Goal: Task Accomplishment & Management: Use online tool/utility

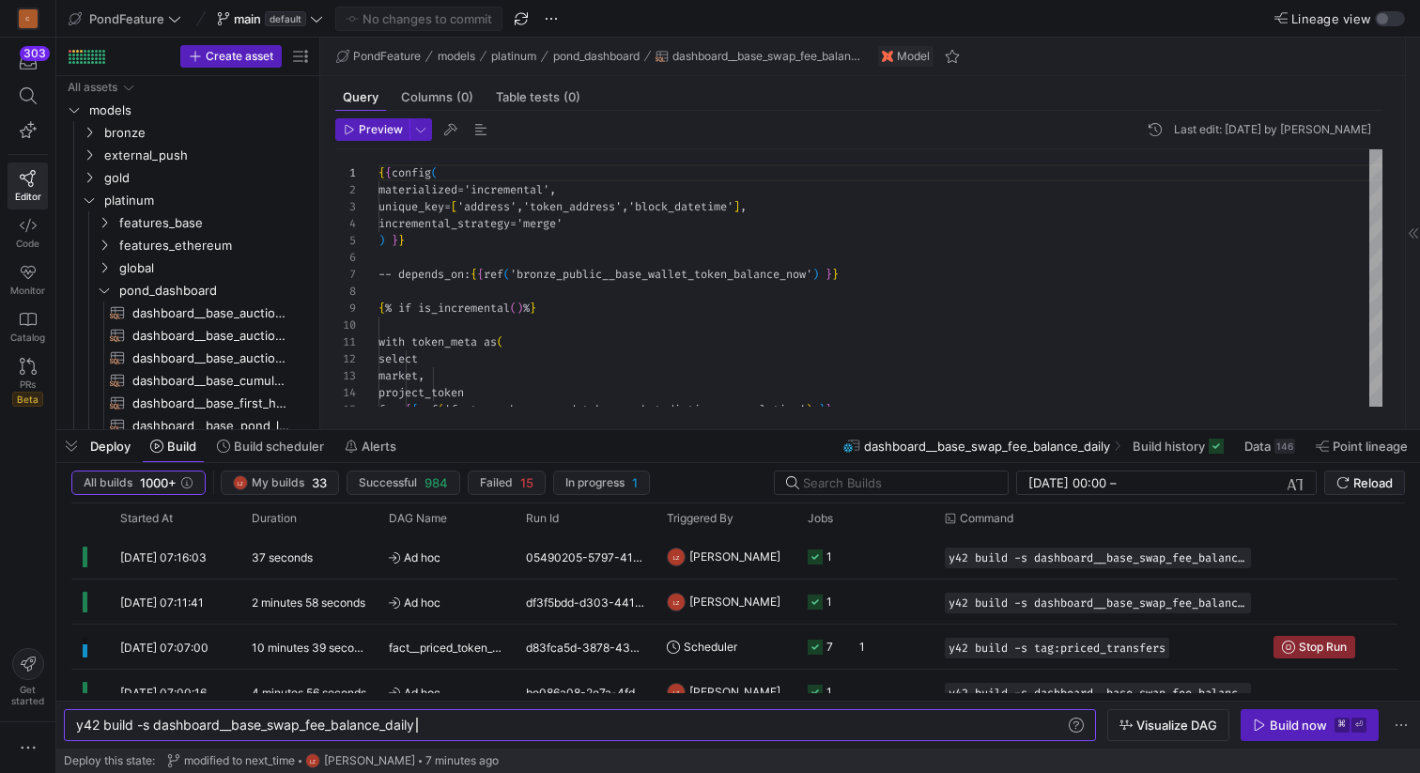
scroll to position [0, 340]
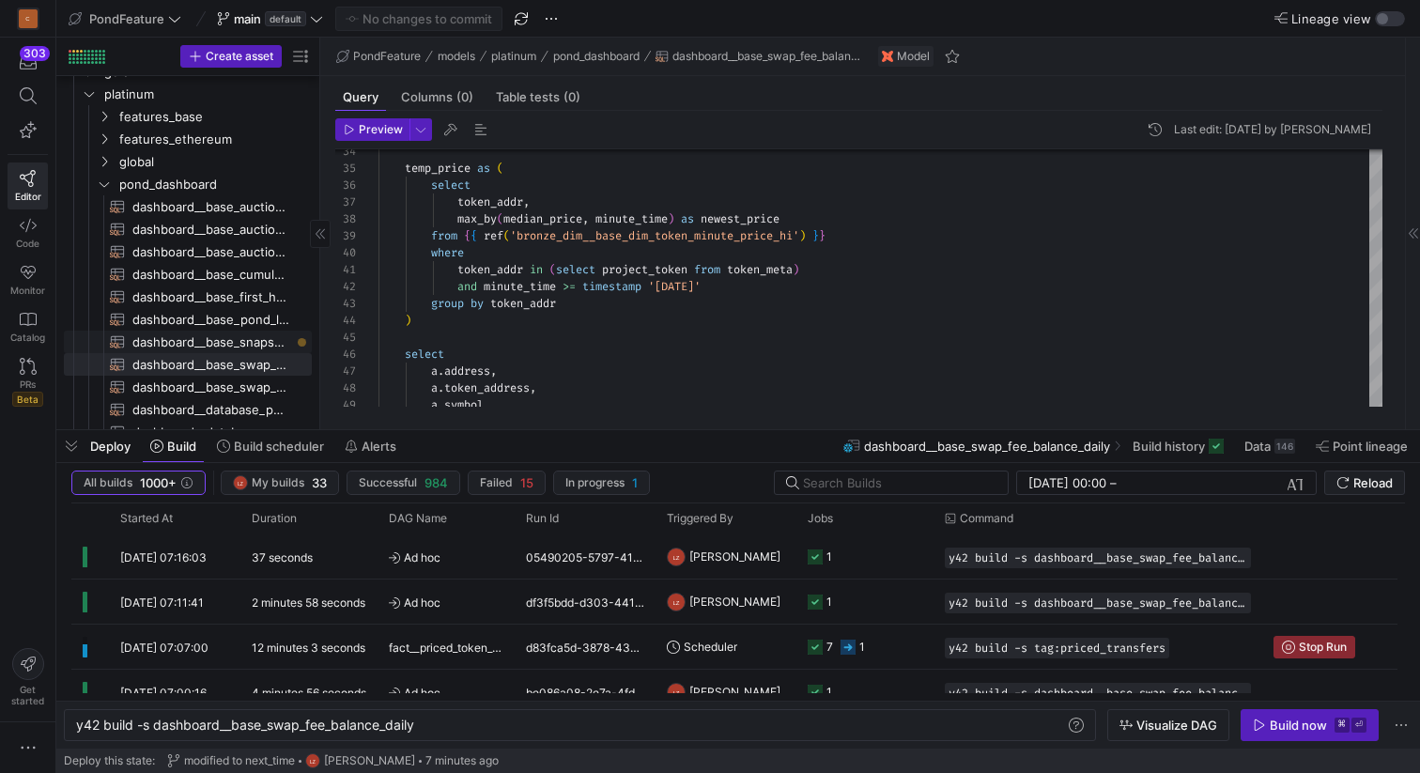
scroll to position [111, 0]
click at [25, 231] on icon at bounding box center [28, 225] width 17 height 13
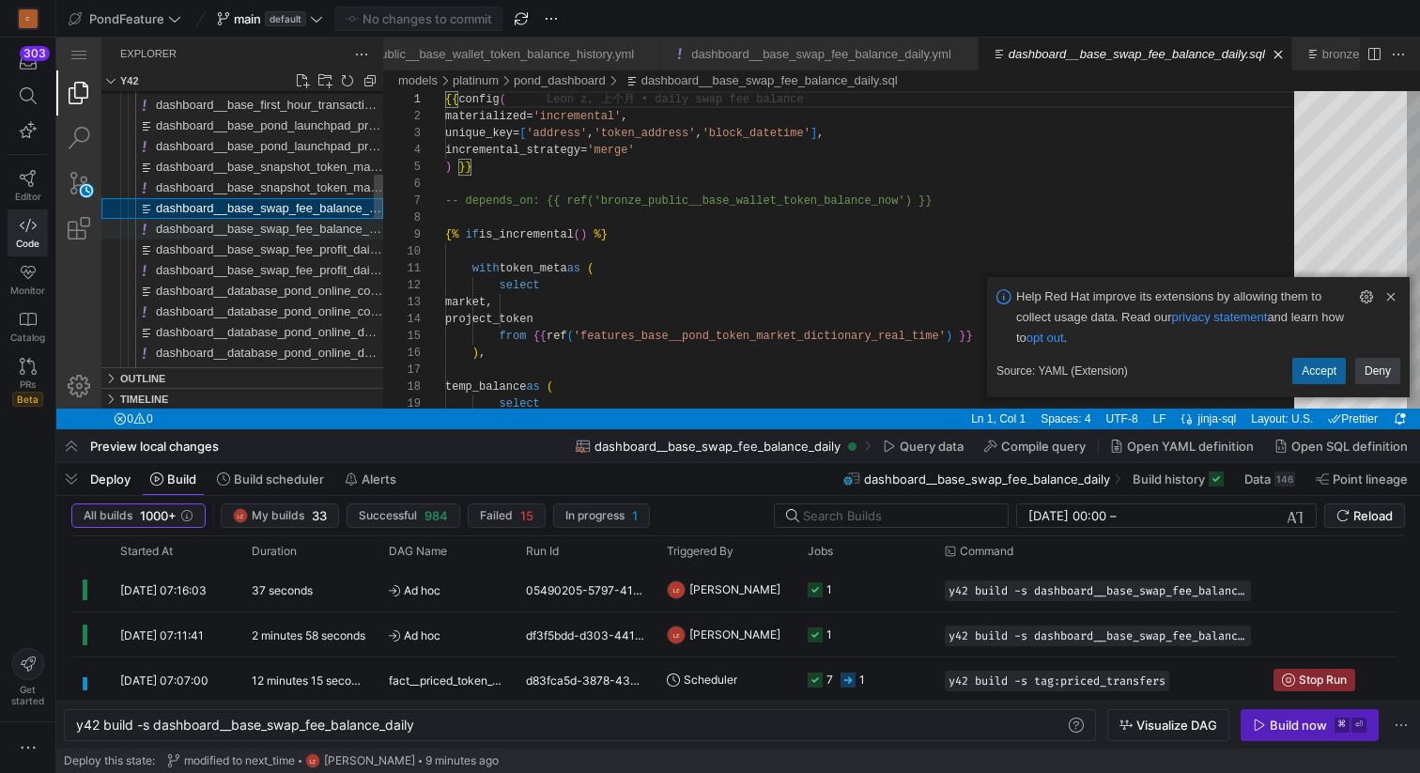
click at [315, 232] on span "dashboard__base_swap_fee_balance_daily.yml" at bounding box center [286, 229] width 260 height 14
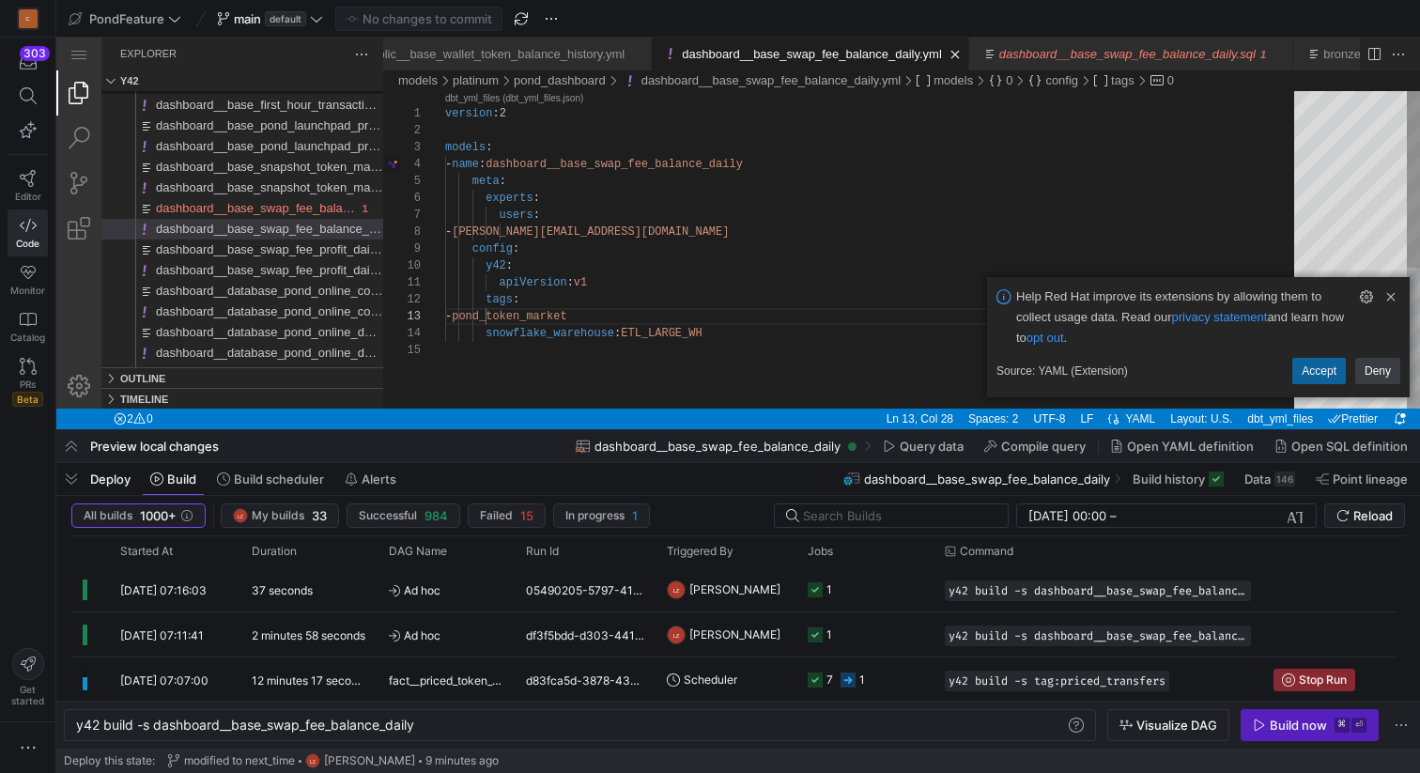
scroll to position [51, 244]
click at [689, 330] on div "version : 2 models : - name : dashboard__base_swap_fee_balance_daily meta : exp…" at bounding box center [876, 375] width 862 height 568
type textarea "apiVersion: v1 tags: - pond_token_market snowflake_warehouse: ETL_WH"
click at [34, 177] on icon at bounding box center [28, 178] width 17 height 17
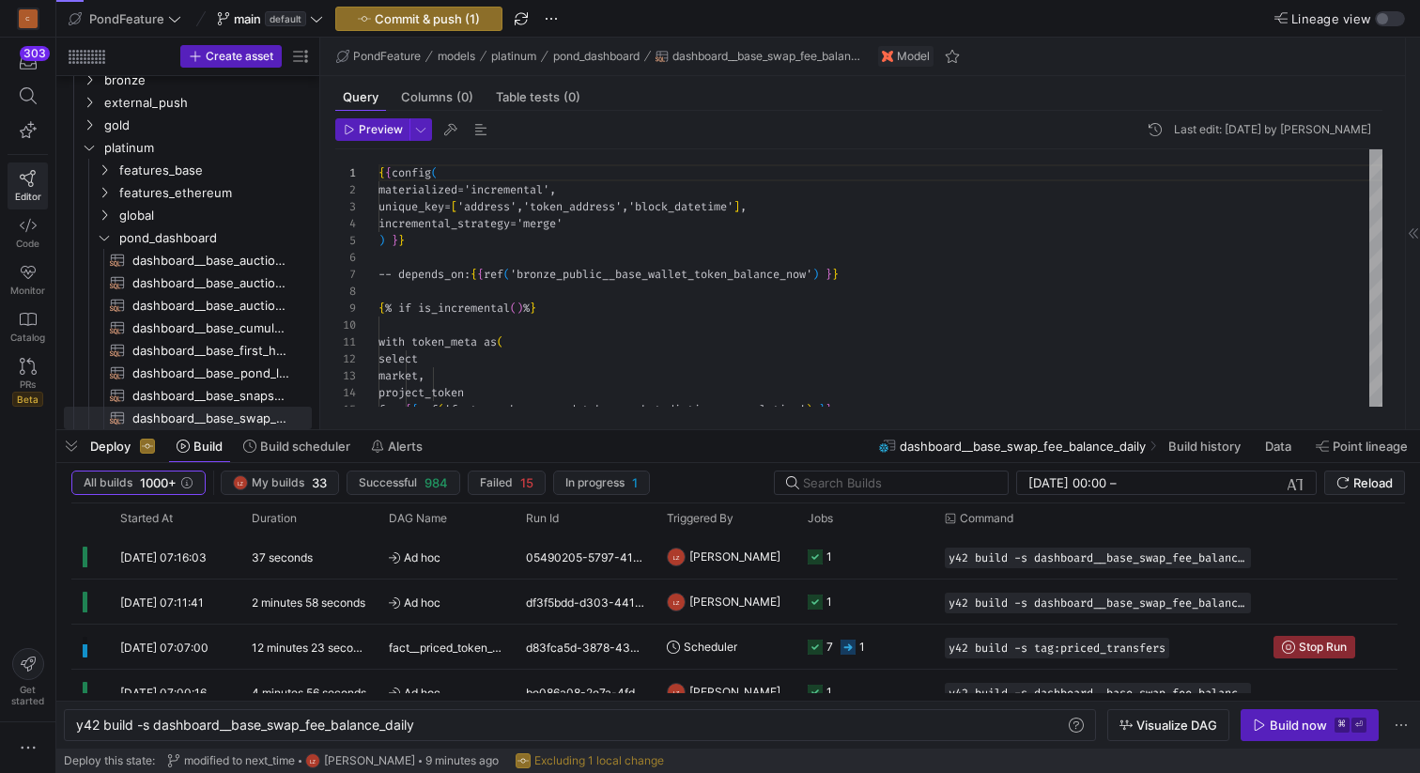
scroll to position [169, 0]
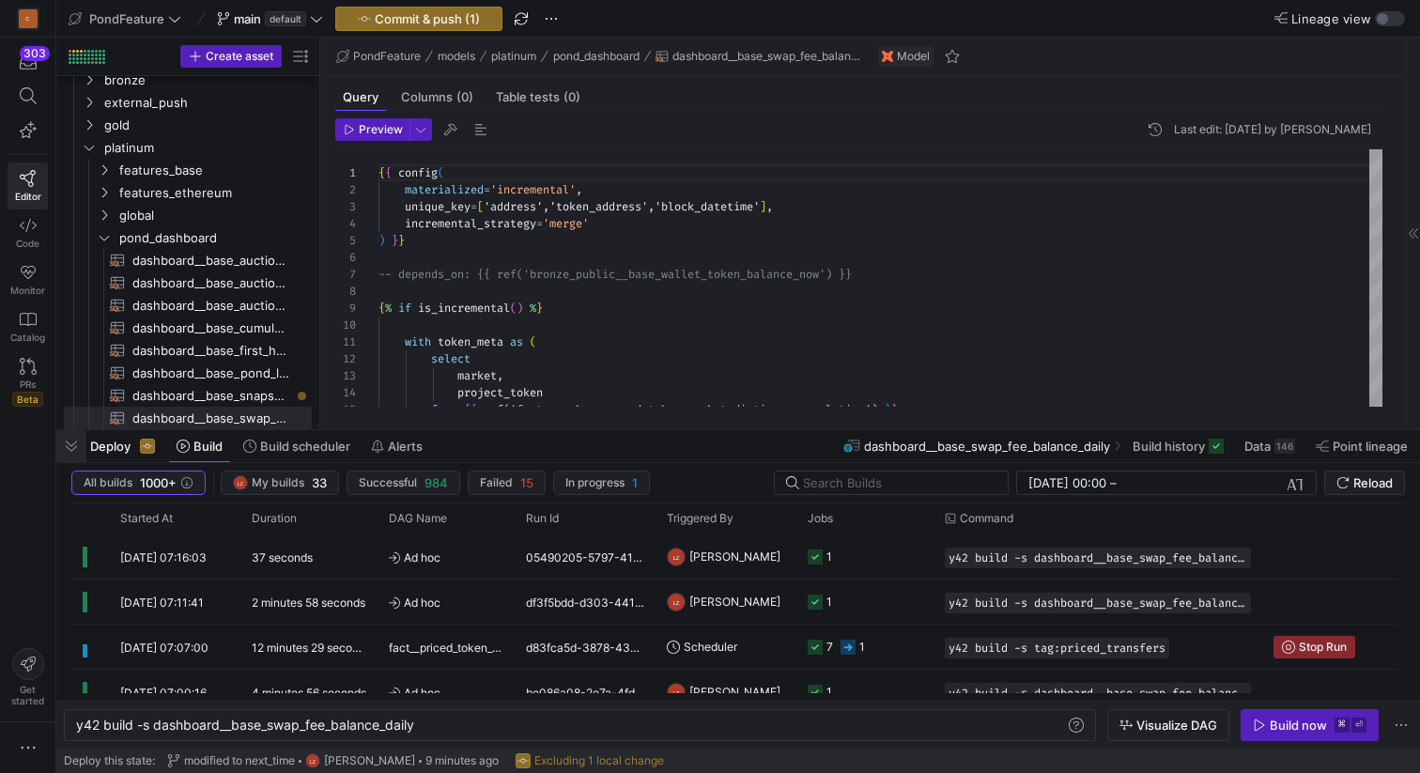
click at [72, 448] on span "button" at bounding box center [71, 446] width 30 height 32
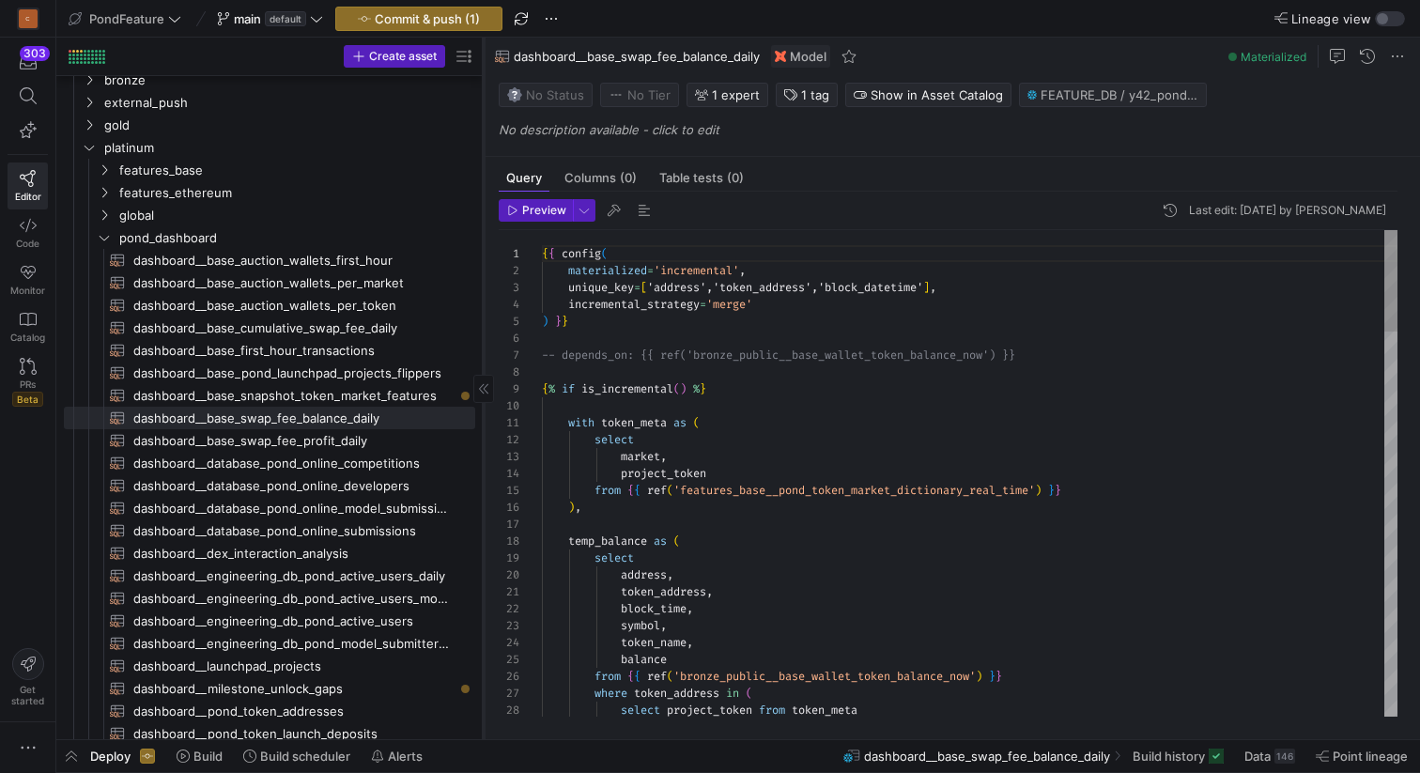
drag, startPoint x: 319, startPoint y: 356, endPoint x: 482, endPoint y: 367, distance: 162.8
click at [483, 367] on div at bounding box center [483, 388] width 1 height 701
click at [454, 8] on span "button" at bounding box center [418, 19] width 165 height 23
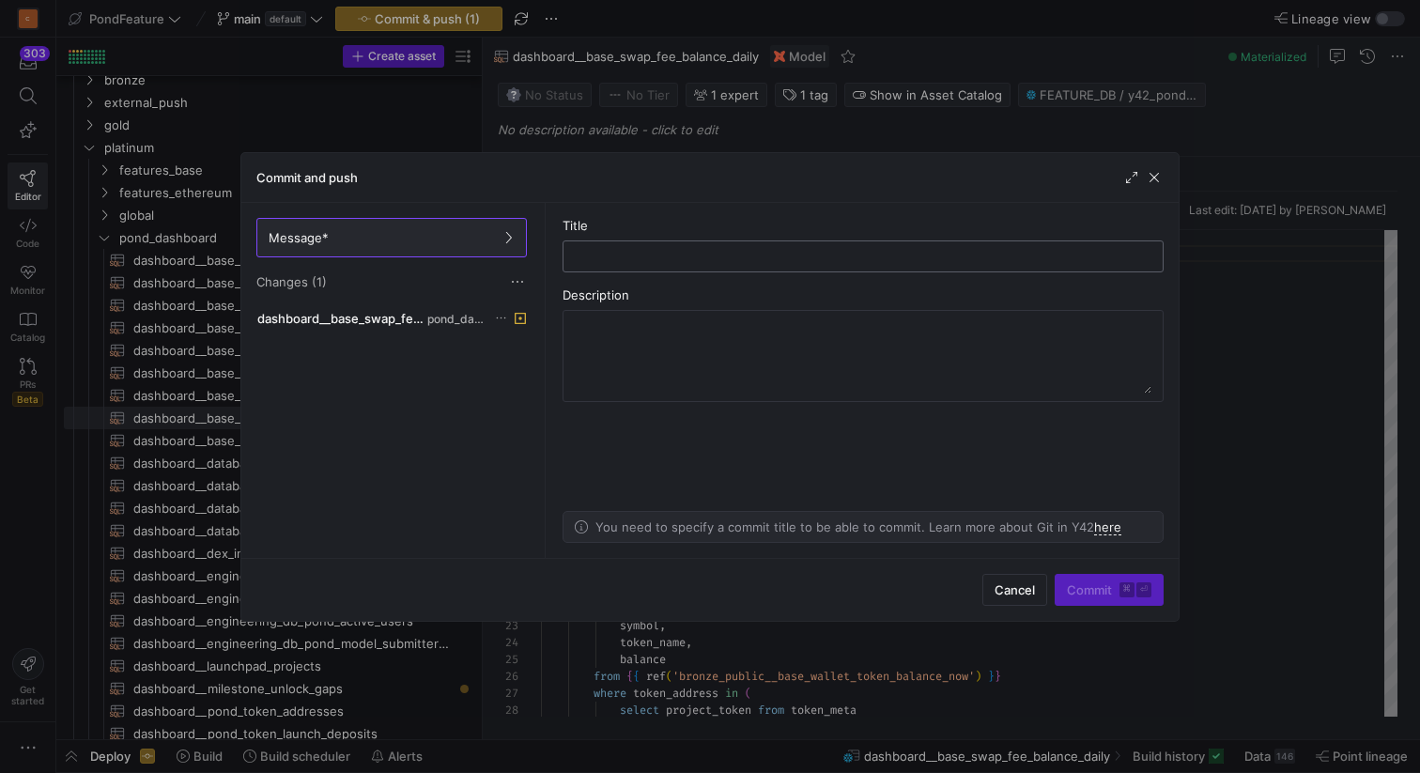
click at [686, 258] on input "text" at bounding box center [862, 256] width 569 height 15
type input "modified warehouse etl_wh"
click at [1065, 593] on span "submit" at bounding box center [1109, 590] width 107 height 30
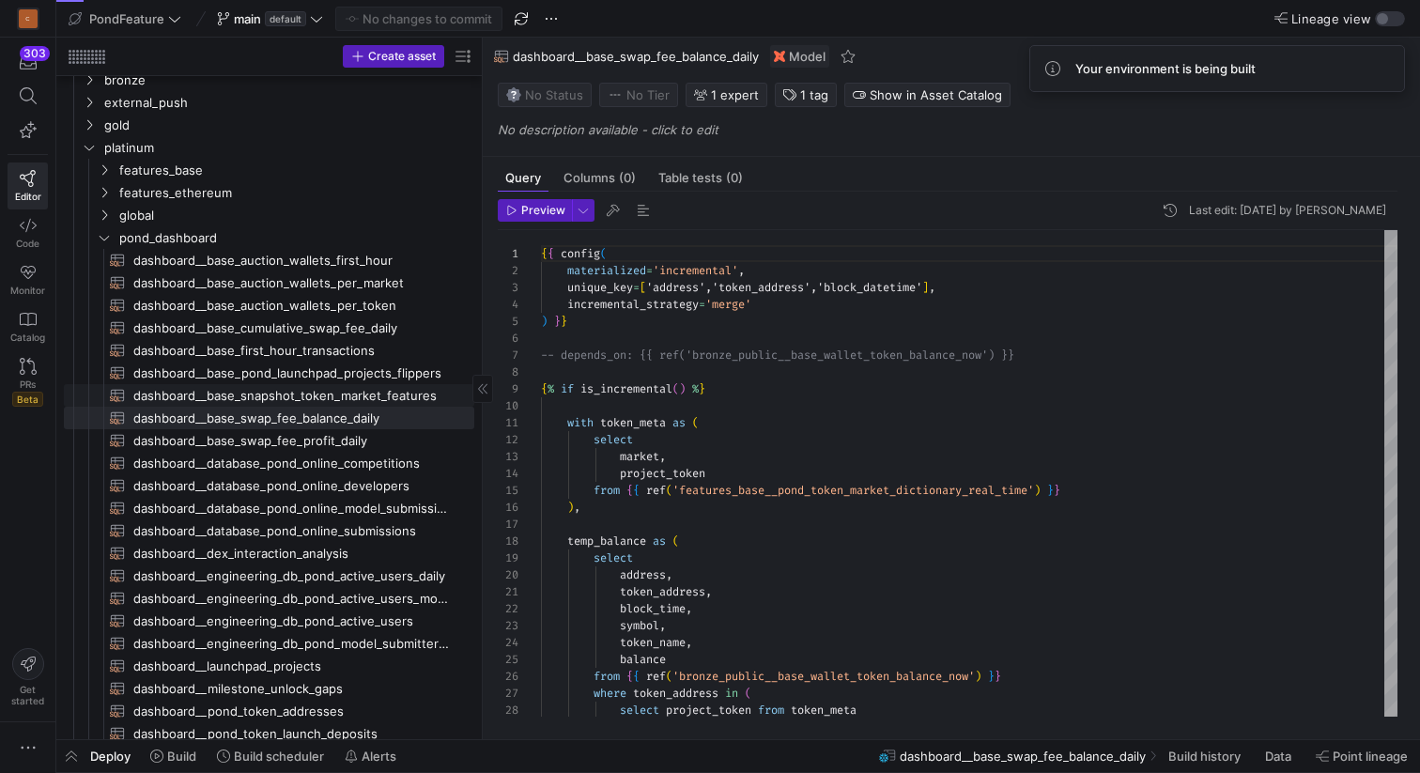
click at [327, 399] on span "dashboard__base_snapshot_token_market_features​​​​​​​​​​" at bounding box center [292, 396] width 319 height 22
type textarea "-- depends_on: {{ ref('gold_analysis__snapshot_token_market_features') }} {{ co…"
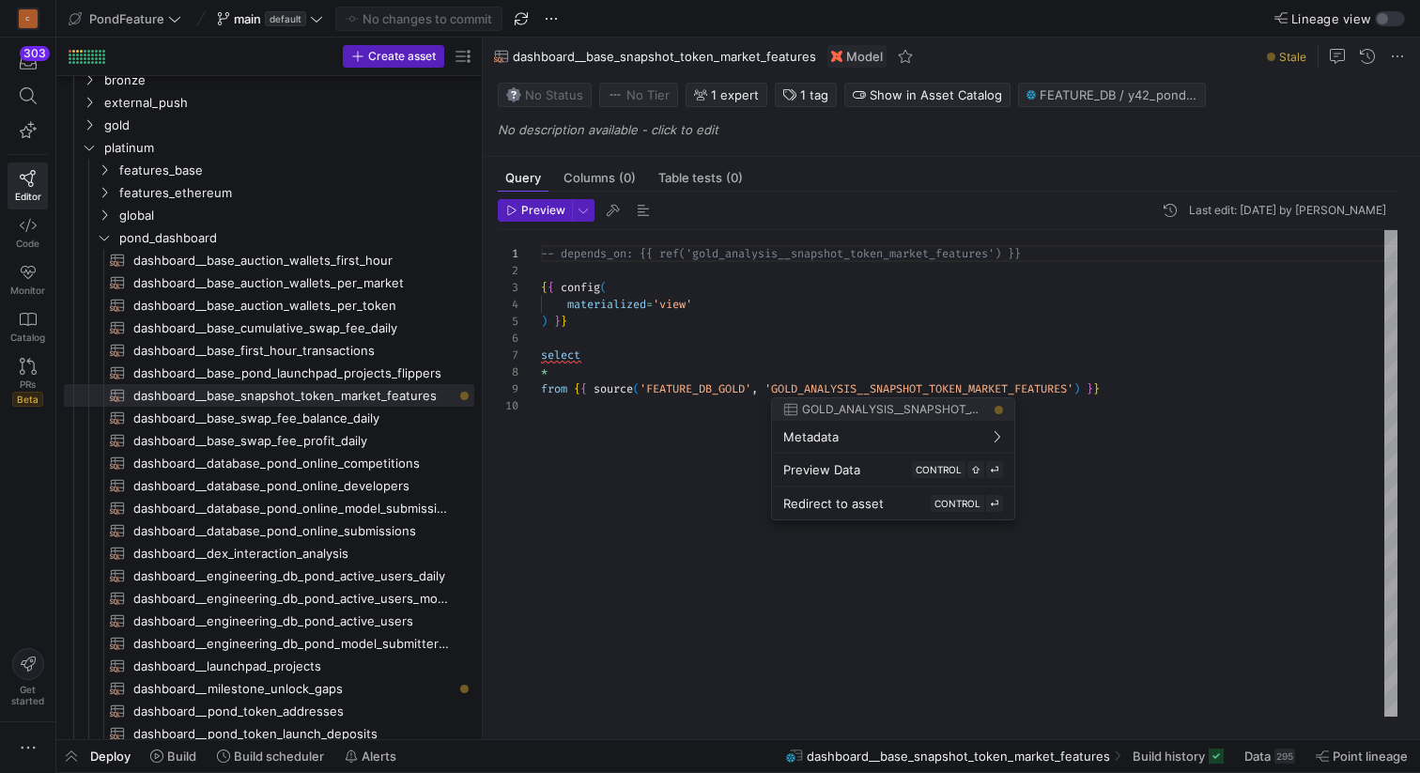
click at [837, 384] on div at bounding box center [710, 386] width 1420 height 773
click at [837, 384] on div "-- depends_on: {{ ref('gold_analysis__snapshot_tok en_market_features') }} { { …" at bounding box center [969, 473] width 856 height 486
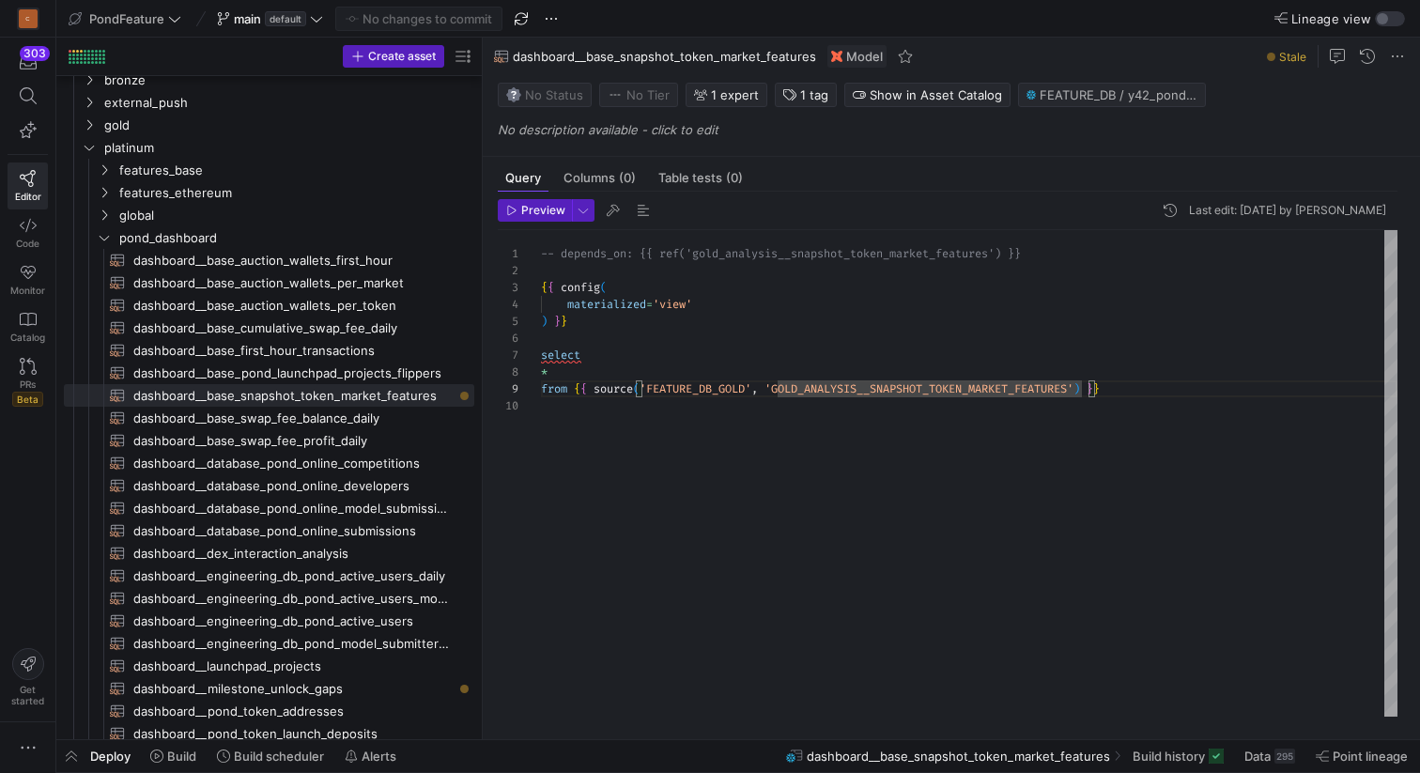
click at [837, 384] on div "-- depends_on: {{ ref('gold_analysis__snapshot_tok en_market_features') }} { { …" at bounding box center [969, 473] width 856 height 486
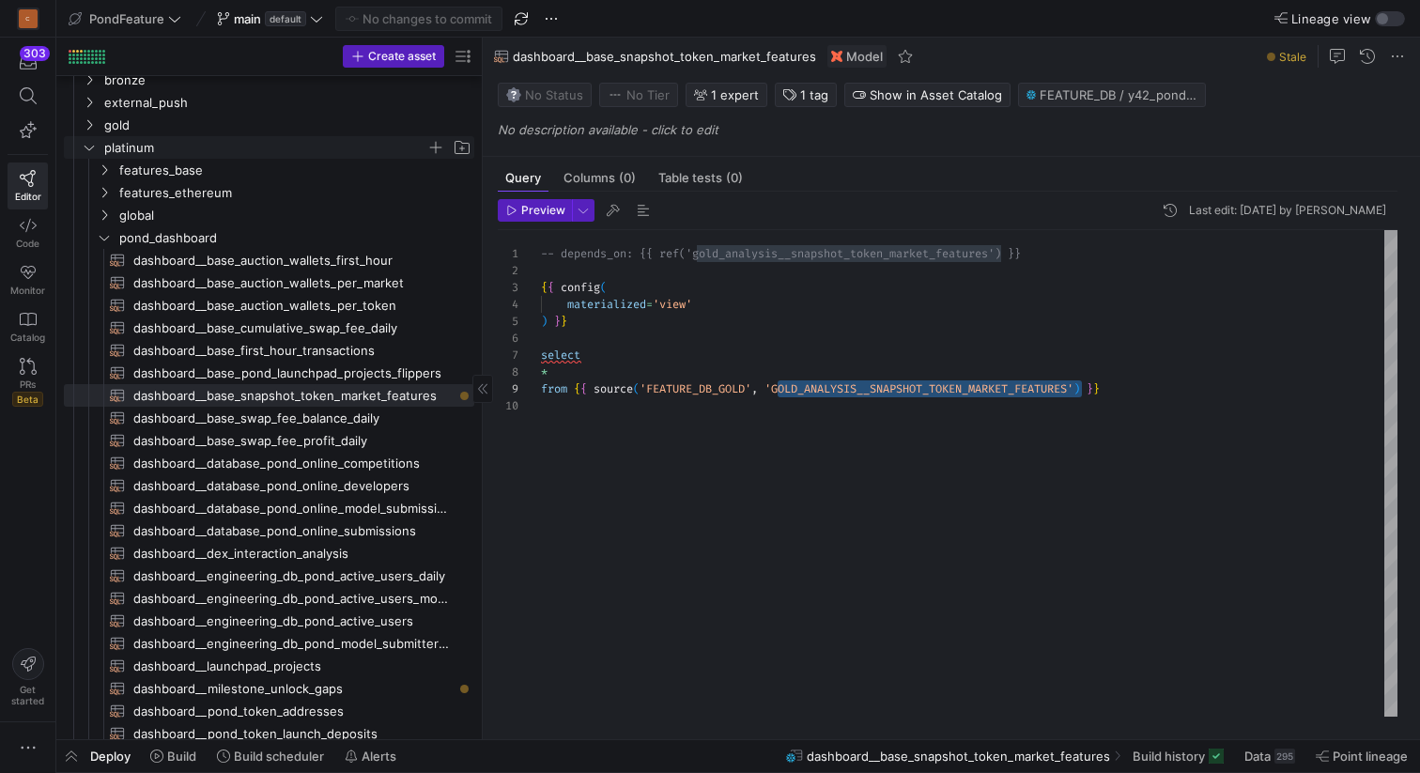
click at [97, 149] on span "platinum" at bounding box center [276, 147] width 393 height 21
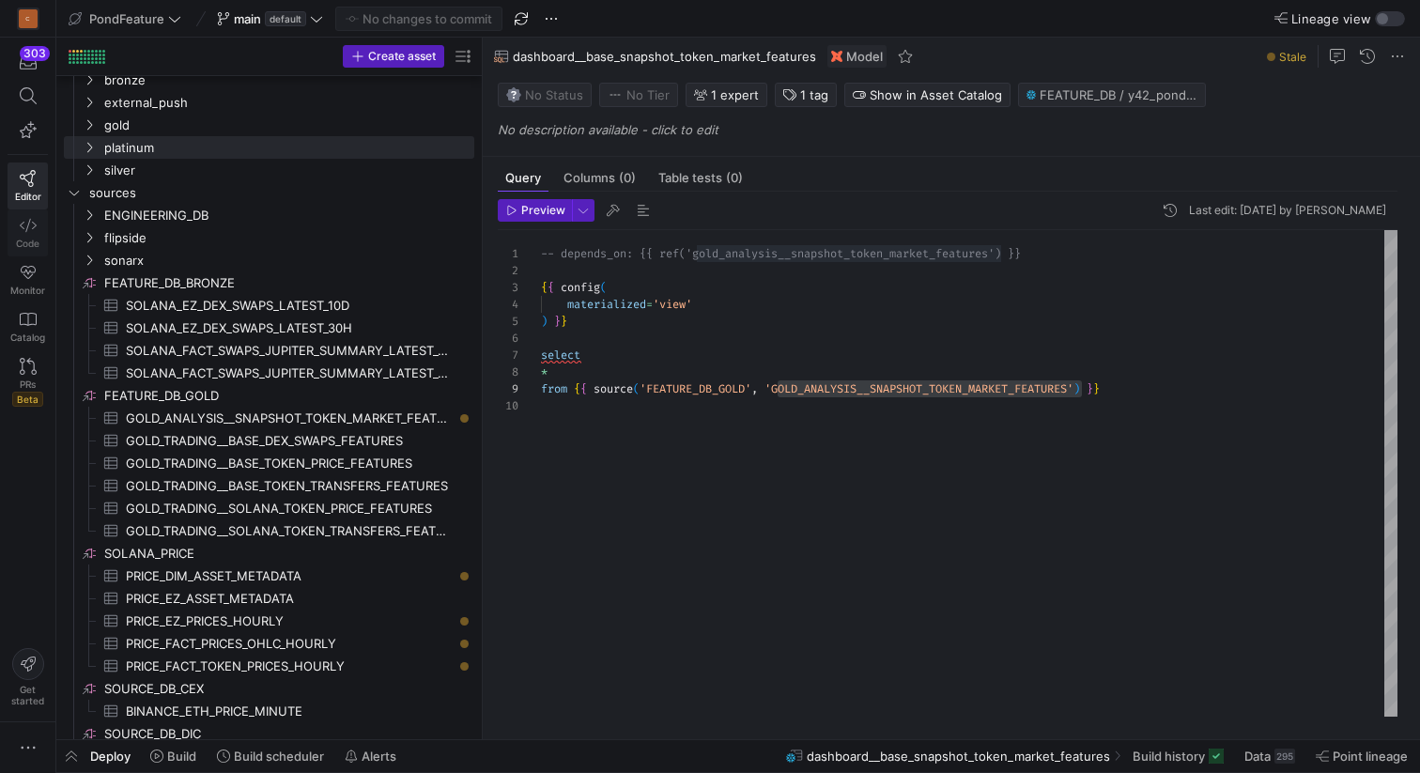
click at [25, 225] on icon at bounding box center [28, 225] width 17 height 17
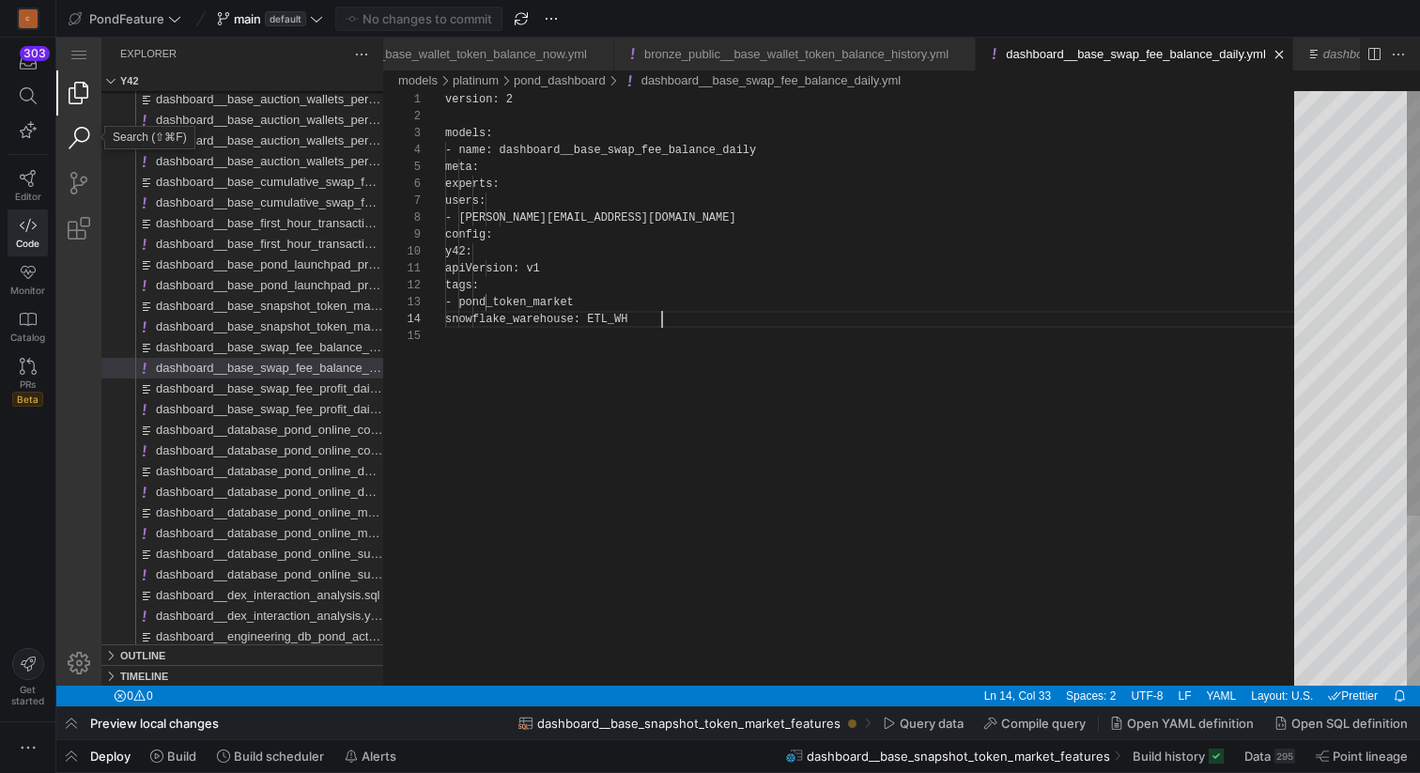
scroll to position [0, 1349]
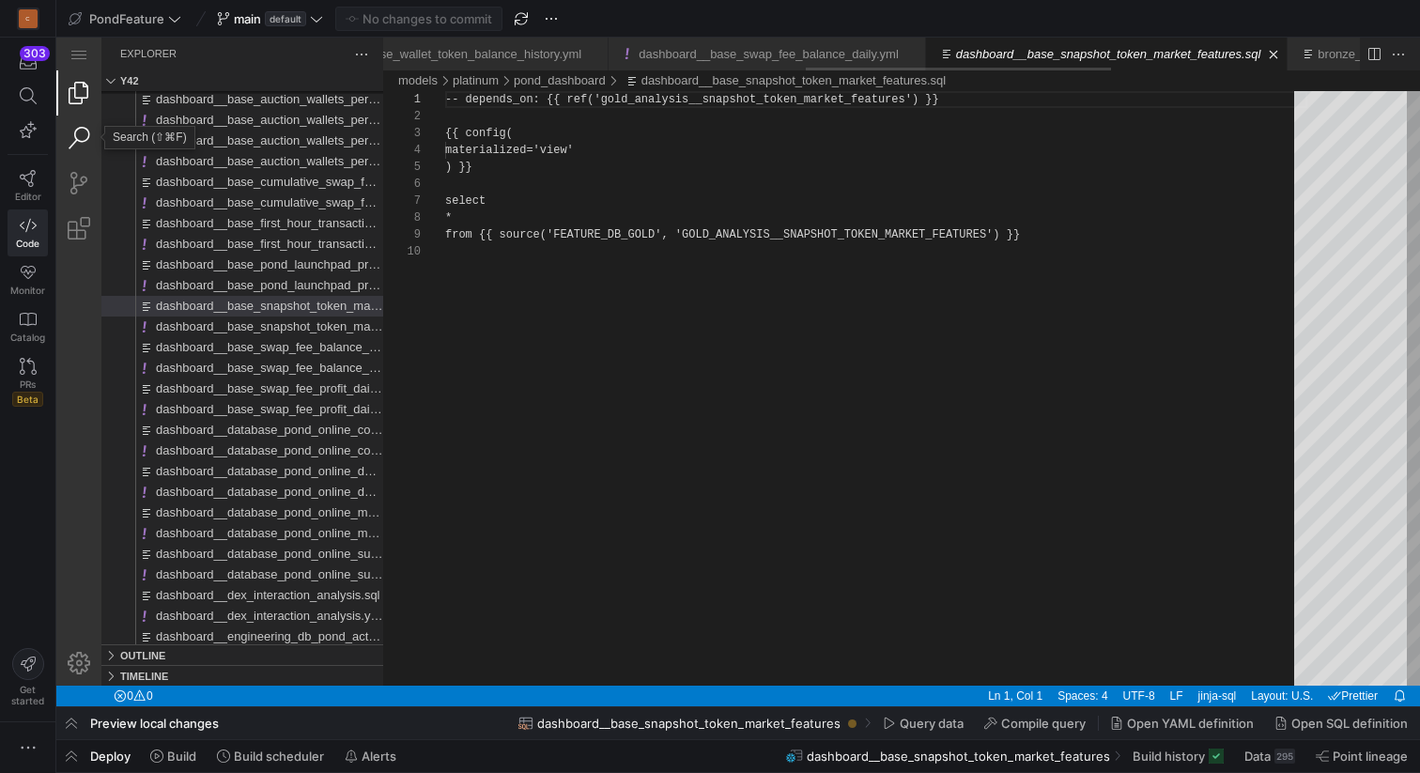
click at [78, 141] on link "Search (⇧⌘F)" at bounding box center [78, 138] width 45 height 45
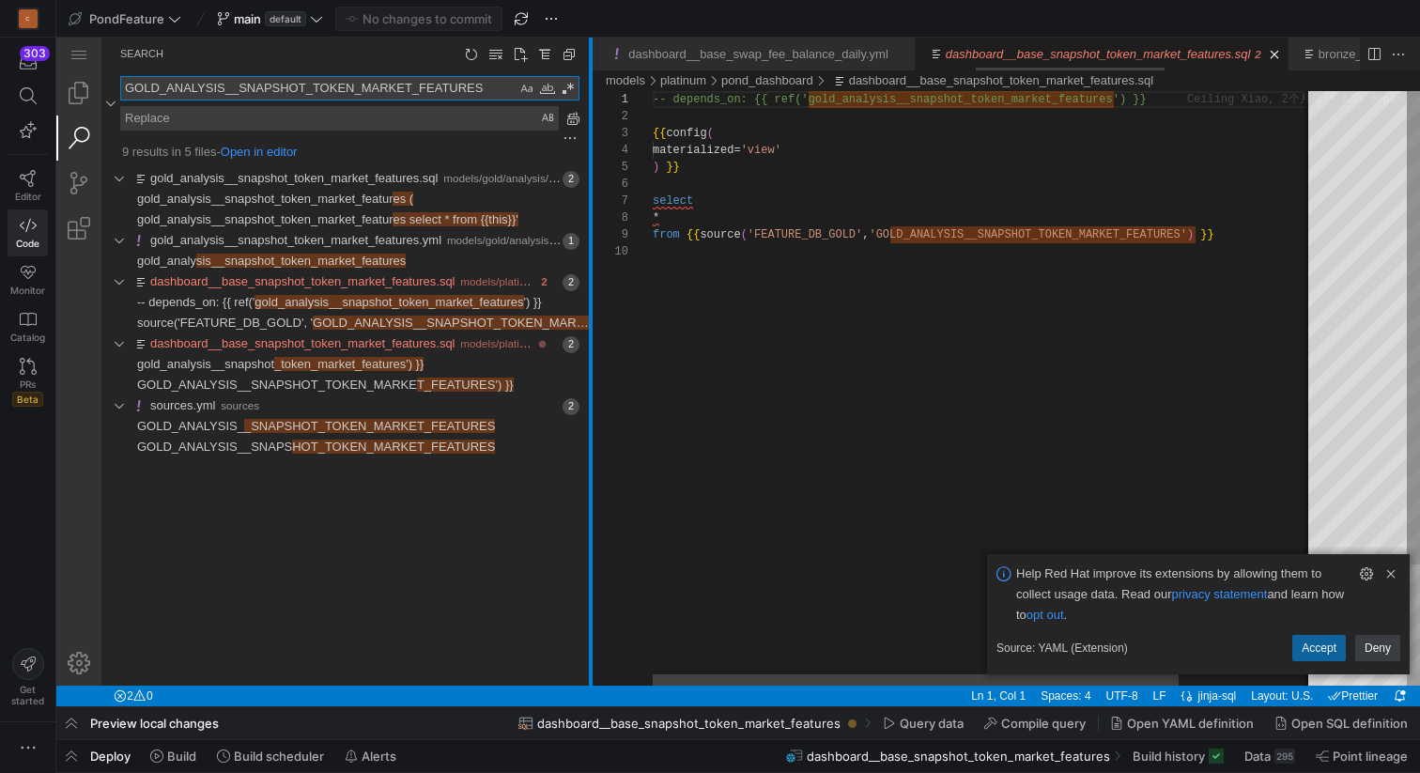
scroll to position [0, 1568]
drag, startPoint x: 383, startPoint y: 156, endPoint x: 590, endPoint y: 150, distance: 206.7
click at [590, 150] on div at bounding box center [591, 362] width 4 height 648
type textarea "GOLD_ANALYSIS__SNAPSHOT_TOKEN_MARKET_FEATURES"
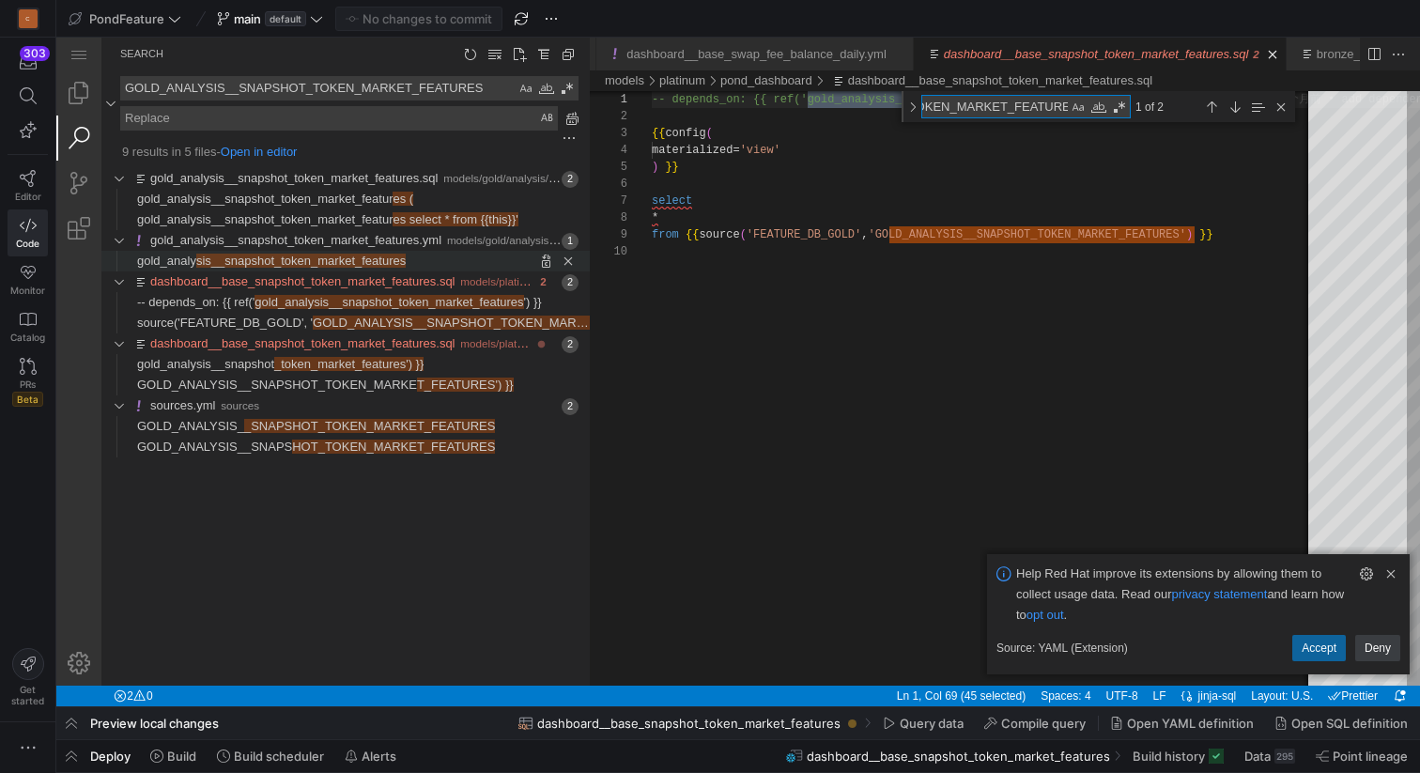
type textarea "GOLD_ANALYSIS__SNAPSHOT_TOKEN_MARKET_FEATURES"
click at [384, 262] on span "sis__snapshot_token_market_features" at bounding box center [300, 261] width 209 height 14
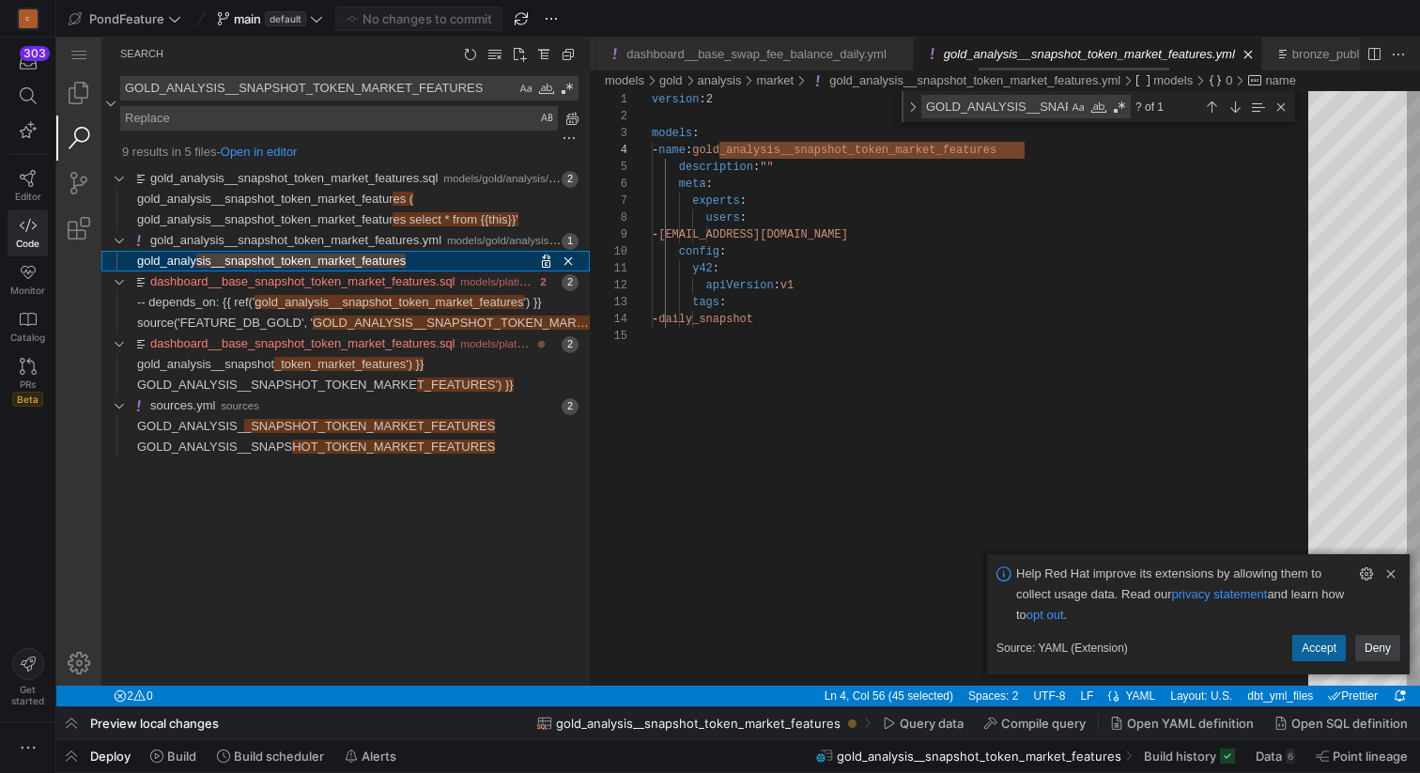
scroll to position [169, 372]
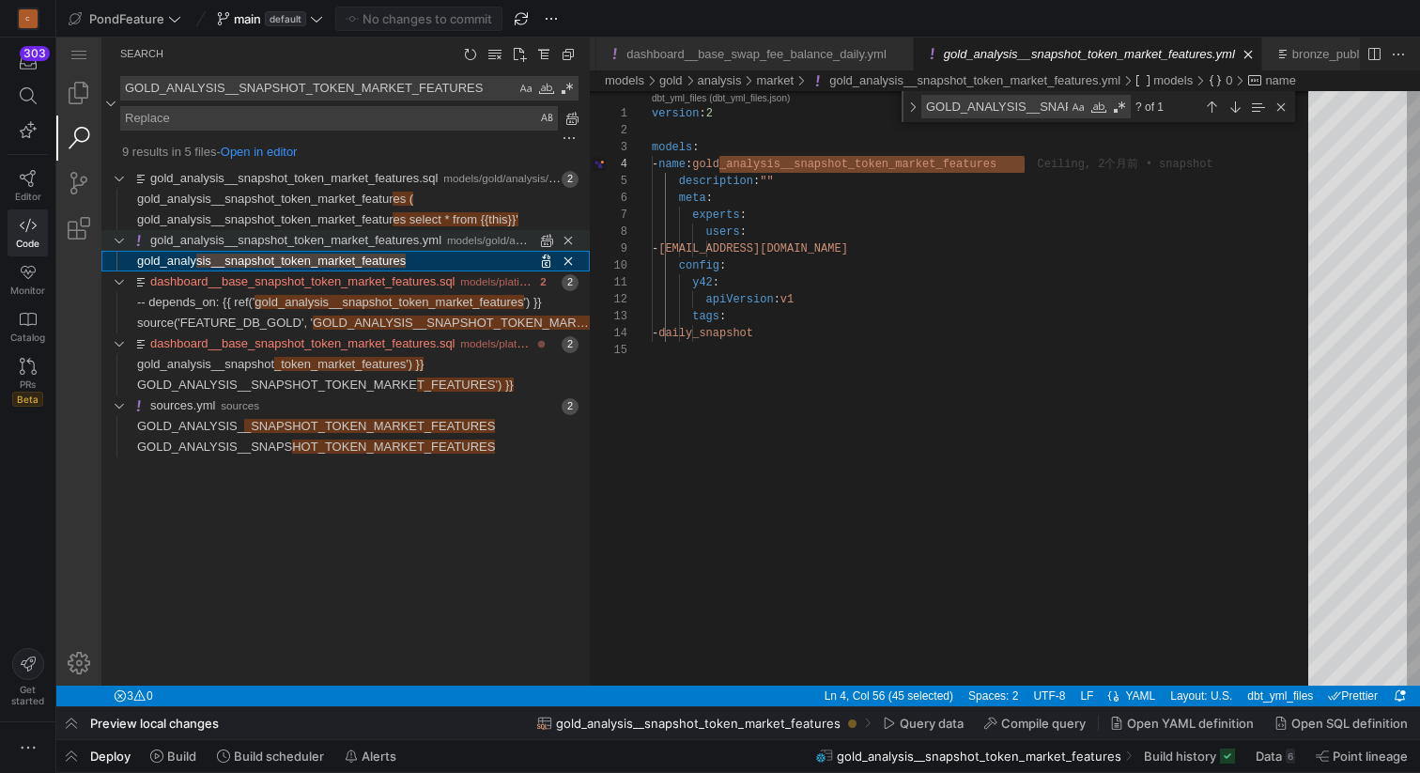
click at [391, 239] on link "gold_analysis__snapshot_token_market_features.yml" at bounding box center [295, 240] width 291 height 14
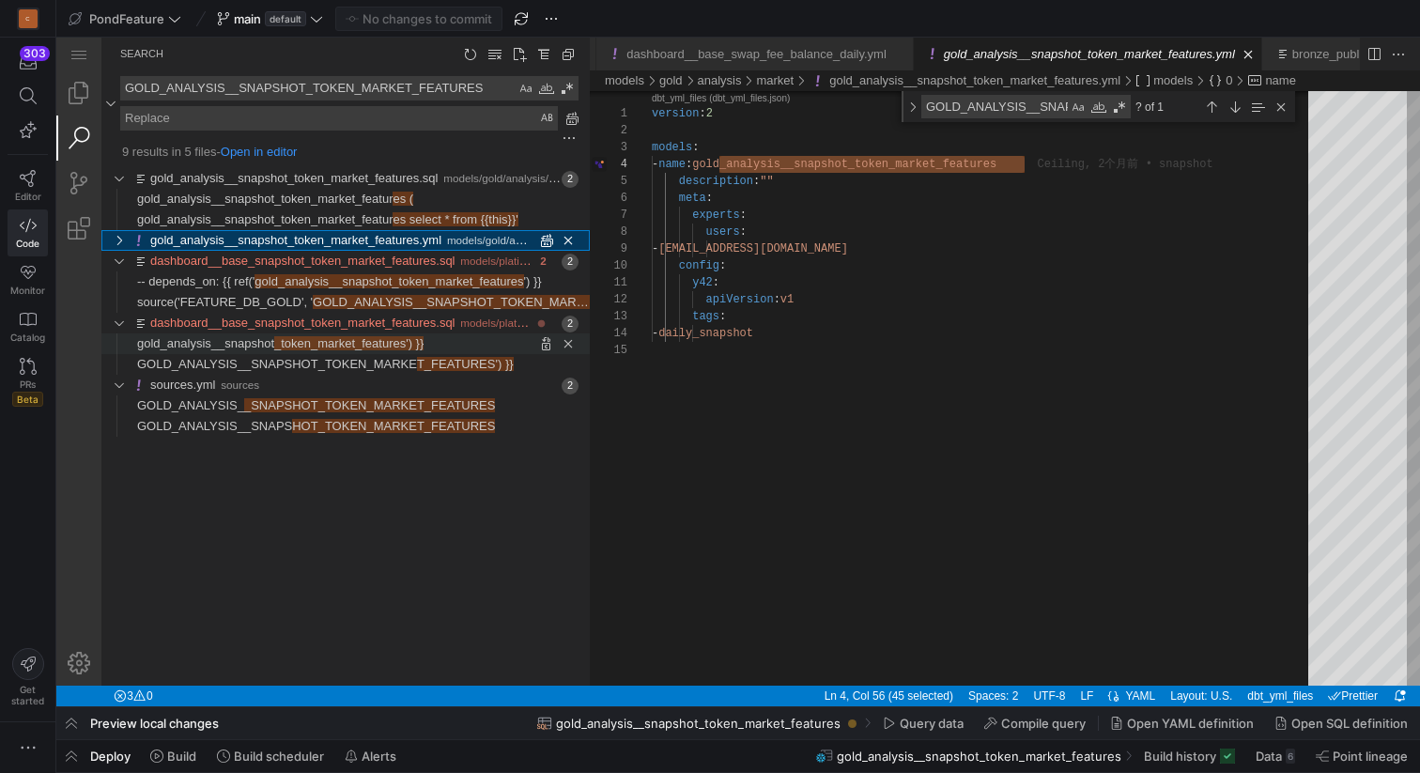
click at [347, 341] on span "_token_market_features') }}" at bounding box center [348, 343] width 149 height 14
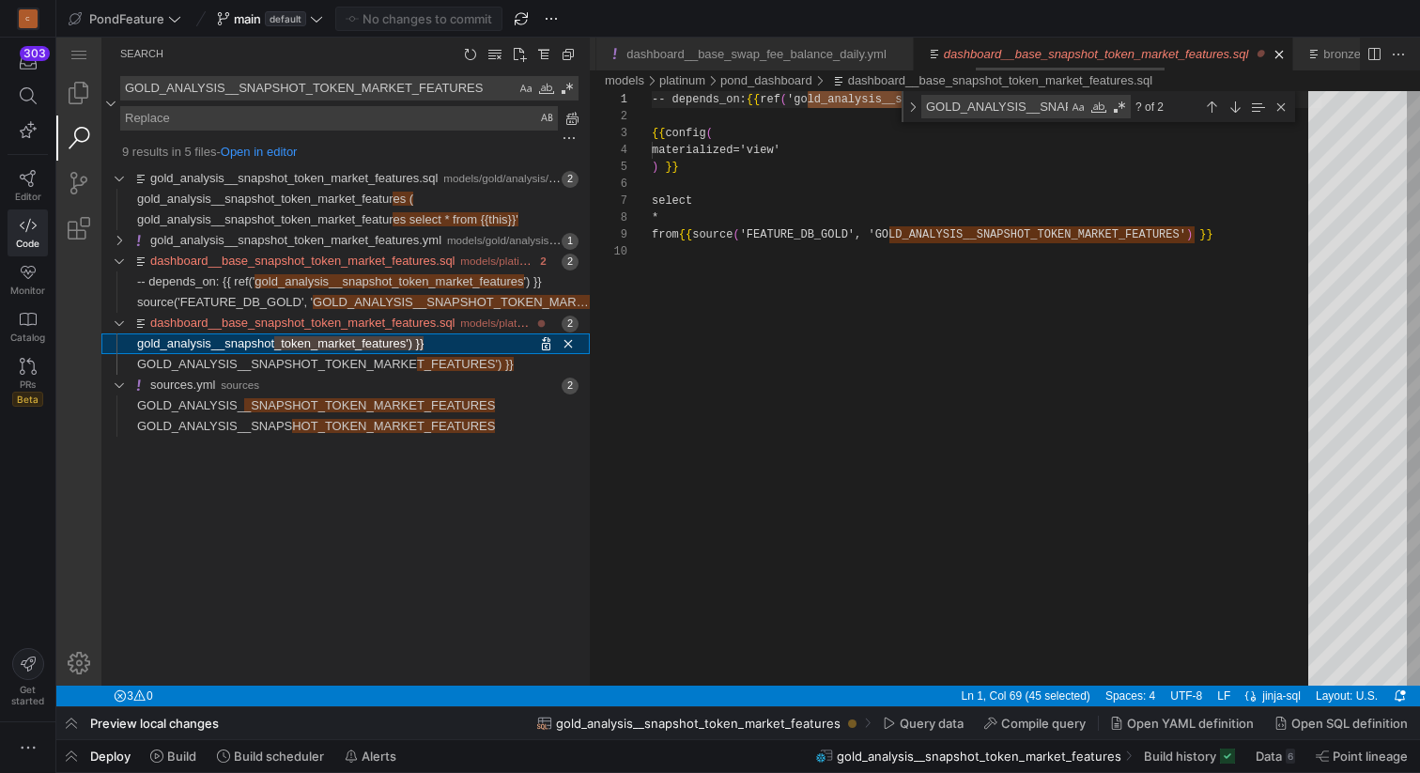
scroll to position [0, 1574]
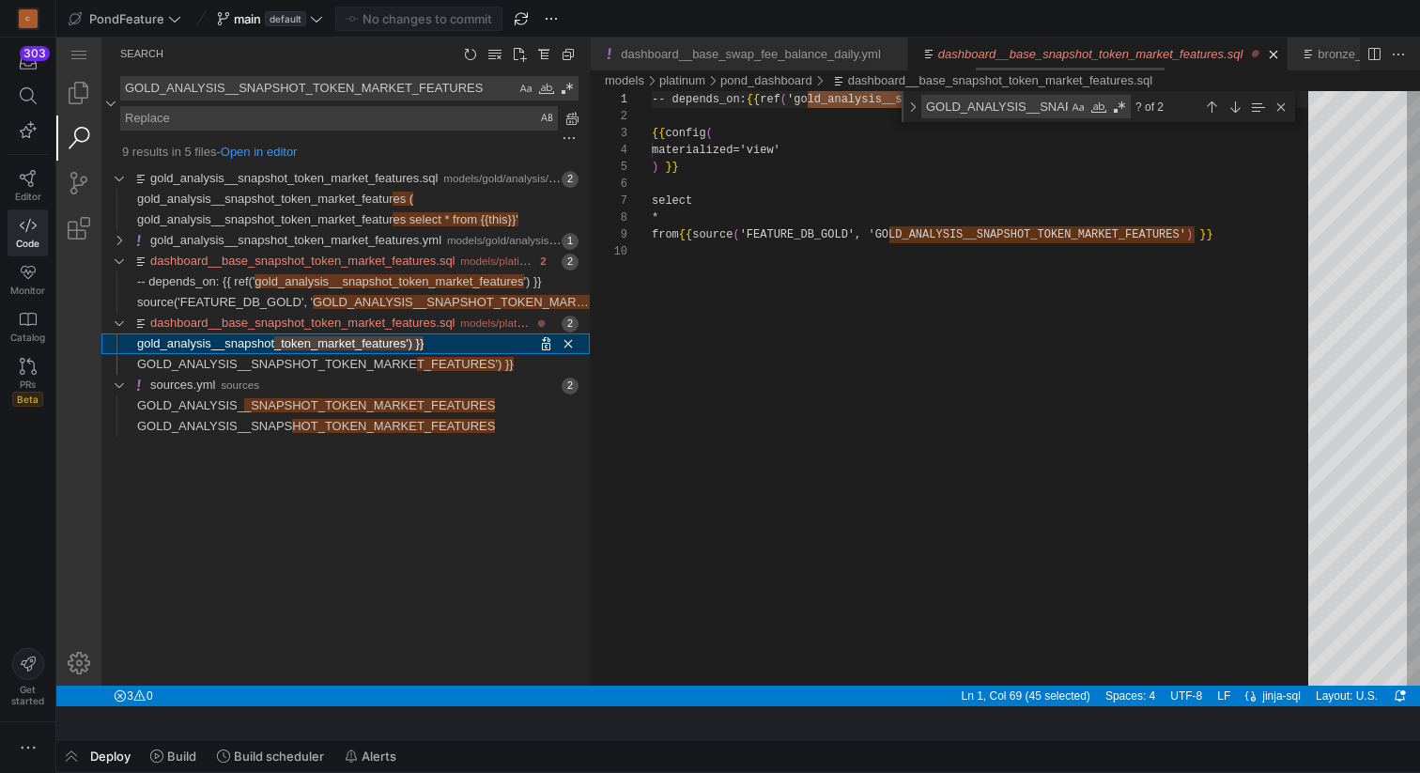
scroll to position [152, 461]
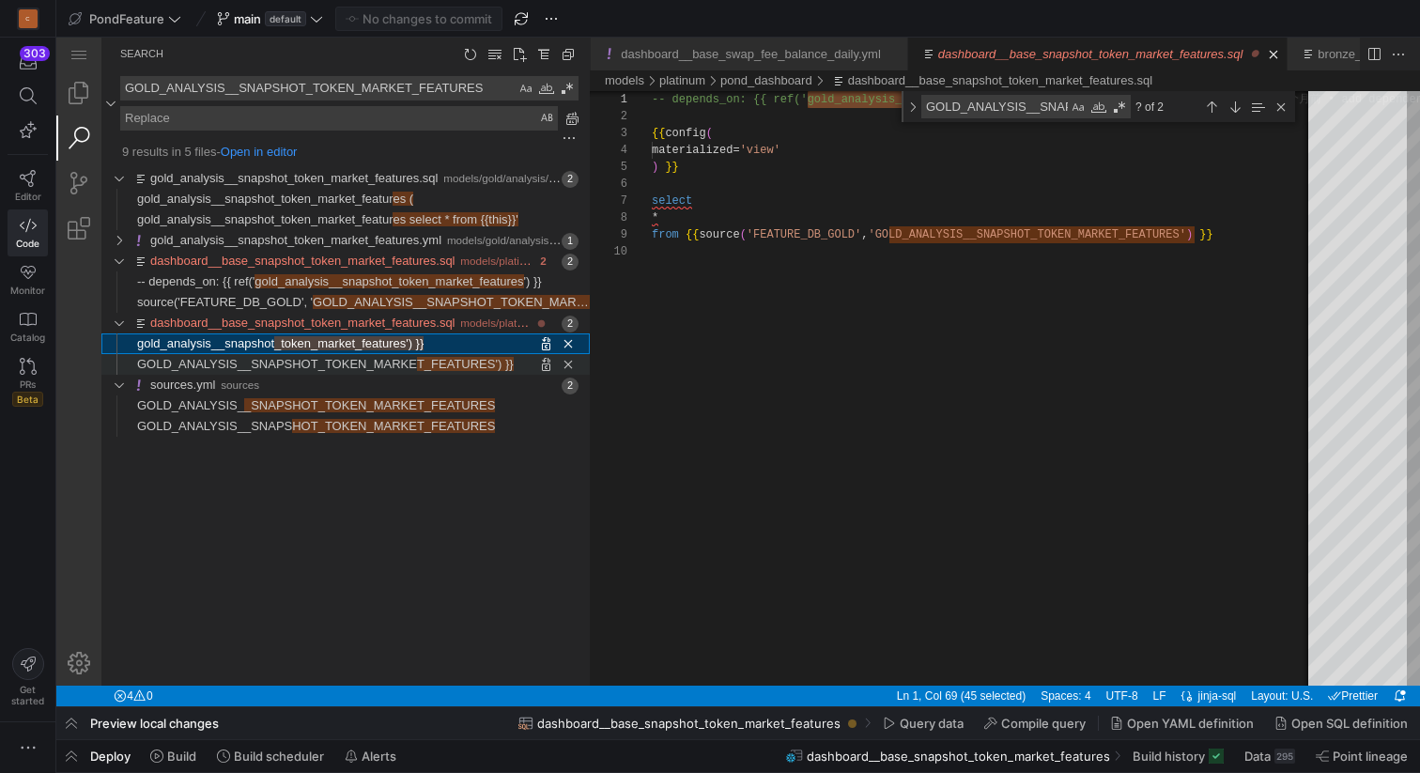
click at [348, 359] on span "GOLD_ANALYSIS__SNAPSHOT_TOKEN_MARKE" at bounding box center [277, 364] width 280 height 14
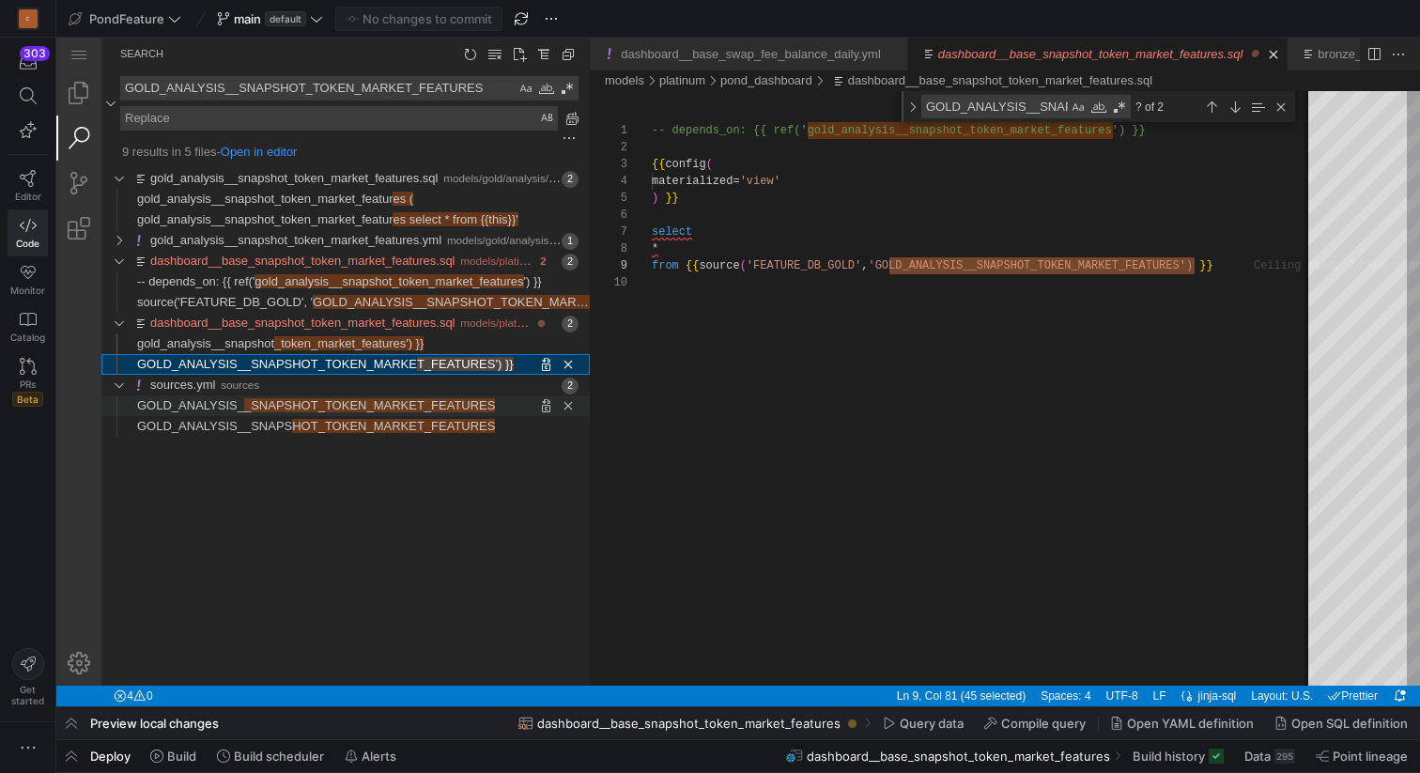
click at [341, 402] on span "_SNAPSHOT_TOKEN_MARKET_FEATURES" at bounding box center [370, 405] width 252 height 14
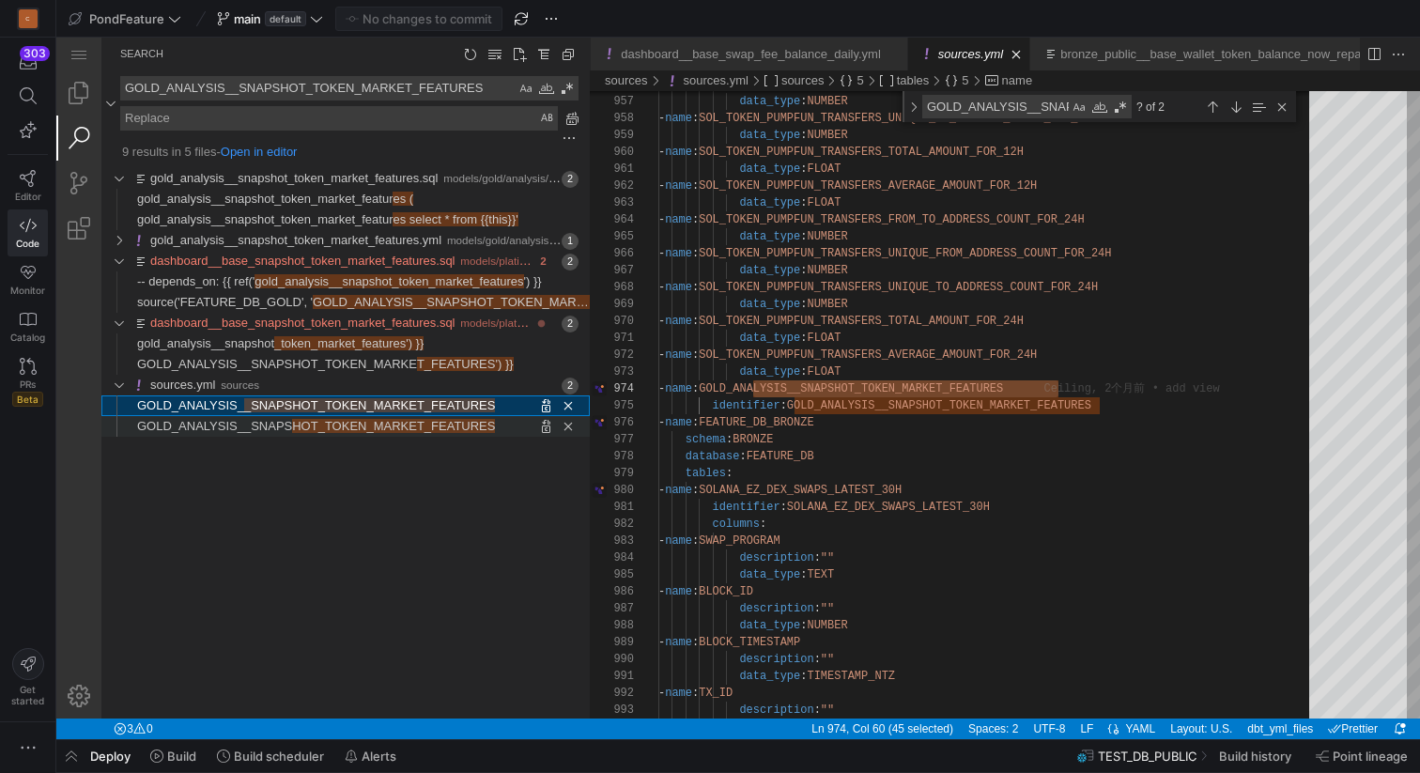
click at [342, 425] on span "HOT_TOKEN_MARKET_FEATURES" at bounding box center [393, 426] width 203 height 14
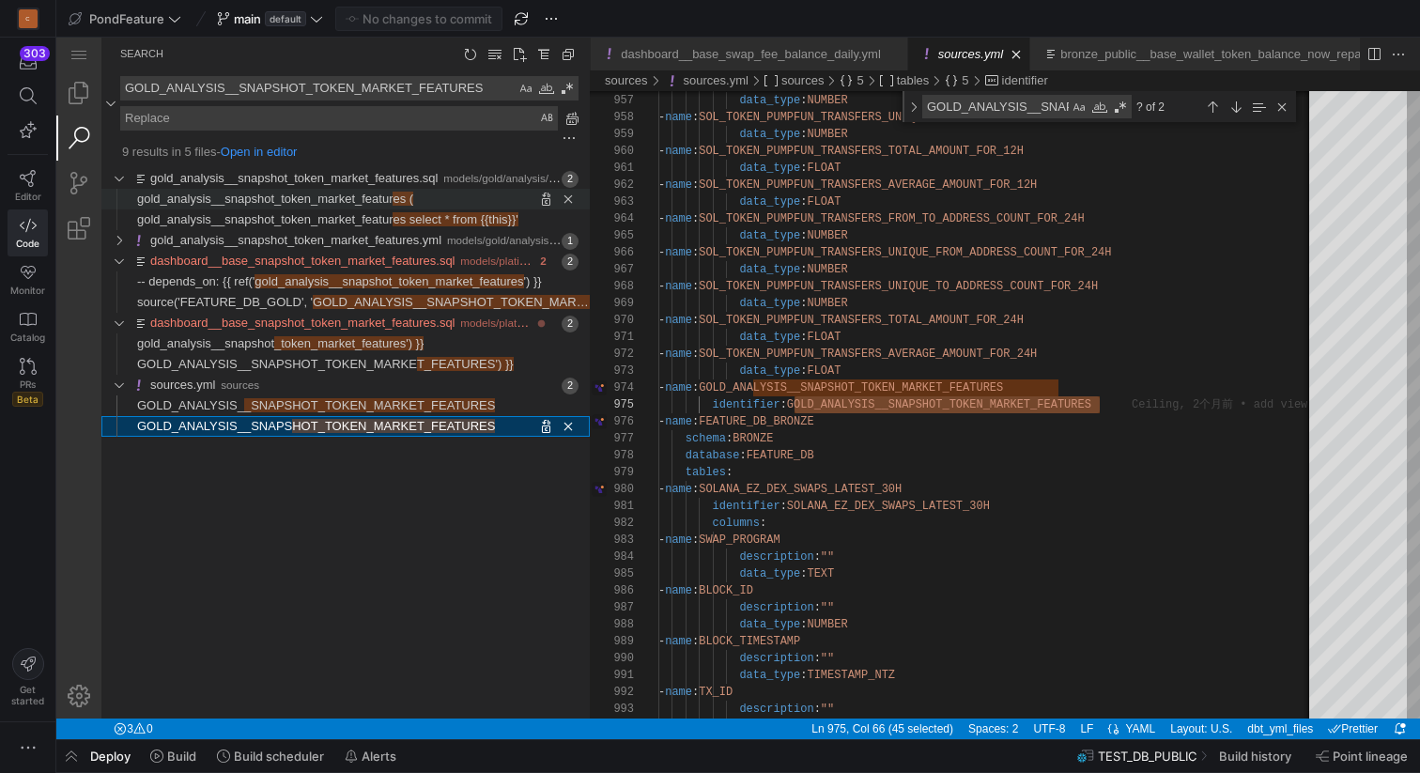
click at [384, 197] on span "gold_analysis__snapshot_token_market_featur" at bounding box center [264, 199] width 255 height 14
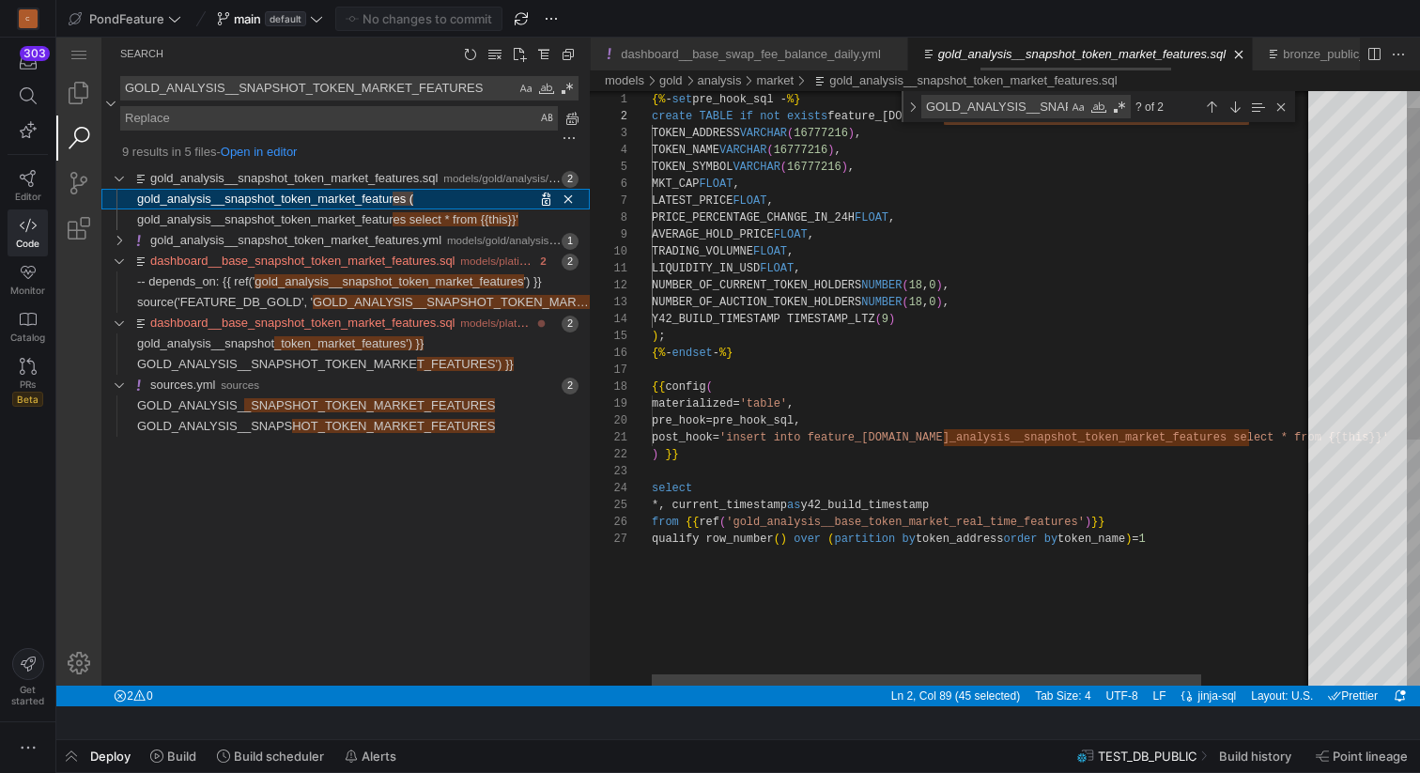
scroll to position [169, 597]
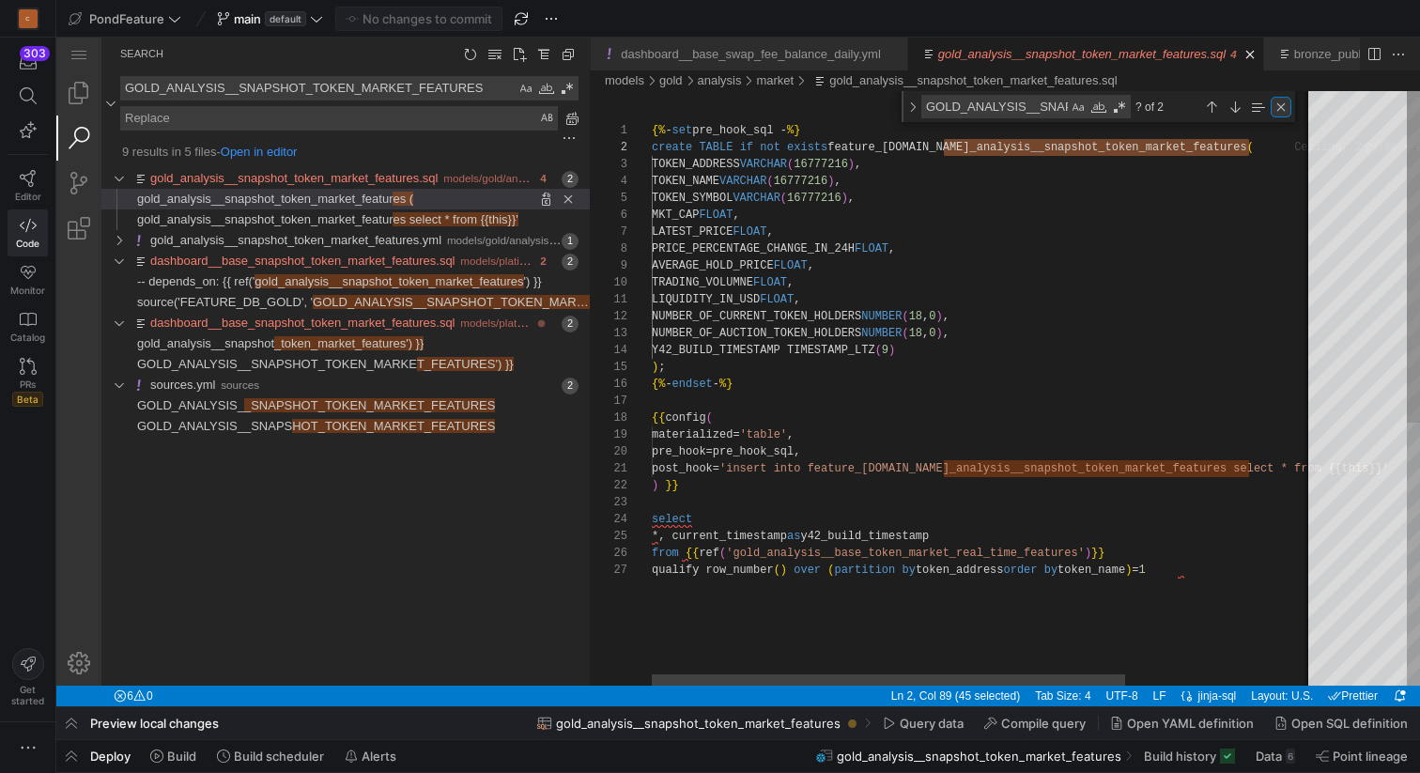
click at [1282, 111] on div "Close (Escape)" at bounding box center [1281, 107] width 21 height 21
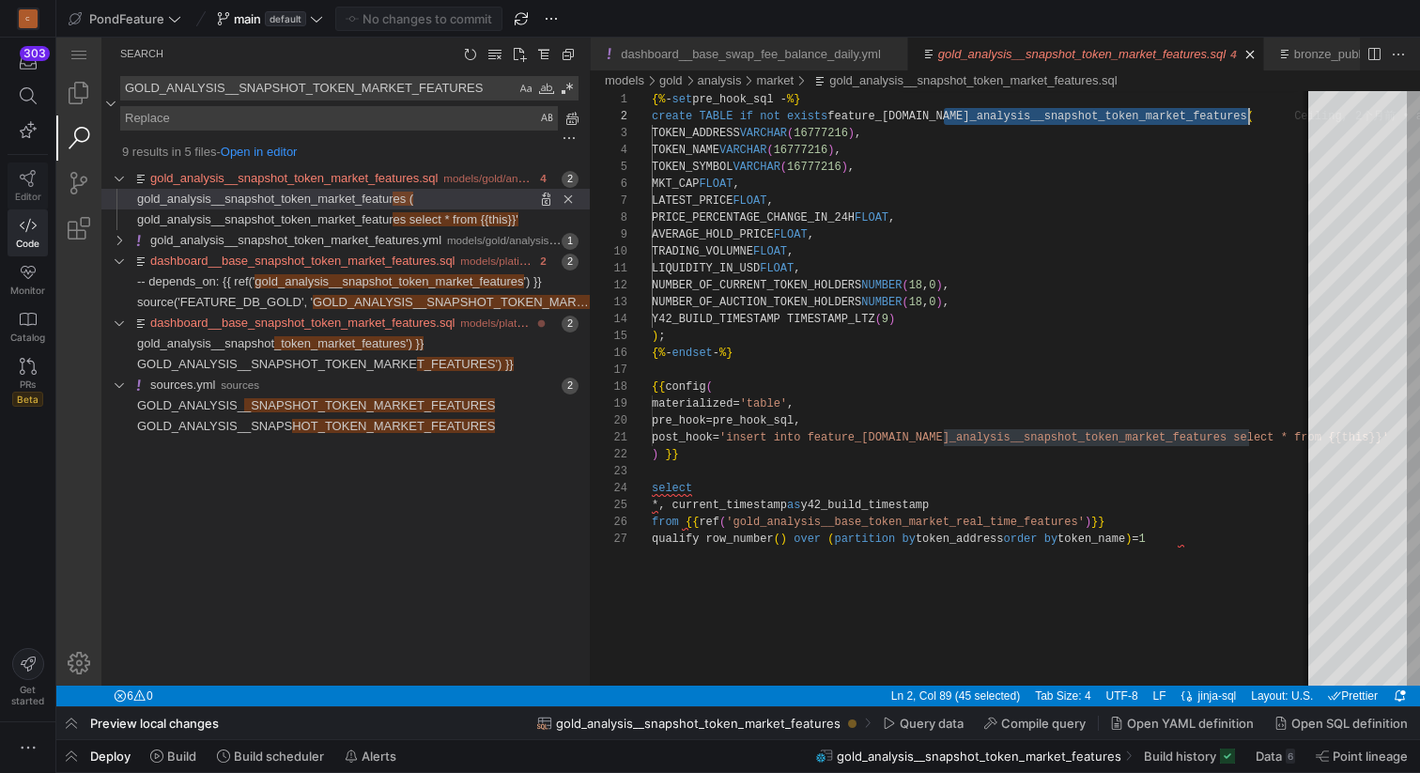
click at [25, 191] on span "Editor" at bounding box center [28, 196] width 26 height 11
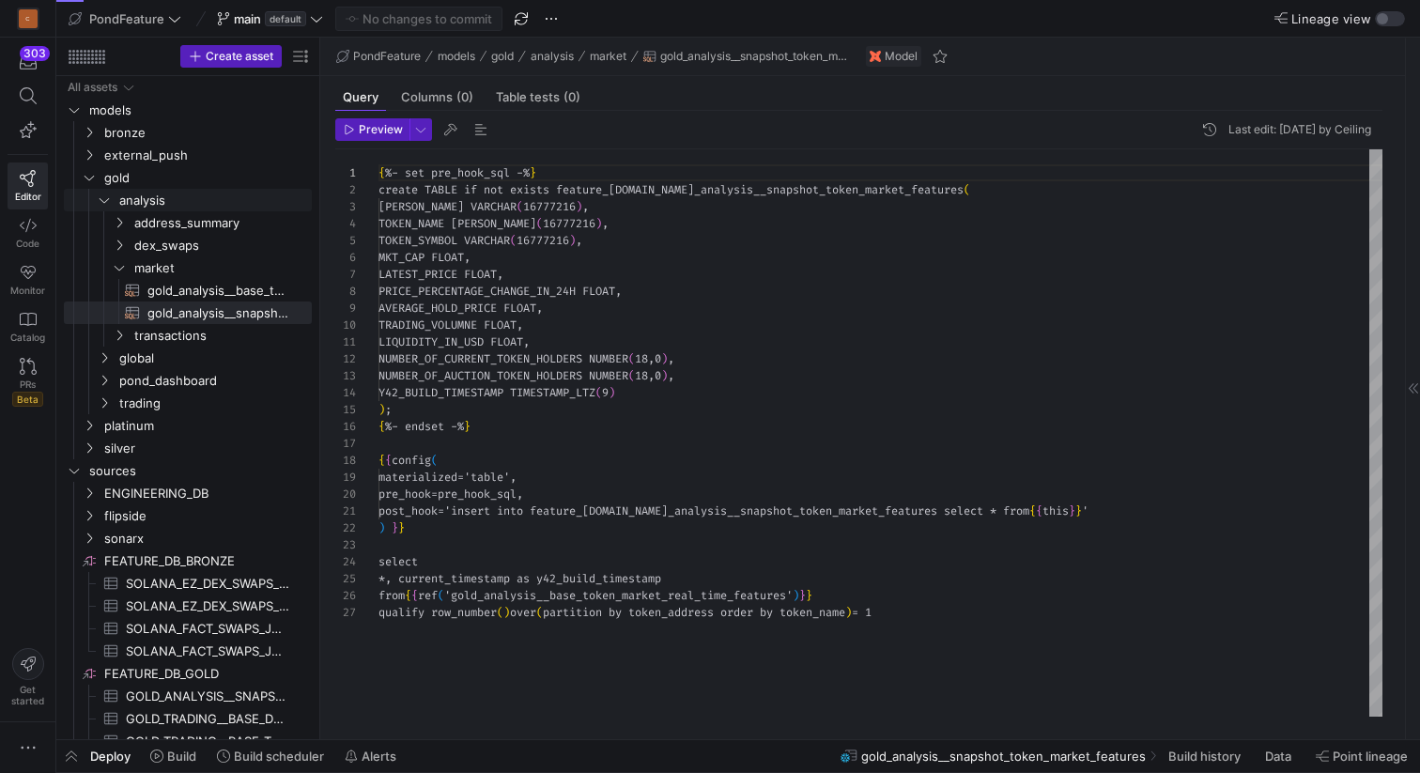
scroll to position [169, 0]
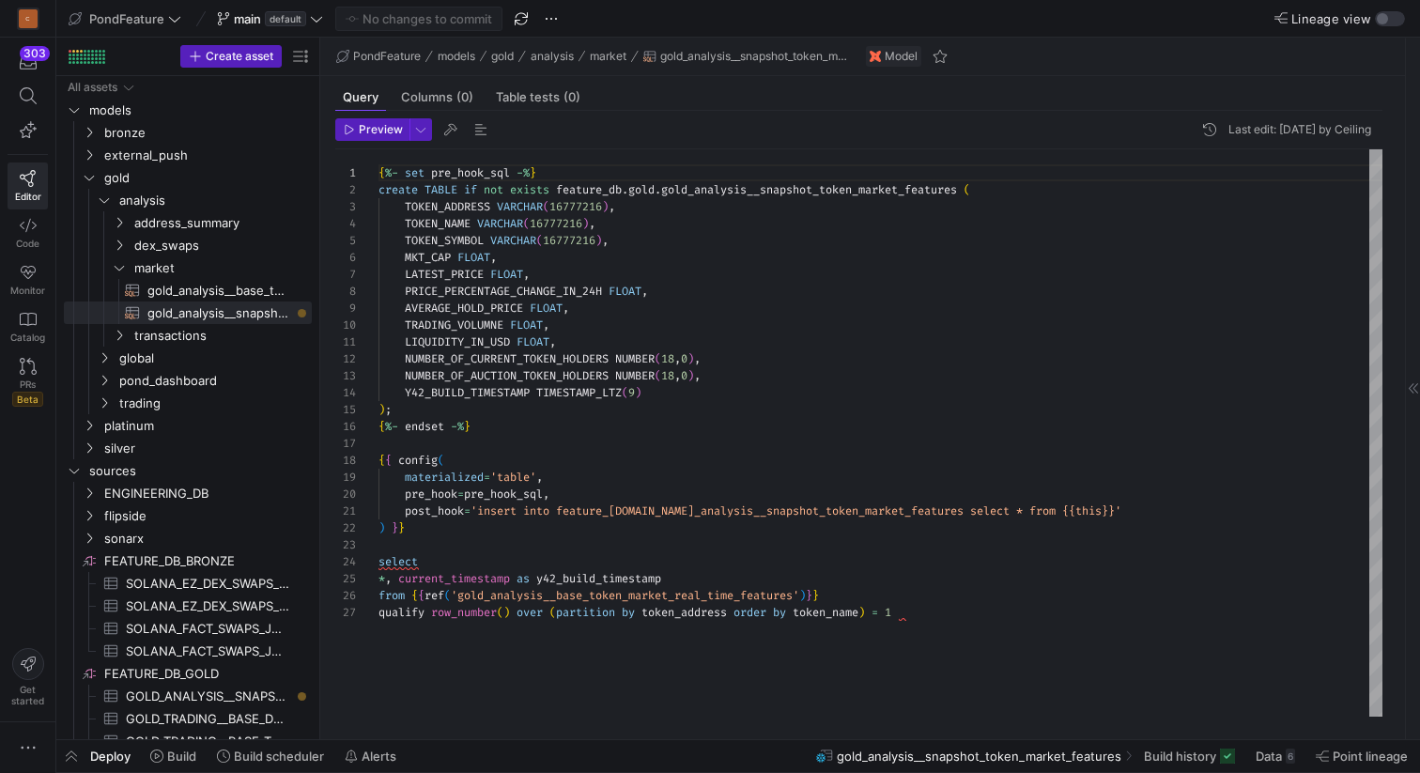
click at [873, 511] on div "{ %- set pre_hook_sql -% } create TABLE if not exists feature_db . gold . gold_…" at bounding box center [880, 432] width 1004 height 567
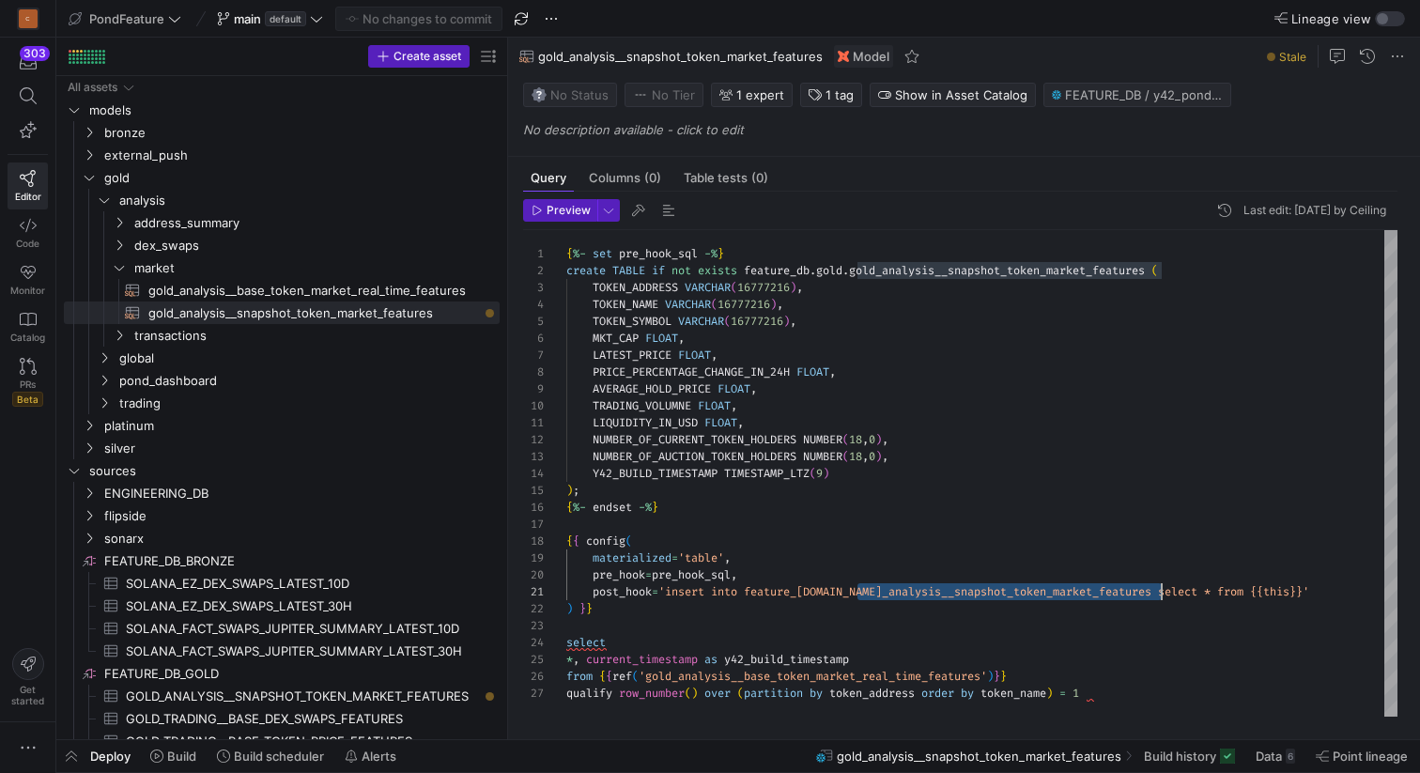
drag, startPoint x: 319, startPoint y: 272, endPoint x: 515, endPoint y: 287, distance: 195.9
click at [515, 287] on as-split "Create asset Drag here to set row groups Drag here to set column labels Group 1…" at bounding box center [738, 388] width 1364 height 701
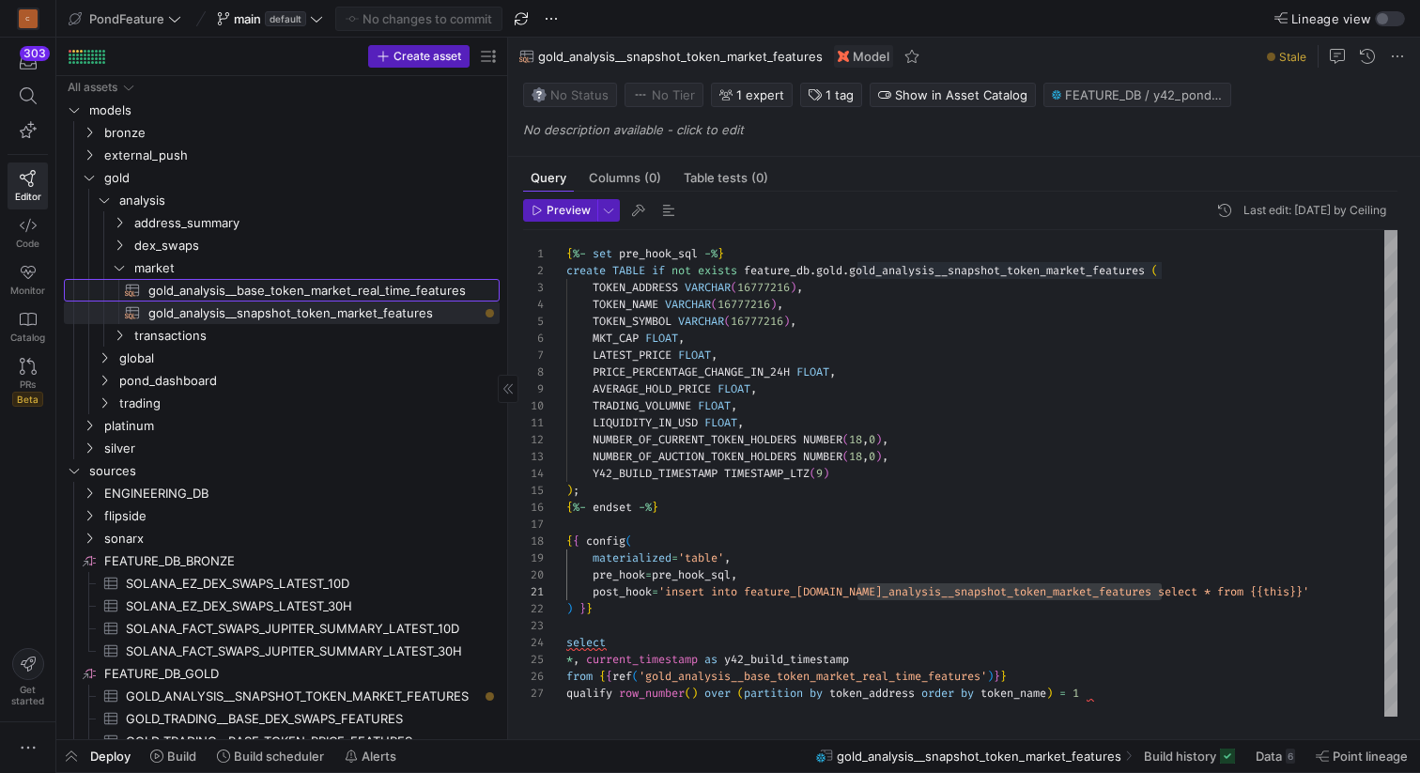
click at [379, 291] on span "gold_analysis__base_token_market_real_time_features​​​​​​​​​​" at bounding box center [313, 291] width 330 height 22
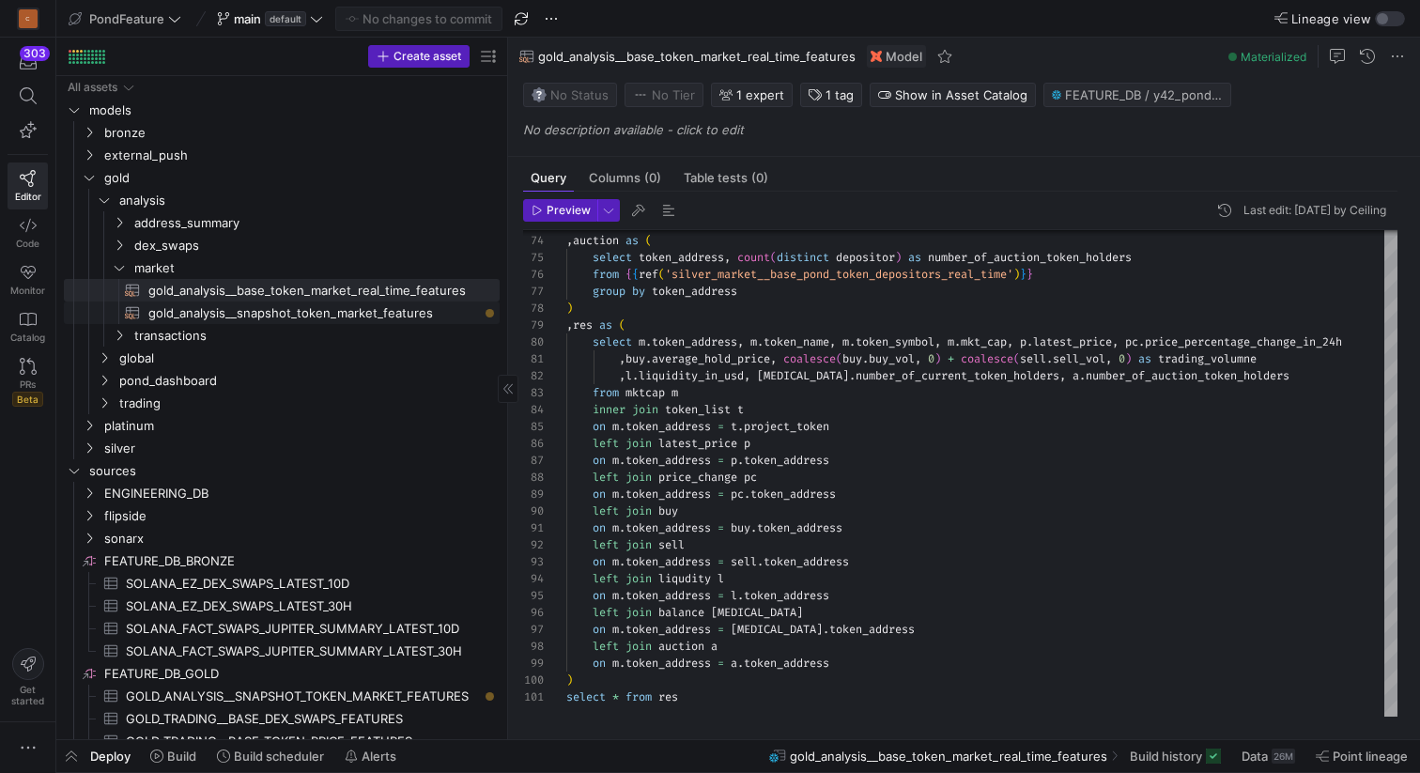
click at [395, 315] on span "gold_analysis__snapshot_token_market_features​​​​​​​​​​" at bounding box center [313, 313] width 330 height 22
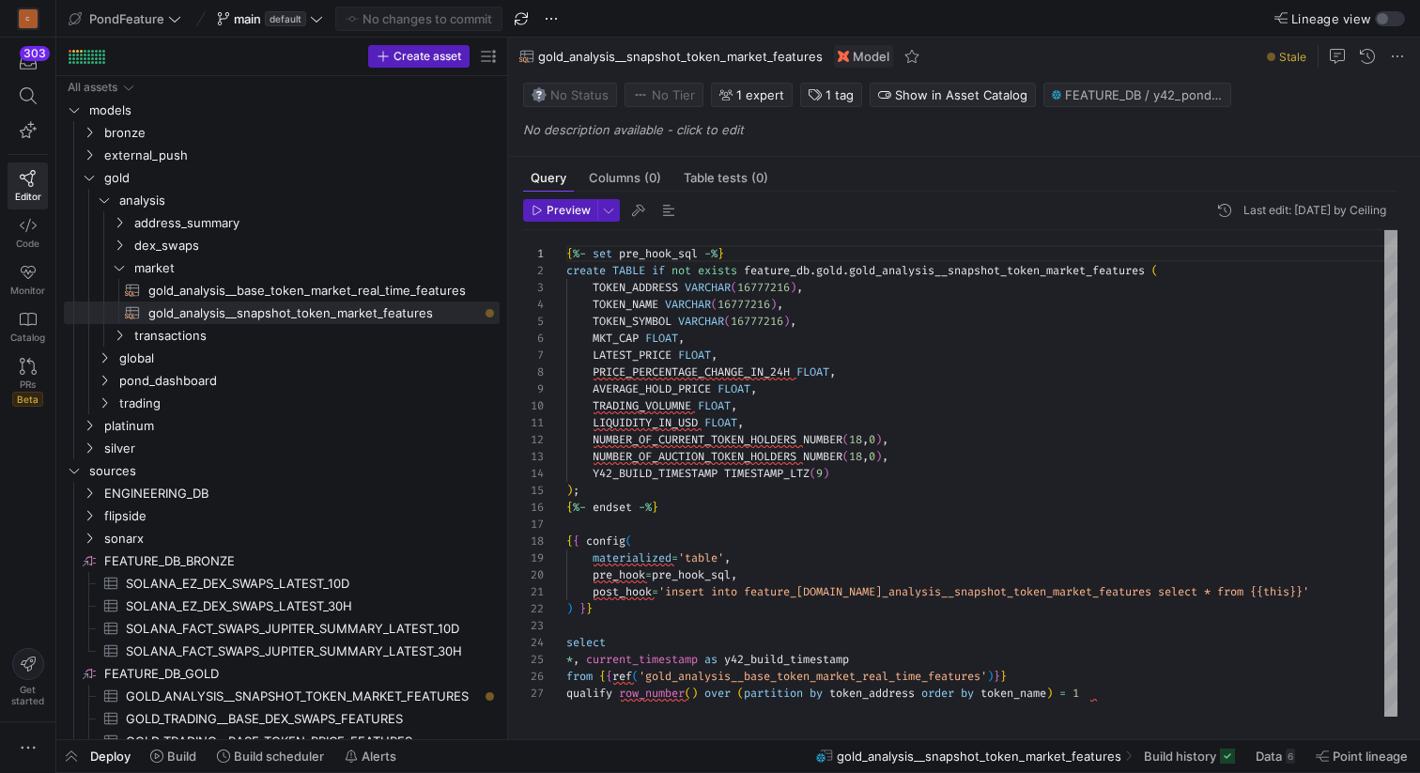
click at [894, 524] on div "{ %- set pre_hook_sql -% } create TABLE if not exists feature_db . gold . gold_…" at bounding box center [981, 473] width 831 height 486
type textarea "post_hook='insert into feature_db.gold.gold_analysis__snapshot_token_market_fea…"
click at [912, 593] on div "{ %- set pre_hook_sql -% } create TABLE if not exists feature_db . gold . gold_…" at bounding box center [981, 473] width 831 height 486
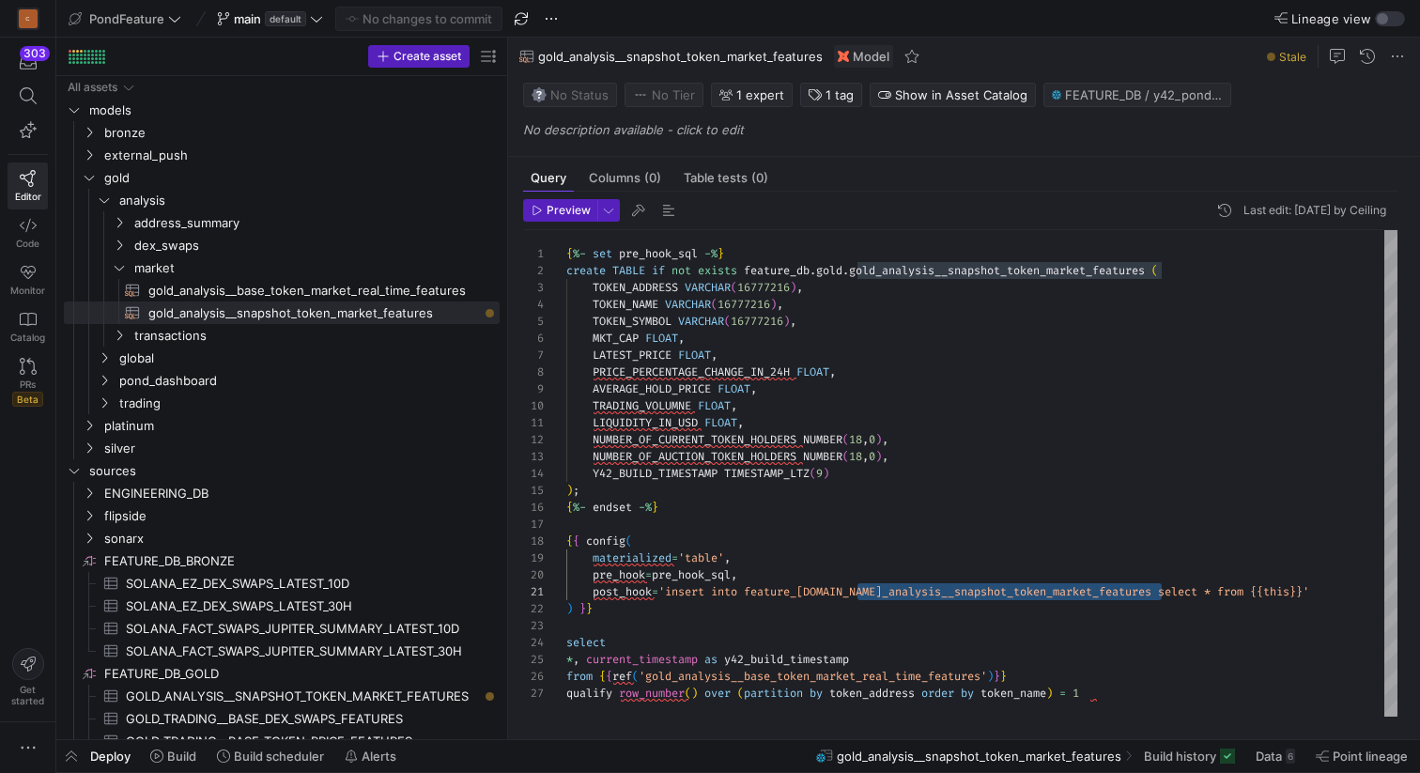
scroll to position [34, 0]
click at [723, 618] on div "{ %- set pre_hook_sql -% } create TABLE if not exists feature_db . gold . gold_…" at bounding box center [981, 473] width 831 height 486
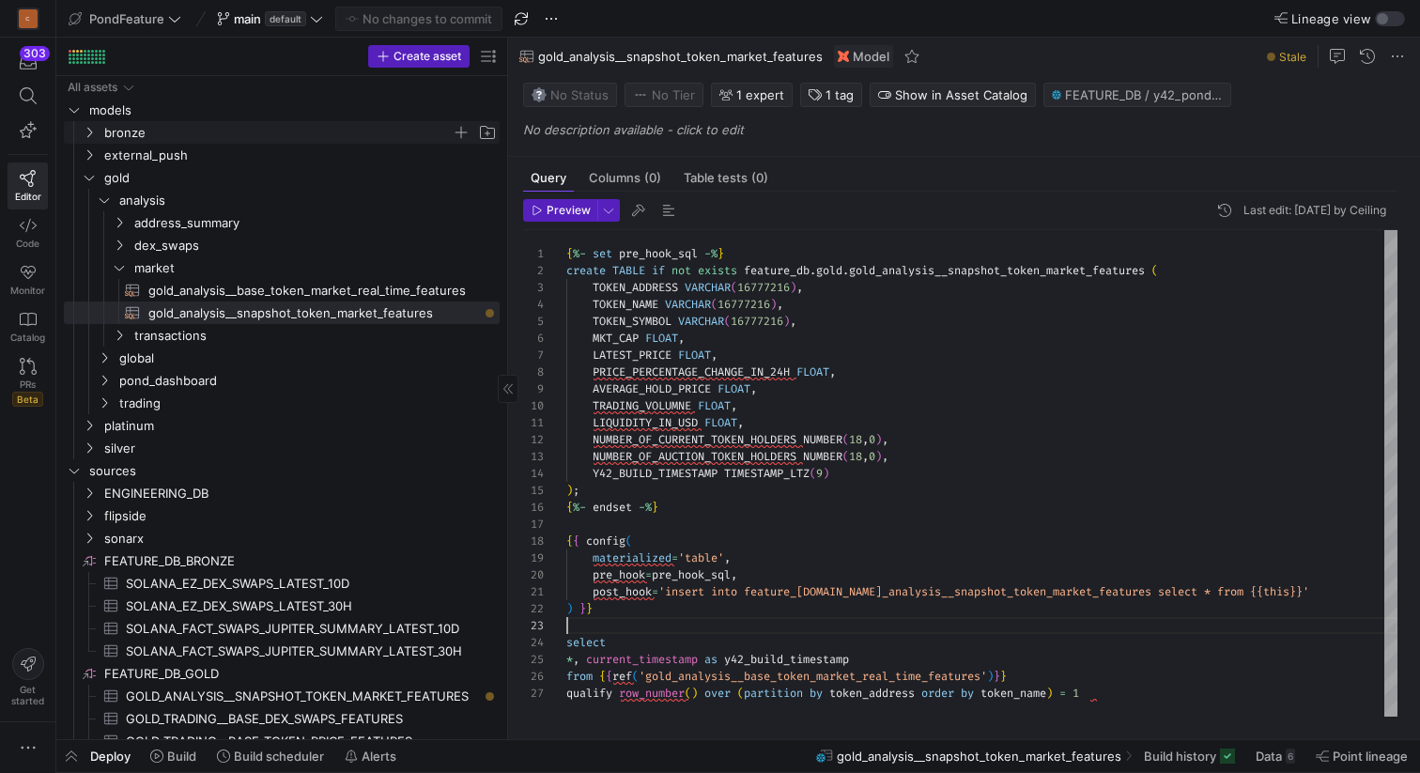
click at [92, 125] on y42-icon "Press SPACE to select this row." at bounding box center [89, 132] width 15 height 15
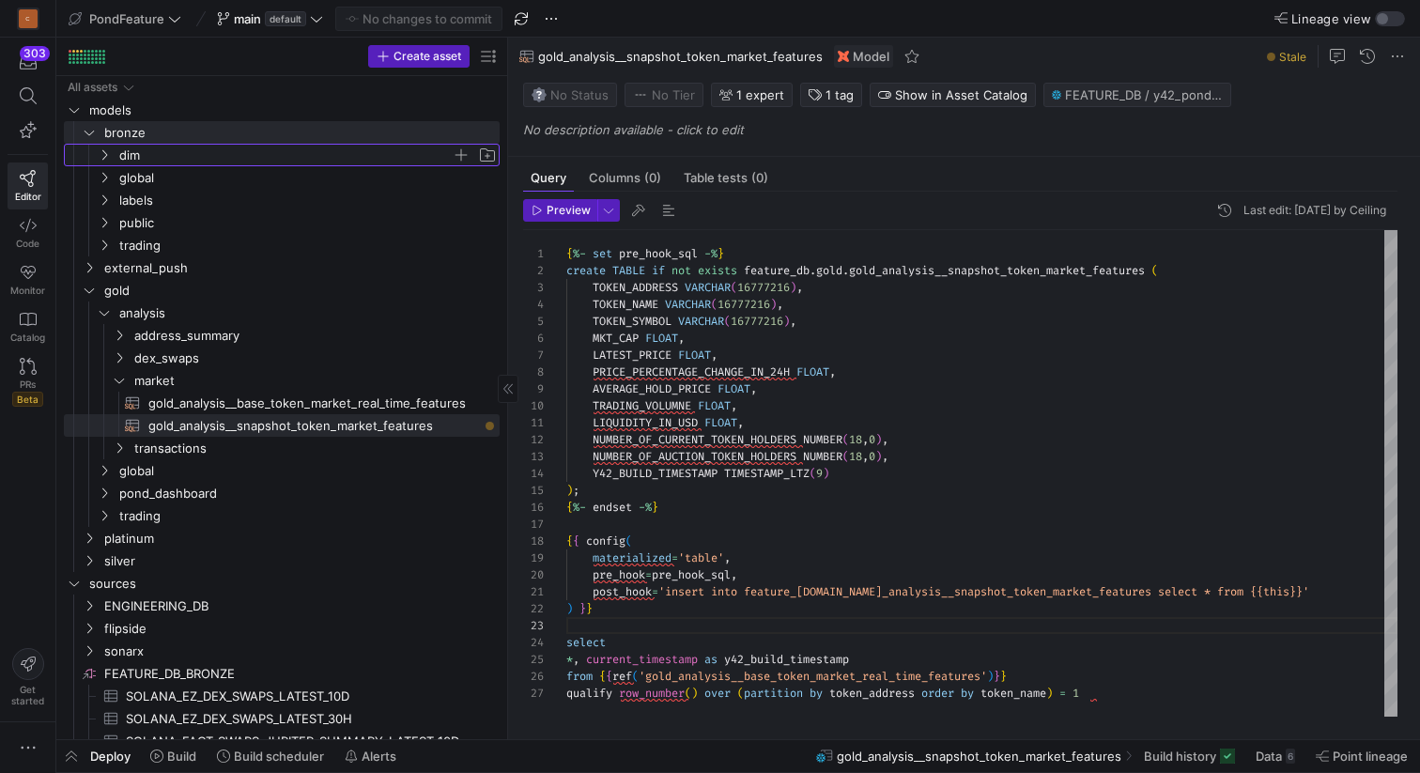
click at [107, 160] on icon "Press SPACE to select this row." at bounding box center [104, 154] width 13 height 11
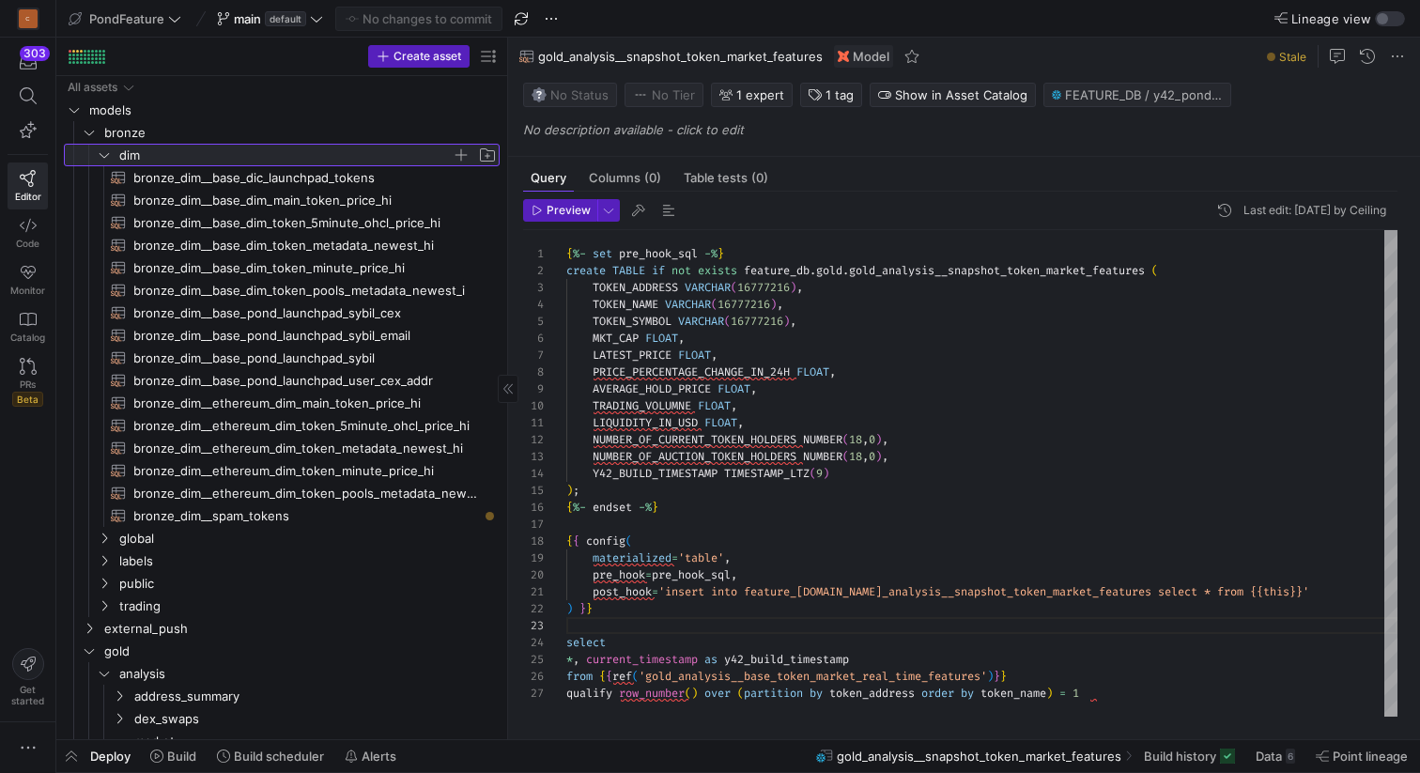
click at [107, 158] on icon at bounding box center [104, 154] width 13 height 11
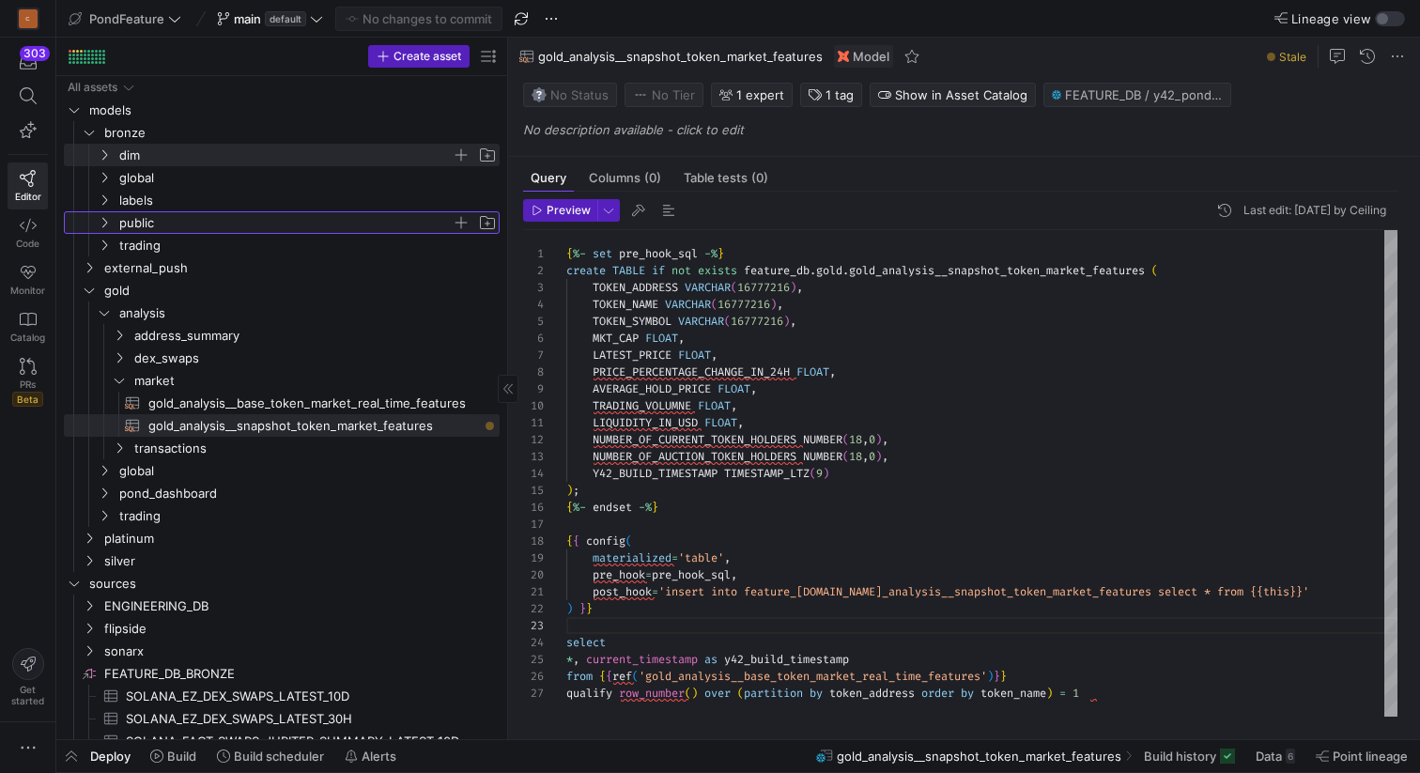
click at [106, 223] on icon "Press SPACE to select this row." at bounding box center [104, 222] width 13 height 11
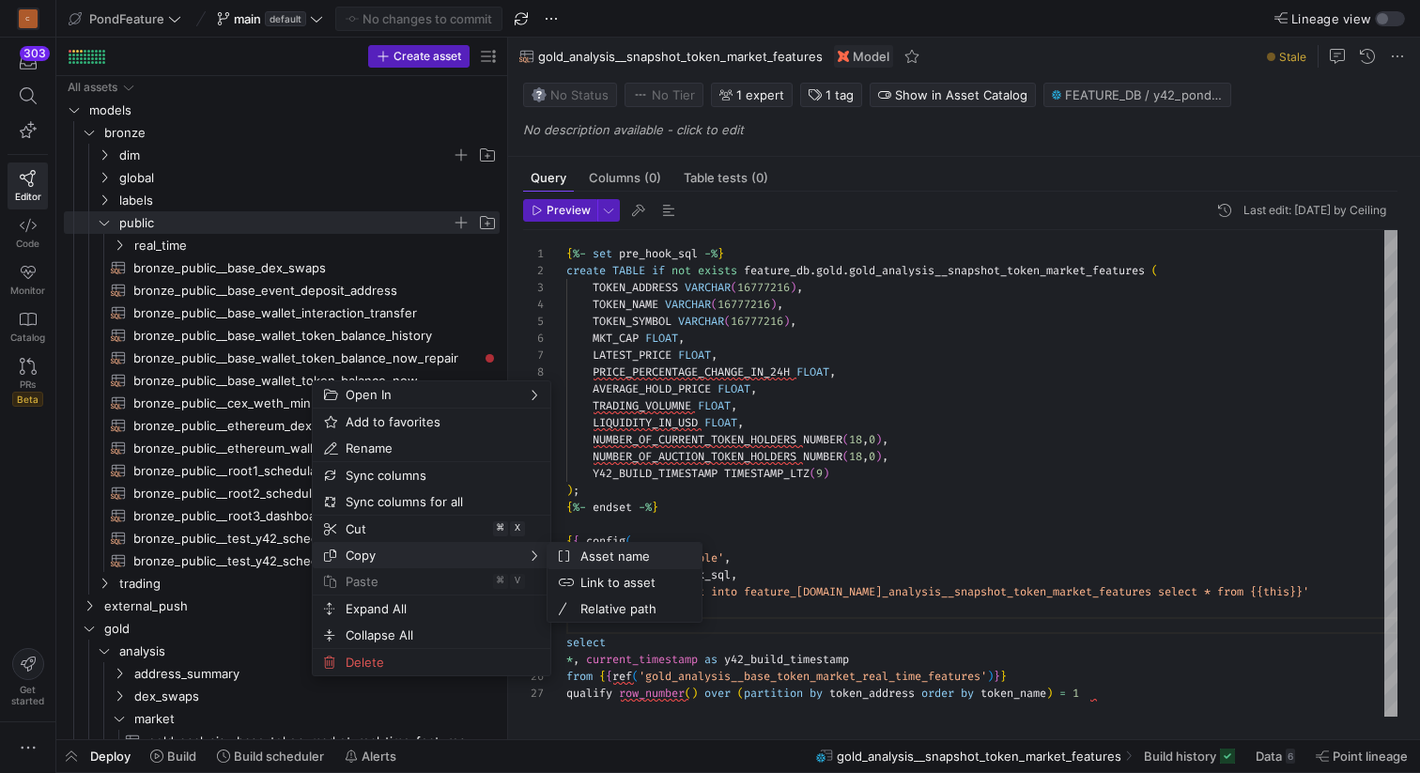
click at [666, 557] on span "Asset name" at bounding box center [630, 556] width 114 height 26
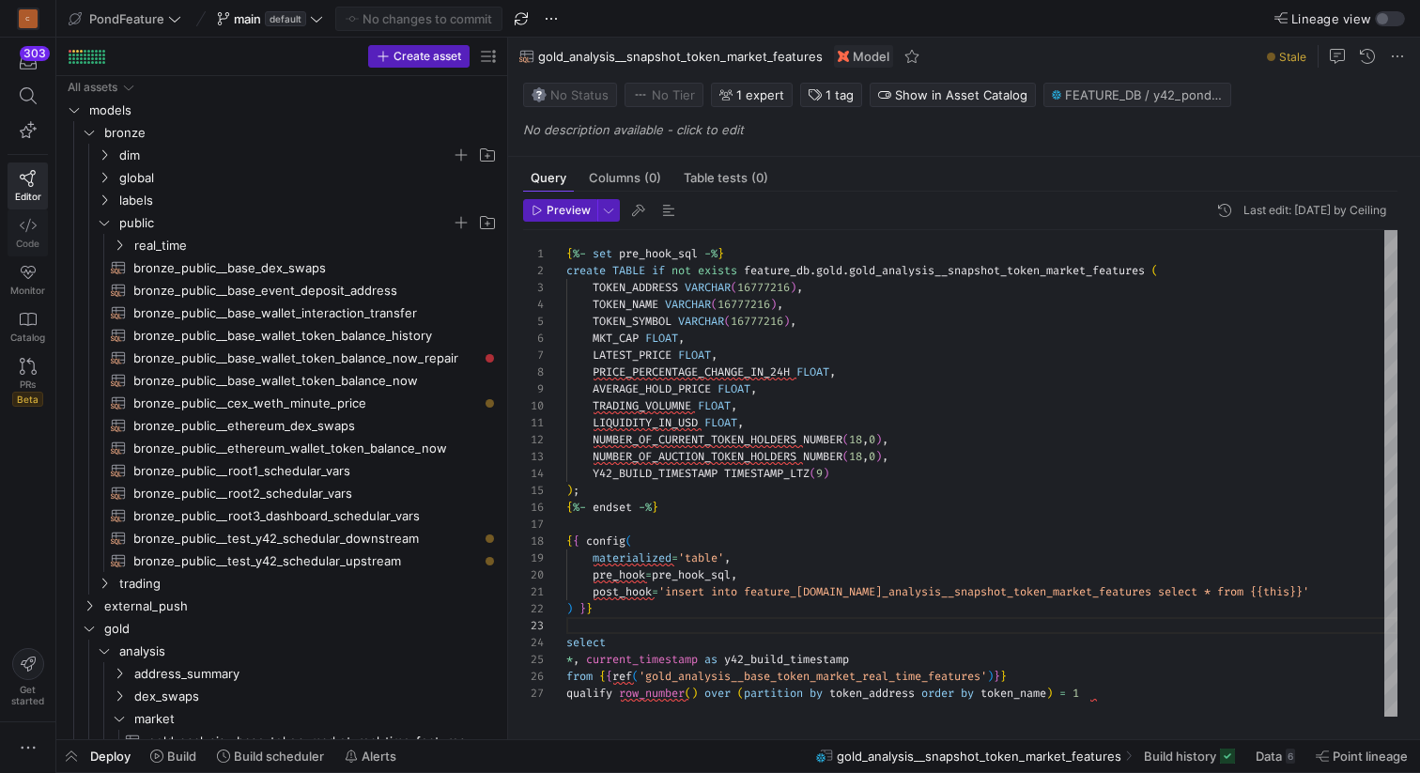
click at [23, 225] on icon at bounding box center [28, 225] width 17 height 17
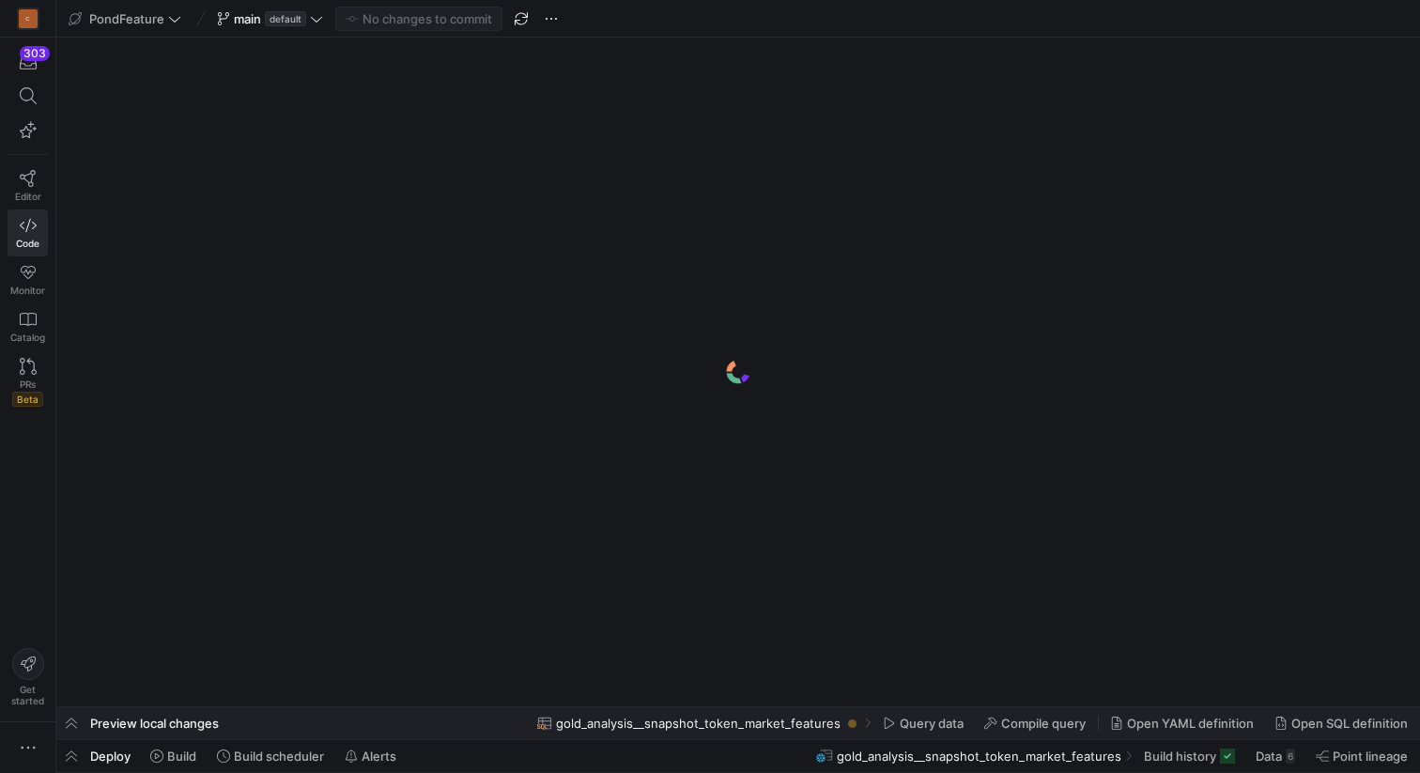
scroll to position [0, 1332]
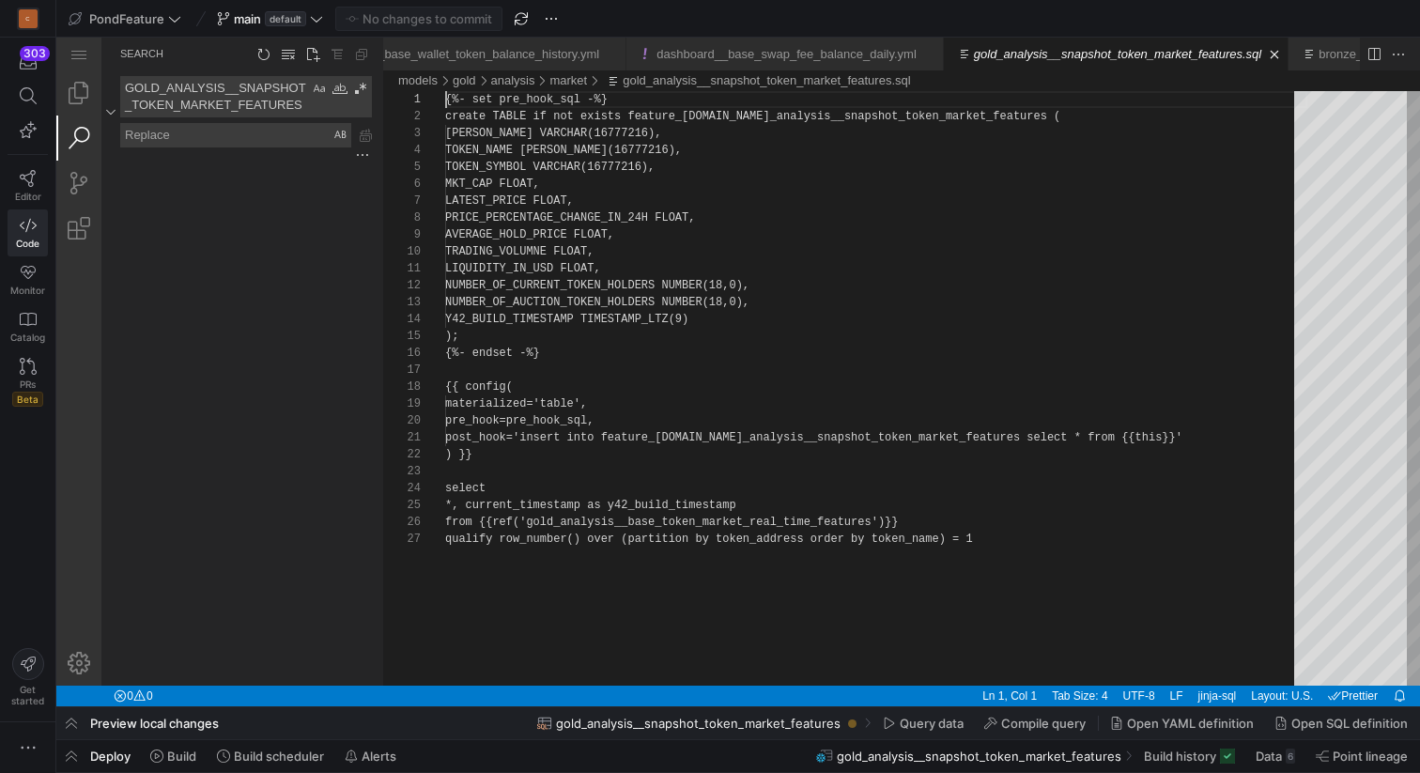
click at [78, 131] on link "Search (⇧⌘F)" at bounding box center [78, 138] width 45 height 45
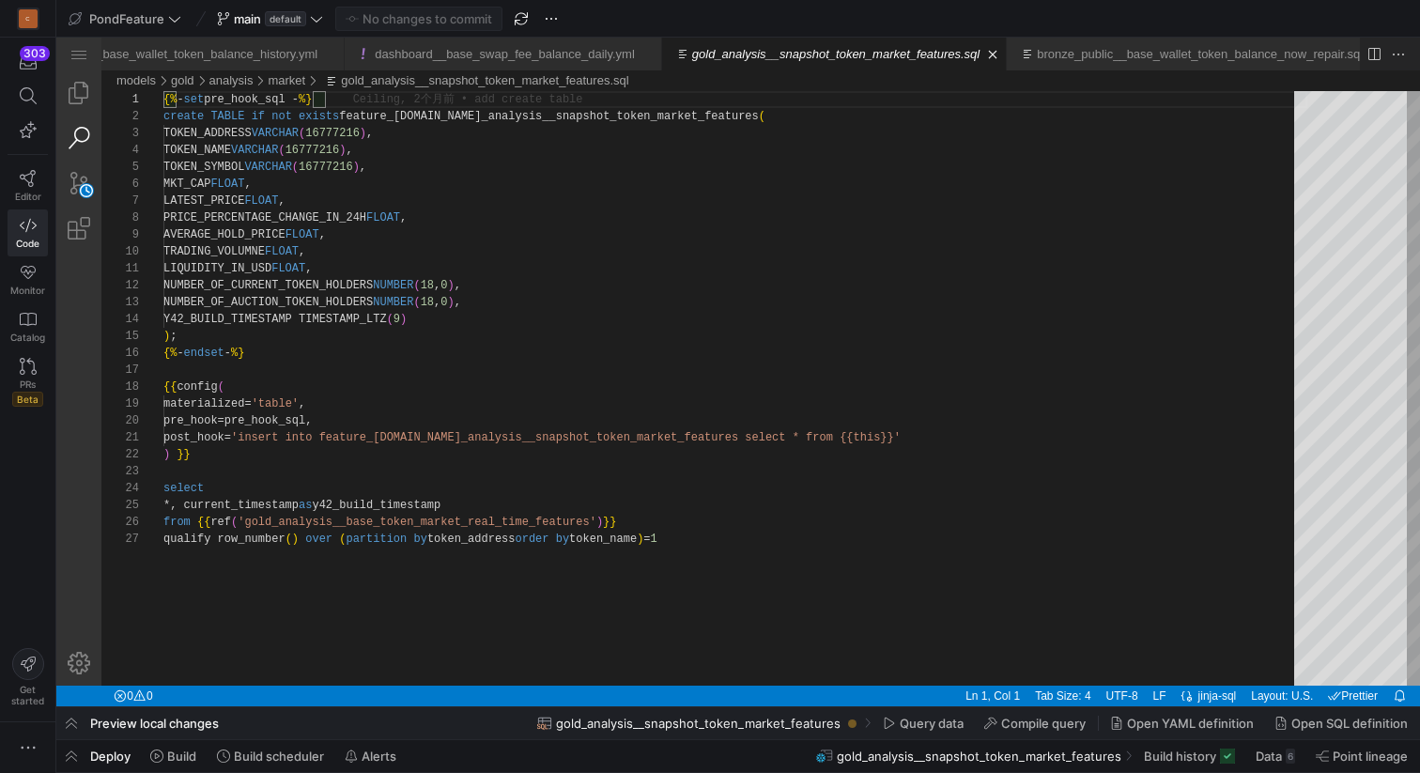
click at [85, 140] on link "Search (⇧⌘F)" at bounding box center [78, 138] width 45 height 45
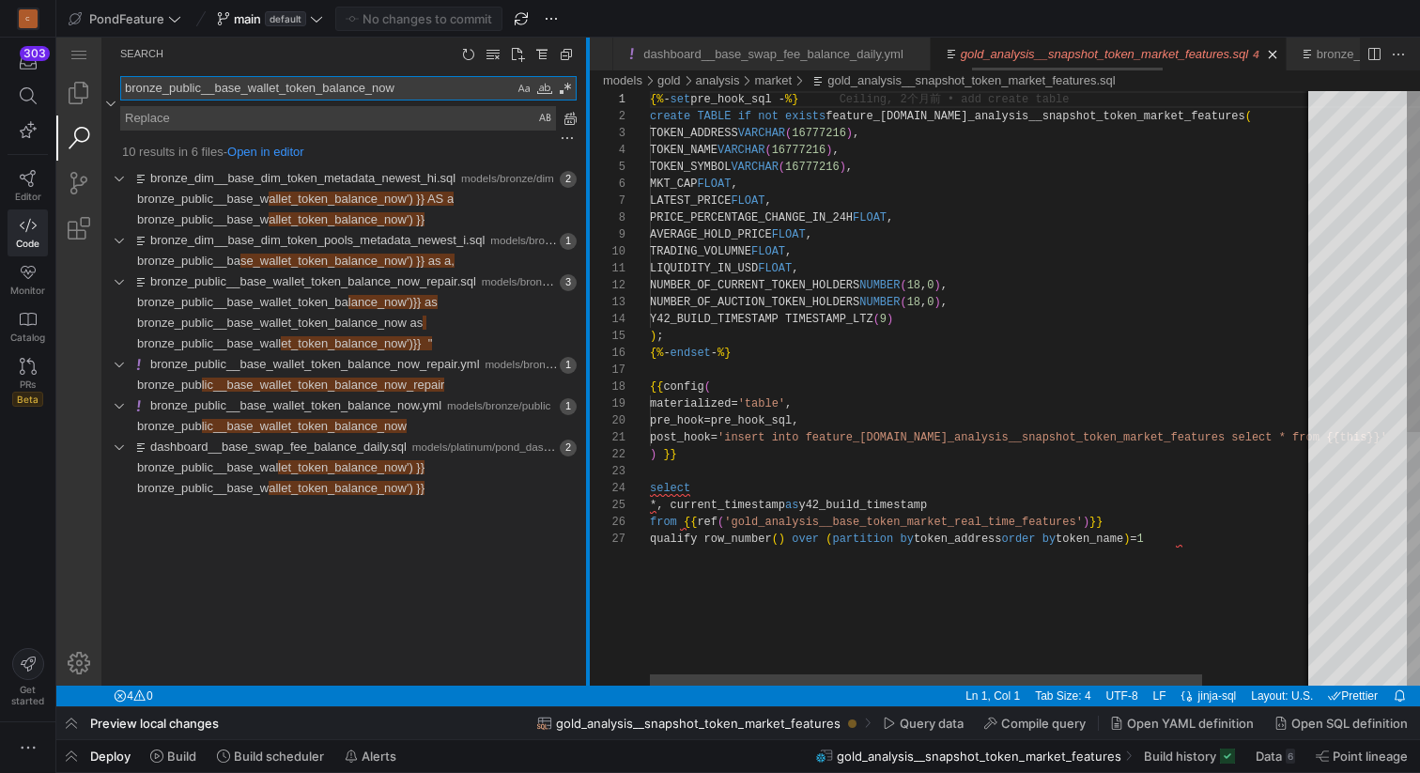
scroll to position [0, 1550]
drag, startPoint x: 384, startPoint y: 172, endPoint x: 591, endPoint y: 189, distance: 207.3
click at [591, 189] on div at bounding box center [590, 362] width 4 height 648
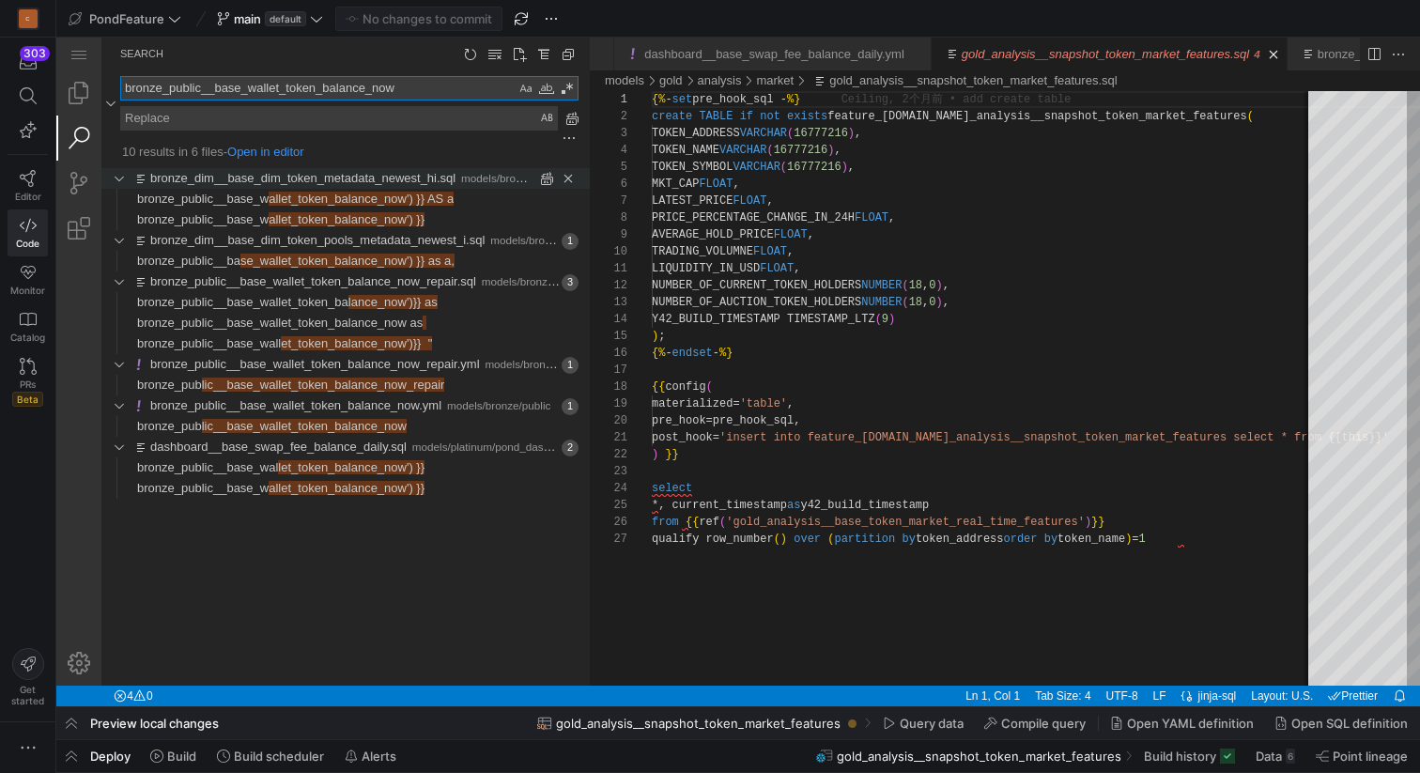
type textarea "bronze_public__base_wallet_token_balance_now"
click at [389, 176] on link "bronze_dim__base_dim_token_metadata_newest_hi.sql" at bounding box center [302, 178] width 305 height 14
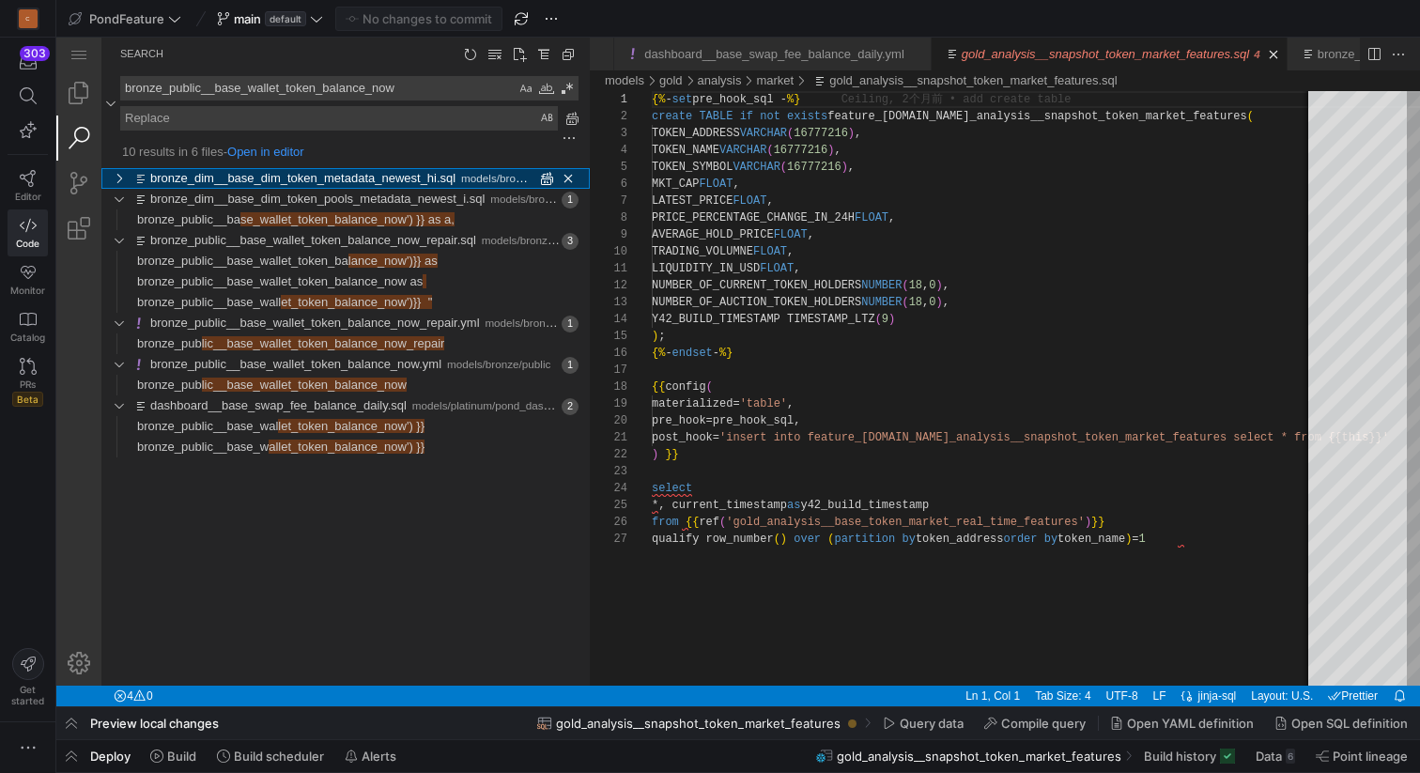
click at [389, 176] on link "bronze_dim__base_dim_token_metadata_newest_hi.sql" at bounding box center [302, 178] width 305 height 14
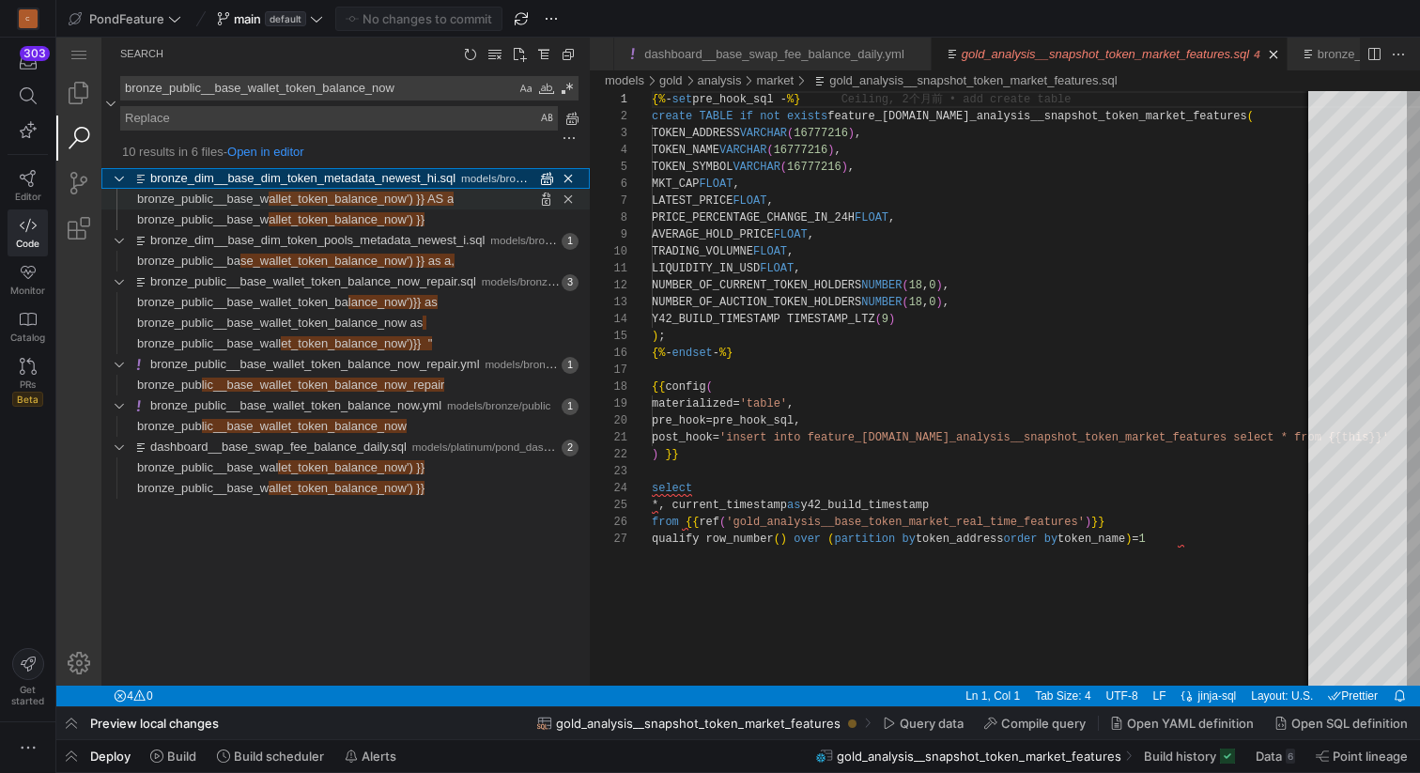
click at [394, 198] on span "allet_token_balance_now') }} AS a" at bounding box center [361, 199] width 185 height 14
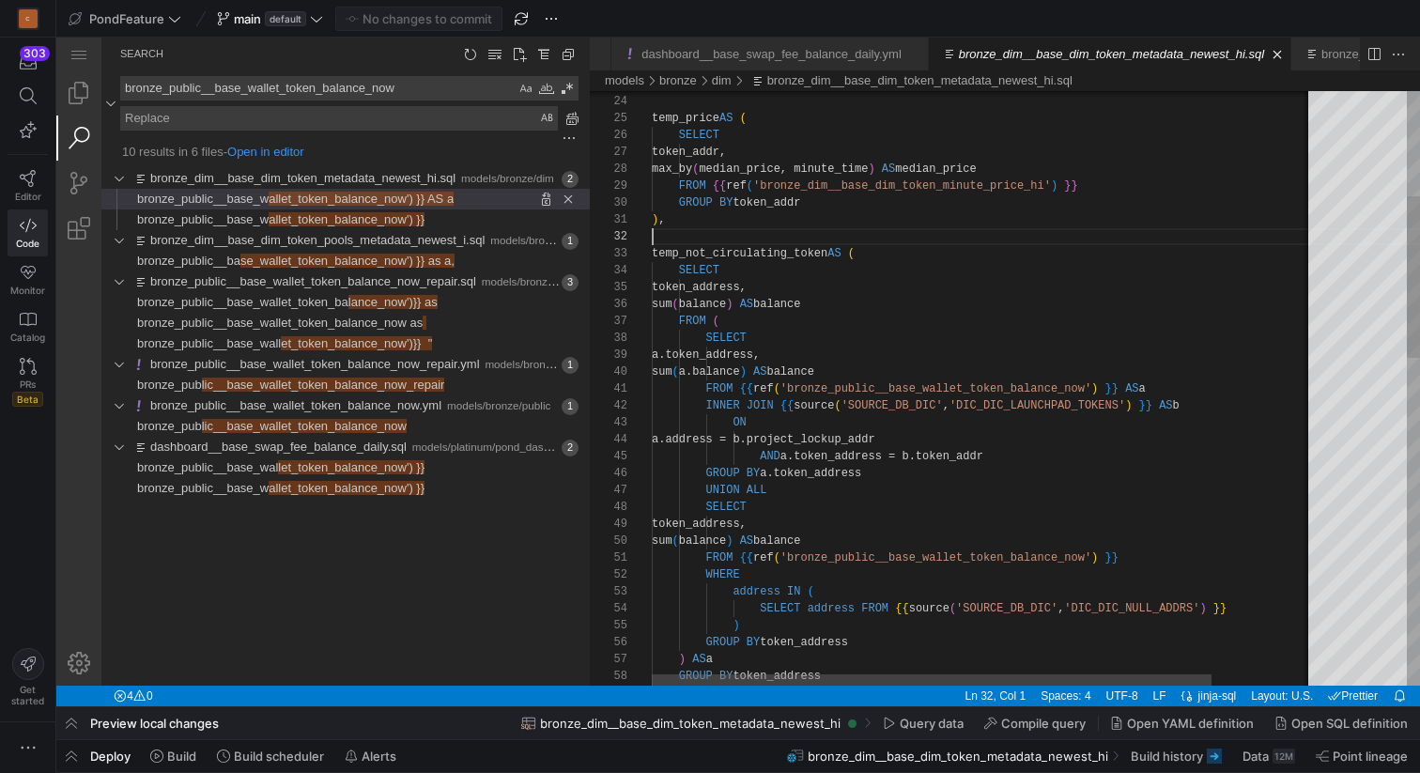
scroll to position [17, 0]
type textarea "FROM {{ ref('bronze_public__base_wallet_token_balance_now') }} AS a INNER JOIN …"
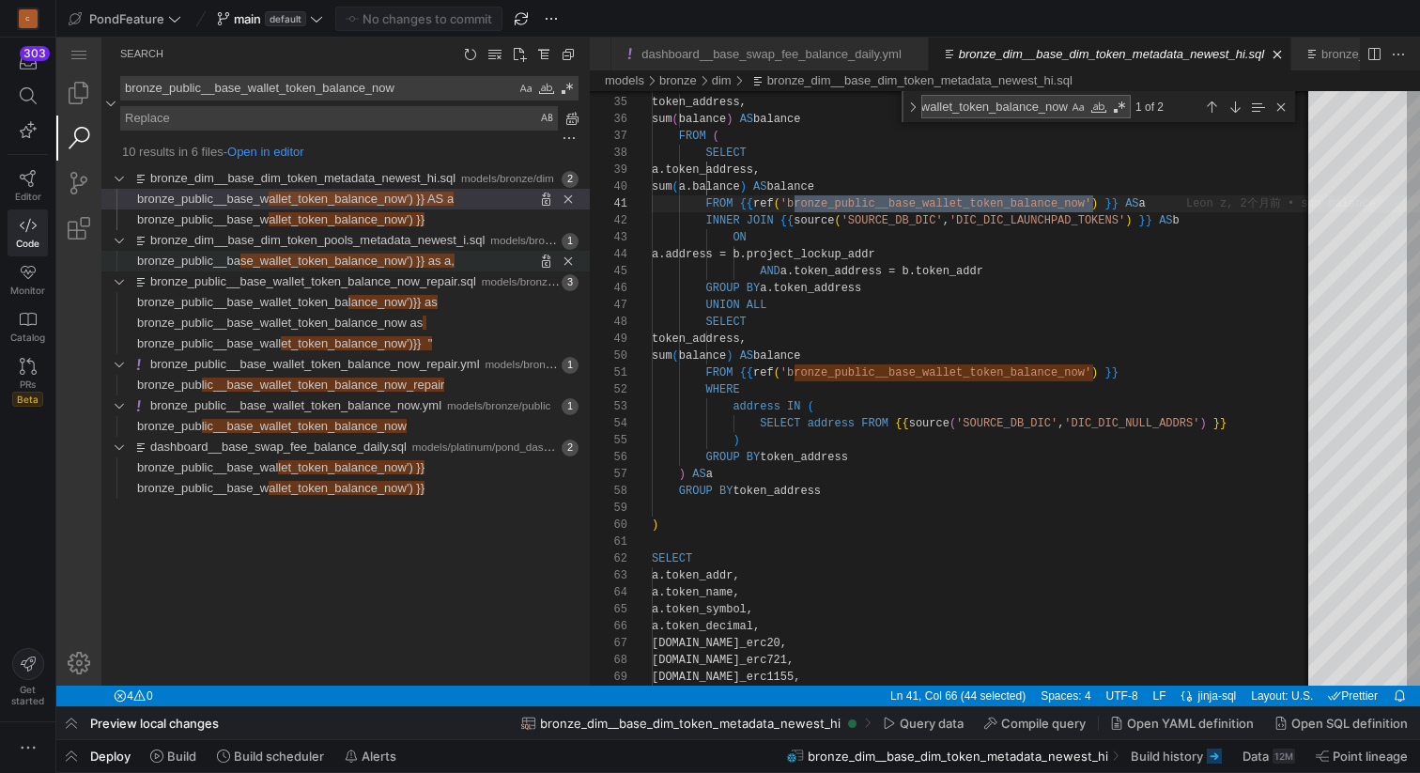
type textarea "bronze_public__base_wallet_token_balance_now"
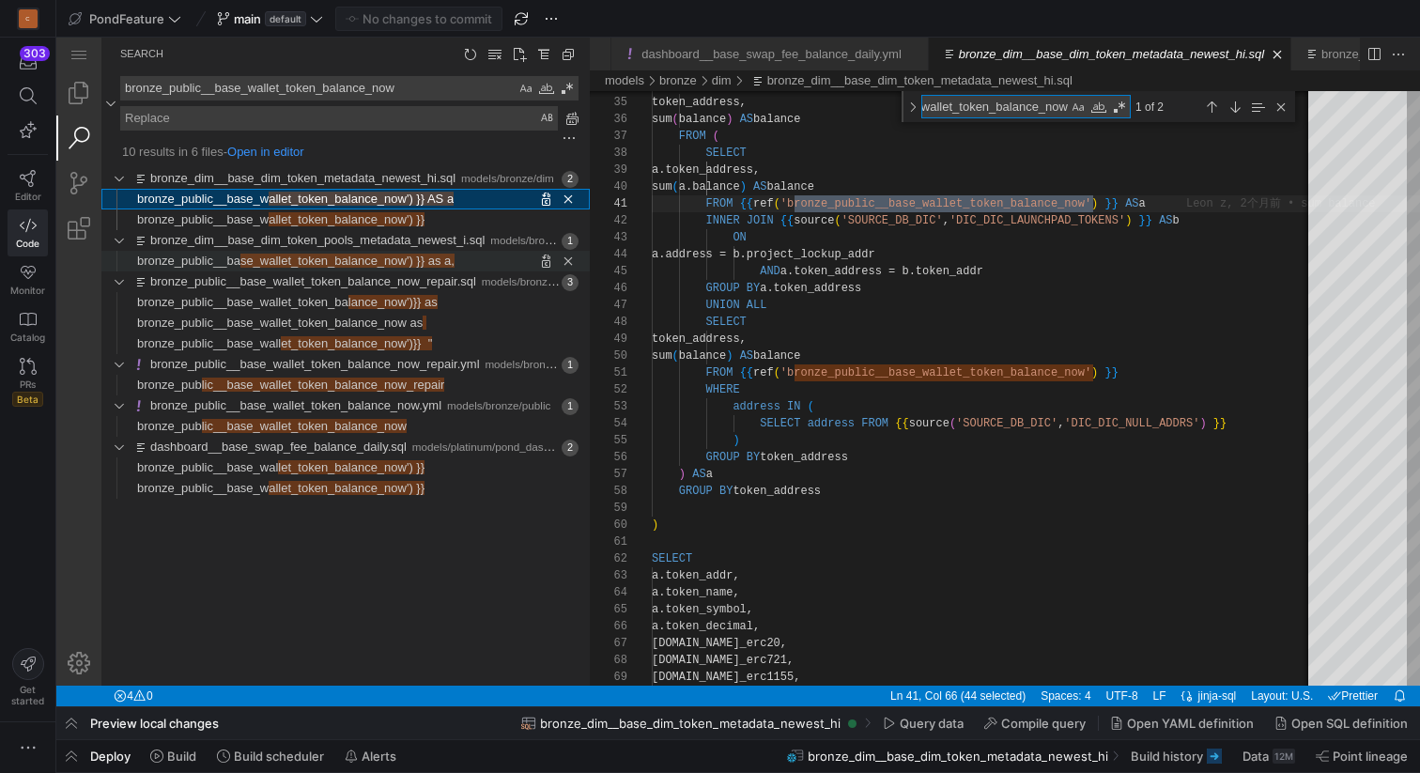
click at [392, 258] on span "se_wallet_token_balance_now') }} as a," at bounding box center [347, 261] width 214 height 14
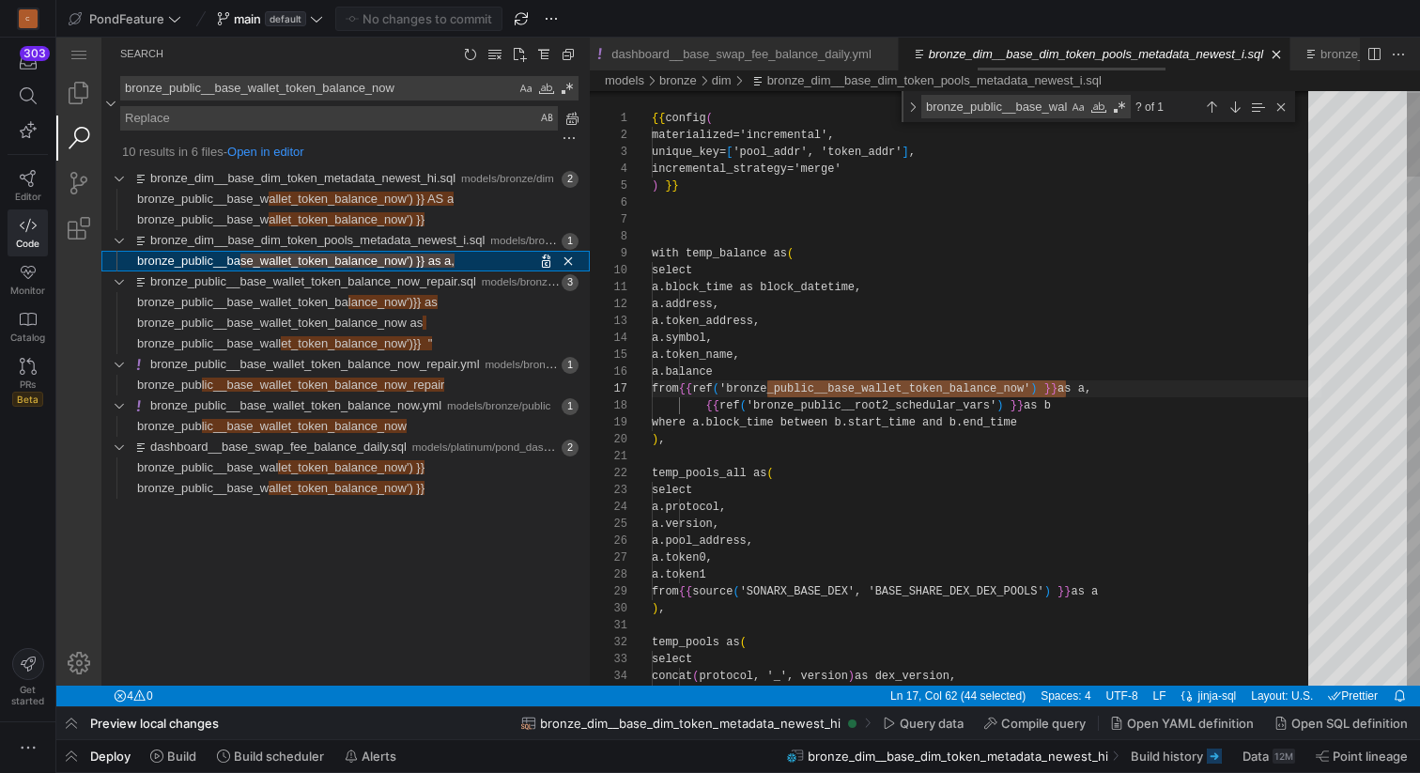
scroll to position [169, 414]
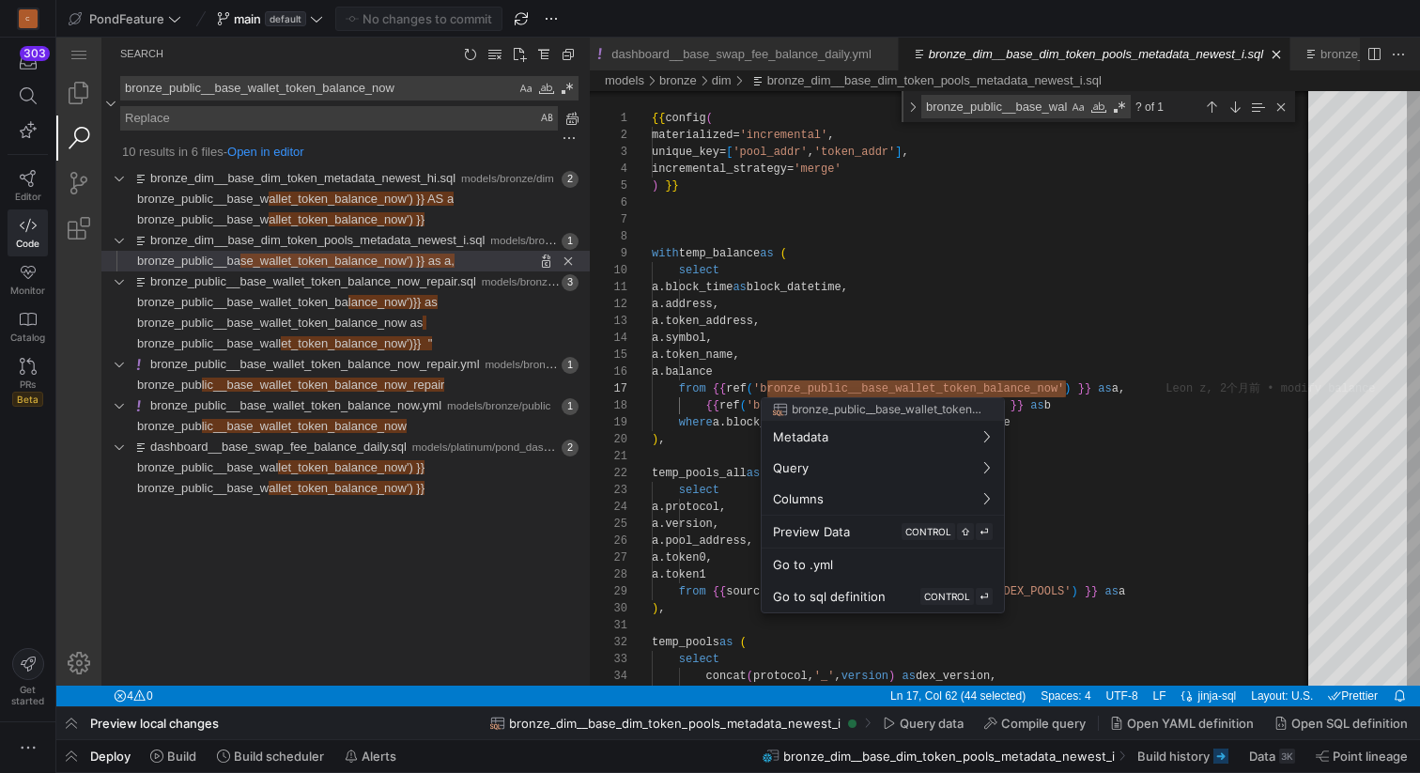
click at [855, 349] on div at bounding box center [710, 386] width 1420 height 773
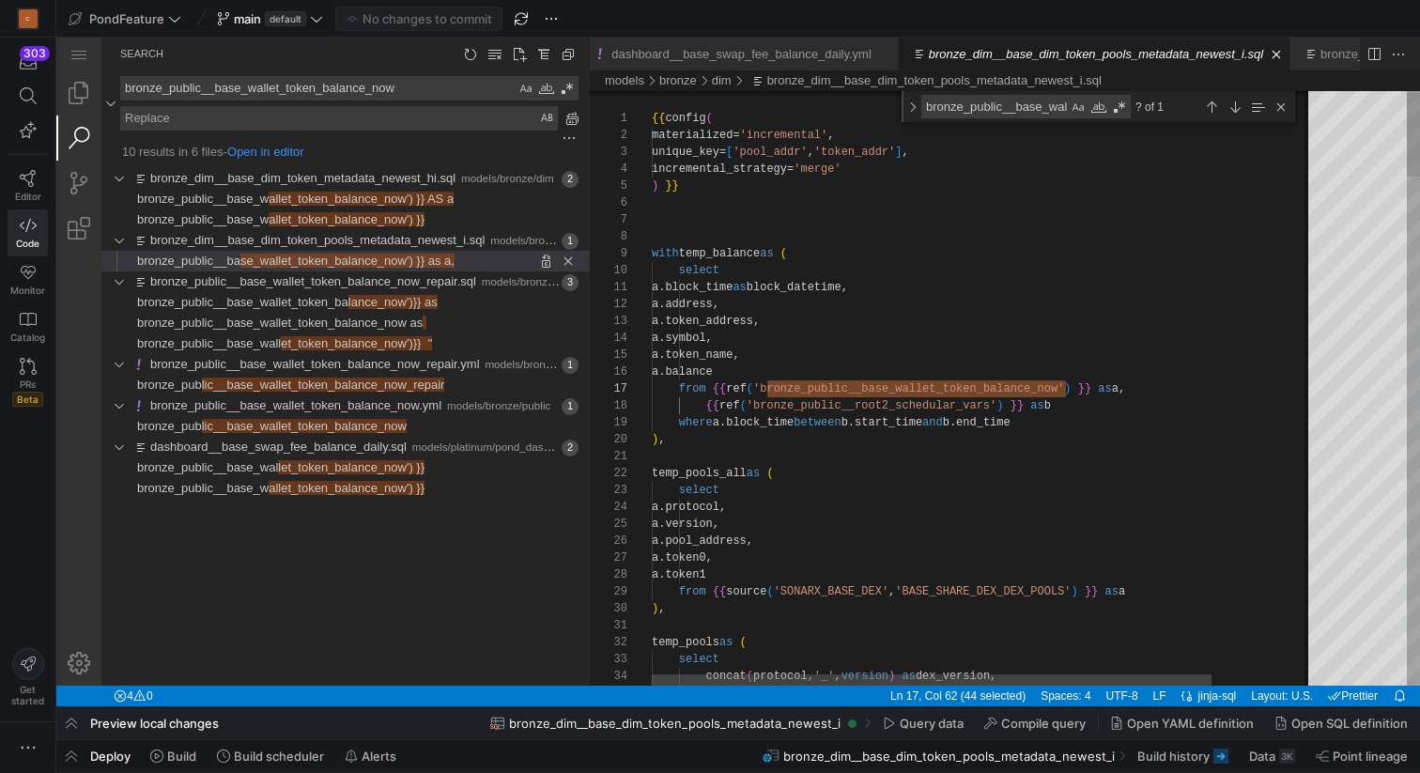
scroll to position [68, 143]
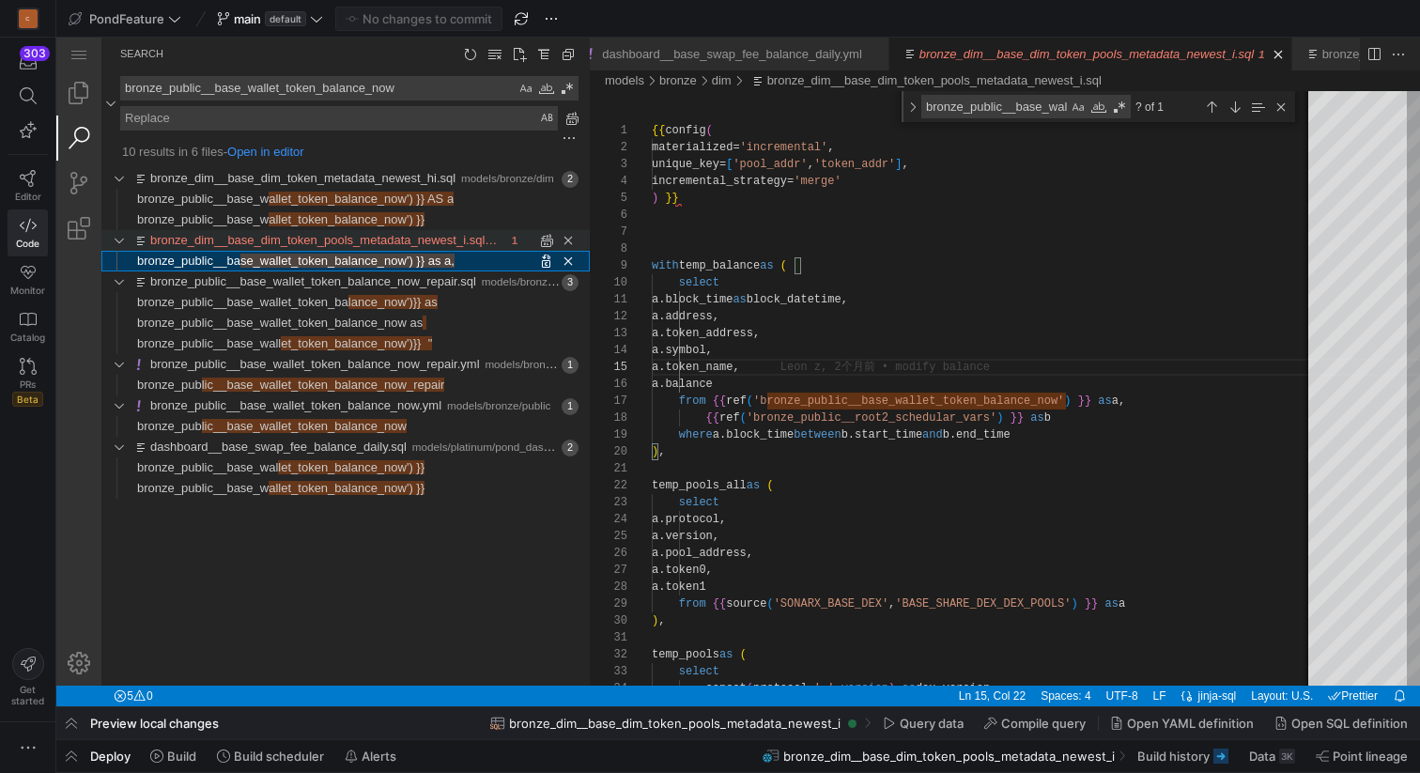
click at [428, 242] on link "bronze_dim__base_dim_token_pools_metadata_newest_i.sql" at bounding box center [323, 240] width 347 height 14
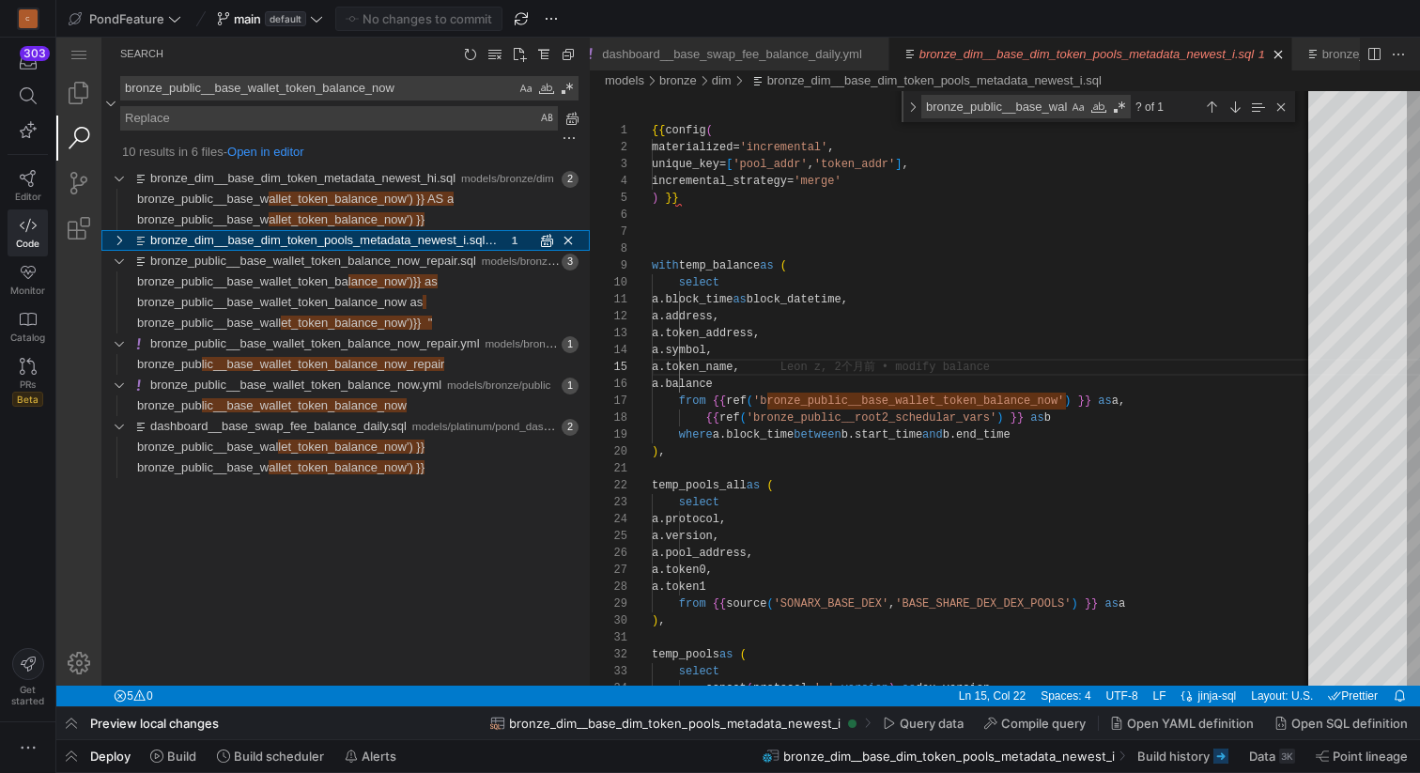
click at [428, 242] on link "bronze_dim__base_dim_token_pools_metadata_newest_i.sql" at bounding box center [323, 240] width 347 height 14
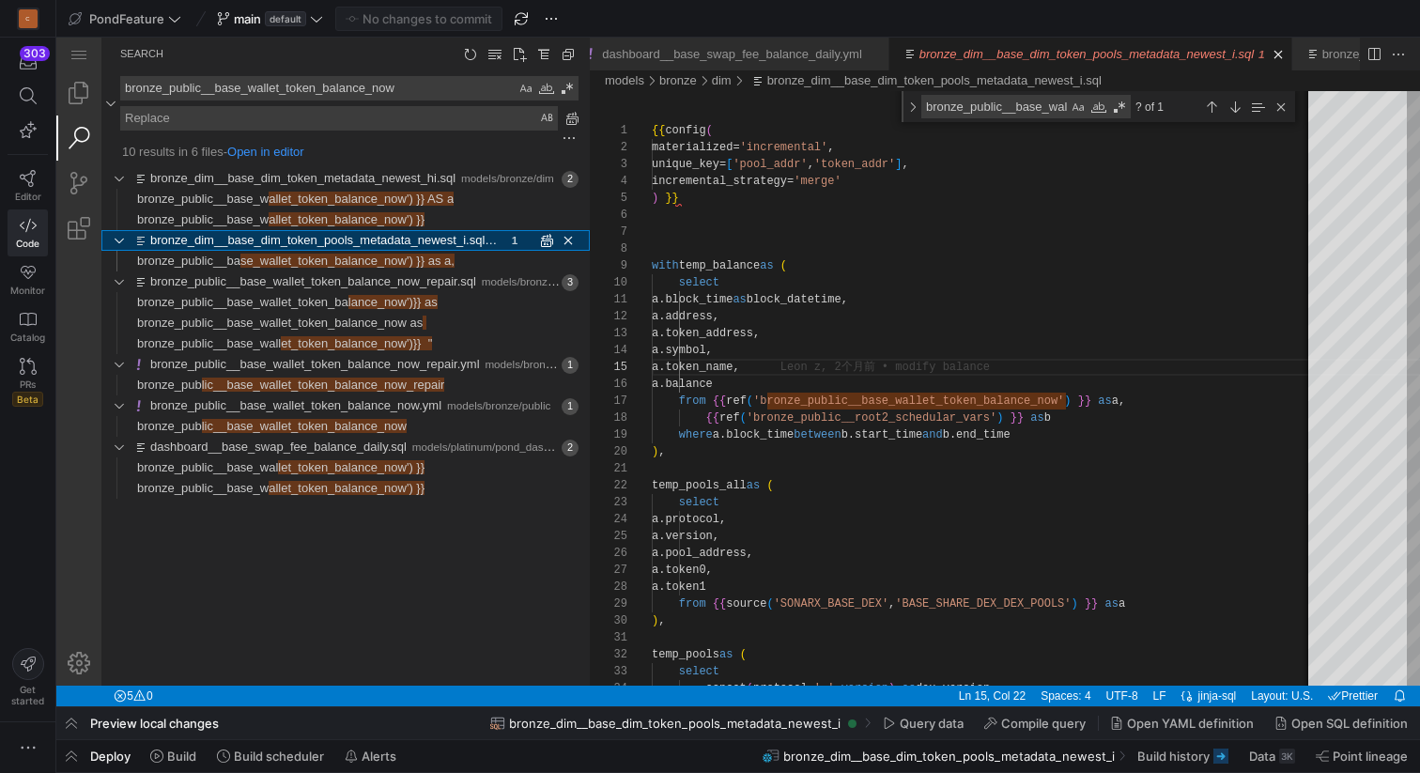
click at [346, 244] on link "bronze_dim__base_dim_token_pools_metadata_newest_i.sql" at bounding box center [323, 240] width 347 height 14
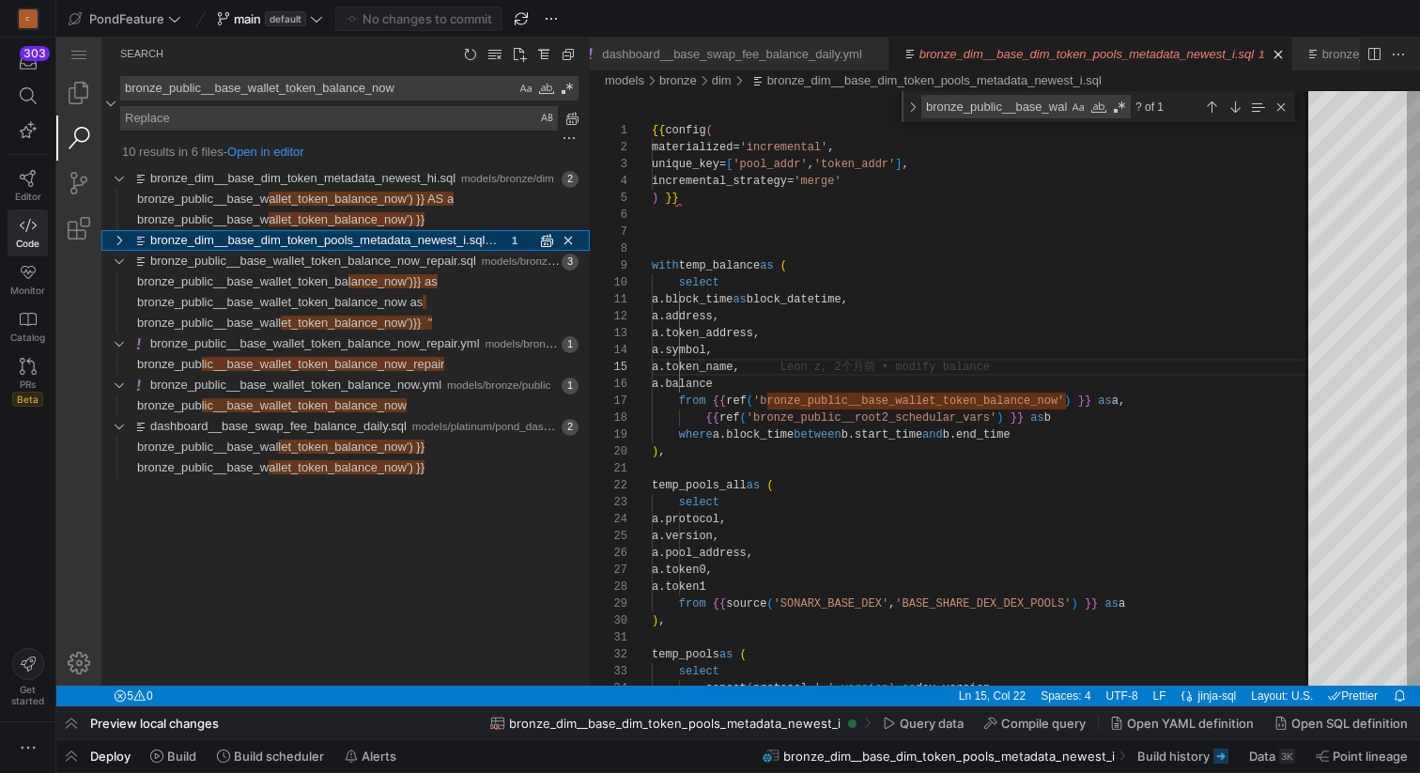
click at [346, 244] on link "bronze_dim__base_dim_token_pools_metadata_newest_i.sql" at bounding box center [323, 240] width 347 height 14
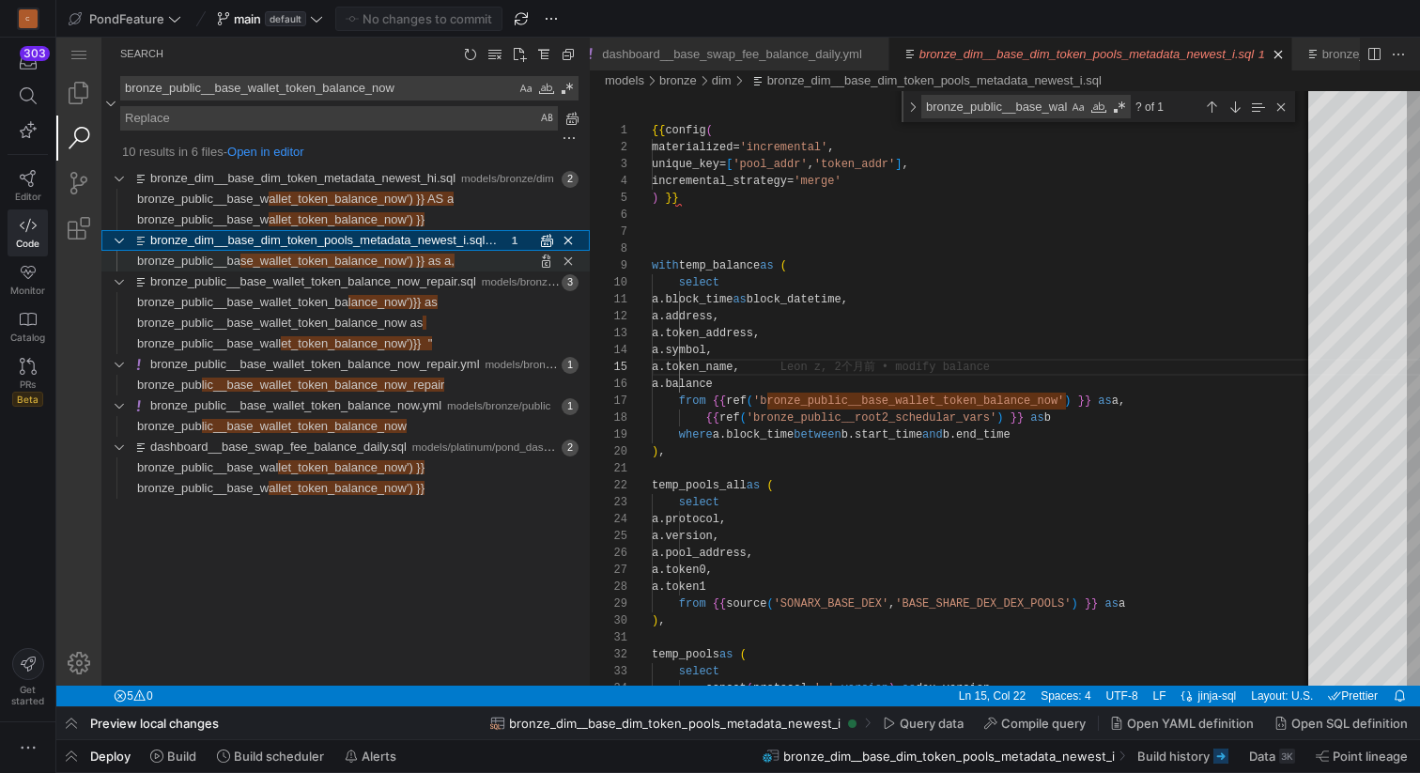
click at [337, 261] on span "se_wallet_token_balance_now') }} as a," at bounding box center [347, 261] width 214 height 14
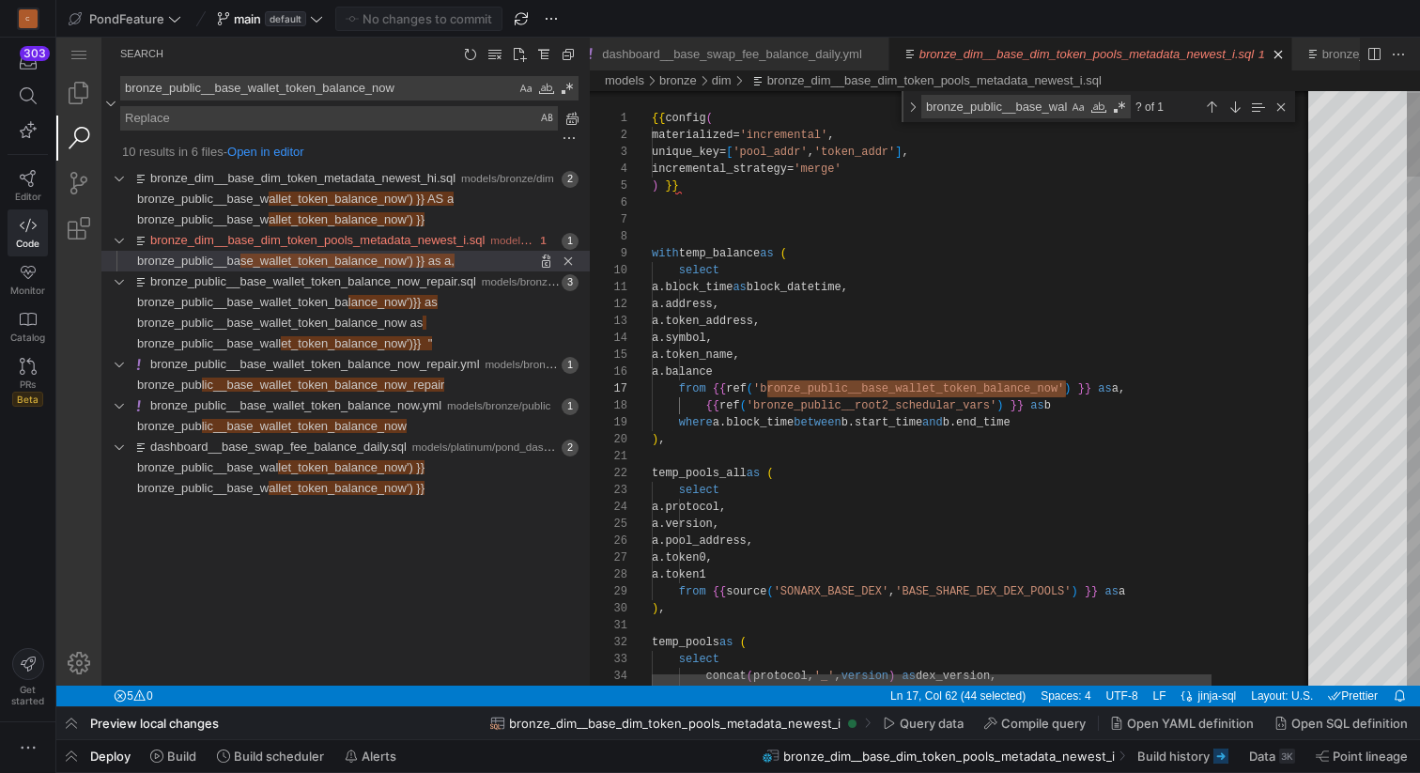
scroll to position [68, 143]
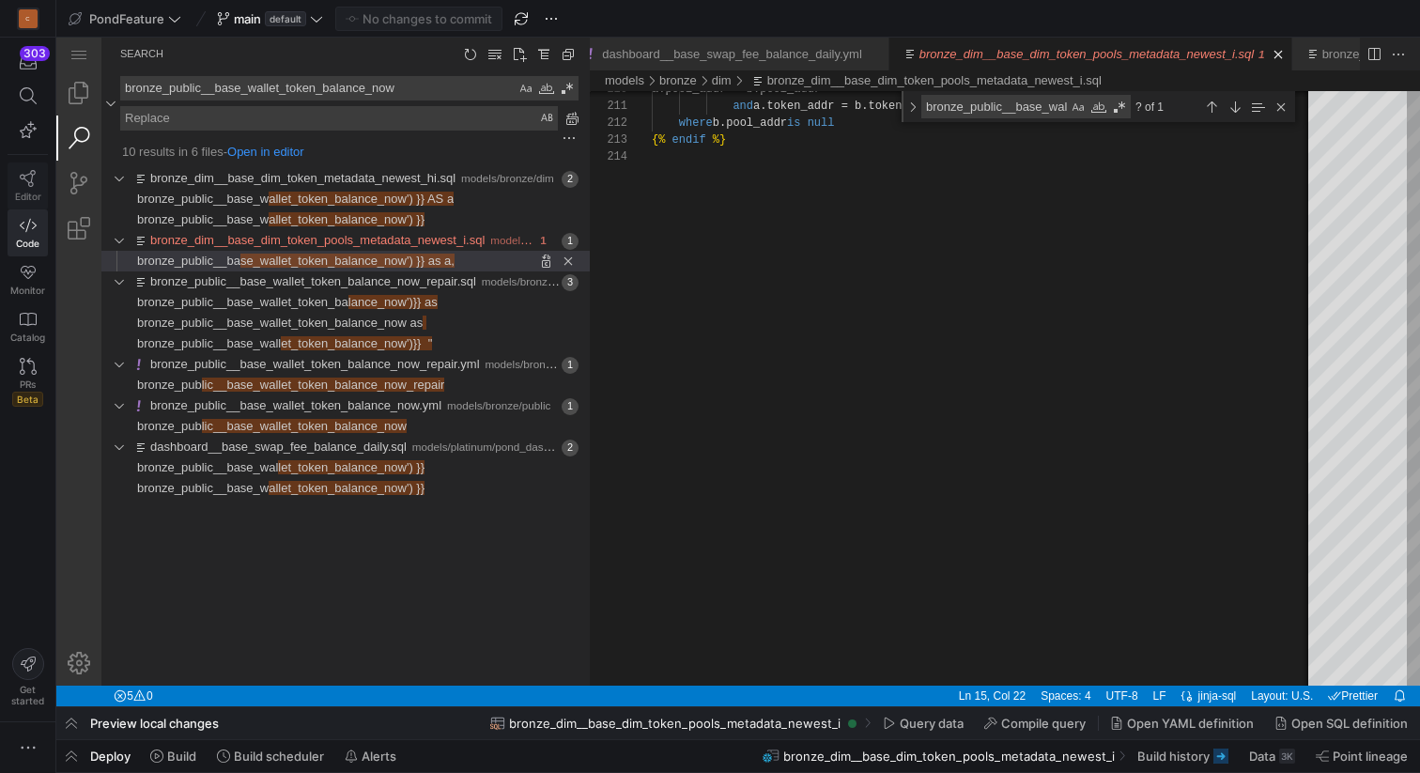
click at [25, 188] on link "Editor" at bounding box center [28, 185] width 40 height 47
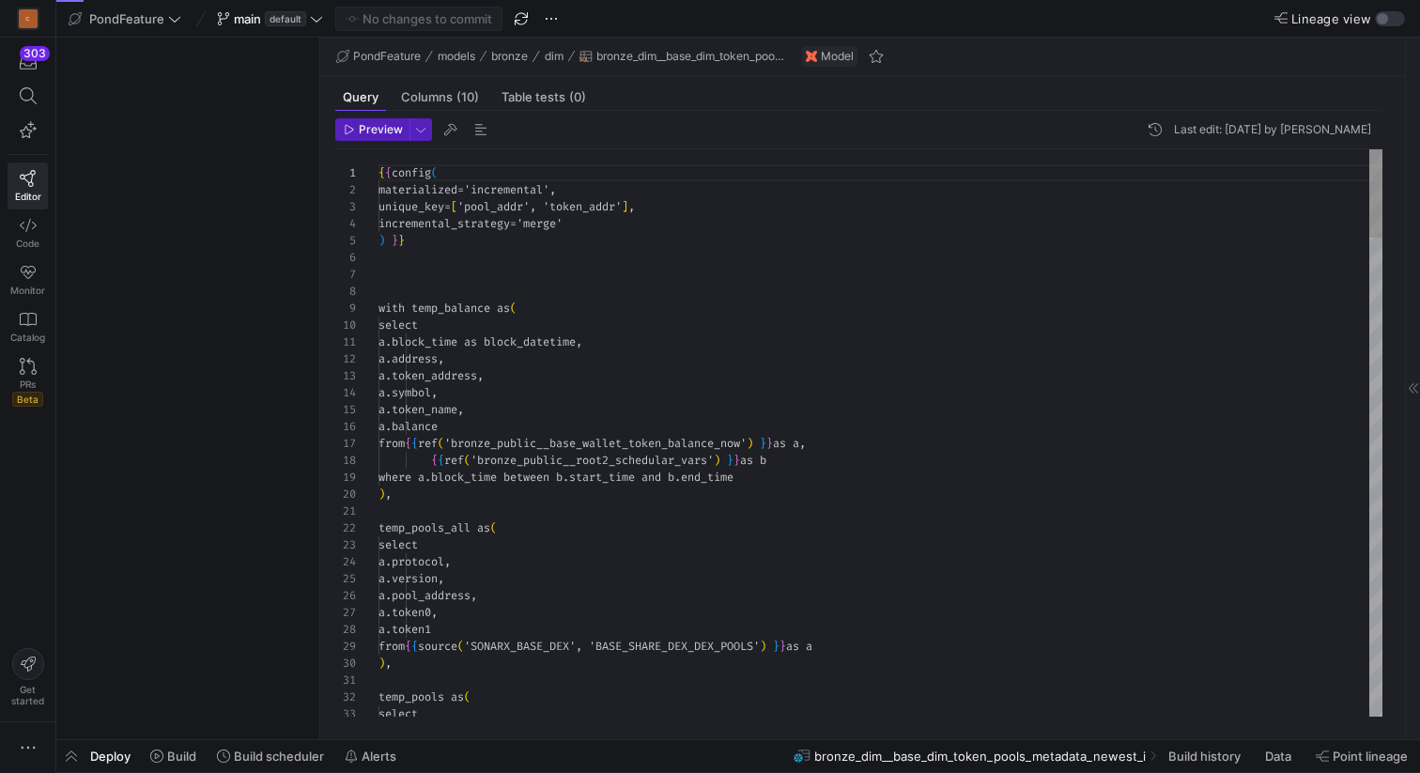
scroll to position [169, 0]
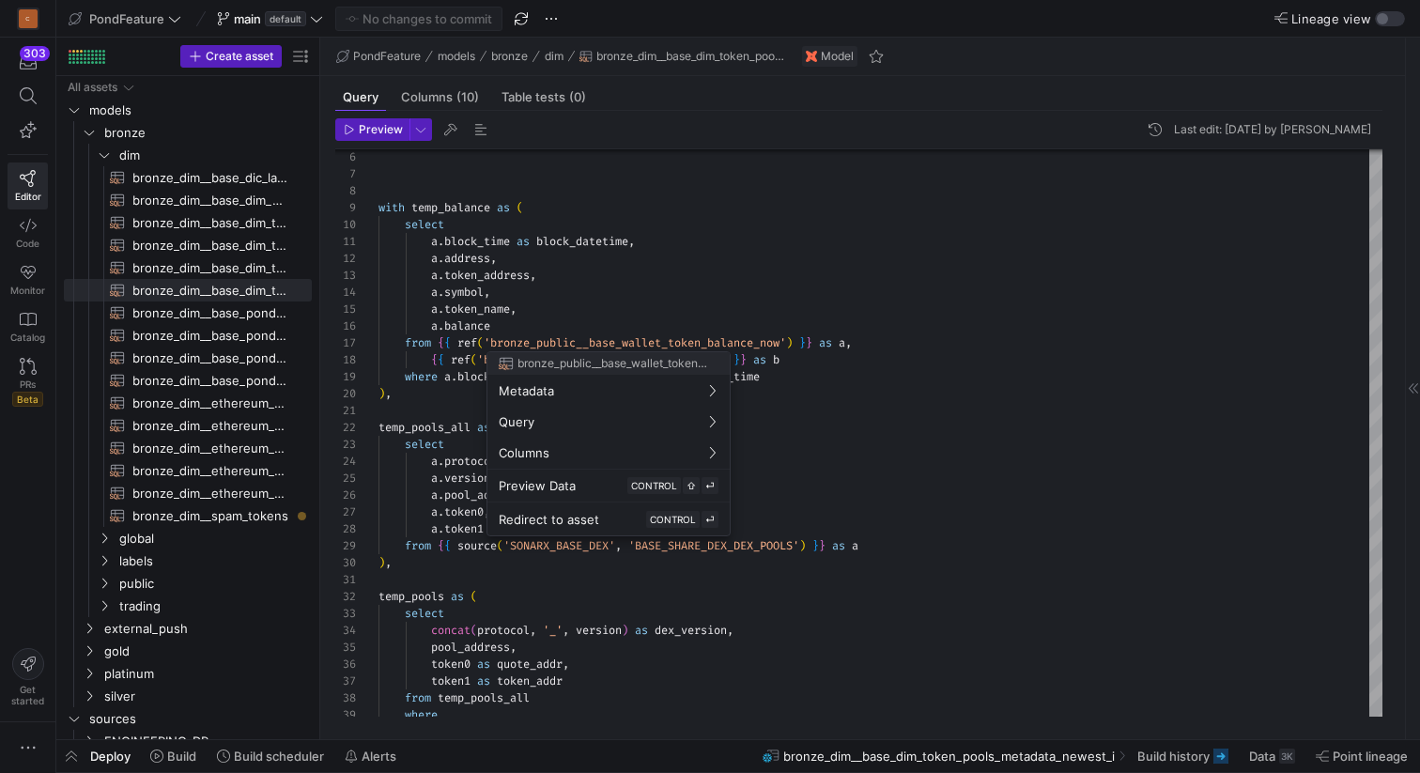
click at [671, 342] on div at bounding box center [710, 386] width 1420 height 773
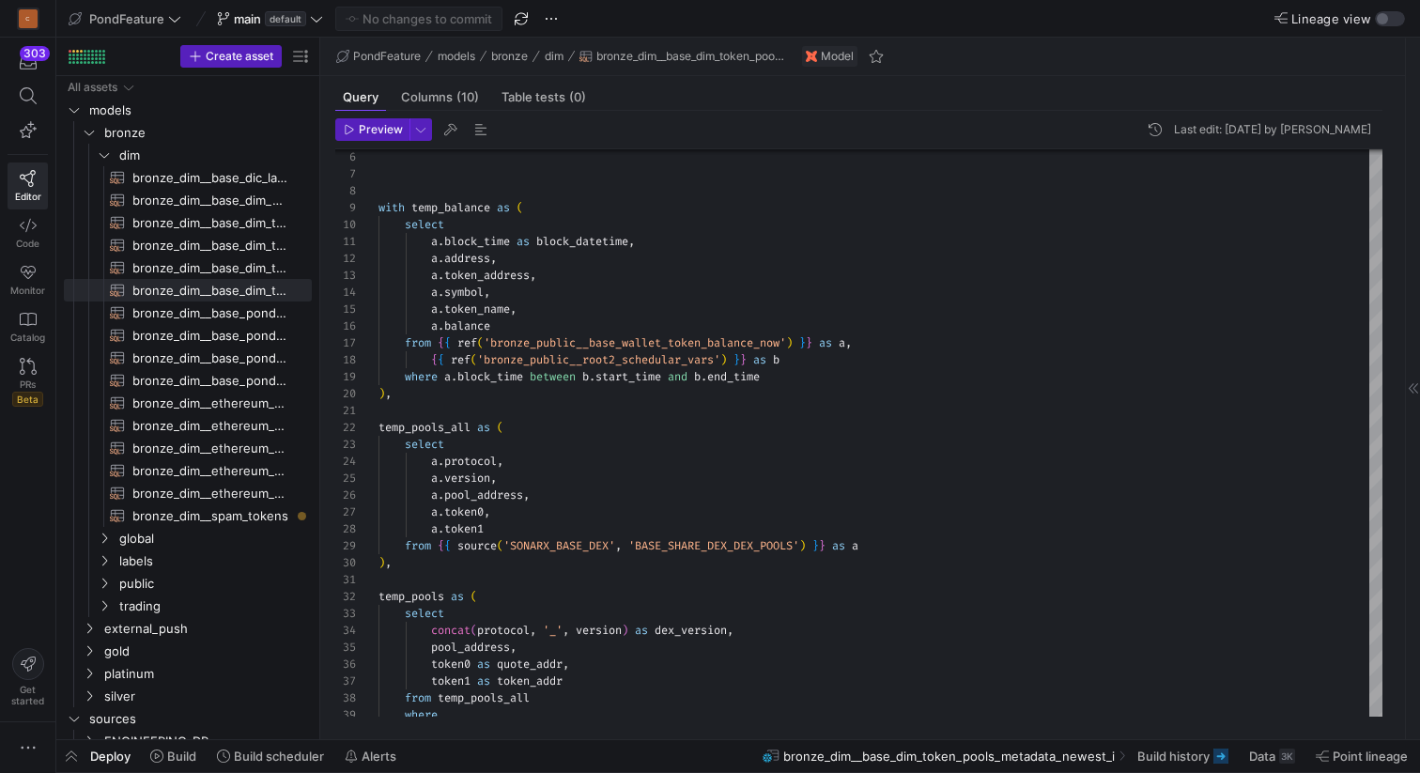
type textarea "a.block_time as block_datetime, a.address, a.token_address, a.symbol, a.token_n…"
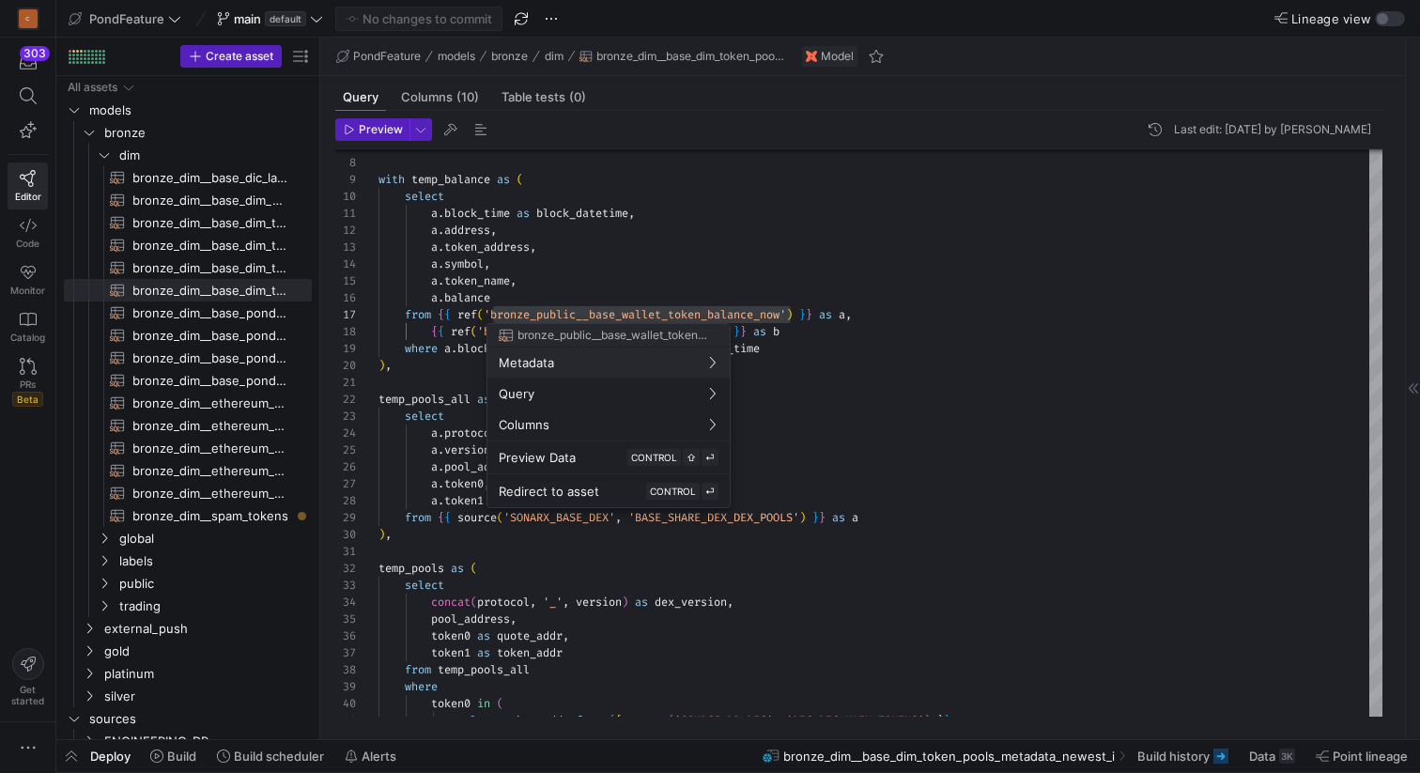
click at [657, 311] on div at bounding box center [710, 386] width 1420 height 773
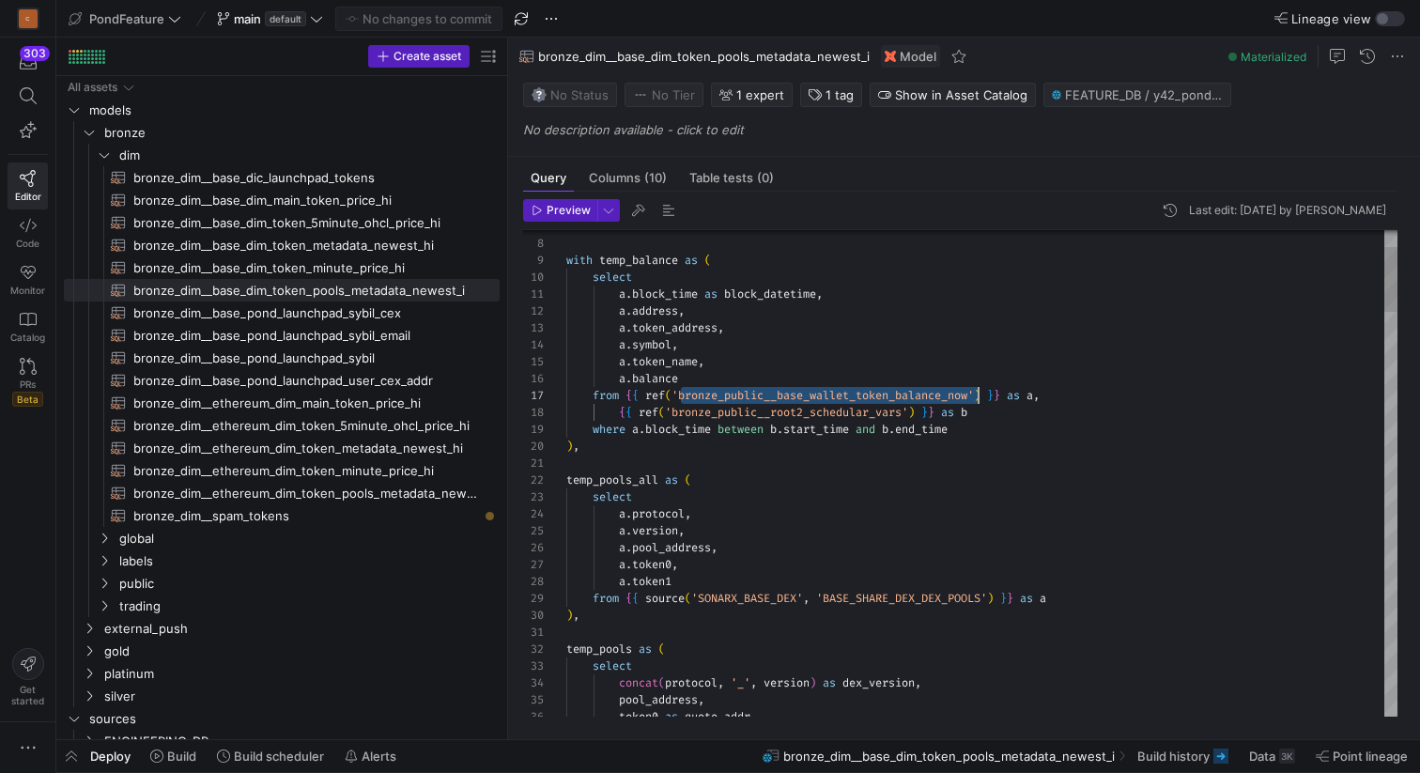
drag, startPoint x: 318, startPoint y: 289, endPoint x: 529, endPoint y: 289, distance: 210.4
click at [529, 289] on as-split "Create asset Drag here to set row groups Drag here to set column labels Group 1…" at bounding box center [738, 388] width 1364 height 701
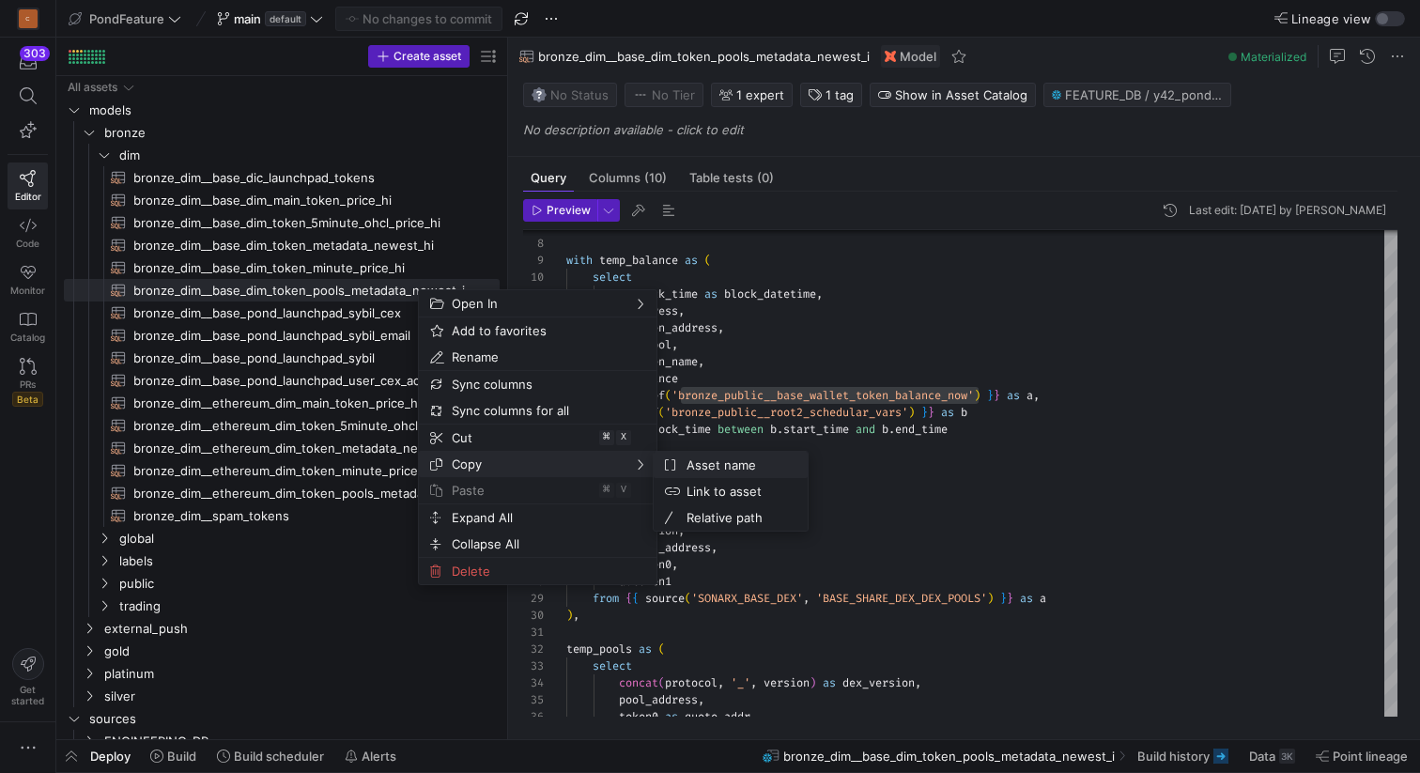
click at [705, 468] on span "Asset name" at bounding box center [736, 465] width 114 height 26
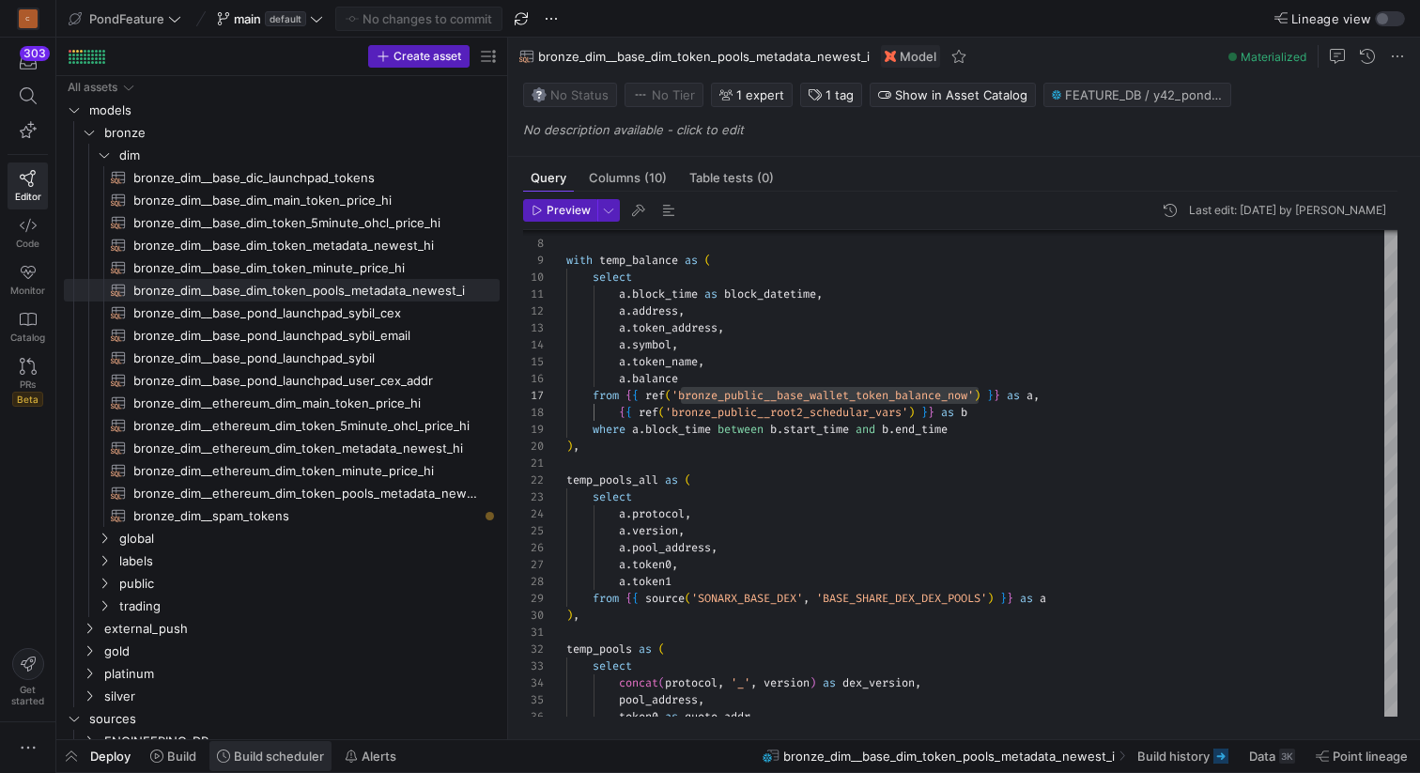
click at [261, 752] on span "Build scheduler" at bounding box center [279, 755] width 90 height 15
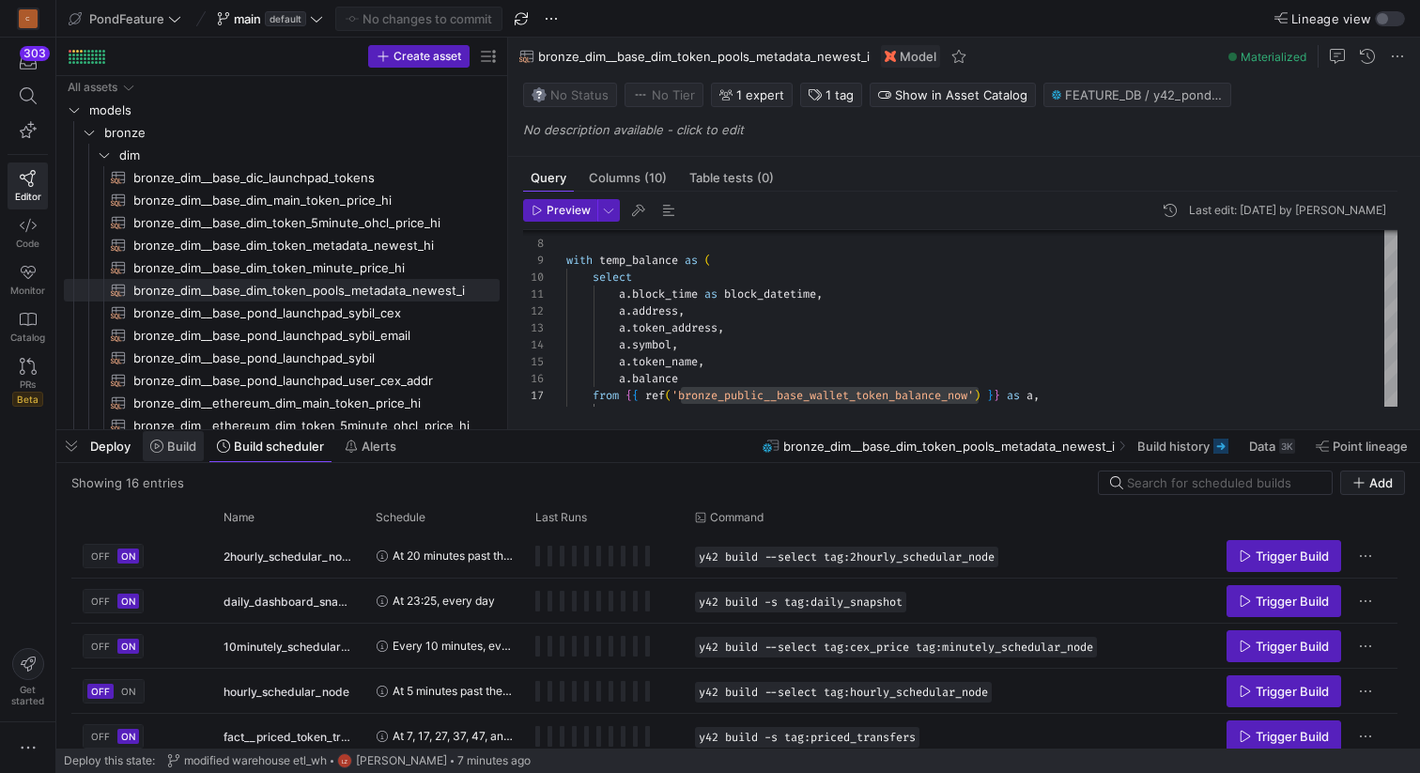
click at [173, 446] on span "Build" at bounding box center [181, 446] width 29 height 15
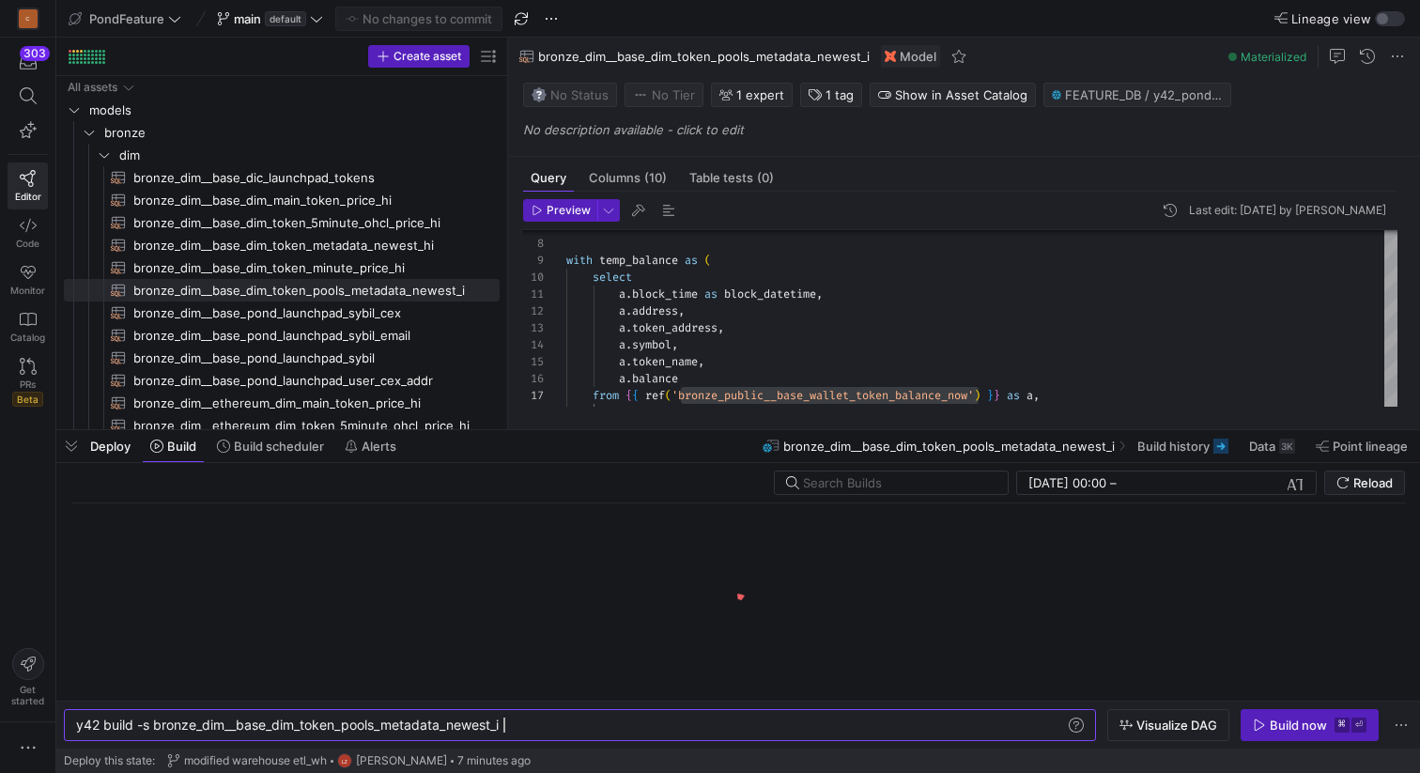
scroll to position [0, 426]
click at [856, 479] on input "text" at bounding box center [898, 482] width 190 height 15
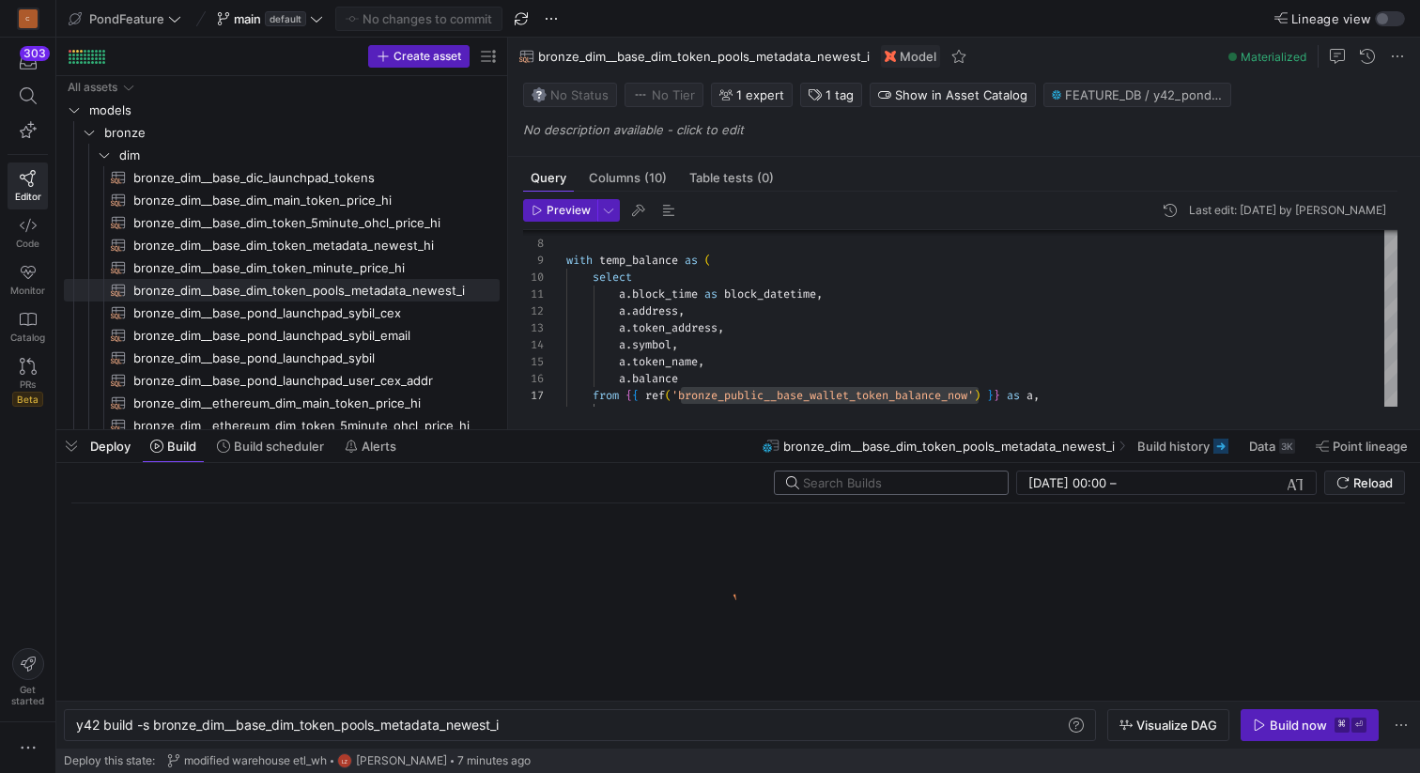
paste input "bronze_dim__base_dim_token_pools_metadata_newest_i"
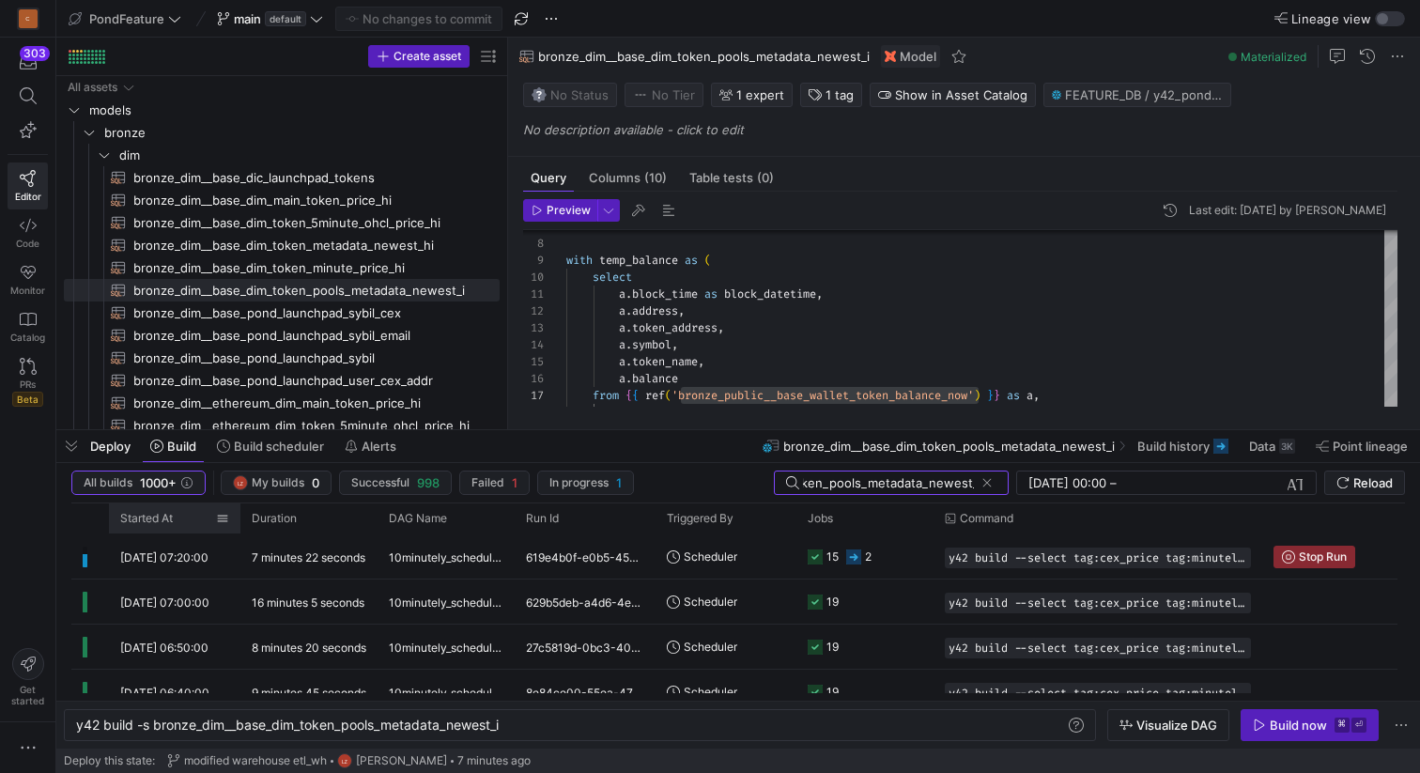
type input "bronze_dim__base_dim_token_pools_metadata_newest_i"
click at [173, 519] on span "Started At" at bounding box center [146, 518] width 53 height 13
click at [174, 519] on span at bounding box center [183, 518] width 21 height 13
click at [71, 453] on span "button" at bounding box center [71, 446] width 30 height 32
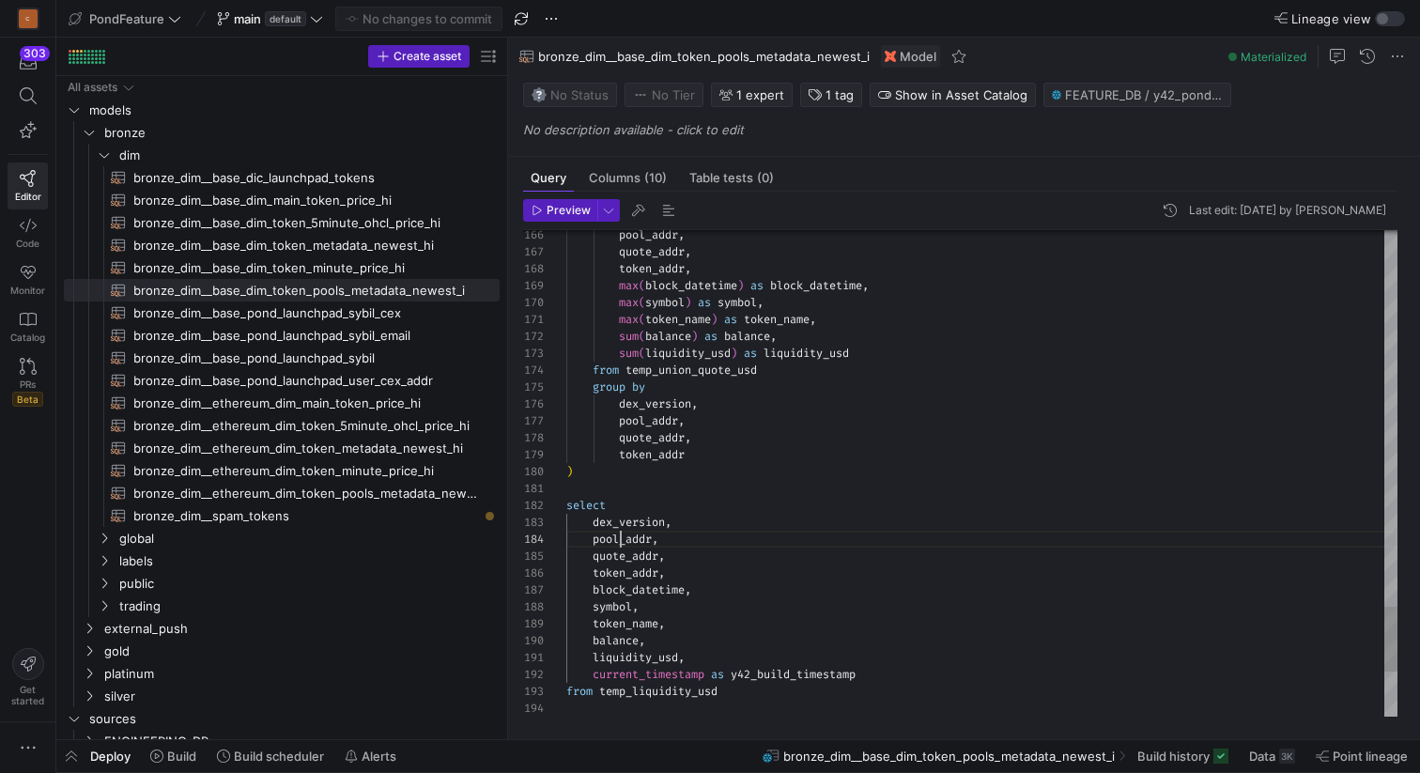
scroll to position [51, 88]
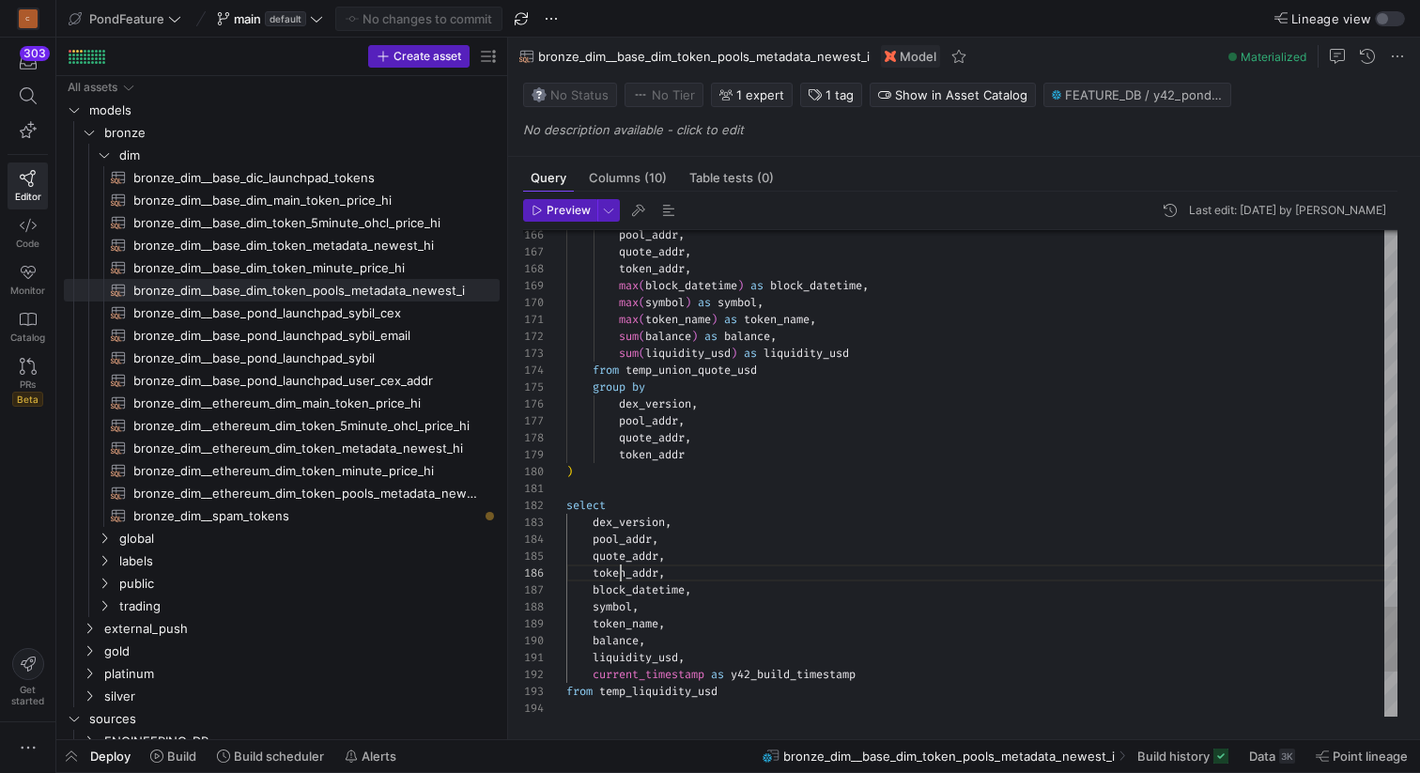
scroll to position [85, 95]
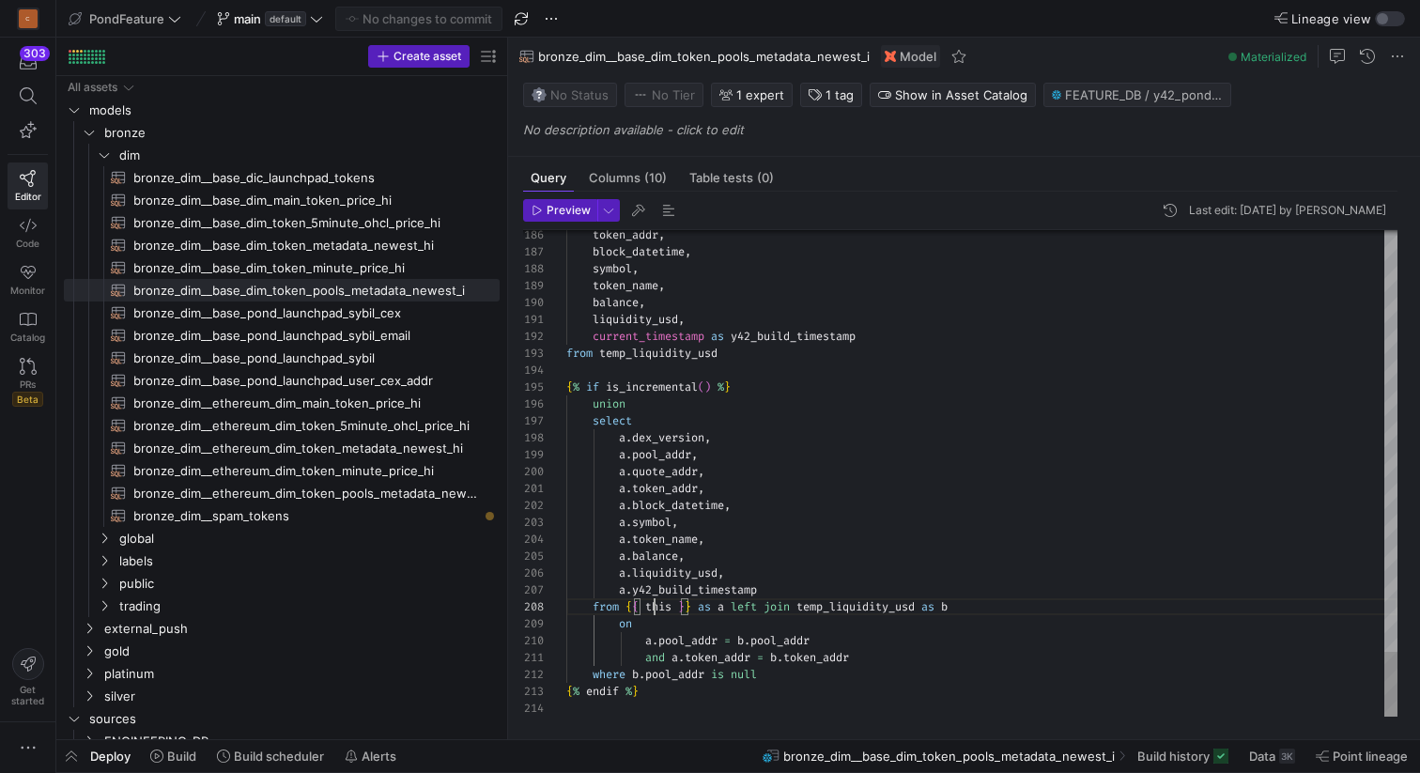
click at [1360, 244] on div "Close (Escape)" at bounding box center [1359, 245] width 15 height 15
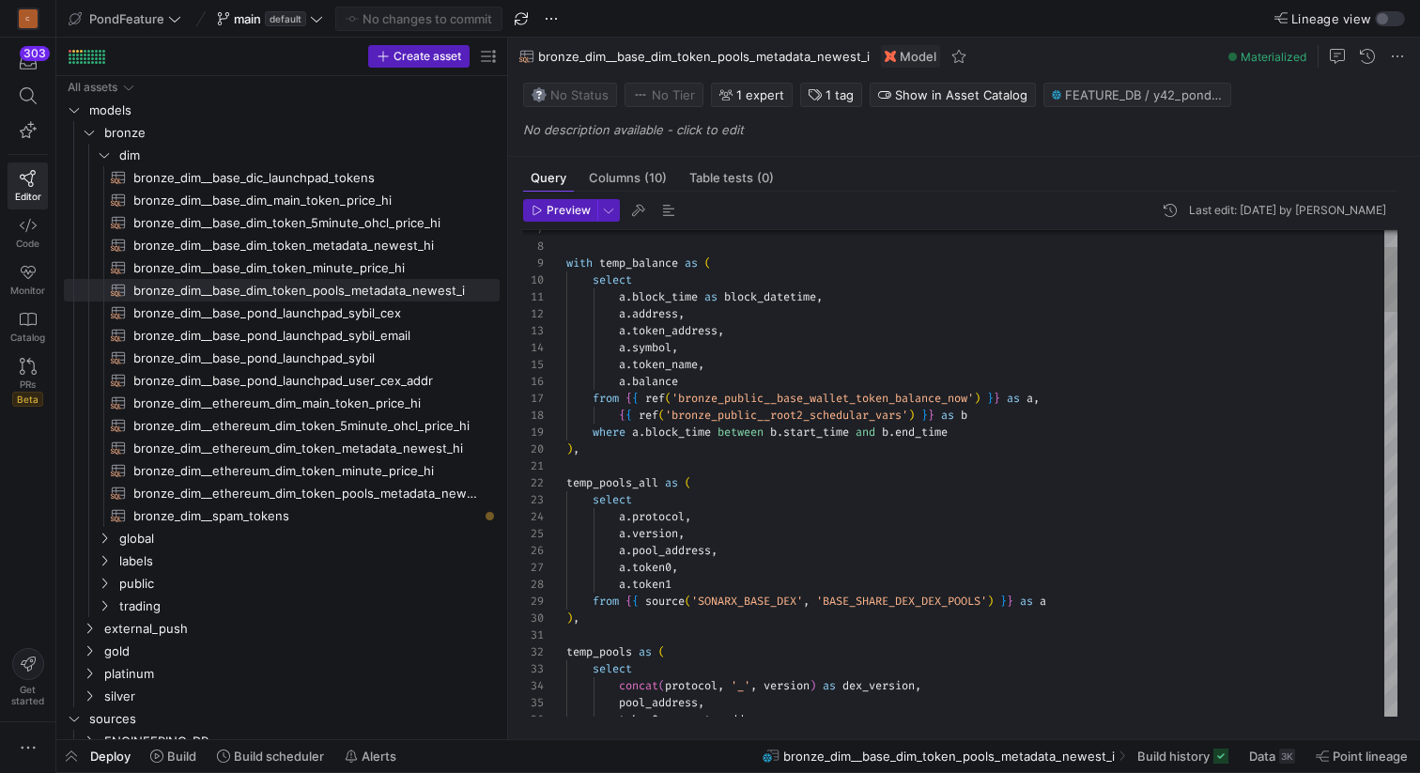
type textarea "temp_pools_all as ( select a.protocol, a.version, a.pool_address, a.token0, a.t…"
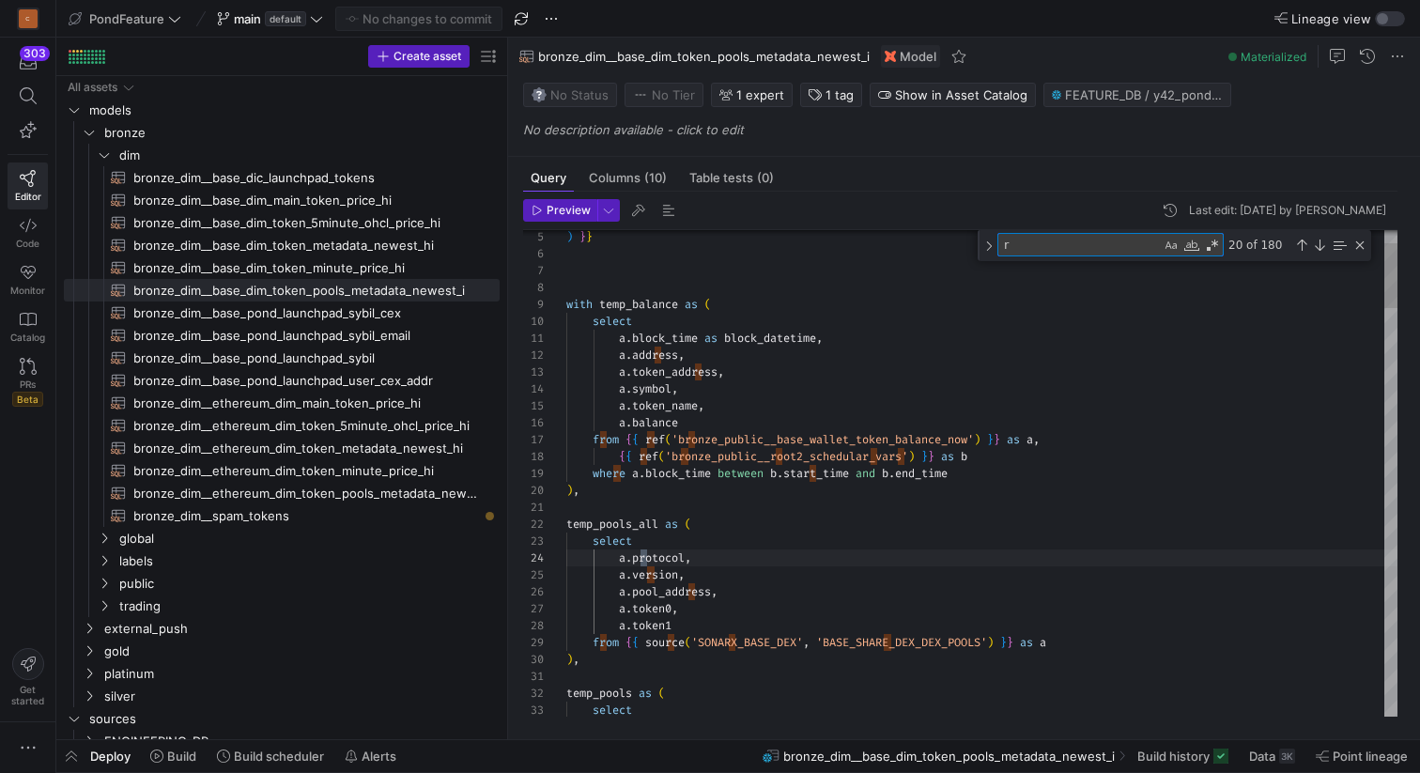
type textarea "ro"
type textarea "a.block_time as block_datetime, a.address, a.token_address, a.symbol, a.token_n…"
type textarea "root2"
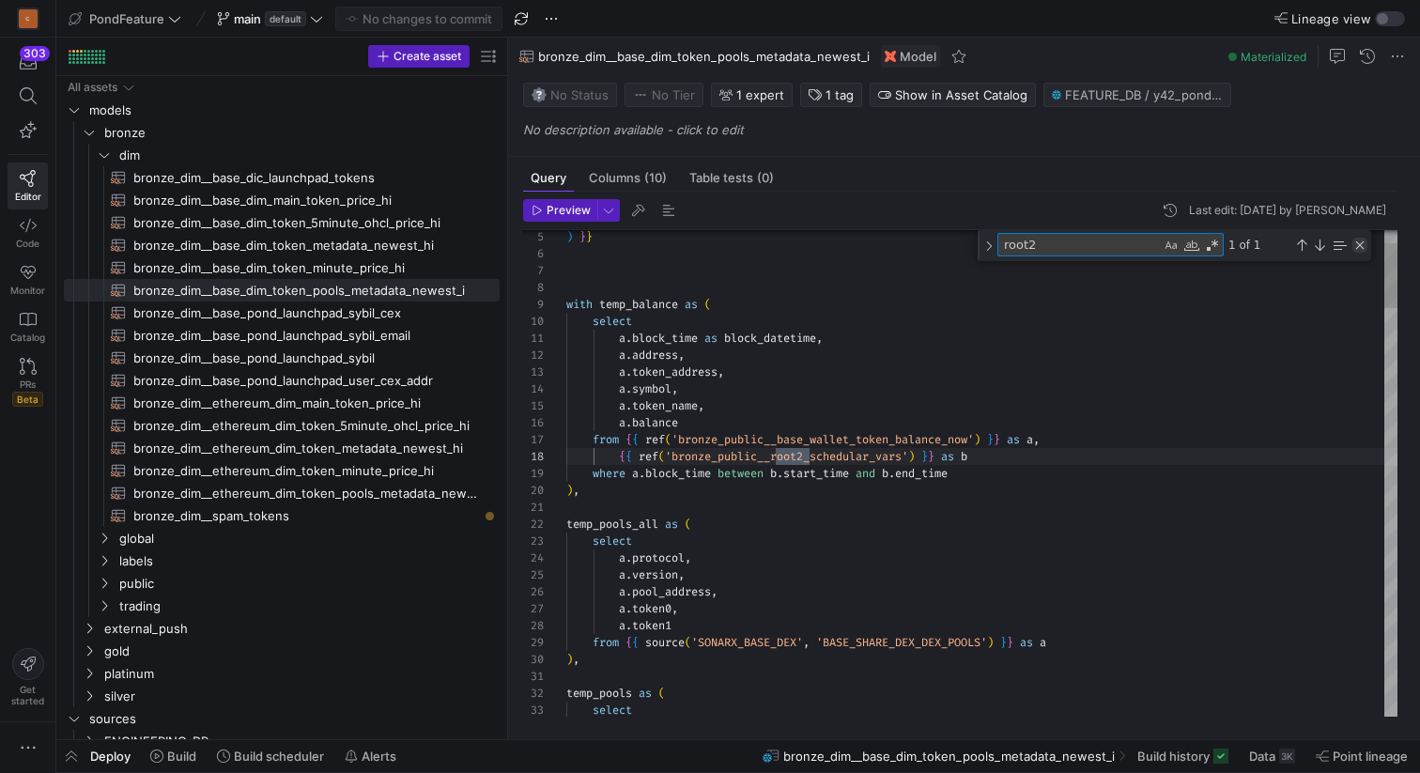
click at [1353, 244] on div "Close (Escape)" at bounding box center [1359, 245] width 15 height 15
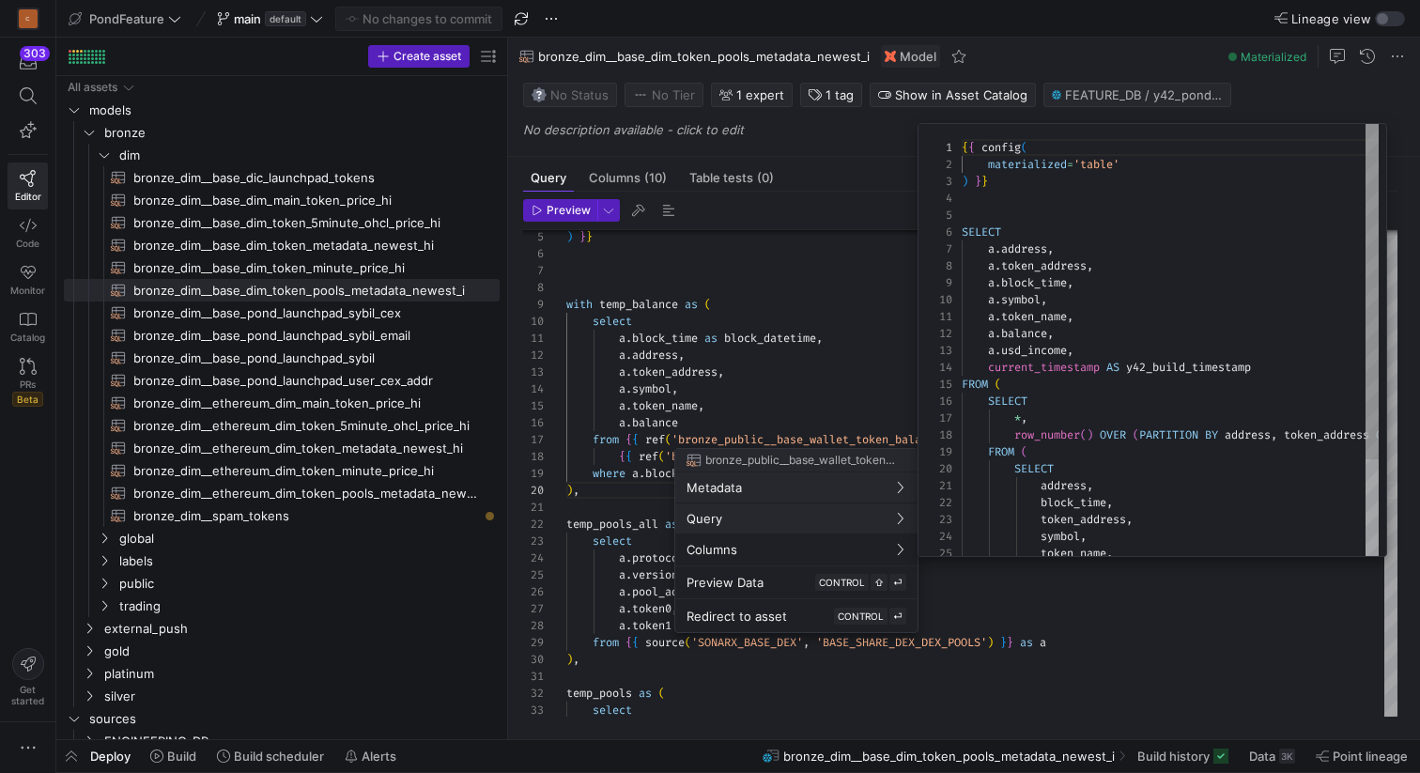
scroll to position [169, 0]
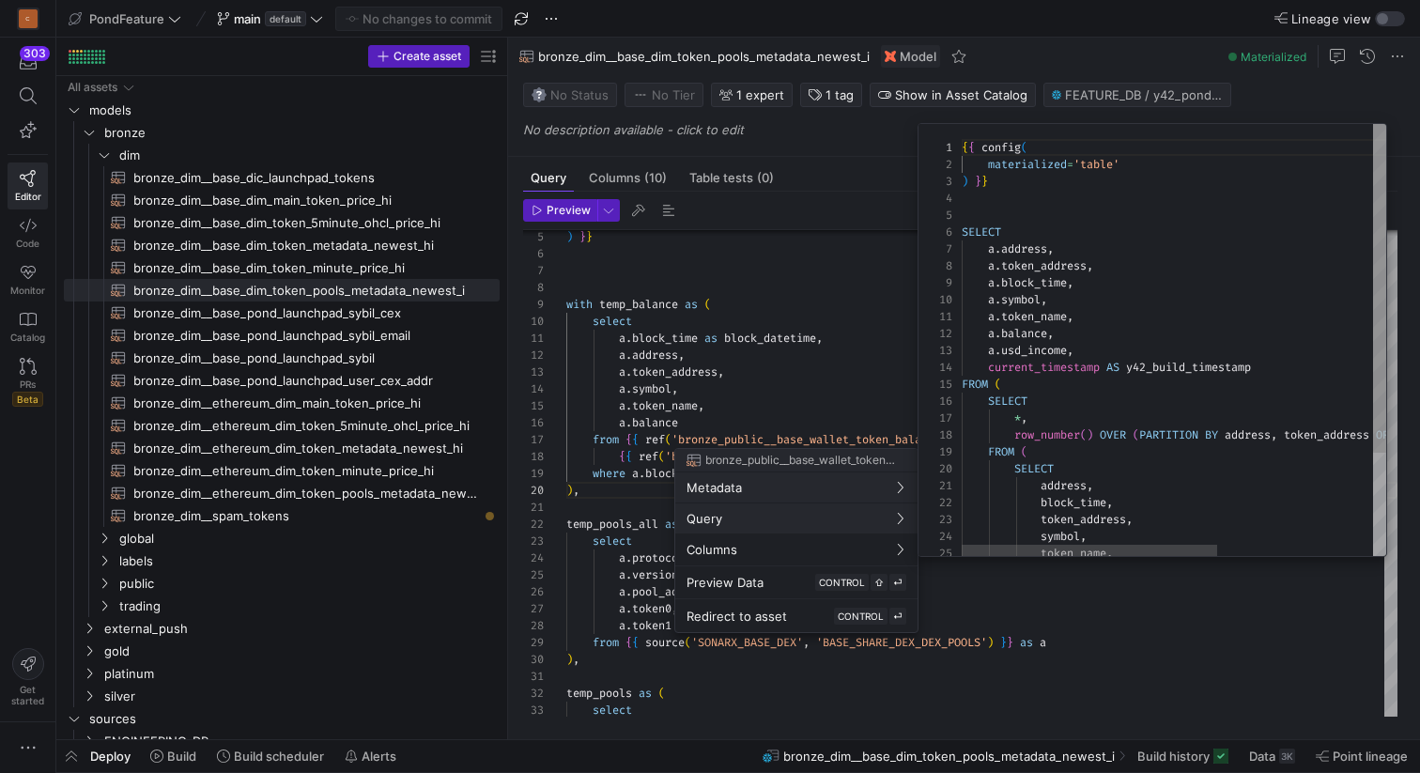
click at [614, 500] on div at bounding box center [710, 386] width 1420 height 773
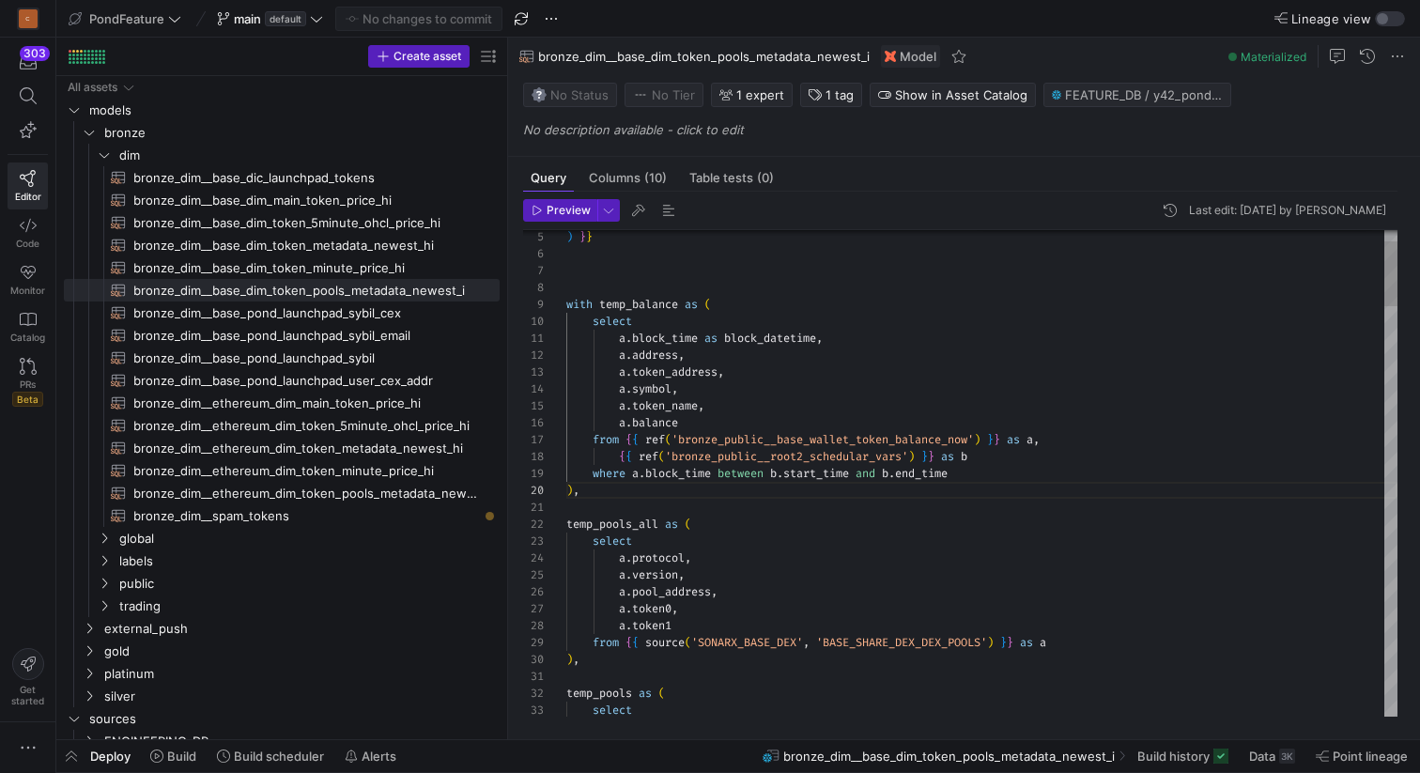
type textarea "temp_pools_all as ( select a.protocol, a.version, a.pool_address, a.token0, a.t…"
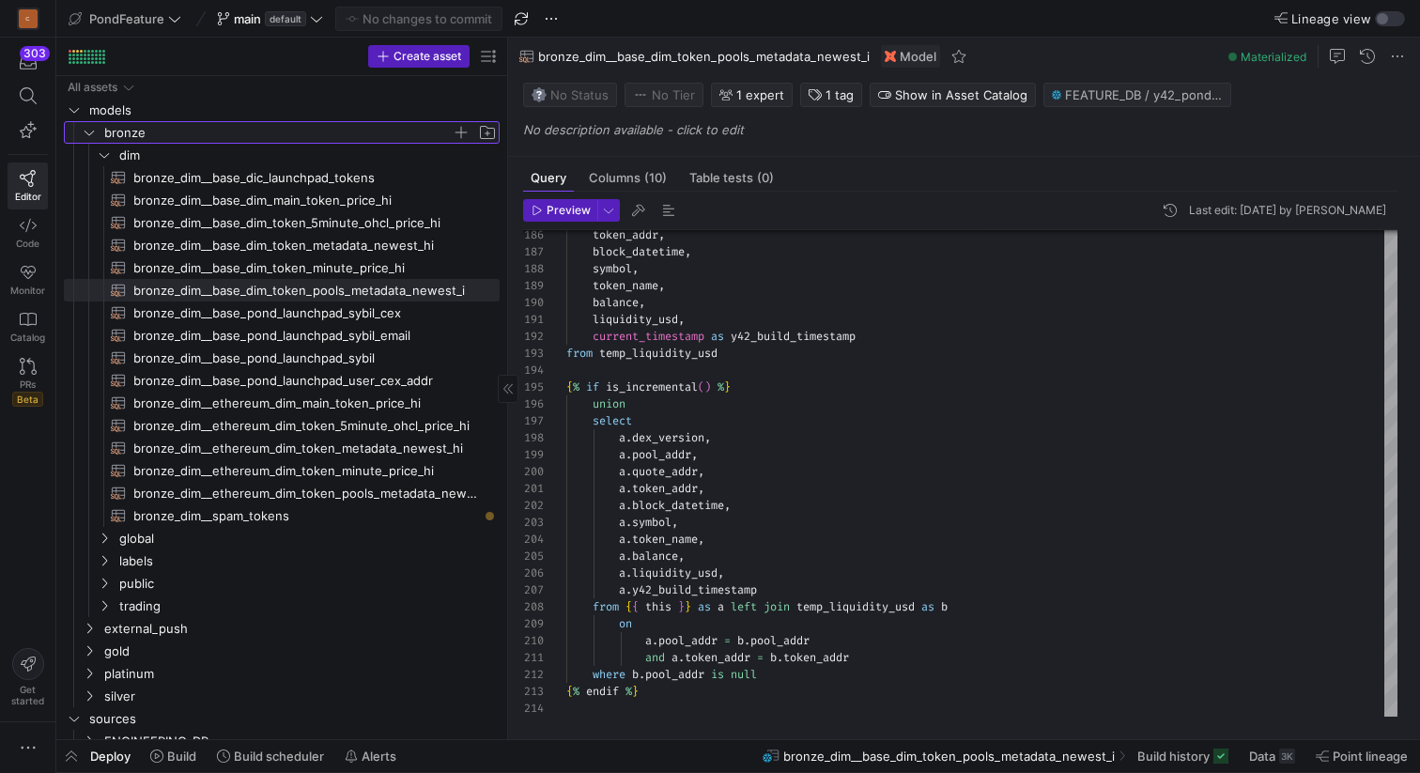
click at [94, 136] on icon "Press SPACE to select this row." at bounding box center [89, 132] width 13 height 11
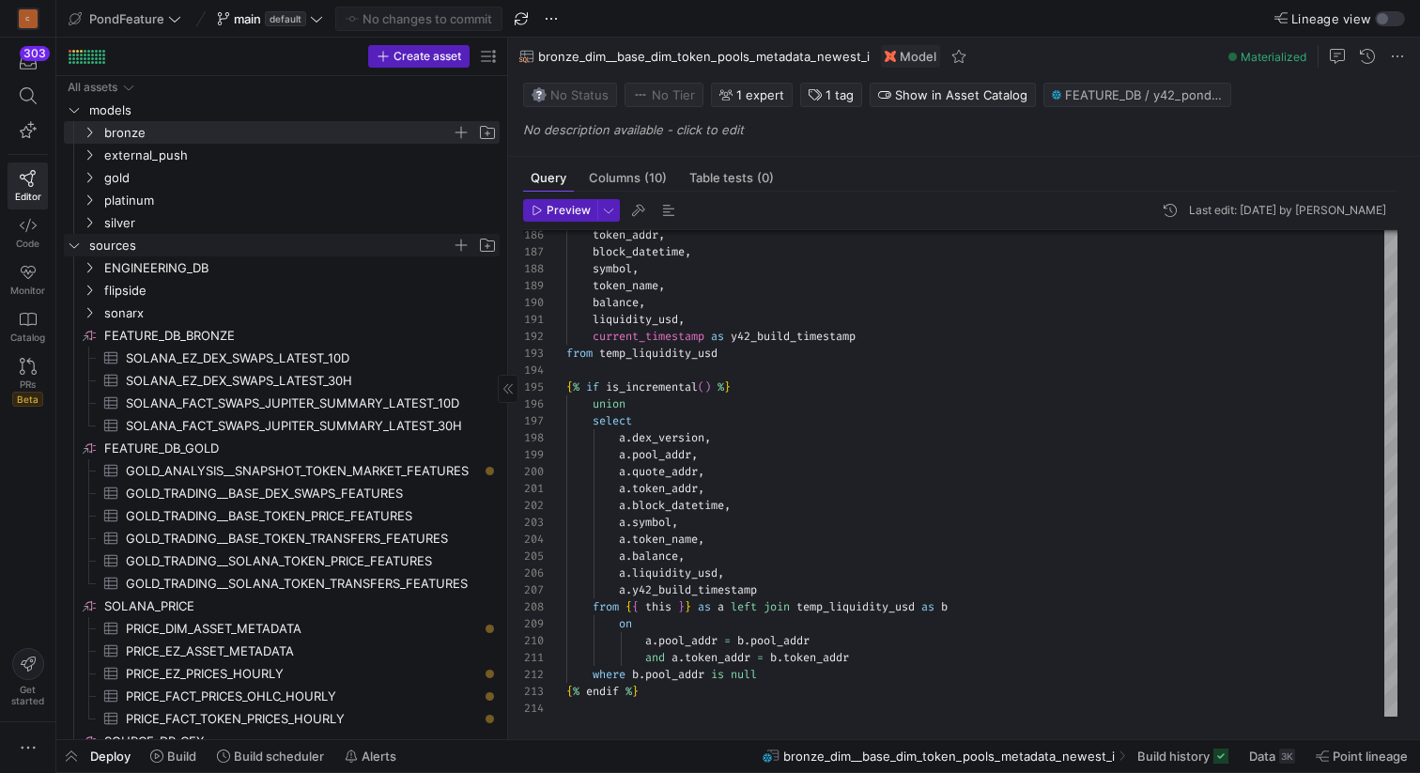
click at [81, 240] on y42-icon "Press SPACE to select this row." at bounding box center [74, 245] width 15 height 15
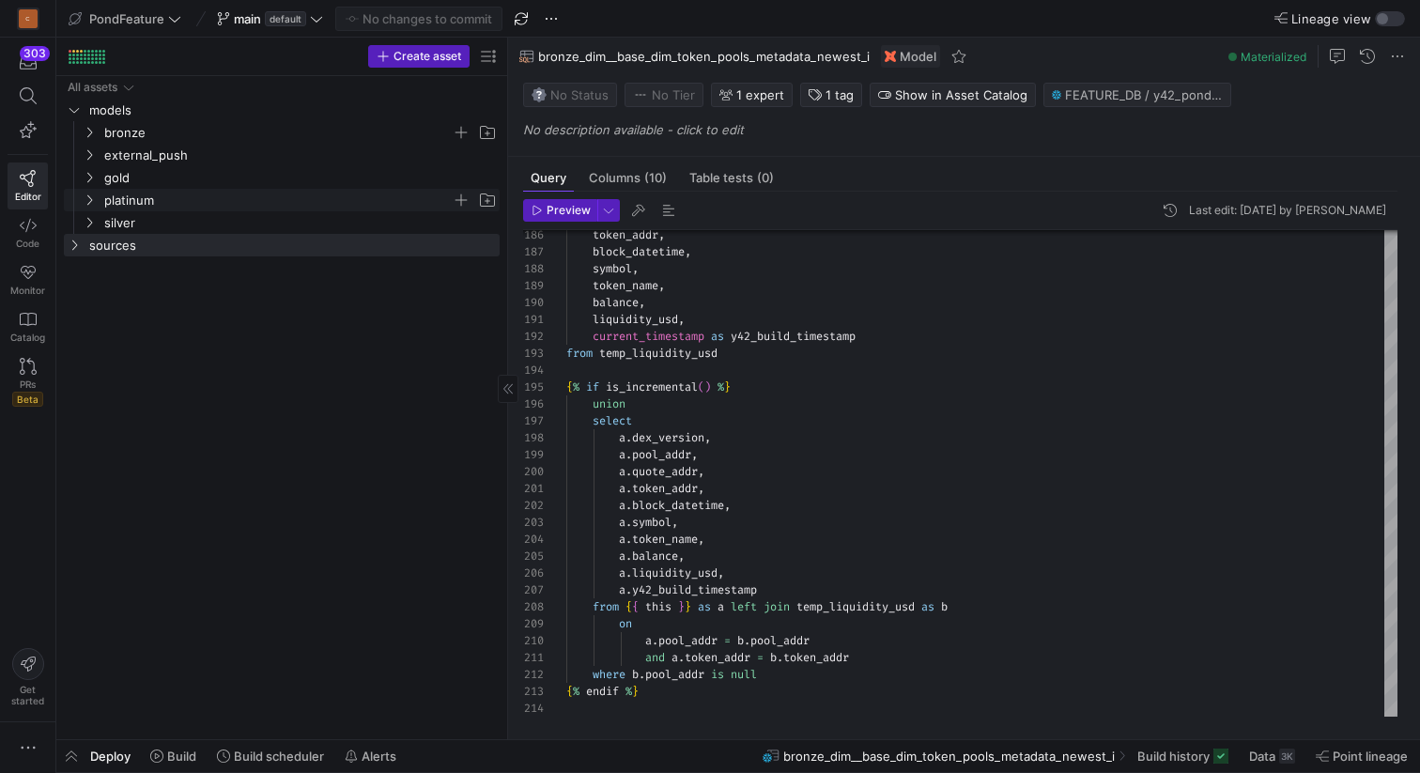
click at [87, 201] on icon "Press SPACE to select this row." at bounding box center [89, 199] width 13 height 11
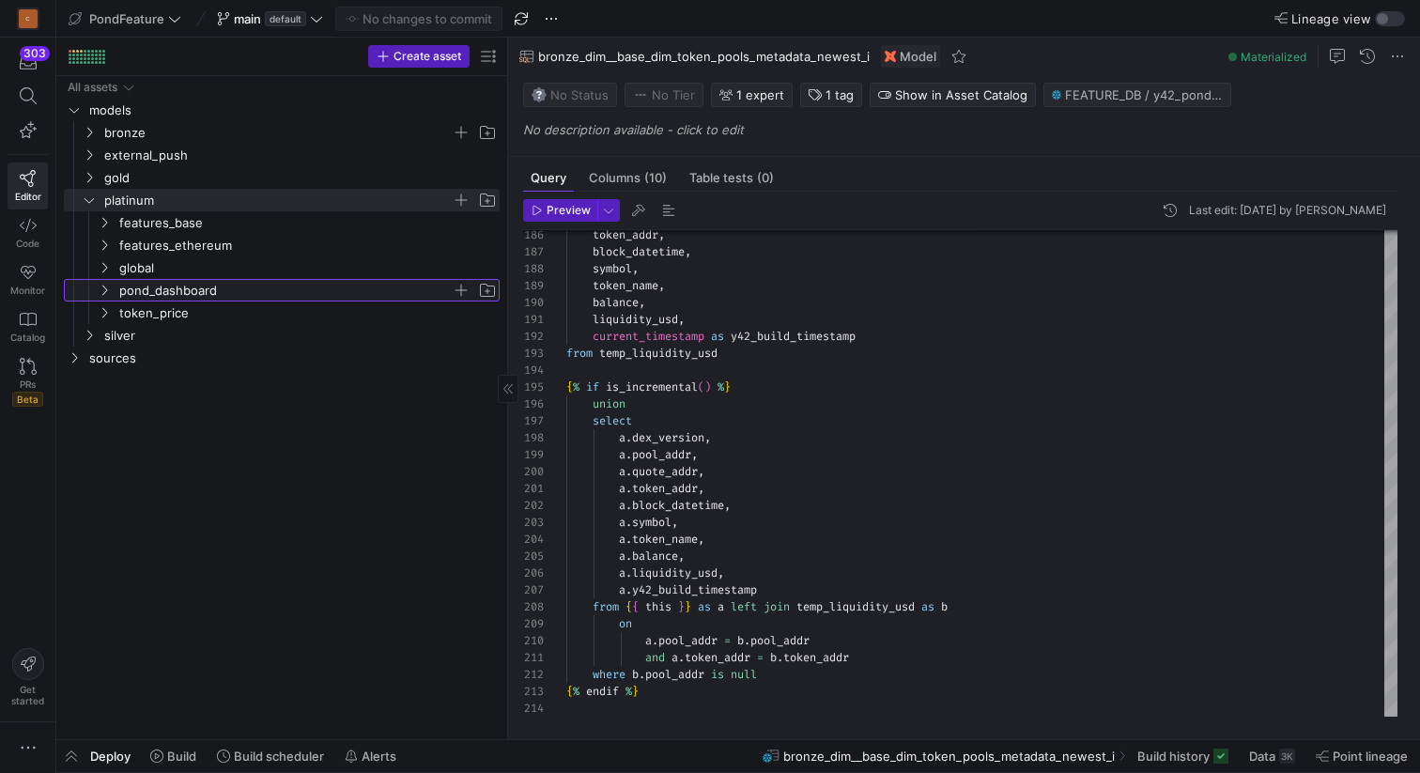
click at [106, 292] on icon "Press SPACE to select this row." at bounding box center [104, 290] width 13 height 11
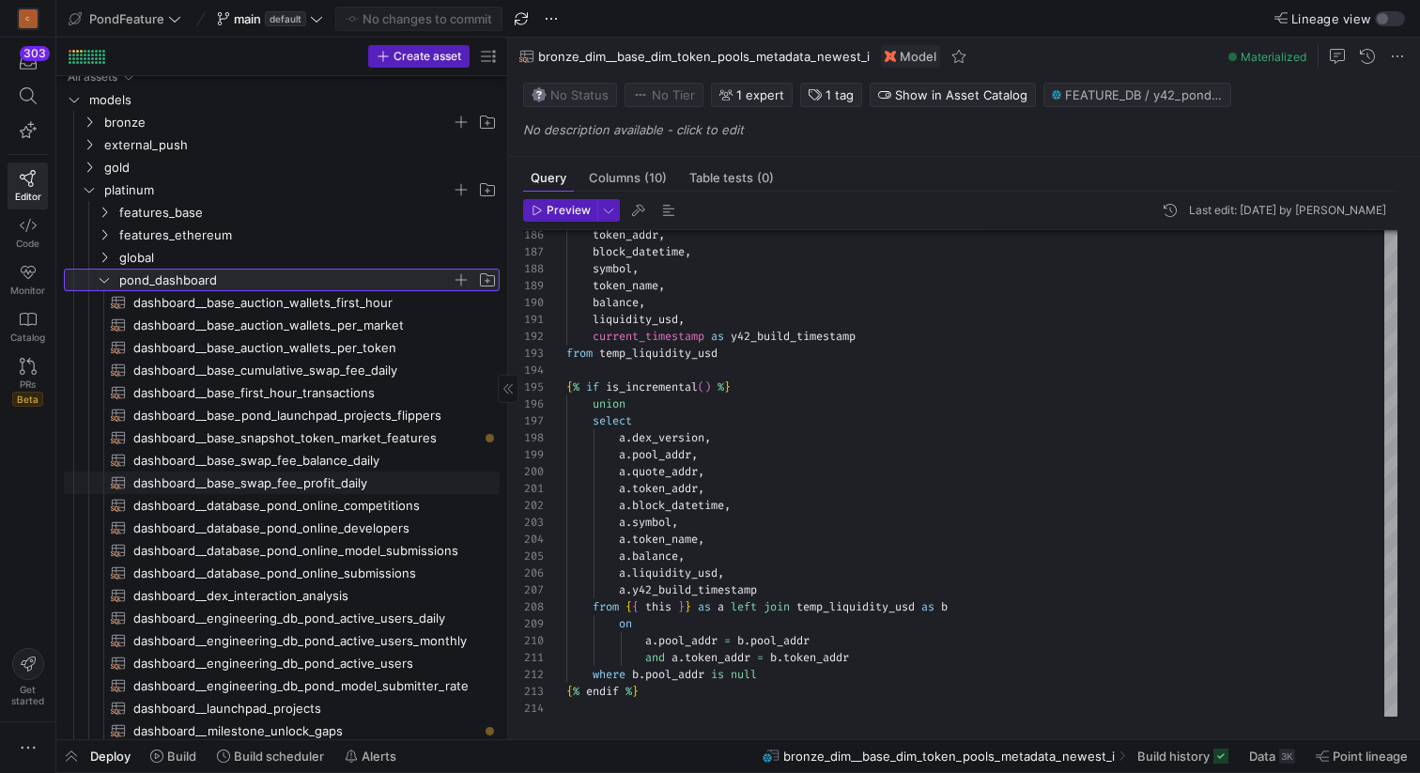
scroll to position [5, 0]
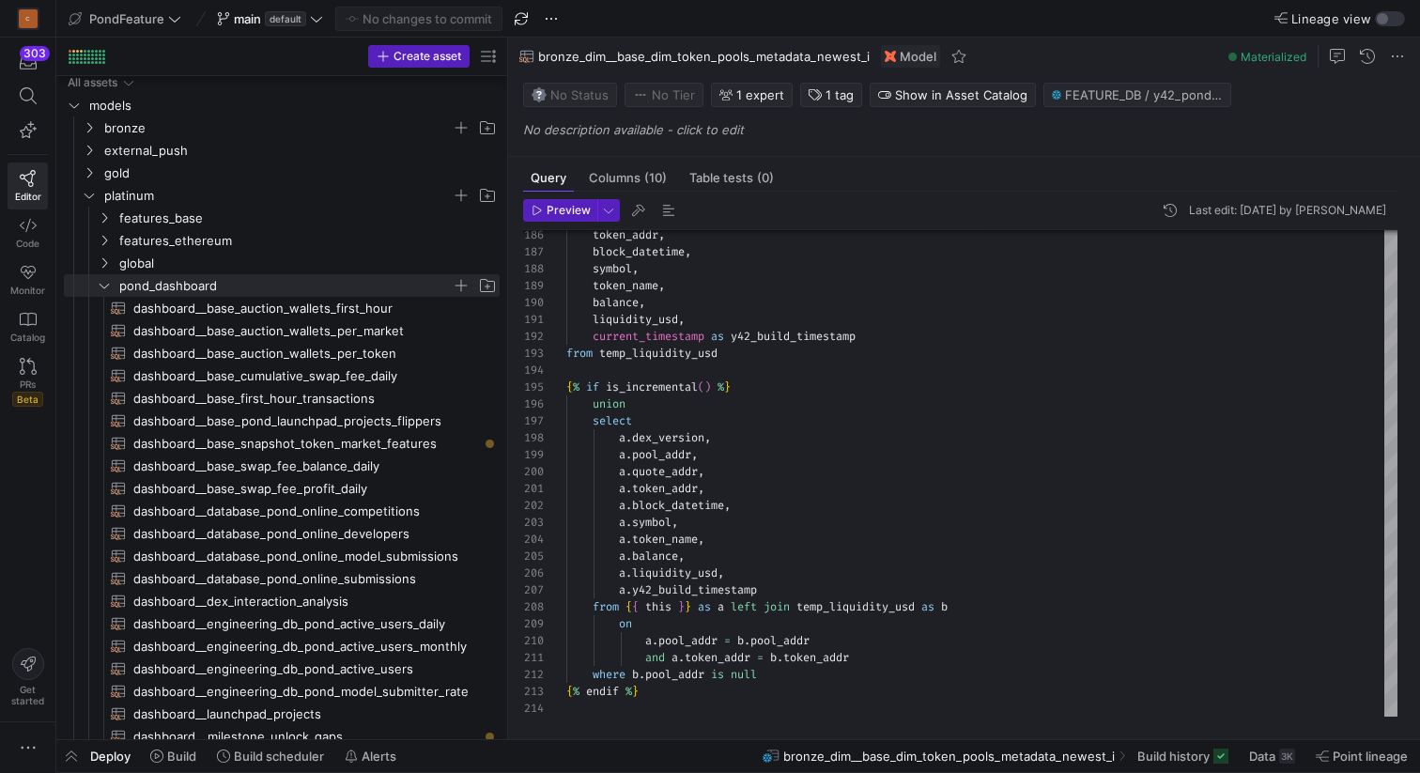
click at [856, 20] on y42-top-nav "PondFeature main default No changes to commit Lineage view" at bounding box center [738, 19] width 1364 height 38
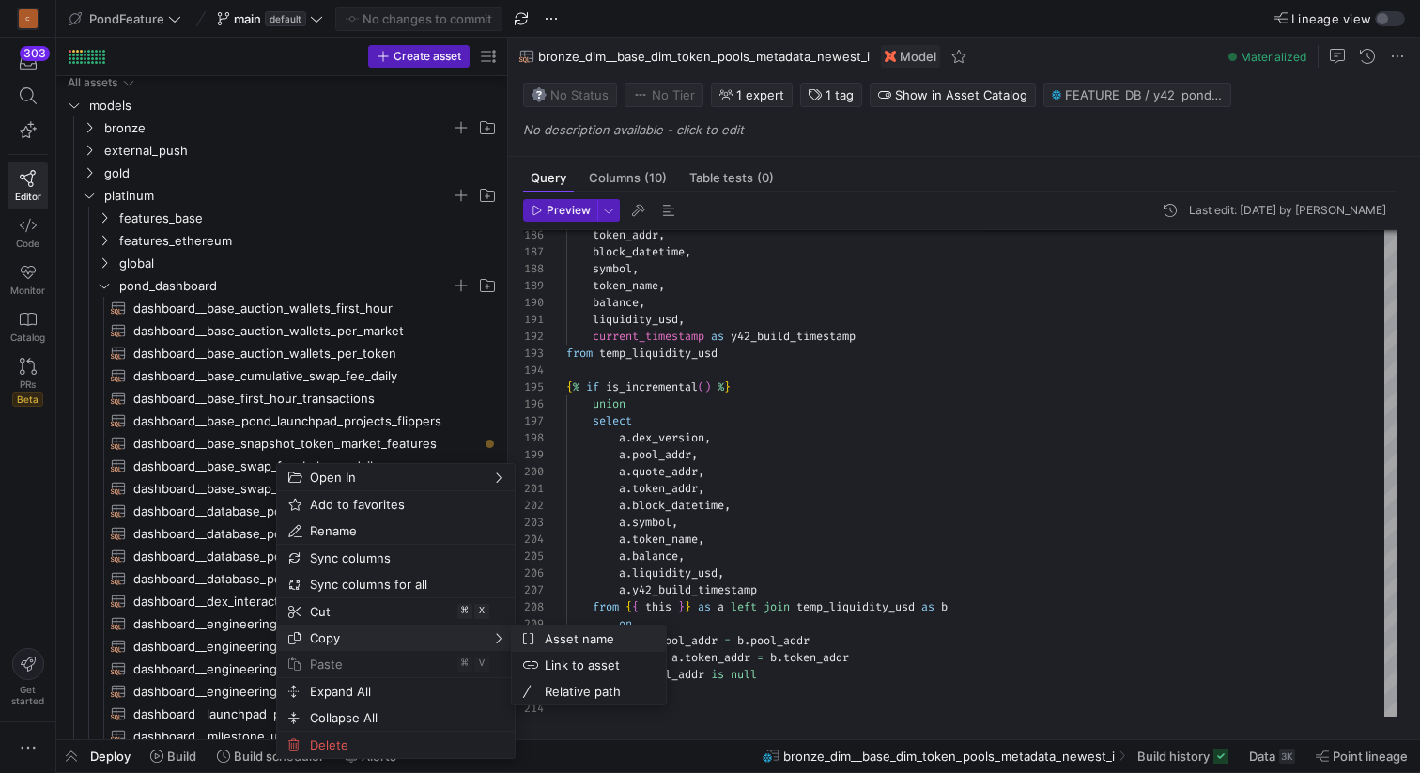
click at [556, 639] on span "Asset name" at bounding box center [594, 638] width 114 height 26
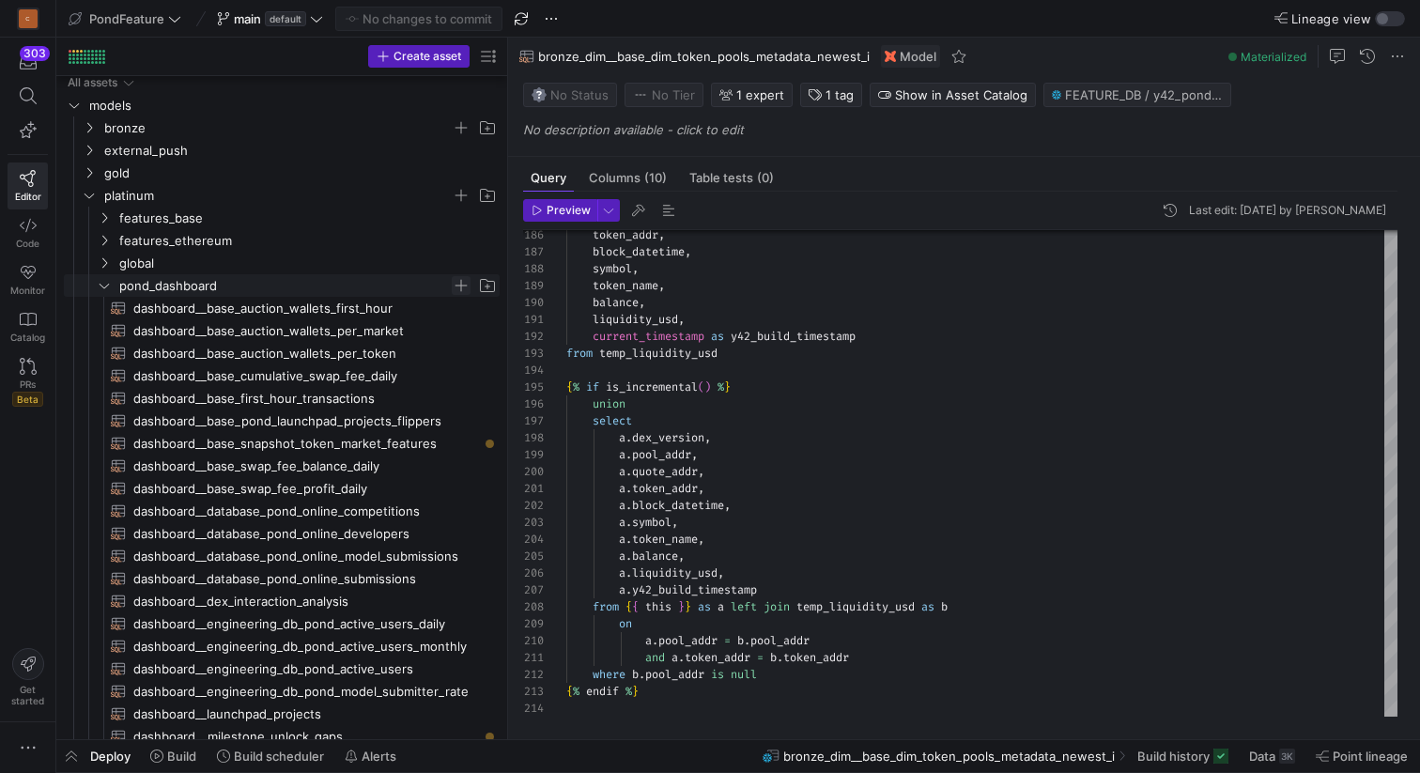
click at [460, 283] on span "Press SPACE to select this row." at bounding box center [461, 285] width 19 height 19
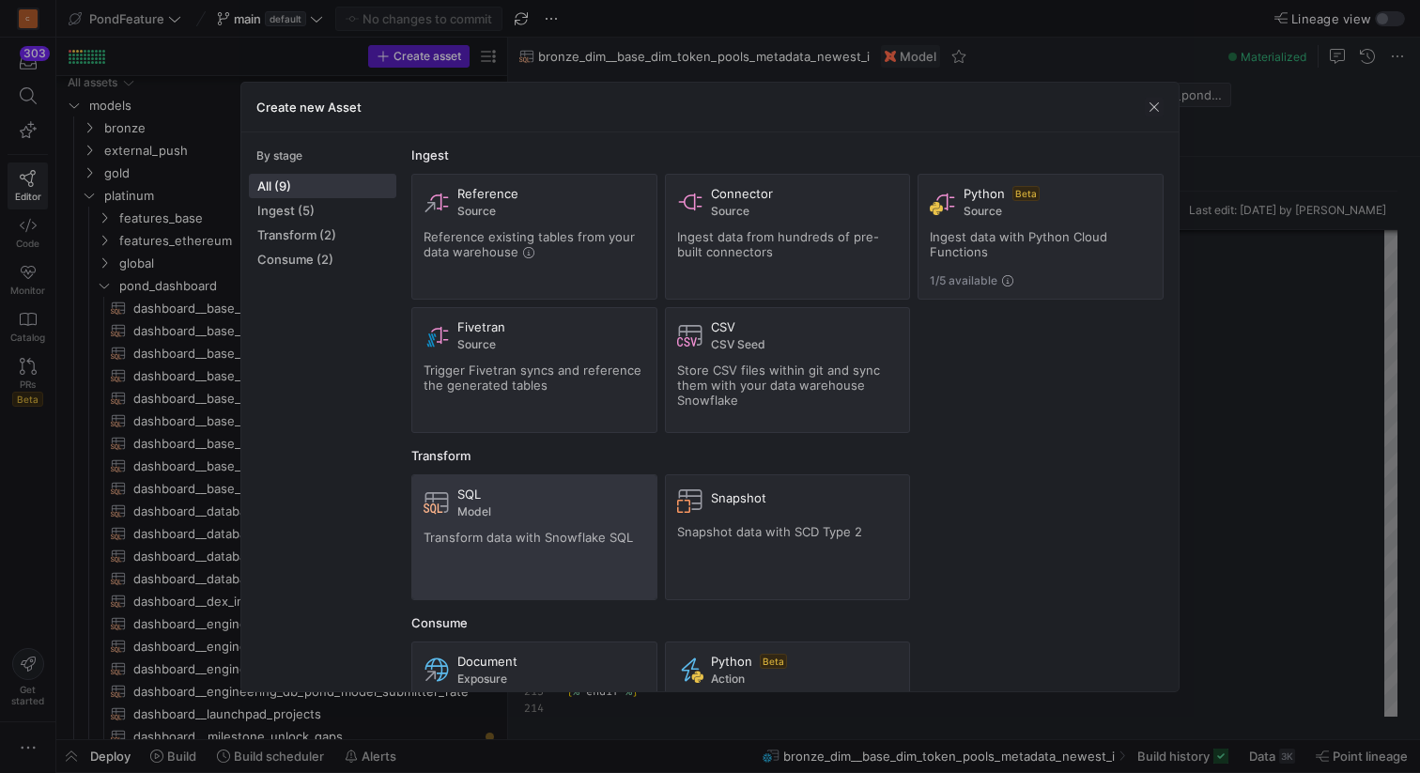
click at [523, 497] on div "SQL" at bounding box center [551, 493] width 188 height 15
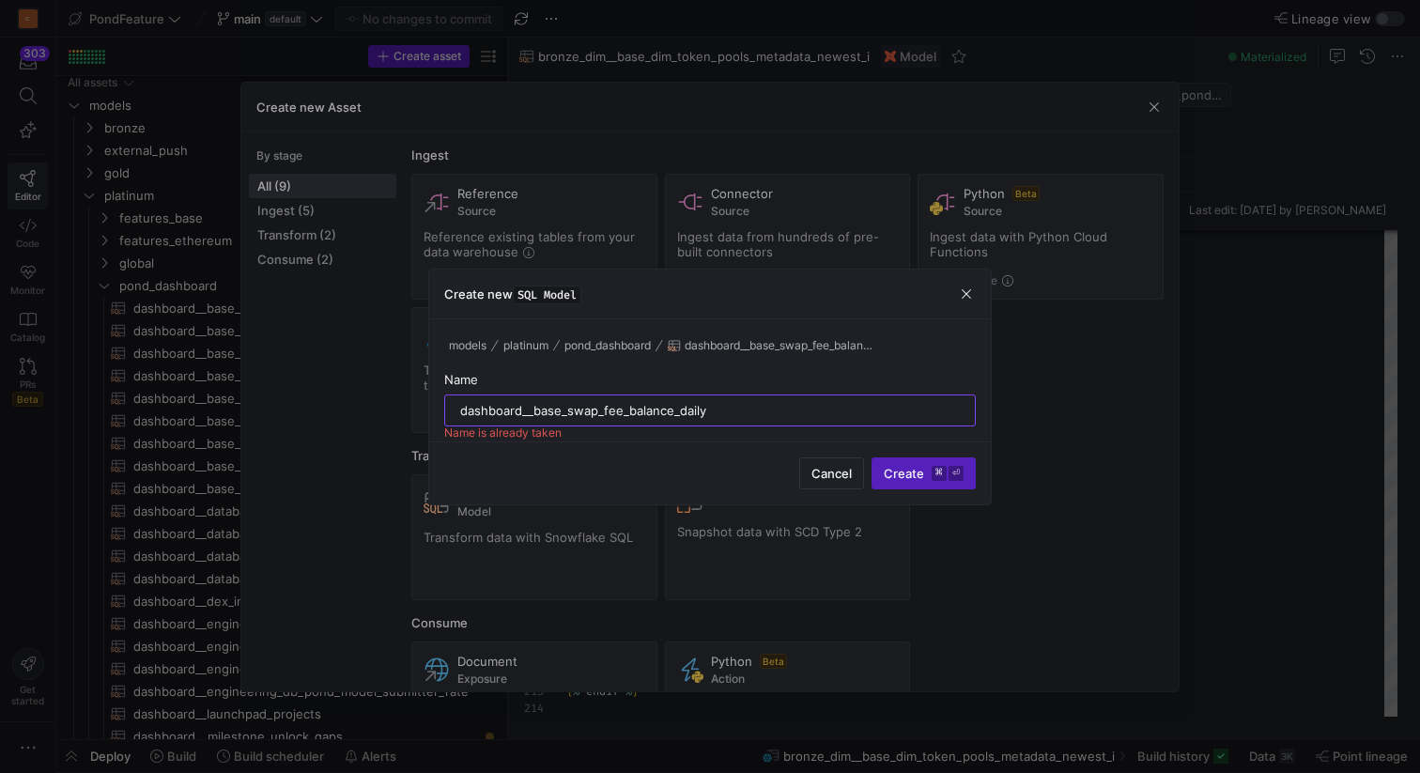
click at [462, 408] on input "dashboard__base_swap_fee_balance_daily" at bounding box center [710, 410] width 500 height 15
drag, startPoint x: 731, startPoint y: 415, endPoint x: 577, endPoint y: 421, distance: 154.1
click at [577, 421] on div "dashboard__base_swap_fee_balance_daily" at bounding box center [710, 410] width 500 height 30
click at [688, 411] on input "dashboard__base_swap_fee_balance_daily" at bounding box center [710, 410] width 500 height 15
click at [672, 406] on input "dashboard__base_swap_fee_balance_daily" at bounding box center [710, 410] width 500 height 15
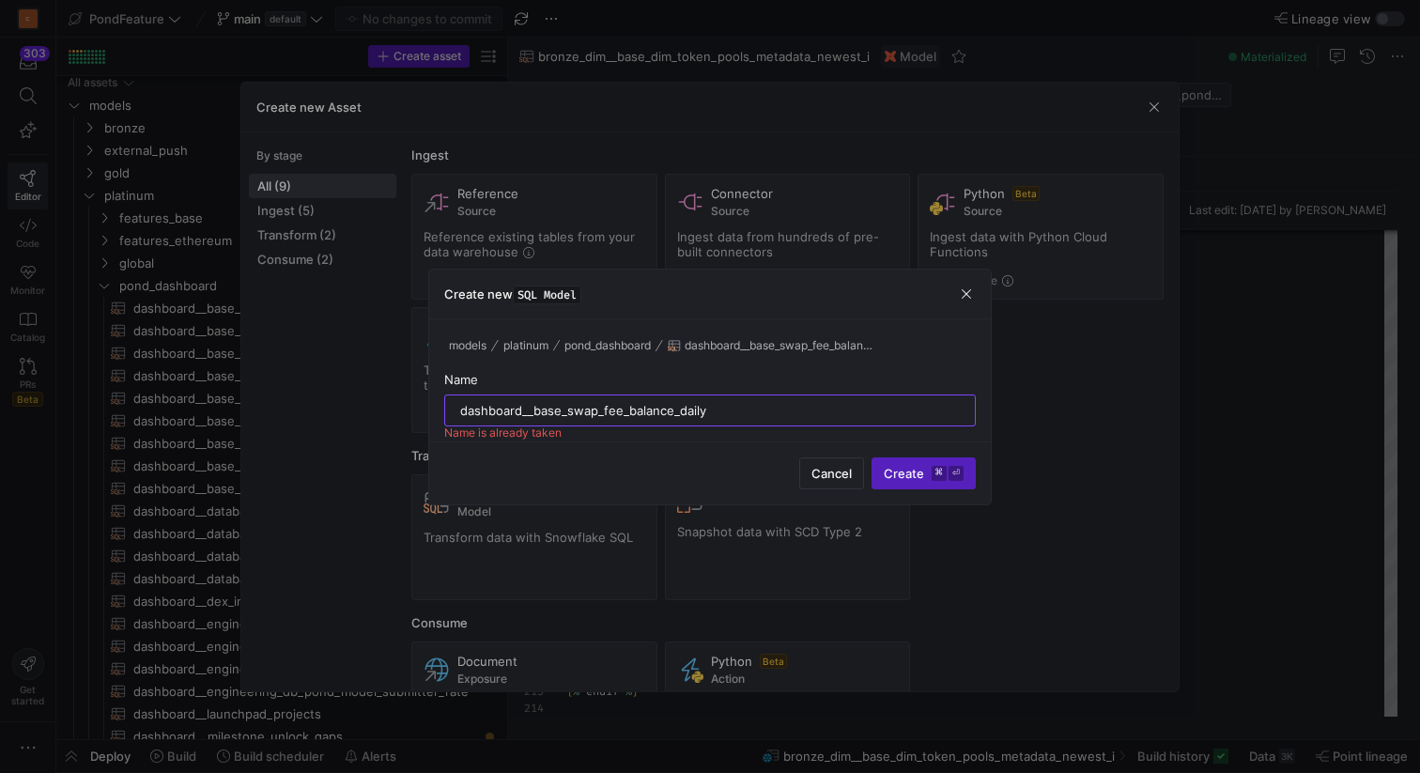
drag, startPoint x: 620, startPoint y: 406, endPoint x: 566, endPoint y: 408, distance: 53.6
click at [566, 408] on input "dashboard__base_swap_fee_balance_daily" at bounding box center [710, 410] width 500 height 15
click at [743, 413] on input "dashboard__base_pond_token_holder_daily" at bounding box center [710, 410] width 500 height 15
type input "dashboard__base_pond_token_holder_daily"
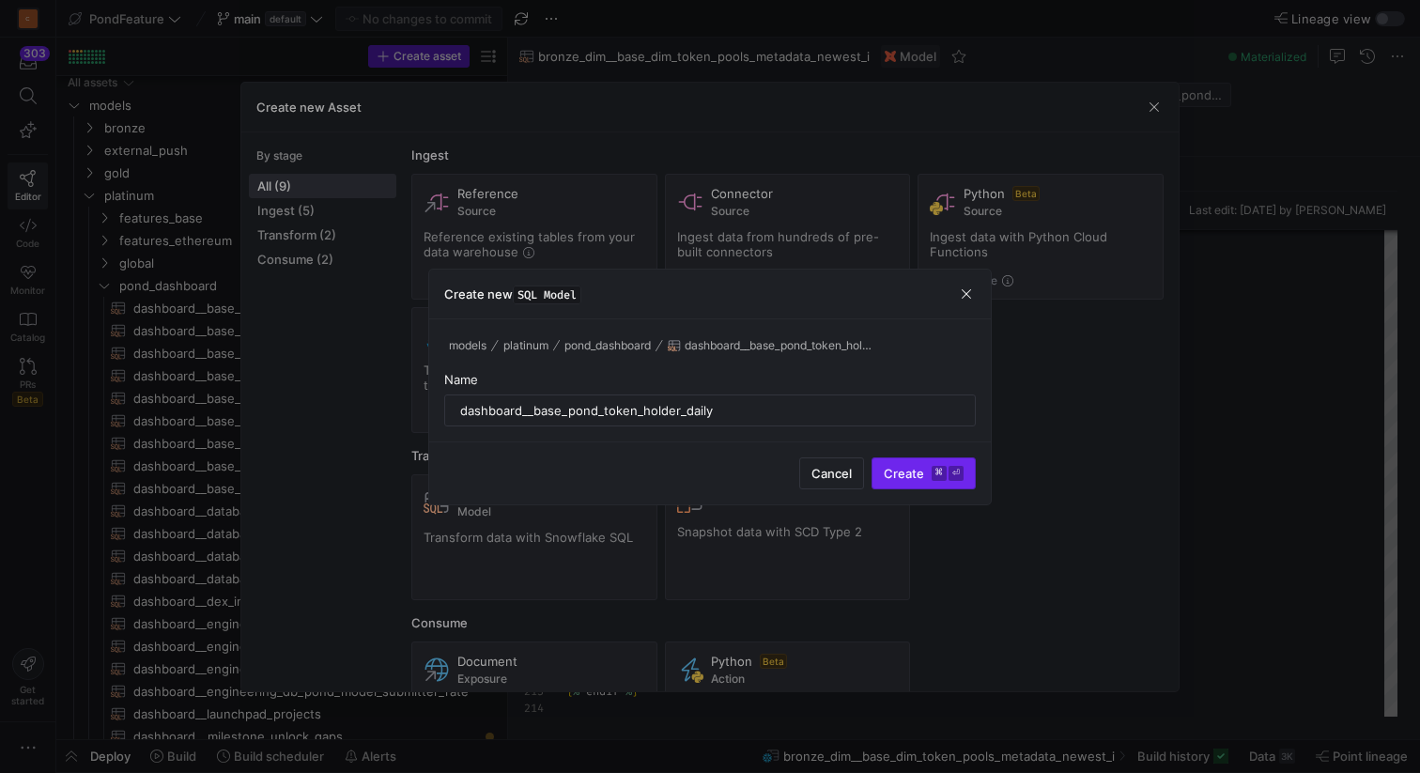
click at [906, 474] on span "Create ⌘ ⏎" at bounding box center [924, 473] width 80 height 15
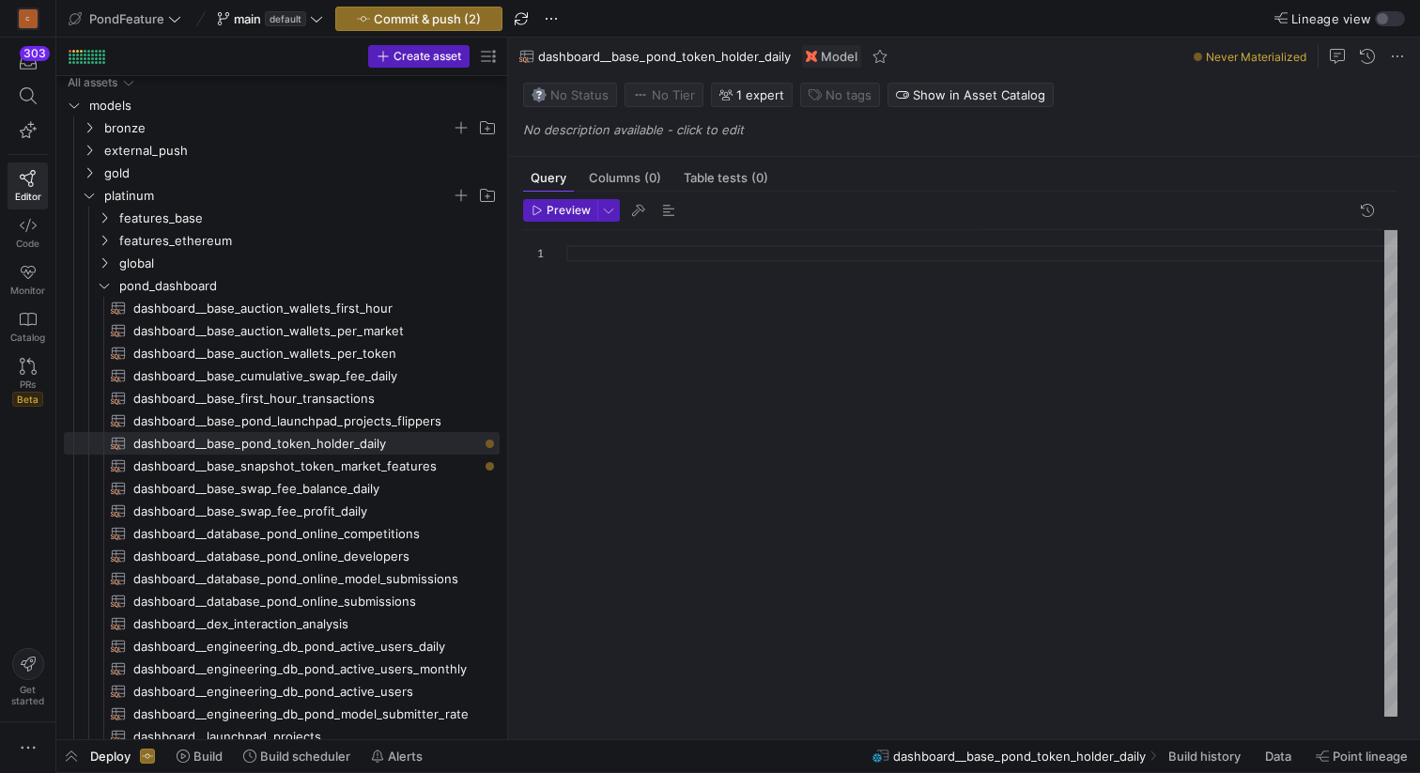
click at [737, 355] on div at bounding box center [981, 473] width 831 height 486
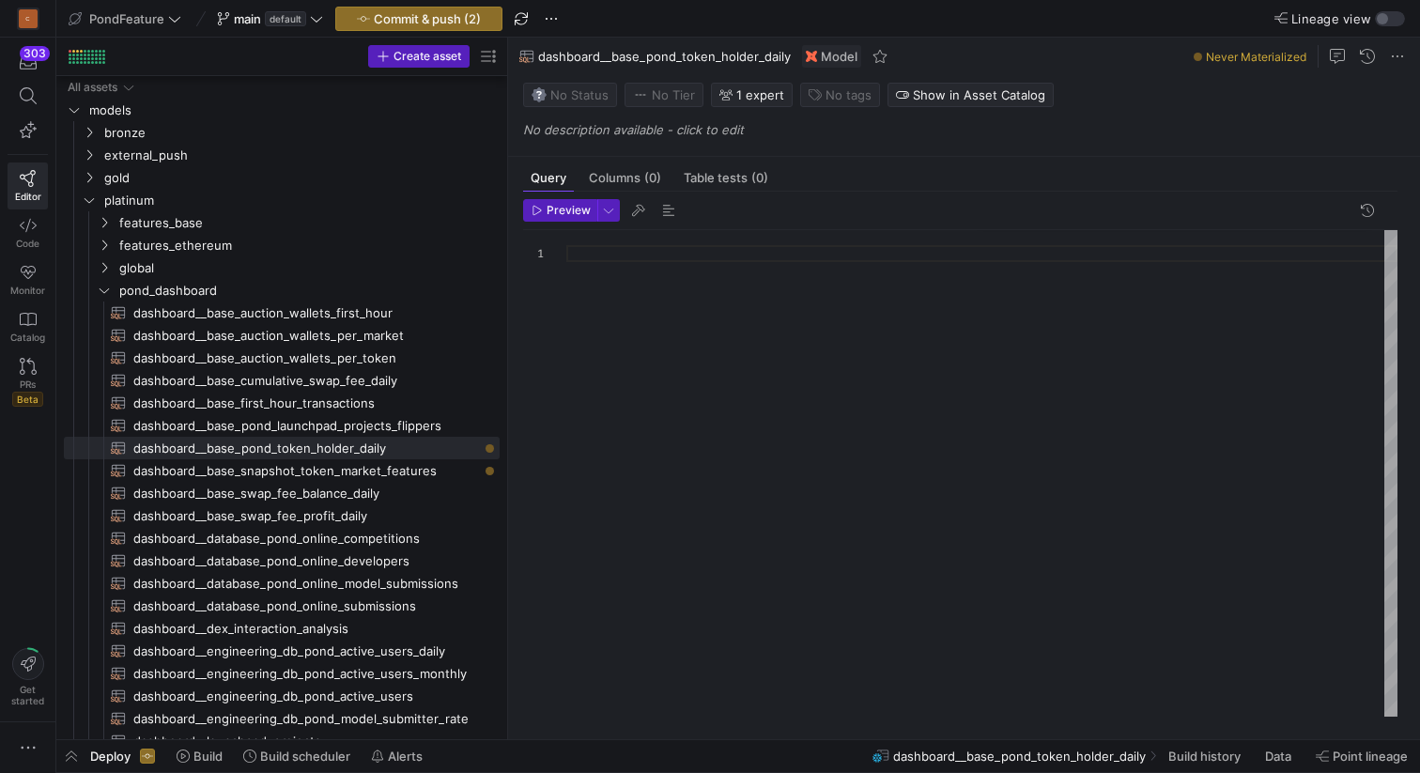
scroll to position [5, 0]
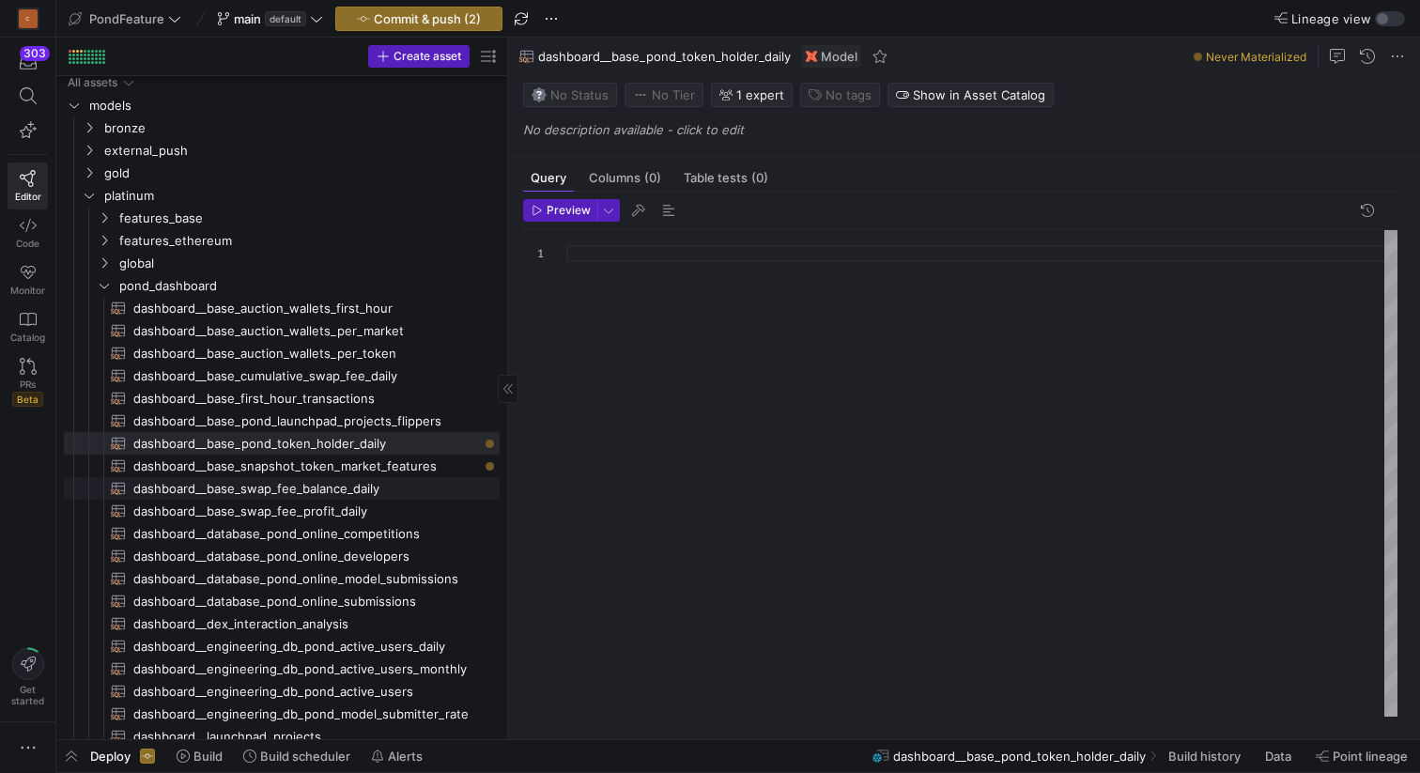
click at [356, 487] on span "dashboard__base_swap_fee_balance_daily​​​​​​​​​​" at bounding box center [305, 489] width 345 height 22
type textarea "{{ config( materialized='incremental', unique_key=['address','token_address','b…"
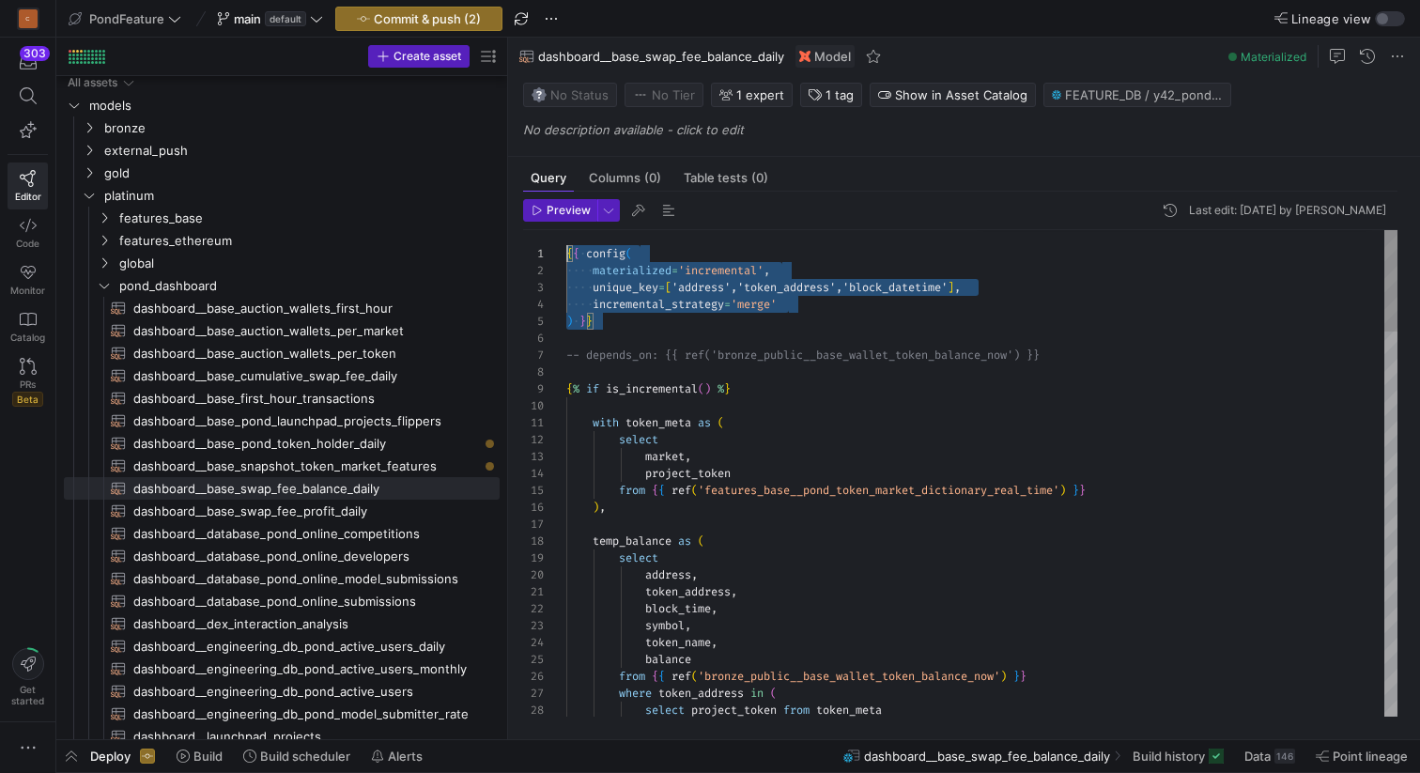
drag, startPoint x: 633, startPoint y: 323, endPoint x: 560, endPoint y: 254, distance: 101.0
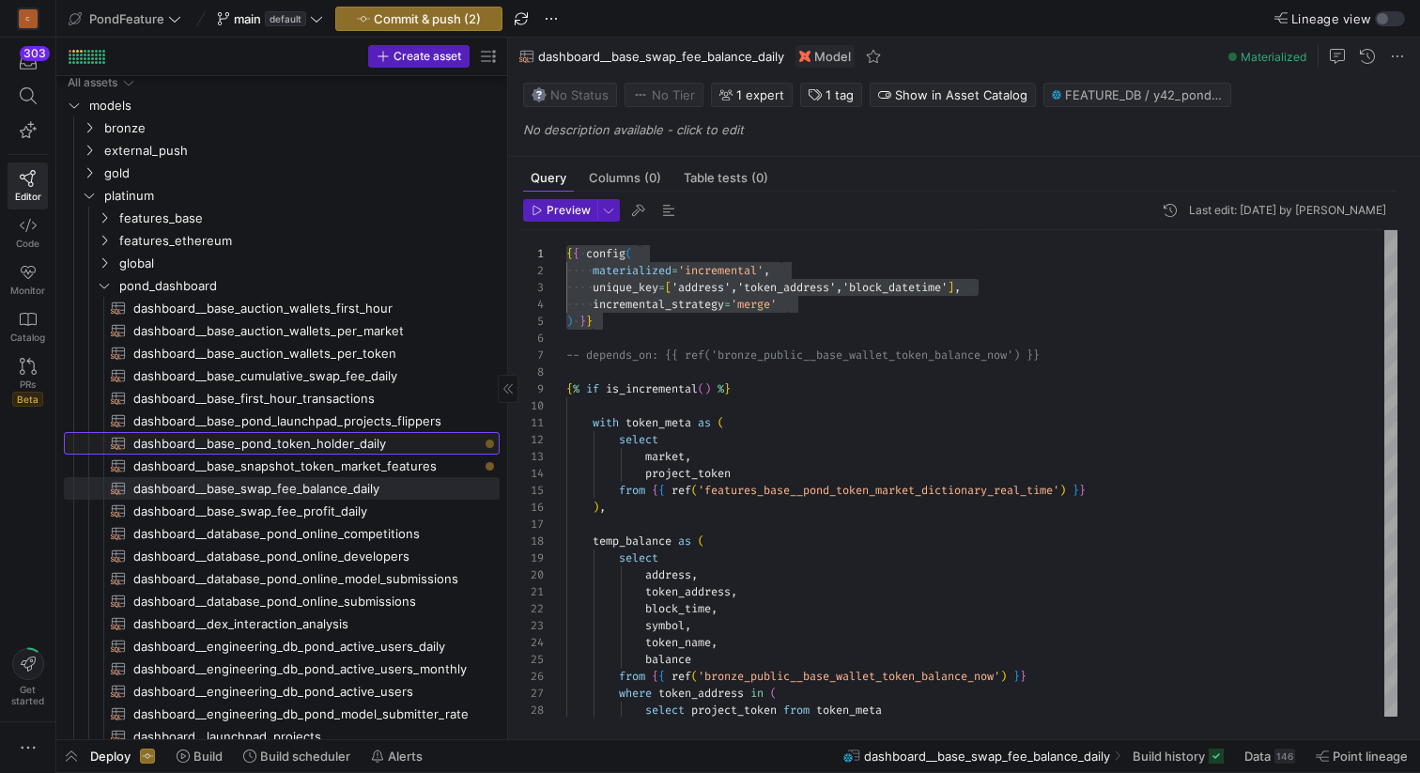
click at [372, 447] on span "dashboard__base_pond_token_holder_daily​​​​​​​​​​" at bounding box center [305, 444] width 345 height 22
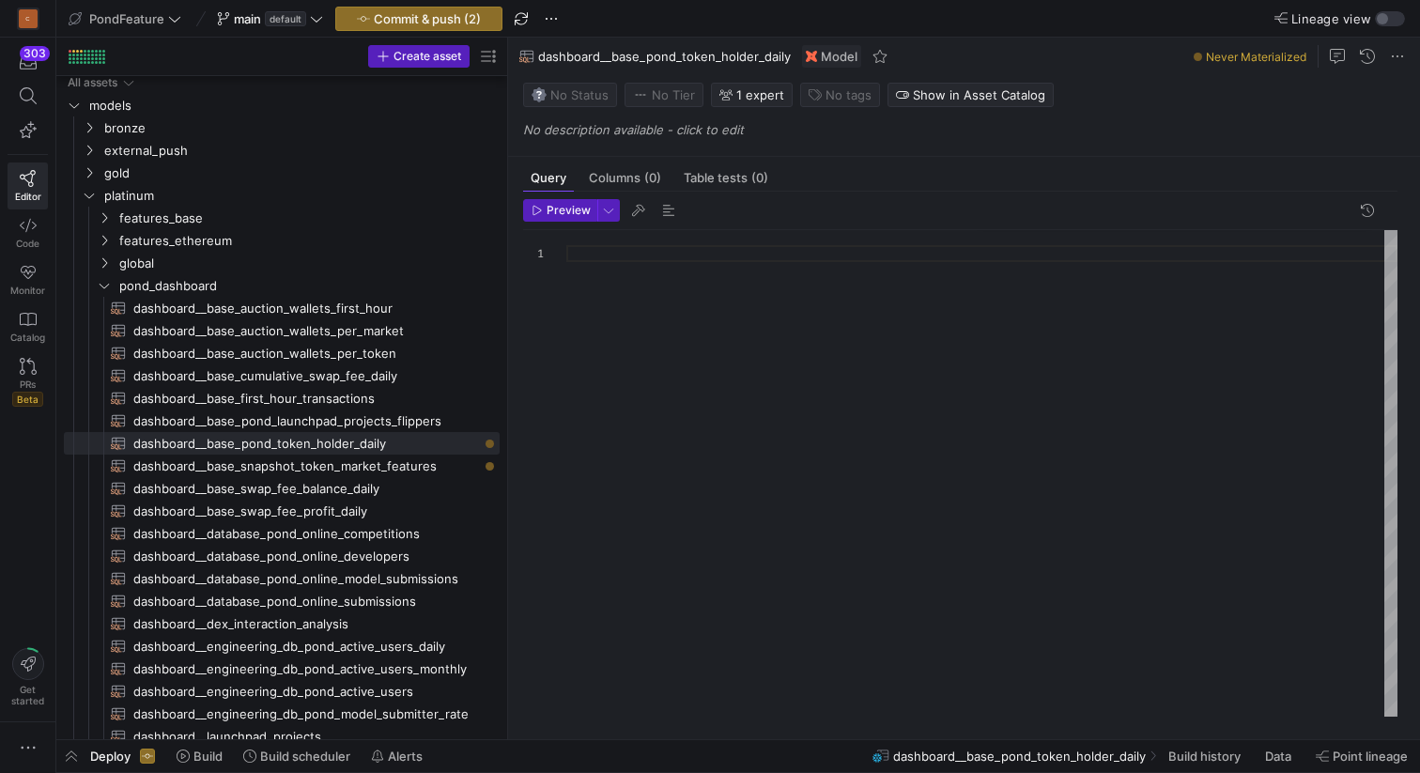
click at [663, 310] on div at bounding box center [981, 473] width 831 height 486
click at [697, 362] on div "{ { config ( materialized = 'incremental' , unique_key = [ 'address','token_add…" at bounding box center [981, 473] width 831 height 486
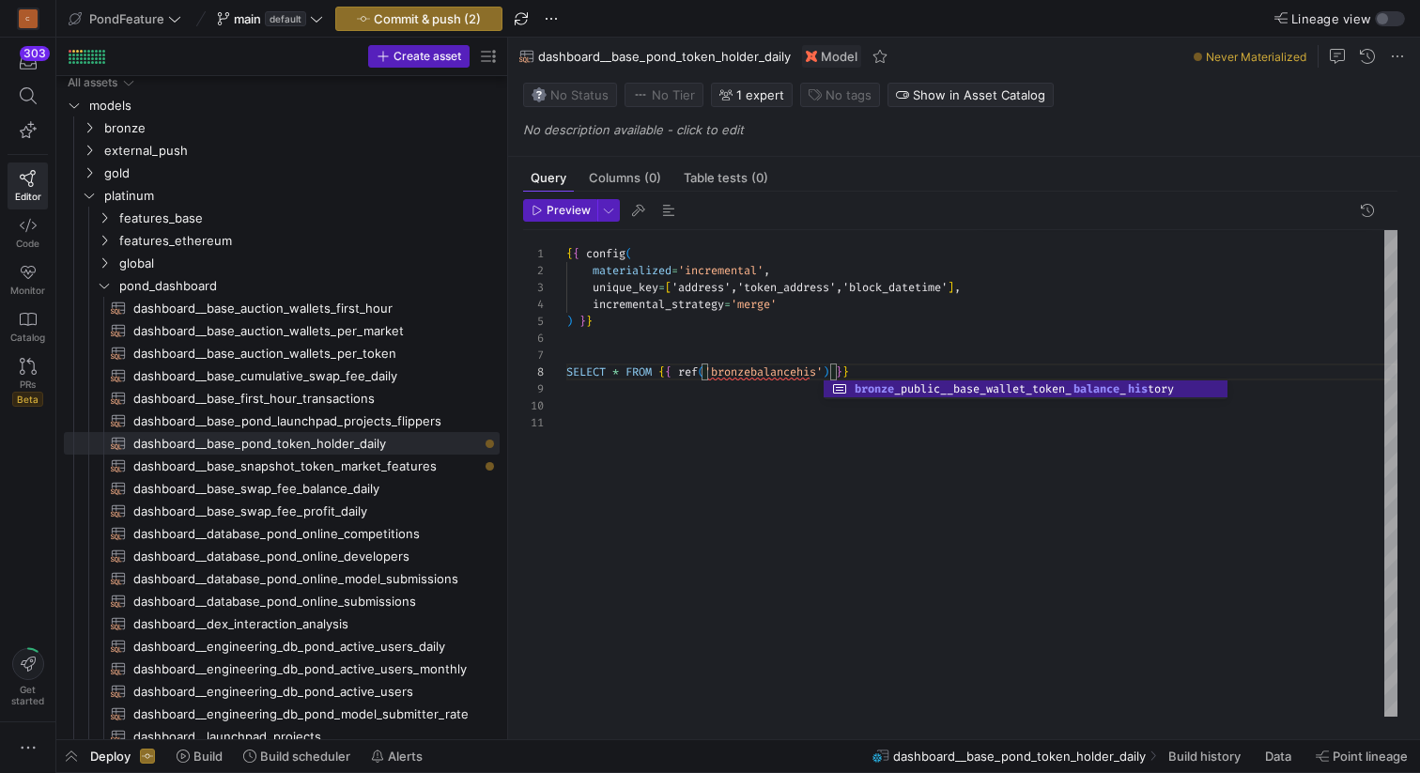
scroll to position [118, 473]
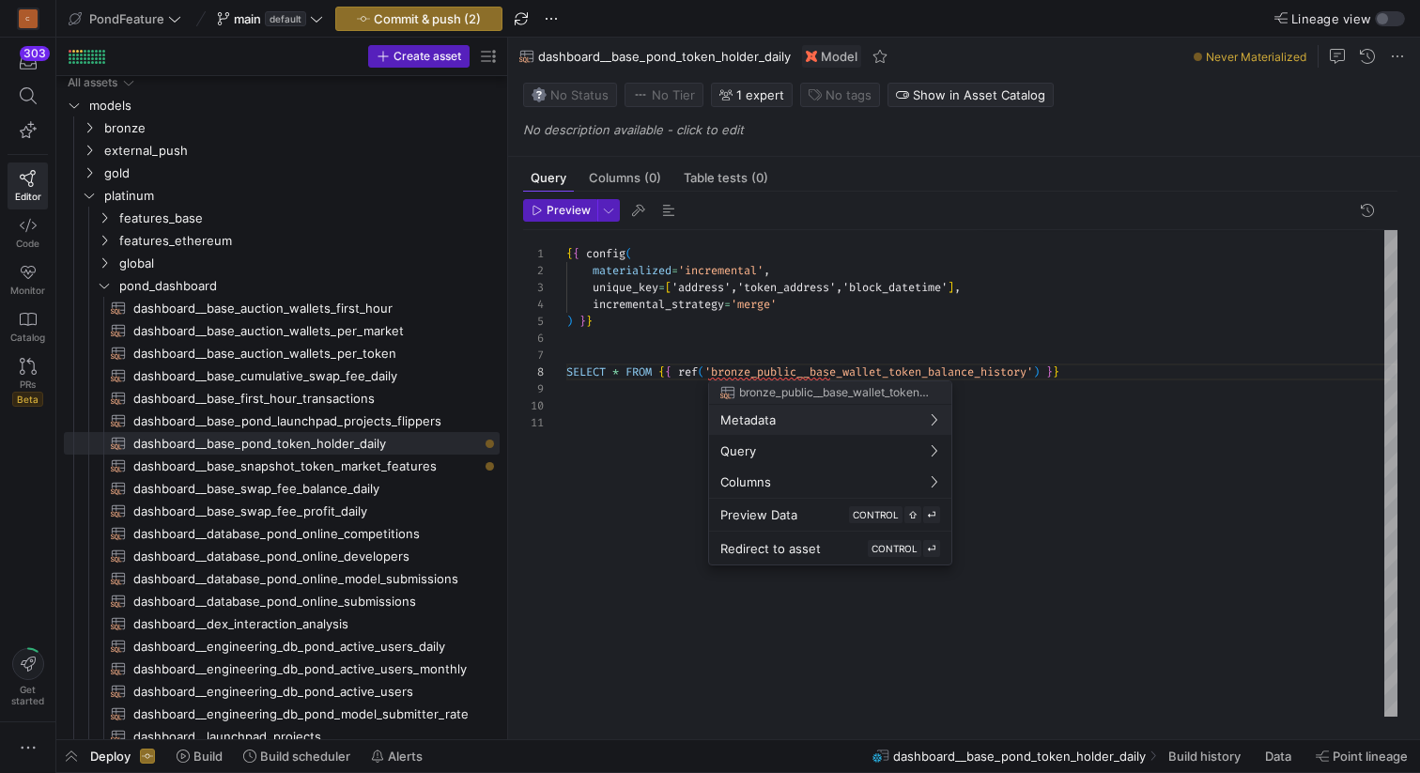
click at [770, 353] on div at bounding box center [710, 386] width 1420 height 773
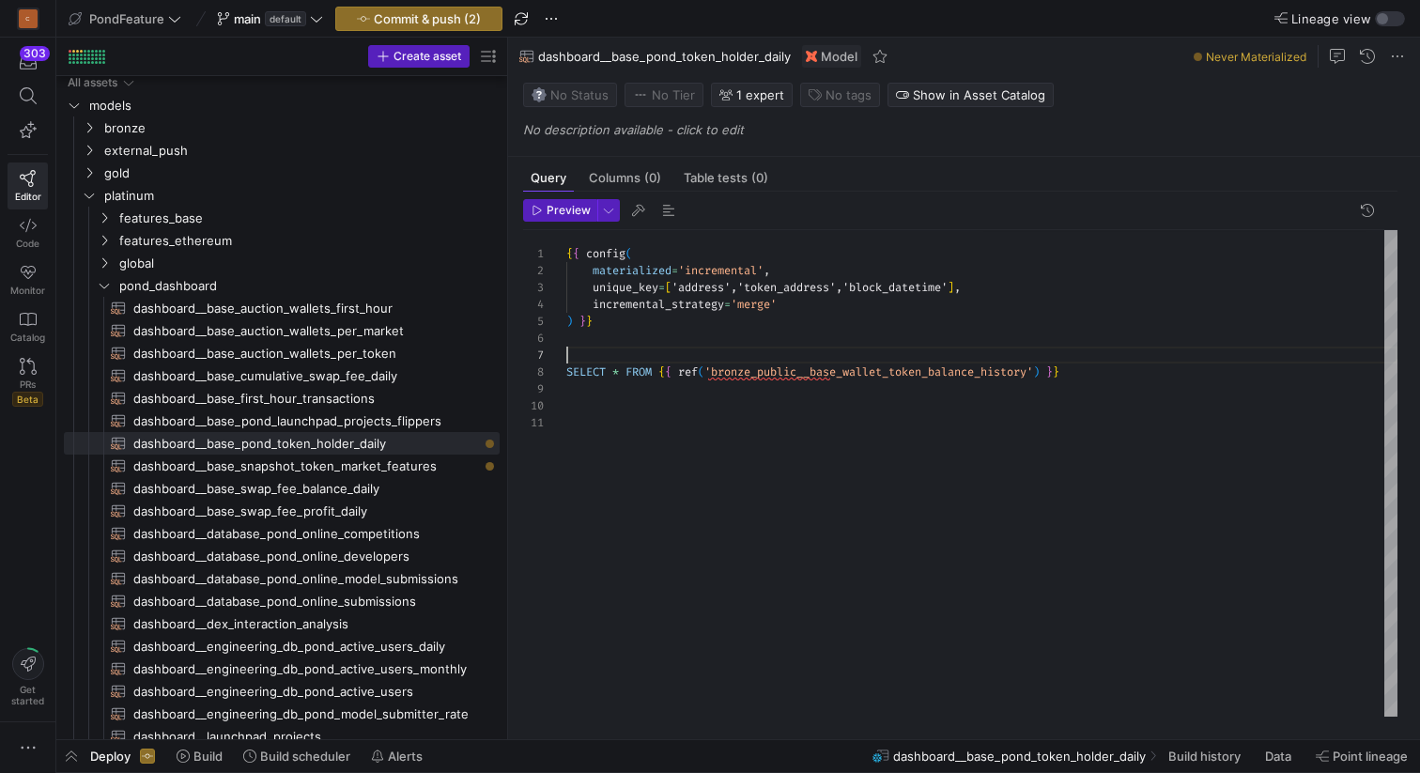
scroll to position [101, 0]
click at [763, 356] on div "{ { config ( materialized = 'incremental' , unique_key = [ 'address','token_add…" at bounding box center [981, 473] width 831 height 486
click at [344, 484] on span "dashboard__base_swap_fee_balance_daily​​​​​​​​​​" at bounding box center [305, 489] width 345 height 22
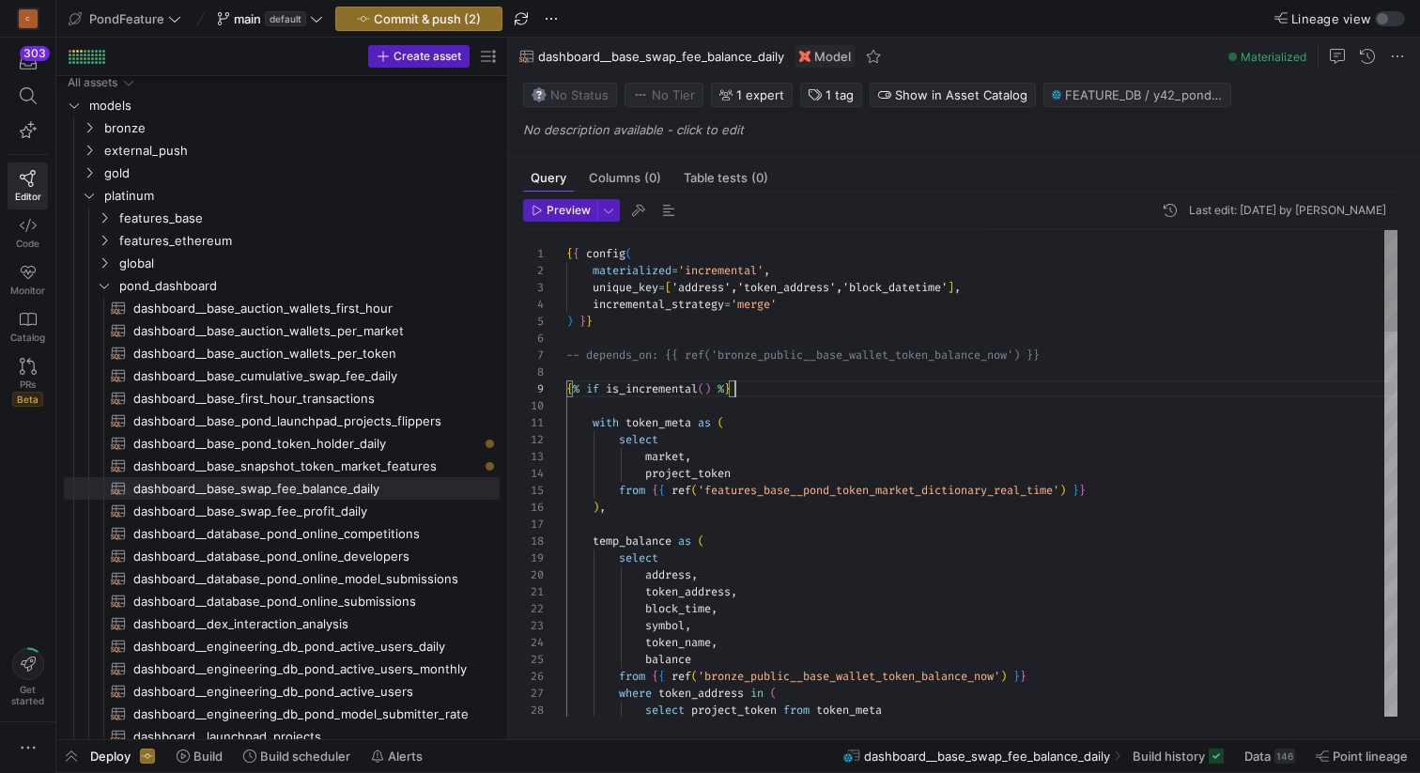
scroll to position [135, 0]
drag, startPoint x: 760, startPoint y: 390, endPoint x: 532, endPoint y: 390, distance: 228.2
click at [363, 446] on span "dashboard__base_pond_token_holder_daily​​​​​​​​​​" at bounding box center [305, 444] width 345 height 22
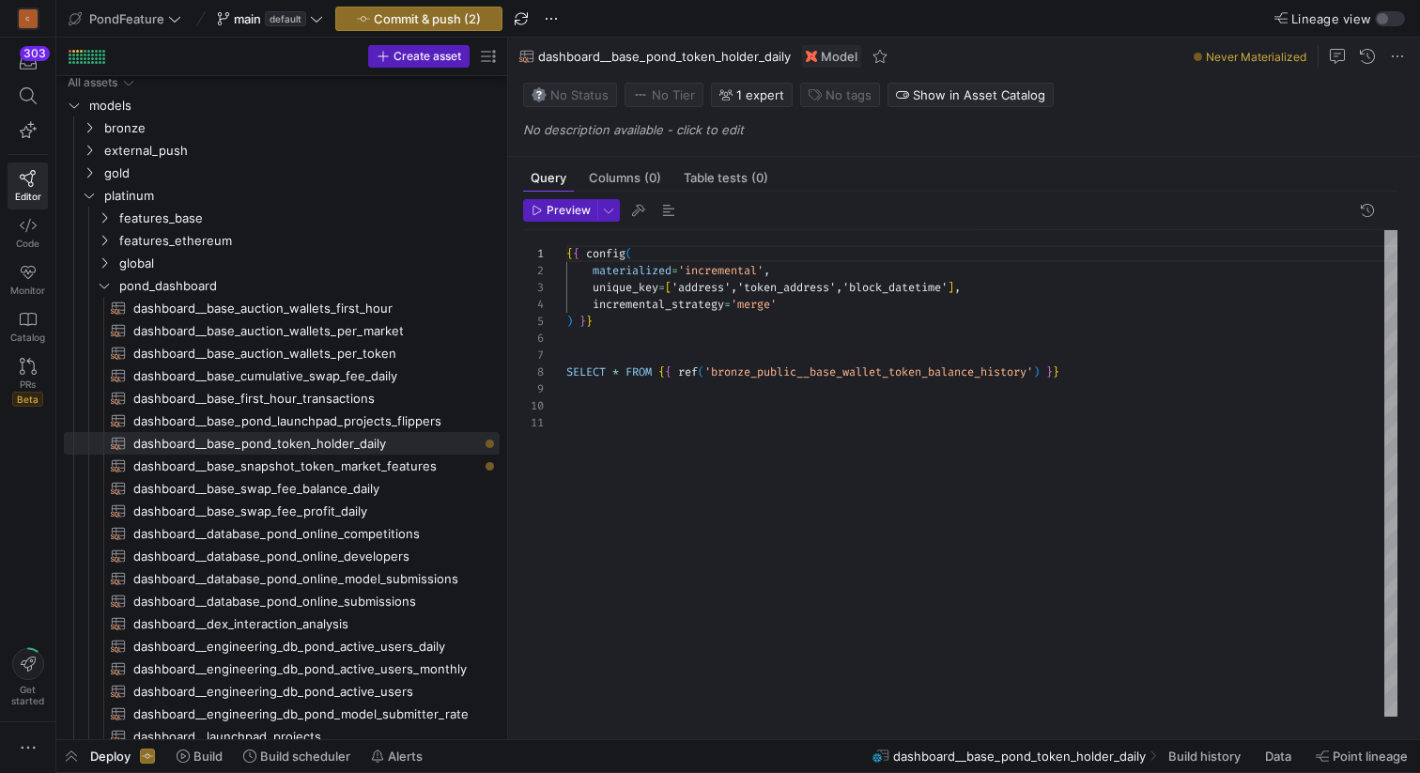
scroll to position [101, 0]
click at [640, 362] on div "{ { config ( materialized = 'incremental' , unique_key = [ 'address','token_add…" at bounding box center [981, 473] width 831 height 486
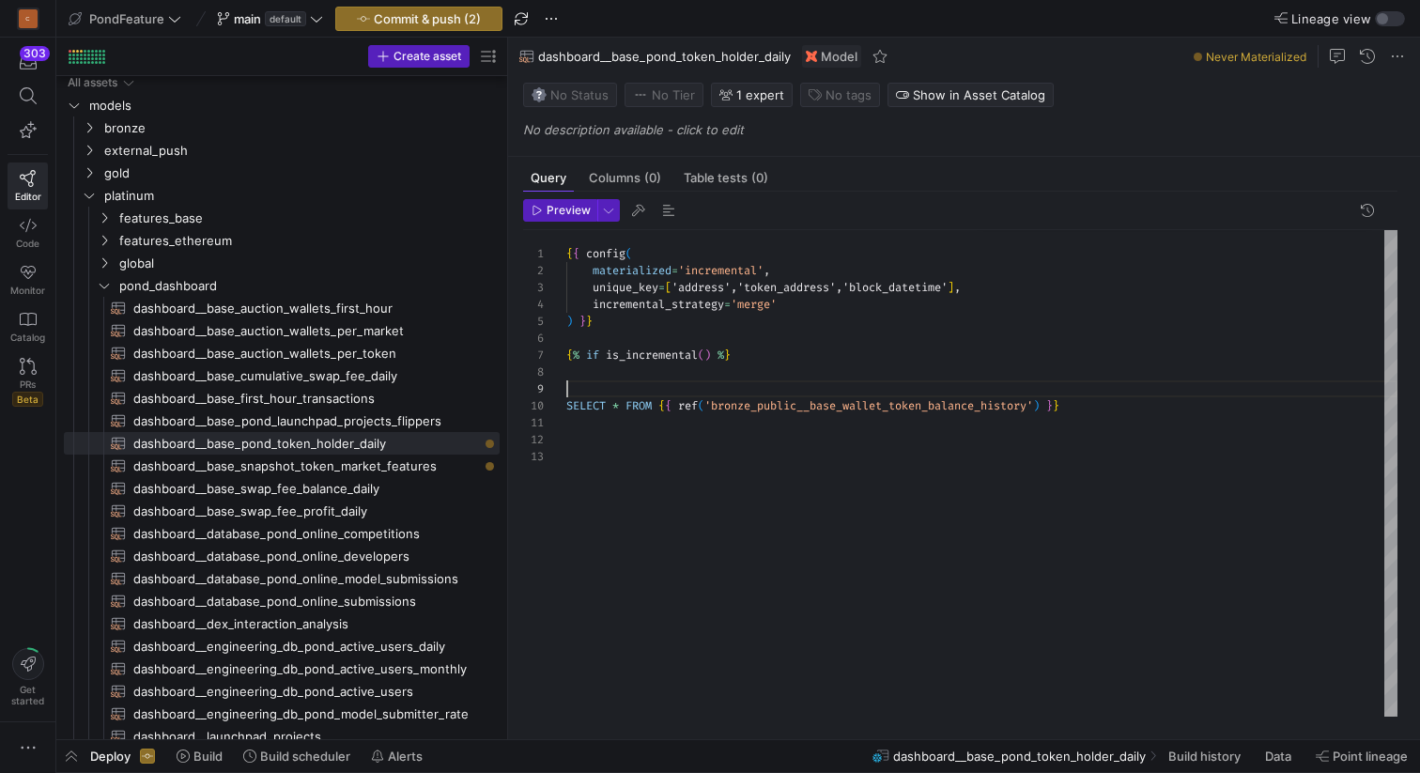
scroll to position [118, 0]
click at [375, 490] on span "dashboard__base_swap_fee_balance_daily​​​​​​​​​​" at bounding box center [305, 489] width 345 height 22
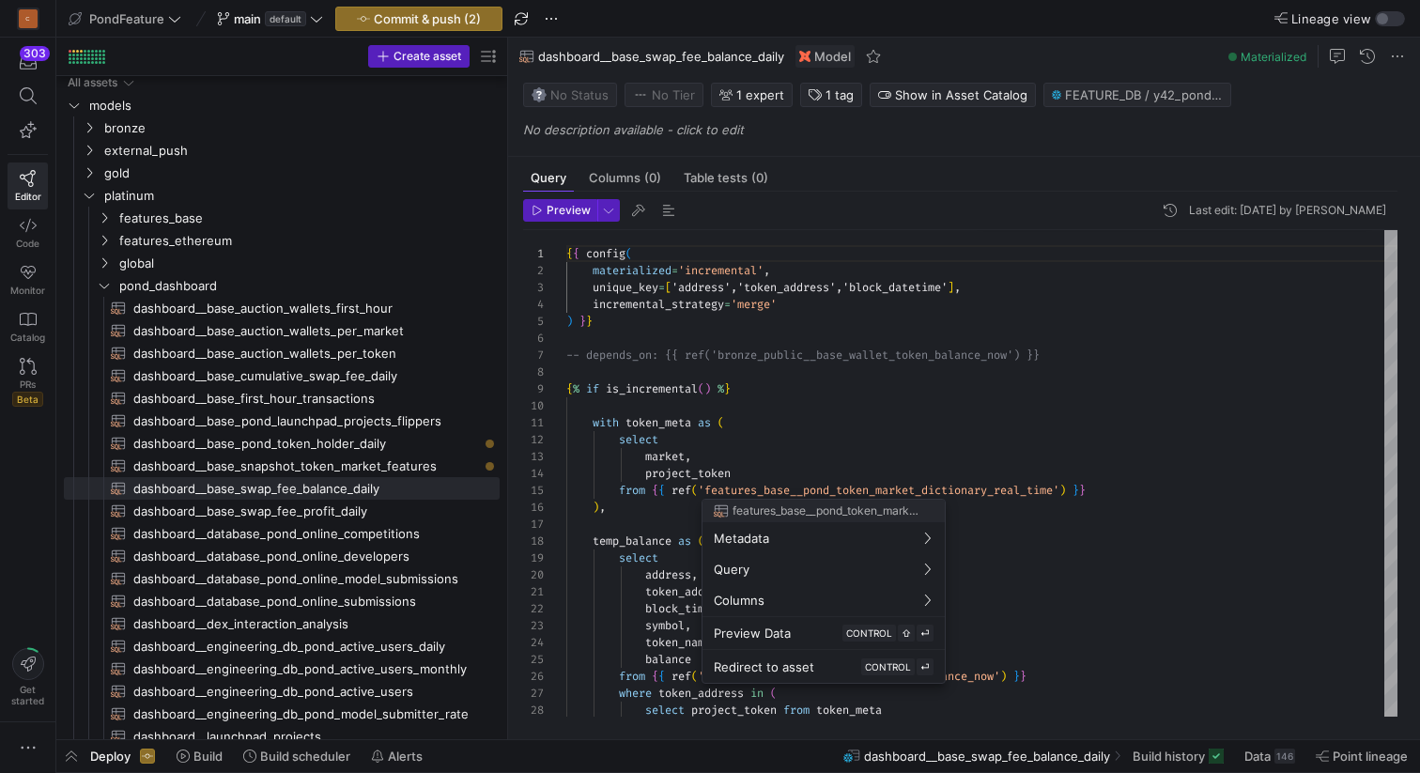
click at [644, 528] on div at bounding box center [710, 386] width 1420 height 773
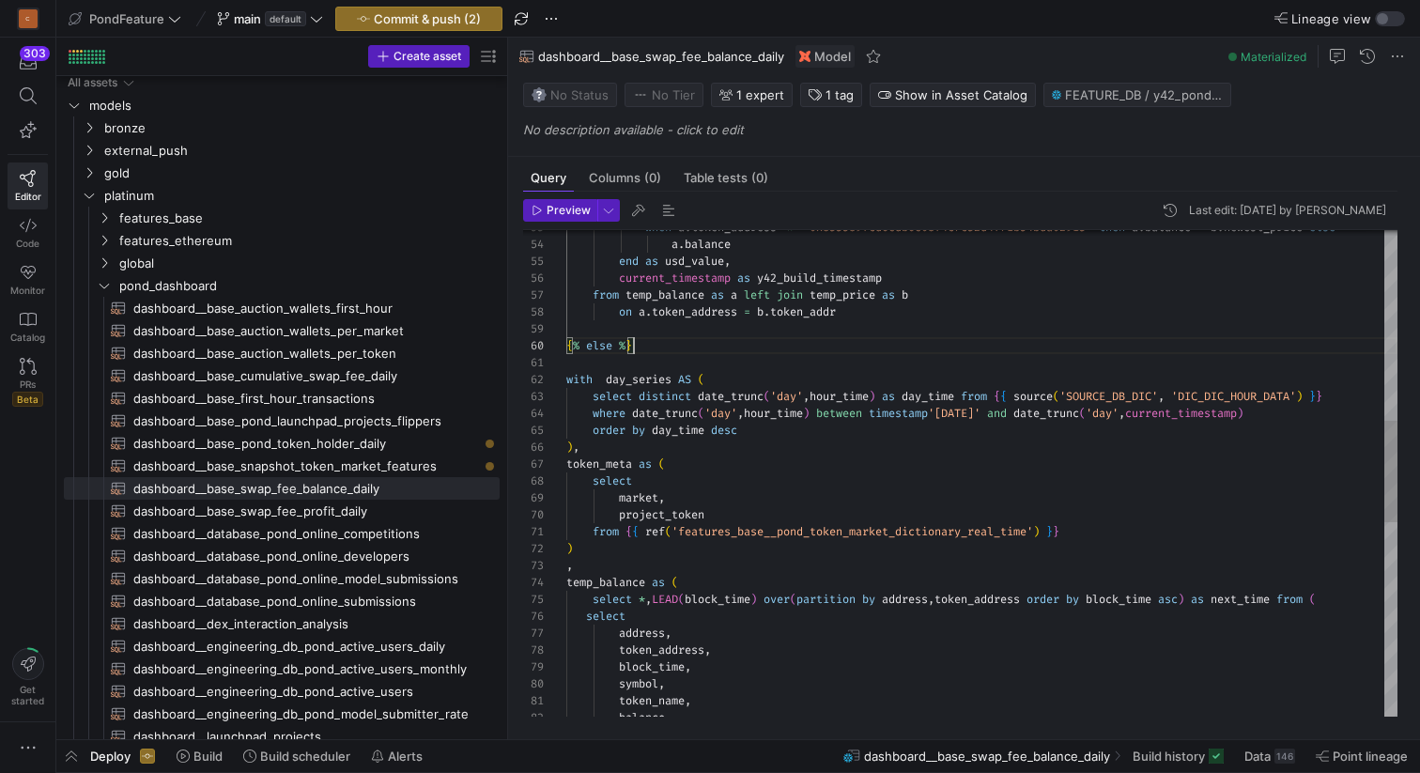
scroll to position [152, 0]
drag, startPoint x: 668, startPoint y: 349, endPoint x: 533, endPoint y: 347, distance: 134.3
click at [566, 347] on div "select distinct date_trunc ( 'day' , hour_time ) as day_time from { { source ( …" at bounding box center [981, 482] width 831 height 2314
click at [357, 422] on span "dashboard__base_pond_launchpad_projects_flippers​​​​​​​​​​" at bounding box center [305, 421] width 345 height 22
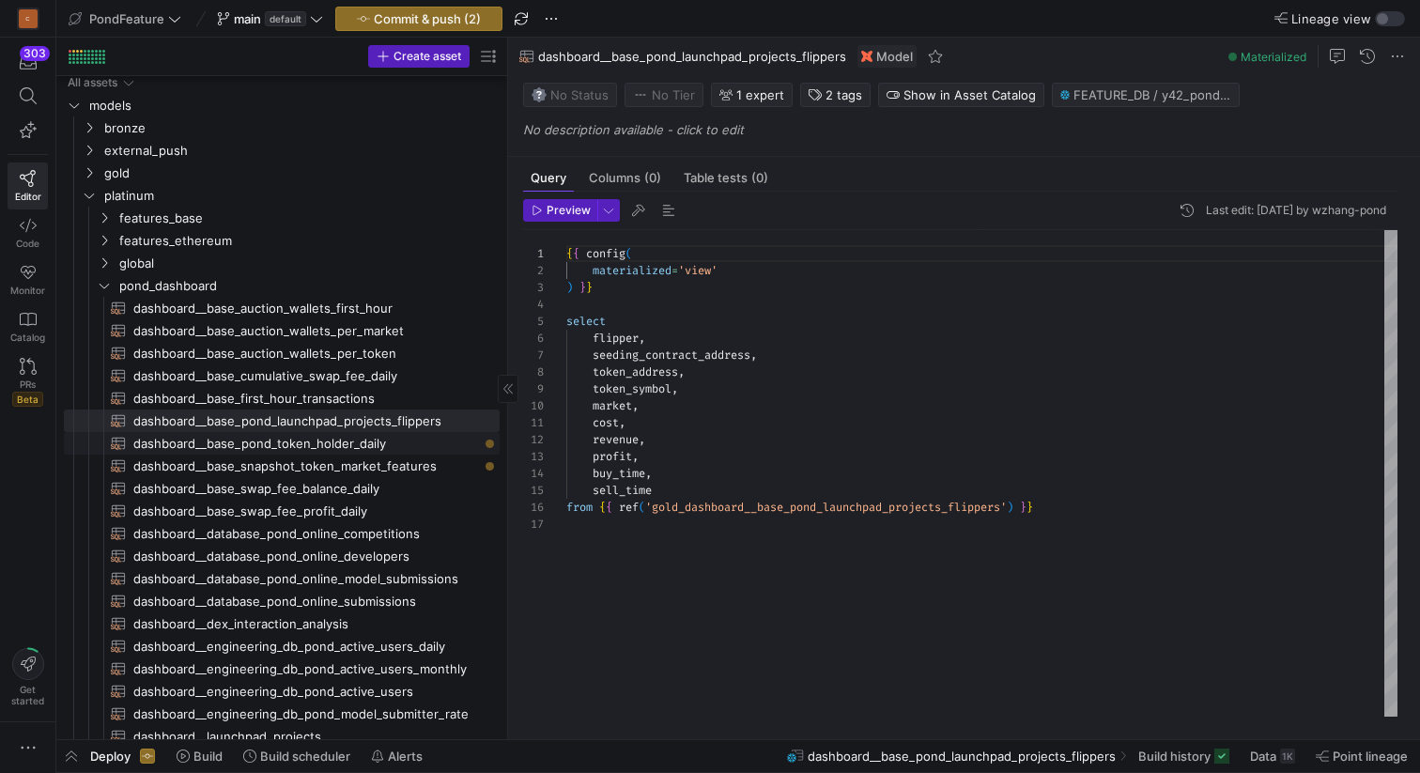
click at [387, 445] on span "dashboard__base_pond_token_holder_daily​​​​​​​​​​" at bounding box center [305, 444] width 345 height 22
type textarea "{{ config( materialized='incremental', unique_key=['address','token_address','b…"
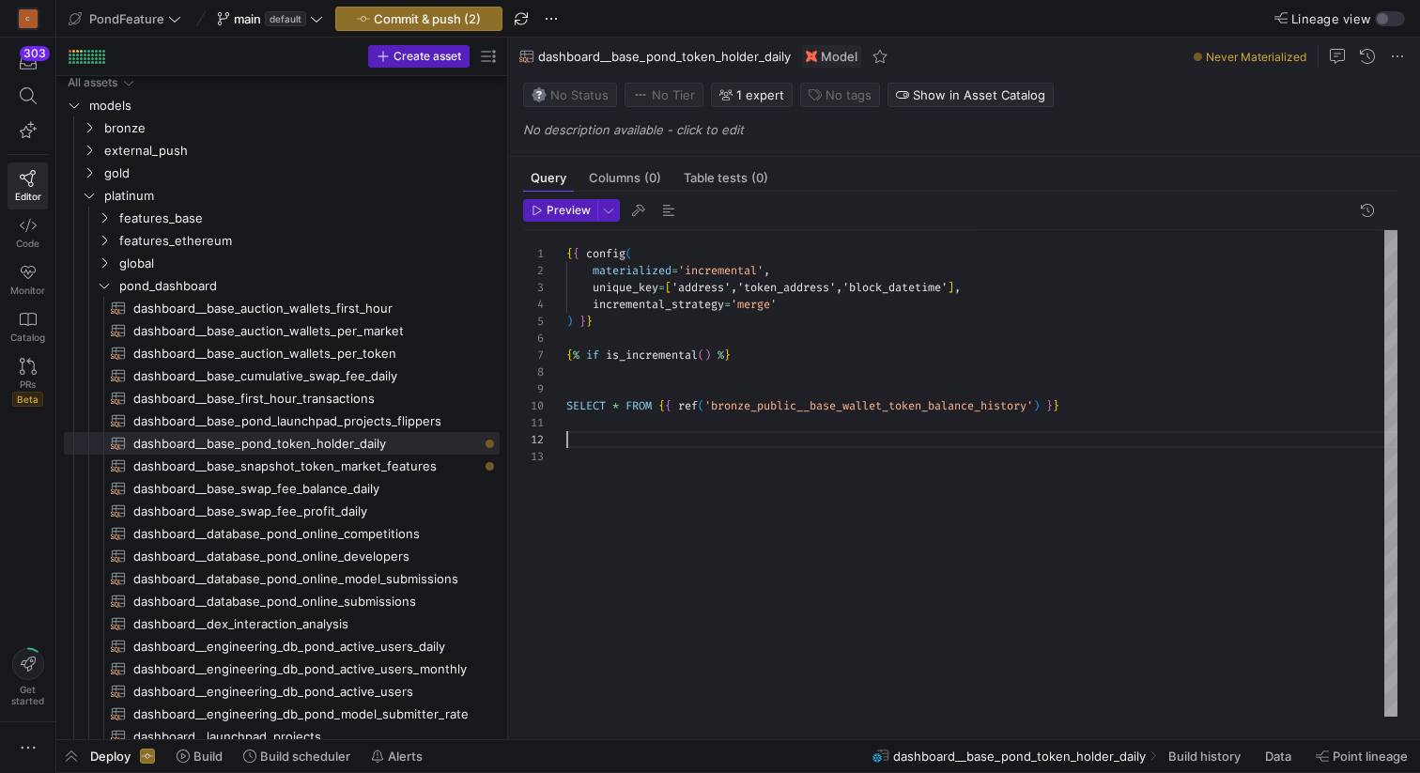
scroll to position [17, 0]
click at [590, 440] on div "{ { config ( materialized = 'incremental' , unique_key = [ 'address','token_add…" at bounding box center [981, 473] width 831 height 486
click at [590, 388] on div "{ { config ( materialized = 'incremental' , unique_key = [ 'address','token_add…" at bounding box center [981, 473] width 831 height 486
type textarea "{{ config( materialized='incremental', unique_key=['address','token_address','b…"
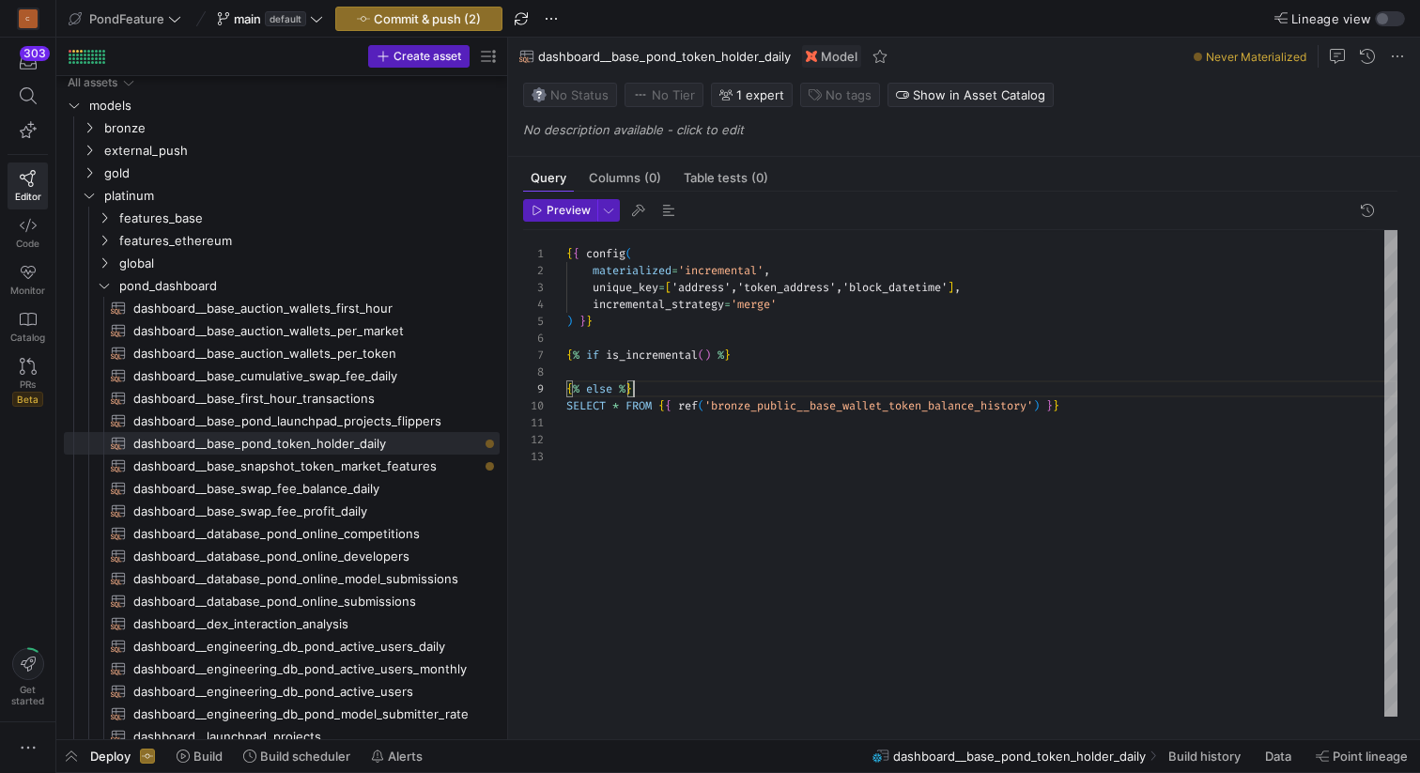
scroll to position [17, 0]
click at [591, 445] on div "{ { config ( materialized = 'incremental' , unique_key = [ 'address','token_add…" at bounding box center [981, 473] width 831 height 486
click at [360, 490] on span "dashboard__base_swap_fee_balance_daily​​​​​​​​​​" at bounding box center [305, 489] width 345 height 22
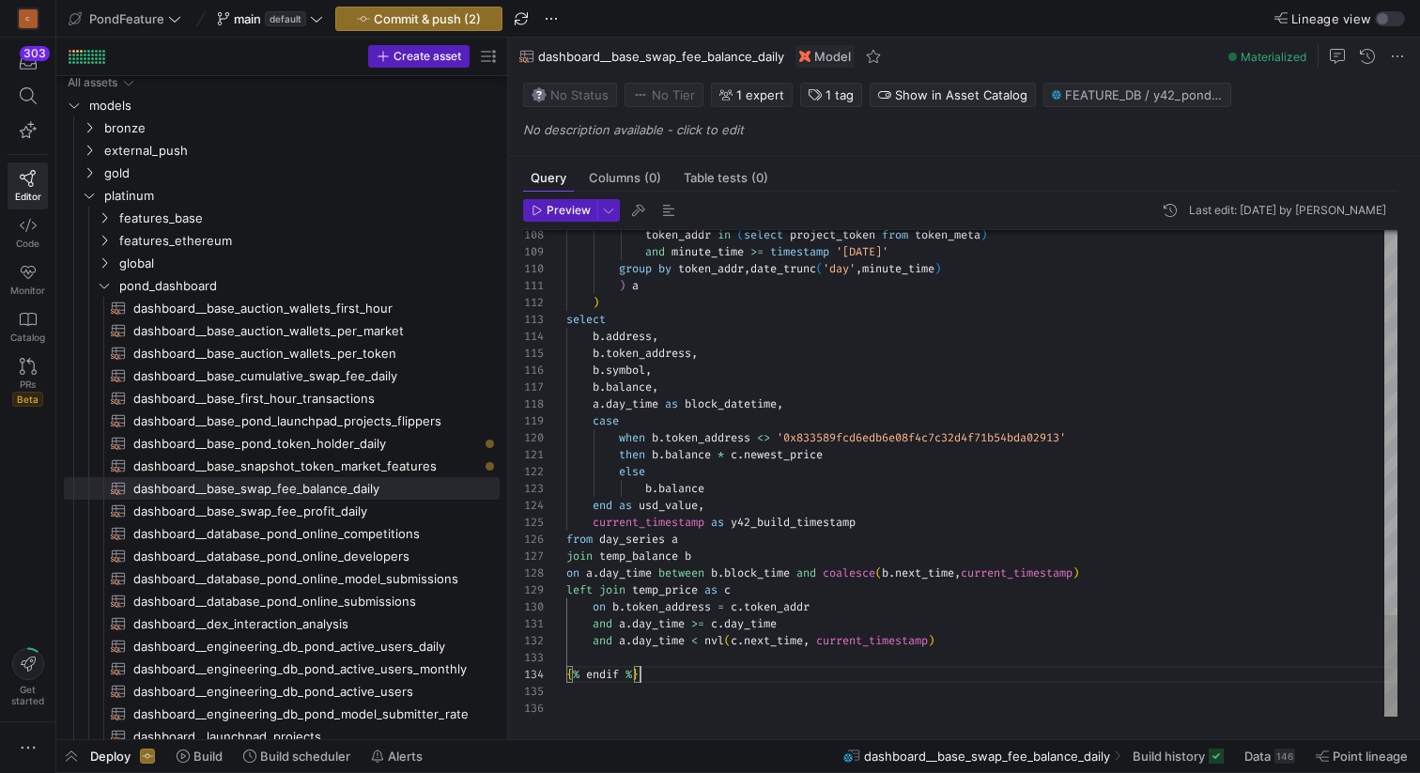
scroll to position [51, 0]
drag, startPoint x: 660, startPoint y: 668, endPoint x: 541, endPoint y: 668, distance: 119.3
click at [396, 444] on span "dashboard__base_pond_token_holder_daily​​​​​​​​​​" at bounding box center [305, 444] width 345 height 22
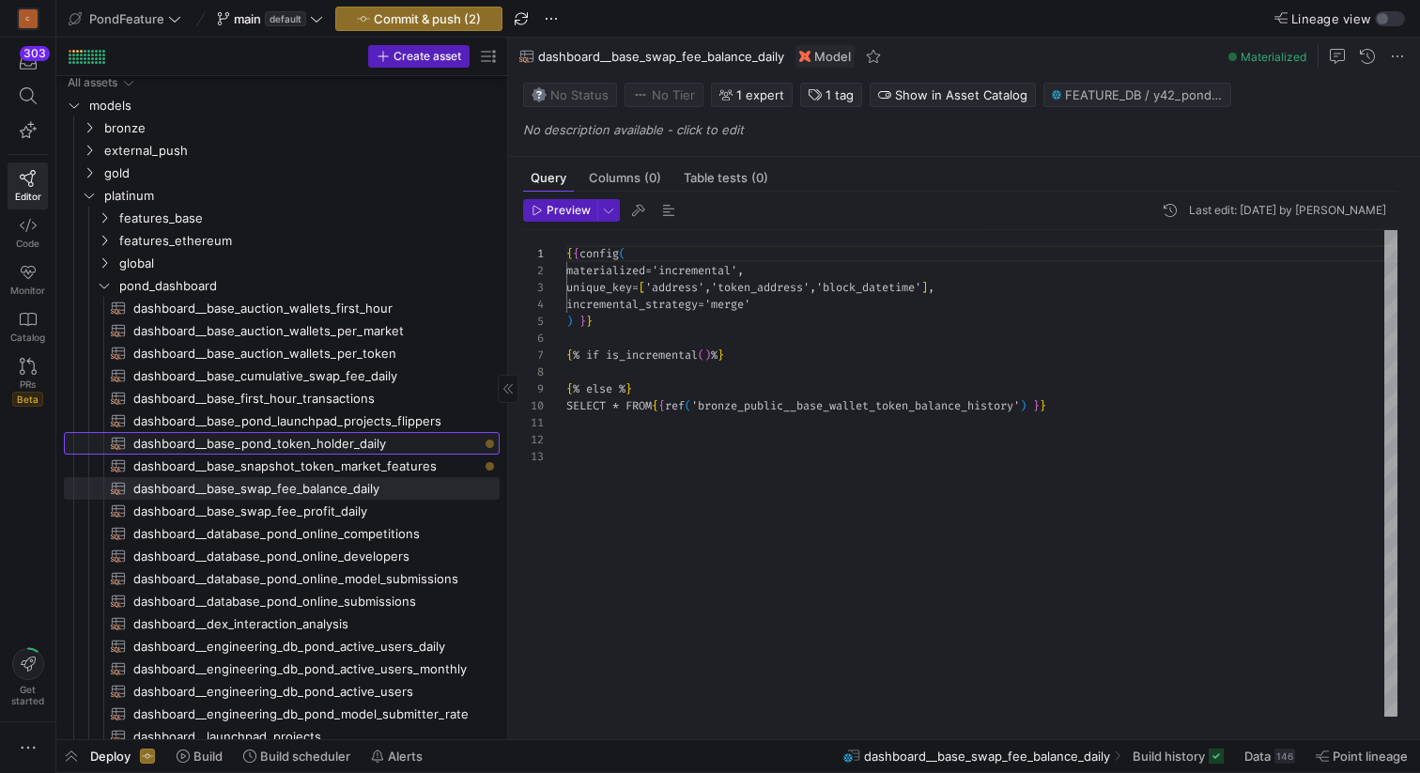
type textarea "{{ config( materialized='incremental', unique_key=['address','token_address','b…"
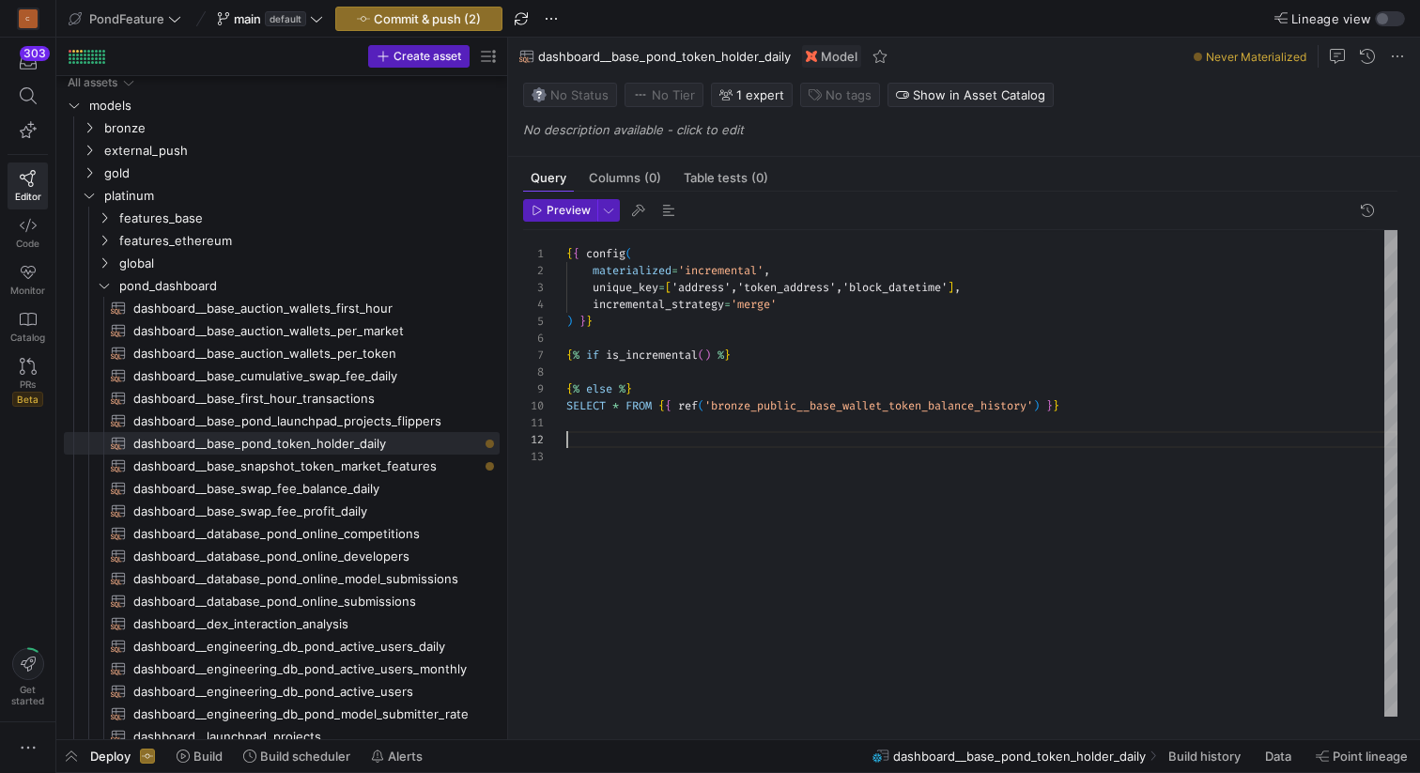
click at [619, 437] on div "{ { config ( materialized = 'incremental' , unique_key = [ 'address','token_add…" at bounding box center [981, 473] width 831 height 486
click at [663, 385] on div "{ { config ( materialized = 'incremental' , unique_key = [ 'address','token_add…" at bounding box center [981, 473] width 831 height 486
click at [648, 374] on div "{ { config ( materialized = 'incremental' , unique_key = [ 'address','token_add…" at bounding box center [981, 473] width 831 height 486
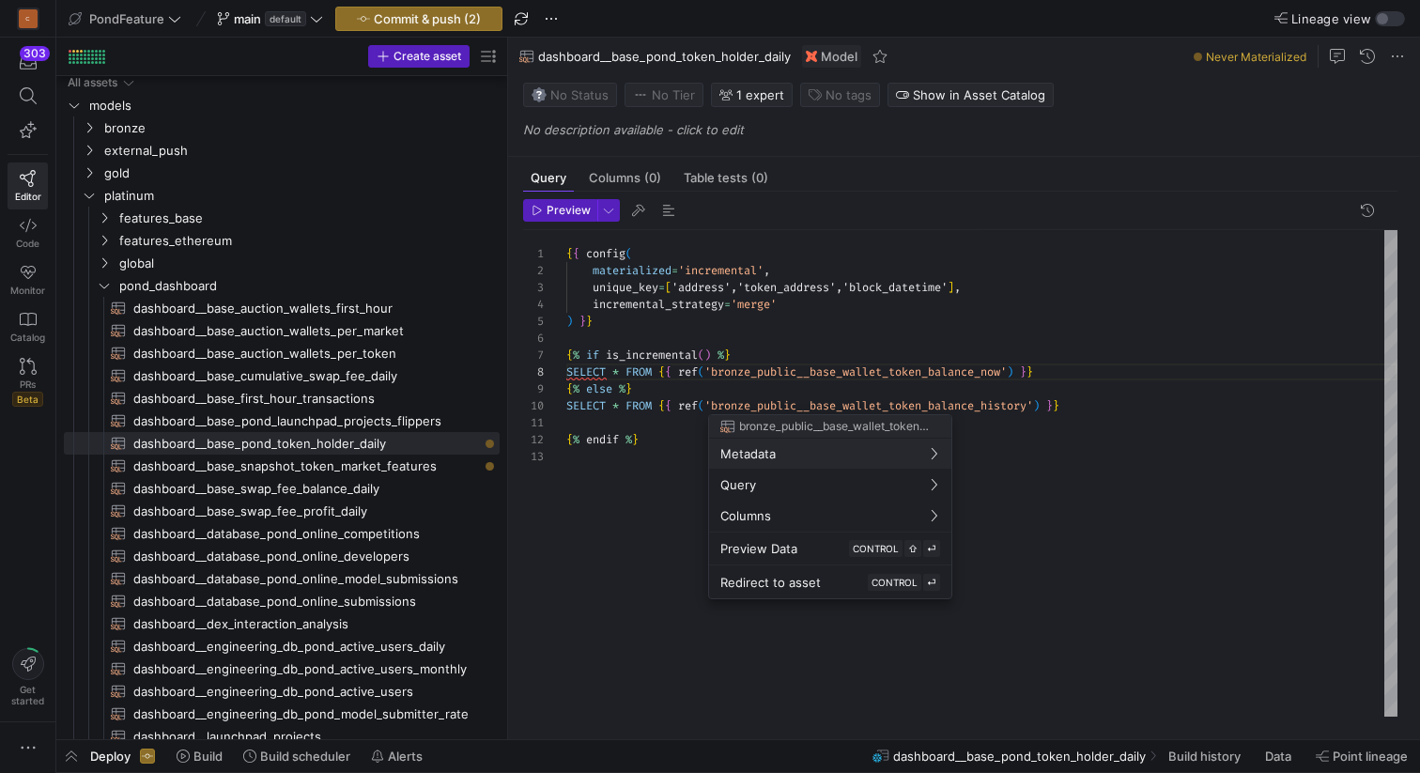
click at [772, 350] on div at bounding box center [710, 386] width 1420 height 773
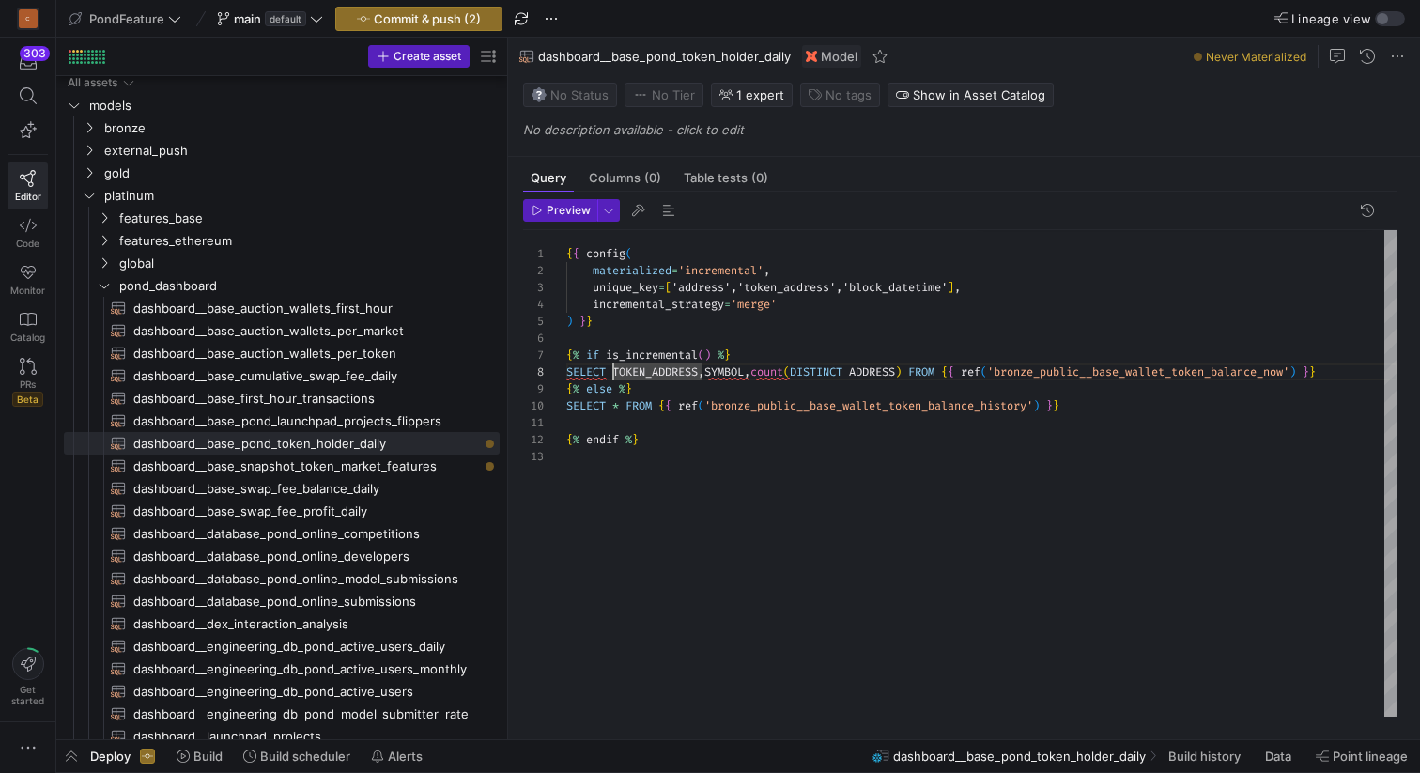
scroll to position [135, 0]
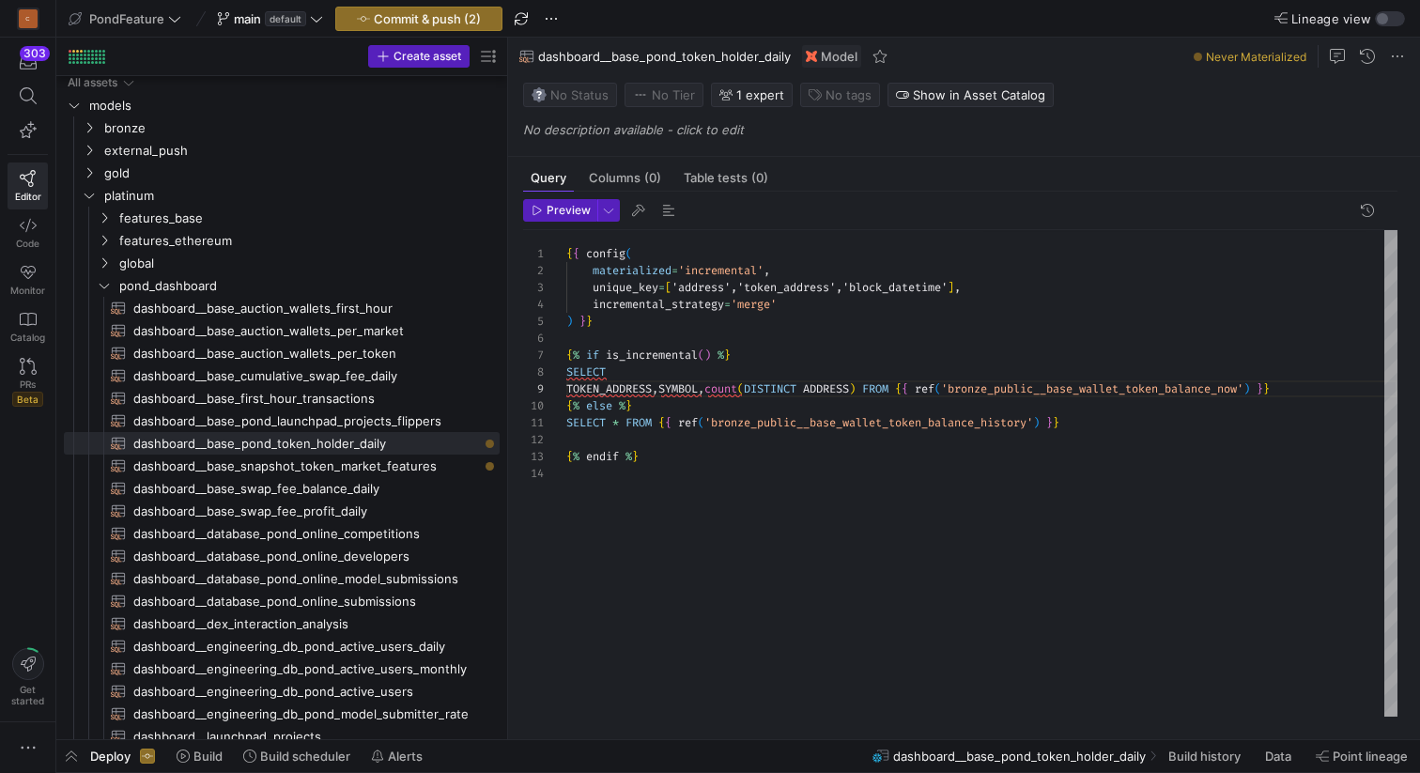
click at [867, 387] on div "{ { config ( materialized = 'incremental' , unique_key = [ 'address','token_add…" at bounding box center [981, 473] width 831 height 486
click at [660, 387] on div "{ { config ( materialized = 'incremental' , unique_key = [ 'address','token_add…" at bounding box center [985, 473] width 838 height 486
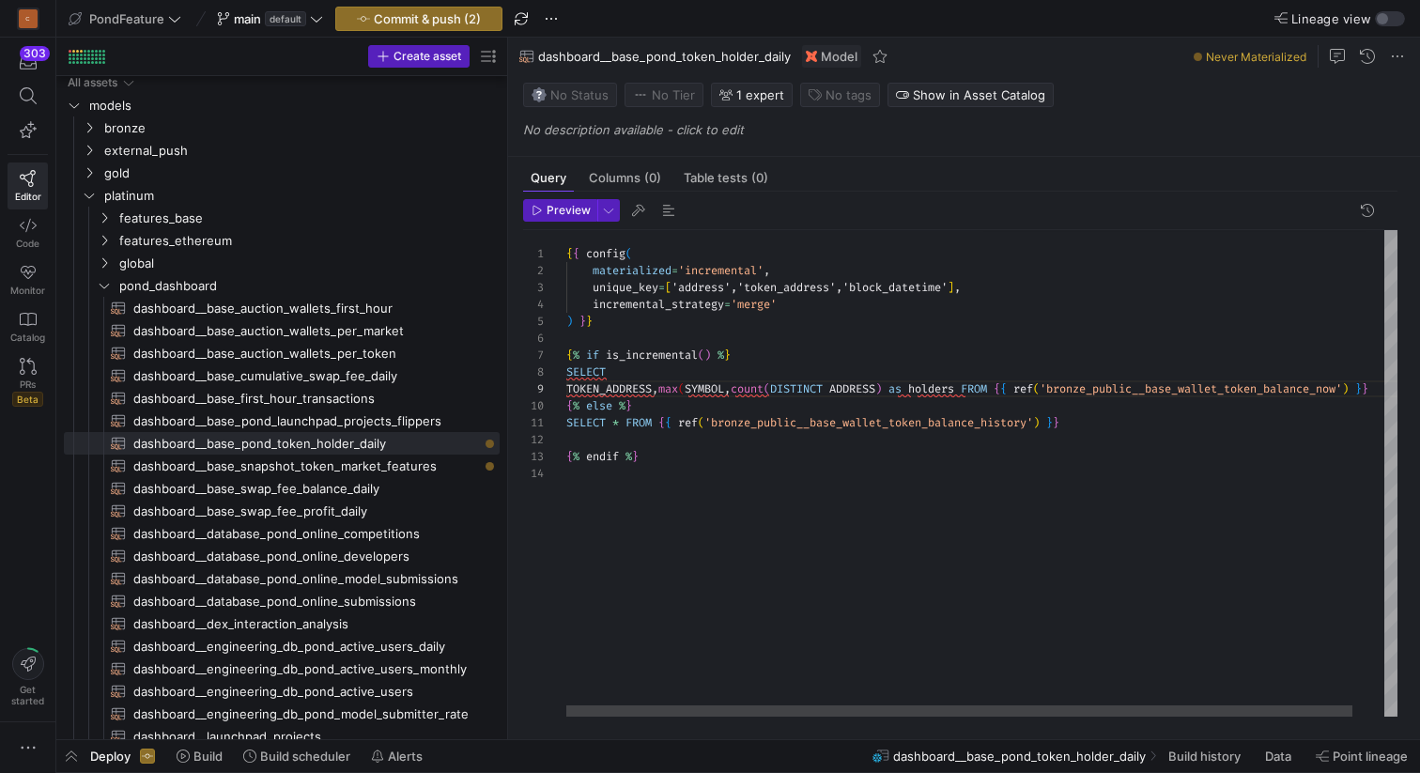
click at [727, 387] on div "{ { config ( materialized = 'incremental' , unique_key = [ 'address','token_add…" at bounding box center [998, 473] width 864 height 486
click at [717, 386] on div "{ { config ( materialized = 'incremental' , unique_key = [ 'address','token_add…" at bounding box center [1015, 473] width 899 height 486
click at [764, 385] on div "{ { config ( materialized = 'incremental' , unique_key = [ 'address','token_add…" at bounding box center [1015, 473] width 899 height 486
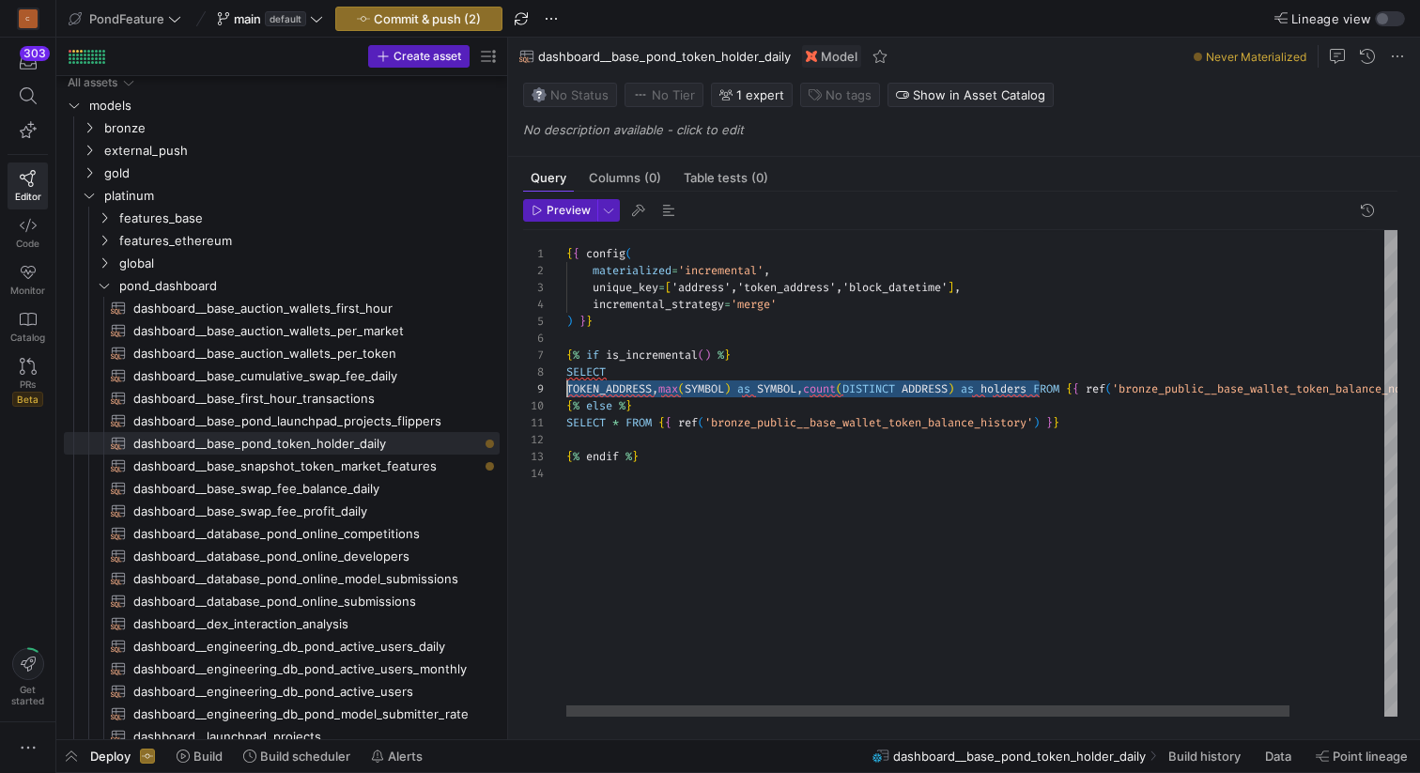
drag, startPoint x: 1040, startPoint y: 389, endPoint x: 562, endPoint y: 391, distance: 478.0
click at [566, 391] on div "{ { config ( materialized = 'incremental' , unique_key = [ 'address','token_add…" at bounding box center [1035, 473] width 939 height 486
click at [624, 424] on div "{ { config ( materialized = 'incremental' , unique_key = [ 'address','token_add…" at bounding box center [1035, 473] width 939 height 486
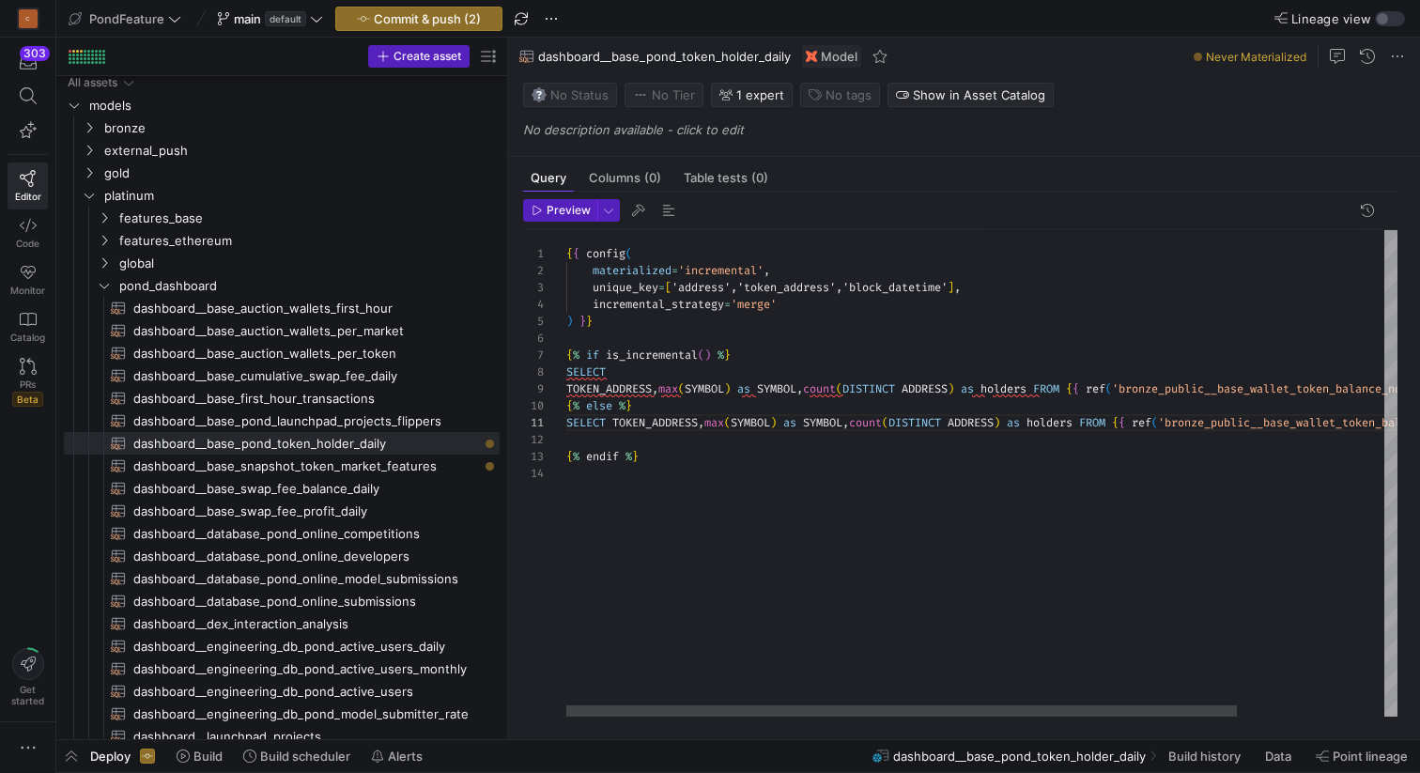
scroll to position [17, 0]
click at [641, 439] on div "{ { config ( materialized = 'incremental' , unique_key = [ 'address','token_add…" at bounding box center [1072, 473] width 1013 height 486
click at [666, 206] on span "button" at bounding box center [668, 210] width 23 height 23
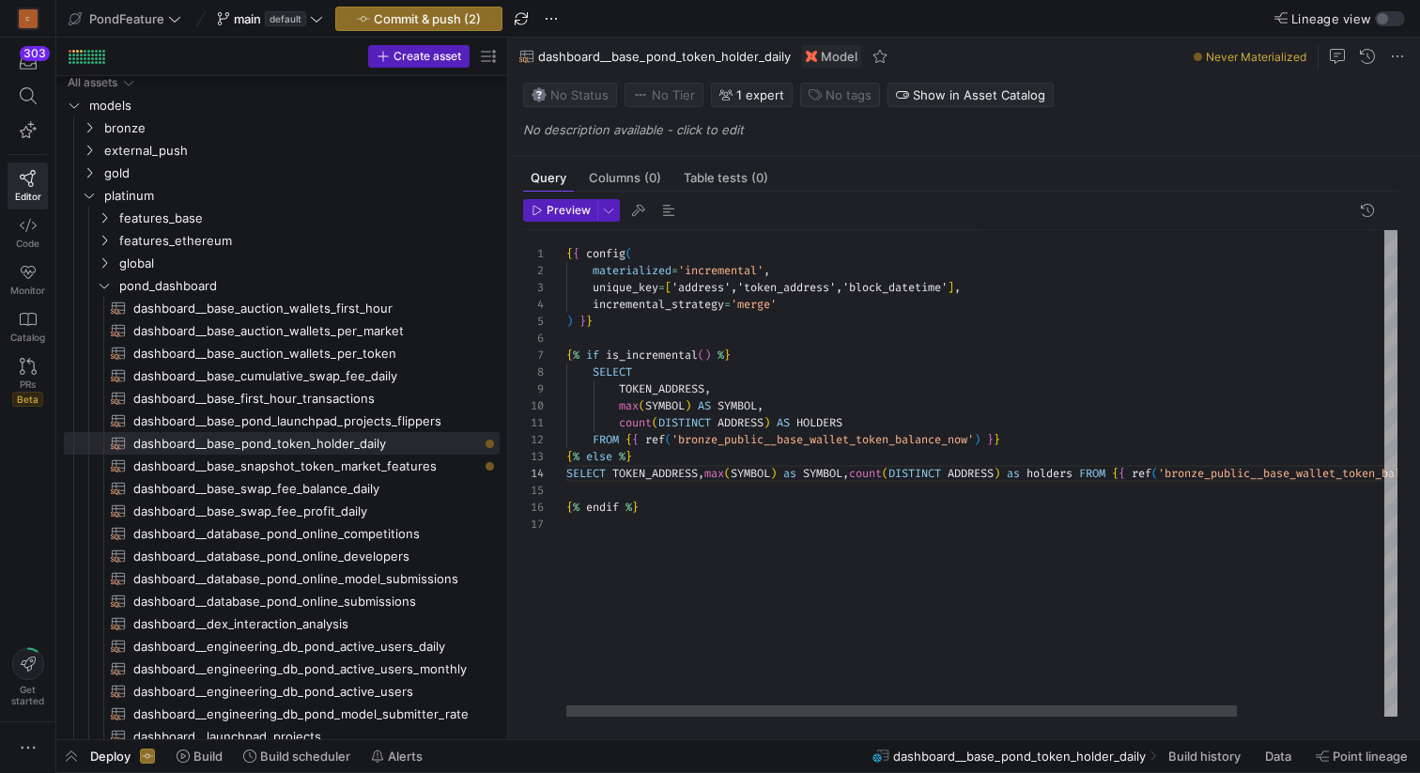
scroll to position [51, 47]
click at [613, 473] on div "{ { config ( materialized = 'incremental' , unique_key = [ 'address','token_add…" at bounding box center [1072, 473] width 1013 height 486
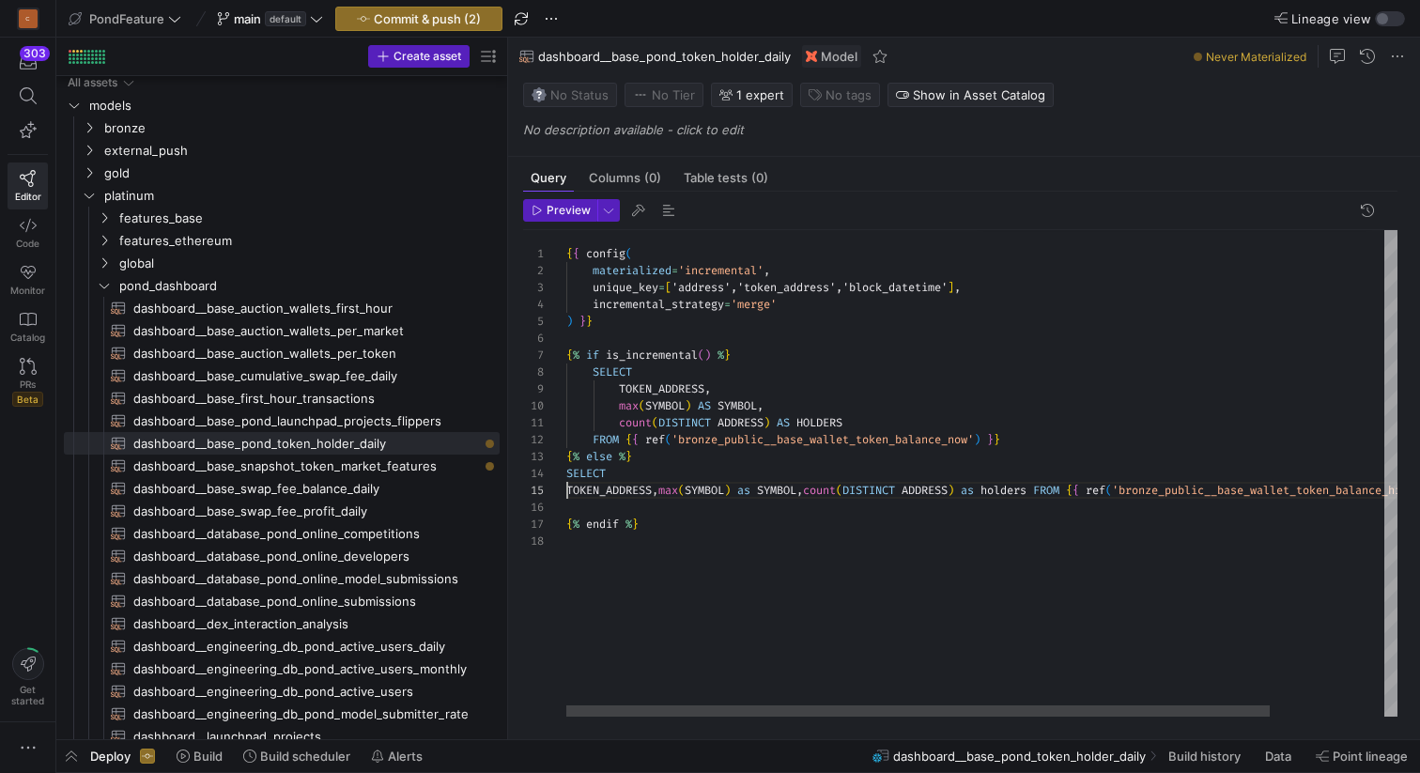
click at [662, 490] on div "{ { config ( materialized = 'incremental' , unique_key = [ 'address','token_add…" at bounding box center [1049, 473] width 966 height 486
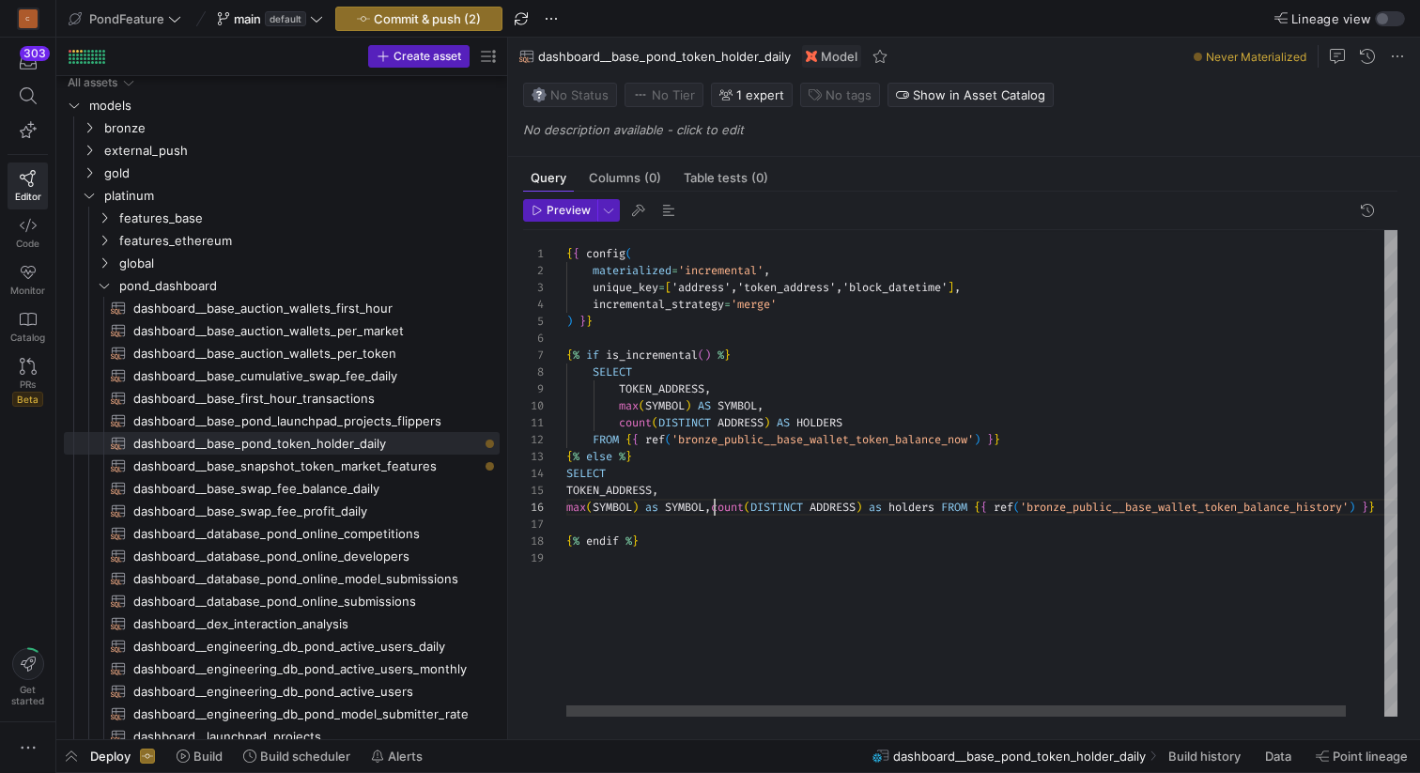
scroll to position [85, 148]
click at [715, 505] on div "{ { config ( materialized = 'incremental' , unique_key = [ 'address','token_add…" at bounding box center [1001, 473] width 871 height 486
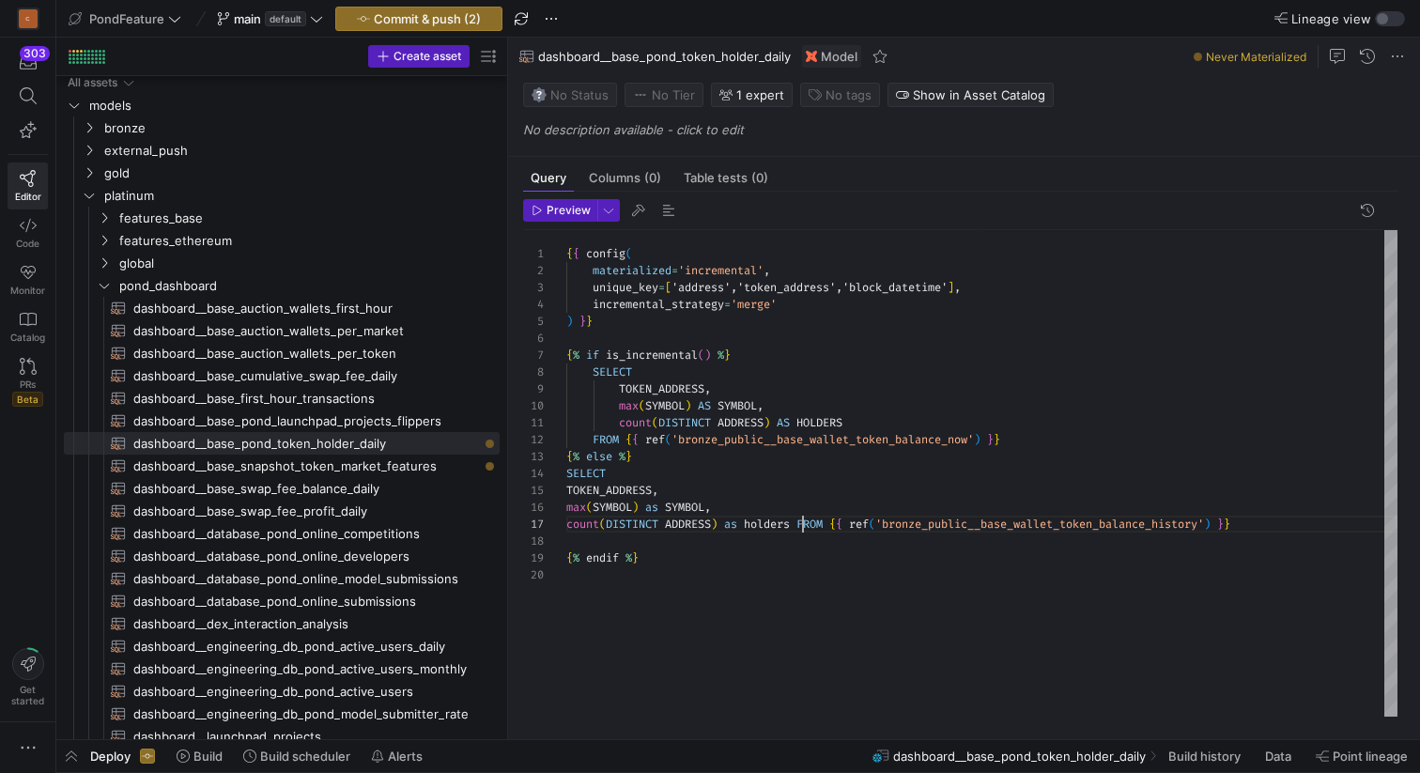
click at [803, 519] on div "{ { config ( materialized = 'incremental' , unique_key = [ 'address','token_add…" at bounding box center [981, 473] width 831 height 486
click at [667, 210] on span "button" at bounding box center [668, 210] width 23 height 23
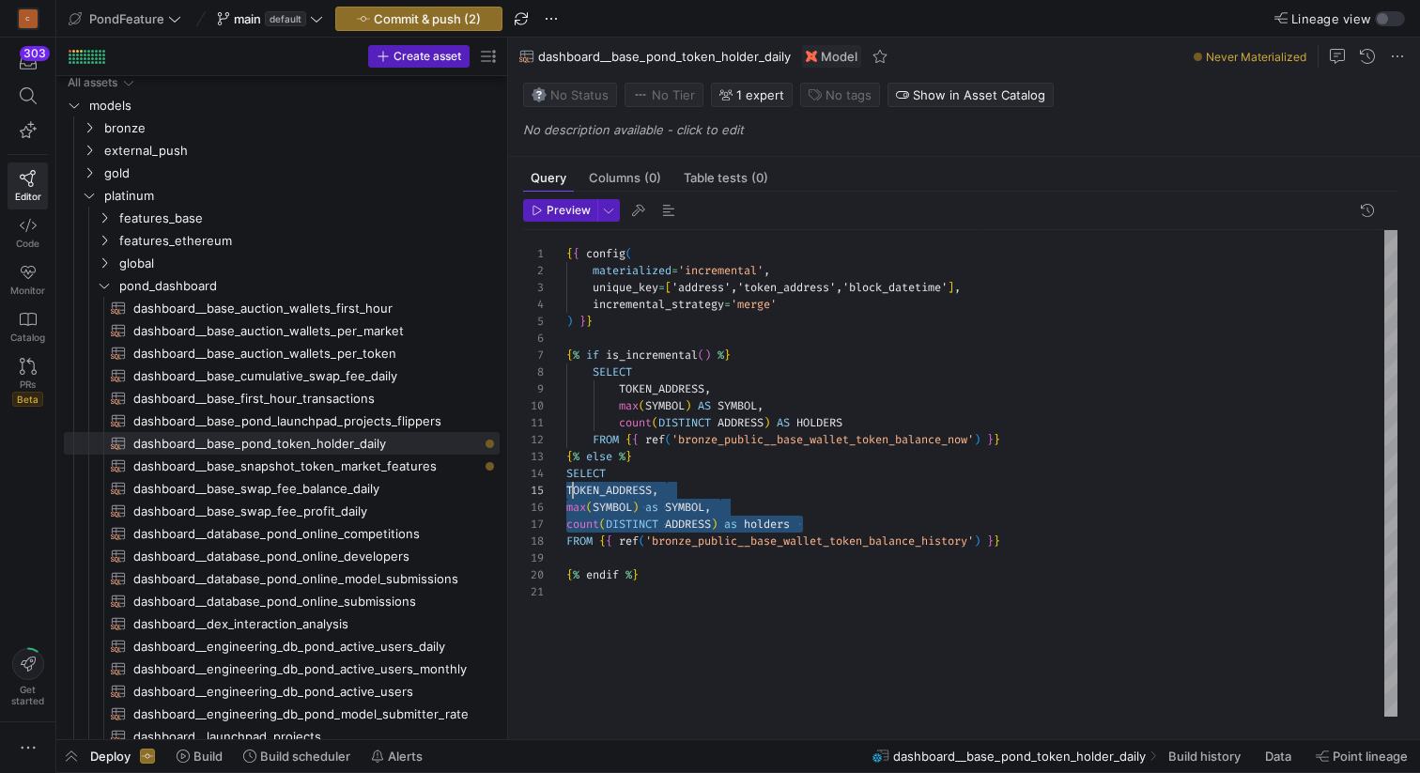
scroll to position [68, 0]
drag, startPoint x: 822, startPoint y: 525, endPoint x: 560, endPoint y: 490, distance: 264.3
click at [566, 490] on div "{ { config ( materialized = 'incremental' , unique_key = [ 'address','token_add…" at bounding box center [981, 473] width 831 height 486
click at [775, 477] on div "{ { config ( materialized = 'incremental' , unique_key = [ 'address','token_add…" at bounding box center [981, 473] width 831 height 486
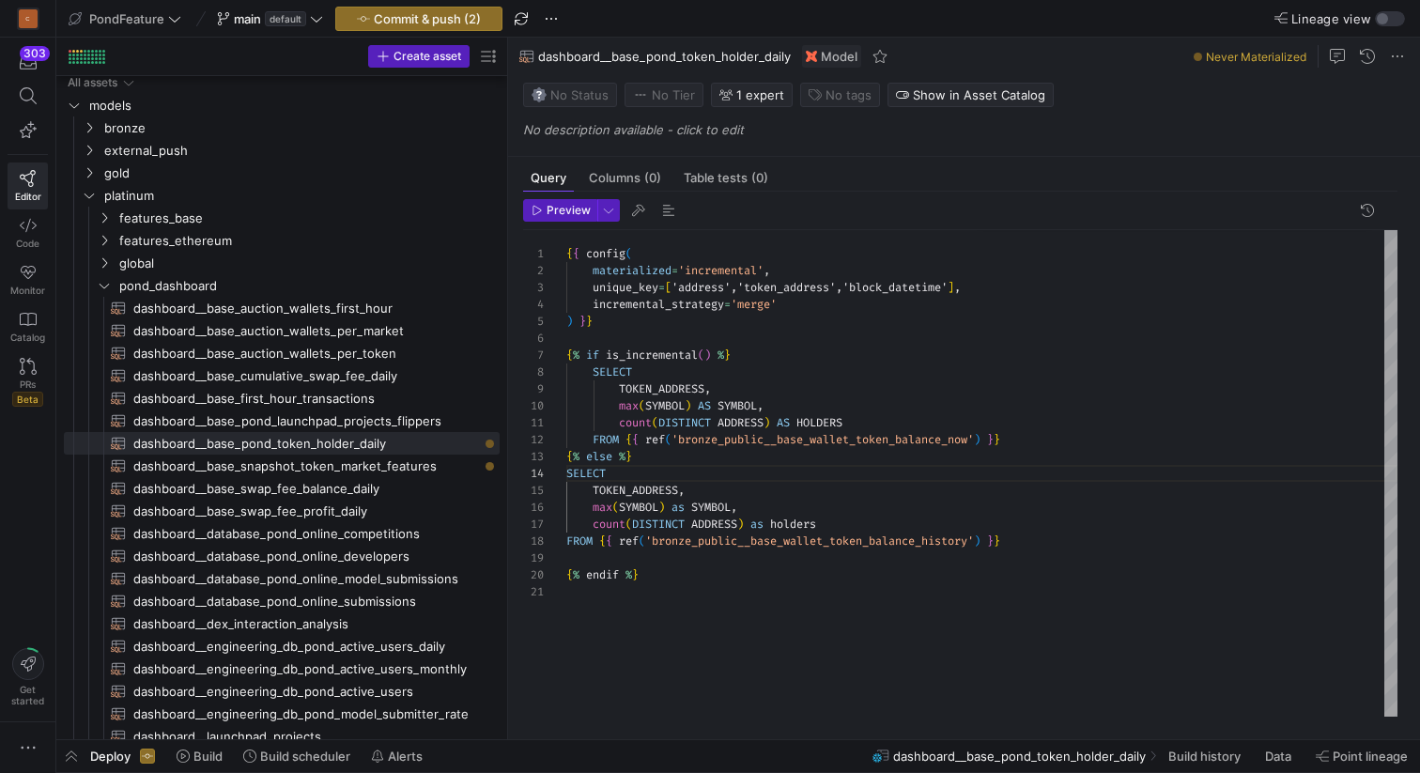
click at [693, 338] on div "{ { config ( materialized = 'incremental' , unique_key = [ 'address','token_add…" at bounding box center [981, 473] width 831 height 486
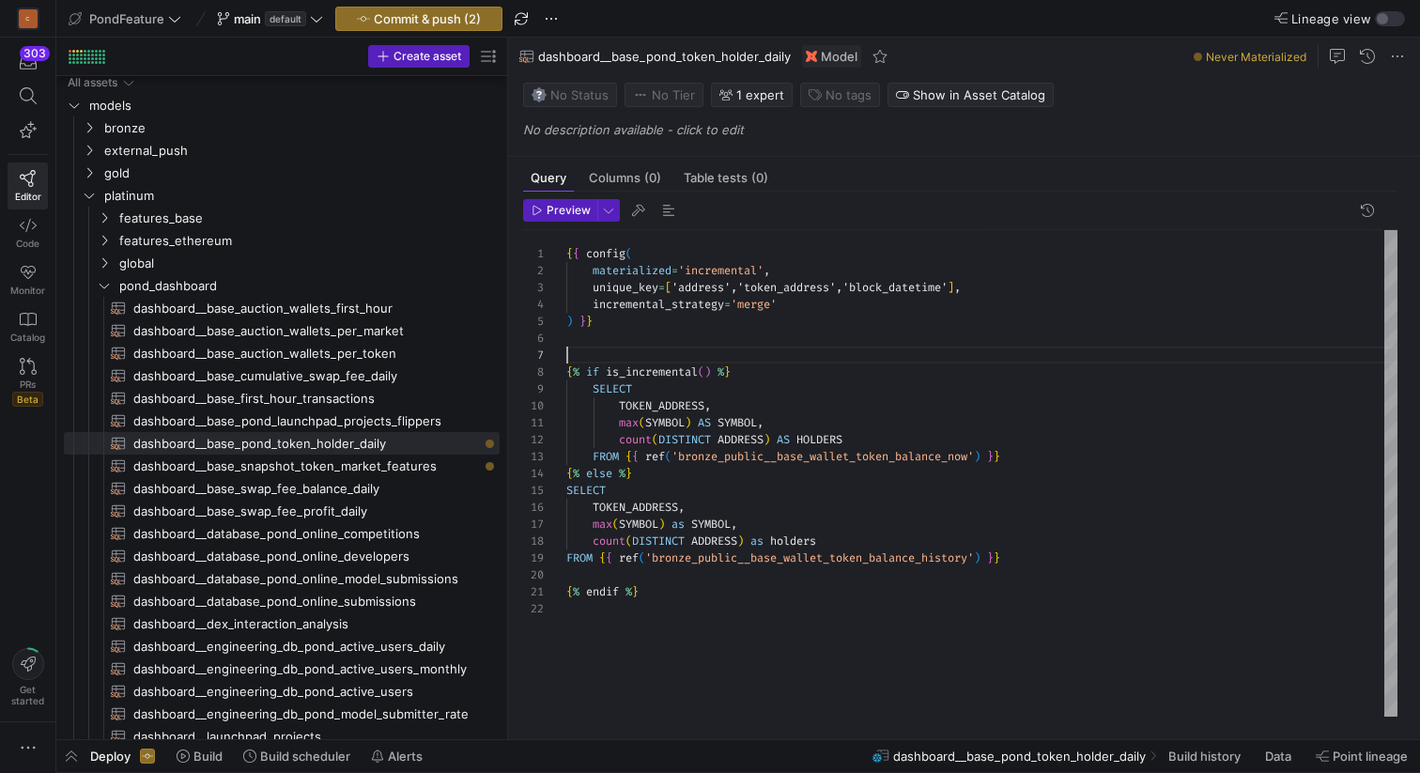
scroll to position [118, 0]
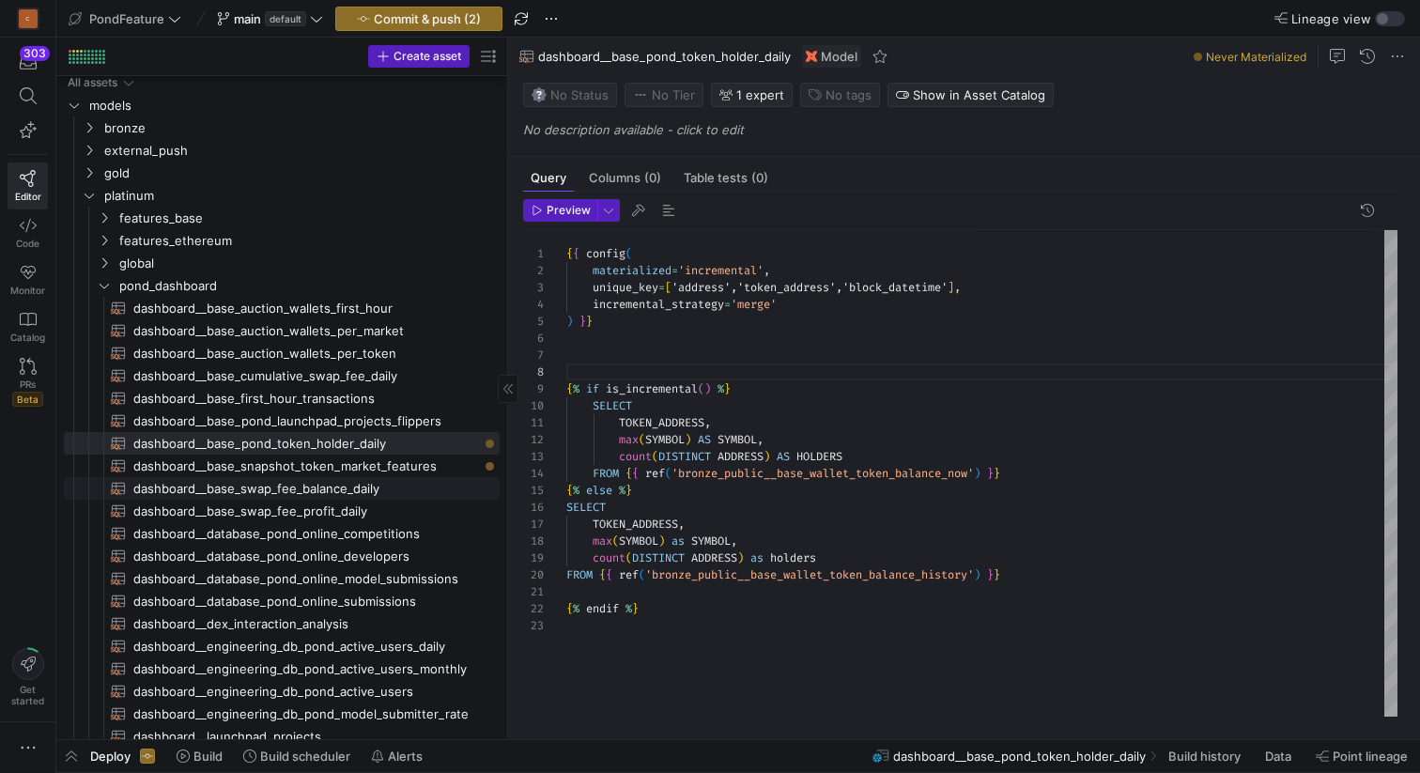
click at [361, 488] on span "dashboard__base_swap_fee_balance_daily​​​​​​​​​​" at bounding box center [305, 489] width 345 height 22
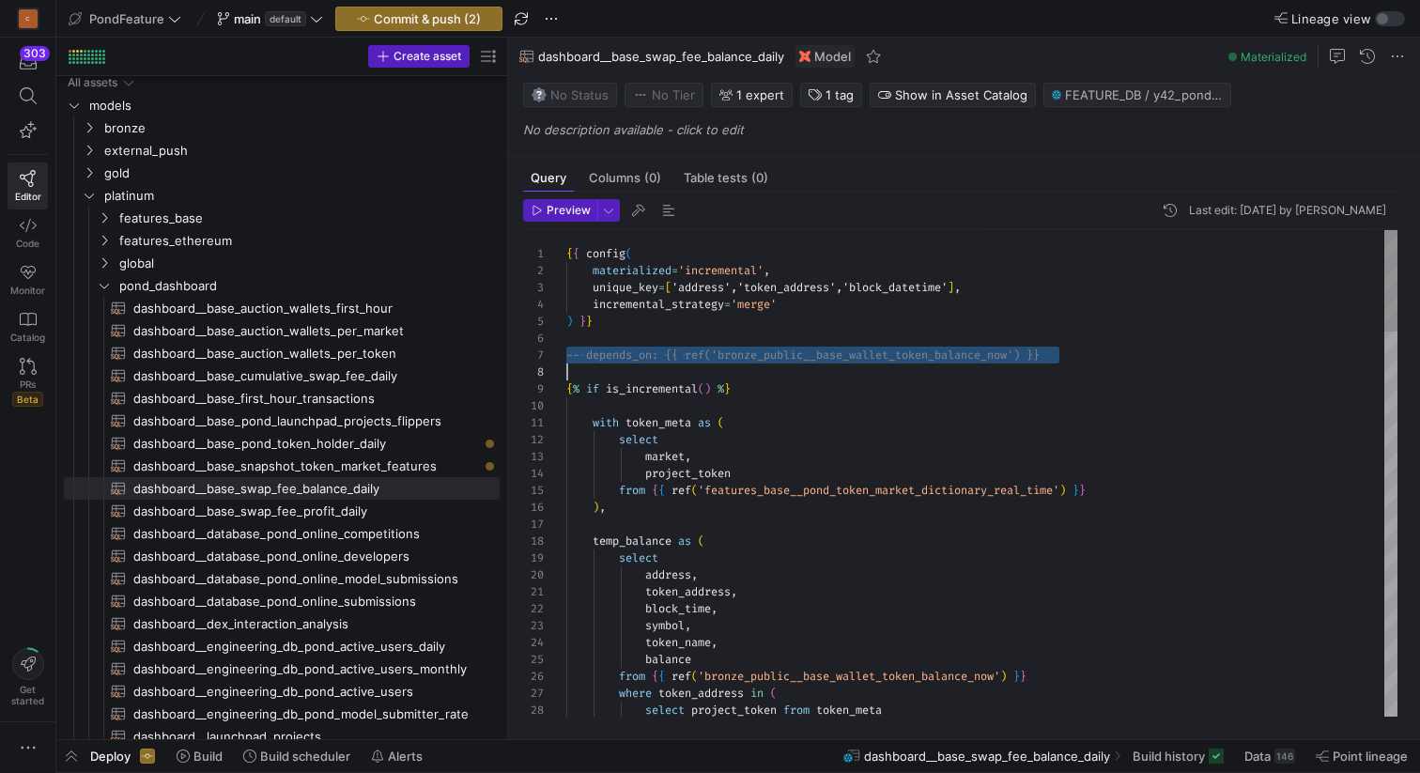
scroll to position [101, 0]
click at [373, 447] on span "dashboard__base_pond_token_holder_daily​​​​​​​​​​" at bounding box center [305, 444] width 345 height 22
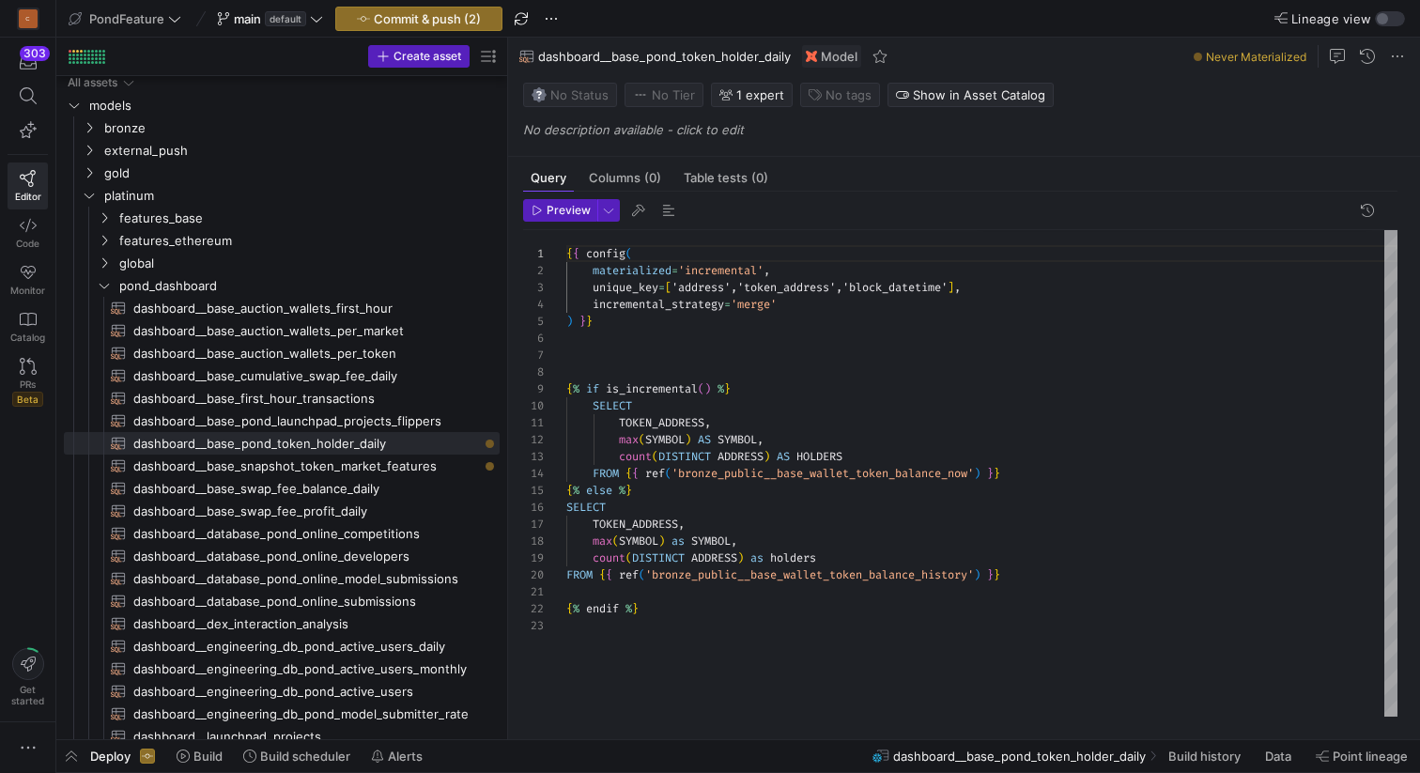
click at [649, 364] on div "{ { config ( materialized = 'incremental' , unique_key = [ 'address','token_add…" at bounding box center [981, 473] width 831 height 486
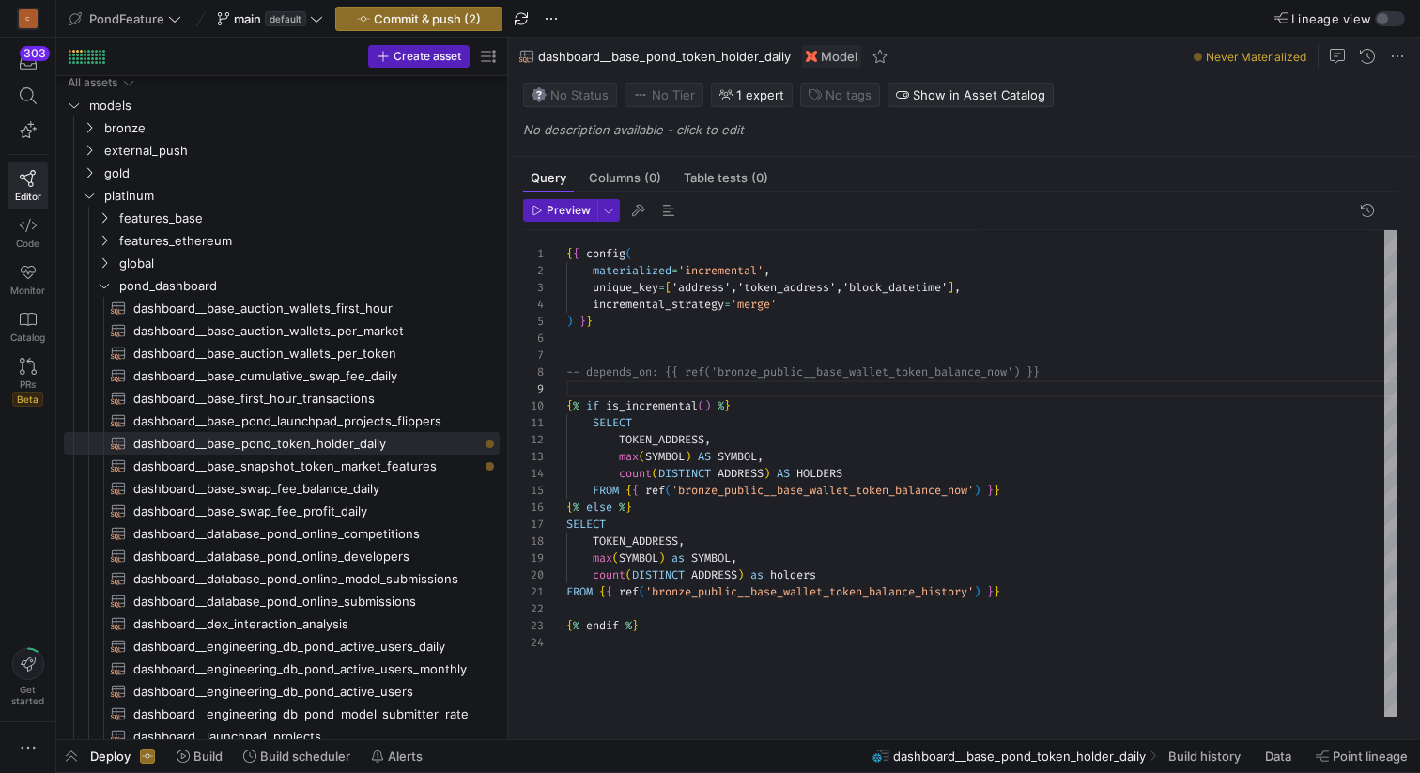
click at [794, 475] on div "{ { config ( materialized = 'incremental' , unique_key = [ 'address','token_add…" at bounding box center [981, 473] width 831 height 486
click at [794, 485] on div "{ { config ( materialized = 'incremental' , unique_key = [ 'address','token_add…" at bounding box center [981, 473] width 831 height 486
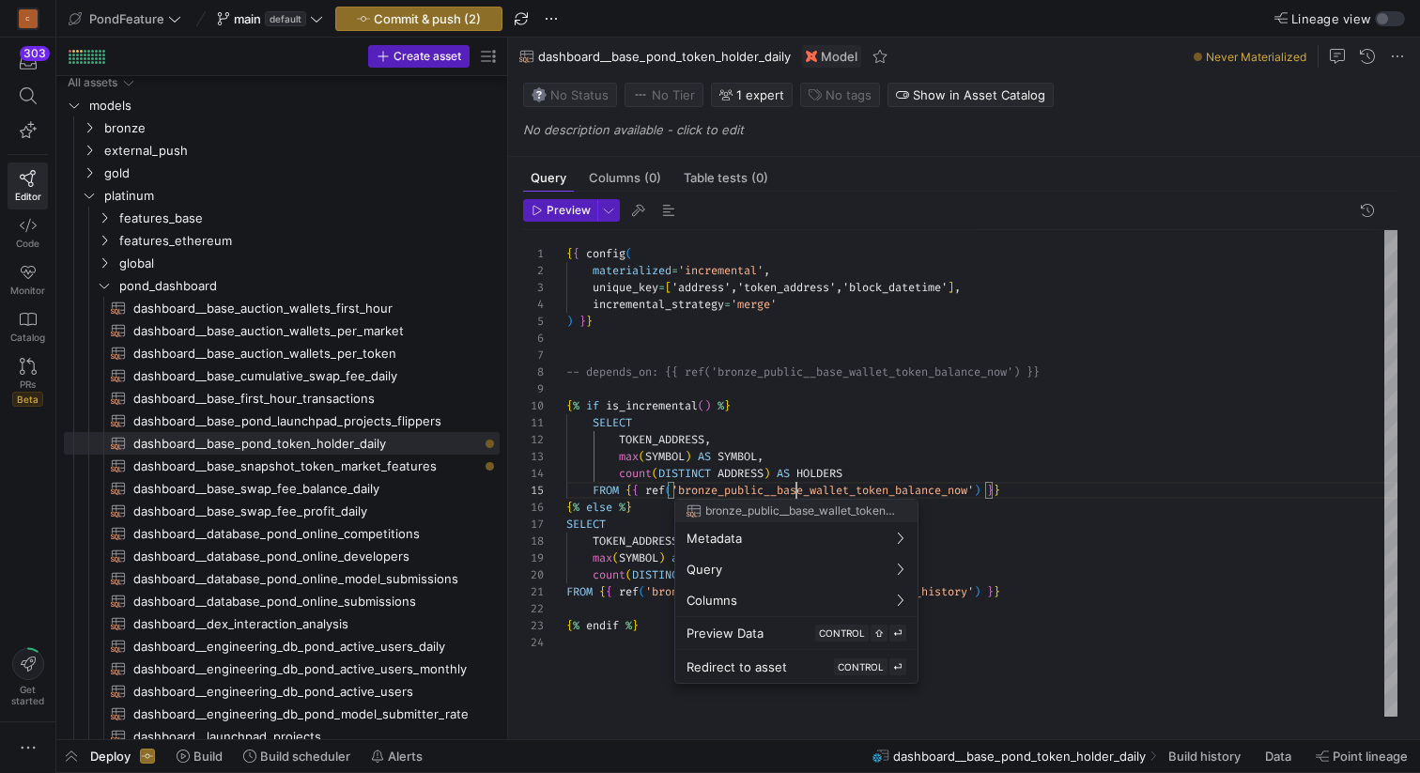
click at [794, 485] on div at bounding box center [710, 386] width 1420 height 773
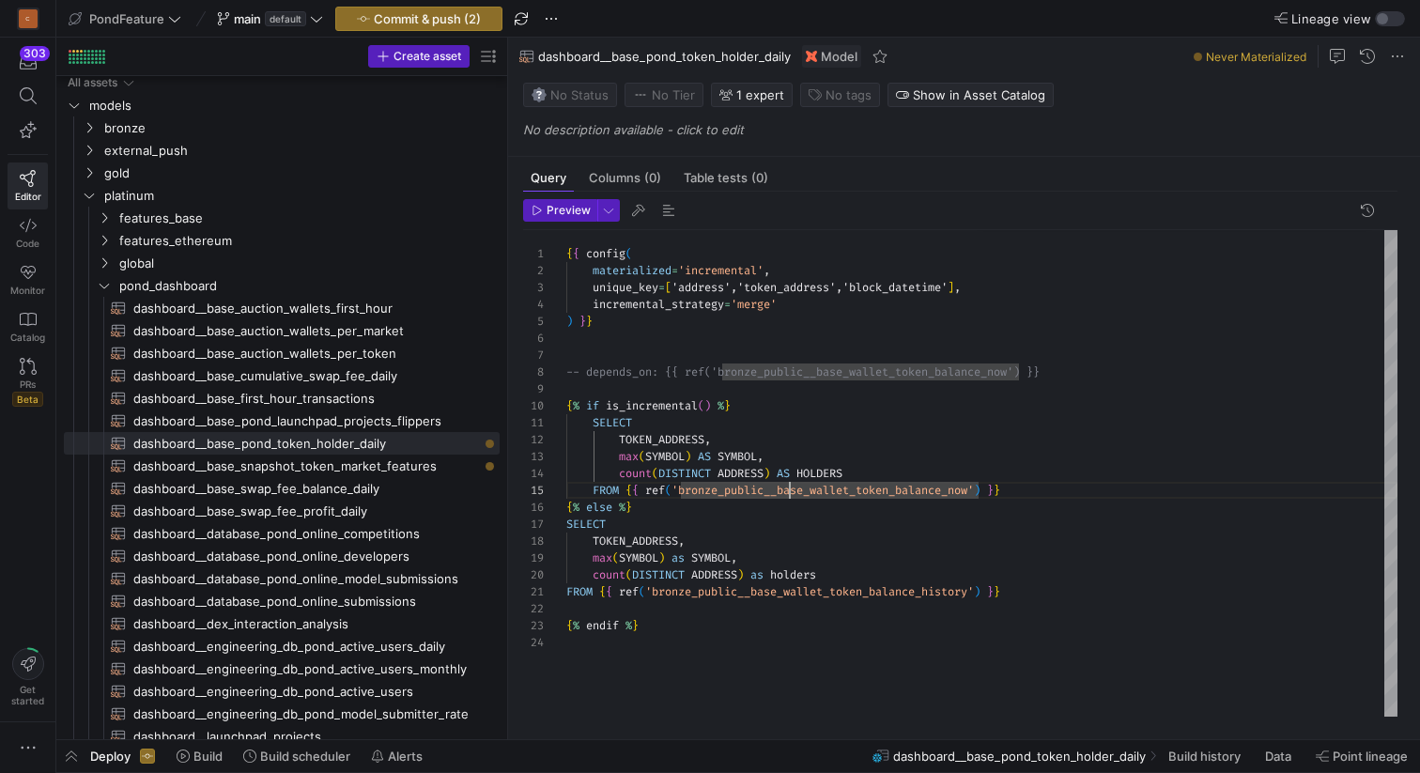
click at [792, 486] on div "{ { config ( materialized = 'incremental' , unique_key = [ 'address','token_add…" at bounding box center [981, 473] width 831 height 486
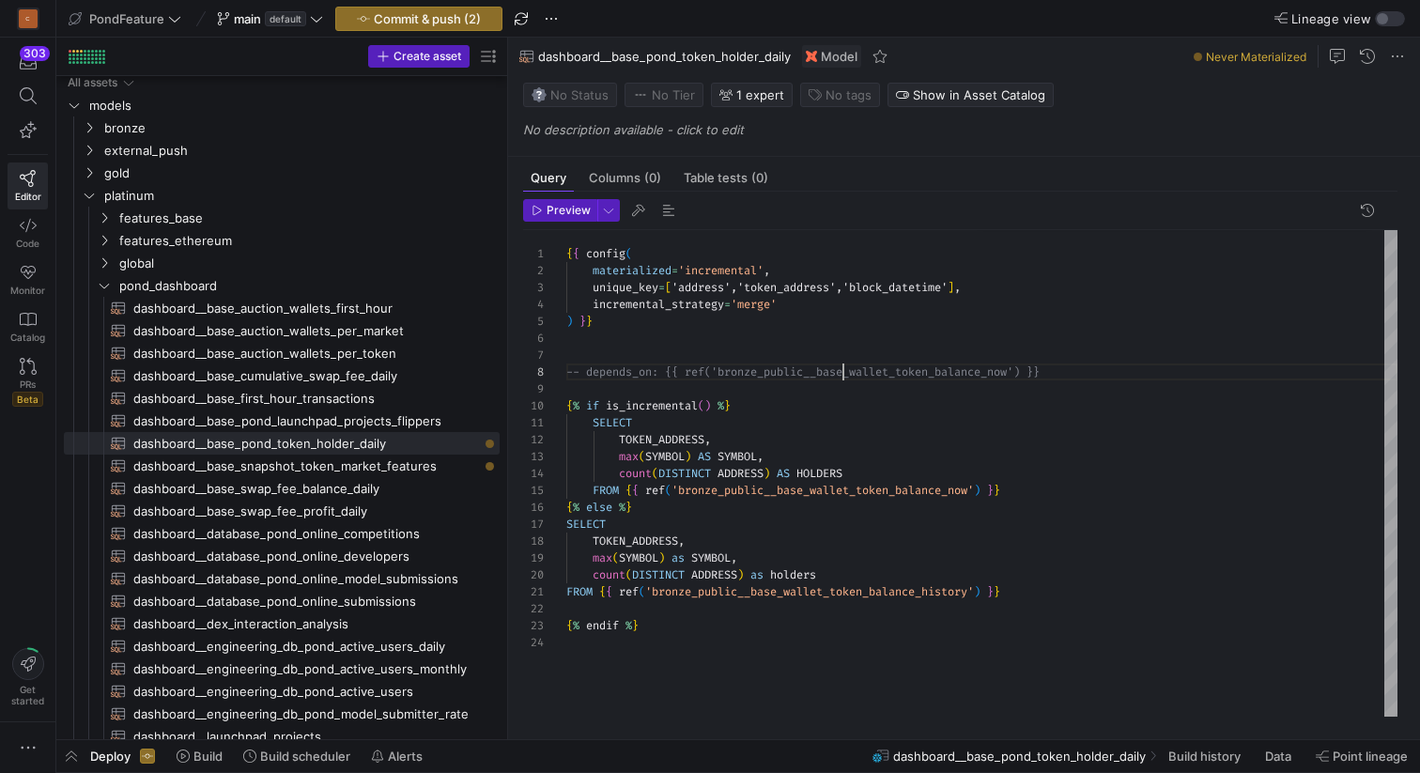
click at [845, 372] on div "{ { config ( materialized = 'incremental' , unique_key = [ 'address','token_add…" at bounding box center [981, 473] width 831 height 486
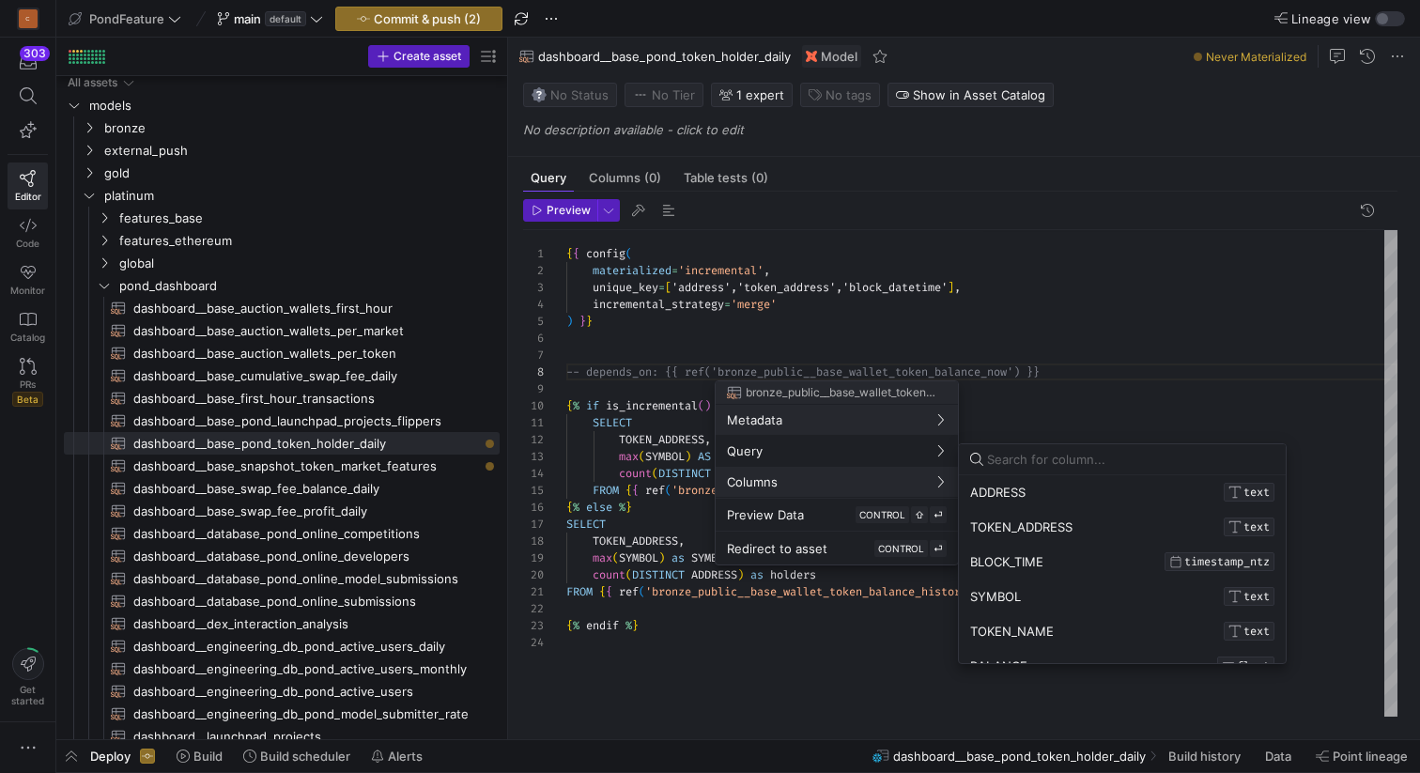
click at [647, 430] on div at bounding box center [710, 386] width 1420 height 773
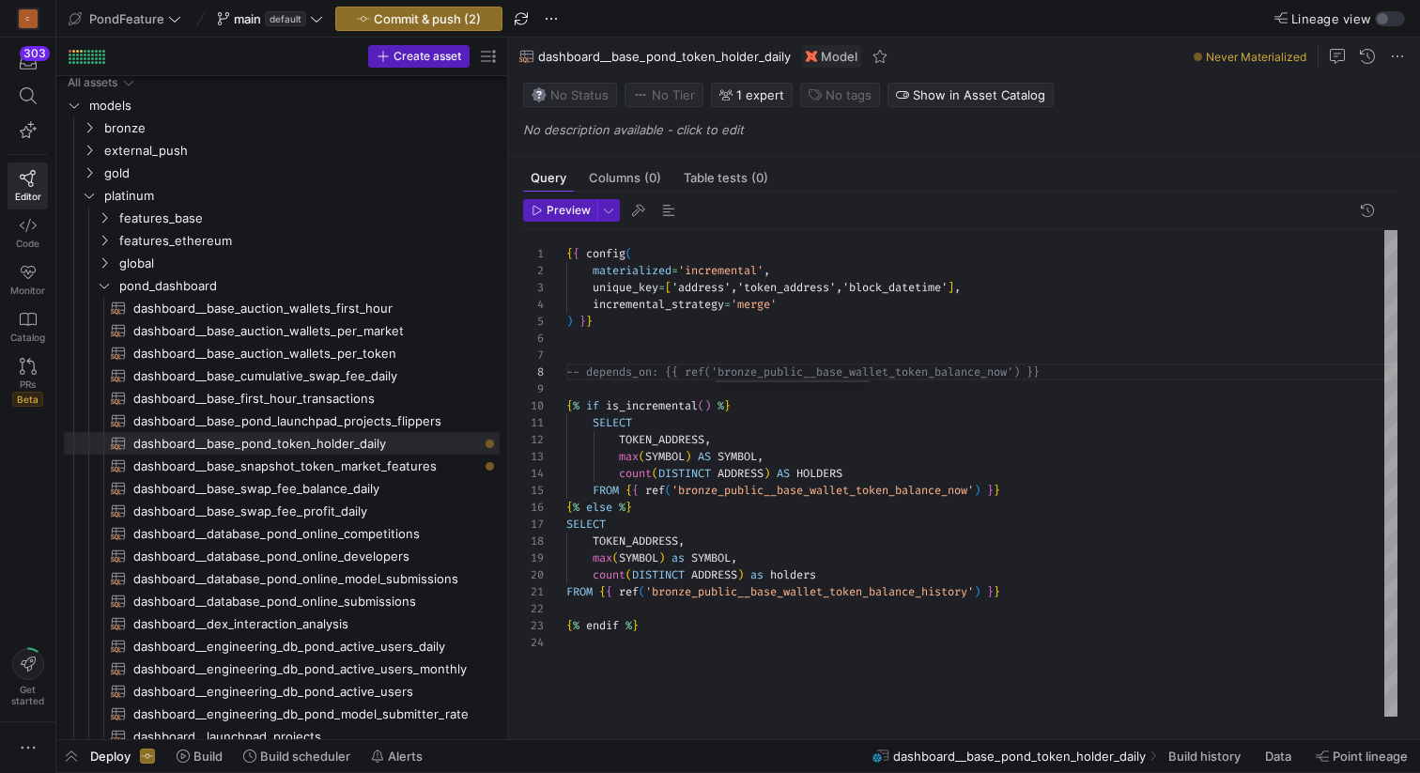
click at [663, 430] on div "{ { config ( materialized = 'incremental' , unique_key = [ 'address','token_add…" at bounding box center [981, 473] width 831 height 486
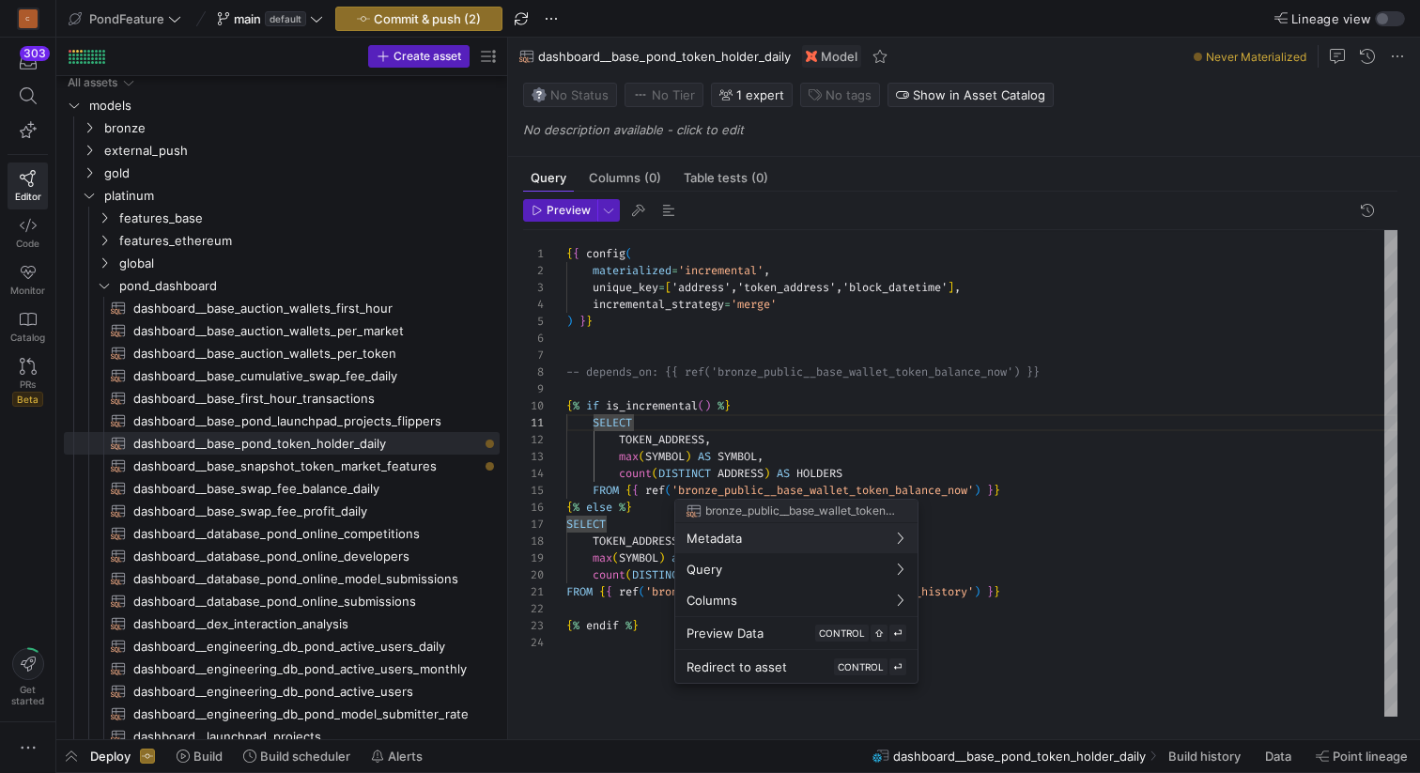
click at [1025, 488] on div at bounding box center [710, 386] width 1420 height 773
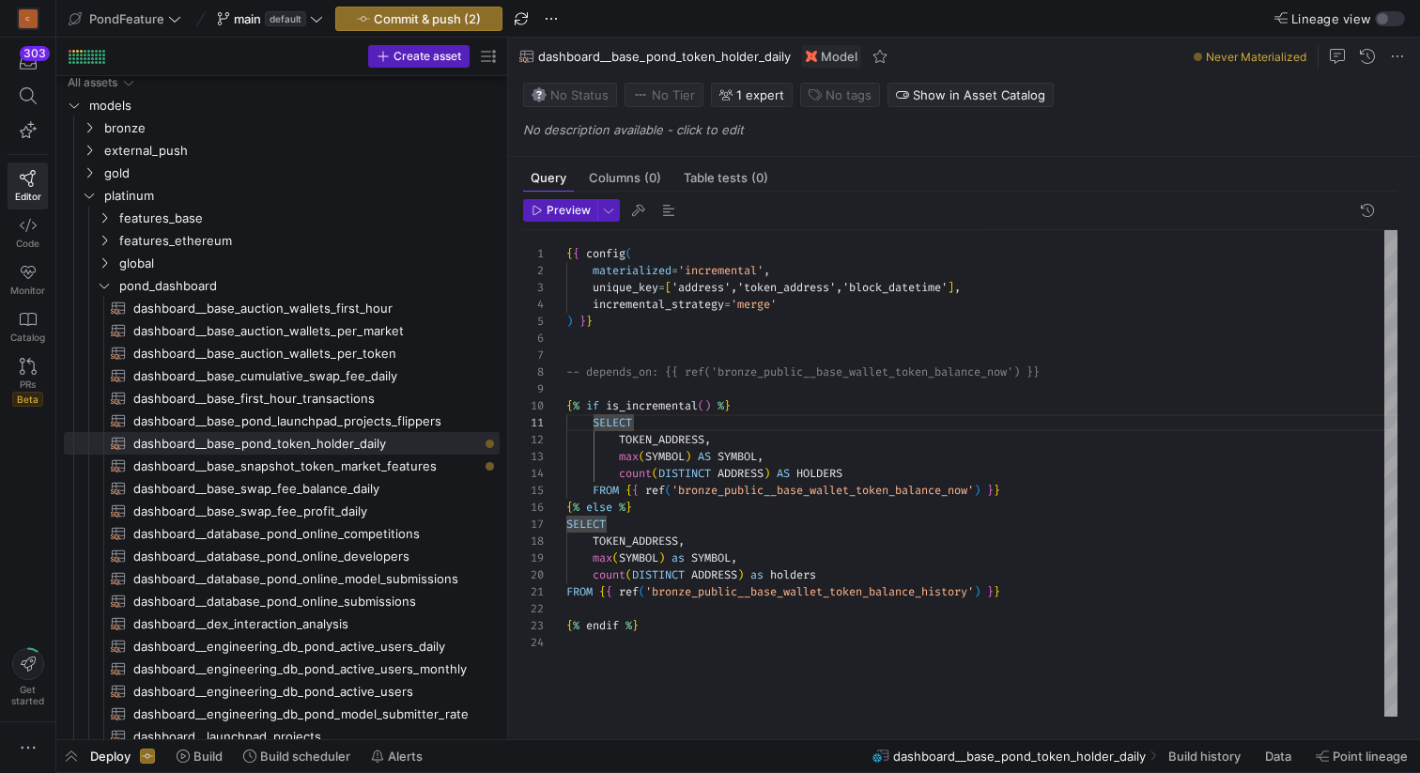
click at [1025, 488] on div "{ { config ( materialized = 'incremental' , unique_key = [ 'address','token_add…" at bounding box center [981, 473] width 831 height 486
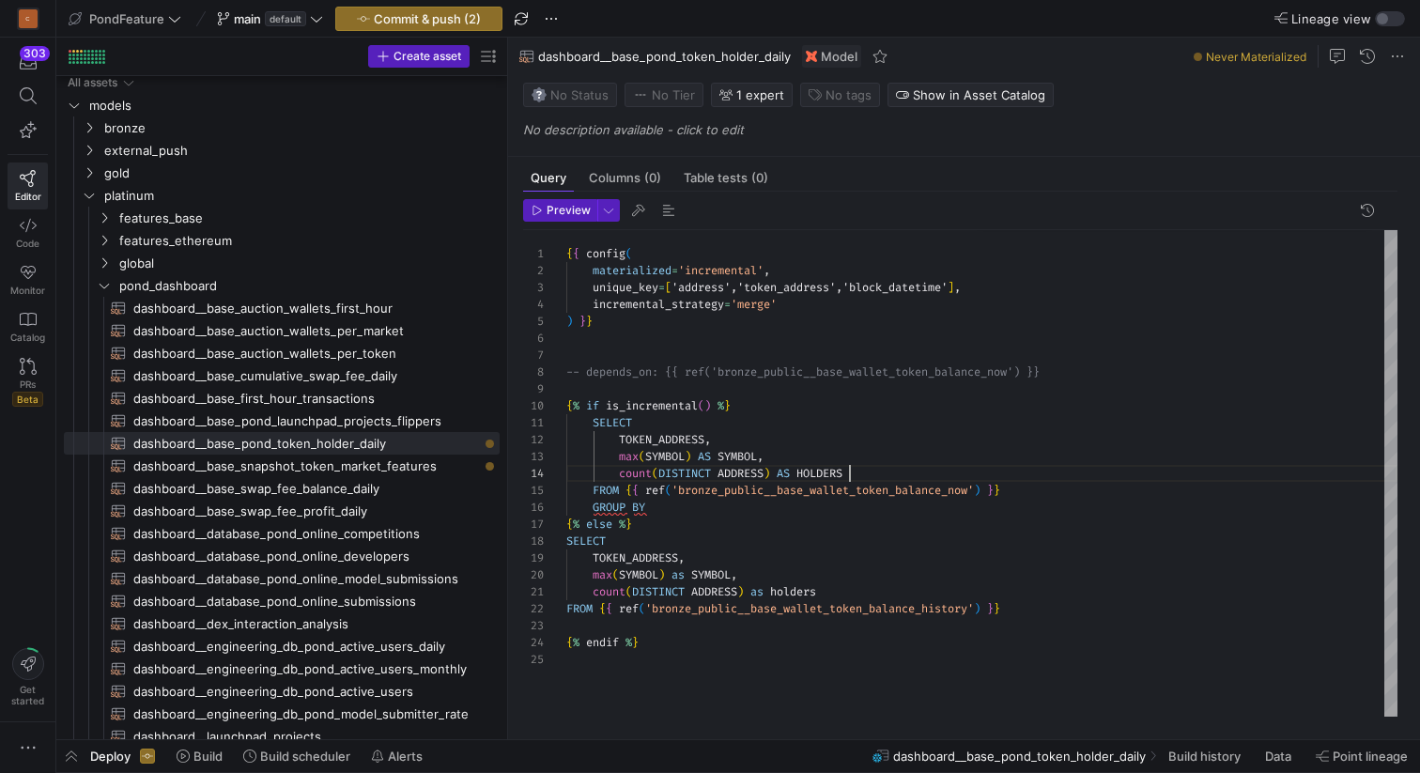
scroll to position [51, 284]
click at [866, 473] on div "{ { config ( materialized = 'incremental' , unique_key = [ 'address','token_add…" at bounding box center [981, 473] width 831 height 486
click at [821, 458] on div "{ { config ( materialized = 'incremental' , unique_key = [ 'address','token_add…" at bounding box center [981, 473] width 831 height 486
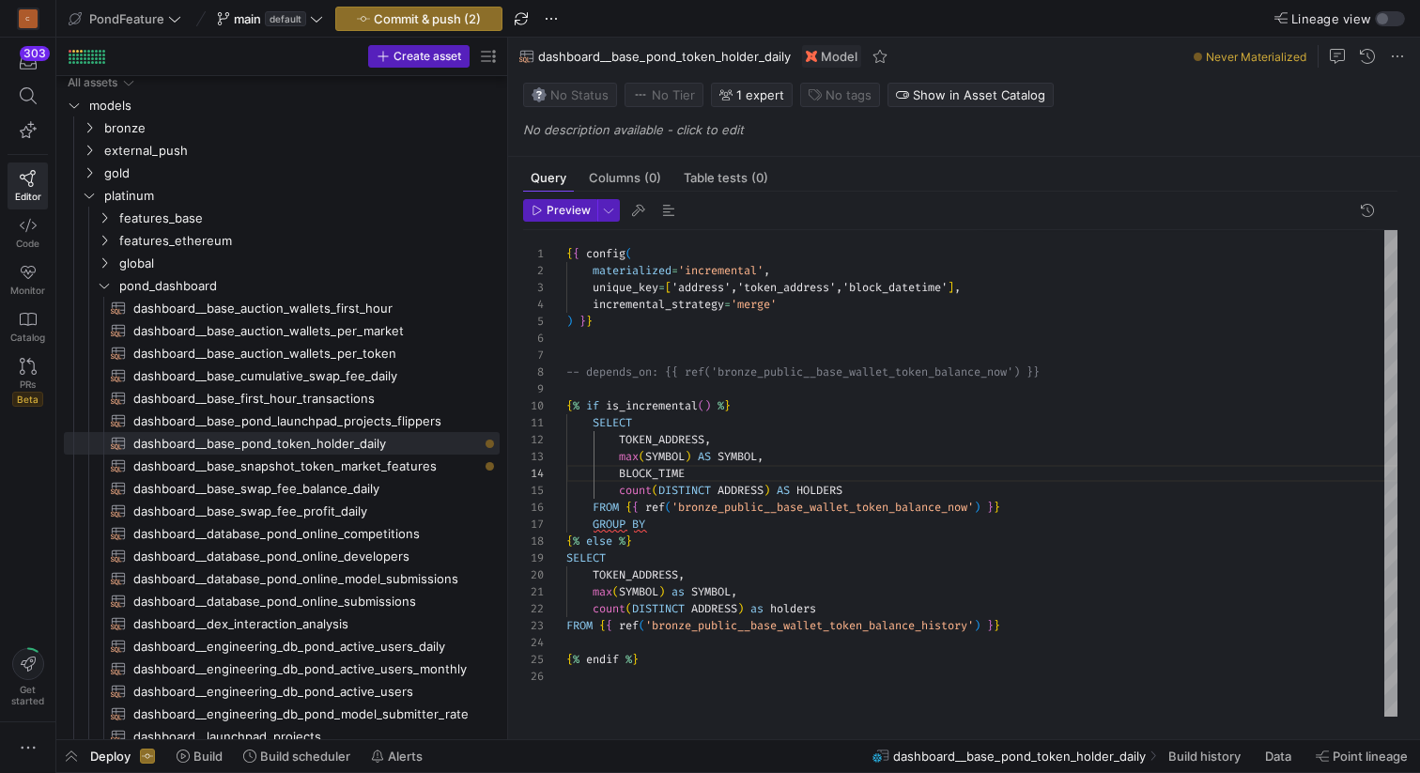
scroll to position [51, 129]
click at [658, 481] on div "{ { config ( materialized = 'incremental' , unique_key = [ 'address','token_add…" at bounding box center [981, 473] width 831 height 486
click at [752, 593] on div "{ { config ( materialized = 'incremental' , unique_key = [ 'address','token_add…" at bounding box center [981, 473] width 831 height 486
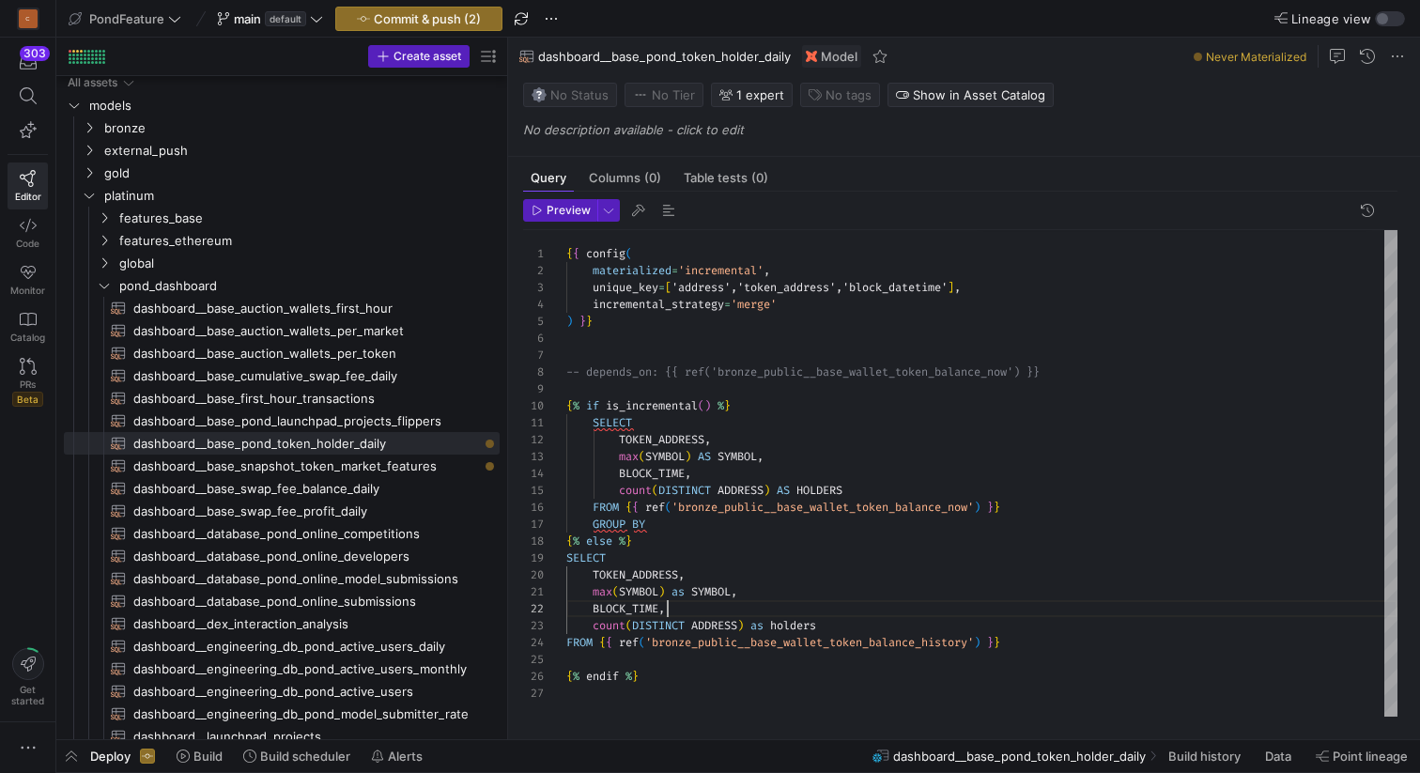
scroll to position [17, 101]
click at [637, 613] on div "{ { config ( materialized = 'incremental' , unique_key = [ 'address','token_add…" at bounding box center [981, 473] width 831 height 486
click at [893, 294] on div "{ { config ( materialized = 'incremental' , unique_key = [ 'address','token_add…" at bounding box center [981, 473] width 831 height 486
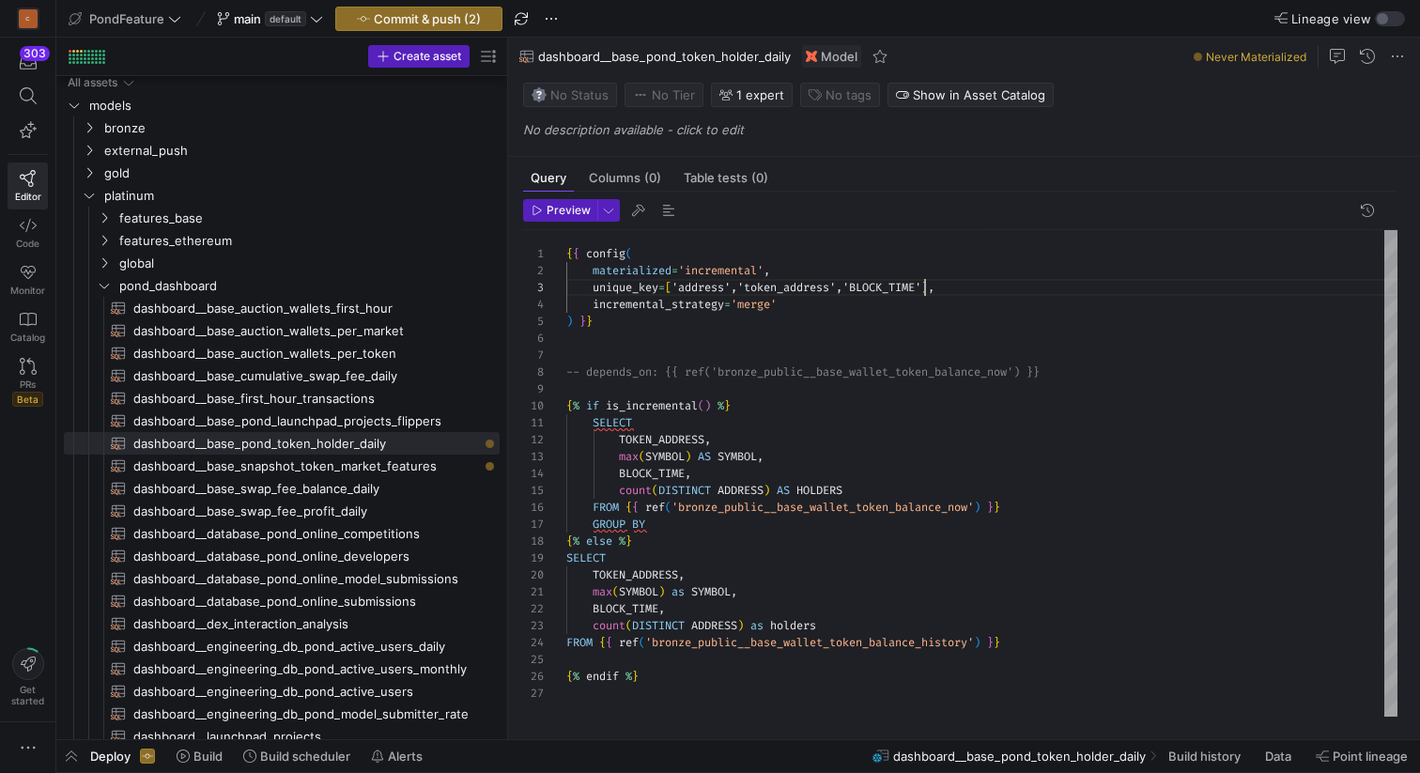
scroll to position [34, 359]
click at [748, 353] on div "{ { config ( materialized = 'incremental' , unique_key = [ 'address','token_add…" at bounding box center [981, 473] width 831 height 486
click at [703, 288] on div "{ { config ( materialized = 'incremental' , unique_key = [ 'address','token_add…" at bounding box center [981, 473] width 831 height 486
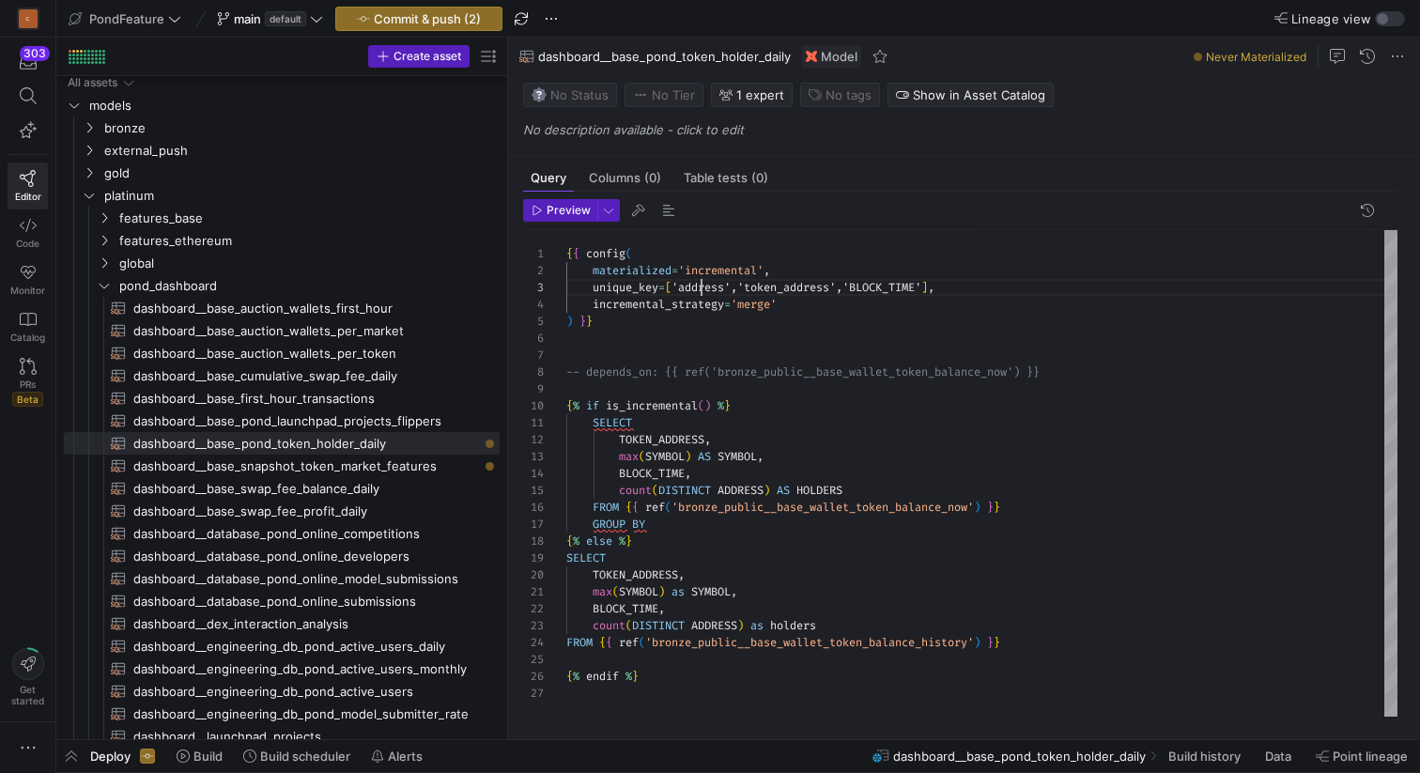
scroll to position [34, 162]
click at [668, 440] on div "{ { config ( materialized = 'incremental' , unique_key = [ 'address','token_add…" at bounding box center [981, 473] width 831 height 486
click at [745, 285] on div "{ { config ( materialized = 'incremental' , unique_key = [ 'address','token_add…" at bounding box center [981, 473] width 831 height 486
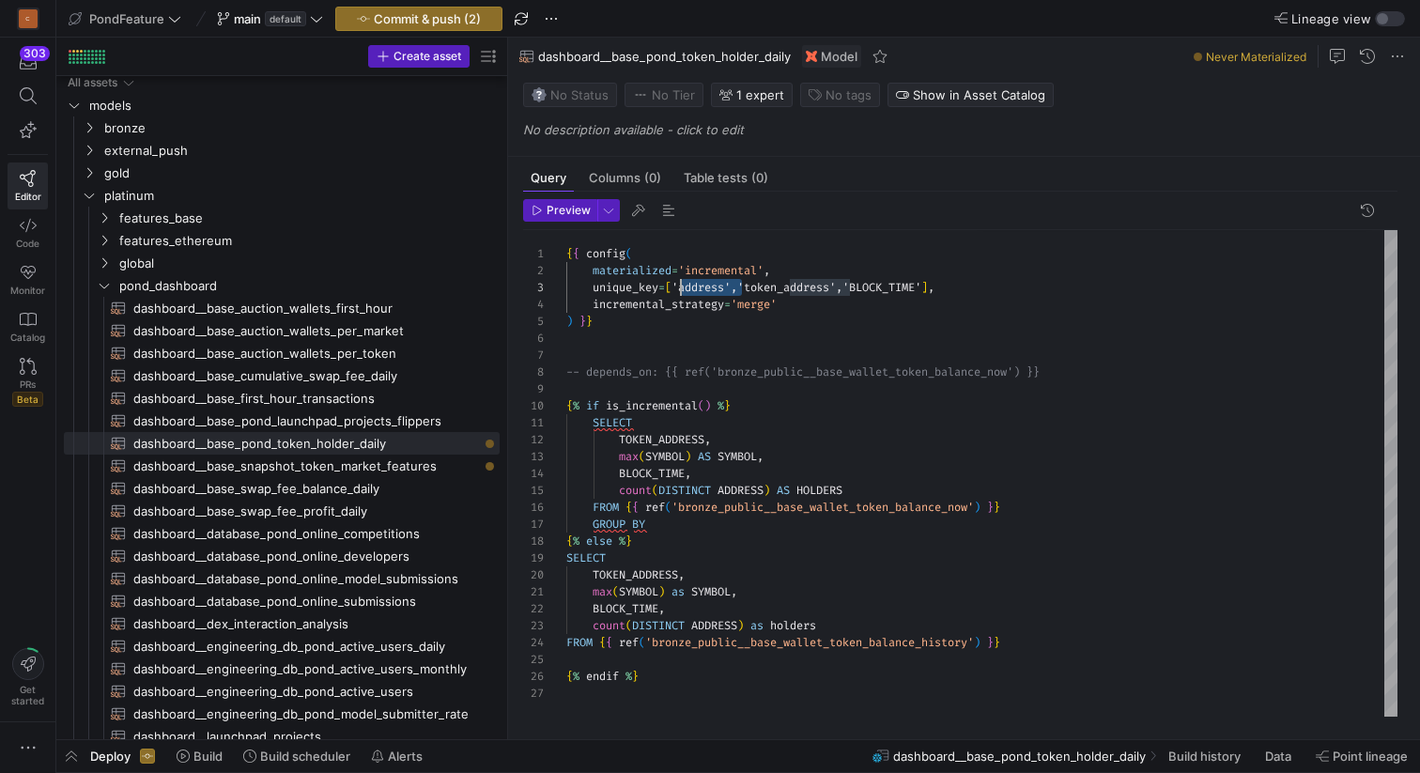
scroll to position [34, 108]
drag, startPoint x: 745, startPoint y: 285, endPoint x: 675, endPoint y: 285, distance: 69.5
click at [675, 285] on div "{ { config ( materialized = 'incremental' , unique_key = [ 'address','token_add…" at bounding box center [981, 473] width 831 height 486
click at [916, 295] on div "{ { config ( materialized = 'incremental' , unique_key = [ 'token_address','BLO…" at bounding box center [981, 473] width 831 height 486
click at [739, 354] on div "{ { config ( materialized = 'incremental' , unique_key = [ 'token_address','BLO…" at bounding box center [981, 473] width 831 height 486
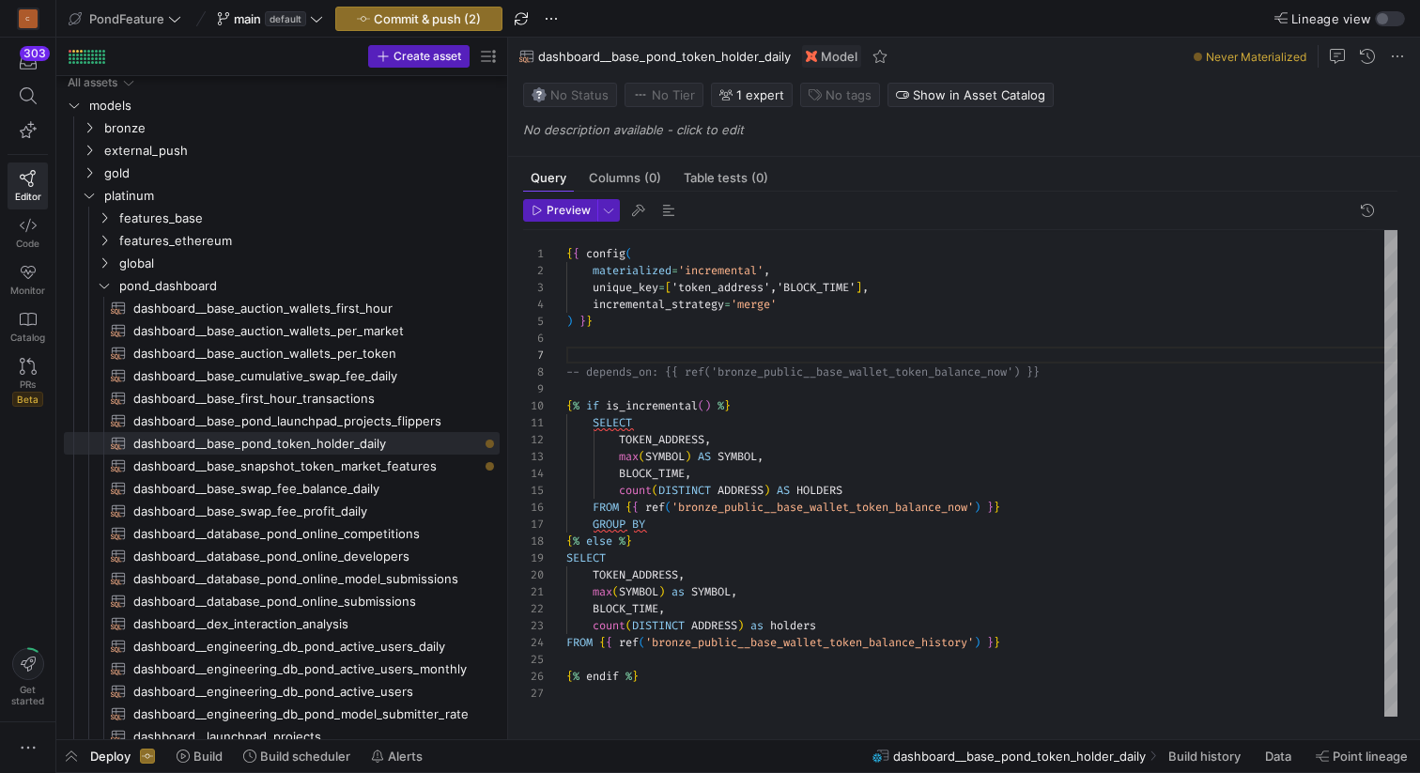
click at [755, 393] on div "{ { config ( materialized = 'incremental' , unique_key = [ 'token_address','BLO…" at bounding box center [981, 473] width 831 height 486
click at [669, 206] on span "button" at bounding box center [668, 210] width 23 height 23
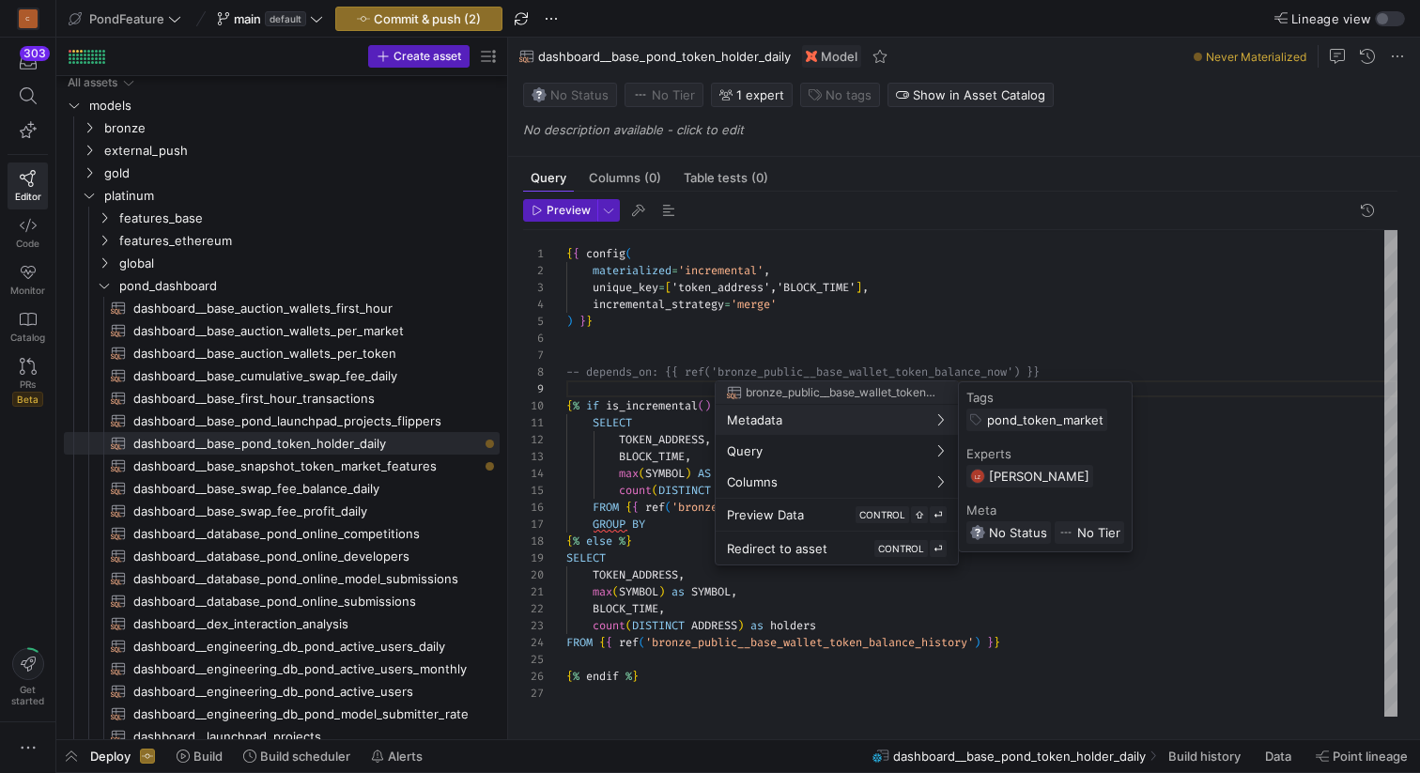
click at [687, 574] on div at bounding box center [710, 386] width 1420 height 773
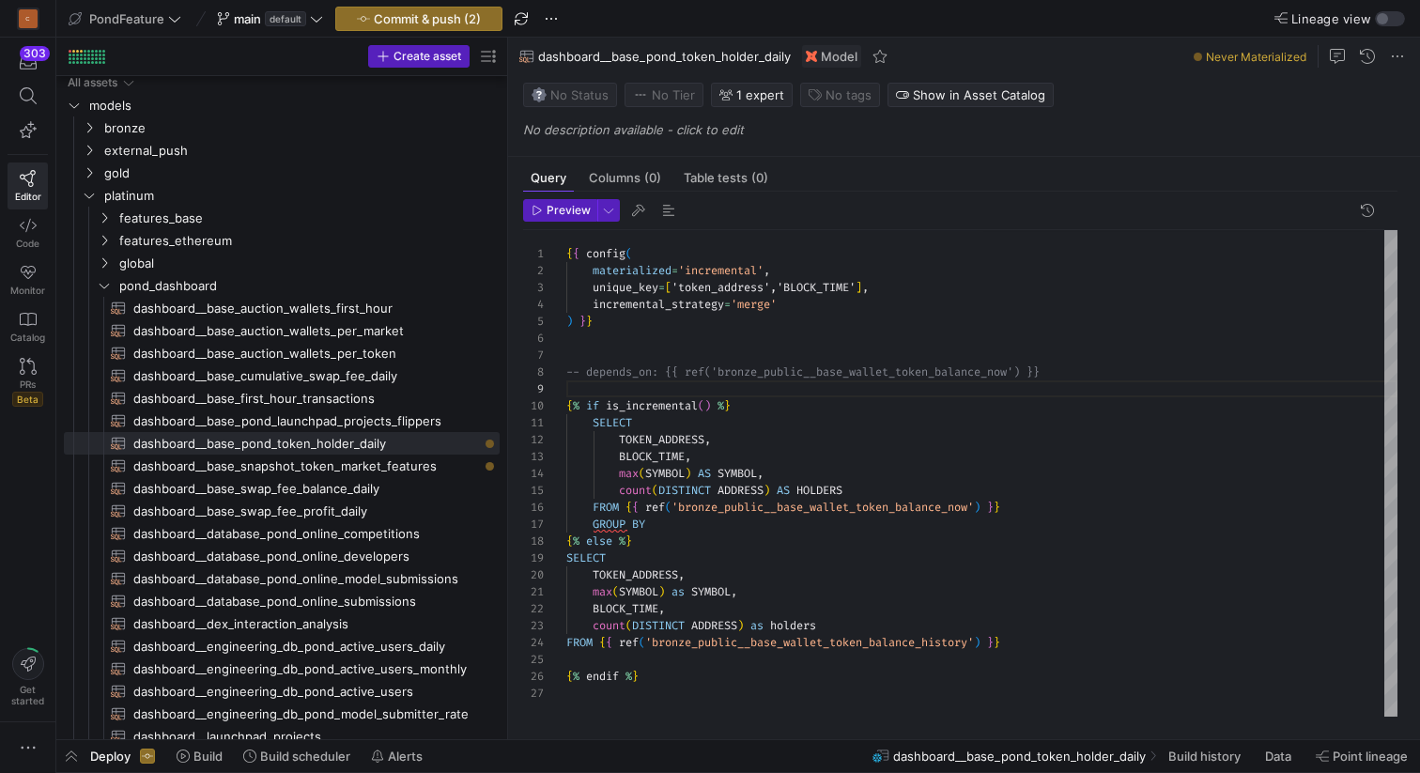
click at [640, 610] on div "{ { config ( materialized = 'incremental' , unique_key = [ 'token_address','BLO…" at bounding box center [981, 473] width 831 height 486
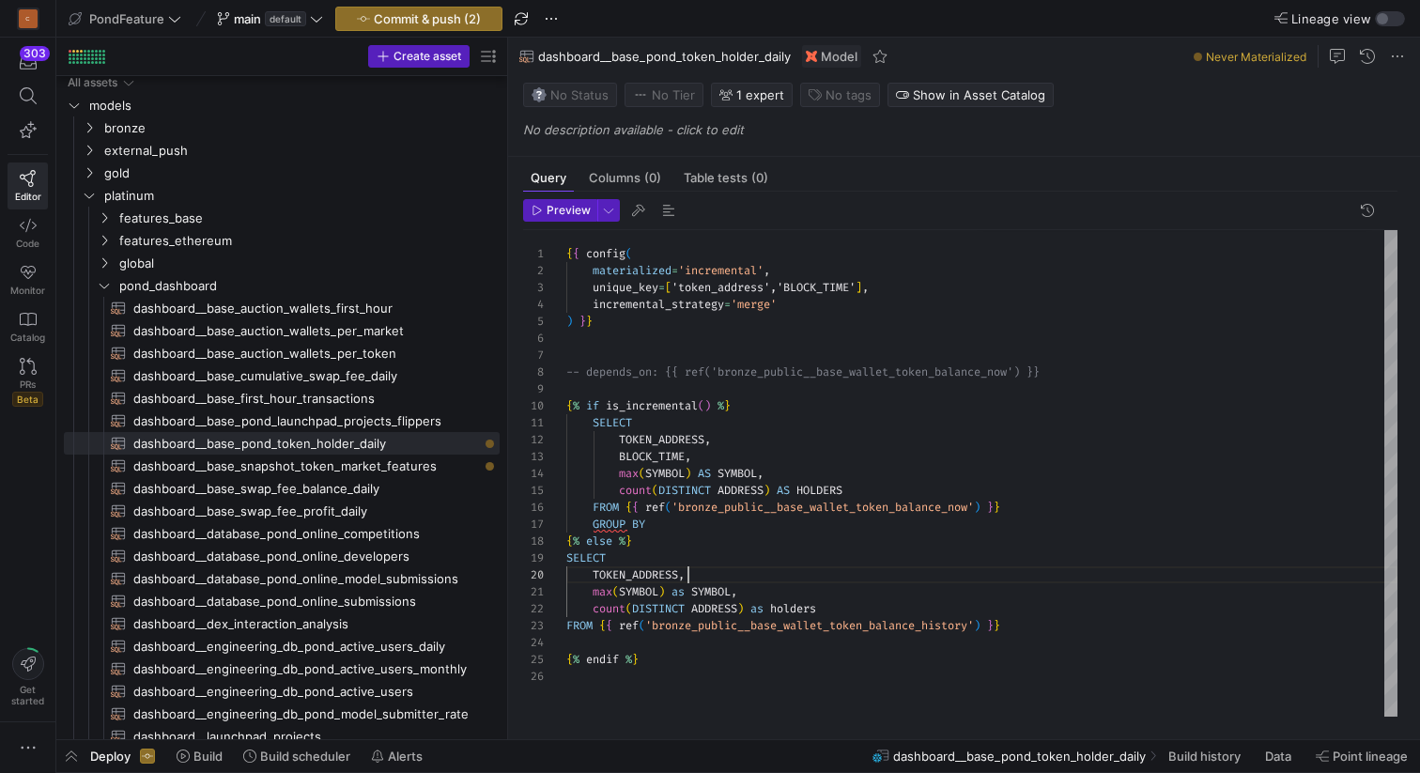
scroll to position [152, 122]
click at [714, 574] on div "{ { config ( materialized = 'incremental' , unique_key = [ 'token_address','BLO…" at bounding box center [981, 473] width 831 height 486
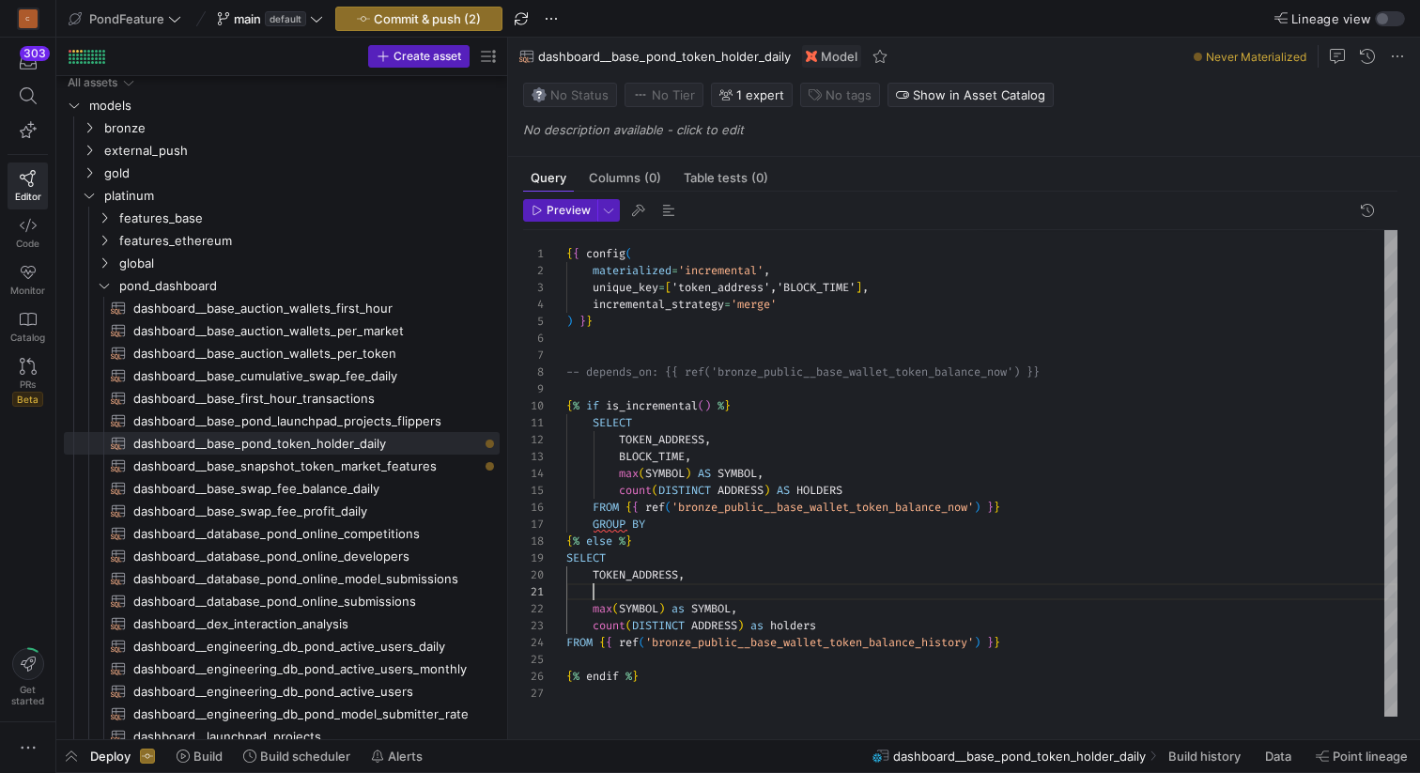
scroll to position [0, 27]
click at [691, 593] on div "{ { config ( materialized = 'incremental' , unique_key = [ 'token_address','BLO…" at bounding box center [981, 473] width 831 height 486
click at [717, 578] on div "{ { config ( materialized = 'incremental' , unique_key = [ 'token_address','BLO…" at bounding box center [981, 473] width 831 height 486
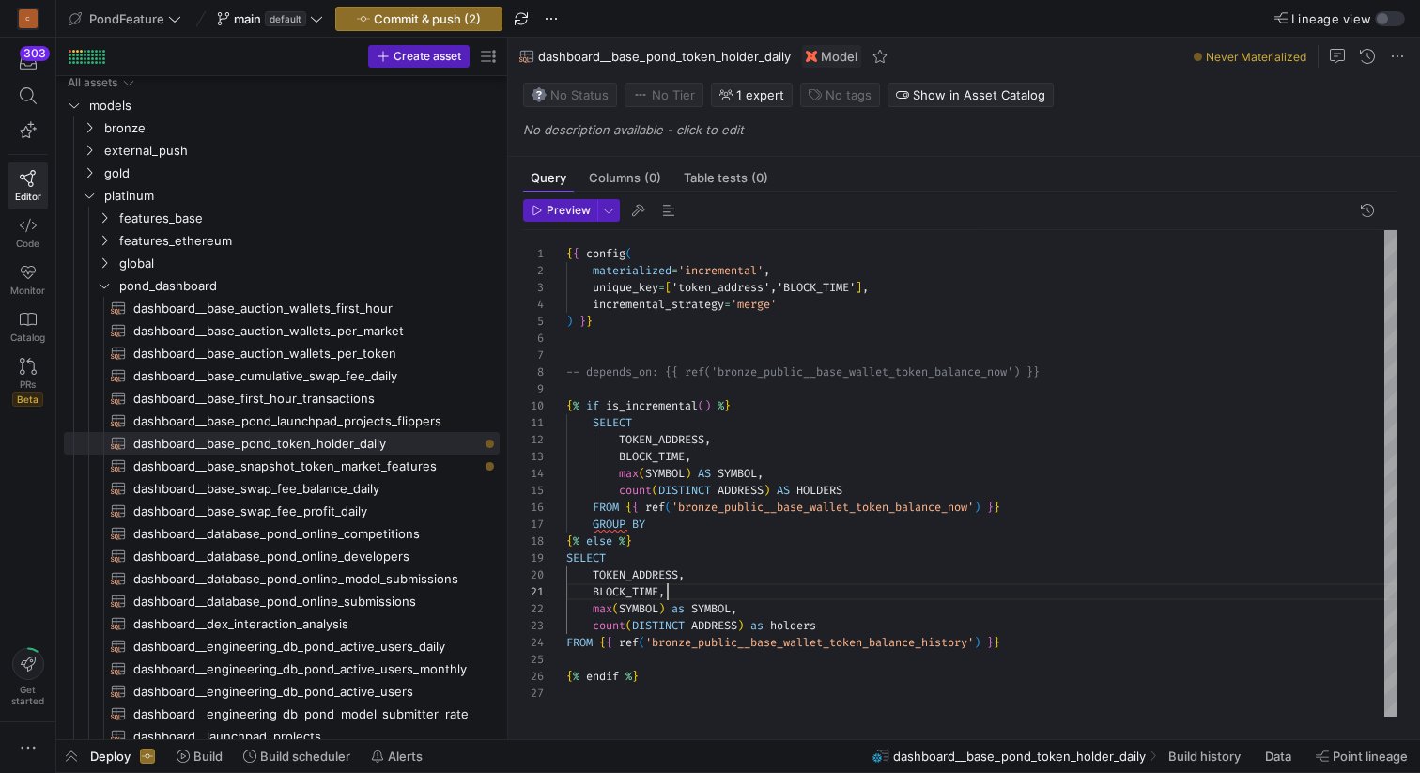
click at [715, 594] on div "{ { config ( materialized = 'incremental' , unique_key = [ 'token_address','BLO…" at bounding box center [981, 473] width 831 height 486
click at [668, 217] on span "button" at bounding box center [668, 210] width 23 height 23
click at [984, 662] on div "{ { config ( materialized = 'incremental' , unique_key = [ 'token_address','BLO…" at bounding box center [981, 473] width 831 height 486
click at [609, 655] on div "{ { config ( materialized = 'incremental' , unique_key = [ 'token_address','BLO…" at bounding box center [981, 473] width 831 height 486
click at [712, 659] on div "{ { config ( materialized = 'incremental' , unique_key = [ 'token_address','BLO…" at bounding box center [981, 473] width 831 height 486
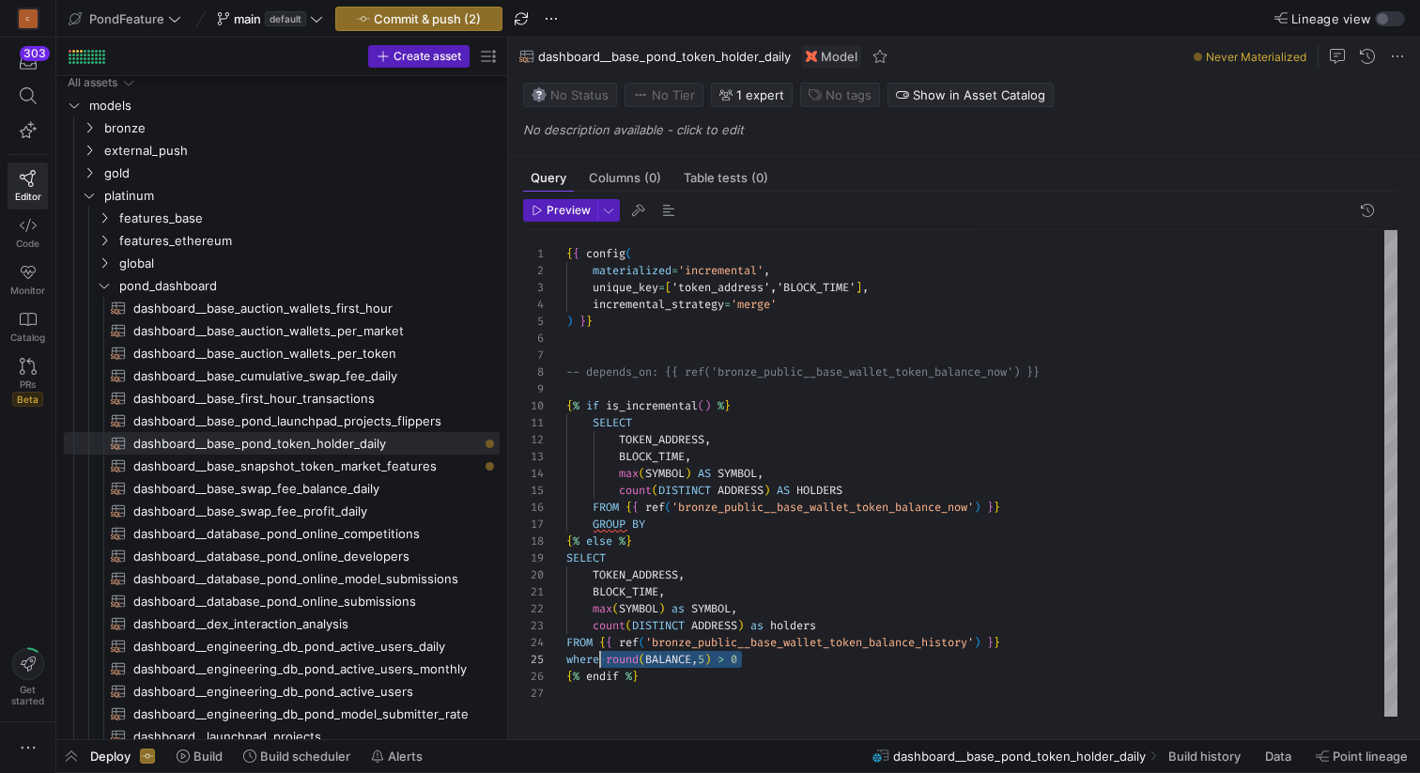
scroll to position [68, 0]
drag, startPoint x: 792, startPoint y: 662, endPoint x: 547, endPoint y: 662, distance: 244.2
click at [566, 662] on div "{ { config ( materialized = 'incremental' , unique_key = [ 'token_address','BLO…" at bounding box center [981, 473] width 831 height 486
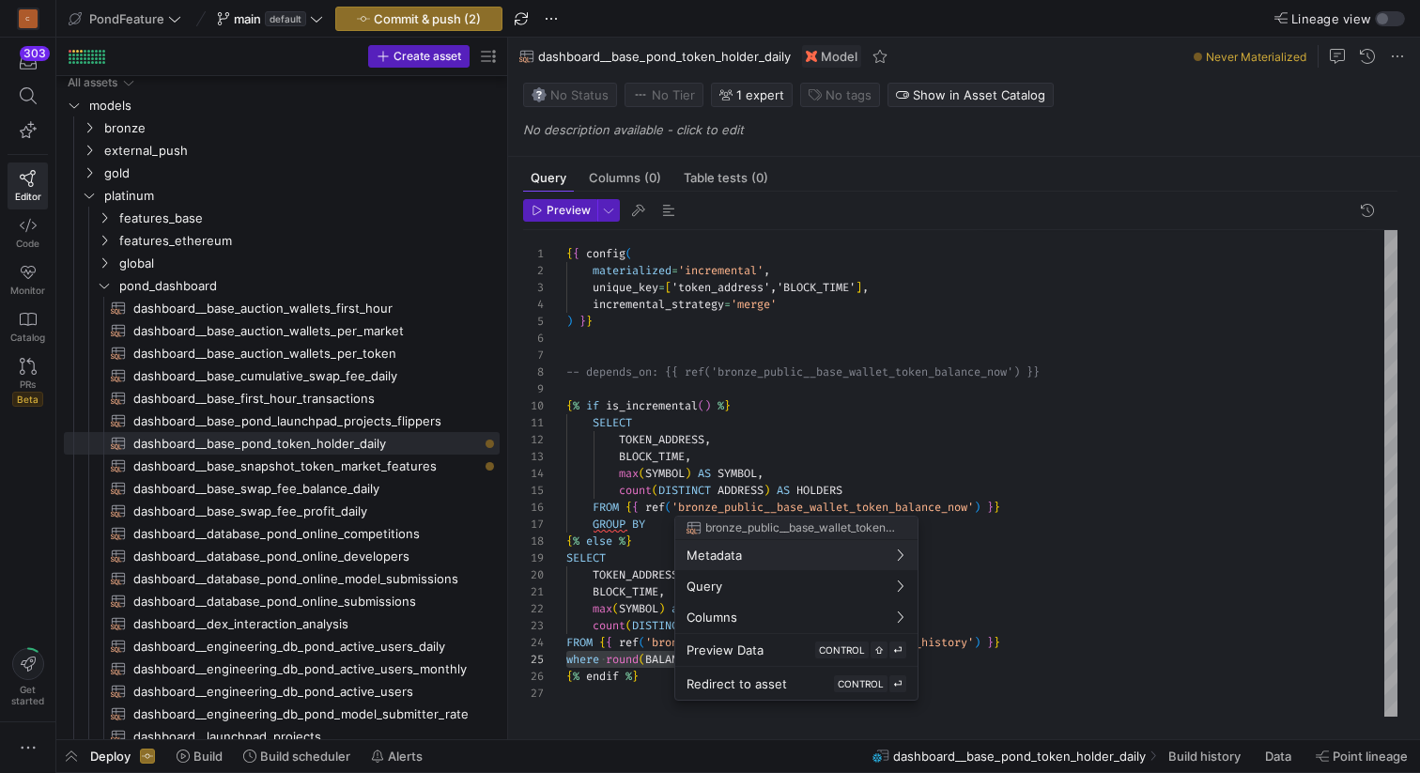
click at [1039, 508] on div at bounding box center [710, 386] width 1420 height 773
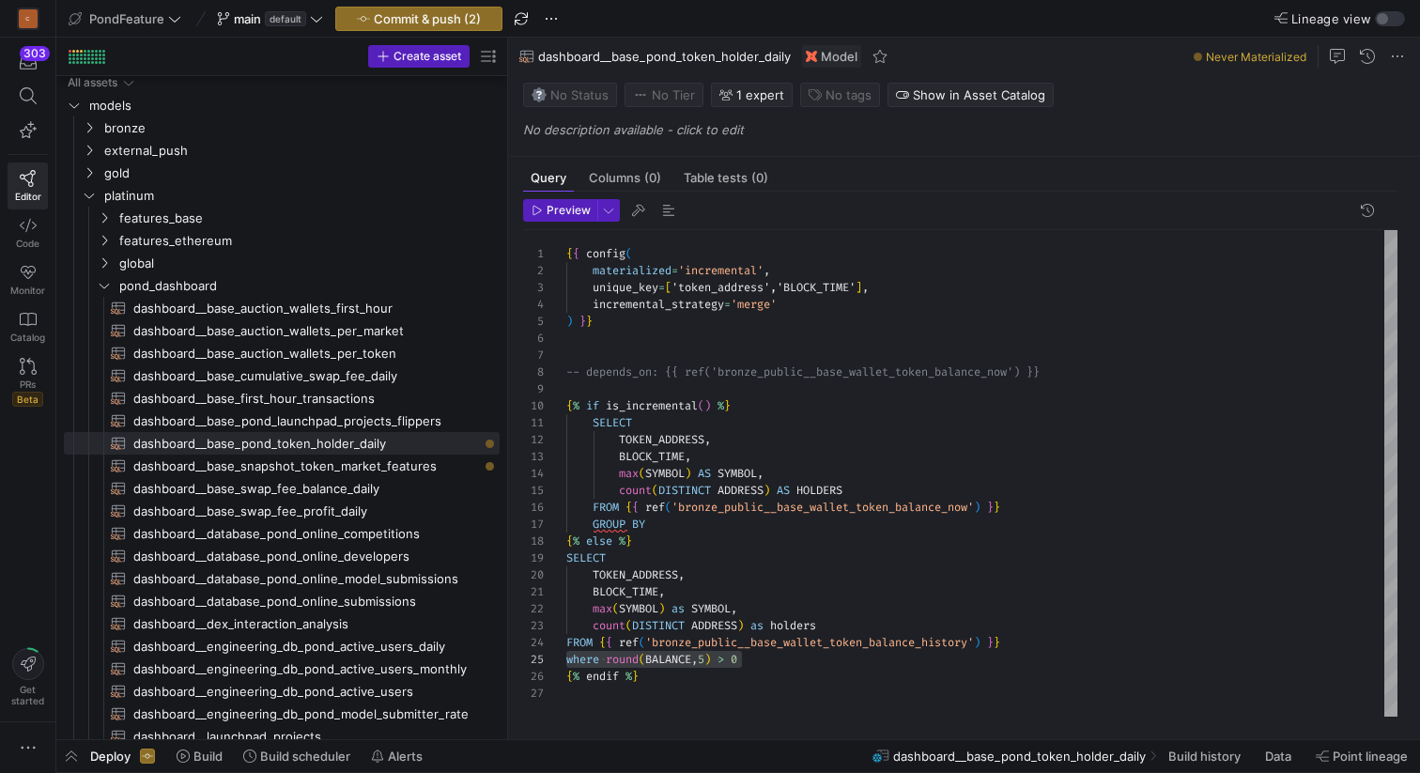
click at [1039, 508] on div "{ { config ( materialized = 'incremental' , unique_key = [ 'token_address','BLO…" at bounding box center [981, 473] width 831 height 486
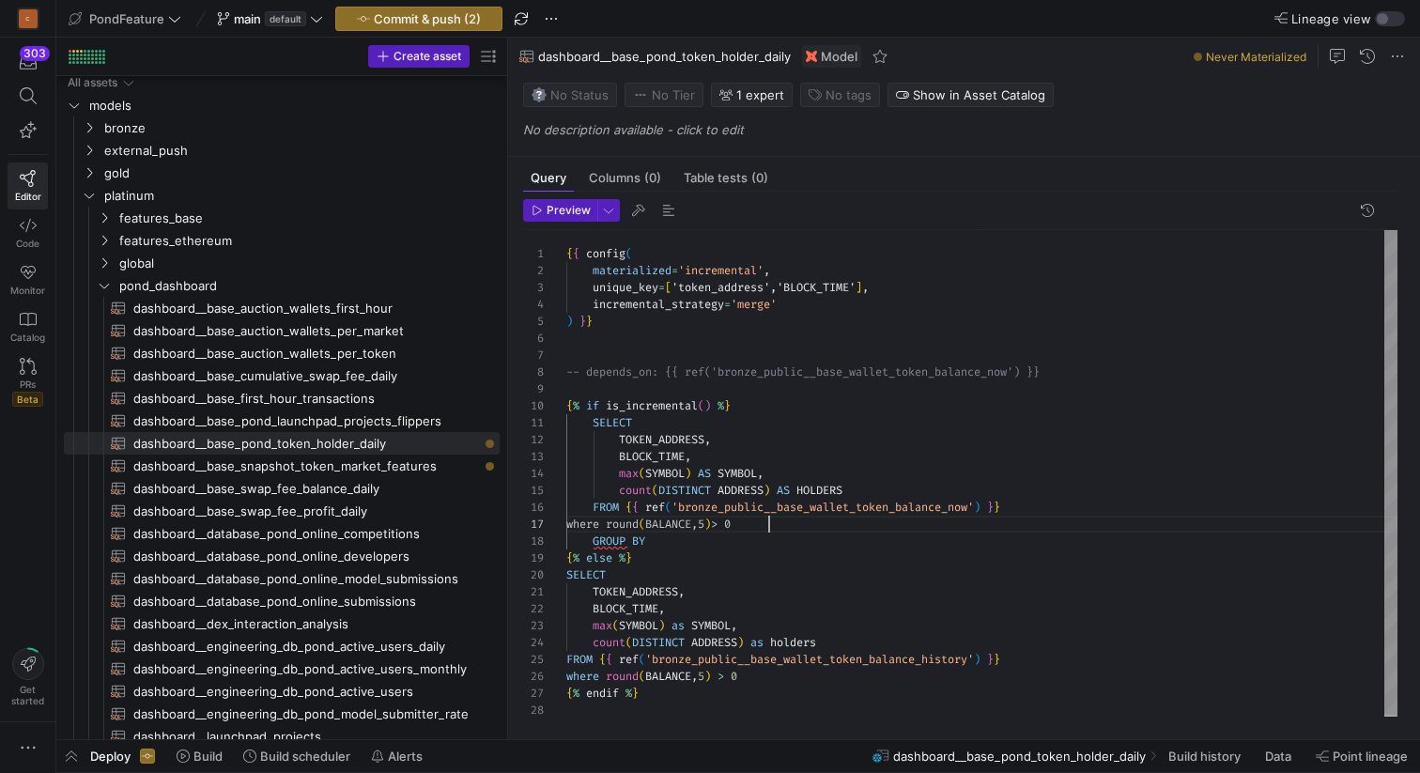
scroll to position [101, 203]
click at [659, 213] on span "button" at bounding box center [668, 210] width 23 height 23
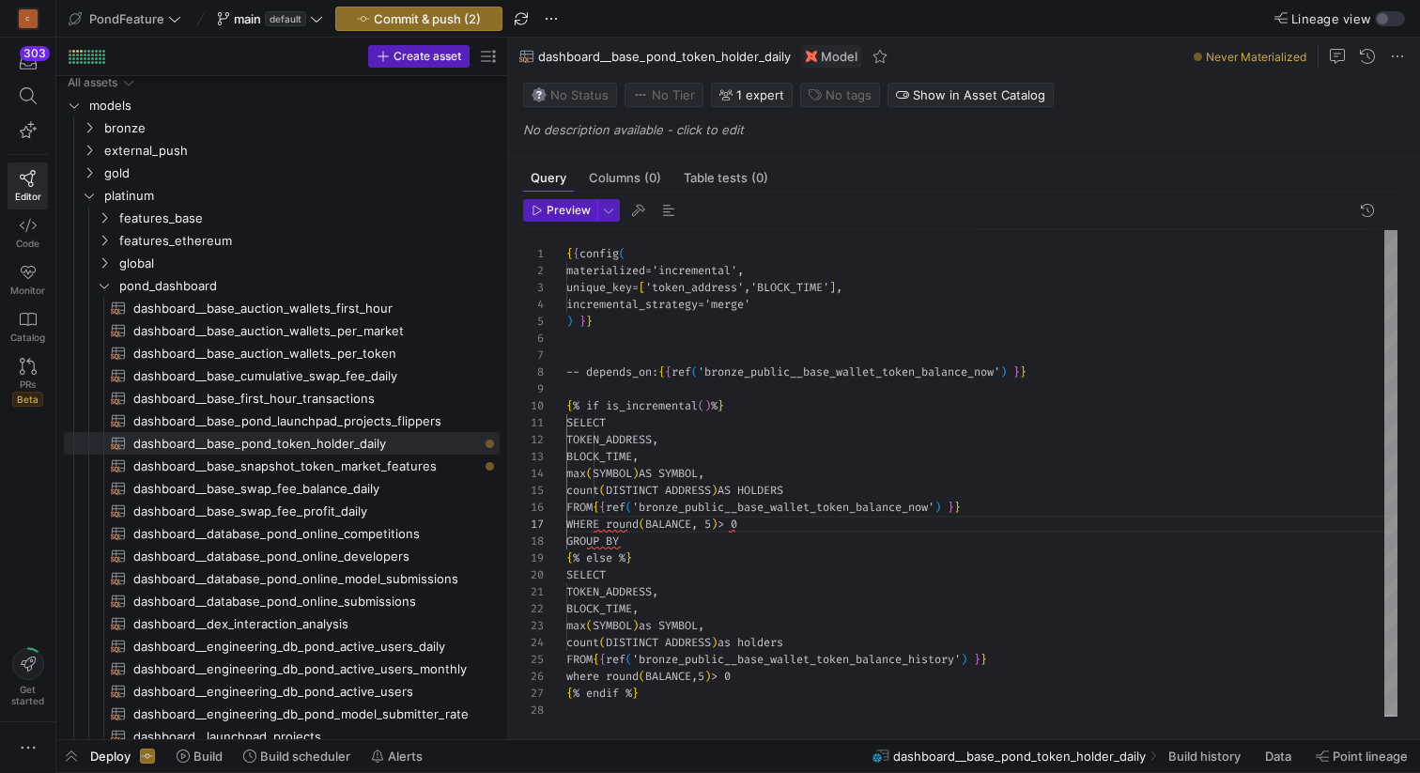
scroll to position [169, 203]
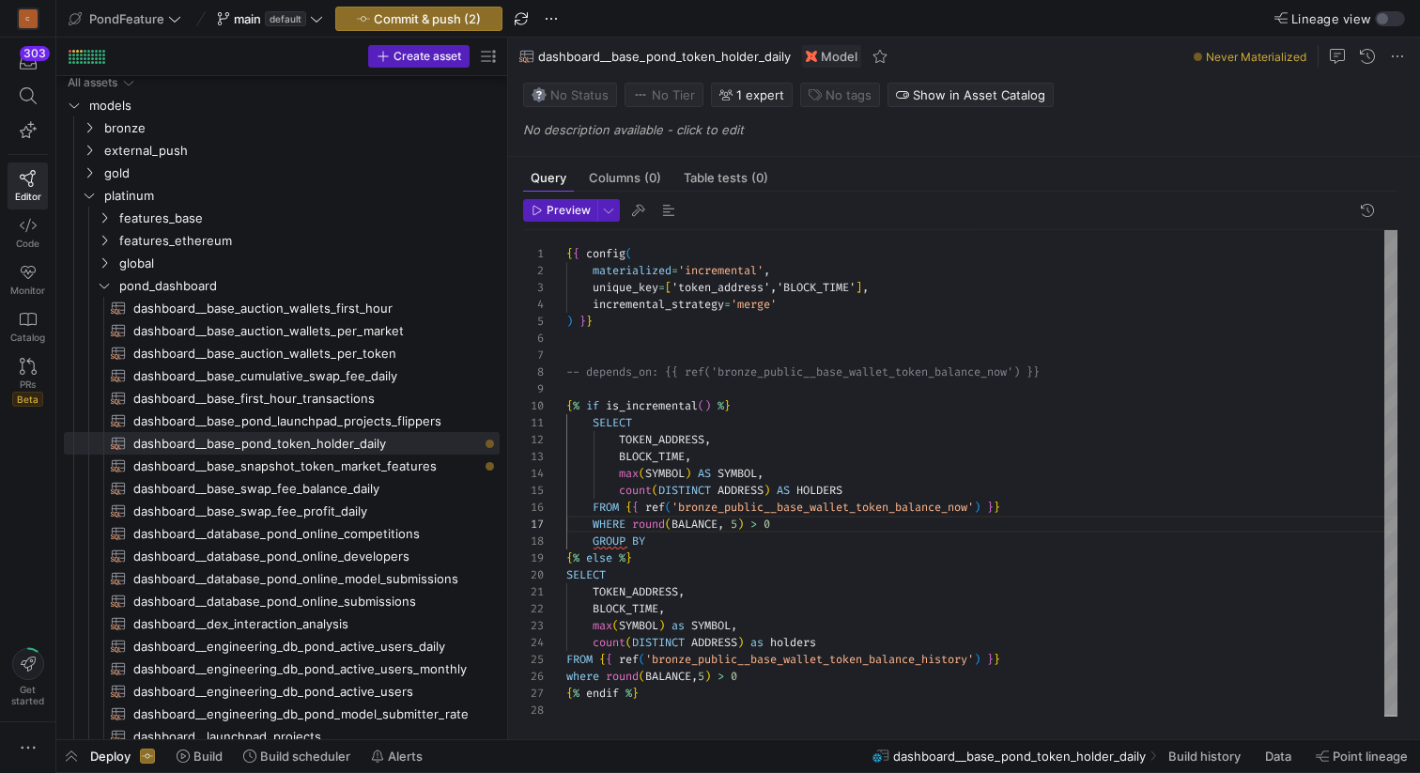
click at [659, 441] on div "{ { config ( materialized = 'incremental' , unique_key = [ 'token_address','BLO…" at bounding box center [981, 474] width 831 height 488
click at [664, 539] on div "{ { config ( materialized = 'incremental' , unique_key = [ 'token_address','BLO…" at bounding box center [981, 474] width 831 height 488
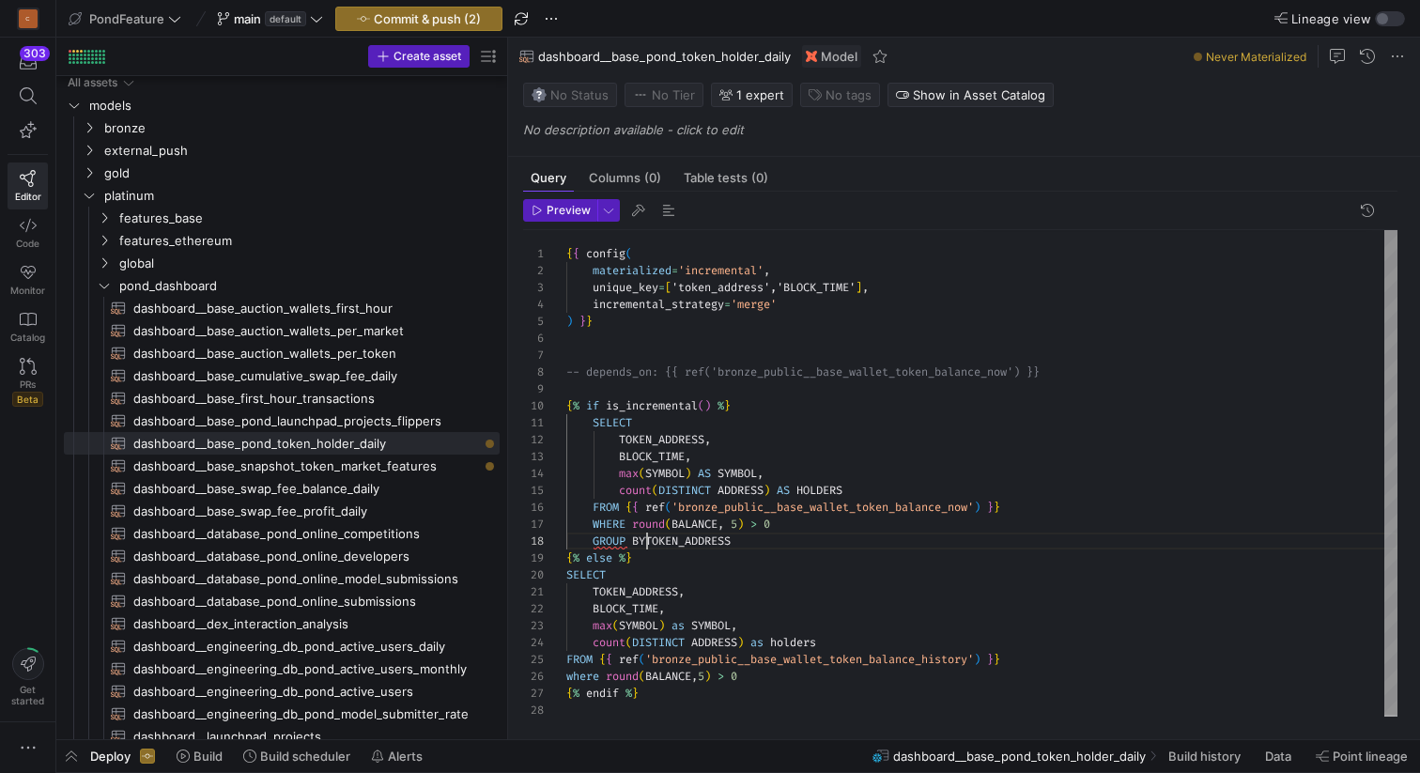
click at [646, 534] on div "{ { config ( materialized = 'incremental' , unique_key = [ 'token_address','BLO…" at bounding box center [981, 474] width 831 height 488
click at [759, 541] on div "{ { config ( materialized = 'incremental' , unique_key = [ 'token_address','BLO…" at bounding box center [981, 474] width 831 height 488
click at [665, 453] on div "{ { config ( materialized = 'incremental' , unique_key = [ 'token_address','BLO…" at bounding box center [981, 474] width 831 height 488
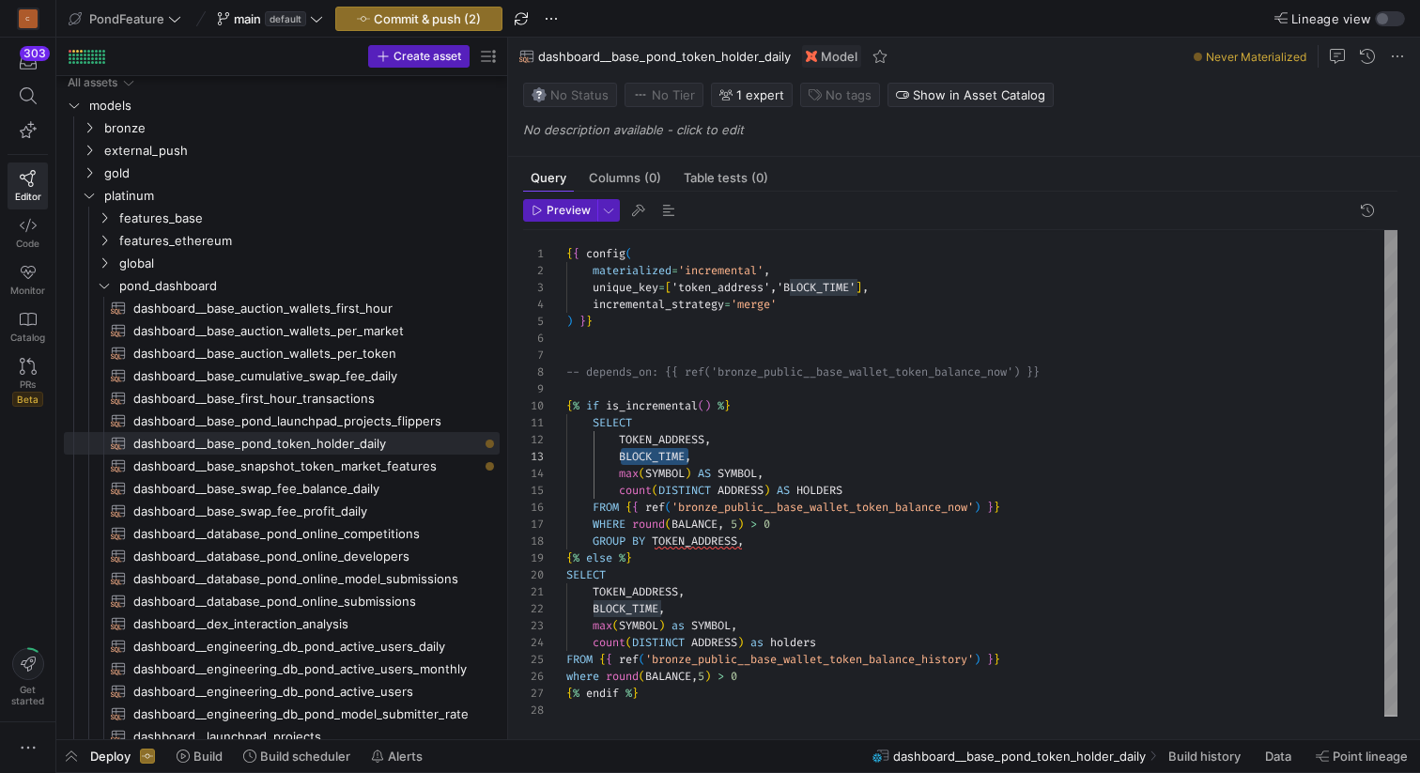
click at [777, 541] on div "{ { config ( materialized = 'incremental' , unique_key = [ 'token_address','BLO…" at bounding box center [981, 474] width 831 height 488
click at [815, 539] on div "{ { config ( materialized = 'incremental' , unique_key = [ 'token_address','BLO…" at bounding box center [981, 474] width 831 height 488
click at [793, 543] on div "{ { config ( materialized = 'incremental' , unique_key = [ 'token_address','BLO…" at bounding box center [981, 474] width 831 height 488
drag, startPoint x: 899, startPoint y: 543, endPoint x: 747, endPoint y: 539, distance: 152.2
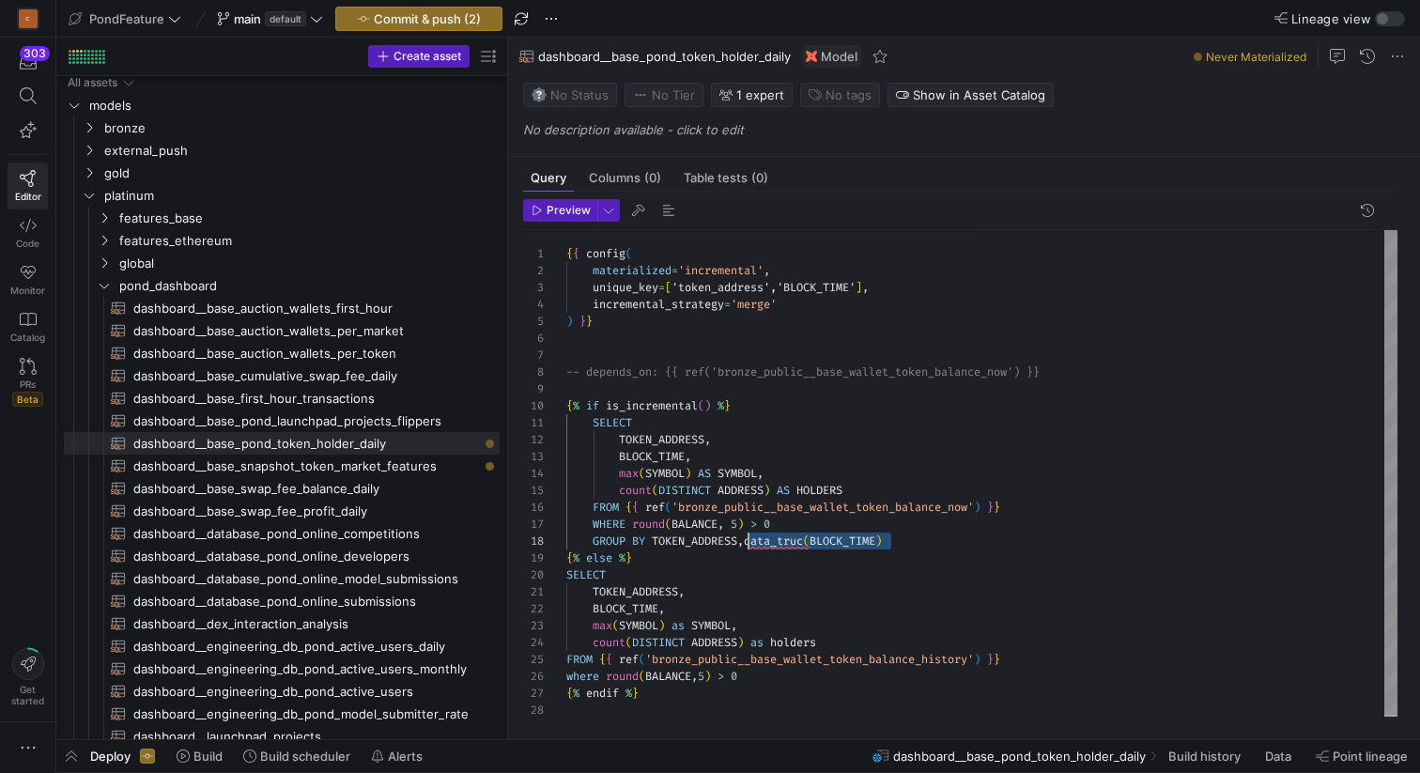
click at [747, 539] on div "{ { config ( materialized = 'incremental' , unique_key = [ 'token_address','BLO…" at bounding box center [981, 474] width 831 height 488
click at [655, 451] on div "{ { config ( materialized = 'incremental' , unique_key = [ 'token_address','BLO…" at bounding box center [981, 474] width 831 height 488
click at [868, 537] on div "{ { config ( materialized = 'incremental' , unique_key = [ 'token_address','BLO…" at bounding box center [981, 474] width 831 height 488
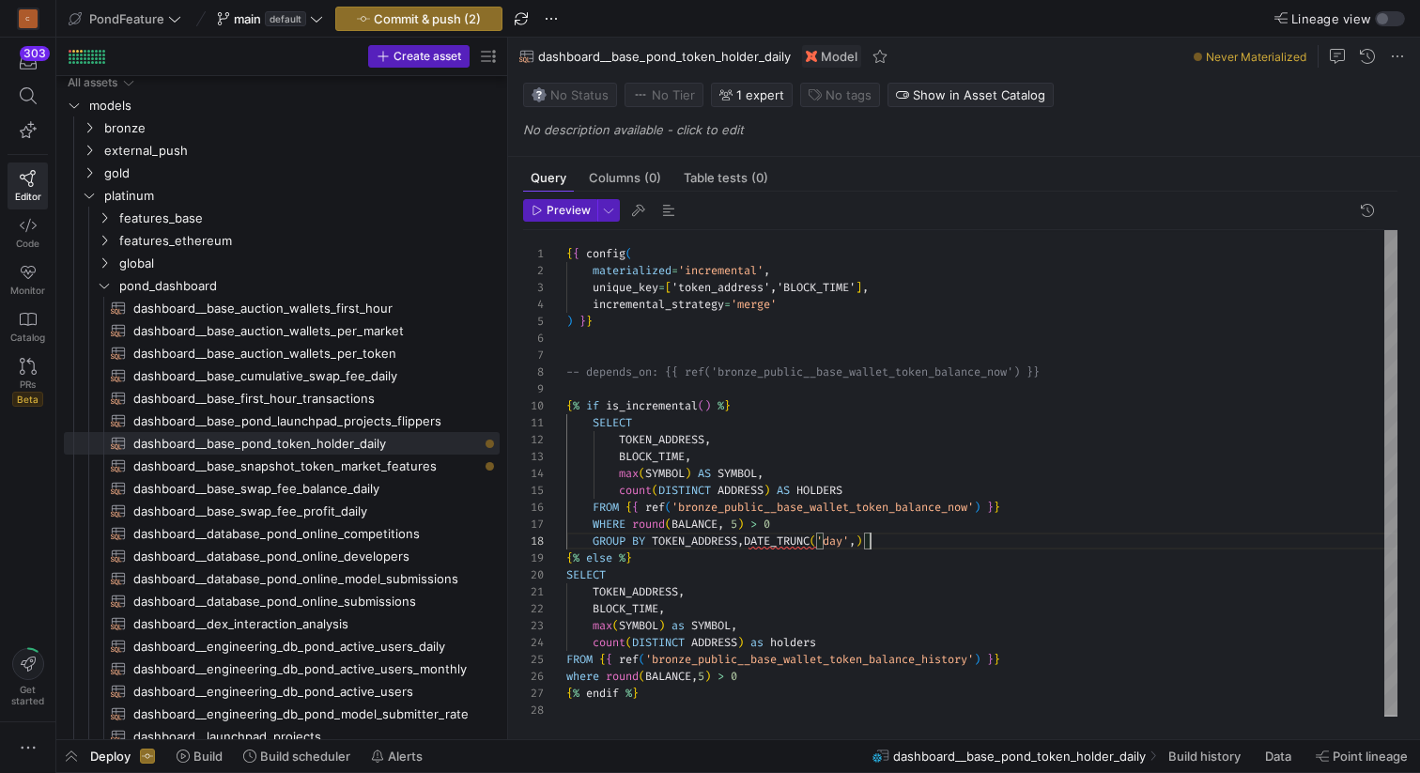
click at [866, 537] on div "{ { config ( materialized = 'incremental' , unique_key = [ 'token_address','BLO…" at bounding box center [981, 474] width 831 height 488
drag, startPoint x: 953, startPoint y: 539, endPoint x: 747, endPoint y: 541, distance: 206.6
click at [747, 541] on div "{ { config ( materialized = 'incremental' , unique_key = [ 'token_address','BLO…" at bounding box center [981, 474] width 831 height 488
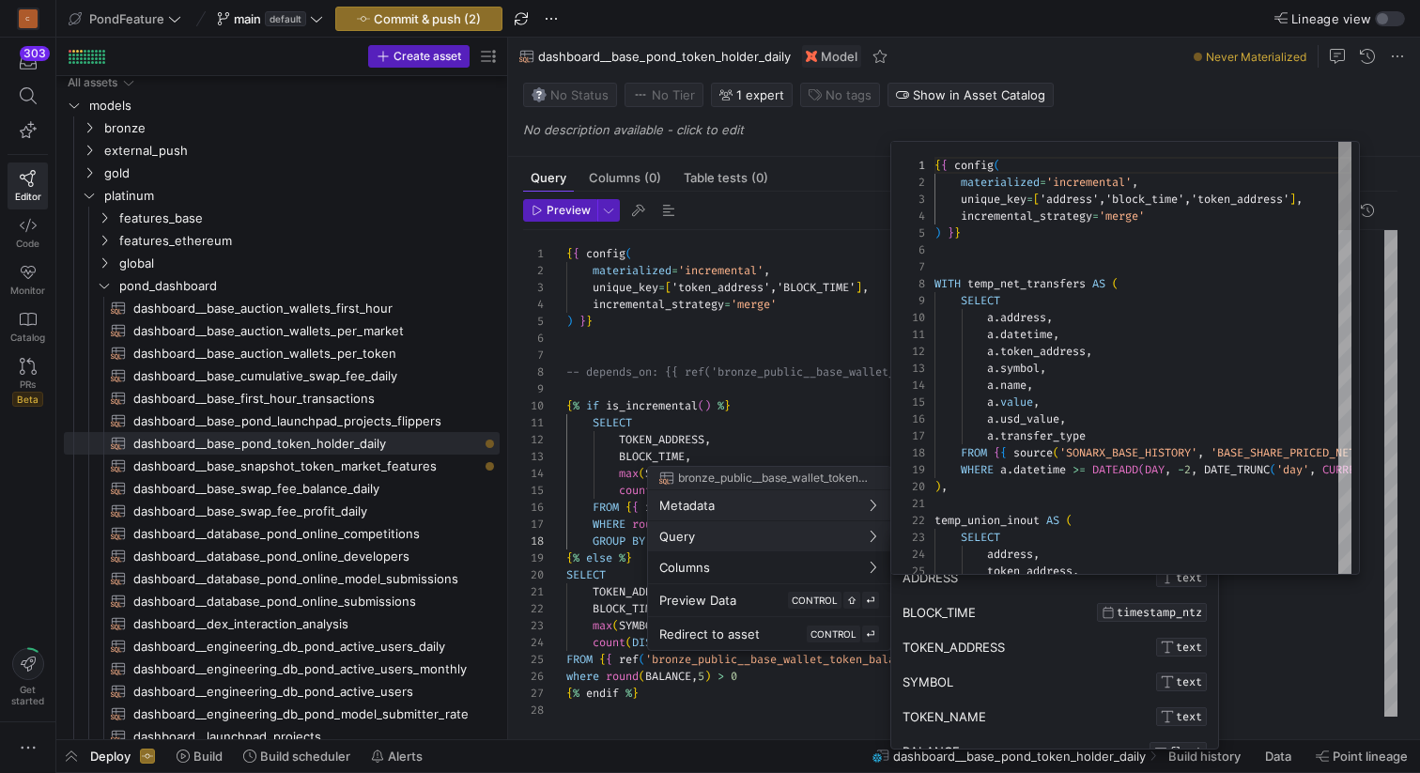
scroll to position [169, 0]
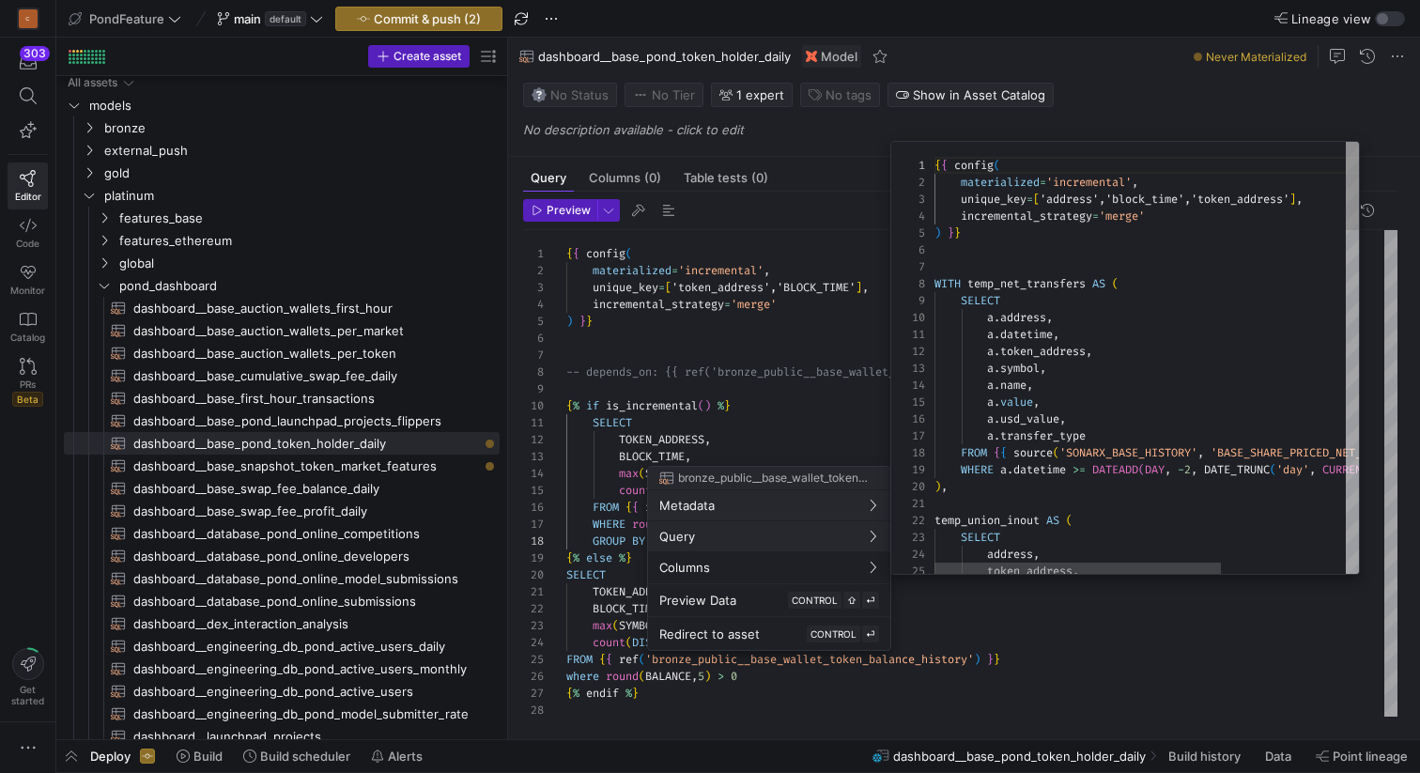
click at [748, 444] on div at bounding box center [710, 386] width 1420 height 773
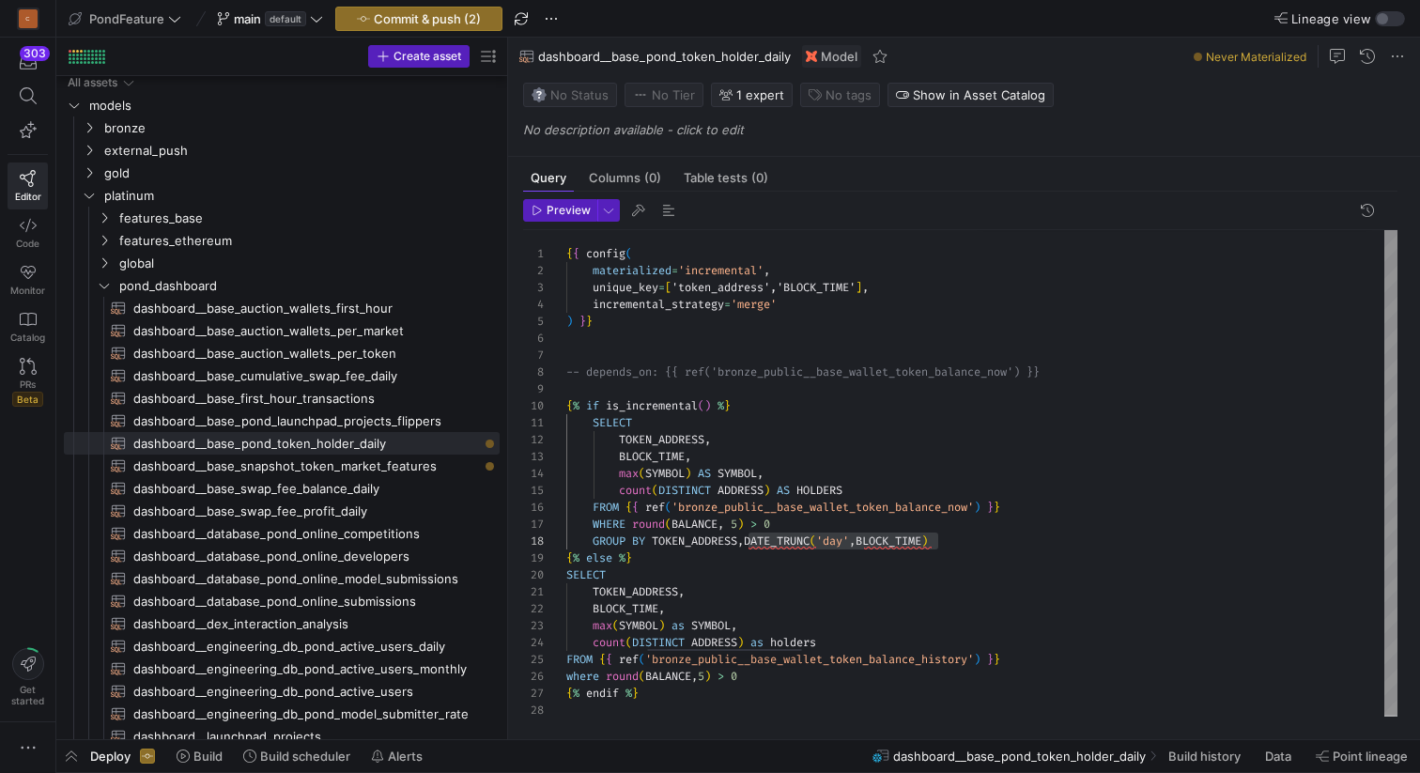
click at [723, 445] on div "{ { config ( materialized = 'incremental' , unique_key = [ 'token_address','BLO…" at bounding box center [981, 474] width 831 height 488
click at [619, 453] on div "{ { config ( materialized = 'incremental' , unique_key = [ 'token_address','BLO…" at bounding box center [981, 474] width 831 height 488
click at [761, 676] on div "{ { config ( materialized = 'incremental' , unique_key = [ 'token_address','BLO…" at bounding box center [981, 474] width 831 height 488
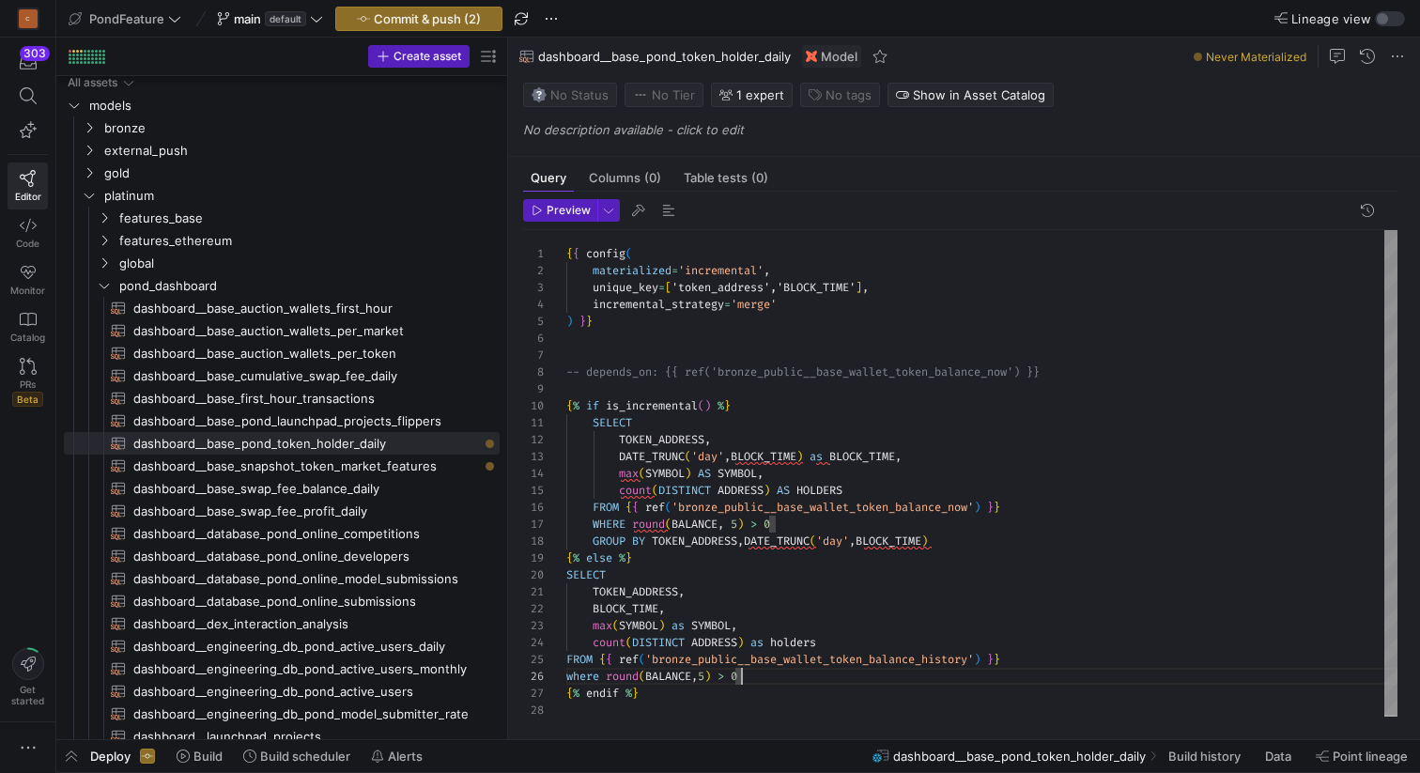
click at [594, 606] on div "{ { config ( materialized = 'incremental' , unique_key = [ 'token_address','BLO…" at bounding box center [981, 474] width 831 height 488
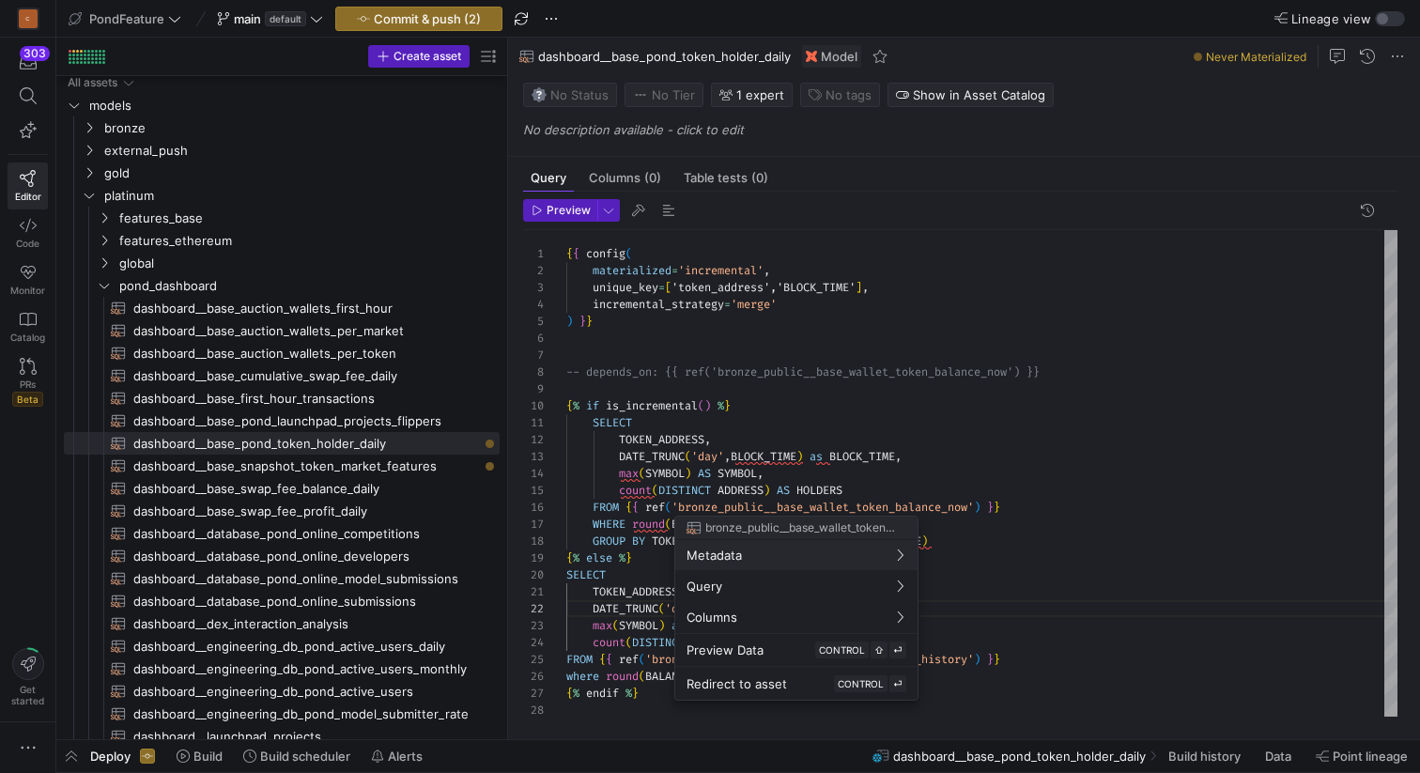
click at [668, 498] on div at bounding box center [710, 386] width 1420 height 773
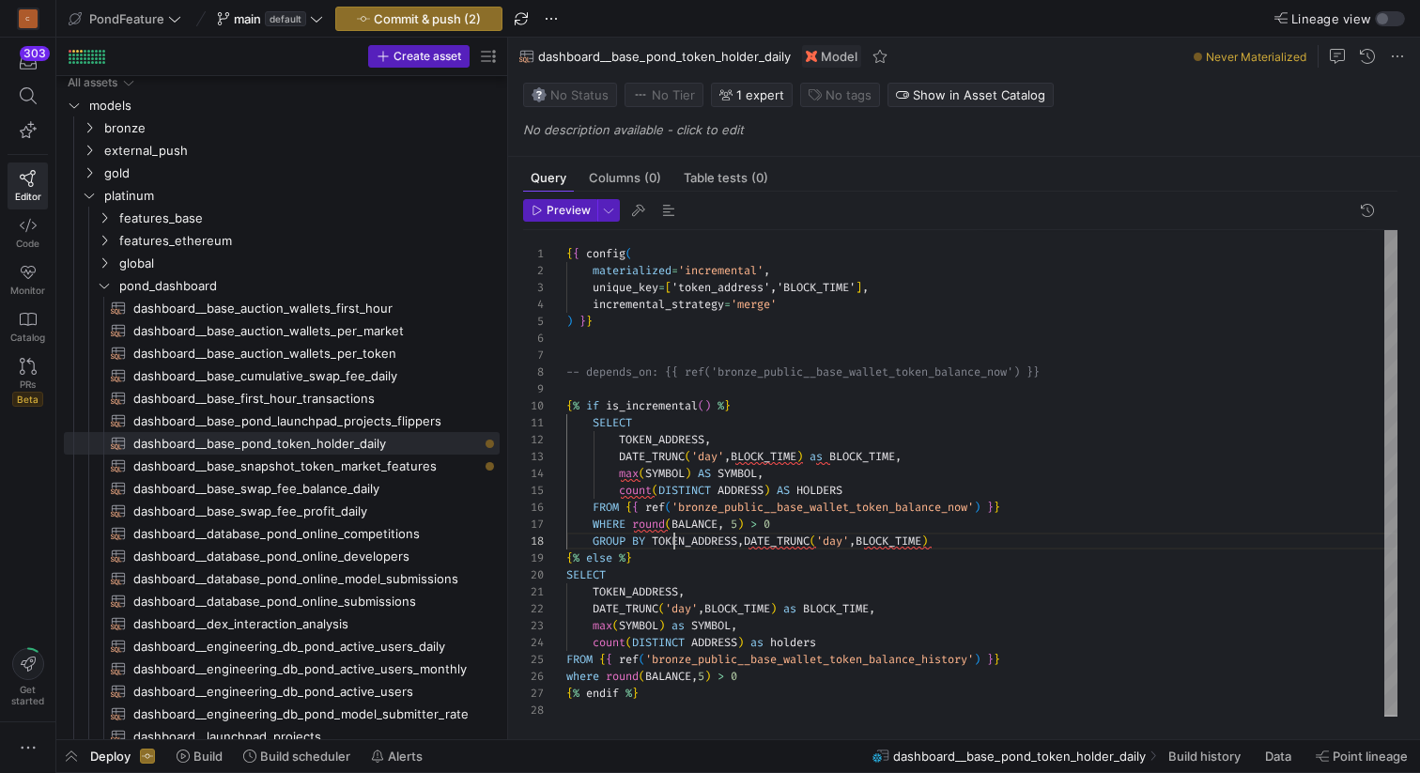
click at [677, 546] on div "{ { config ( materialized = 'incremental' , unique_key = [ 'token_address','BLO…" at bounding box center [981, 474] width 831 height 488
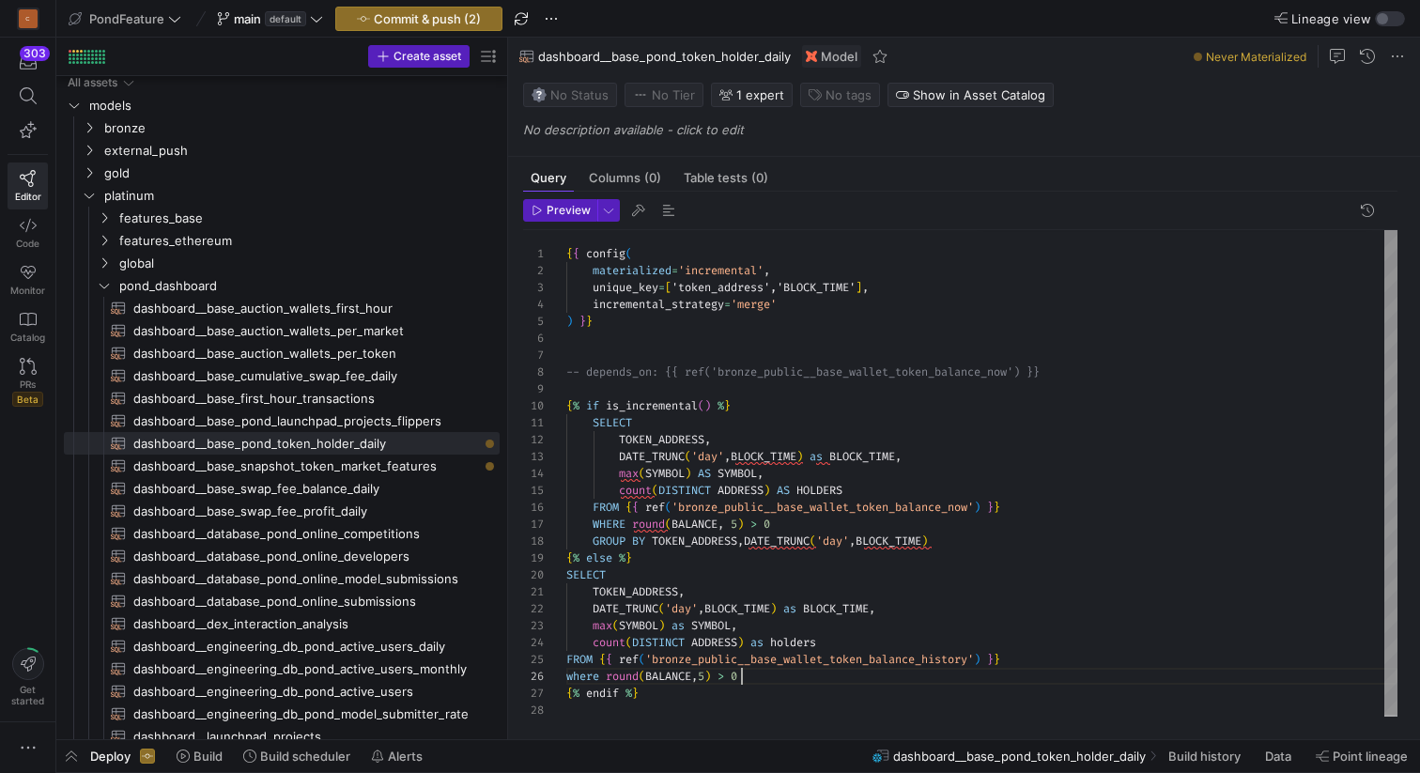
click at [765, 677] on div "{ { config ( materialized = 'incremental' , unique_key = [ 'token_address','BLO…" at bounding box center [981, 474] width 831 height 488
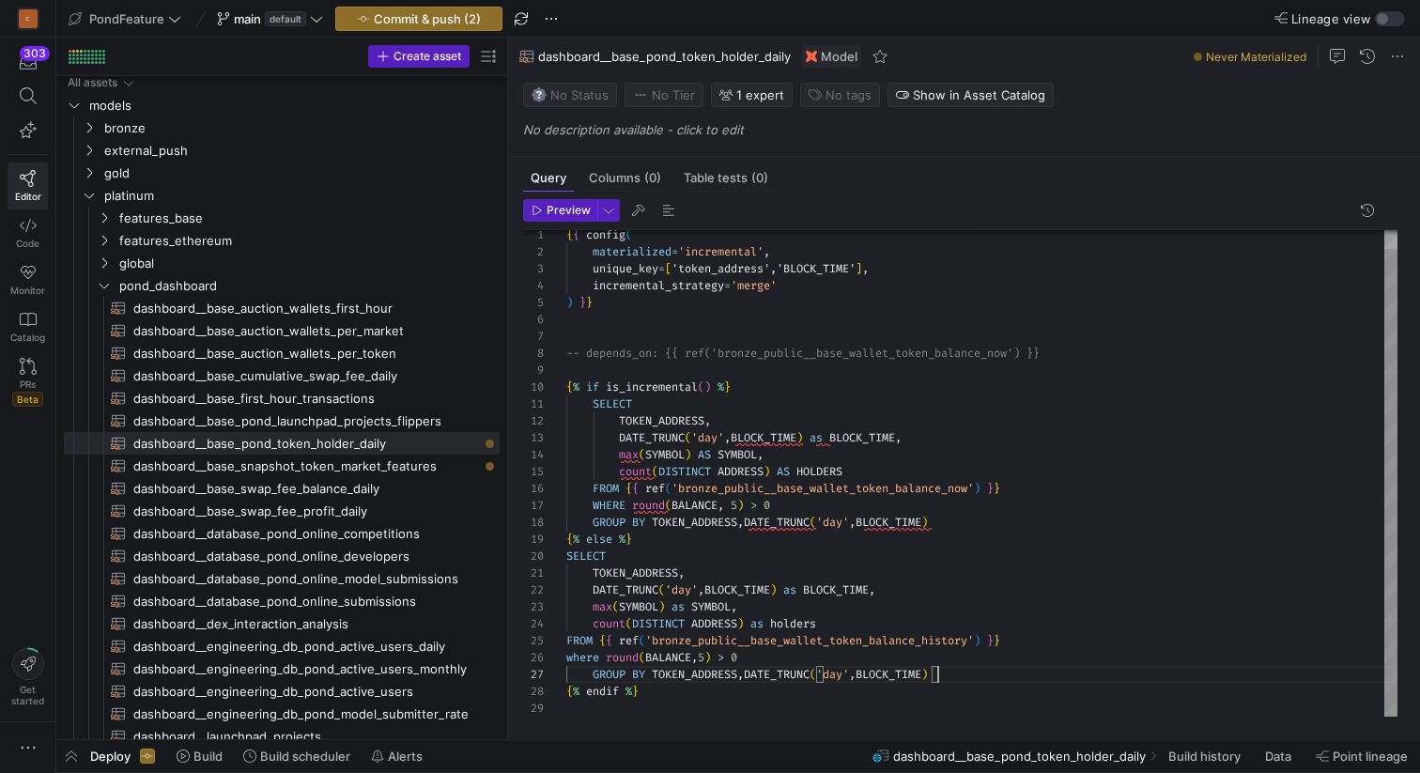
scroll to position [101, 27]
click at [591, 673] on div "{ { config ( materialized = 'incremental' , unique_key = [ 'token_address','BLO…" at bounding box center [981, 463] width 831 height 505
click at [667, 210] on span "button" at bounding box center [668, 210] width 23 height 23
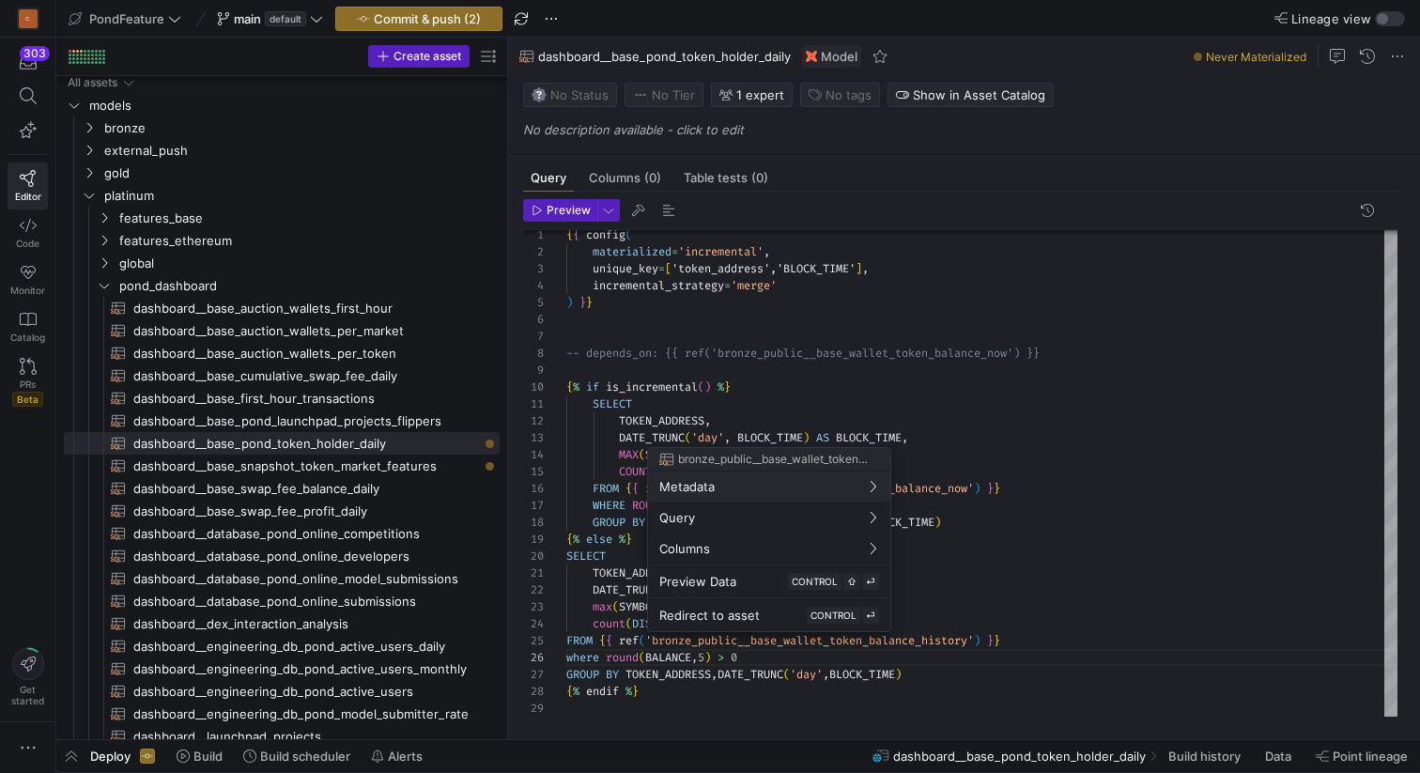
click at [947, 612] on div at bounding box center [710, 386] width 1420 height 773
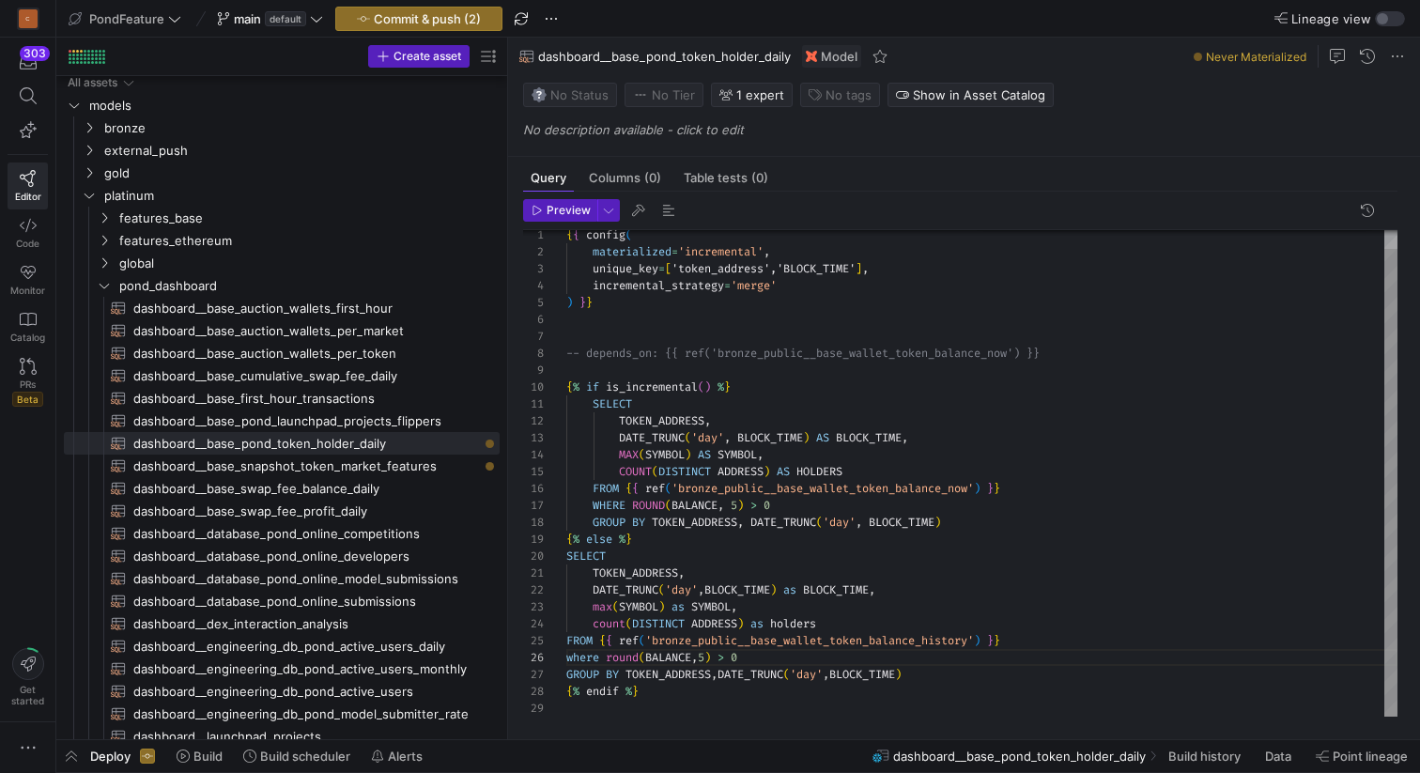
click at [936, 612] on div "{ { config ( materialized = 'incremental' , unique_key = [ 'token_address','BLO…" at bounding box center [981, 463] width 831 height 505
click at [656, 327] on div "{ { config ( materialized = 'incremental' , unique_key = [ 'token_address','BLO…" at bounding box center [981, 463] width 831 height 505
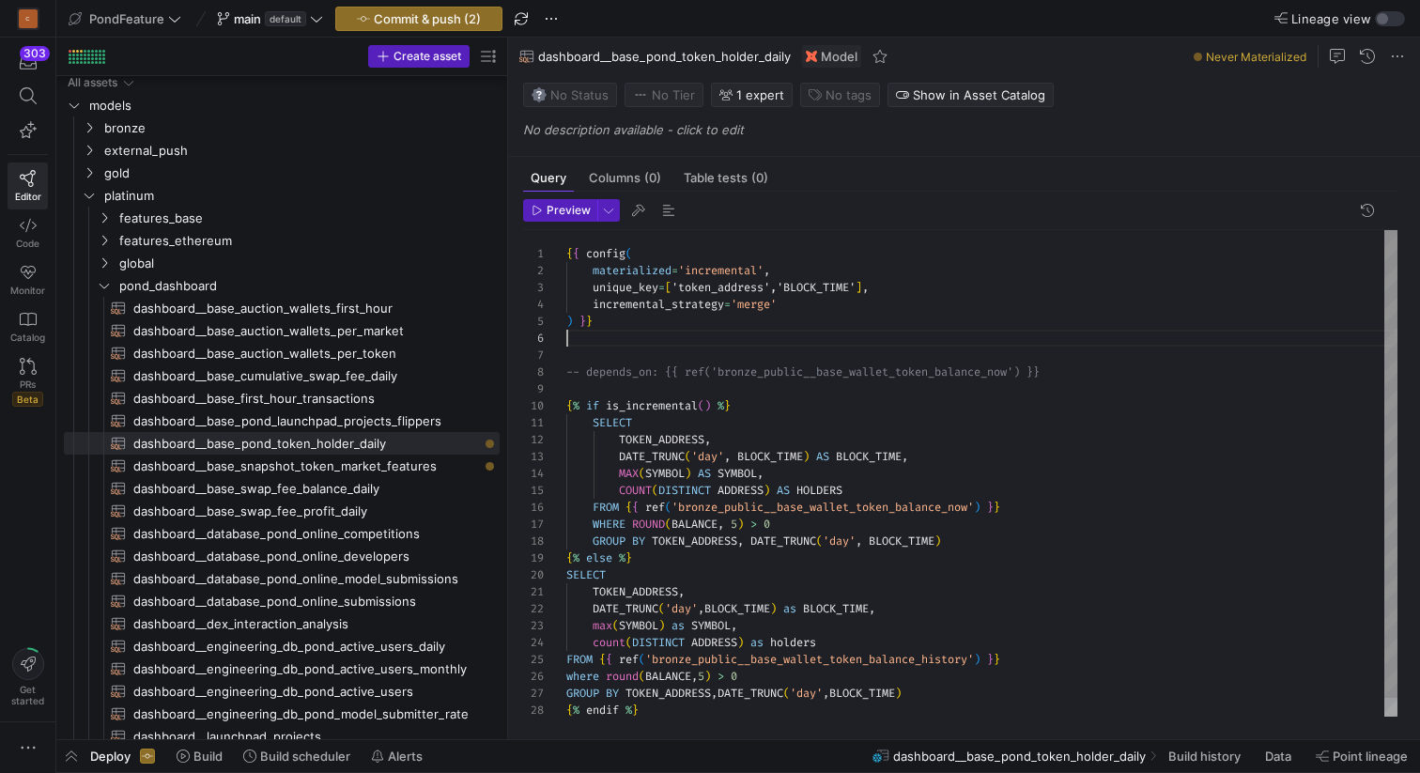
click at [651, 335] on div "{ { config ( materialized = 'incremental' , unique_key = [ 'token_address','BLO…" at bounding box center [981, 482] width 831 height 505
click at [664, 203] on span "button" at bounding box center [668, 210] width 23 height 23
click at [665, 346] on div "{ { config ( materialized = 'incremental' , unique_key = [ 'token_address','BLO…" at bounding box center [981, 482] width 831 height 505
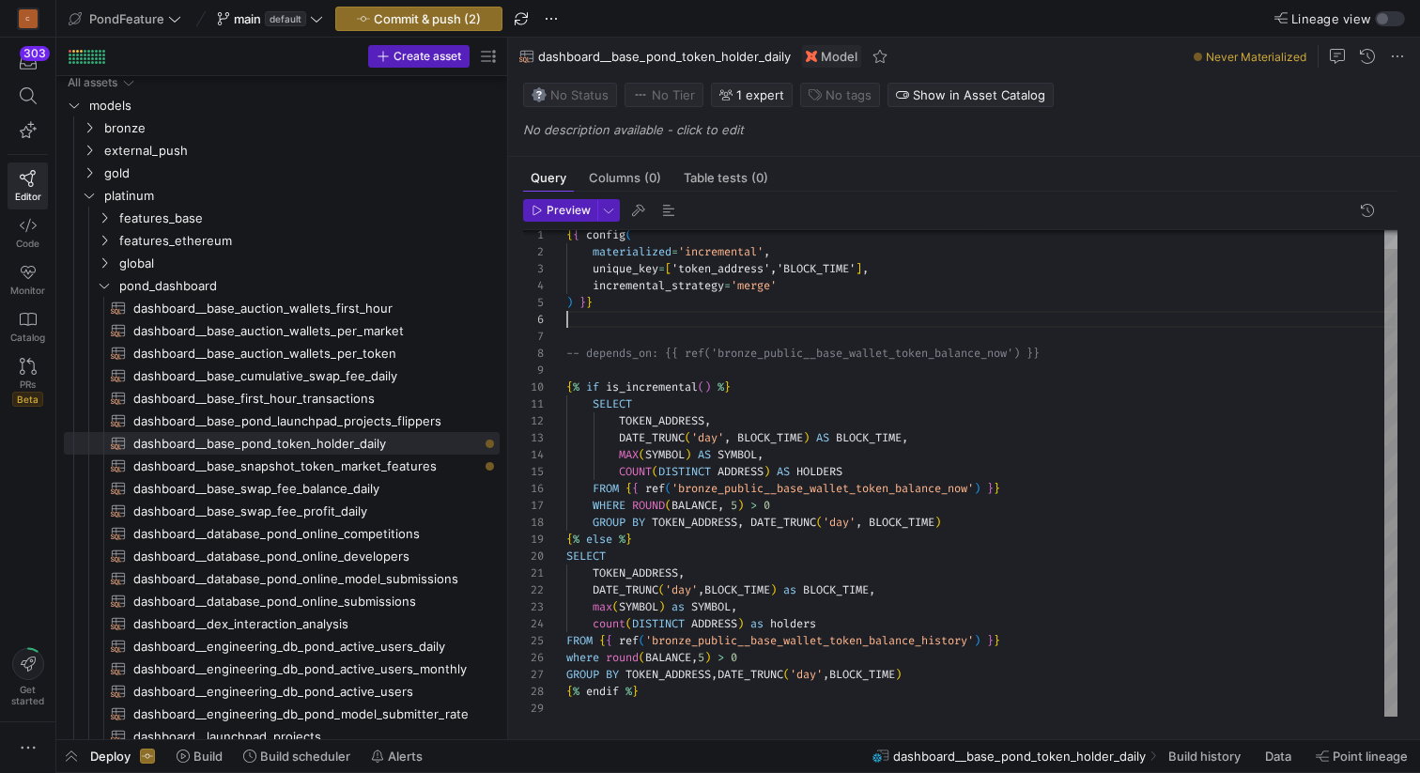
scroll to position [85, 176]
click at [778, 663] on div "{ { config ( materialized = 'incremental' , unique_key = [ 'token_address','BLO…" at bounding box center [981, 463] width 831 height 505
click at [635, 570] on div "{ { config ( materialized = 'incremental' , unique_key = [ 'token_address','BLO…" at bounding box center [981, 472] width 831 height 522
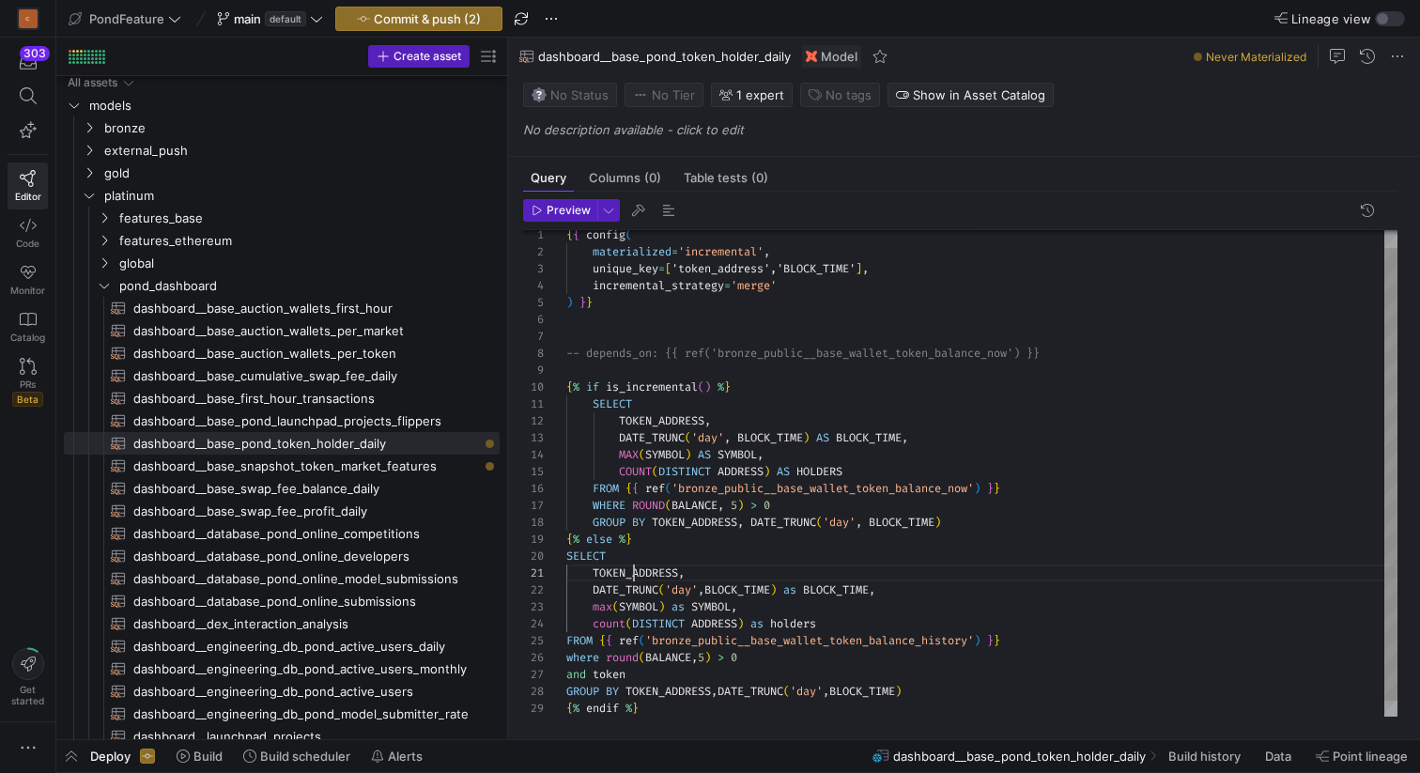
scroll to position [0, 115]
click at [614, 673] on div "{ { config ( materialized = 'incremental' , unique_key = [ 'token_address','BLO…" at bounding box center [981, 472] width 831 height 522
click at [842, 664] on div "{ { config ( materialized = 'incremental' , unique_key = [ 'token_address','BLO…" at bounding box center [981, 472] width 831 height 522
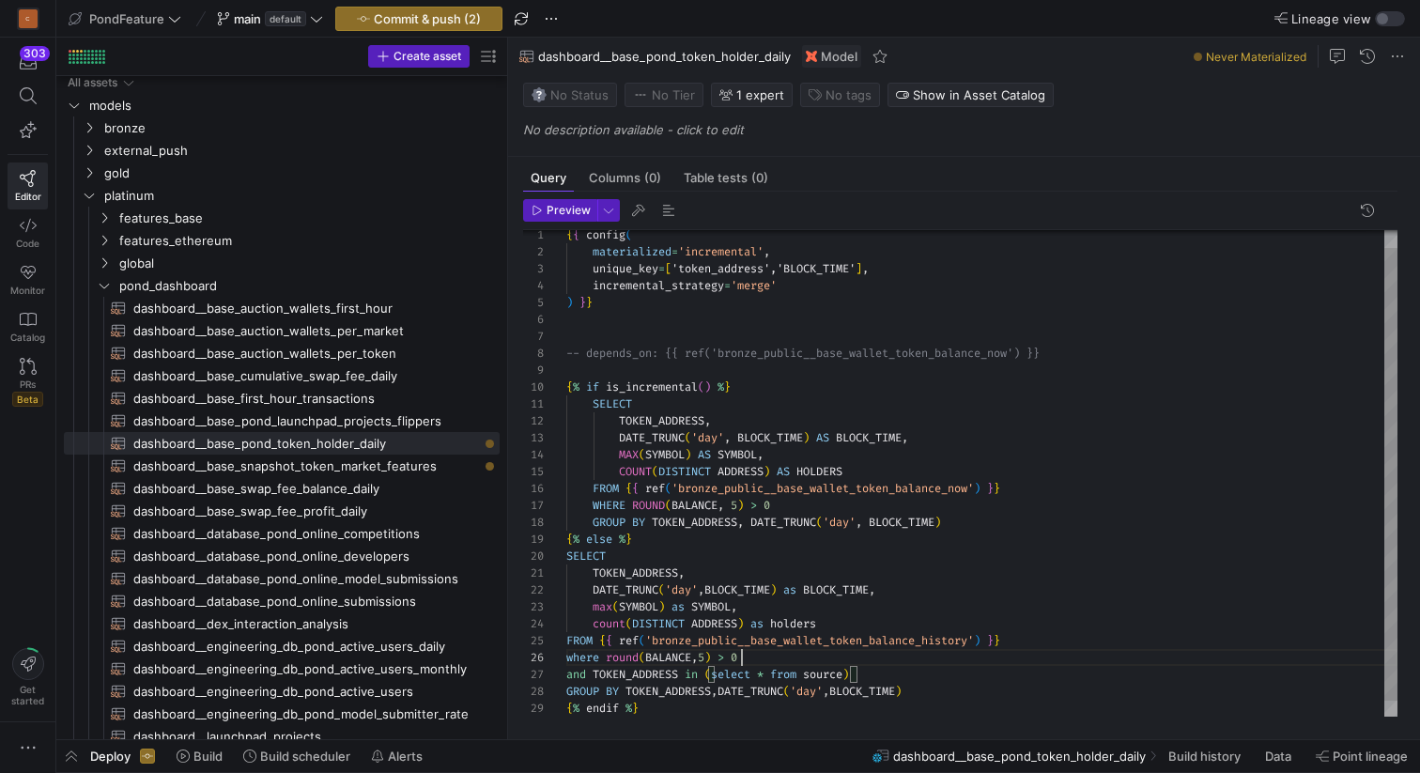
click at [842, 664] on div "{ { config ( materialized = 'incremental' , unique_key = [ 'token_address','BLO…" at bounding box center [981, 472] width 831 height 522
click at [835, 677] on div "{ { config ( materialized = 'incremental' , unique_key = [ 'token_address','BLO…" at bounding box center [981, 472] width 831 height 522
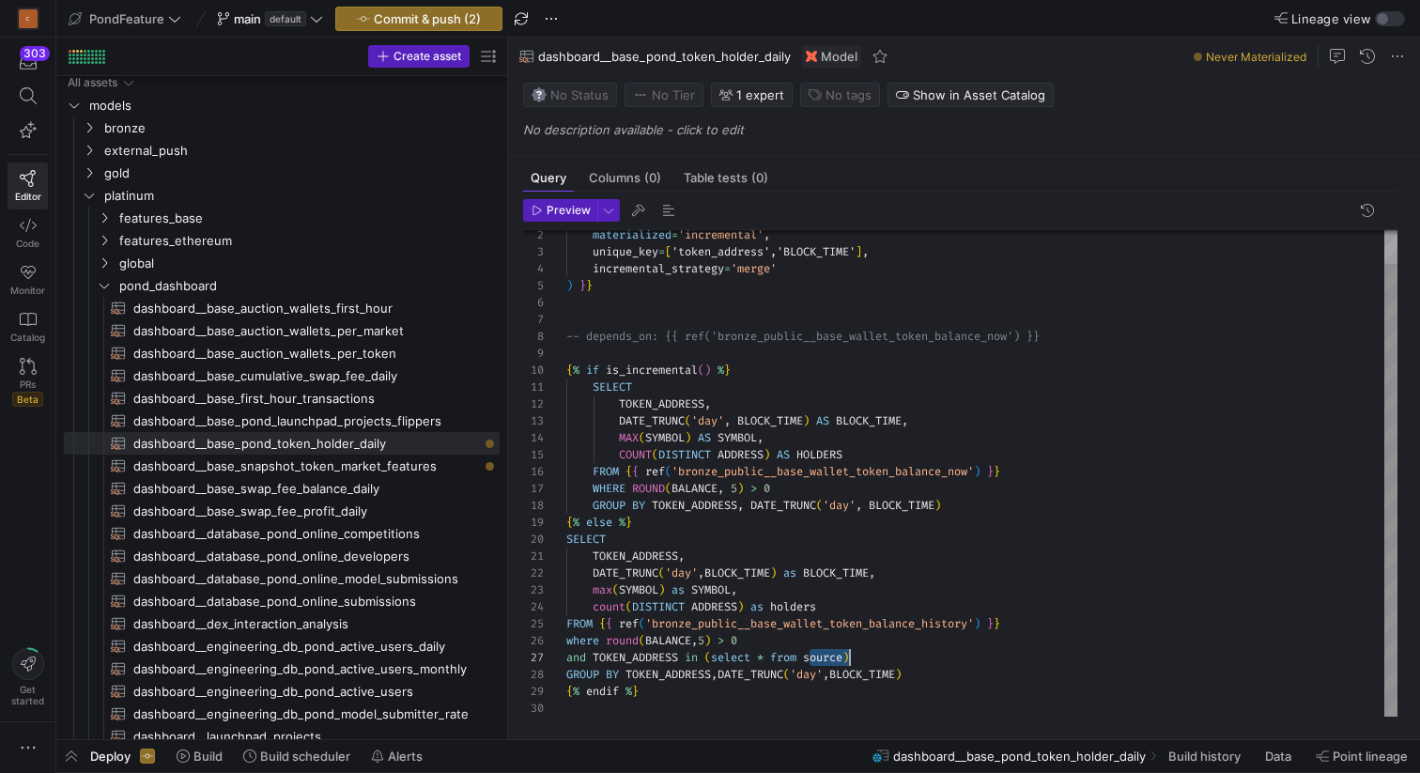
click at [823, 657] on div "materialized = 'incremental' , unique_key = [ 'token_address','BLOCK_TIME' ] , …" at bounding box center [981, 455] width 831 height 522
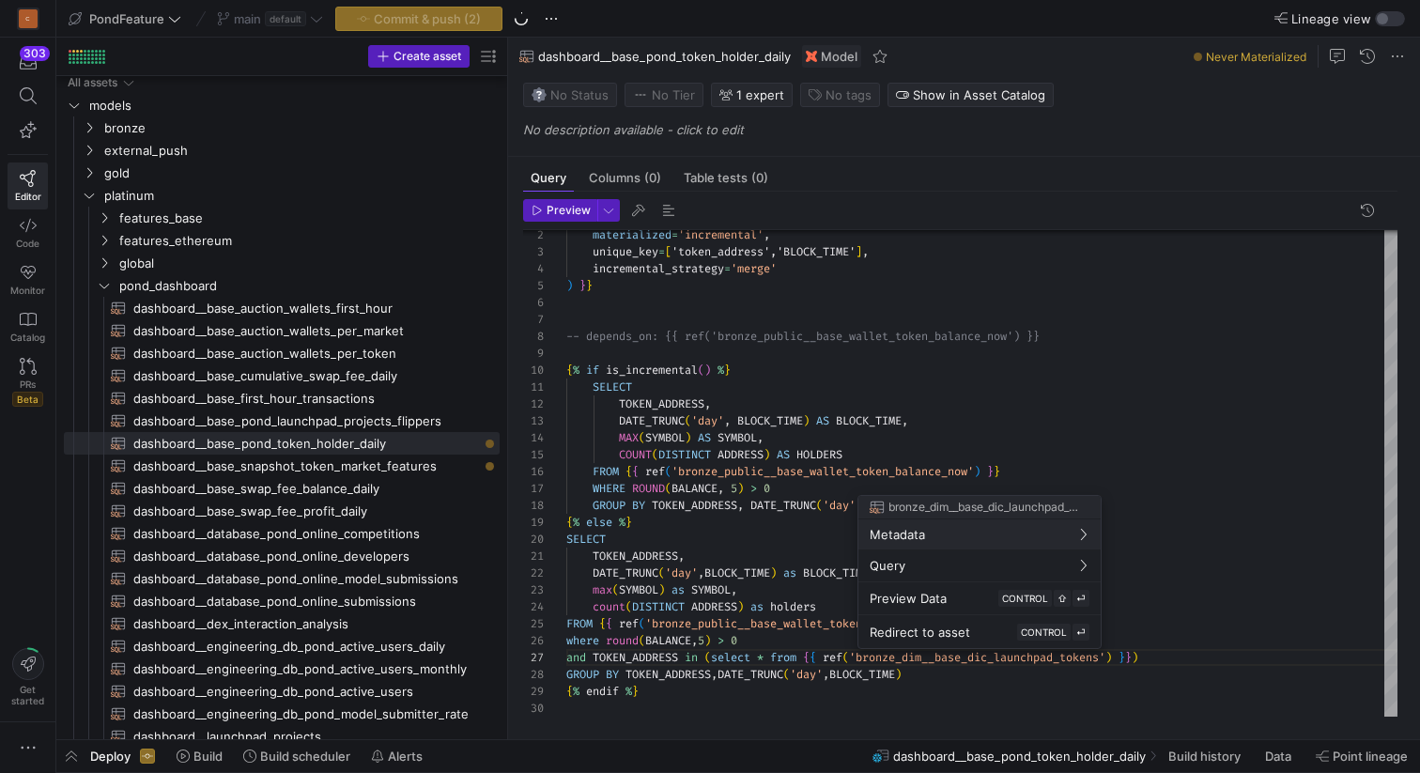
click at [1183, 667] on div at bounding box center [710, 386] width 1420 height 773
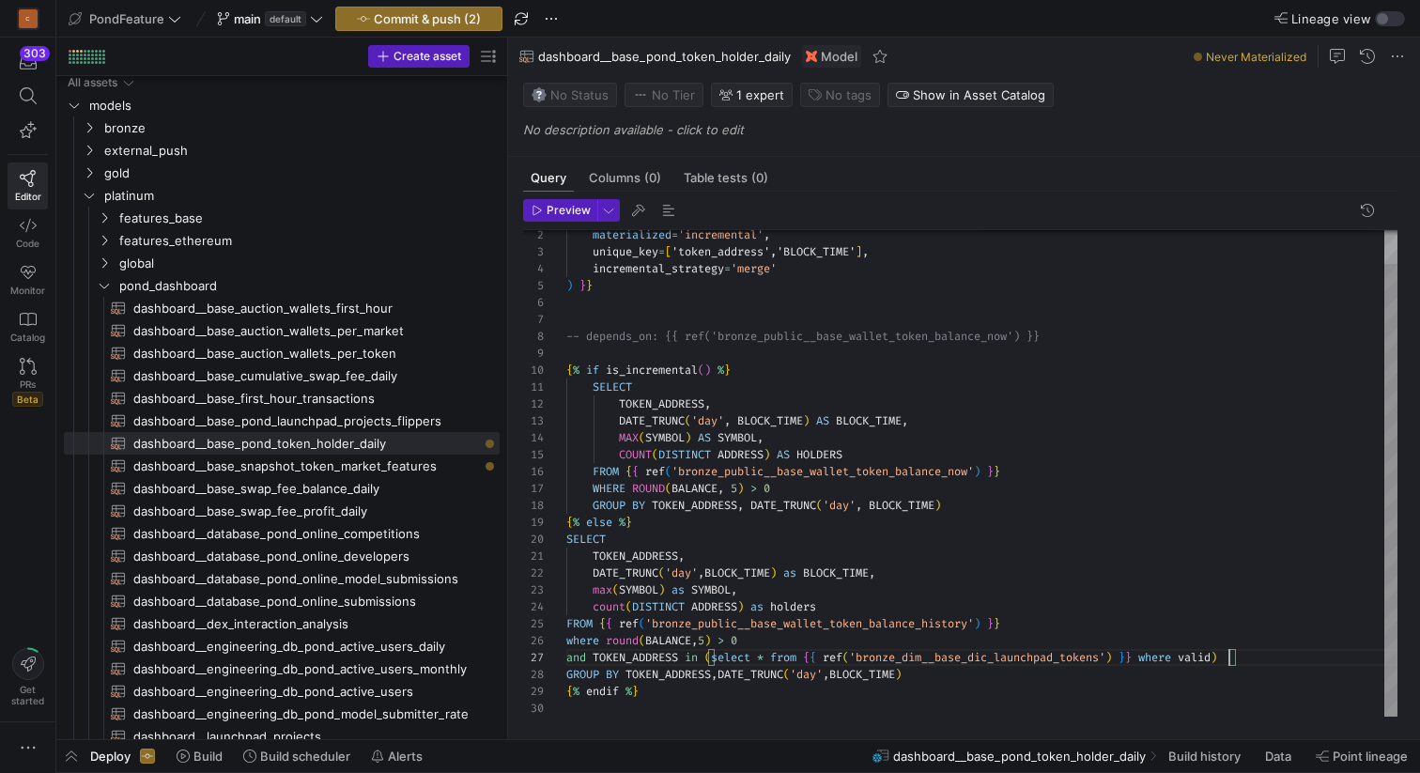
scroll to position [101, 663]
click at [1213, 657] on div "materialized = 'incremental' , unique_key = [ 'token_address','BLOCK_TIME' ] , …" at bounding box center [981, 455] width 831 height 522
click at [770, 653] on div "materialized = 'incremental' , unique_key = [ 'token_address','BLOCK_TIME' ] , …" at bounding box center [981, 455] width 831 height 522
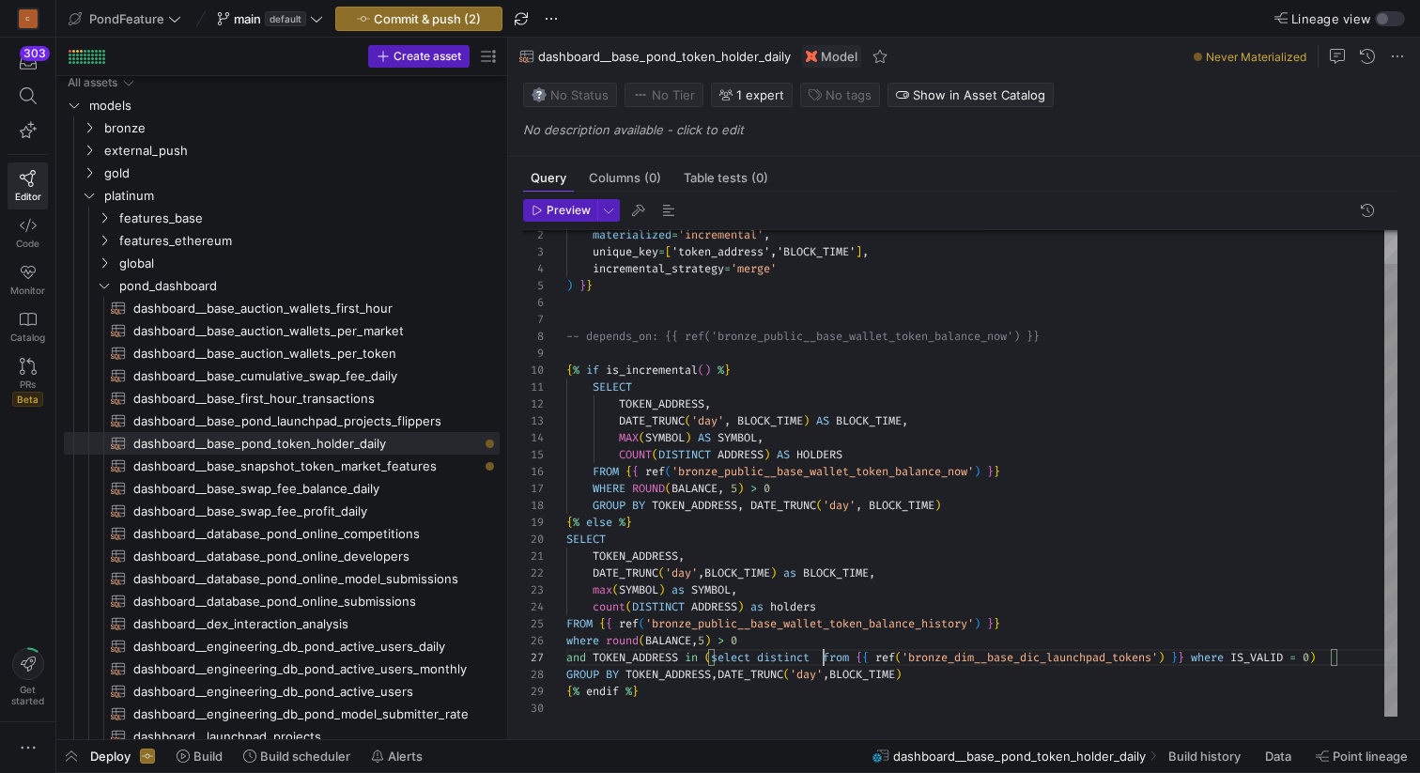
scroll to position [101, 325]
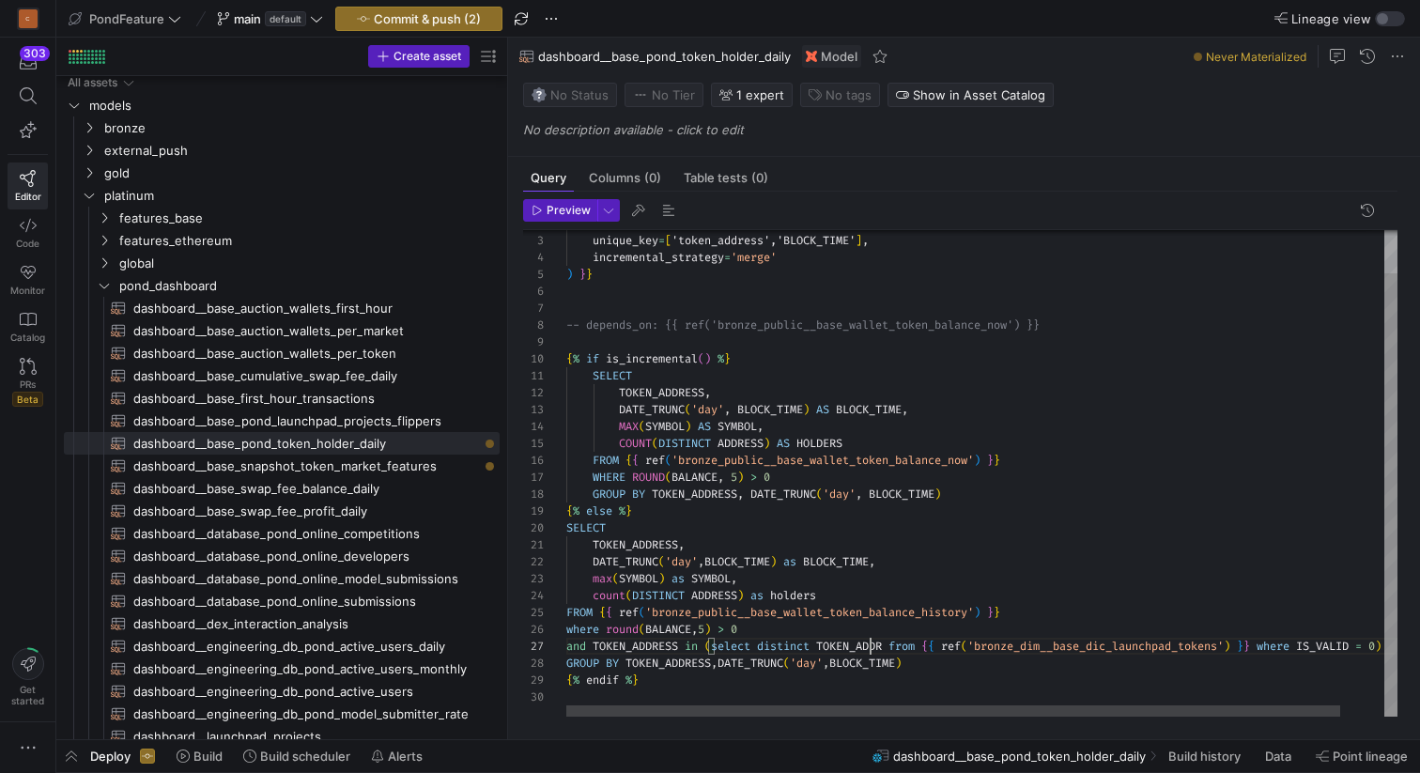
click at [872, 642] on div "materialized = 'incremental' , unique_key = [ 'token_address','BLOCK_TIME' ] , …" at bounding box center [1005, 449] width 878 height 533
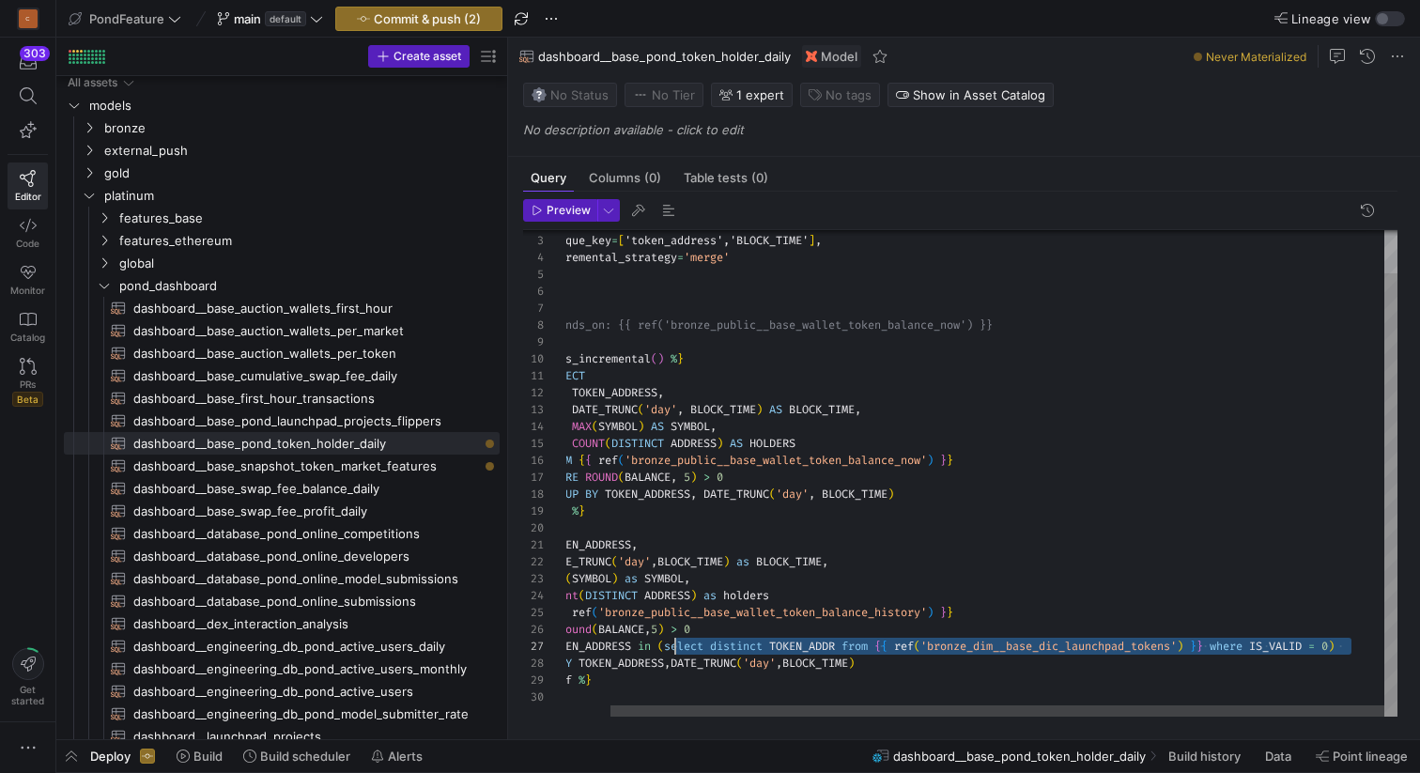
scroll to position [101, 148]
drag, startPoint x: 1352, startPoint y: 642, endPoint x: 667, endPoint y: 645, distance: 685.5
click at [667, 645] on div "materialized = 'incremental' , unique_key = [ 'token_address','BLOCK_TIME' ] , …" at bounding box center [958, 449] width 878 height 533
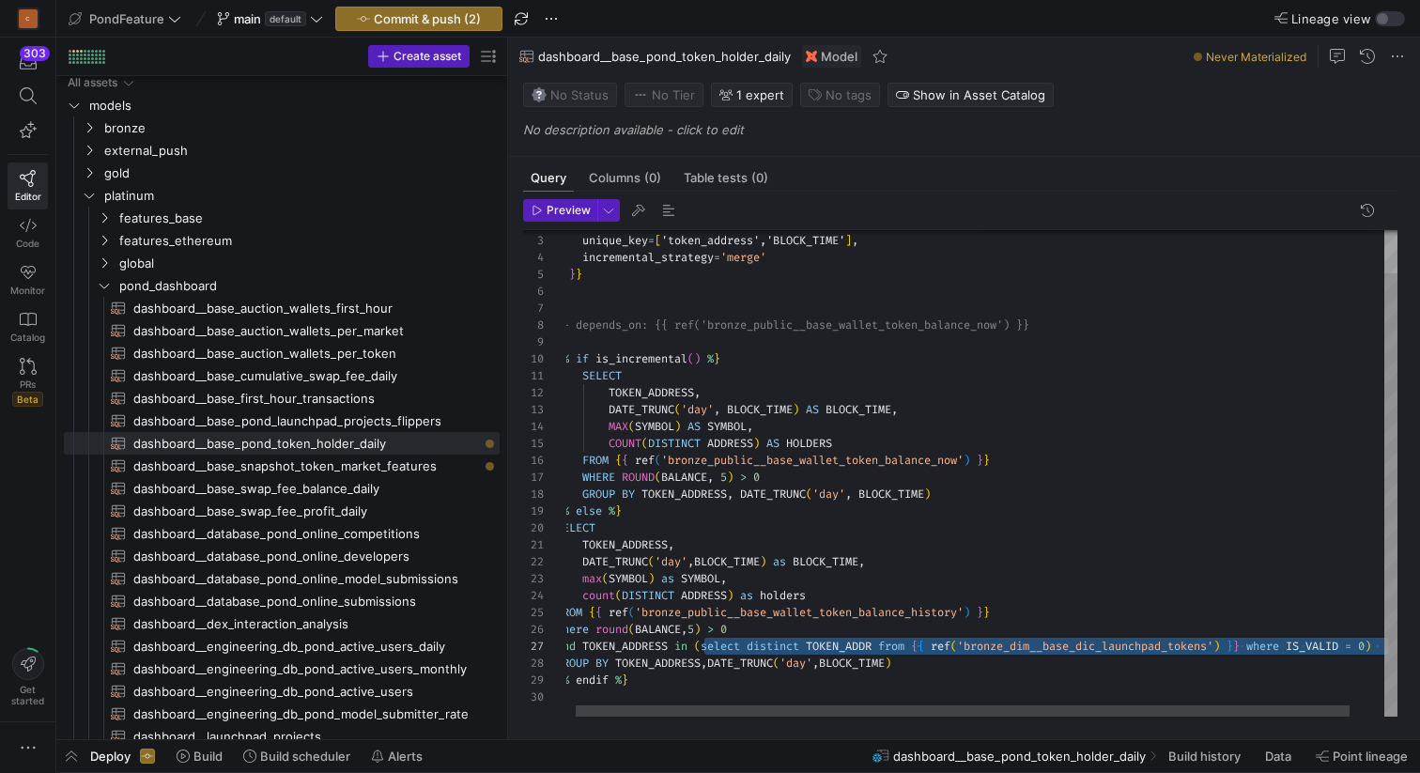
click at [837, 473] on div "materialized = 'incremental' , unique_key = [ 'token_address','BLOCK_TIME' ] , …" at bounding box center [995, 449] width 878 height 533
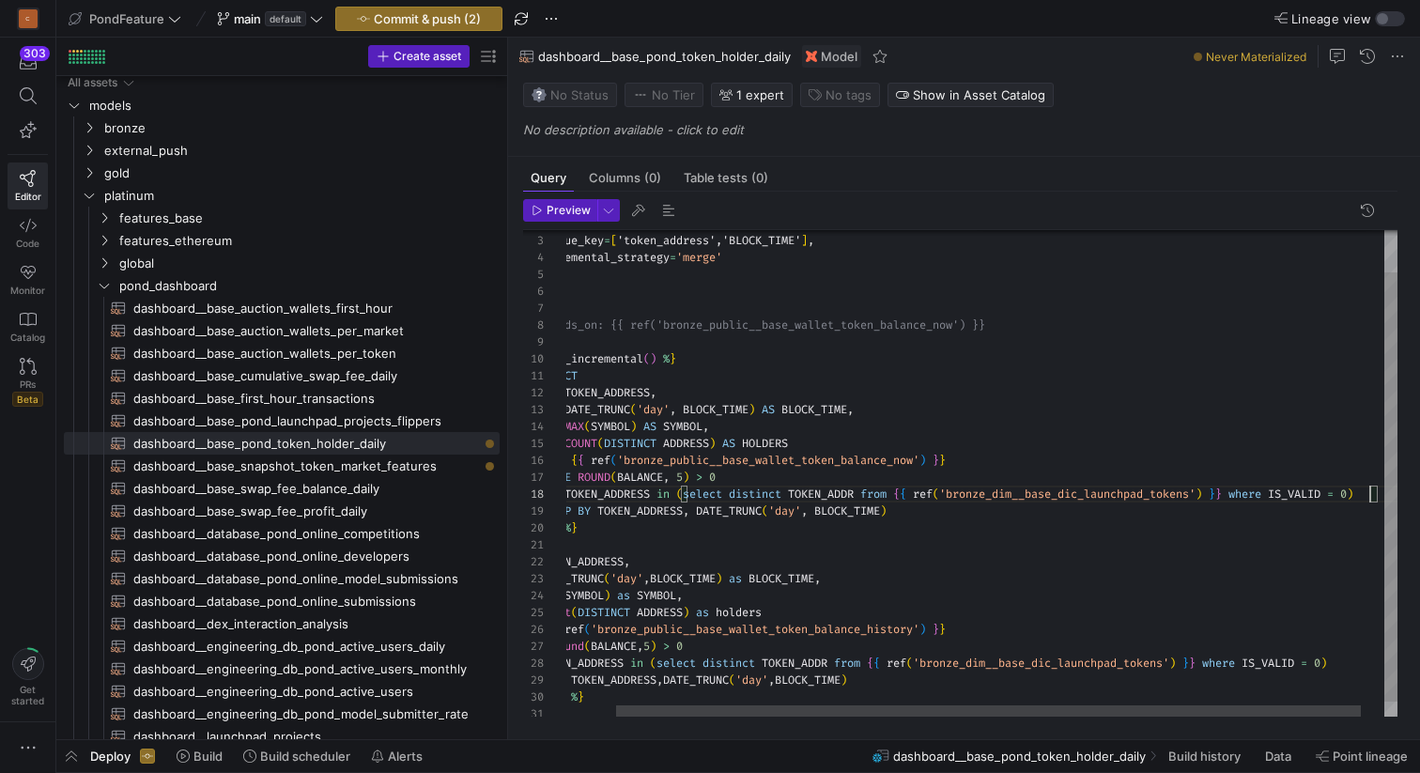
scroll to position [118, 858]
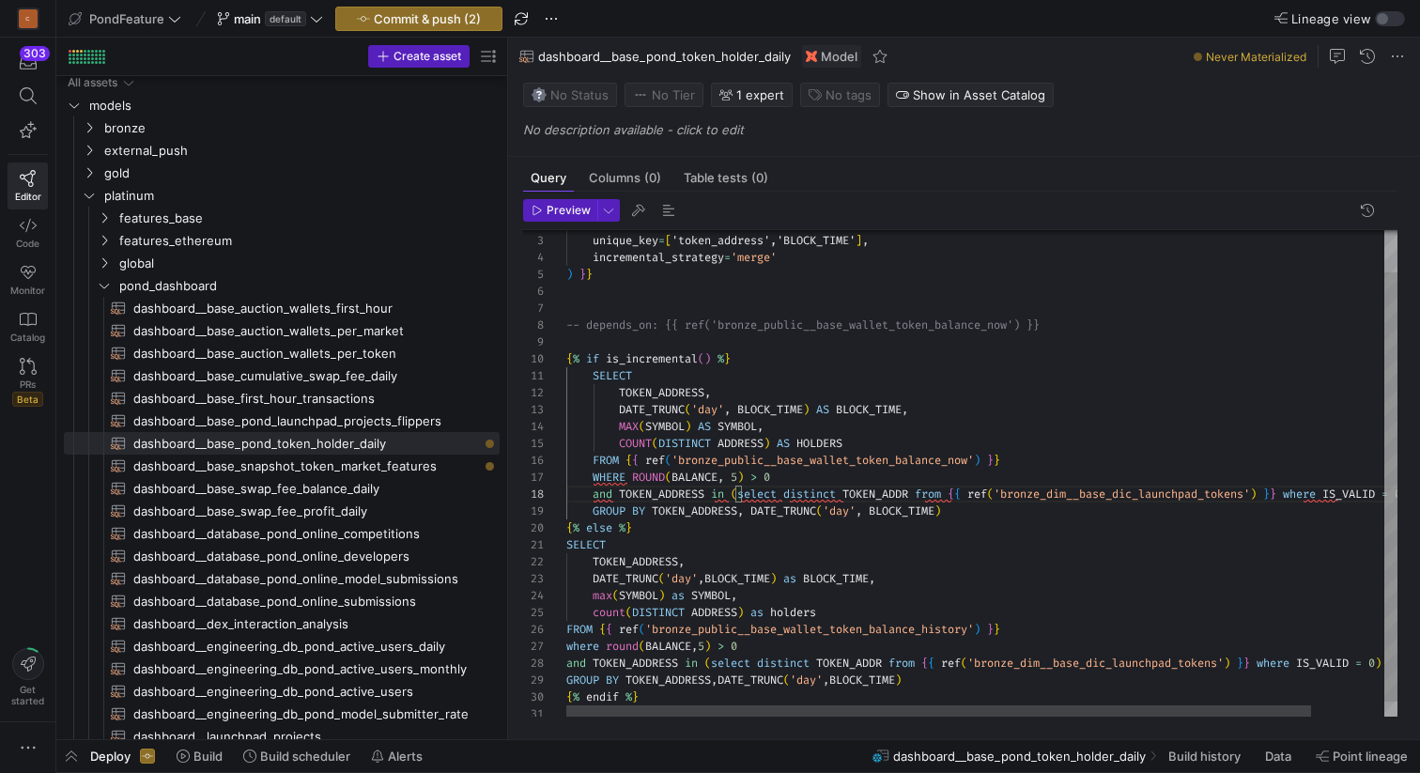
click at [852, 380] on div "materialized = 'incremental' , unique_key = [ 'token_address','BLOCK_TIME' ] , …" at bounding box center [1022, 458] width 912 height 550
click at [795, 393] on div "materialized = 'incremental' , unique_key = [ 'token_address','BLOCK_TIME' ] , …" at bounding box center [1022, 458] width 912 height 550
click at [772, 279] on div "materialized = 'incremental' , unique_key = [ 'token_address','BLOCK_TIME' ] , …" at bounding box center [1022, 458] width 912 height 550
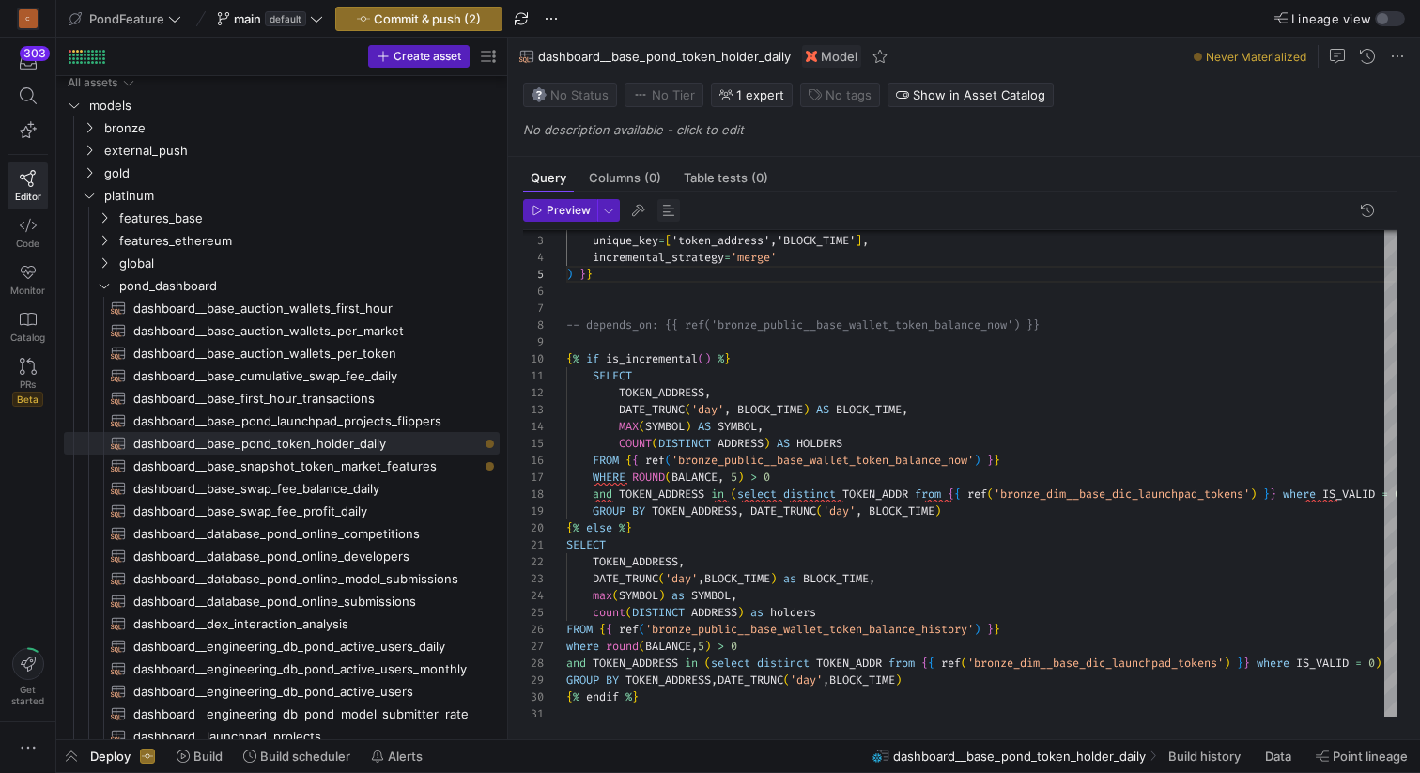
click at [661, 208] on span "button" at bounding box center [668, 210] width 23 height 23
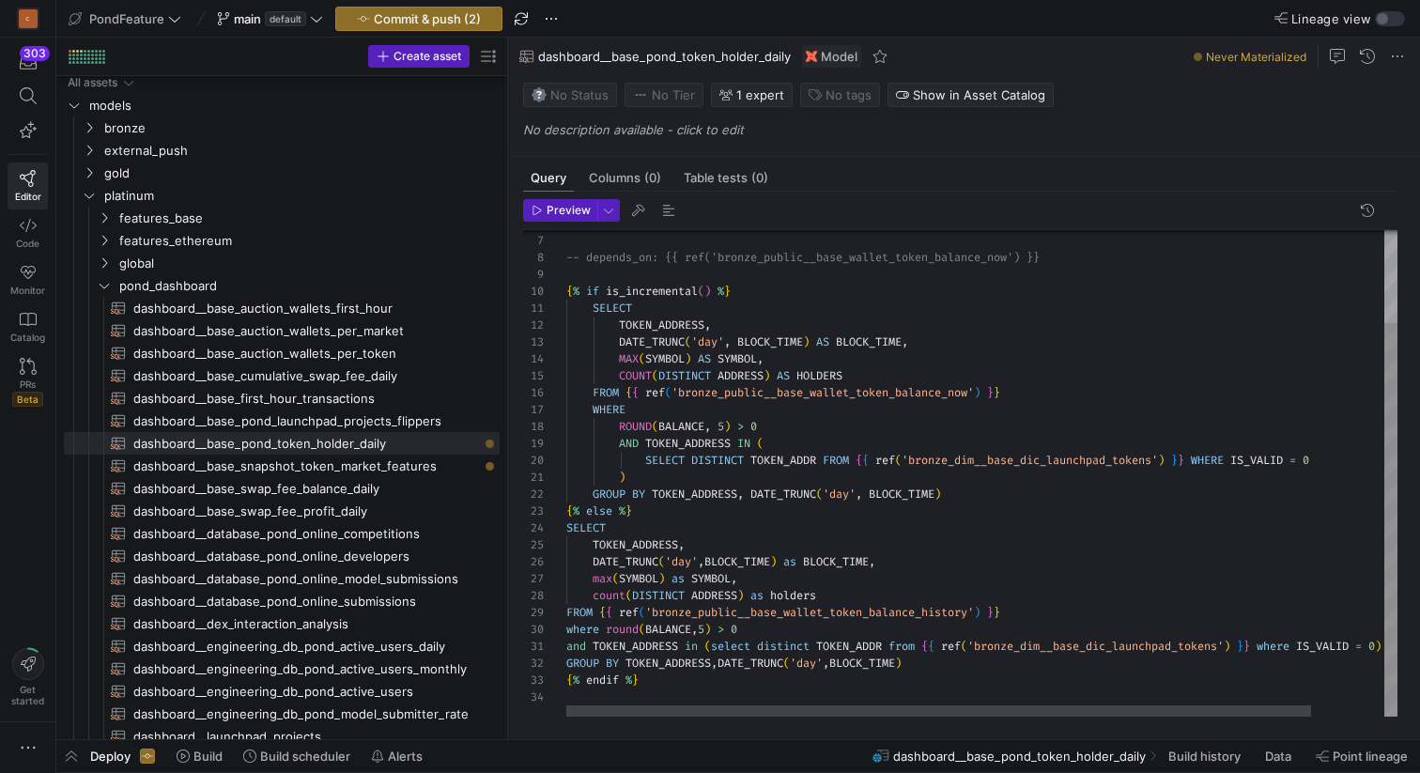
scroll to position [152, 176]
click at [760, 631] on div "-- depends_on: {{ ref('bronze_public__base_wallet_ token_balance_now') }} { % i…" at bounding box center [1022, 416] width 912 height 601
click at [666, 682] on div "-- depends_on: {{ ref('bronze_public__base_wallet_ token_balance_now') }} { % i…" at bounding box center [1022, 416] width 912 height 601
type textarea "{{ config( materialized='incremental', unique_key=['token_address','BLOCK_TIME'…"
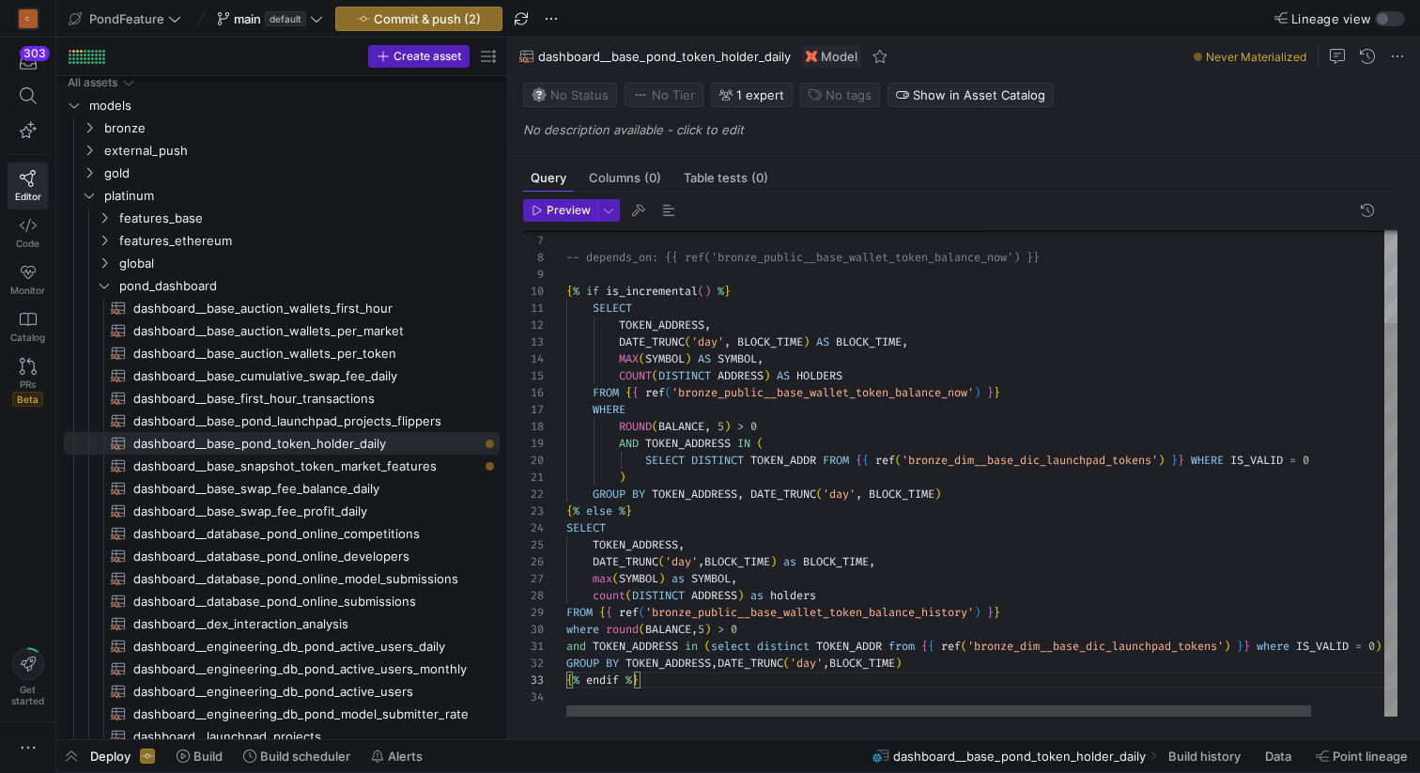
scroll to position [135, 0]
click at [767, 278] on div "-- depends_on: {{ ref('bronze_public__base_wallet_ token_balance_now') }} { % i…" at bounding box center [1022, 416] width 912 height 601
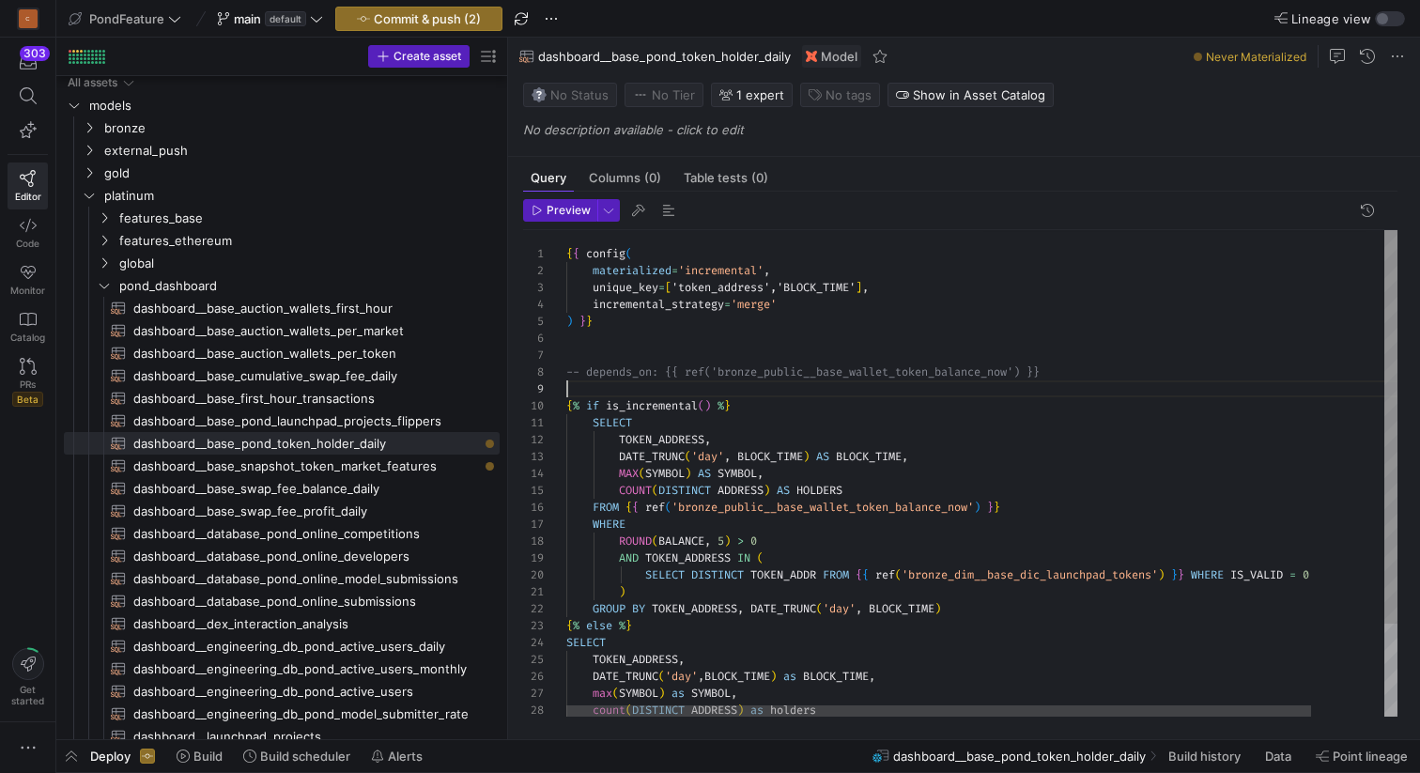
click at [733, 288] on div "-- depends_on: {{ ref('bronze_public__base_wallet_ token_balance_now') }} { % i…" at bounding box center [1022, 530] width 912 height 601
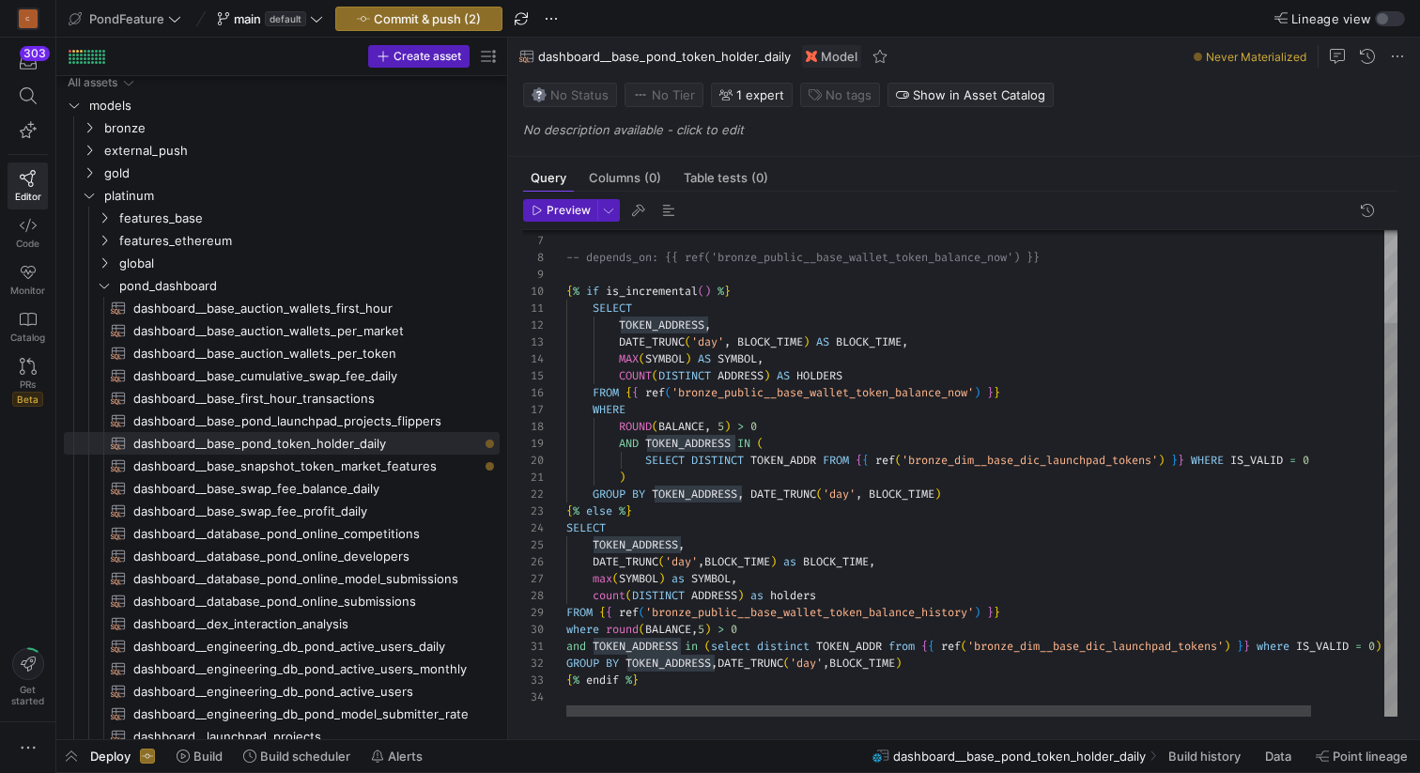
click at [688, 276] on div "-- depends_on: {{ ref('bronze_public__base_wallet_ token_balance_now') }} { % i…" at bounding box center [1022, 416] width 912 height 601
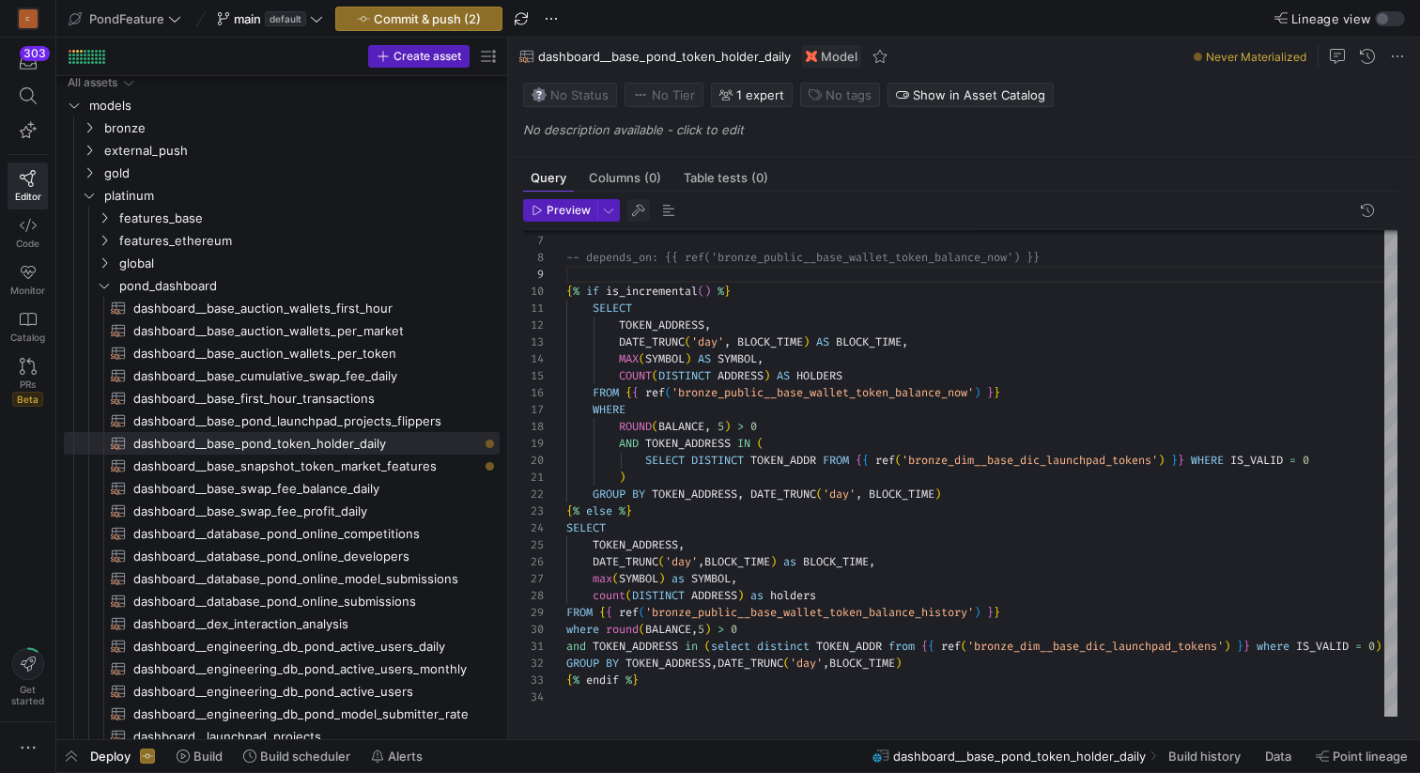
click at [639, 212] on span "button" at bounding box center [638, 210] width 23 height 23
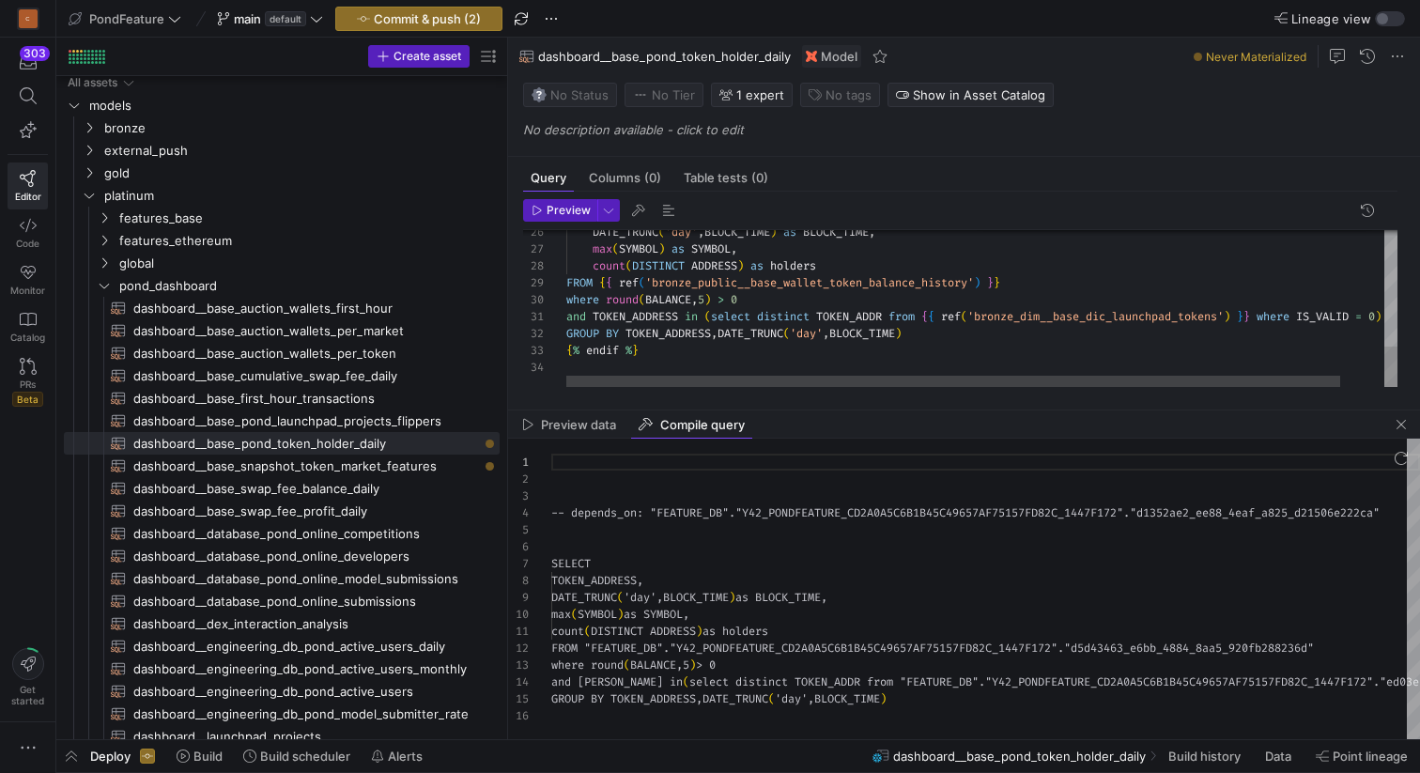
scroll to position [169, 0]
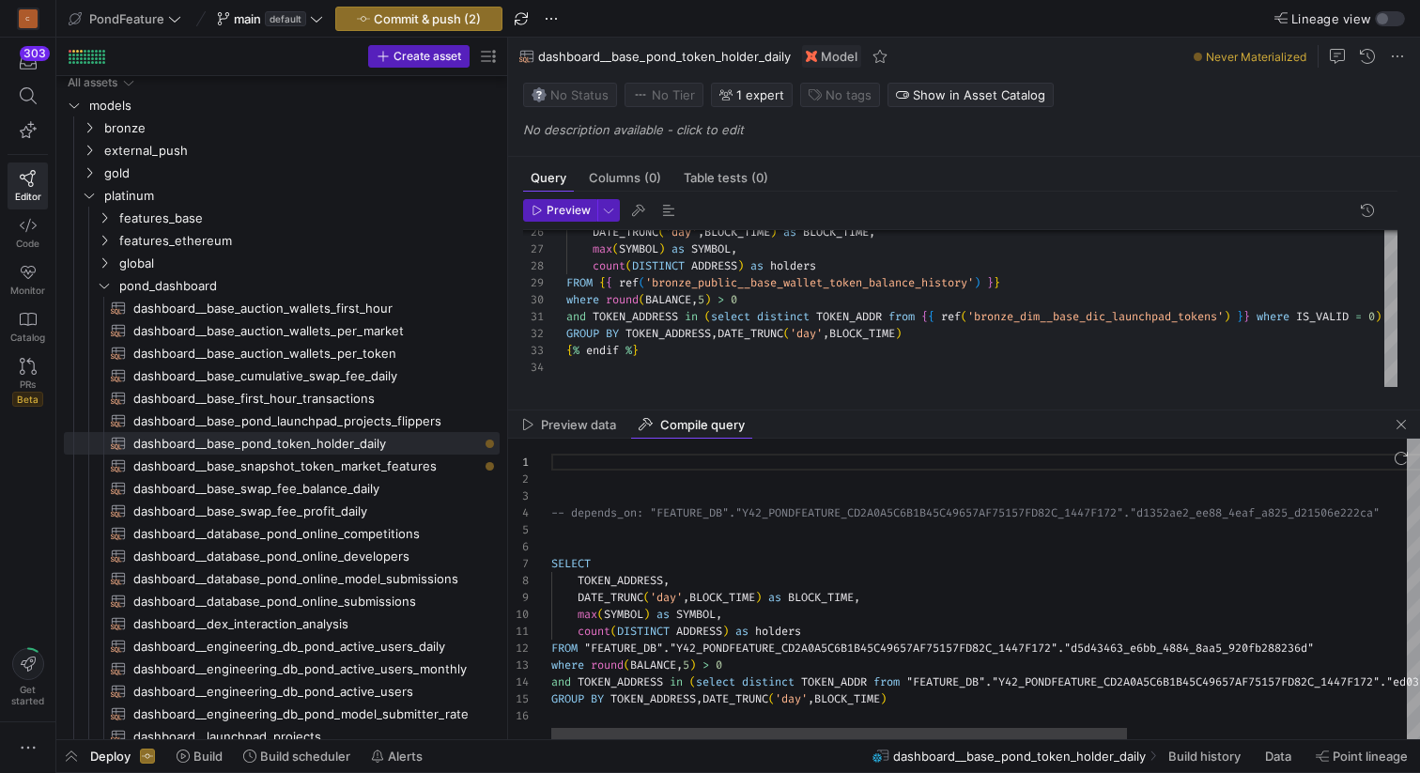
click at [679, 548] on div "-- depends_on: "FEATURE_DB"."Y42_PONDFEATURE_CD2A0 A5C6B1B45C49657AF75157FD82C_…" at bounding box center [1196, 589] width 1290 height 301
click at [1399, 425] on span "button" at bounding box center [1401, 424] width 23 height 23
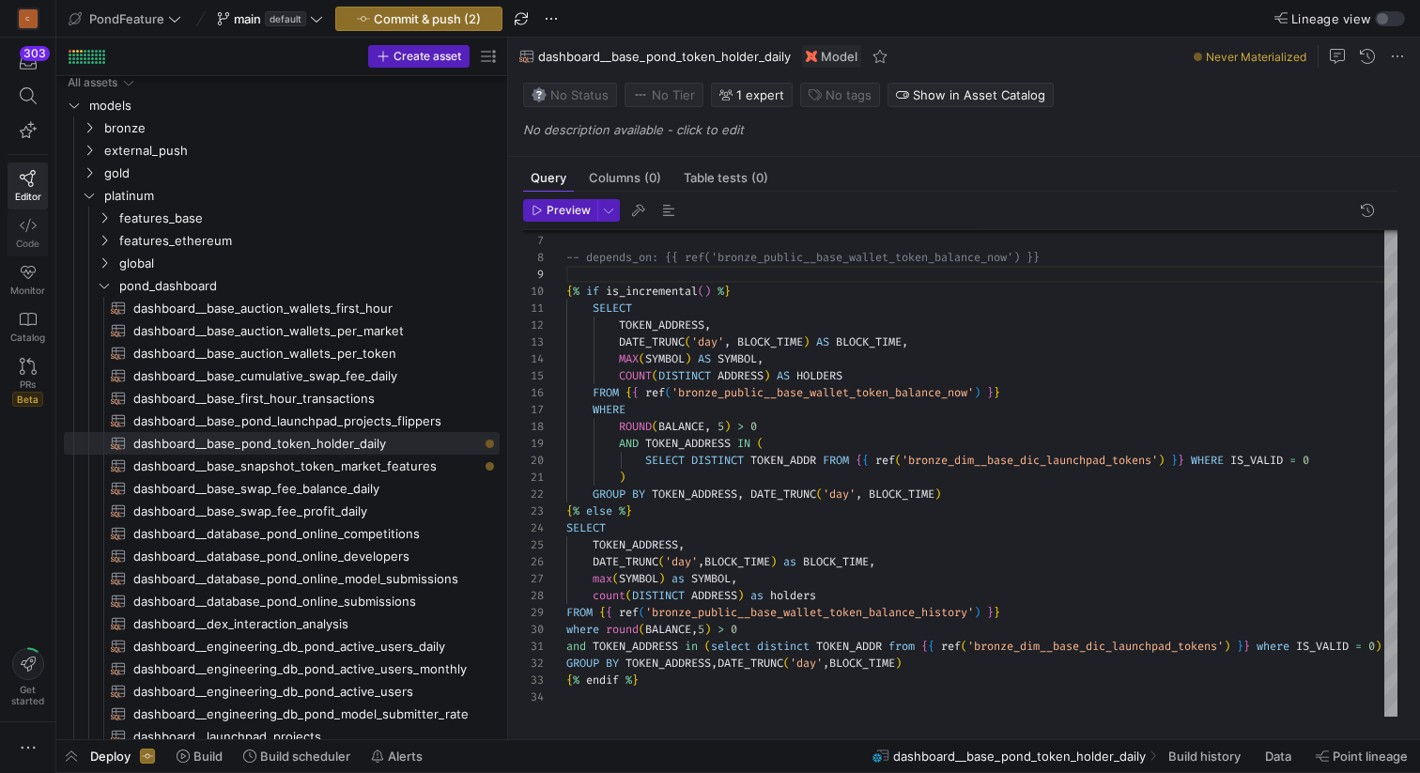
click at [21, 228] on icon at bounding box center [28, 225] width 17 height 17
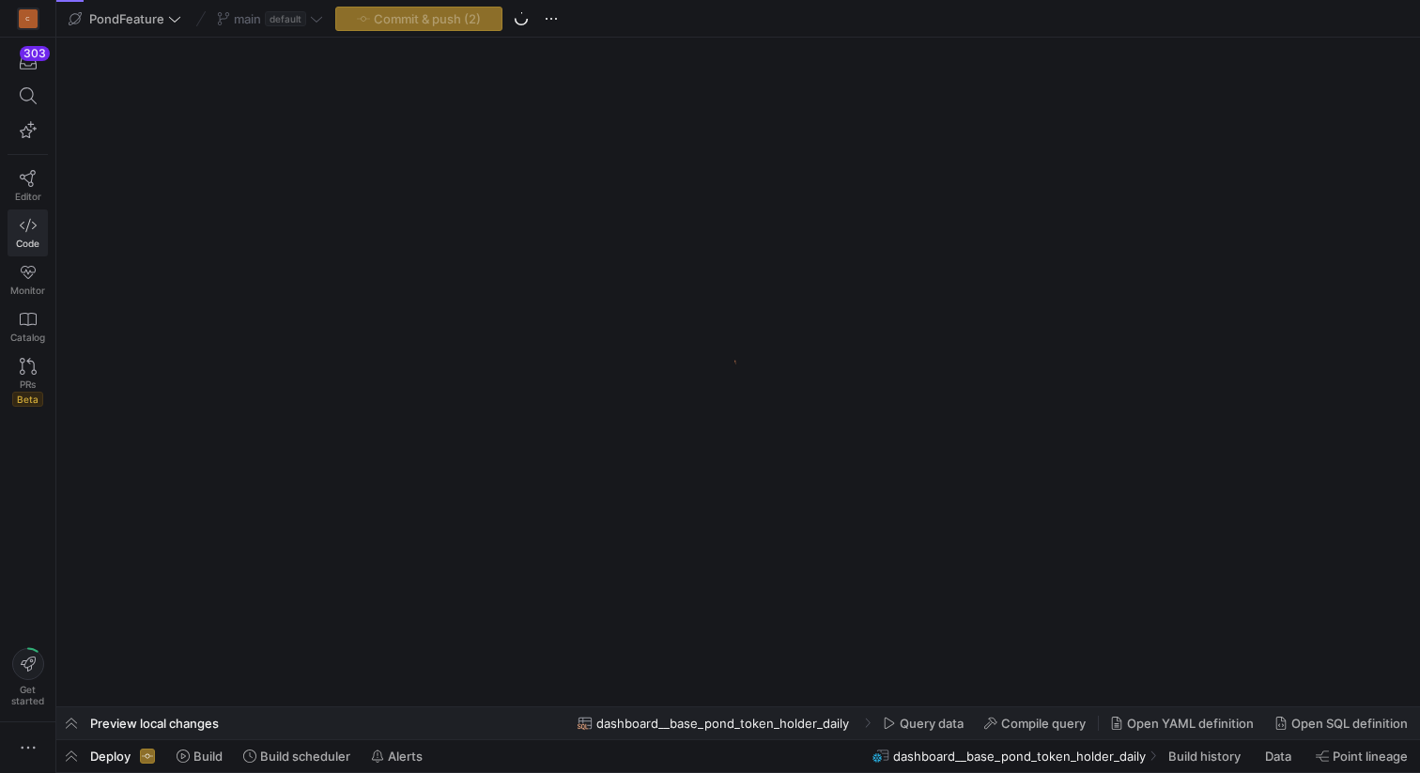
scroll to position [0, 1377]
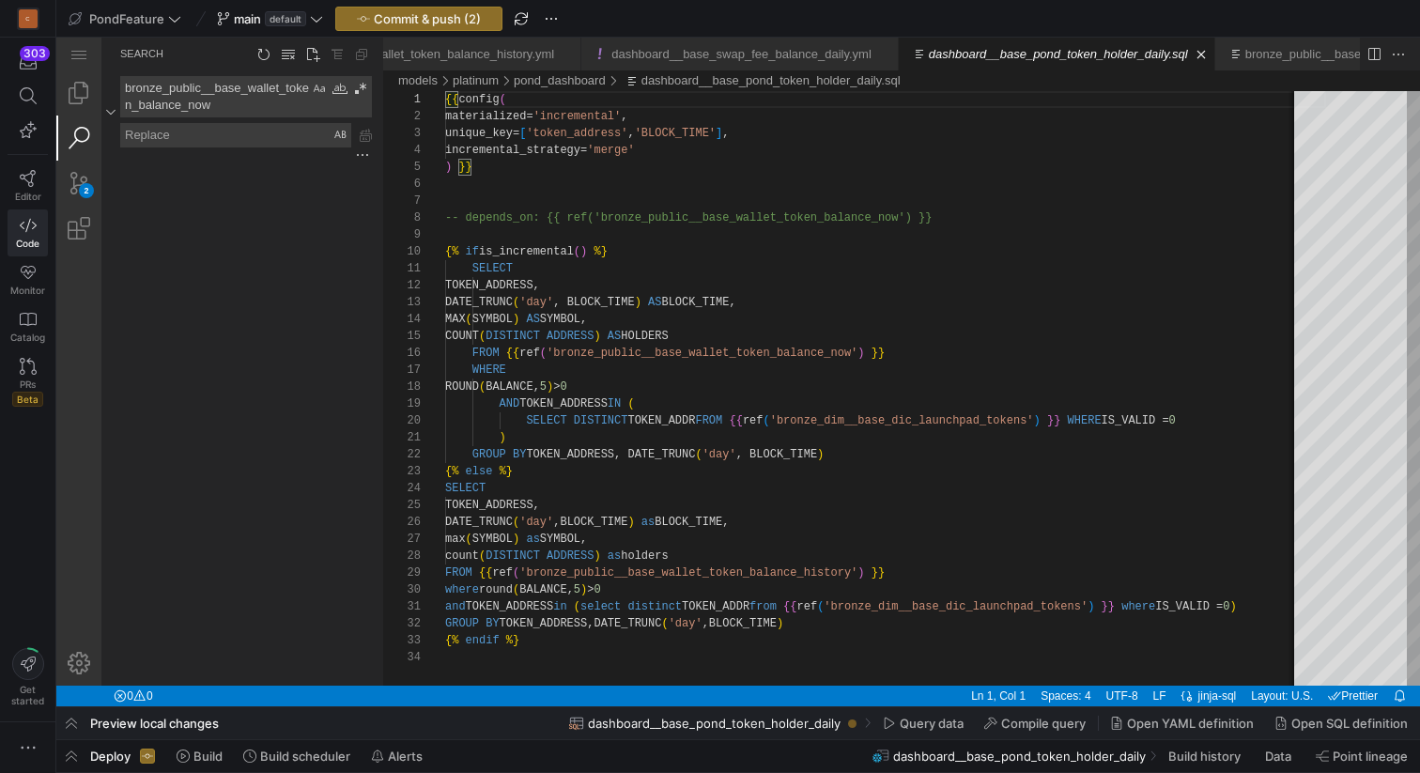
click at [245, 108] on textarea "bronze_public__base_wallet_token_balance_now" at bounding box center [215, 96] width 188 height 39
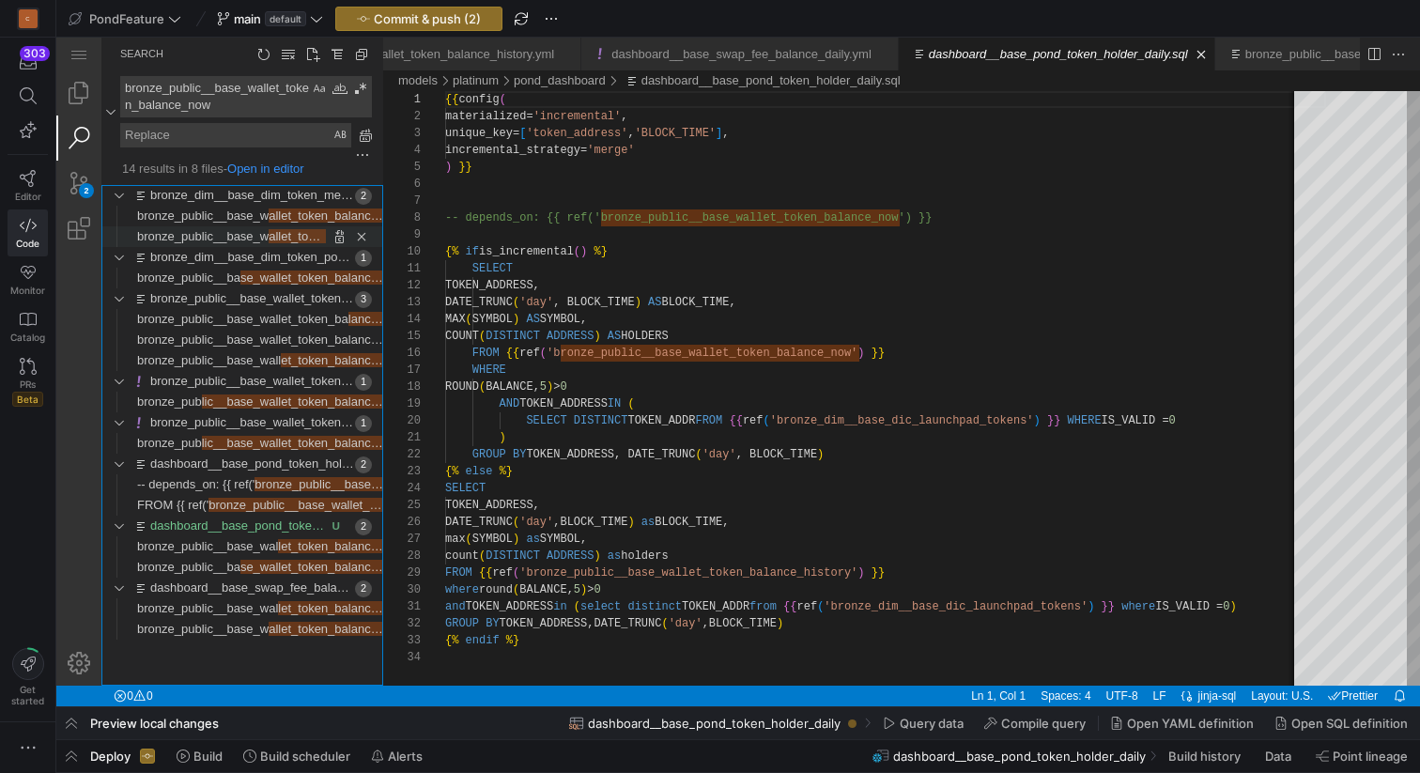
click at [234, 239] on span "bronze_public__base_w" at bounding box center [202, 236] width 131 height 14
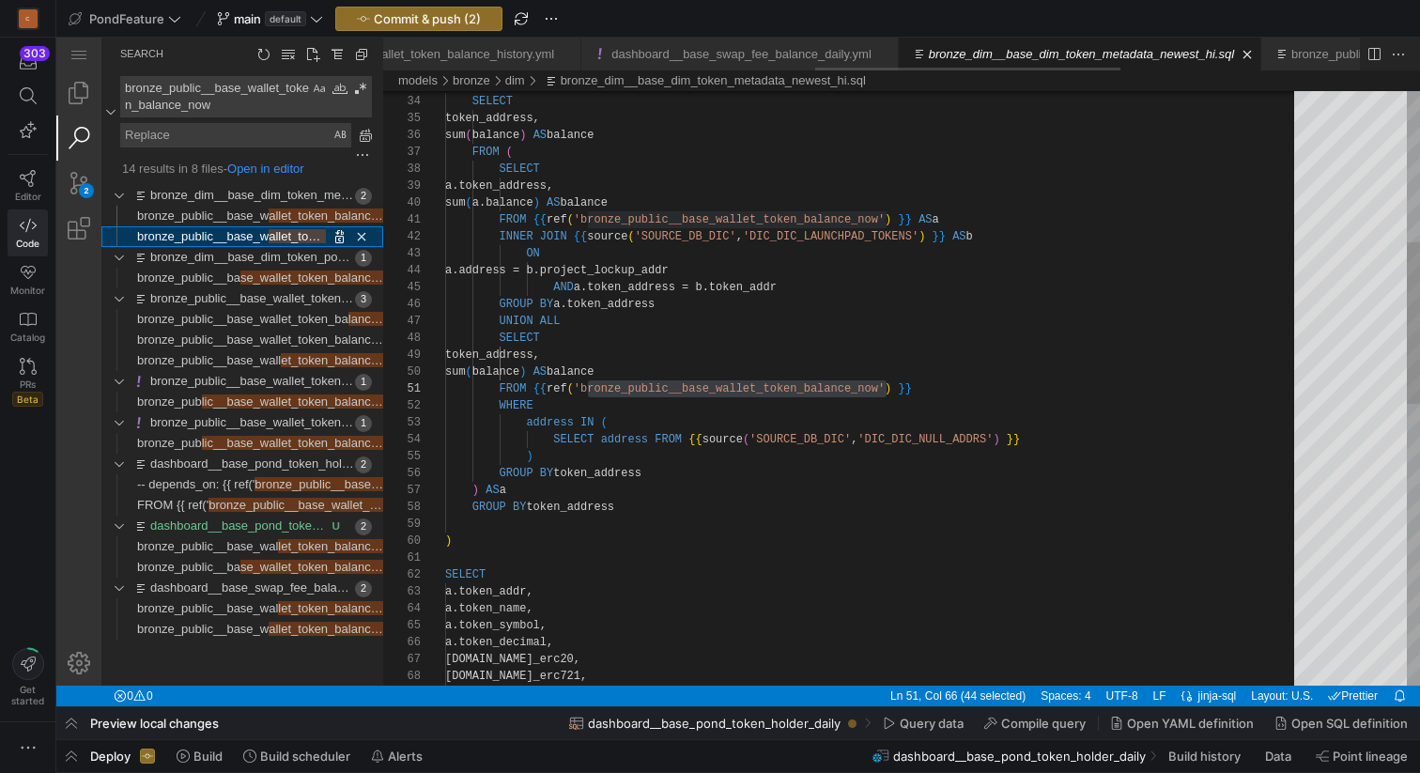
scroll to position [169, 441]
click at [229, 276] on span "bronze_public__ba" at bounding box center [188, 277] width 103 height 14
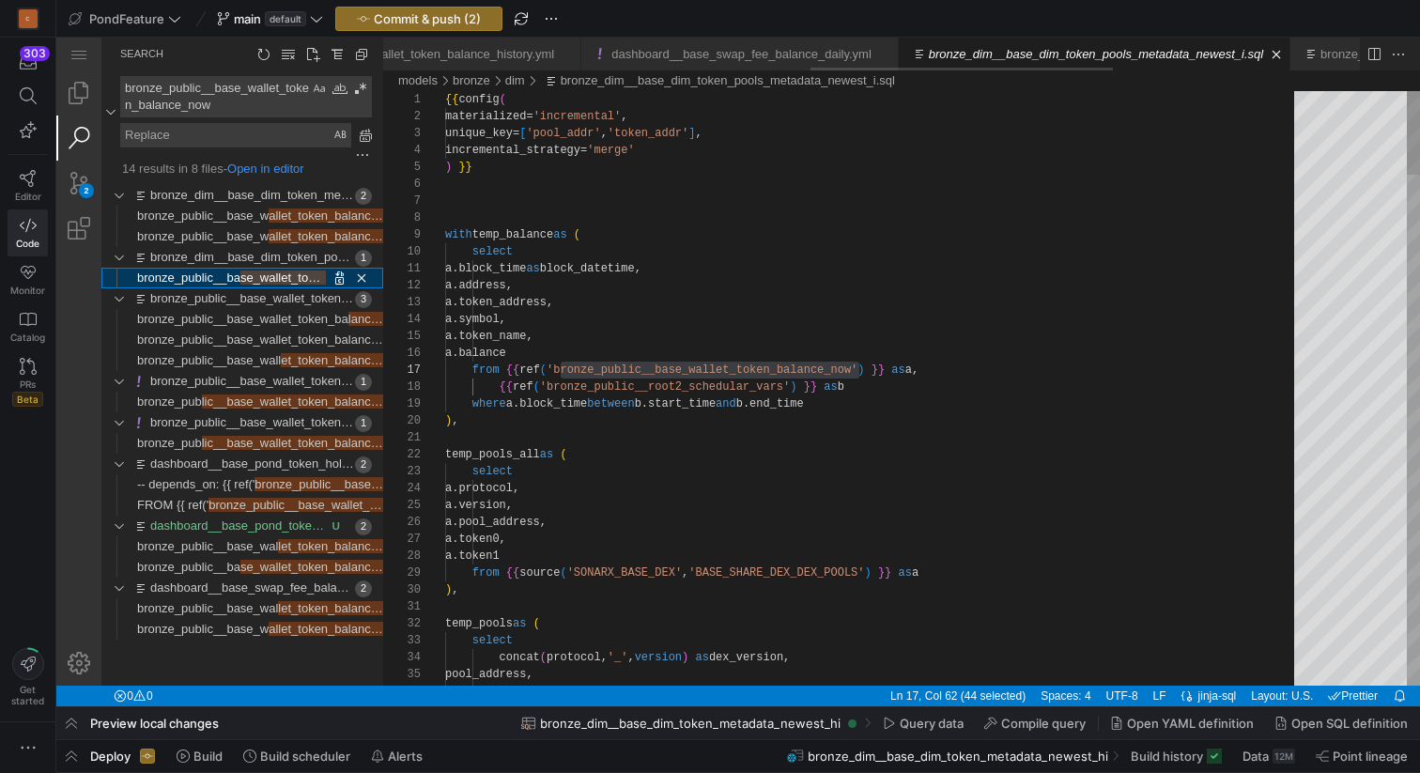
scroll to position [169, 414]
click at [232, 318] on span "bronze_public__base_wallet_token_ba" at bounding box center [242, 319] width 211 height 14
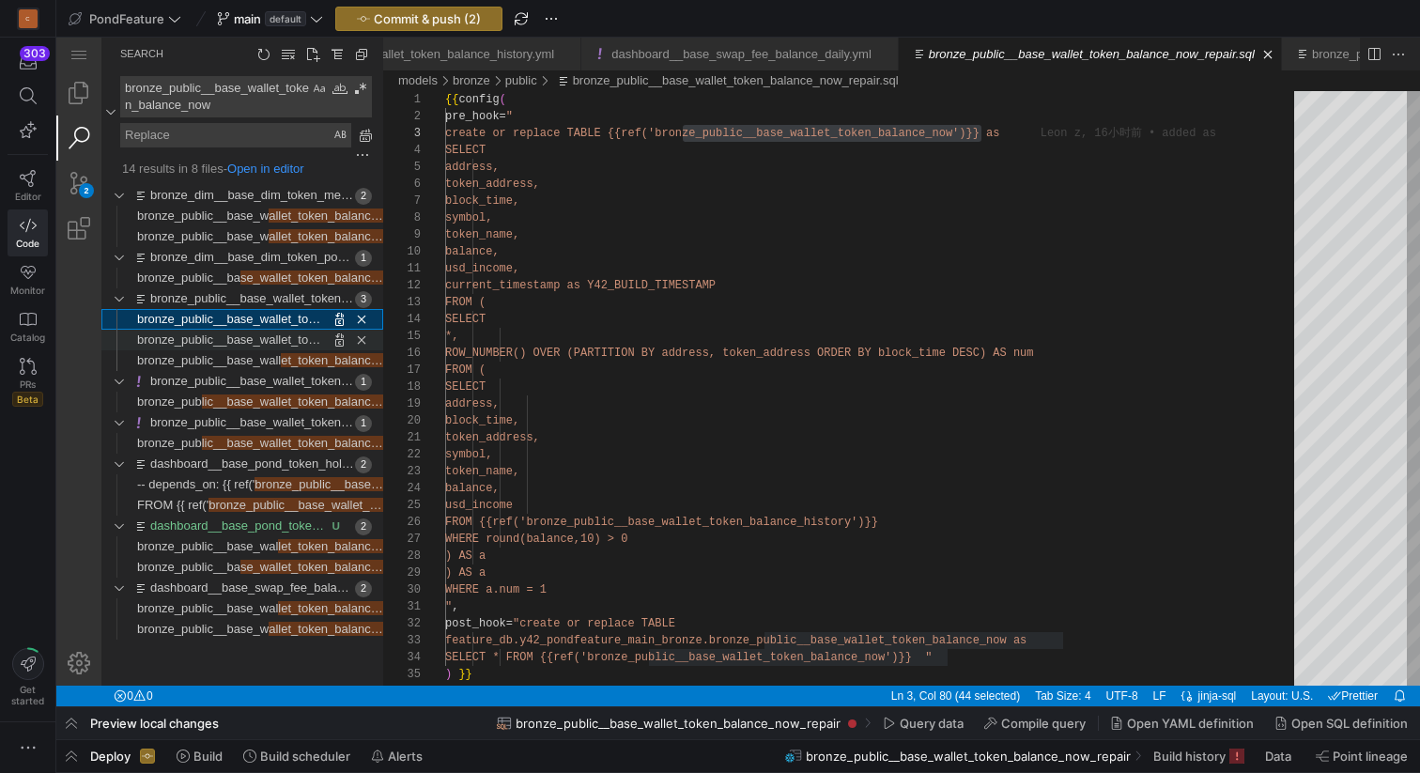
click at [232, 342] on span "bronze_public__base_wallet_token_balance_now as" at bounding box center [279, 339] width 285 height 14
type textarea "", post_hook="create or replace TABLE feature_db.y42_pondfeature_main_bronze.br…"
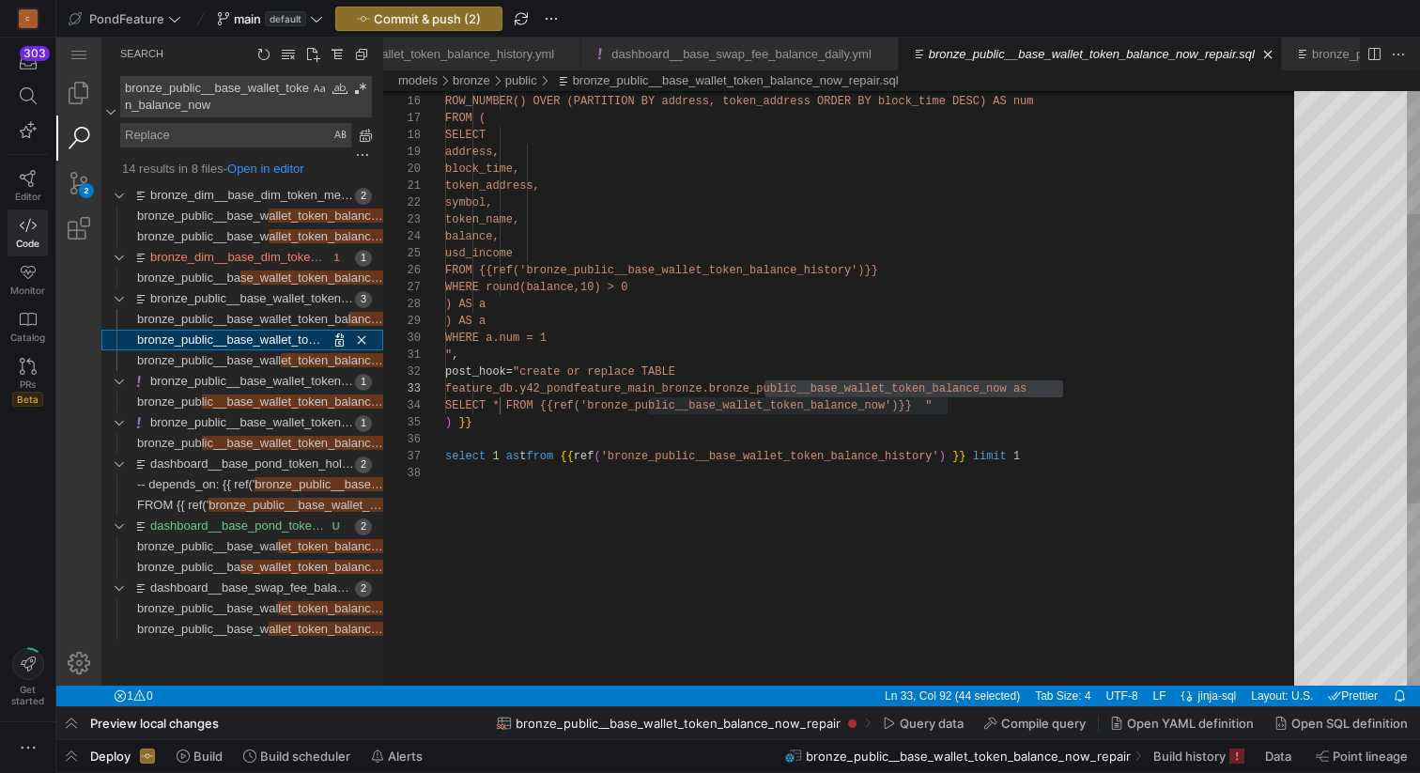
scroll to position [118, 618]
click at [231, 376] on link "bronze_public__base_wallet_token_balance_now_repair.yml" at bounding box center [315, 381] width 330 height 14
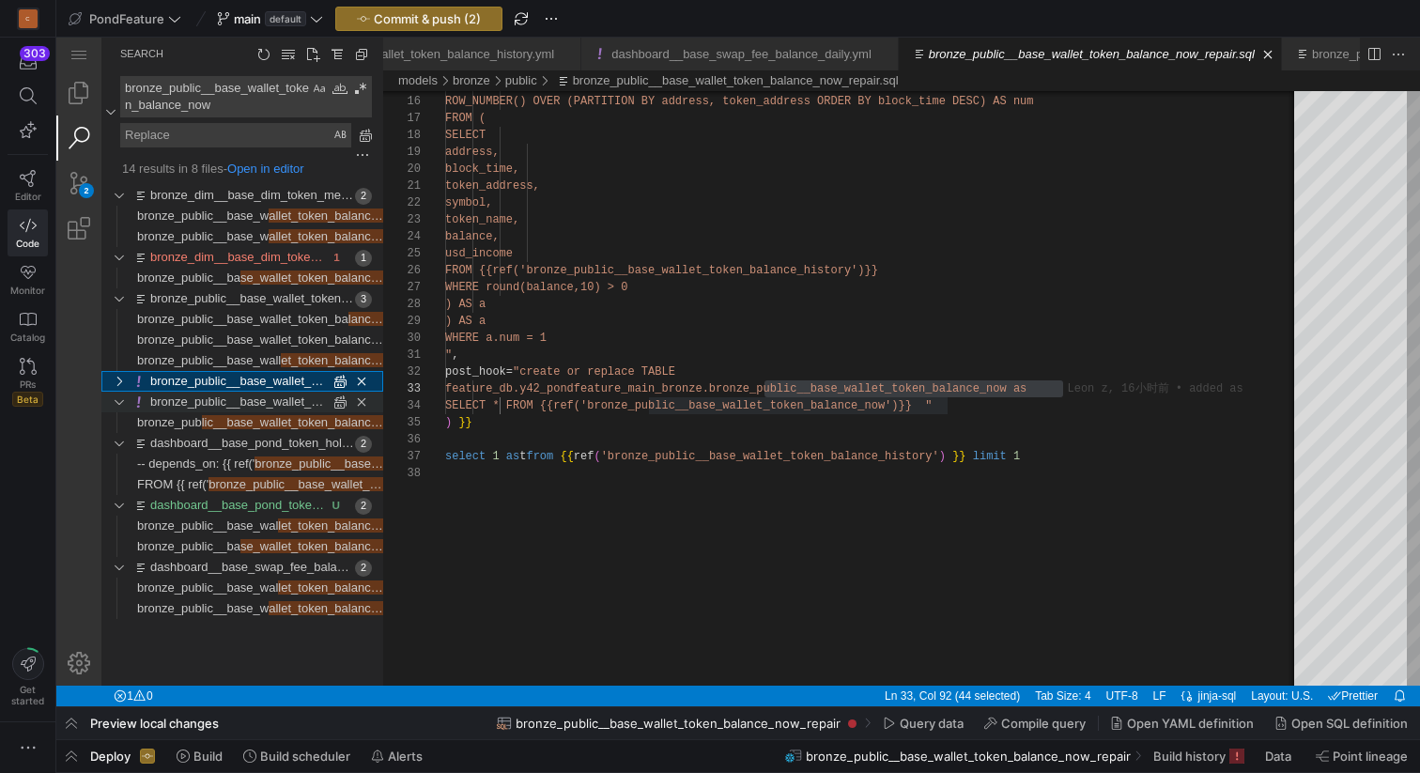
click at [229, 404] on link "bronze_public__base_wallet_token_balance_now.yml" at bounding box center [295, 401] width 291 height 14
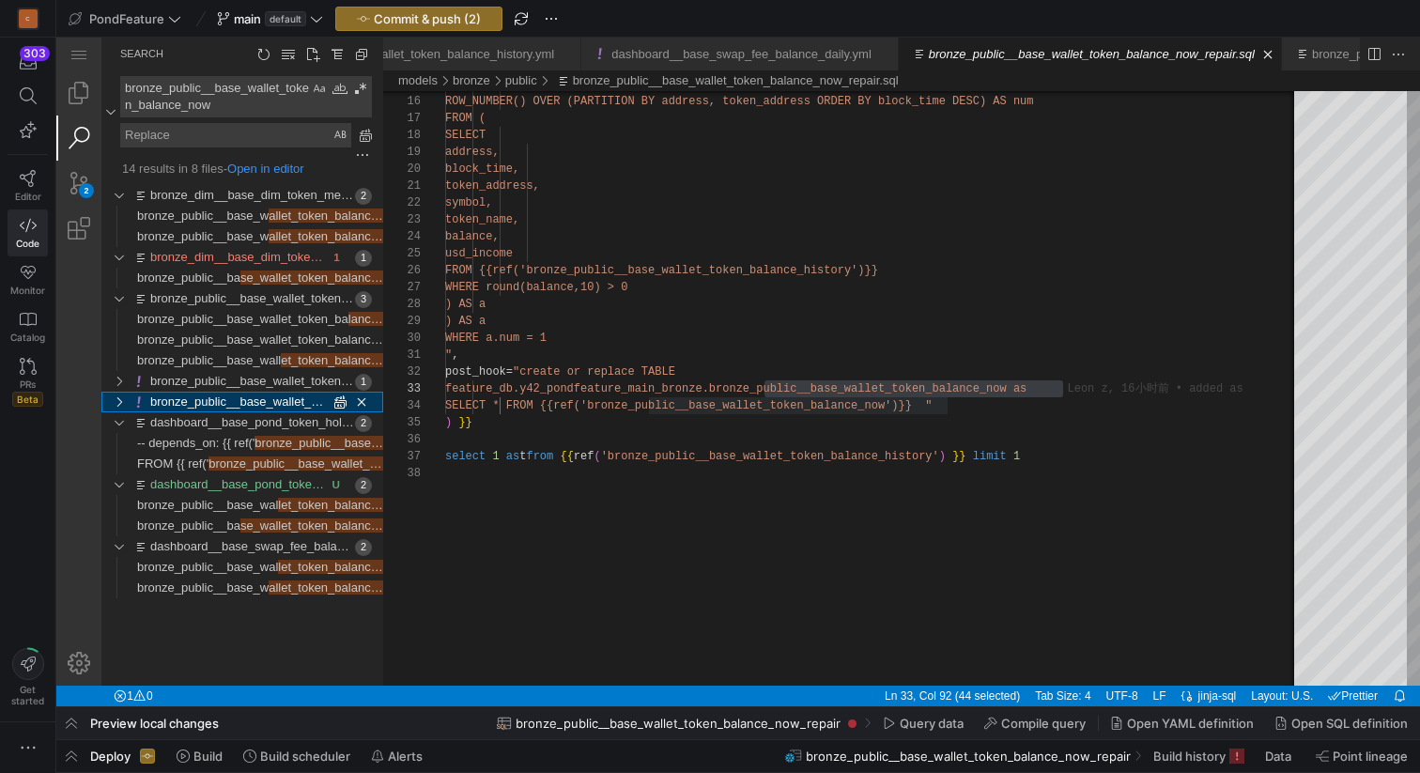
click at [228, 402] on link "bronze_public__base_wallet_token_balance_now.yml" at bounding box center [295, 401] width 291 height 14
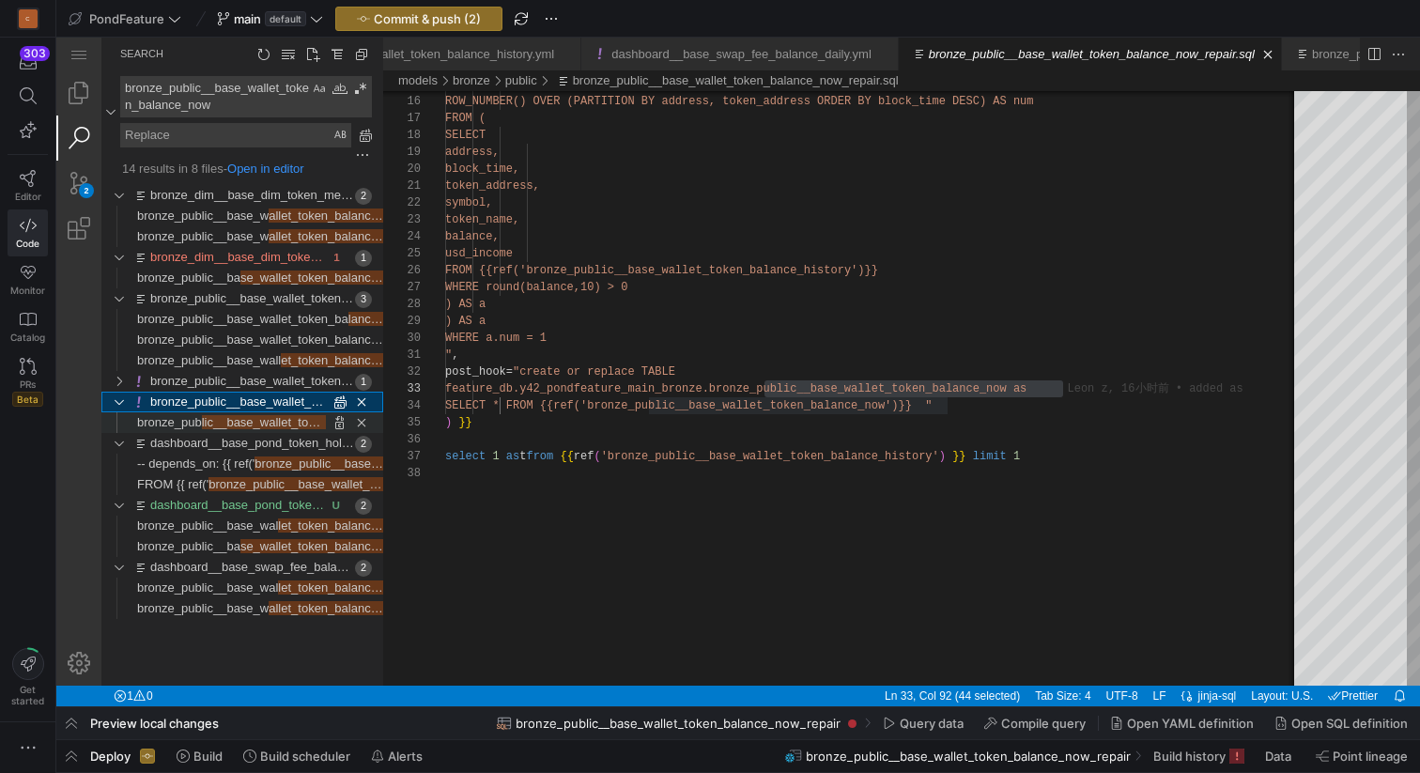
click at [217, 422] on span "lic__base_wallet_token_balance_now" at bounding box center [304, 422] width 205 height 14
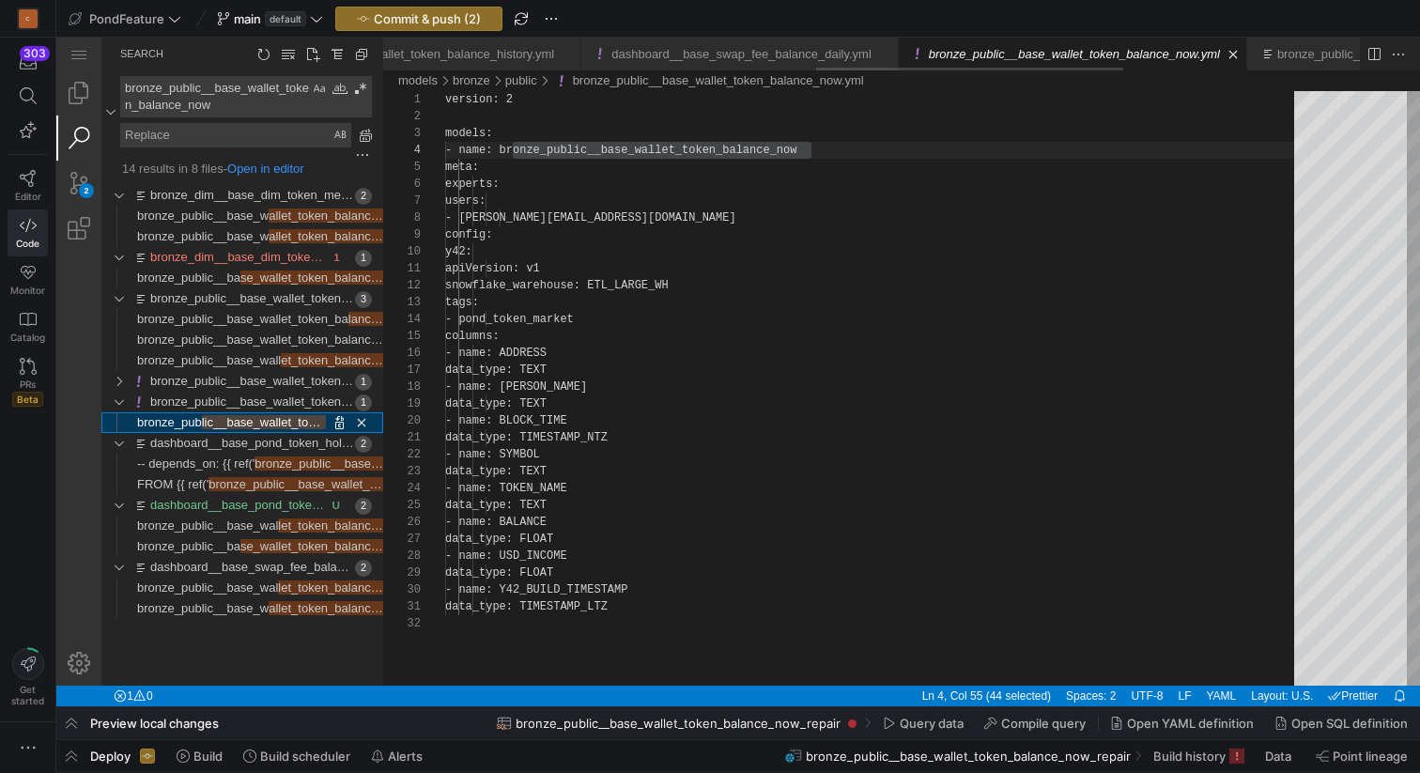
scroll to position [169, 365]
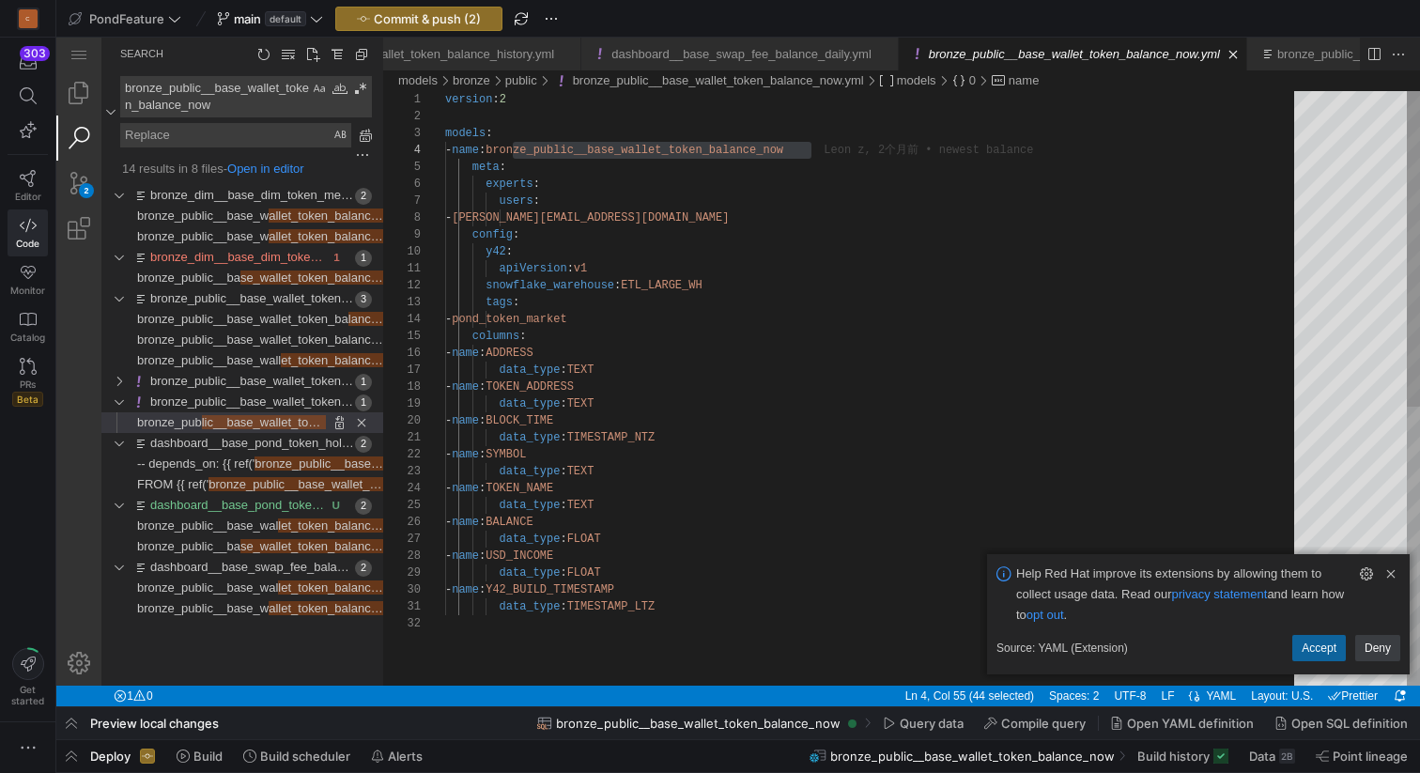
type textarea "apiVersion: v1 snowflake_warehouse: ETL_LARGE_WH tags: - pond_token_market colu…"
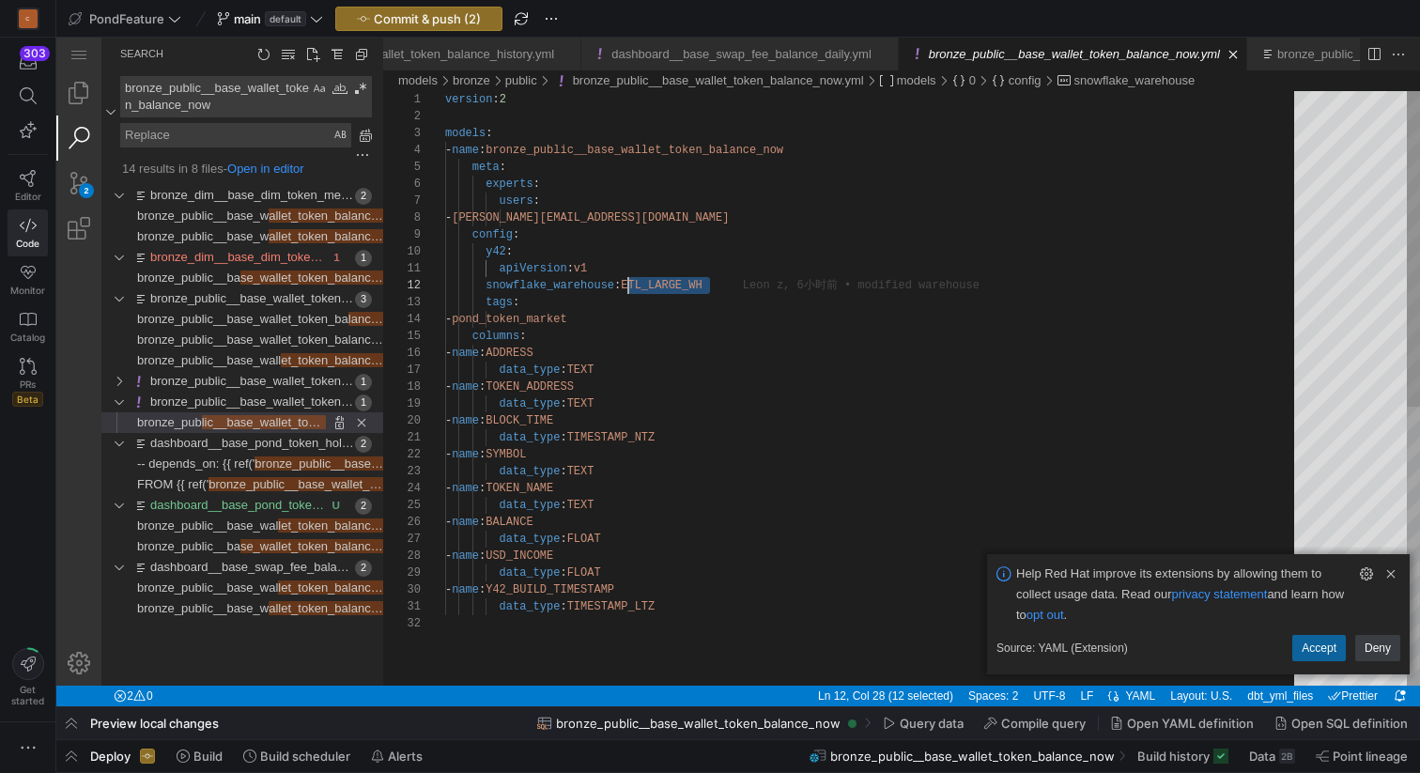
scroll to position [17, 183]
drag, startPoint x: 725, startPoint y: 288, endPoint x: 628, endPoint y: 285, distance: 96.8
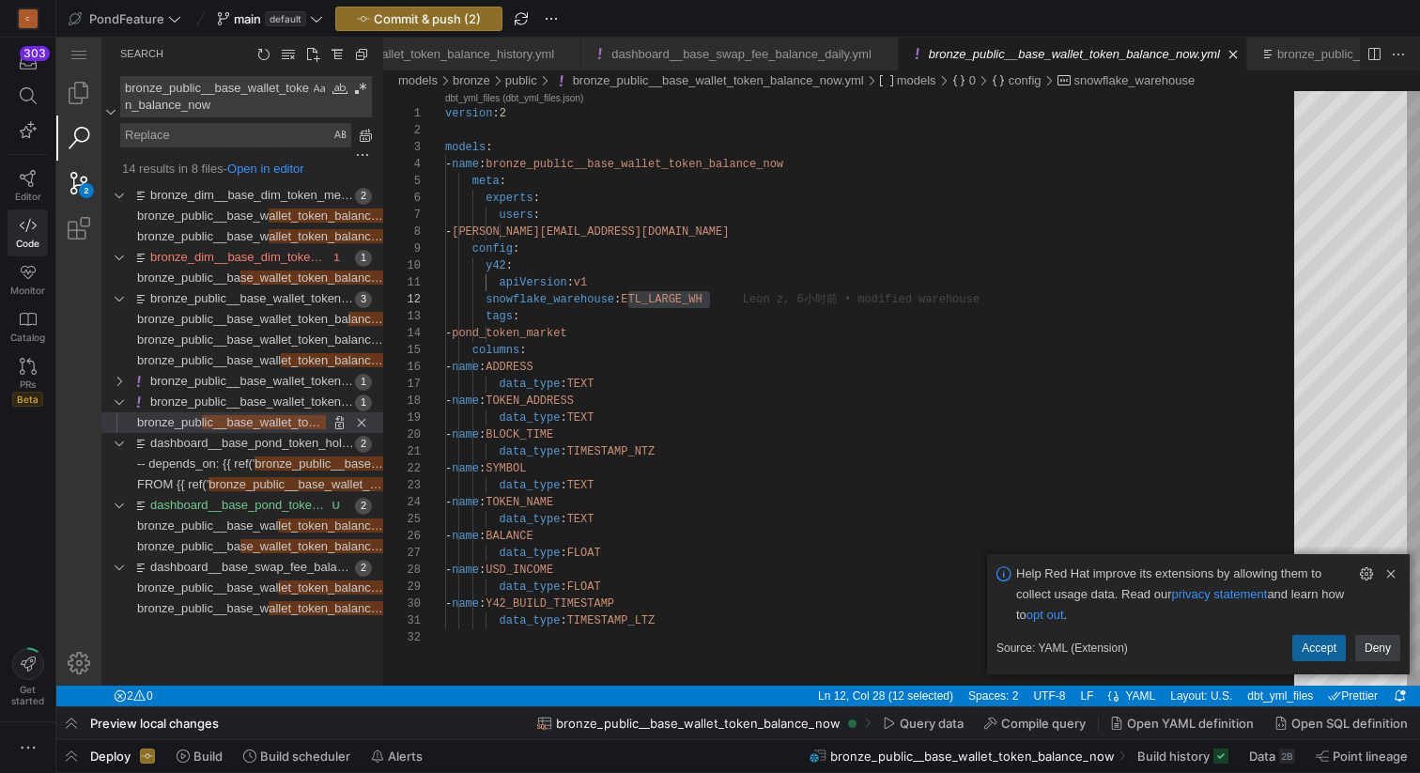
click at [79, 178] on div "2" at bounding box center [78, 183] width 45 height 45
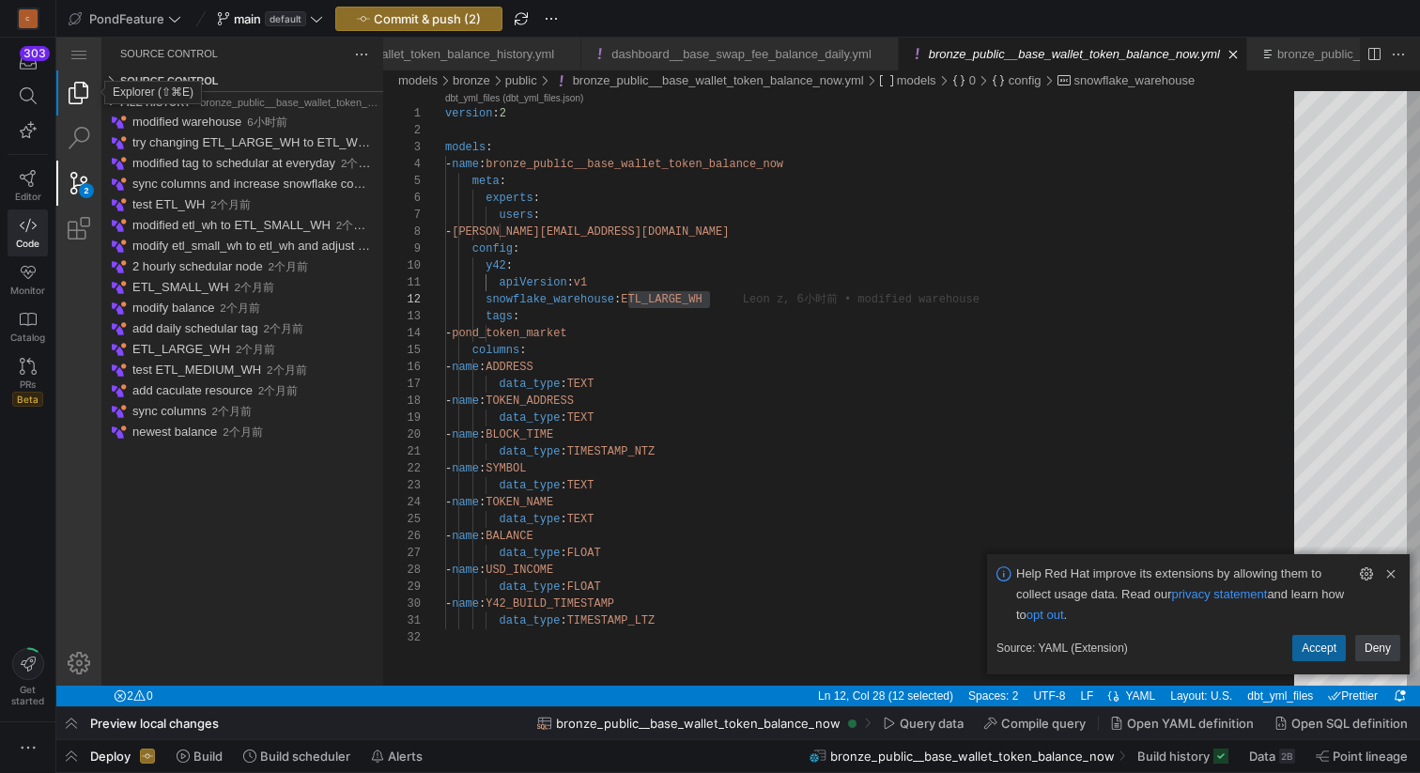
click at [75, 88] on link "Explorer (⇧⌘E)" at bounding box center [78, 92] width 45 height 45
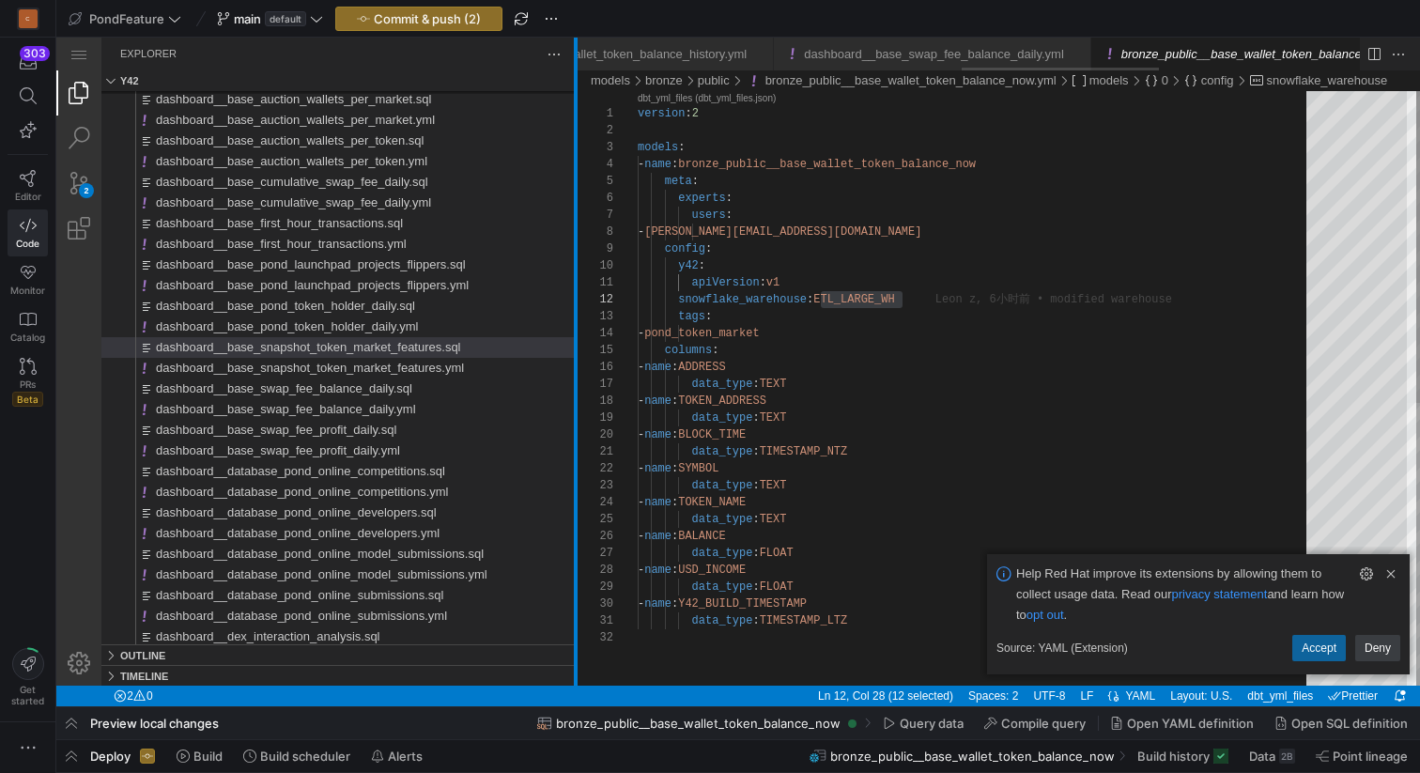
scroll to position [0, 1524]
drag, startPoint x: 383, startPoint y: 290, endPoint x: 575, endPoint y: 288, distance: 191.6
click at [576, 289] on div at bounding box center [576, 362] width 4 height 648
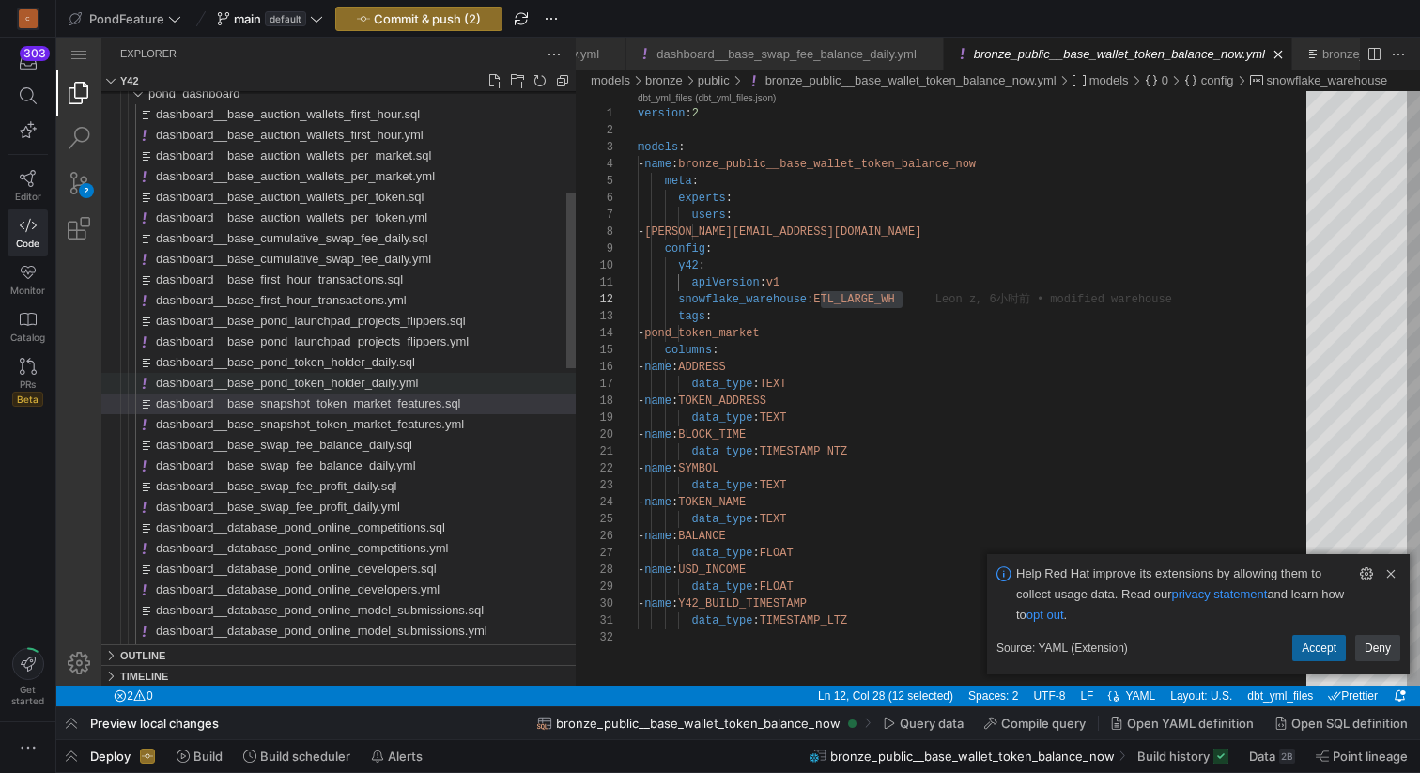
click at [361, 380] on span "dashboard__base_pond_token_holder_daily.yml" at bounding box center [287, 383] width 262 height 14
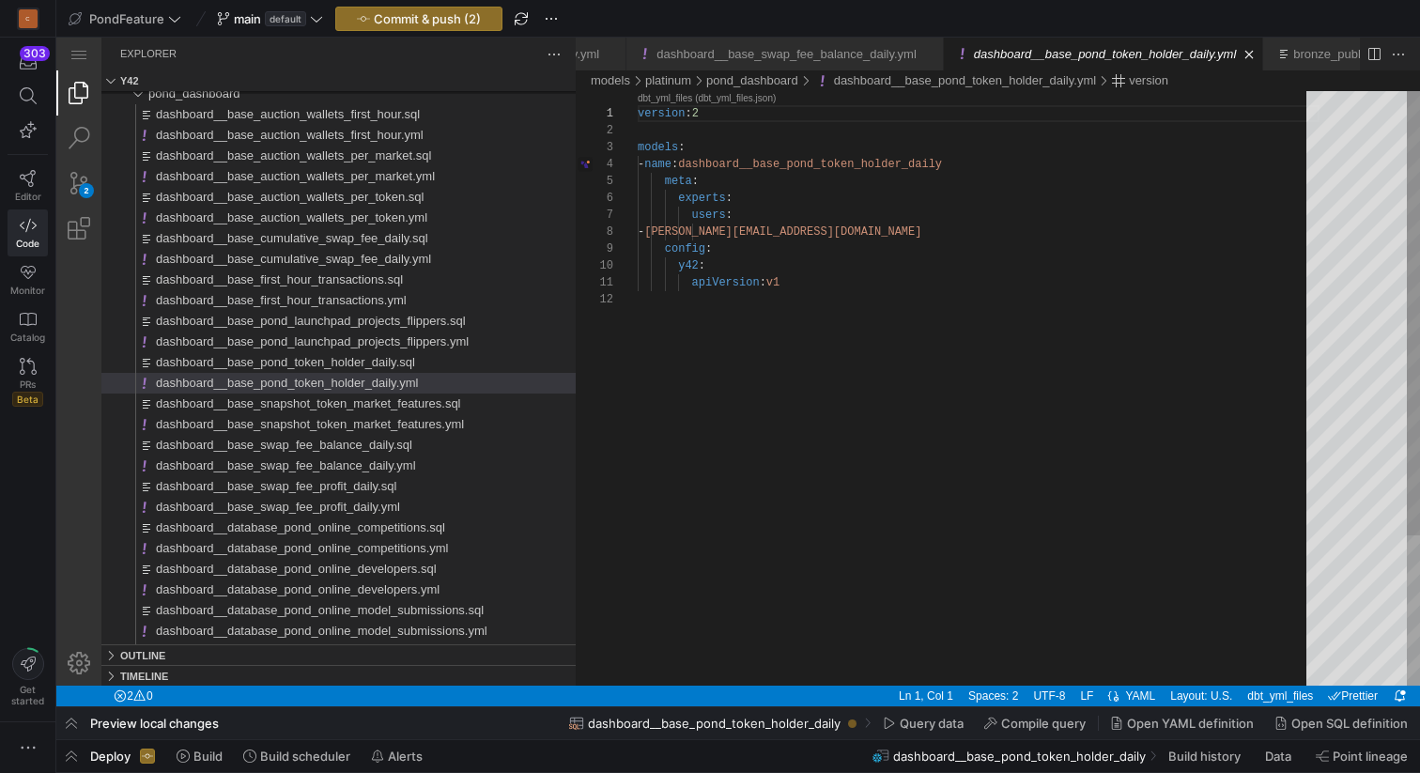
scroll to position [0, 148]
click at [821, 287] on div "version : 2 models : - name : dashboard__base_pond_token_holder_daily meta : ex…" at bounding box center [979, 488] width 682 height 794
paste textarea "ETL_LARGE_WH"
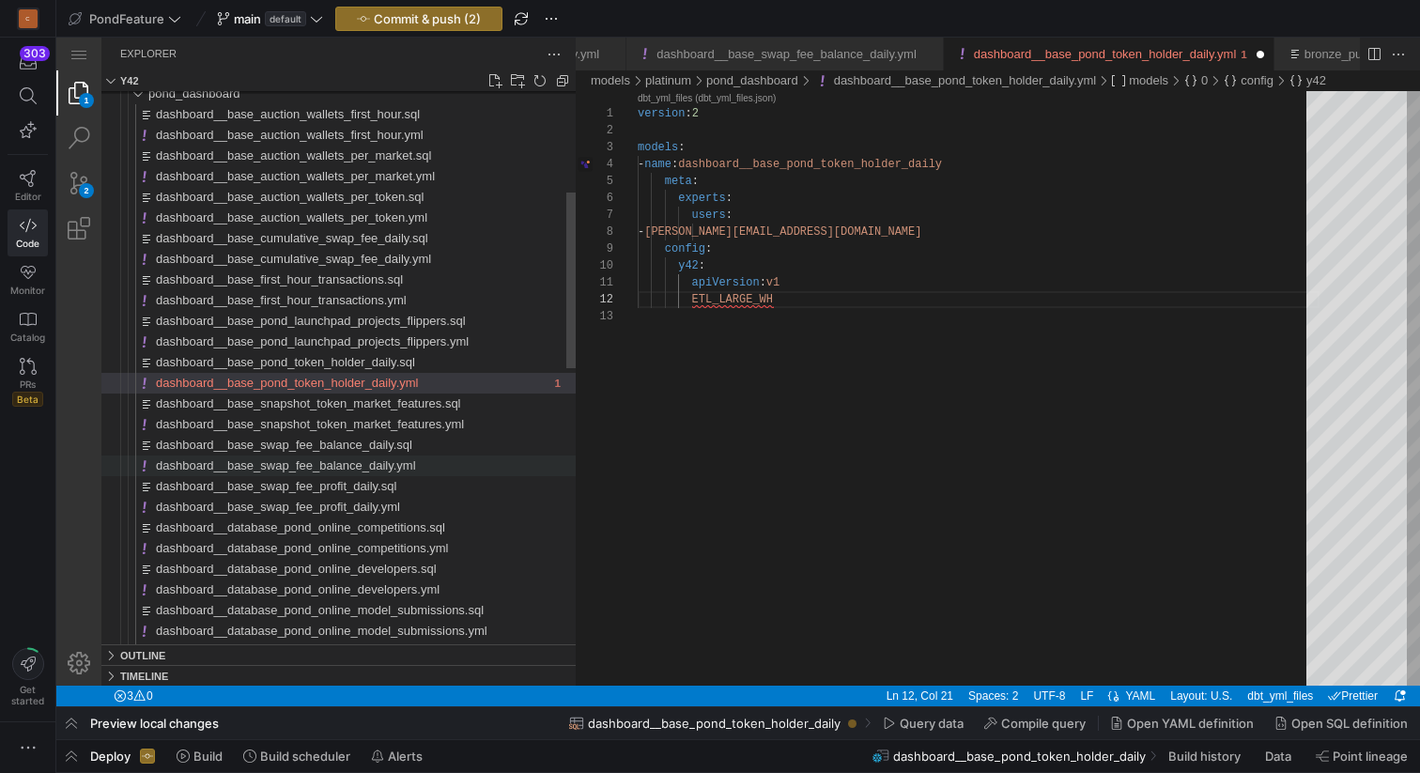
type textarea "apiVersion: v1 ETL_LARGE_WH"
click at [384, 468] on span "dashboard__base_swap_fee_balance_daily.yml" at bounding box center [286, 465] width 260 height 14
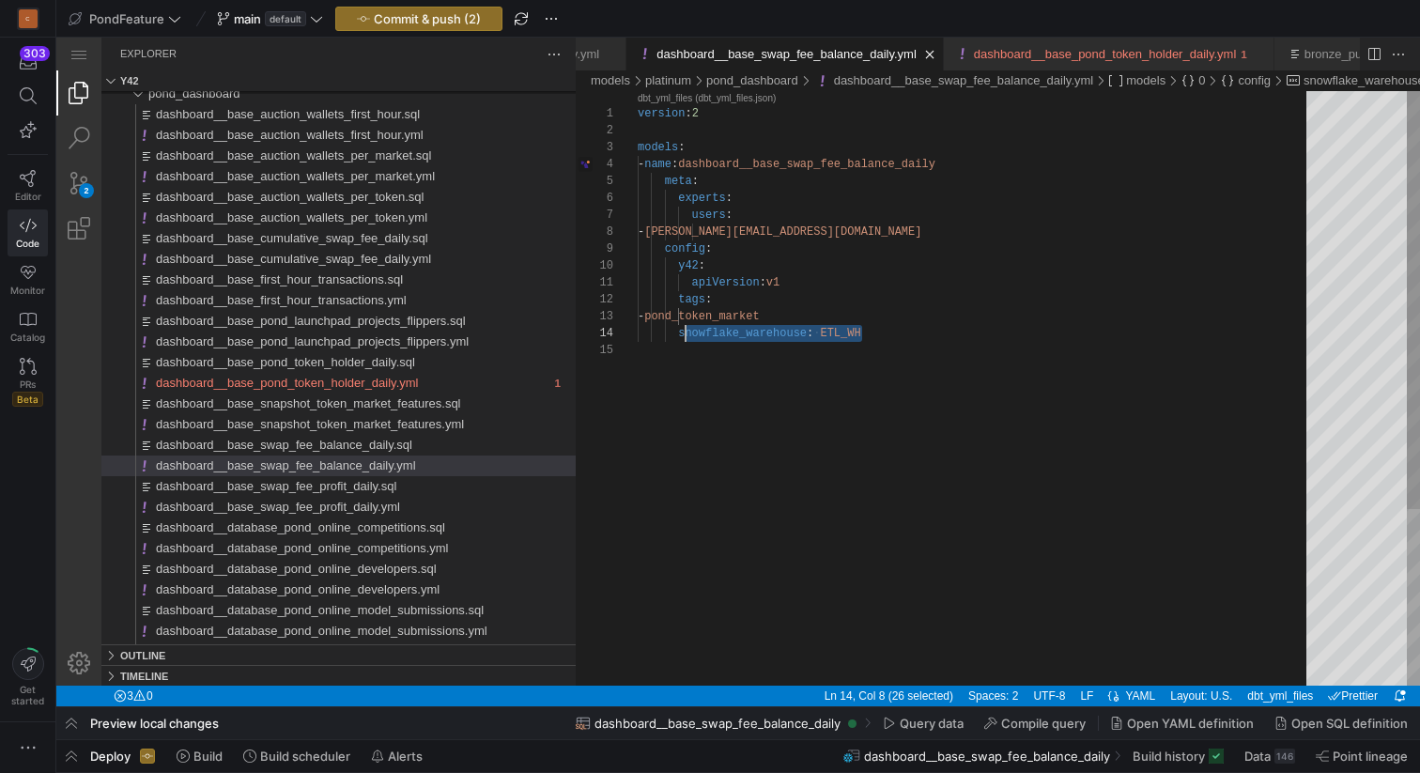
scroll to position [51, 40]
drag, startPoint x: 874, startPoint y: 331, endPoint x: 679, endPoint y: 331, distance: 195.3
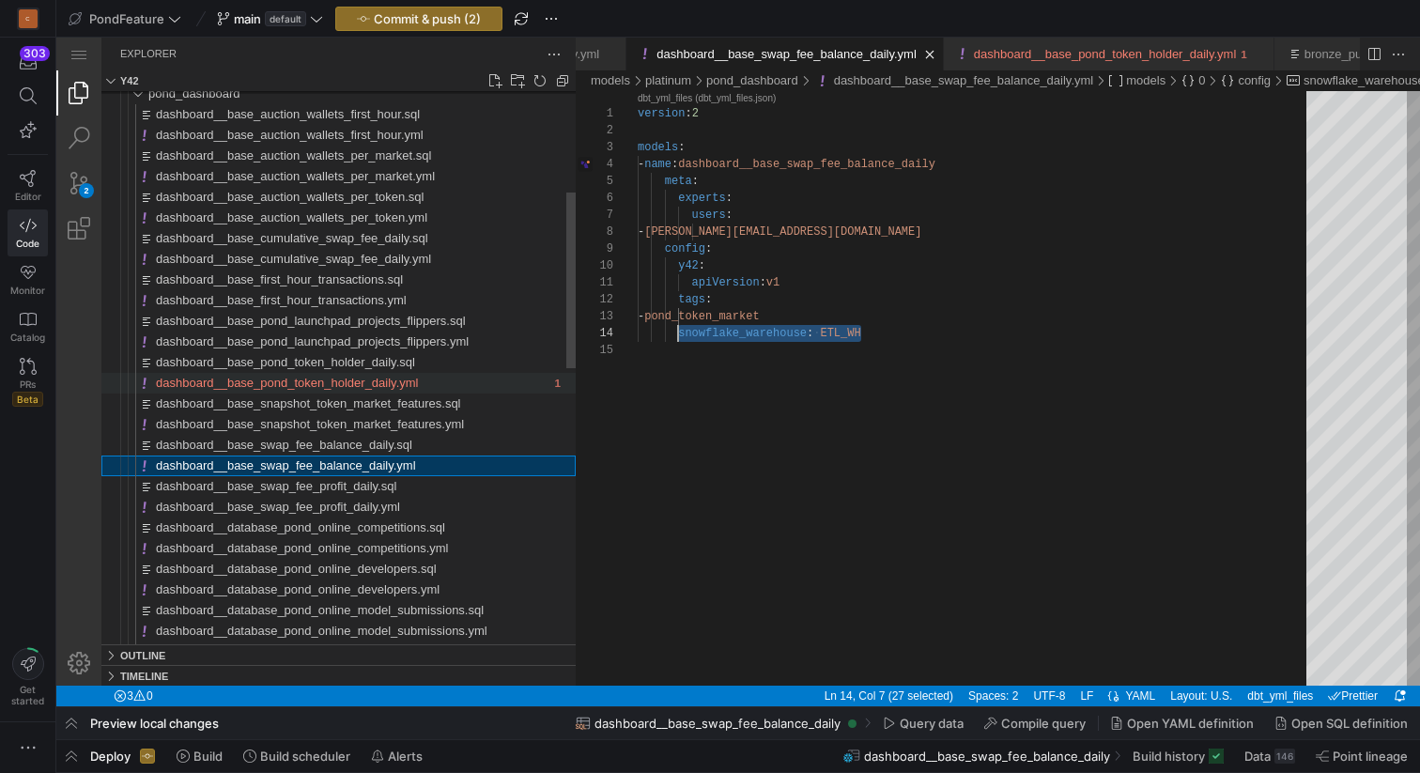
click at [398, 381] on span "dashboard__base_pond_token_holder_daily.yml" at bounding box center [287, 383] width 262 height 14
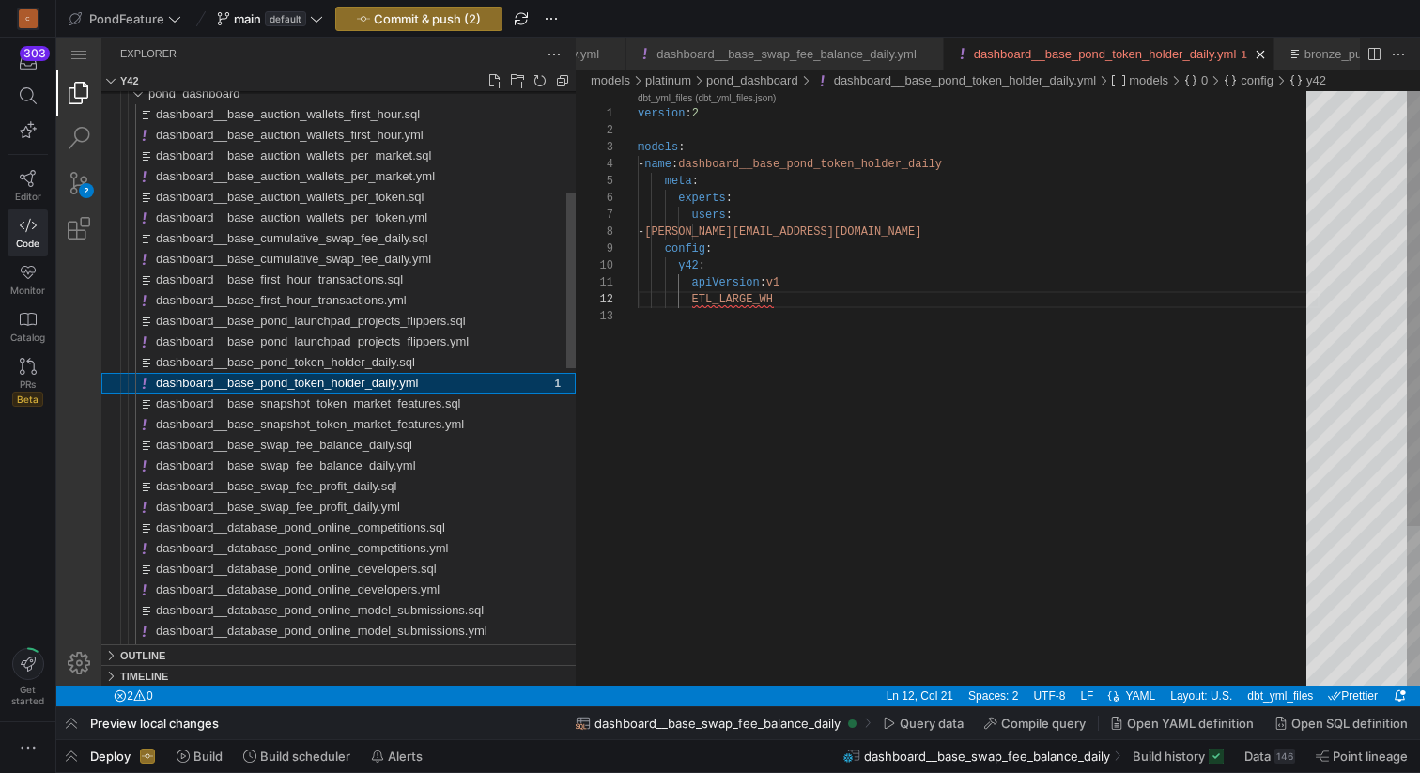
scroll to position [34, 136]
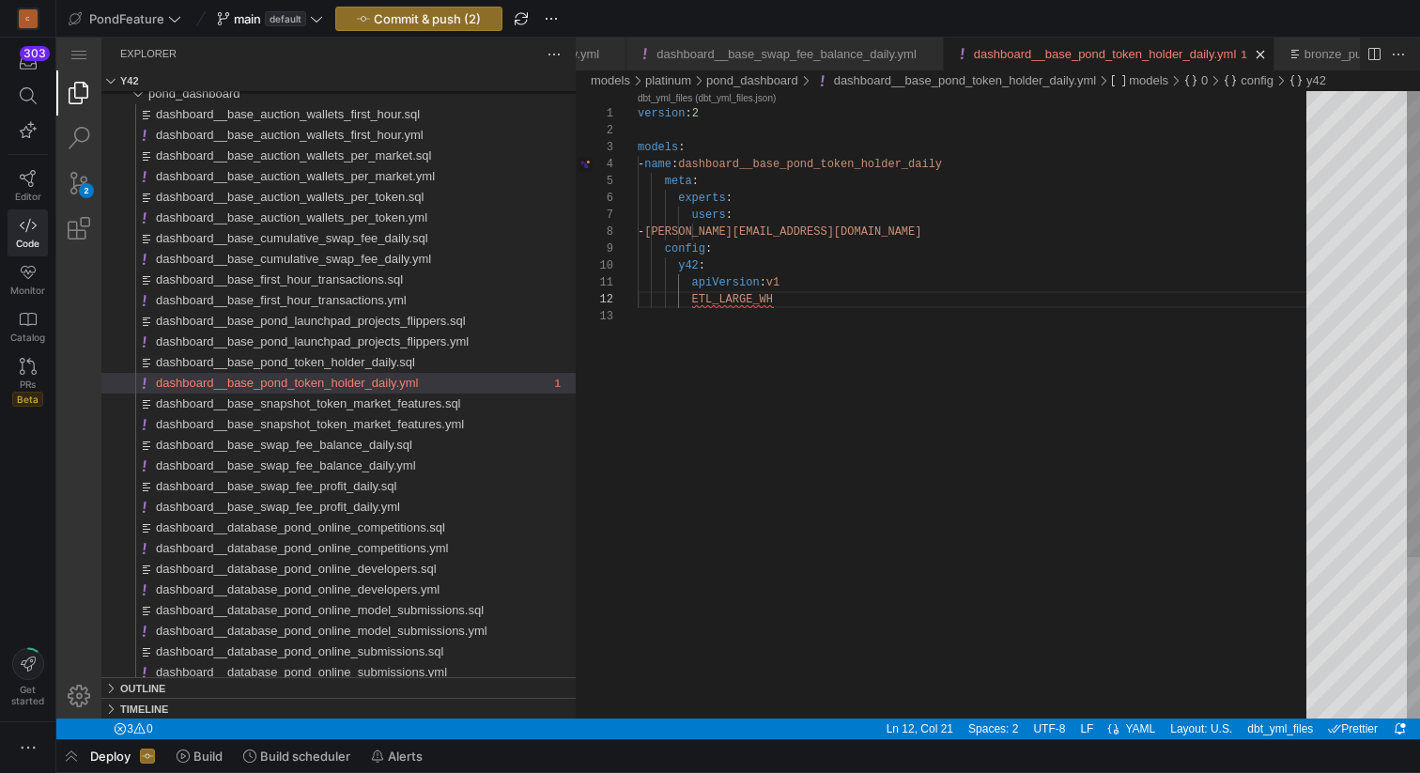
click at [683, 298] on div "version : 2 models : - name : dashboard__base_pond_token_holder_daily meta : ex…" at bounding box center [979, 513] width 682 height 844
paste textarea "snowflake_warehouse: ETL_WH"
click at [694, 299] on div "version : 2 models : - name : dashboard__base_pond_token_holder_daily meta : ex…" at bounding box center [979, 513] width 682 height 844
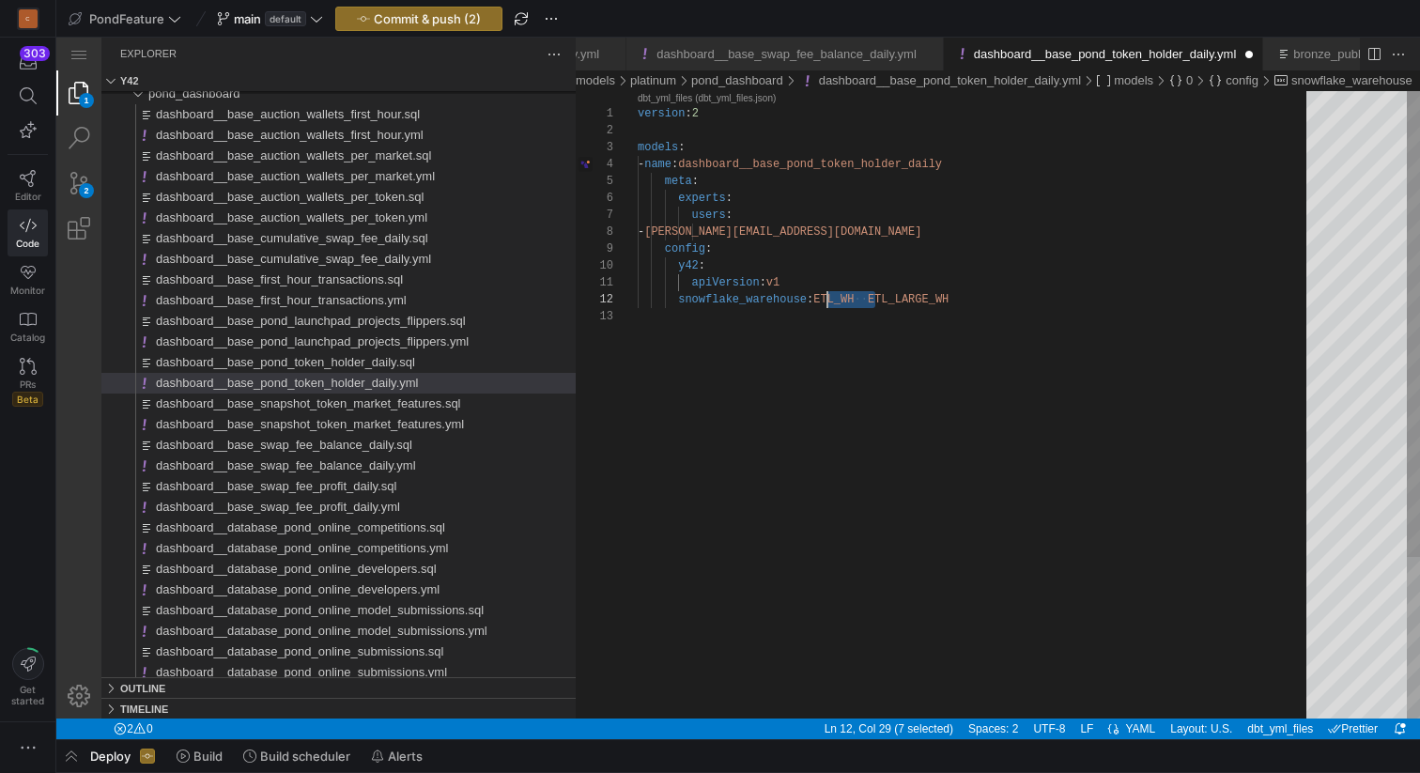
drag, startPoint x: 874, startPoint y: 298, endPoint x: 820, endPoint y: 296, distance: 54.5
type textarea "apiVersion: v1 snowflake_warehouse: ETL_LARGE_WH"
click at [925, 299] on div "version : 2 models : - name : dashboard__base_pond_token_holder_daily meta : ex…" at bounding box center [979, 513] width 682 height 844
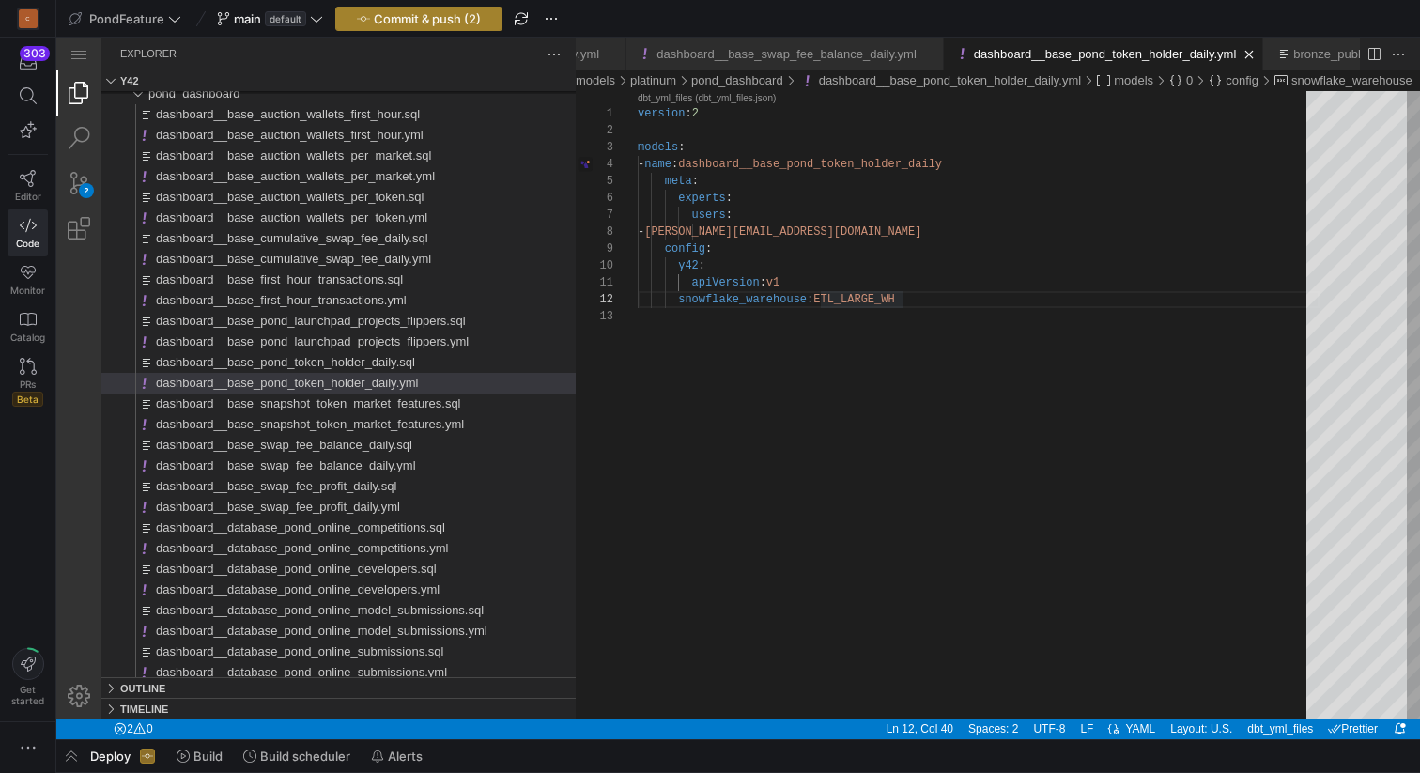
click at [440, 21] on span "Commit & push (2)" at bounding box center [427, 18] width 107 height 15
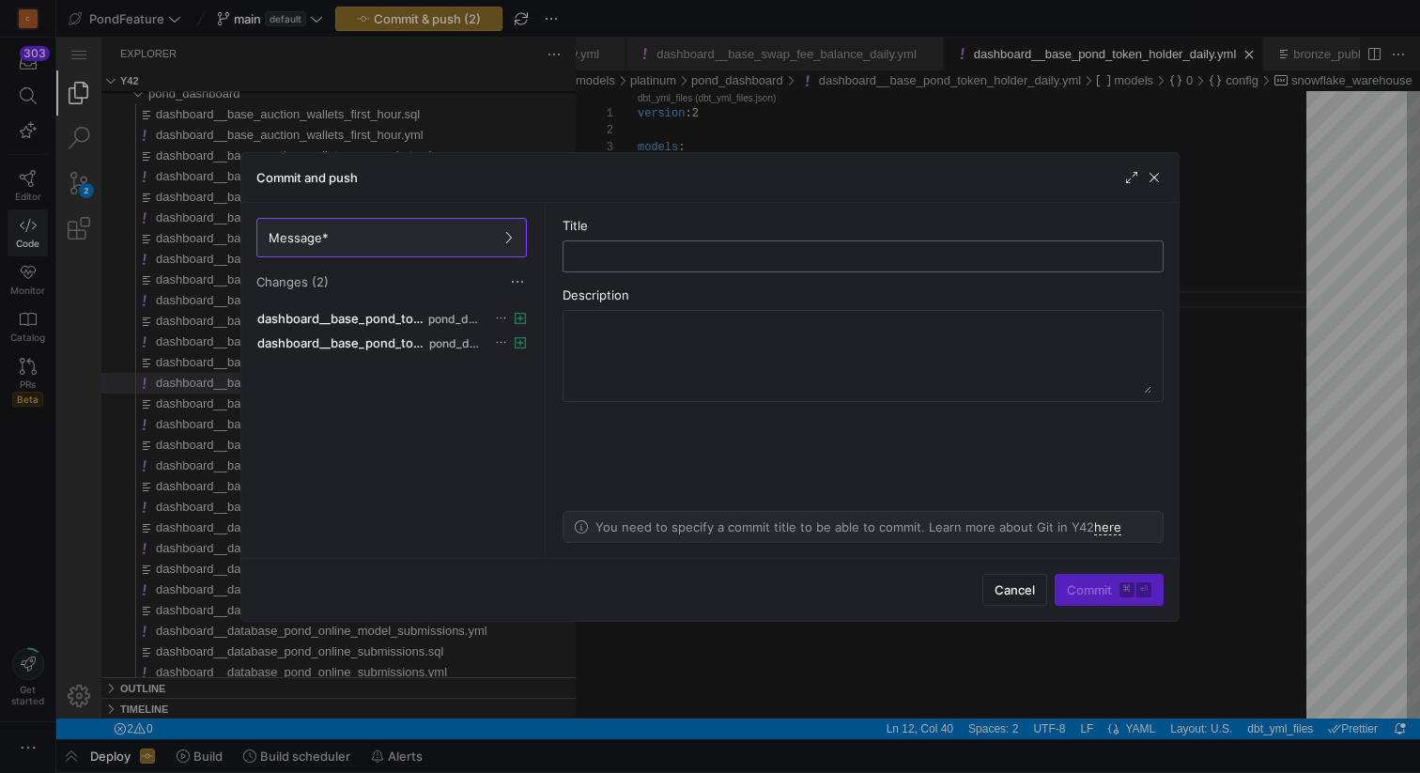
click at [624, 270] on div at bounding box center [862, 256] width 569 height 30
click at [624, 253] on input "text" at bounding box center [862, 256] width 569 height 15
type input "token holders"
click at [1081, 592] on span "Commit ⌘ ⏎" at bounding box center [1109, 589] width 85 height 15
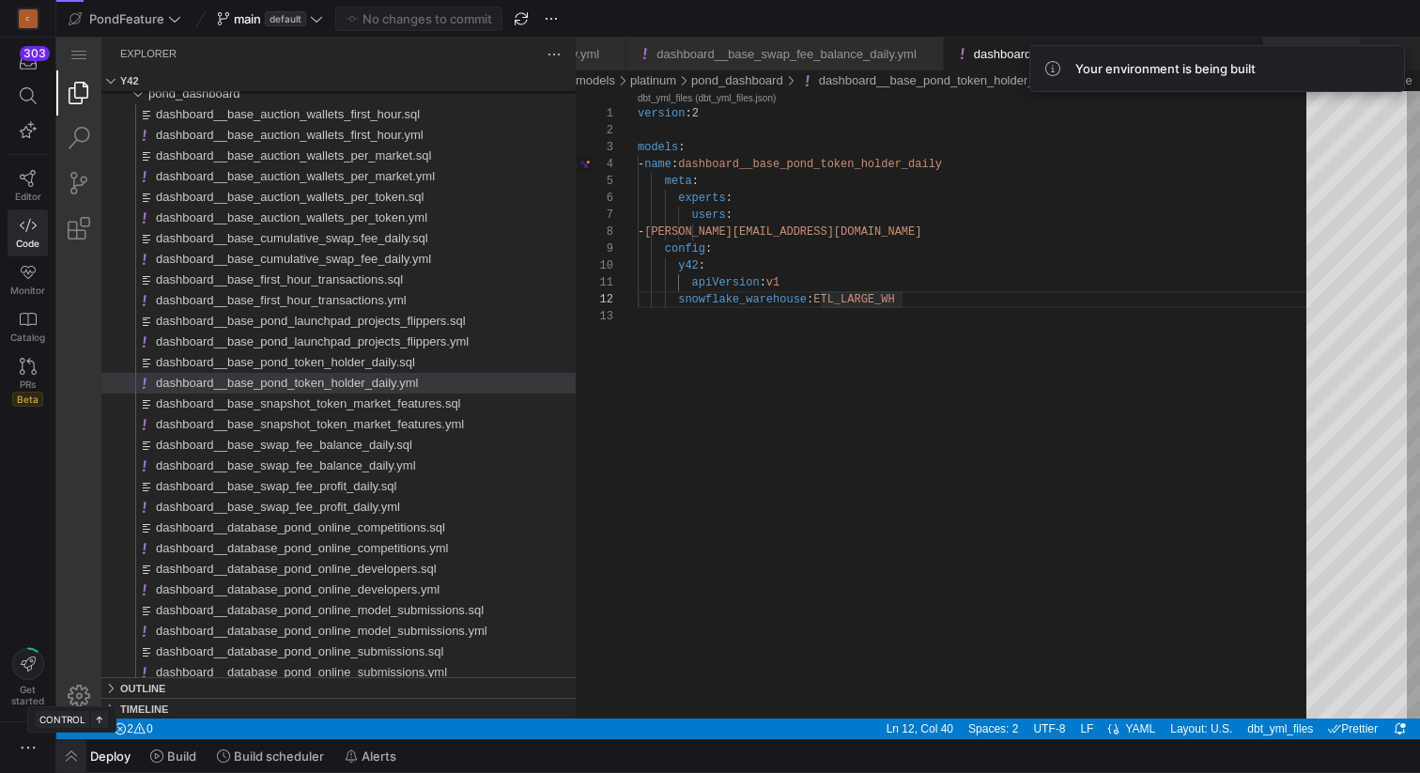
click at [75, 760] on span "button" at bounding box center [71, 756] width 30 height 32
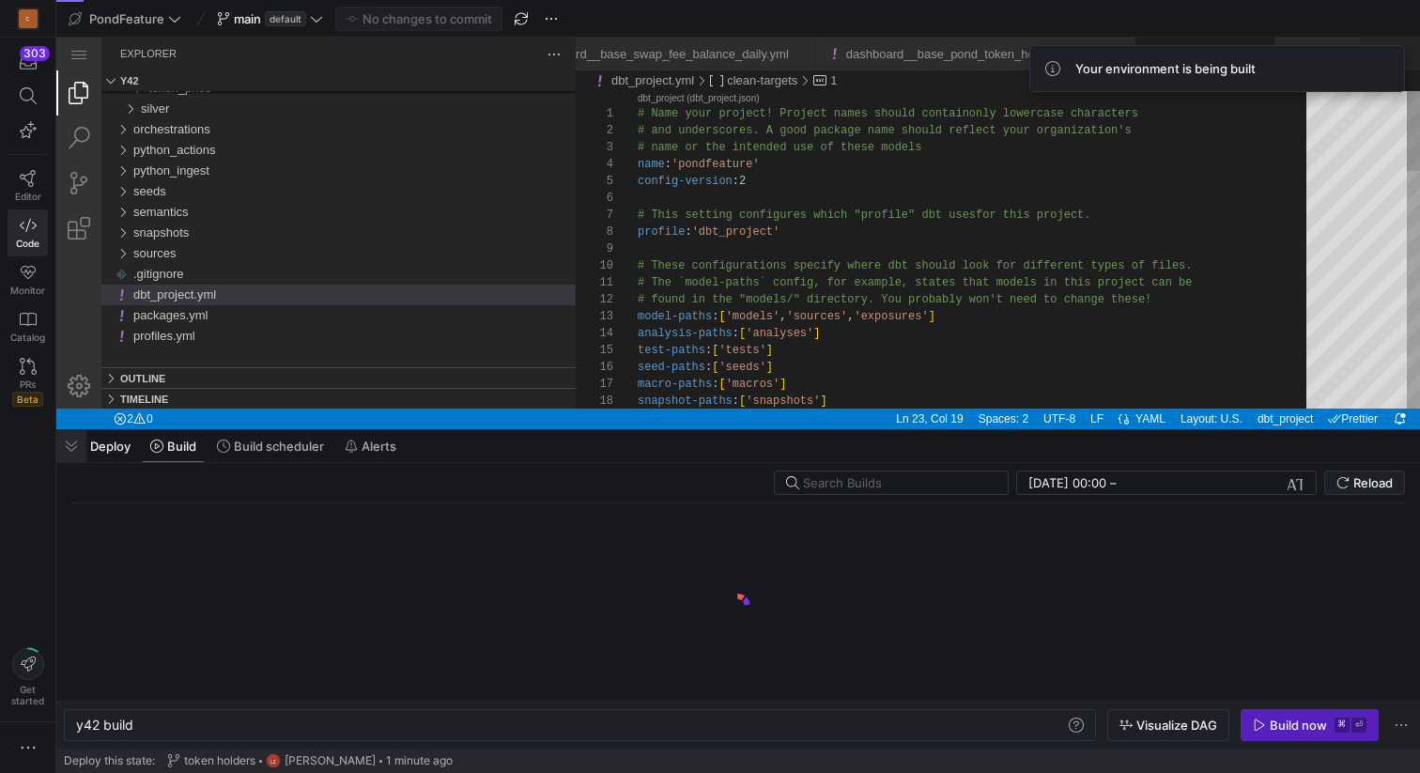
scroll to position [0, 56]
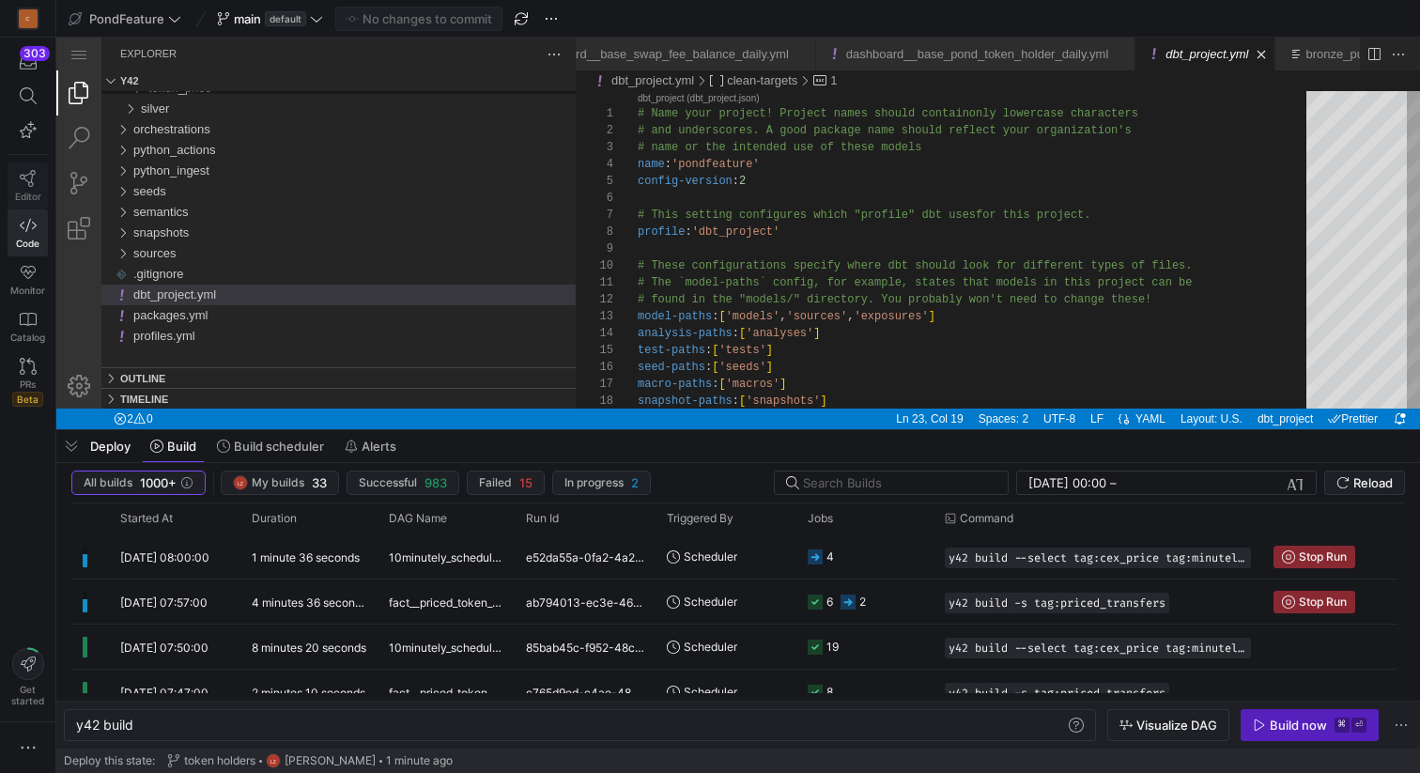
click at [28, 177] on icon at bounding box center [28, 178] width 17 height 17
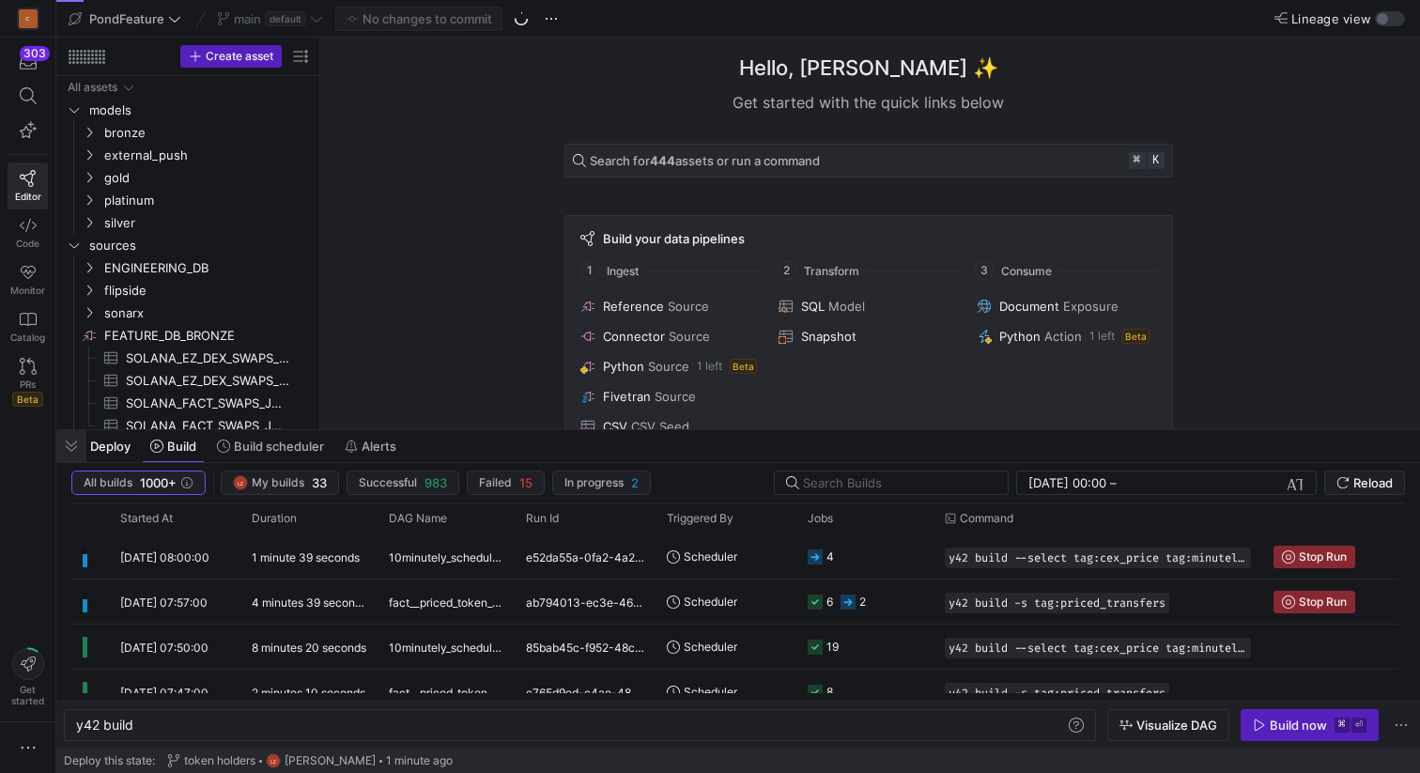
click at [73, 446] on span "button" at bounding box center [71, 446] width 30 height 32
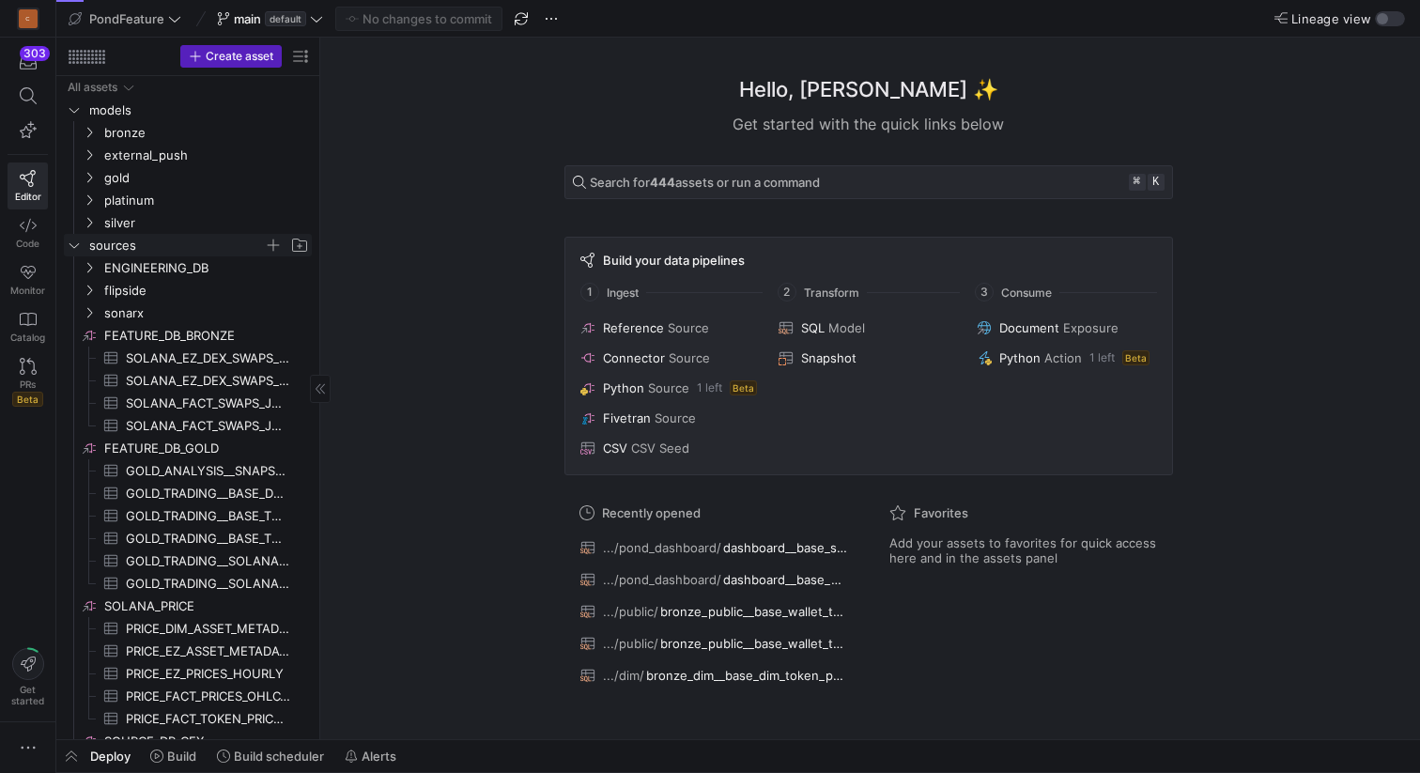
click at [70, 252] on y42-icon "Press SPACE to select this row." at bounding box center [74, 245] width 15 height 15
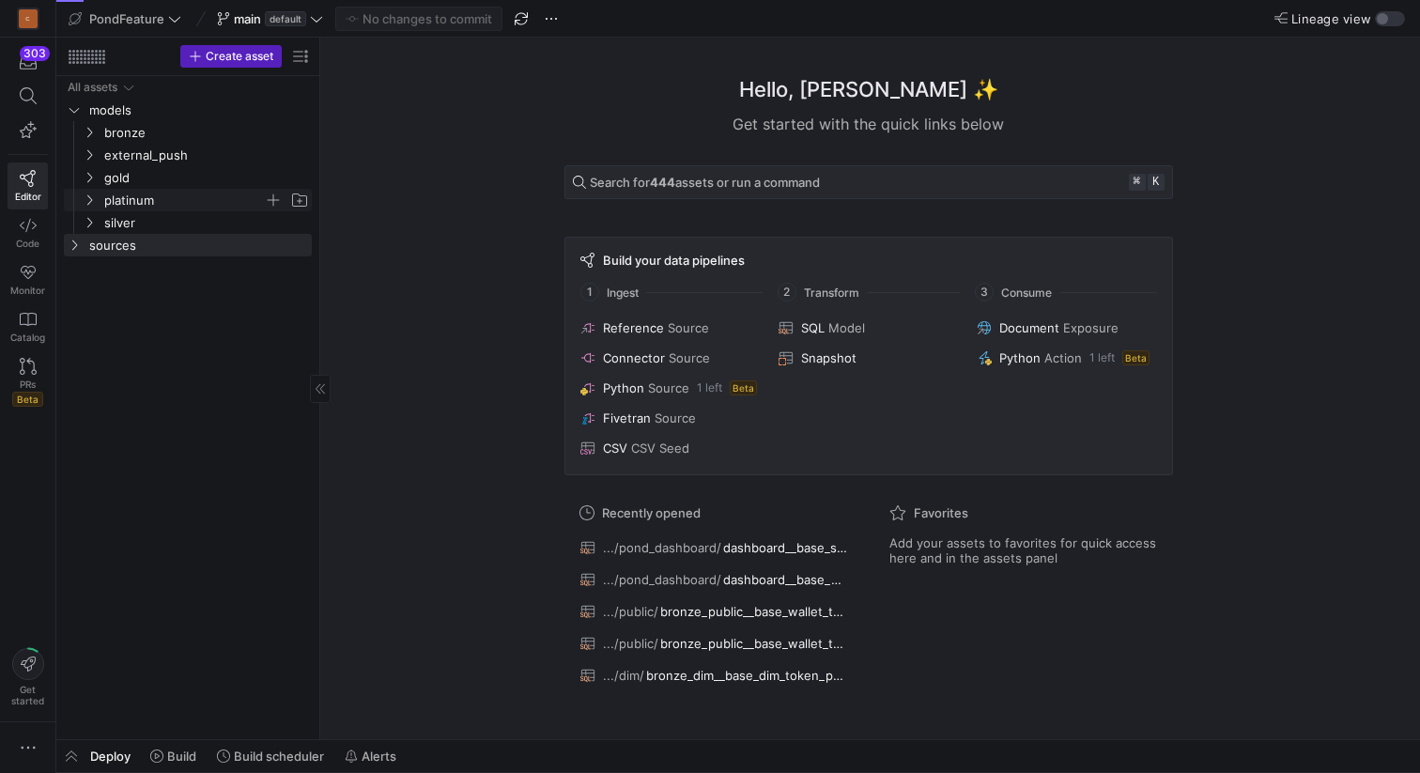
click at [88, 202] on icon "Press SPACE to select this row." at bounding box center [89, 200] width 5 height 10
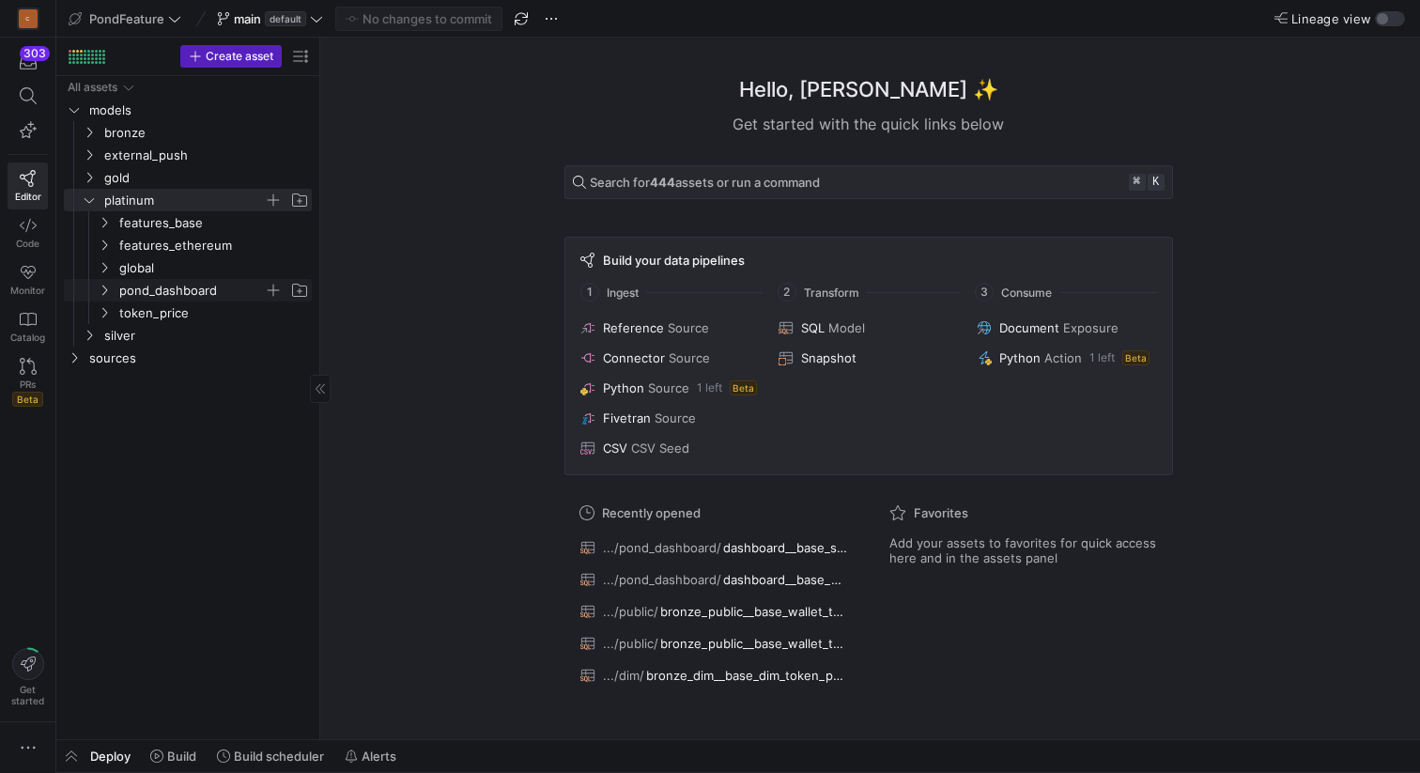
click at [112, 287] on span "pond_dashboard" at bounding box center [203, 290] width 216 height 21
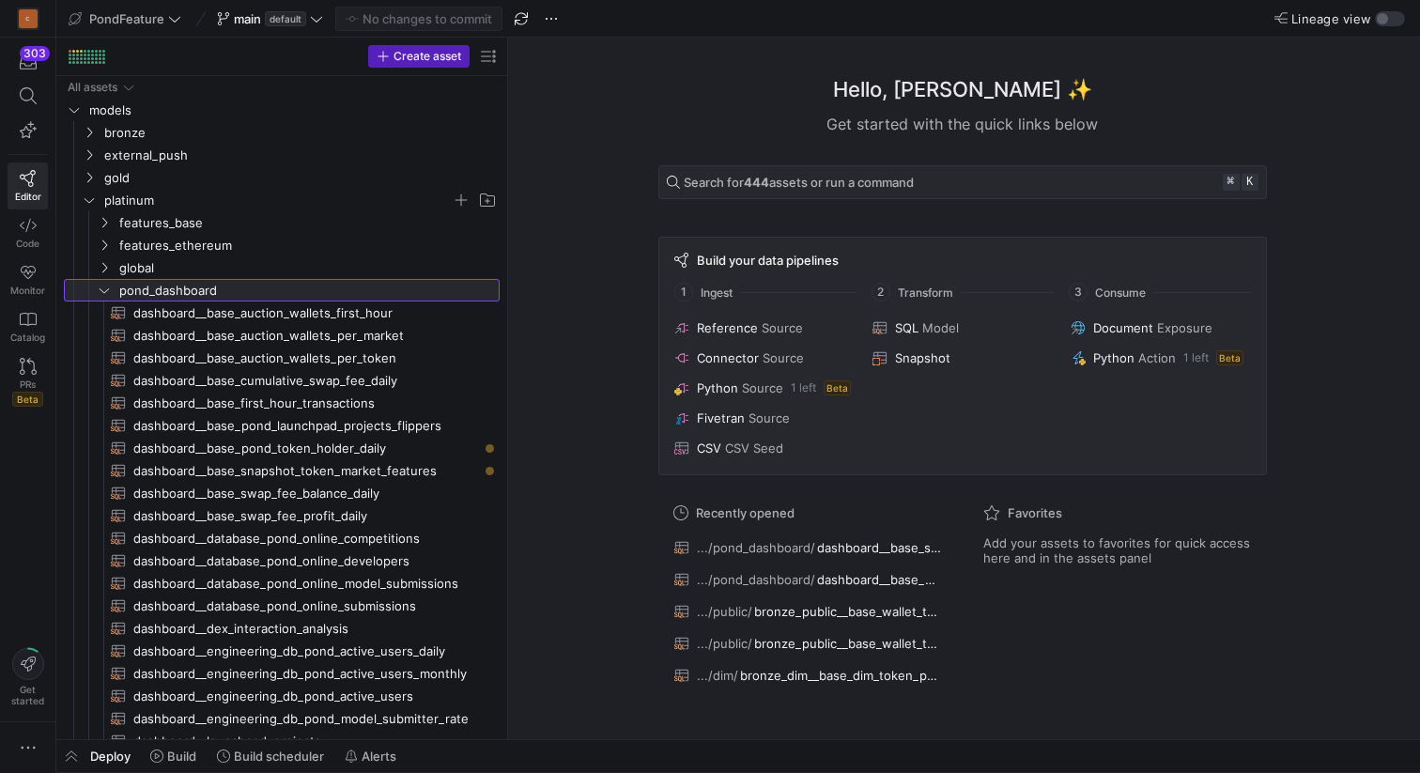
drag, startPoint x: 317, startPoint y: 359, endPoint x: 643, endPoint y: 364, distance: 325.9
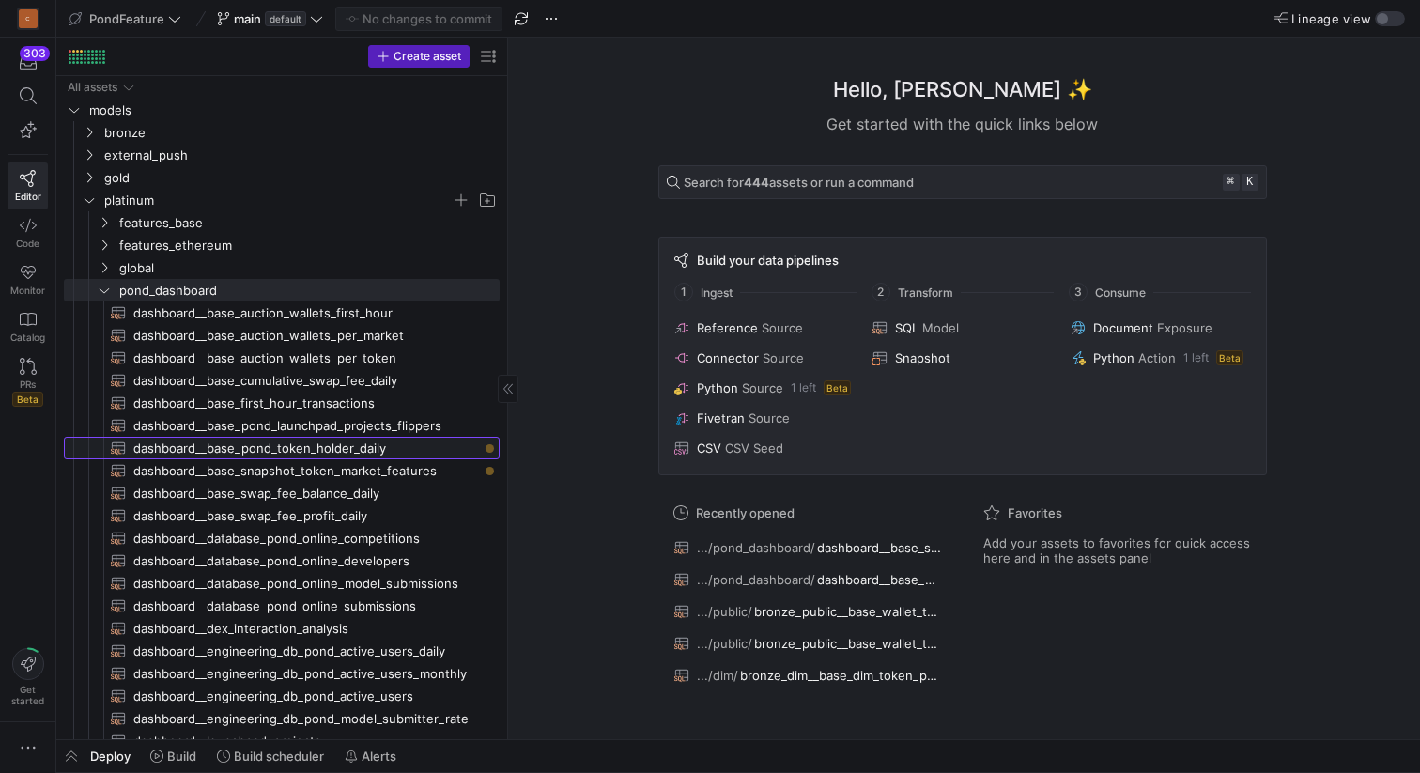
click at [340, 455] on span "dashboard__base_pond_token_holder_daily​​​​​​​​​​" at bounding box center [305, 449] width 345 height 22
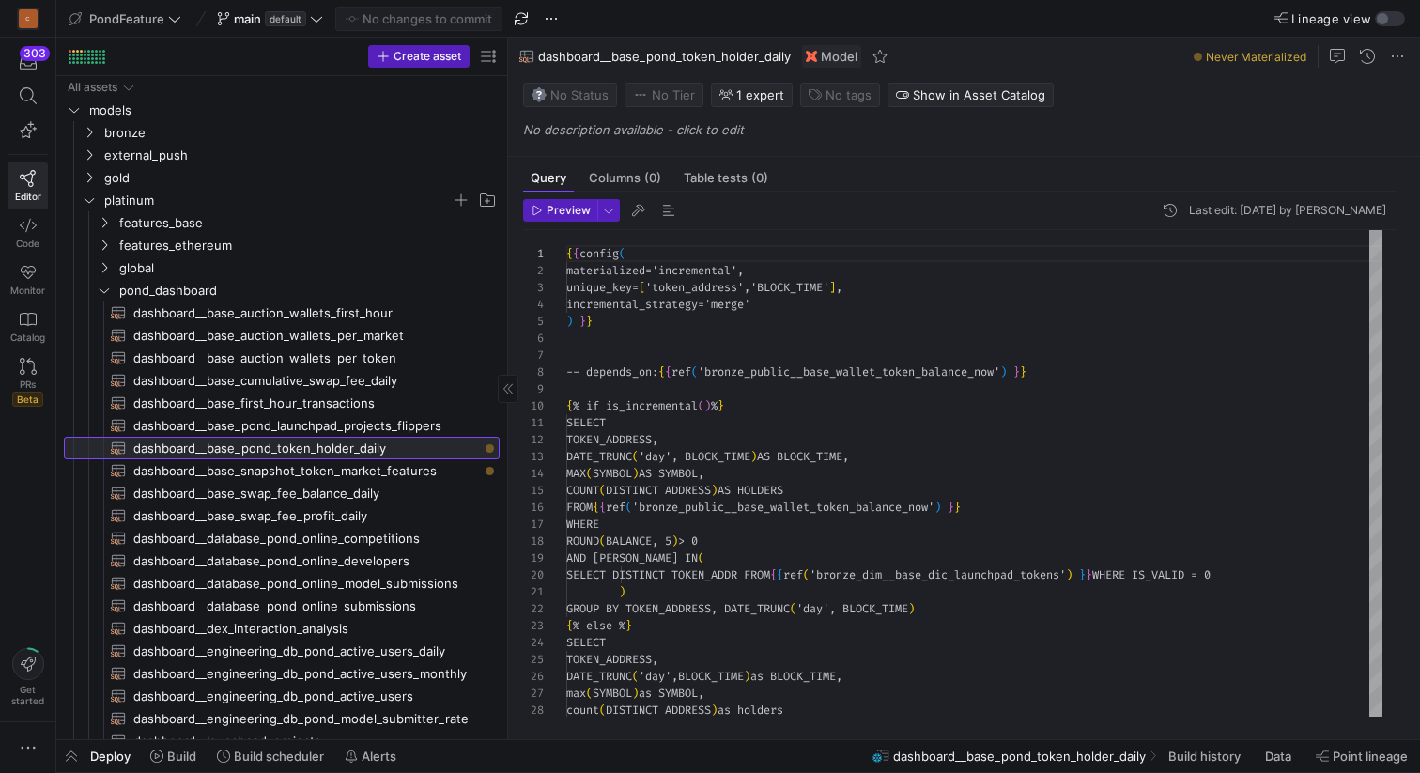
scroll to position [169, 0]
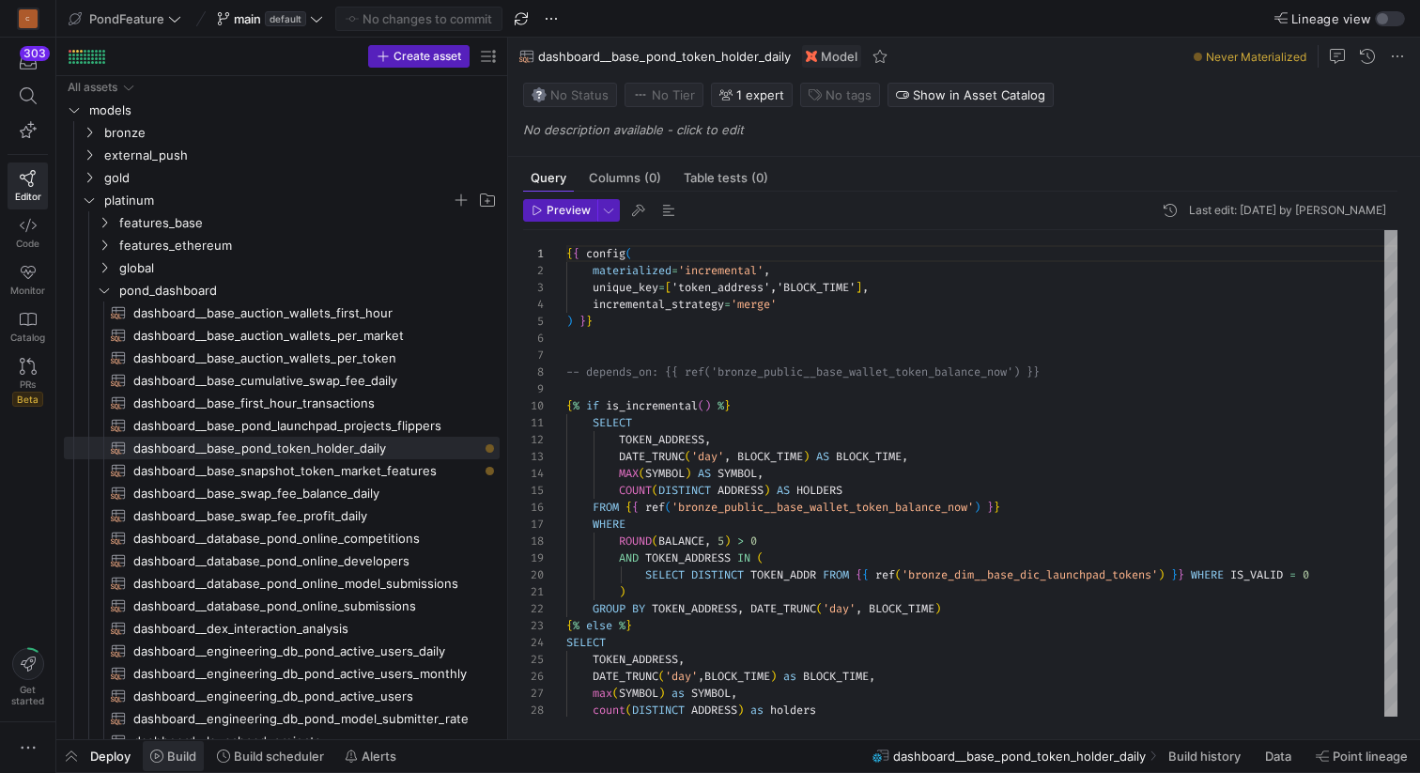
click at [175, 759] on span "Build" at bounding box center [181, 755] width 29 height 15
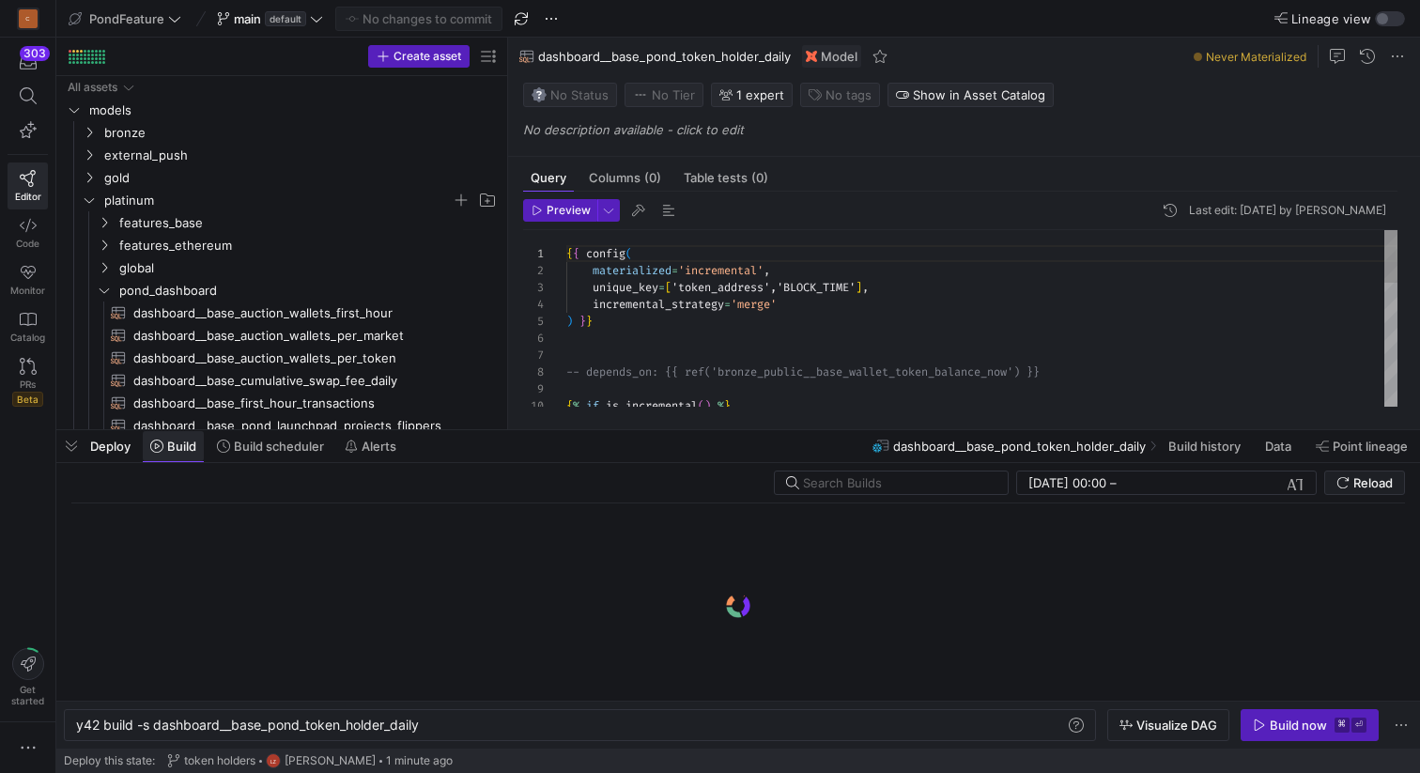
scroll to position [0, 346]
click at [1271, 725] on div "Build now" at bounding box center [1298, 724] width 57 height 15
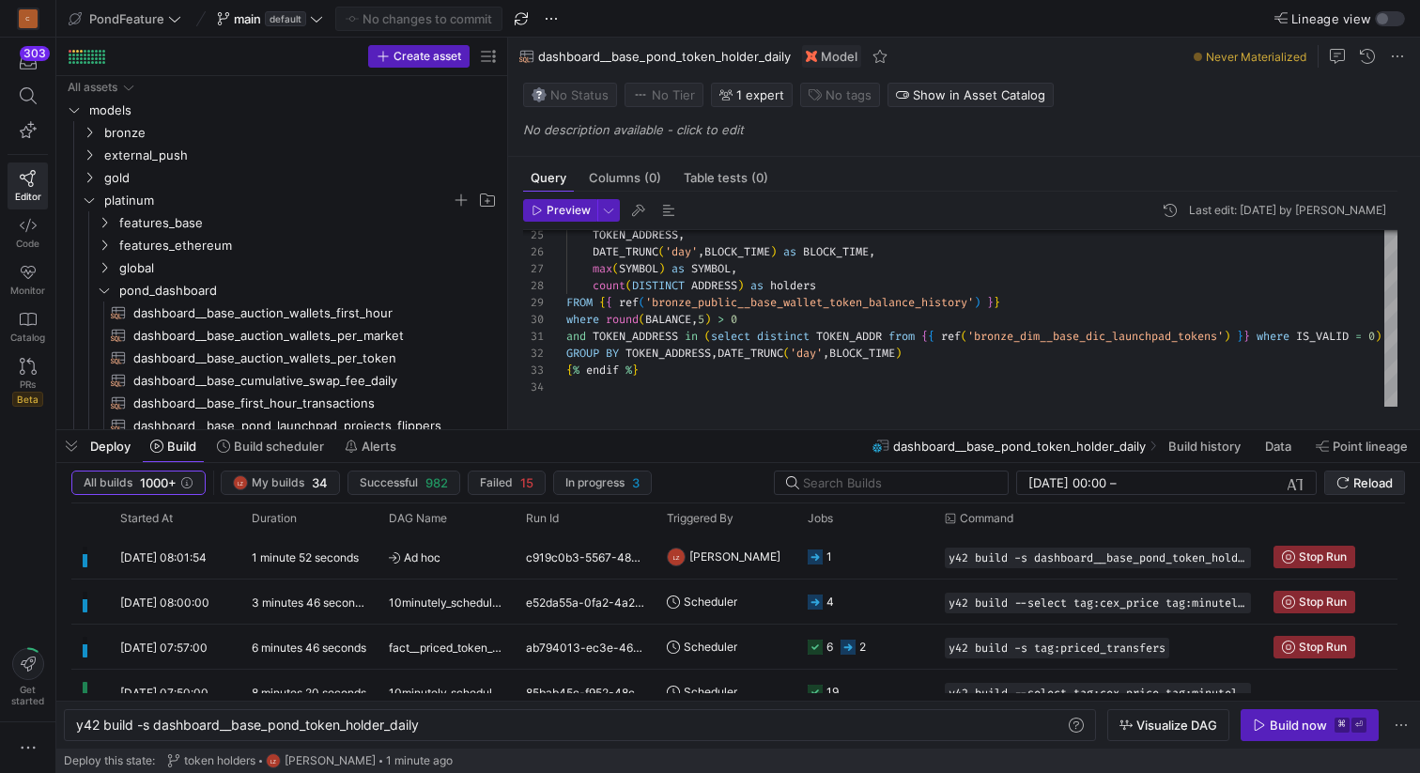
click at [1357, 486] on span "Reload" at bounding box center [1372, 482] width 39 height 15
click at [528, 722] on div "y42 build -s dashboard__base_pond_token_holder_dai ly" at bounding box center [570, 724] width 989 height 15
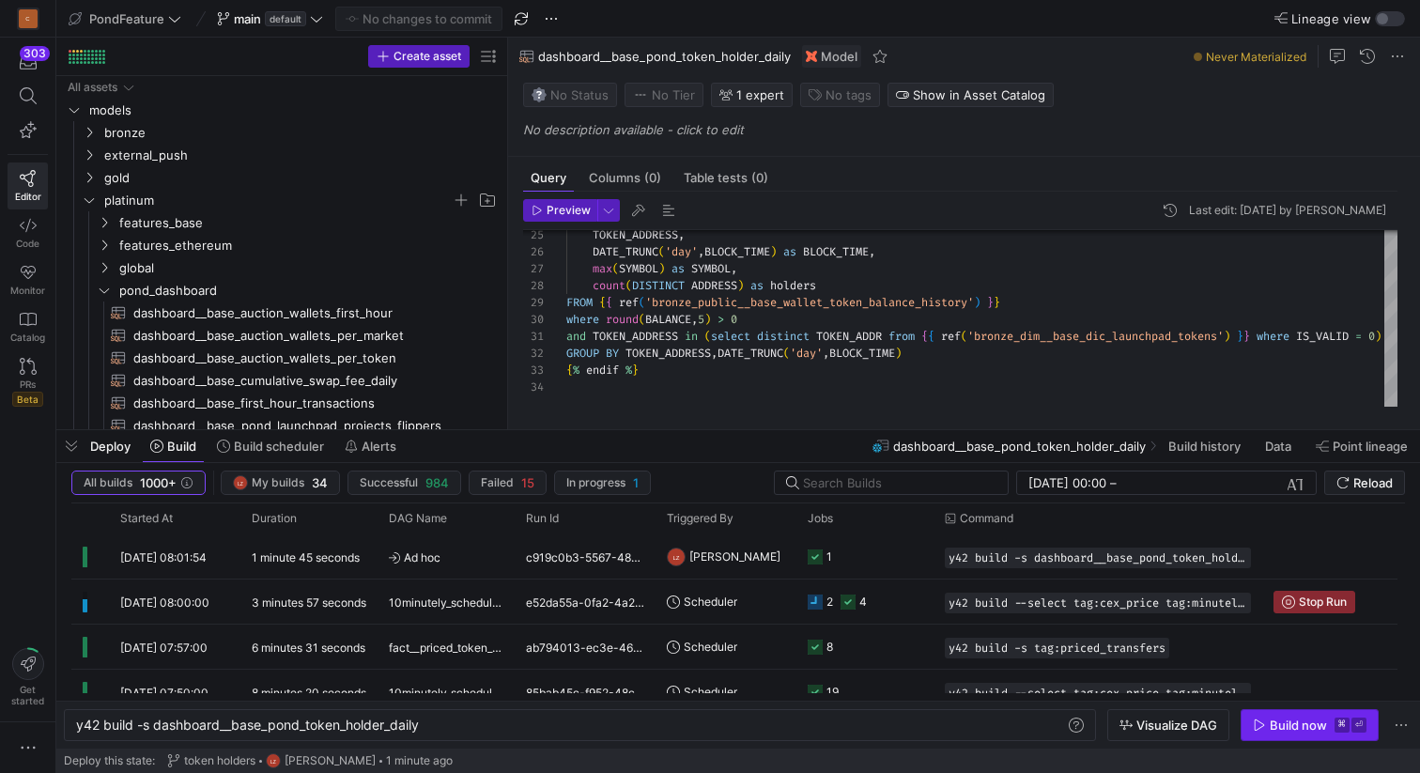
click at [1281, 721] on div "Build now" at bounding box center [1298, 724] width 57 height 15
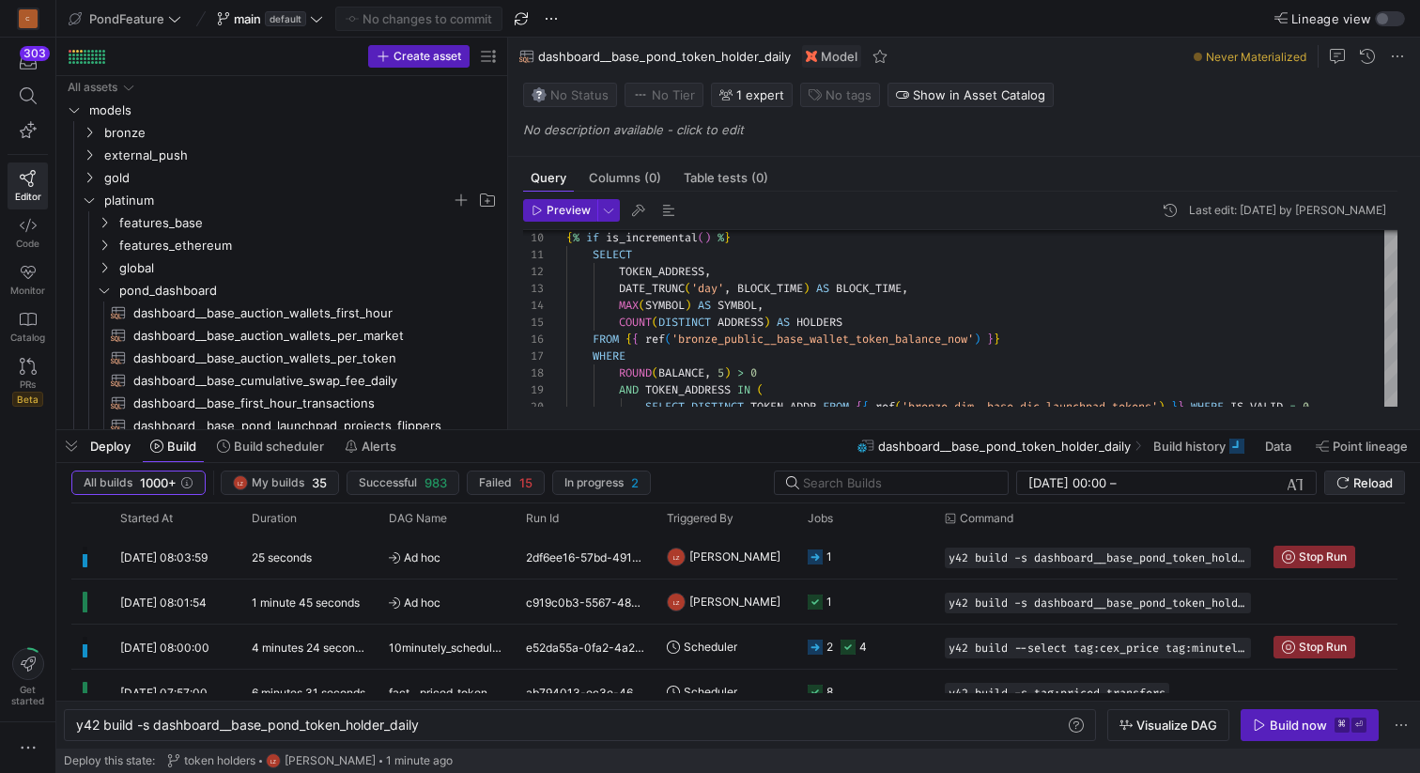
click at [1358, 486] on span "Reload" at bounding box center [1372, 482] width 39 height 15
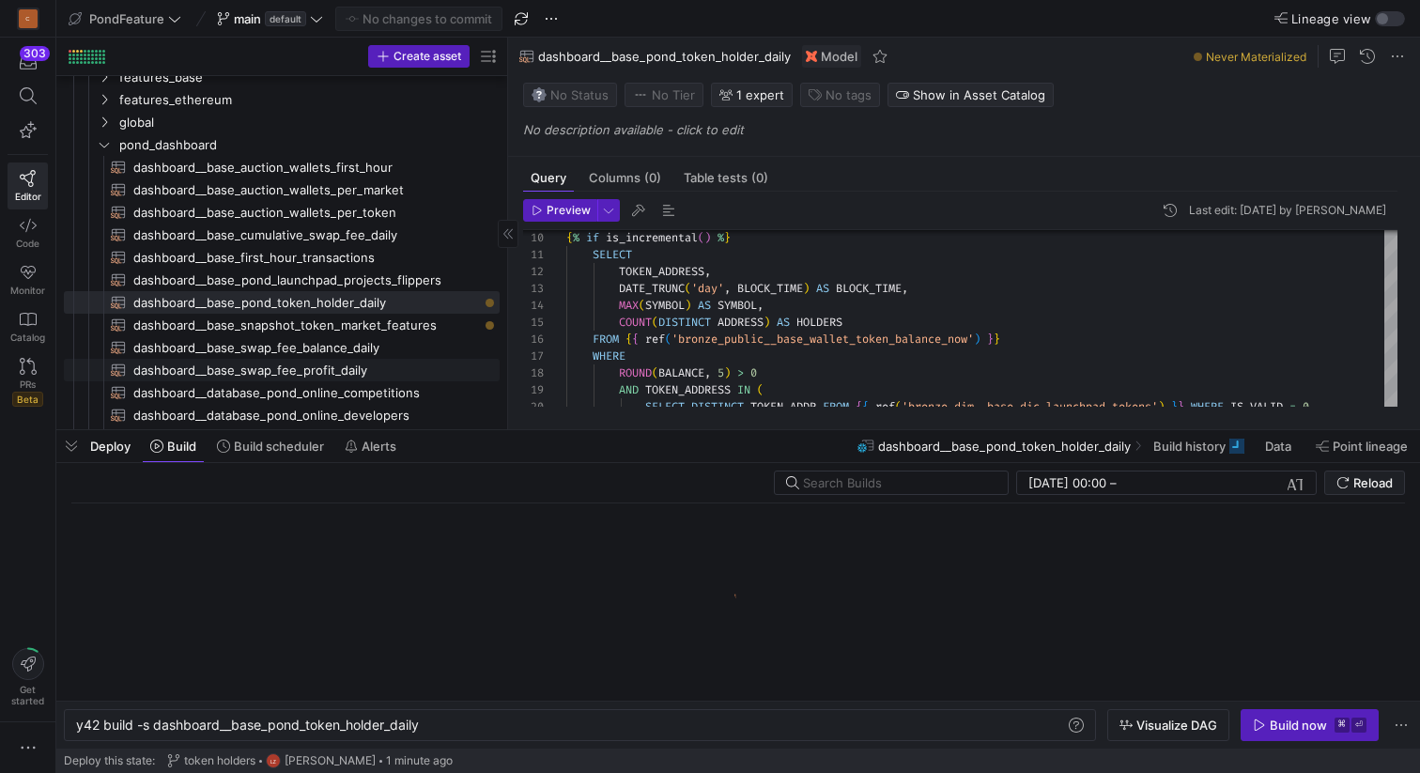
scroll to position [143, 0]
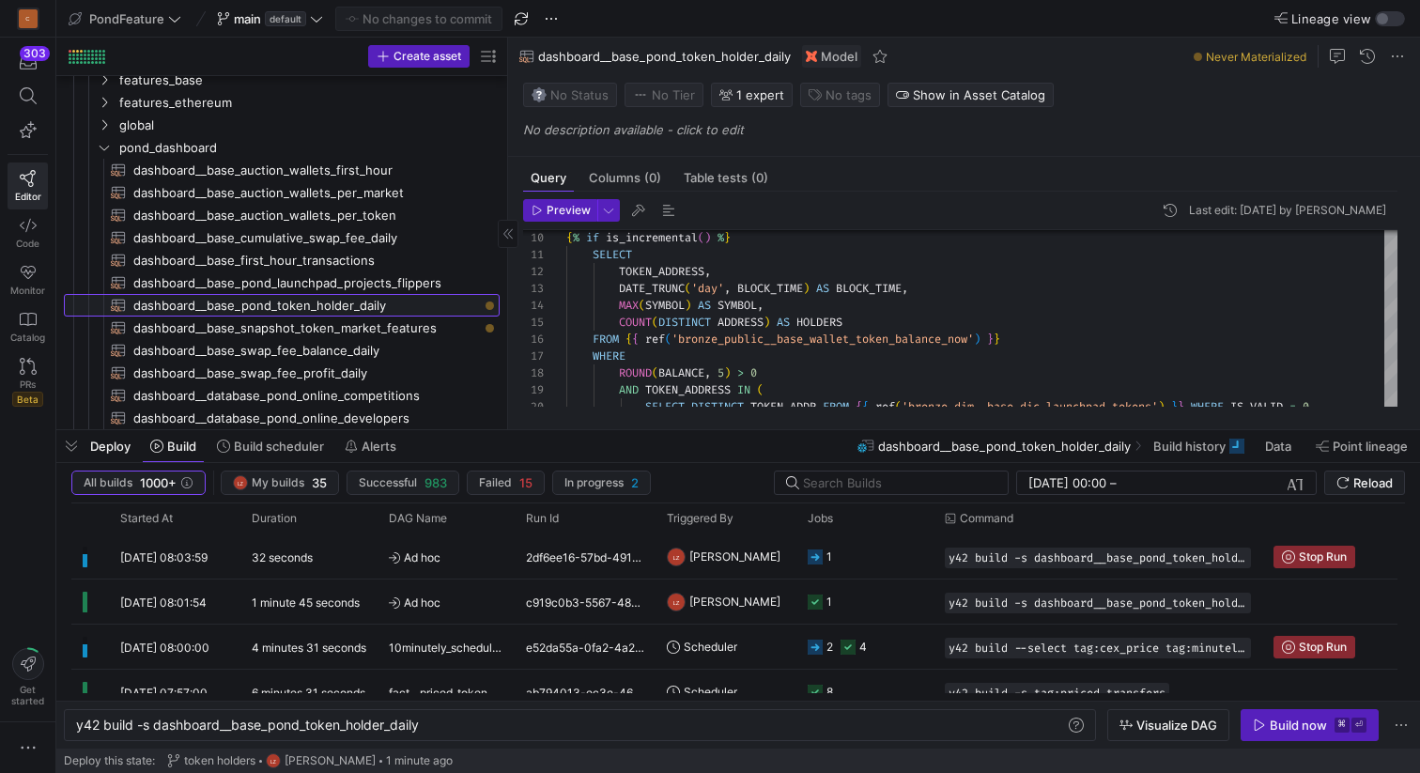
click at [363, 307] on span "dashboard__base_pond_token_holder_daily​​​​​​​​​​" at bounding box center [305, 306] width 345 height 22
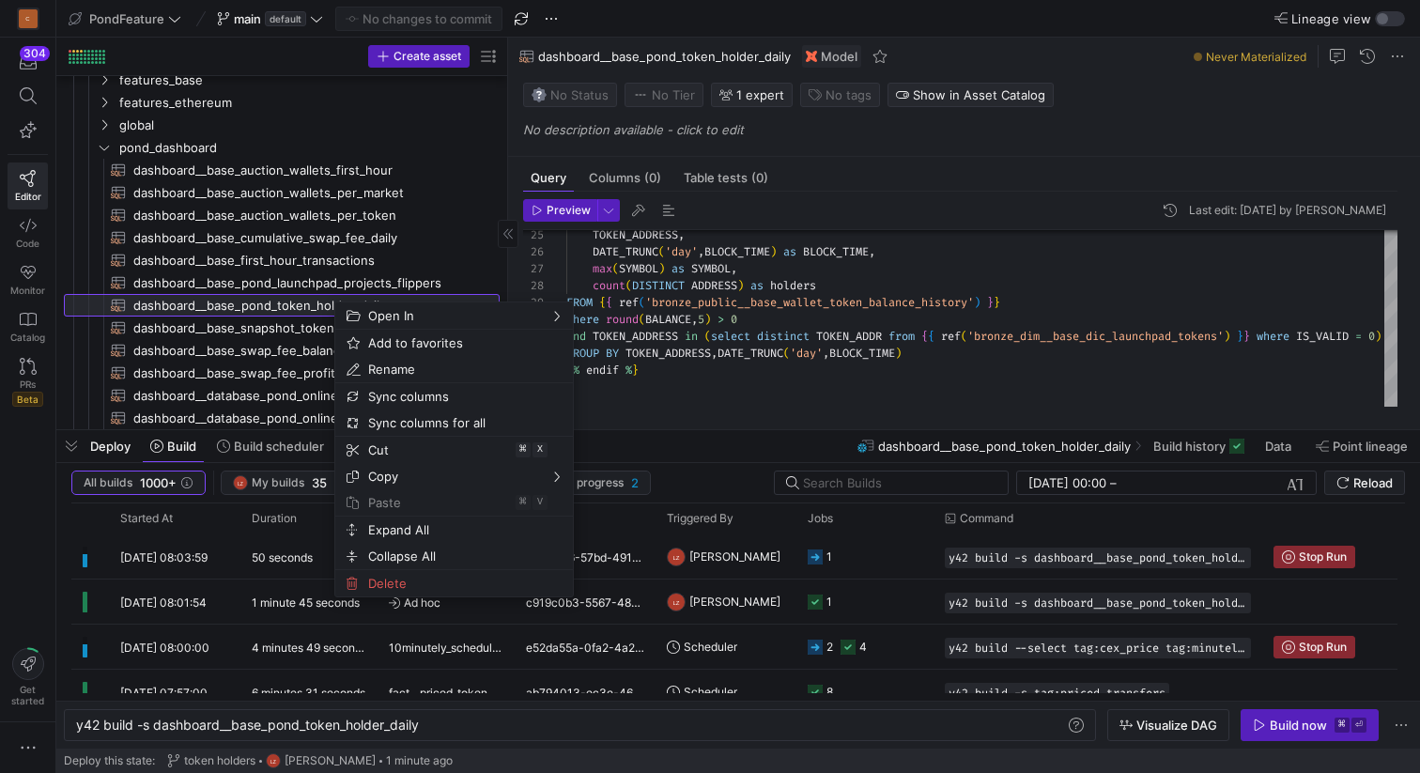
click at [291, 306] on span "dashboard__base_pond_token_holder_daily​​​​​​​​​​" at bounding box center [305, 306] width 345 height 22
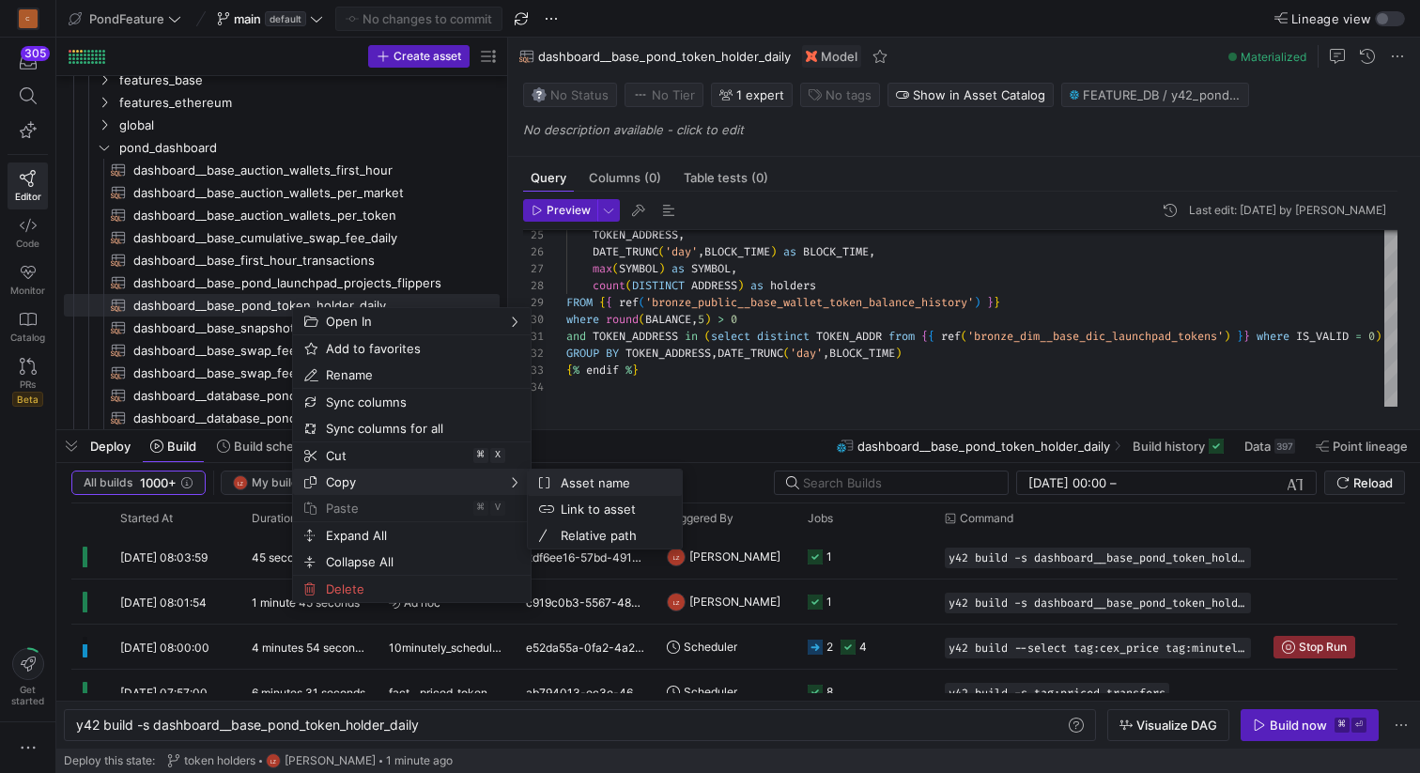
click at [594, 485] on span "Asset name" at bounding box center [610, 483] width 114 height 26
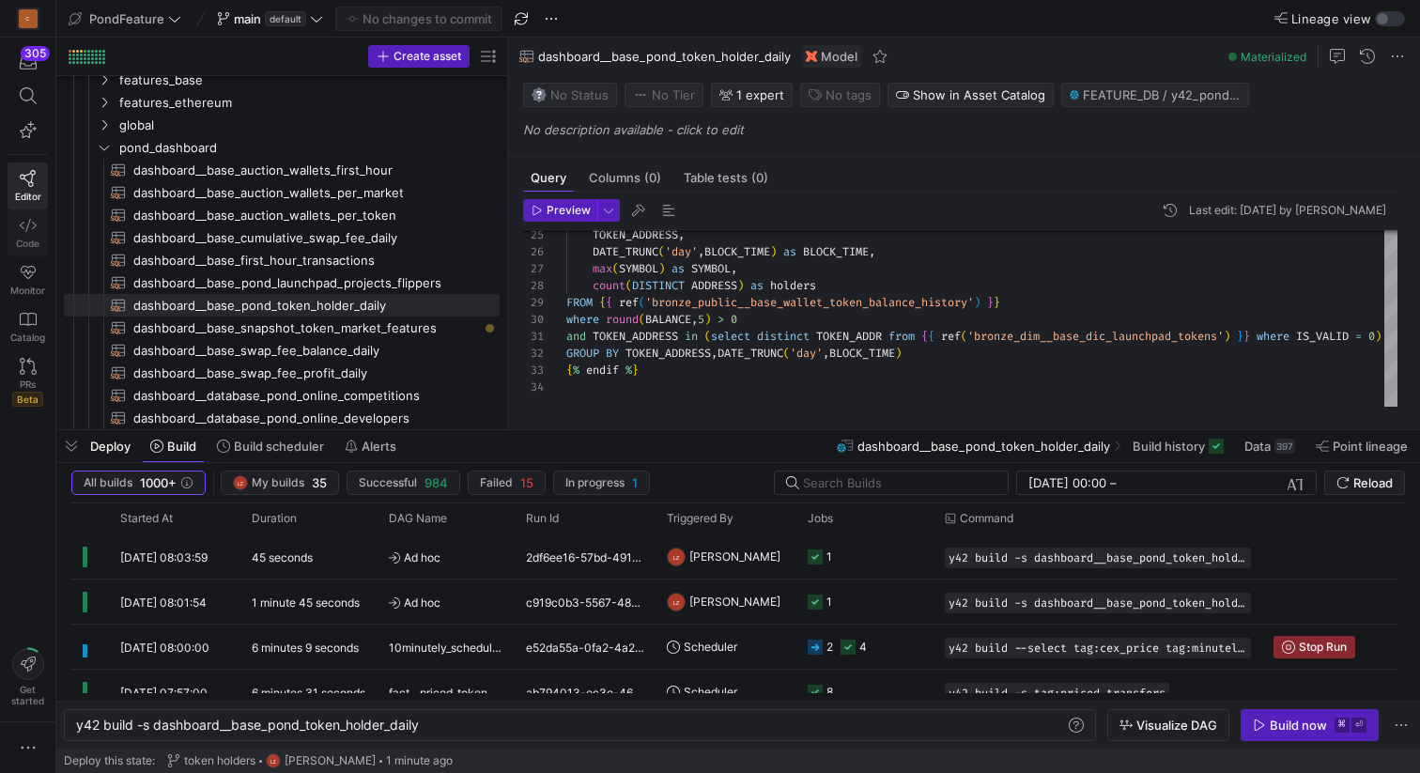
click at [31, 224] on icon at bounding box center [28, 225] width 17 height 17
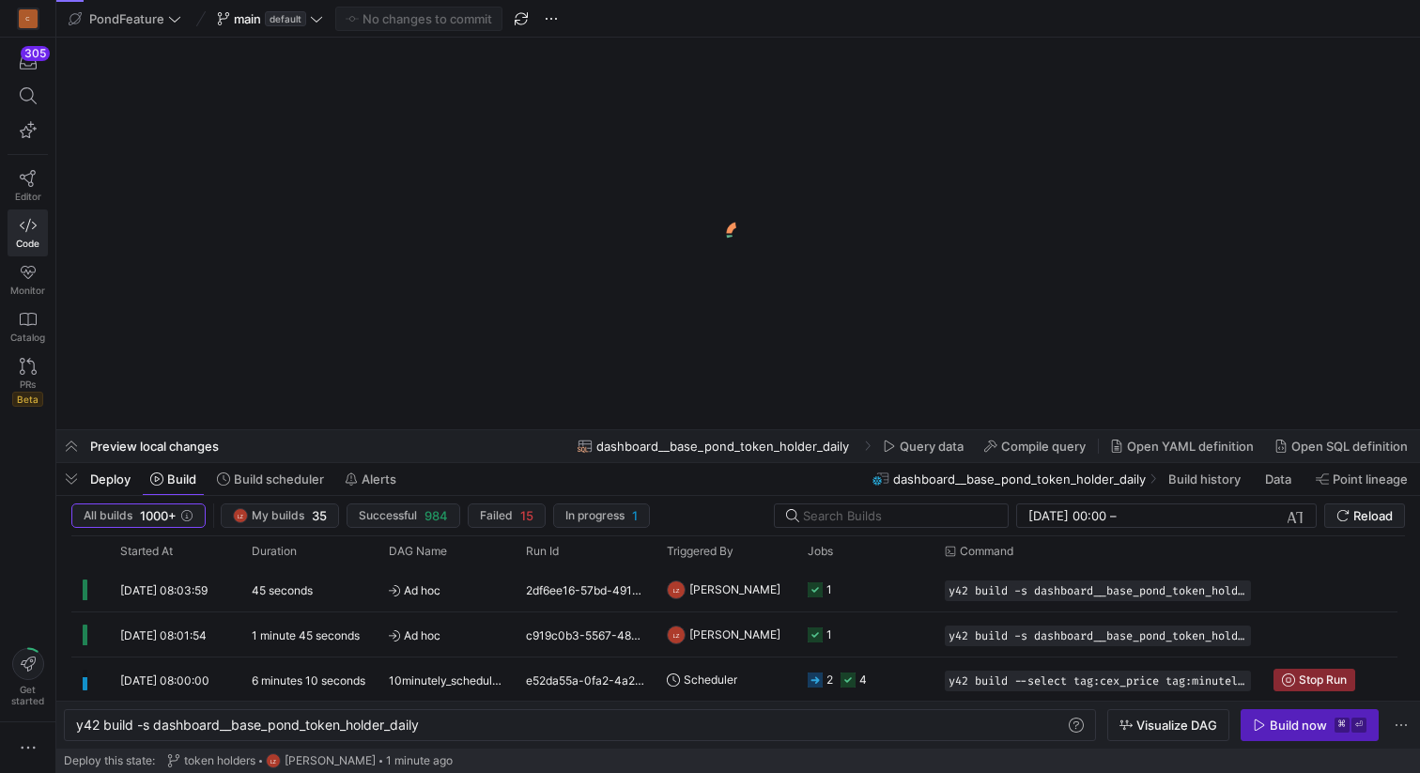
scroll to position [0, 346]
click at [75, 477] on span "button" at bounding box center [71, 479] width 30 height 32
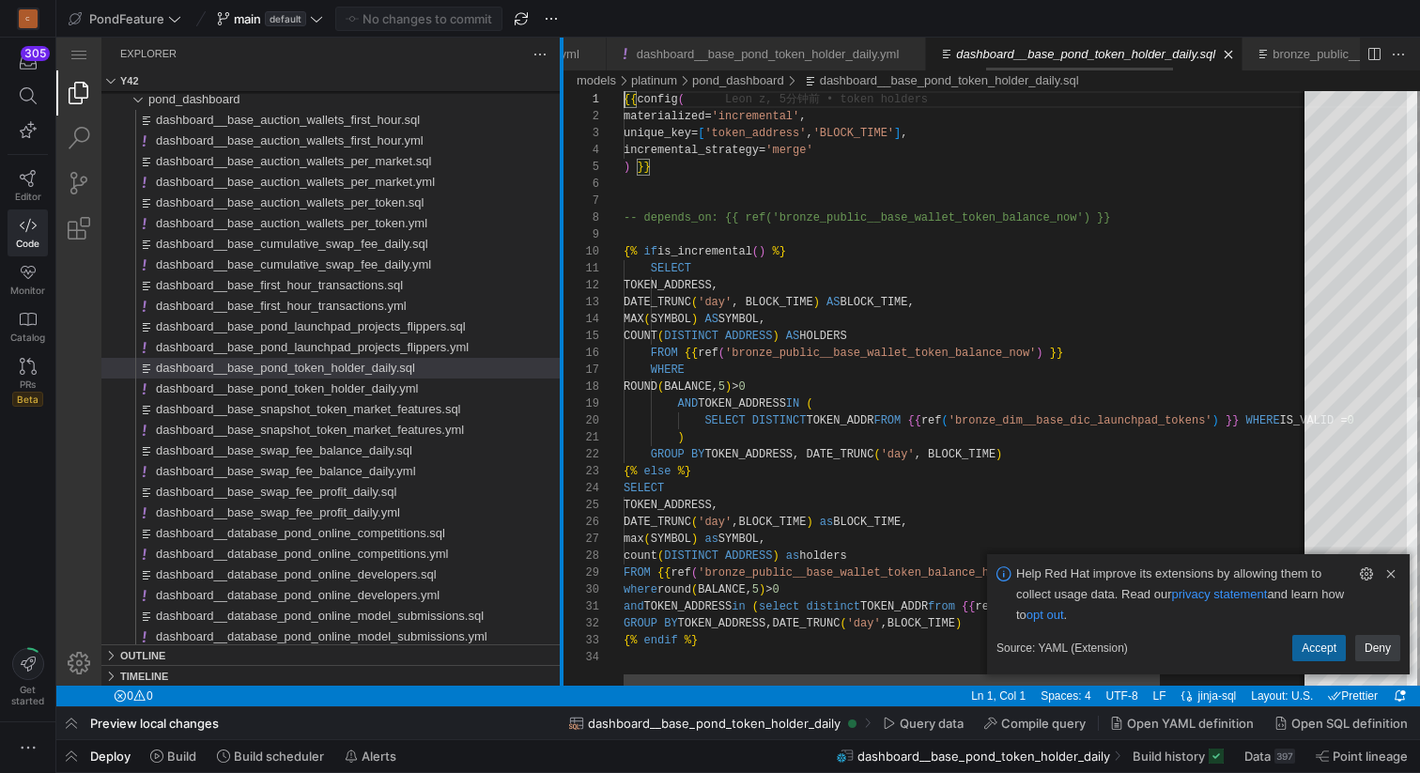
scroll to position [0, 1872]
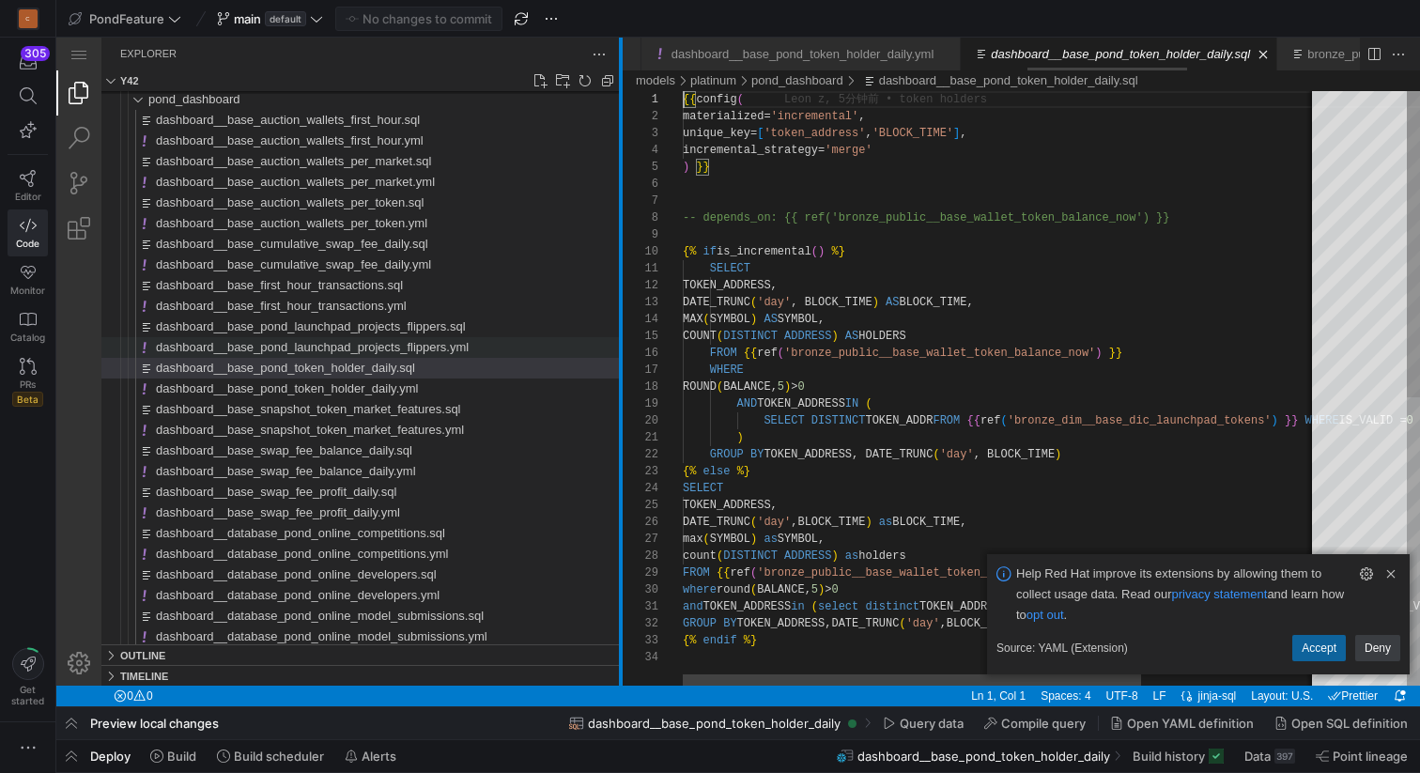
drag, startPoint x: 383, startPoint y: 316, endPoint x: 439, endPoint y: 355, distance: 68.2
click at [620, 316] on div at bounding box center [621, 362] width 4 height 648
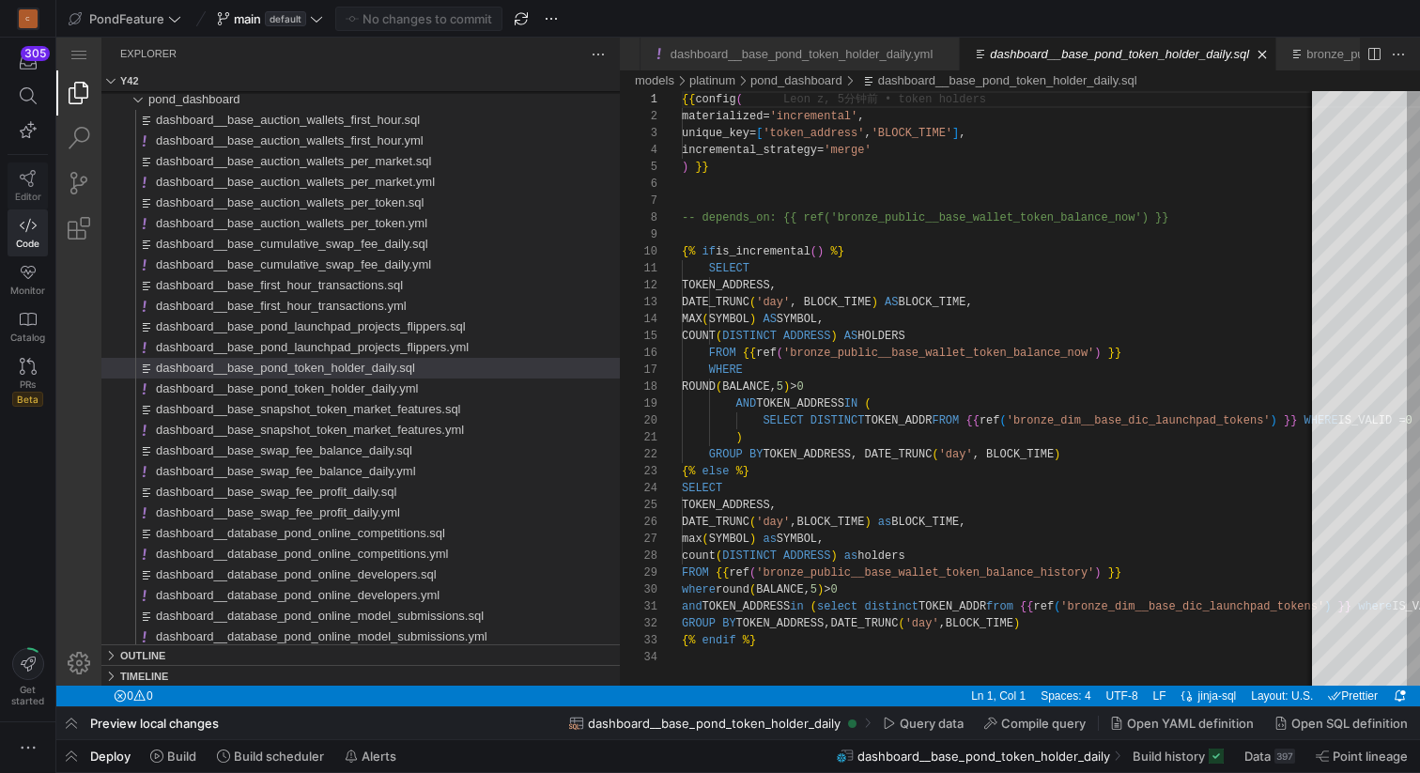
drag, startPoint x: 24, startPoint y: 186, endPoint x: 246, endPoint y: 376, distance: 291.7
click at [315, 390] on span "dashboard__base_pond_token_holder_daily.yml" at bounding box center [287, 388] width 262 height 14
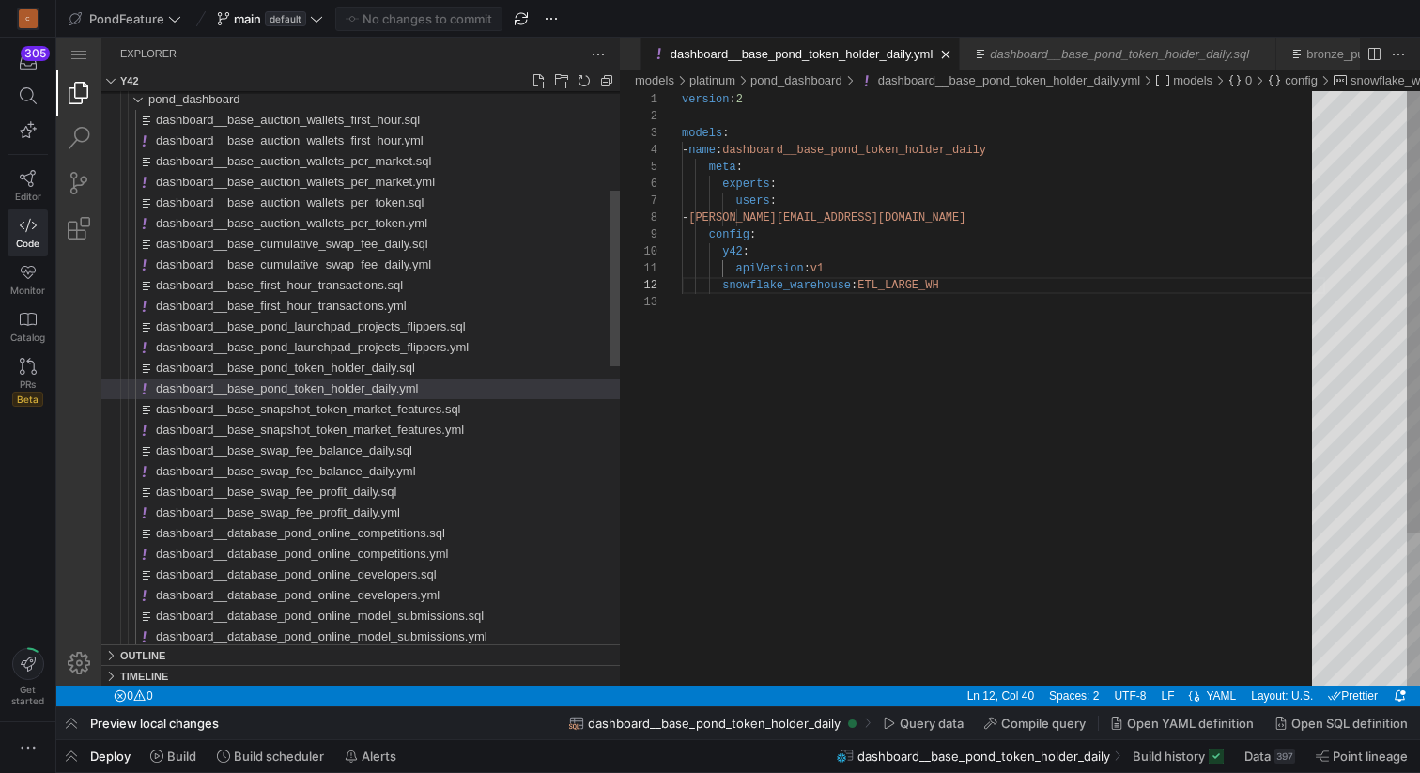
scroll to position [34, 264]
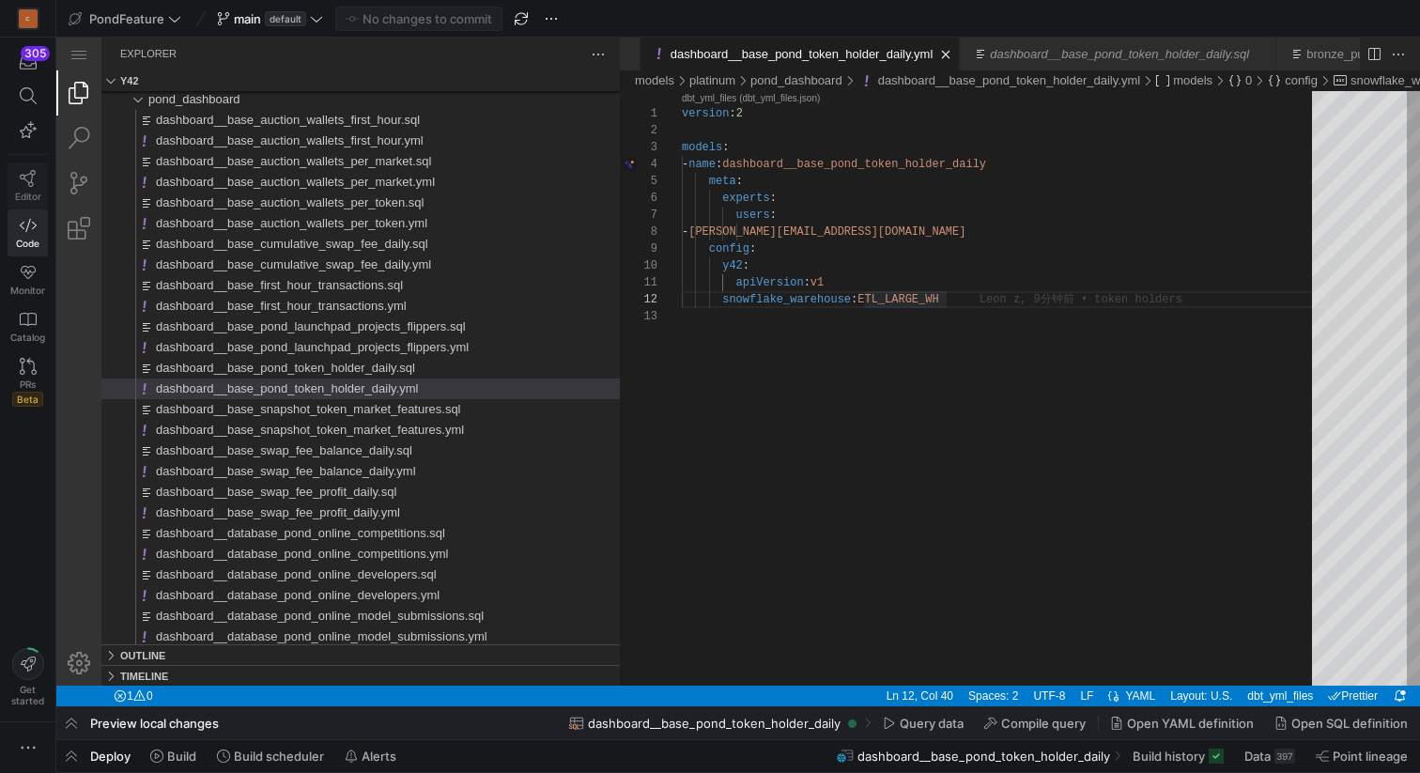
click at [37, 184] on link "Editor" at bounding box center [28, 185] width 40 height 47
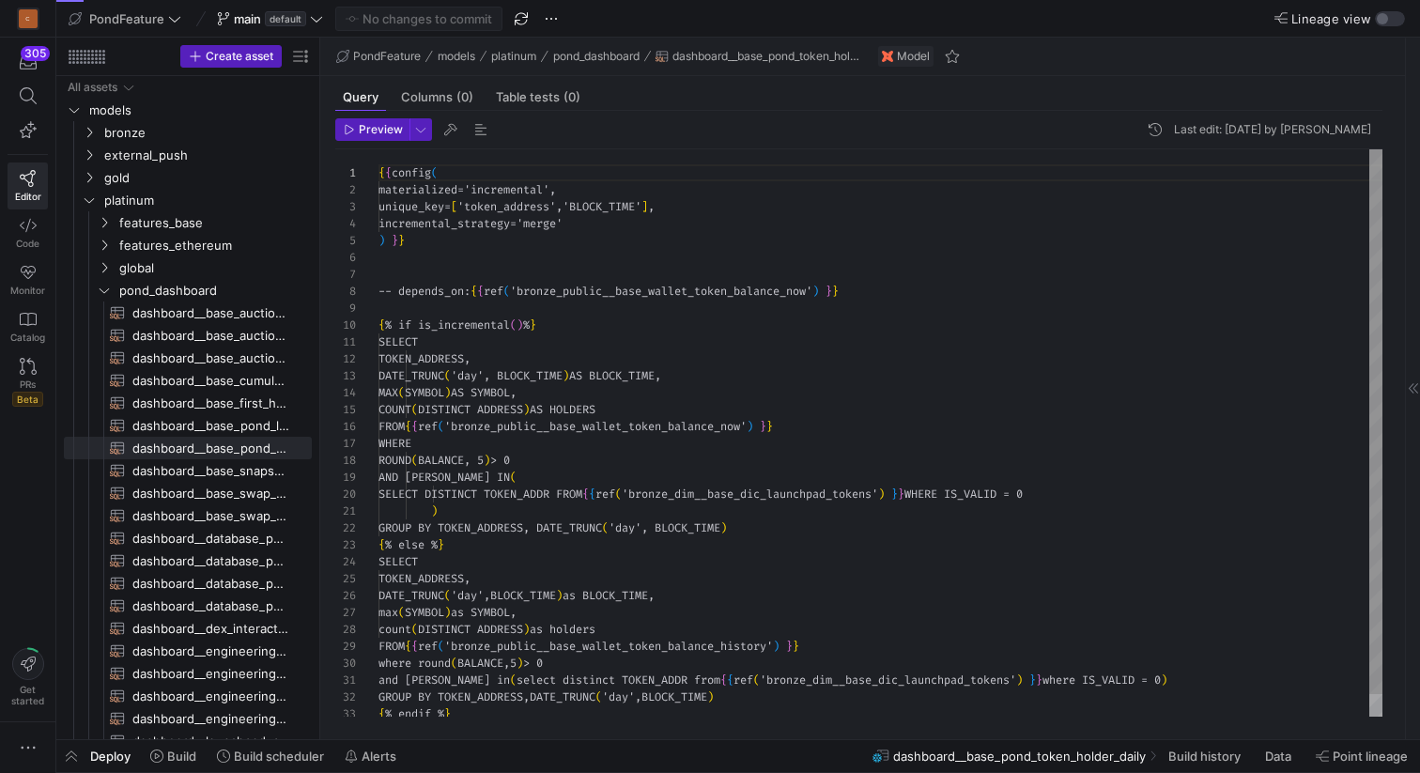
scroll to position [169, 0]
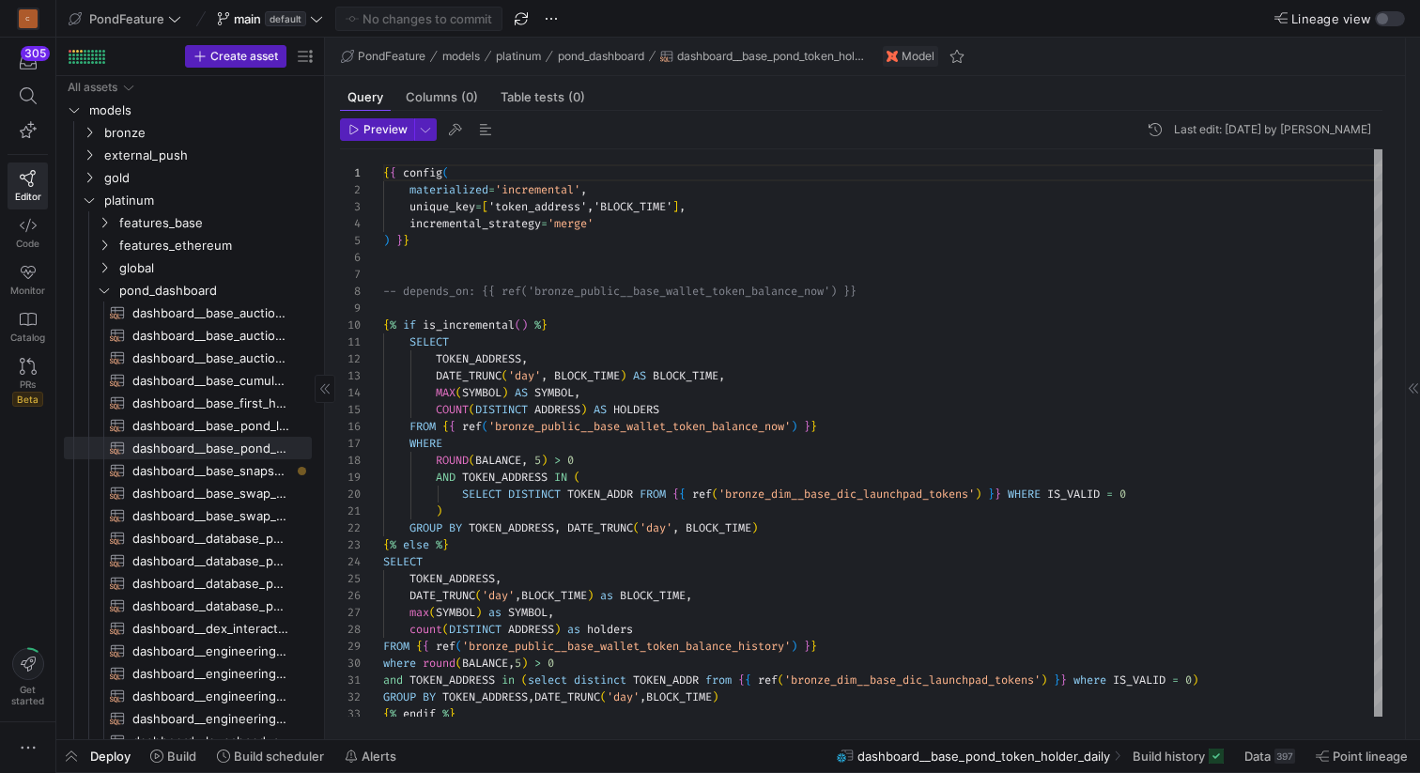
drag, startPoint x: 325, startPoint y: 424, endPoint x: 457, endPoint y: 421, distance: 132.5
click at [476, 419] on as-split "Create asset Drag here to set row groups Drag here to set column labels Group 1…" at bounding box center [738, 388] width 1364 height 701
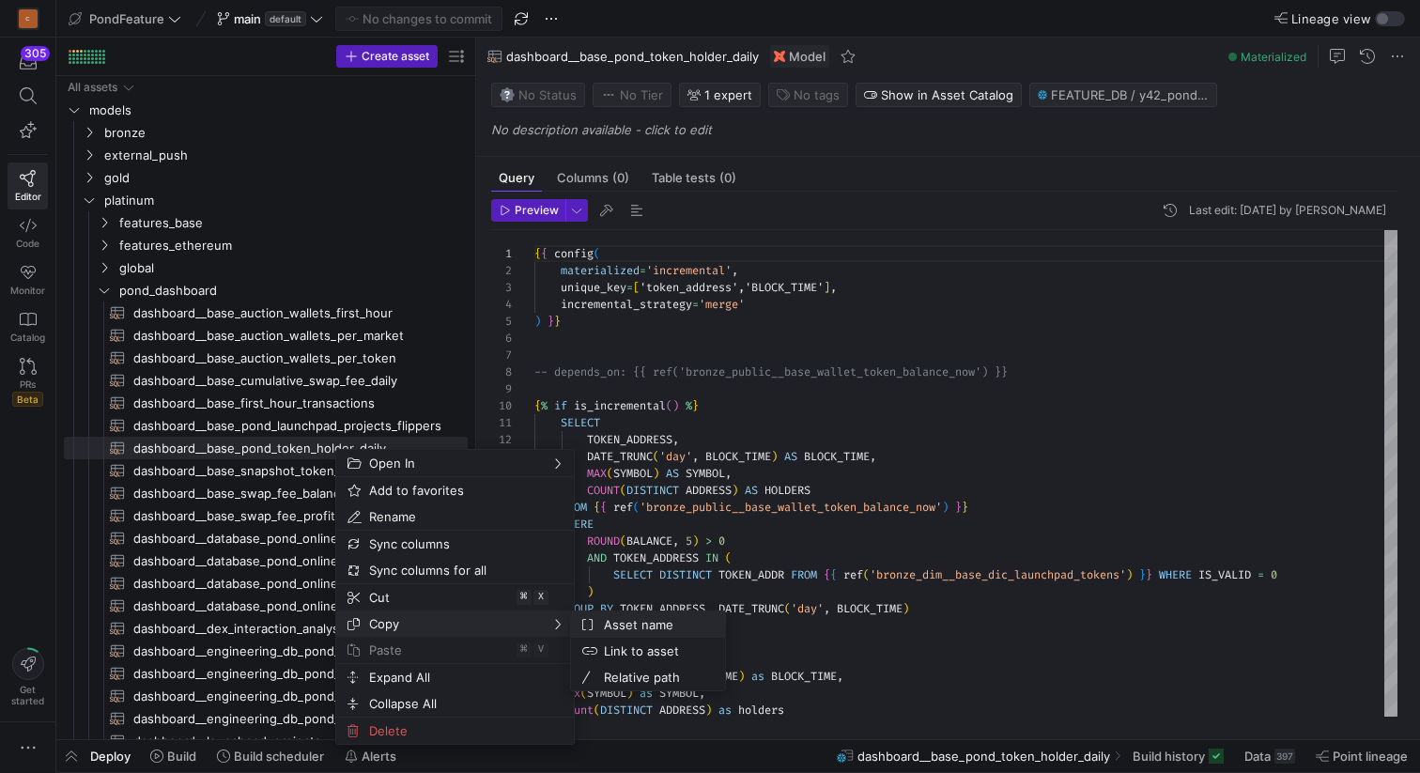
click at [619, 622] on span "Asset name" at bounding box center [653, 624] width 114 height 26
click at [628, 622] on span "Asset name" at bounding box center [659, 625] width 114 height 26
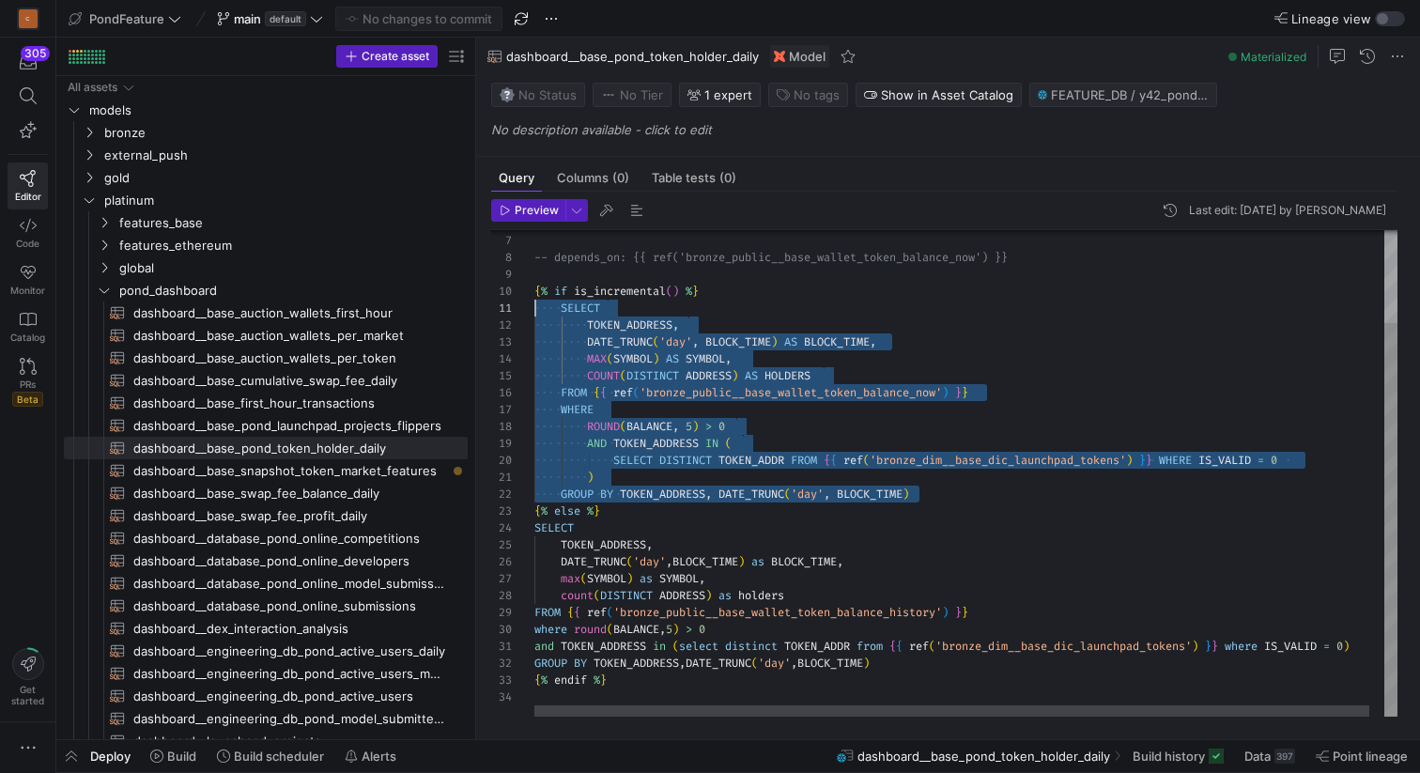
scroll to position [0, 0]
drag, startPoint x: 934, startPoint y: 493, endPoint x: 528, endPoint y: 311, distance: 445.6
click at [534, 311] on div "-- depends_on: {{ ref('bronze_public__base_wallet_ token_balance_now') }} { % i…" at bounding box center [973, 416] width 878 height 601
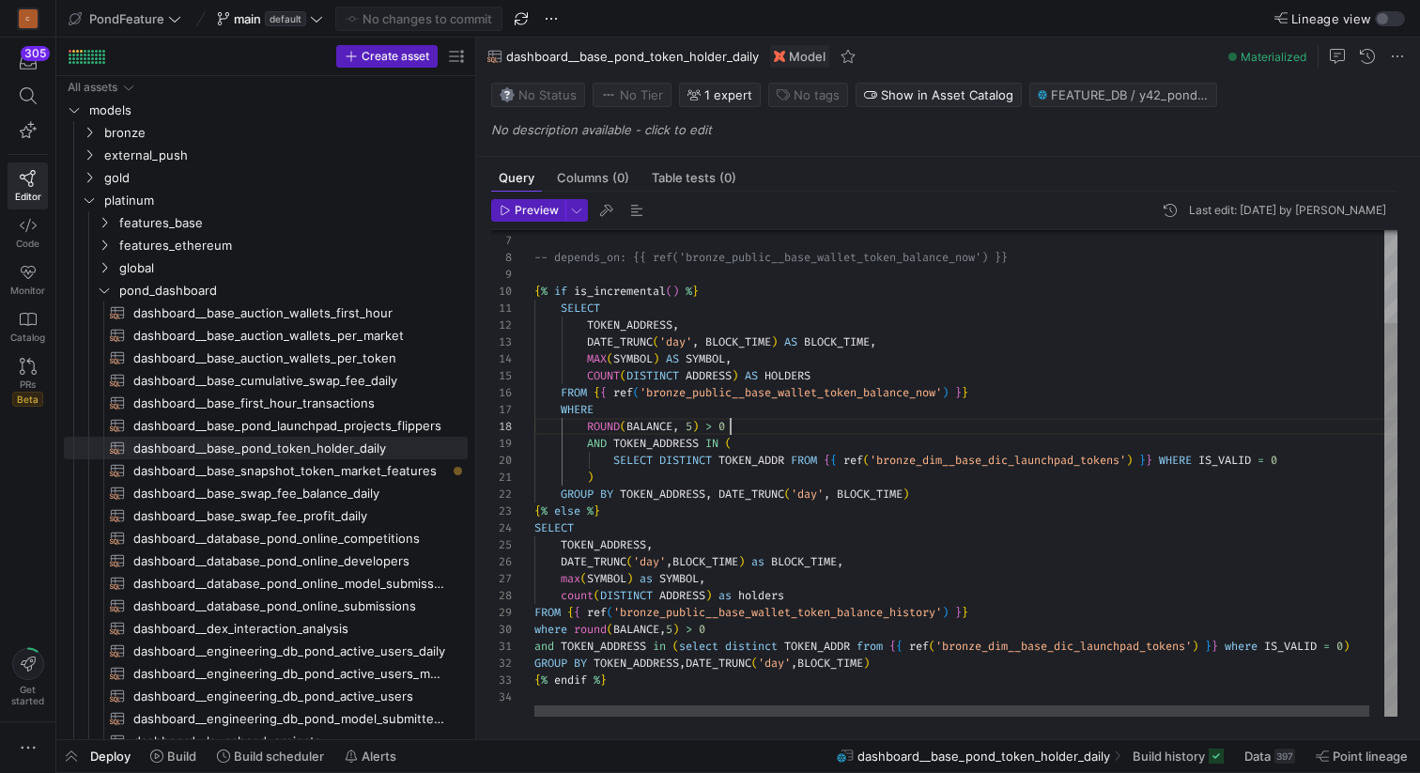
click at [909, 424] on div "-- depends_on: {{ ref('bronze_public__base_wallet_ token_balance_now') }} { % i…" at bounding box center [973, 416] width 878 height 601
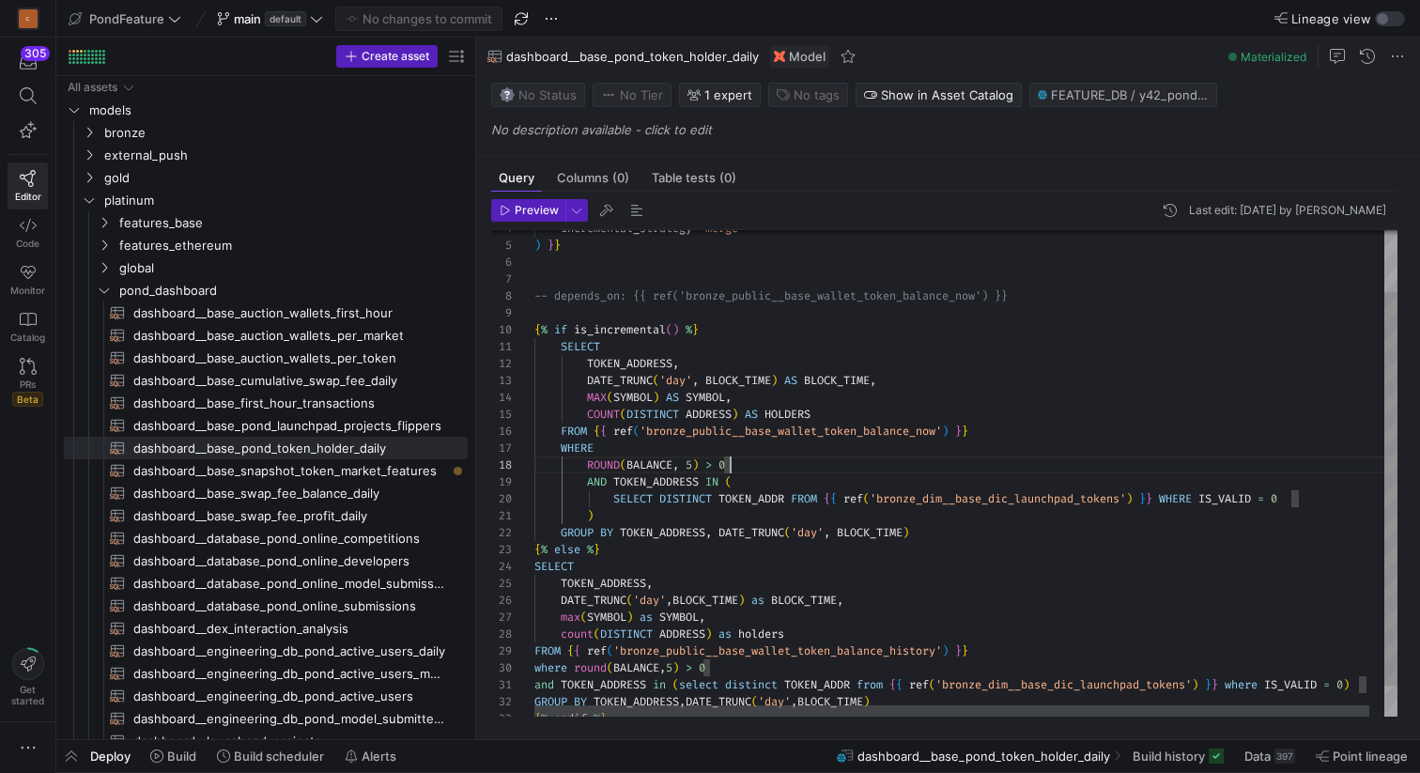
click at [587, 377] on div "-- depends_on: {{ ref('bronze_public__base_wallet_ token_balance_now') }} { % i…" at bounding box center [973, 454] width 878 height 601
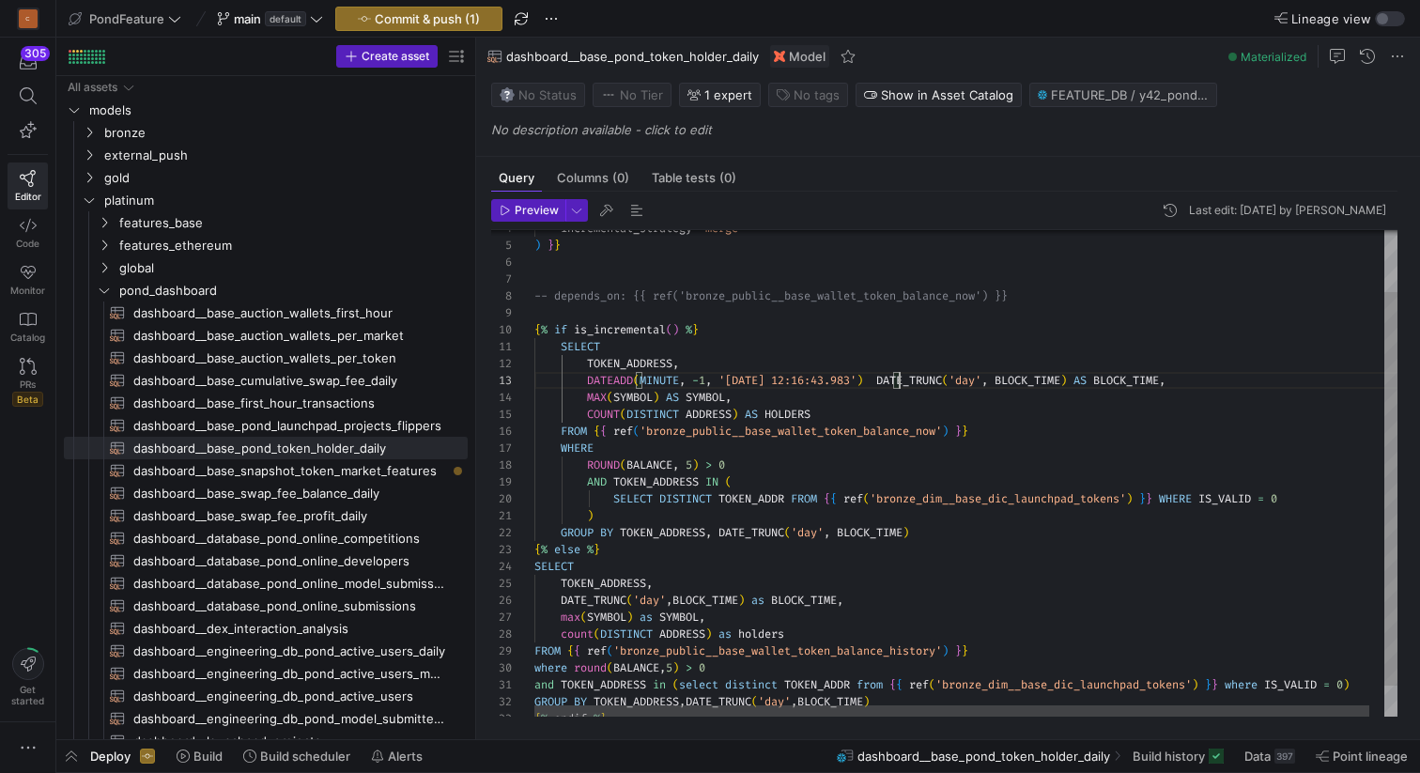
scroll to position [34, 365]
click at [664, 378] on div "-- depends_on: {{ ref('bronze_public__base_wallet_ token_balance_now') }} { % i…" at bounding box center [973, 454] width 878 height 601
drag, startPoint x: 872, startPoint y: 378, endPoint x: 734, endPoint y: 378, distance: 138.0
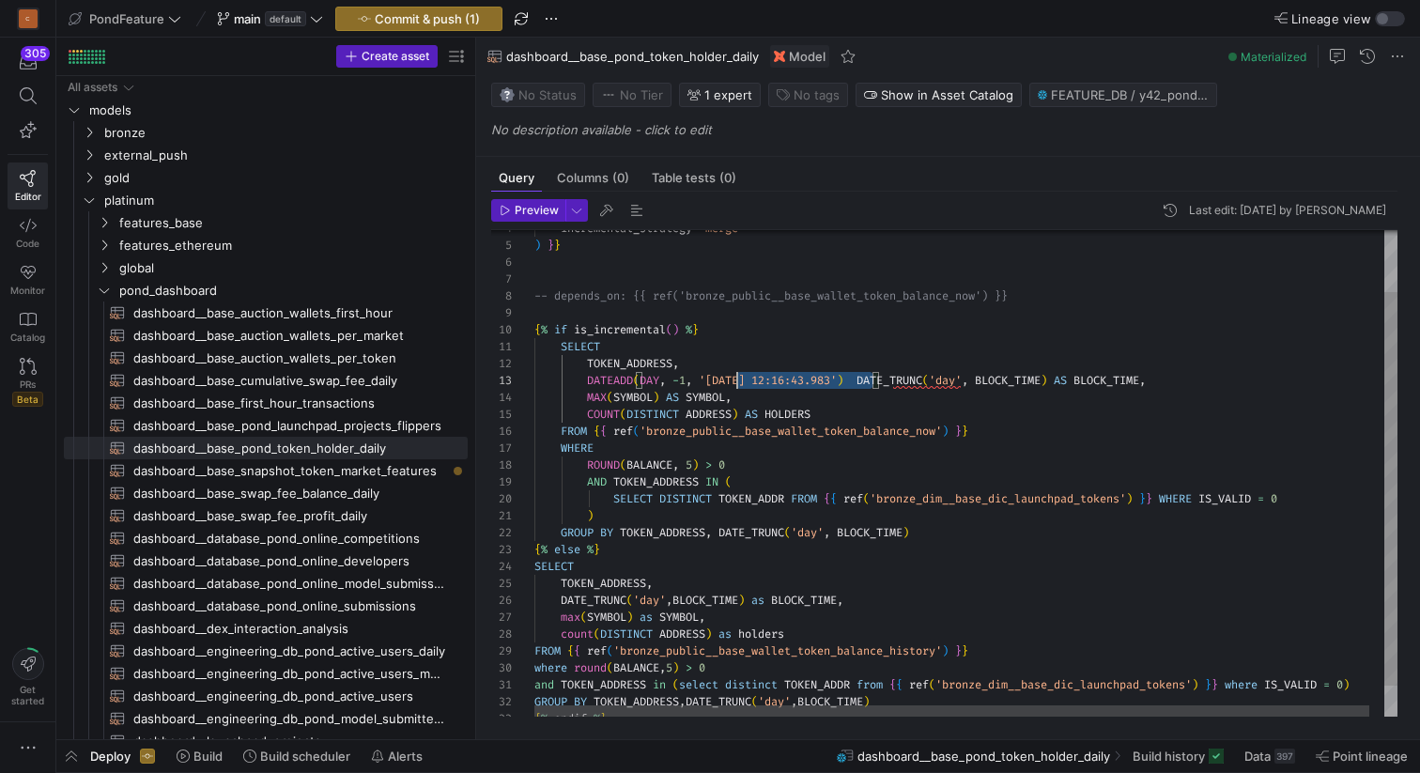
click at [734, 378] on div "-- depends_on: {{ ref('bronze_public__base_wallet_ token_balance_now') }} { % i…" at bounding box center [973, 454] width 878 height 601
click at [340, 491] on span "dashboard__base_swap_fee_balance_daily​​​​​​​​​​" at bounding box center [289, 494] width 313 height 22
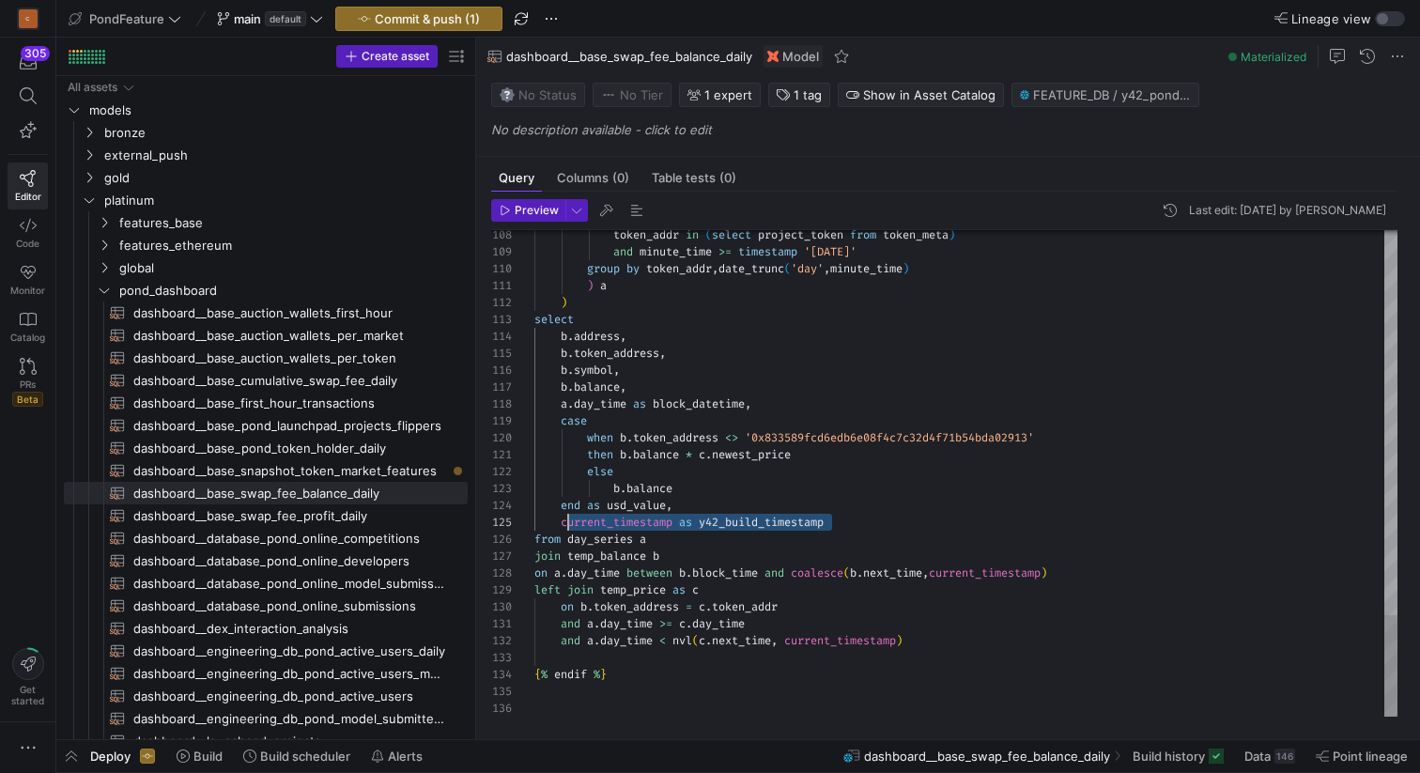
scroll to position [68, 27]
drag, startPoint x: 859, startPoint y: 523, endPoint x: 560, endPoint y: 524, distance: 299.6
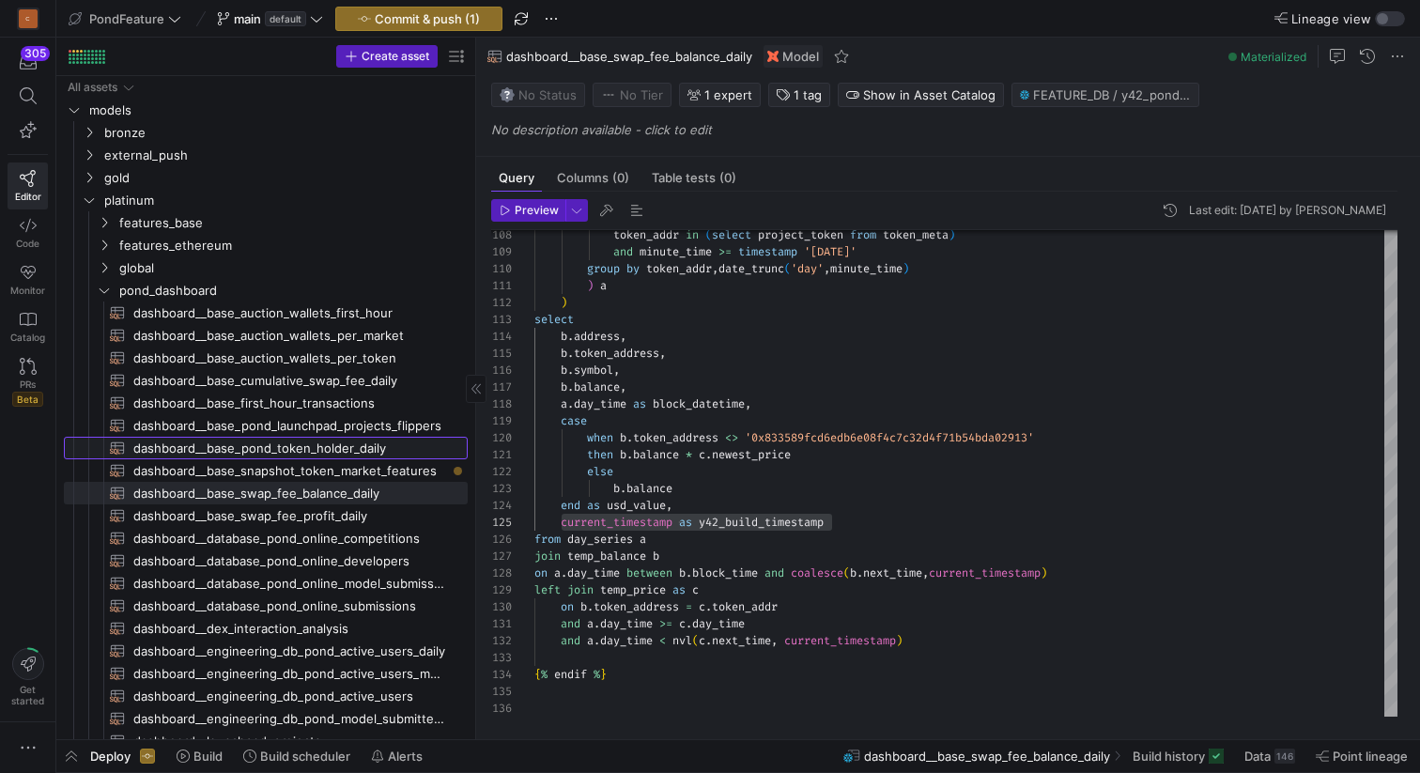
click at [378, 442] on span "dashboard__base_pond_token_holder_daily​​​​​​​​​​" at bounding box center [289, 449] width 313 height 22
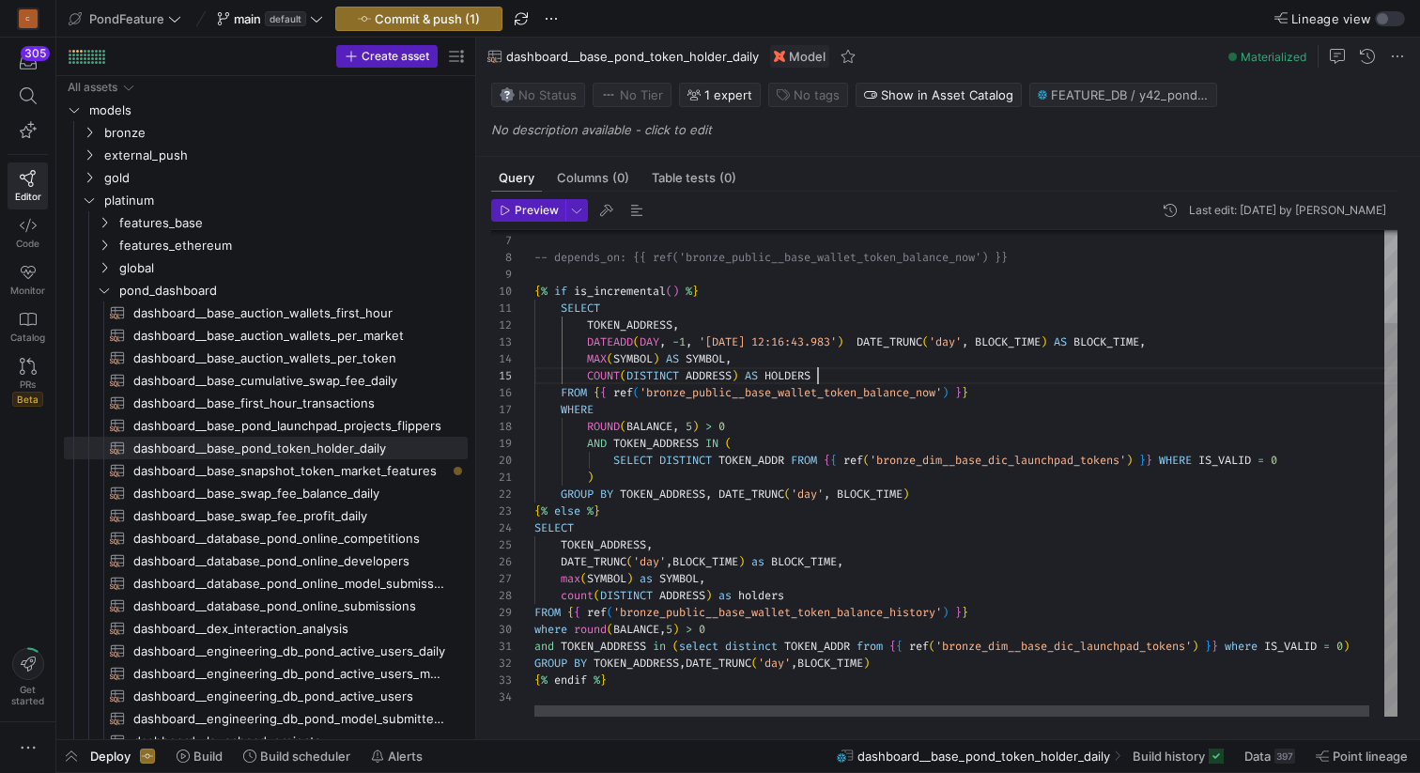
click at [858, 379] on div "-- depends_on: {{ ref('bronze_public__base_wallet_ token_balance_now') }} { % i…" at bounding box center [973, 416] width 878 height 601
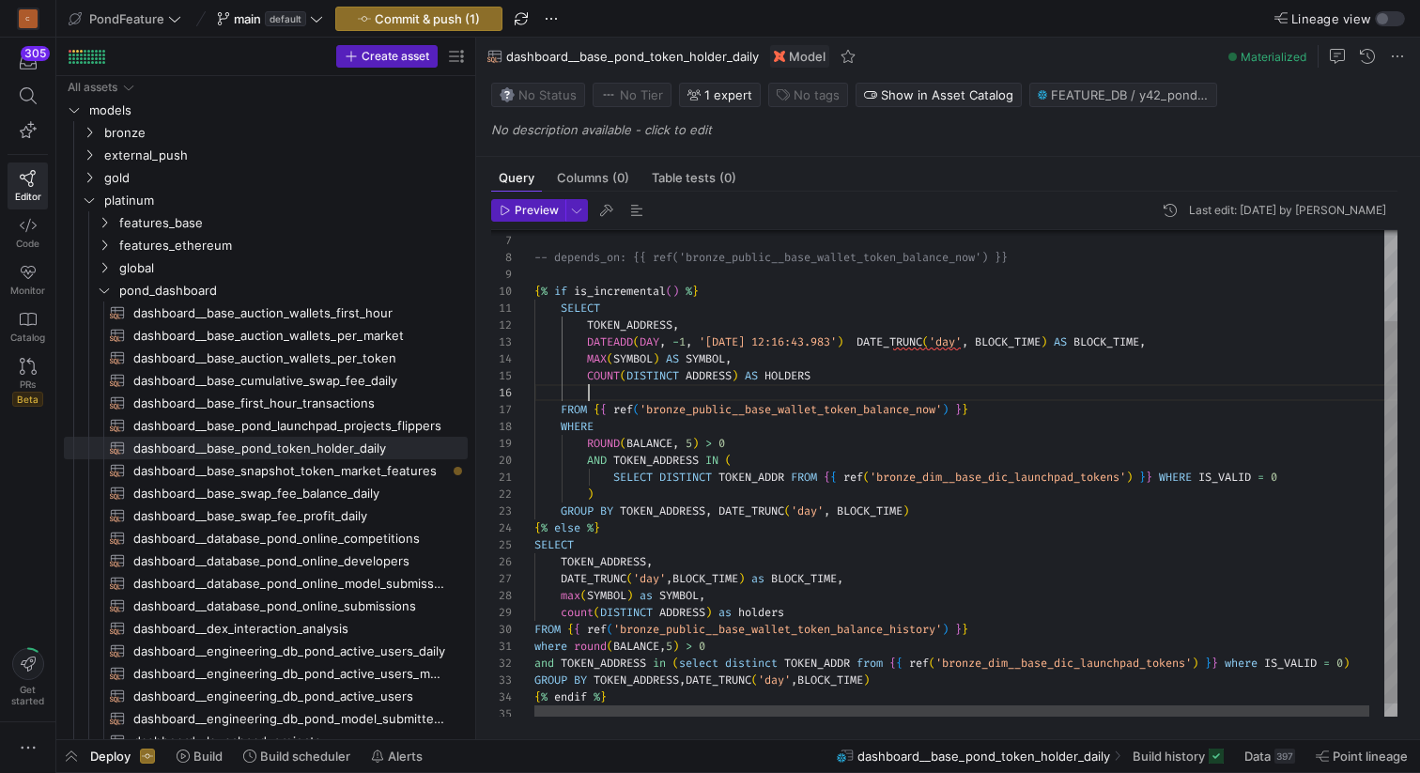
scroll to position [85, 54]
click at [886, 376] on div "-- depends_on: {{ ref('bronze_public__base_wallet_ token_balance_now') }} { % i…" at bounding box center [973, 425] width 878 height 618
click at [806, 395] on div "-- depends_on: {{ ref('bronze_public__base_wallet_ token_balance_now') }} { % i…" at bounding box center [973, 425] width 878 height 618
click at [679, 389] on div "-- depends_on: {{ ref('bronze_public__base_wallet_ token_balance_now') }} { % i…" at bounding box center [973, 425] width 878 height 618
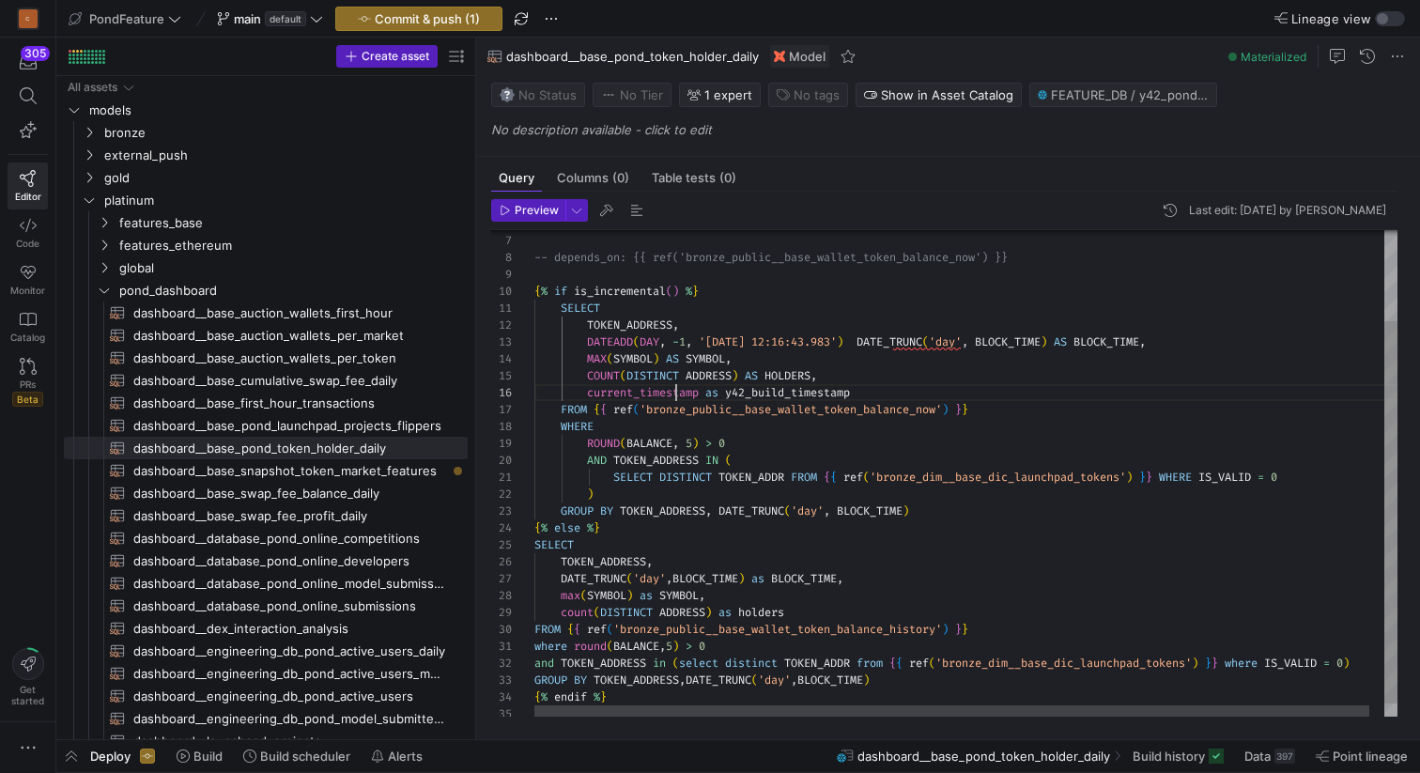
click at [679, 389] on div "-- depends_on: {{ ref('bronze_public__base_wallet_ token_balance_now') }} { % i…" at bounding box center [973, 425] width 878 height 618
drag, startPoint x: 871, startPoint y: 339, endPoint x: 704, endPoint y: 338, distance: 166.2
click at [704, 338] on div "-- depends_on: {{ ref('bronze_public__base_wallet_ token_balance_now') }} { % i…" at bounding box center [973, 425] width 878 height 618
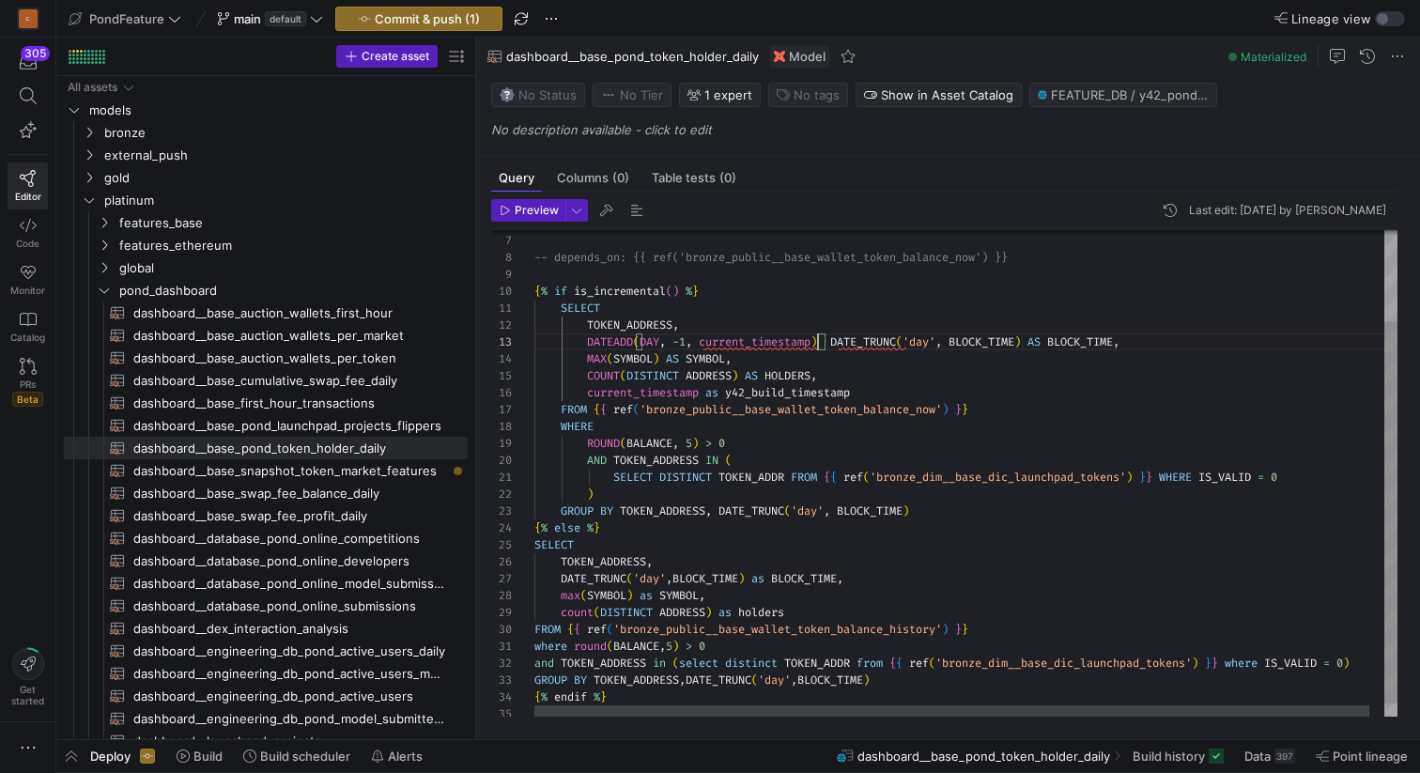
click at [773, 341] on div "-- depends_on: {{ ref('bronze_public__base_wallet_ token_balance_now') }} { % i…" at bounding box center [973, 425] width 878 height 618
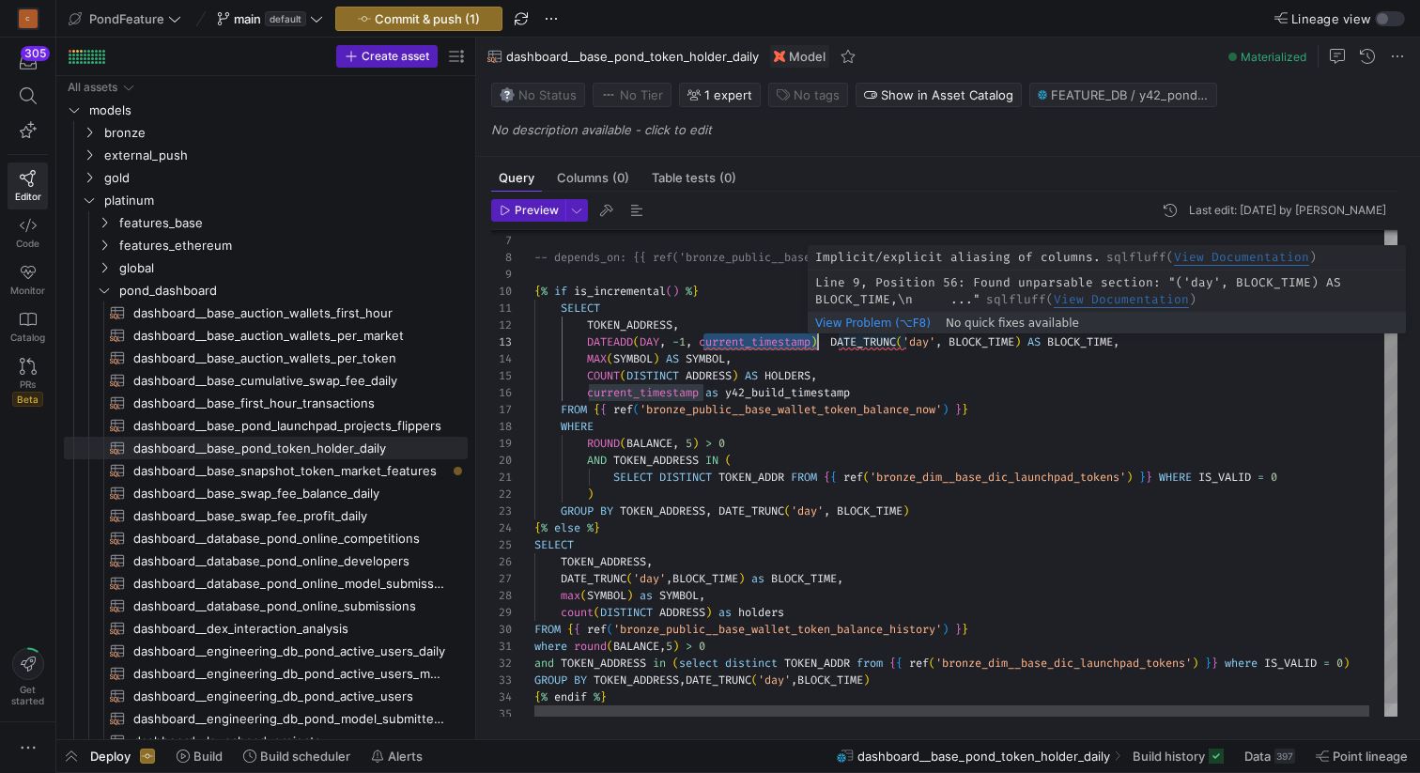
click at [887, 341] on div "-- depends_on: {{ ref('bronze_public__base_wallet_ token_balance_now') }} { % i…" at bounding box center [973, 425] width 878 height 618
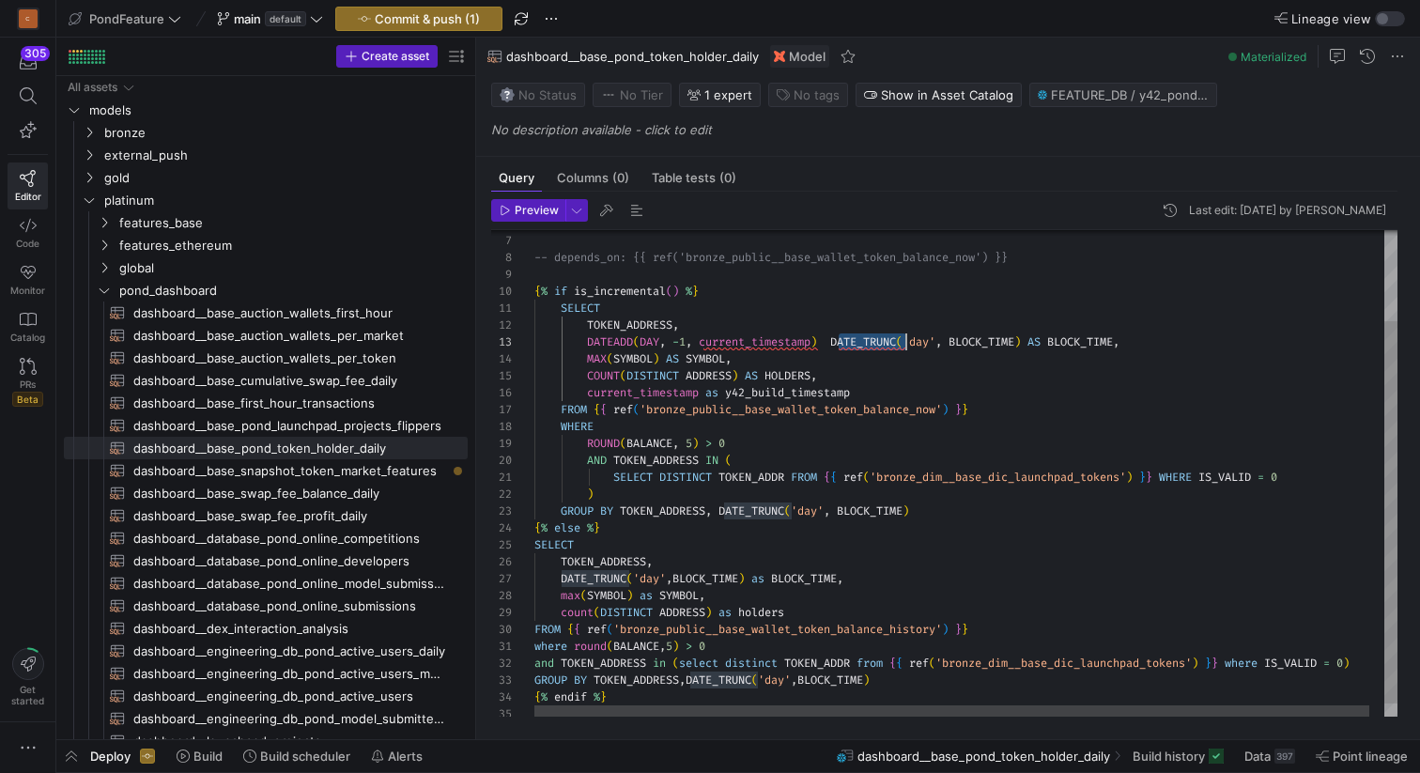
click at [887, 341] on div "-- depends_on: {{ ref('bronze_public__base_wallet_ token_balance_now') }} { % i…" at bounding box center [973, 425] width 878 height 618
click at [586, 340] on div "-- depends_on: {{ ref('bronze_public__base_wallet_ token_balance_now') }} { % i…" at bounding box center [973, 425] width 878 height 618
drag, startPoint x: 958, startPoint y: 341, endPoint x: 839, endPoint y: 340, distance: 119.3
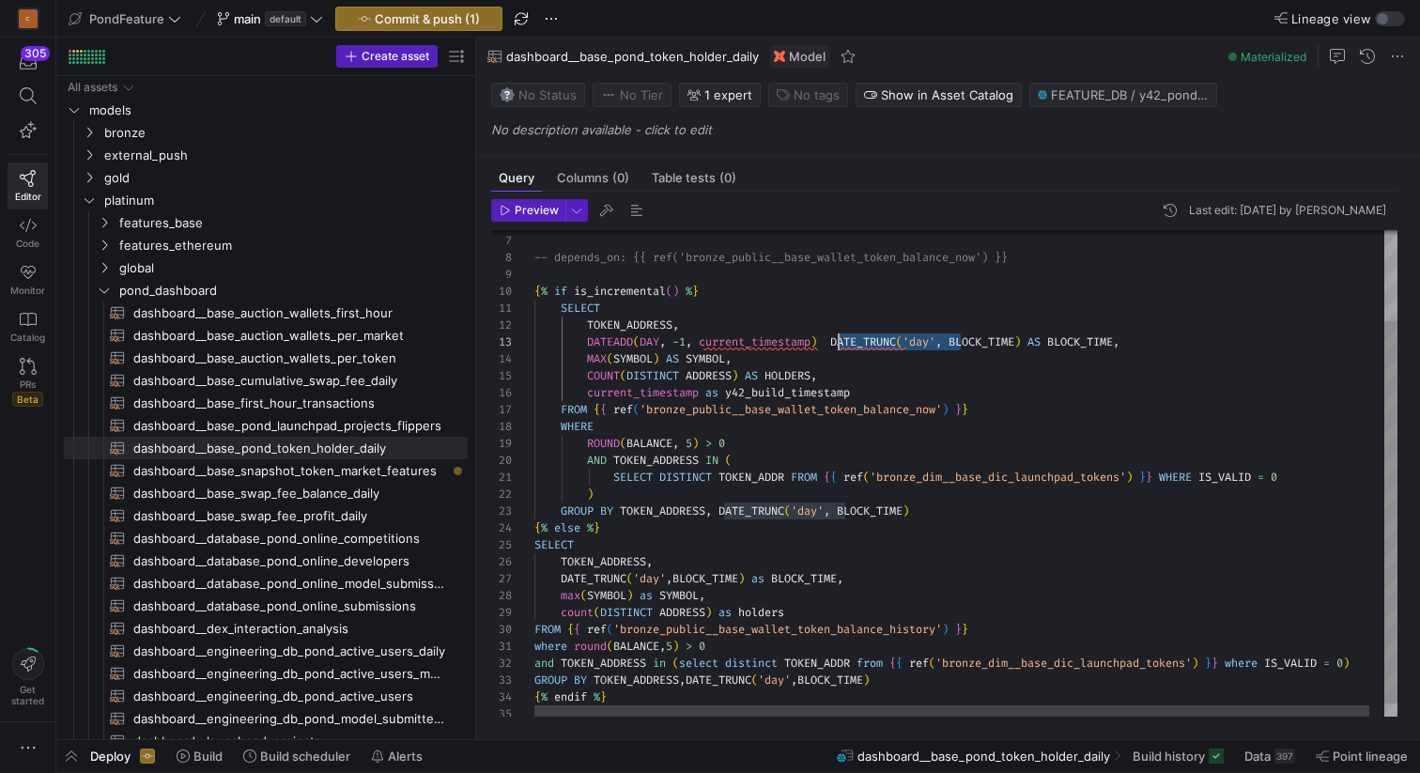
click at [838, 340] on div "-- depends_on: {{ ref('bronze_public__base_wallet_ token_balance_now') }} { % i…" at bounding box center [973, 425] width 878 height 618
click at [588, 340] on div "-- depends_on: {{ ref('bronze_public__base_wallet_ token_balance_now') }} { % i…" at bounding box center [973, 425] width 878 height 618
click at [994, 347] on div "-- depends_on: {{ ref('bronze_public__base_wallet_ token_balance_now') }} { % i…" at bounding box center [973, 425] width 878 height 618
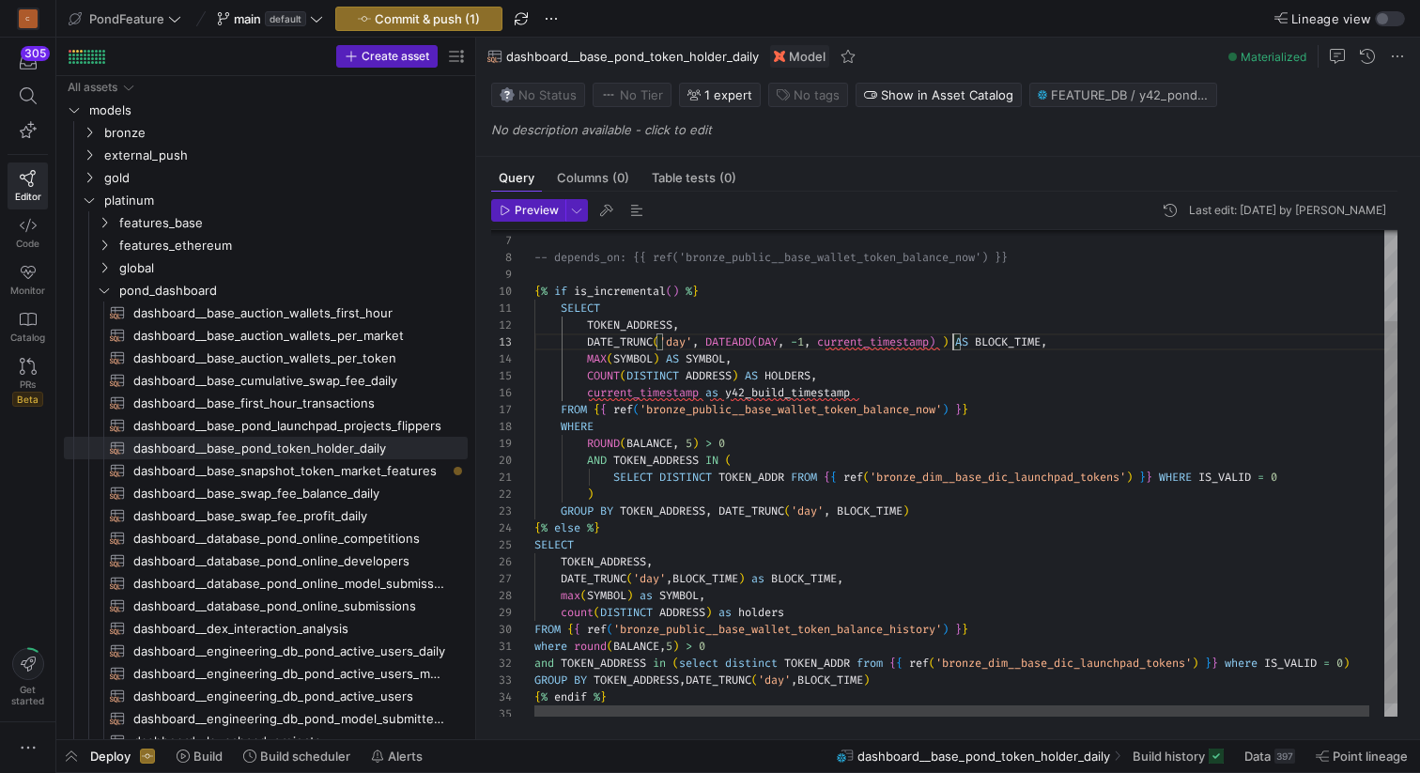
scroll to position [34, 412]
click at [960, 342] on div "-- depends_on: {{ ref('bronze_public__base_wallet_ token_balance_now') }} { % i…" at bounding box center [973, 425] width 878 height 618
click at [909, 344] on div "-- depends_on: {{ ref('bronze_public__base_wallet_ token_balance_now') }} { % i…" at bounding box center [973, 425] width 878 height 618
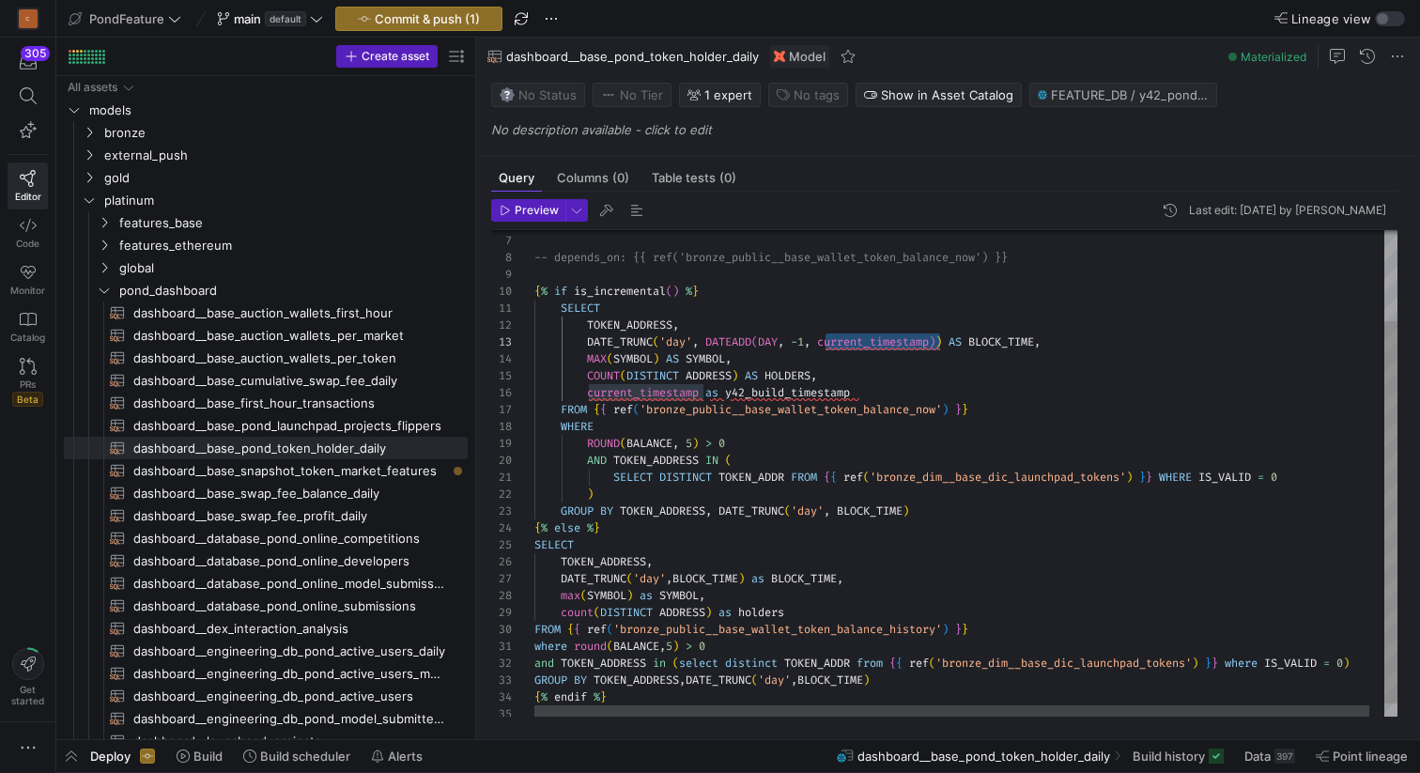
click at [865, 326] on div "-- depends_on: {{ ref('bronze_public__base_wallet_ token_balance_now') }} { % i…" at bounding box center [973, 425] width 878 height 618
click at [763, 339] on div "-- depends_on: {{ ref('bronze_public__base_wallet_ token_balance_now') }} { % i…" at bounding box center [973, 425] width 878 height 618
click at [953, 338] on div "-- depends_on: {{ ref('bronze_public__base_wallet_ token_balance_now') }} { % i…" at bounding box center [973, 425] width 878 height 618
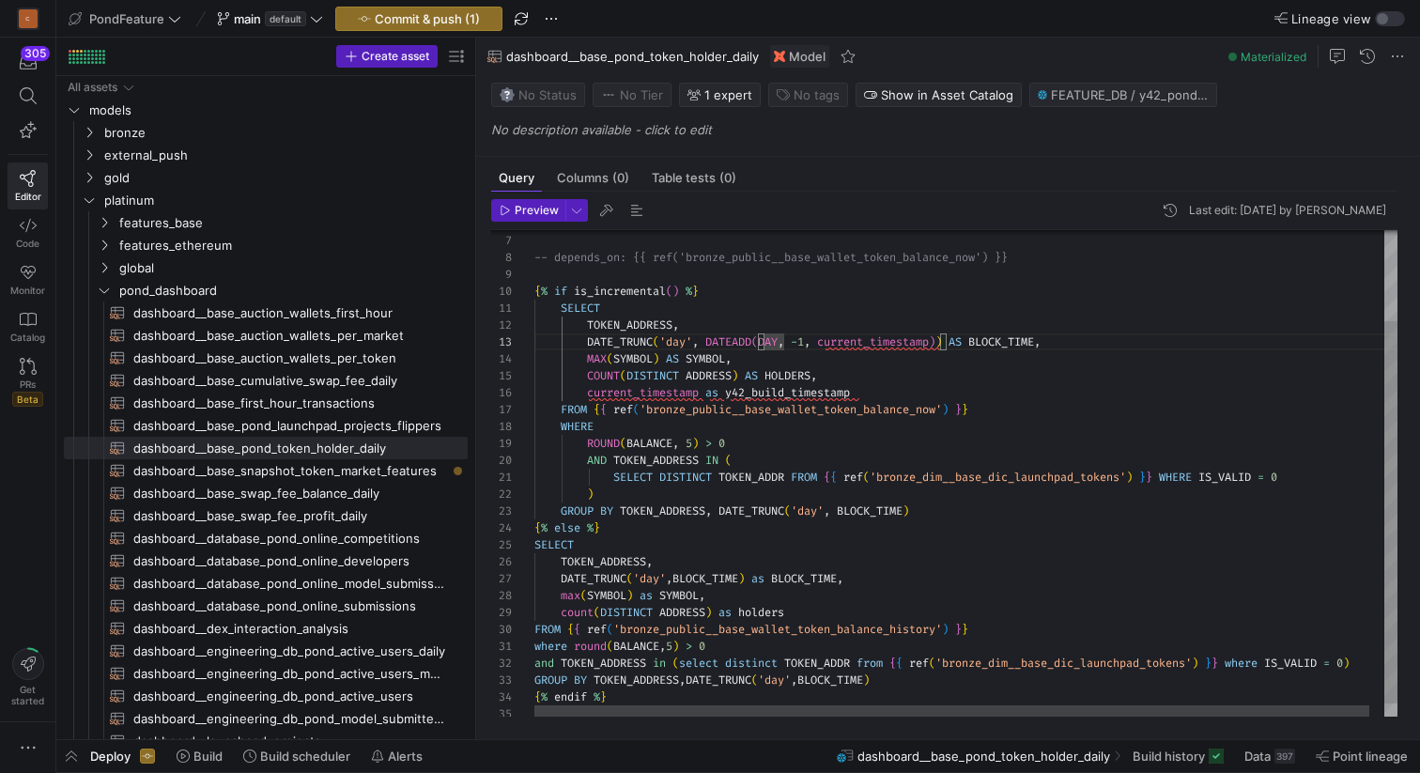
scroll to position [34, 419]
click at [656, 358] on div "-- depends_on: {{ ref('bronze_public__base_wallet_ token_balance_now') }} { % i…" at bounding box center [973, 425] width 878 height 618
click at [841, 378] on div "-- depends_on: {{ ref('bronze_public__base_wallet_ token_balance_now') }} { % i…" at bounding box center [973, 425] width 878 height 618
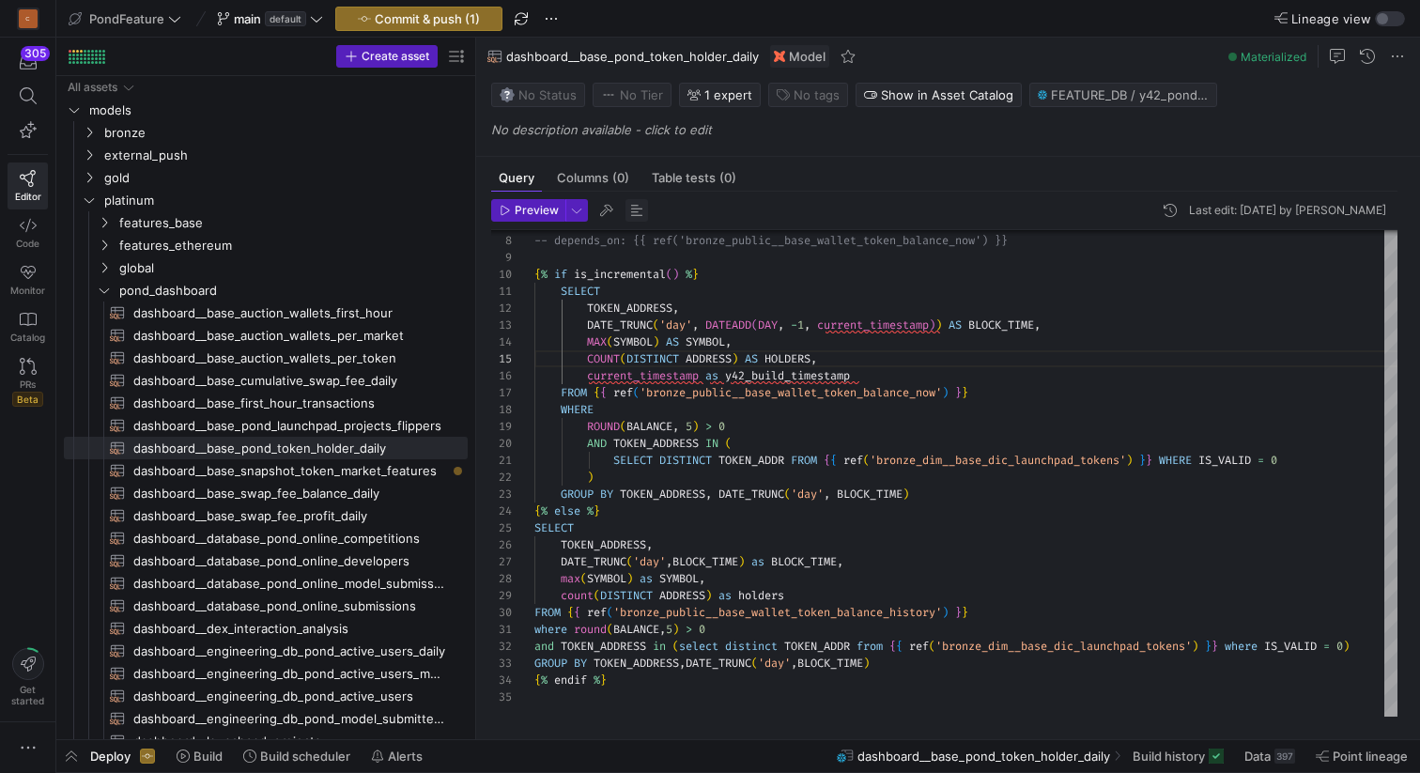
click at [631, 211] on span "button" at bounding box center [636, 210] width 23 height 23
click at [864, 360] on div "-- depends_on: {{ ref('bronze_public__base_wallet_ token_balance_now') }} { % i…" at bounding box center [973, 408] width 878 height 618
click at [886, 377] on div "-- depends_on: {{ ref('bronze_public__base_wallet_ token_balance_now') }} { % i…" at bounding box center [973, 408] width 878 height 618
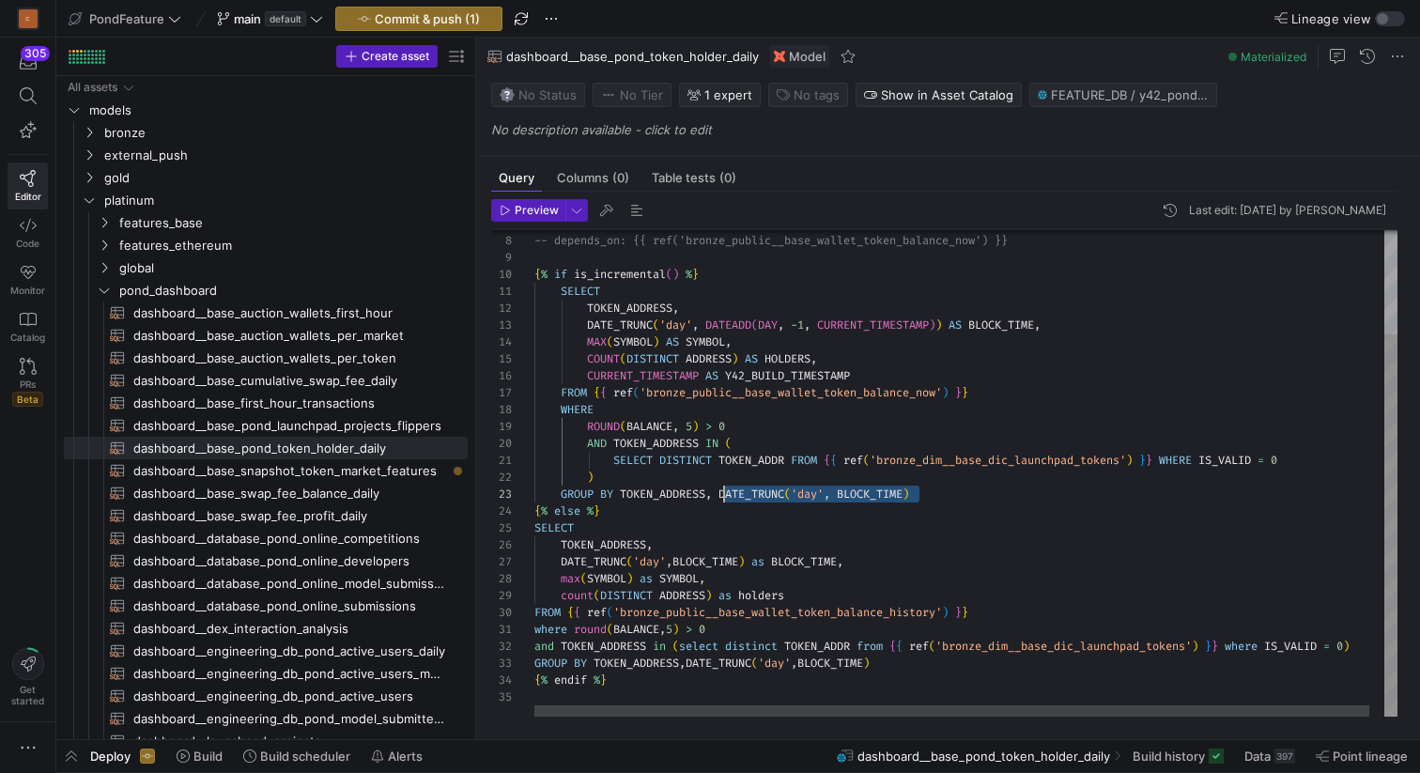
drag, startPoint x: 939, startPoint y: 493, endPoint x: 722, endPoint y: 490, distance: 216.9
click at [722, 490] on div "-- depends_on: {{ ref('bronze_public__base_wallet_ token_balance_now') }} { % i…" at bounding box center [973, 408] width 878 height 618
click at [861, 393] on div "-- depends_on: {{ ref('bronze_public__base_wallet_ token_balance_now') }} { % i…" at bounding box center [973, 408] width 878 height 618
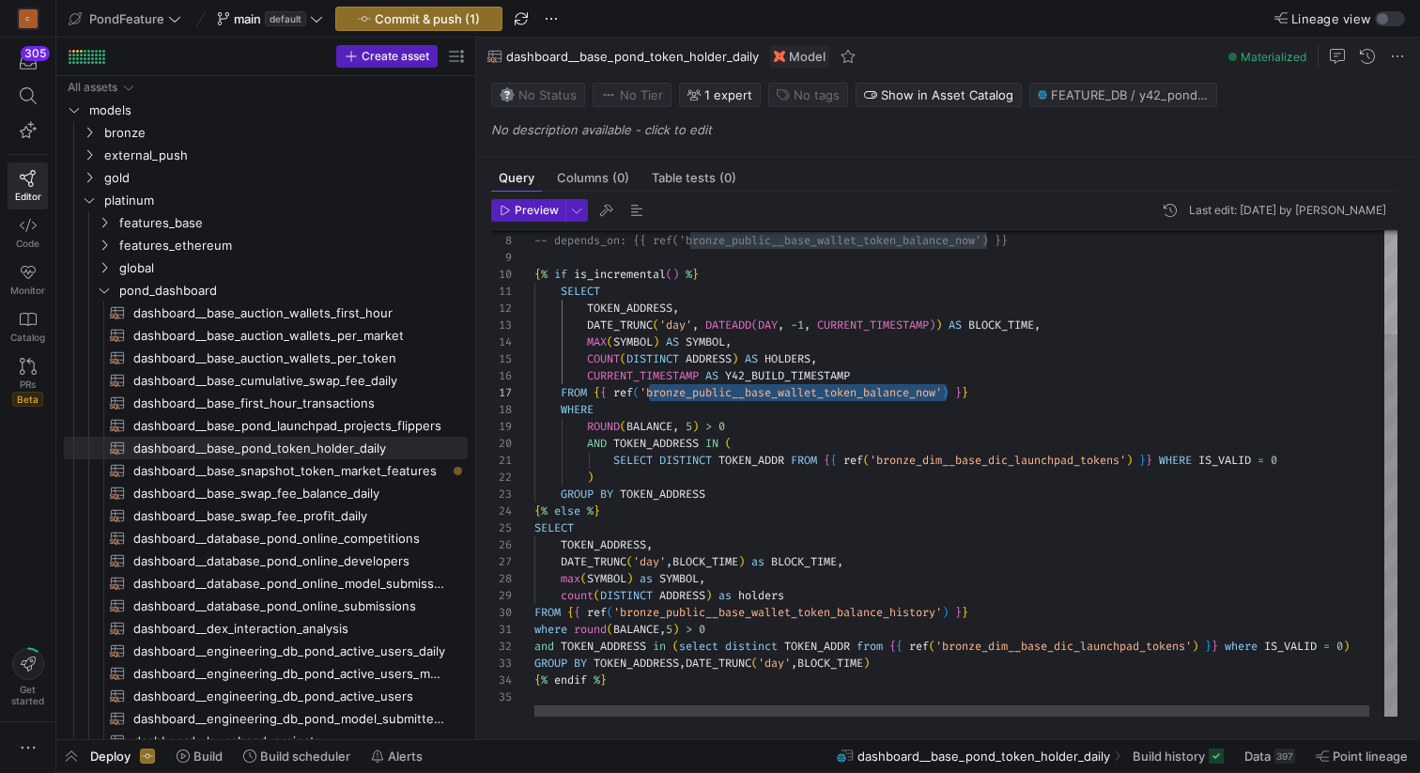
click at [892, 372] on div "-- depends_on: {{ ref('bronze_public__base_wallet_ token_balance_now') }} { % i…" at bounding box center [973, 408] width 878 height 618
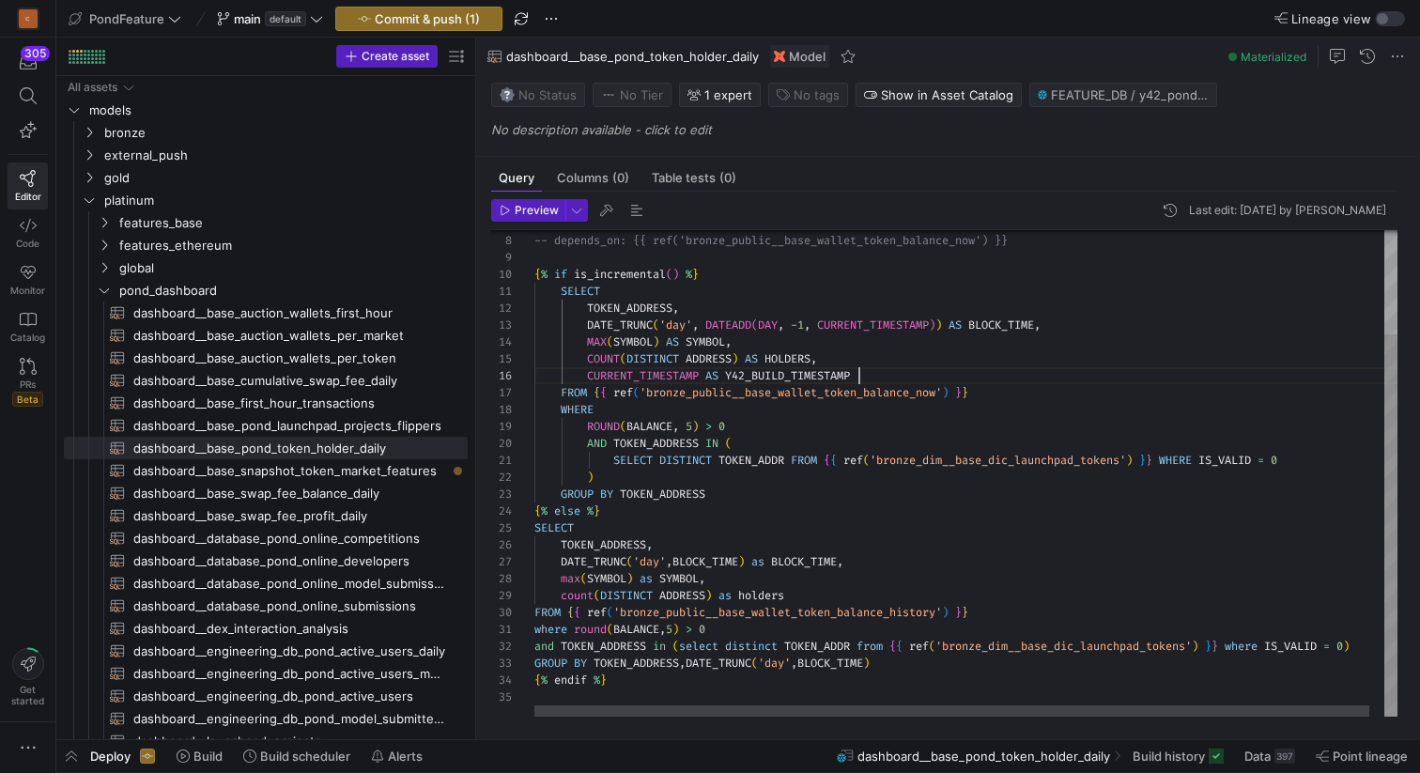
scroll to position [85, 325]
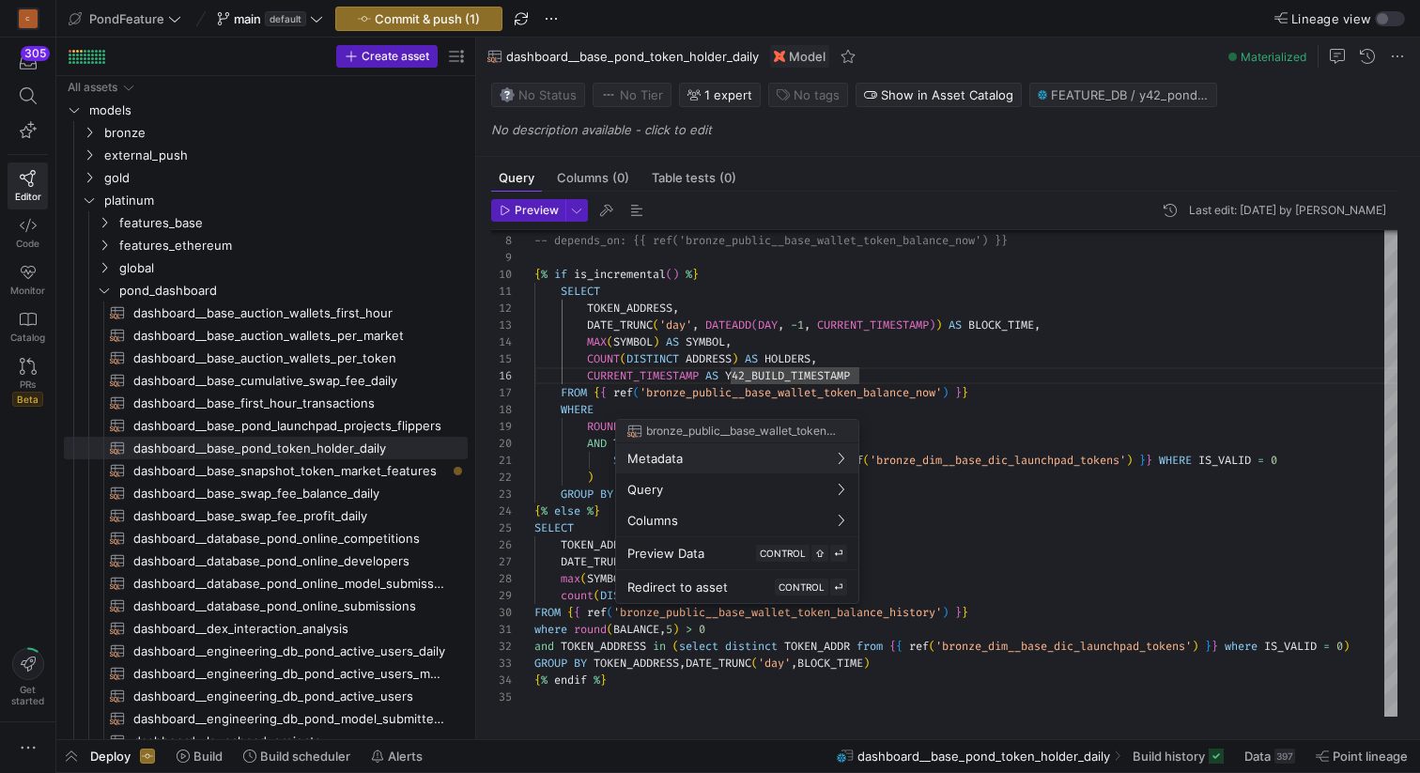
click at [1023, 549] on div at bounding box center [710, 386] width 1420 height 773
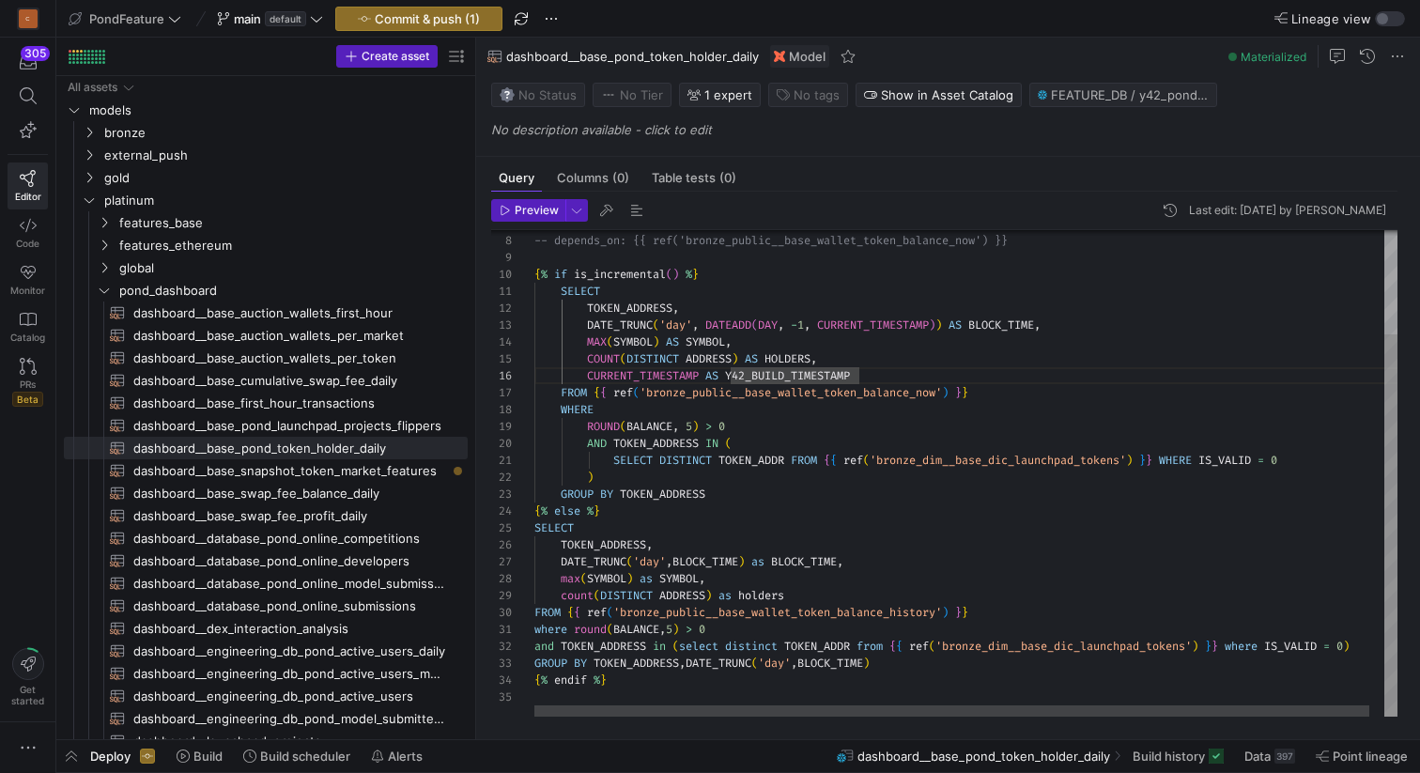
scroll to position [101, 317]
click at [966, 560] on div "-- depends_on: {{ ref('bronze_public__base_wallet_ token_balance_now') }} { % i…" at bounding box center [973, 408] width 878 height 618
click at [630, 510] on div "-- depends_on: {{ ref('bronze_public__base_wallet_ token_balance_now') }} { % i…" at bounding box center [973, 408] width 878 height 618
click at [626, 514] on div "-- depends_on: {{ ref('bronze_public__base_wallet_ token_balance_now') }} { % i…" at bounding box center [973, 408] width 878 height 618
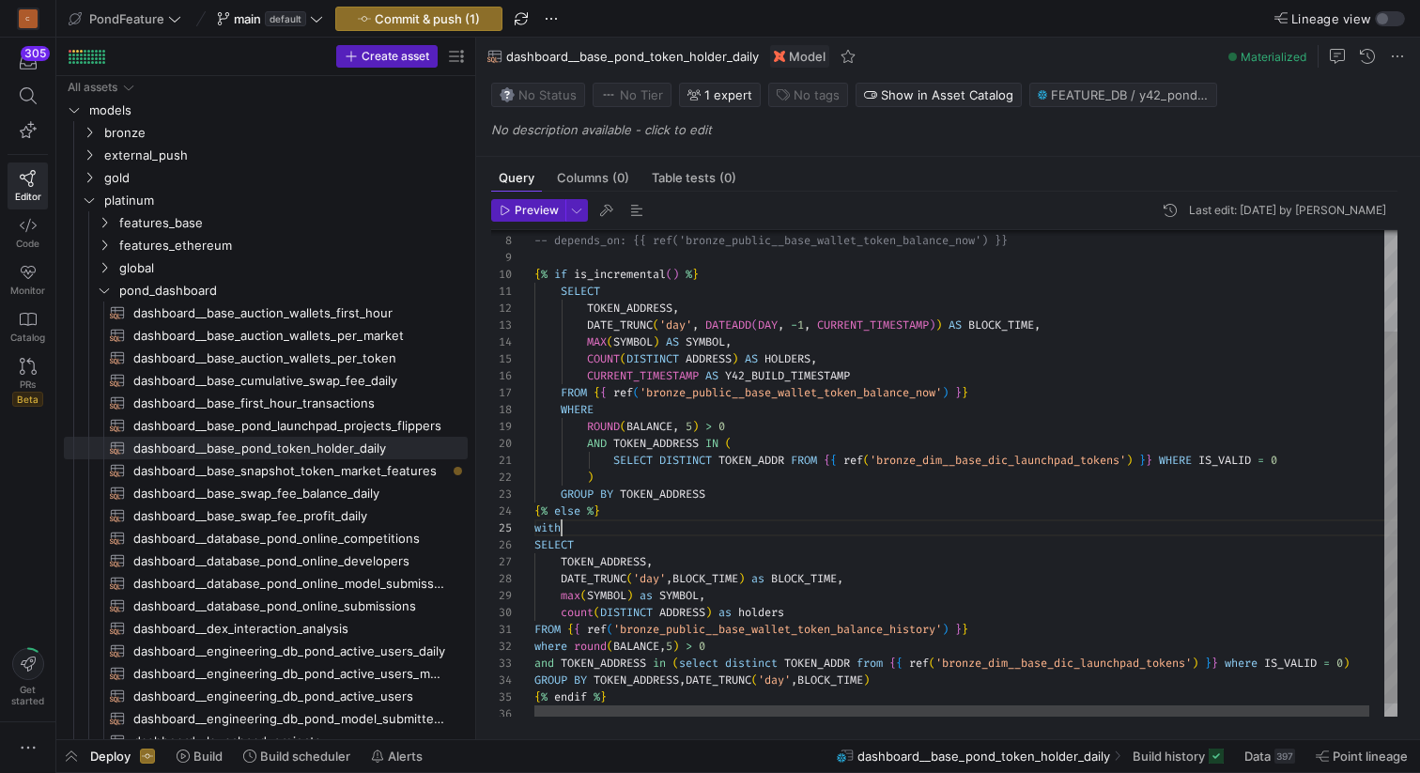
scroll to position [68, 34]
click at [355, 492] on span "dashboard__base_swap_fee_balance_daily​​​​​​​​​​" at bounding box center [289, 494] width 313 height 22
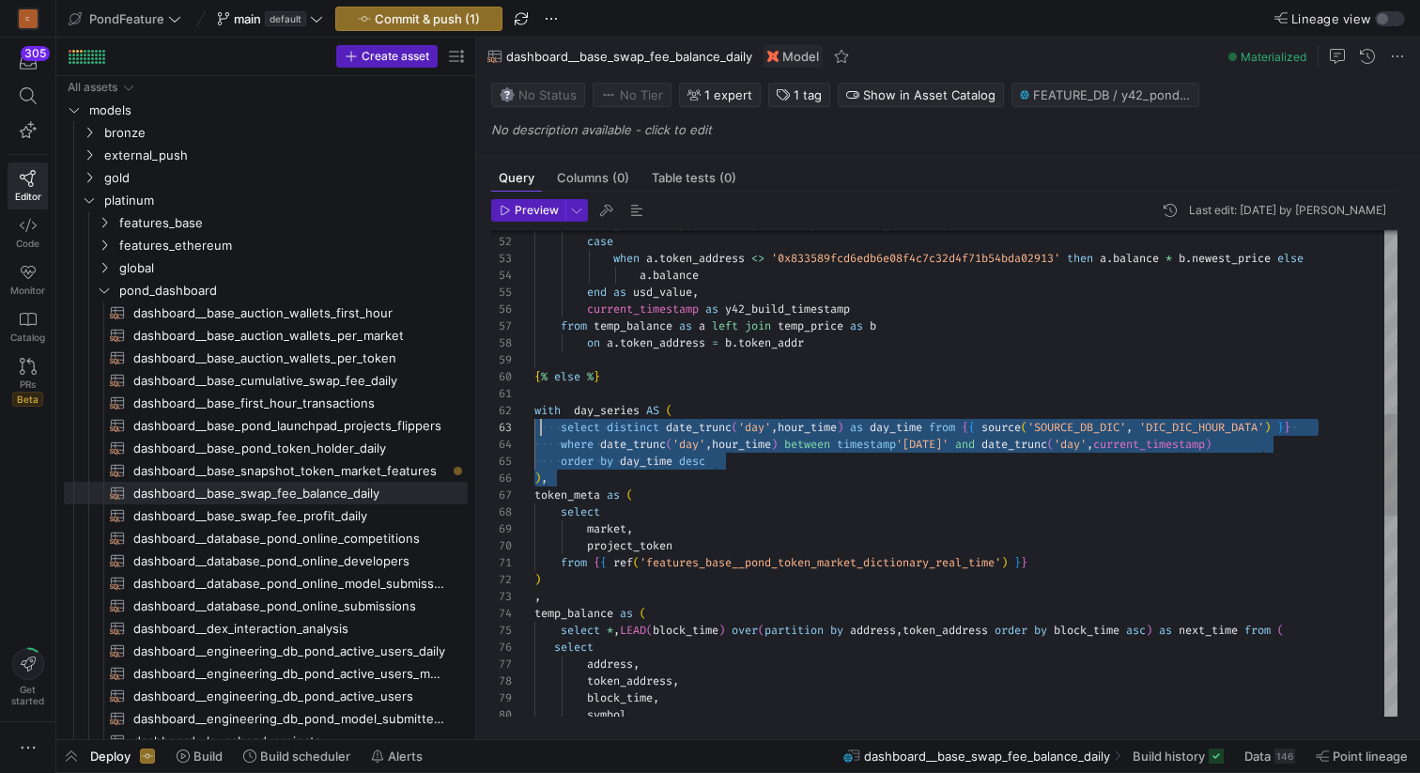
scroll to position [17, 0]
drag, startPoint x: 569, startPoint y: 477, endPoint x: 529, endPoint y: 414, distance: 74.8
click at [534, 413] on div "token_address , block_time , symbol , select address , select * , LEAD ( block_…" at bounding box center [965, 513] width 863 height 2314
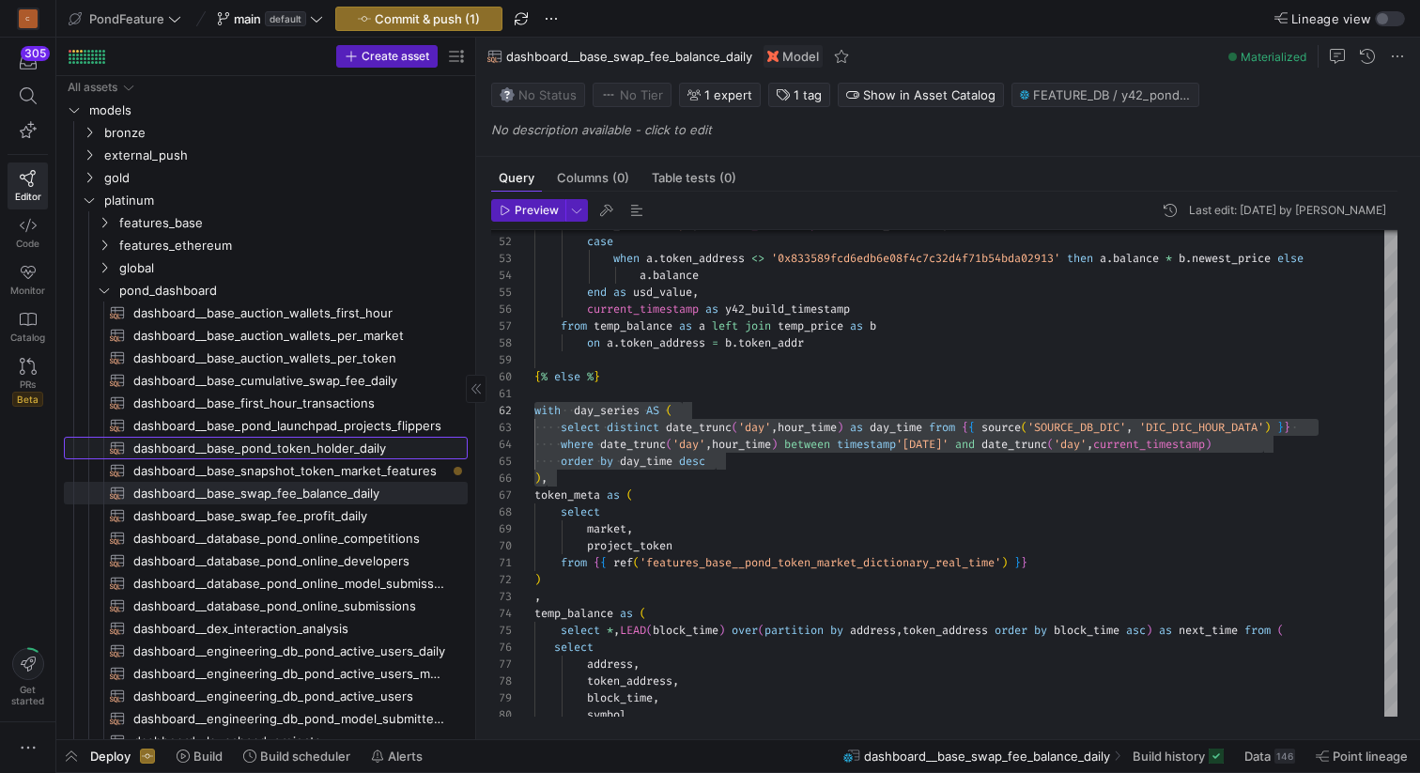
click at [362, 446] on span "dashboard__base_pond_token_holder_daily​​​​​​​​​​" at bounding box center [289, 449] width 313 height 22
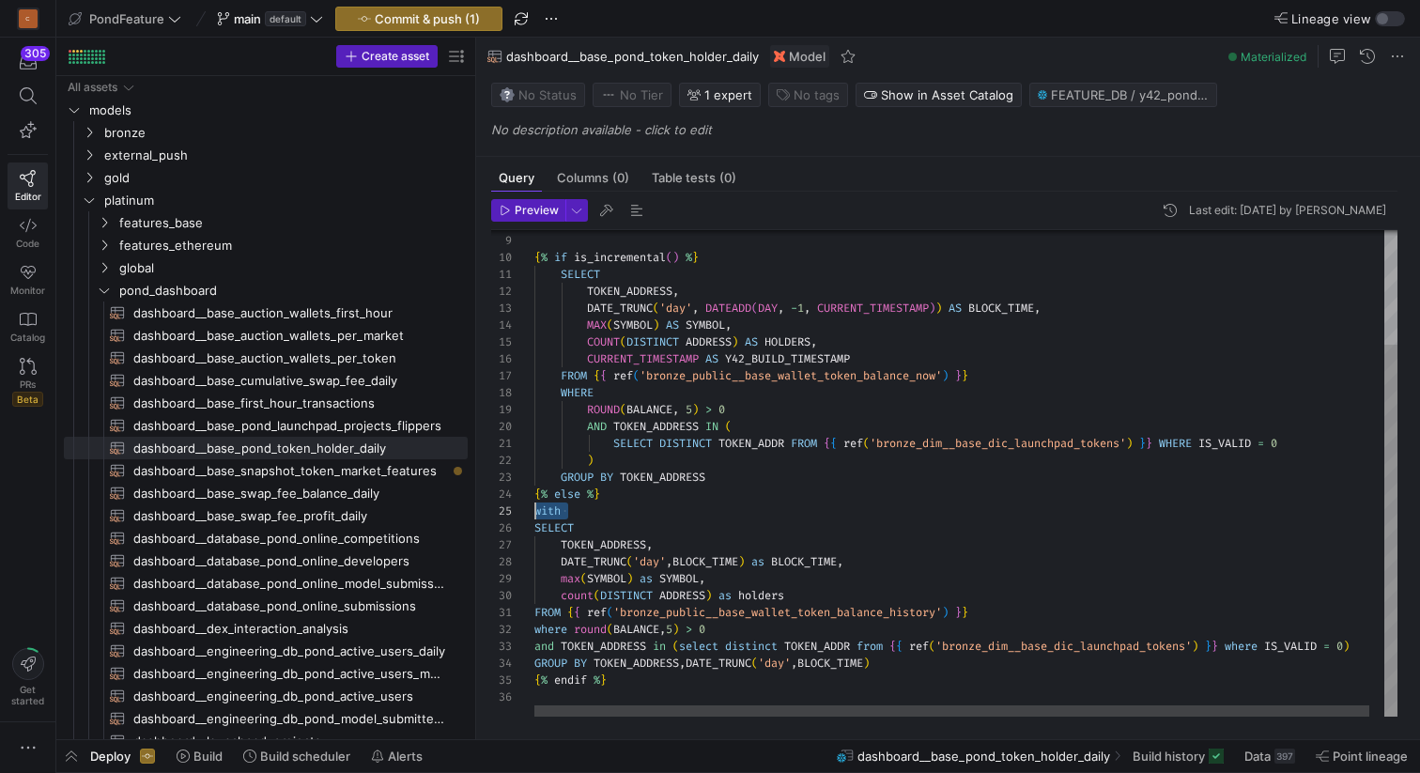
scroll to position [68, 0]
drag, startPoint x: 582, startPoint y: 514, endPoint x: 512, endPoint y: 513, distance: 70.4
click at [534, 513] on div "-- depends_on: {{ ref('bronze_public__base_wallet_ token_balance_now') }} { % i…" at bounding box center [973, 399] width 878 height 635
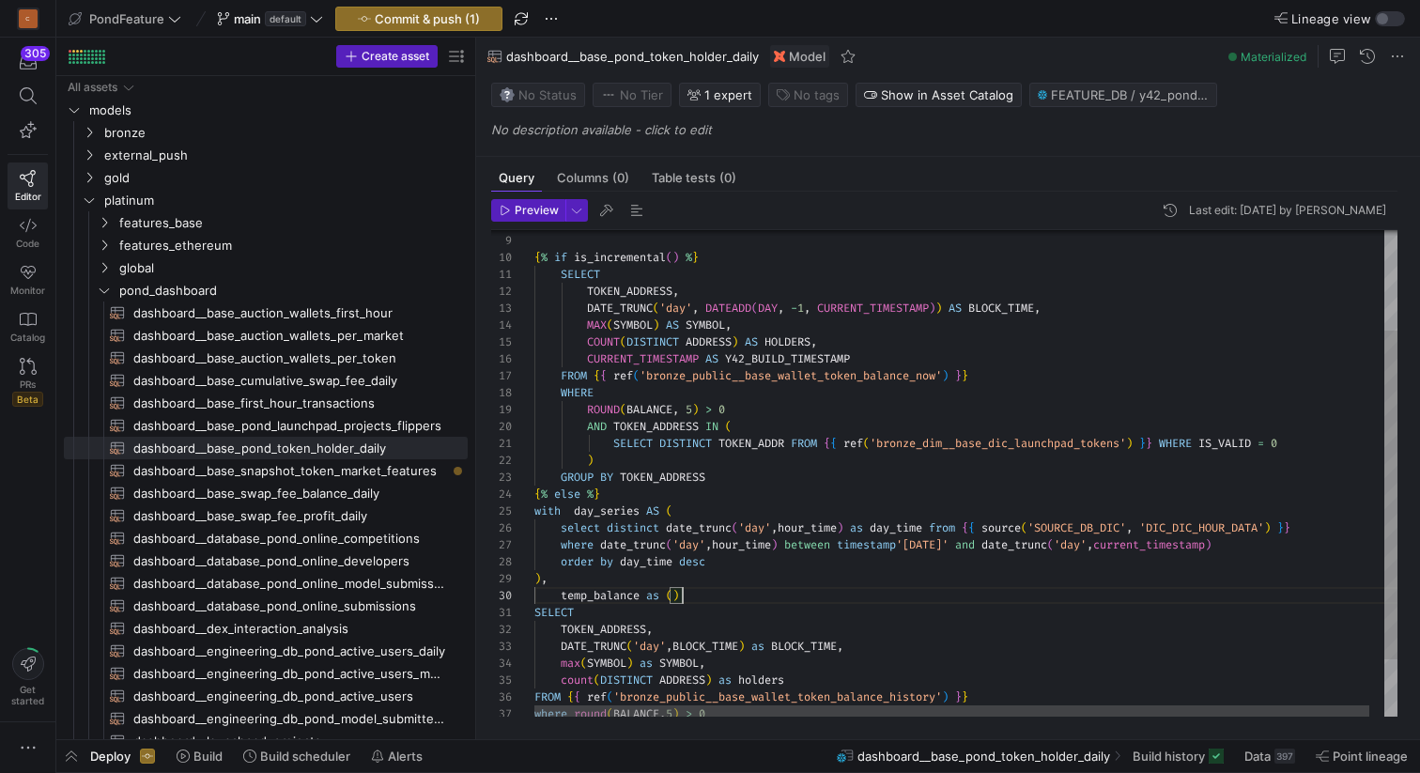
scroll to position [152, 142]
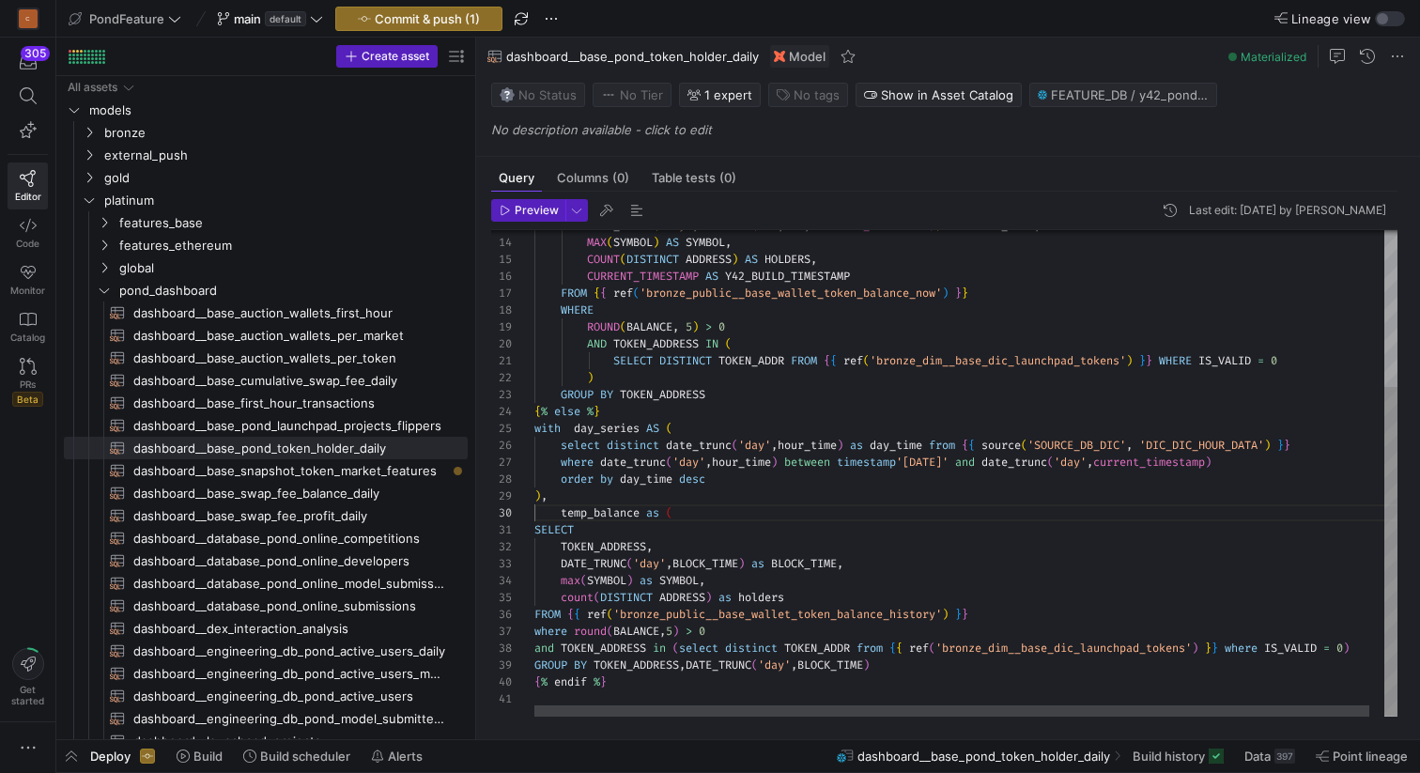
click at [909, 667] on div "DATE_TRUNC ( 'day' , DATEADD ( DAY , - 1 , CURRENT_TIMESTAMP ) ) AS BLOCK_TIME …" at bounding box center [973, 358] width 878 height 719
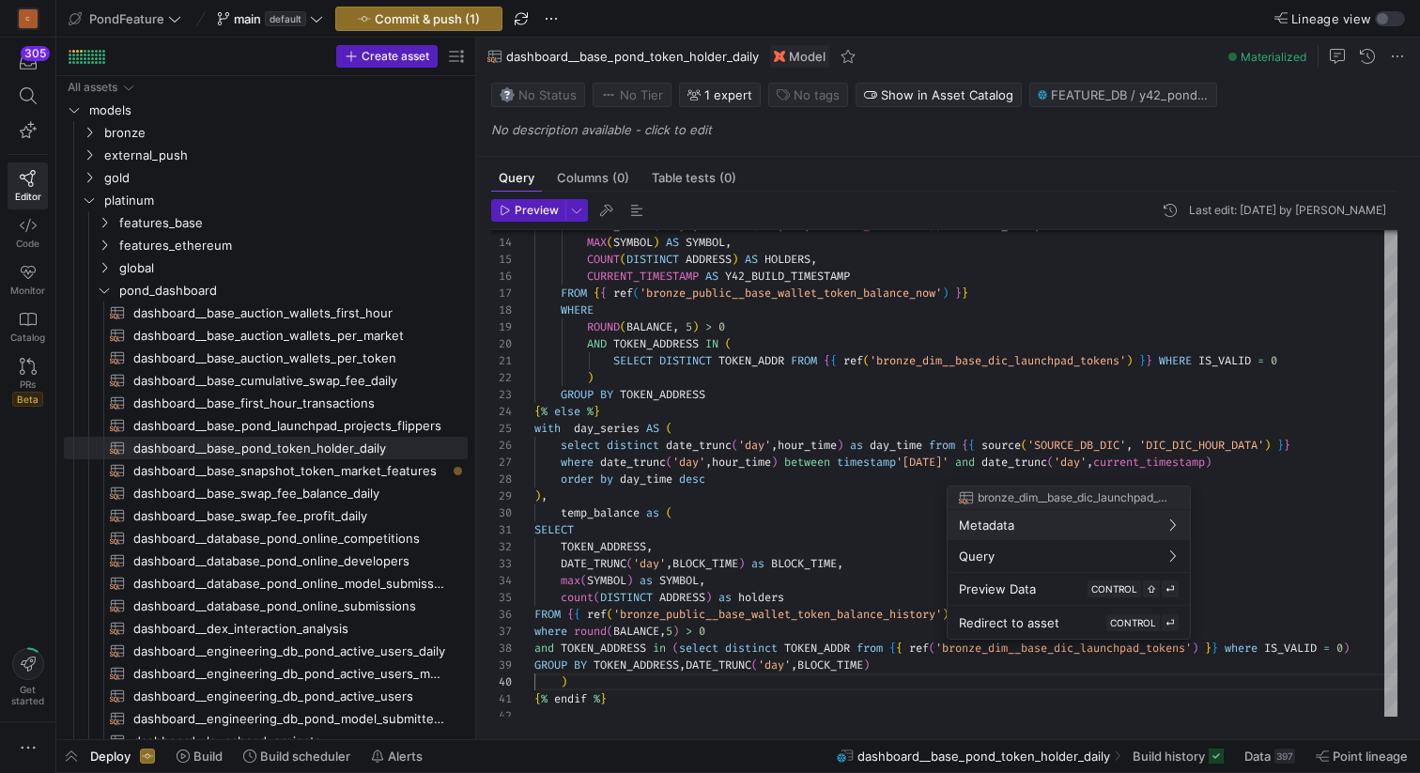
click at [906, 663] on div at bounding box center [710, 386] width 1420 height 773
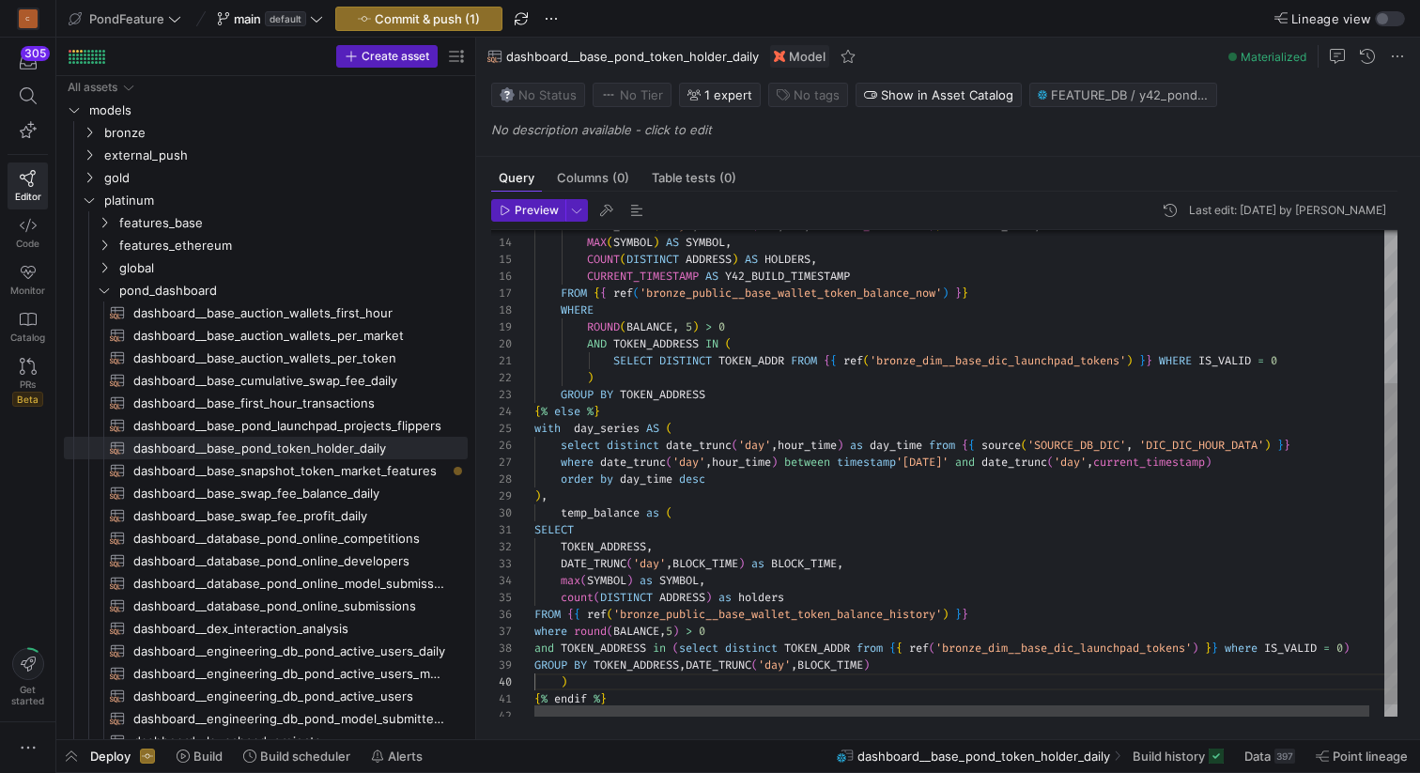
click at [886, 665] on div "DATE_TRUNC ( 'day' , DATEADD ( DAY , - 1 , CURRENT_TIMESTAMP ) ) AS BLOCK_TIME …" at bounding box center [973, 367] width 878 height 736
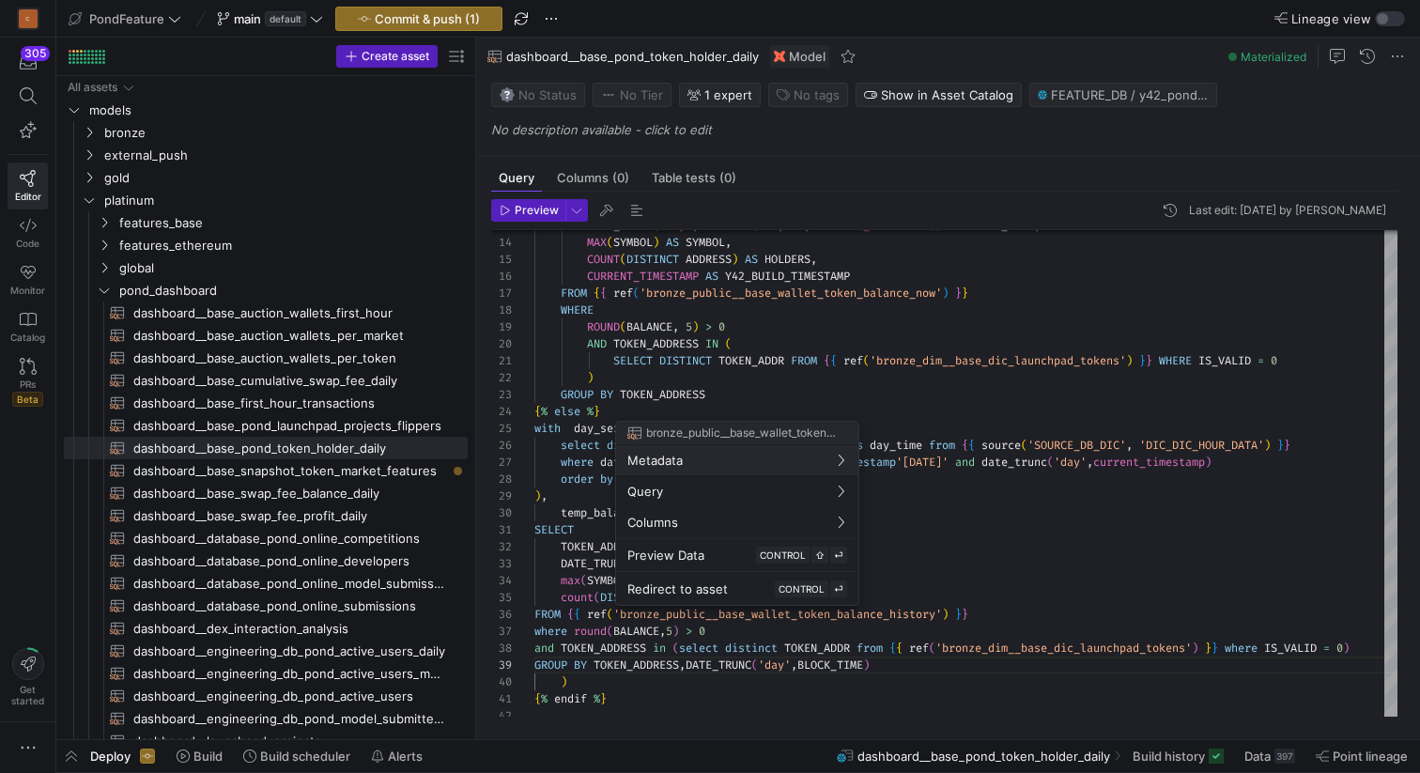
click at [884, 590] on div at bounding box center [710, 386] width 1420 height 773
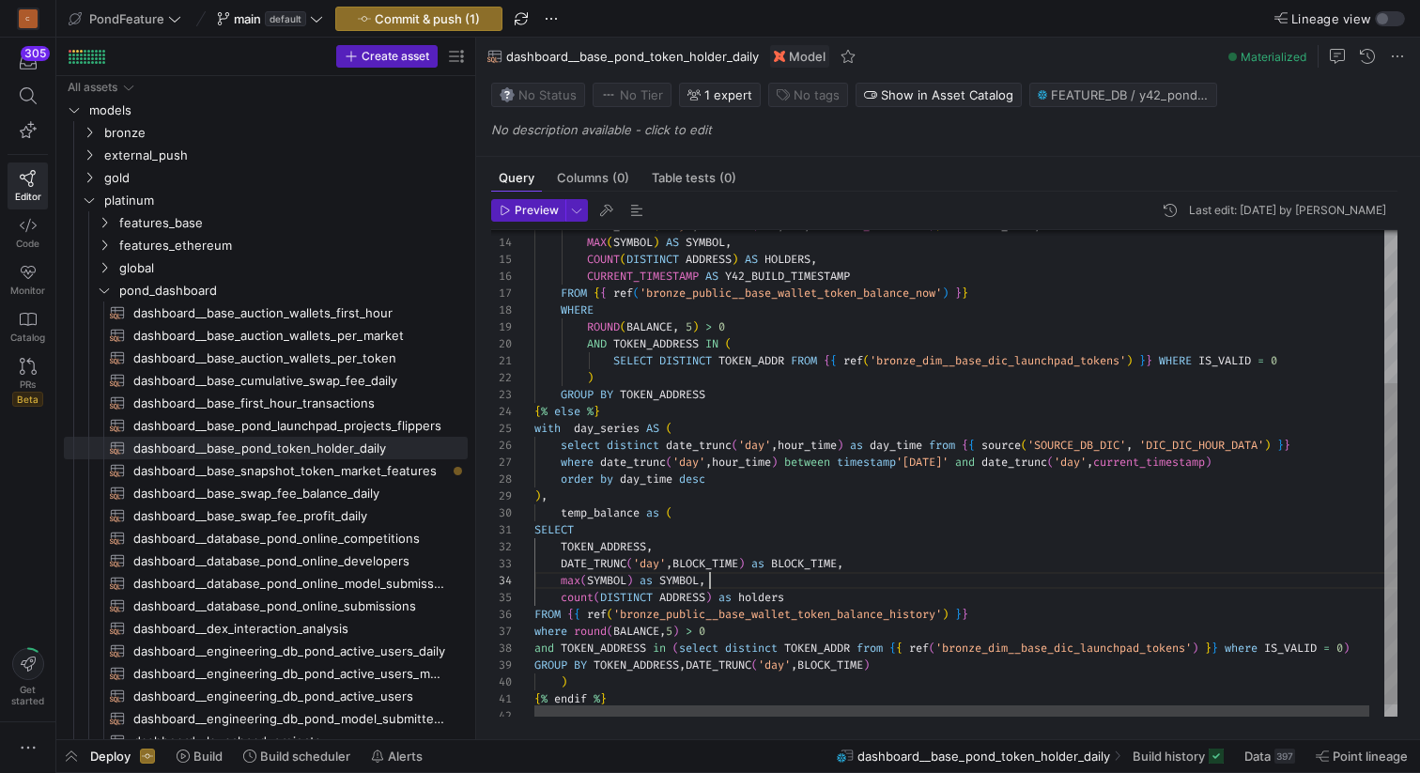
click at [900, 586] on div "DATE_TRUNC ( 'day' , DATEADD ( DAY , - 1 , CURRENT_TIMESTAMP ) ) AS BLOCK_TIME …" at bounding box center [973, 367] width 878 height 736
click at [694, 597] on div "DATE_TRUNC ( 'day' , DATEADD ( DAY , - 1 , CURRENT_TIMESTAMP ) ) AS BLOCK_TIME …" at bounding box center [973, 367] width 878 height 736
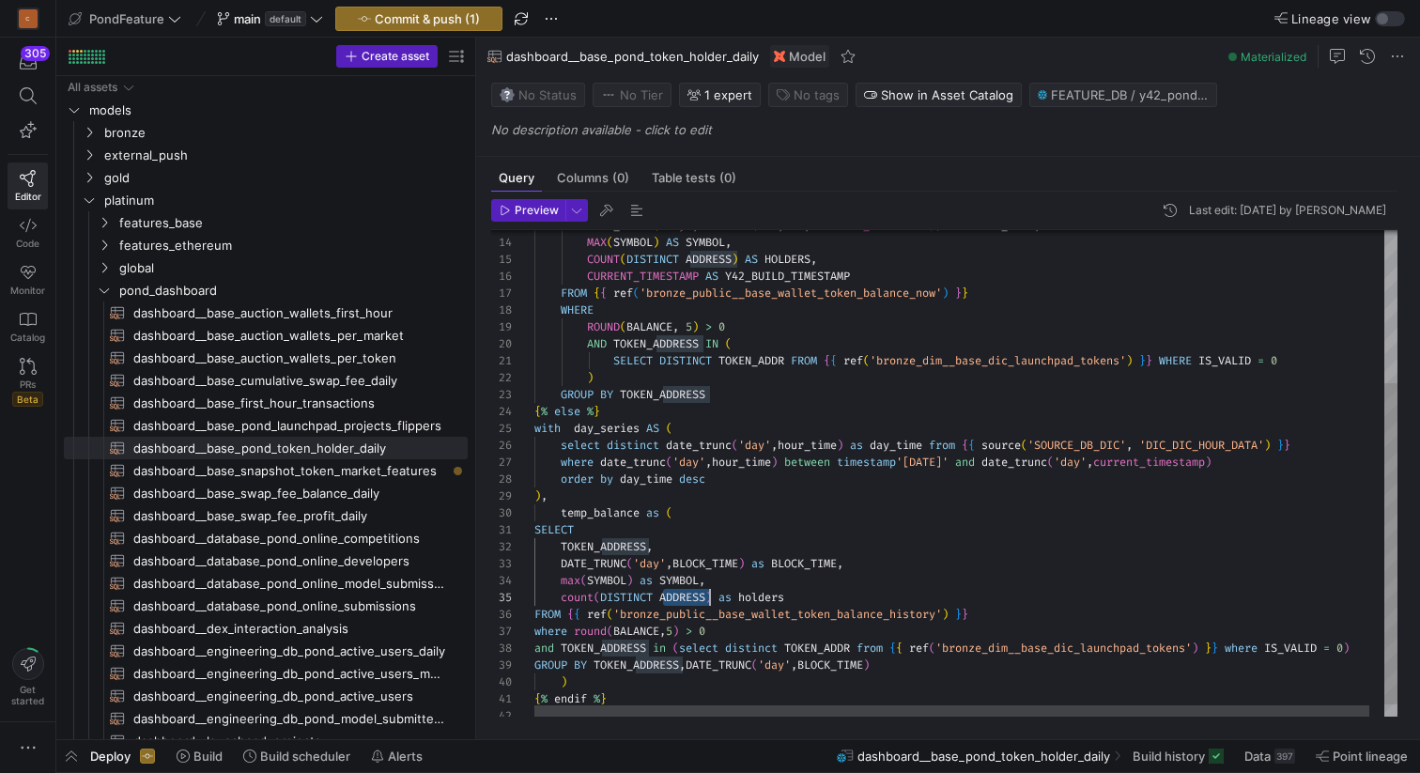
click at [634, 532] on div "DATE_TRUNC ( 'day' , DATEADD ( DAY , - 1 , CURRENT_TIMESTAMP ) ) AS BLOCK_TIME …" at bounding box center [973, 367] width 878 height 736
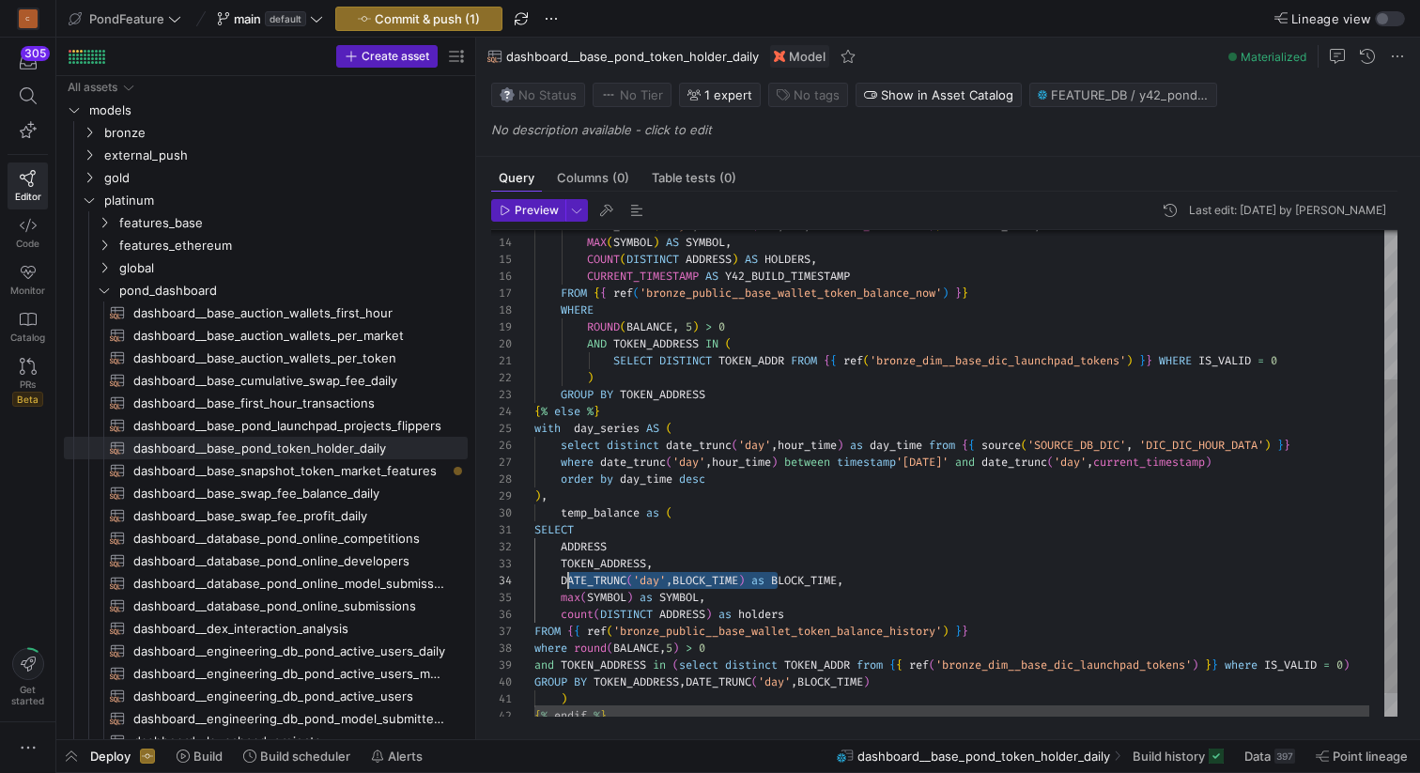
scroll to position [51, 27]
drag, startPoint x: 777, startPoint y: 578, endPoint x: 560, endPoint y: 585, distance: 217.0
click at [560, 585] on div "DATE_TRUNC ( 'day' , DATEADD ( DAY , - 1 , CURRENT_TIMESTAMP ) ) AS BLOCK_TIME …" at bounding box center [973, 375] width 878 height 753
click at [651, 583] on div "DATE_TRUNC ( 'day' , DATEADD ( DAY , - 1 , CURRENT_TIMESTAMP ) ) AS BLOCK_TIME …" at bounding box center [973, 375] width 878 height 753
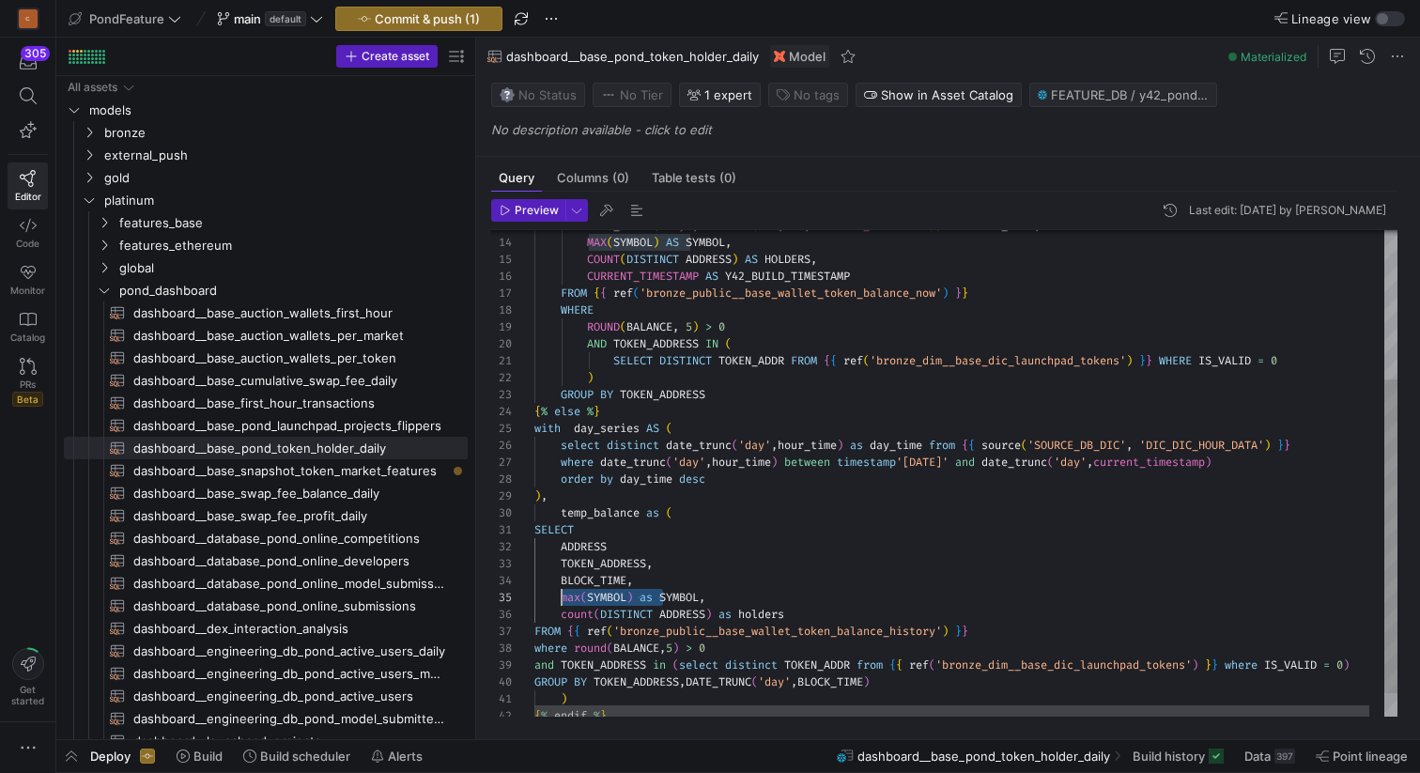
drag, startPoint x: 664, startPoint y: 595, endPoint x: 561, endPoint y: 595, distance: 103.3
click at [561, 595] on div "DATE_TRUNC ( 'day' , DATEADD ( DAY , - 1 , CURRENT_TIMESTAMP ) ) AS BLOCK_TIME …" at bounding box center [973, 375] width 878 height 753
drag, startPoint x: 812, startPoint y: 616, endPoint x: 527, endPoint y: 609, distance: 285.6
click at [534, 609] on div "DATE_TRUNC ( 'day' , DATEADD ( DAY , - 1 , CURRENT_TIMESTAMP ) ) AS BLOCK_TIME …" at bounding box center [973, 375] width 878 height 753
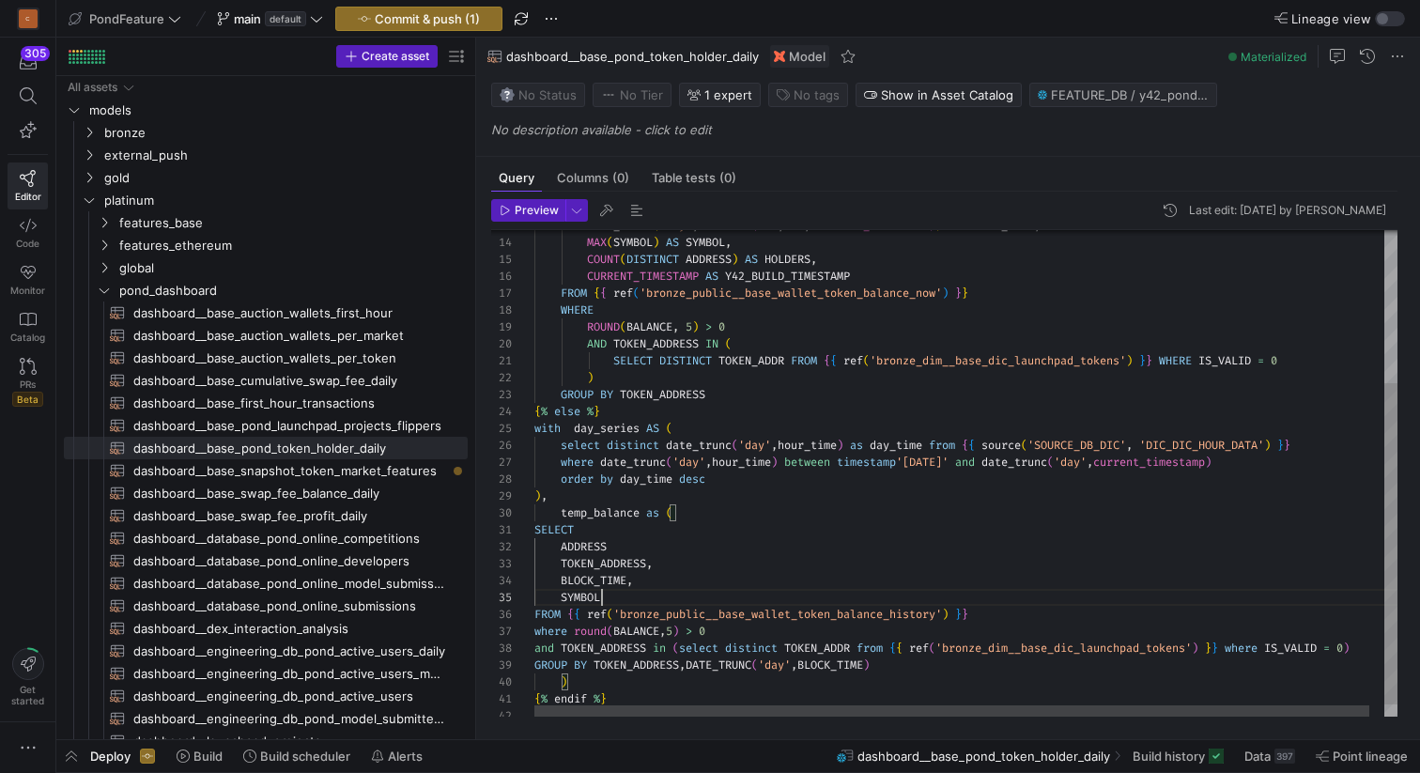
scroll to position [68, 68]
click at [744, 637] on div "DATE_TRUNC ( 'day' , DATEADD ( DAY , - 1 , CURRENT_TIMESTAMP ) ) AS BLOCK_TIME …" at bounding box center [973, 367] width 878 height 736
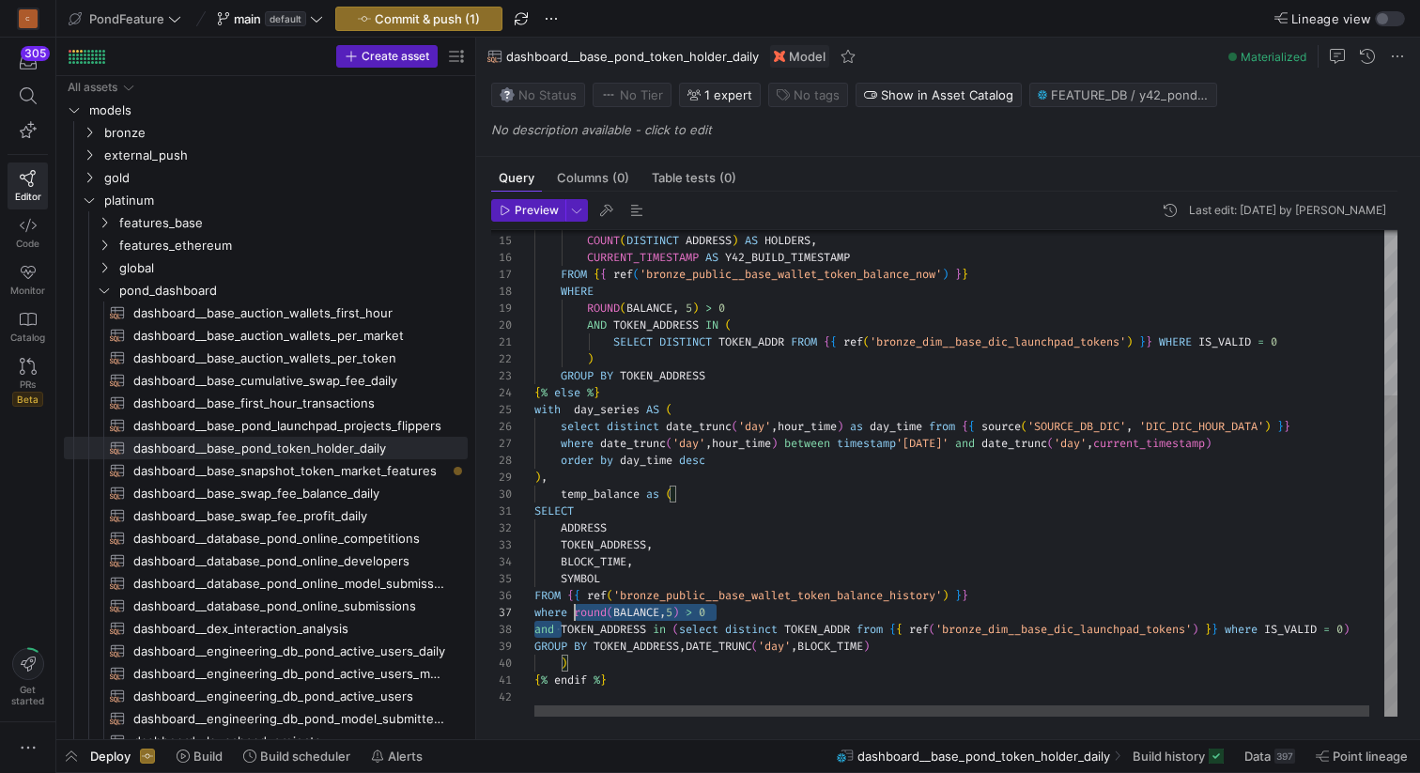
scroll to position [101, 40]
drag, startPoint x: 561, startPoint y: 629, endPoint x: 573, endPoint y: 614, distance: 19.4
click at [573, 614] on div "MAX ( SYMBOL ) AS SYMBOL , COUNT ( DISTINCT ADDRESS ) AS HOLDERS , CURRENT_TIME…" at bounding box center [973, 348] width 878 height 736
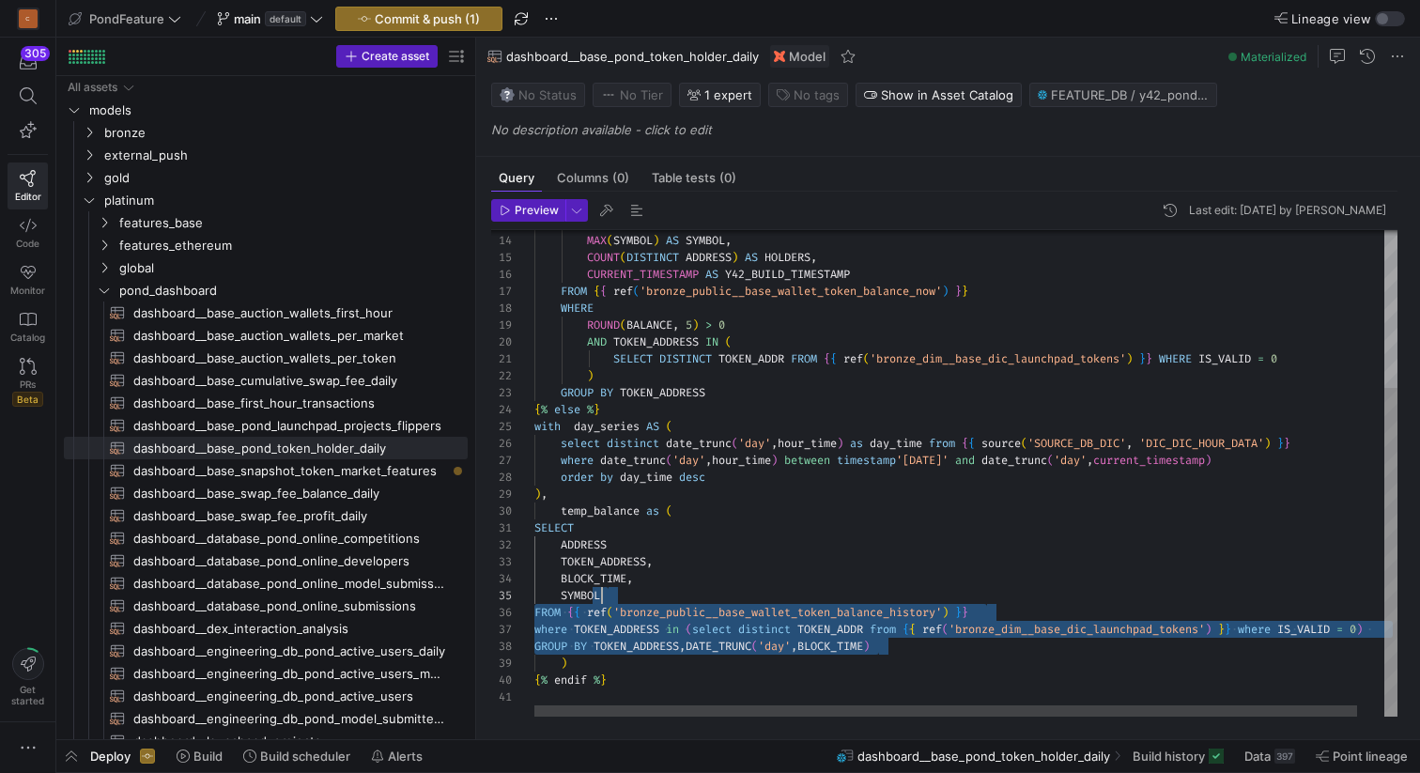
drag, startPoint x: 904, startPoint y: 644, endPoint x: 642, endPoint y: 603, distance: 265.2
click at [642, 603] on div "MAX ( SYMBOL ) AS SYMBOL , COUNT ( DISTINCT ADDRESS ) AS HOLDERS , CURRENT_TIME…" at bounding box center [979, 356] width 891 height 719
click at [919, 655] on div "MAX ( SYMBOL ) AS SYMBOL , COUNT ( DISTINCT ADDRESS ) AS HOLDERS , CURRENT_TIME…" at bounding box center [979, 356] width 891 height 719
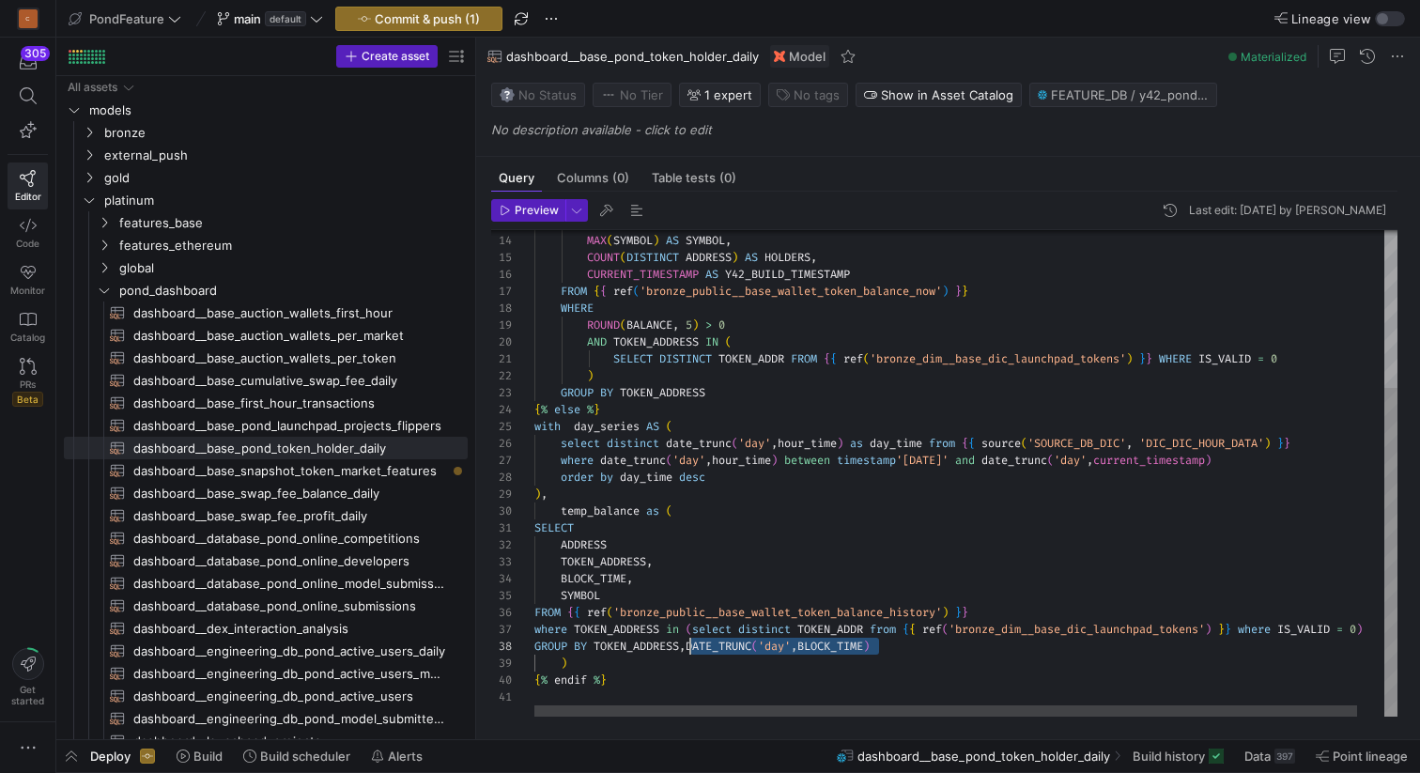
drag, startPoint x: 892, startPoint y: 642, endPoint x: 688, endPoint y: 645, distance: 203.8
click at [688, 645] on div "MAX ( SYMBOL ) AS SYMBOL , COUNT ( DISTINCT ADDRESS ) AS HOLDERS , CURRENT_TIME…" at bounding box center [979, 356] width 891 height 719
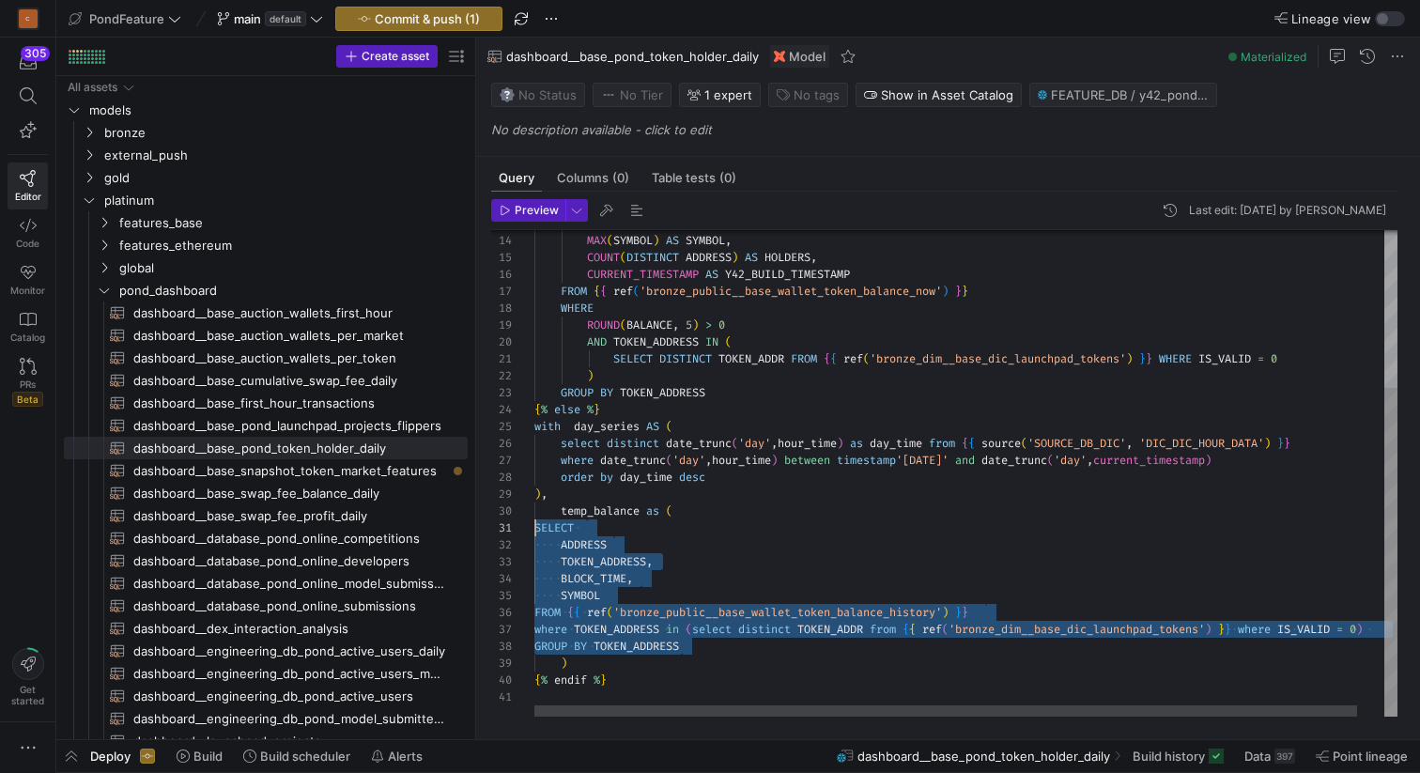
drag, startPoint x: 710, startPoint y: 645, endPoint x: 526, endPoint y: 530, distance: 217.3
click at [534, 530] on div "MAX ( SYMBOL ) AS SYMBOL , COUNT ( DISTINCT ADDRESS ) AS HOLDERS , CURRENT_TIME…" at bounding box center [979, 356] width 891 height 719
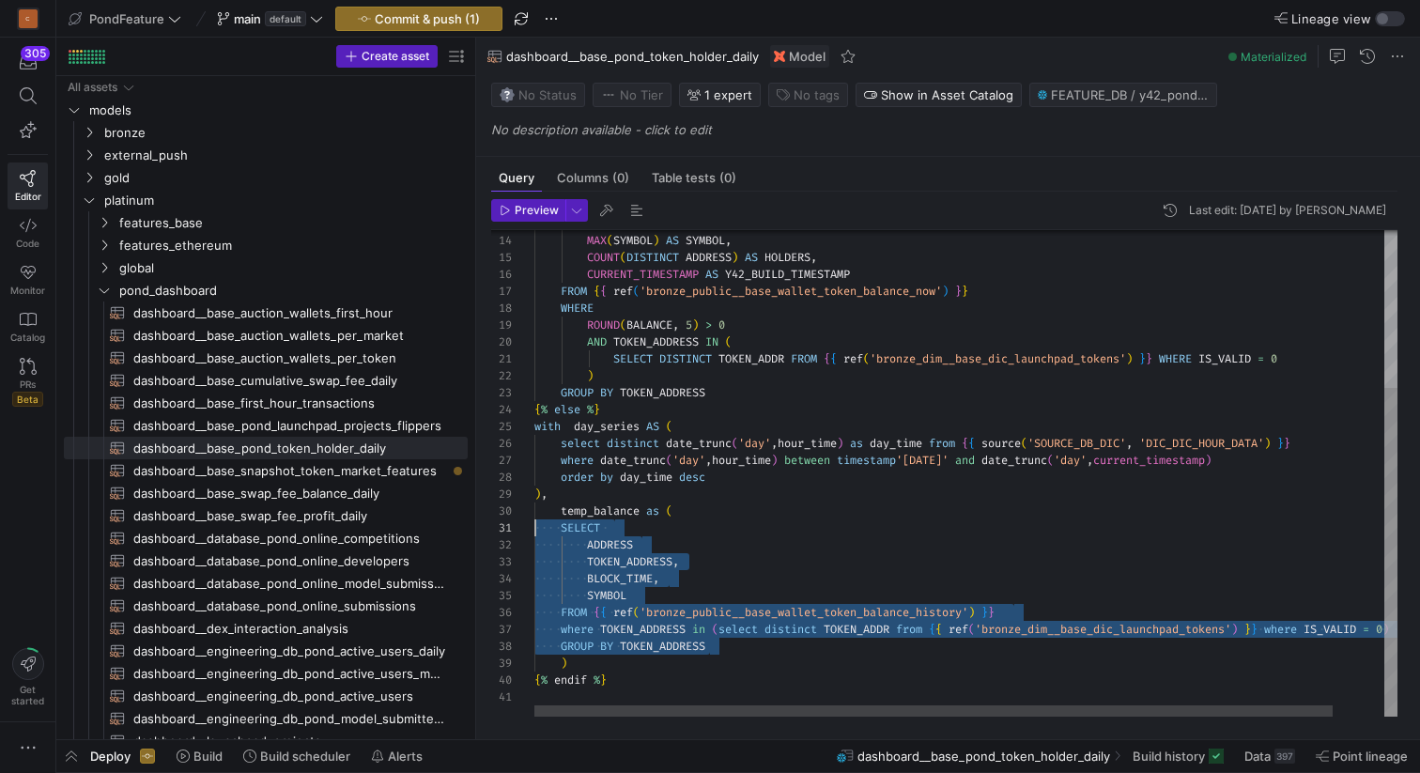
click at [725, 548] on div "MAX ( SYMBOL ) AS SYMBOL , COUNT ( DISTINCT ADDRESS ) AS HOLDERS , CURRENT_TIME…" at bounding box center [993, 356] width 918 height 719
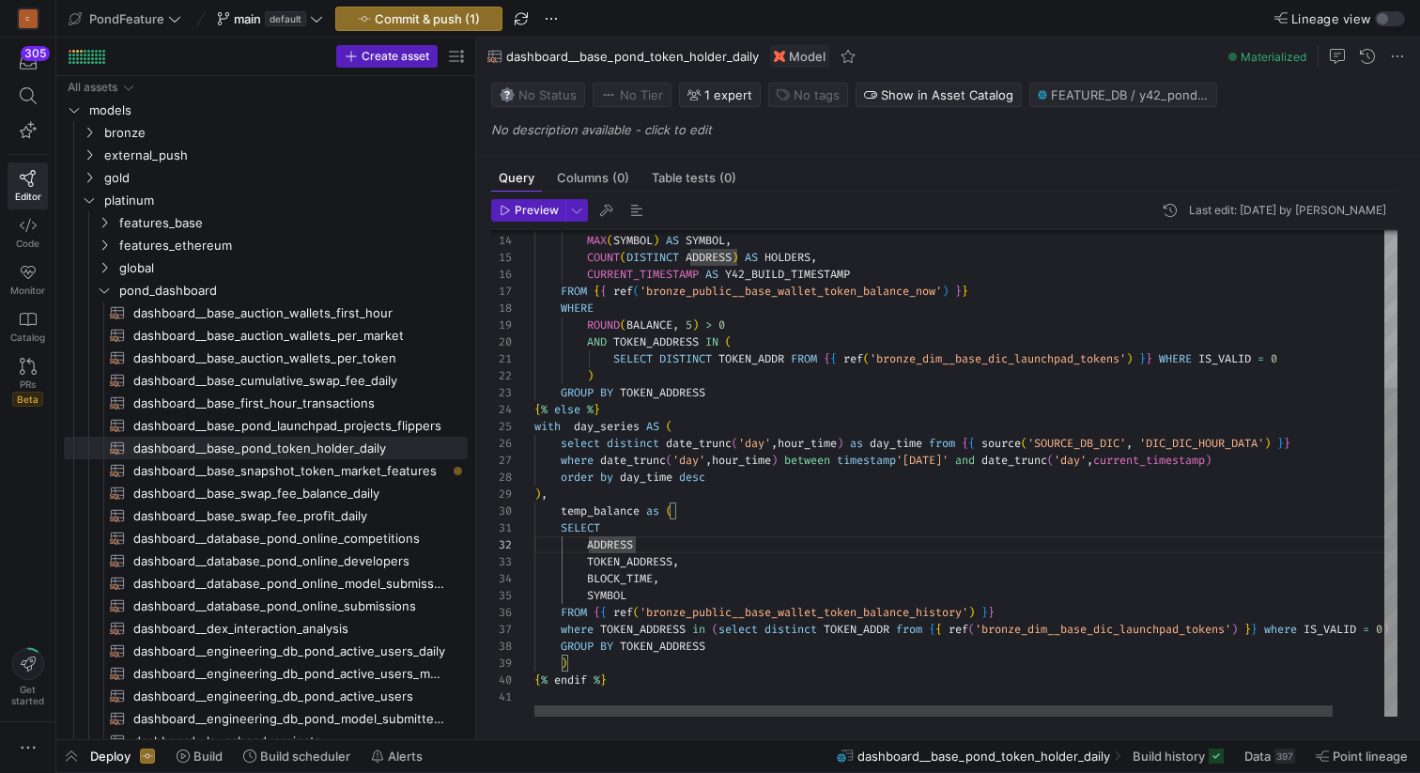
click at [560, 641] on div "MAX ( SYMBOL ) AS SYMBOL , COUNT ( DISTINCT ADDRESS ) AS HOLDERS , CURRENT_TIME…" at bounding box center [993, 356] width 918 height 719
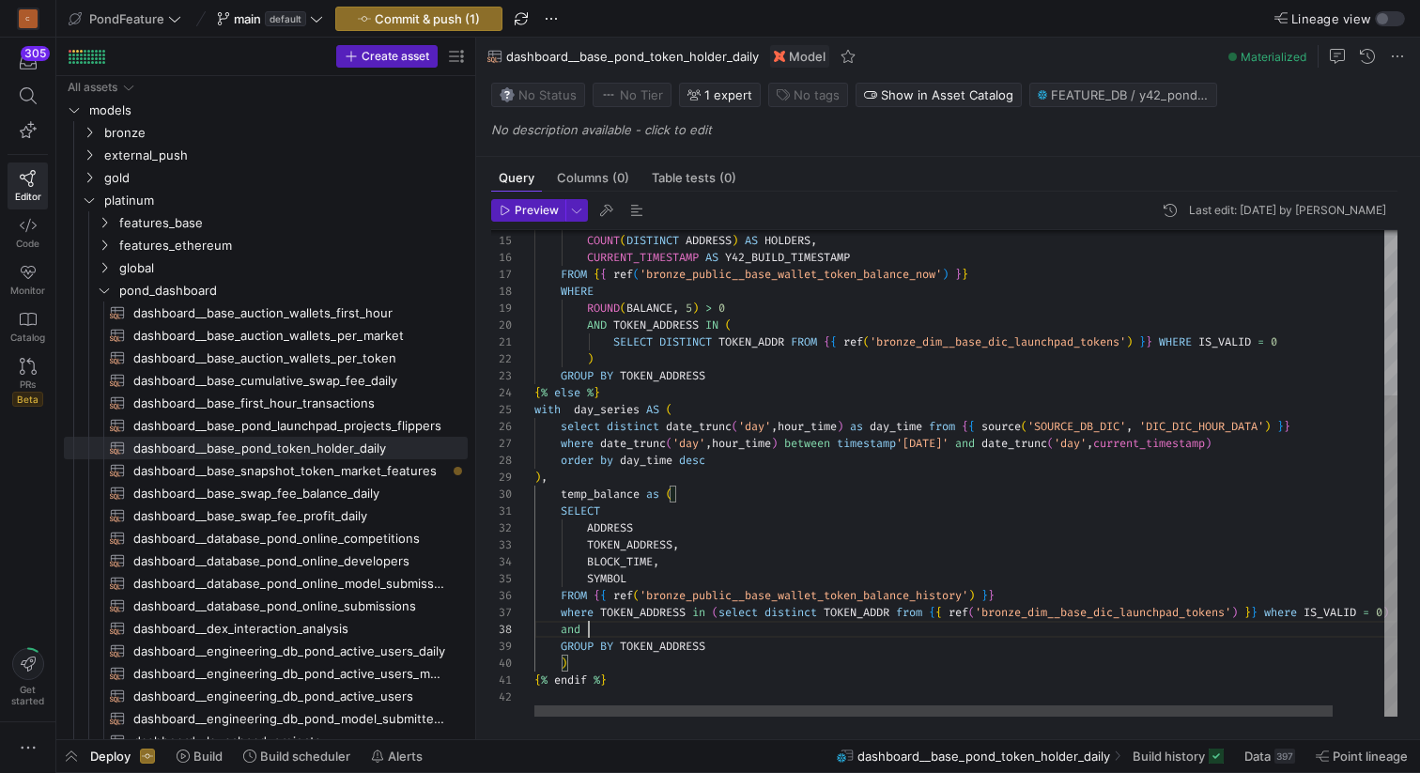
click at [611, 624] on div "MAX ( SYMBOL ) AS SYMBOL , COUNT ( DISTINCT ADDRESS ) AS HOLDERS , CURRENT_TIME…" at bounding box center [993, 348] width 918 height 736
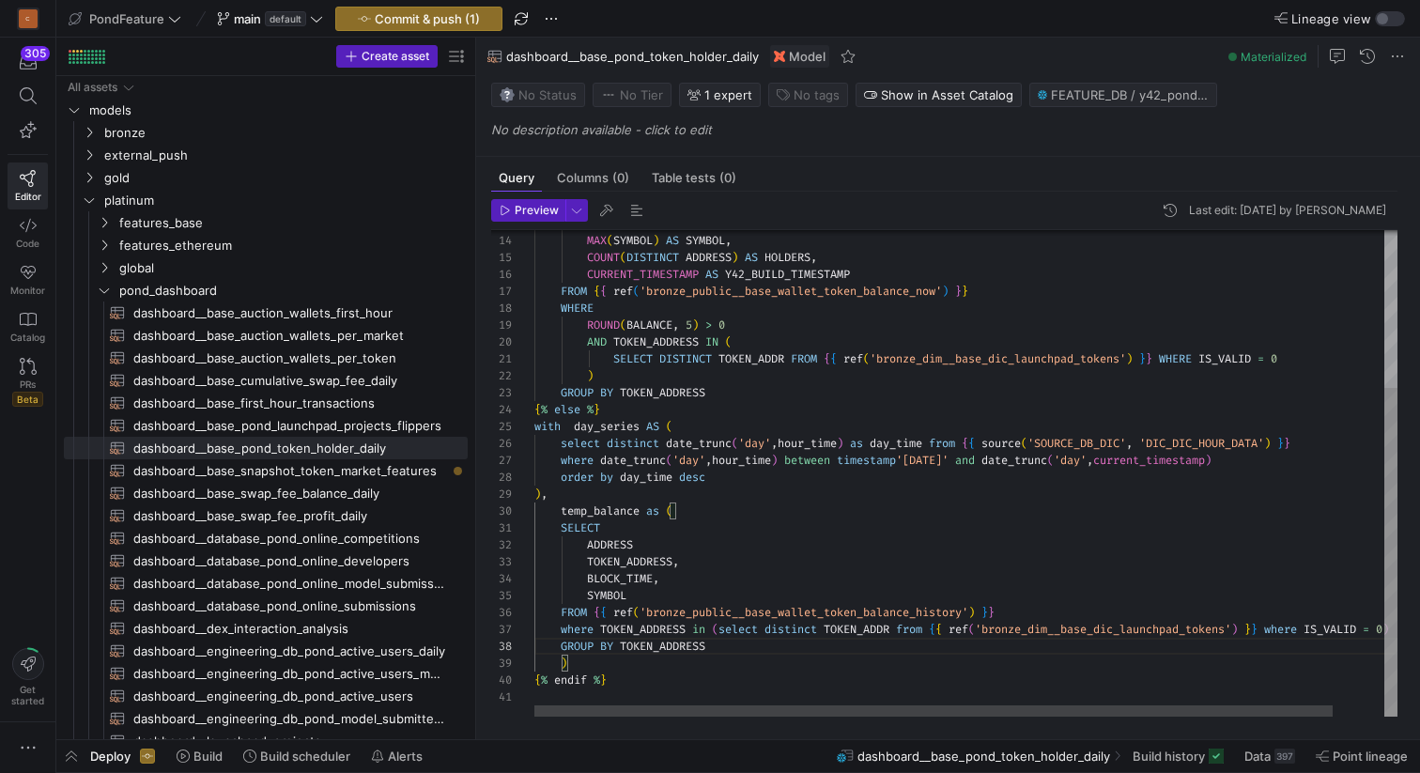
click at [980, 457] on div "MAX ( SYMBOL ) AS SYMBOL , COUNT ( DISTINCT ADDRESS ) AS HOLDERS , CURRENT_TIME…" at bounding box center [993, 356] width 918 height 719
click at [957, 454] on div "MAX ( SYMBOL ) AS SYMBOL , COUNT ( DISTINCT ADDRESS ) AS HOLDERS , CURRENT_TIME…" at bounding box center [993, 356] width 918 height 719
click at [945, 492] on div "MAX ( SYMBOL ) AS SYMBOL , COUNT ( DISTINCT ADDRESS ) AS HOLDERS , CURRENT_TIME…" at bounding box center [993, 356] width 918 height 719
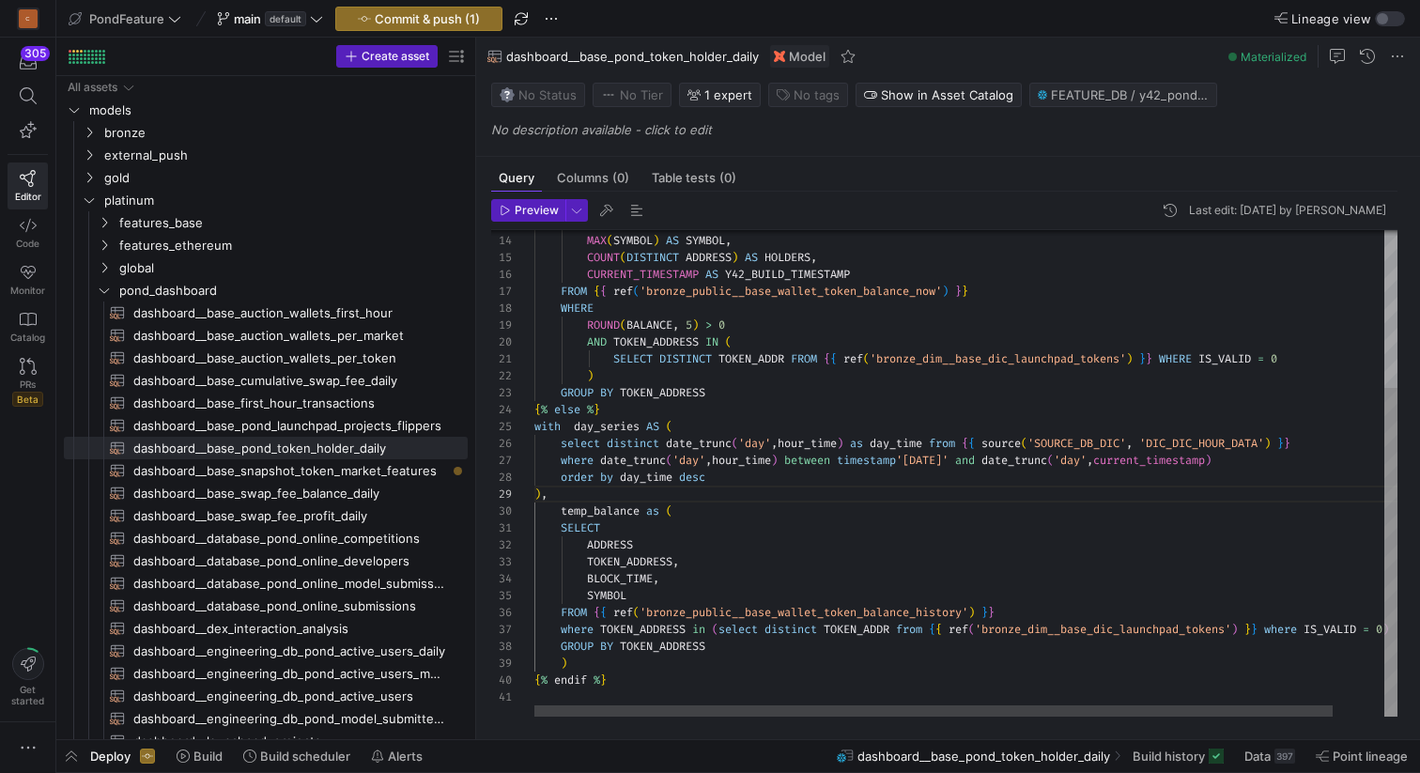
click at [645, 663] on div "MAX ( SYMBOL ) AS SYMBOL , COUNT ( DISTINCT ADDRESS ) AS HOLDERS , CURRENT_TIME…" at bounding box center [993, 356] width 918 height 719
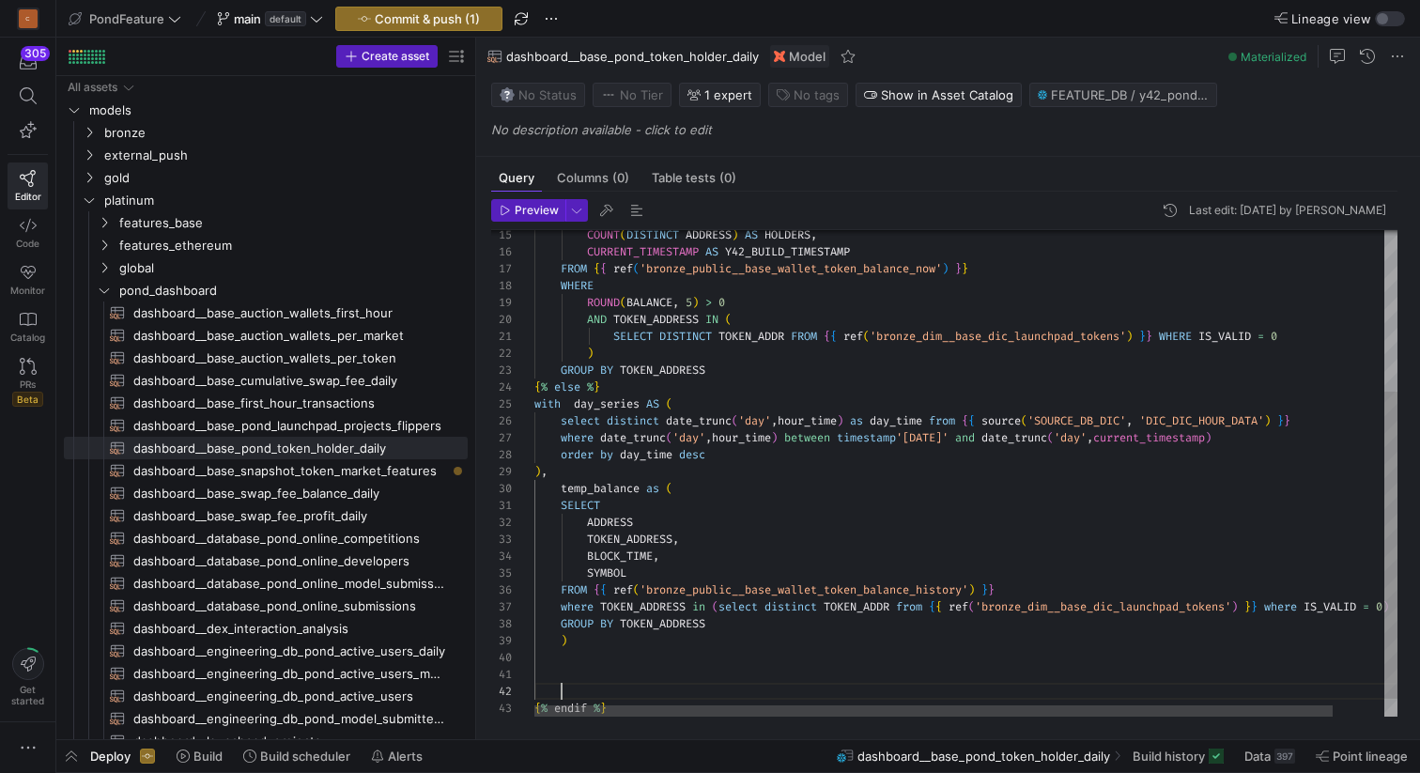
scroll to position [17, 27]
click at [595, 644] on div "COUNT ( DISTINCT ADDRESS ) AS HOLDERS , CURRENT_TIMESTAMP AS Y42_BUILD_TIMESTAM…" at bounding box center [993, 360] width 918 height 770
click at [593, 638] on div "COUNT ( DISTINCT ADDRESS ) AS HOLDERS , CURRENT_TIMESTAMP AS Y42_BUILD_TIMESTAM…" at bounding box center [993, 360] width 918 height 770
click at [683, 567] on div "COUNT ( DISTINCT ADDRESS ) AS HOLDERS , CURRENT_TIMESTAMP AS Y42_BUILD_TIMESTAM…" at bounding box center [993, 360] width 918 height 770
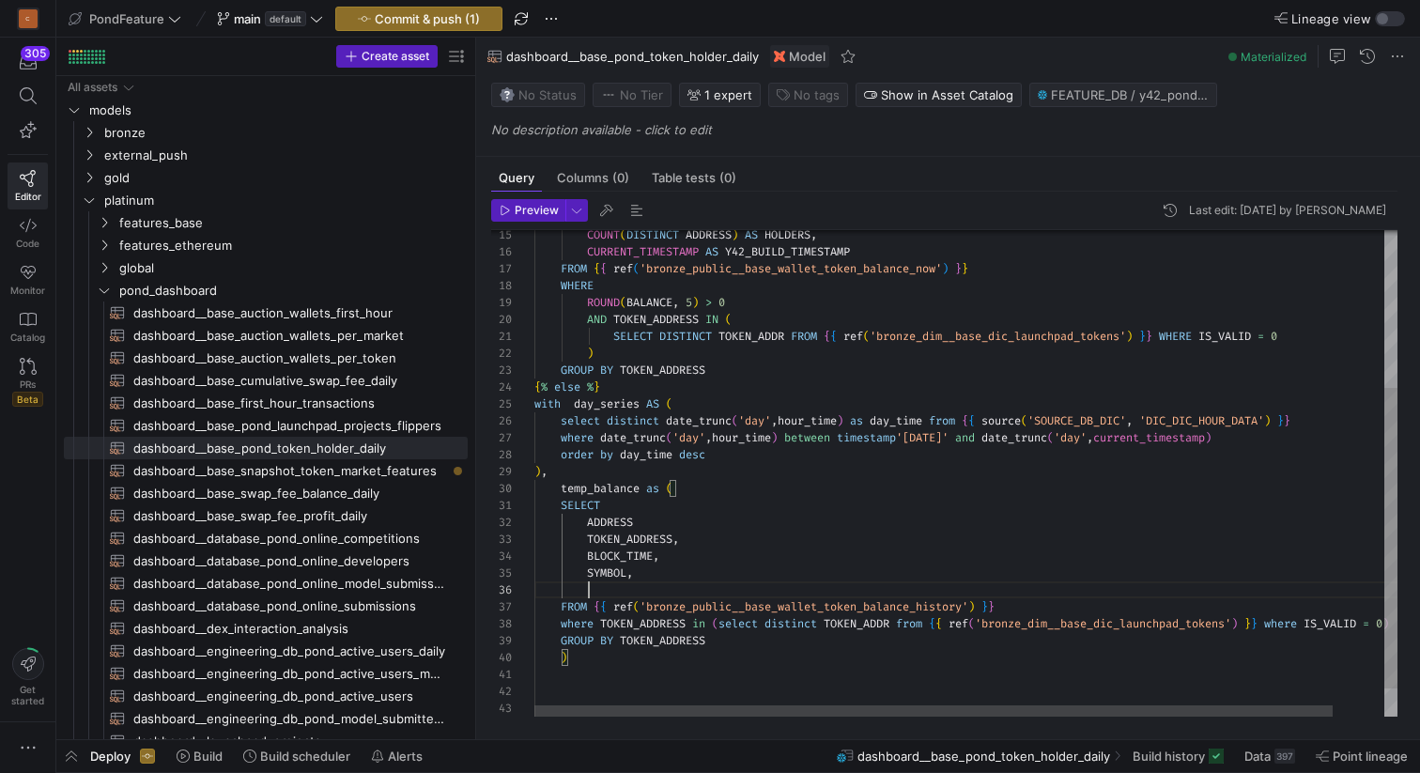
scroll to position [85, 54]
click at [627, 555] on div "COUNT ( DISTINCT ADDRESS ) AS HOLDERS , CURRENT_TIMESTAMP AS Y42_BUILD_TIMESTAM…" at bounding box center [993, 368] width 918 height 787
click at [621, 588] on div "COUNT ( DISTINCT ADDRESS ) AS HOLDERS , CURRENT_TIMESTAMP AS Y42_BUILD_TIMESTAM…" at bounding box center [993, 368] width 918 height 787
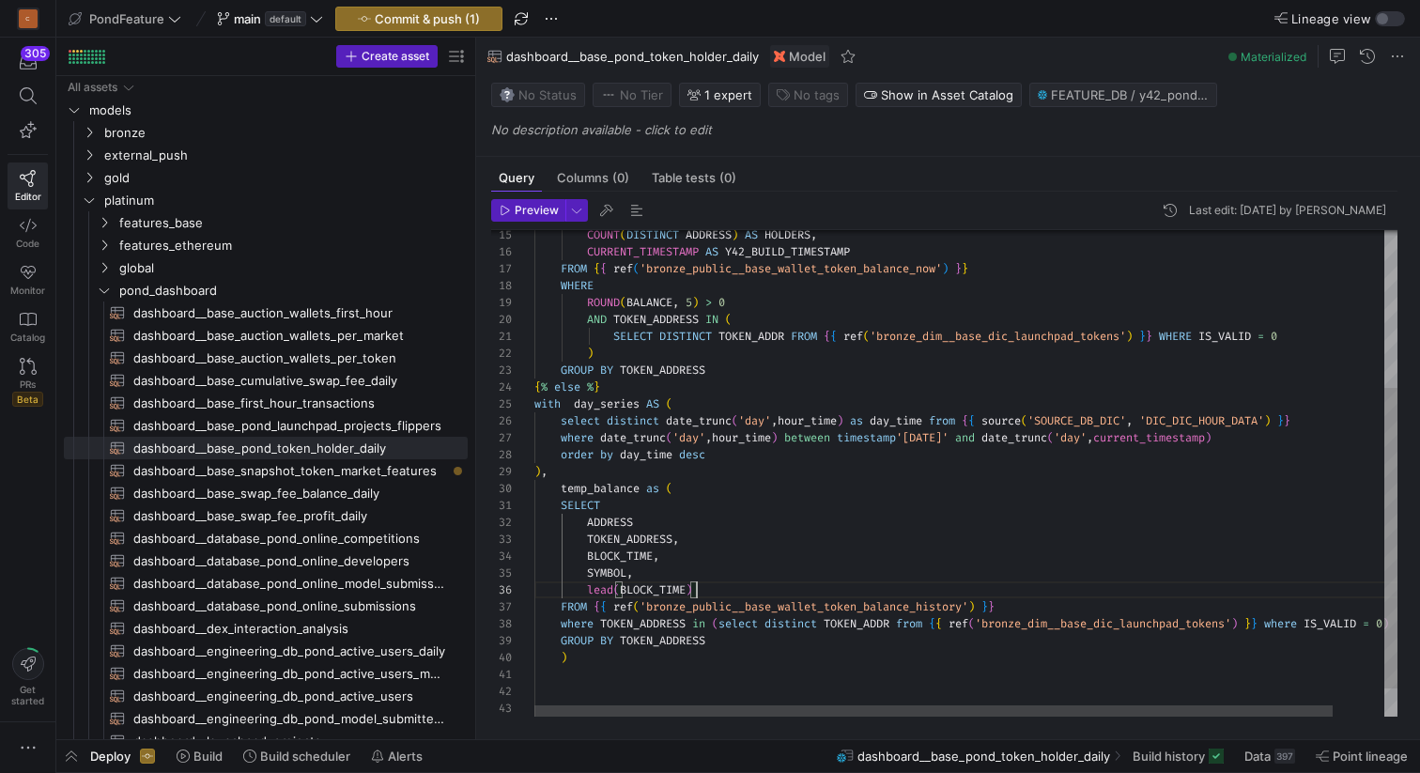
click at [714, 591] on div "COUNT ( DISTINCT ADDRESS ) AS HOLDERS , CURRENT_TIMESTAMP AS Y42_BUILD_TIMESTAM…" at bounding box center [993, 368] width 918 height 787
click at [619, 521] on div "COUNT ( DISTINCT ADDRESS ) AS HOLDERS , CURRENT_TIMESTAMP AS Y42_BUILD_TIMESTAM…" at bounding box center [993, 368] width 918 height 787
click at [626, 540] on div "COUNT ( DISTINCT ADDRESS ) AS HOLDERS , CURRENT_TIMESTAMP AS Y42_BUILD_TIMESTAM…" at bounding box center [993, 368] width 918 height 787
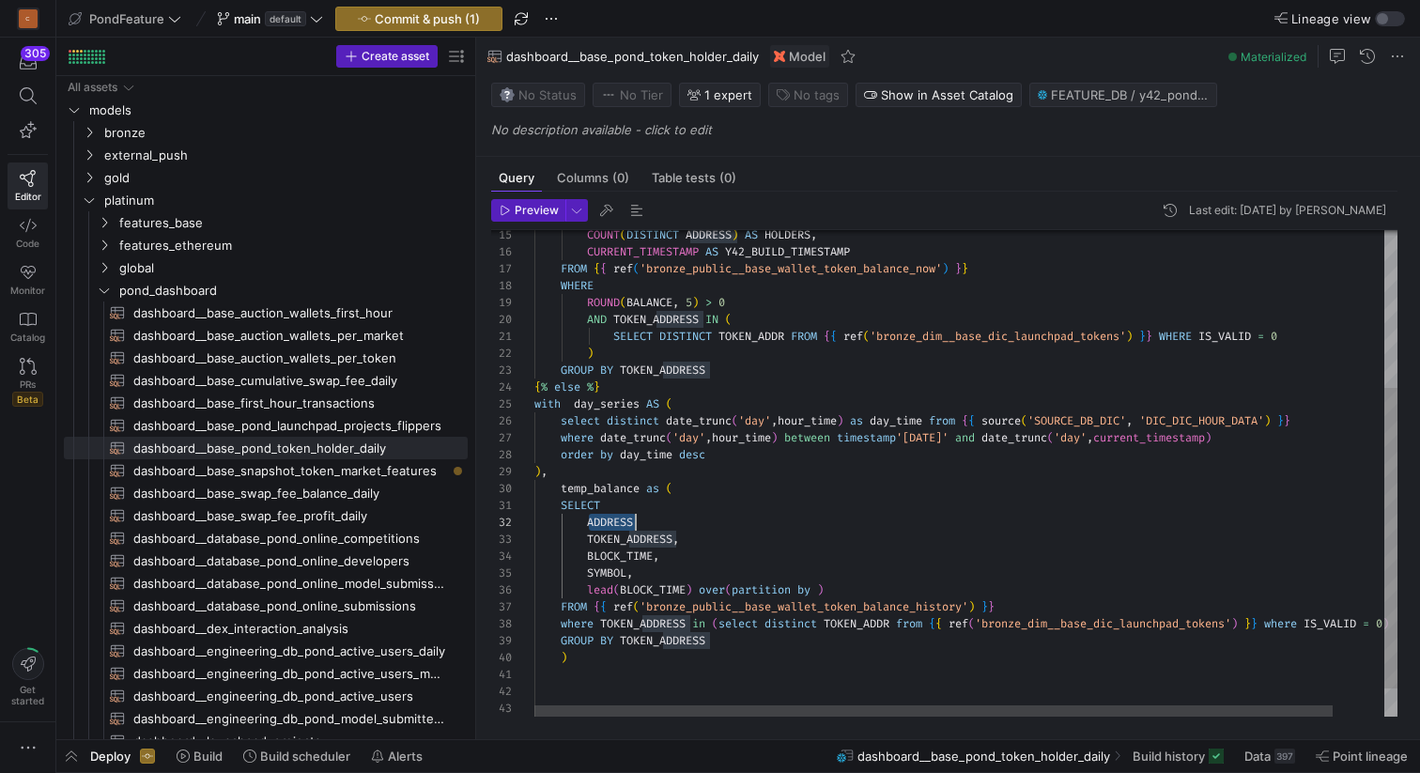
scroll to position [34, 142]
click at [626, 540] on div "COUNT ( DISTINCT ADDRESS ) AS HOLDERS , CURRENT_TIMESTAMP AS Y42_BUILD_TIMESTAM…" at bounding box center [993, 368] width 918 height 787
click at [823, 588] on div "COUNT ( DISTINCT ADDRESS ) AS HOLDERS , CURRENT_TIMESTAMP AS Y42_BUILD_TIMESTAM…" at bounding box center [993, 368] width 918 height 787
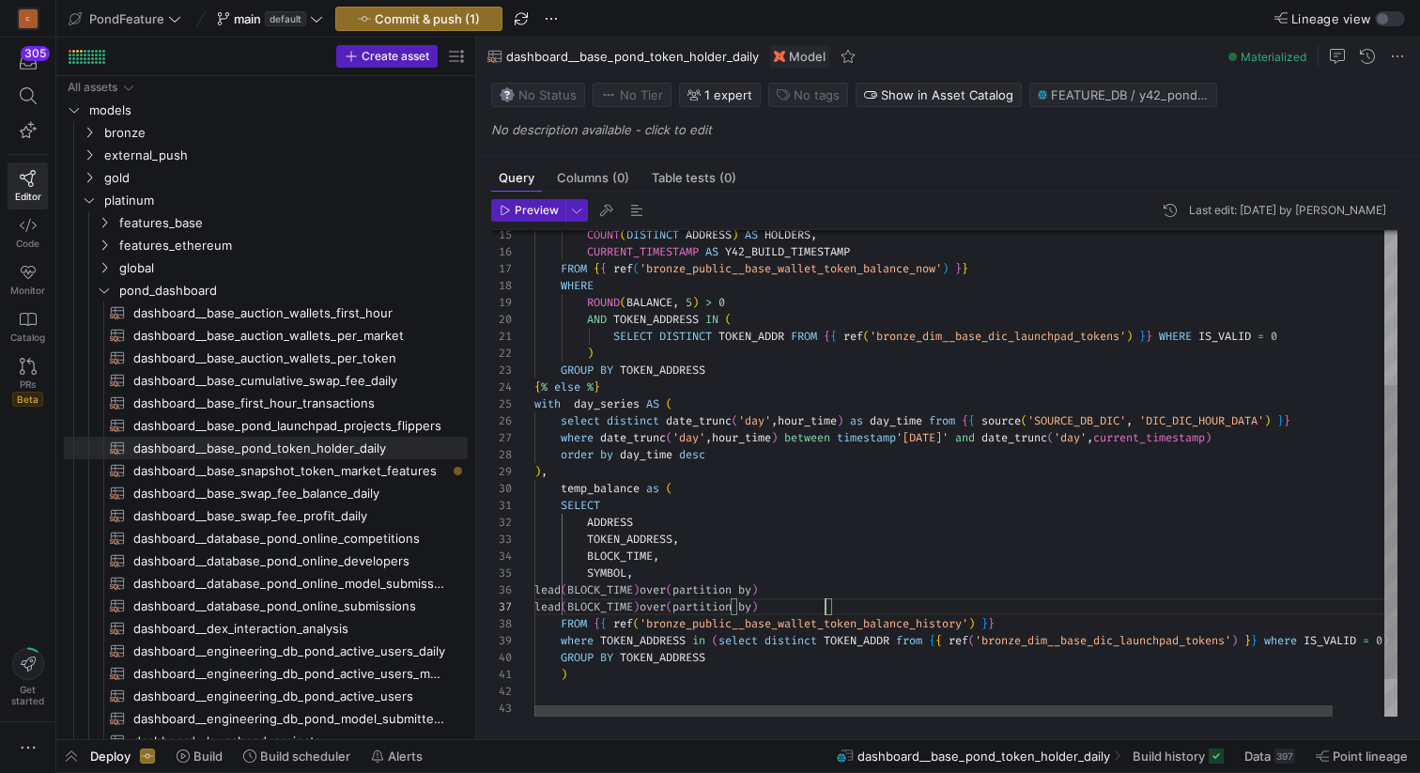
scroll to position [101, 291]
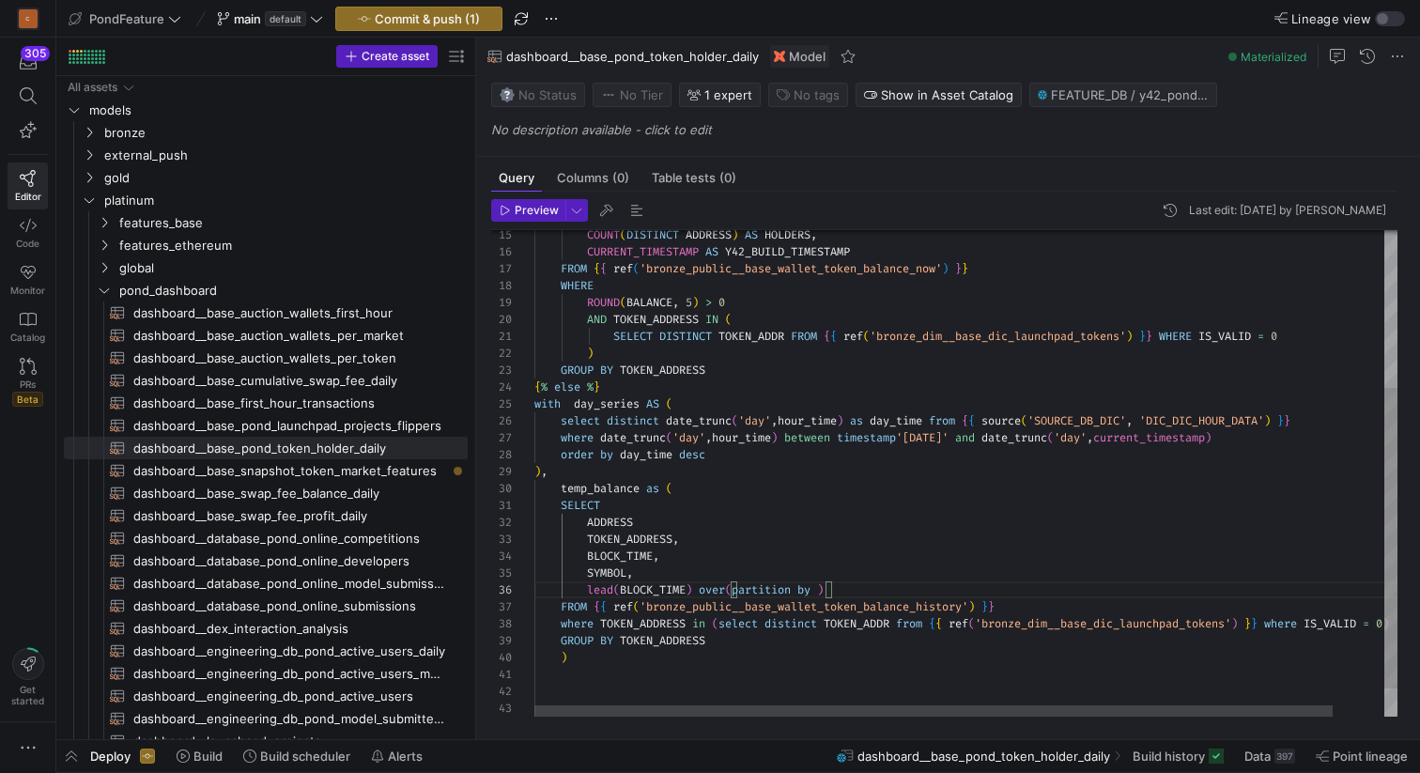
click at [631, 540] on div "COUNT ( DISTINCT ADDRESS ) AS HOLDERS , CURRENT_TIMESTAMP AS Y42_BUILD_TIMESTAM…" at bounding box center [993, 368] width 918 height 787
click at [609, 517] on div "COUNT ( DISTINCT ADDRESS ) AS HOLDERS , CURRENT_TIMESTAMP AS Y42_BUILD_TIMESTAM…" at bounding box center [993, 368] width 918 height 787
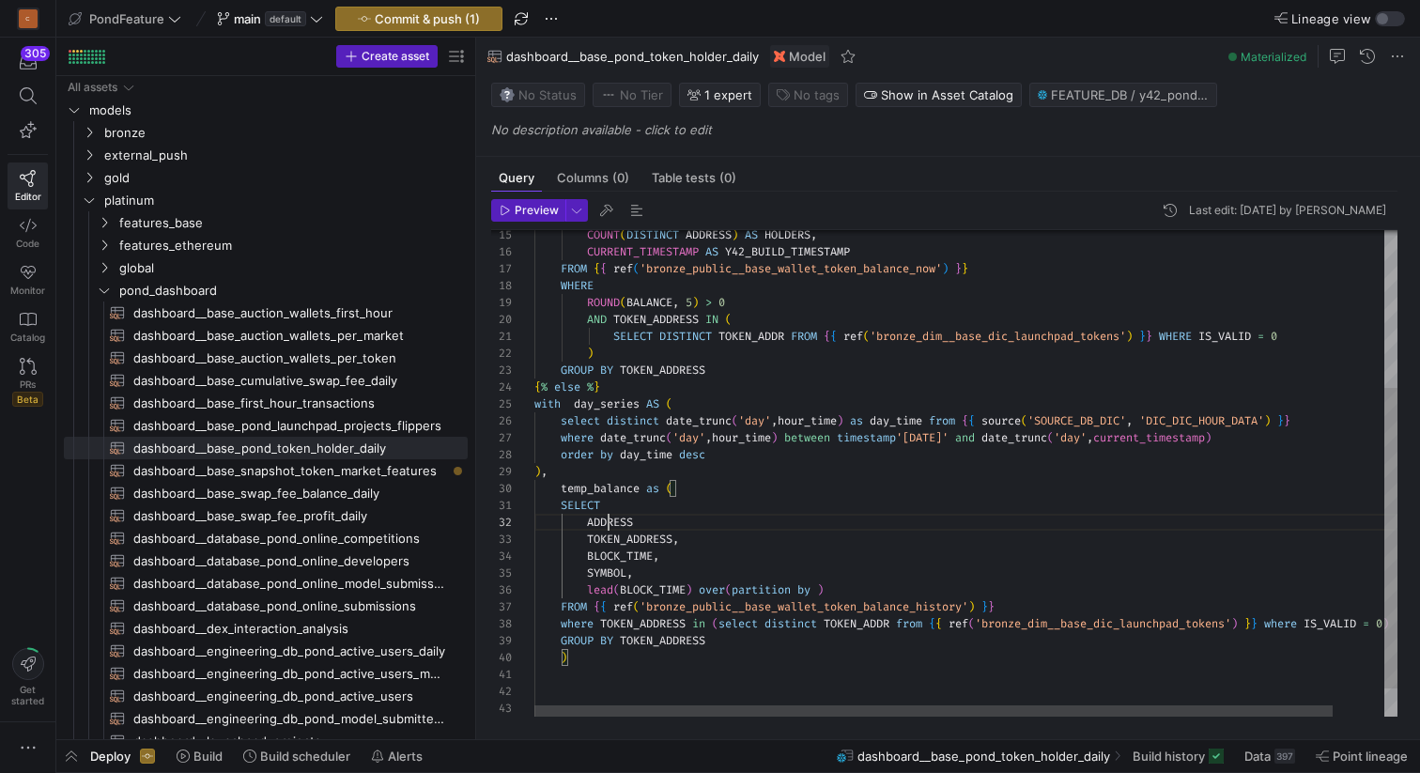
scroll to position [17, 101]
click at [820, 592] on div "COUNT ( DISTINCT ADDRESS ) AS HOLDERS , CURRENT_TIMESTAMP AS Y42_BUILD_TIMESTAM…" at bounding box center [993, 368] width 918 height 787
click at [649, 543] on div "COUNT ( DISTINCT ADDRESS ) AS HOLDERS , CURRENT_TIMESTAMP AS Y42_BUILD_TIMESTAM…" at bounding box center [993, 368] width 918 height 787
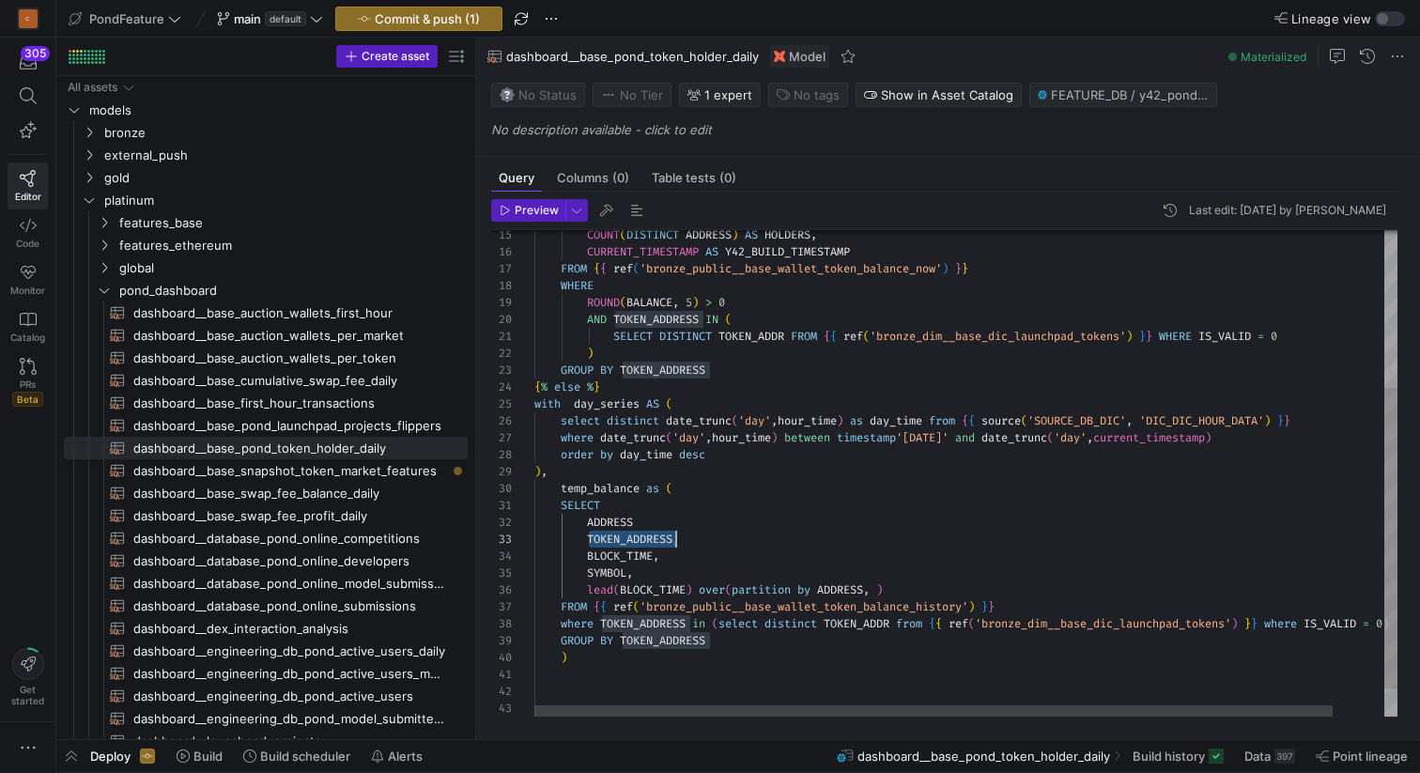
click at [881, 588] on div "COUNT ( DISTINCT ADDRESS ) AS HOLDERS , CURRENT_TIMESTAMP AS Y42_BUILD_TIMESTAM…" at bounding box center [993, 368] width 918 height 787
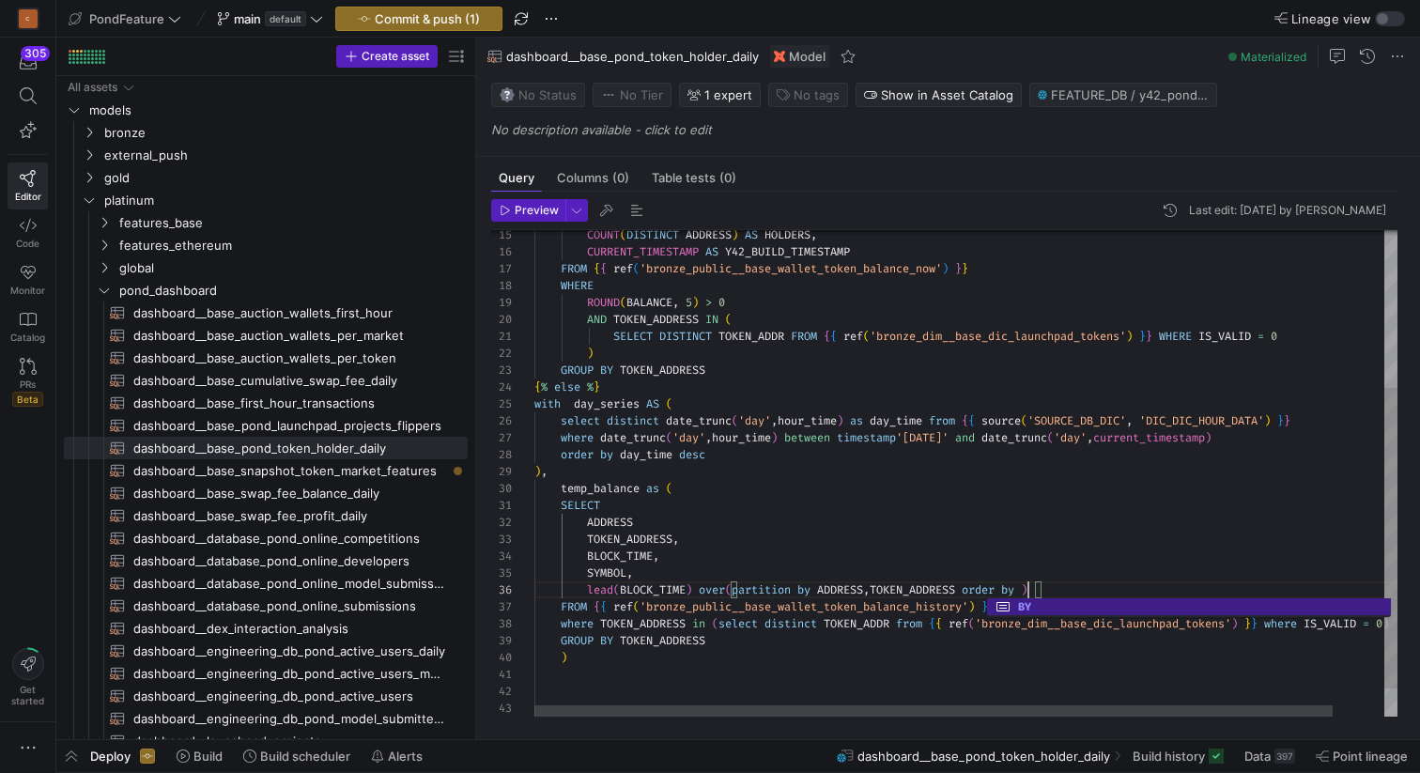
scroll to position [85, 501]
click at [608, 555] on div "COUNT ( DISTINCT ADDRESS ) AS HOLDERS , CURRENT_TIMESTAMP AS Y42_BUILD_TIMESTAM…" at bounding box center [993, 368] width 918 height 787
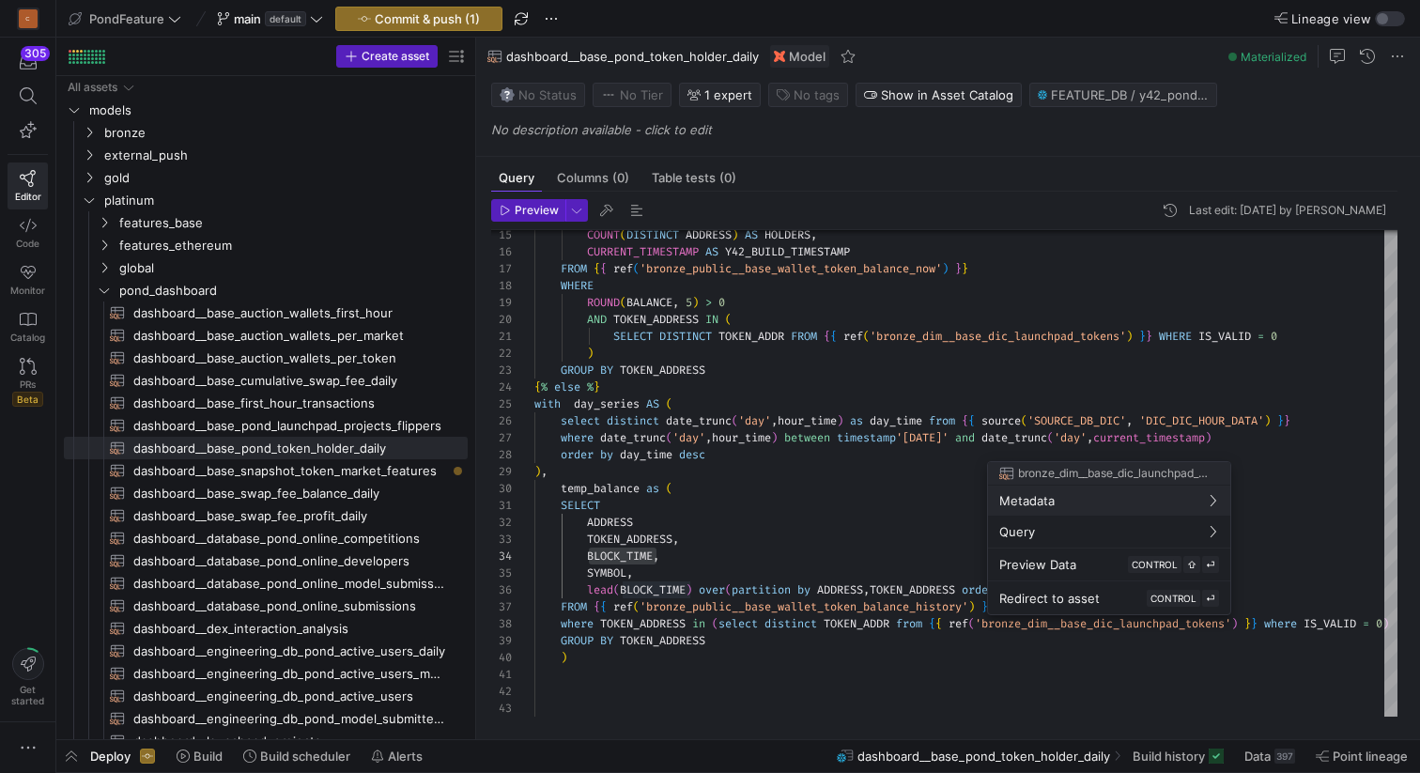
click at [964, 593] on div at bounding box center [710, 386] width 1420 height 773
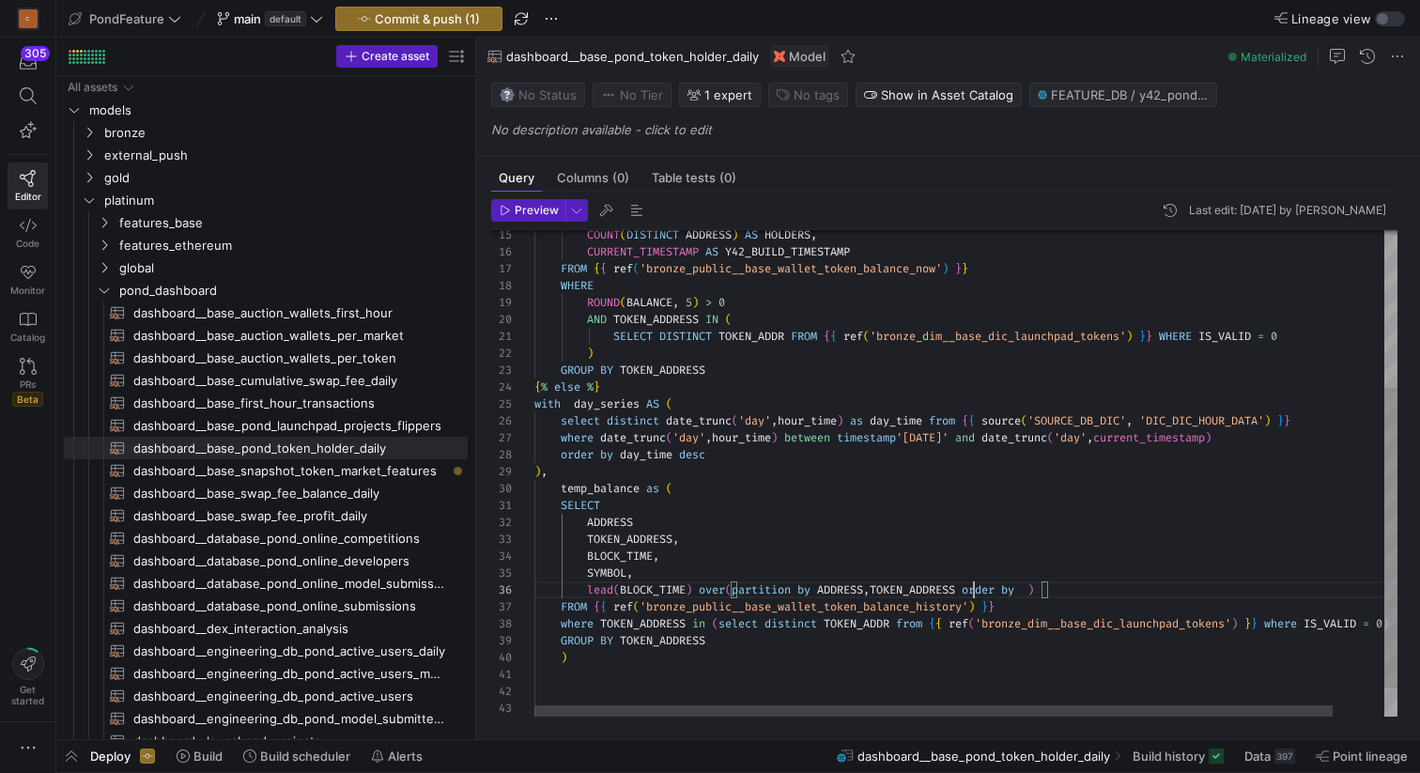
click at [974, 587] on div "COUNT ( DISTINCT ADDRESS ) AS HOLDERS , CURRENT_TIMESTAMP AS Y42_BUILD_TIMESTAM…" at bounding box center [993, 368] width 918 height 787
click at [1036, 585] on div "COUNT ( DISTINCT ADDRESS ) AS HOLDERS , CURRENT_TIMESTAMP AS Y42_BUILD_TIMESTAM…" at bounding box center [993, 368] width 918 height 787
click at [1154, 591] on div "COUNT ( DISTINCT ADDRESS ) AS HOLDERS , CURRENT_TIMESTAMP AS Y42_BUILD_TIMESTAM…" at bounding box center [993, 368] width 918 height 787
click at [1210, 592] on div "COUNT ( DISTINCT ADDRESS ) AS HOLDERS , CURRENT_TIMESTAMP AS Y42_BUILD_TIMESTAM…" at bounding box center [993, 368] width 918 height 787
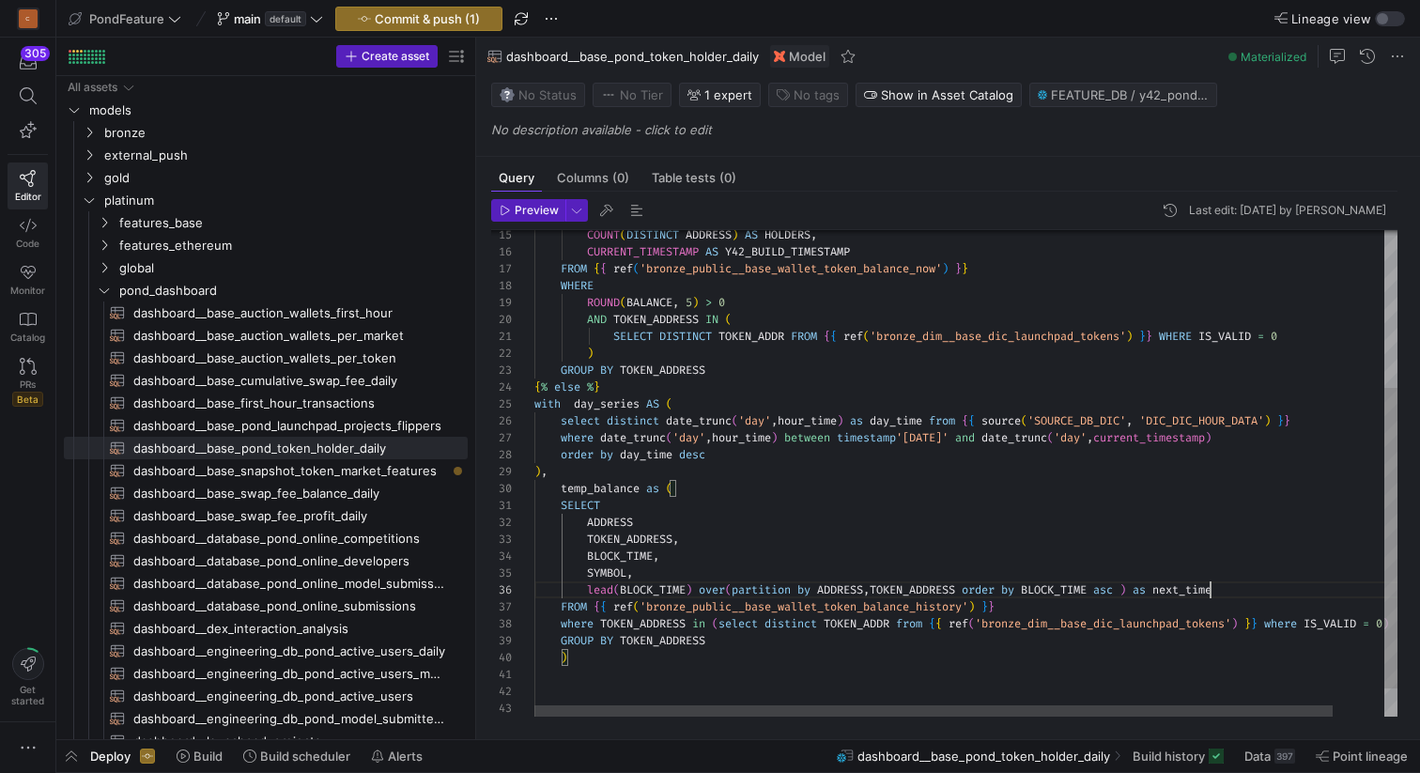
click at [1210, 592] on div "COUNT ( DISTINCT ADDRESS ) AS HOLDERS , CURRENT_TIMESTAMP AS Y42_BUILD_TIMESTAM…" at bounding box center [993, 368] width 918 height 787
click at [606, 680] on div "COUNT ( DISTINCT ADDRESS ) AS HOLDERS , CURRENT_TIMESTAMP AS Y42_BUILD_TIMESTAM…" at bounding box center [993, 368] width 918 height 787
click at [595, 660] on div "COUNT ( DISTINCT ADDRESS ) AS HOLDERS , CURRENT_TIMESTAMP AS Y42_BUILD_TIMESTAM…" at bounding box center [993, 368] width 918 height 787
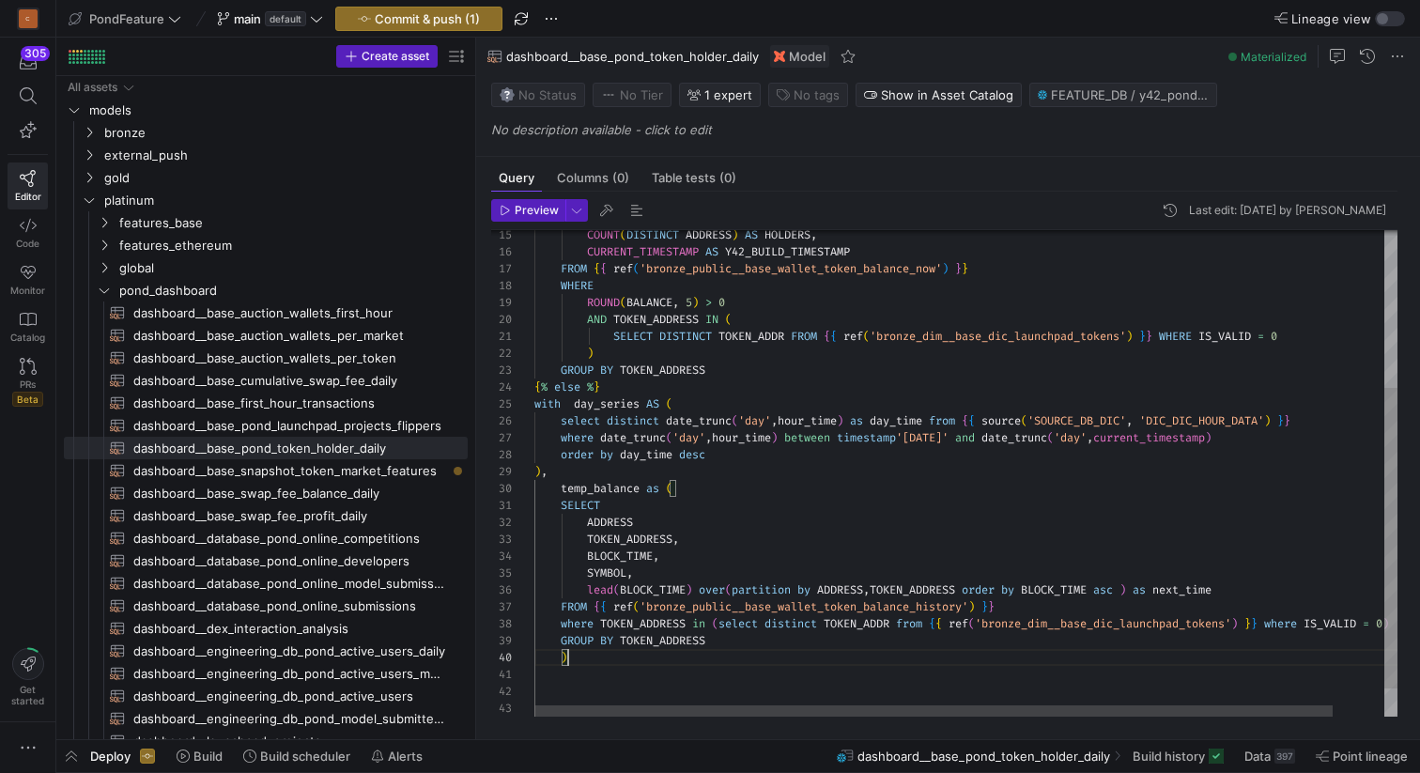
scroll to position [152, 34]
click at [584, 670] on div "COUNT ( DISTINCT ADDRESS ) AS HOLDERS , CURRENT_TIMESTAMP AS Y42_BUILD_TIMESTAM…" at bounding box center [993, 368] width 918 height 787
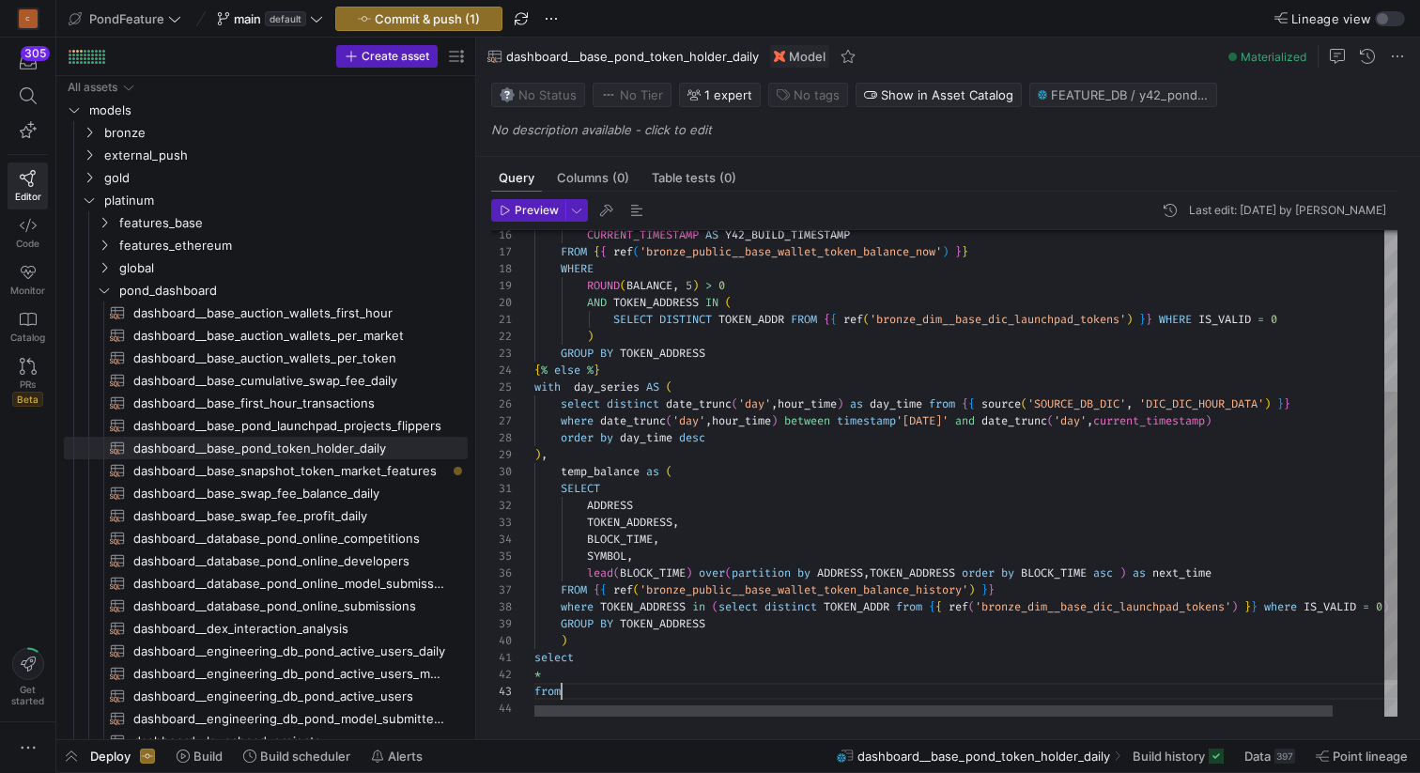
scroll to position [34, 34]
click at [617, 380] on div "CURRENT_TIMESTAMP AS Y42_BUILD_TIMESTAMP FROM { { ref ( 'bronze_public__base_wa…" at bounding box center [993, 368] width 918 height 821
click at [580, 684] on div "CURRENT_TIMESTAMP AS Y42_BUILD_TIMESTAMP FROM { { ref ( 'bronze_public__base_wa…" at bounding box center [993, 368] width 918 height 821
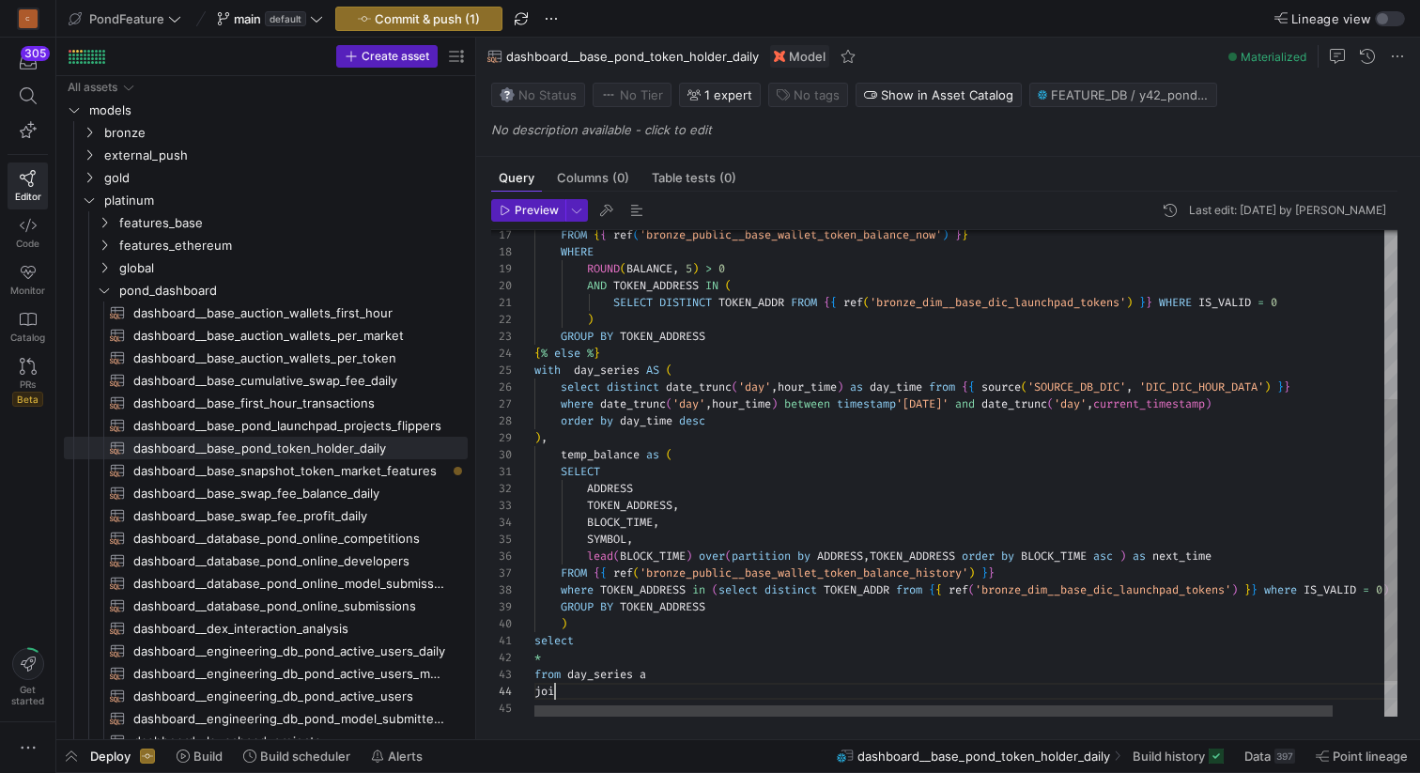
scroll to position [51, 21]
click at [613, 449] on div "FROM { { ref ( 'bronze_public__base_wallet_token_balance_now' ) } } WHERE ROUND…" at bounding box center [993, 360] width 918 height 838
click at [592, 690] on div "FROM { { ref ( 'bronze_public__base_wallet_token_balance_now' ) } } WHERE ROUND…" at bounding box center [993, 360] width 918 height 838
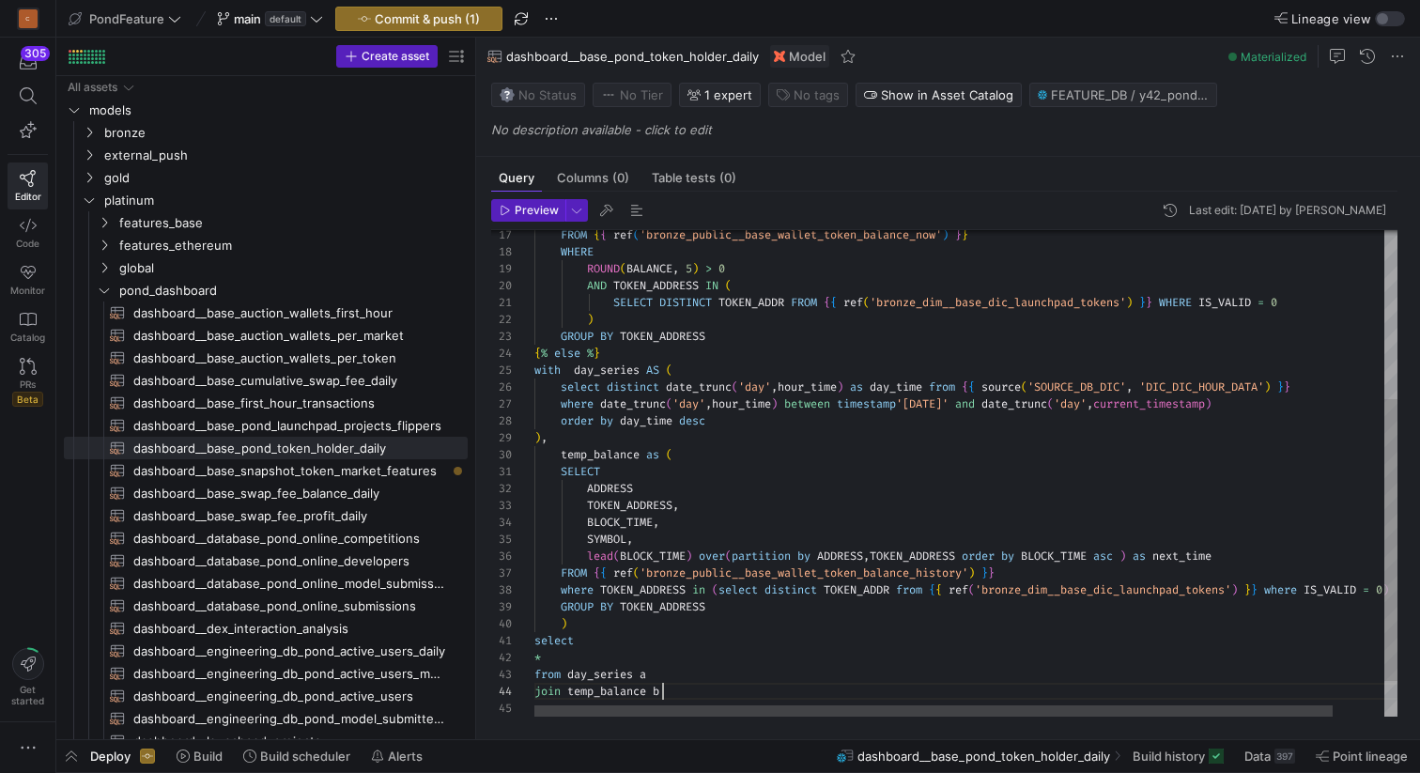
scroll to position [51, 134]
click at [624, 692] on div "FROM { { ref ( 'bronze_public__base_wallet_token_balance_now' ) } } WHERE ROUND…" at bounding box center [993, 360] width 918 height 838
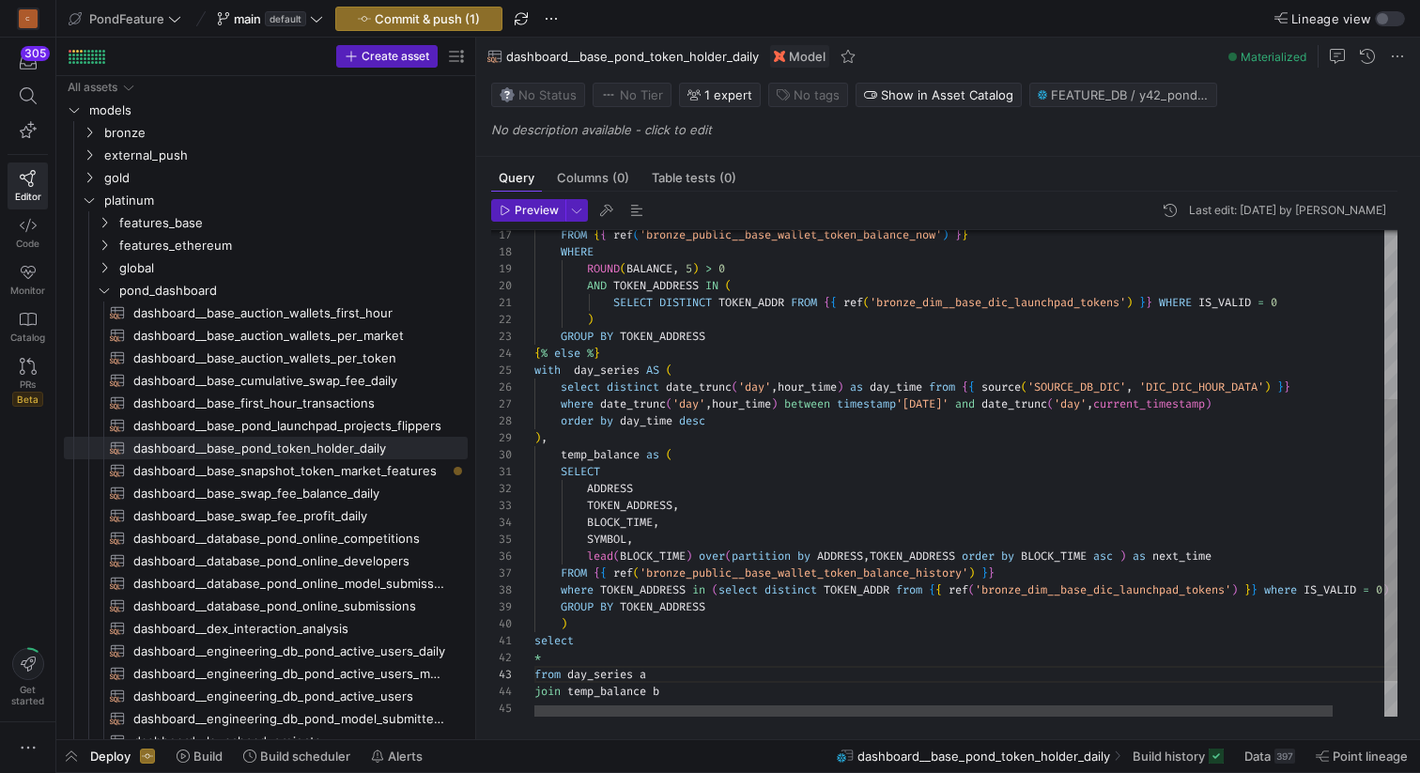
click at [561, 674] on div "FROM { { ref ( 'bronze_public__base_wallet_token_balance_now' ) } } WHERE ROUND…" at bounding box center [993, 360] width 918 height 838
click at [583, 685] on div "FROM { { ref ( 'bronze_public__base_wallet_token_balance_now' ) } } WHERE ROUND…" at bounding box center [993, 360] width 918 height 838
click at [568, 676] on div "FROM { { ref ( 'bronze_public__base_wallet_token_balance_now' ) } } WHERE ROUND…" at bounding box center [993, 360] width 918 height 838
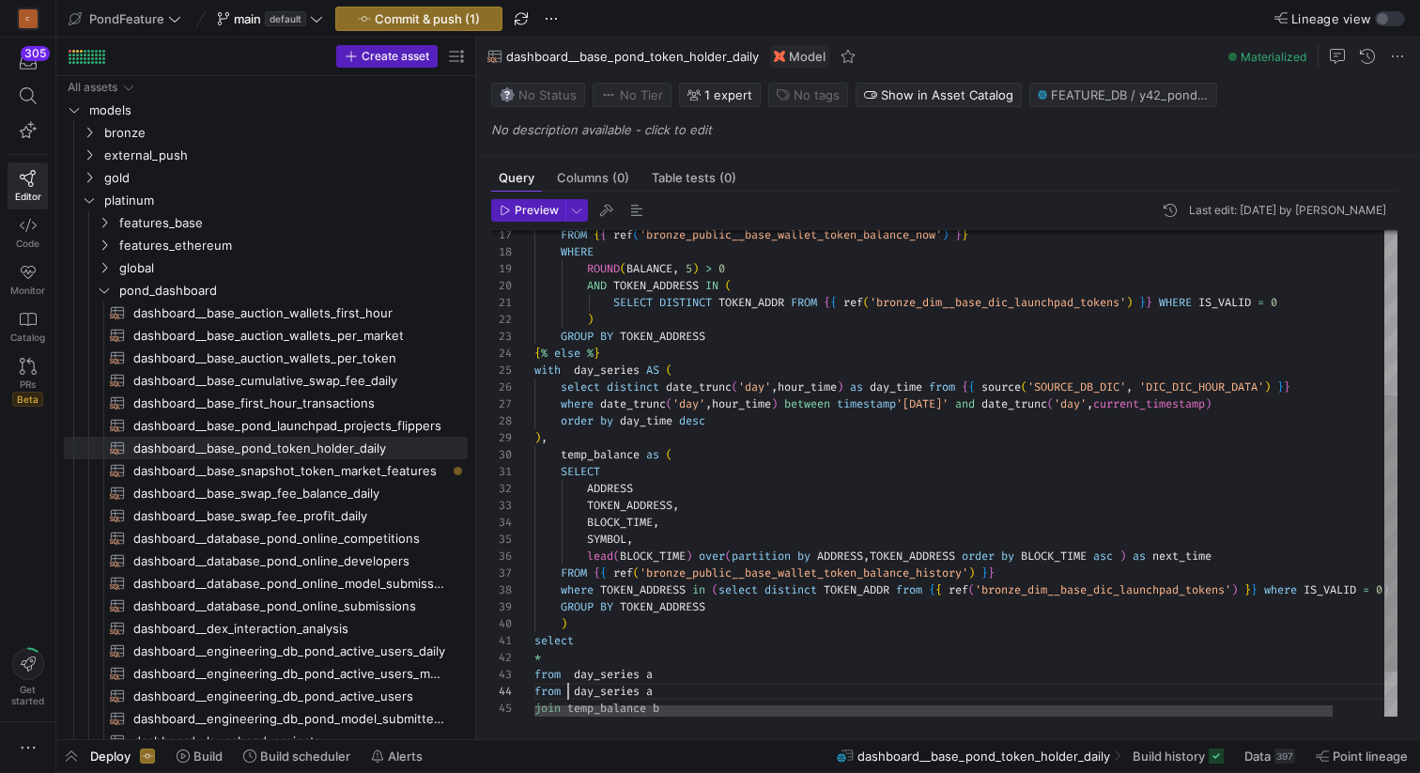
click at [612, 671] on div "FROM { { ref ( 'bronze_public__base_wallet_token_balance_now' ) } } WHERE ROUND…" at bounding box center [993, 368] width 918 height 855
click at [627, 616] on div "FROM { { ref ( 'bronze_public__base_wallet_token_balance_now' ) } } WHERE ROUND…" at bounding box center [993, 368] width 918 height 855
click at [627, 649] on div "FROM { { ref ( 'bronze_public__base_wallet_token_balance_now' ) } } WHERE ROUND…" at bounding box center [993, 368] width 918 height 855
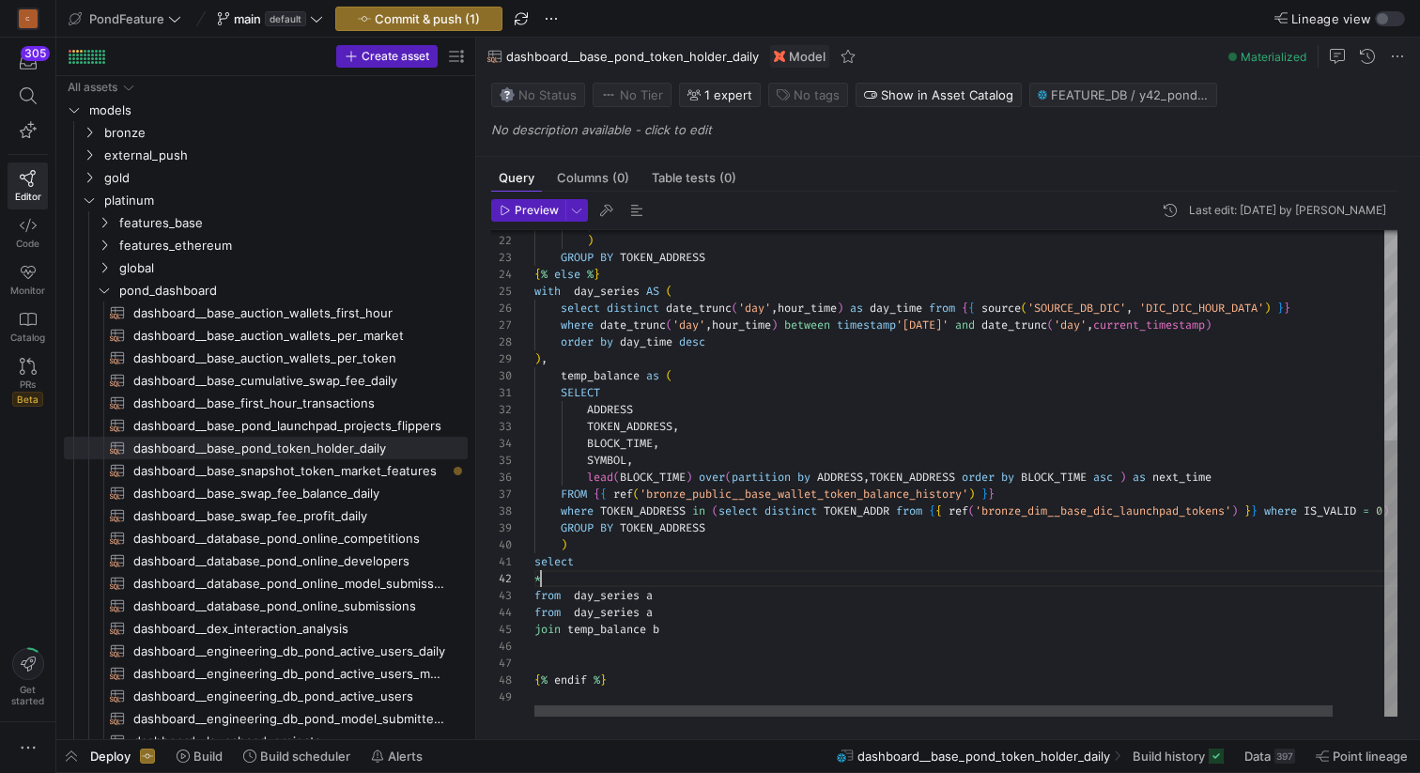
scroll to position [17, 7]
click at [604, 629] on div "SELECT DISTINCT TOKEN_ADDR FROM { { ref ( 'bronze_dim__base_dic_launchpad_token…" at bounding box center [993, 289] width 918 height 855
click at [567, 596] on div "SELECT DISTINCT TOKEN_ADDR FROM { { ref ( 'bronze_dim__base_dic_launchpad_token…" at bounding box center [993, 289] width 918 height 855
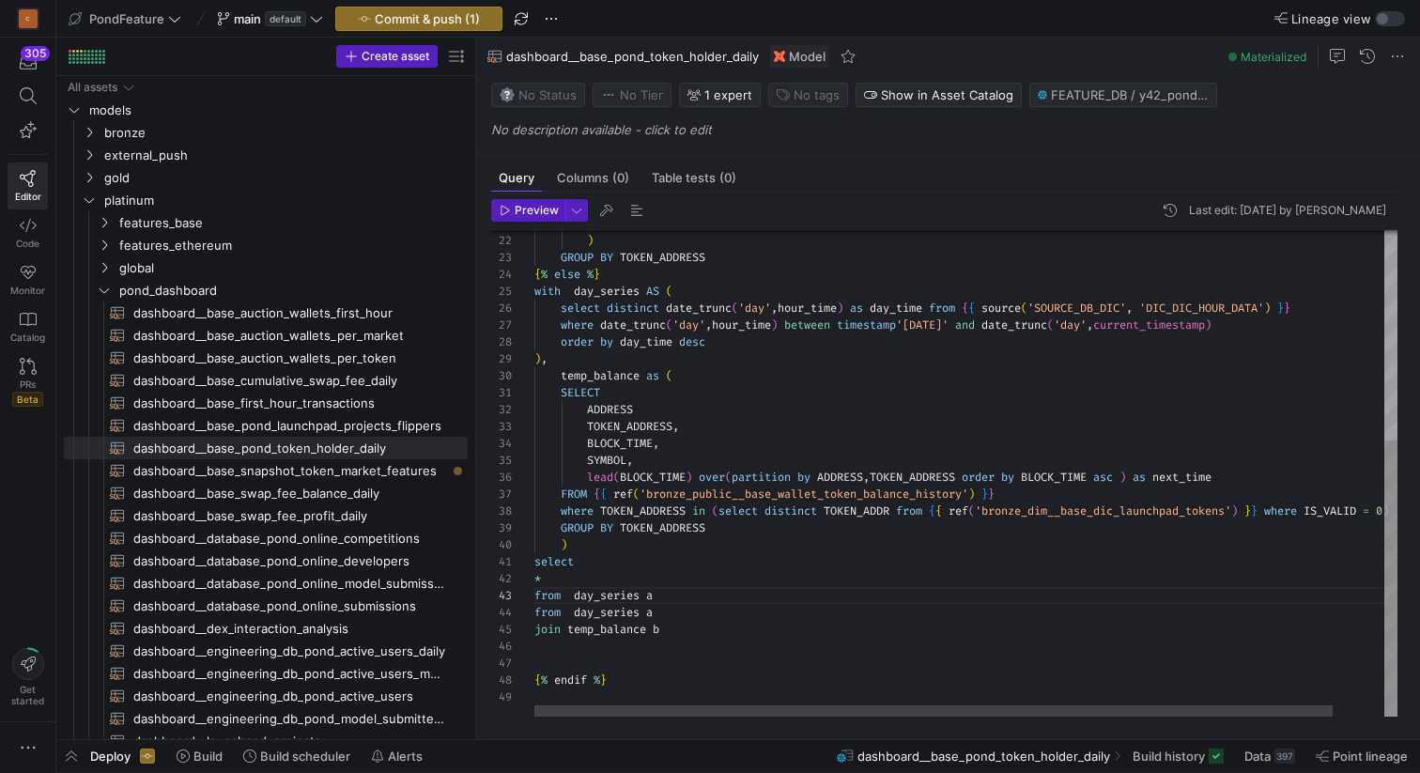
click at [668, 594] on div "SELECT DISTINCT TOKEN_ADDR FROM { { ref ( 'bronze_dim__base_dic_launchpad_token…" at bounding box center [993, 289] width 918 height 855
click at [666, 612] on div "SELECT DISTINCT TOKEN_ADDR FROM { { ref ( 'bronze_dim__base_dic_launchpad_token…" at bounding box center [993, 289] width 918 height 855
click at [599, 620] on div "SELECT DISTINCT TOKEN_ADDR FROM { { ref ( 'bronze_dim__base_dic_launchpad_token…" at bounding box center [993, 289] width 918 height 855
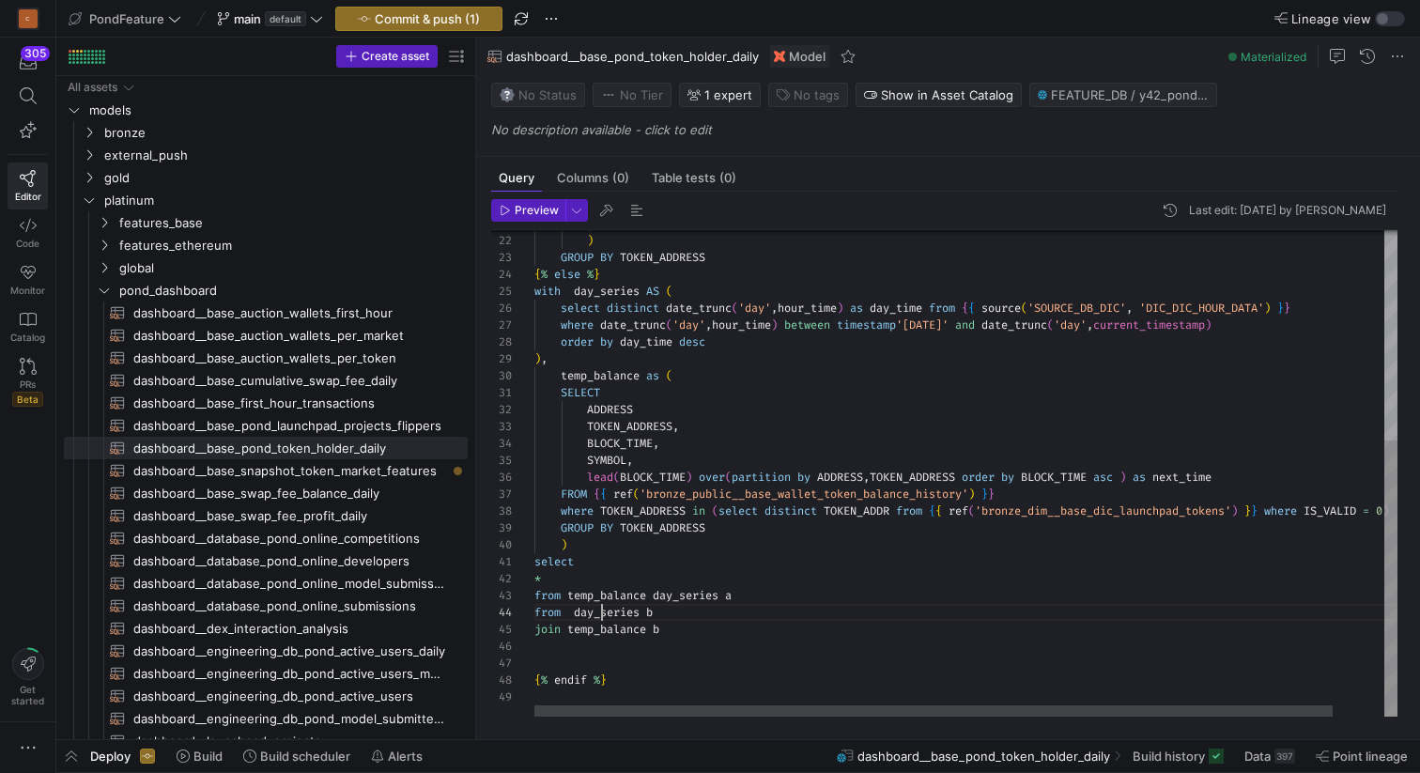
click at [599, 620] on div "SELECT DISTINCT TOKEN_ADDR FROM { { ref ( 'bronze_dim__base_dic_launchpad_token…" at bounding box center [993, 289] width 918 height 855
click at [598, 634] on div "SELECT DISTINCT TOKEN_ADDR FROM { { ref ( 'bronze_dim__base_dic_launchpad_token…" at bounding box center [993, 289] width 918 height 855
click at [609, 619] on div "SELECT DISTINCT TOKEN_ADDR FROM { { ref ( 'bronze_dim__base_dic_launchpad_token…" at bounding box center [993, 289] width 918 height 855
click at [629, 638] on div "SELECT DISTINCT TOKEN_ADDR FROM { { ref ( 'bronze_dim__base_dic_launchpad_token…" at bounding box center [993, 289] width 918 height 855
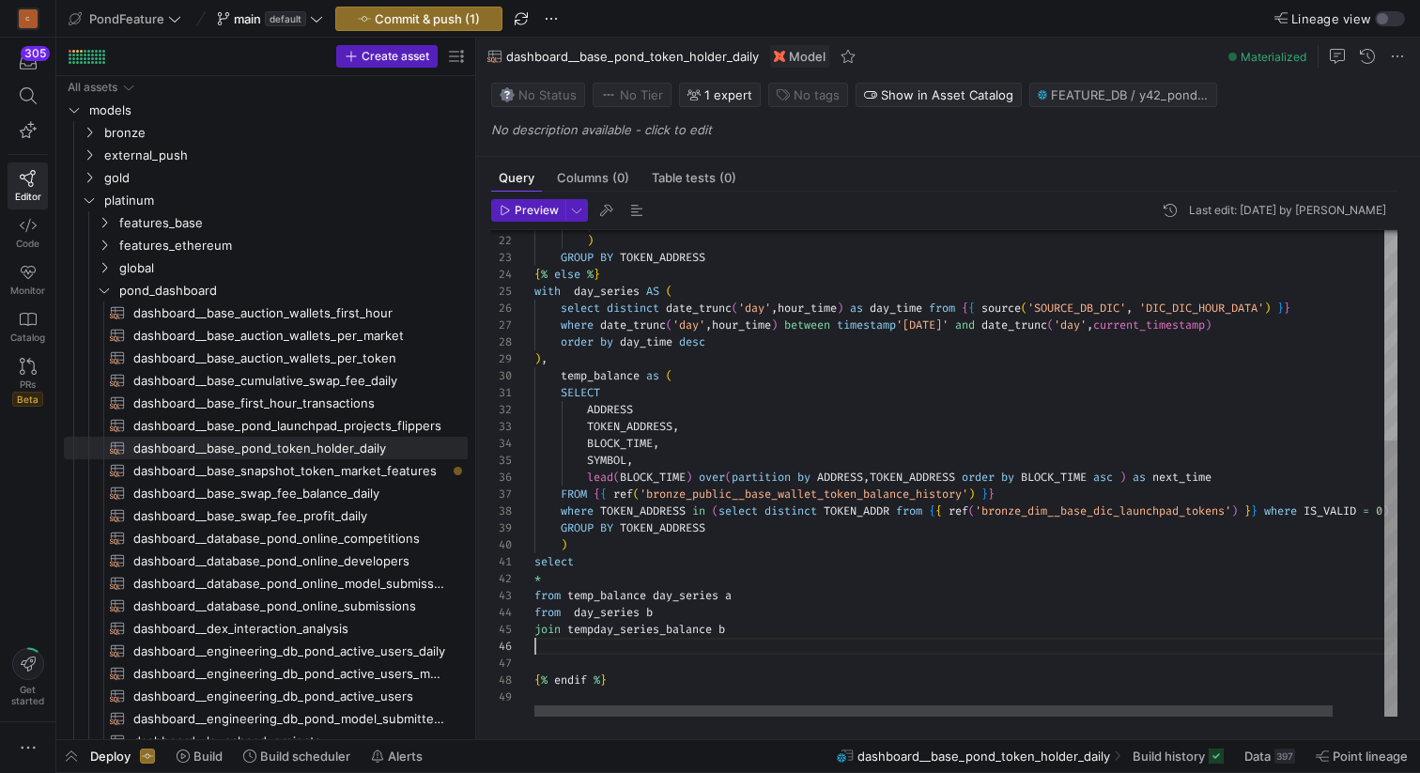
scroll to position [85, 0]
click at [629, 638] on div "SELECT DISTINCT TOKEN_ADDR FROM { { ref ( 'bronze_dim__base_dic_launchpad_token…" at bounding box center [993, 289] width 918 height 855
click at [627, 633] on div "SELECT DISTINCT TOKEN_ADDR FROM { { ref ( 'bronze_dim__base_dic_launchpad_token…" at bounding box center [993, 289] width 918 height 855
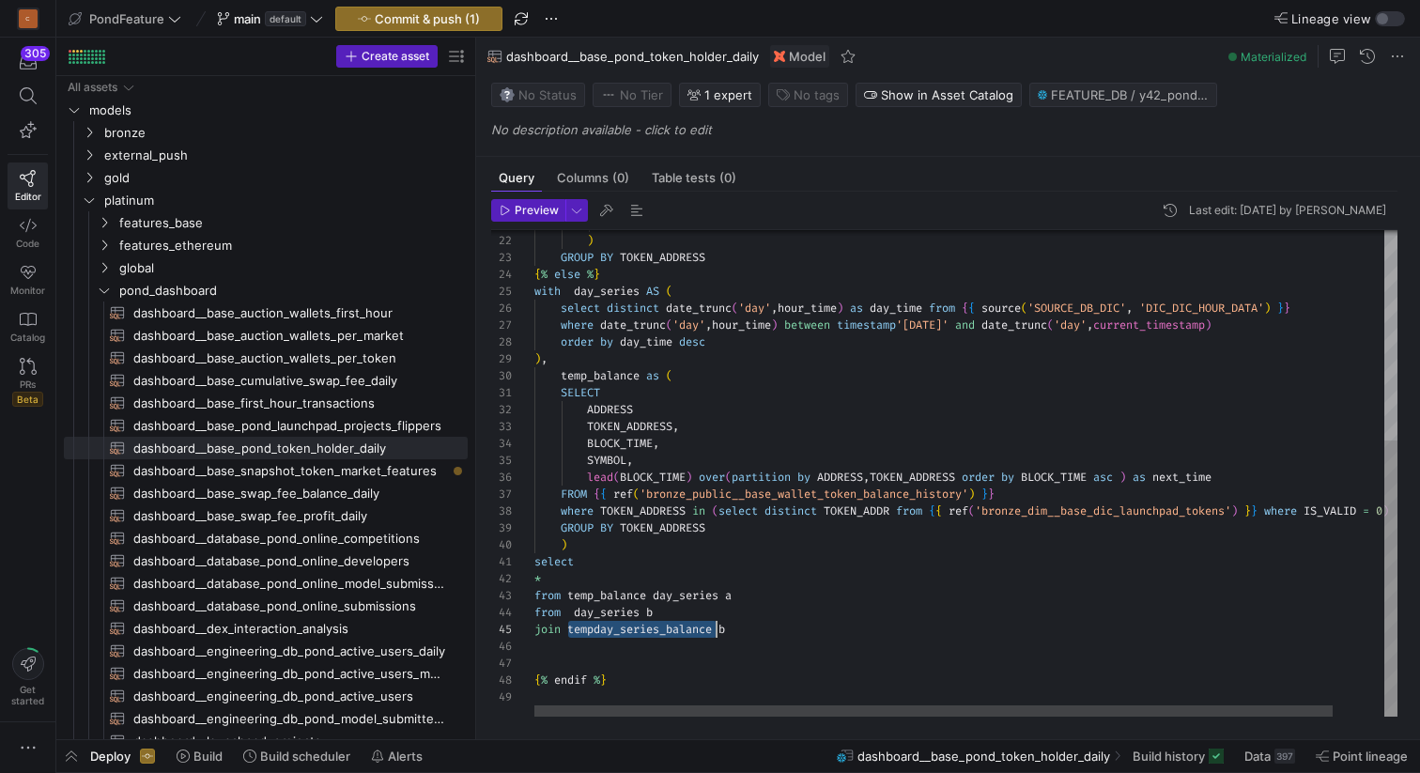
click at [627, 633] on div "SELECT DISTINCT TOKEN_ADDR FROM { { ref ( 'bronze_dim__base_dic_launchpad_token…" at bounding box center [993, 289] width 918 height 855
click at [636, 618] on div "SELECT DISTINCT TOKEN_ADDR FROM { { ref ( 'bronze_dim__base_dic_launchpad_token…" at bounding box center [993, 289] width 918 height 855
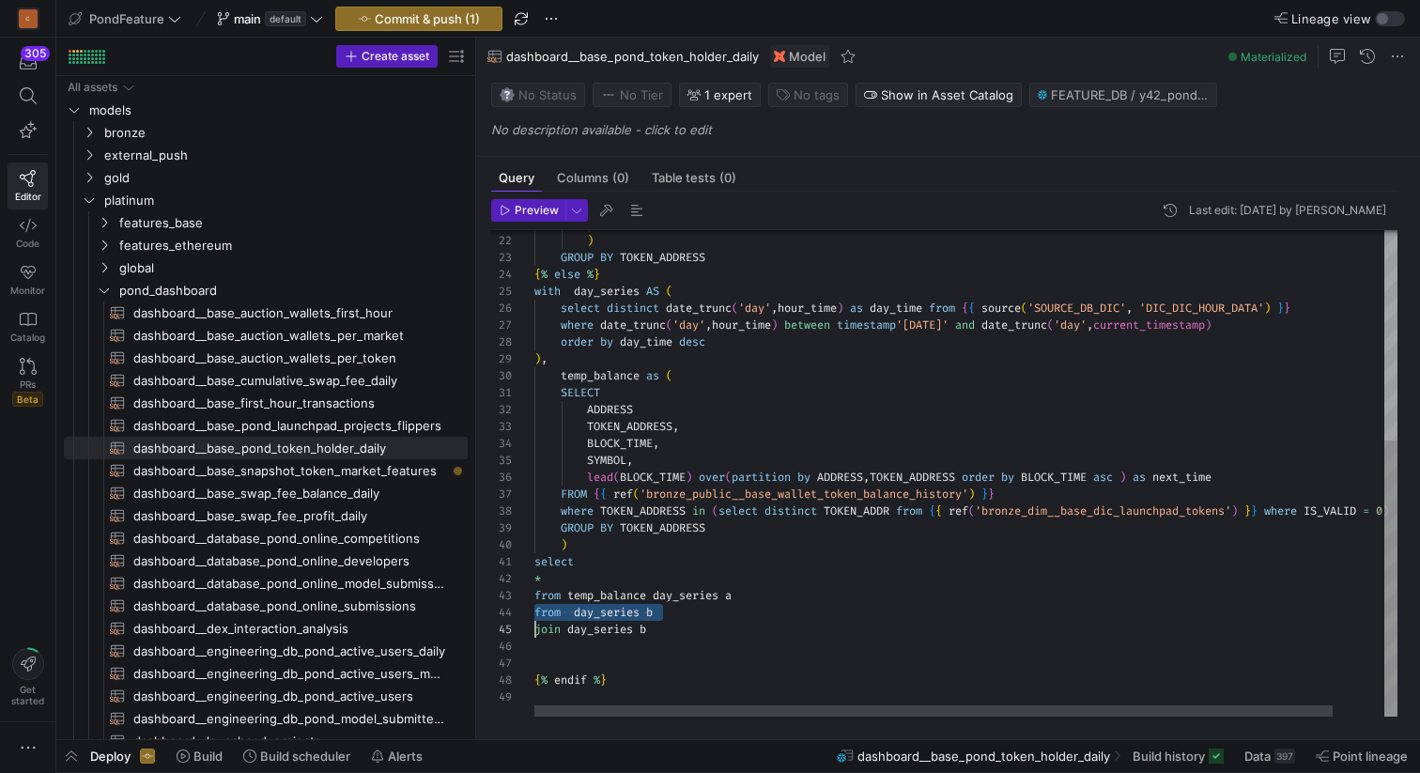
click at [636, 618] on div "SELECT DISTINCT TOKEN_ADDR FROM { { ref ( 'bronze_dim__base_dic_launchpad_token…" at bounding box center [993, 289] width 918 height 855
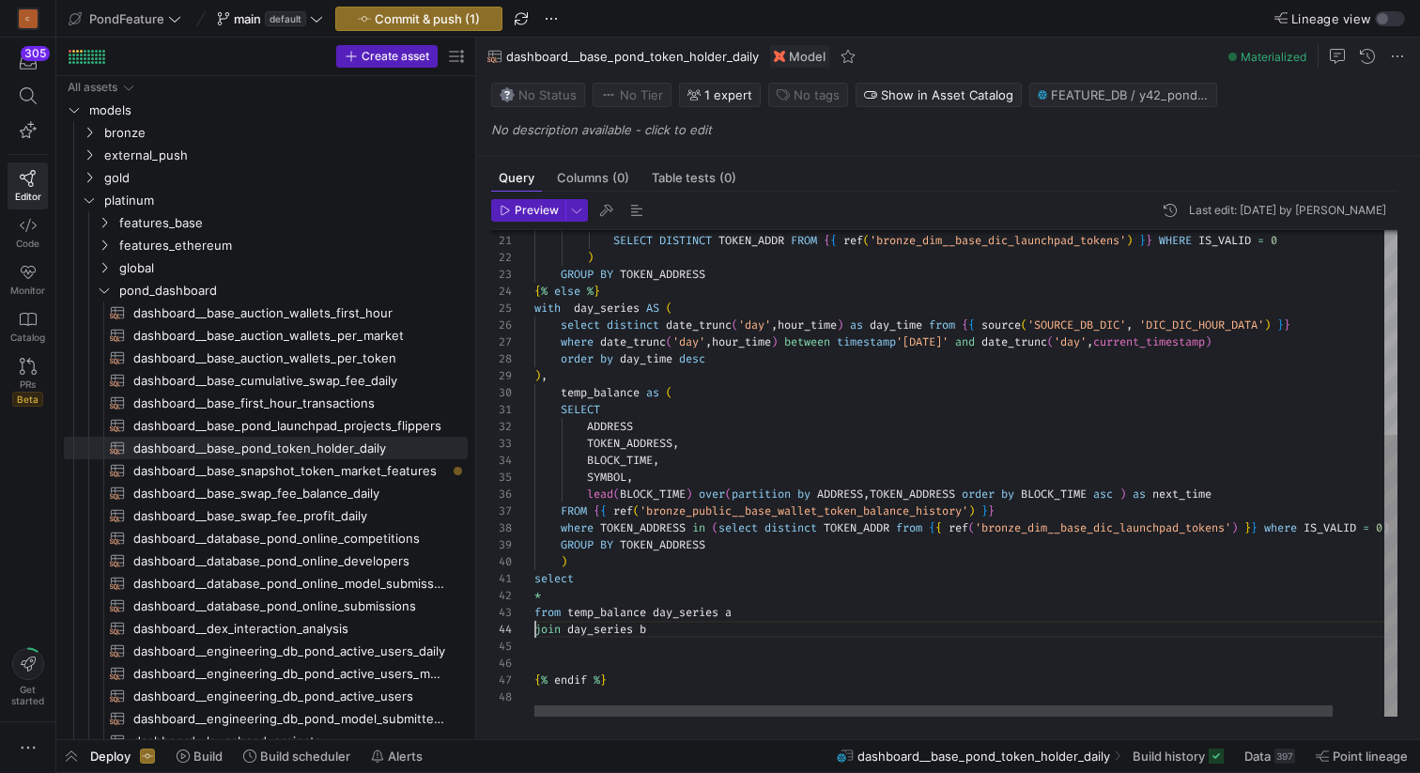
click at [694, 611] on div "SELECT DISTINCT TOKEN_ADDR FROM { { ref ( 'bronze_dim__base_dic_launchpad_token…" at bounding box center [993, 298] width 918 height 838
click at [631, 641] on div "SELECT DISTINCT TOKEN_ADDR FROM { { ref ( 'bronze_dim__base_dic_launchpad_token…" at bounding box center [993, 298] width 918 height 838
click at [619, 463] on div "SELECT DISTINCT TOKEN_ADDR FROM { { ref ( 'bronze_dim__base_dic_launchpad_token…" at bounding box center [993, 298] width 918 height 838
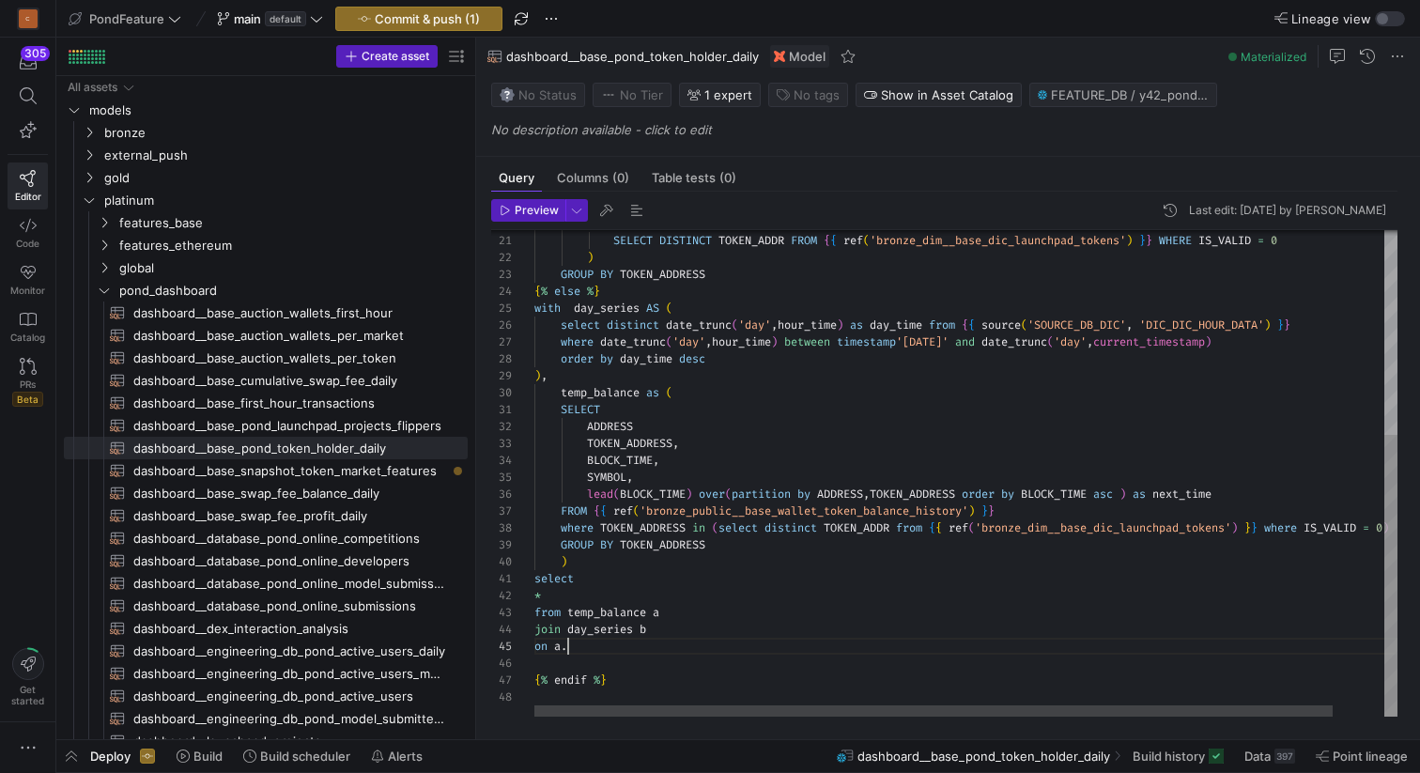
click at [619, 463] on div "SELECT DISTINCT TOKEN_ADDR FROM { { ref ( 'bronze_dim__base_dic_launchpad_token…" at bounding box center [993, 298] width 918 height 838
click at [589, 643] on div "SELECT DISTINCT TOKEN_ADDR FROM { { ref ( 'bronze_dim__base_dic_launchpad_token…" at bounding box center [993, 298] width 918 height 838
click at [551, 643] on div "SELECT DISTINCT TOKEN_ADDR FROM { { ref ( 'bronze_dim__base_dic_launchpad_token…" at bounding box center [993, 298] width 918 height 838
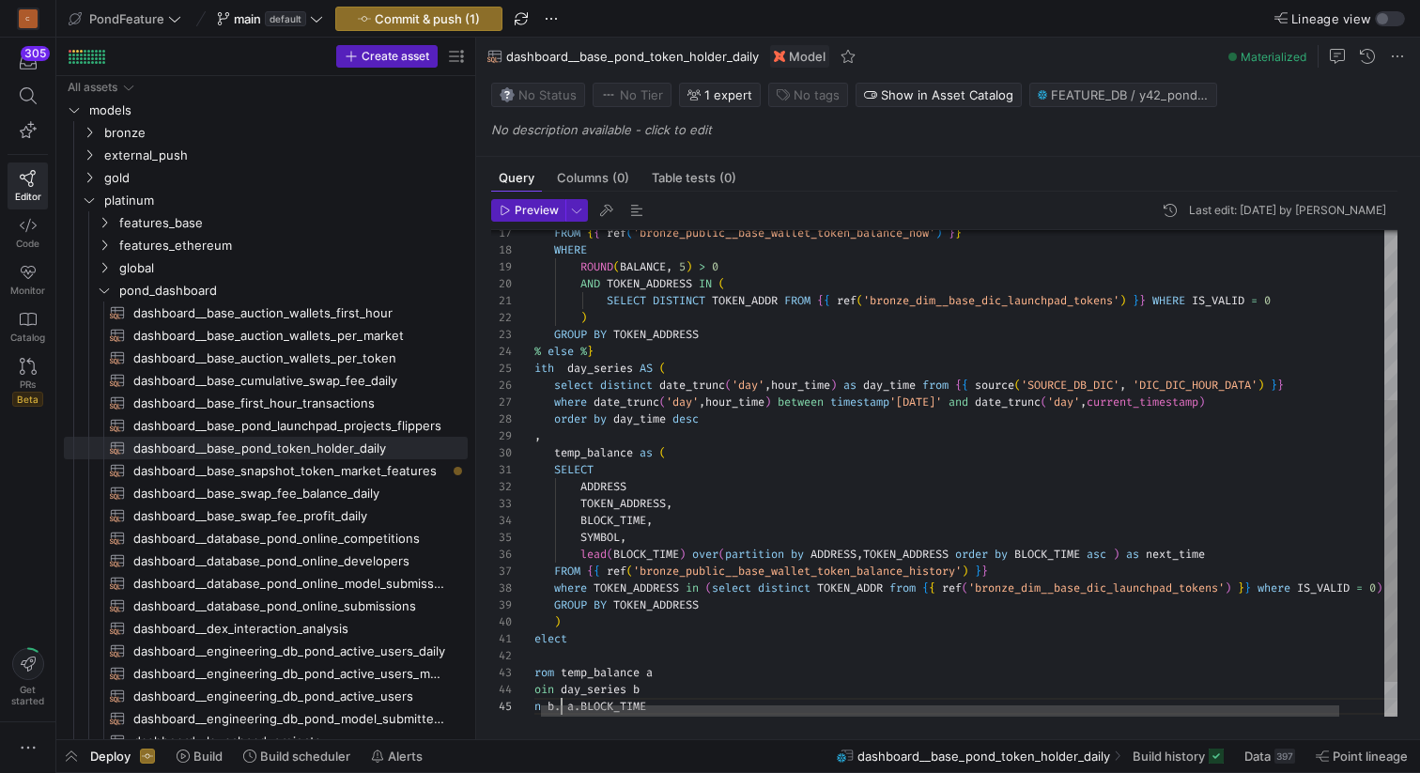
click at [904, 383] on div "SELECT DISTINCT TOKEN_ADDR FROM { { ref ( 'bronze_dim__base_dic_launchpad_token…" at bounding box center [987, 358] width 918 height 838
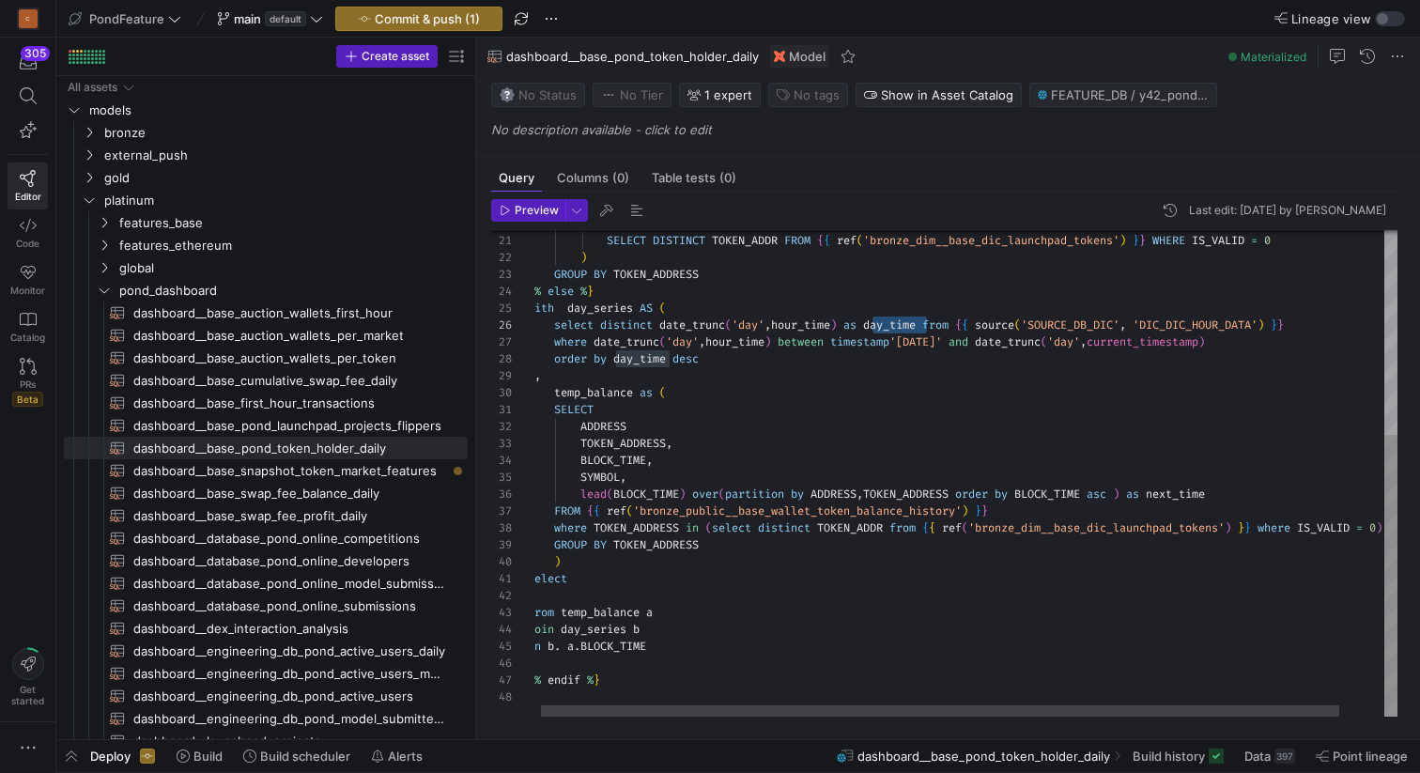
click at [563, 641] on div "SELECT DISTINCT TOKEN_ADDR FROM { { ref ( 'bronze_dim__base_dic_launchpad_token…" at bounding box center [987, 298] width 918 height 838
click at [624, 663] on div "SELECT DISTINCT TOKEN_ADDR FROM { { ref ( 'bronze_dim__base_dic_launchpad_token…" at bounding box center [987, 298] width 918 height 838
click at [620, 661] on div "SELECT DISTINCT TOKEN_ADDR FROM { { ref ( 'bronze_dim__base_dic_launchpad_token…" at bounding box center [993, 298] width 918 height 838
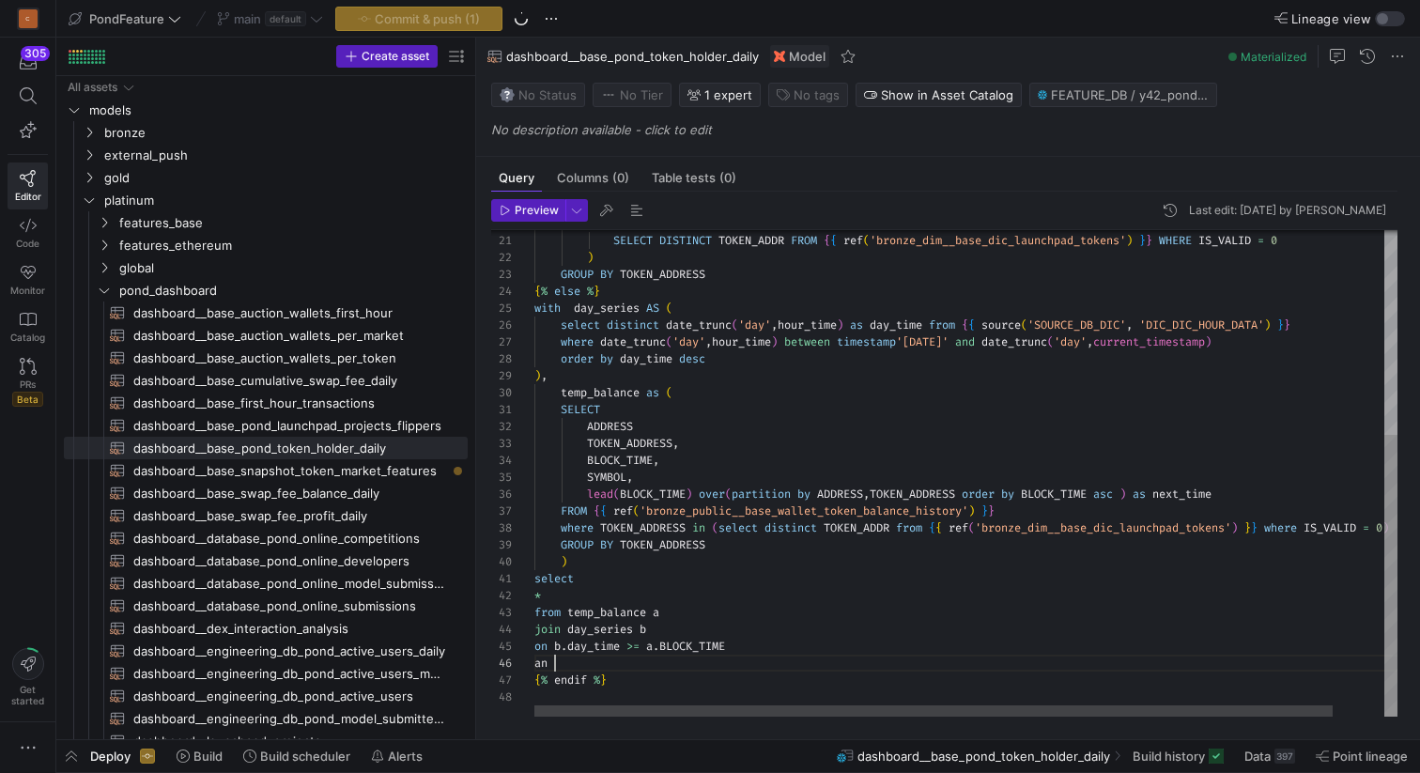
type textarea "select * from temp_balance a join day_series b on [DOMAIN_NAME]_time >= a.BLOCK…"
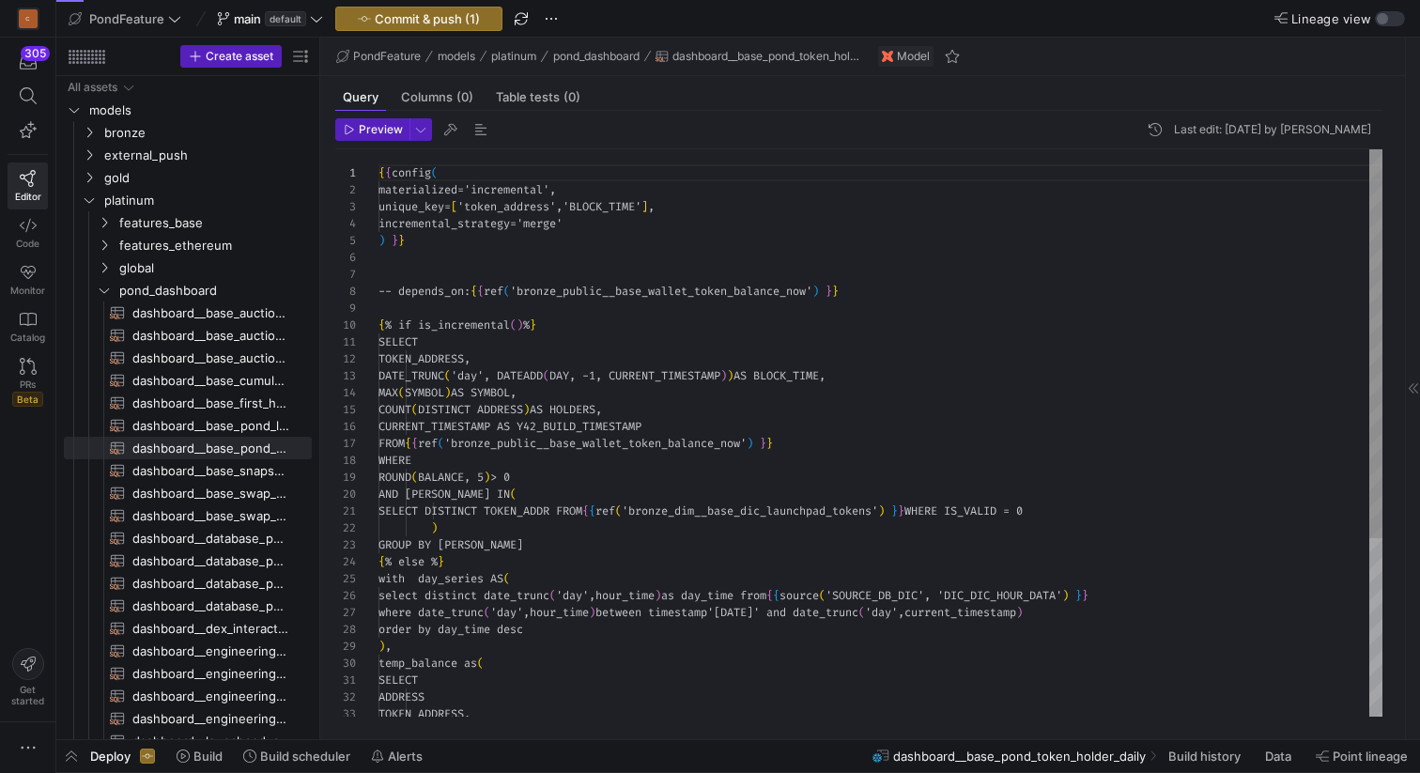
scroll to position [169, 0]
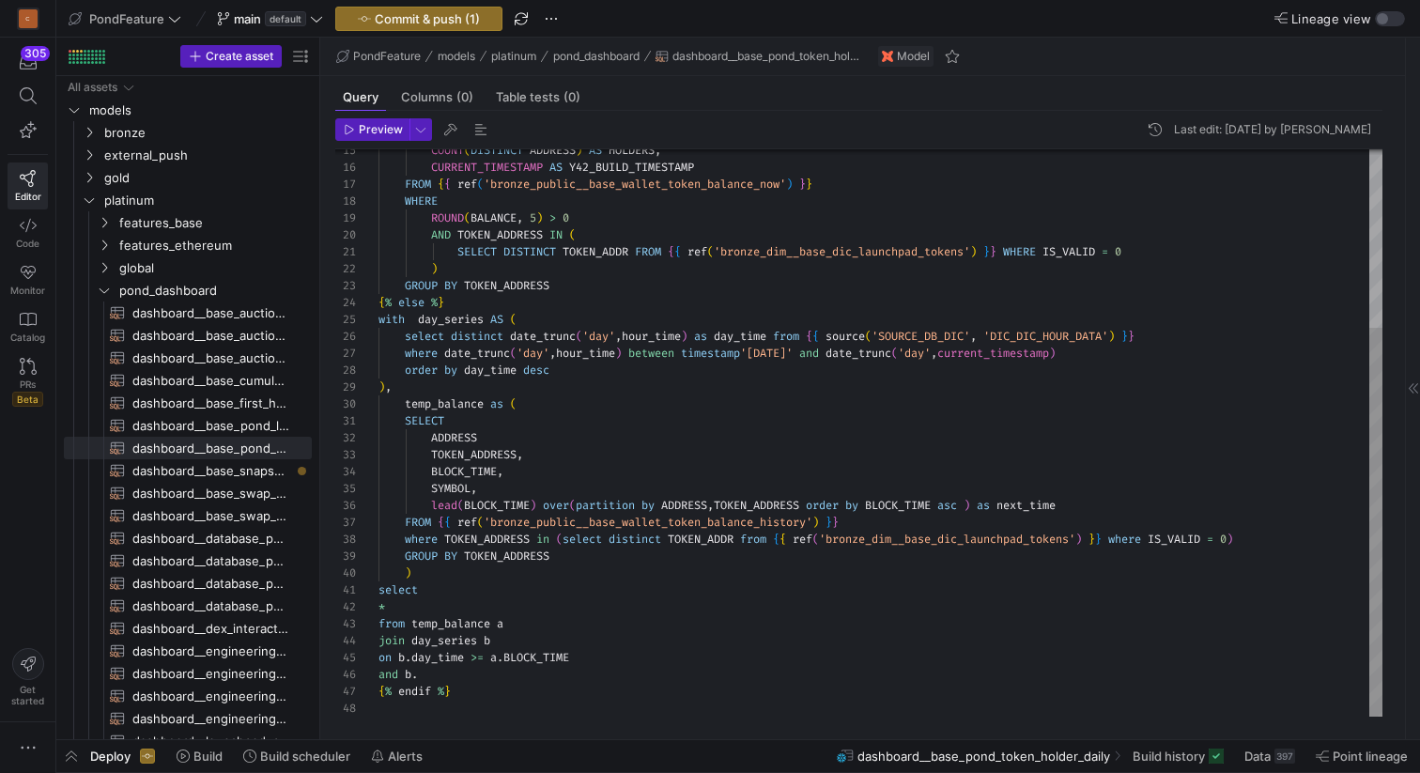
click at [442, 671] on div "COUNT ( DISTINCT ADDRESS ) AS HOLDERS , CURRENT_TIMESTAMP AS Y42_BUILD_TIMESTAM…" at bounding box center [880, 303] width 1004 height 826
click at [521, 660] on div "COUNT ( DISTINCT ADDRESS ) AS HOLDERS , CURRENT_TIMESTAMP AS Y42_BUILD_TIMESTAM…" at bounding box center [880, 303] width 1004 height 826
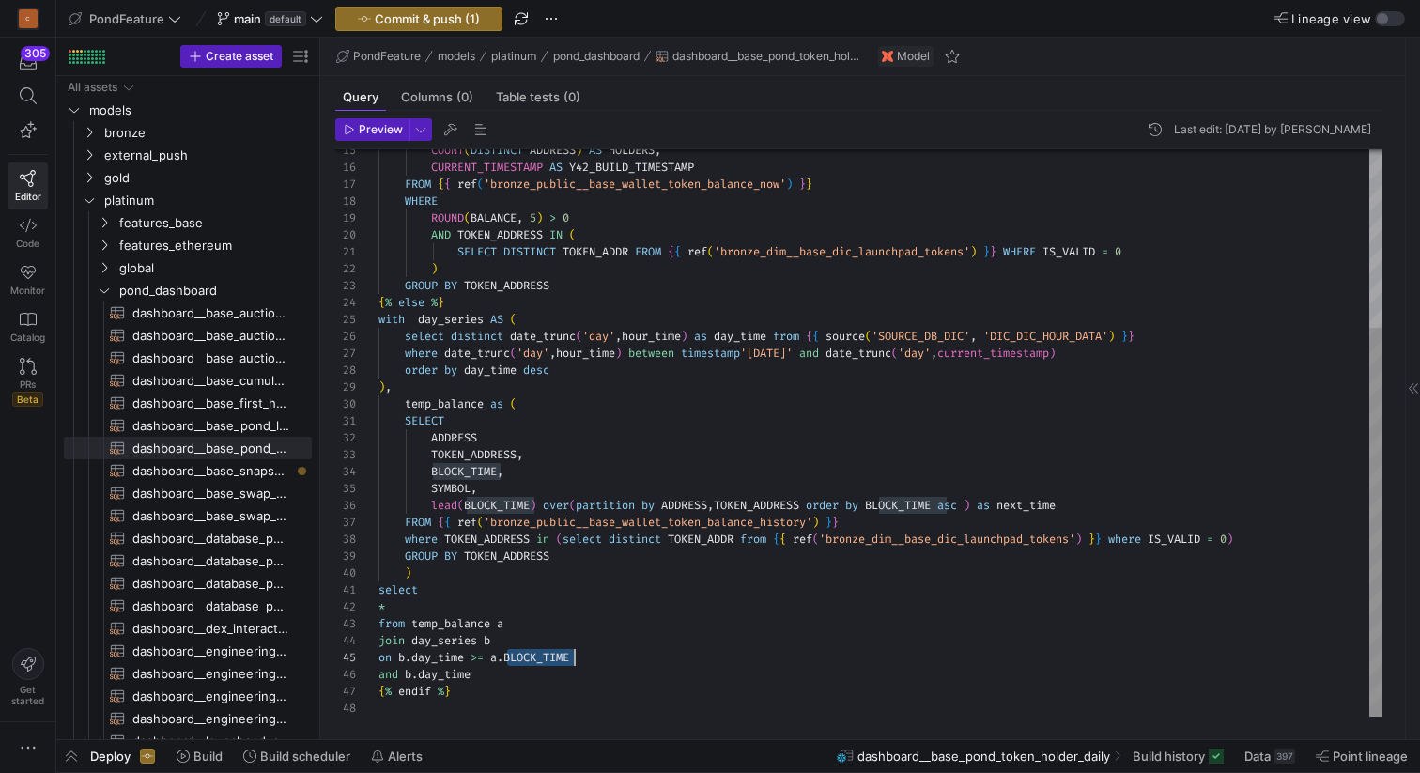
click at [486, 674] on div "COUNT ( DISTINCT ADDRESS ) AS HOLDERS , CURRENT_TIMESTAMP AS Y42_BUILD_TIMESTAM…" at bounding box center [880, 303] width 1004 height 826
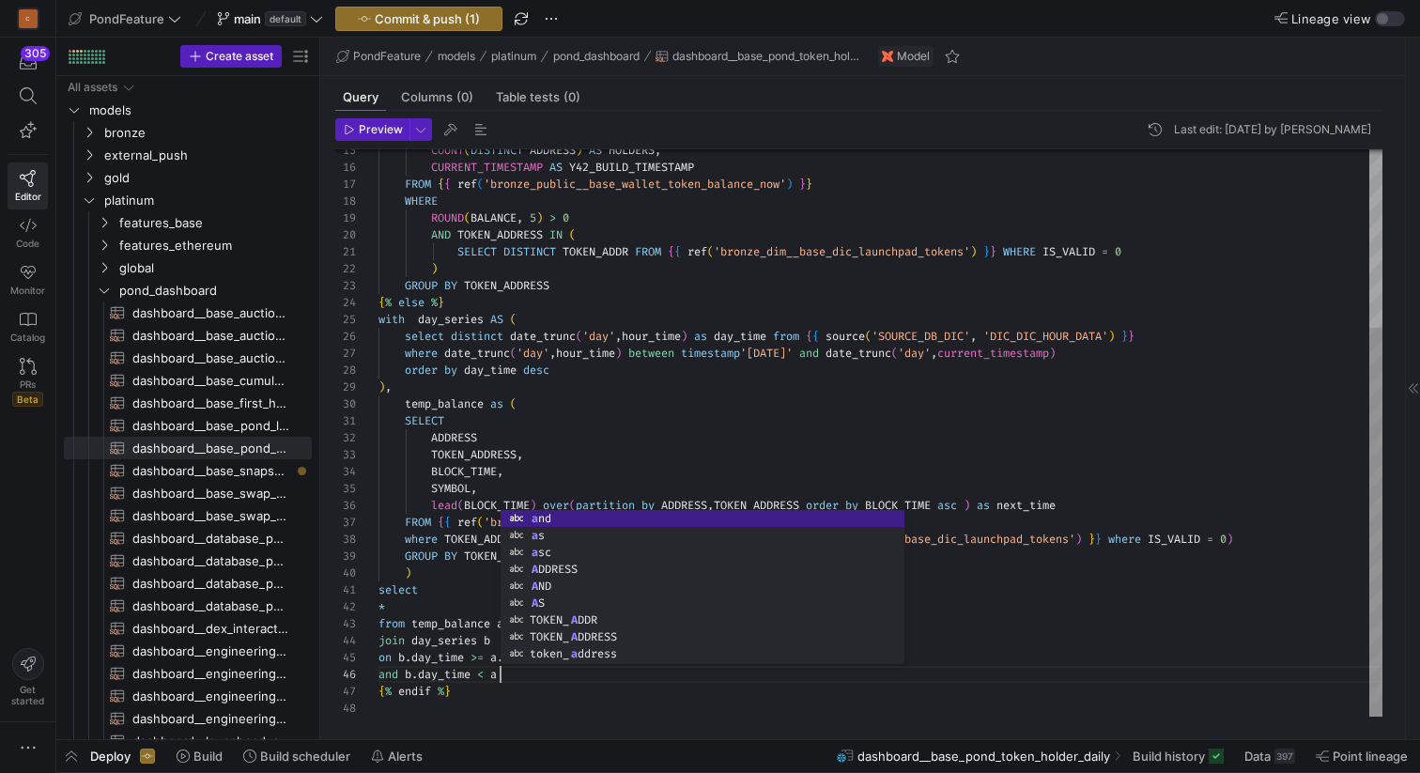
scroll to position [85, 129]
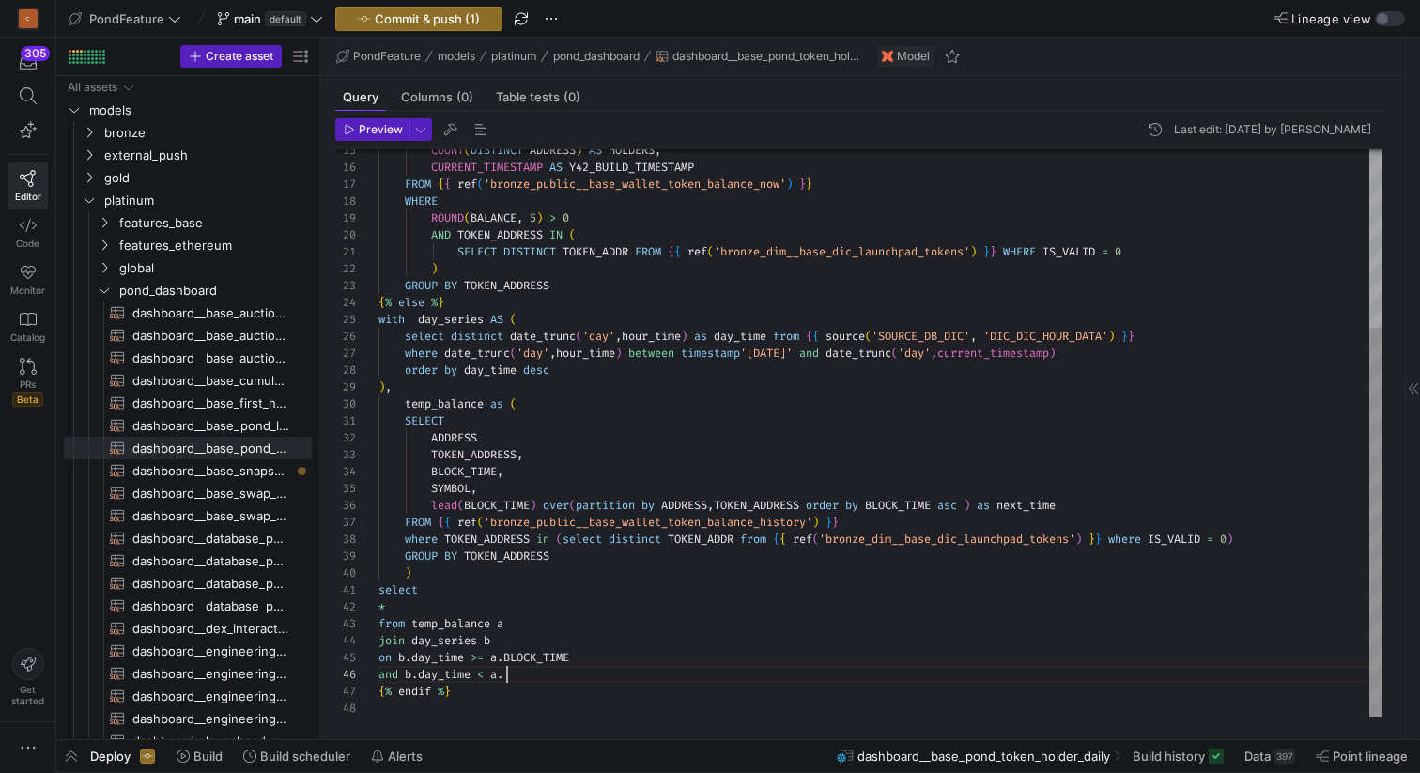
click at [1045, 511] on div "COUNT ( DISTINCT ADDRESS ) AS HOLDERS , CURRENT_TIMESTAMP AS Y42_BUILD_TIMESTAM…" at bounding box center [880, 303] width 1004 height 826
click at [581, 670] on div "COUNT ( DISTINCT ADDRESS ) AS HOLDERS , CURRENT_TIMESTAMP AS Y42_BUILD_TIMESTAM…" at bounding box center [880, 303] width 1004 height 826
click at [239, 495] on span "dashboard__base_swap_fee_balance_daily​​​​​​​​​​" at bounding box center [211, 494] width 158 height 22
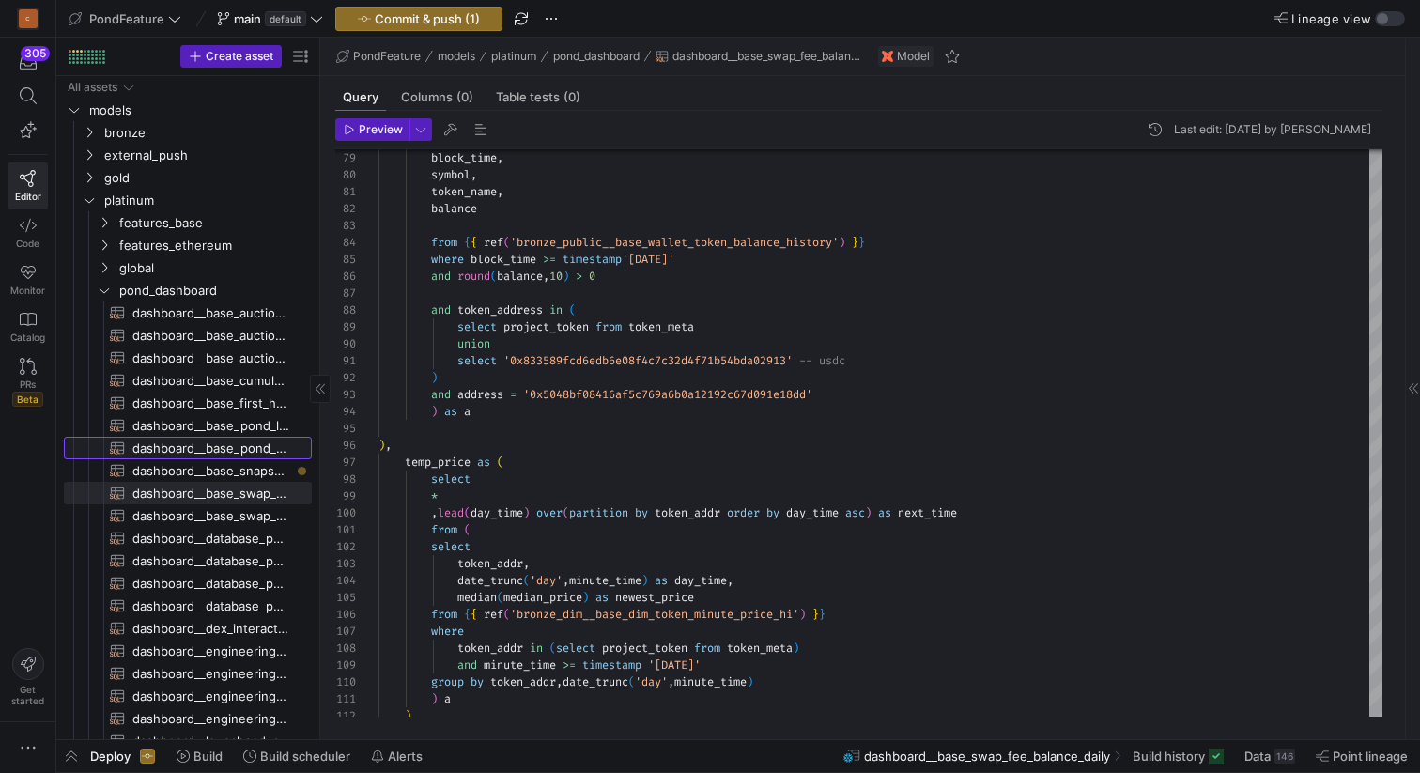
click at [231, 449] on span "dashboard__base_pond_token_holder_daily​​​​​​​​​​" at bounding box center [211, 449] width 158 height 22
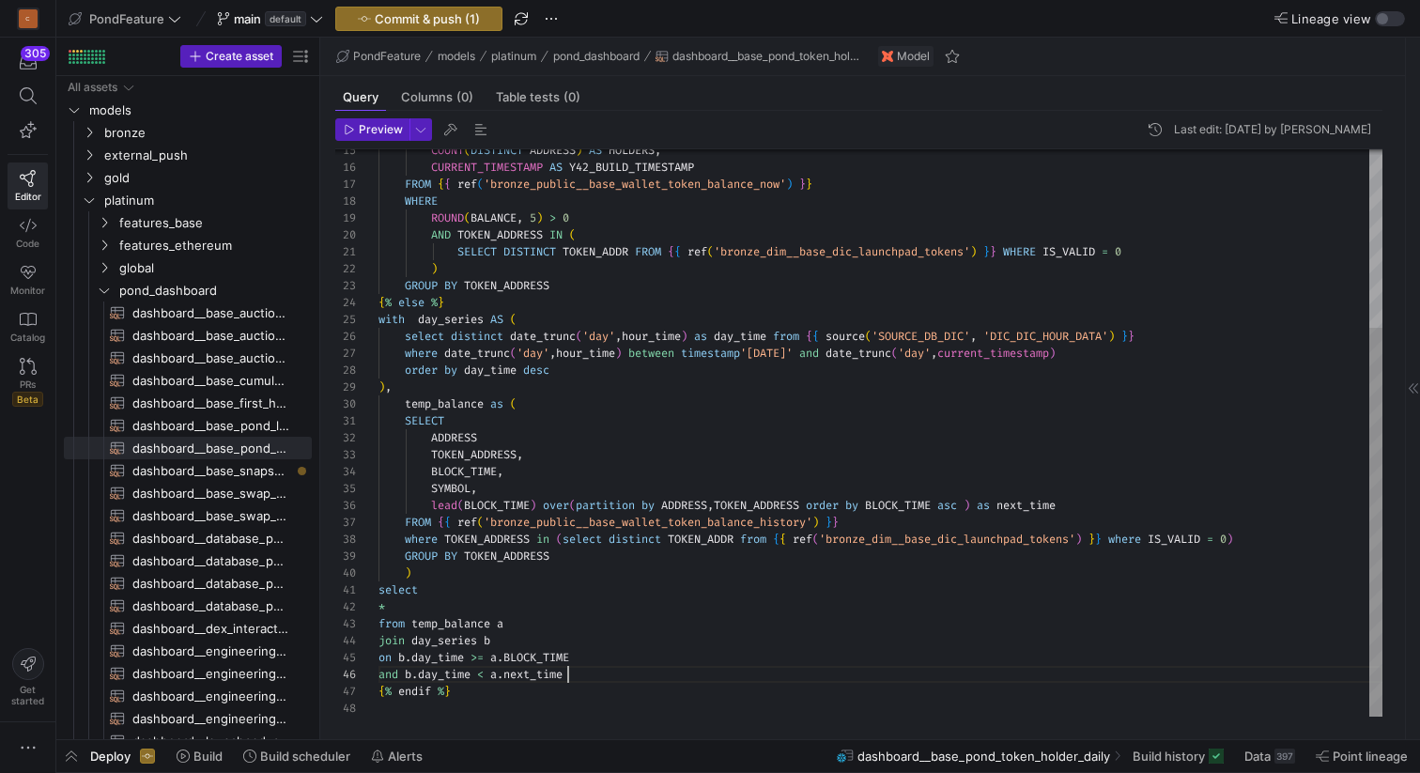
click at [589, 680] on div "COUNT ( DISTINCT ADDRESS ) AS HOLDERS , CURRENT_TIMESTAMP AS Y42_BUILD_TIMESTAM…" at bounding box center [880, 303] width 1004 height 826
click at [448, 611] on div "COUNT ( DISTINCT ADDRESS ) AS HOLDERS , CURRENT_TIMESTAMP AS Y42_BUILD_TIMESTAM…" at bounding box center [880, 303] width 1004 height 826
drag, startPoint x: 487, startPoint y: 484, endPoint x: 372, endPoint y: 441, distance: 123.0
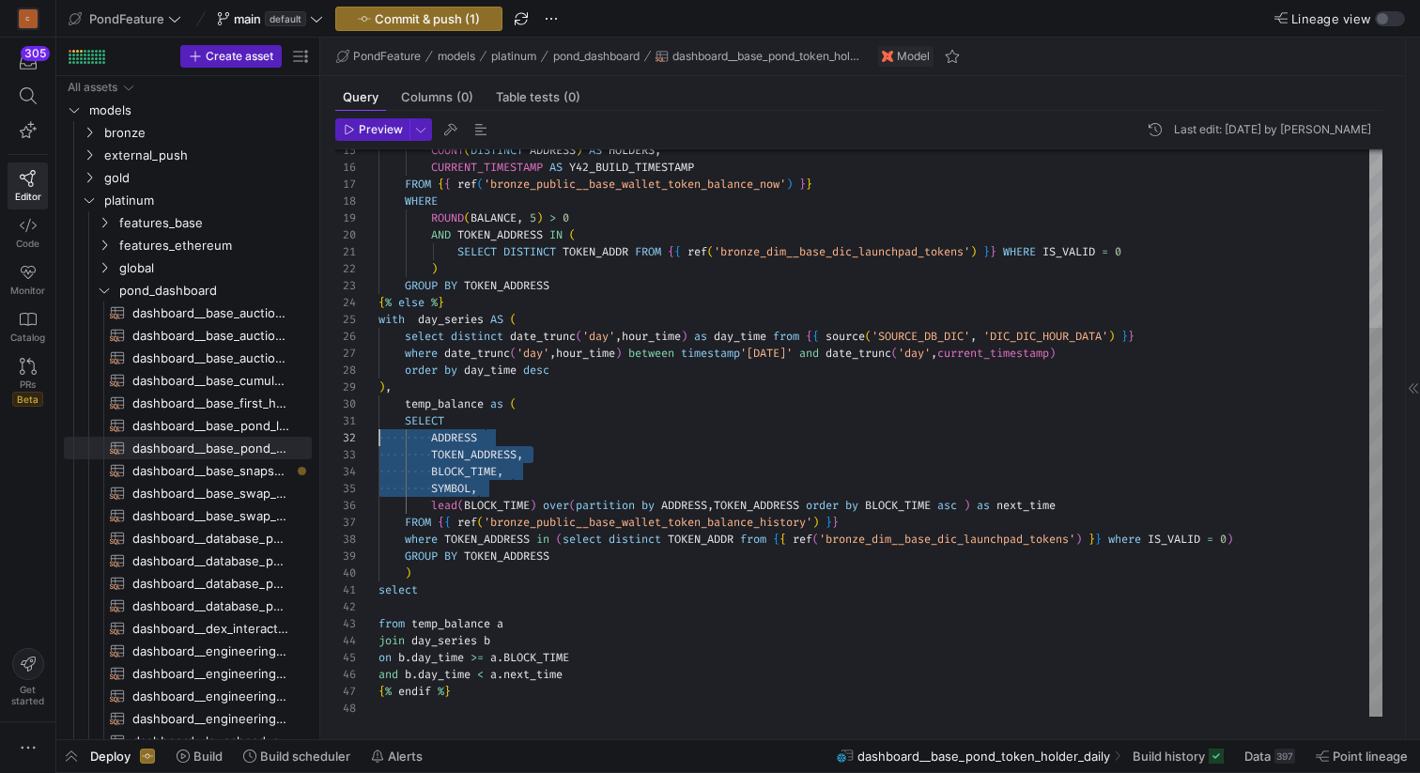
click at [378, 441] on div "COUNT ( DISTINCT ADDRESS ) AS HOLDERS , CURRENT_TIMESTAMP AS Y42_BUILD_TIMESTAM…" at bounding box center [880, 303] width 1004 height 826
click at [421, 606] on div "COUNT ( DISTINCT ADDRESS ) AS HOLDERS , CURRENT_TIMESTAMP AS Y42_BUILD_TIMESTAM…" at bounding box center [880, 303] width 1004 height 826
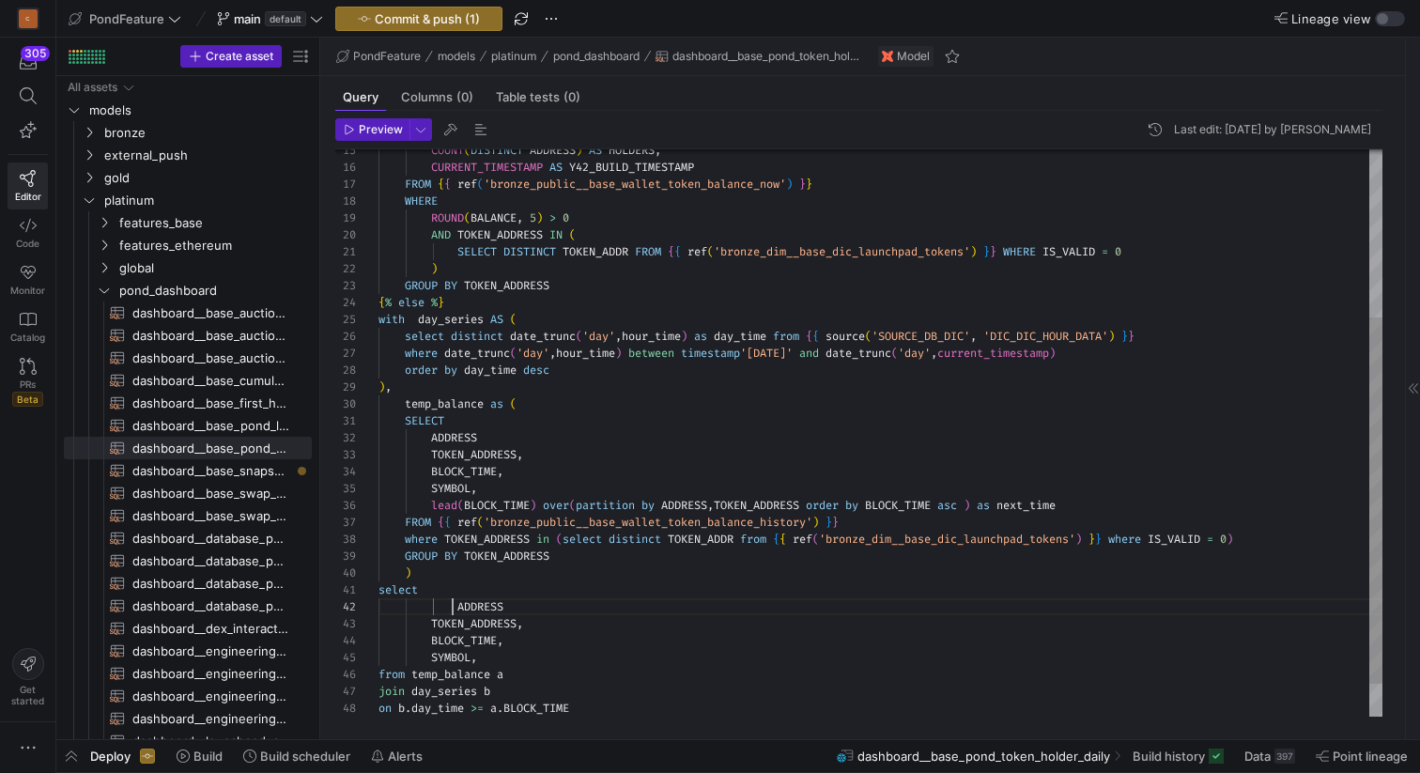
click at [455, 606] on div "COUNT ( DISTINCT ADDRESS ) AS HOLDERS , CURRENT_TIMESTAMP AS Y42_BUILD_TIMESTAM…" at bounding box center [880, 328] width 1004 height 877
drag, startPoint x: 507, startPoint y: 654, endPoint x: 433, endPoint y: 605, distance: 88.8
click at [433, 605] on div "COUNT ( DISTINCT ADDRESS ) AS HOLDERS , CURRENT_TIMESTAMP AS Y42_BUILD_TIMESTAM…" at bounding box center [880, 328] width 1004 height 877
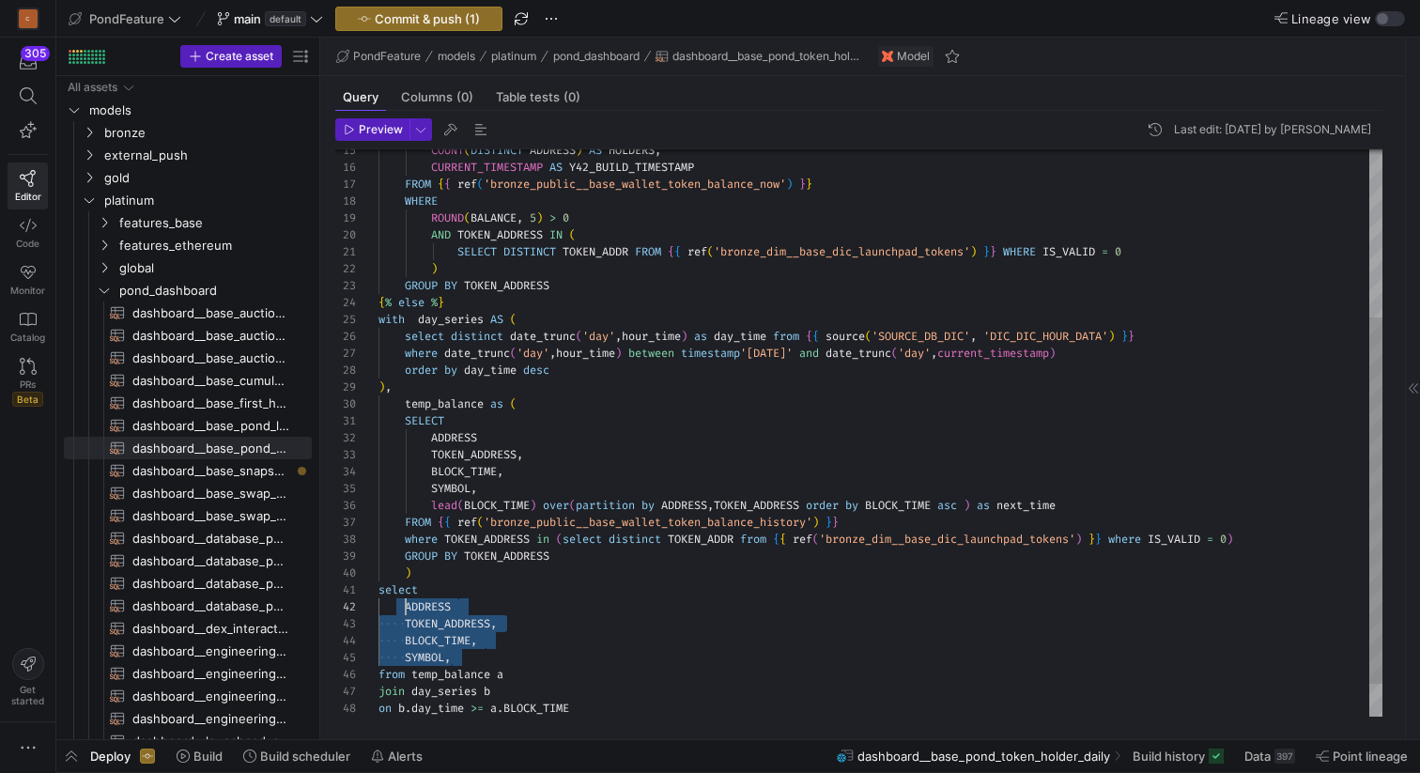
click at [407, 605] on div "COUNT ( DISTINCT ADDRESS ) AS HOLDERS , CURRENT_TIMESTAMP AS Y42_BUILD_TIMESTAM…" at bounding box center [880, 328] width 1004 height 877
click at [406, 616] on div "COUNT ( DISTINCT ADDRESS ) AS HOLDERS , CURRENT_TIMESTAMP AS Y42_BUILD_TIMESTAM…" at bounding box center [880, 328] width 1004 height 877
click at [407, 637] on div "COUNT ( DISTINCT ADDRESS ) AS HOLDERS , CURRENT_TIMESTAMP AS Y42_BUILD_TIMESTAM…" at bounding box center [880, 328] width 1004 height 877
click at [407, 657] on div "COUNT ( DISTINCT ADDRESS ) AS HOLDERS , CURRENT_TIMESTAMP AS Y42_BUILD_TIMESTAM…" at bounding box center [880, 328] width 1004 height 877
click at [478, 655] on div "COUNT ( DISTINCT ADDRESS ) AS HOLDERS , CURRENT_TIMESTAMP AS Y42_BUILD_TIMESTAM…" at bounding box center [880, 328] width 1004 height 877
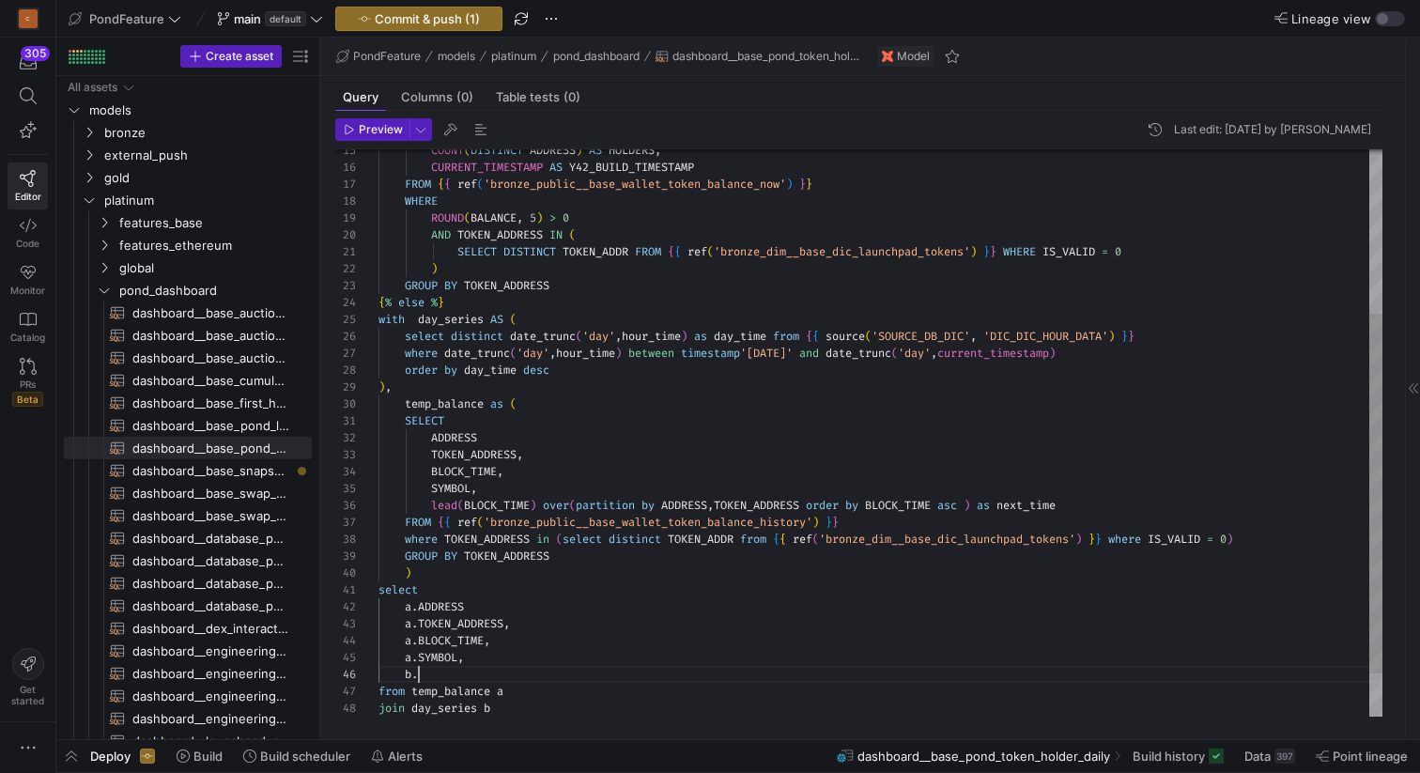
scroll to position [85, 40]
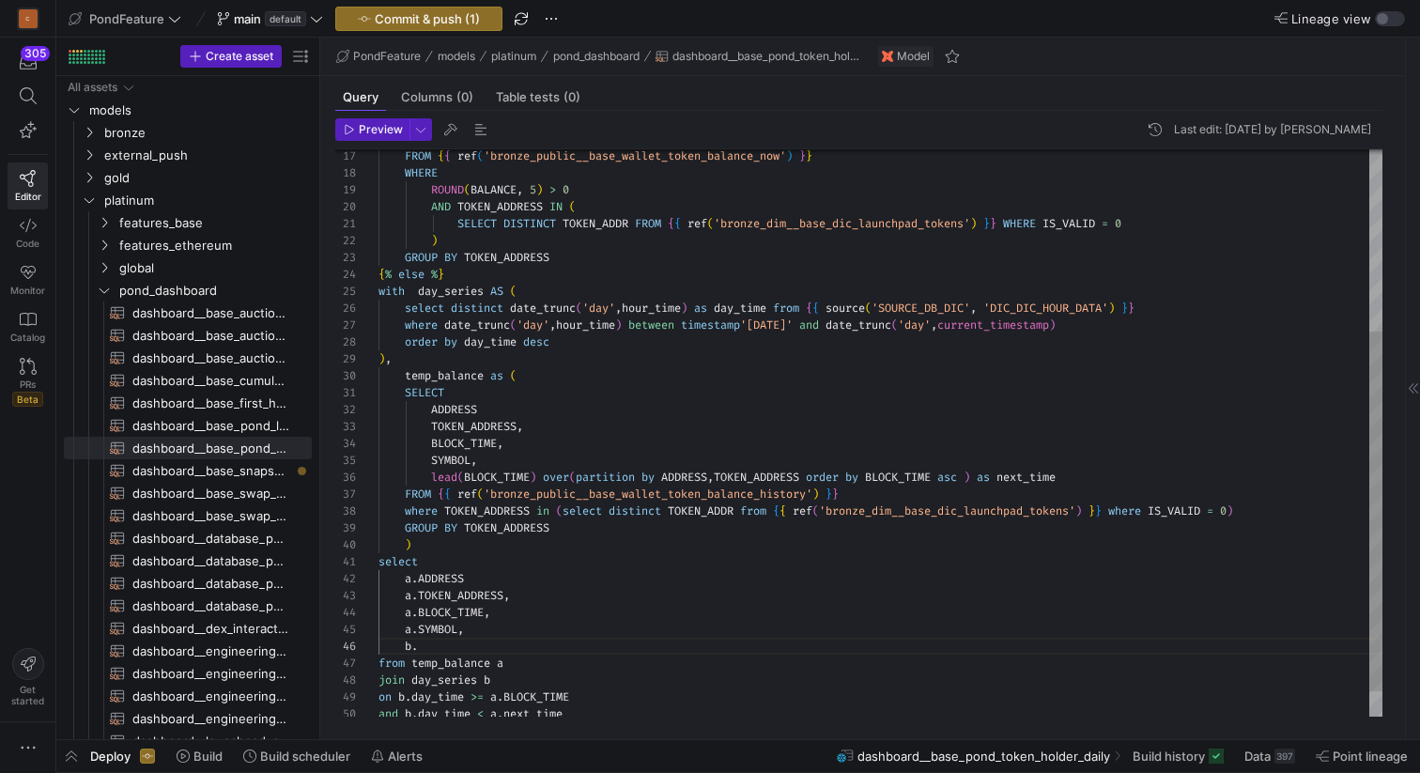
click at [442, 691] on div "FROM { { ref ( 'bronze_public__base_wallet_token_balance_now' ) } } WHERE ROUND…" at bounding box center [880, 309] width 1004 height 894
click at [413, 609] on div "FROM { { ref ( 'bronze_public__base_wallet_token_balance_now' ) } } WHERE ROUND…" at bounding box center [880, 309] width 1004 height 894
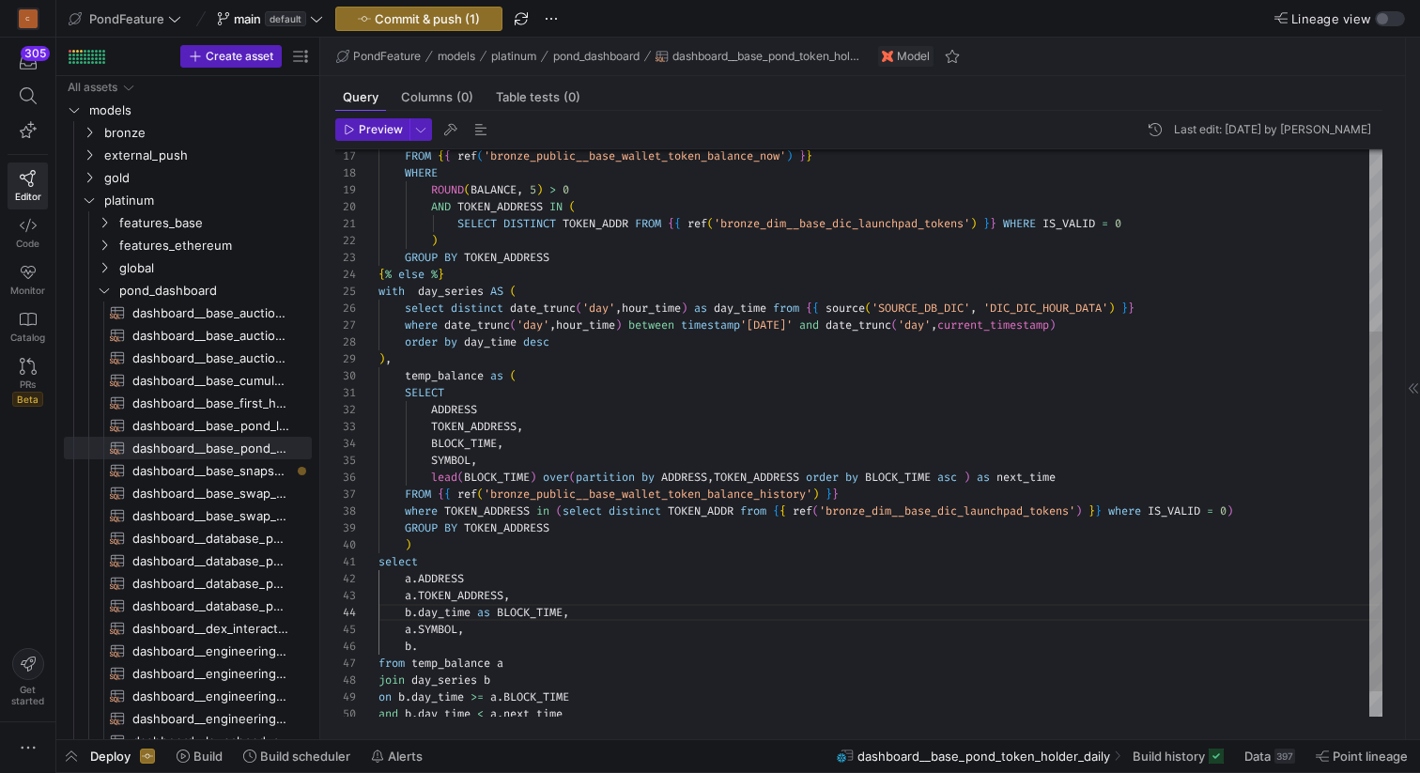
click at [455, 649] on div "FROM { { ref ( 'bronze_public__base_wallet_token_balance_now' ) } } WHERE ROUND…" at bounding box center [880, 309] width 1004 height 894
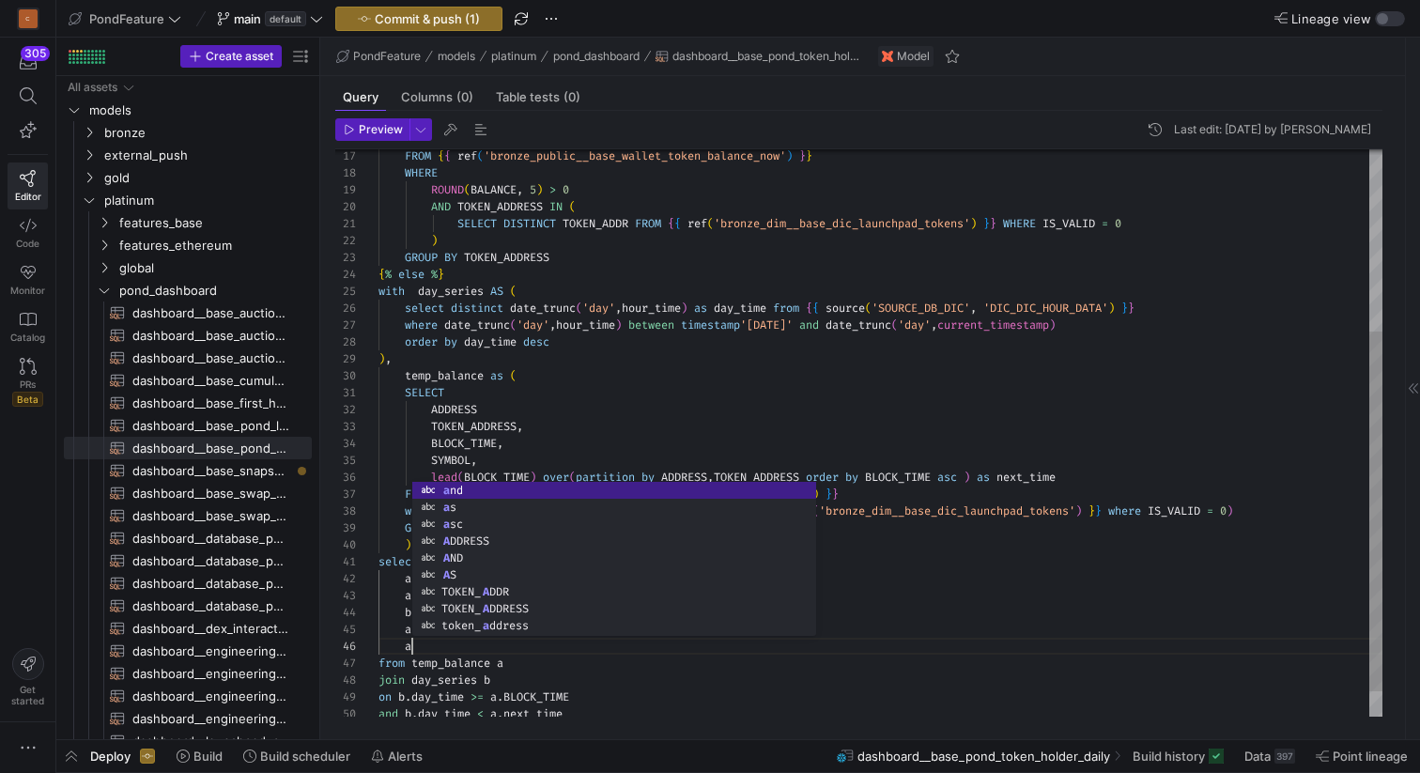
scroll to position [85, 40]
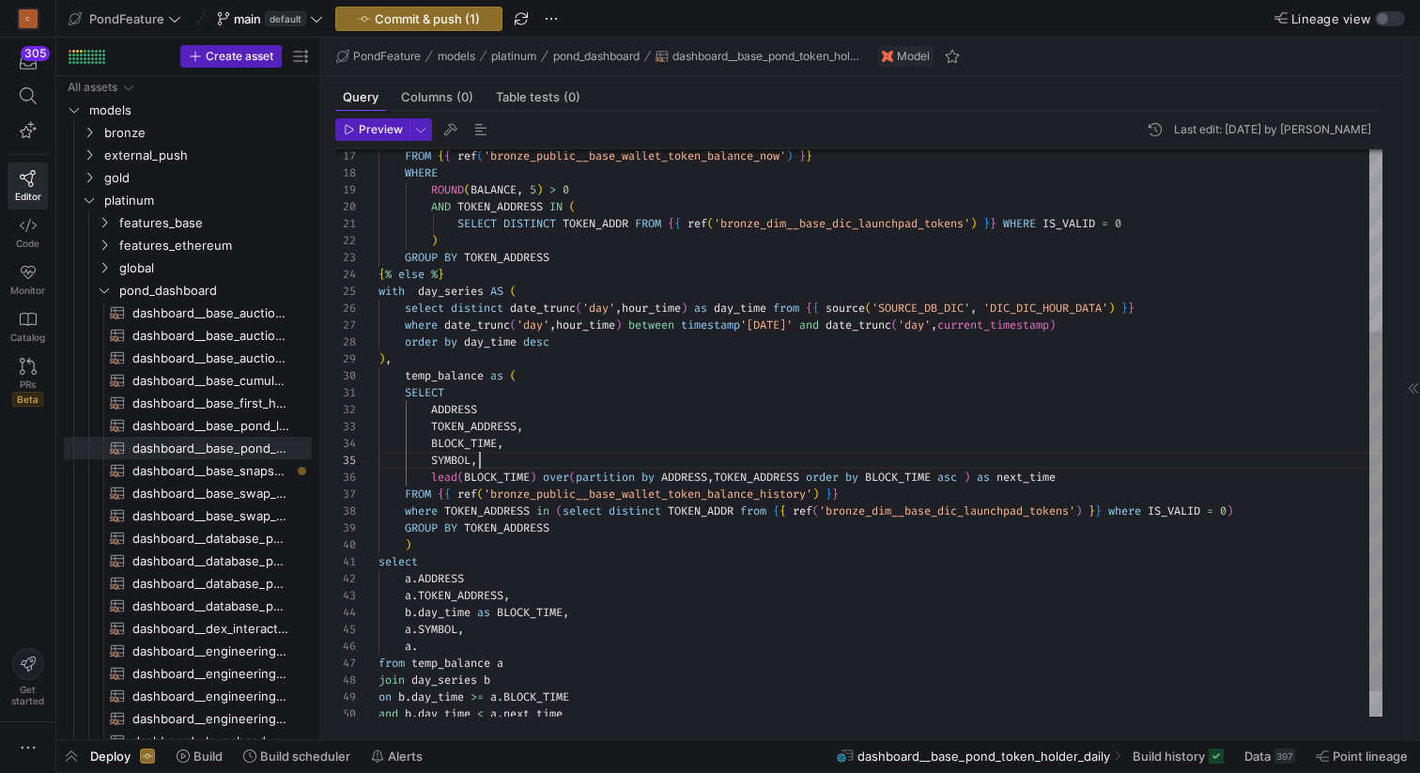
click at [532, 467] on div "FROM { { ref ( 'bronze_public__base_wallet_token_balance_now' ) } } WHERE ROUND…" at bounding box center [880, 309] width 1004 height 894
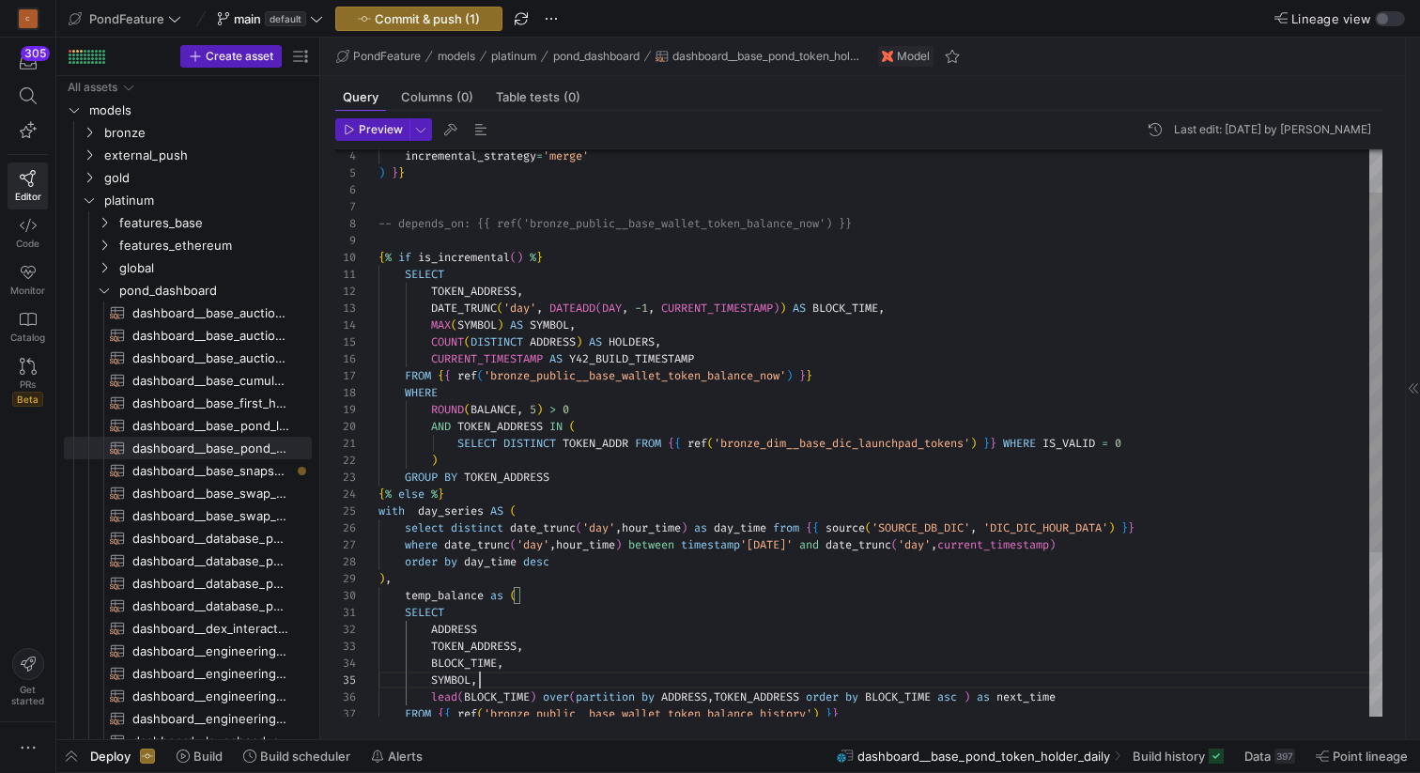
click at [506, 406] on div "FROM { { ref ( 'bronze_public__base_wallet_token_balance_now' ) } } WHERE ROUND…" at bounding box center [880, 529] width 1004 height 894
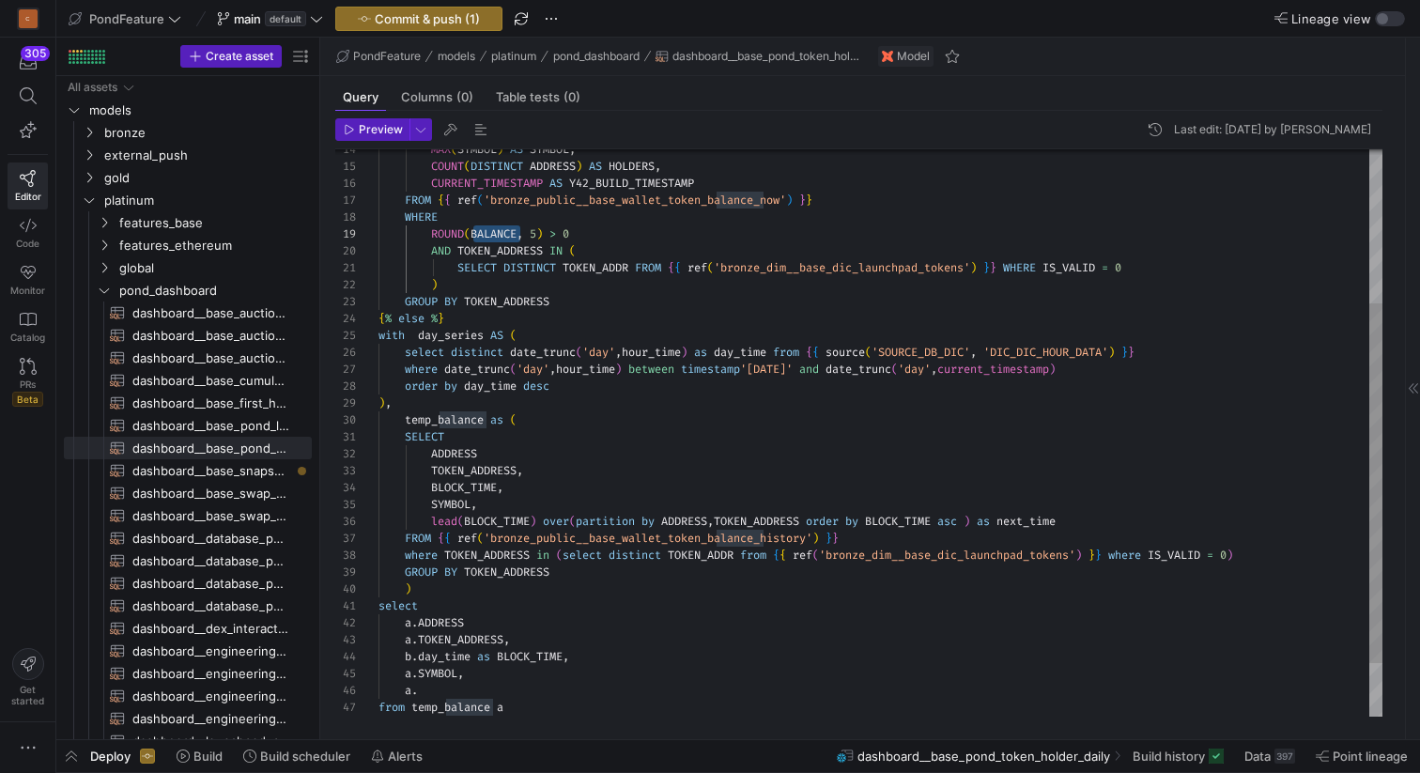
click at [496, 503] on div "FROM { { ref ( 'bronze_public__base_wallet_token_balance_now' ) } } WHERE ROUND…" at bounding box center [880, 353] width 1004 height 894
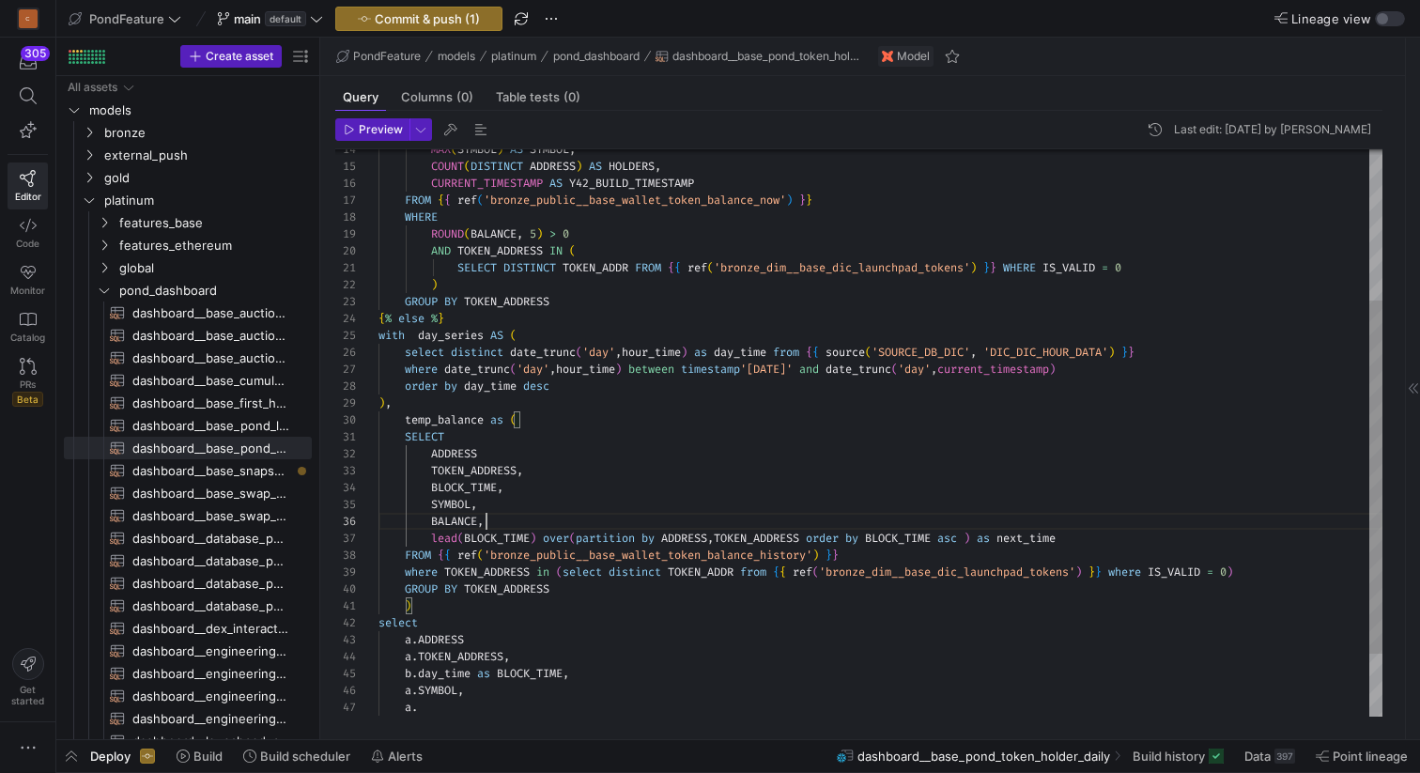
scroll to position [85, 108]
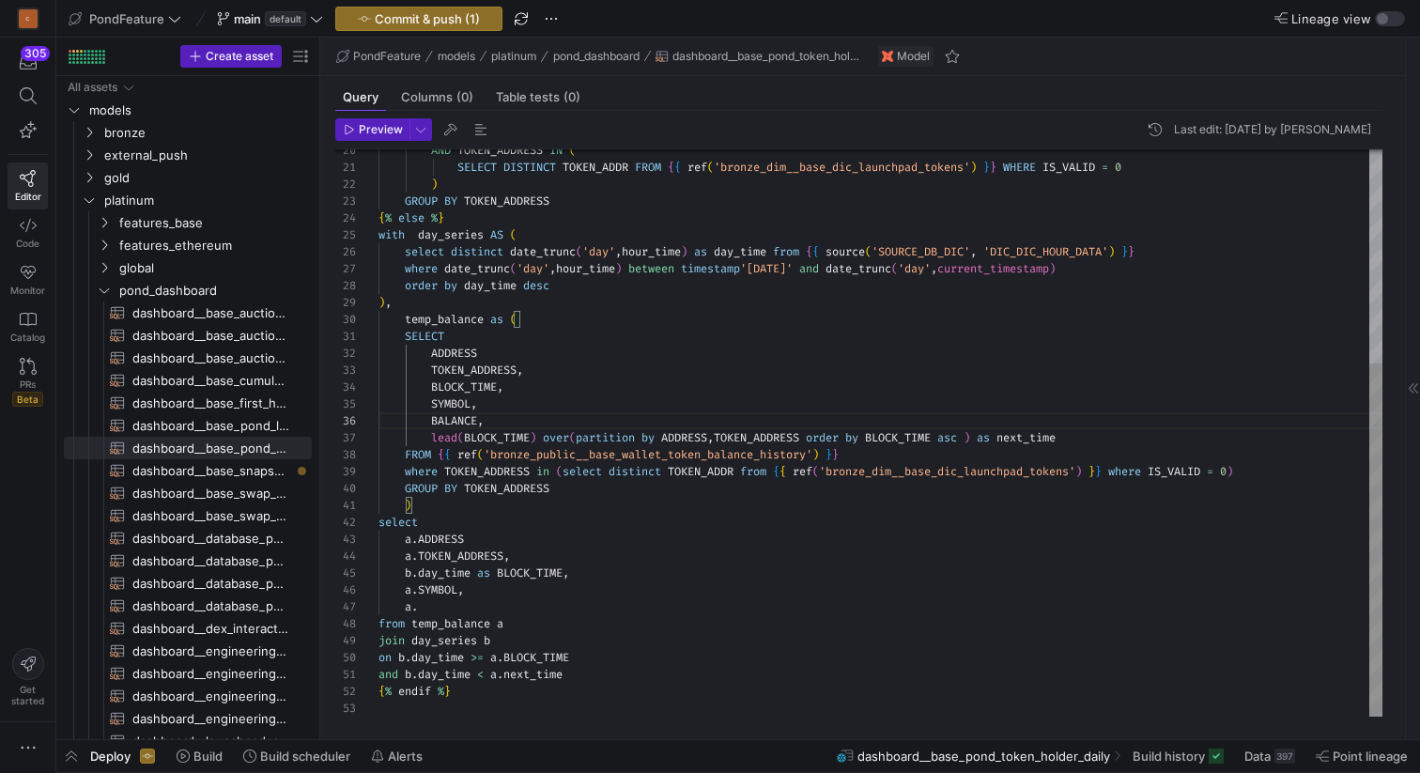
click at [461, 602] on div "AND TOKEN_ADDRESS IN ( SELECT DISTINCT TOKEN_ADDR FROM { { ref ( 'bronze_dim__b…" at bounding box center [880, 261] width 1004 height 911
click at [583, 675] on div "AND TOKEN_ADDRESS IN ( SELECT DISTINCT TOKEN_ADDR FROM { { ref ( 'bronze_dim__b…" at bounding box center [880, 261] width 1004 height 911
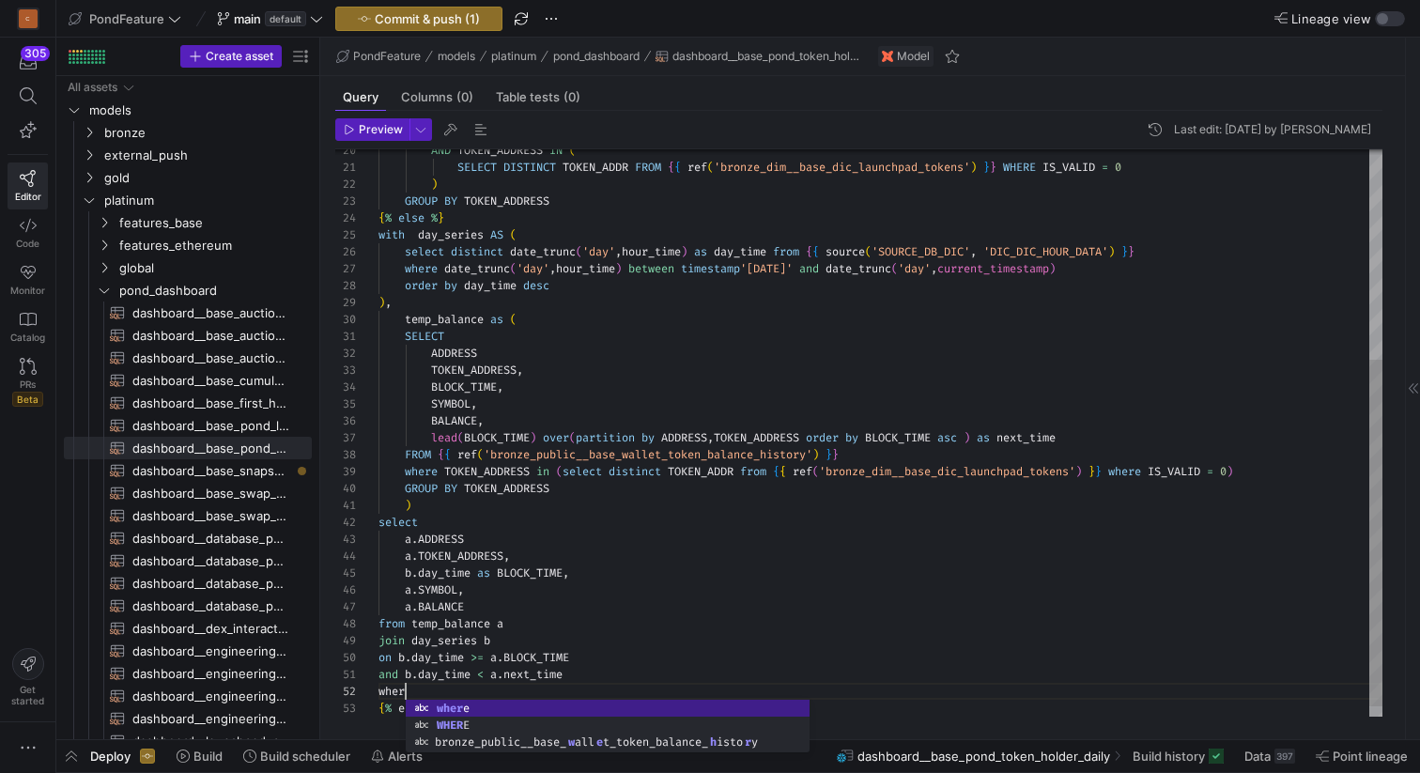
scroll to position [17, 40]
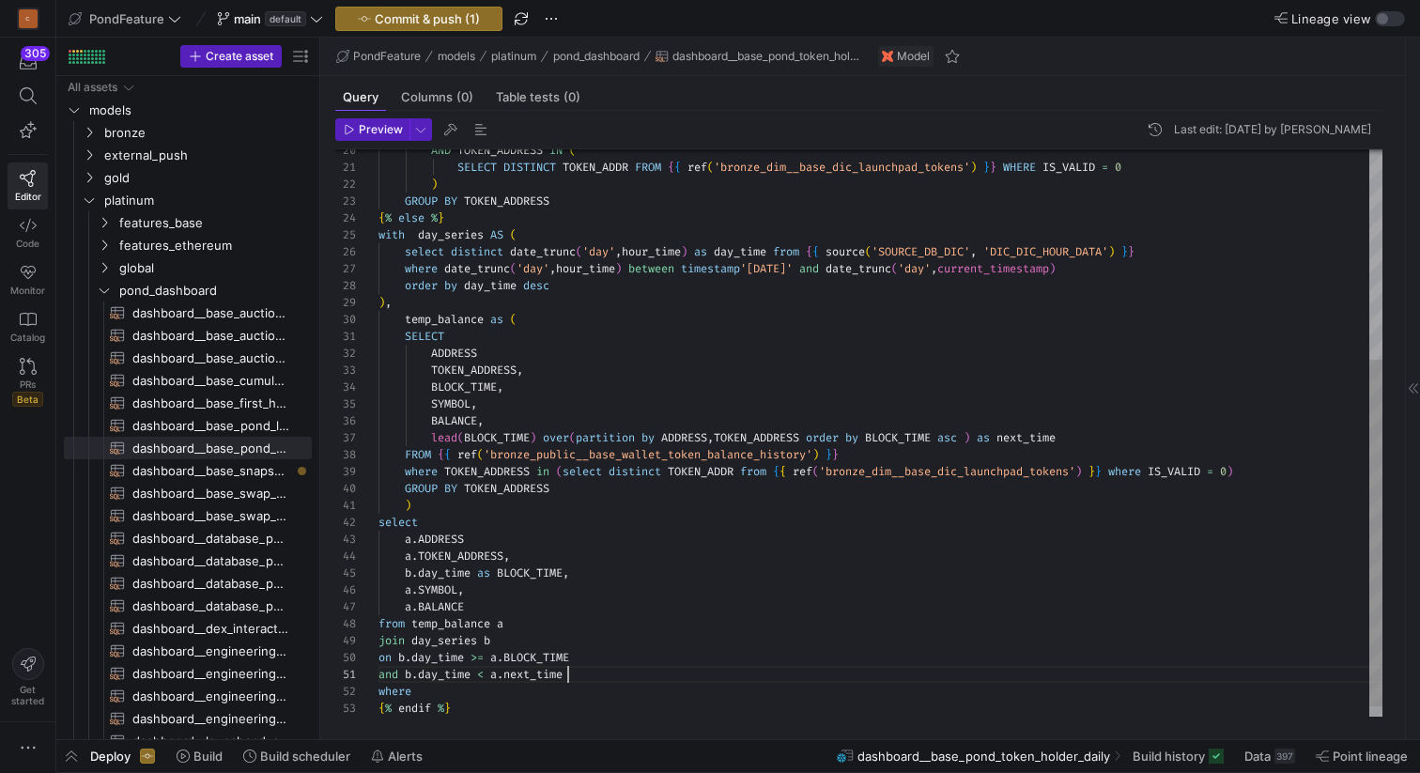
click at [593, 679] on div "AND TOKEN_ADDRESS IN ( SELECT DISTINCT TOKEN_ADDR FROM { { ref ( 'bronze_dim__b…" at bounding box center [880, 270] width 1004 height 928
click at [495, 694] on div "AND TOKEN_ADDRESS IN ( SELECT DISTINCT TOKEN_ADDR FROM { { ref ( 'bronze_dim__b…" at bounding box center [880, 270] width 1004 height 928
click at [445, 535] on div "AND TOKEN_ADDRESS IN ( SELECT DISTINCT TOKEN_ADDR FROM { { ref ( 'bronze_dim__b…" at bounding box center [880, 270] width 1004 height 928
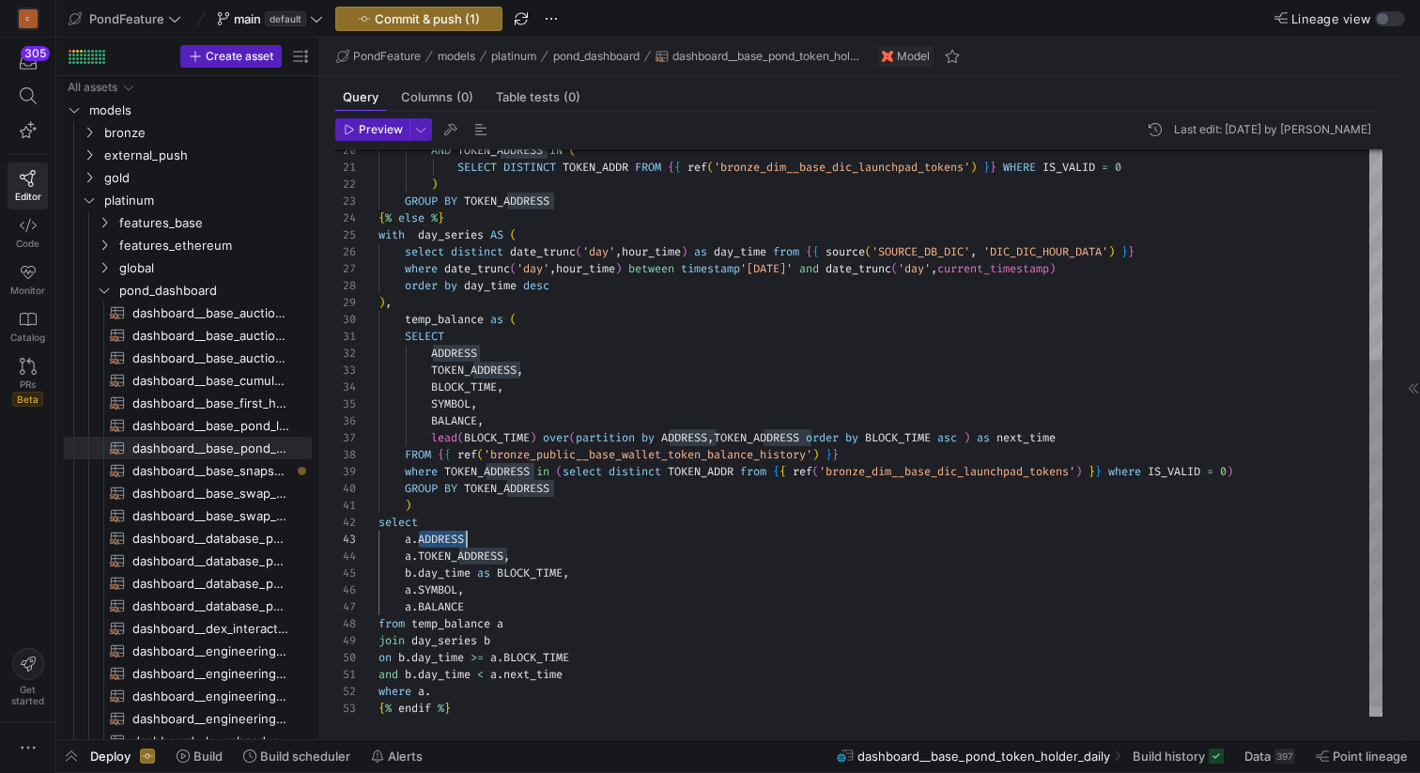
click at [445, 535] on div "AND TOKEN_ADDRESS IN ( SELECT DISTINCT TOKEN_ADDR FROM { { ref ( 'bronze_dim__b…" at bounding box center [880, 270] width 1004 height 928
click at [451, 690] on div "AND TOKEN_ADDRESS IN ( SELECT DISTINCT TOKEN_ADDR FROM { { ref ( 'bronze_dim__b…" at bounding box center [880, 270] width 1004 height 928
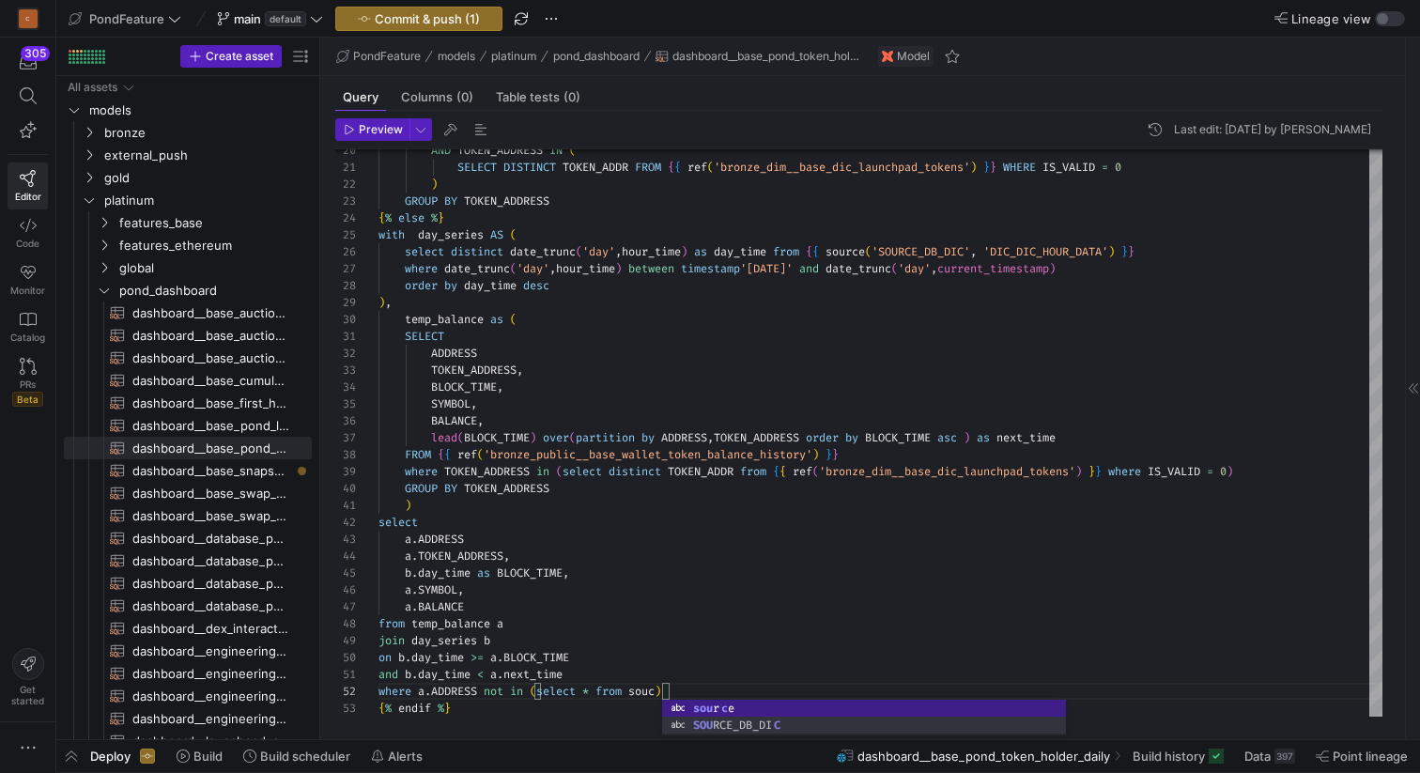
scroll to position [17, 345]
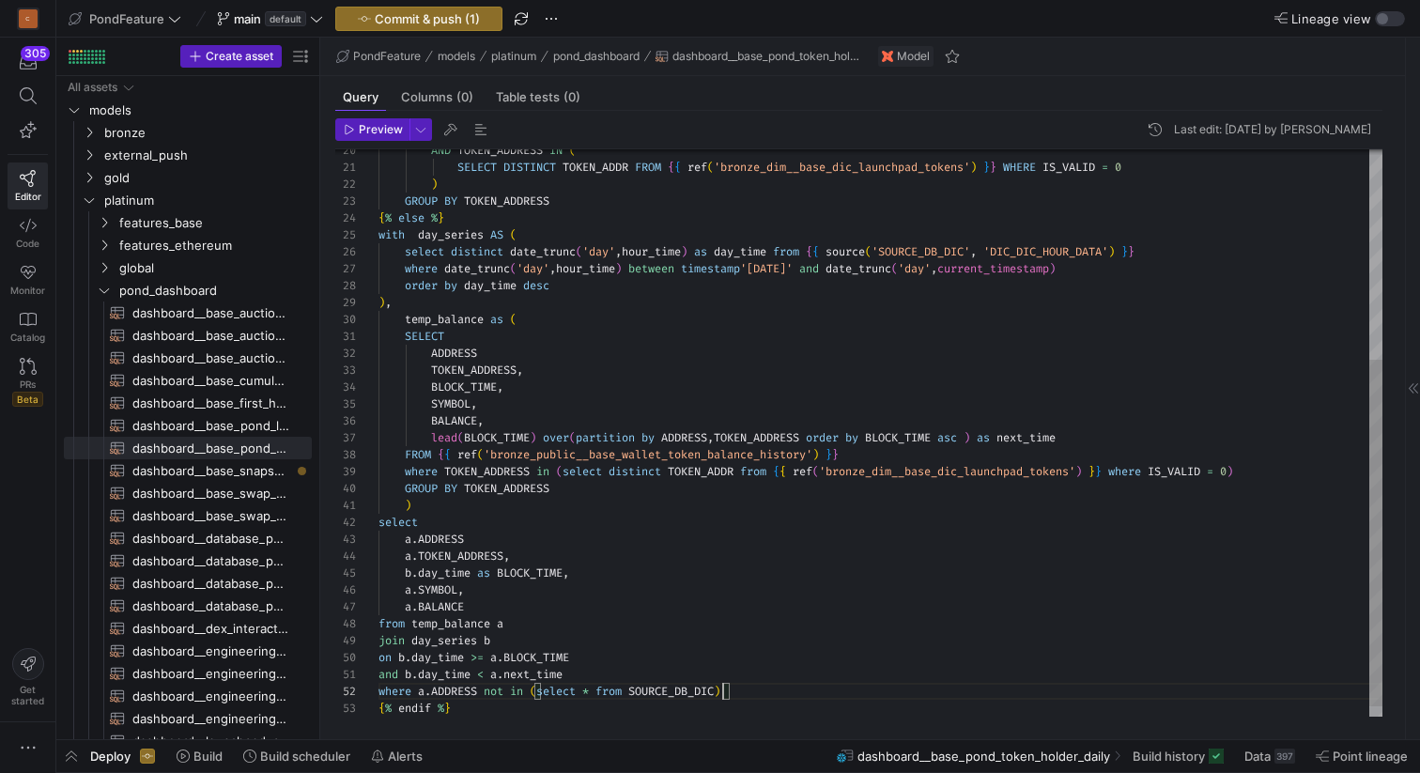
click at [679, 687] on div "AND TOKEN_ADDRESS IN ( SELECT DISTINCT TOKEN_ADDR FROM { { ref ( 'bronze_dim__b…" at bounding box center [880, 270] width 1004 height 928
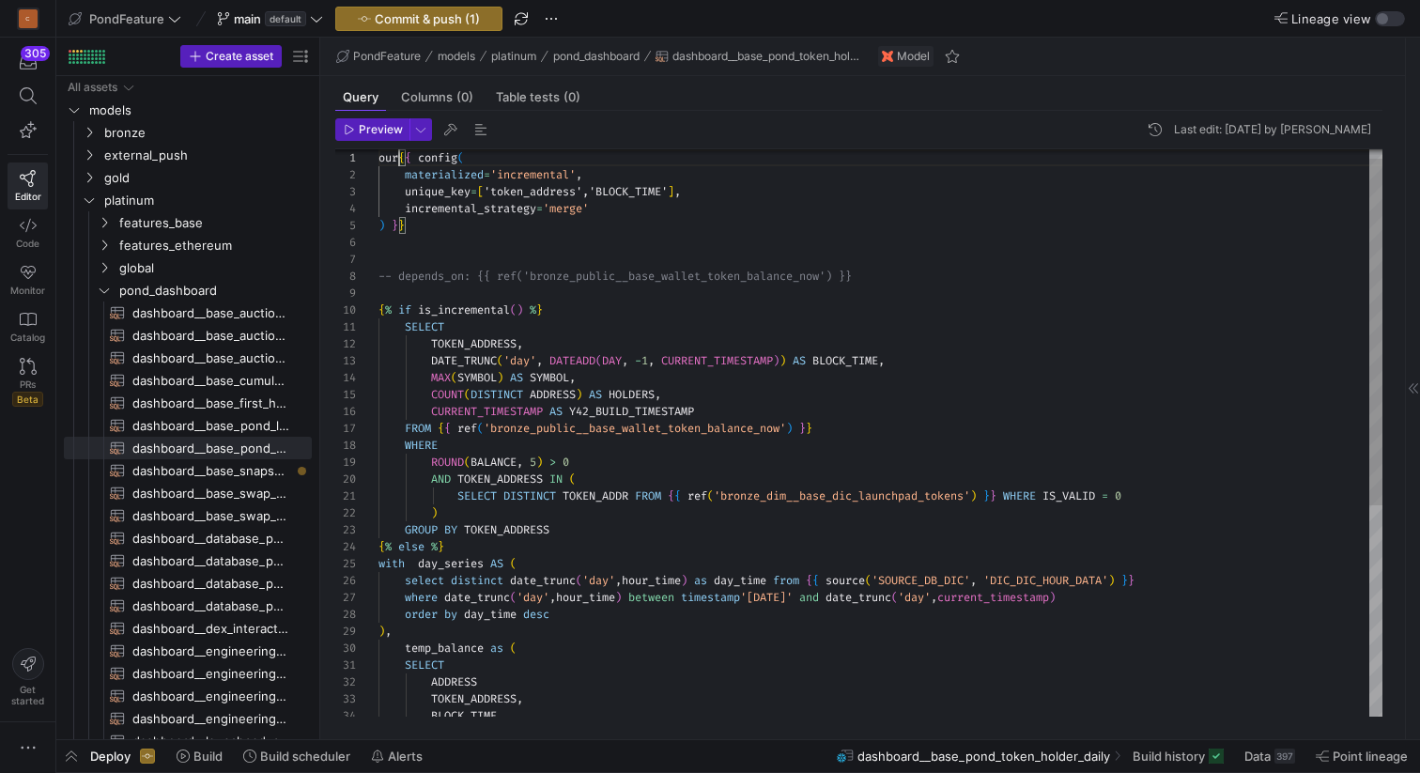
scroll to position [0, 21]
click at [736, 553] on div "our { { config ( materialized = 'incremental' , unique_key = [ 'token_address',…" at bounding box center [880, 598] width 1004 height 928
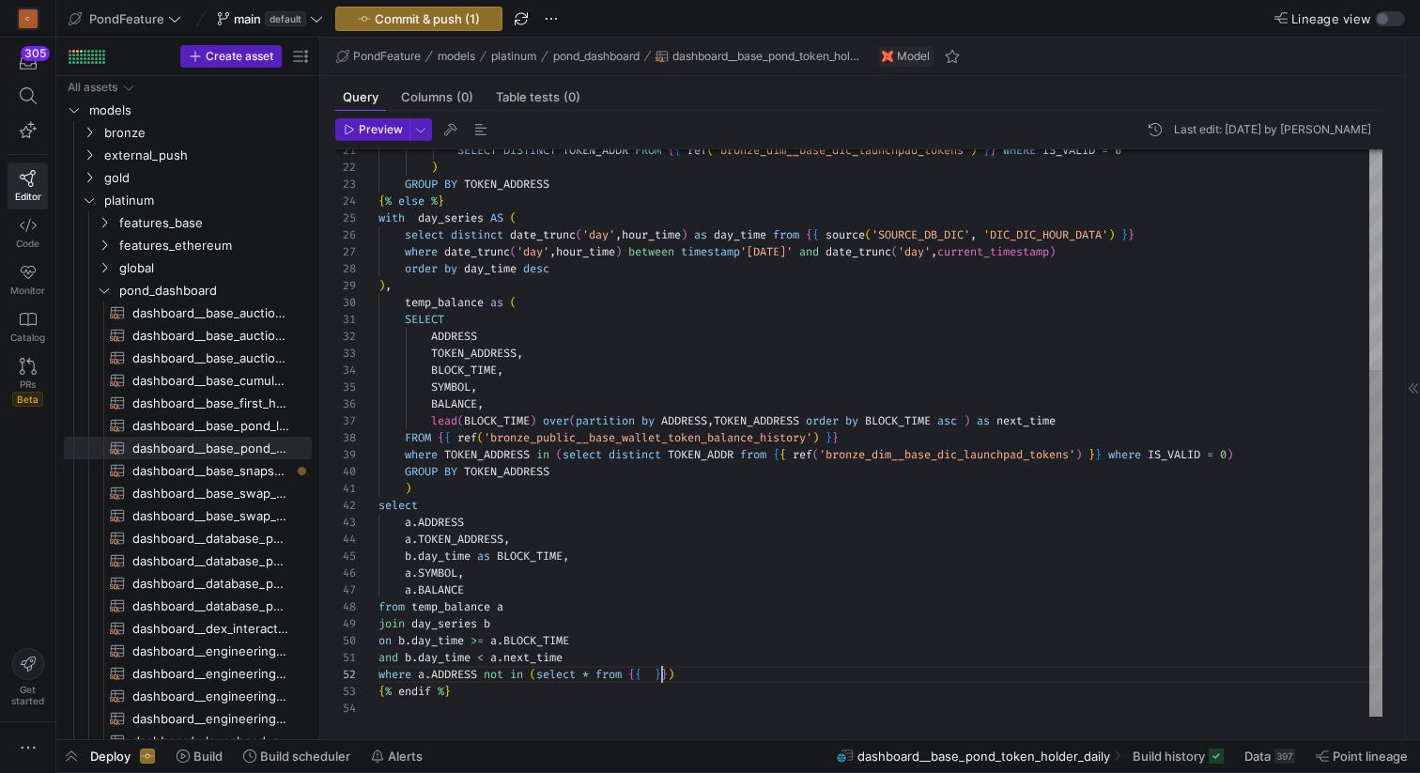
click at [659, 670] on div "SELECT DISTINCT TOKEN_ADDR FROM { { ref ( 'bronze_dim__base_dic_launchpad_token…" at bounding box center [880, 253] width 1004 height 928
drag, startPoint x: 1173, startPoint y: 235, endPoint x: 816, endPoint y: 229, distance: 356.9
click at [816, 229] on div "SELECT DISTINCT TOKEN_ADDR FROM { { ref ( 'bronze_dim__base_dic_launchpad_token…" at bounding box center [880, 253] width 1004 height 928
drag, startPoint x: 718, startPoint y: 676, endPoint x: 634, endPoint y: 671, distance: 84.6
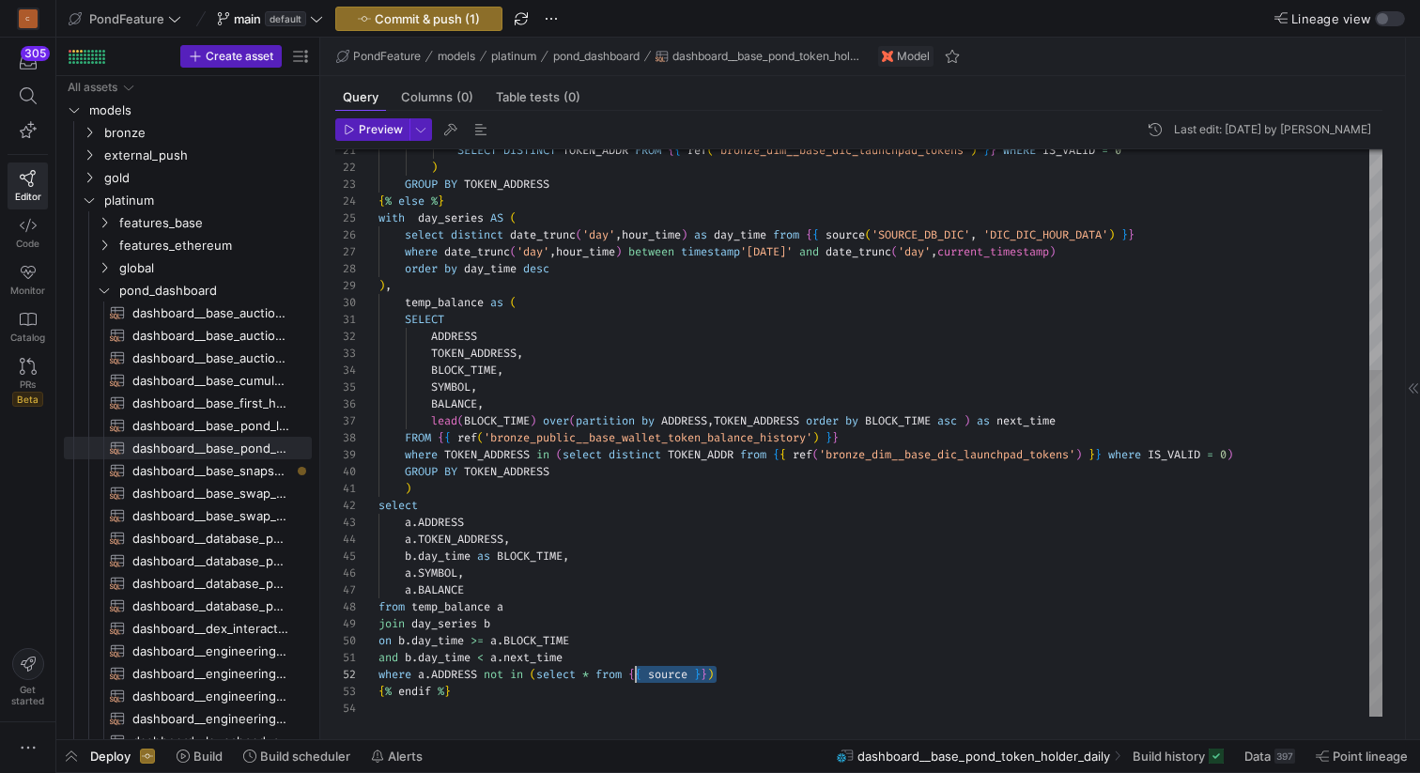
click at [634, 671] on div "SELECT DISTINCT TOKEN_ADDR FROM { { ref ( 'bronze_dim__base_dic_launchpad_token…" at bounding box center [880, 253] width 1004 height 928
click at [755, 675] on div "SELECT DISTINCT TOKEN_ADDR FROM { { ref ( 'bronze_dim__base_dic_launchpad_token…" at bounding box center [880, 253] width 1004 height 928
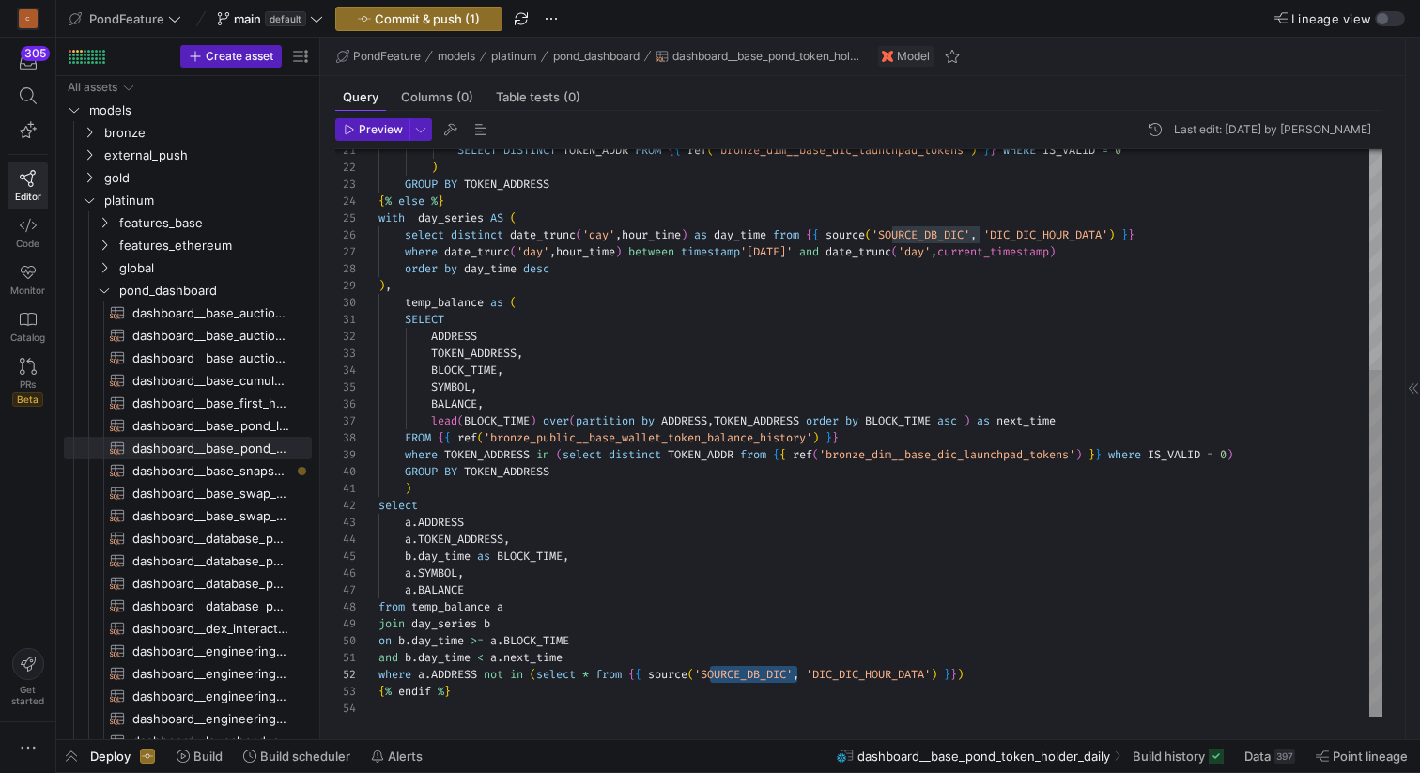
click at [885, 674] on div "SELECT DISTINCT TOKEN_ADDR FROM { { ref ( 'bronze_dim__base_dic_launchpad_token…" at bounding box center [880, 253] width 1004 height 928
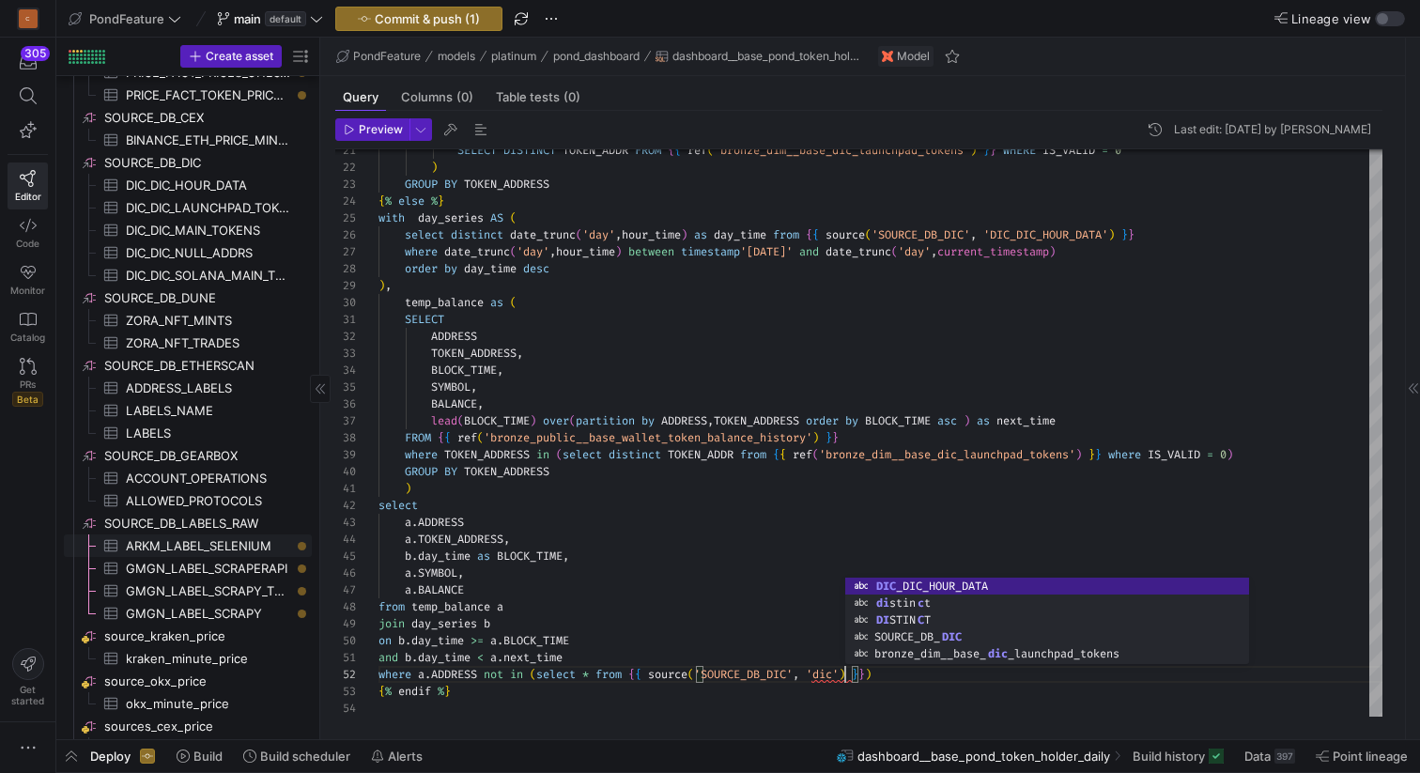
scroll to position [0, 0]
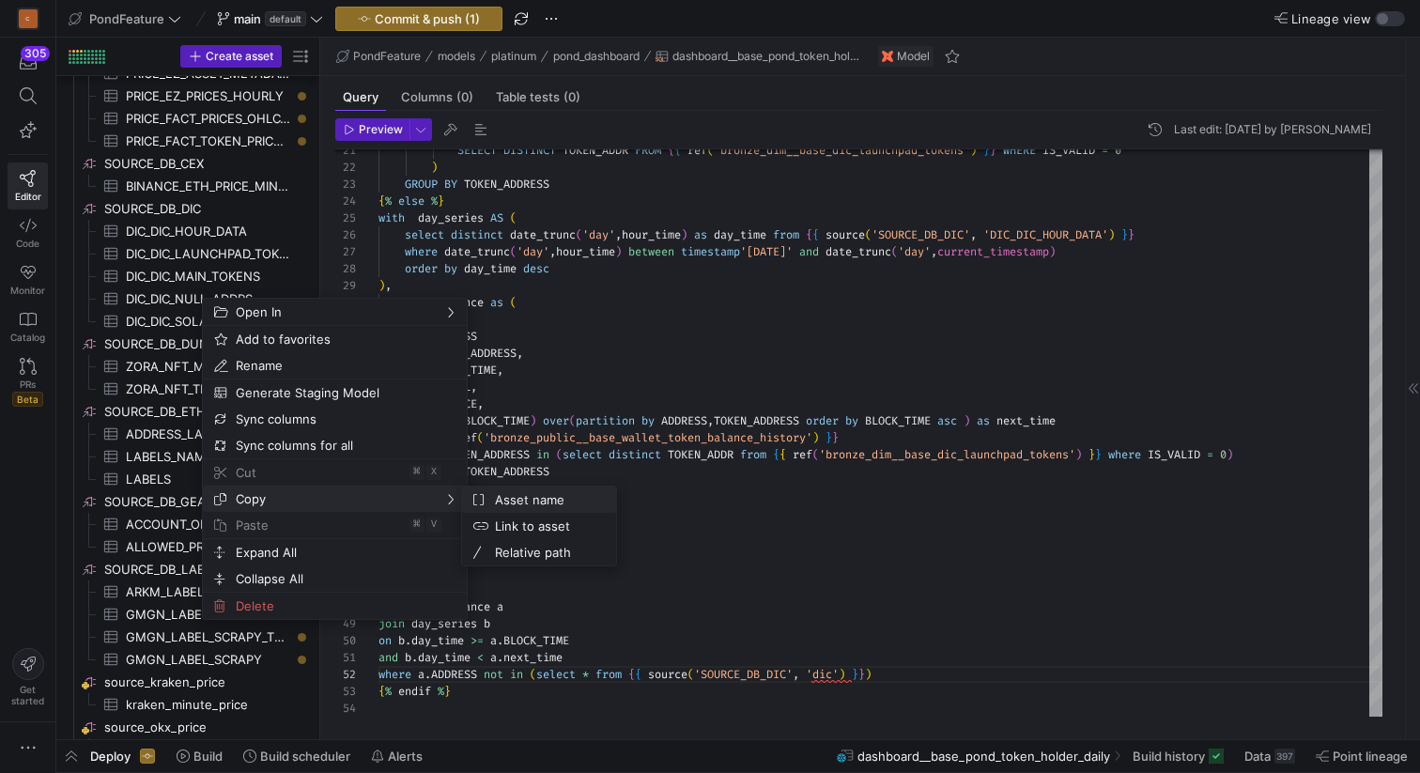
click at [503, 511] on span "Asset name" at bounding box center [544, 499] width 114 height 26
click at [494, 501] on span "Asset name" at bounding box center [535, 499] width 114 height 26
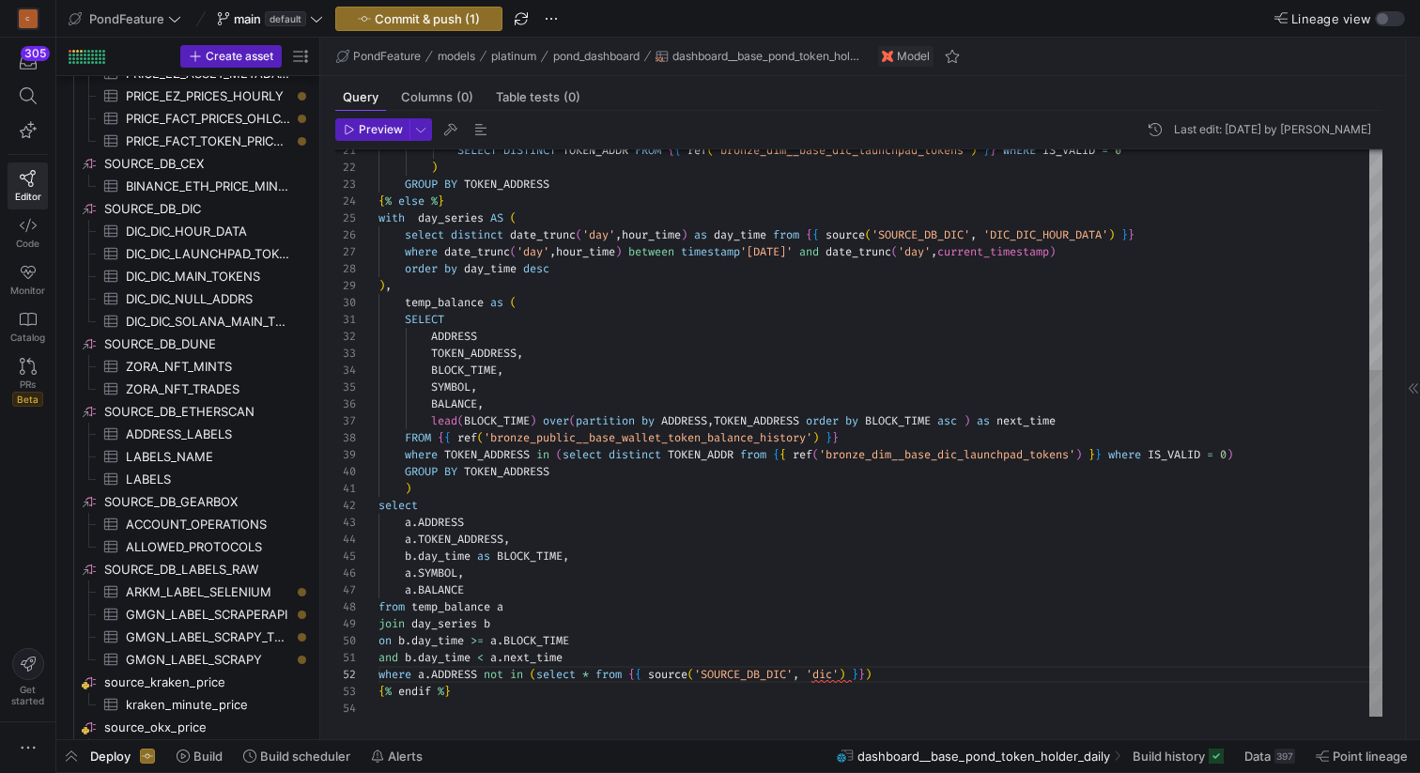
click at [842, 674] on div "SELECT DISTINCT TOKEN_ADDR FROM { { ref ( 'bronze_dim__base_dic_launchpad_token…" at bounding box center [880, 253] width 1004 height 928
click at [542, 670] on div "SELECT DISTINCT TOKEN_ADDR FROM { { ref ( 'bronze_dim__base_dic_launchpad_token…" at bounding box center [880, 253] width 1004 height 928
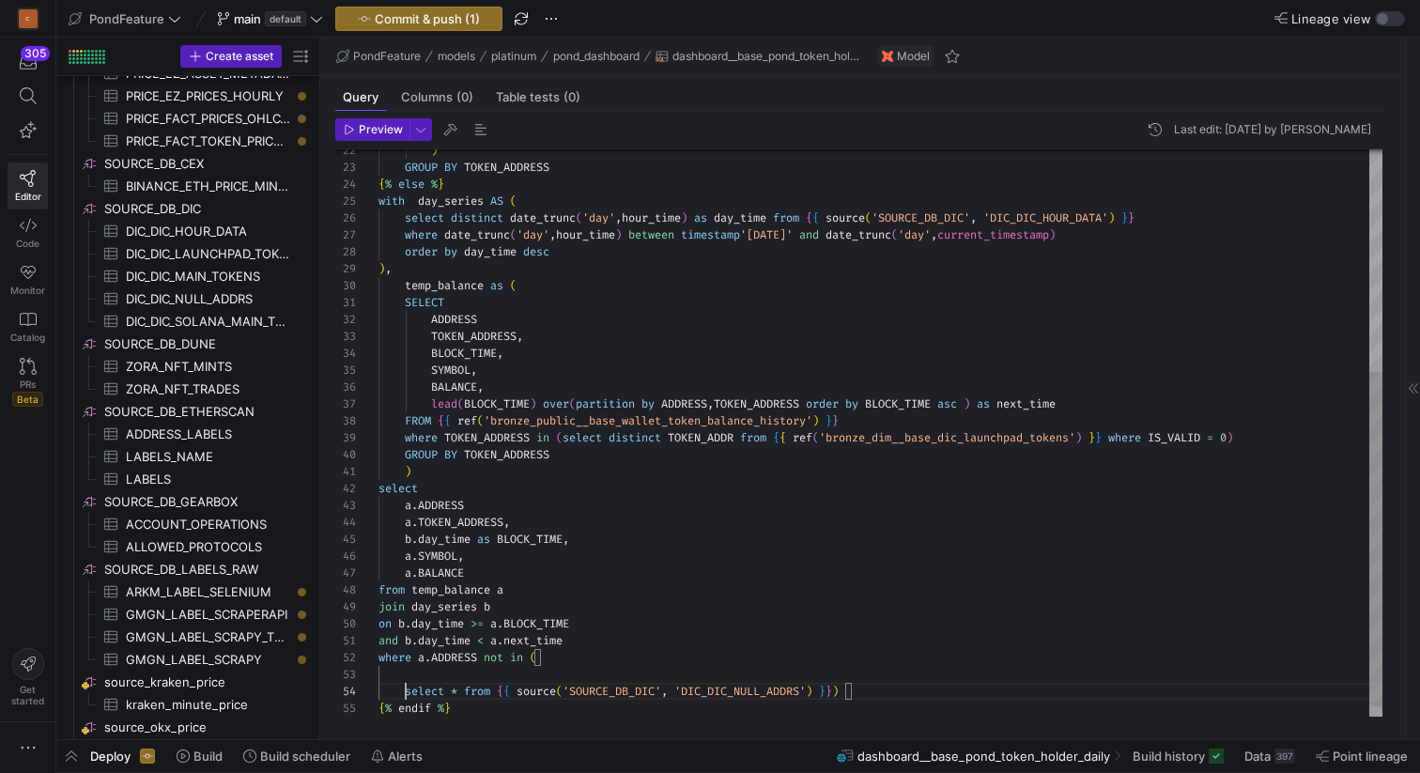
click at [848, 687] on div ") GROUP BY TOKEN_ADDRESS { % else % } with day_series AS ( select distinct date…" at bounding box center [880, 253] width 1004 height 962
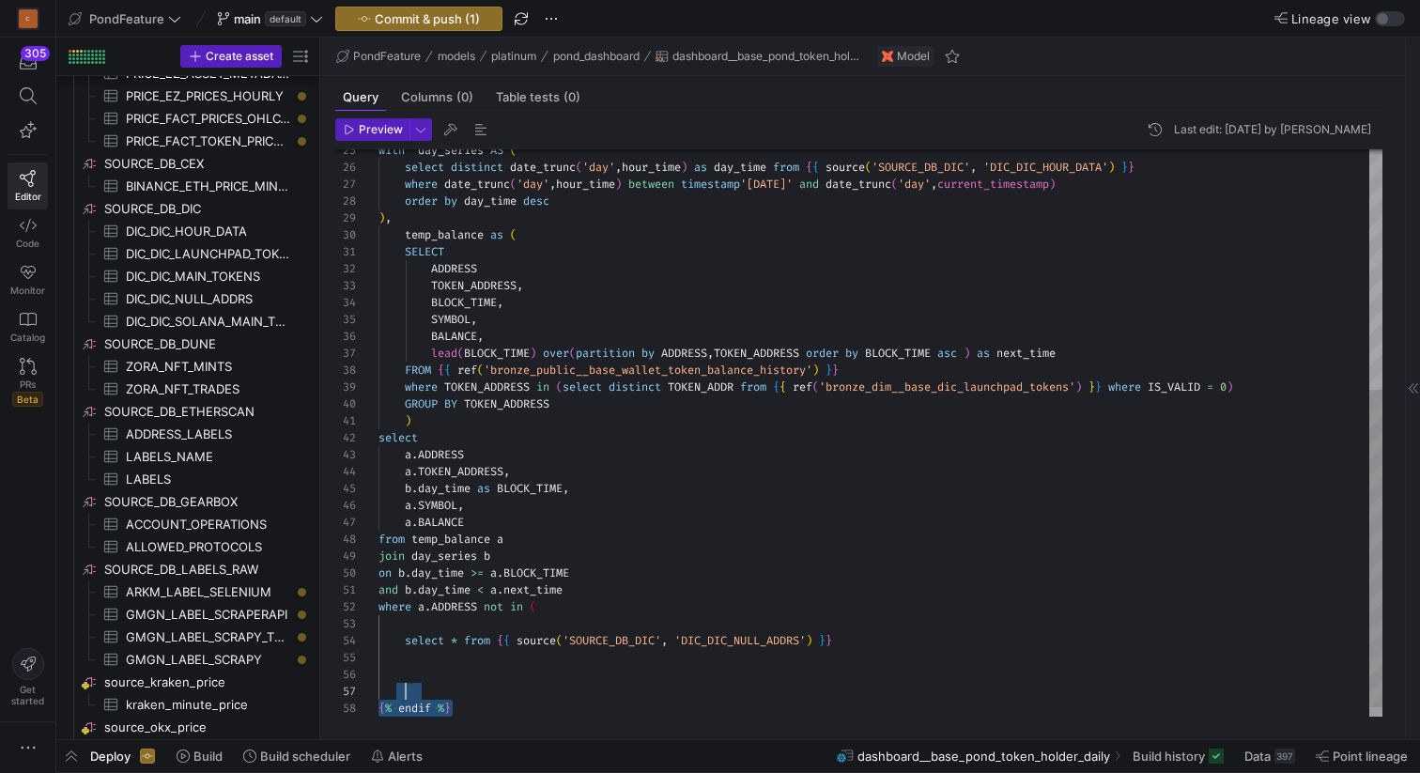
scroll to position [101, 27]
drag, startPoint x: 488, startPoint y: 713, endPoint x: 458, endPoint y: 693, distance: 35.9
click at [458, 693] on div "with day_series AS ( select distinct date_trunc ( 'day' , hour_time ) as day_ti…" at bounding box center [880, 227] width 1004 height 1012
click at [503, 676] on div "with day_series AS ( select distinct date_trunc ( 'day' , hour_time ) as day_ti…" at bounding box center [880, 227] width 1004 height 1012
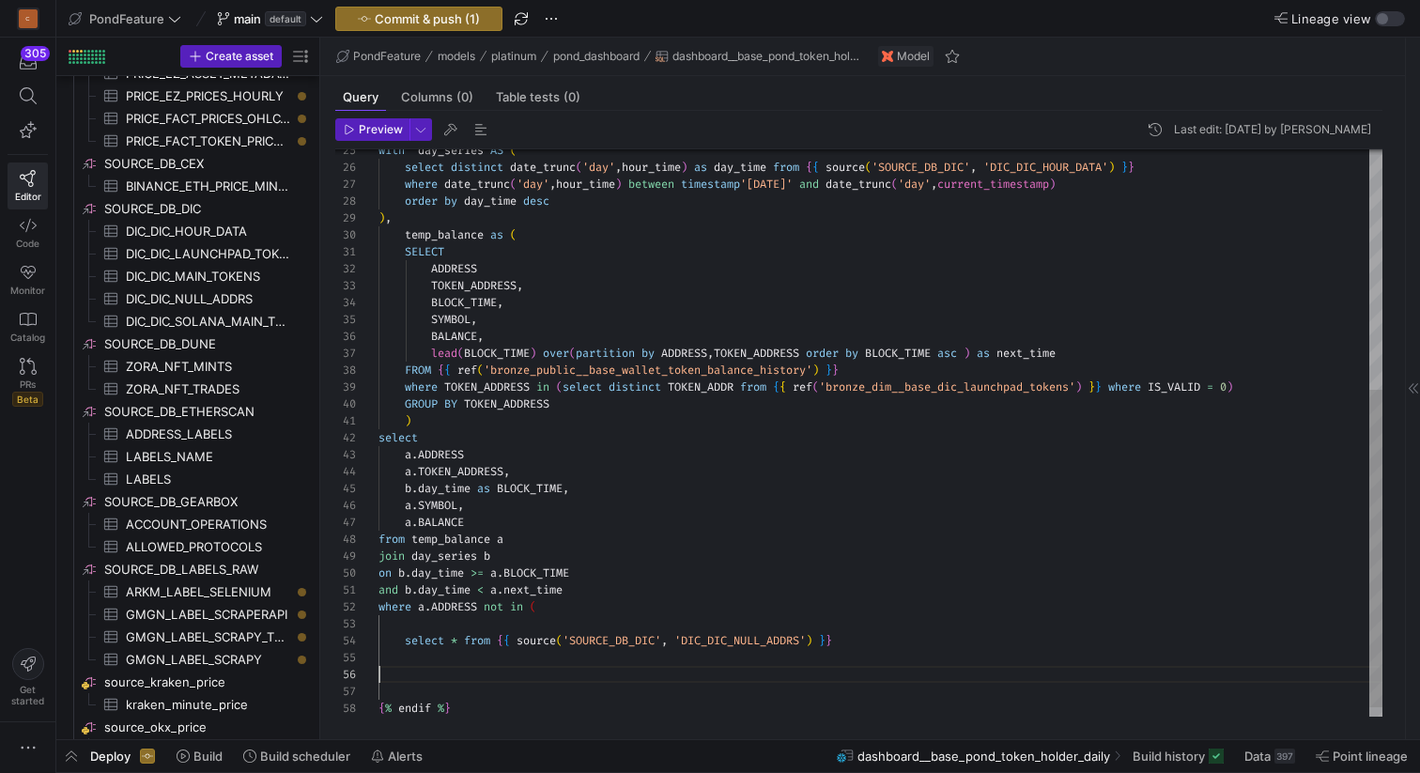
click at [481, 690] on div "with day_series AS ( select distinct date_trunc ( 'day' , hour_time ) as day_ti…" at bounding box center [880, 227] width 1004 height 1012
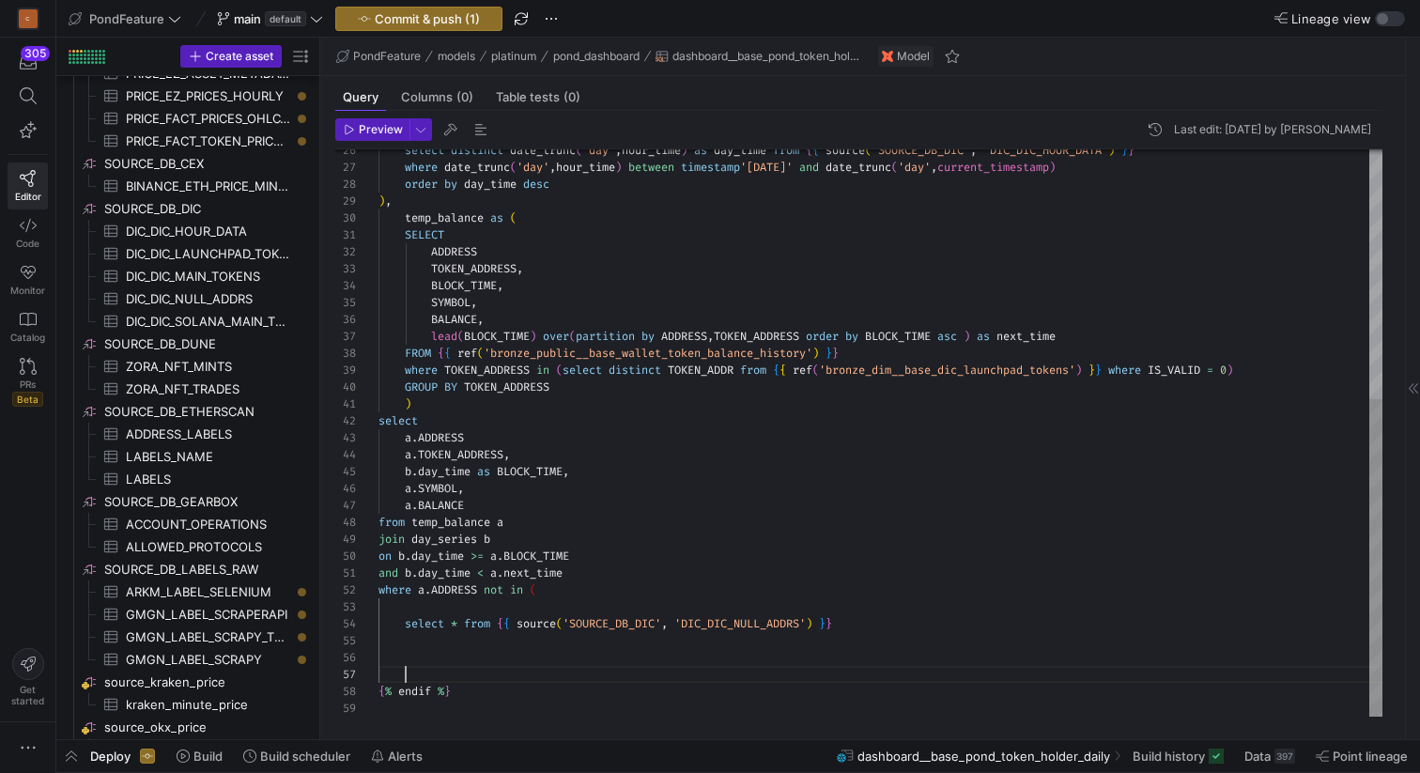
scroll to position [101, 7]
drag, startPoint x: 471, startPoint y: 689, endPoint x: 458, endPoint y: 670, distance: 22.9
click at [458, 670] on div "select distinct date_trunc ( 'day' , hour_time ) as day_time from { { source ( …" at bounding box center [880, 210] width 1004 height 1012
click at [600, 583] on div "select distinct date_trunc ( 'day' , hour_time ) as day_time from { { source ( …" at bounding box center [880, 210] width 1004 height 1012
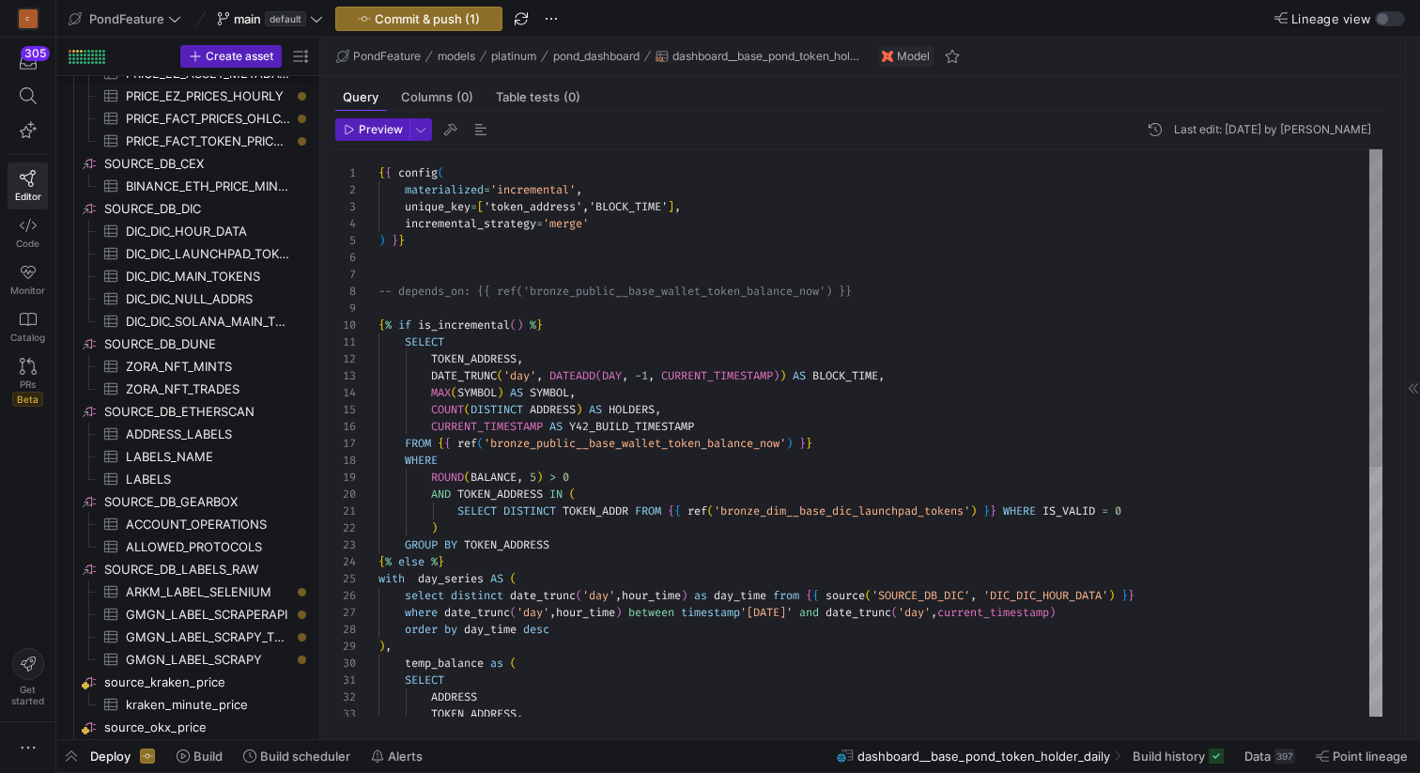
click at [499, 278] on div "select distinct date_trunc ( 'day' , hour_time ) as day_time from { { source ( …" at bounding box center [880, 655] width 1004 height 1012
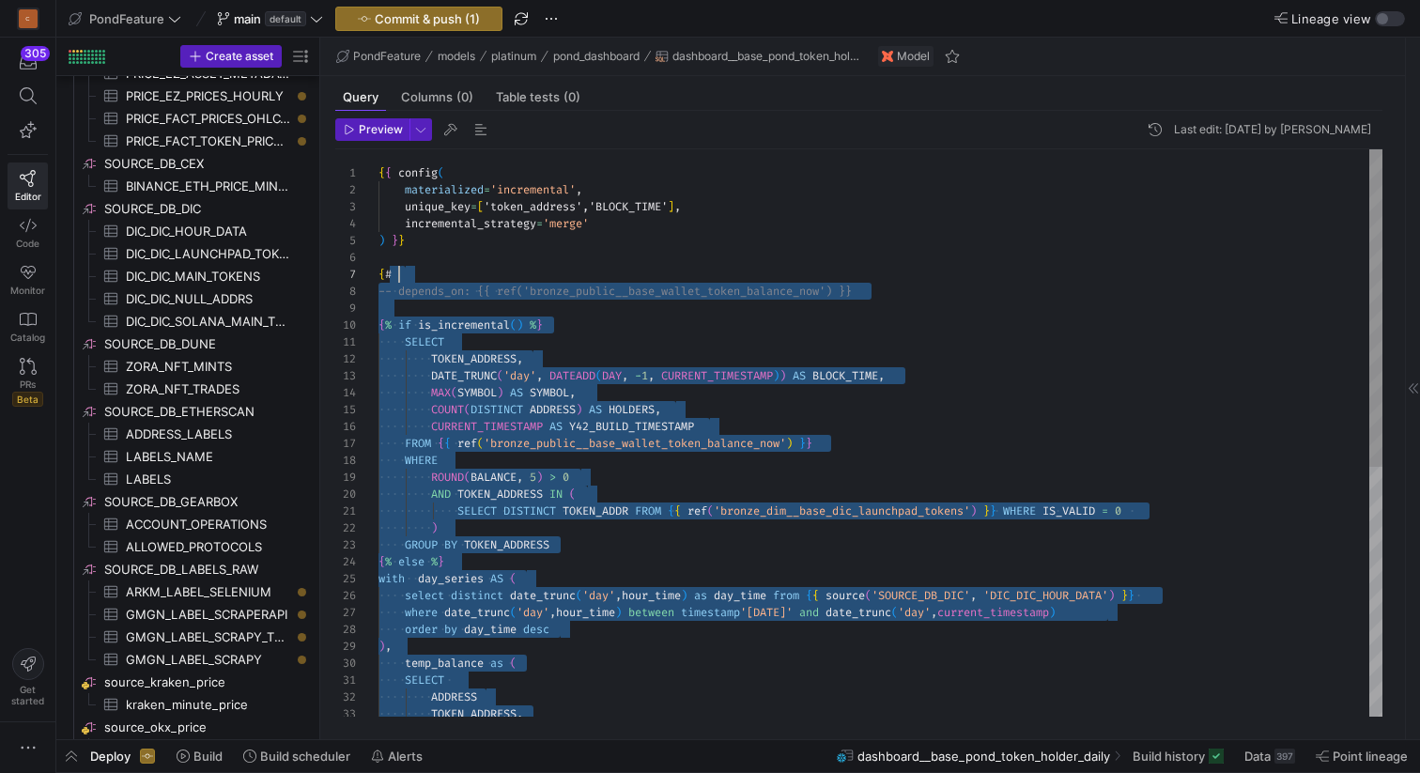
scroll to position [101, 21]
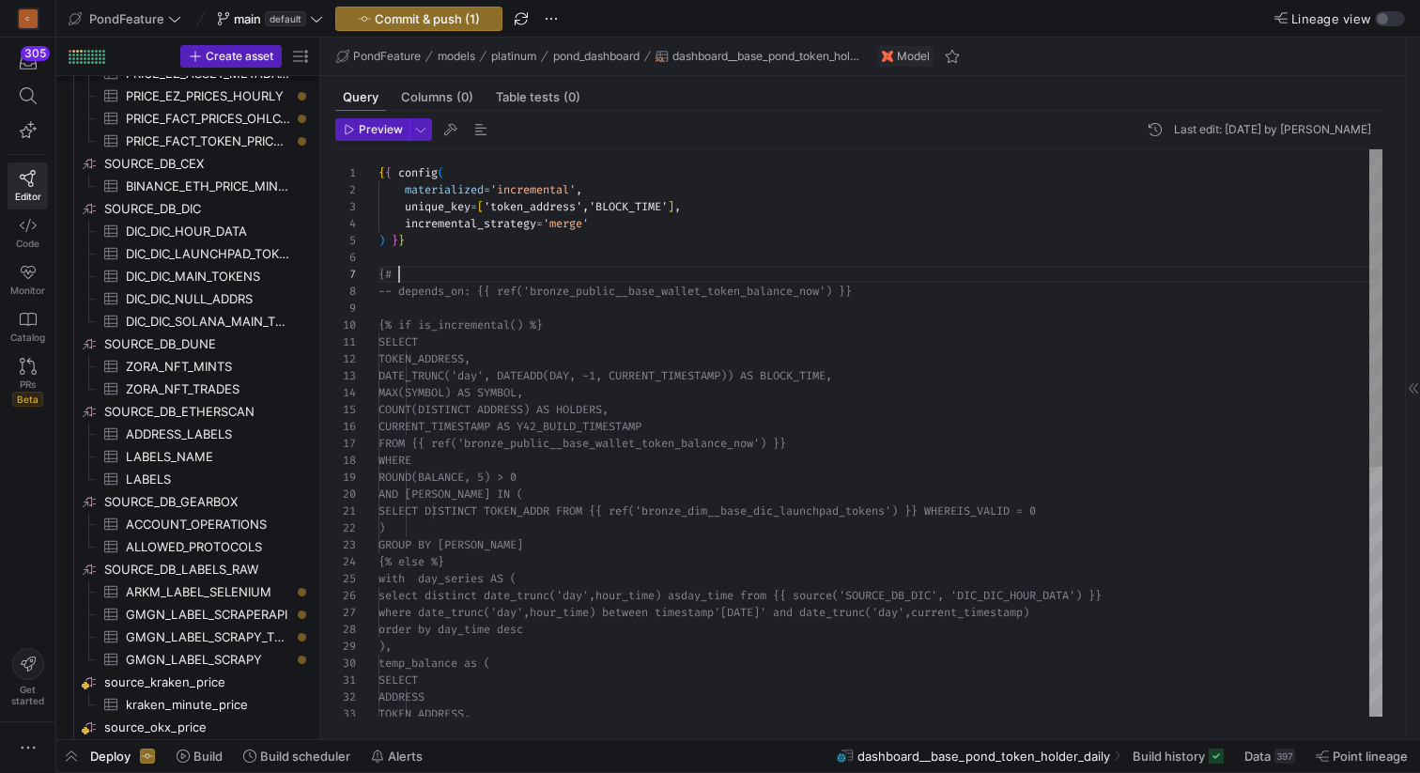
click at [505, 269] on div "select distinct date_trunc('day',hour_time) as day_time from {{ source('SOURCE_…" at bounding box center [880, 655] width 1004 height 1012
click at [367, 126] on span "Preview" at bounding box center [381, 129] width 44 height 13
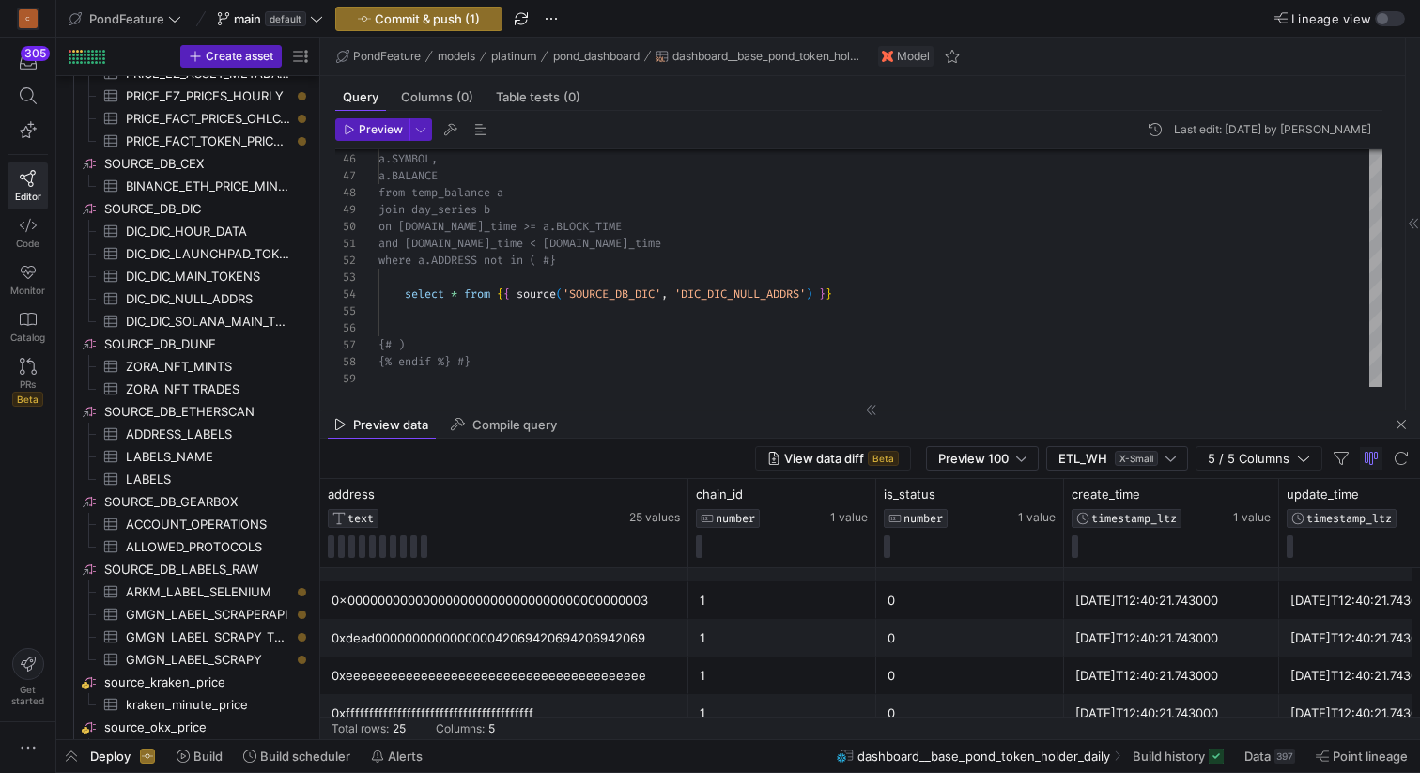
scroll to position [728, 0]
click at [363, 130] on span "Preview" at bounding box center [381, 129] width 44 height 13
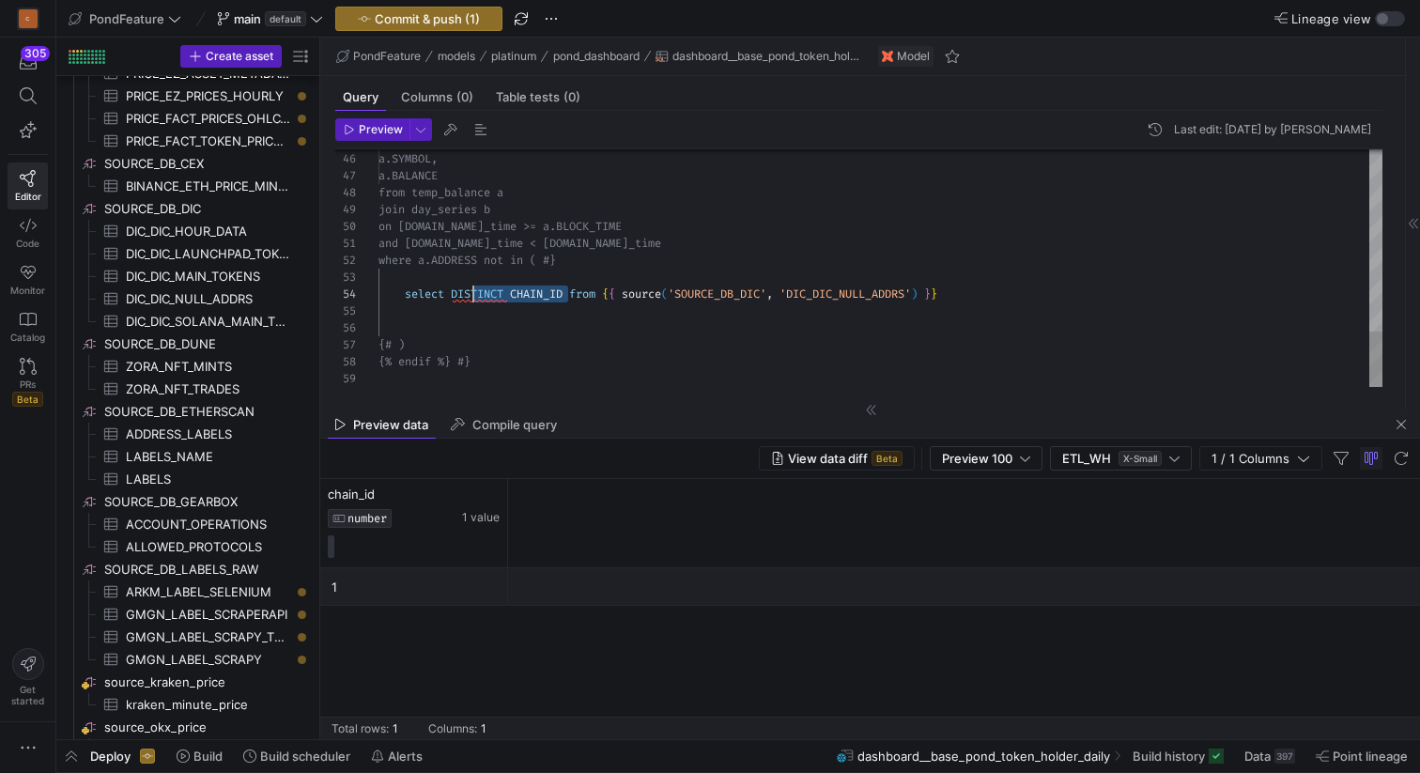
scroll to position [51, 74]
drag, startPoint x: 569, startPoint y: 292, endPoint x: 451, endPoint y: 289, distance: 118.4
click at [362, 124] on span "Preview" at bounding box center [381, 129] width 44 height 13
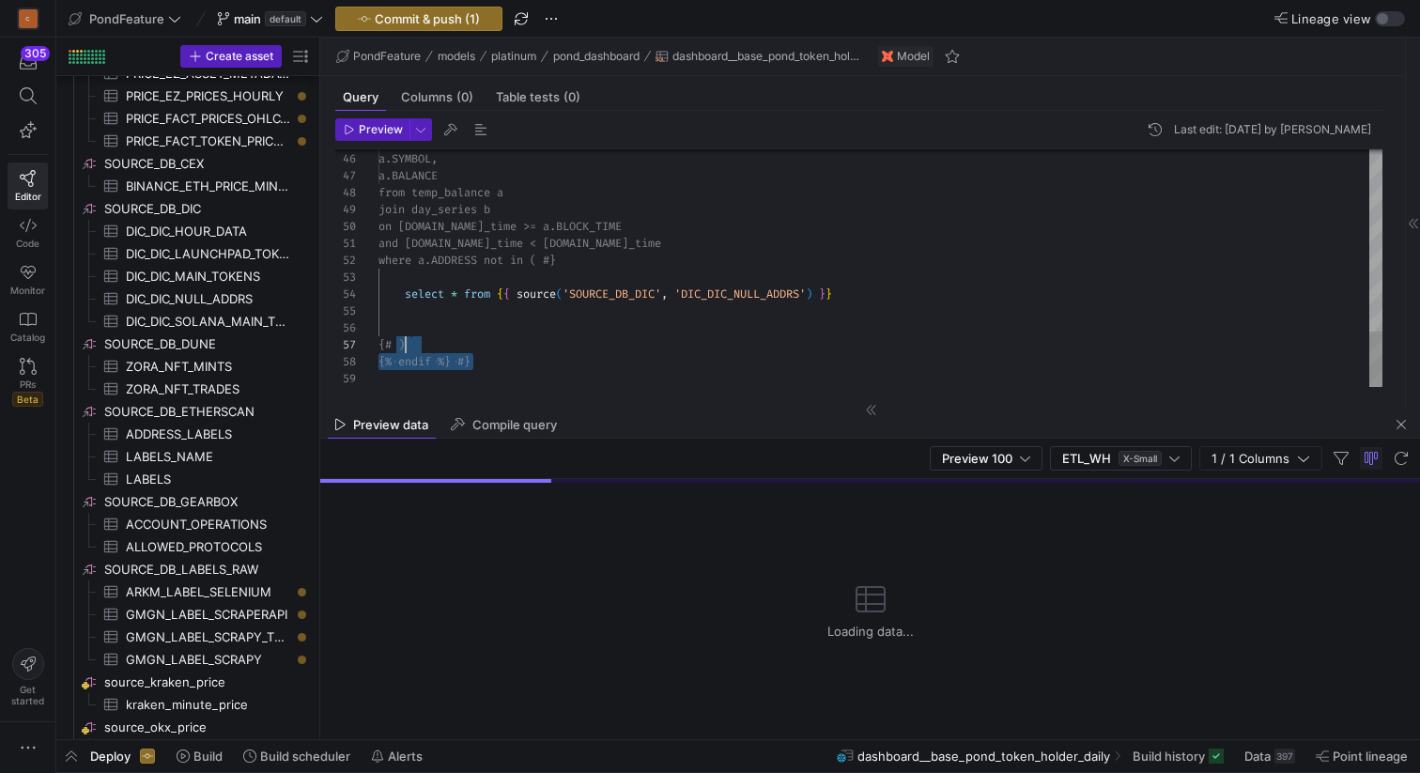
drag, startPoint x: 497, startPoint y: 367, endPoint x: 465, endPoint y: 349, distance: 36.6
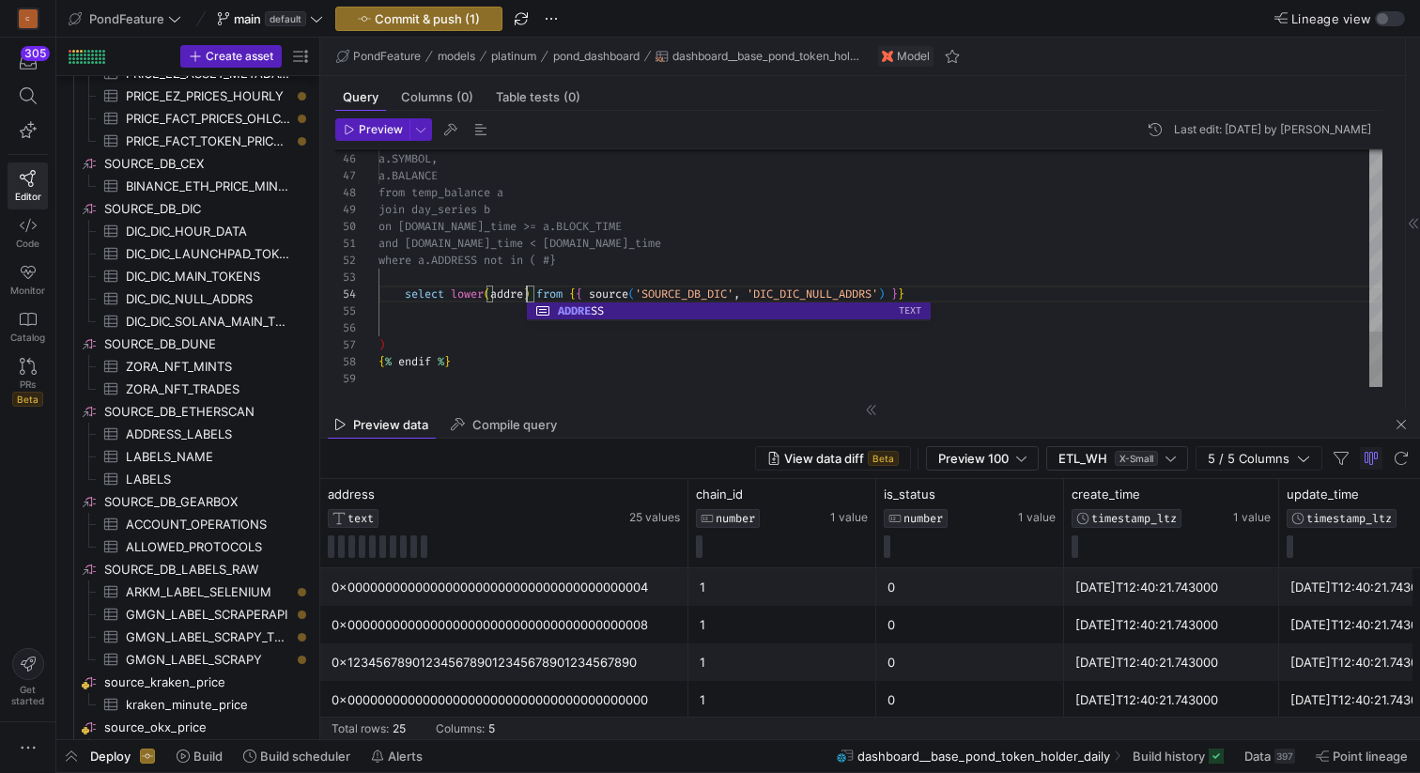
scroll to position [51, 162]
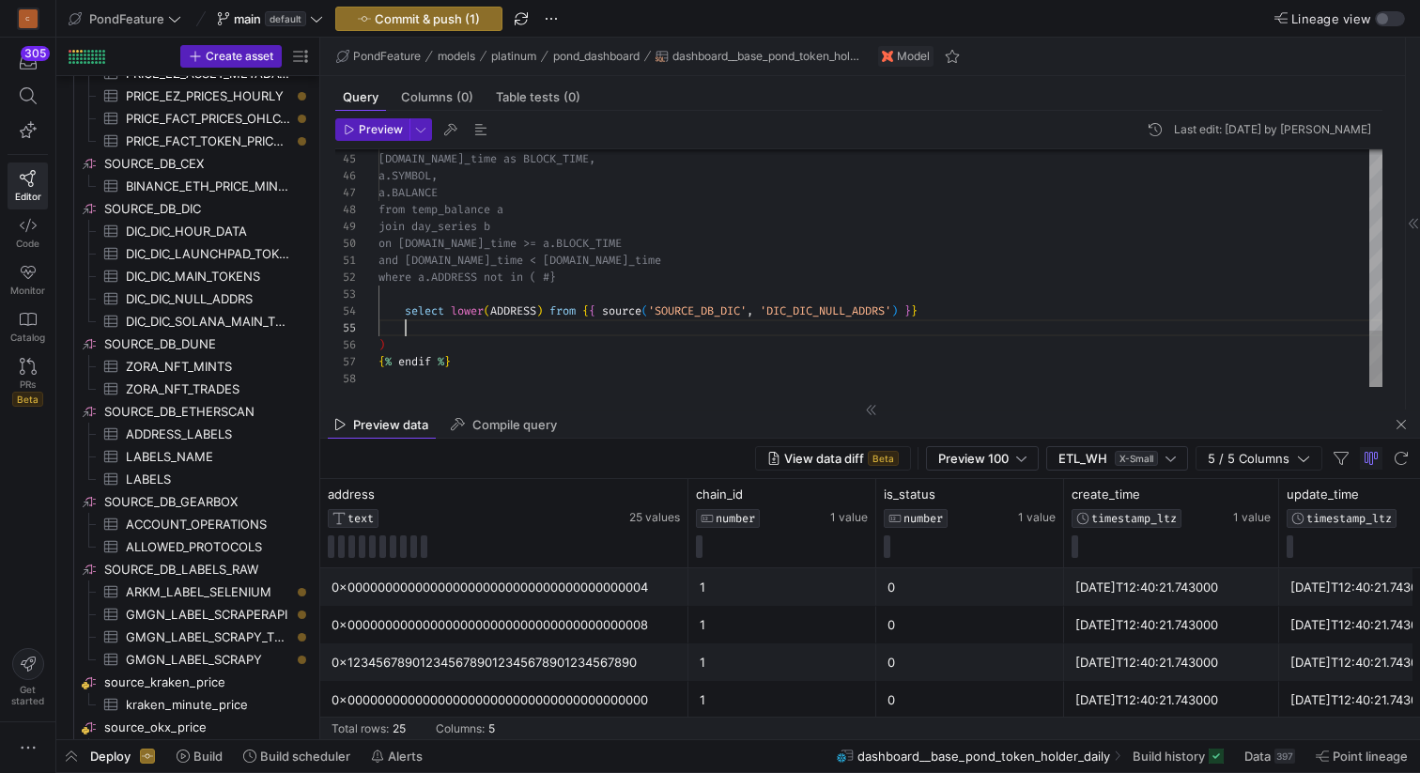
scroll to position [68, 27]
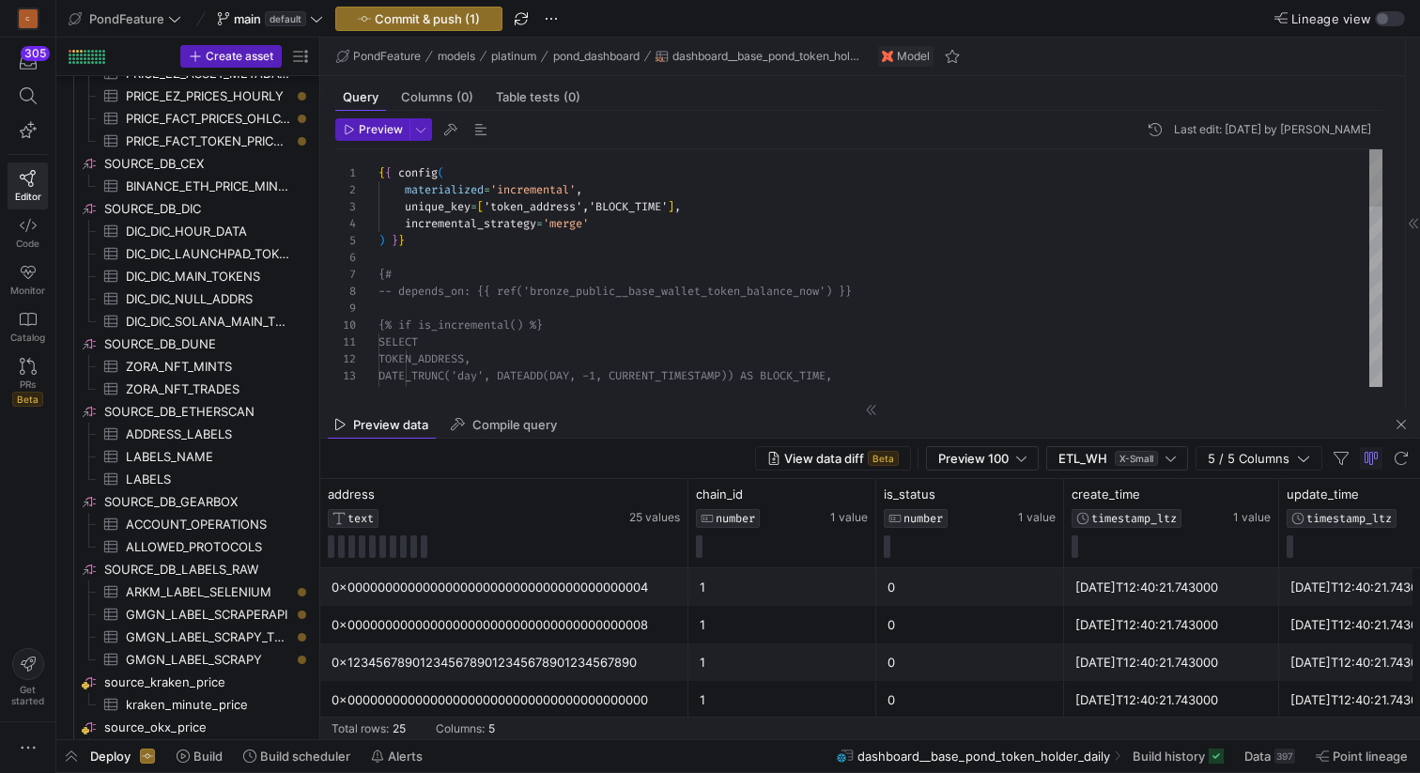
click at [456, 273] on div "DATE_TRUNC('day', DATEADD(DAY, -1, CURRENT _TIMESTAMP)) AS BLOCK_TIME, MAX(SYMB…" at bounding box center [880, 638] width 1004 height 979
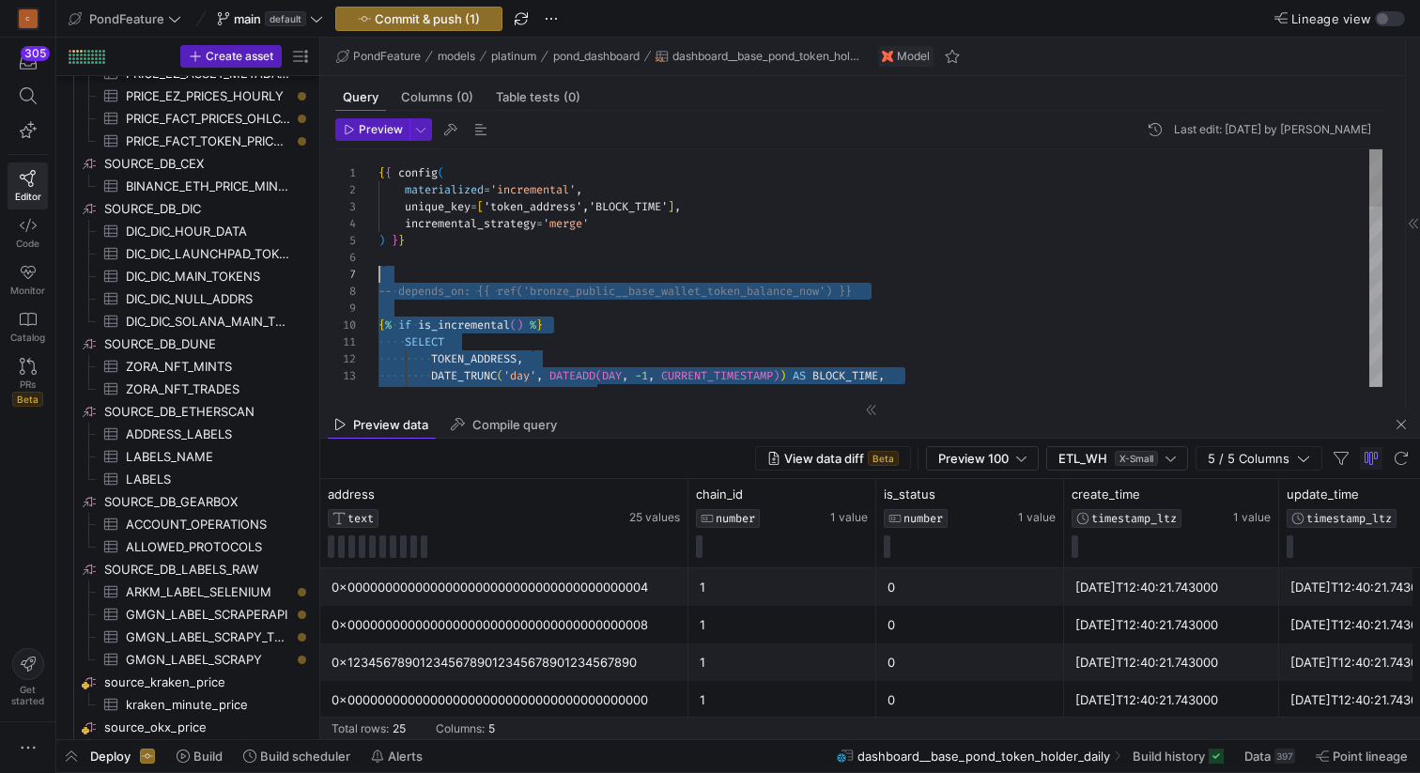
click at [456, 273] on div "DATE_TRUNC ( 'day' , DATEADD ( DAY , - 1 , CURRENT_TIMESTAMP ) ) AS BLOCK_TIME …" at bounding box center [880, 638] width 1004 height 979
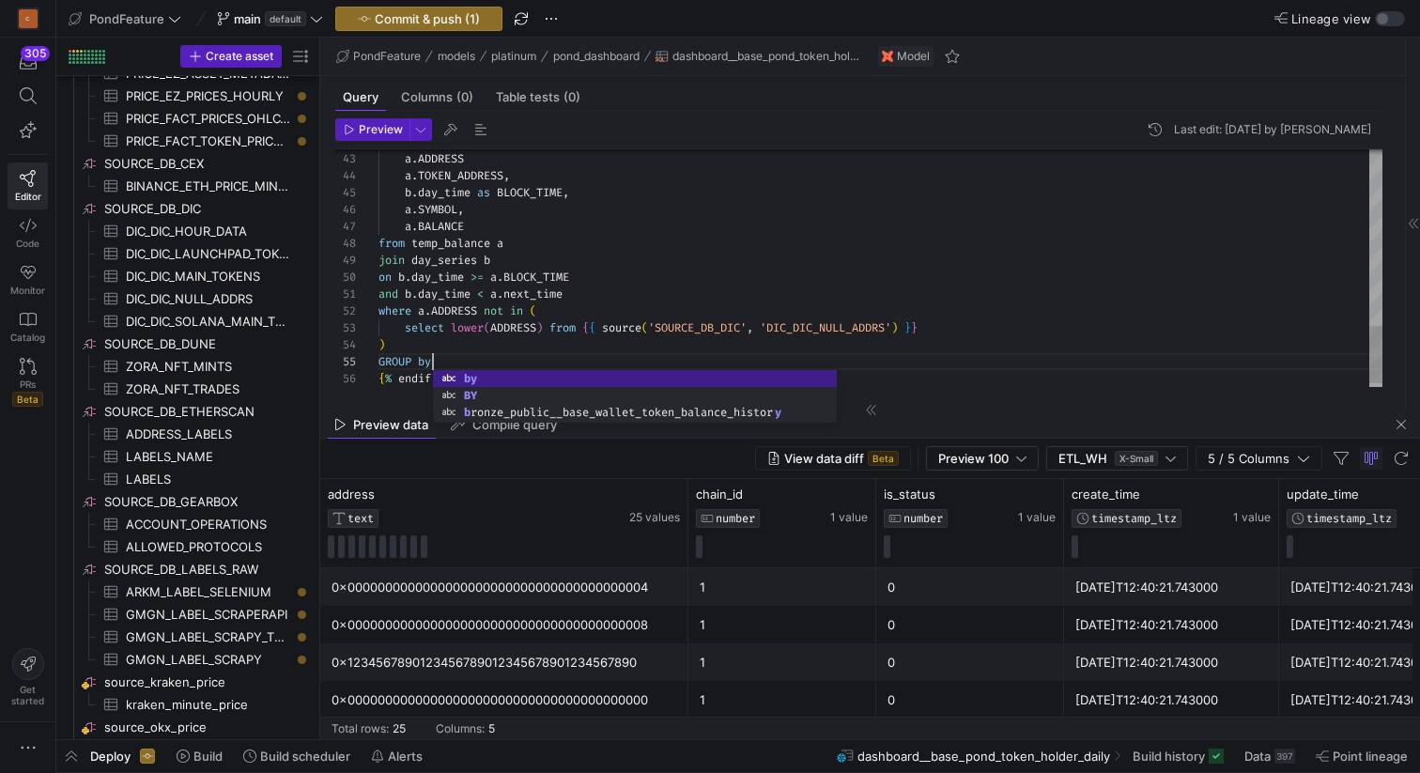
scroll to position [68, 61]
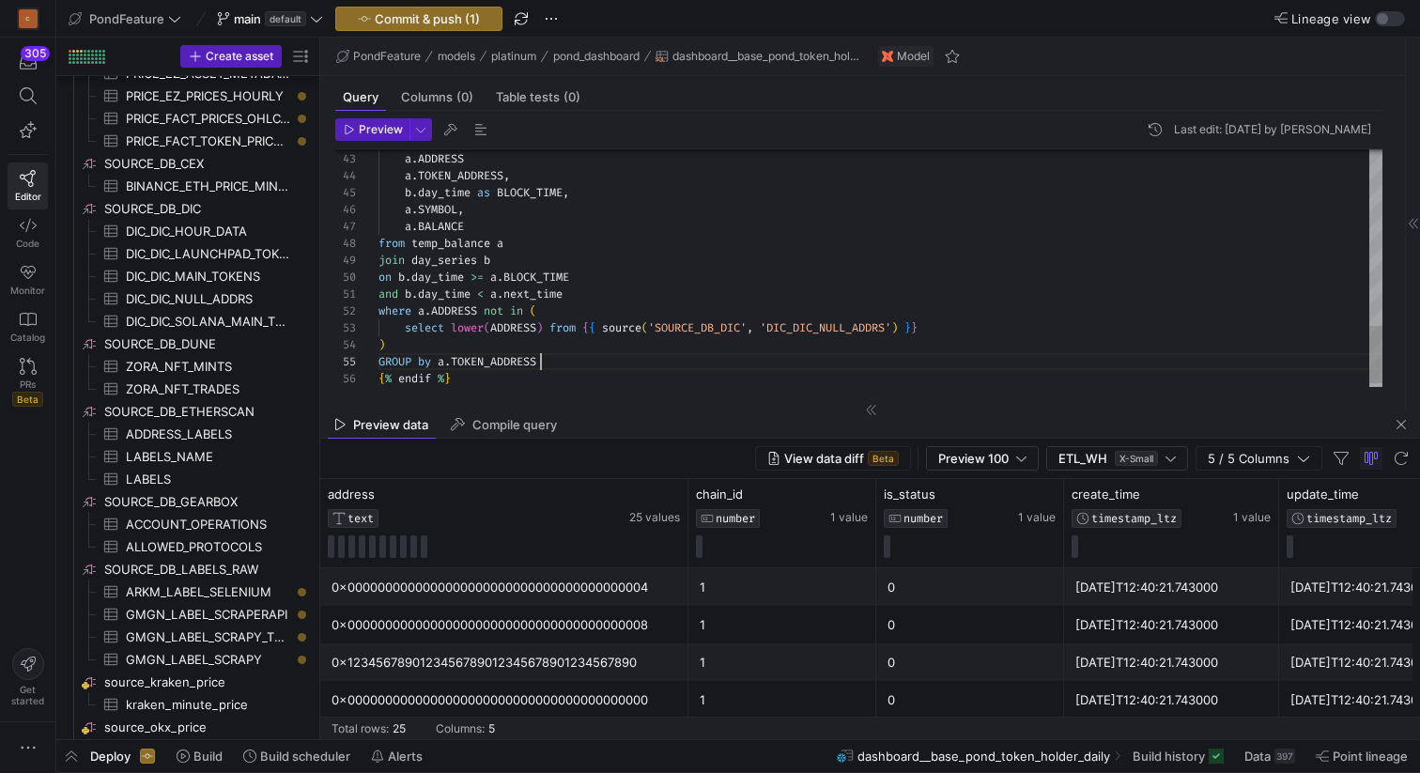
scroll to position [68, 162]
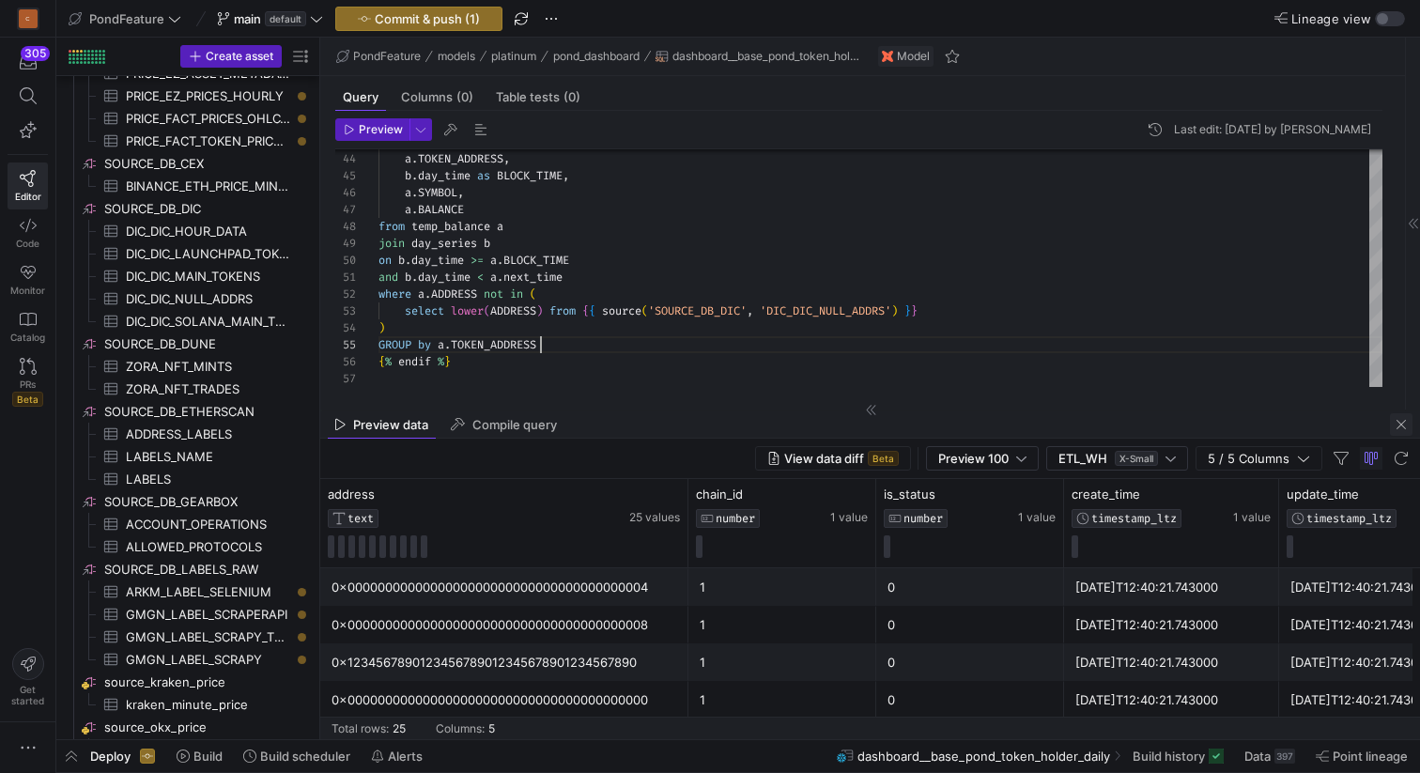
click at [1409, 427] on span "button" at bounding box center [1401, 424] width 23 height 23
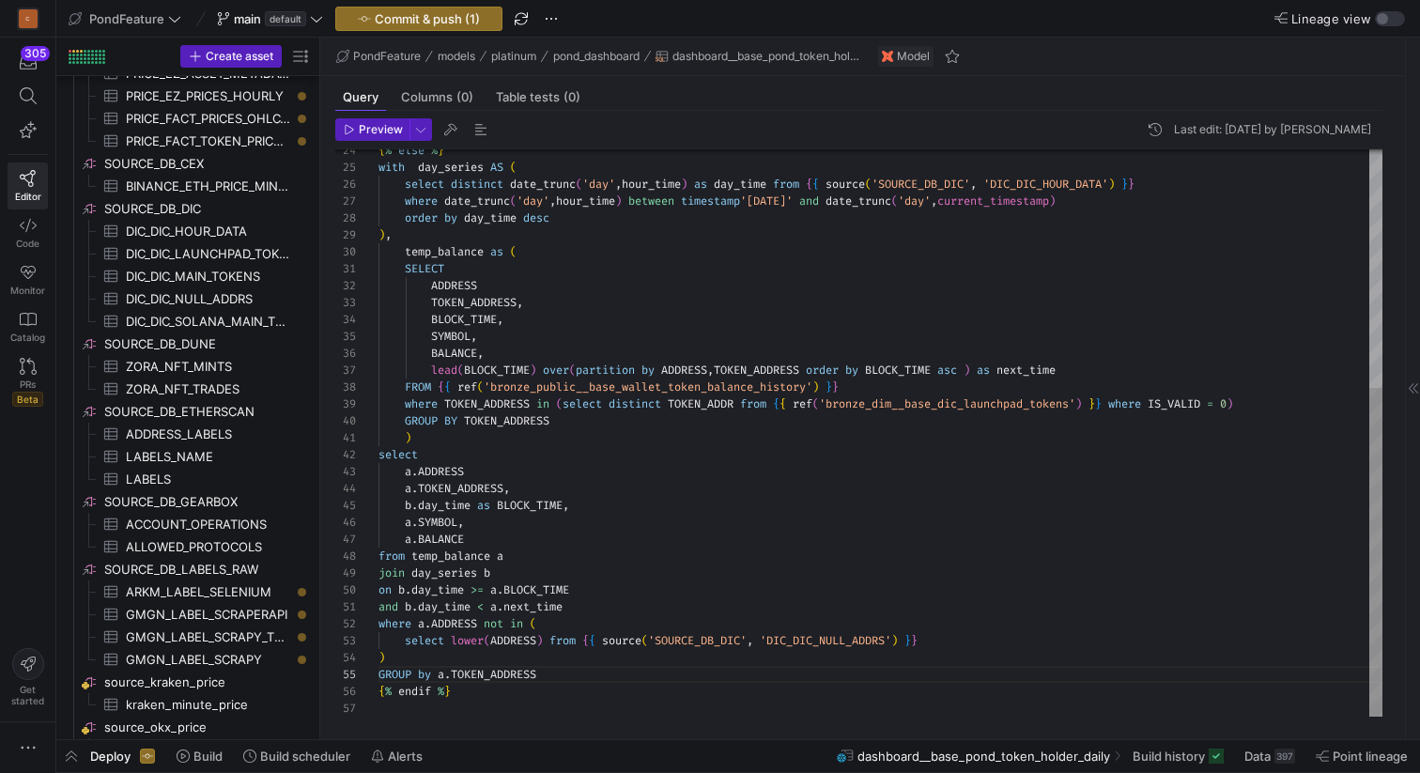
click at [503, 470] on div "a . ADDRESS a . TOKEN_ADDRESS , b . day_time as BLOCK_TIME , a . SYMBOL , a . B…" at bounding box center [880, 227] width 1004 height 979
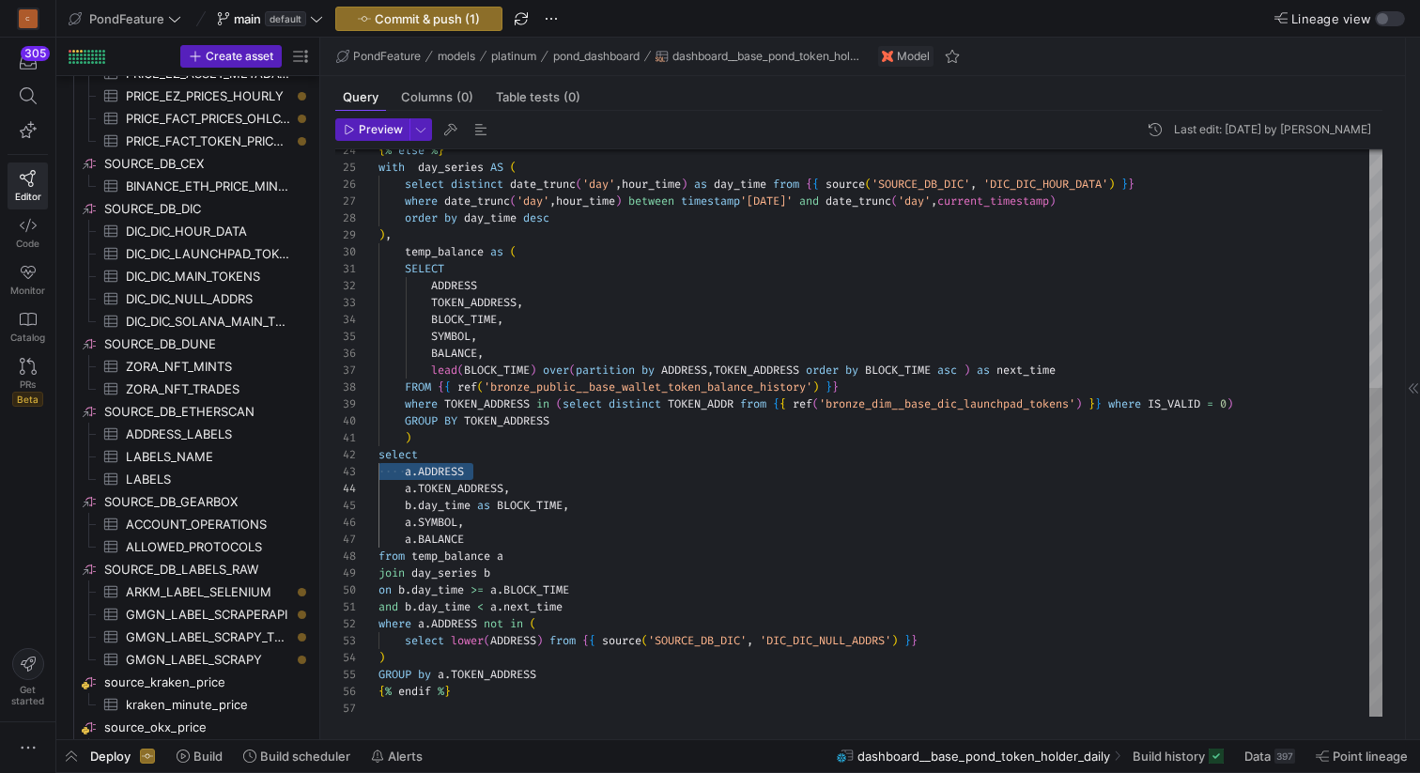
click at [482, 537] on div "a . ADDRESS a . TOKEN_ADDRESS , b . day_time as BLOCK_TIME , a . SYMBOL , a . B…" at bounding box center [880, 227] width 1004 height 979
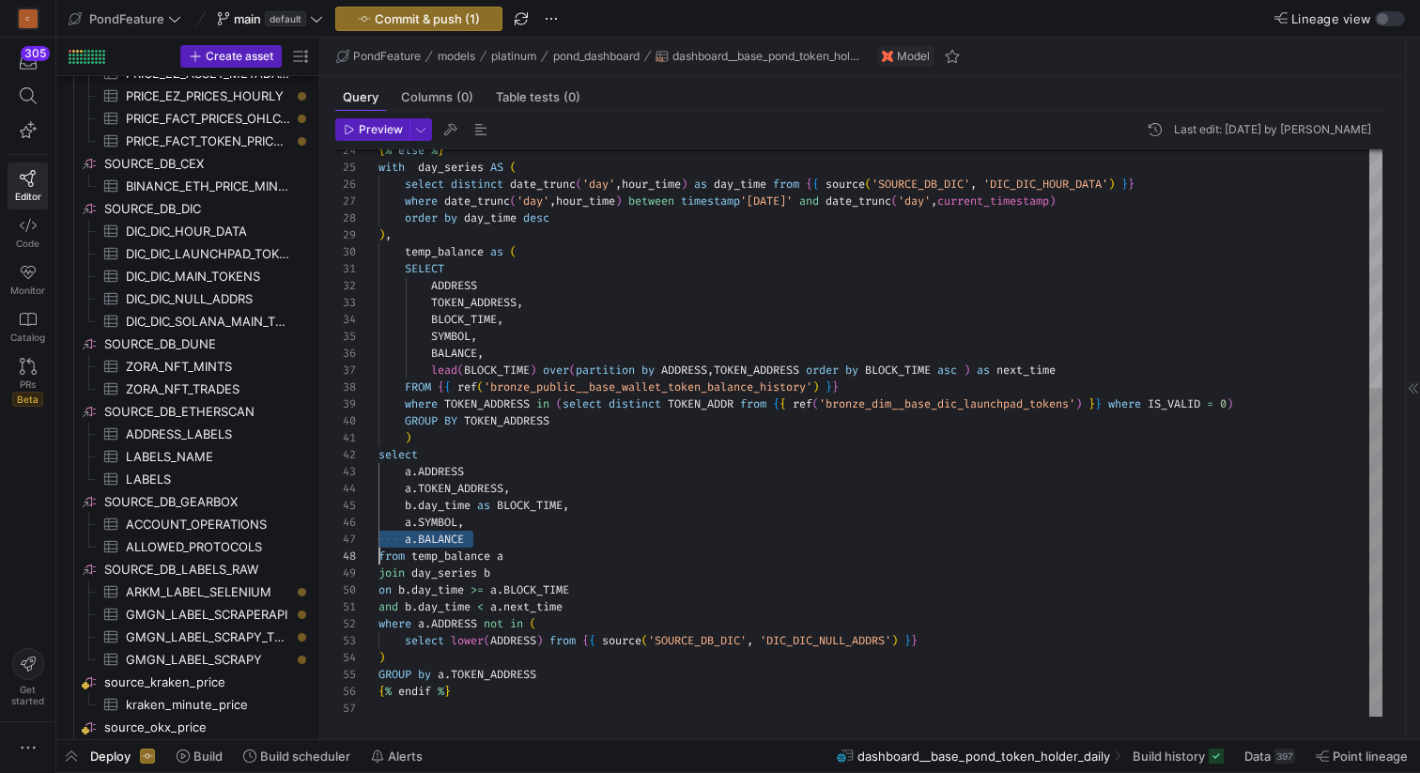
click at [482, 537] on div "a . ADDRESS a . TOKEN_ADDRESS , b . day_time as BLOCK_TIME , a . SYMBOL , a . B…" at bounding box center [880, 227] width 1004 height 979
click at [402, 535] on div "a . ADDRESS a . TOKEN_ADDRESS , b . day_time as BLOCK_TIME , a . SYMBOL , a . B…" at bounding box center [880, 227] width 1004 height 979
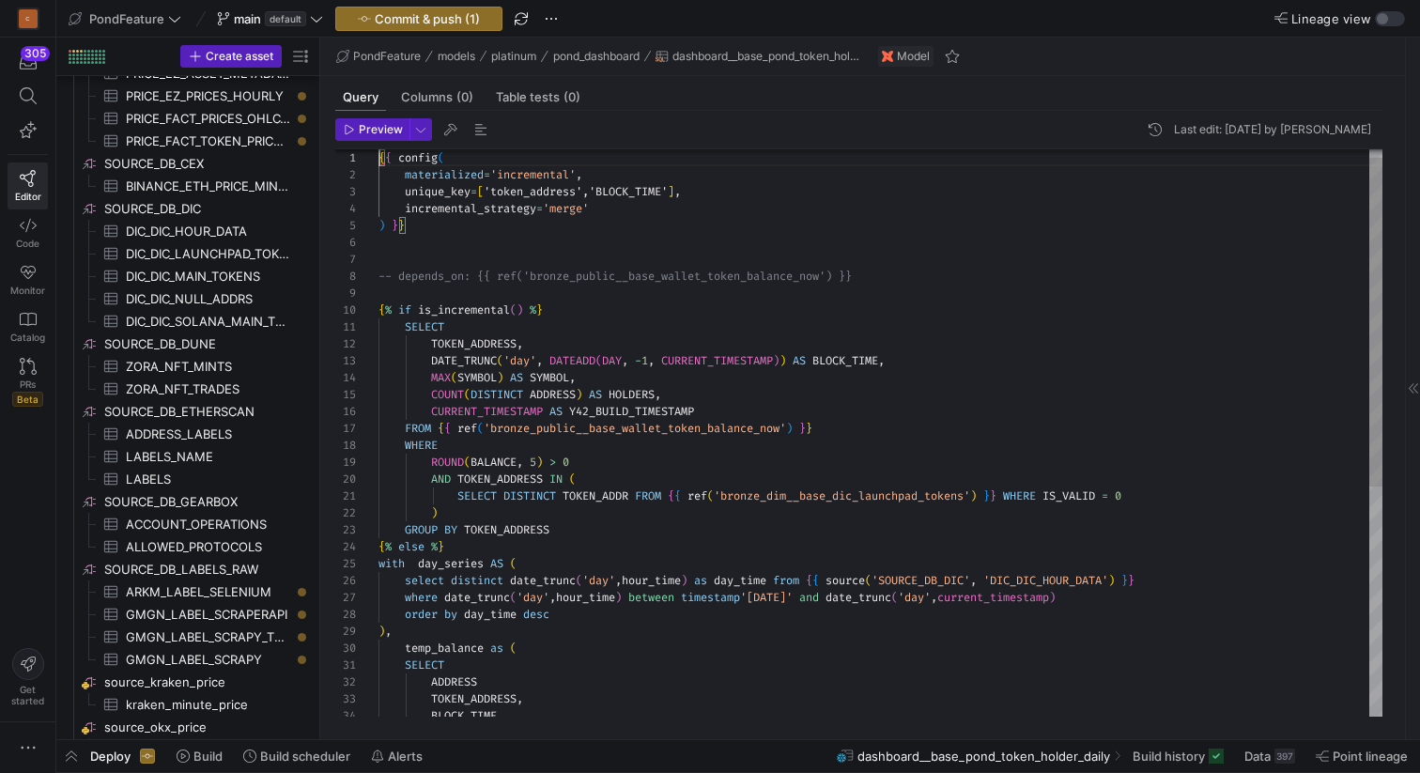
scroll to position [0, 0]
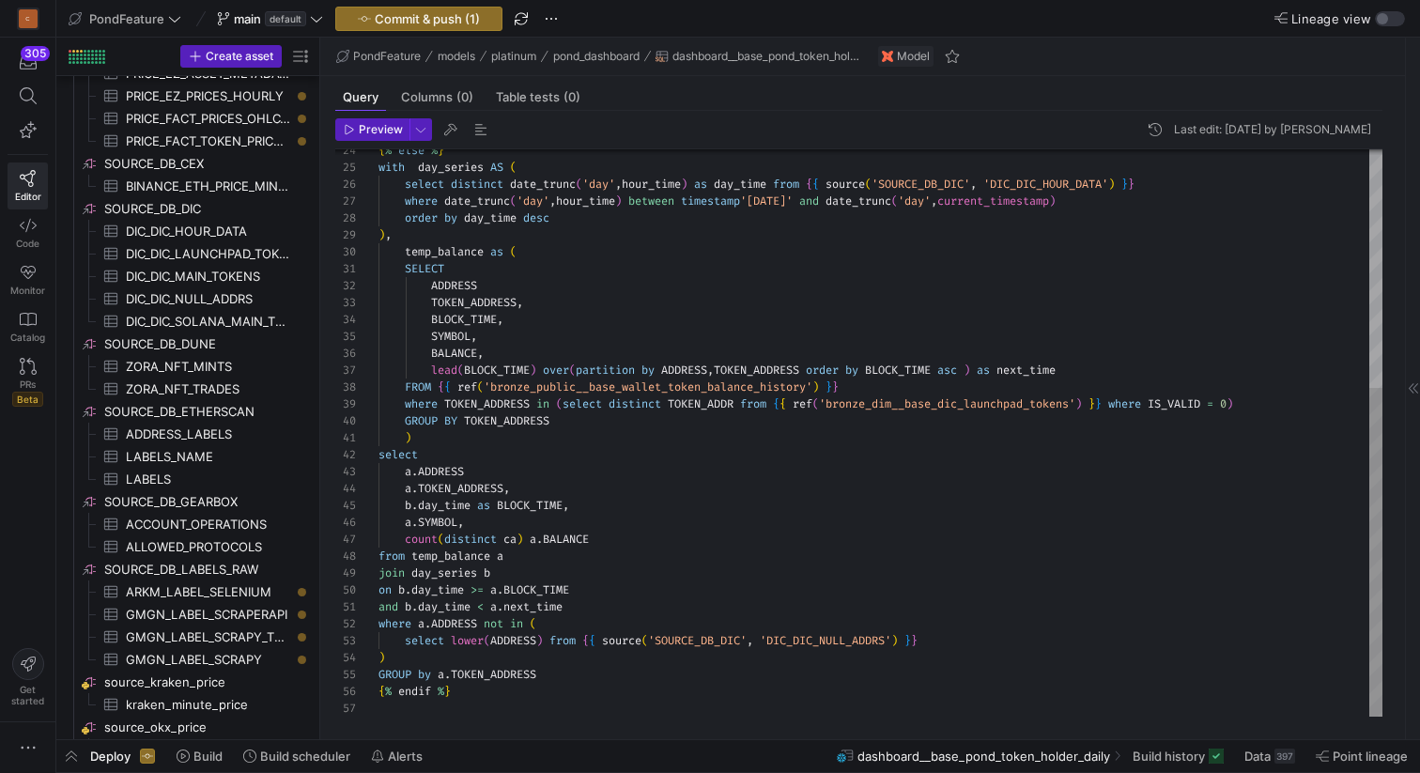
click at [569, 609] on div "{ % else % } with day_series AS ( select distinct date_trunc ( 'day' , hour_tim…" at bounding box center [880, 227] width 1004 height 979
click at [520, 538] on div "{ % else % } with day_series AS ( select distinct date_trunc ( 'day' , hour_tim…" at bounding box center [880, 227] width 1004 height 979
drag, startPoint x: 672, startPoint y: 539, endPoint x: 602, endPoint y: 539, distance: 70.4
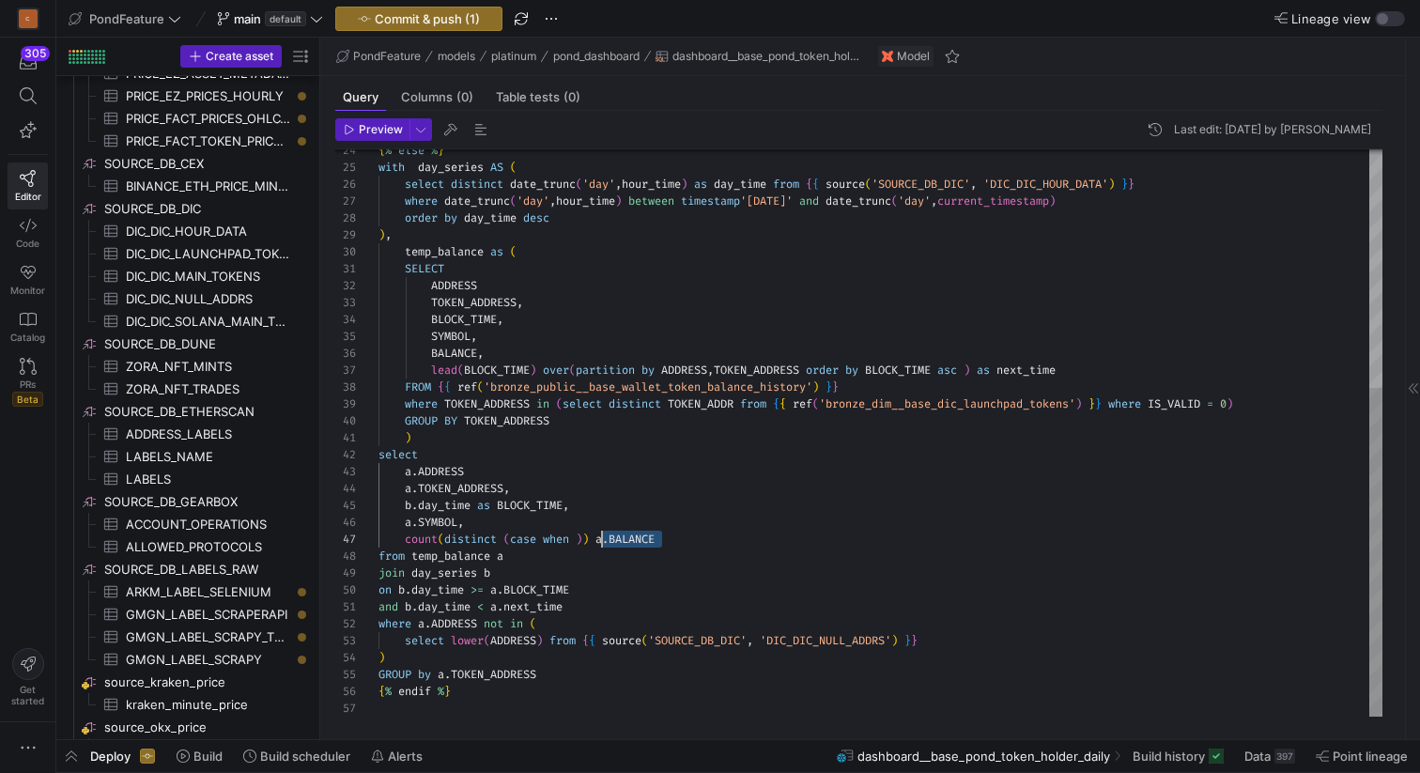
click at [602, 539] on div "{ % else % } with day_series AS ( select distinct date_trunc ( 'day' , hour_tim…" at bounding box center [880, 227] width 1004 height 979
click at [578, 535] on div "{ % else % } with day_series AS ( select distinct date_trunc ( 'day' , hour_tim…" at bounding box center [880, 227] width 1004 height 979
click at [578, 534] on div "{ % else % } with day_series AS ( select distinct date_trunc ( 'day' , hour_tim…" at bounding box center [880, 227] width 1004 height 979
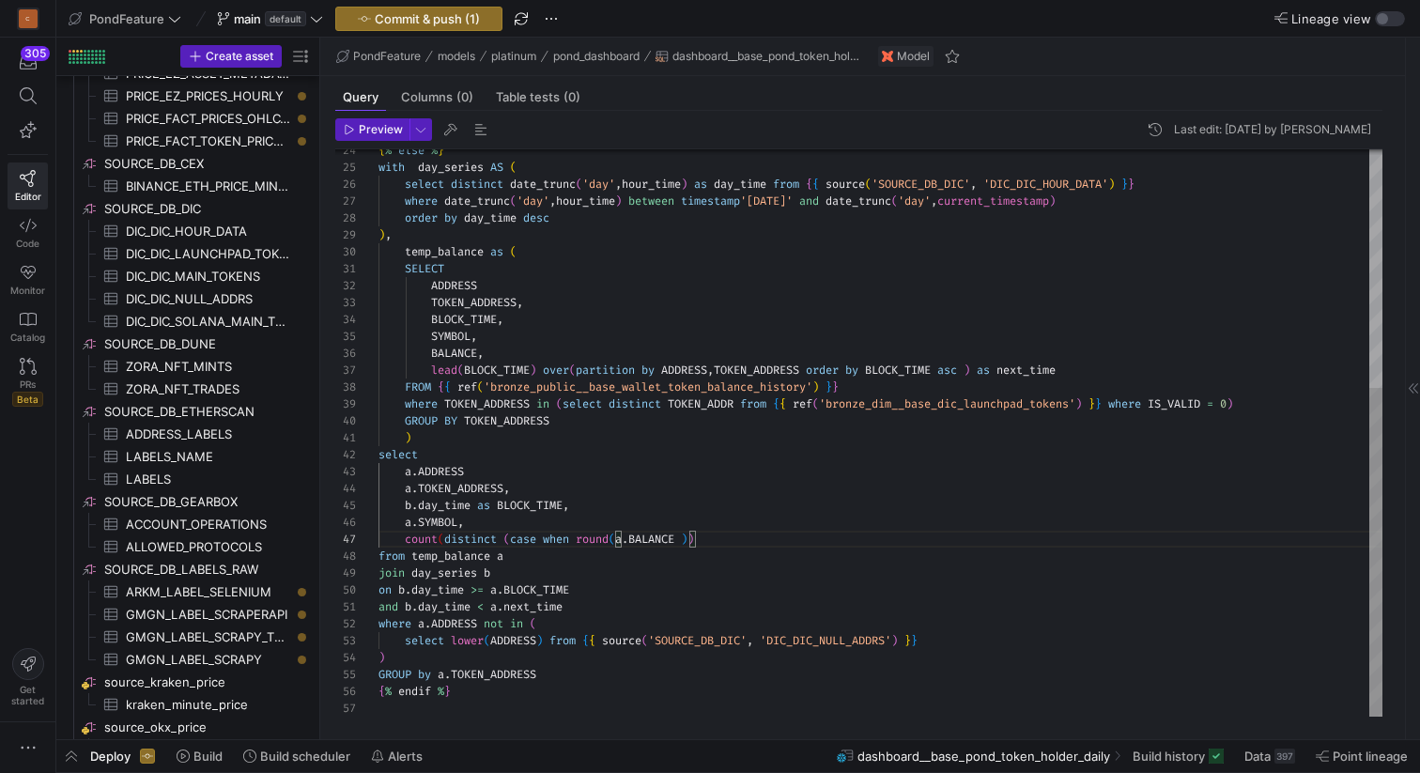
click at [685, 534] on div "{ % else % } with day_series AS ( select distinct date_trunc ( 'day' , hour_tim…" at bounding box center [880, 227] width 1004 height 979
click at [466, 491] on div "{ % else % } with day_series AS ( select distinct date_trunc ( 'day' , hour_tim…" at bounding box center [880, 227] width 1004 height 979
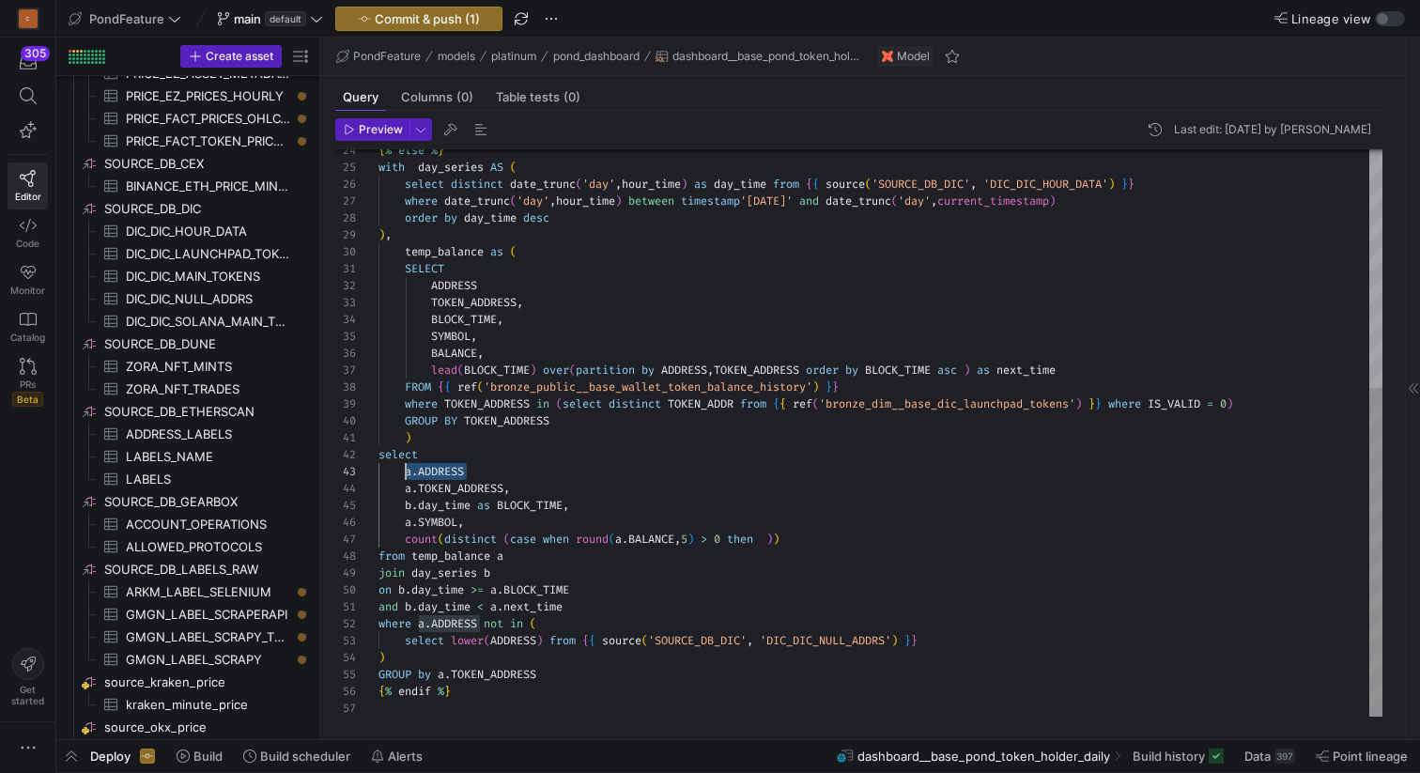
drag, startPoint x: 472, startPoint y: 469, endPoint x: 406, endPoint y: 469, distance: 66.7
click at [406, 469] on div "{ % else % } with day_series AS ( select distinct date_trunc ( 'day' , hour_tim…" at bounding box center [880, 227] width 1004 height 979
click at [771, 536] on div "{ % else % } with day_series AS ( select distinct date_trunc ( 'day' , hour_tim…" at bounding box center [880, 227] width 1004 height 979
click at [510, 539] on div "{ % else % } with day_series AS ( select distinct date_trunc ( 'day' , hour_tim…" at bounding box center [880, 227] width 1004 height 979
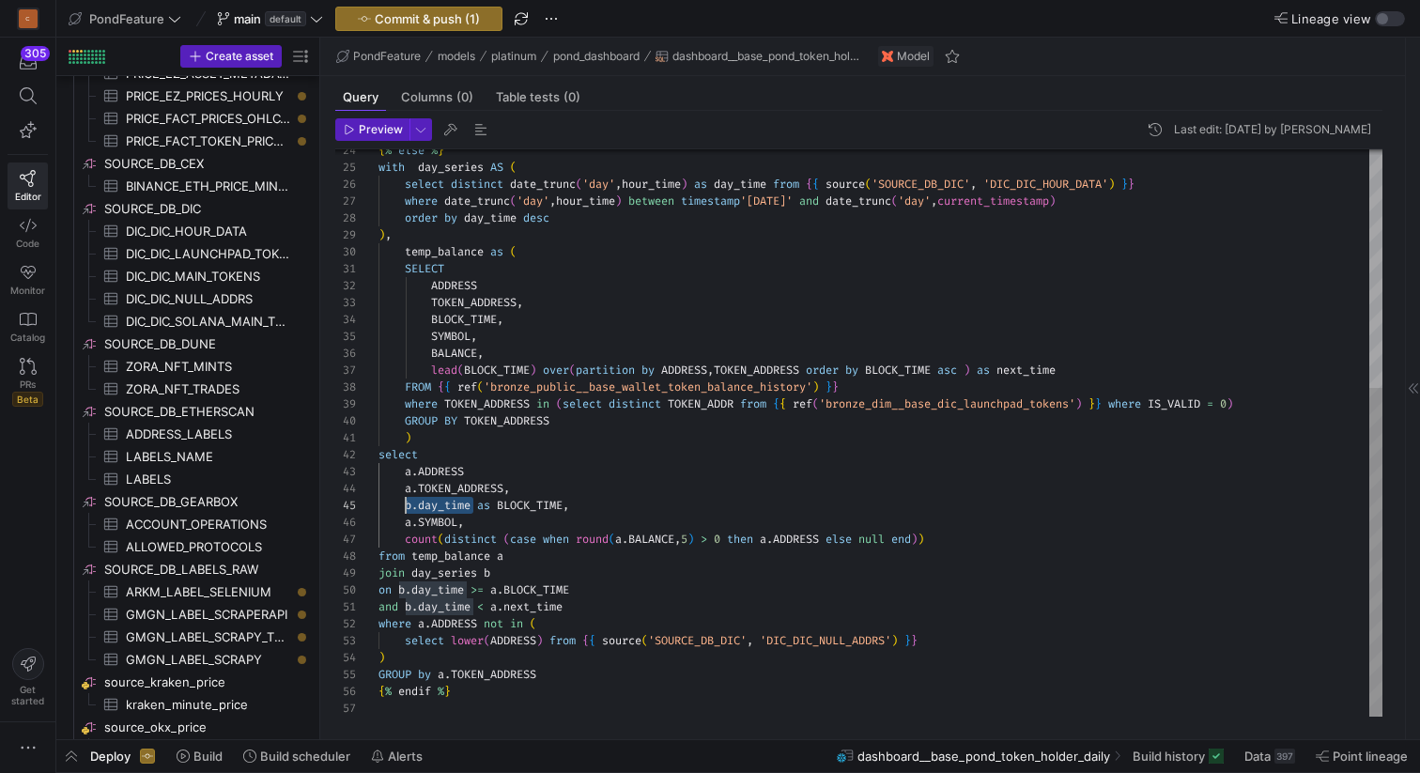
scroll to position [68, 27]
drag, startPoint x: 474, startPoint y: 507, endPoint x: 407, endPoint y: 507, distance: 67.6
click at [406, 507] on div "{ % else % } with day_series AS ( select distinct date_trunc ( 'day' , hour_tim…" at bounding box center [880, 227] width 1004 height 979
click at [567, 679] on div "{ % else % } with day_series AS ( select distinct date_trunc ( 'day' , hour_tim…" at bounding box center [880, 227] width 1004 height 979
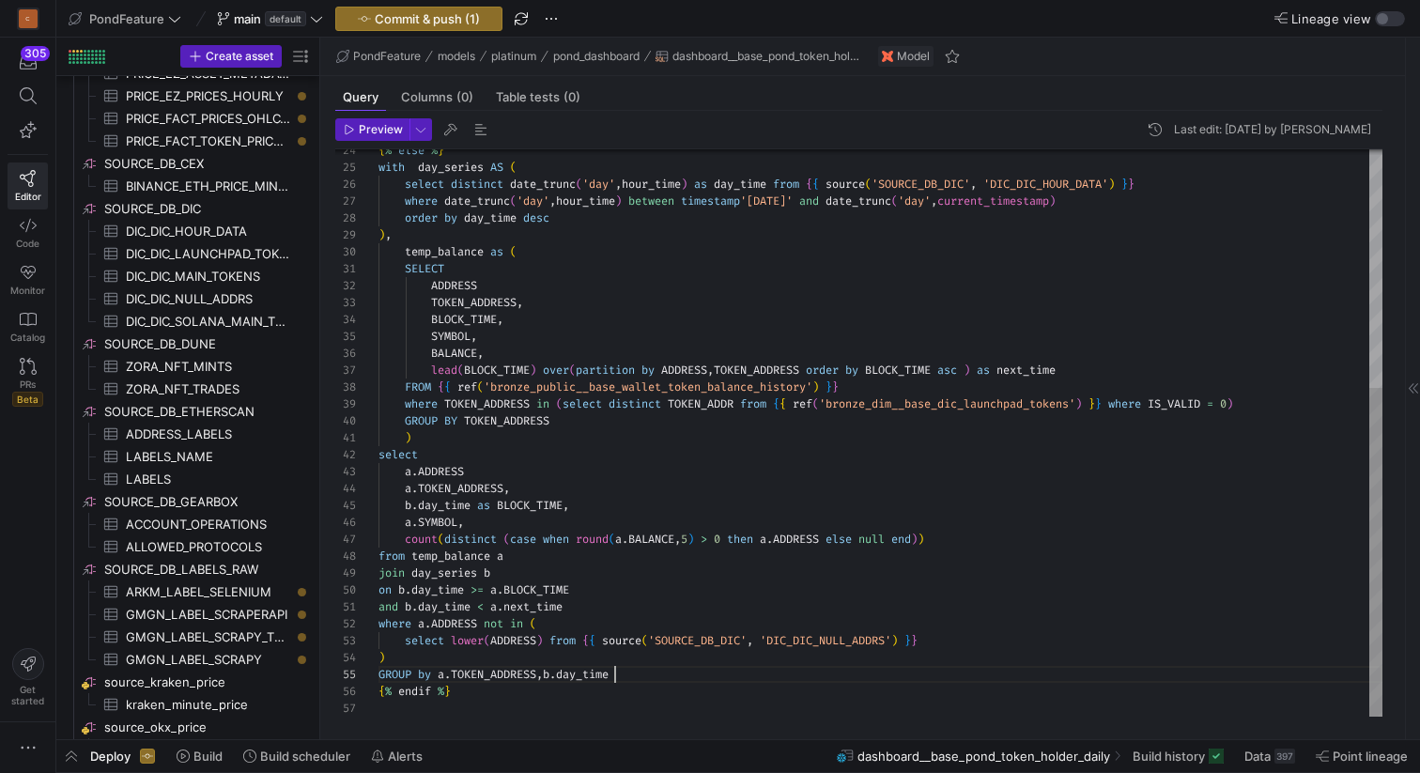
click at [405, 520] on div "{ % else % } with day_series AS ( select distinct date_trunc ( 'day' , hour_tim…" at bounding box center [880, 227] width 1004 height 979
click at [484, 522] on div "{ % else % } with day_series AS ( select distinct date_trunc ( 'day' , hour_tim…" at bounding box center [880, 227] width 1004 height 979
click at [472, 517] on div "{ % else % } with day_series AS ( select distinct date_trunc ( 'day' , hour_tim…" at bounding box center [880, 227] width 1004 height 979
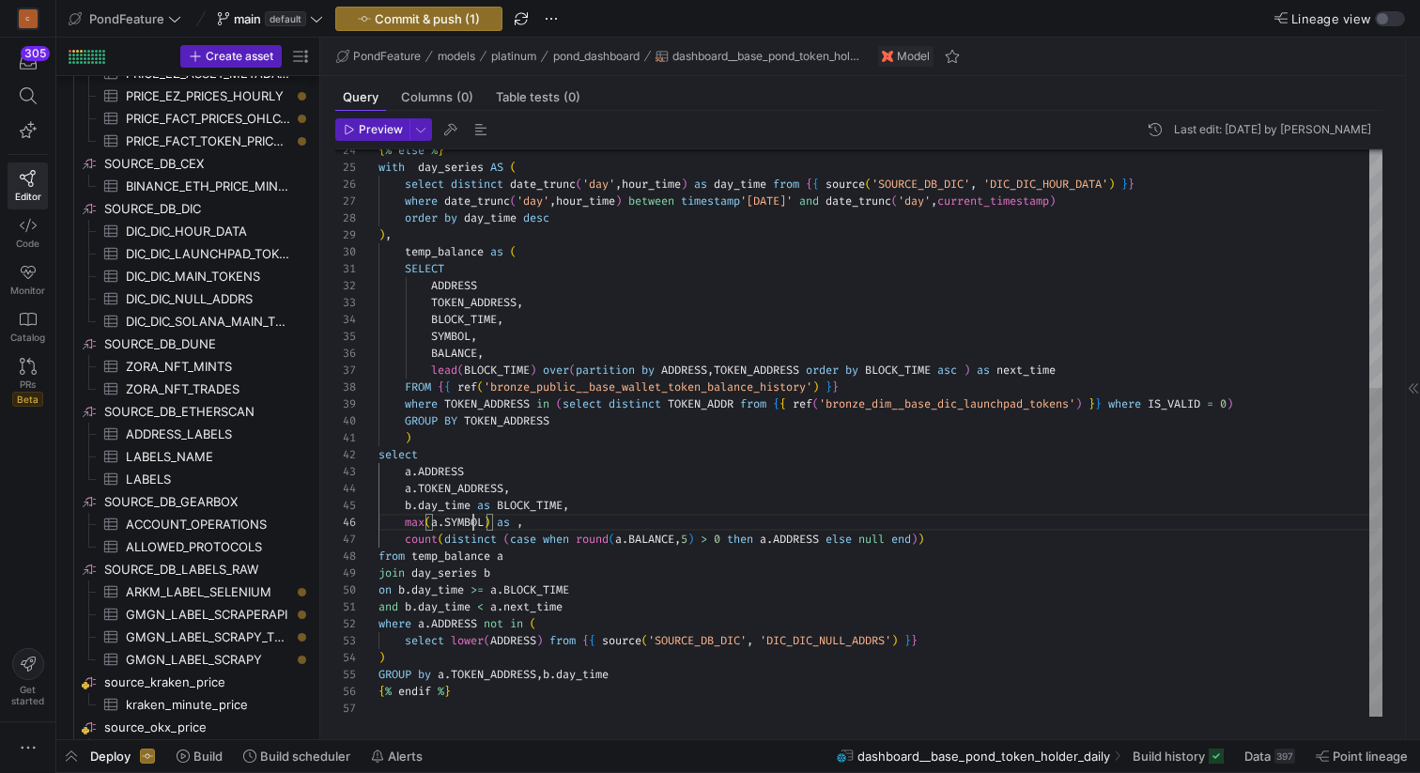
click at [472, 517] on div "{ % else % } with day_series AS ( select distinct date_trunc ( 'day' , hour_tim…" at bounding box center [880, 227] width 1004 height 979
click at [522, 522] on div "{ % else % } with day_series AS ( select distinct date_trunc ( 'day' , hour_tim…" at bounding box center [880, 227] width 1004 height 979
click at [494, 468] on div "{ % else % } with day_series AS ( select distinct date_trunc ( 'day' , hour_tim…" at bounding box center [880, 227] width 1004 height 979
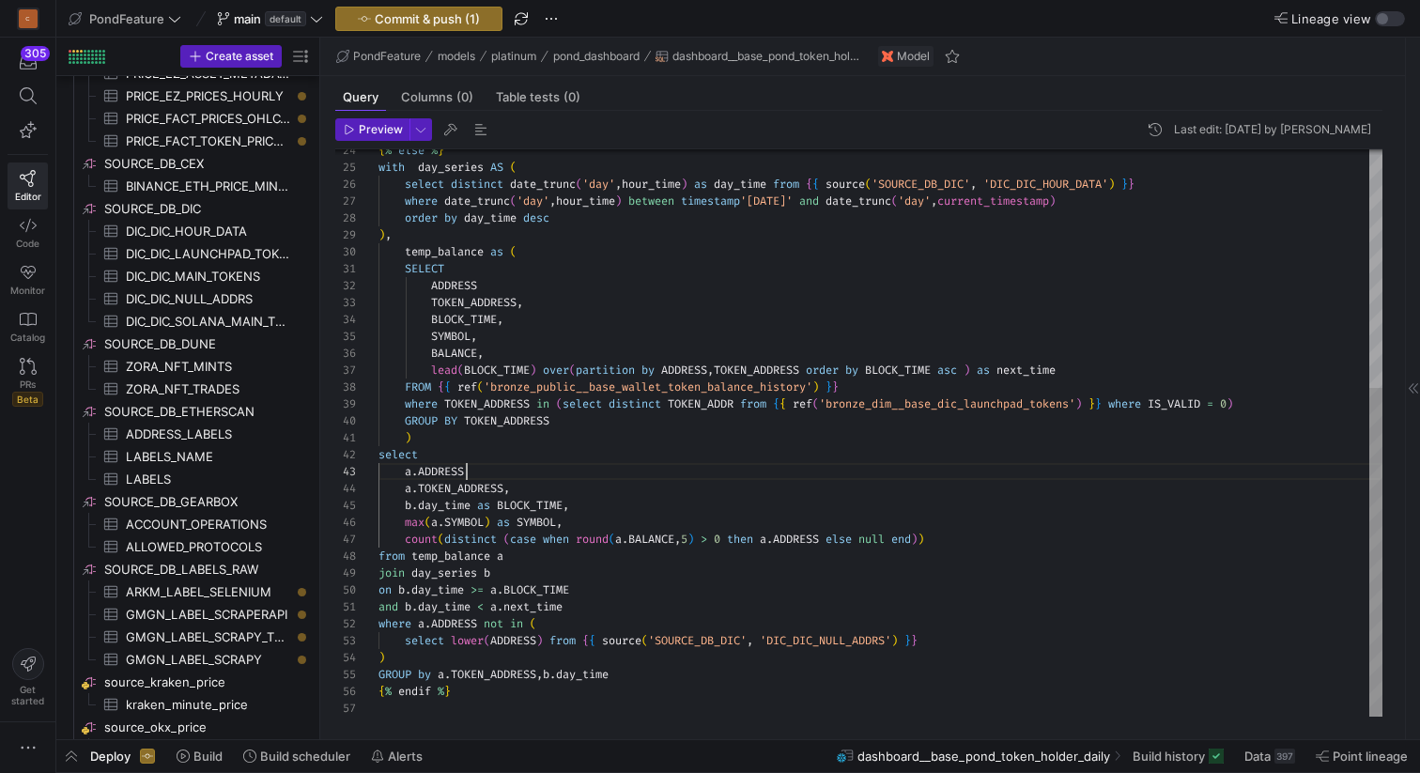
click at [494, 468] on div "{ % else % } with day_series AS ( select distinct date_trunc ( 'day' , hour_tim…" at bounding box center [880, 227] width 1004 height 979
click at [494, 469] on div "{ % else % } with day_series AS ( select distinct date_trunc ( 'day' , hour_tim…" at bounding box center [880, 227] width 1004 height 979
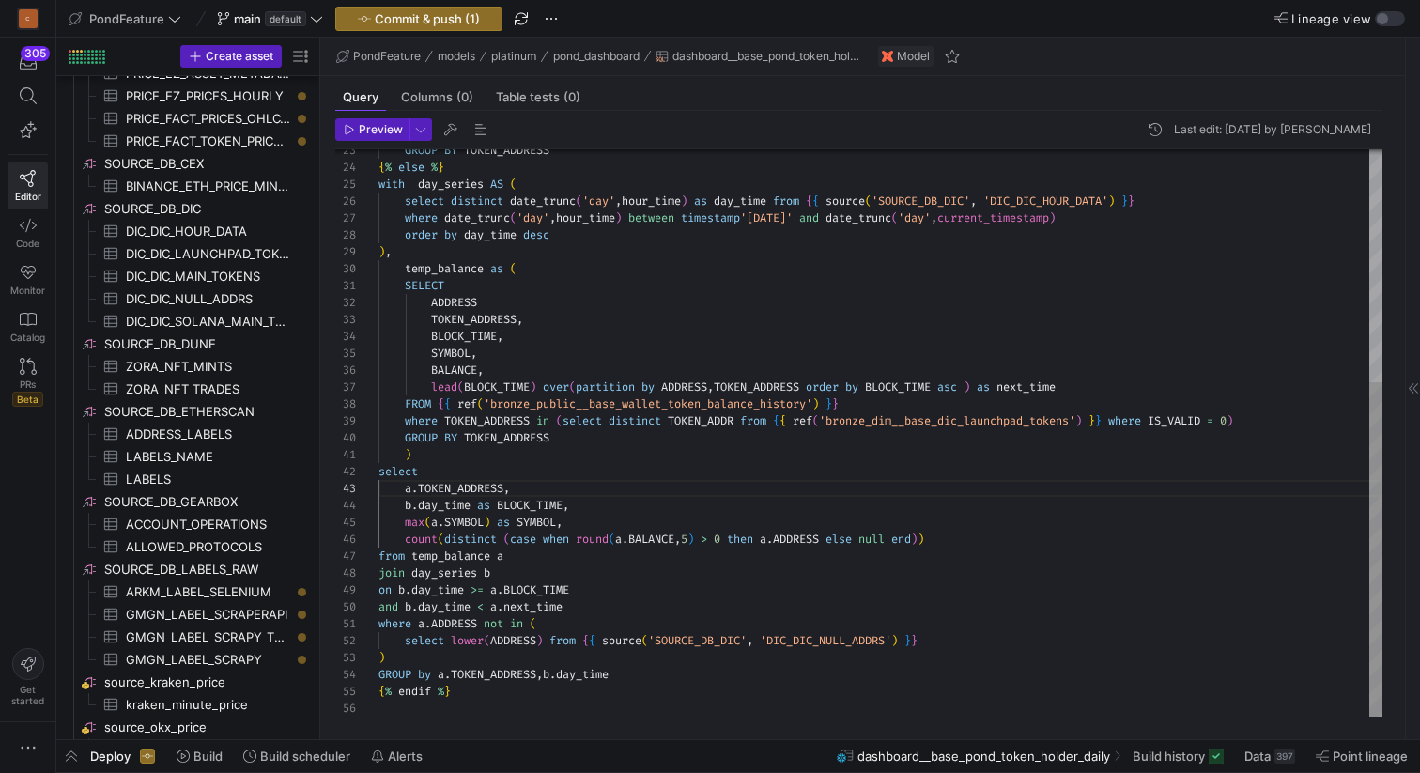
click at [518, 304] on div "{ % else % } with day_series AS ( select distinct date_trunc ( 'day' , hour_tim…" at bounding box center [880, 236] width 1004 height 962
click at [615, 482] on div "{ % else % } with day_series AS ( select distinct date_trunc ( 'day' , hour_tim…" at bounding box center [880, 236] width 1004 height 962
click at [537, 520] on div "{ % else % } with day_series AS ( select distinct date_trunc ( 'day' , hour_tim…" at bounding box center [880, 236] width 1004 height 962
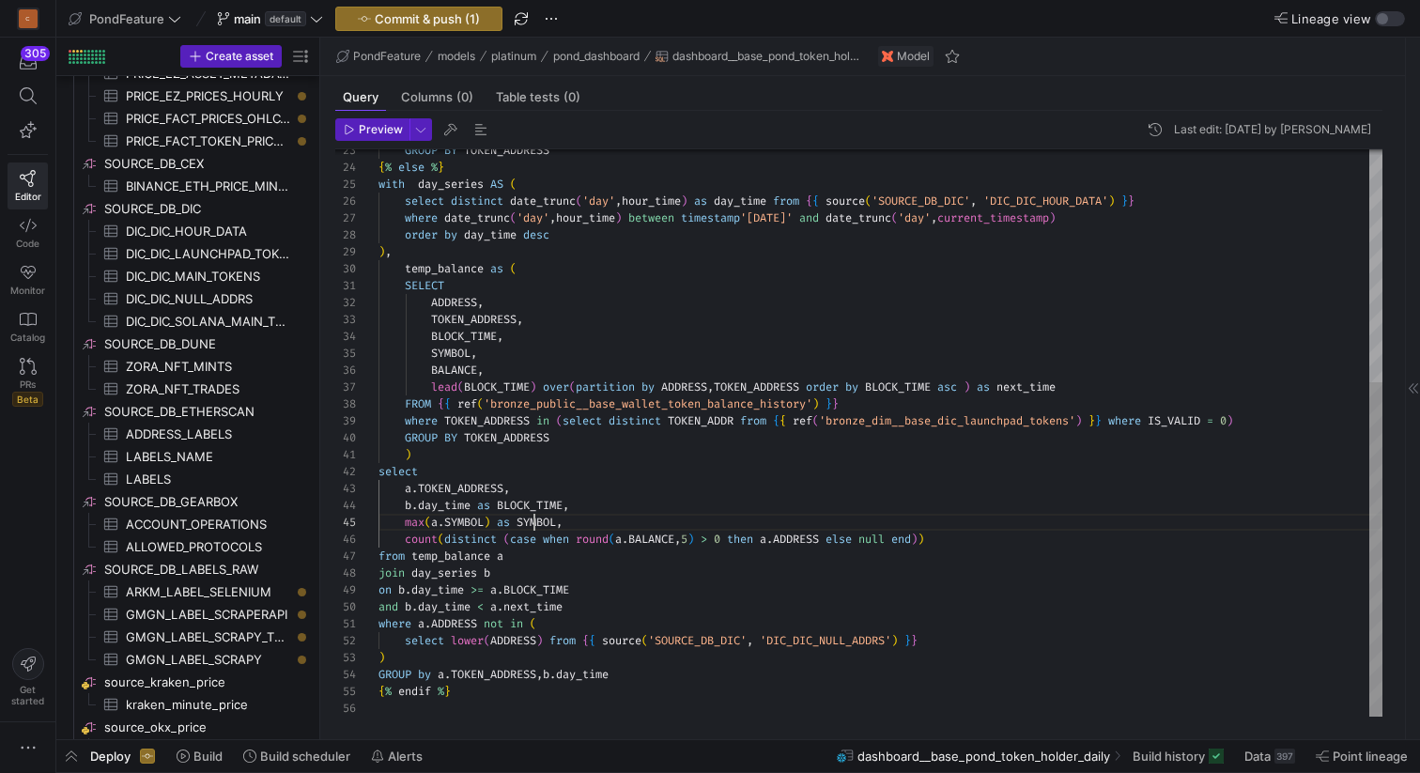
scroll to position [68, 182]
click at [537, 520] on div "{ % else % } with day_series AS ( select distinct date_trunc ( 'day' , hour_tim…" at bounding box center [880, 236] width 1004 height 962
click at [961, 536] on div "{ % else % } with day_series AS ( select distinct date_trunc ( 'day' , hour_tim…" at bounding box center [880, 236] width 1004 height 962
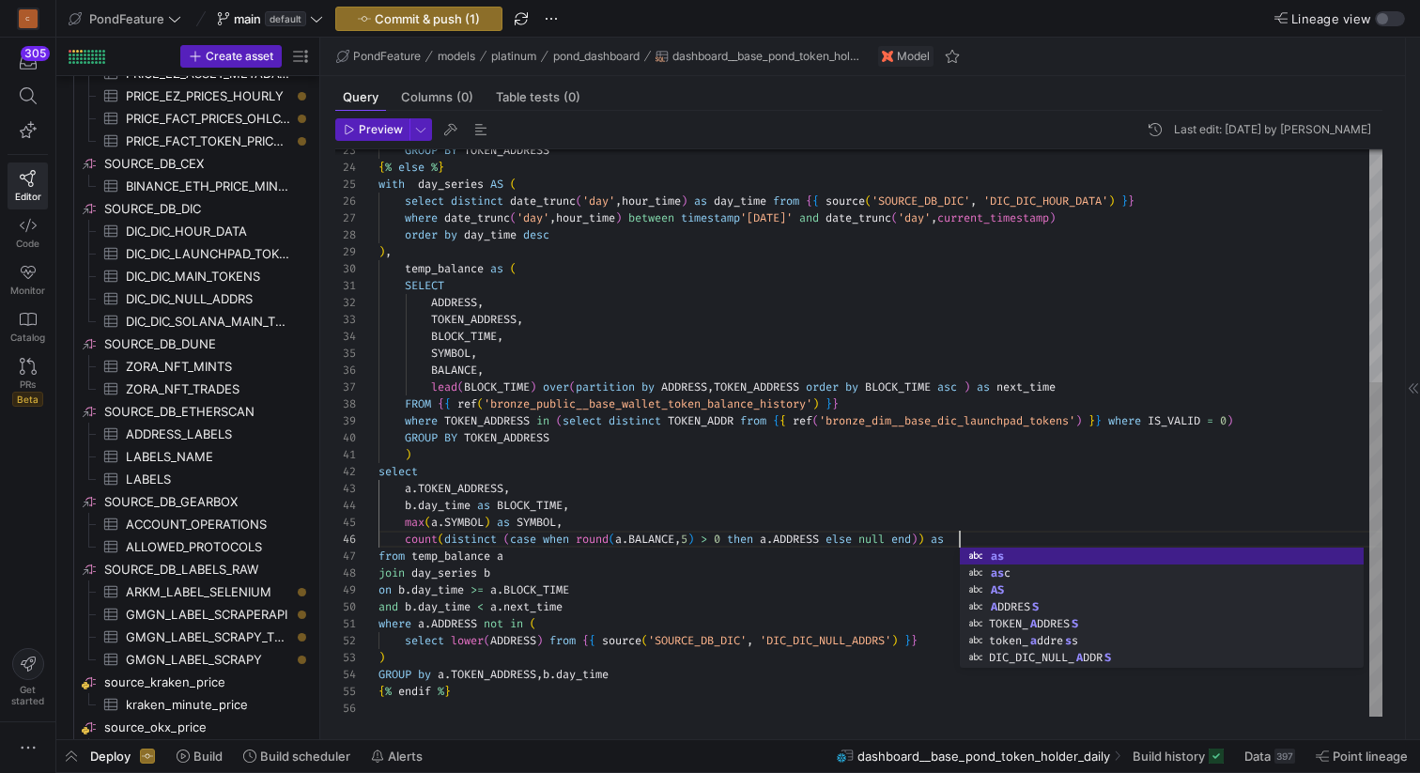
scroll to position [85, 587]
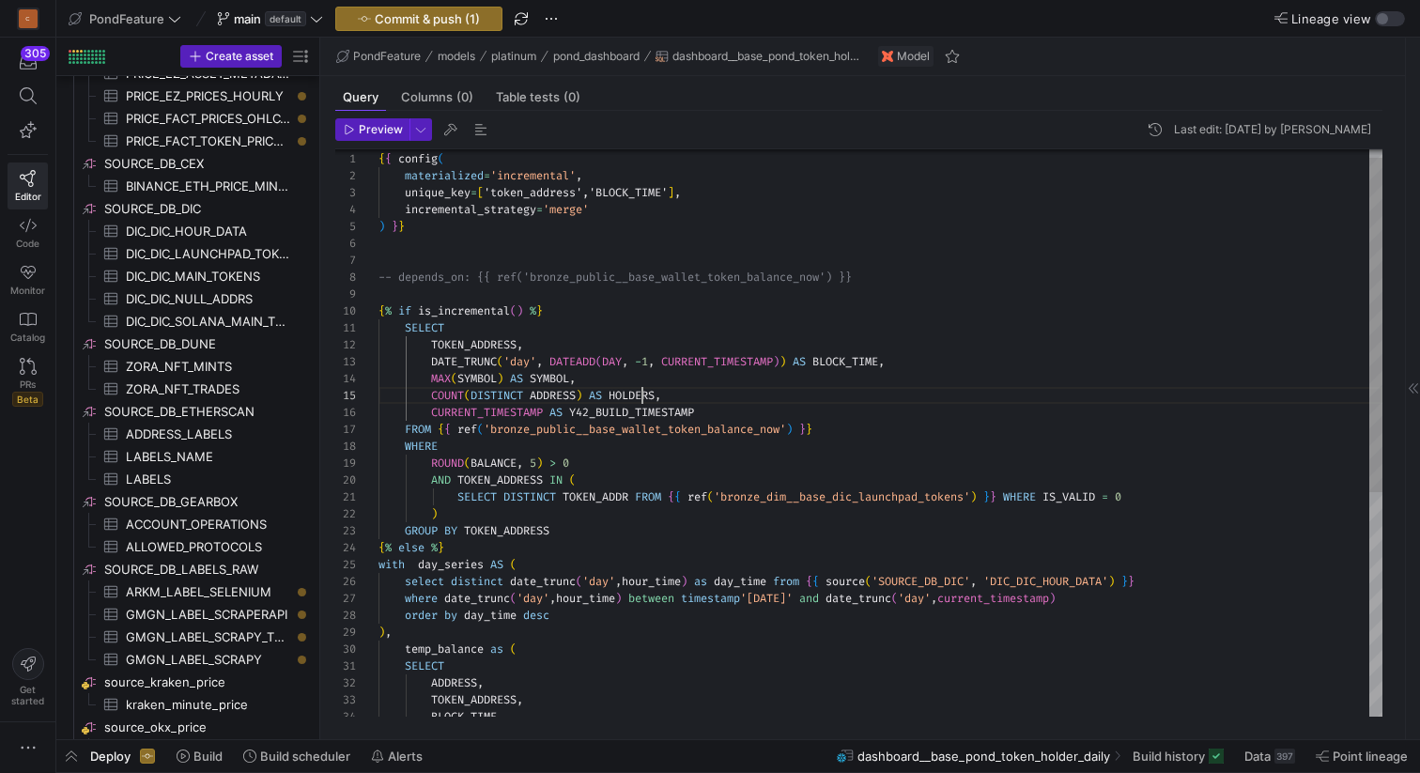
click at [643, 393] on div "{ % else % } with day_series AS ( select distinct date_trunc ( 'day' , hour_tim…" at bounding box center [880, 616] width 1004 height 962
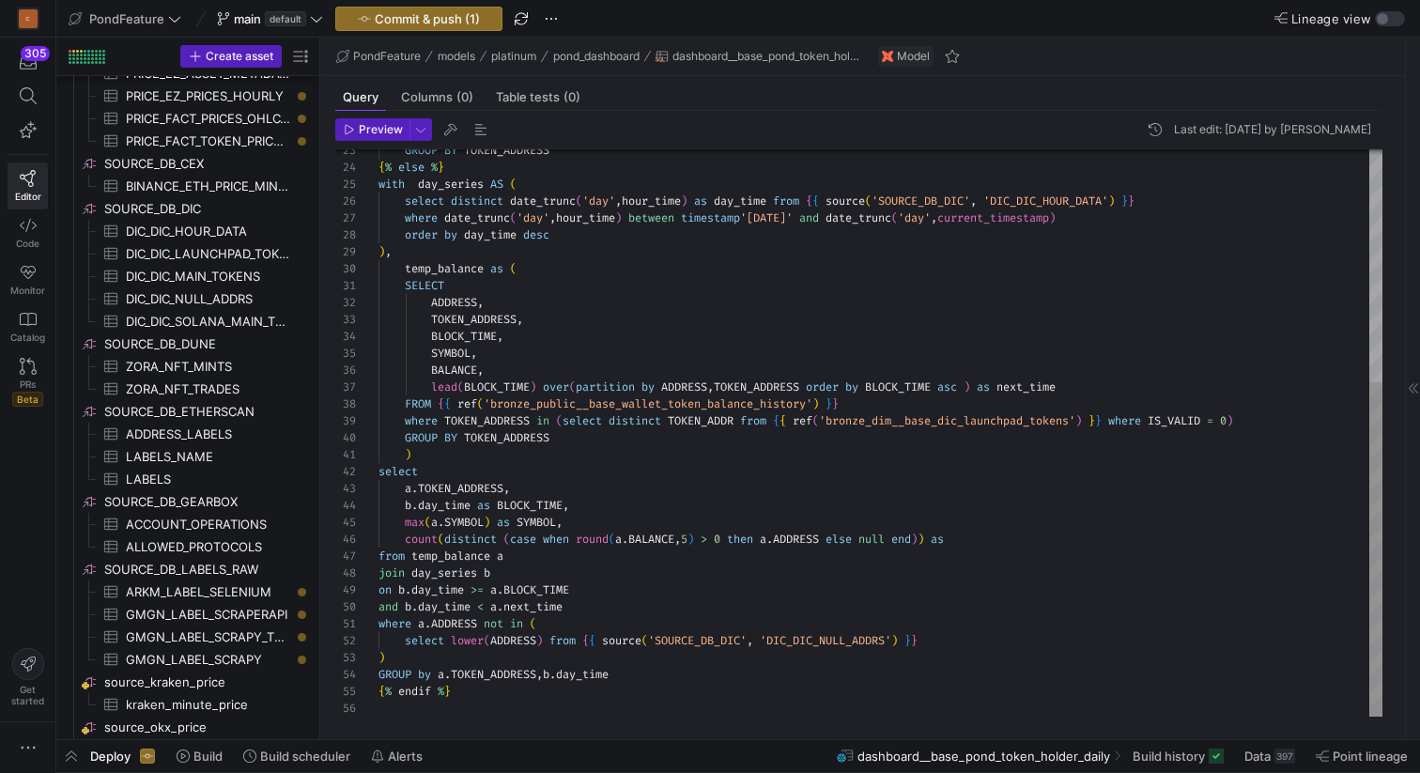
click at [976, 538] on div "{ % else % } with day_series AS ( select distinct date_trunc ( 'day' , hour_tim…" at bounding box center [880, 236] width 1004 height 962
click at [900, 509] on div "{ % else % } with day_series AS ( select distinct date_trunc ( 'day' , hour_tim…" at bounding box center [880, 236] width 1004 height 962
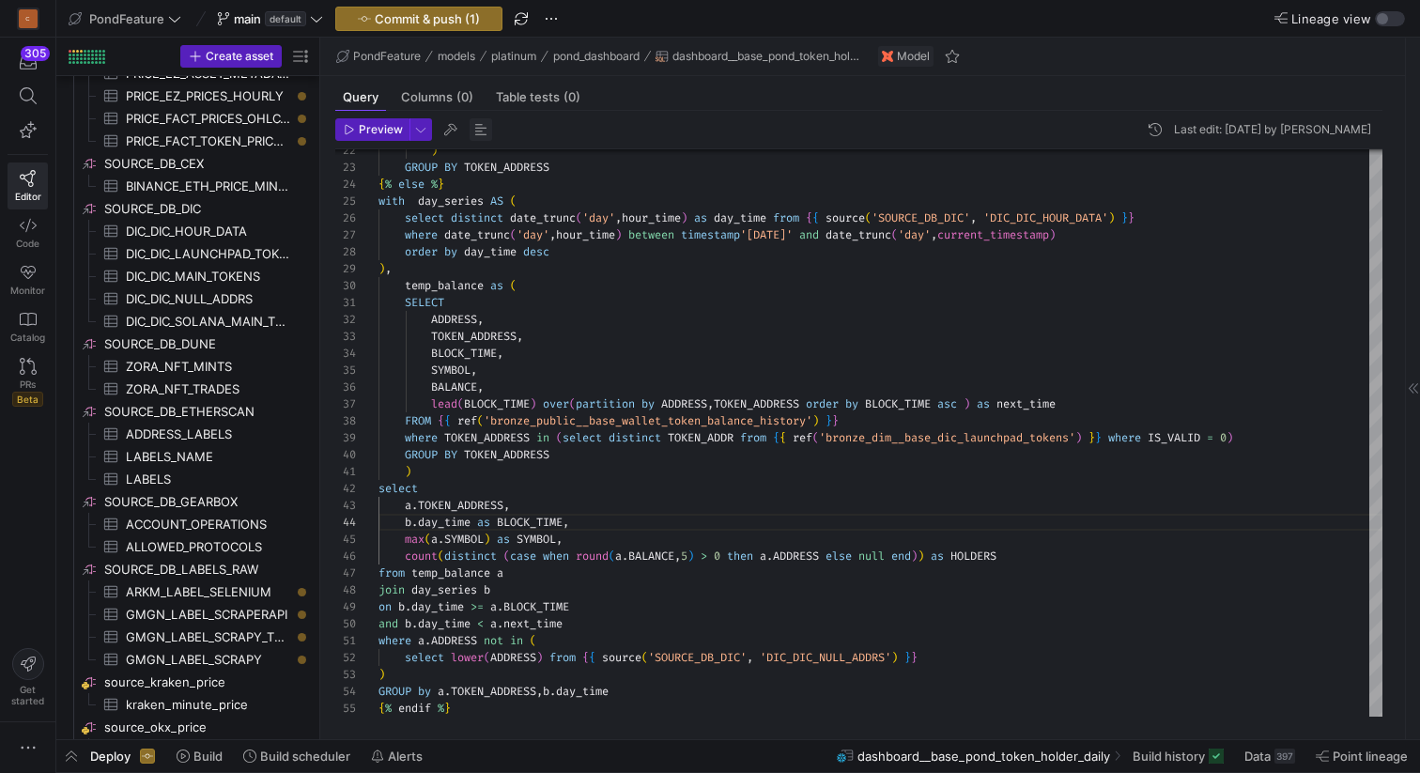
click at [476, 127] on span "button" at bounding box center [481, 129] width 23 height 23
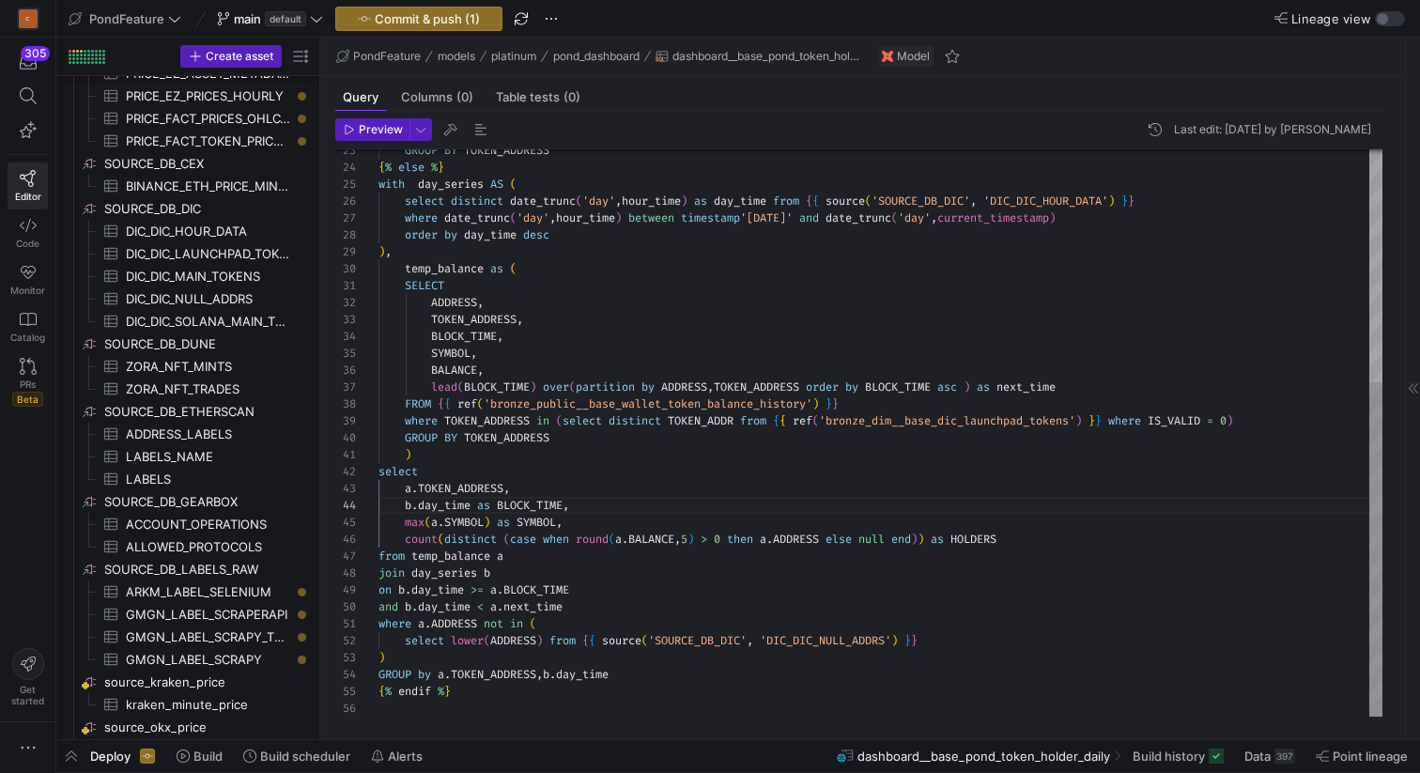
click at [609, 522] on div "{ % else % } with day_series AS ( select distinct date_trunc ( 'day' , hour_tim…" at bounding box center [880, 236] width 1004 height 962
click at [698, 532] on div "{ % else % } with day_series AS ( select distinct date_trunc ( 'day' , hour_tim…" at bounding box center [880, 236] width 1004 height 962
click at [771, 505] on div "{ % else % } with day_series AS ( select distinct date_trunc ( 'day' , hour_tim…" at bounding box center [880, 236] width 1004 height 962
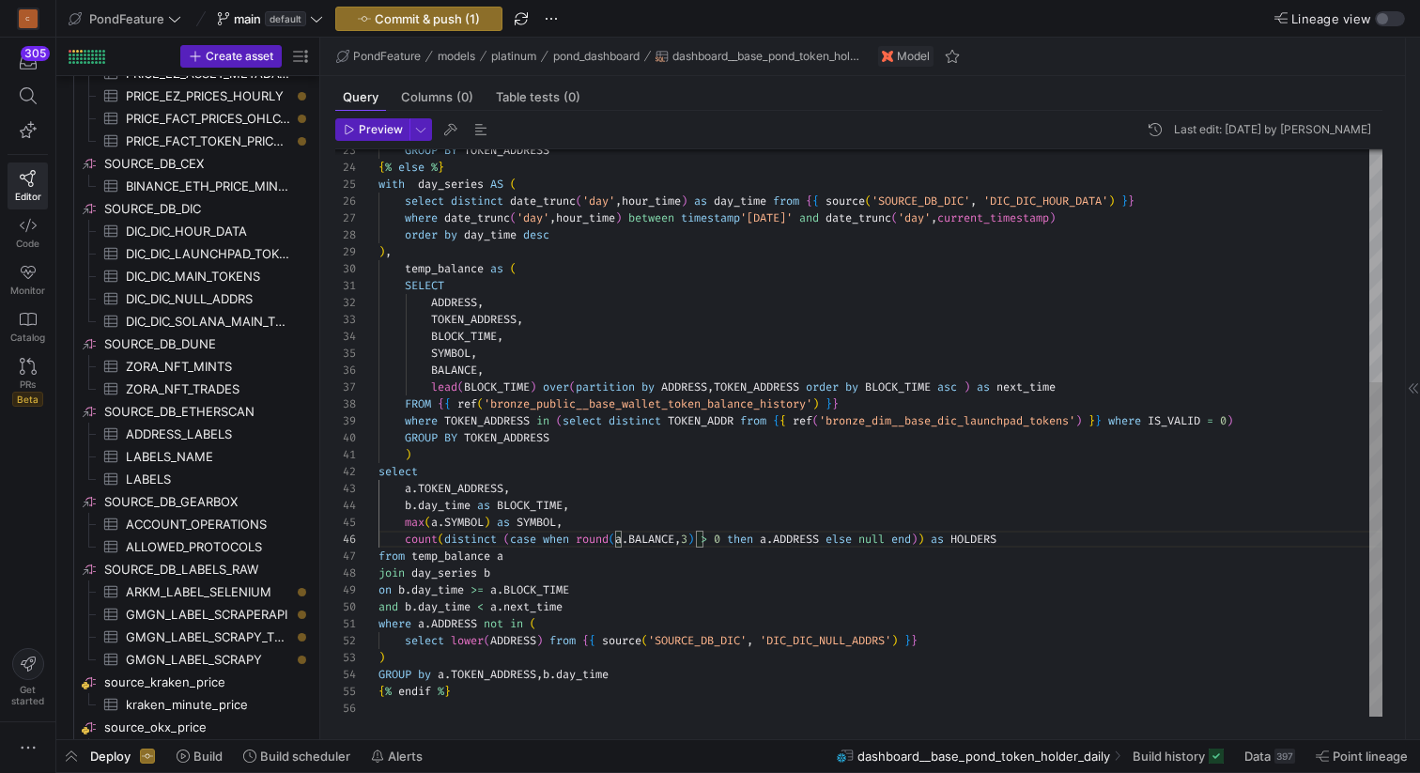
scroll to position [51, 196]
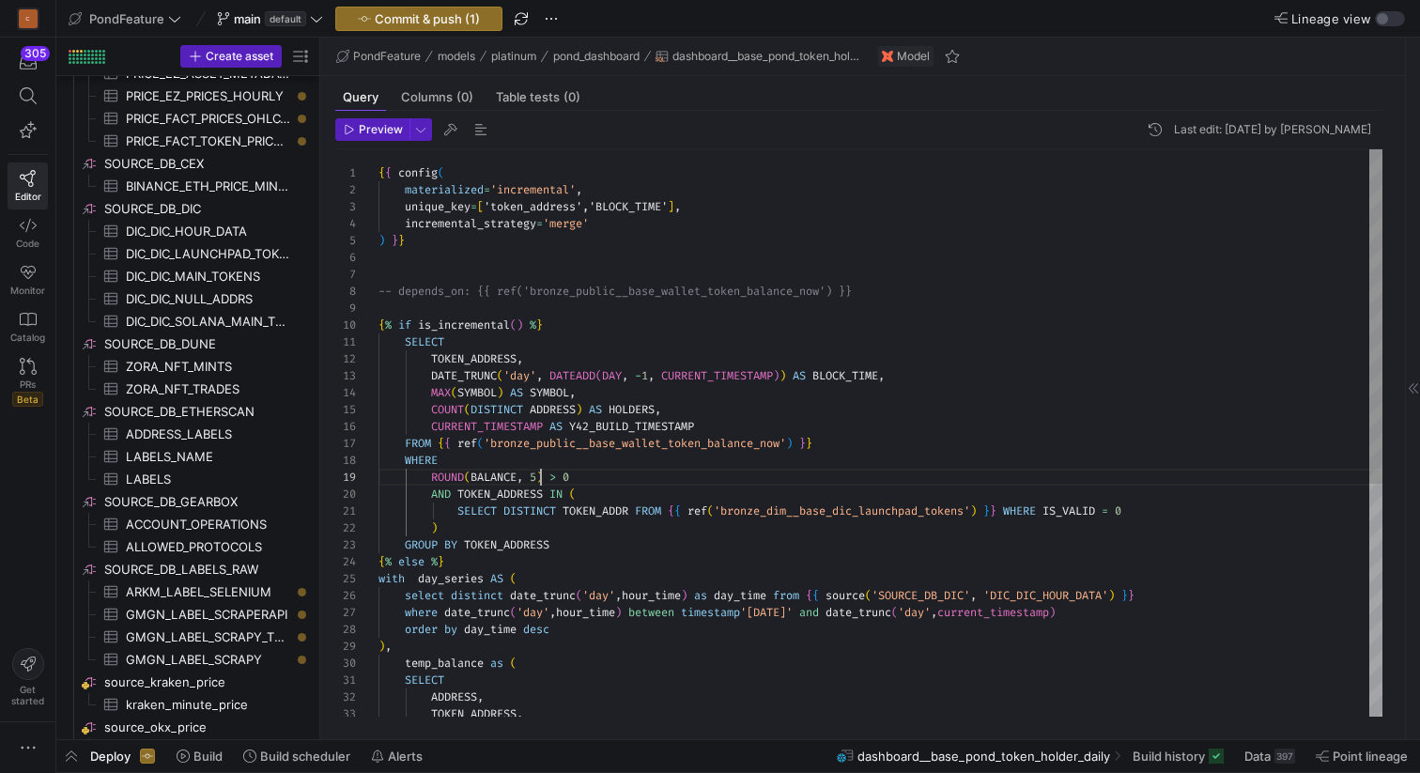
click at [541, 475] on div "{ % else % } with day_series AS ( select distinct date_trunc ( 'day' , hour_tim…" at bounding box center [880, 630] width 1004 height 962
click at [620, 472] on div "{ % else % } with day_series AS ( select distinct date_trunc ( 'day' , hour_tim…" at bounding box center [880, 630] width 1004 height 962
click at [536, 473] on div "{ % else % } with day_series AS ( select distinct date_trunc ( 'day' , hour_tim…" at bounding box center [880, 630] width 1004 height 962
click at [537, 470] on div "{ % else % } with day_series AS ( select distinct date_trunc ( 'day' , hour_tim…" at bounding box center [880, 630] width 1004 height 962
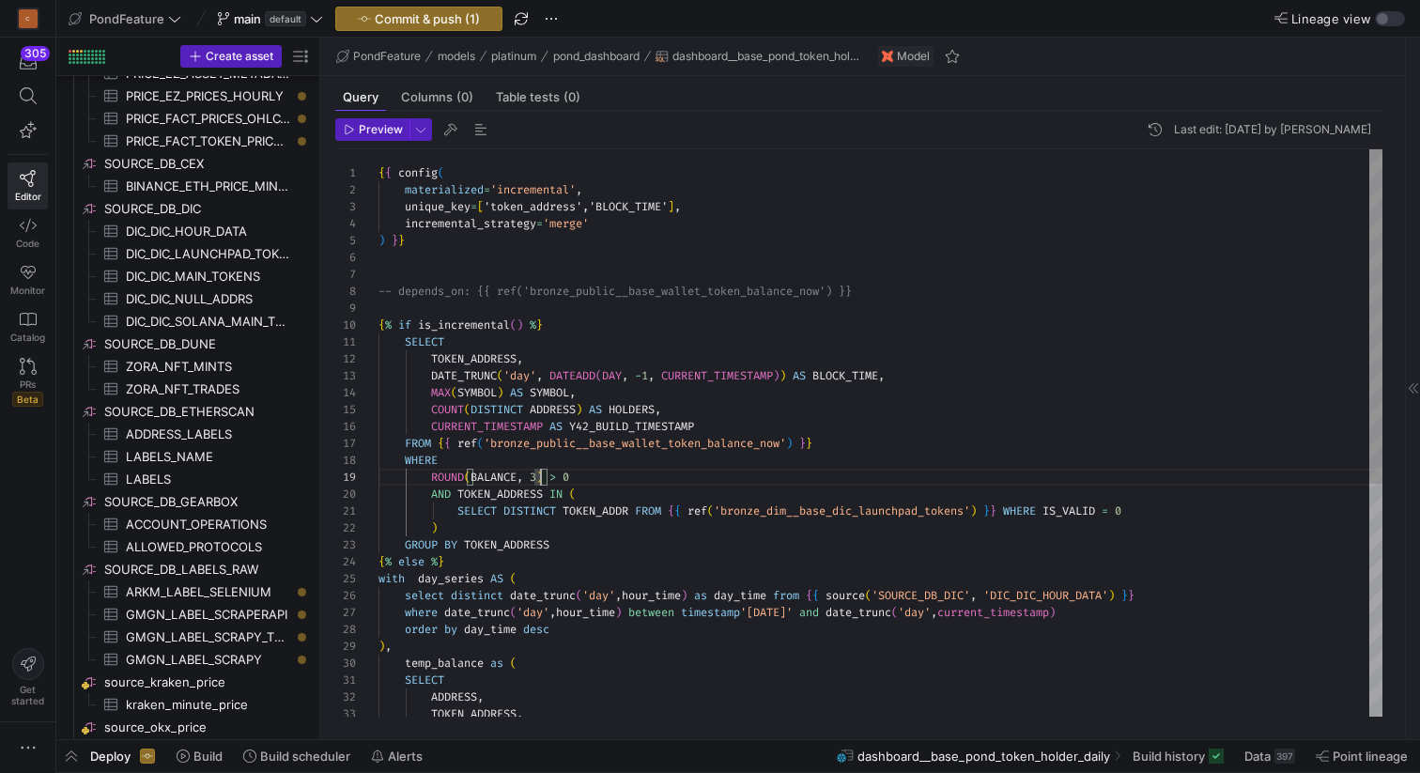
scroll to position [135, 162]
click at [540, 475] on div "{ % else % } with day_series AS ( select distinct date_trunc ( 'day' , hour_tim…" at bounding box center [880, 630] width 1004 height 962
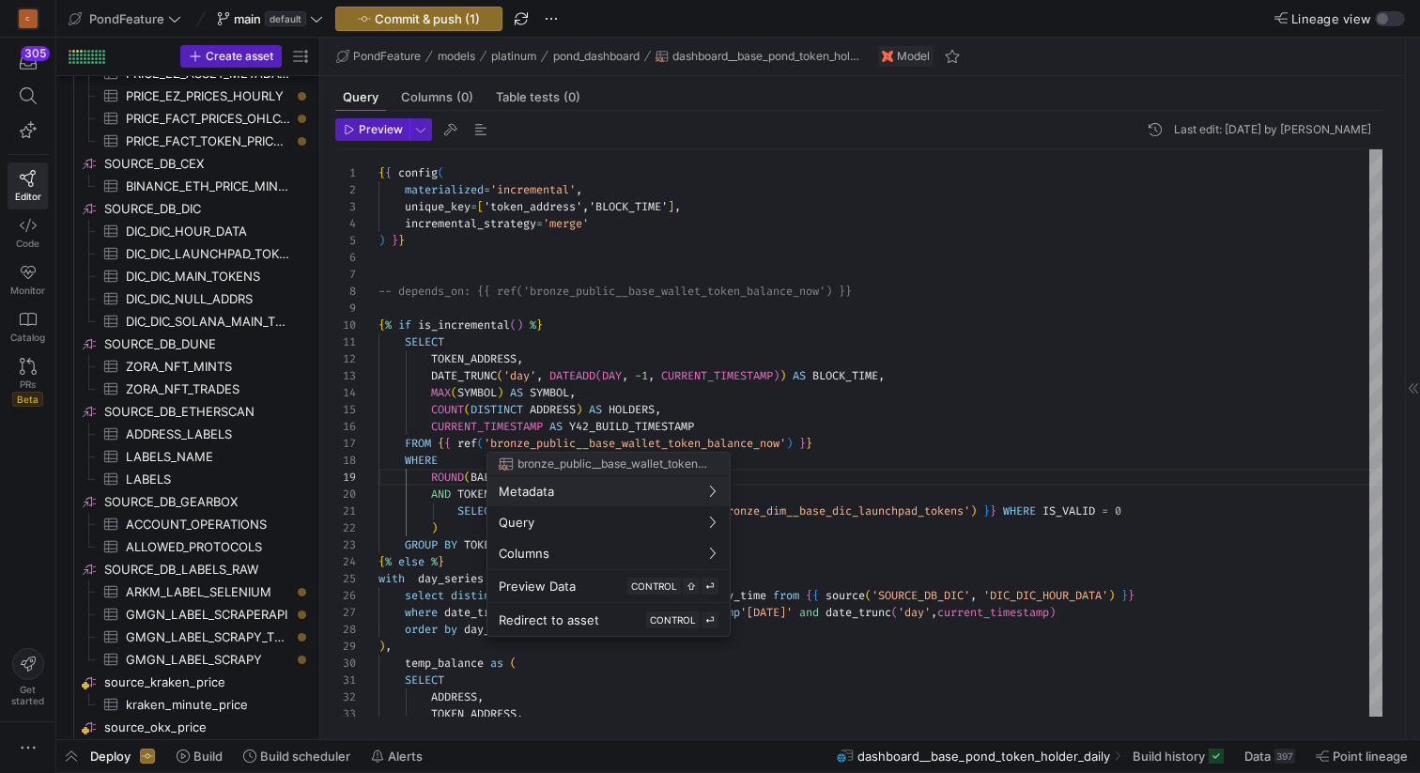
click at [610, 326] on div at bounding box center [710, 386] width 1420 height 773
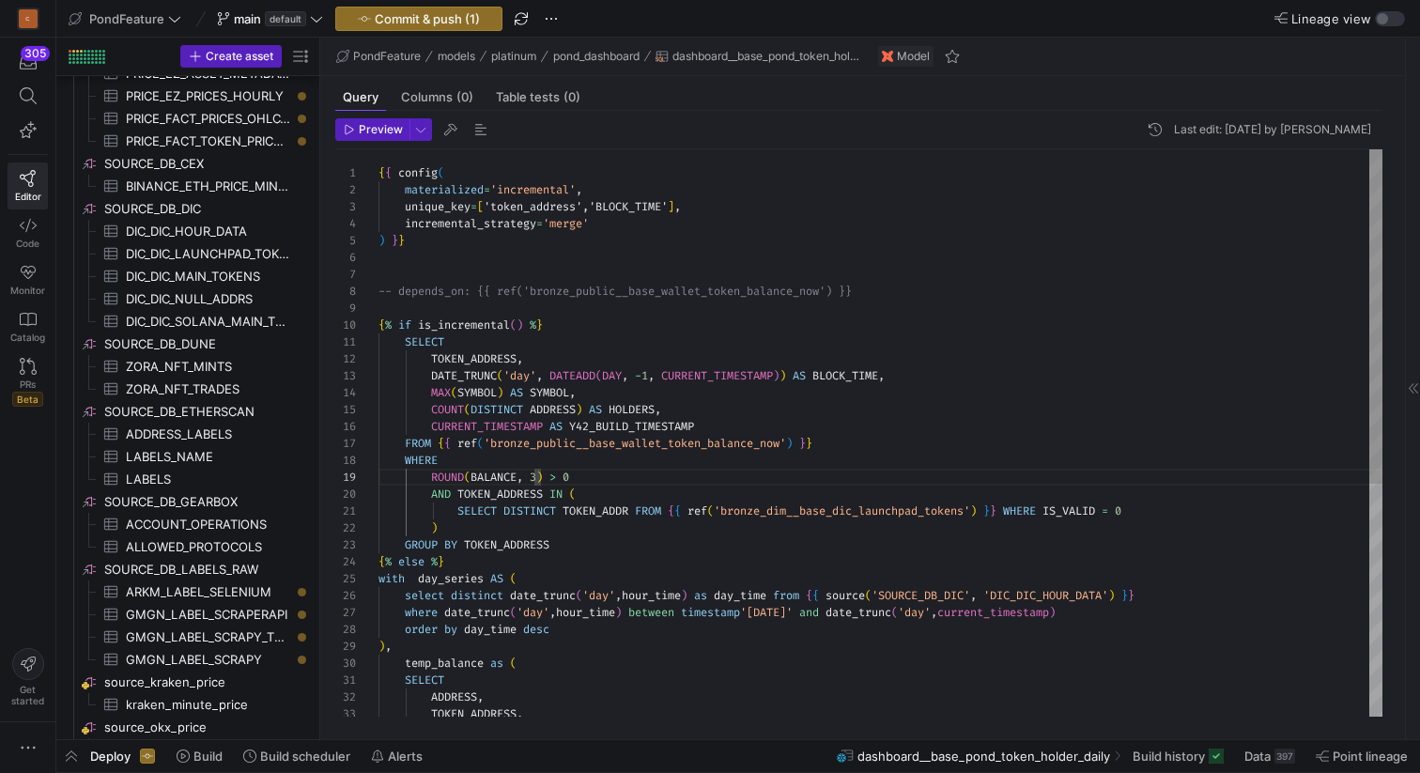
click at [578, 320] on div "{ % else % } with day_series AS ( select distinct date_trunc ( 'day' , hour_tim…" at bounding box center [880, 630] width 1004 height 962
click at [572, 308] on div "{ % else % } with day_series AS ( select distinct date_trunc ( 'day' , hour_tim…" at bounding box center [880, 630] width 1004 height 962
click at [538, 474] on div "{ % else % } with day_series AS ( select distinct date_trunc ( 'day' , hour_tim…" at bounding box center [880, 630] width 1004 height 962
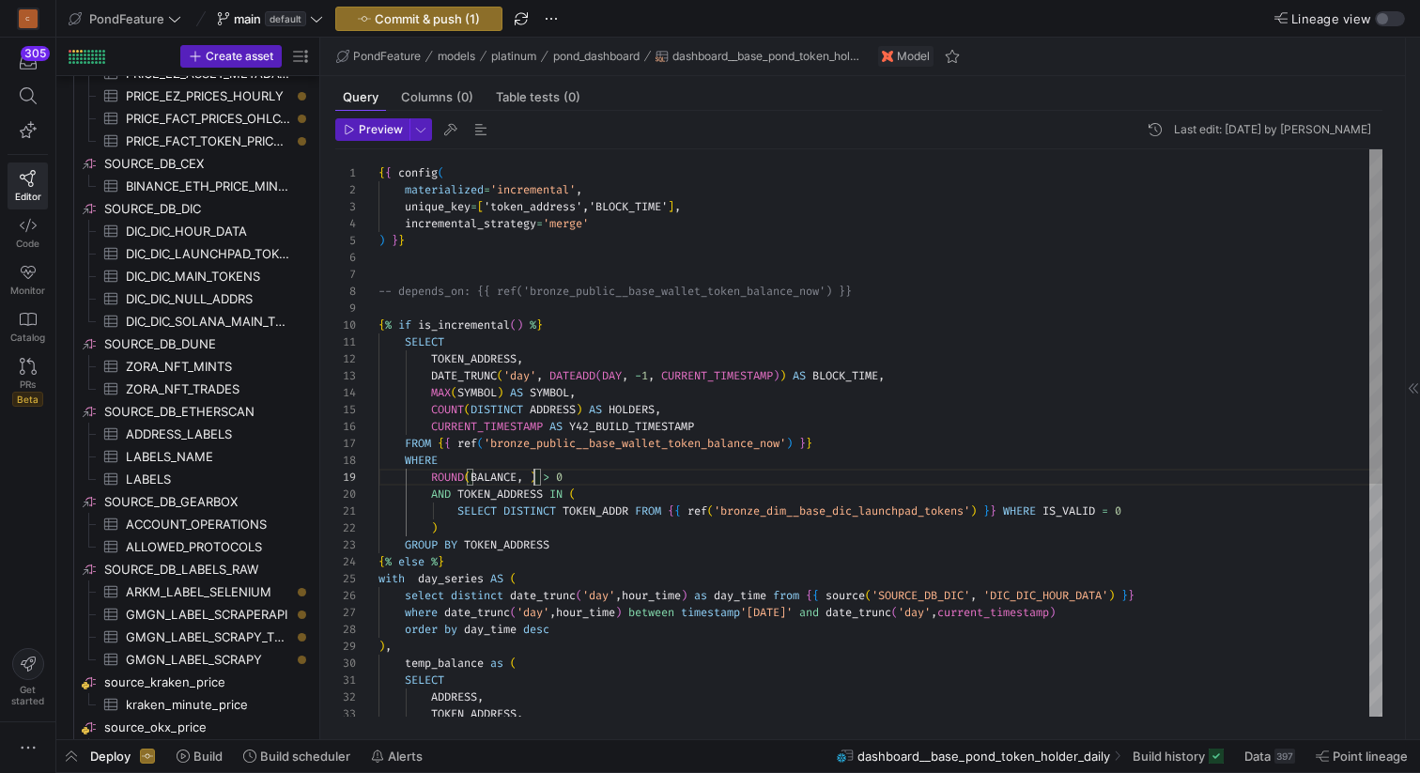
scroll to position [135, 162]
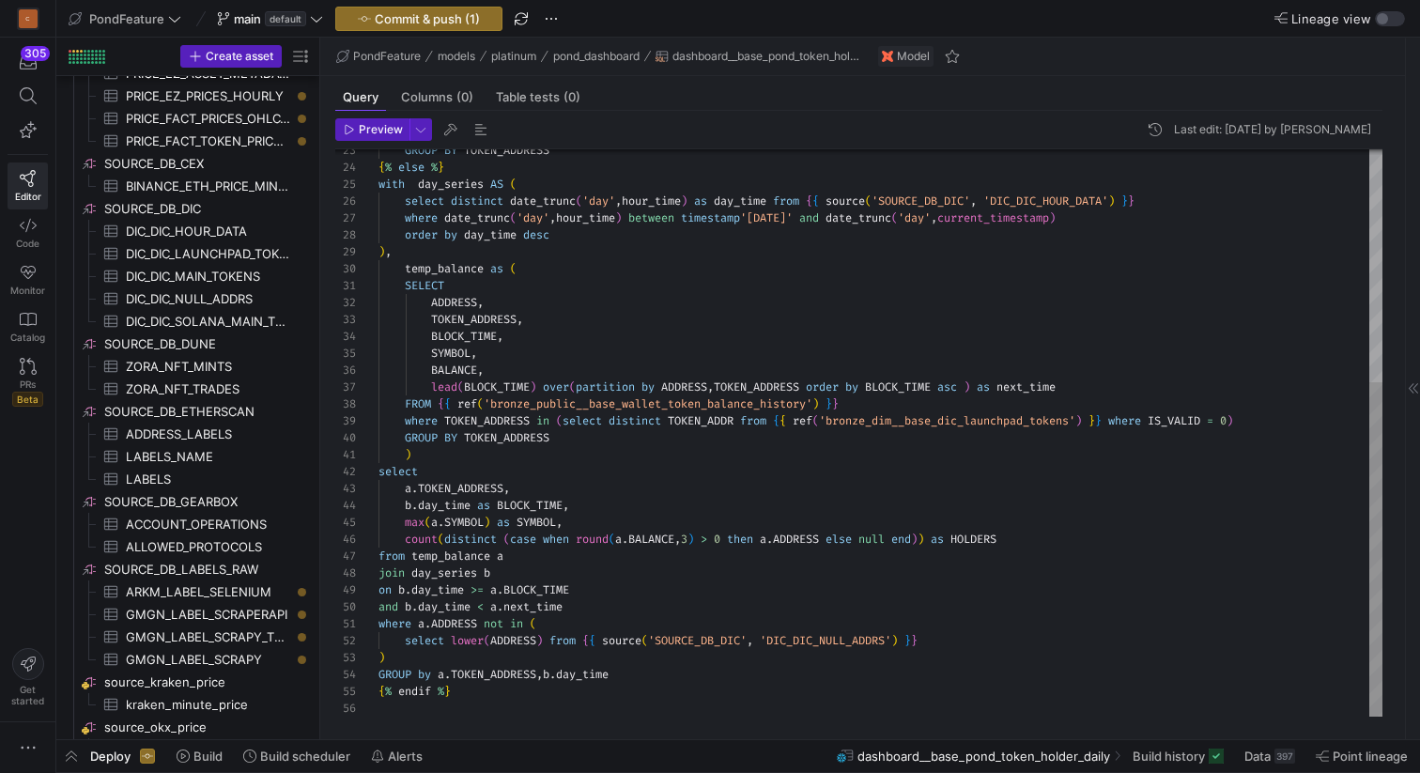
click at [696, 538] on div "{ % else % } with day_series AS ( select distinct date_trunc ( 'day' , hour_tim…" at bounding box center [880, 236] width 1004 height 962
click at [607, 536] on div "{ % else % } with day_series AS ( select distinct date_trunc ( 'day' , hour_tim…" at bounding box center [880, 236] width 1004 height 962
click at [1305, 166] on div "Next Match (Enter)" at bounding box center [1304, 164] width 15 height 15
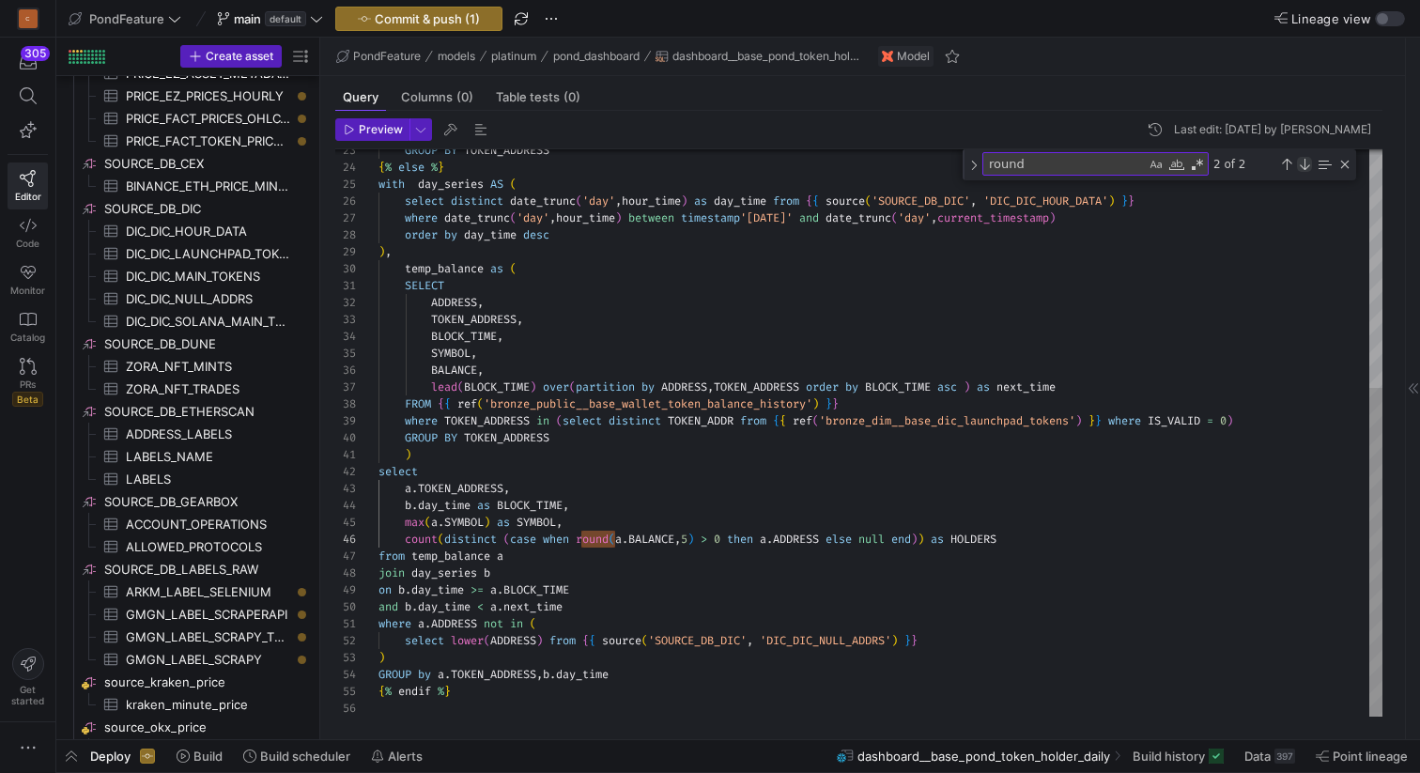
click at [1305, 166] on div "Next Match (Enter)" at bounding box center [1304, 164] width 15 height 15
click at [1346, 166] on div "Close (Escape)" at bounding box center [1344, 164] width 15 height 15
click at [885, 309] on div "{ % else % } with day_series AS ( select distinct date_trunc ( 'day' , hour_tim…" at bounding box center [880, 236] width 1004 height 962
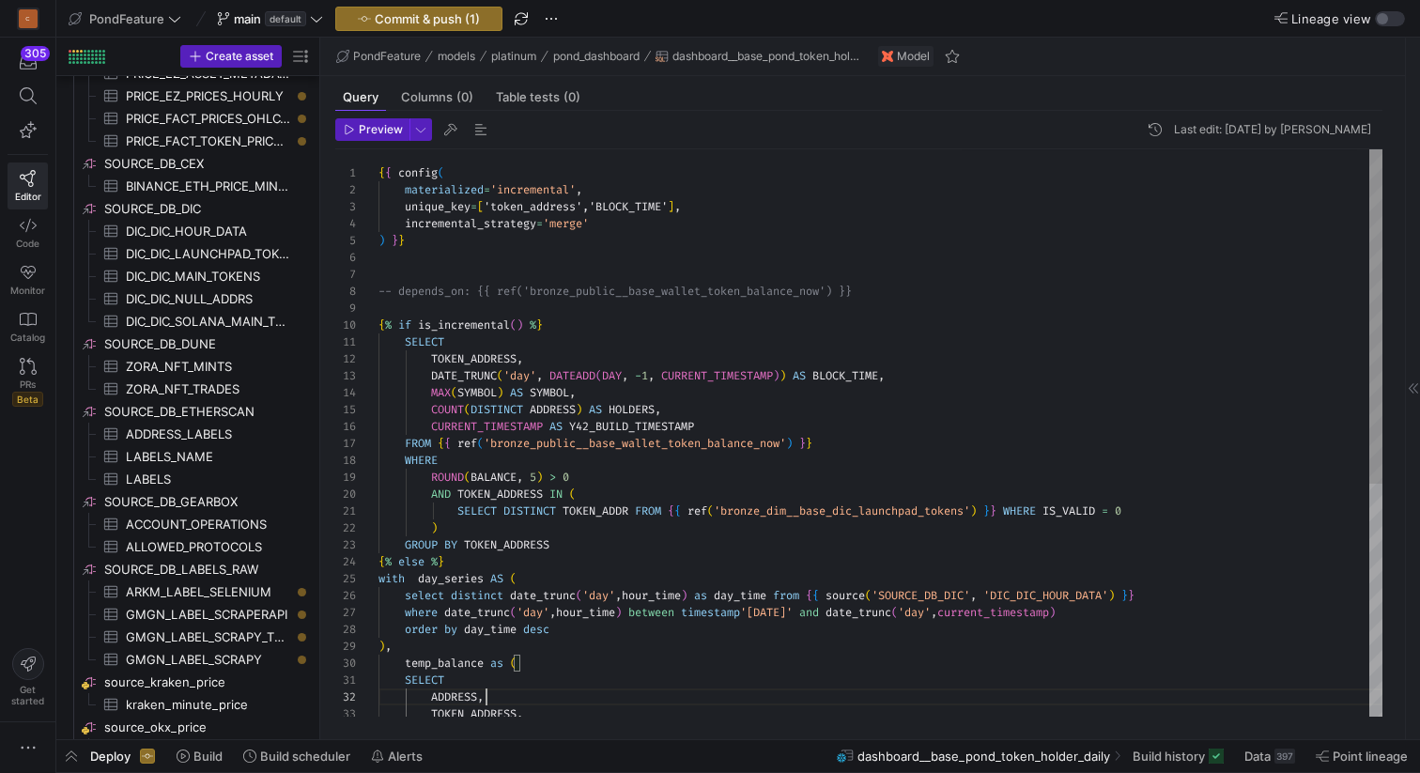
click at [883, 261] on div "{ % else % } with day_series AS ( select distinct date_trunc ( 'day' , hour_tim…" at bounding box center [880, 630] width 1004 height 962
click at [867, 262] on div "{ % else % } with day_series AS ( select distinct date_trunc ( 'day' , hour_tim…" at bounding box center [880, 630] width 1004 height 962
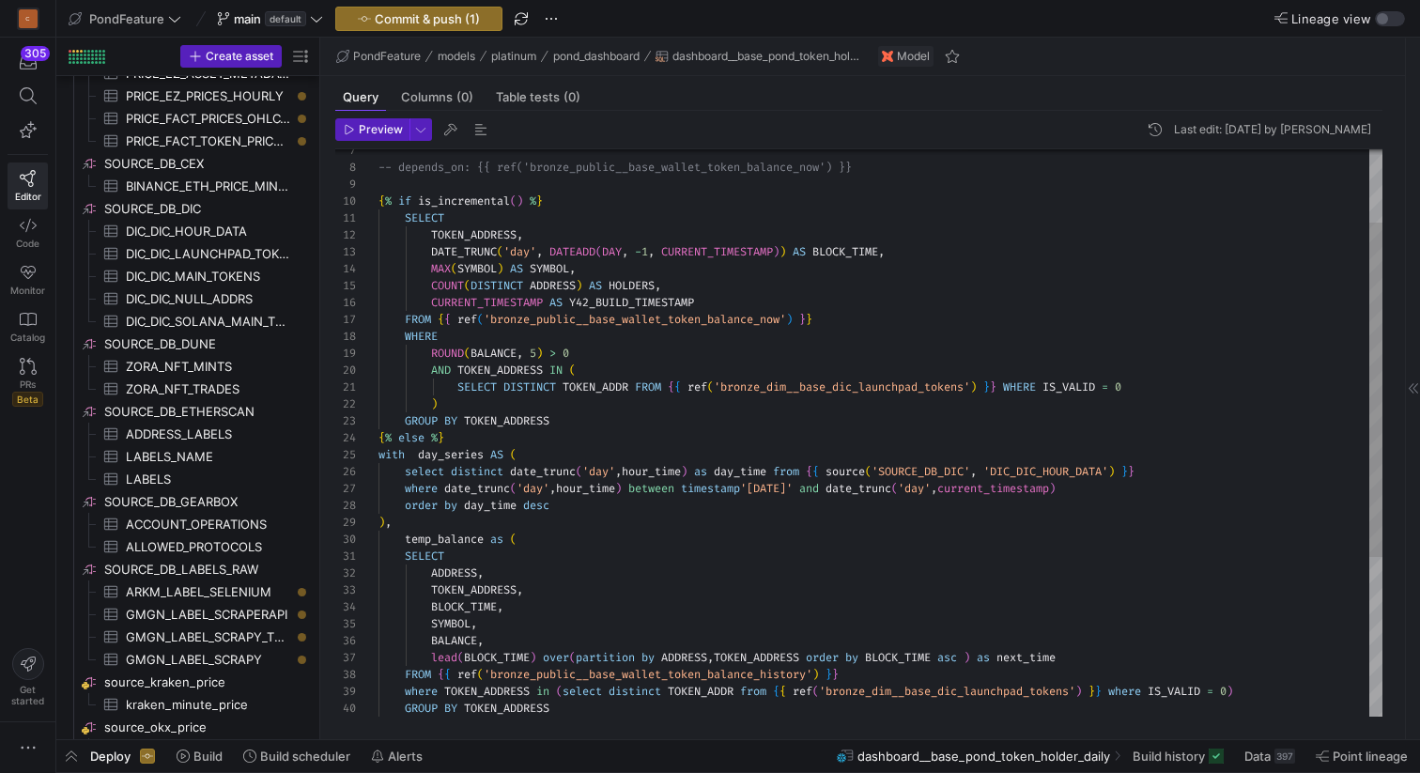
click at [494, 353] on div "{ % else % } with day_series AS ( select distinct date_trunc ( 'day' , hour_tim…" at bounding box center [880, 506] width 1004 height 962
click at [595, 351] on div "{ % else % } with day_series AS ( select distinct date_trunc ( 'day' , hour_tim…" at bounding box center [880, 506] width 1004 height 962
click at [491, 403] on div "{ % else % } with day_series AS ( select distinct date_trunc ( 'day' , hour_tim…" at bounding box center [880, 506] width 1004 height 962
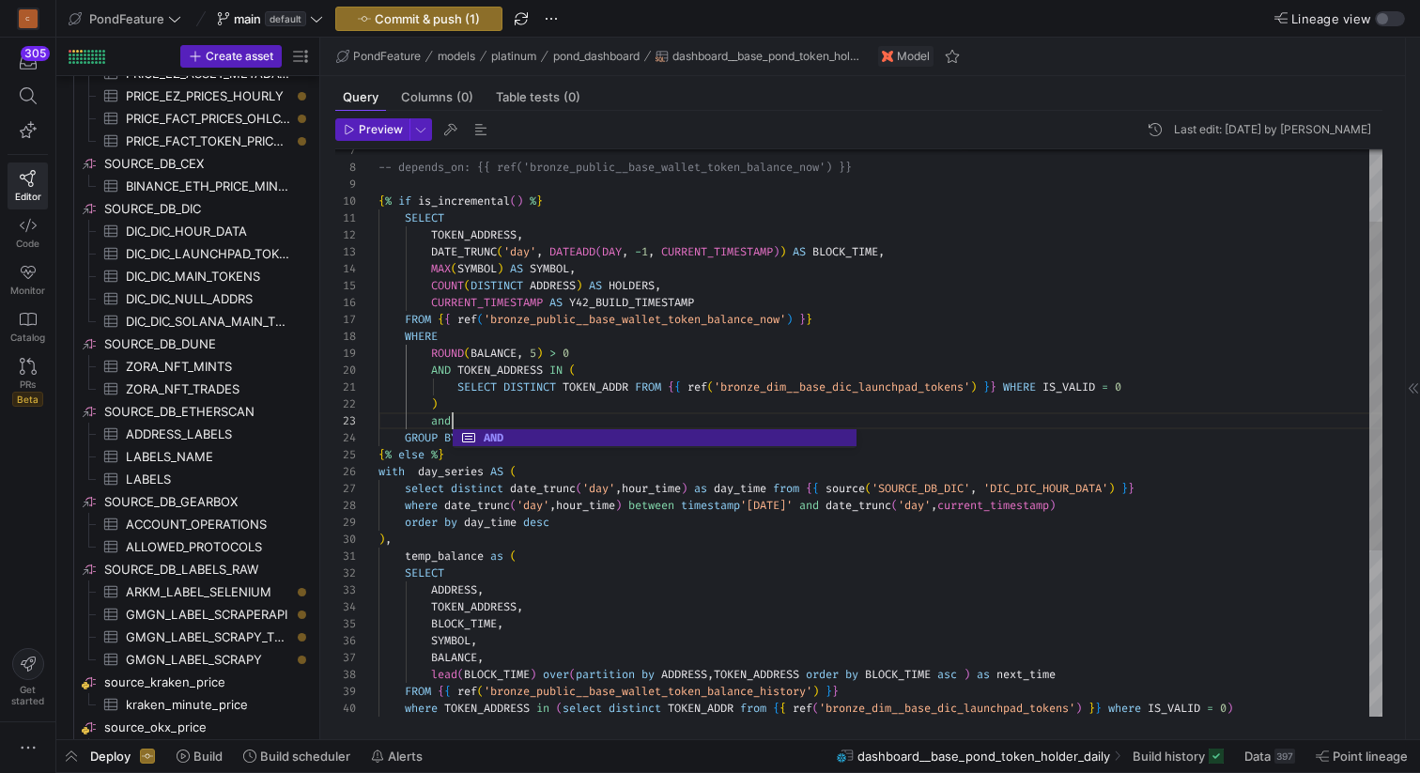
scroll to position [34, 81]
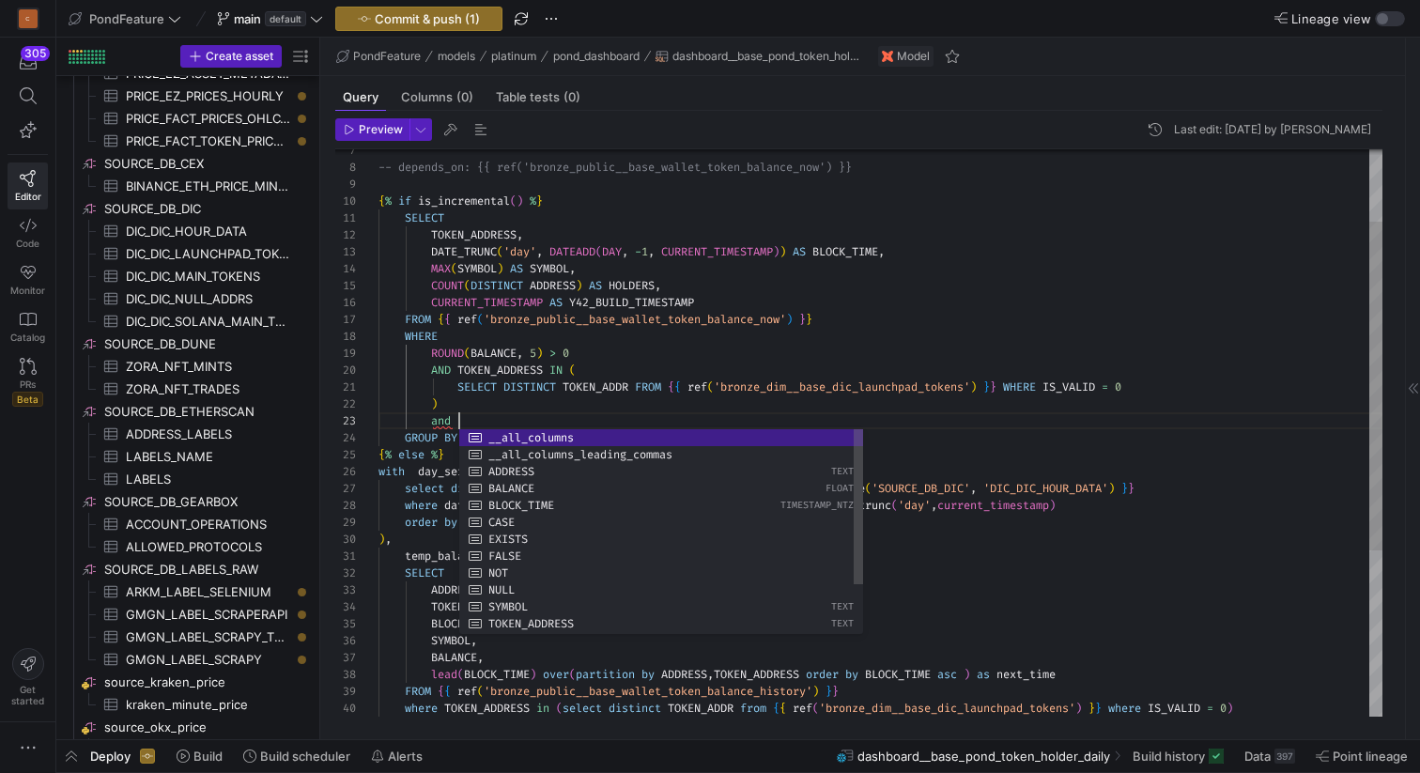
click at [593, 351] on div "{ % else % } with day_series AS ( select distinct date_trunc ( 'day' , hour_tim…" at bounding box center [880, 514] width 1004 height 979
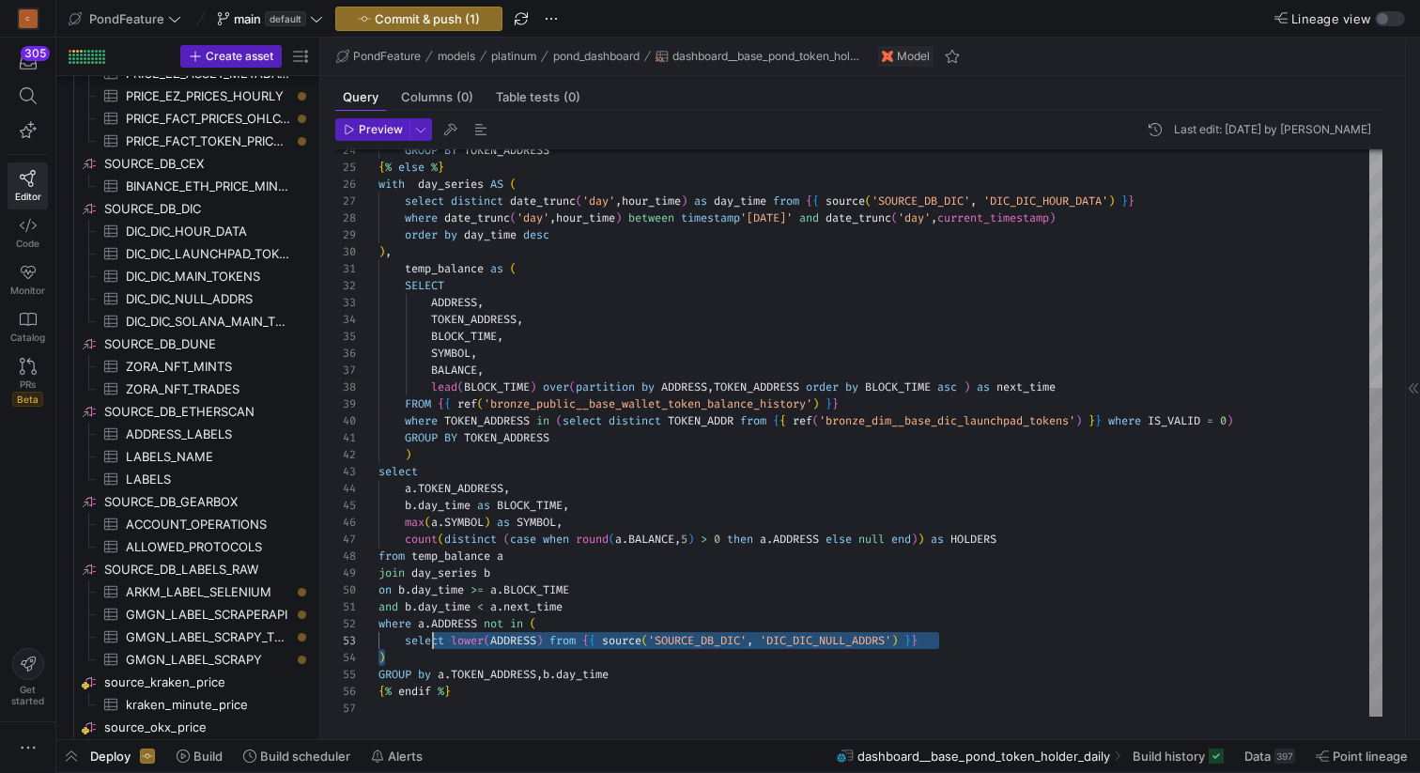
scroll to position [17, 54]
drag, startPoint x: 413, startPoint y: 657, endPoint x: 434, endPoint y: 629, distance: 34.9
click at [434, 629] on div "{ % else % } with day_series AS ( select distinct date_trunc ( 'day' , hour_tim…" at bounding box center [880, 227] width 1004 height 979
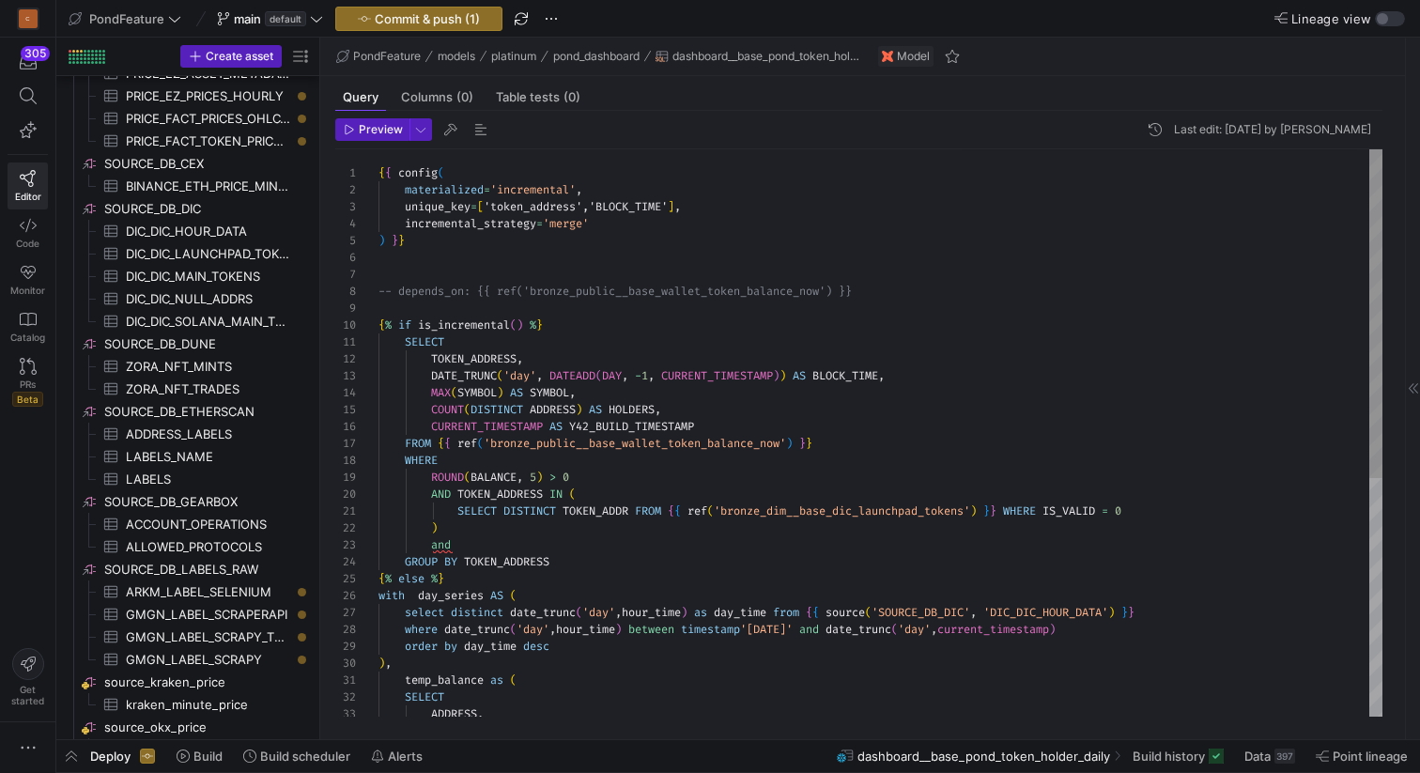
click at [476, 543] on div "{ % else % } with day_series AS ( select distinct date_trunc ( 'day' , hour_tim…" at bounding box center [880, 638] width 1004 height 979
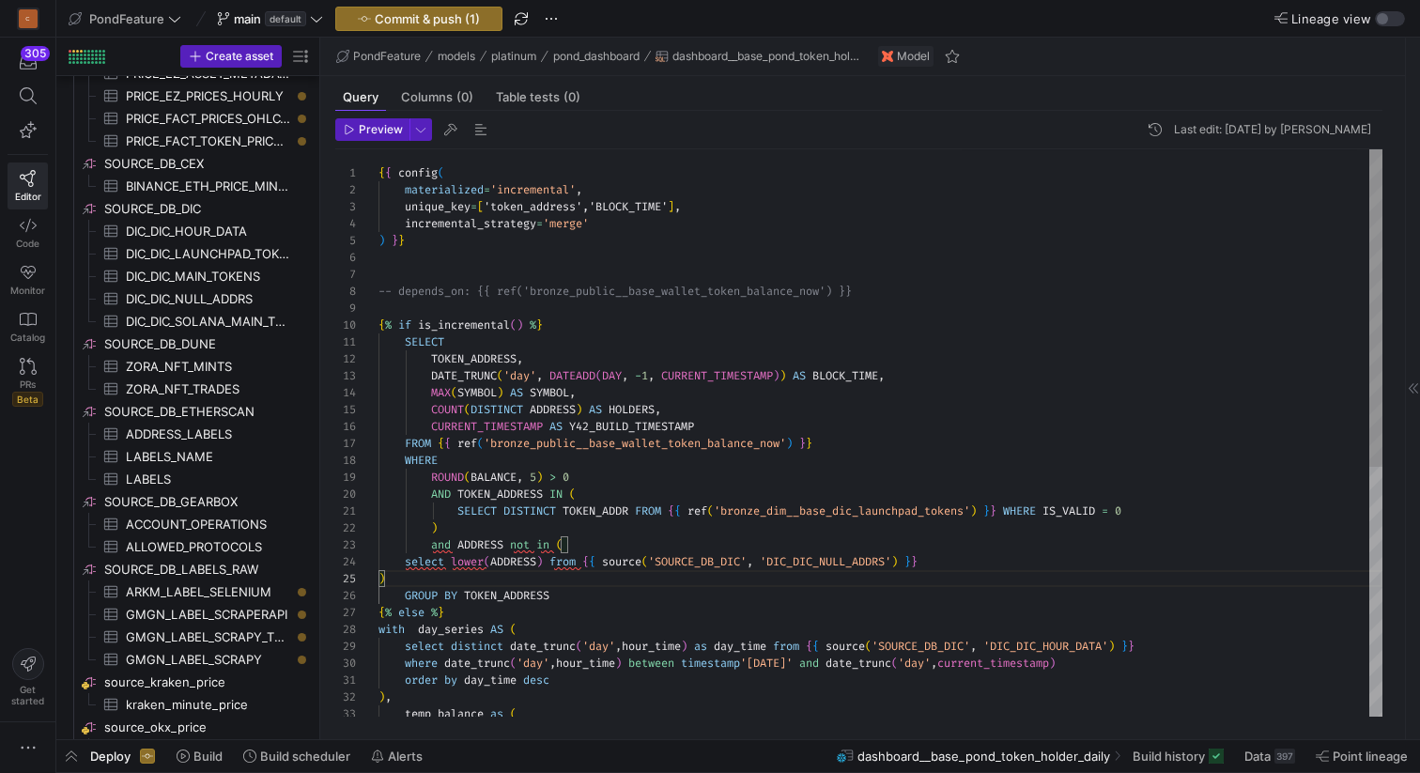
scroll to position [34, 190]
click at [631, 543] on div "{ % else % } with day_series AS ( select distinct date_trunc ( 'day' , hour_tim…" at bounding box center [880, 655] width 1004 height 1012
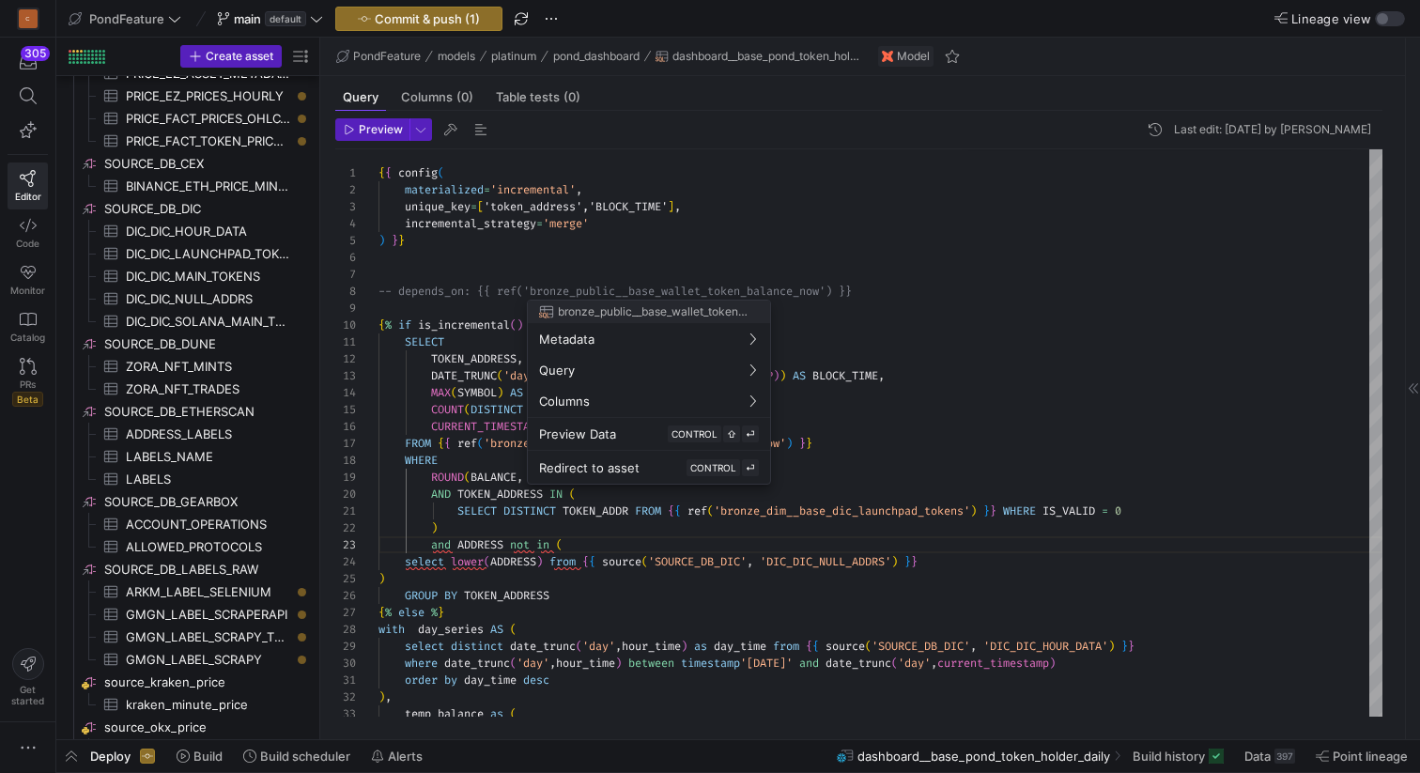
click at [480, 126] on div at bounding box center [710, 386] width 1420 height 773
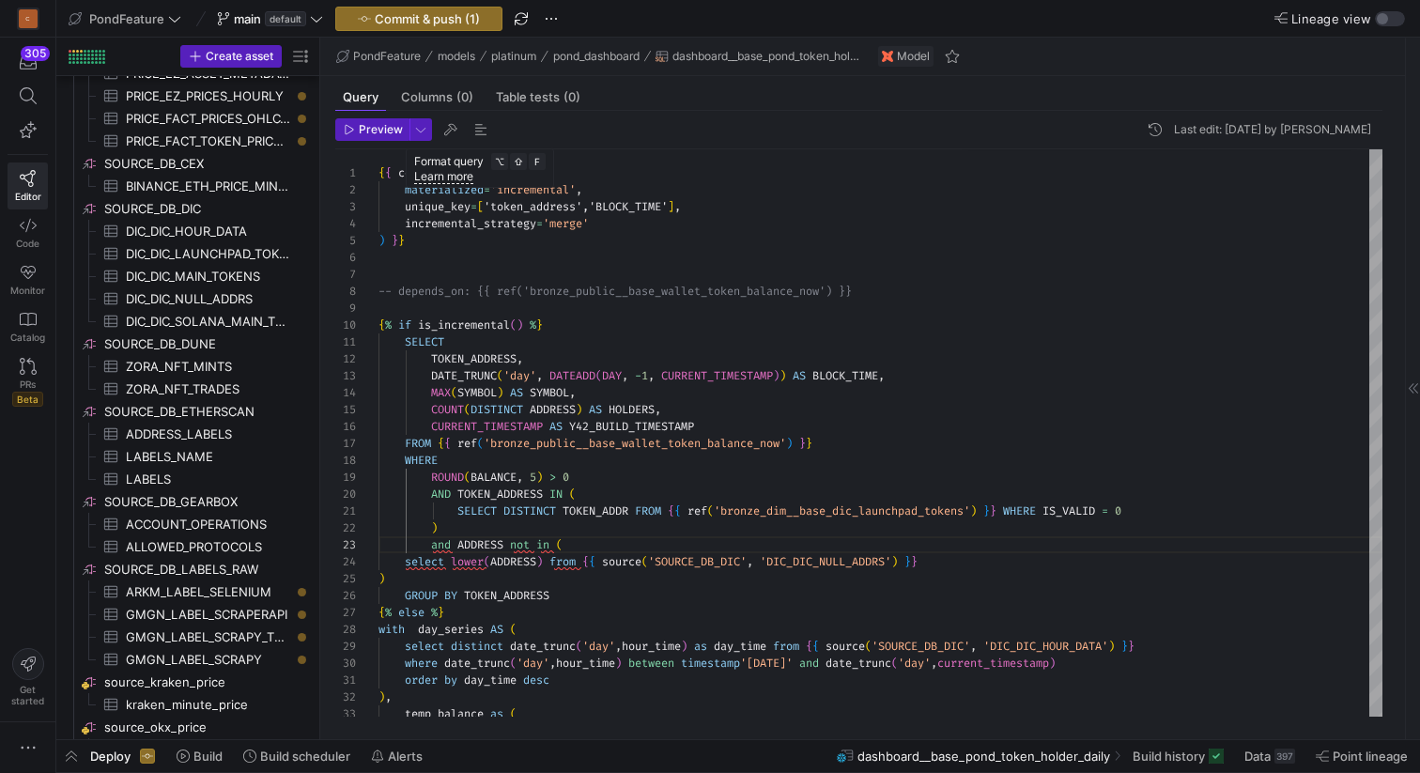
click at [480, 126] on span "button" at bounding box center [481, 129] width 23 height 23
click at [610, 274] on div "{ % else % } with day_series AS ( select distinct date_trunc ( 'day' , hour_tim…" at bounding box center [880, 655] width 1004 height 1012
click at [632, 303] on div "{ % else % } with day_series AS ( select distinct date_trunc ( 'day' , hour_tim…" at bounding box center [880, 655] width 1004 height 1012
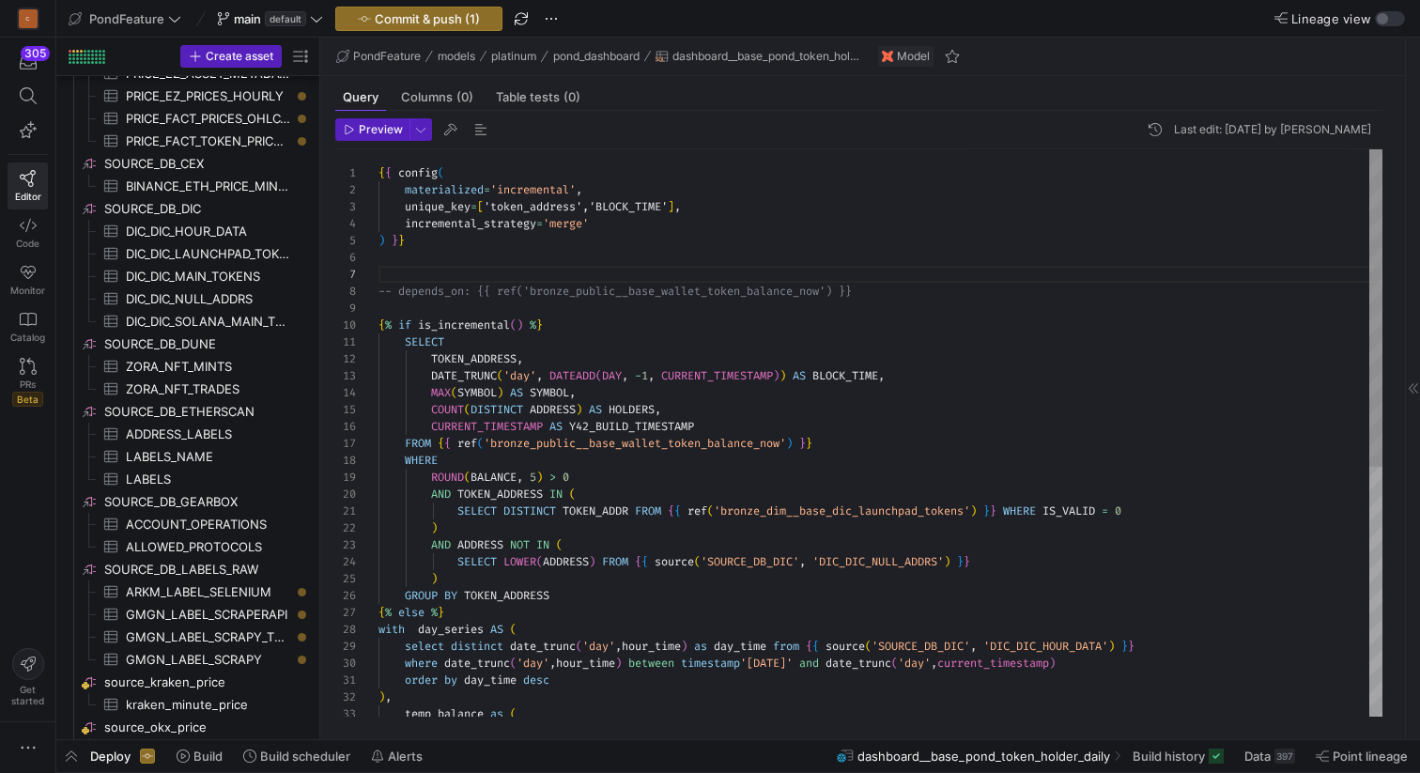
scroll to position [135, 0]
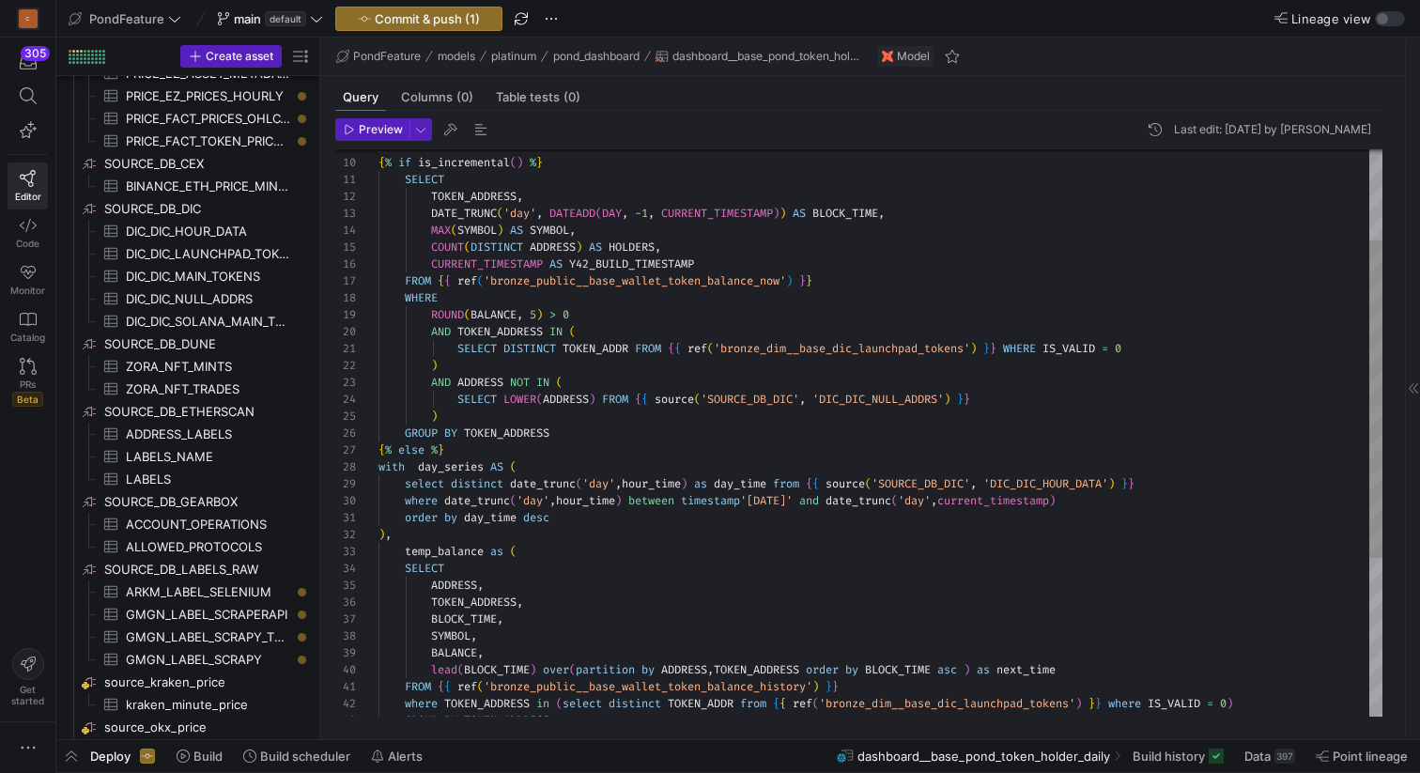
click at [646, 313] on div "{ % else % } with day_series AS ( select distinct date_trunc ( 'day' , hour_tim…" at bounding box center [880, 493] width 1004 height 1012
click at [619, 304] on div "{ % else % } with day_series AS ( select distinct date_trunc ( 'day' , hour_tim…" at bounding box center [880, 493] width 1004 height 1012
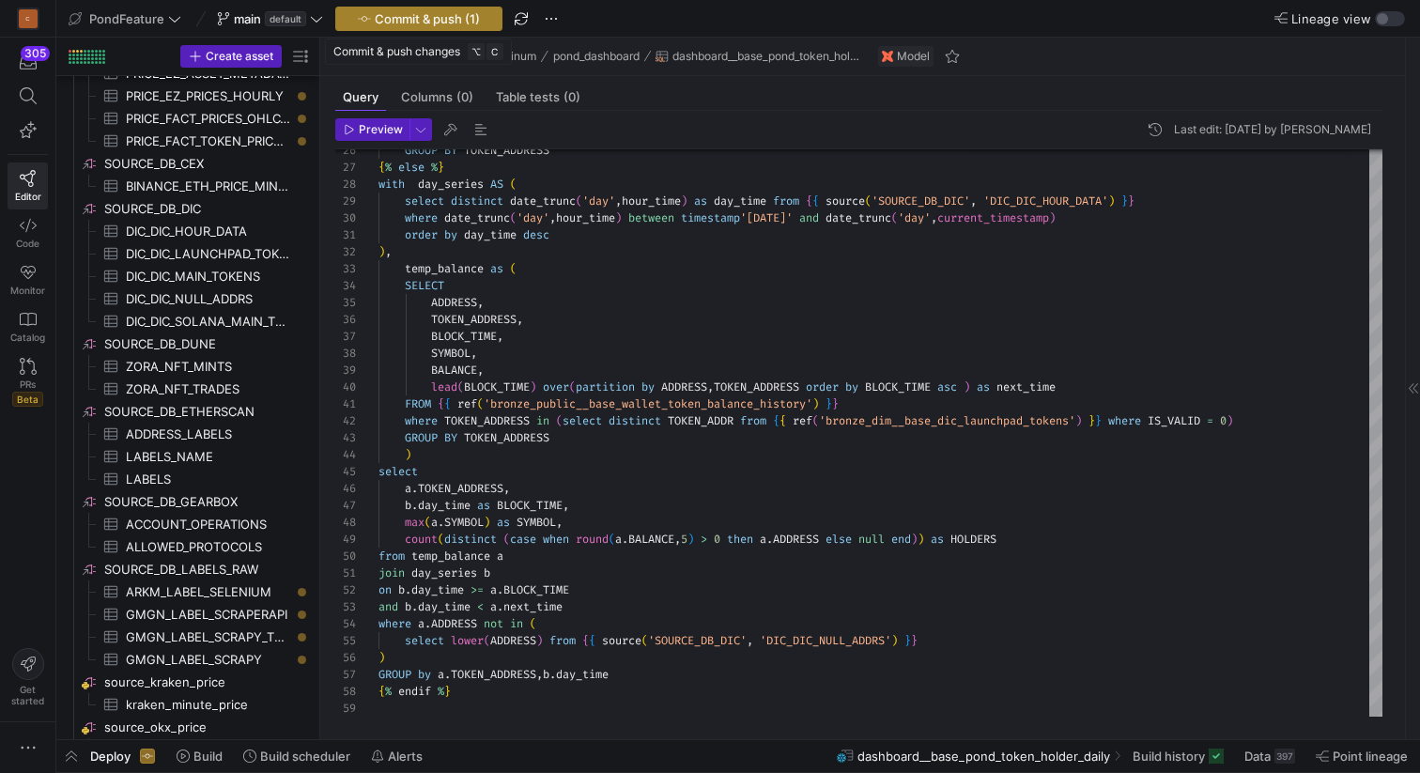
click at [448, 19] on span "Commit & push (1)" at bounding box center [427, 18] width 105 height 15
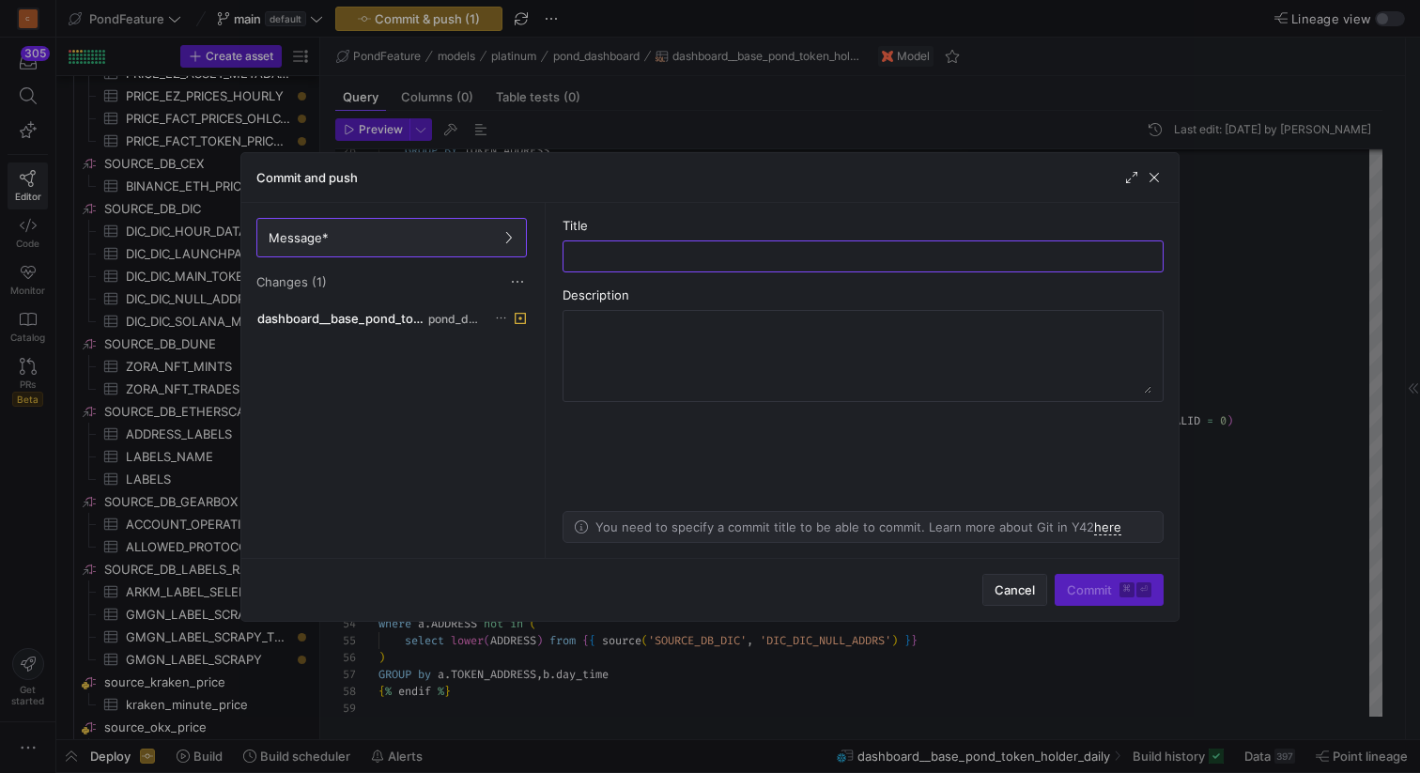
click at [994, 586] on span "Cancel" at bounding box center [1014, 589] width 40 height 15
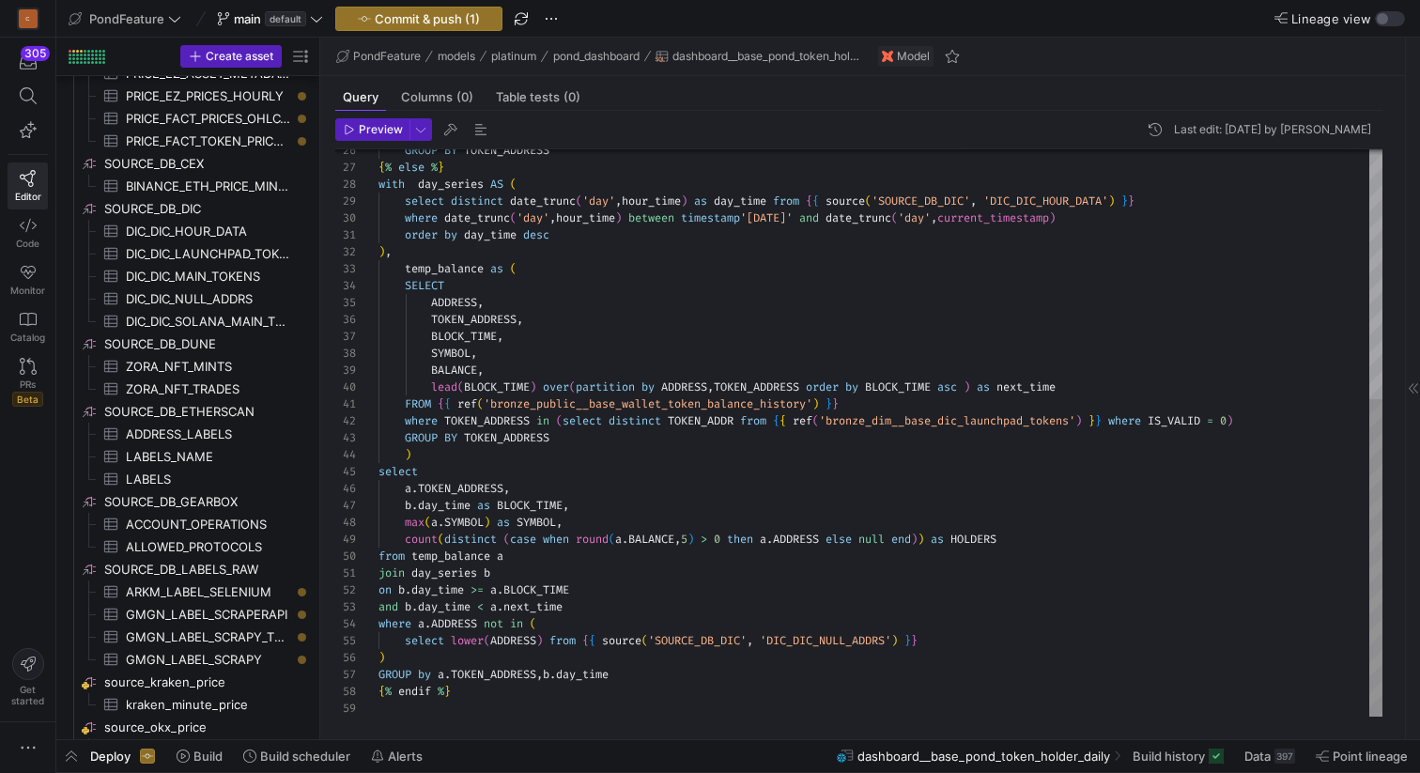
type textarea "FROM {{ ref('bronze_public__base_wallet_token_balance_history') }} where TOKEN_…"
click at [723, 496] on div "{ % else % } with day_series AS ( select distinct date_trunc ( 'day' , hour_tim…" at bounding box center [880, 210] width 1004 height 1012
click at [677, 473] on div "{ % else % } with day_series AS ( select distinct date_trunc ( 'day' , hour_tim…" at bounding box center [880, 210] width 1004 height 1012
click at [460, 23] on span "Commit & push (1)" at bounding box center [427, 18] width 105 height 15
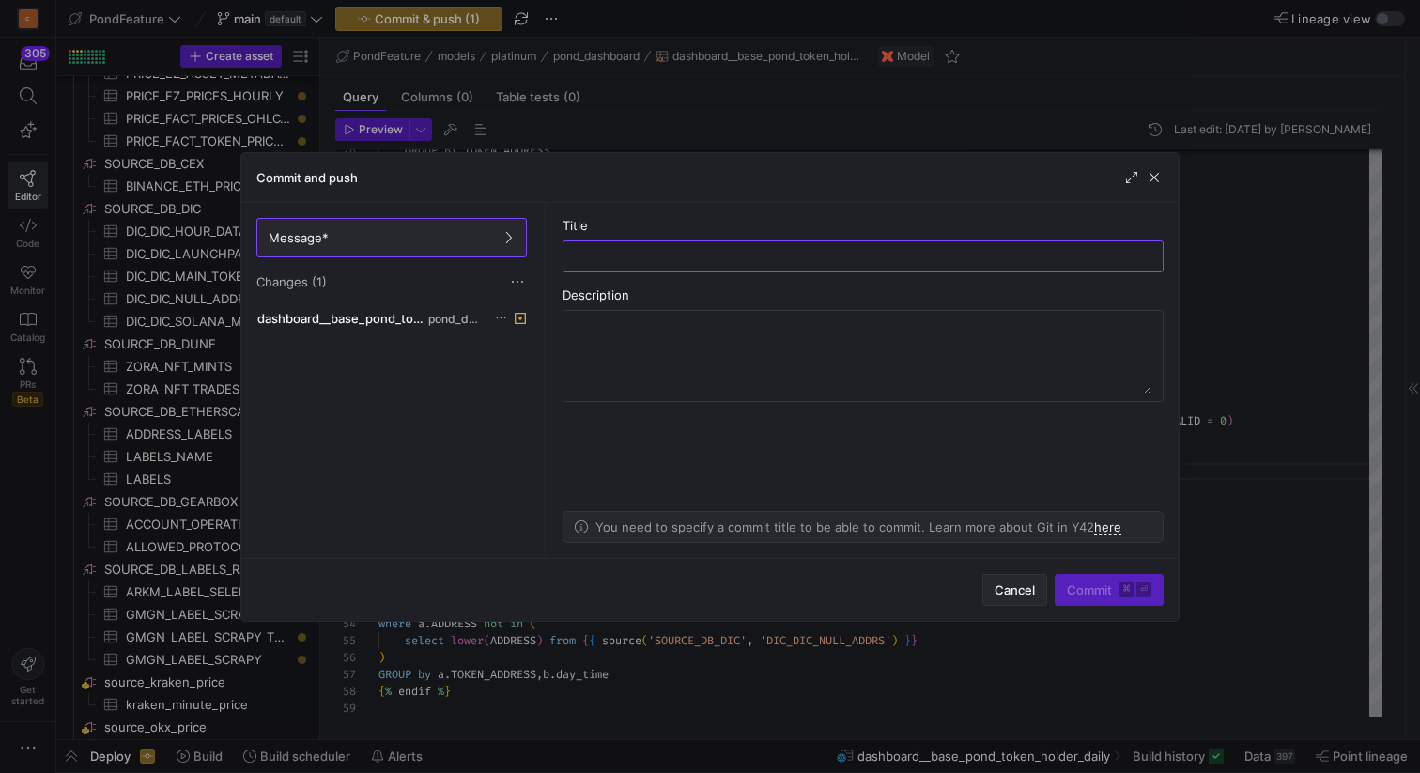
click at [1009, 583] on span "Cancel" at bounding box center [1014, 589] width 40 height 15
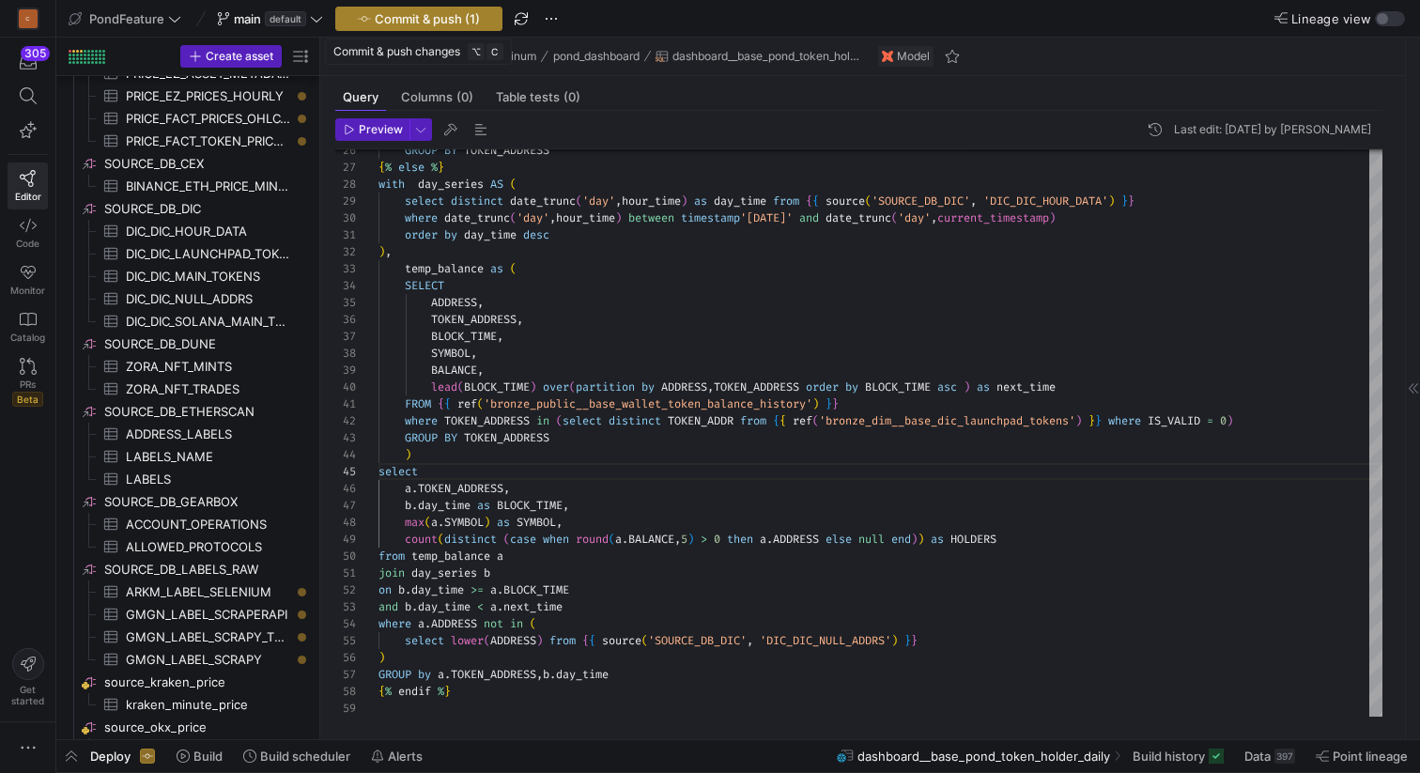
click at [455, 22] on span "Commit & push (1)" at bounding box center [427, 18] width 105 height 15
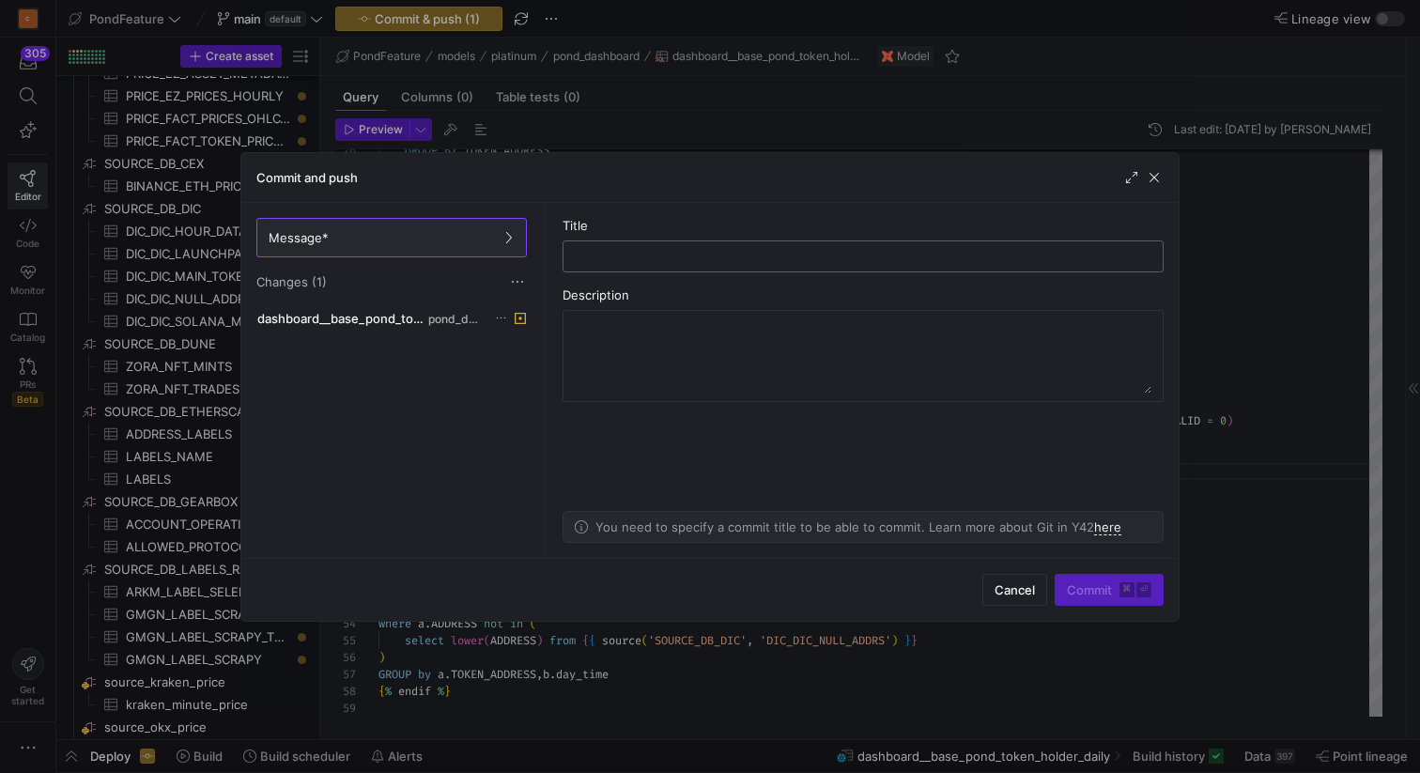
click at [658, 253] on input "text" at bounding box center [862, 256] width 569 height 15
type input "repair historical balance"
click at [1093, 582] on span "Commit ⌘ ⏎" at bounding box center [1109, 589] width 85 height 15
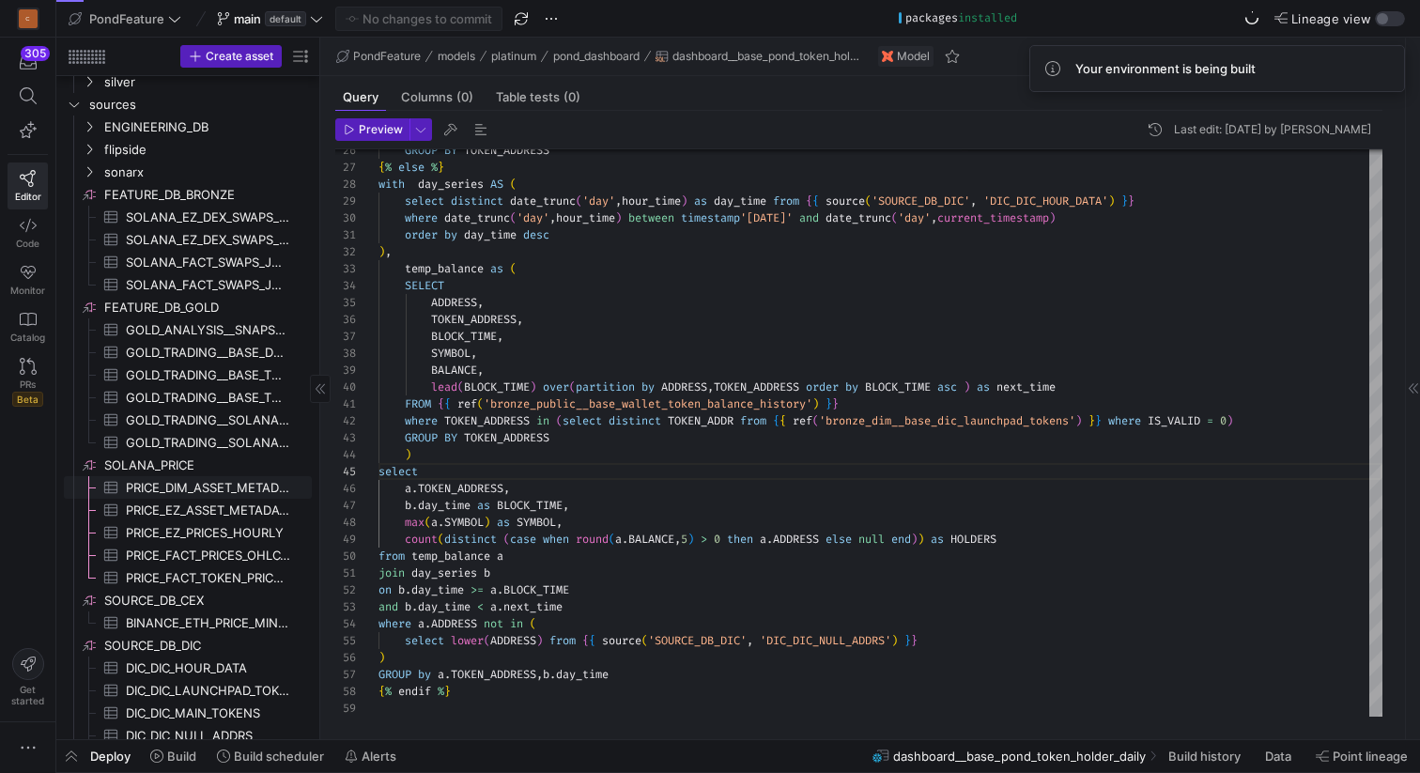
scroll to position [851, 0]
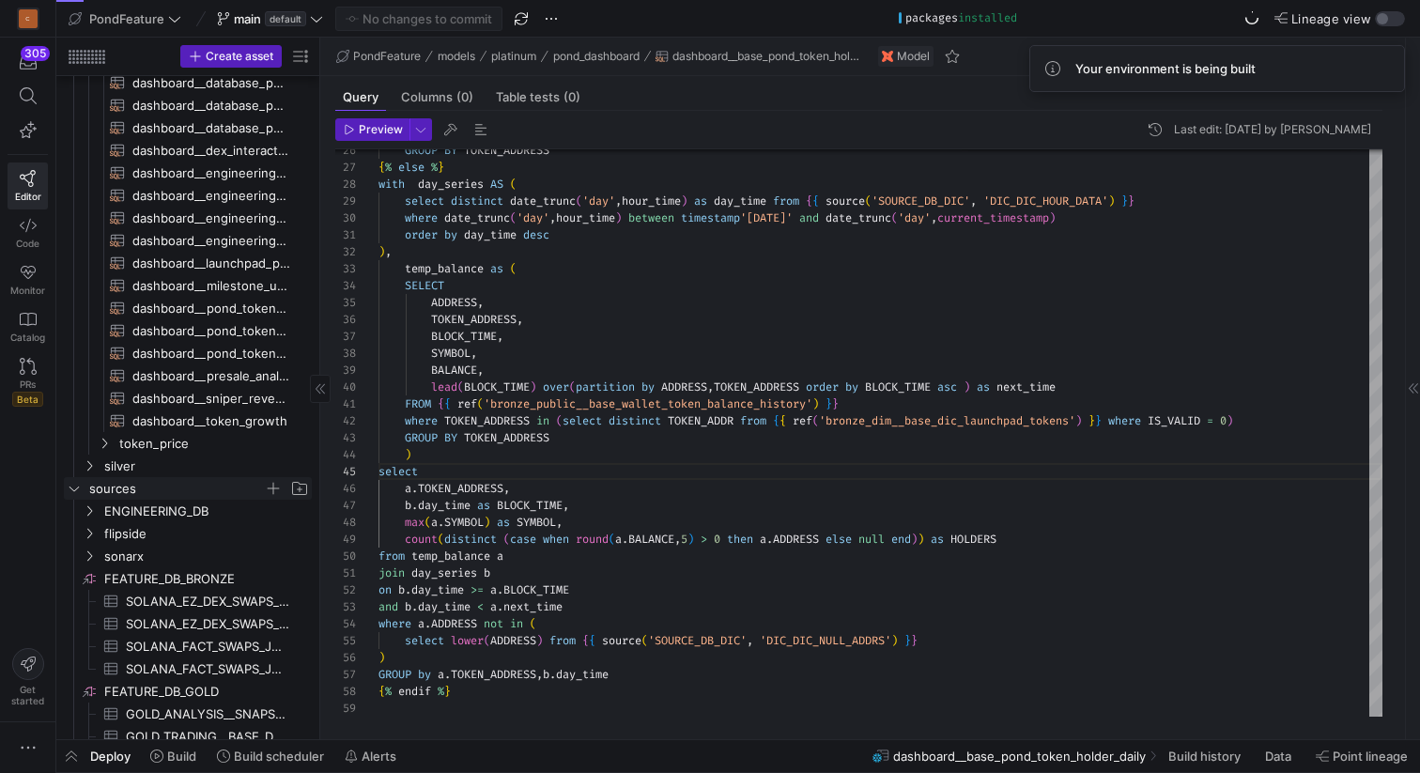
click at [73, 485] on icon "Press SPACE to select this row." at bounding box center [74, 488] width 13 height 11
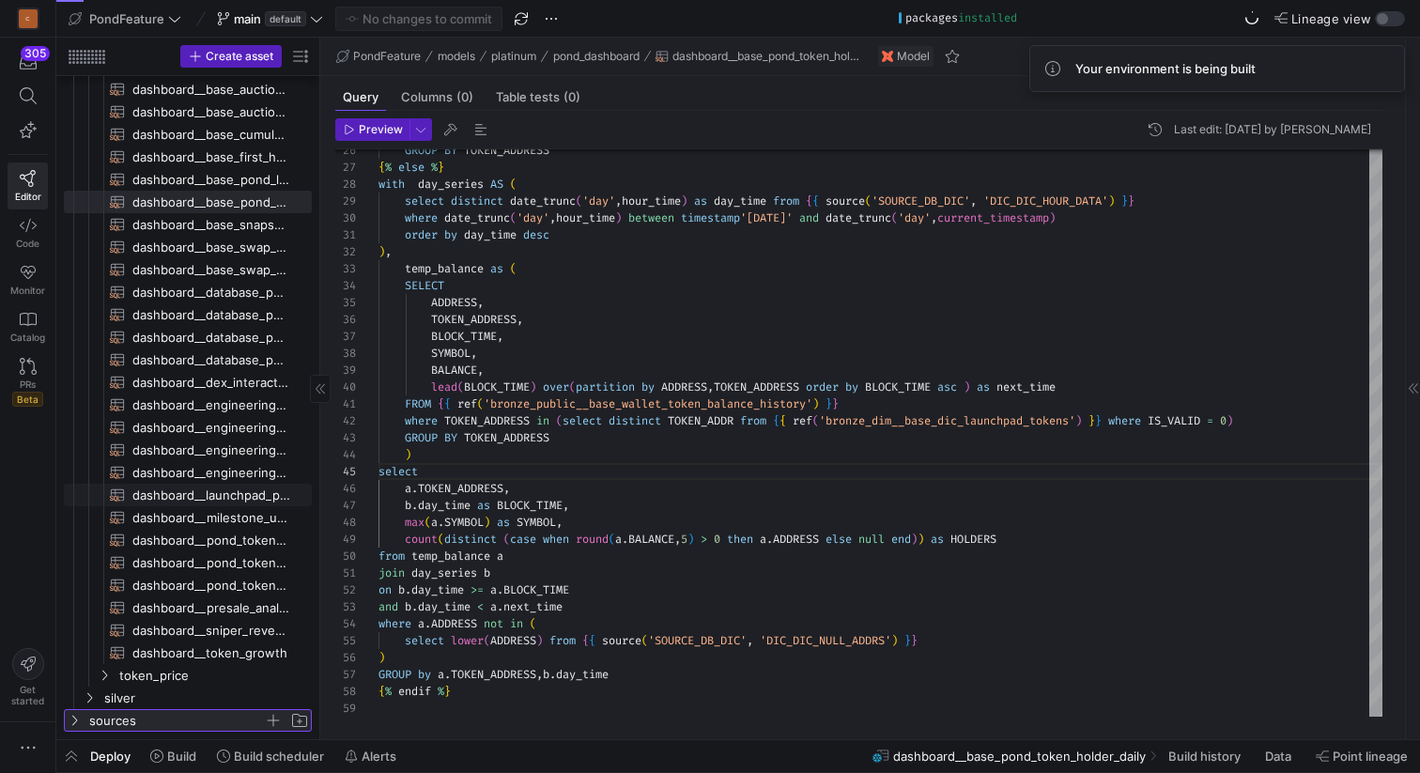
scroll to position [239, 0]
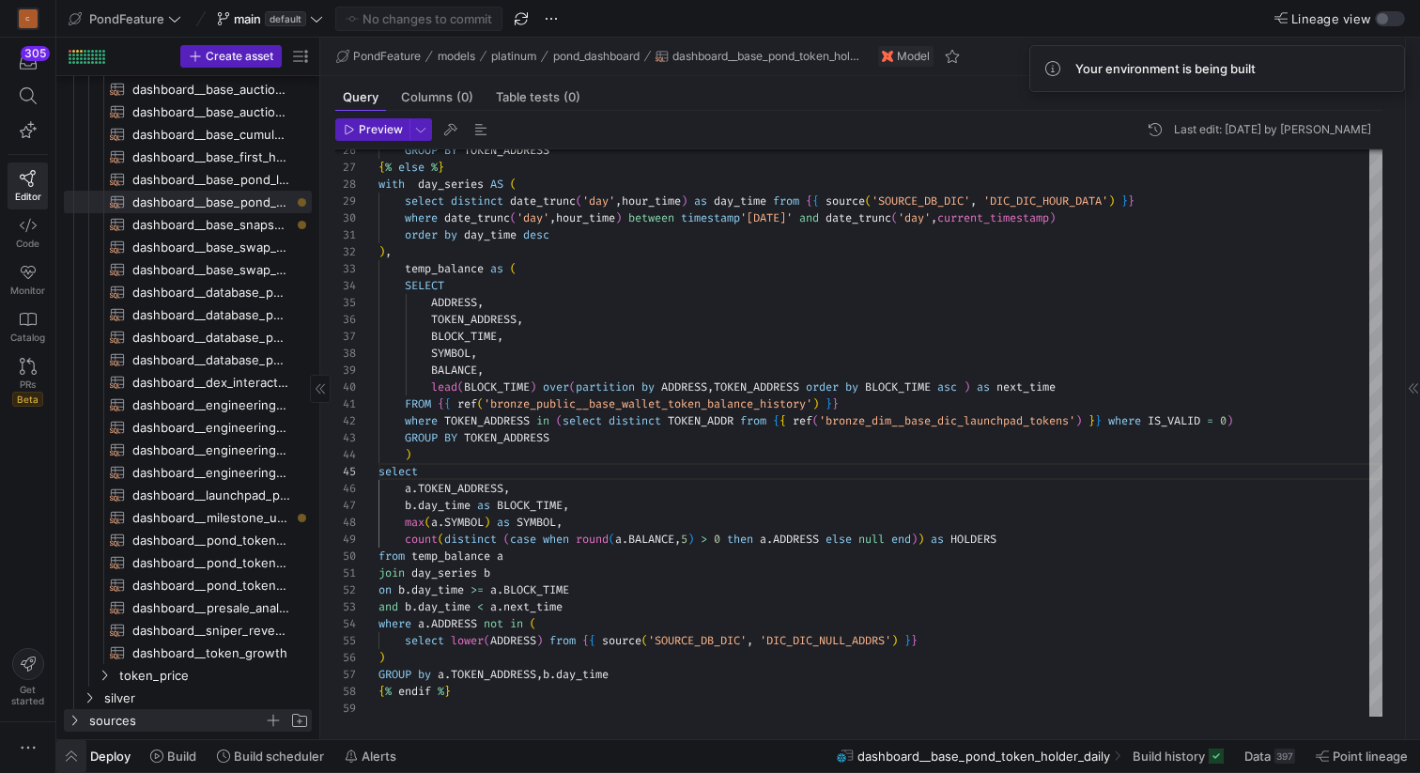
click at [75, 751] on span "button" at bounding box center [71, 756] width 30 height 32
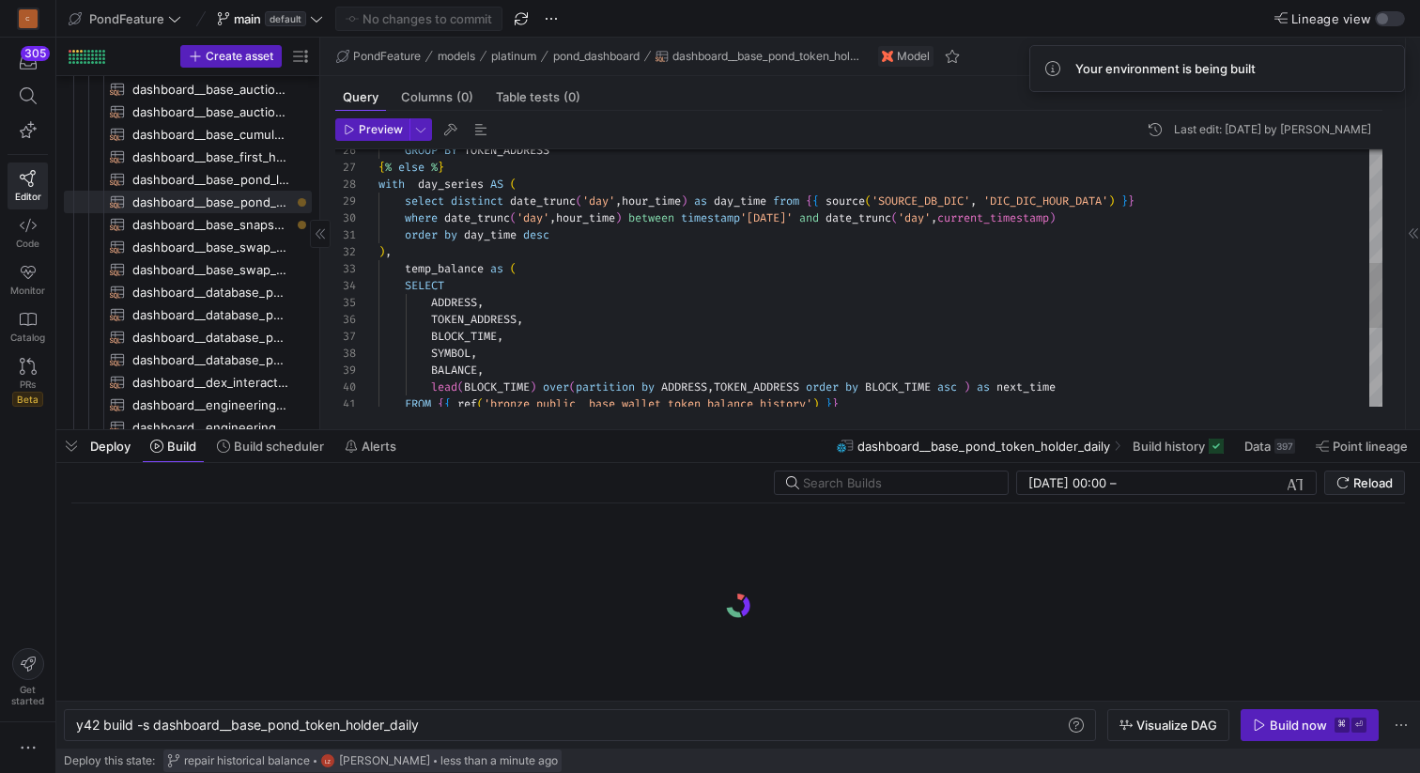
scroll to position [0, 346]
click at [472, 731] on div "y42 build -s dashboard__base_pond_token_holder_dai ly" at bounding box center [570, 724] width 989 height 15
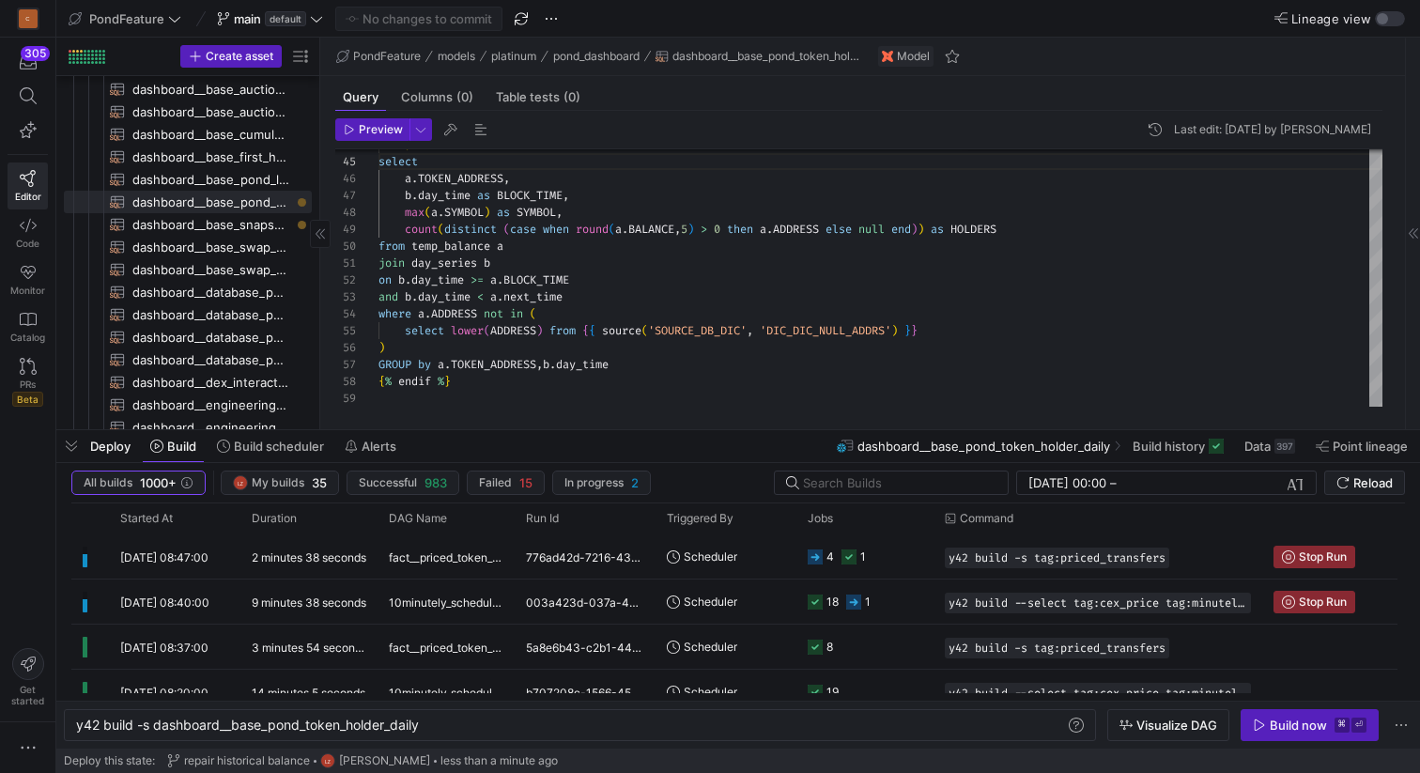
click at [1288, 743] on y42-orchestration-inline-build "y42 build -s dashboard__base_pond_token_holder_dai ly y42 build -s dashboard__b…" at bounding box center [738, 725] width 1364 height 48
click at [1282, 729] on div "Build now" at bounding box center [1298, 724] width 57 height 15
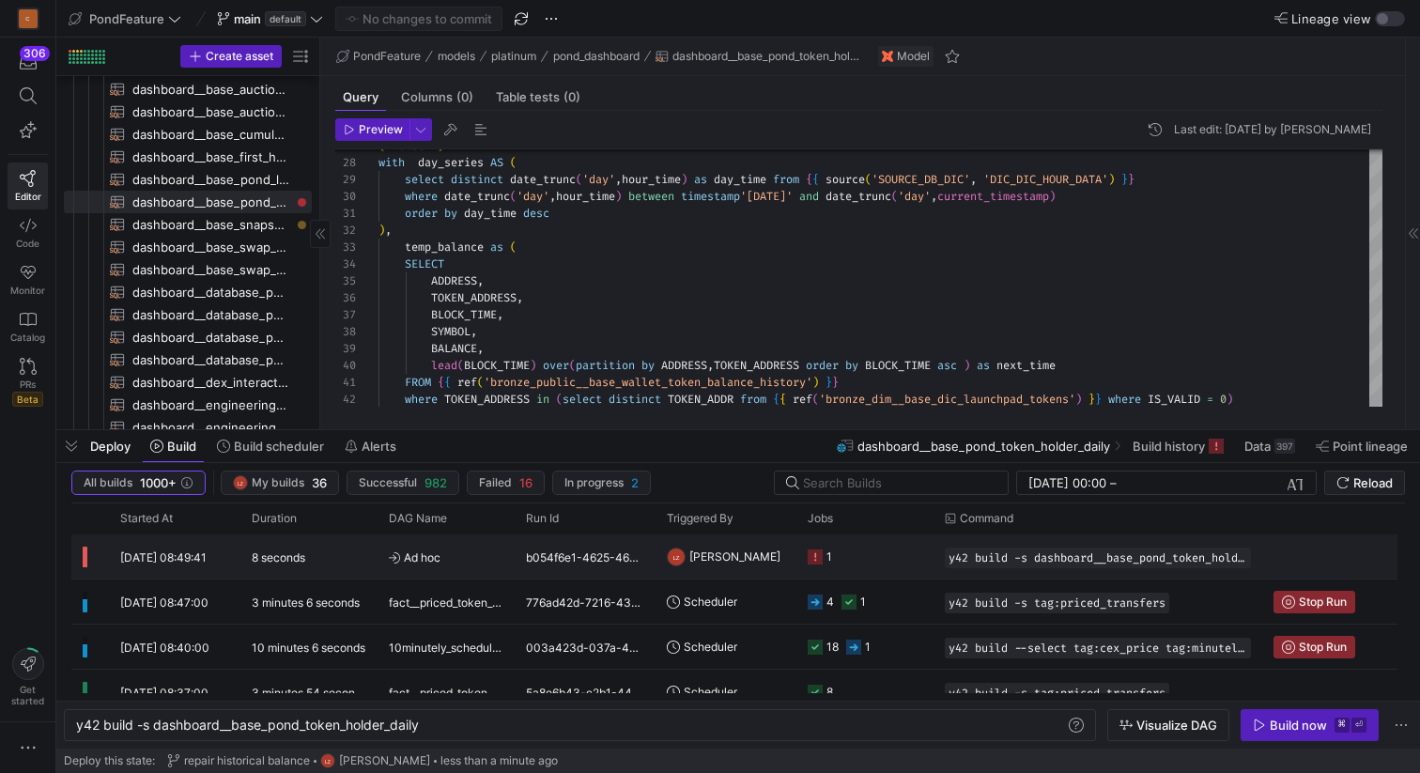
click at [818, 554] on icon "Press SPACE to select this row." at bounding box center [815, 556] width 15 height 15
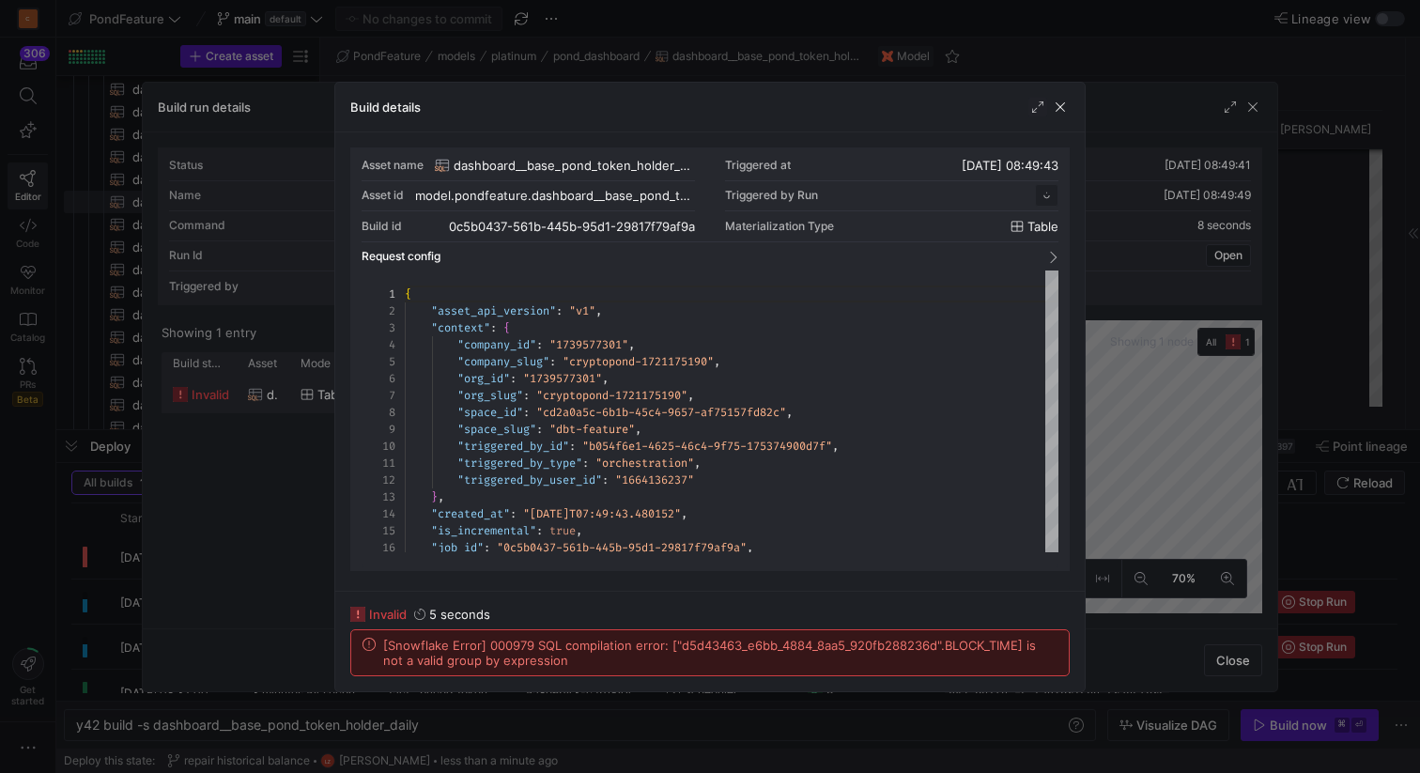
scroll to position [169, 0]
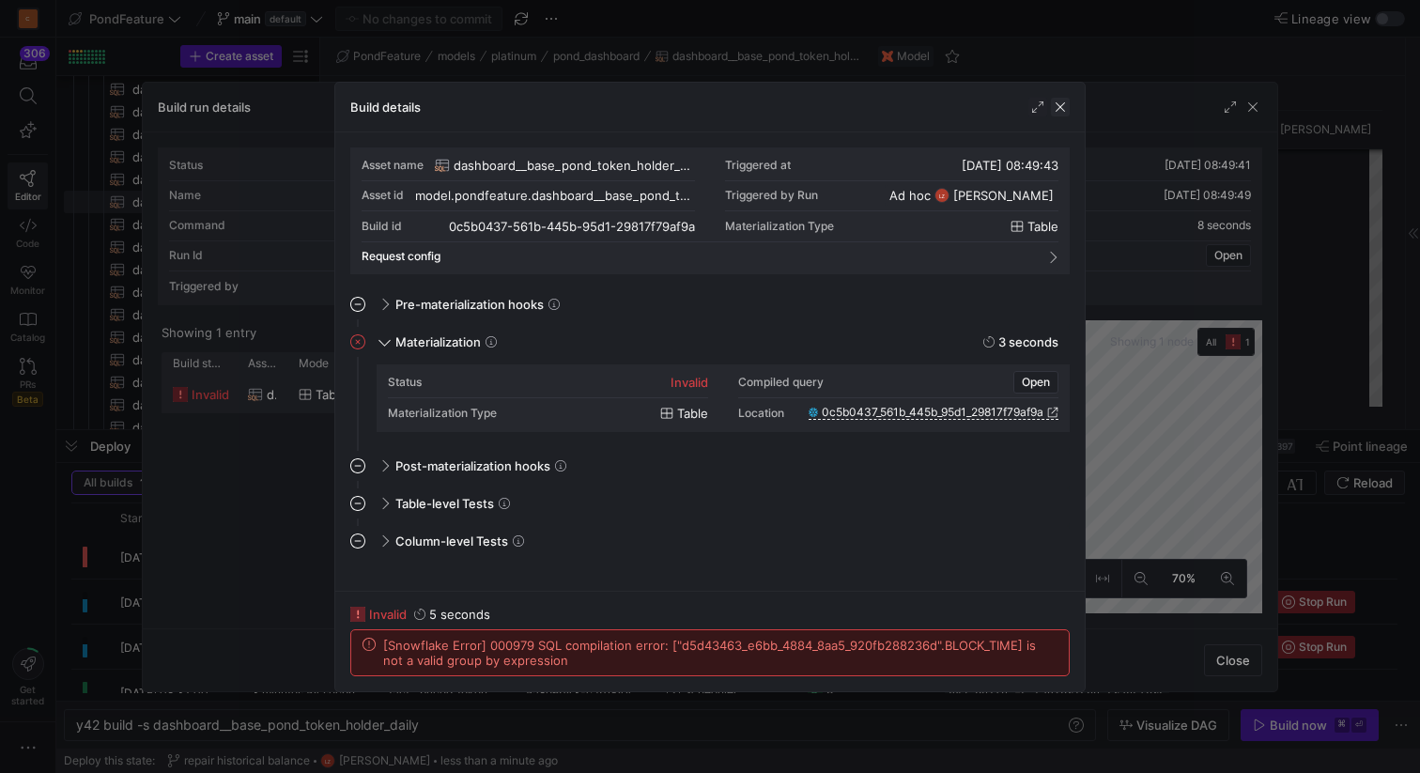
click at [1061, 106] on span "button" at bounding box center [1060, 107] width 19 height 19
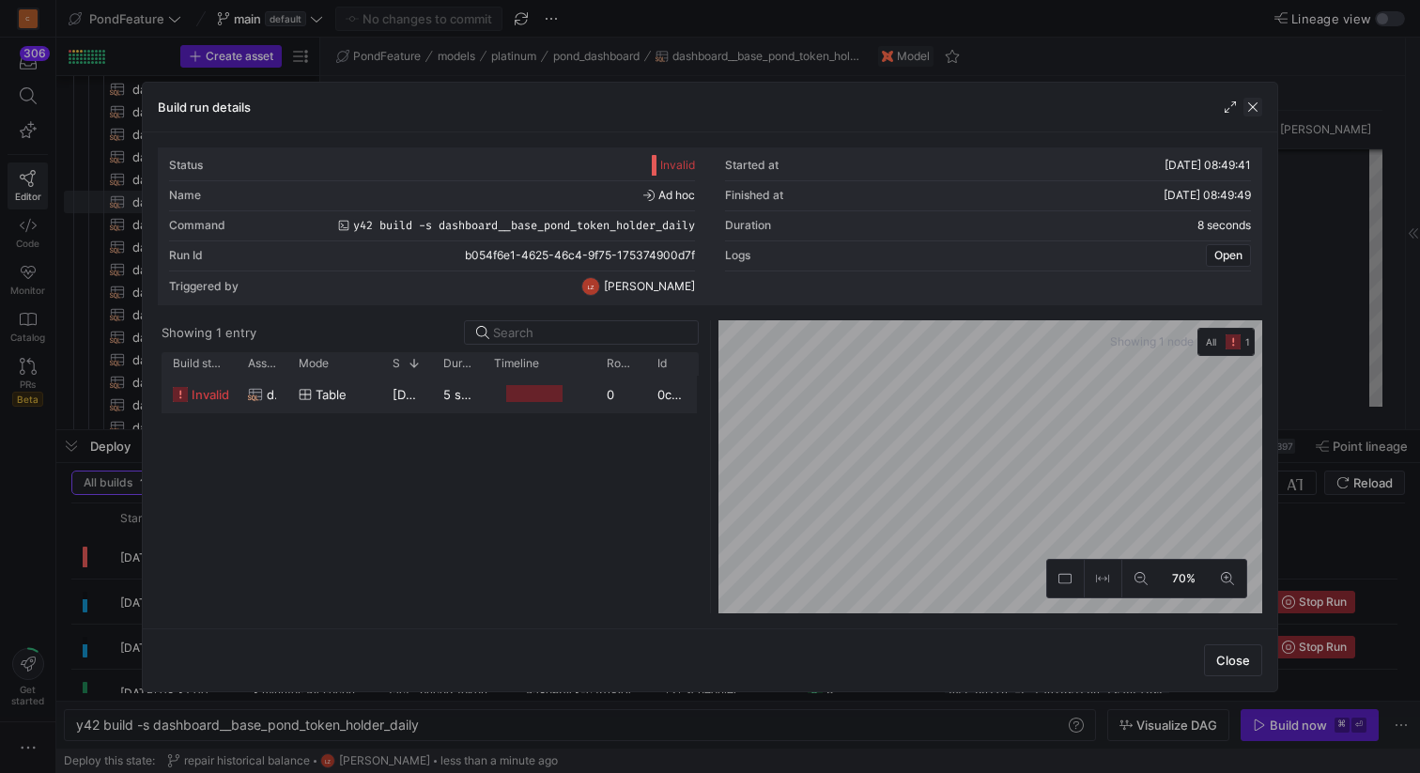
click at [1254, 105] on span "button" at bounding box center [1252, 107] width 19 height 19
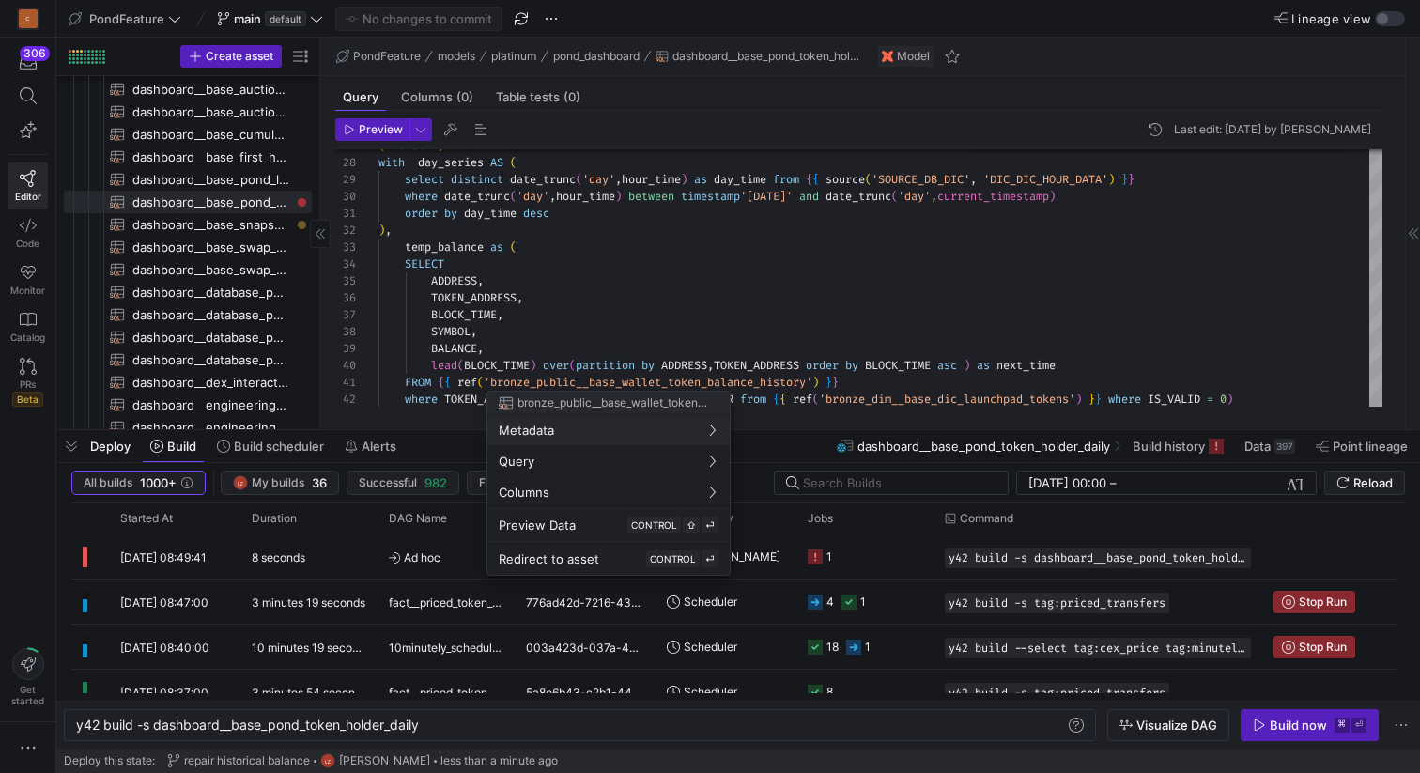
click at [608, 330] on div at bounding box center [710, 386] width 1420 height 773
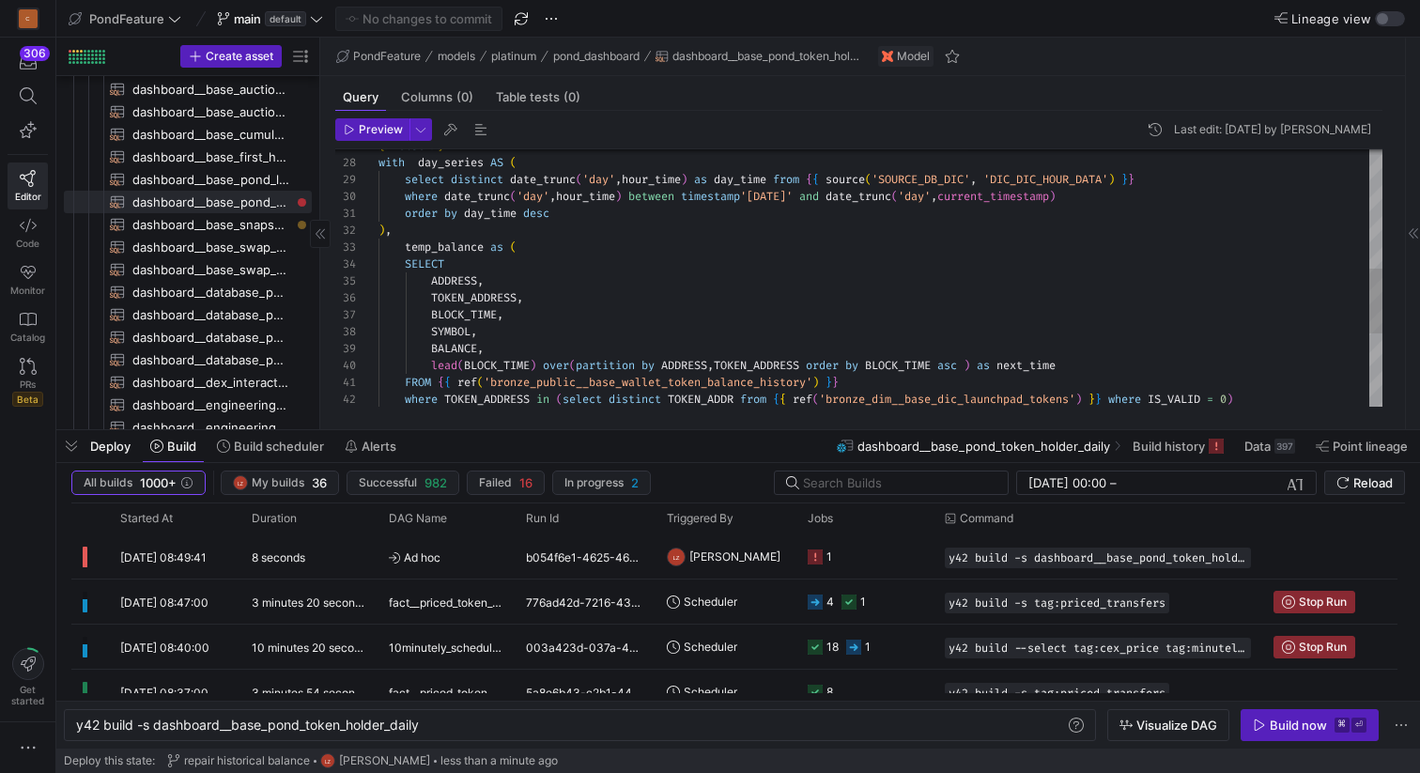
click at [596, 330] on div "where TOKEN_ADDRESS in ( select distinct TOKEN_ADDR from { { ref ( 'bronze_dim_…" at bounding box center [880, 189] width 1004 height 1012
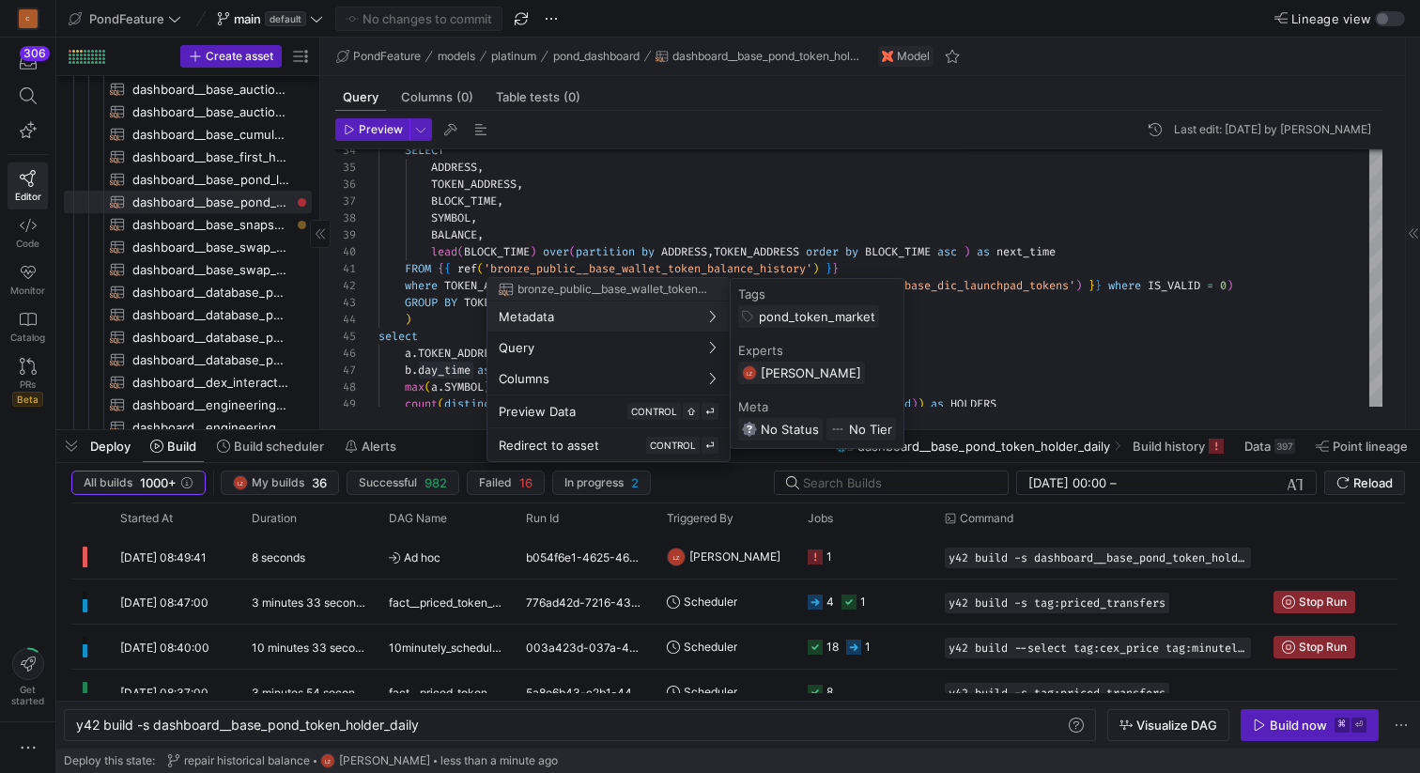
click at [457, 301] on div at bounding box center [710, 386] width 1420 height 773
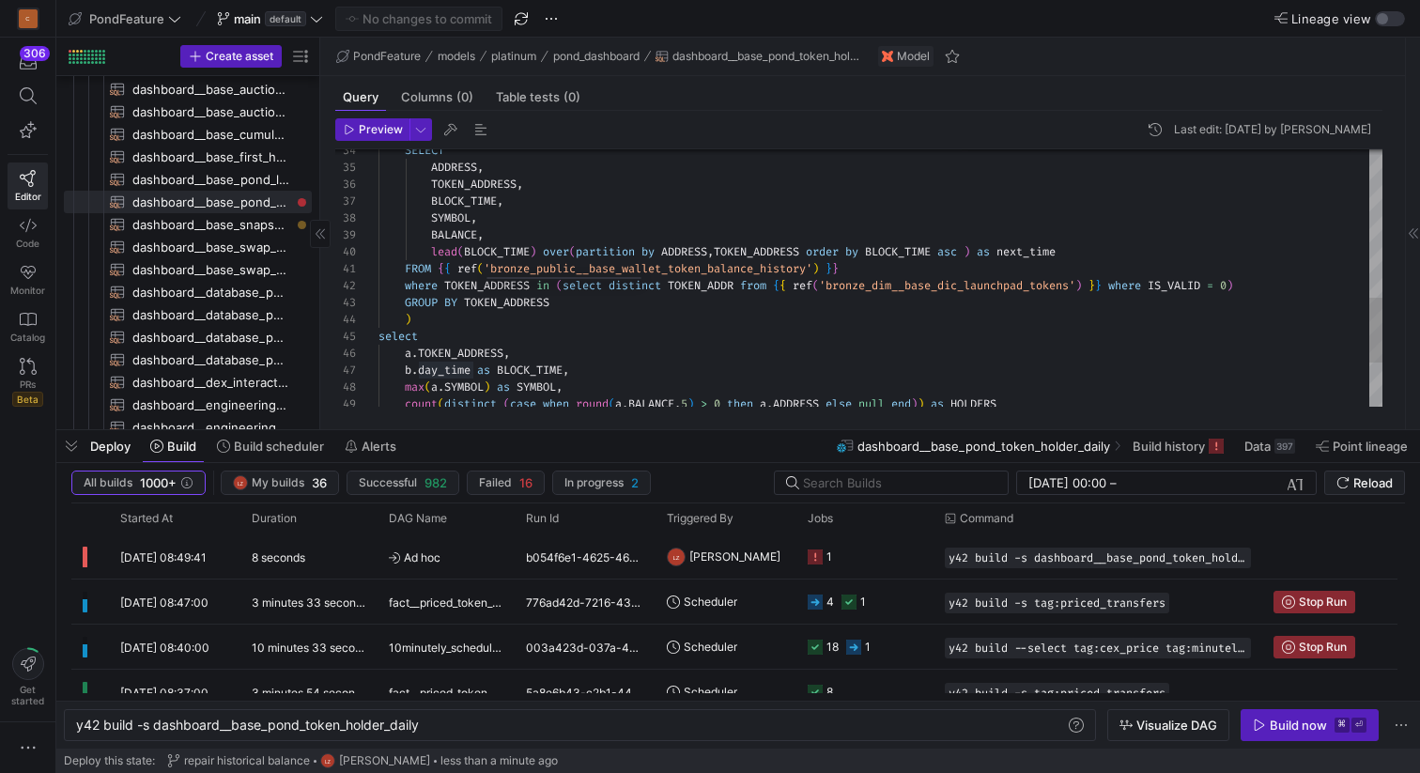
click at [454, 301] on div "BALANCE , SYMBOL , BLOCK_TIME , TOKEN_ADDRESS , ADDRESS , SELECT lead ( BLOCK_T…" at bounding box center [880, 75] width 1004 height 1012
click at [563, 299] on div "BALANCE , SYMBOL , BLOCK_TIME , TOKEN_ADDRESS , ADDRESS , SELECT lead ( BLOCK_T…" at bounding box center [880, 75] width 1004 height 1012
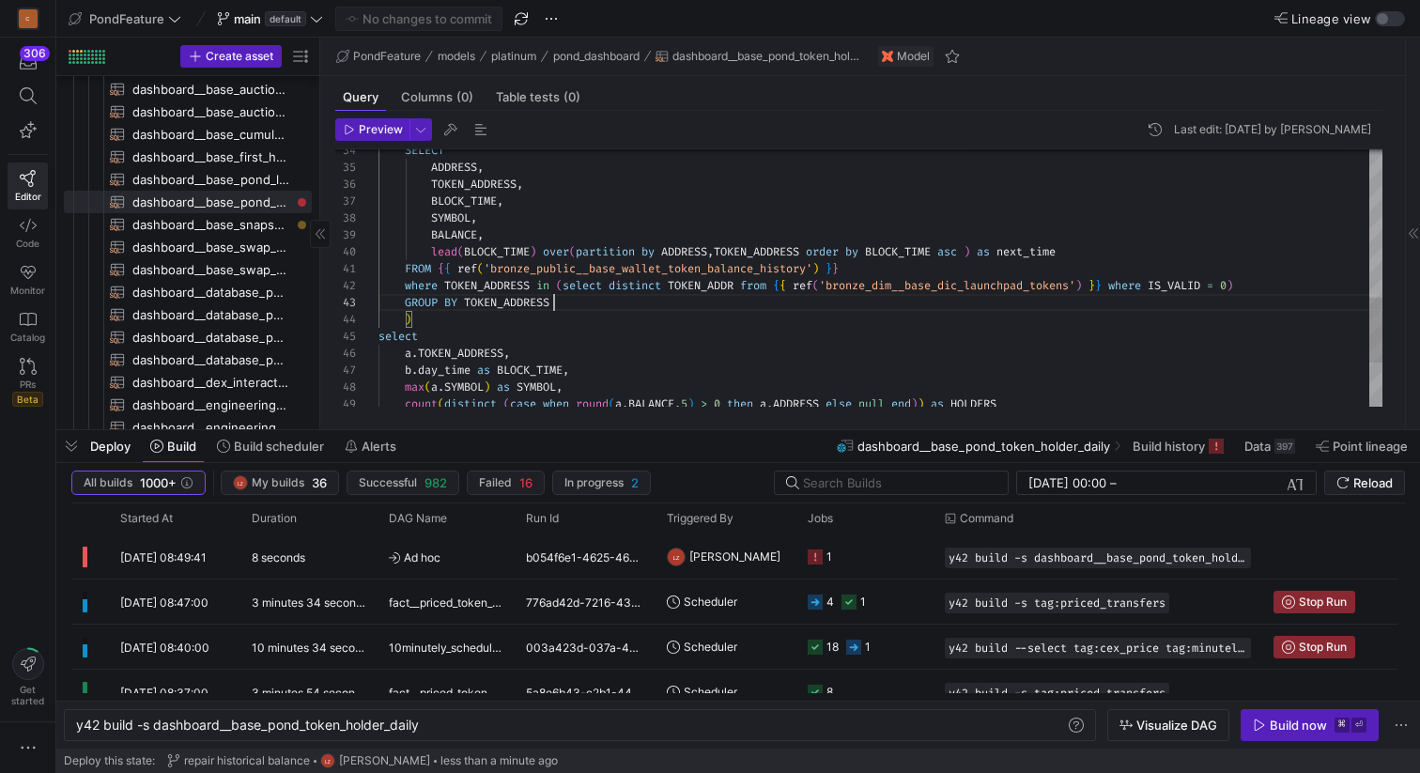
scroll to position [34, 0]
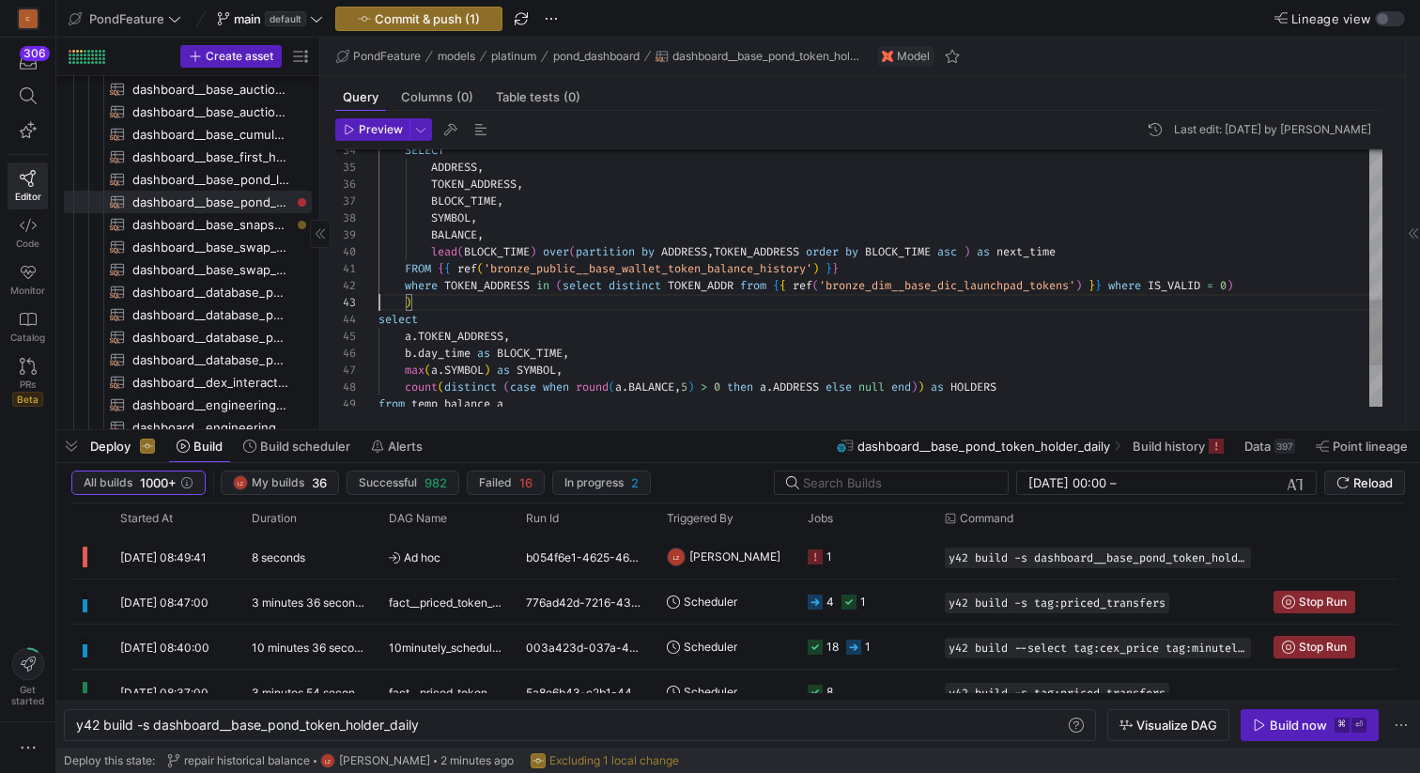
type textarea "order by day_time desc ), temp_balance as ( SELECT ADDRESS, TOKEN_ADDRESS, BLOC…"
click at [516, 223] on div "BALANCE , SYMBOL , BLOCK_TIME , TOKEN_ADDRESS , ADDRESS , SELECT lead ( BLOCK_T…" at bounding box center [880, 66] width 1004 height 995
click at [510, 231] on div "BALANCE , SYMBOL , BLOCK_TIME , TOKEN_ADDRESS , ADDRESS , SELECT lead ( BLOCK_T…" at bounding box center [880, 66] width 1004 height 995
click at [442, 21] on span "Commit & push (1)" at bounding box center [427, 18] width 105 height 15
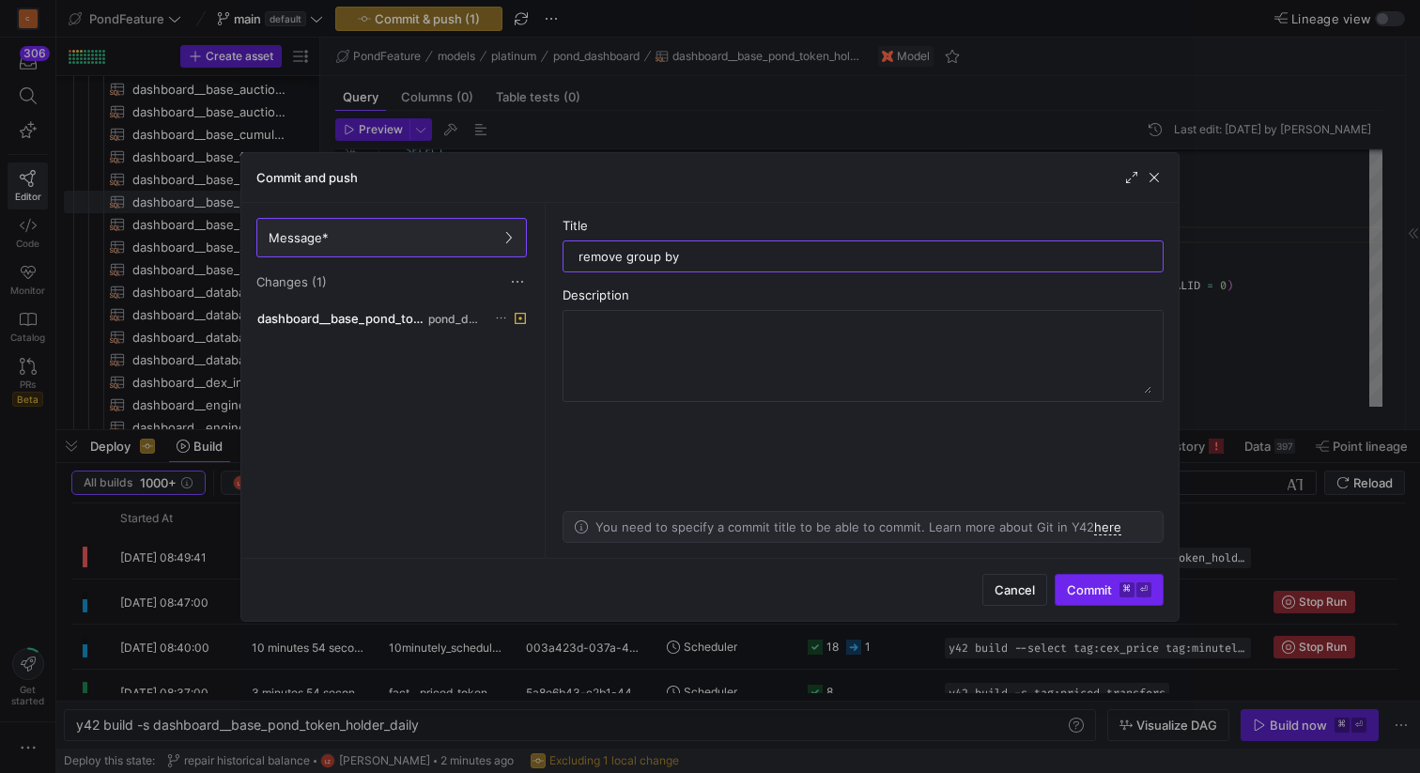
type input "remove group by"
click at [1090, 589] on span "Commit ⌘ ⏎" at bounding box center [1109, 589] width 85 height 15
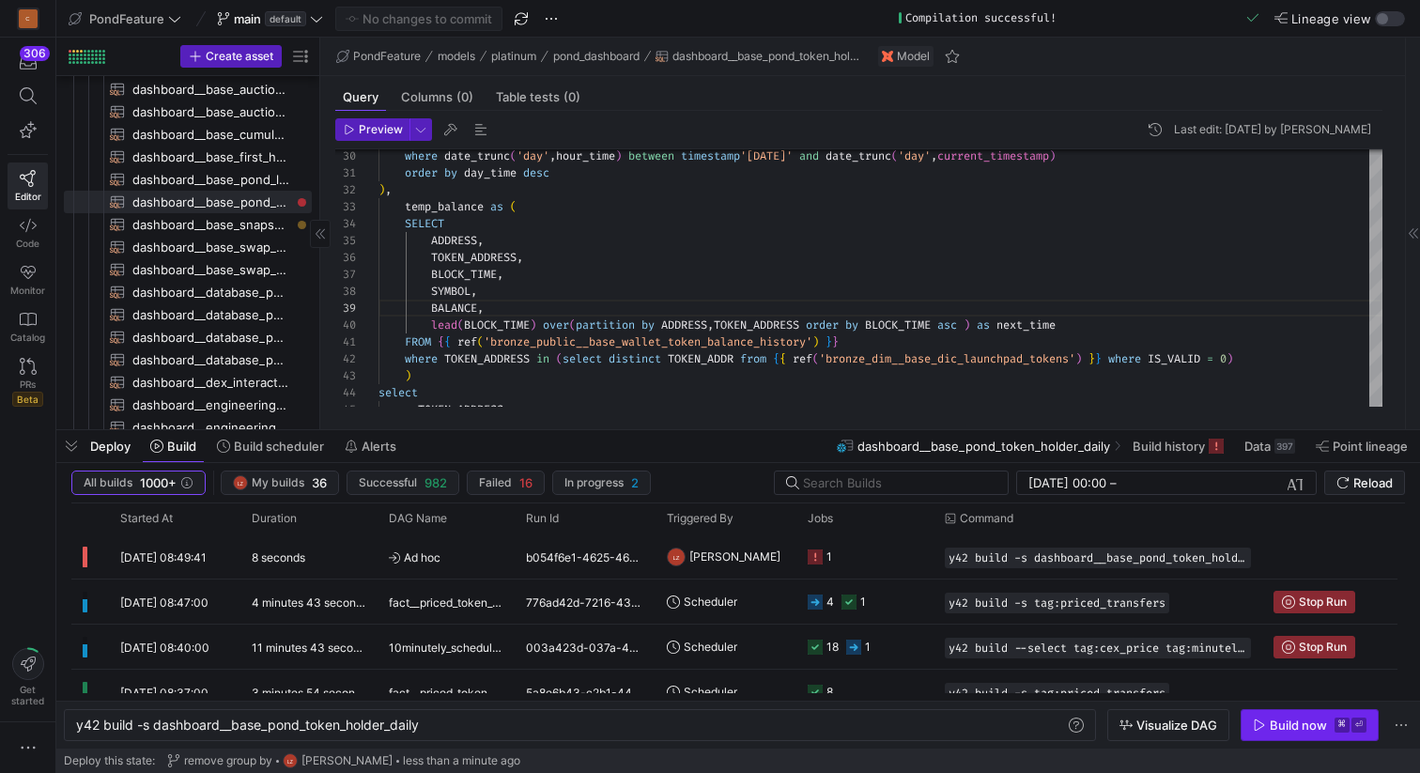
click at [1260, 726] on icon "button" at bounding box center [1259, 724] width 13 height 13
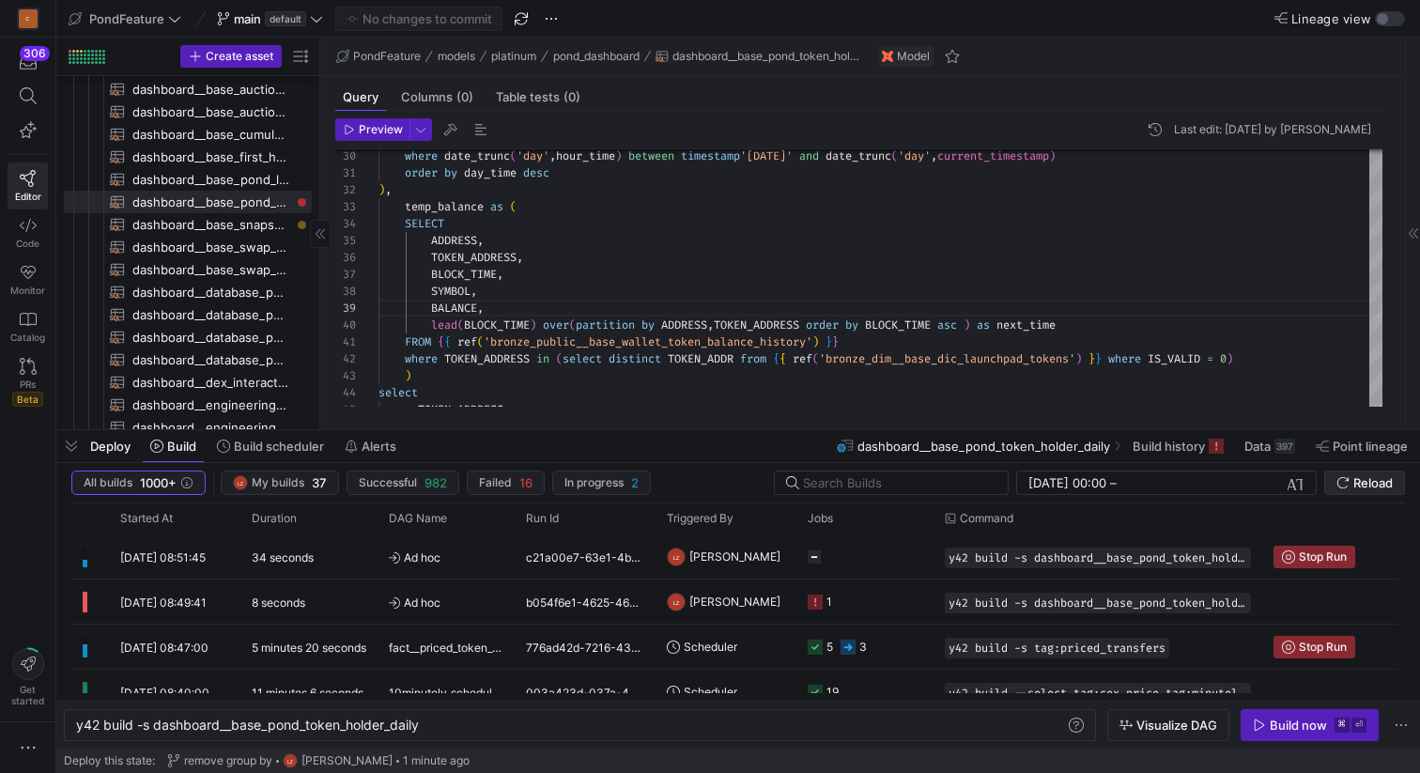
click at [1351, 479] on span "Reload" at bounding box center [1364, 482] width 56 height 15
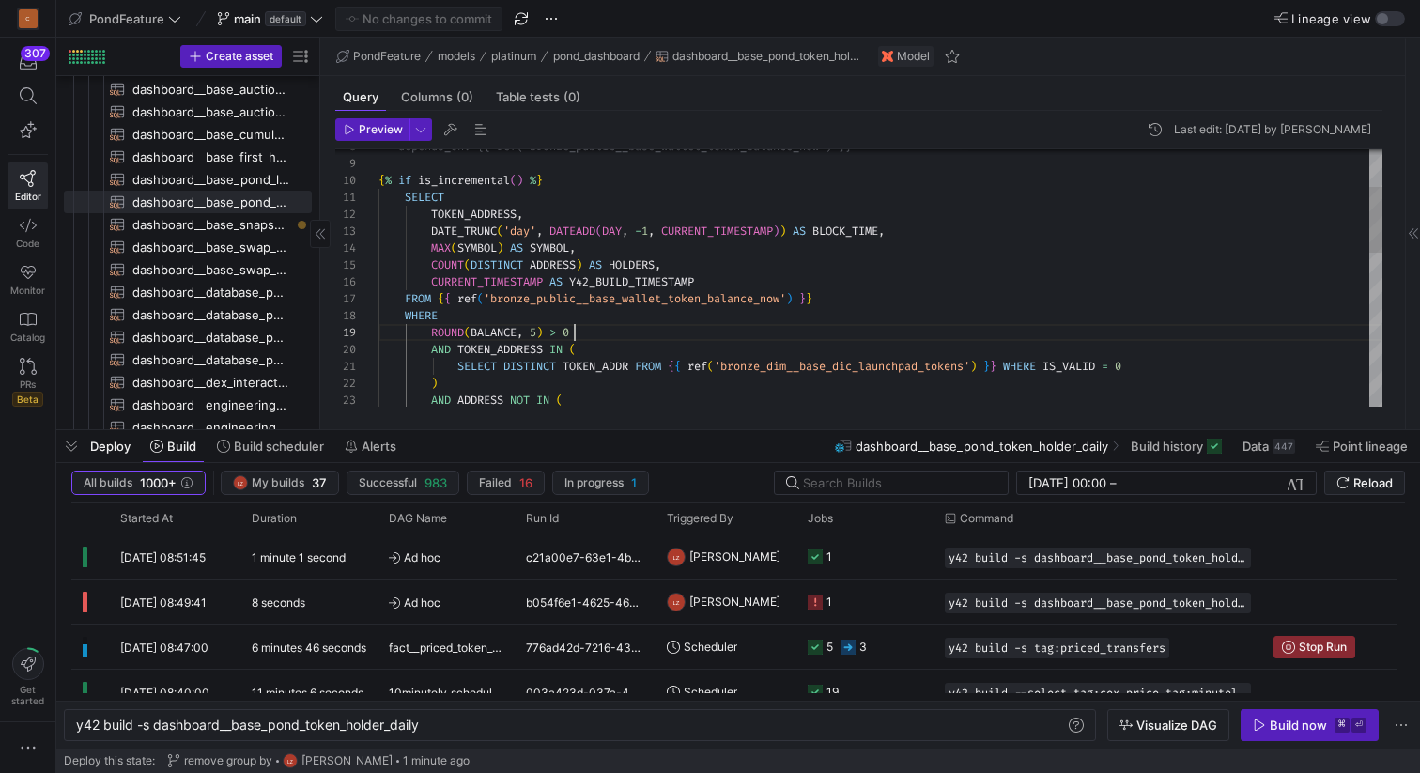
click at [637, 326] on div "AND ADDRESS NOT IN ( ) SELECT DISTINCT TOKEN_ADDR FROM { { ref ( 'bronze_dim__b…" at bounding box center [880, 502] width 1004 height 995
click at [633, 316] on div "AND ADDRESS NOT IN ( ) SELECT DISTINCT TOKEN_ADDR FROM { { ref ( 'bronze_dim__b…" at bounding box center [880, 502] width 1004 height 995
click at [653, 179] on div "AND ADDRESS NOT IN ( ) SELECT DISTINCT TOKEN_ADDR FROM { { ref ( 'bronze_dim__b…" at bounding box center [880, 502] width 1004 height 995
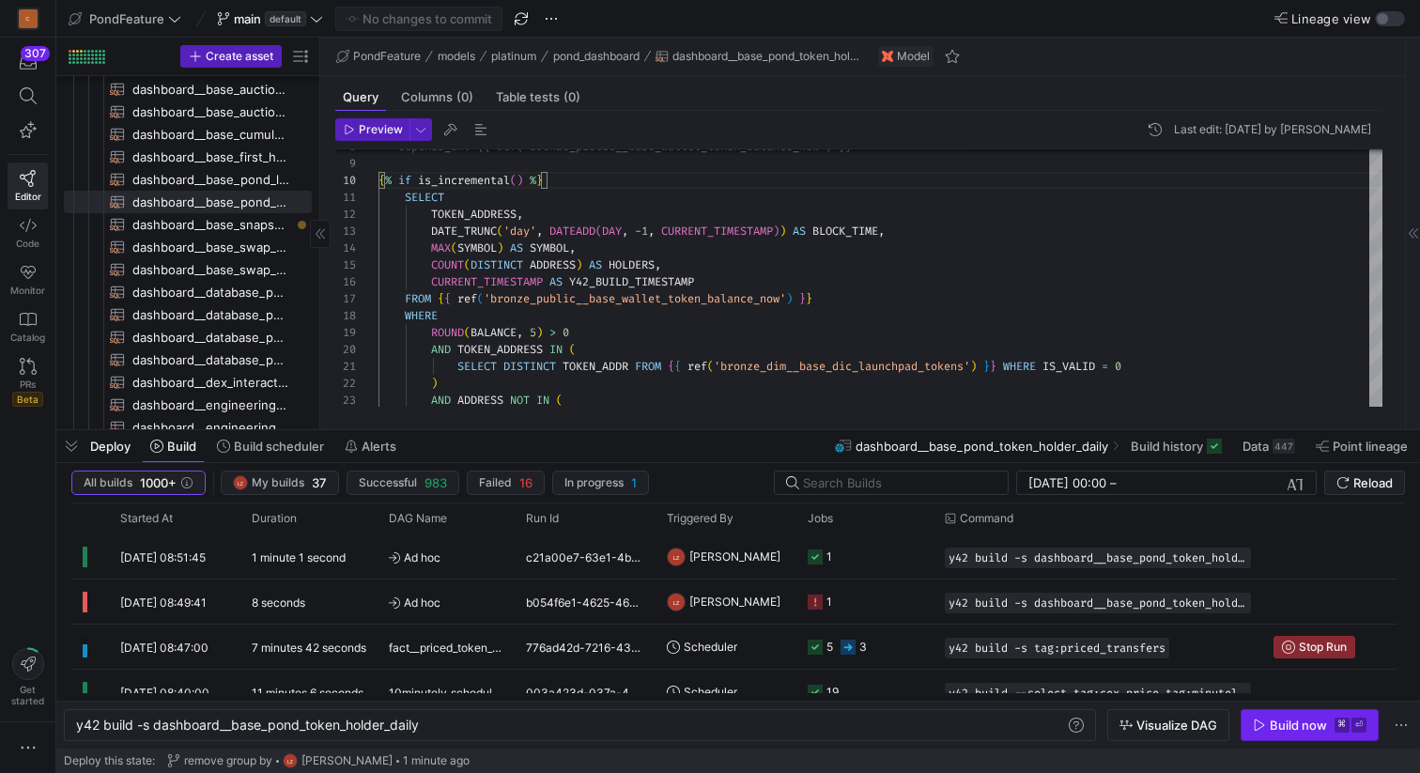
click at [1258, 733] on span "button" at bounding box center [1309, 725] width 136 height 30
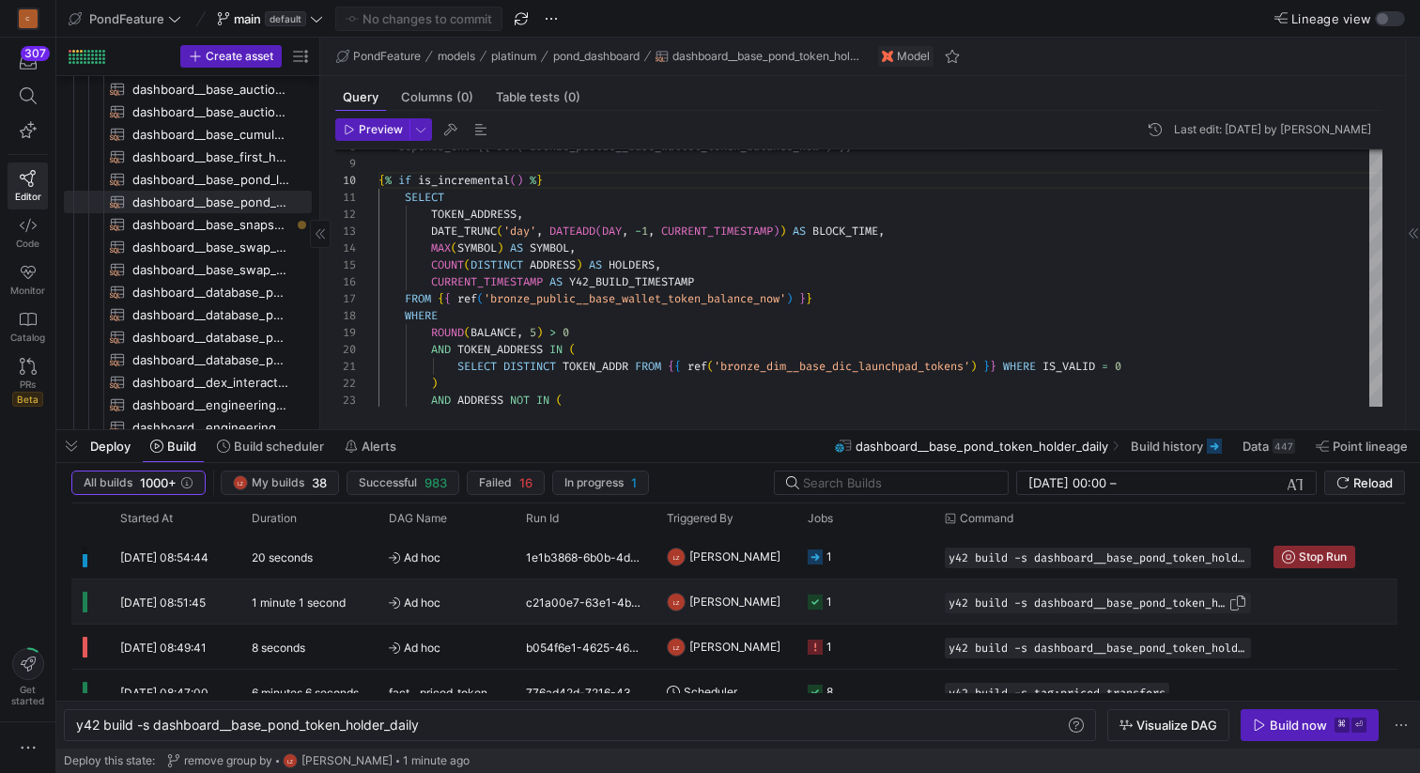
click at [1240, 605] on span "button" at bounding box center [1237, 602] width 19 height 19
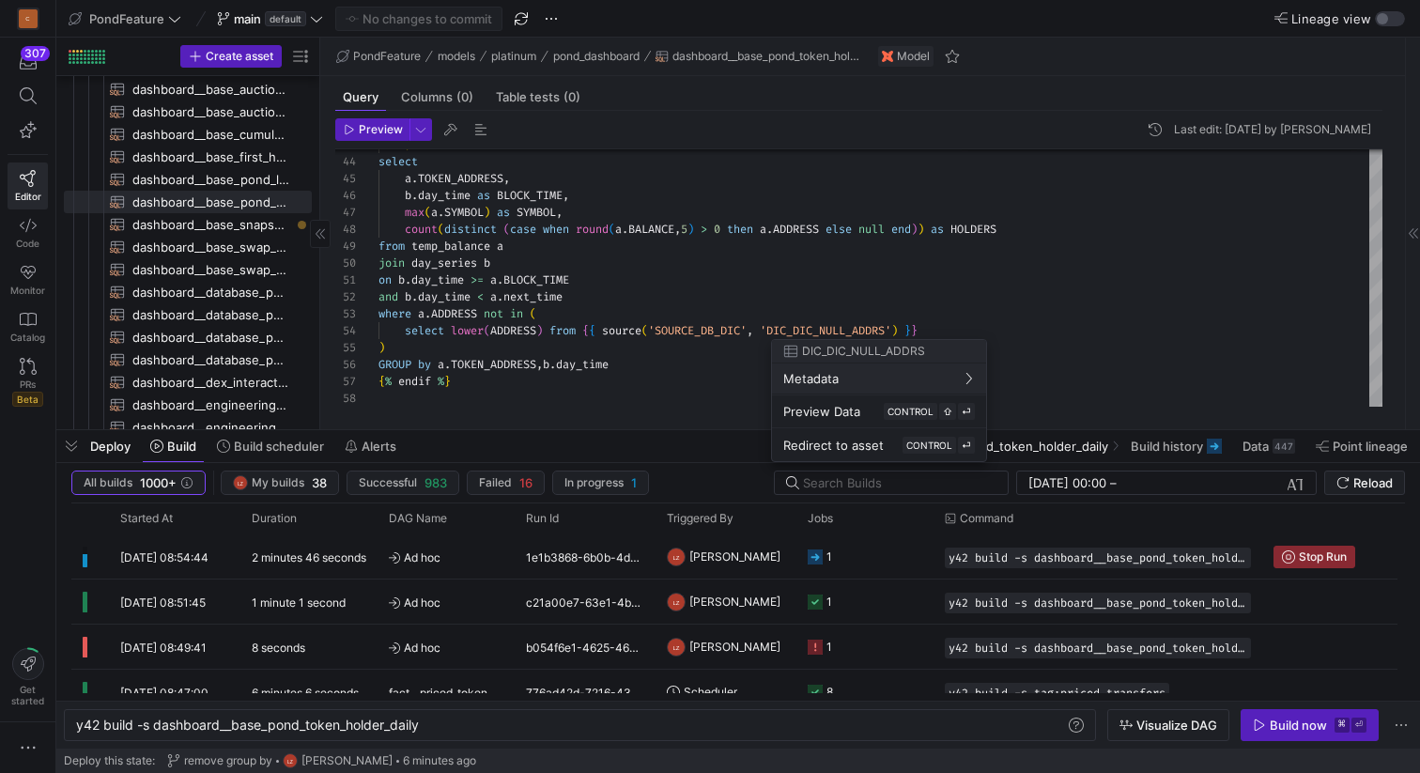
click at [1346, 479] on div at bounding box center [710, 386] width 1420 height 773
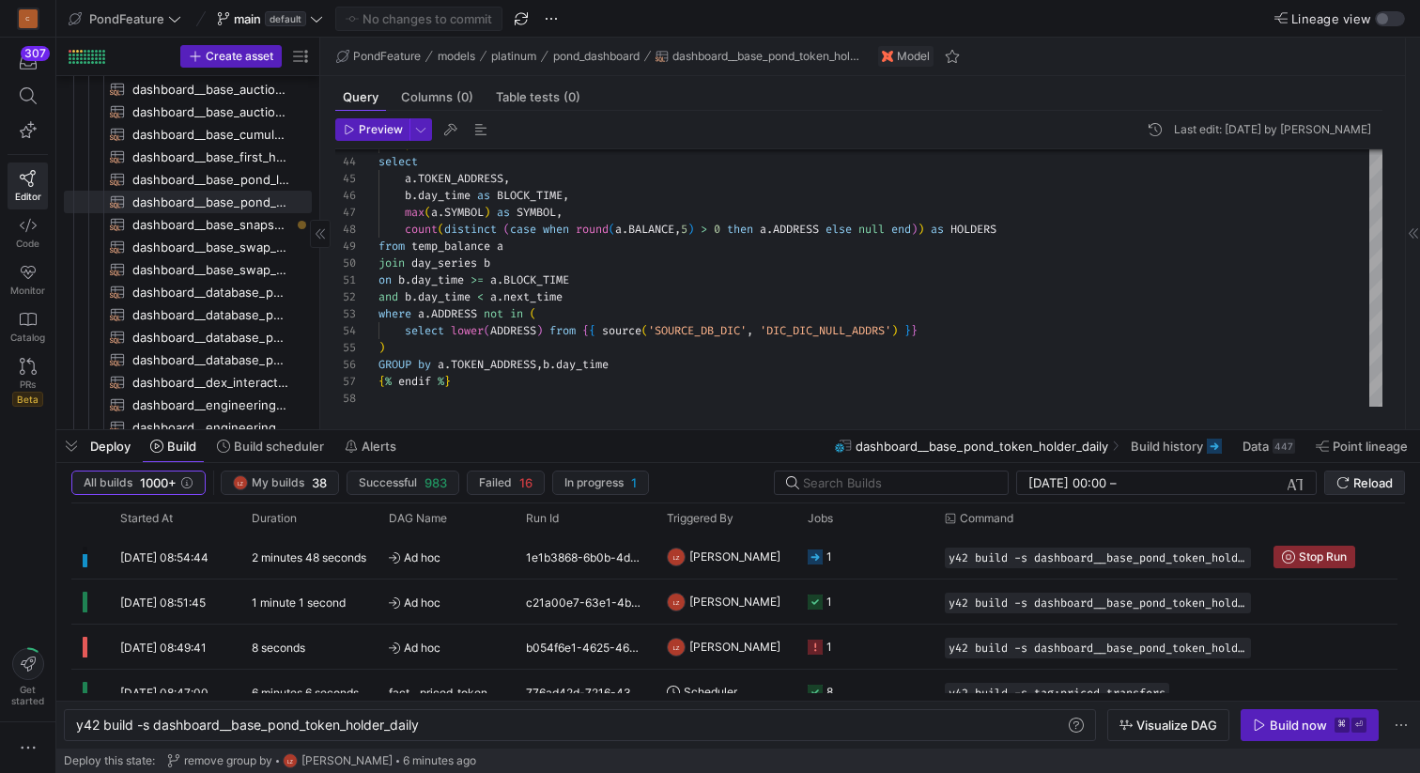
click at [1346, 479] on icon "submit" at bounding box center [1342, 482] width 11 height 11
click at [68, 448] on span "button" at bounding box center [71, 446] width 30 height 32
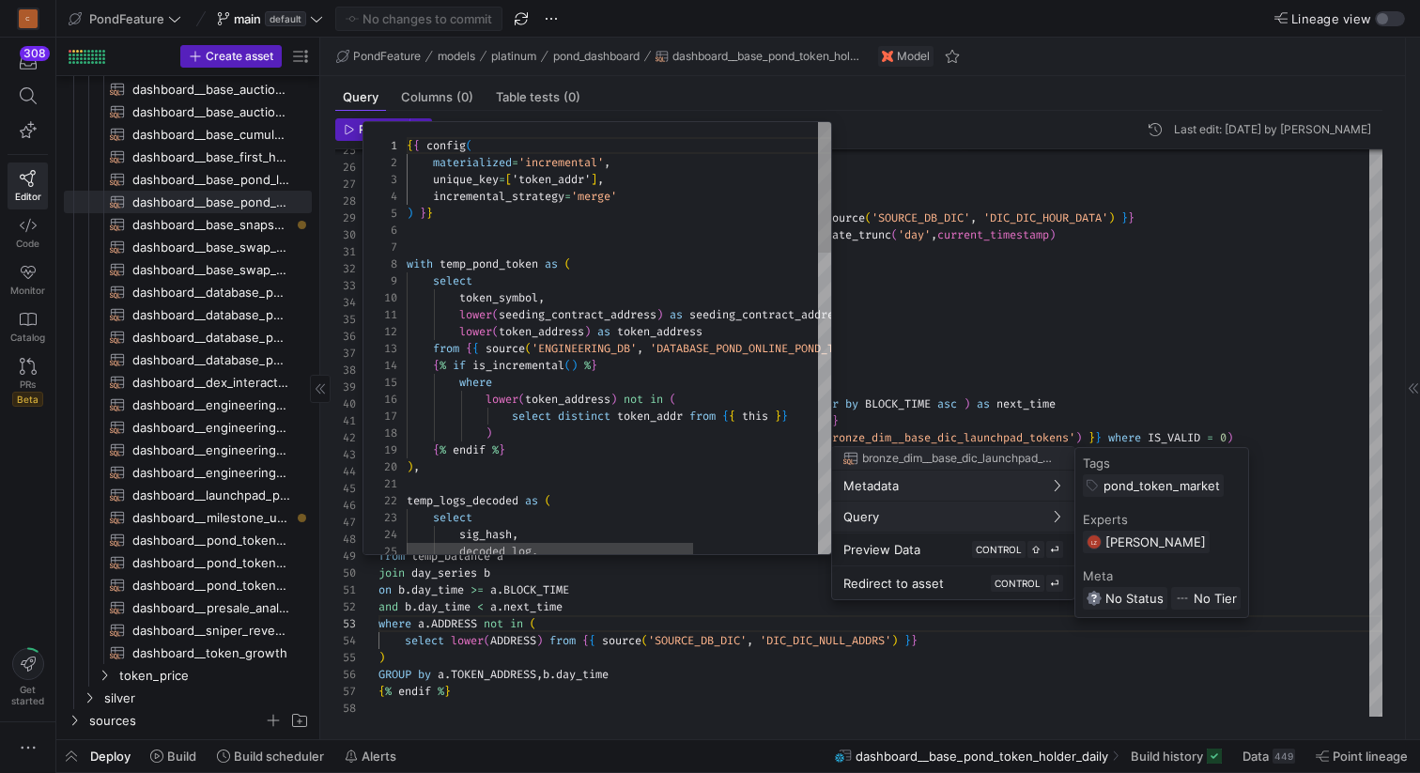
scroll to position [169, 0]
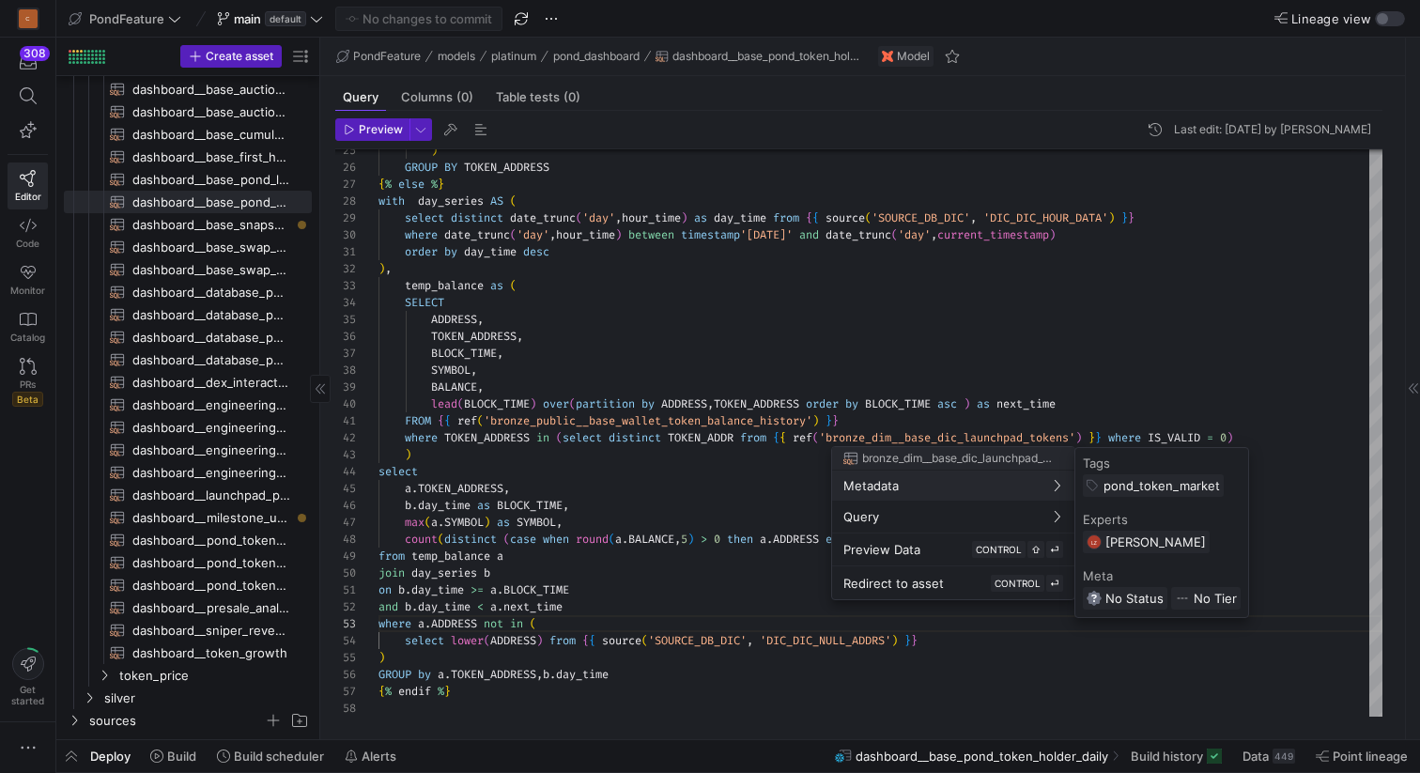
click at [804, 375] on div at bounding box center [710, 386] width 1420 height 773
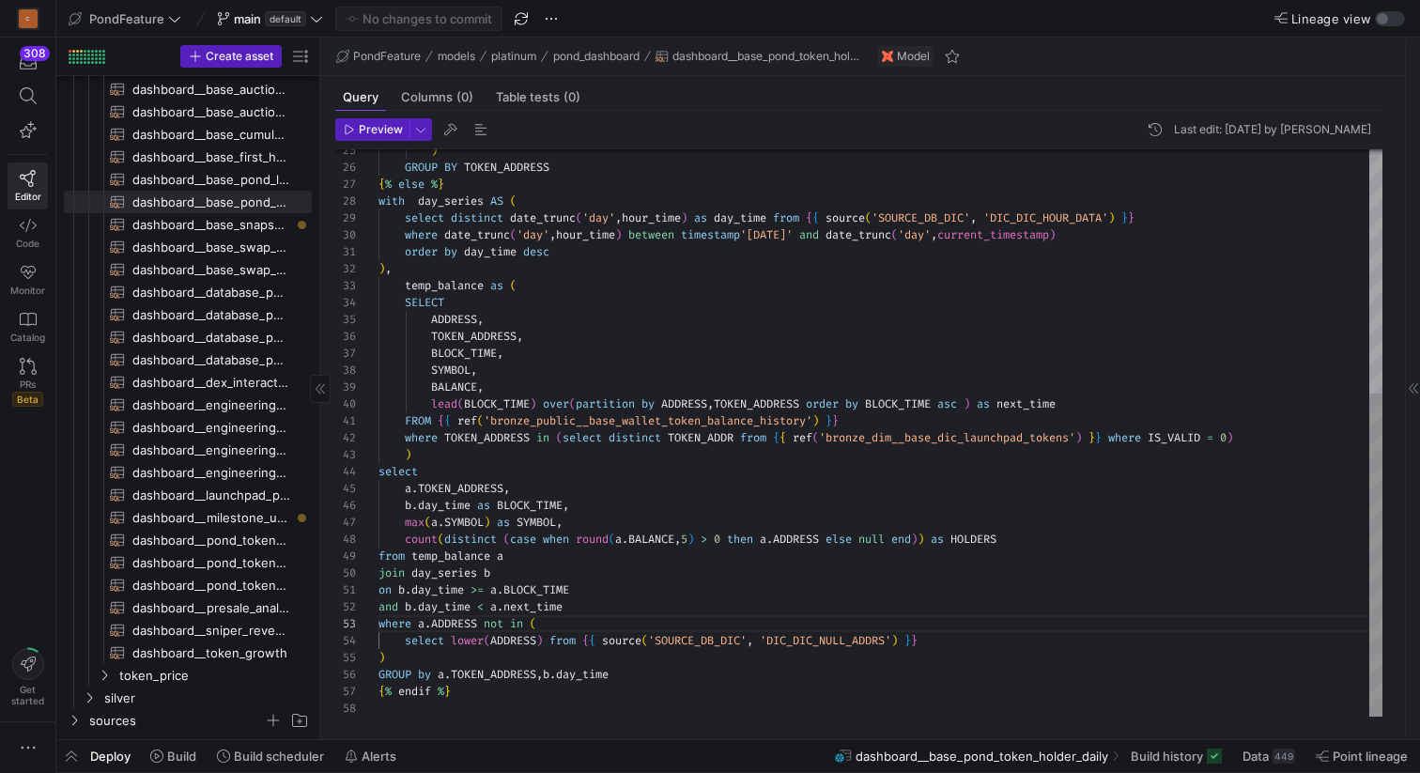
click at [758, 375] on div ") select a . TOKEN_ADDRESS , b . day_time as BLOCK_TIME , max ( a . SYMBOL ) as…" at bounding box center [880, 218] width 1004 height 995
drag, startPoint x: 1126, startPoint y: 439, endPoint x: 785, endPoint y: 437, distance: 340.9
click at [785, 437] on div ") select a . TOKEN_ADDRESS , b . day_time as BLOCK_TIME , max ( a . SYMBOL ) as…" at bounding box center [880, 218] width 1004 height 995
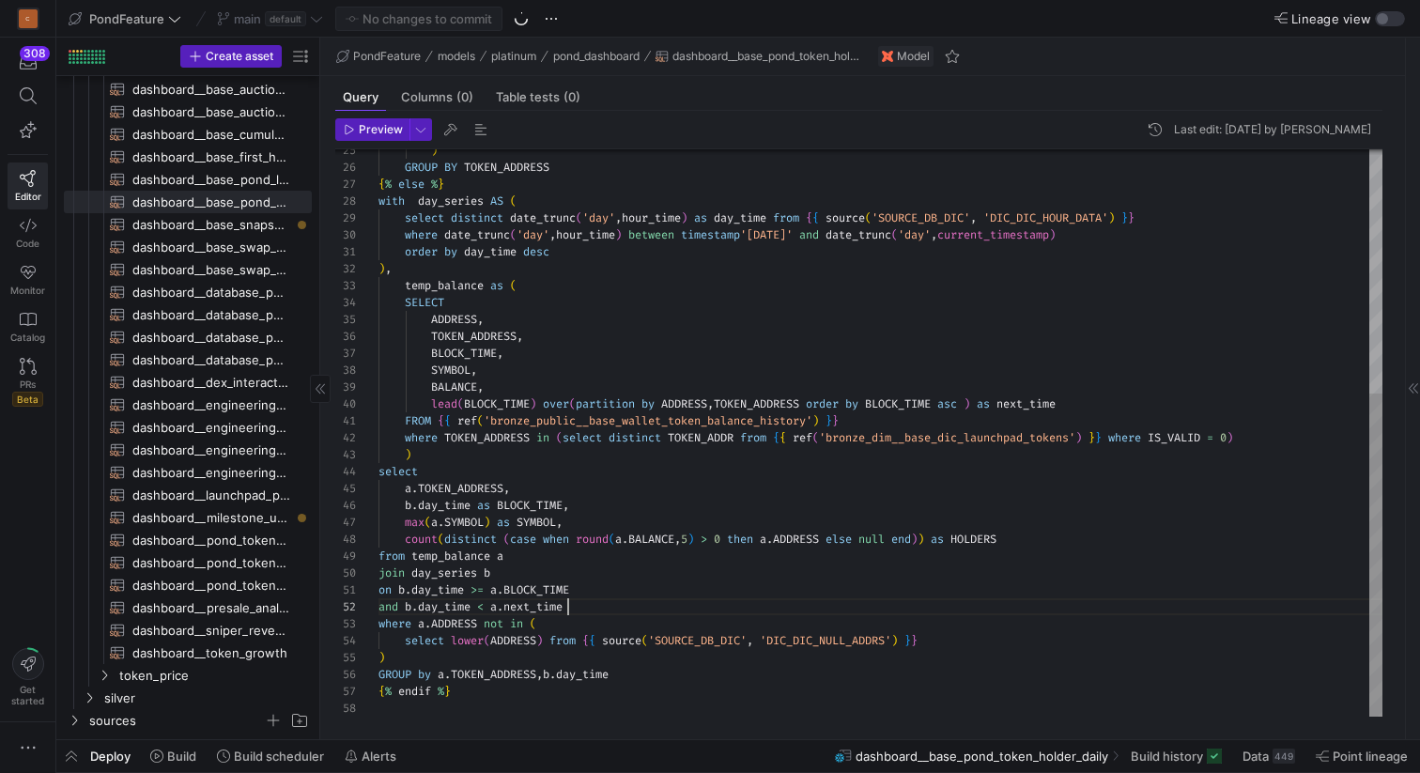
click at [588, 606] on div ") select a . TOKEN_ADDRESS , b . day_time as BLOCK_TIME , max ( a . SYMBOL ) as…" at bounding box center [880, 218] width 1004 height 995
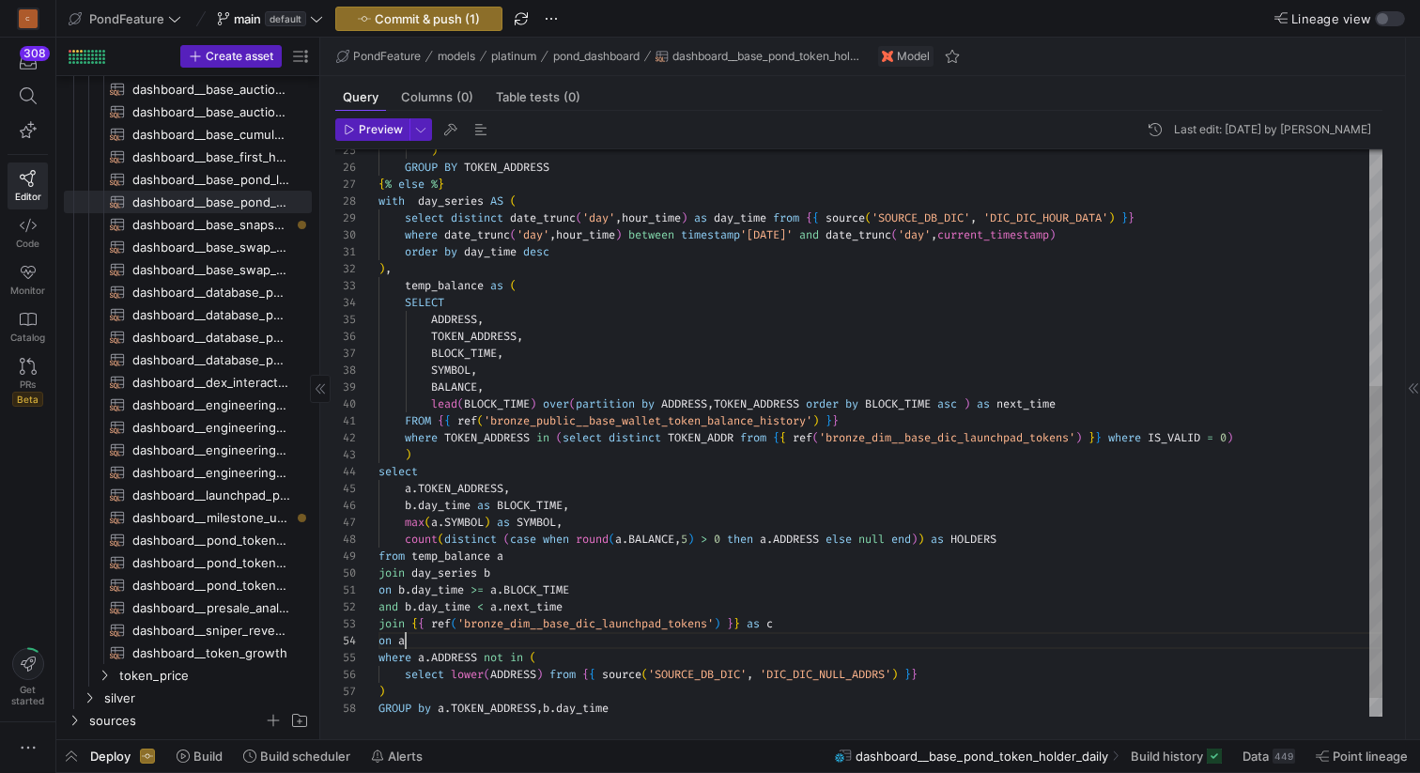
scroll to position [51, 34]
click at [451, 489] on div ") select a . TOKEN_ADDRESS , b . day_time as BLOCK_TIME , max ( a . SYMBOL ) as…" at bounding box center [880, 235] width 1004 height 1029
click at [450, 640] on div ") select a . TOKEN_ADDRESS , b . day_time as BLOCK_TIME , max ( a . SYMBOL ) as…" at bounding box center [880, 235] width 1004 height 1029
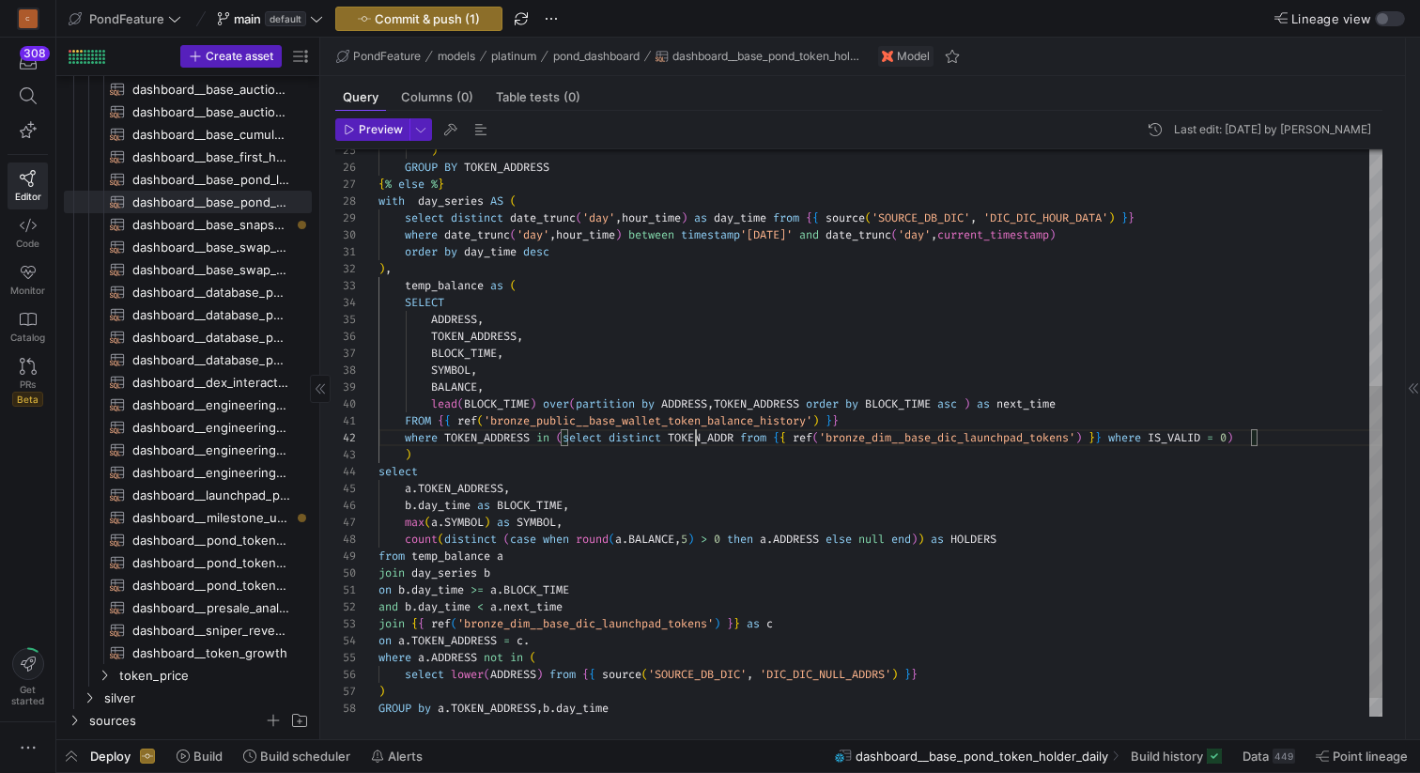
click at [698, 432] on div ") select a . TOKEN_ADDRESS , b . day_time as BLOCK_TIME , max ( a . SYMBOL ) as…" at bounding box center [880, 235] width 1004 height 1029
click at [563, 641] on div ") select a . TOKEN_ADDRESS , b . day_time as BLOCK_TIME , max ( a . SYMBOL ) as…" at bounding box center [880, 235] width 1004 height 1029
click at [439, 519] on div ") select a . TOKEN_ADDRESS , b . day_time as BLOCK_TIME , max ( a . SYMBOL ) as…" at bounding box center [880, 235] width 1004 height 1029
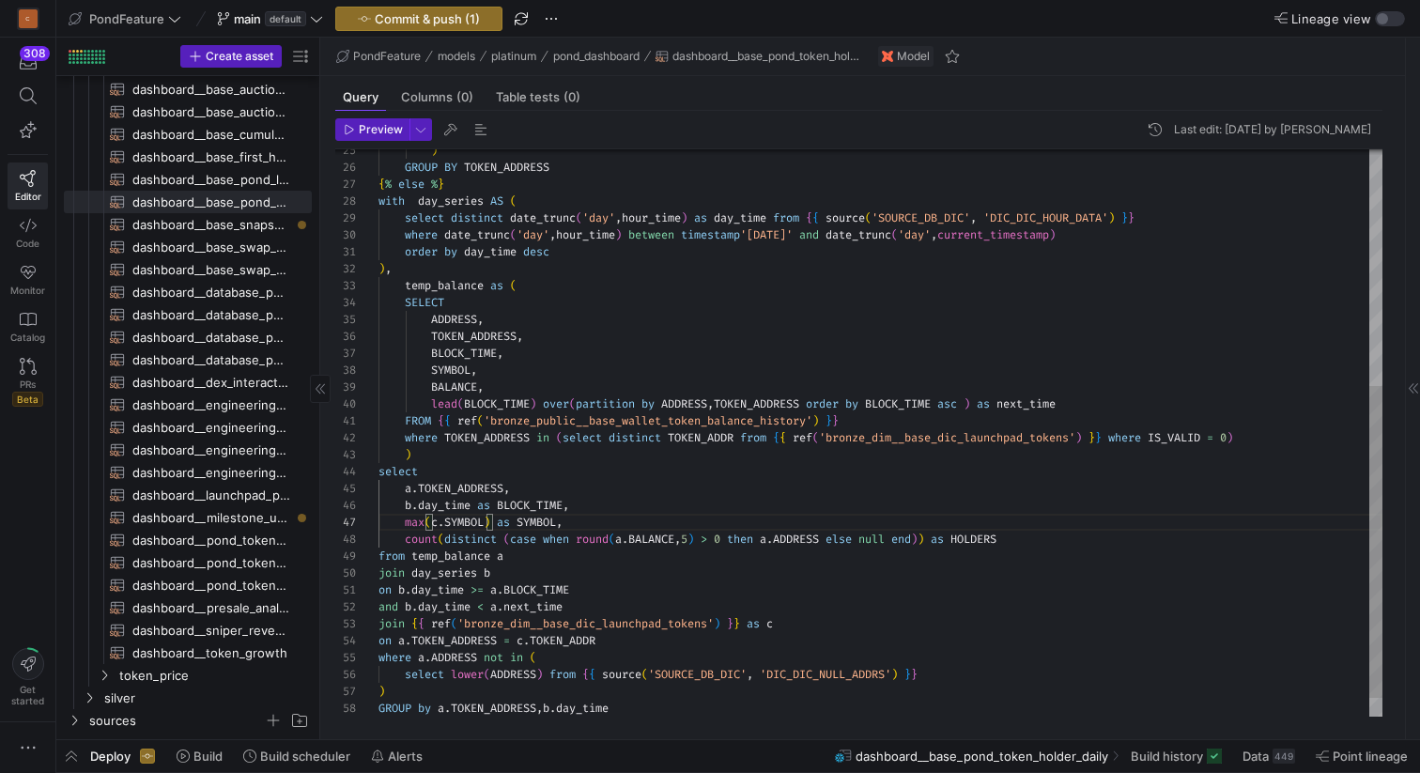
scroll to position [101, 190]
click at [593, 525] on div ") select a . TOKEN_ADDRESS , b . day_time as BLOCK_TIME , max ( c . SYMBOL ) as…" at bounding box center [880, 235] width 1004 height 1029
click at [610, 525] on div ") select a . TOKEN_ADDRESS , b . day_time as BLOCK_TIME , max ( c . SYMBOL ) as…" at bounding box center [880, 235] width 1004 height 1029
click at [609, 528] on div ") select a . TOKEN_ADDRESS , b . day_time as BLOCK_TIME , max ( c . SYMBOL ) as…" at bounding box center [880, 235] width 1004 height 1029
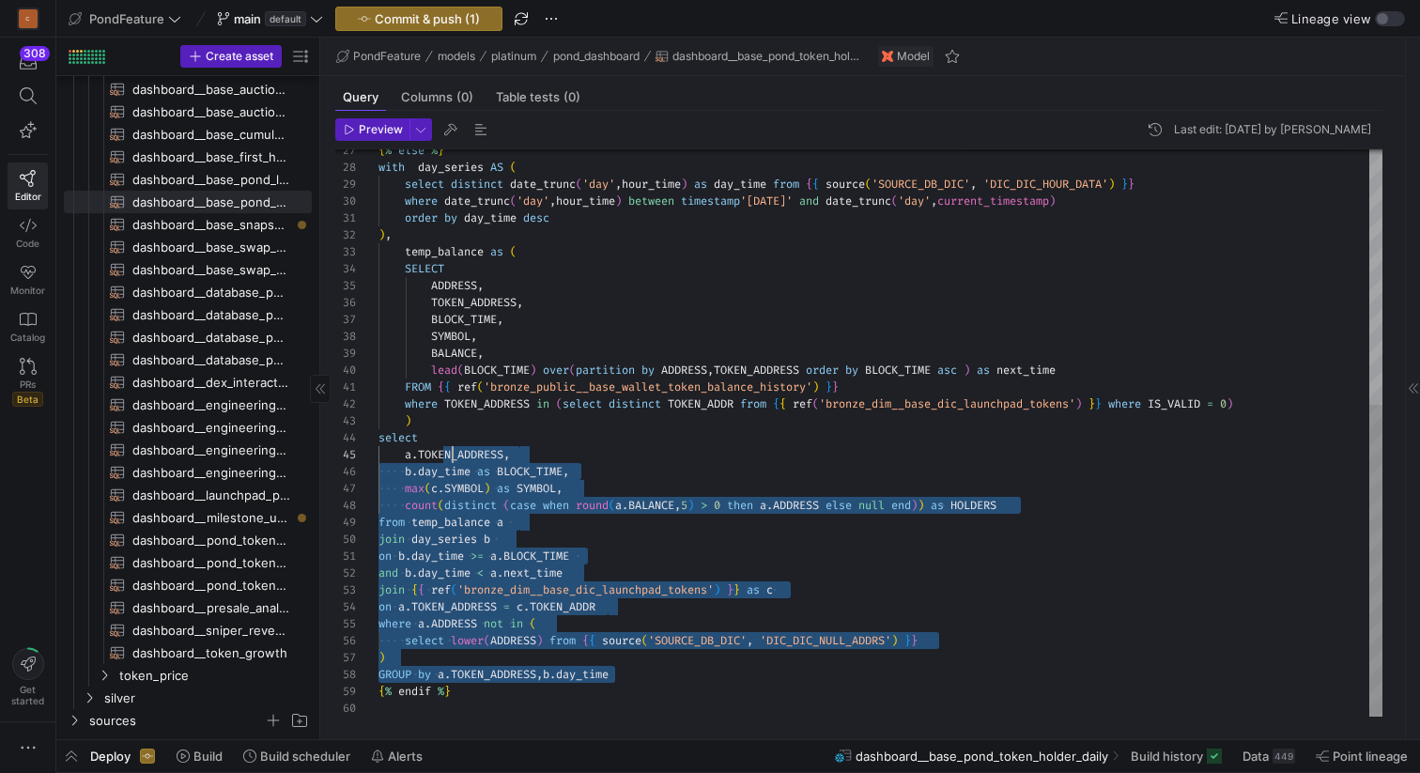
scroll to position [34, 34]
drag, startPoint x: 624, startPoint y: 675, endPoint x: 432, endPoint y: 422, distance: 318.4
click at [432, 422] on div ") select a . TOKEN_ADDRESS , b . day_time as BLOCK_TIME , max ( c . SYMBOL ) as…" at bounding box center [880, 201] width 1004 height 1029
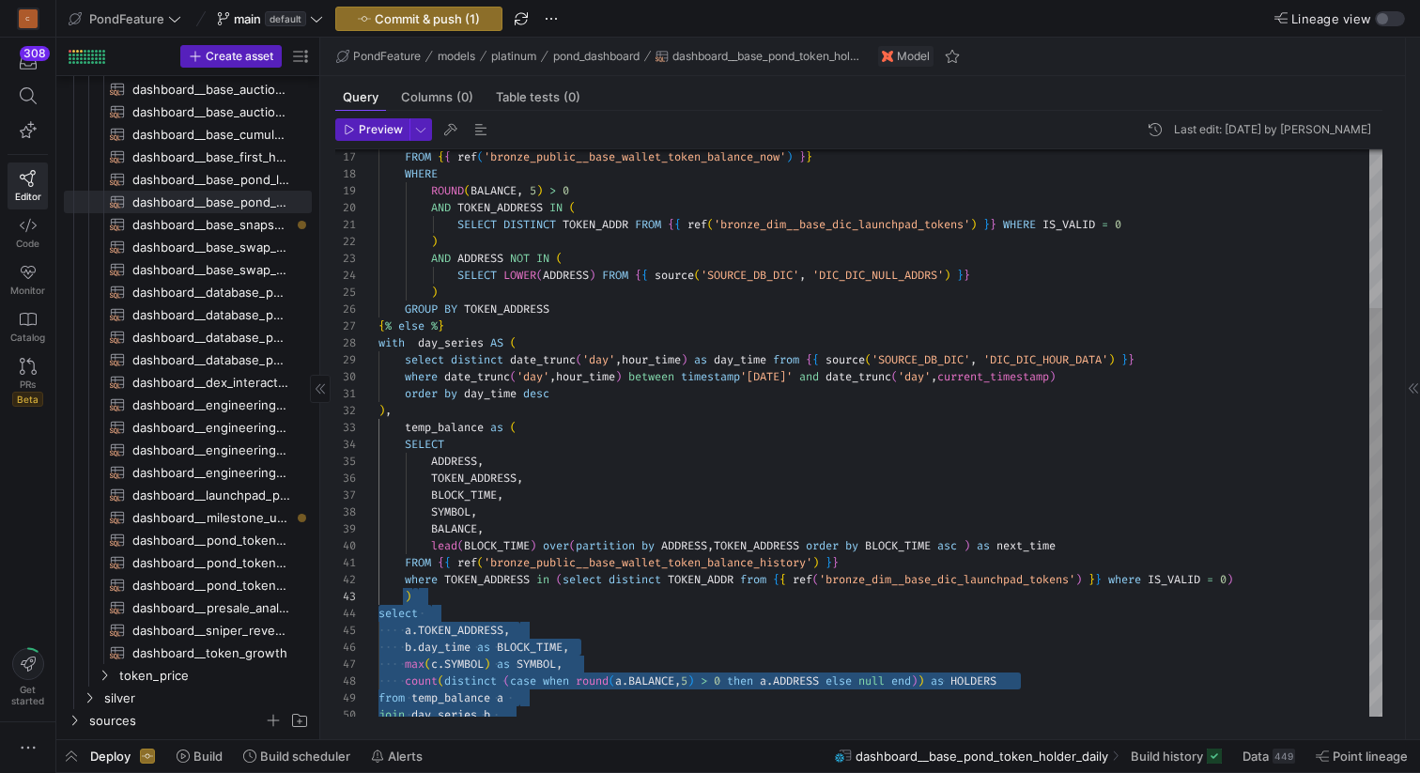
scroll to position [118, 0]
click at [379, 344] on div ") select a . TOKEN_ADDRESS , b . day_time as BLOCK_TIME , max ( c . SYMBOL ) as…" at bounding box center [880, 377] width 1004 height 1029
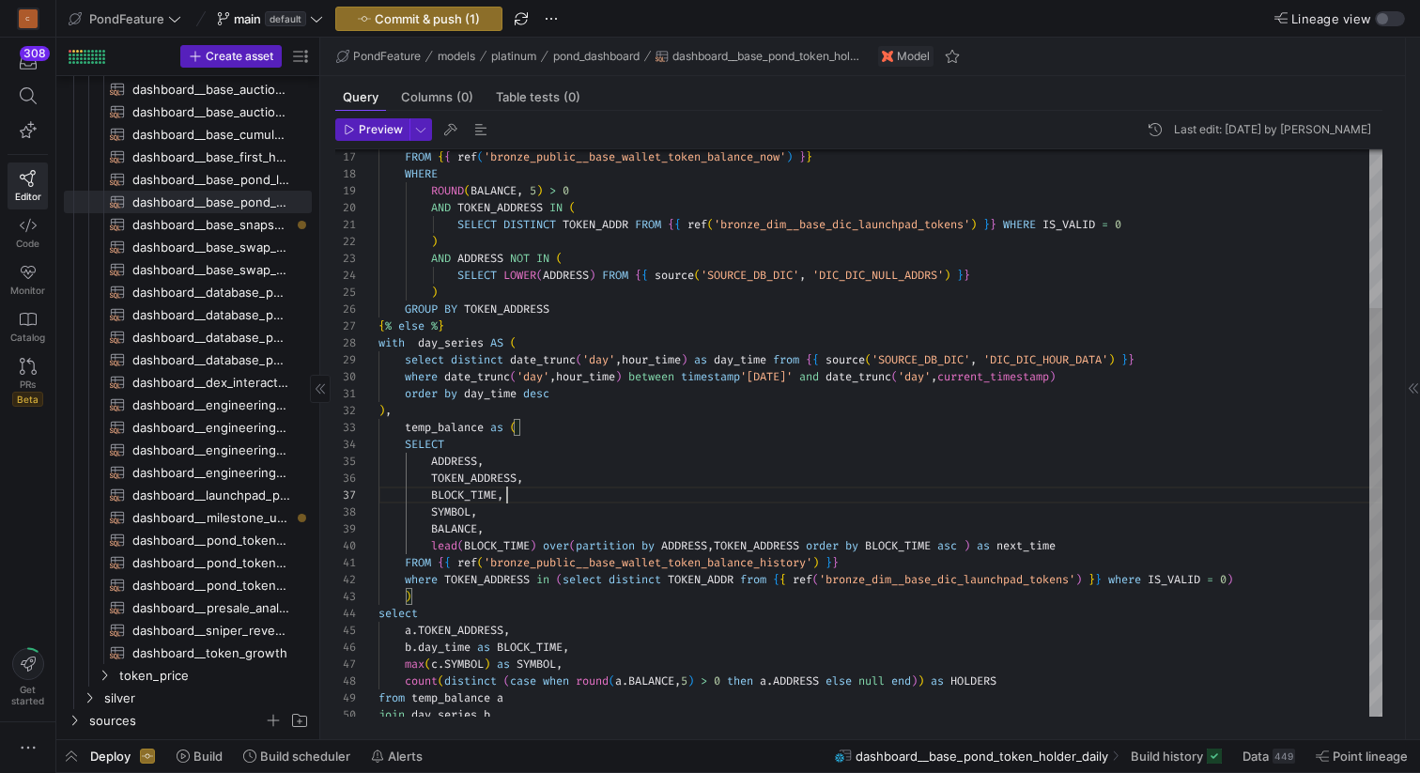
click at [668, 501] on div ") select a . TOKEN_ADDRESS , b . day_time as BLOCK_TIME , max ( c . SYMBOL ) as…" at bounding box center [880, 377] width 1004 height 1029
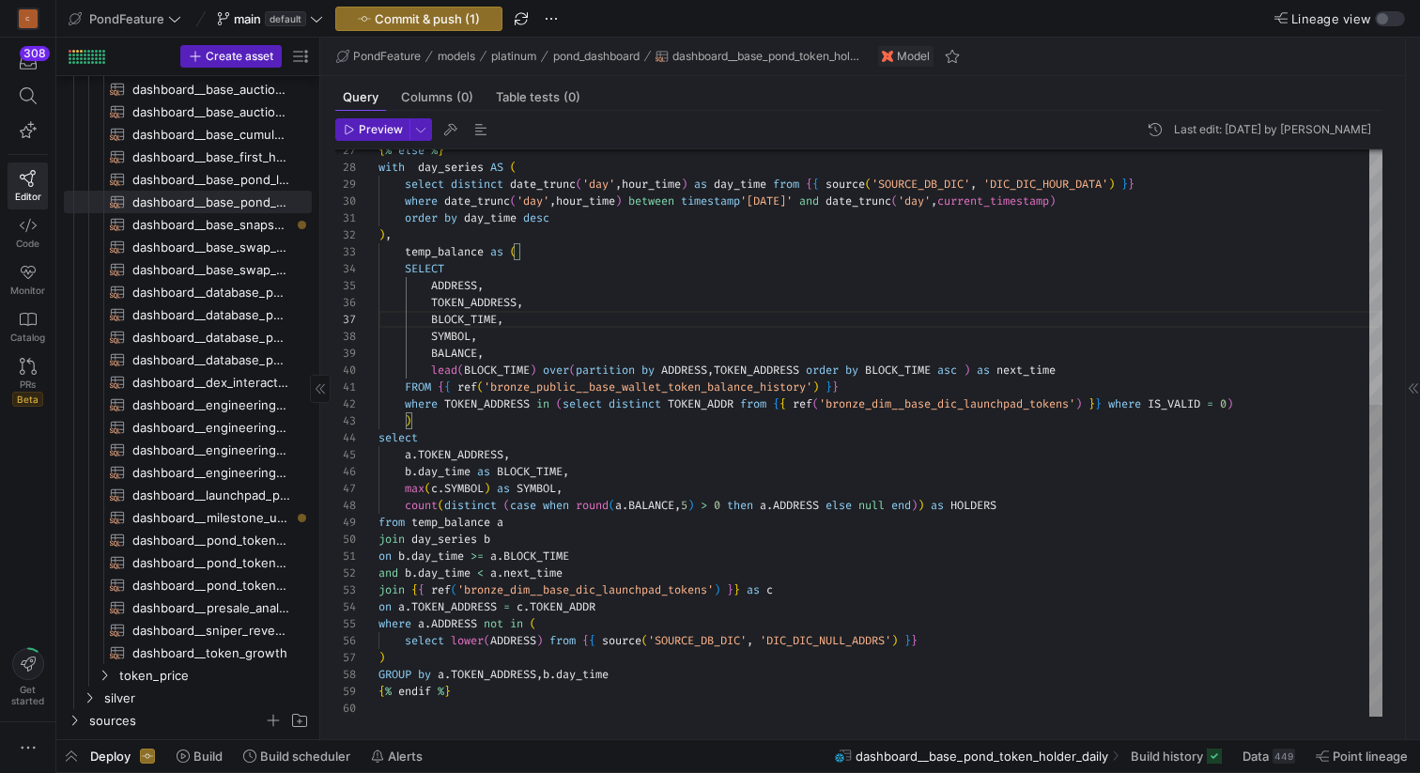
type textarea "FROM {{ ref('bronze_public__base_wallet_token_balance_history') }} where TOKEN_…"
click at [650, 476] on div ") select a . TOKEN_ADDRESS , b . day_time as BLOCK_TIME , max ( c . SYMBOL ) as…" at bounding box center [880, 201] width 1004 height 1029
click at [426, 15] on span "Commit & push (1)" at bounding box center [427, 18] width 105 height 15
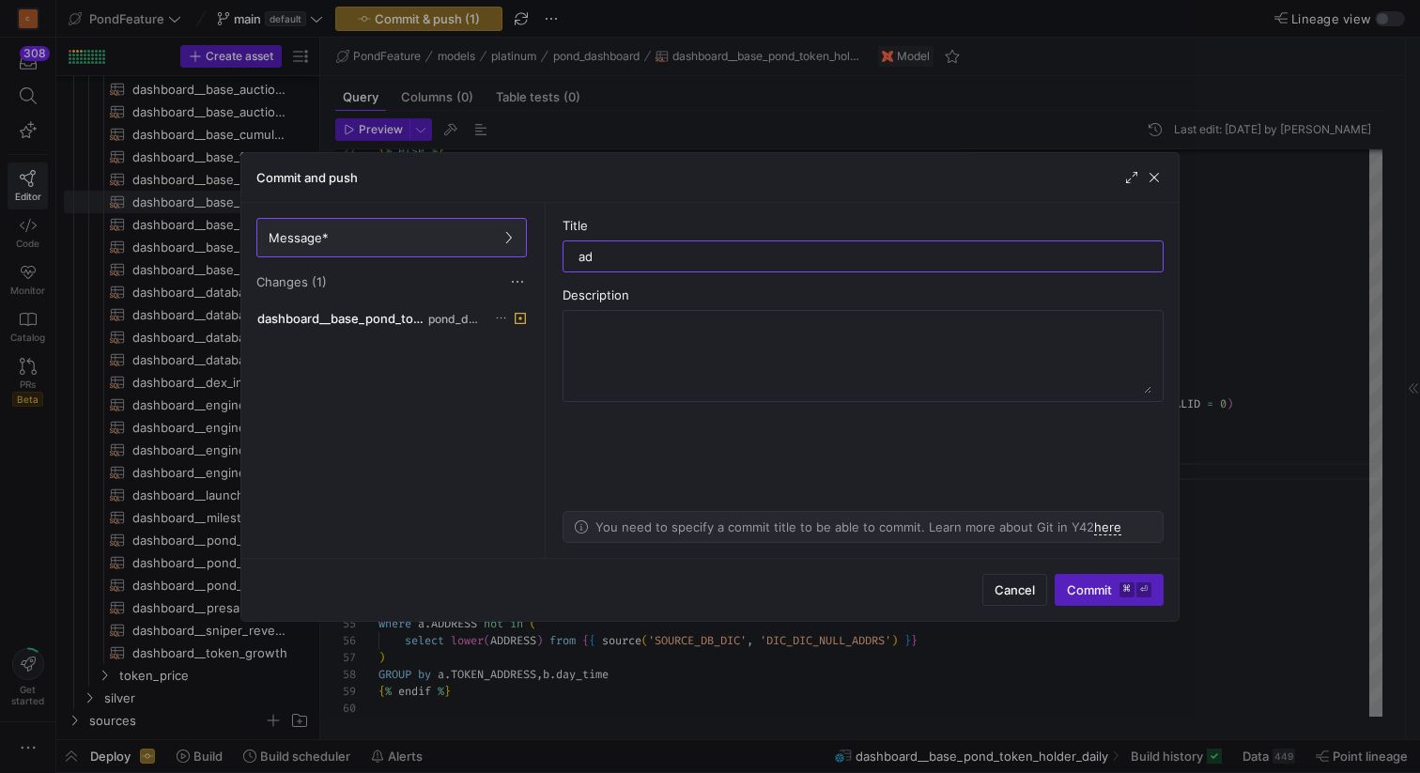
type input "a"
type input "remove null symbol"
click at [1088, 589] on span "Commit ⌘ ⏎" at bounding box center [1109, 589] width 85 height 15
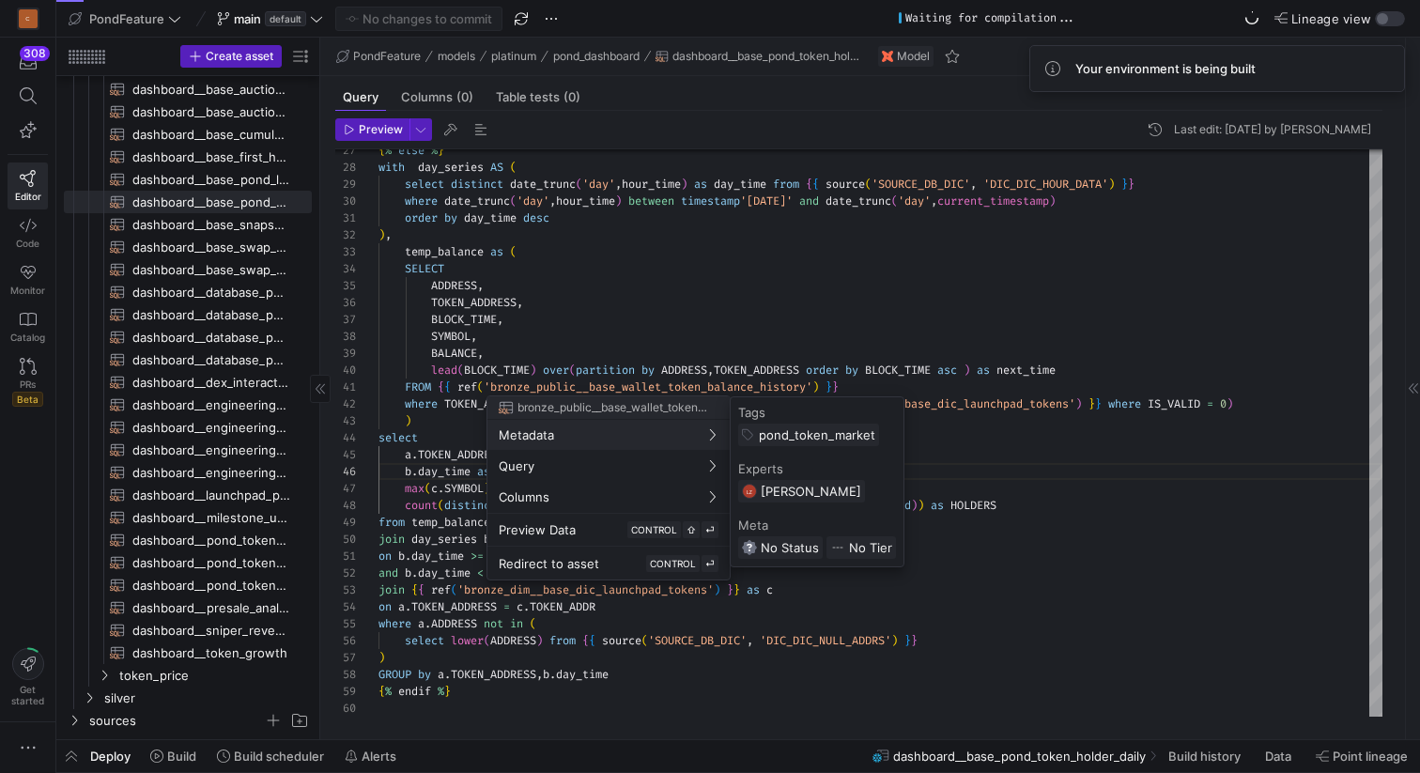
click at [588, 304] on div at bounding box center [710, 386] width 1420 height 773
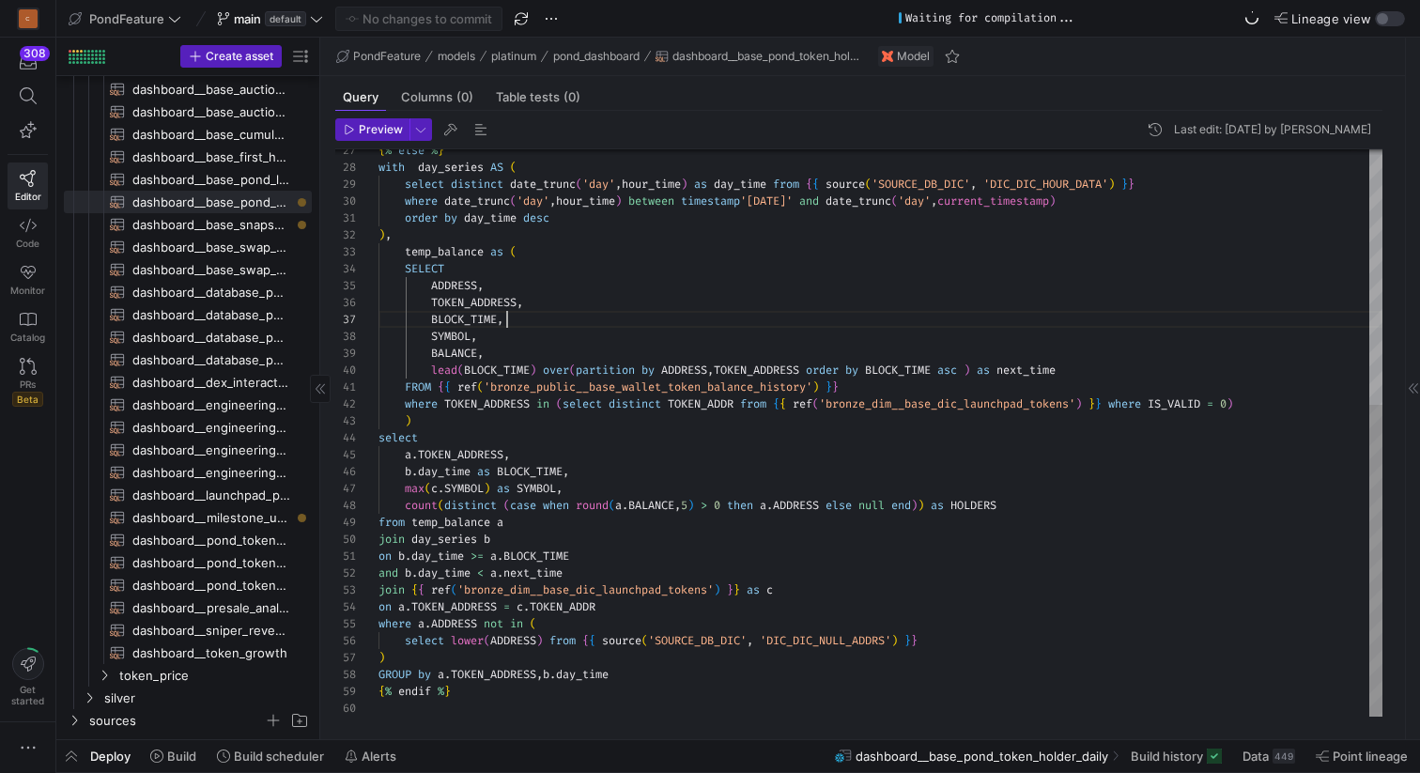
click at [622, 324] on div ") select a . TOKEN_ADDRESS , b . day_time as BLOCK_TIME , max ( c . SYMBOL ) as…" at bounding box center [880, 201] width 1004 height 1029
click at [600, 338] on div ") select a . TOKEN_ADDRESS , b . day_time as BLOCK_TIME , max ( c . SYMBOL ) as…" at bounding box center [880, 201] width 1004 height 1029
click at [69, 765] on span "button" at bounding box center [71, 756] width 30 height 32
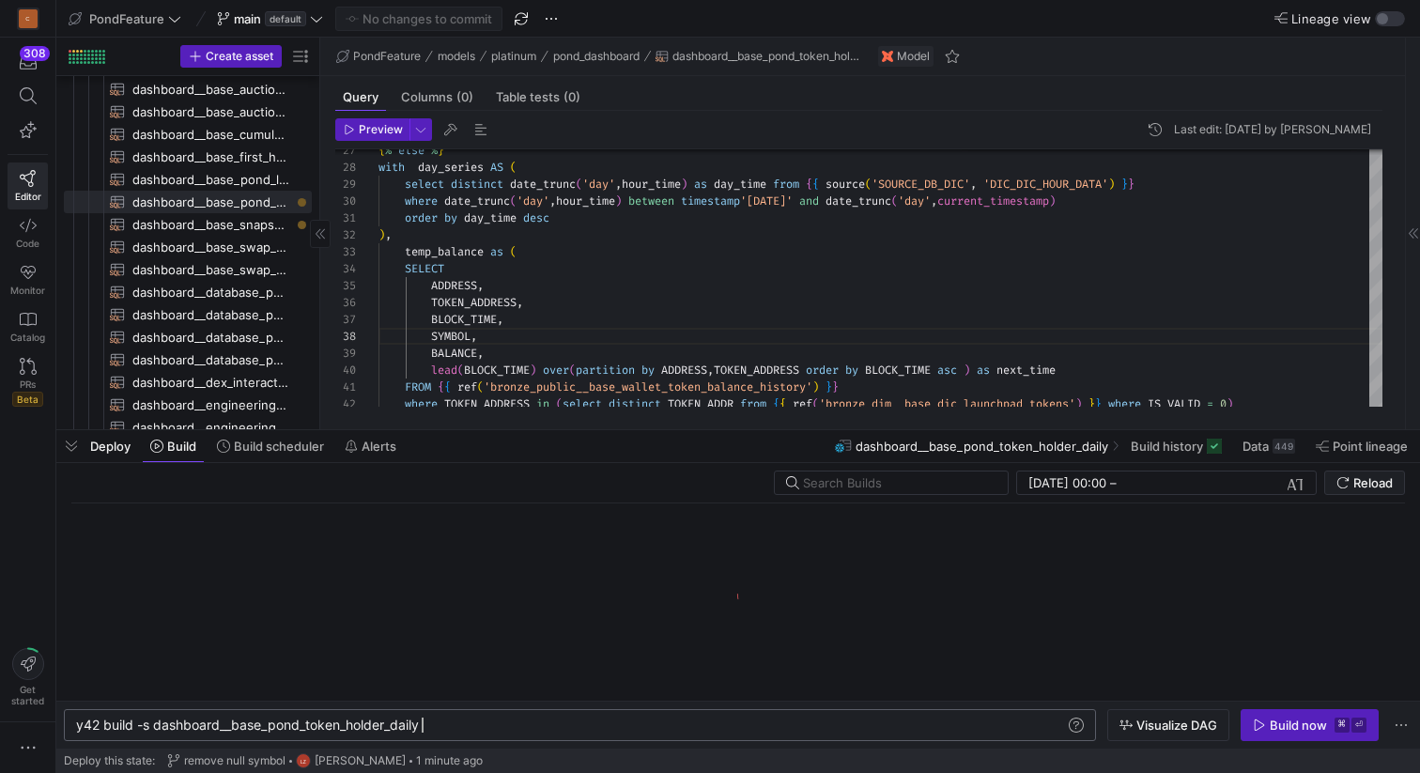
click at [556, 721] on div "y42 build -s dashboard__base_pond_token_holder_dai ly" at bounding box center [570, 724] width 989 height 15
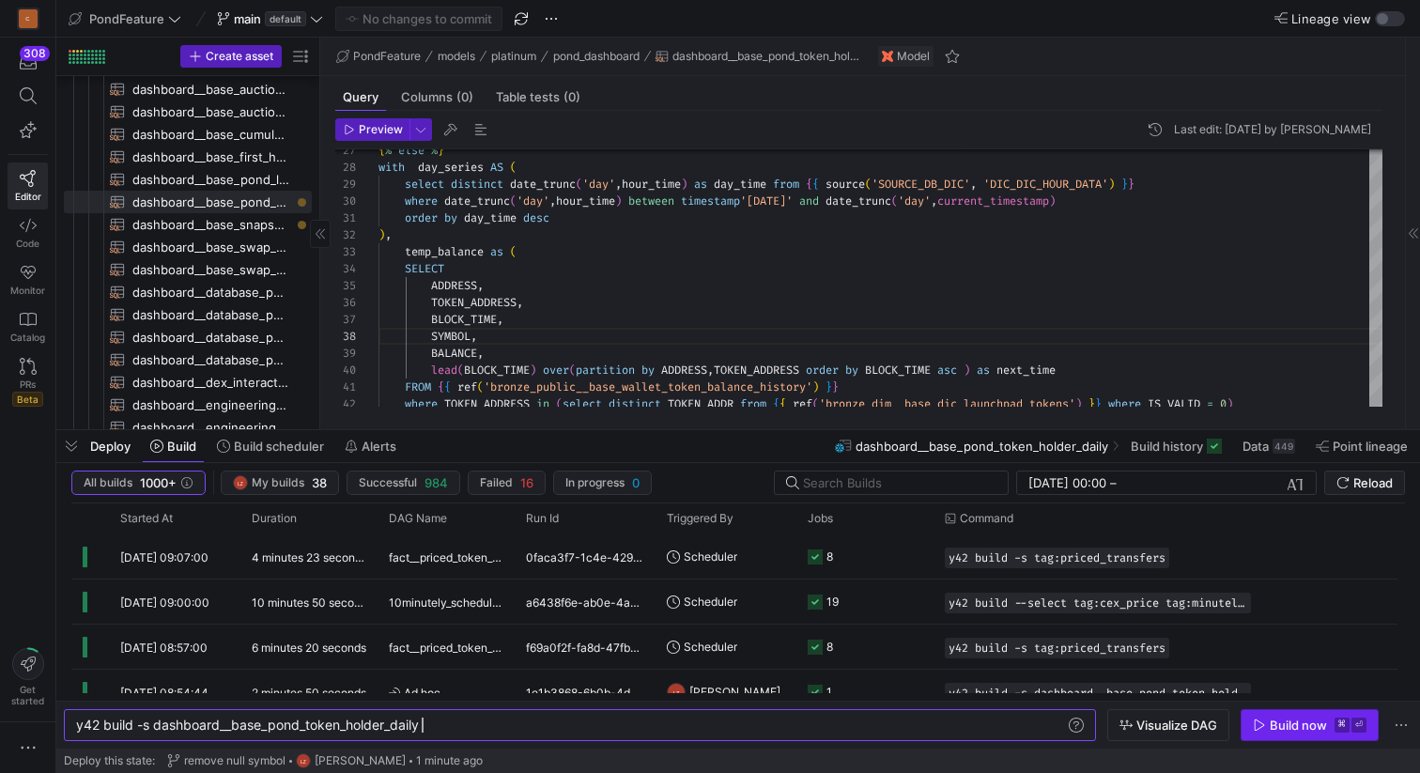
click at [1262, 726] on icon "button" at bounding box center [1260, 724] width 10 height 11
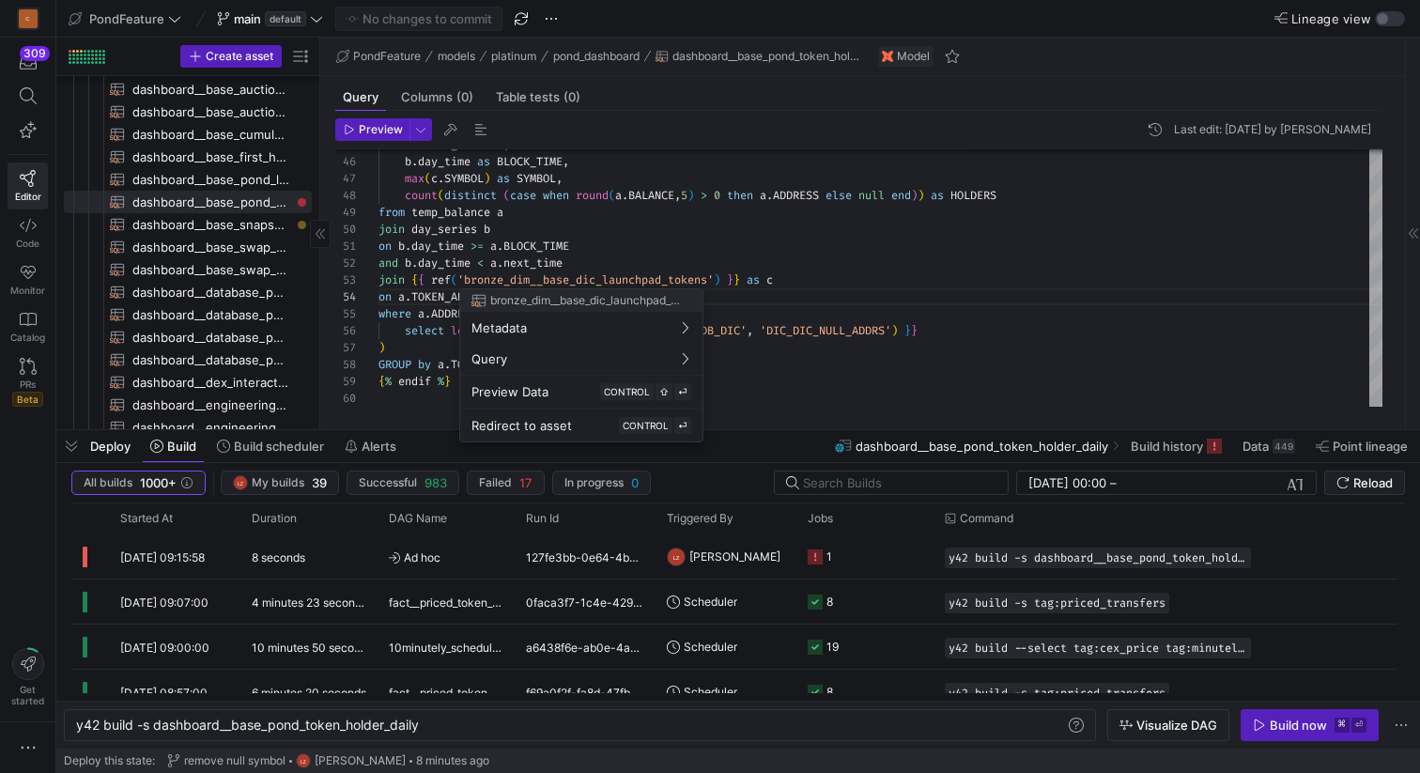
click at [585, 265] on div at bounding box center [710, 386] width 1420 height 773
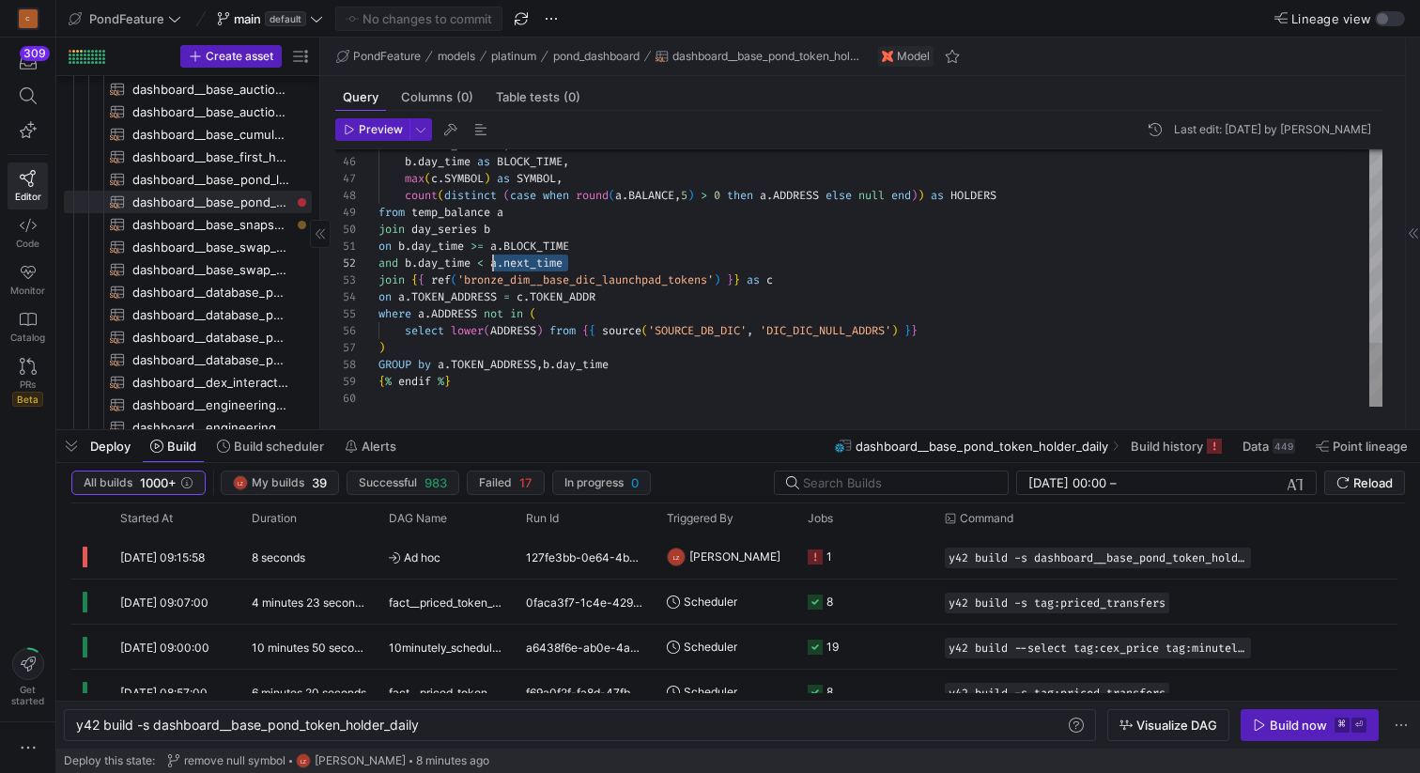
drag, startPoint x: 582, startPoint y: 265, endPoint x: 493, endPoint y: 260, distance: 89.3
type textarea "on b.day_time >= a.BLOCK_TIME and b.day_time < coalesce(a.next_time,current_tim…"
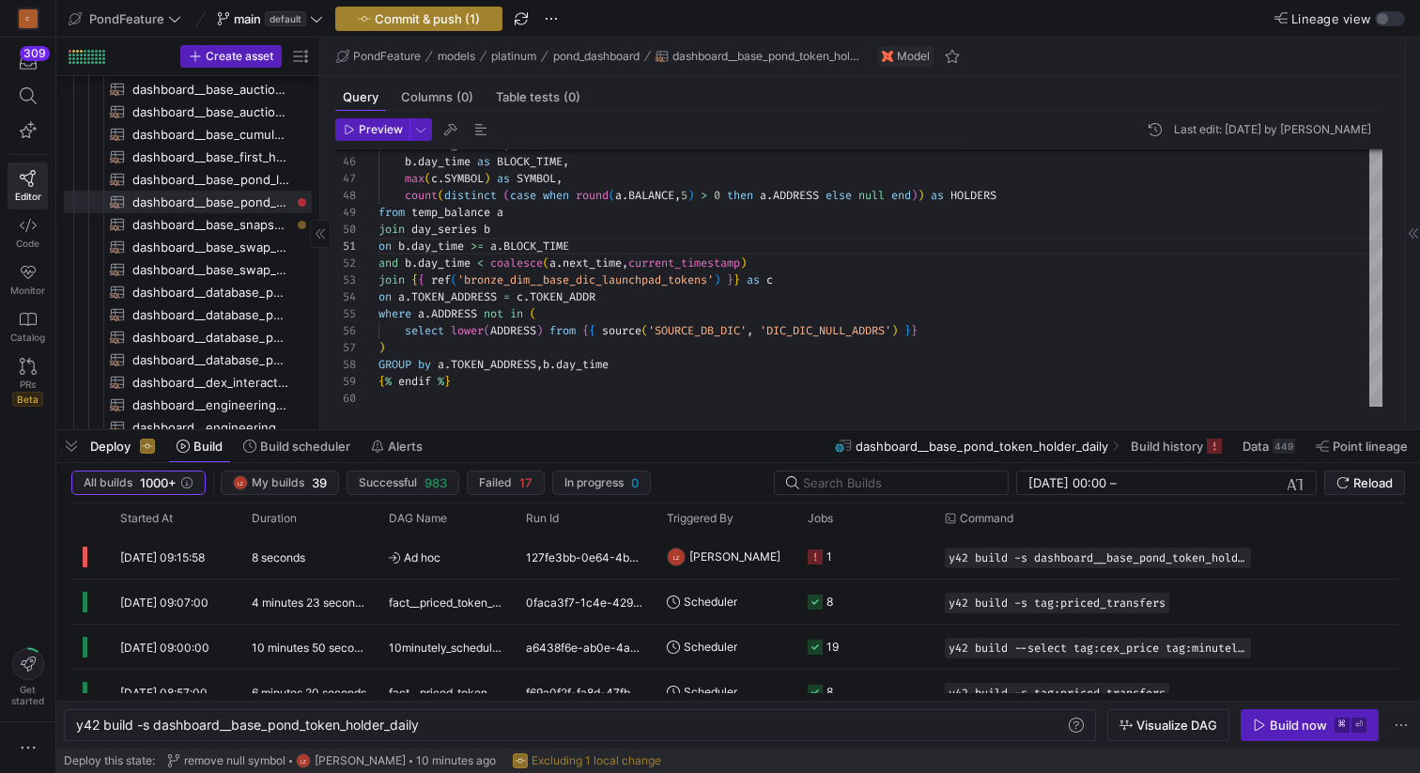
click at [453, 14] on span "Commit & push (1)" at bounding box center [427, 18] width 105 height 15
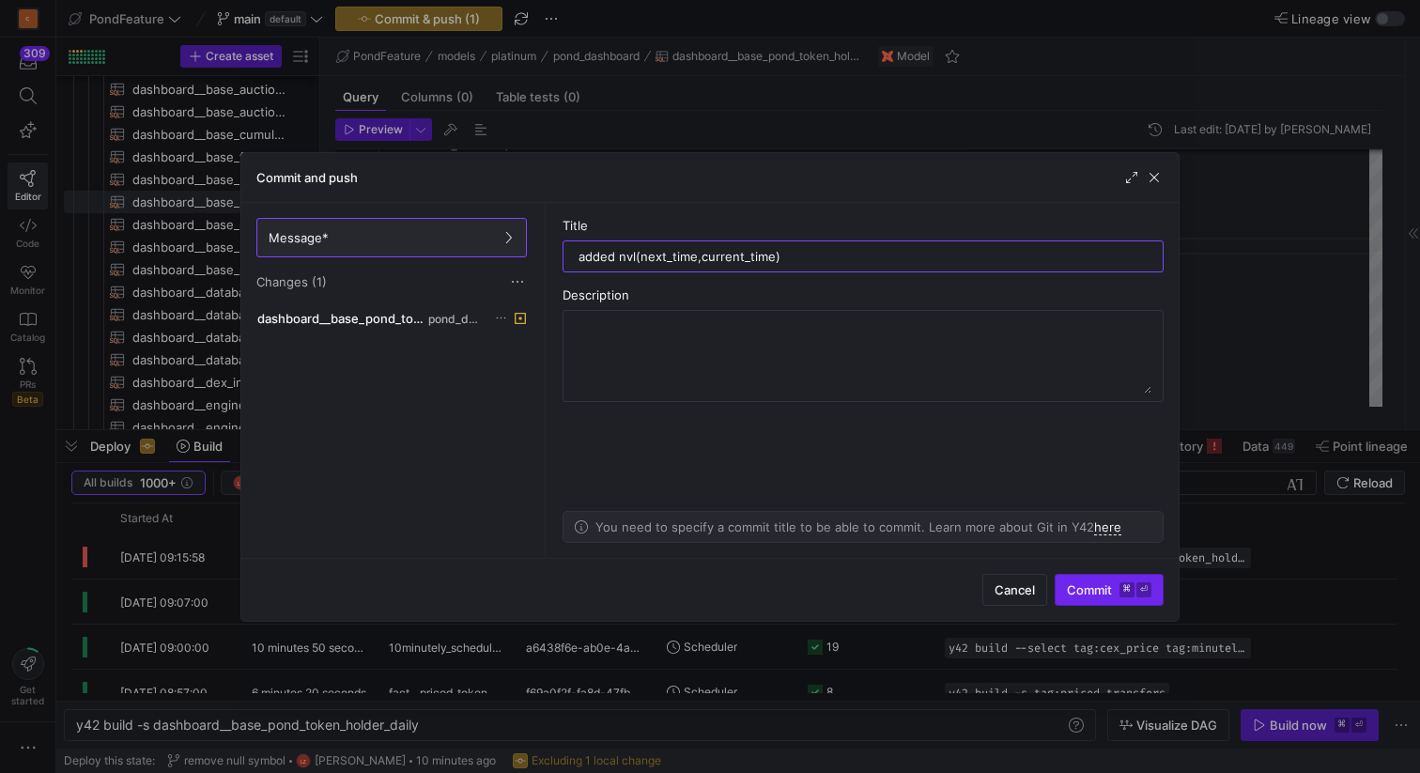
type input "added nvl(next_time,current_time)"
click at [1090, 599] on span "submit" at bounding box center [1109, 590] width 107 height 30
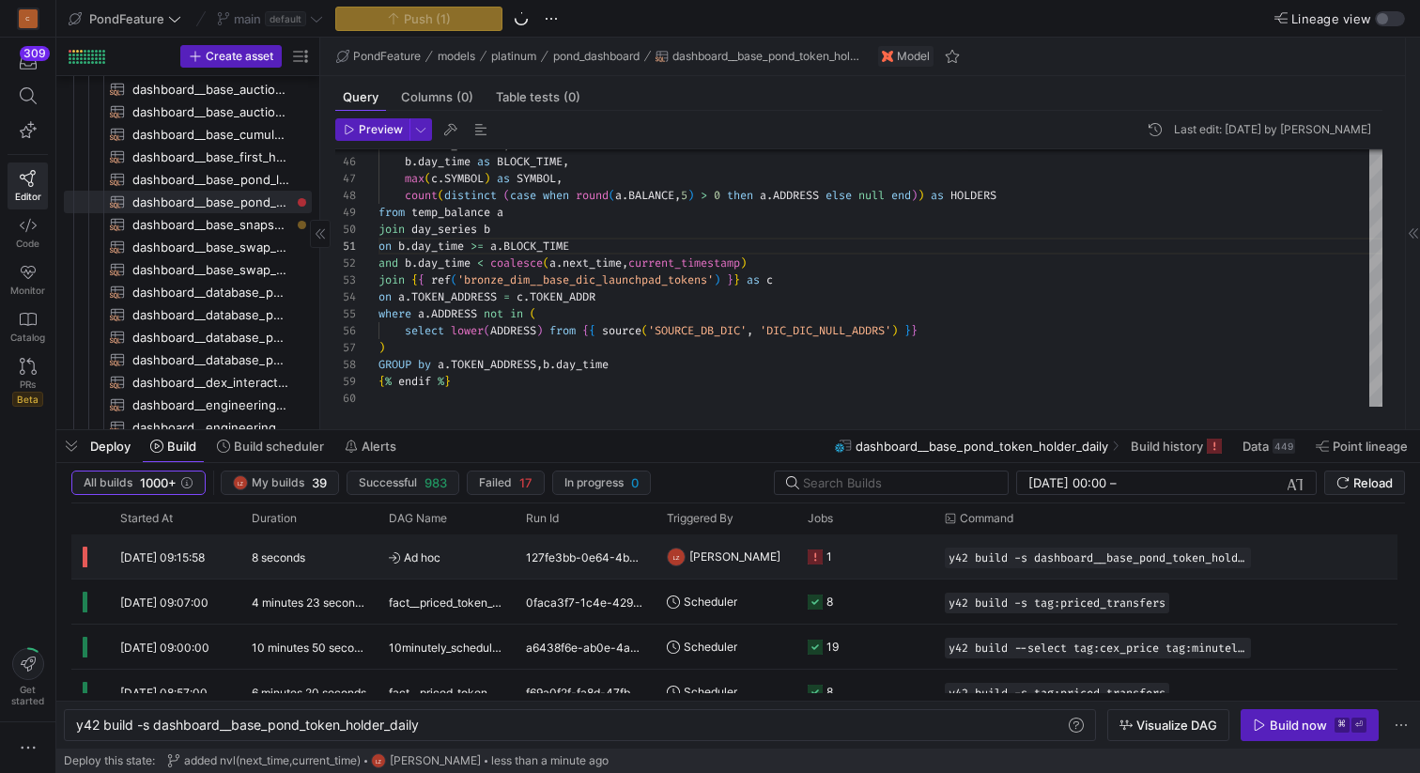
click at [818, 551] on icon "Press SPACE to select this row." at bounding box center [815, 556] width 15 height 15
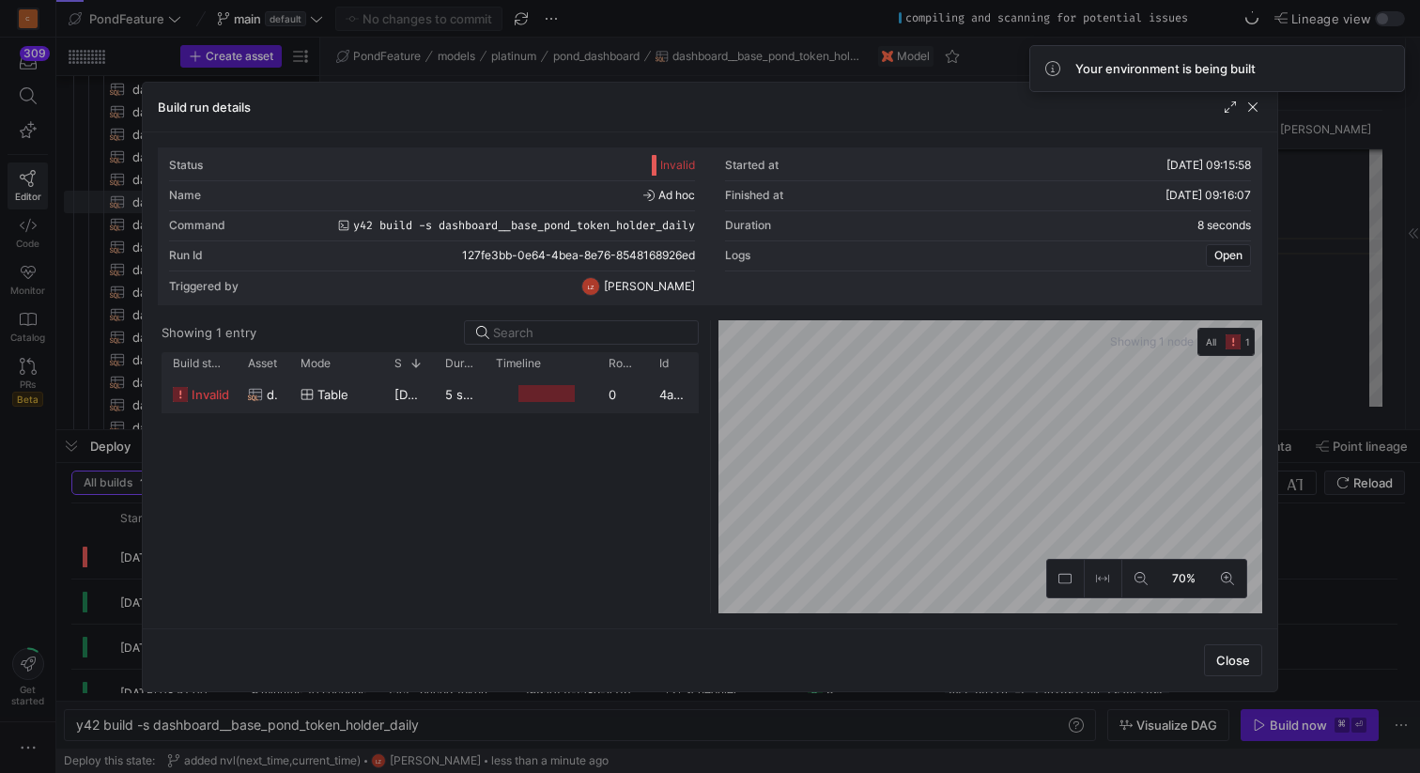
click at [552, 385] on div at bounding box center [546, 394] width 56 height 18
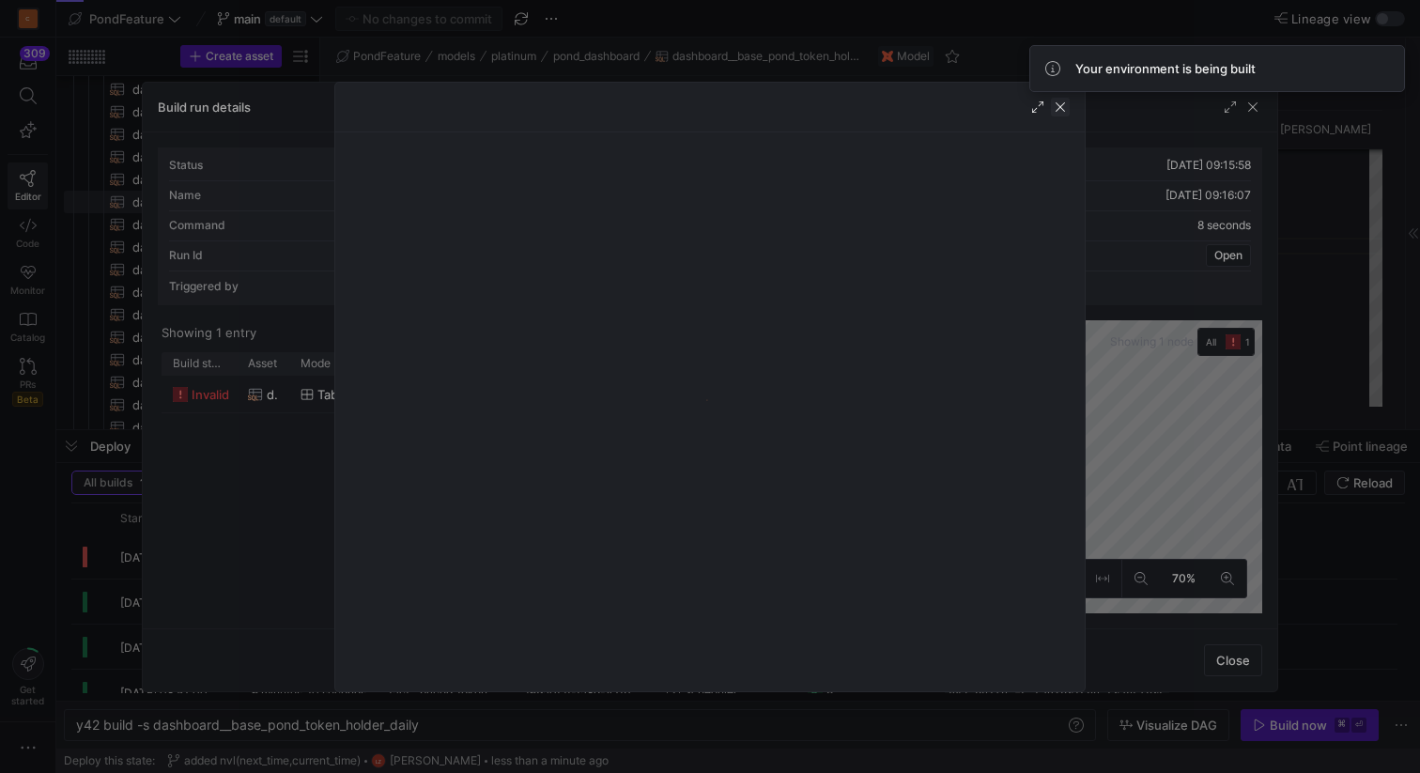
click at [1063, 110] on span "button" at bounding box center [1060, 107] width 19 height 19
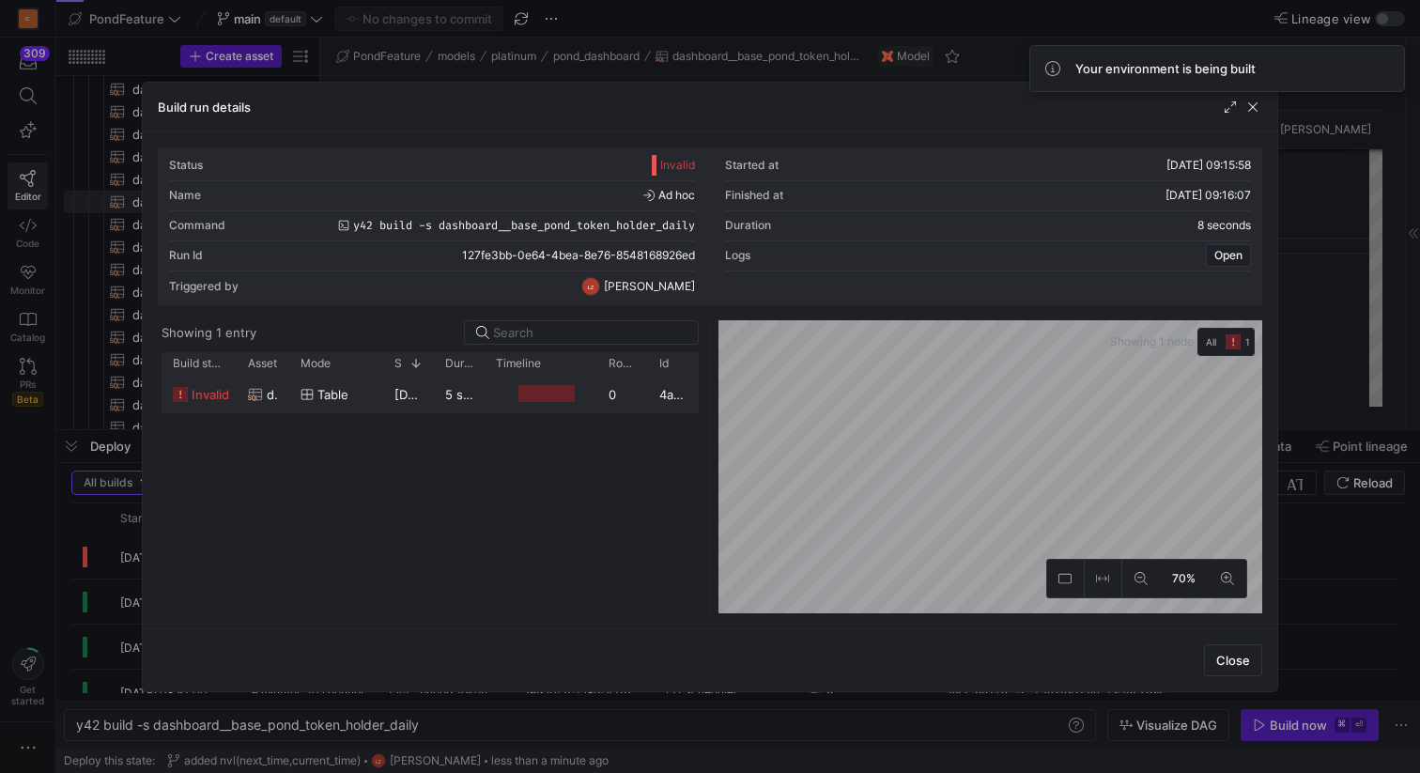
click at [545, 389] on div at bounding box center [546, 394] width 56 height 18
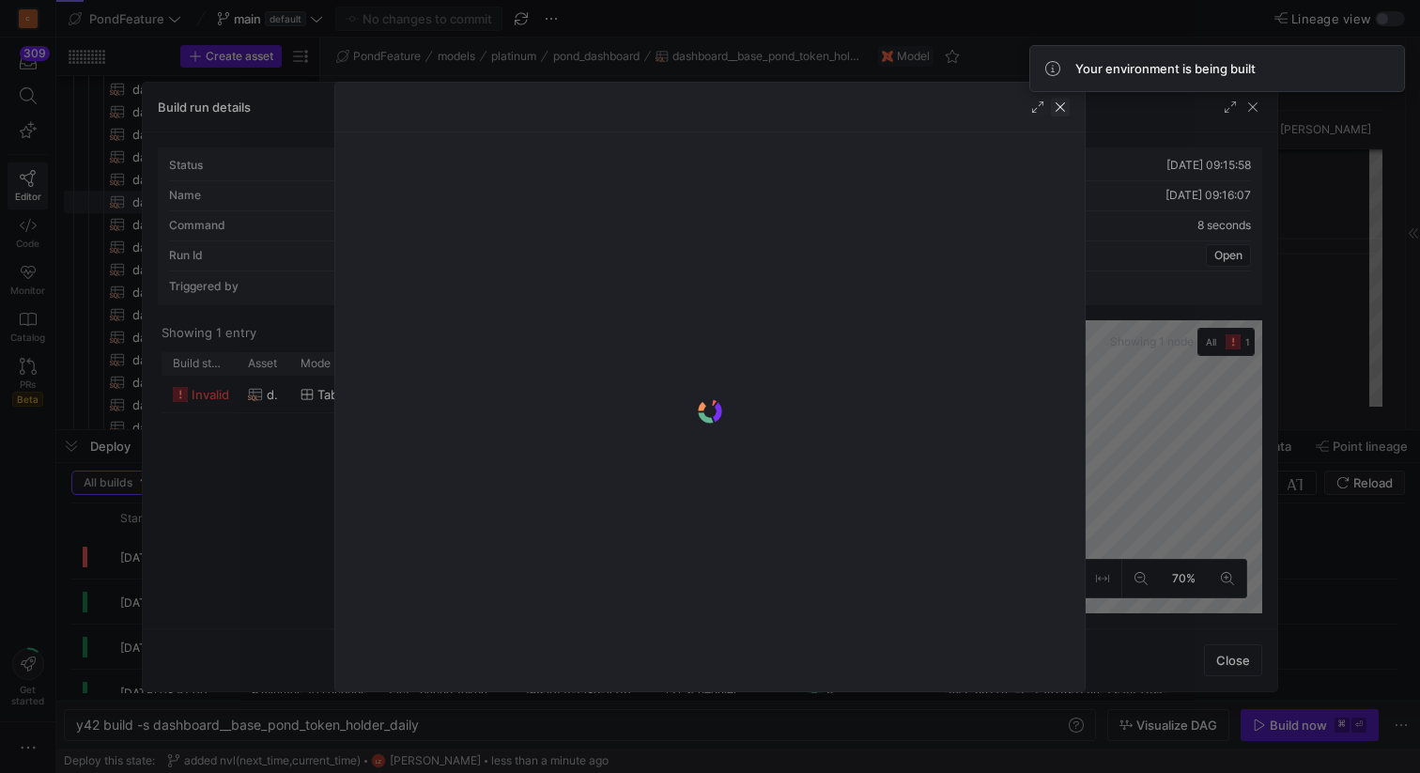
click at [1061, 111] on span "button" at bounding box center [1060, 107] width 19 height 19
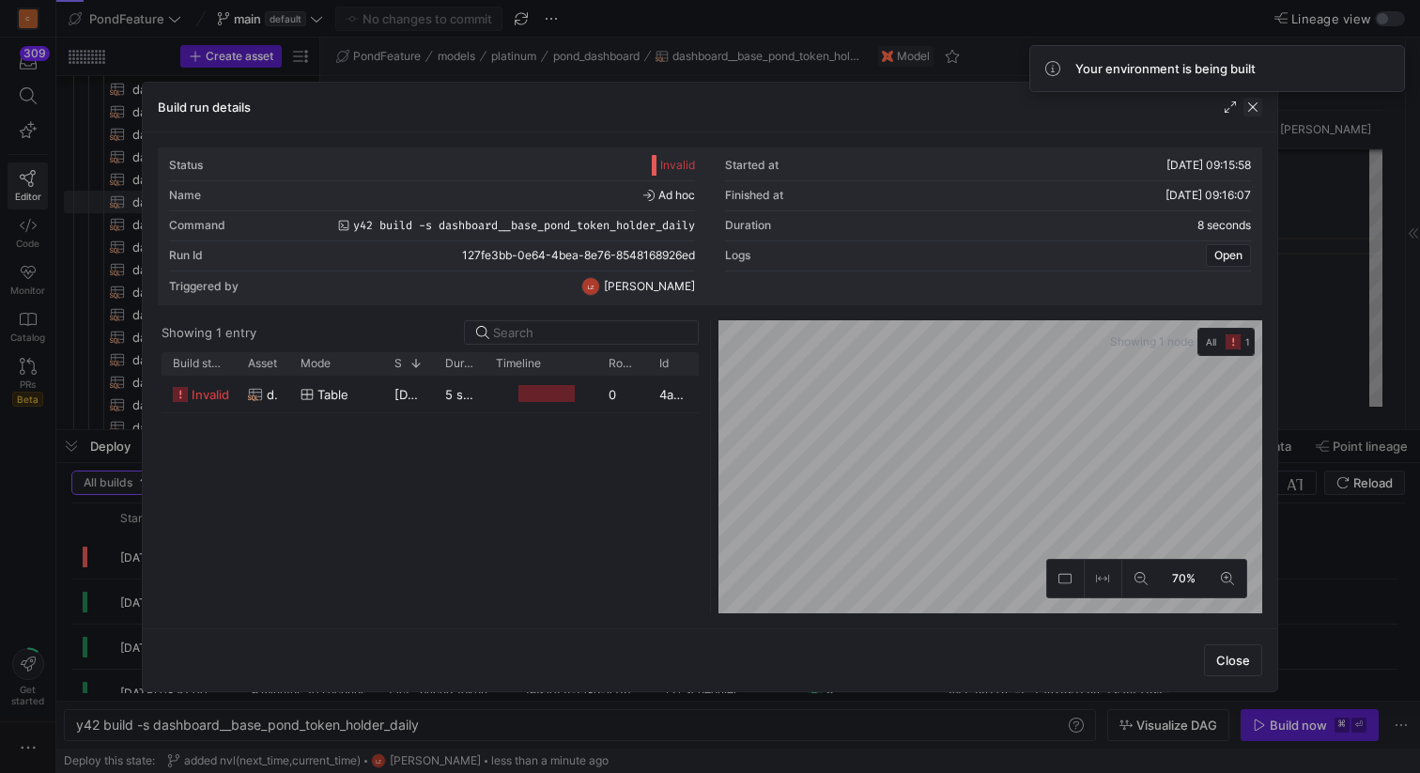
click at [1253, 113] on span "button" at bounding box center [1252, 107] width 19 height 19
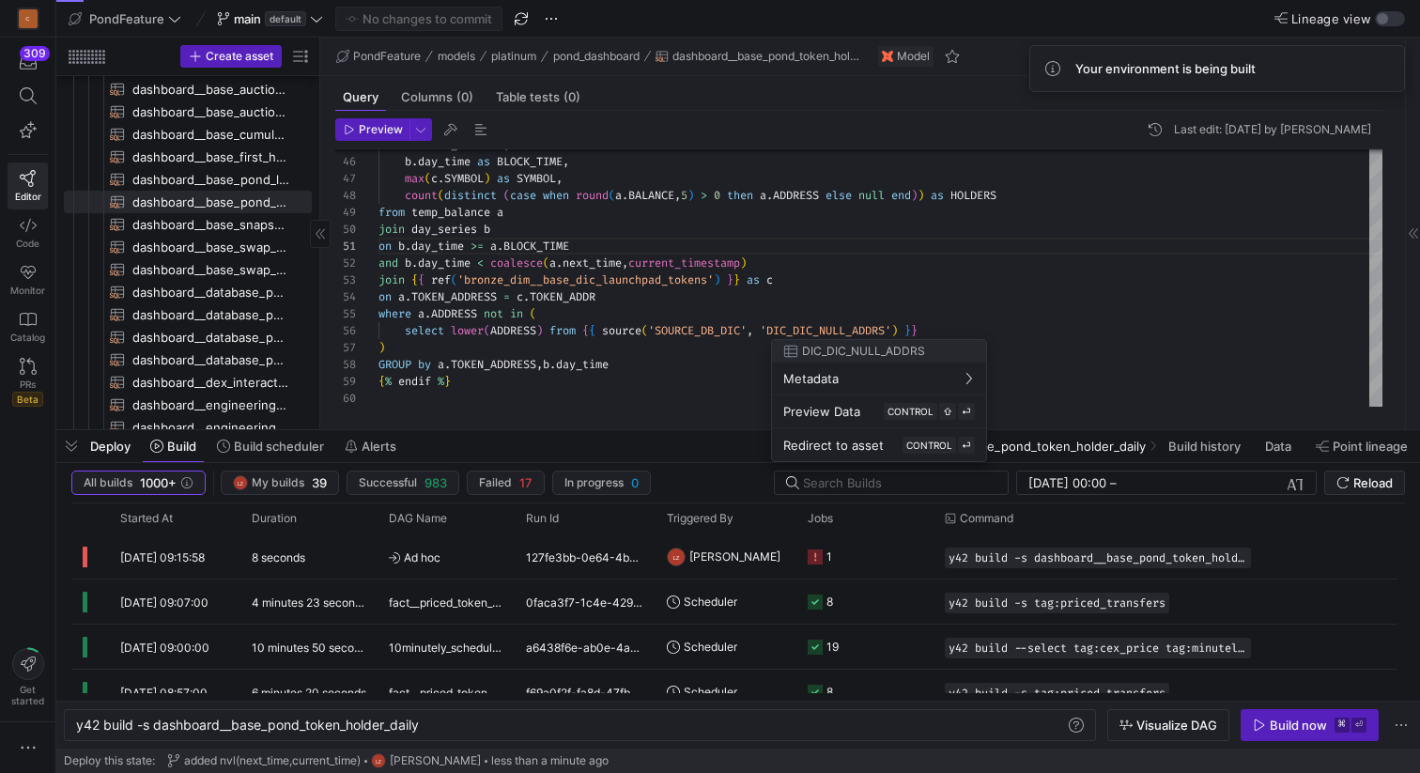
click at [444, 176] on div at bounding box center [710, 386] width 1420 height 773
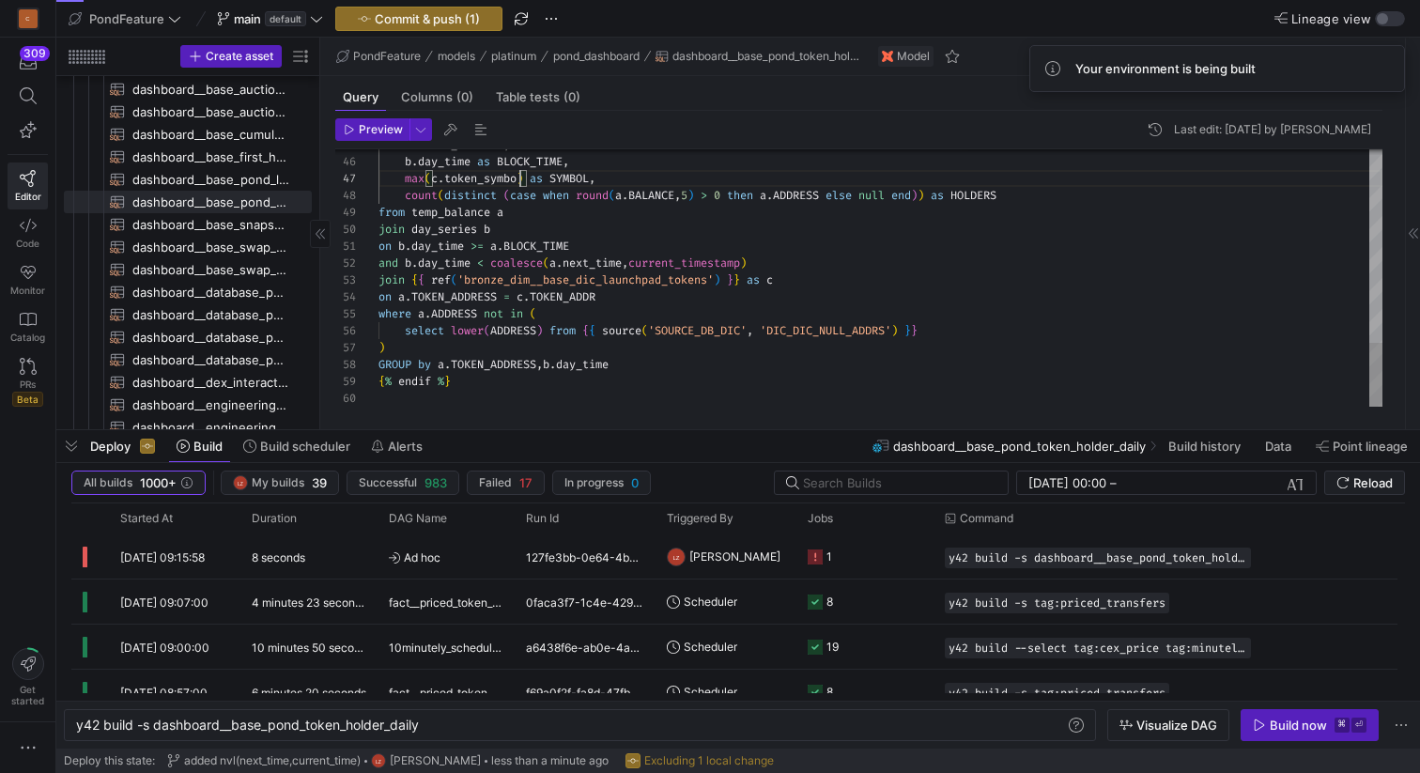
scroll to position [101, 148]
type textarea "FROM {{ ref('bronze_public__base_wallet_token_balance_history') }} where TOKEN_…"
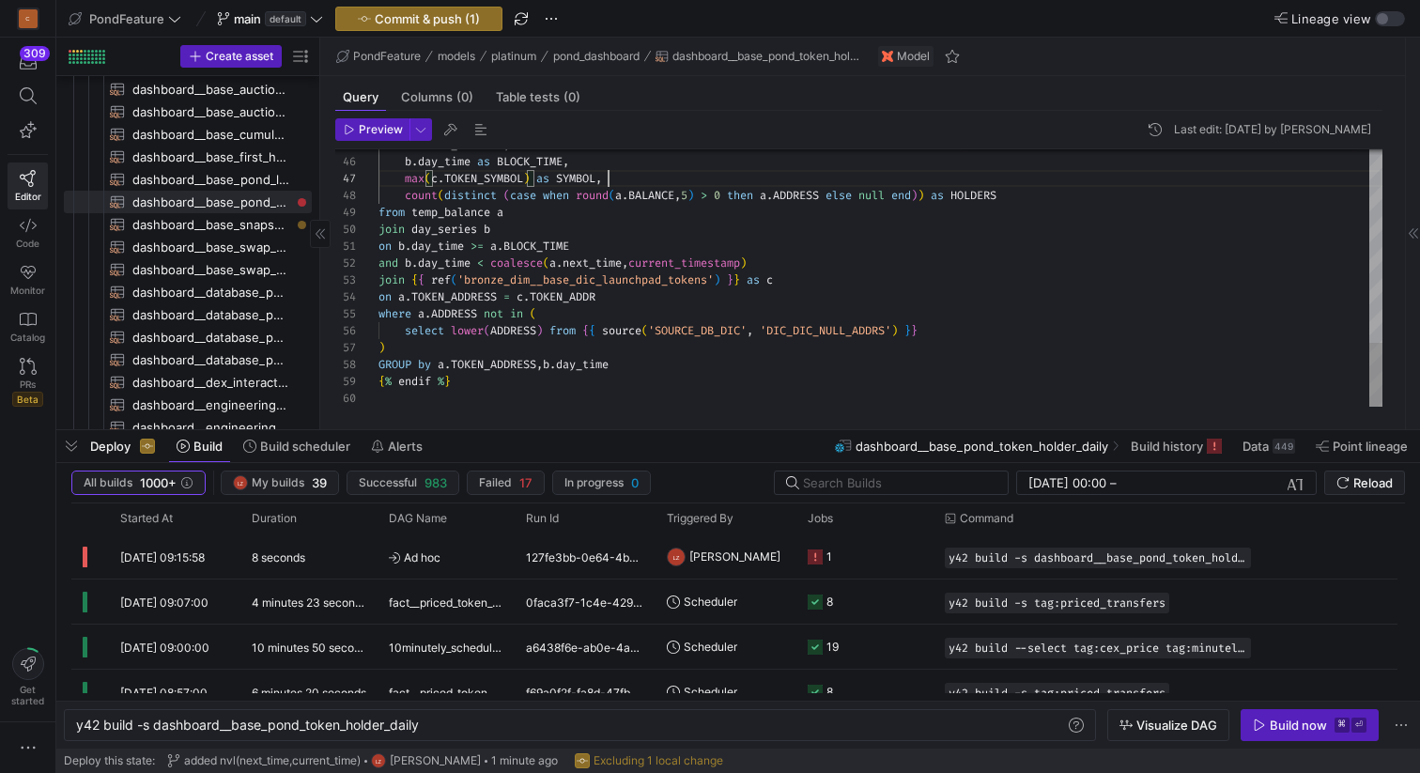
click at [479, 127] on span "button" at bounding box center [481, 129] width 23 height 23
click at [751, 558] on y42-orchestration-triggered-by "LZ Leon z" at bounding box center [726, 556] width 118 height 42
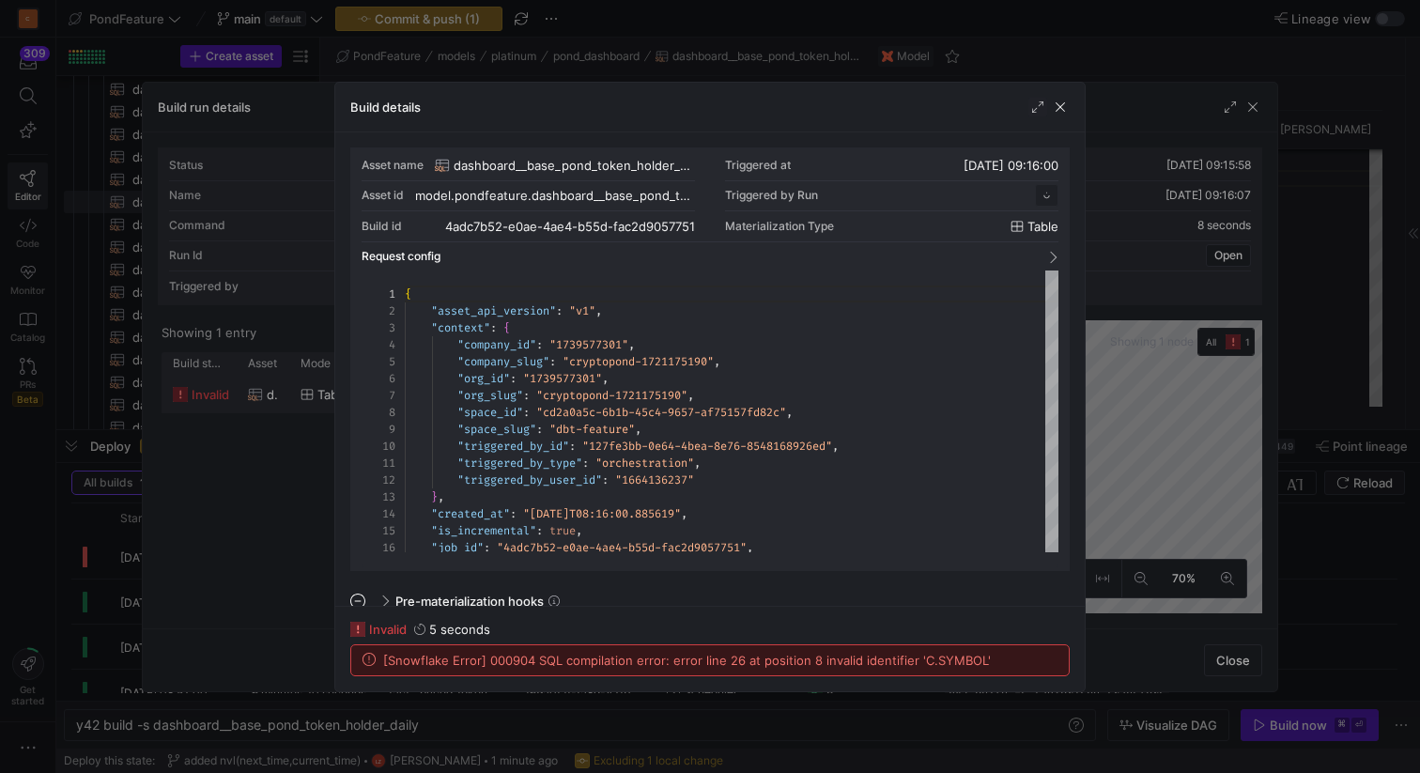
scroll to position [169, 0]
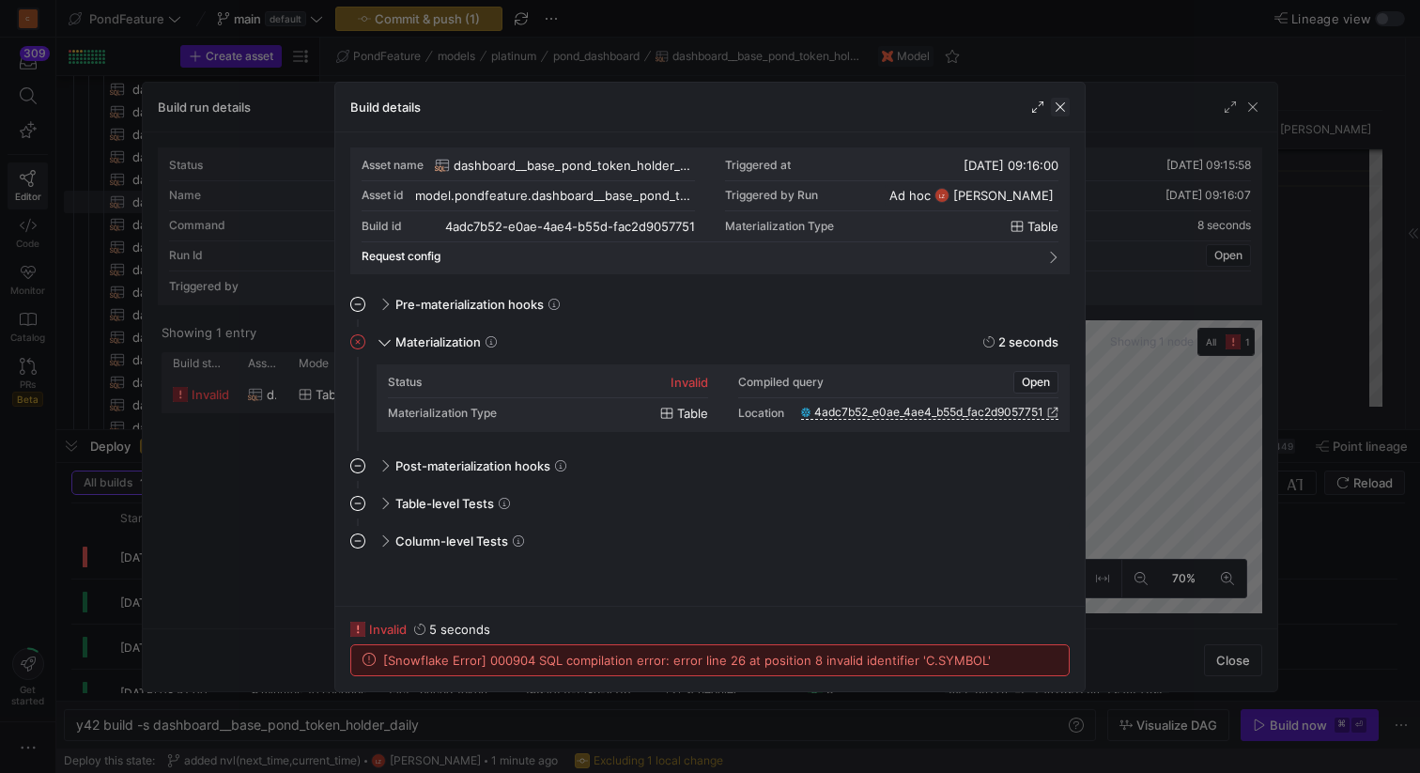
click at [1063, 109] on span "button" at bounding box center [1060, 107] width 19 height 19
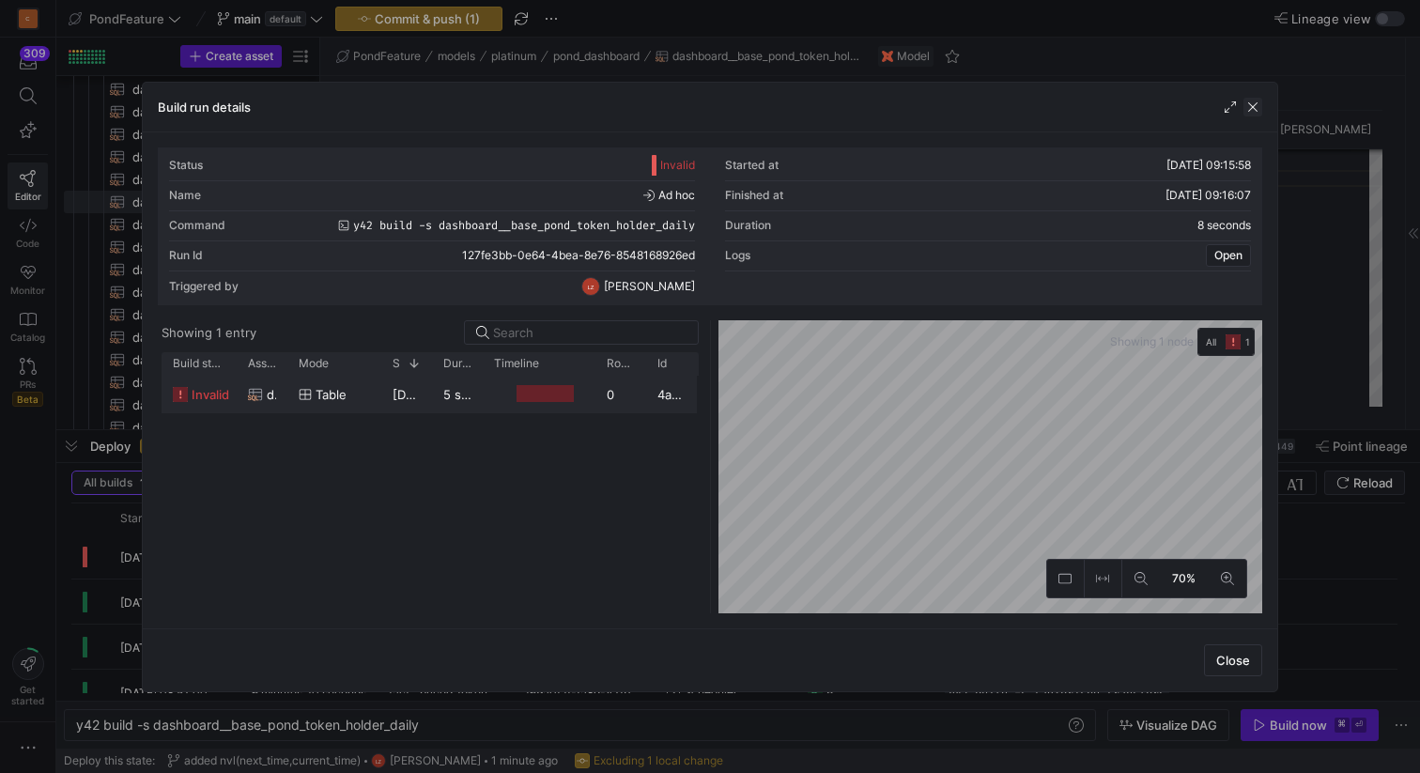
click at [1252, 103] on span "button" at bounding box center [1252, 107] width 19 height 19
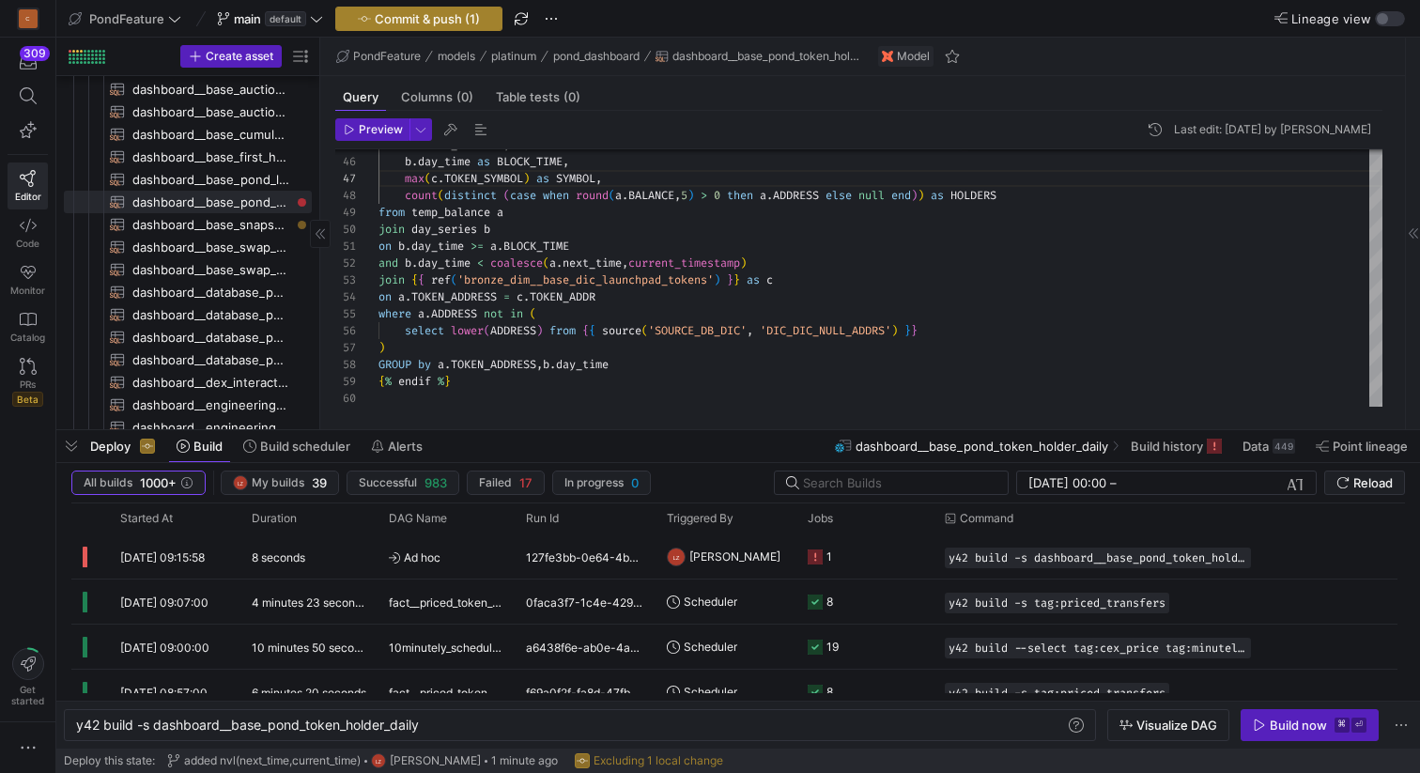
click at [464, 18] on span "Commit & push (1)" at bounding box center [427, 18] width 105 height 15
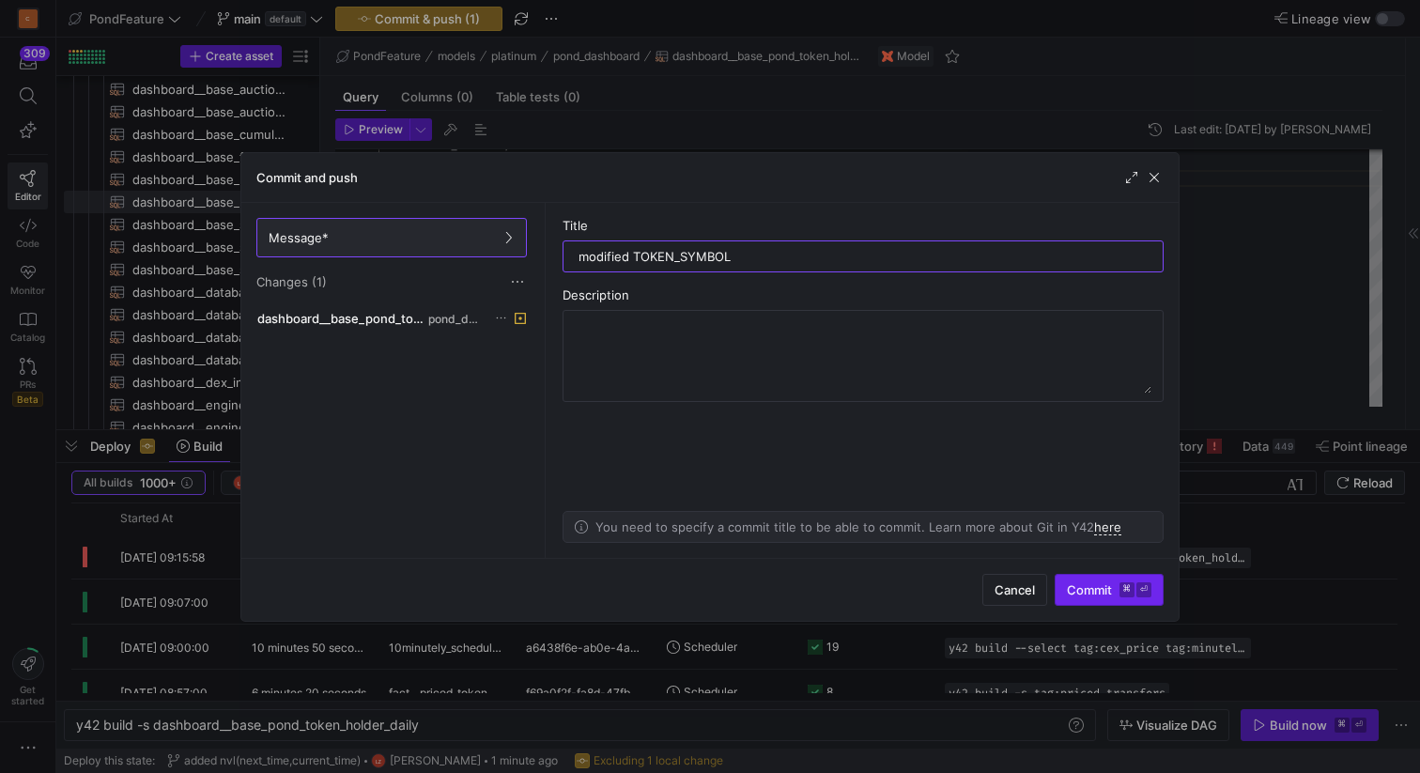
type input "modified TOKEN_SYMBOL"
click at [1075, 582] on span "Commit ⌘ ⏎" at bounding box center [1109, 589] width 85 height 15
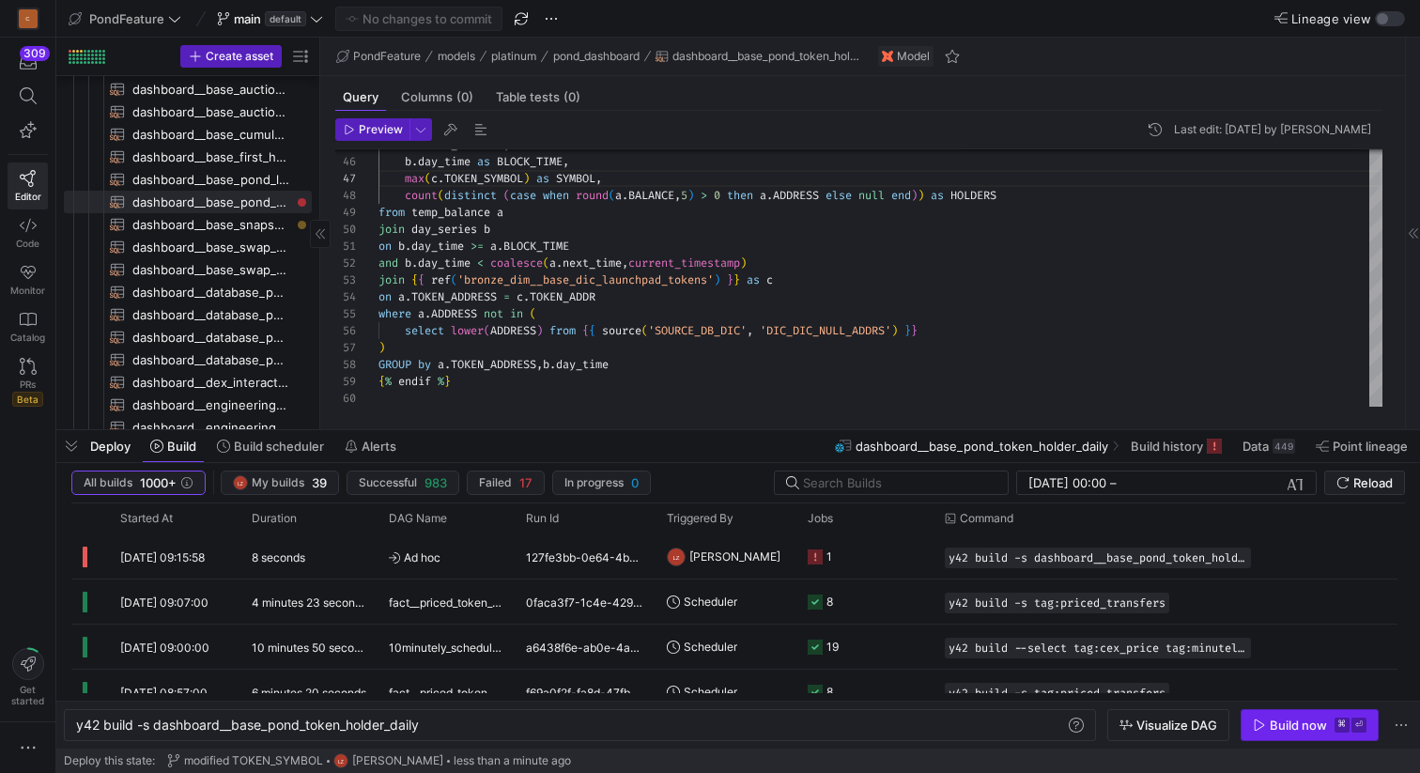
click at [1275, 724] on div "Build now" at bounding box center [1298, 724] width 57 height 15
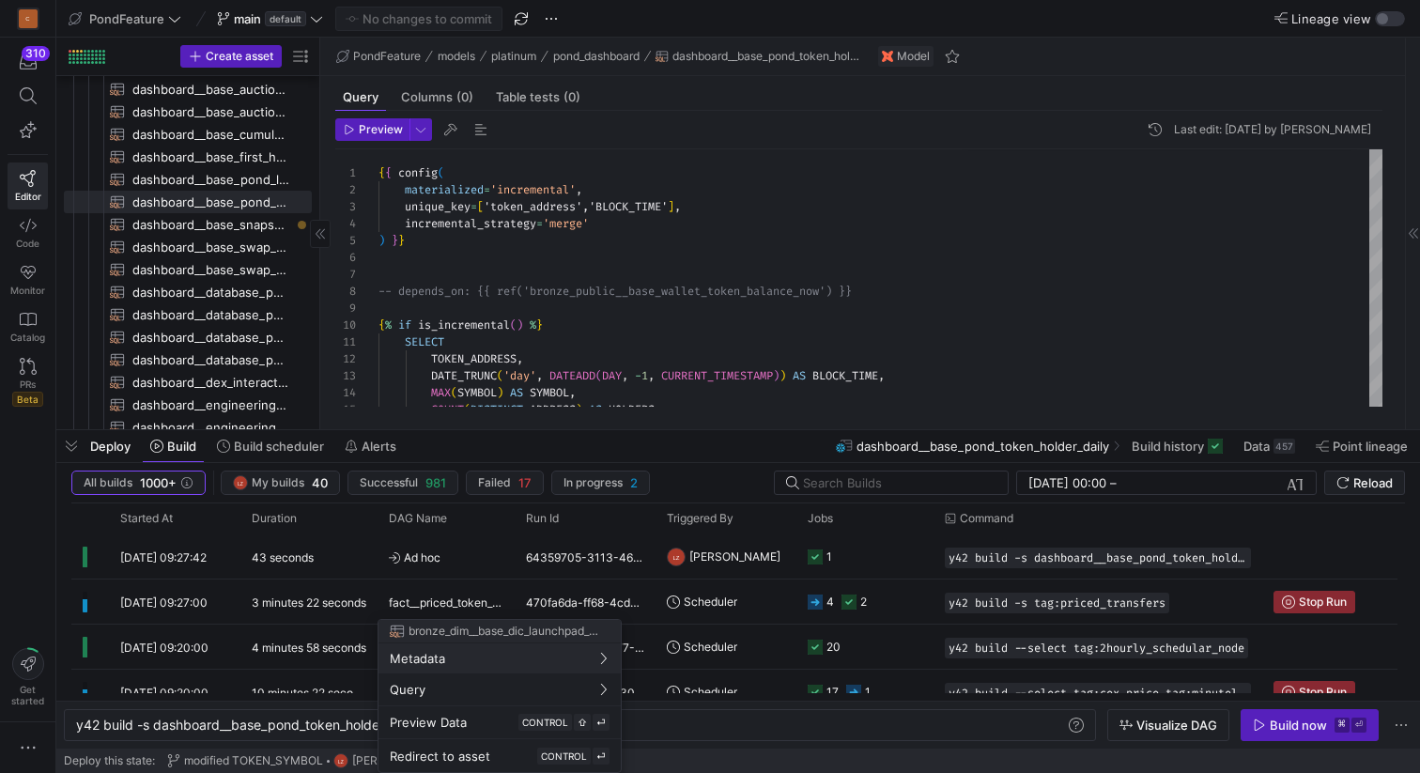
click at [600, 270] on div at bounding box center [710, 386] width 1420 height 773
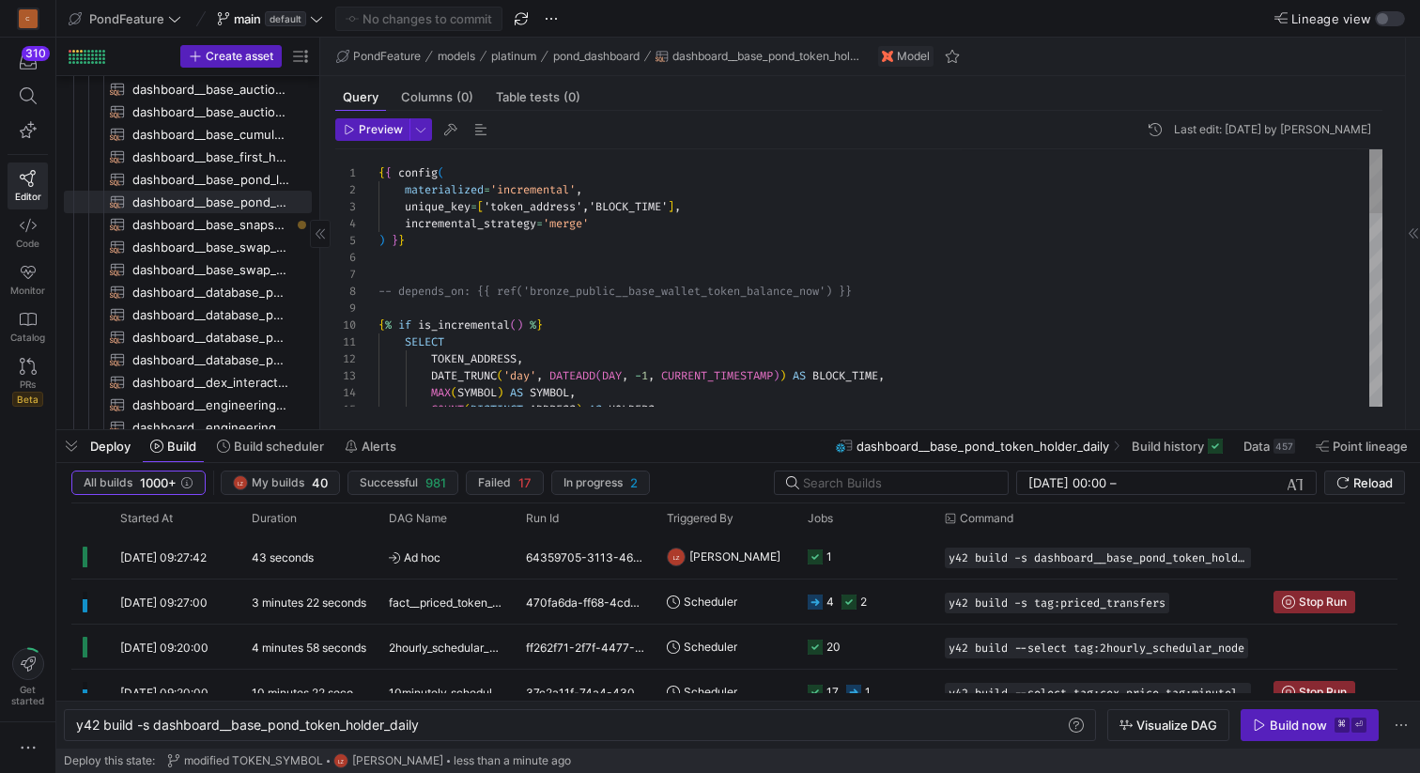
click at [577, 269] on div "DATE_TRUNC ( 'day' , DATEADD ( DAY , - 1 , CURRENT_TIMESTAMP ) ) AS BLOCK_TIME …" at bounding box center [880, 663] width 1004 height 1029
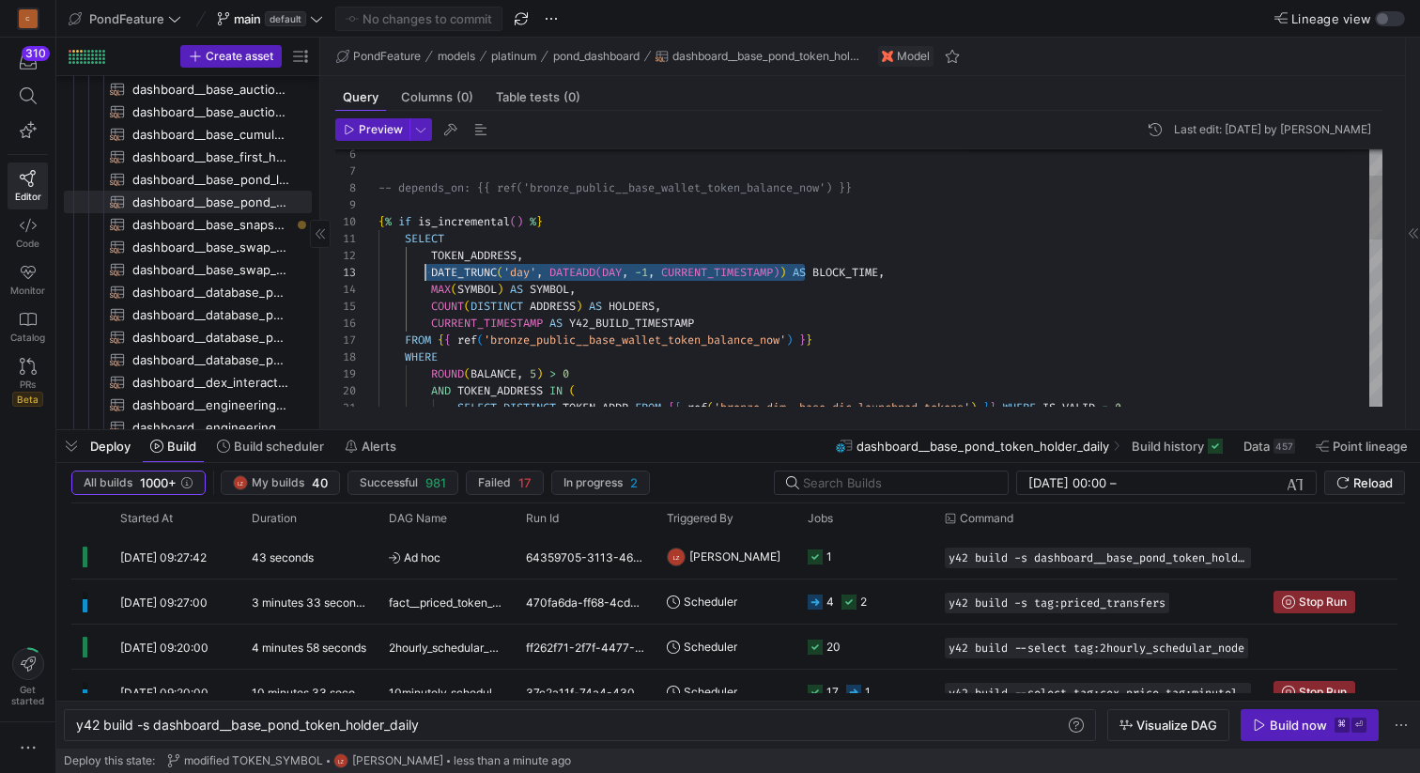
scroll to position [34, 54]
drag, startPoint x: 801, startPoint y: 271, endPoint x: 430, endPoint y: 270, distance: 370.9
click at [430, 270] on div "DATE_TRUNC ( 'day' , DATEADD ( DAY , - 1 , CURRENT_TIMESTAMP ) ) AS BLOCK_TIME …" at bounding box center [880, 560] width 1004 height 1029
click at [728, 259] on div "DATE_TRUNC ( 'day' , DATEADD ( DAY , - 1 , CURRENT_TIMESTAMP ) ) AS BLOCK_TIME …" at bounding box center [880, 560] width 1004 height 1029
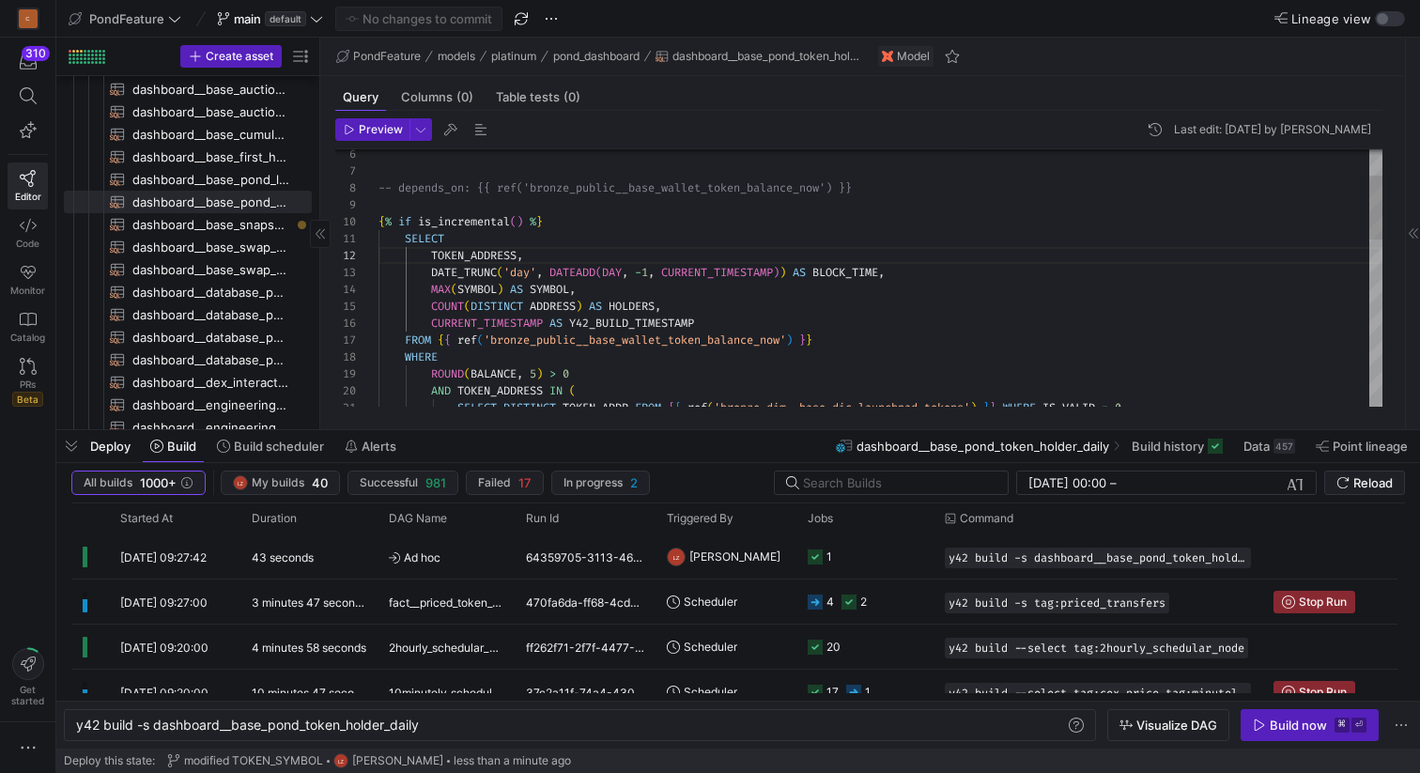
click at [728, 259] on div "DATE_TRUNC ( 'day' , DATEADD ( DAY , - 1 , CURRENT_TIMESTAMP ) ) AS BLOCK_TIME …" at bounding box center [880, 560] width 1004 height 1029
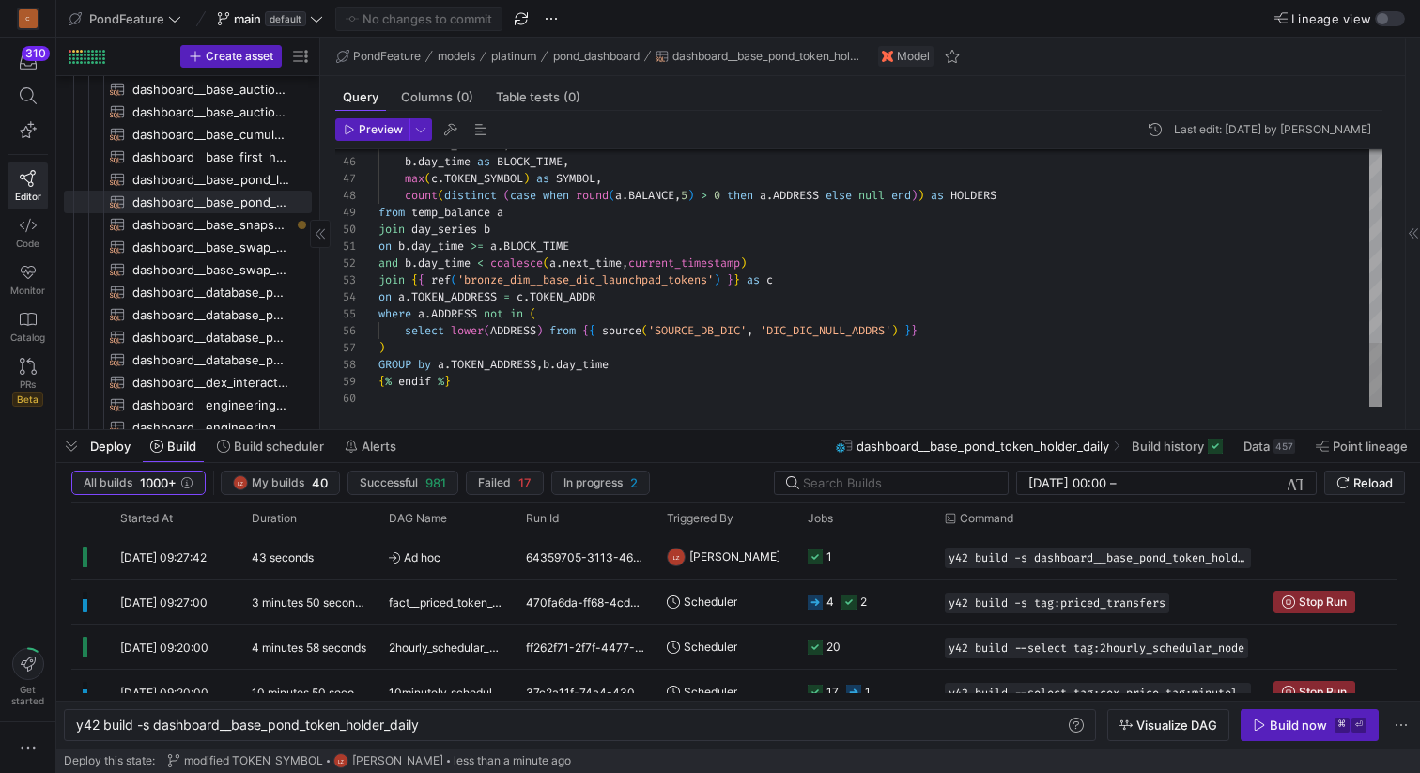
click at [1266, 723] on icon "button" at bounding box center [1259, 724] width 13 height 13
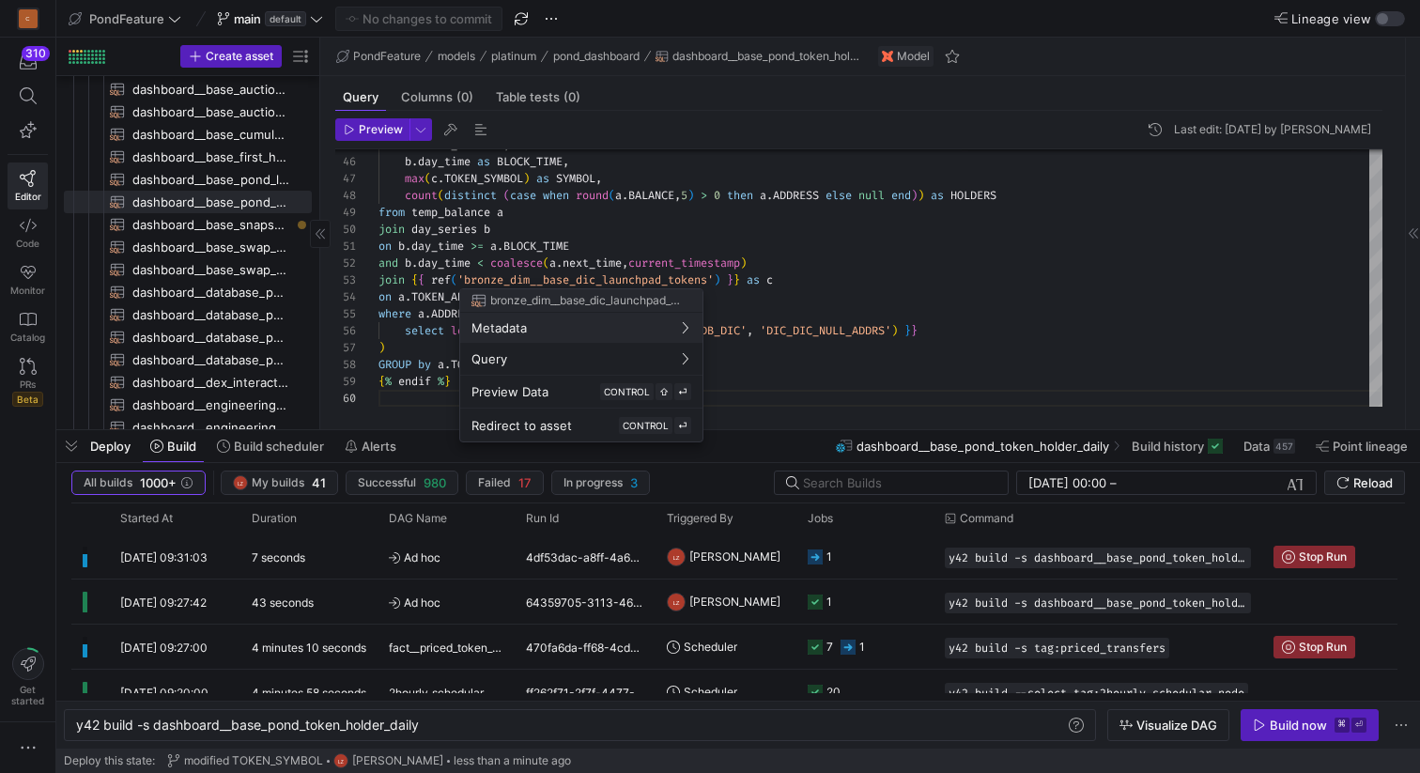
click at [727, 226] on div at bounding box center [710, 386] width 1420 height 773
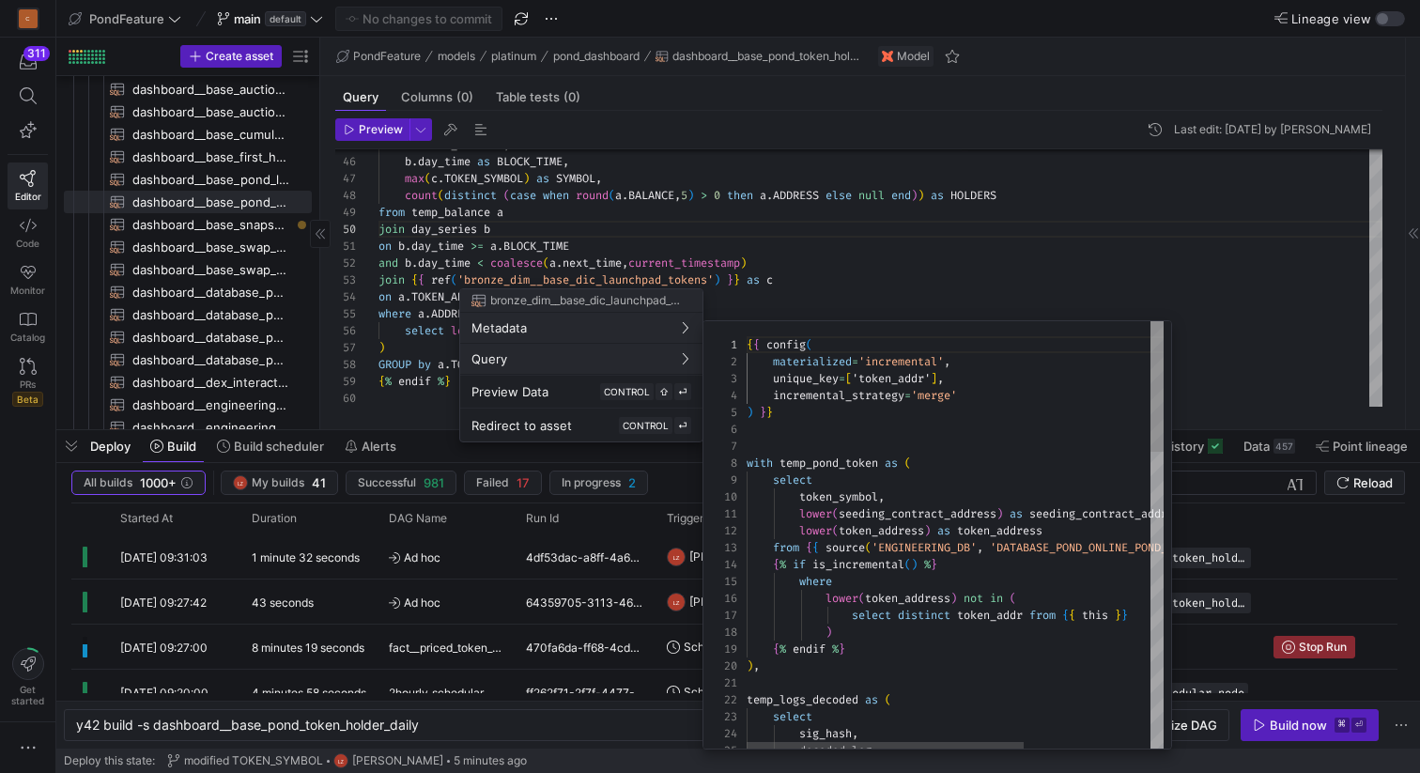
scroll to position [169, 0]
click at [953, 254] on div at bounding box center [710, 386] width 1420 height 773
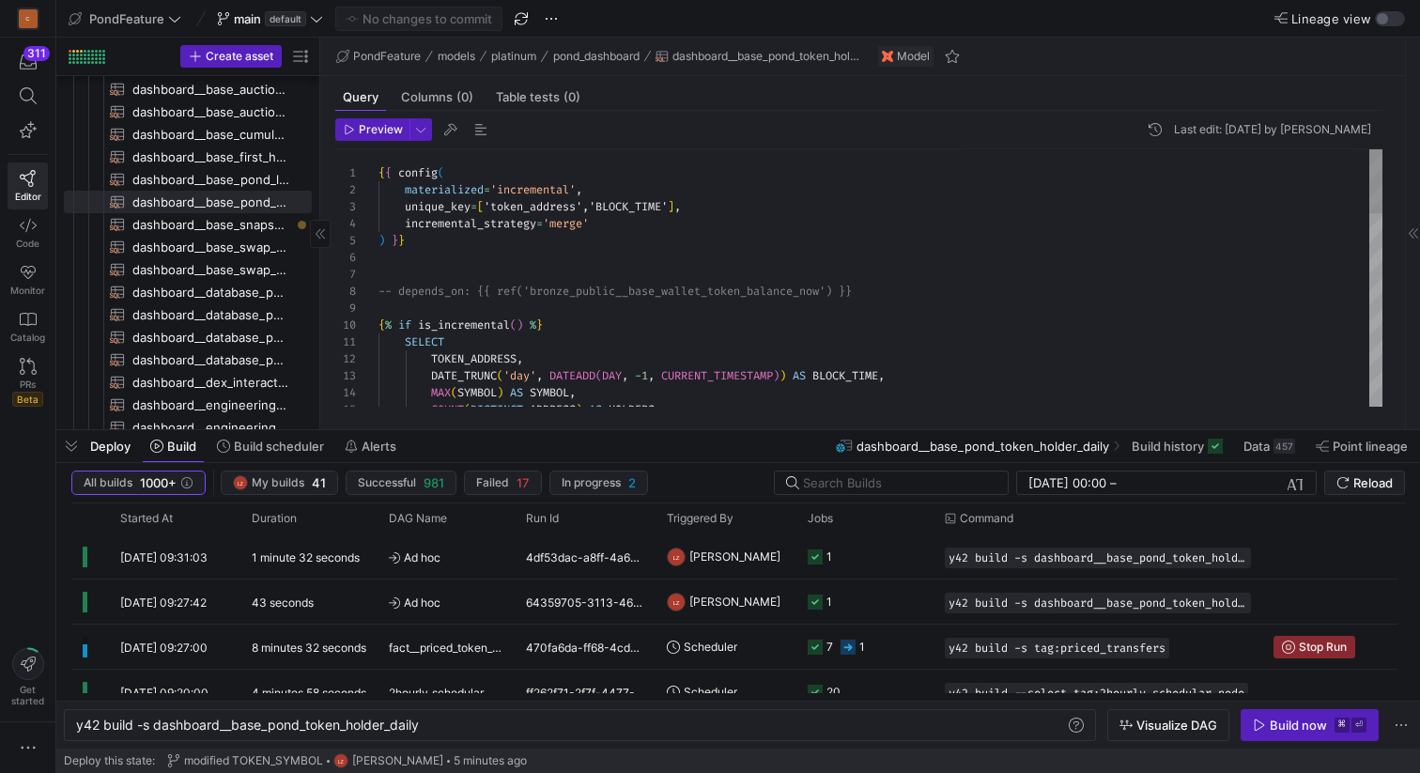
type textarea "{{ config( materialized='incremental', unique_key=['token_address','BLOCK_TIME'…"
click at [679, 260] on div "DATE_TRUNC ( 'day' , DATEADD ( DAY , - 1 , CURRENT_TIMESTAMP ) ) AS BLOCK_TIME …" at bounding box center [880, 663] width 1004 height 1029
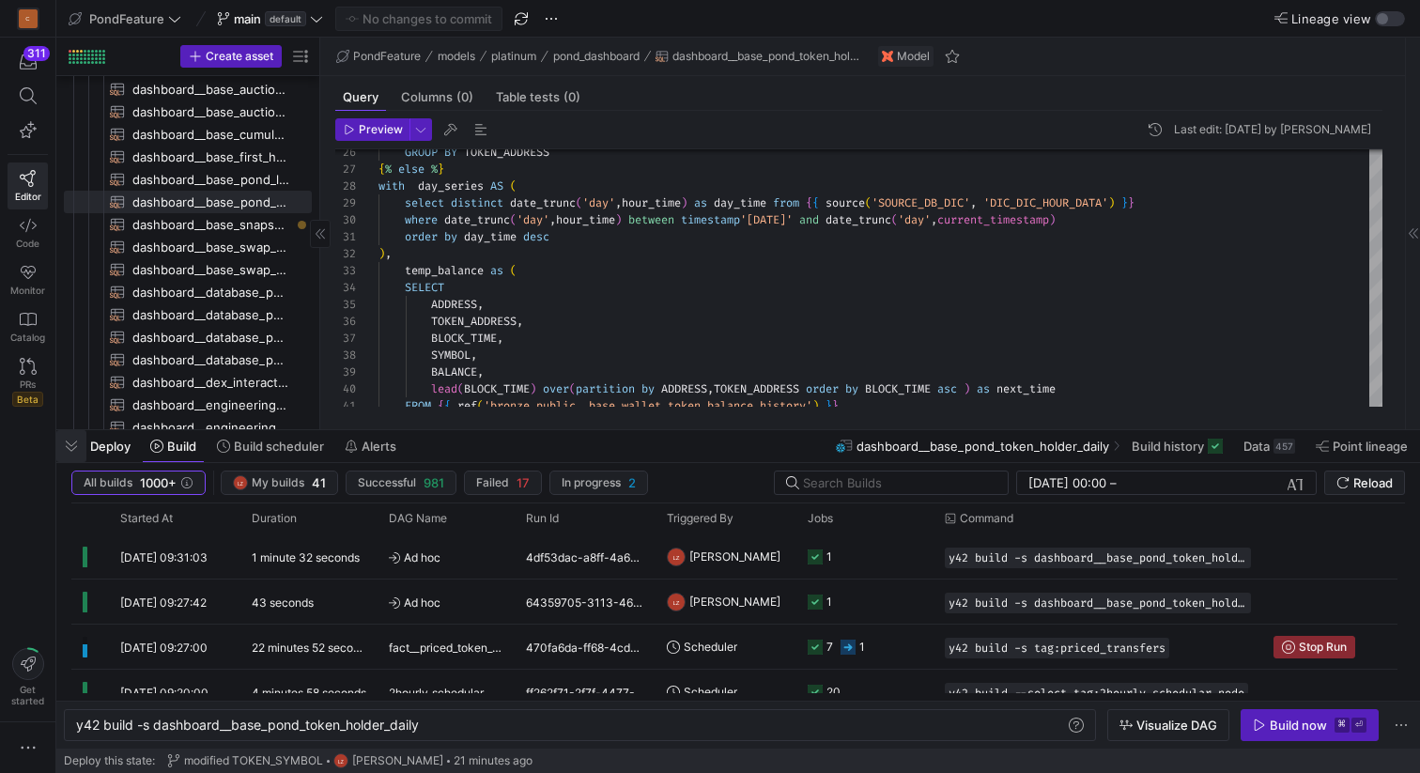
click at [68, 449] on span "button" at bounding box center [71, 446] width 30 height 32
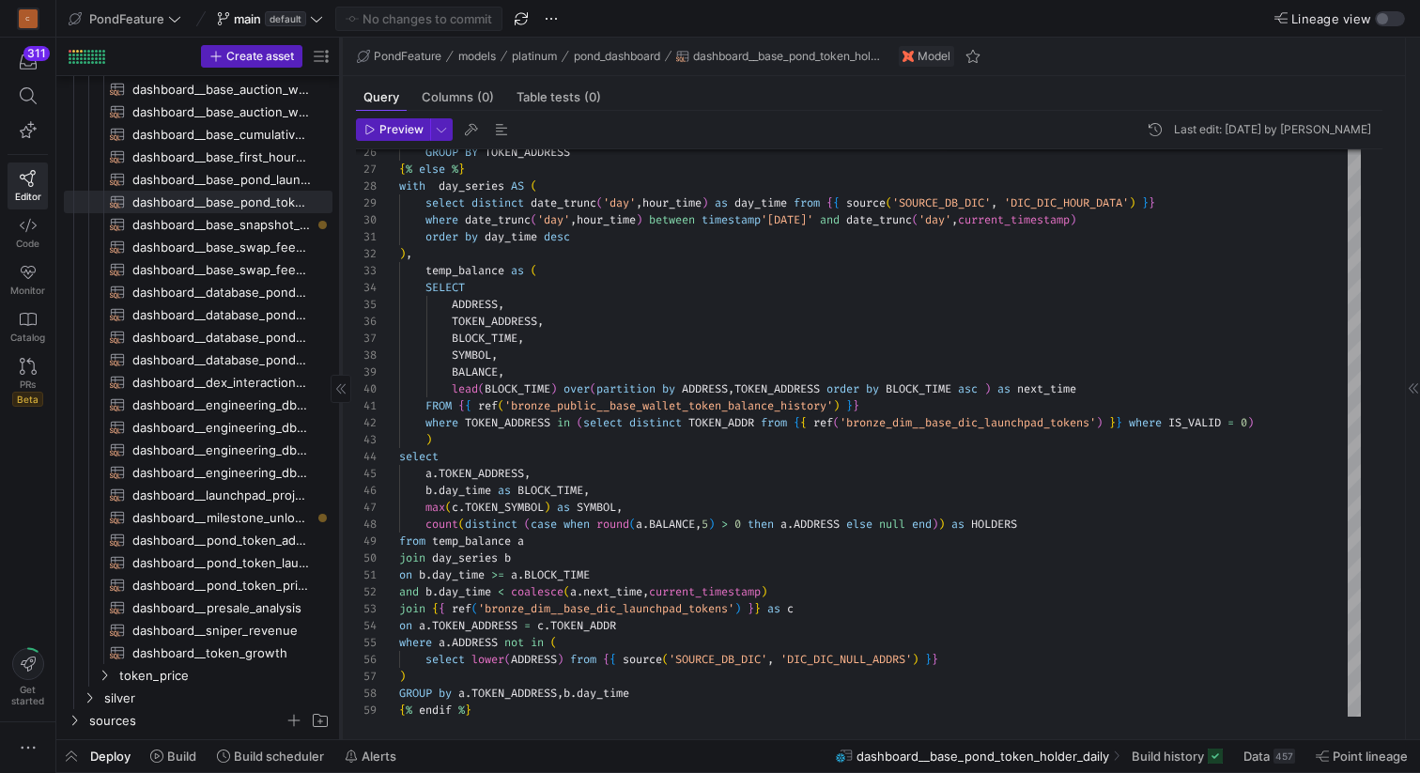
drag, startPoint x: 319, startPoint y: 352, endPoint x: 341, endPoint y: 355, distance: 21.8
click at [340, 355] on div at bounding box center [340, 388] width 1 height 701
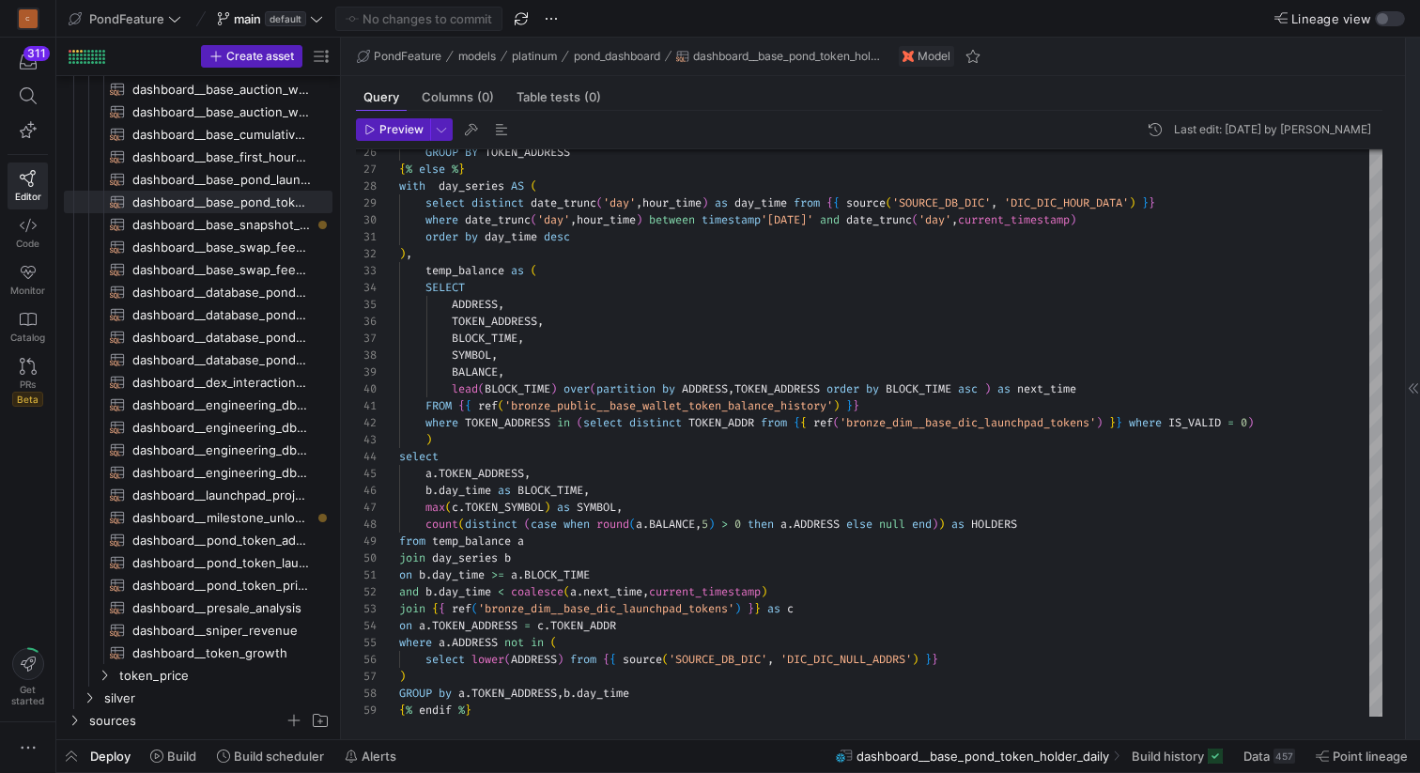
click at [1417, 384] on icon at bounding box center [1413, 388] width 11 height 11
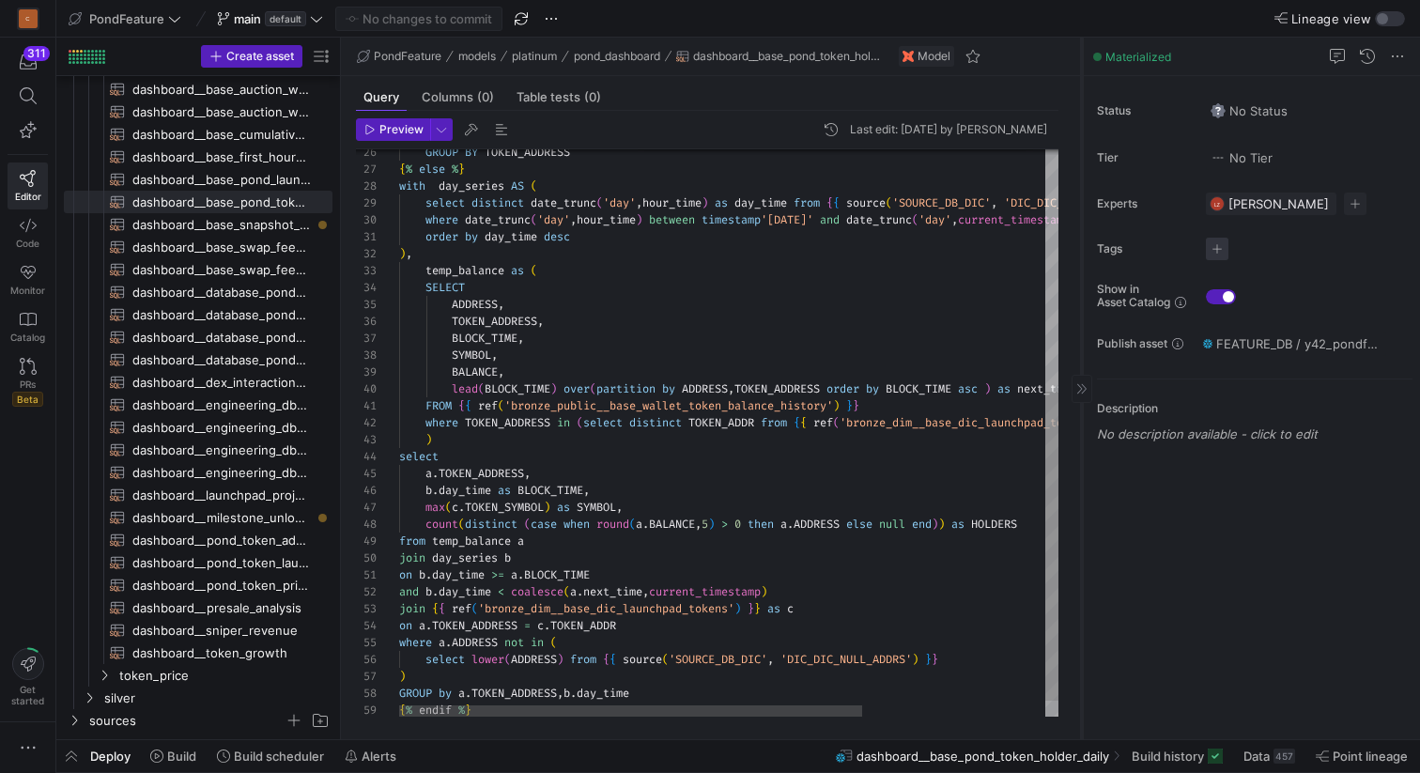
click at [1217, 250] on span "button" at bounding box center [1217, 249] width 23 height 23
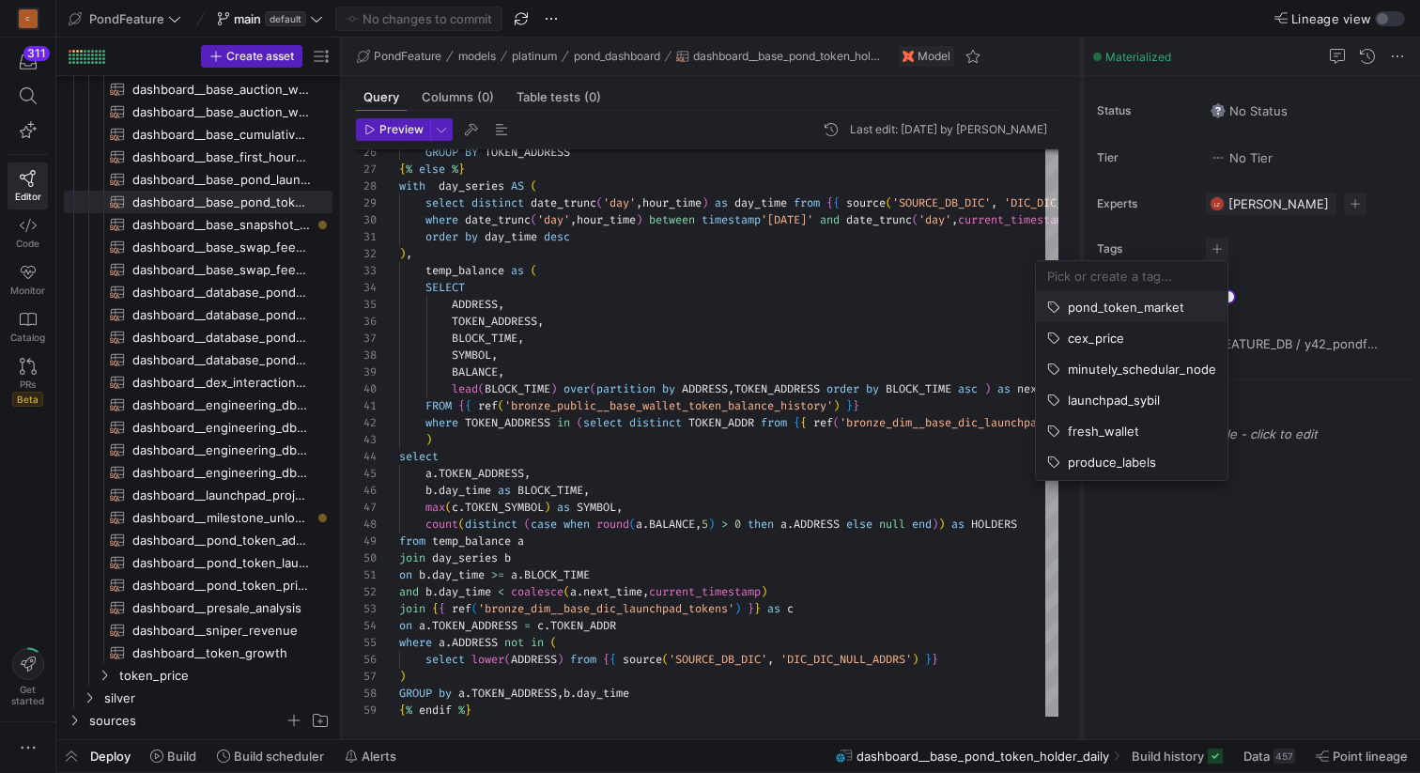
click at [1136, 310] on span "pond_token_market" at bounding box center [1126, 307] width 116 height 15
click at [853, 322] on div at bounding box center [710, 386] width 1420 height 773
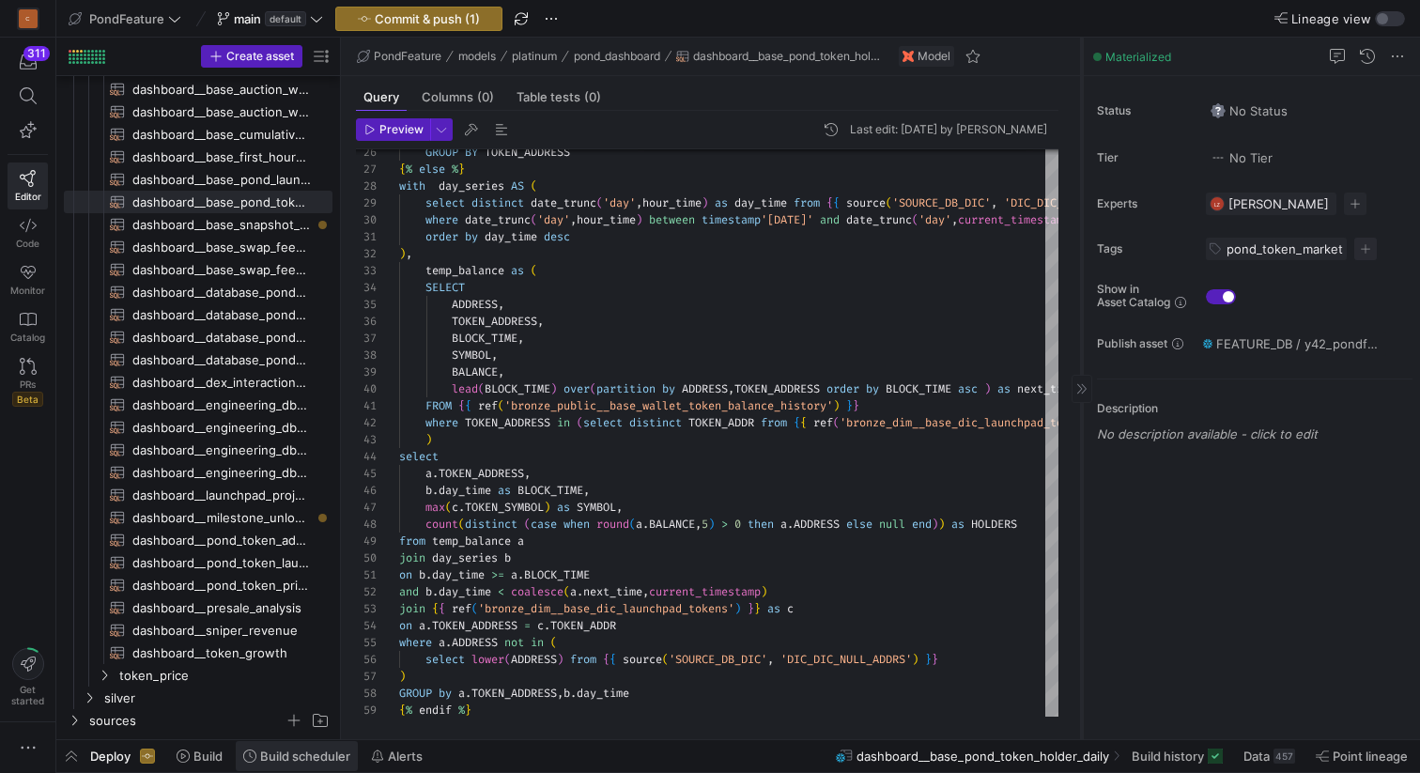
click at [288, 760] on span "Build scheduler" at bounding box center [305, 755] width 90 height 15
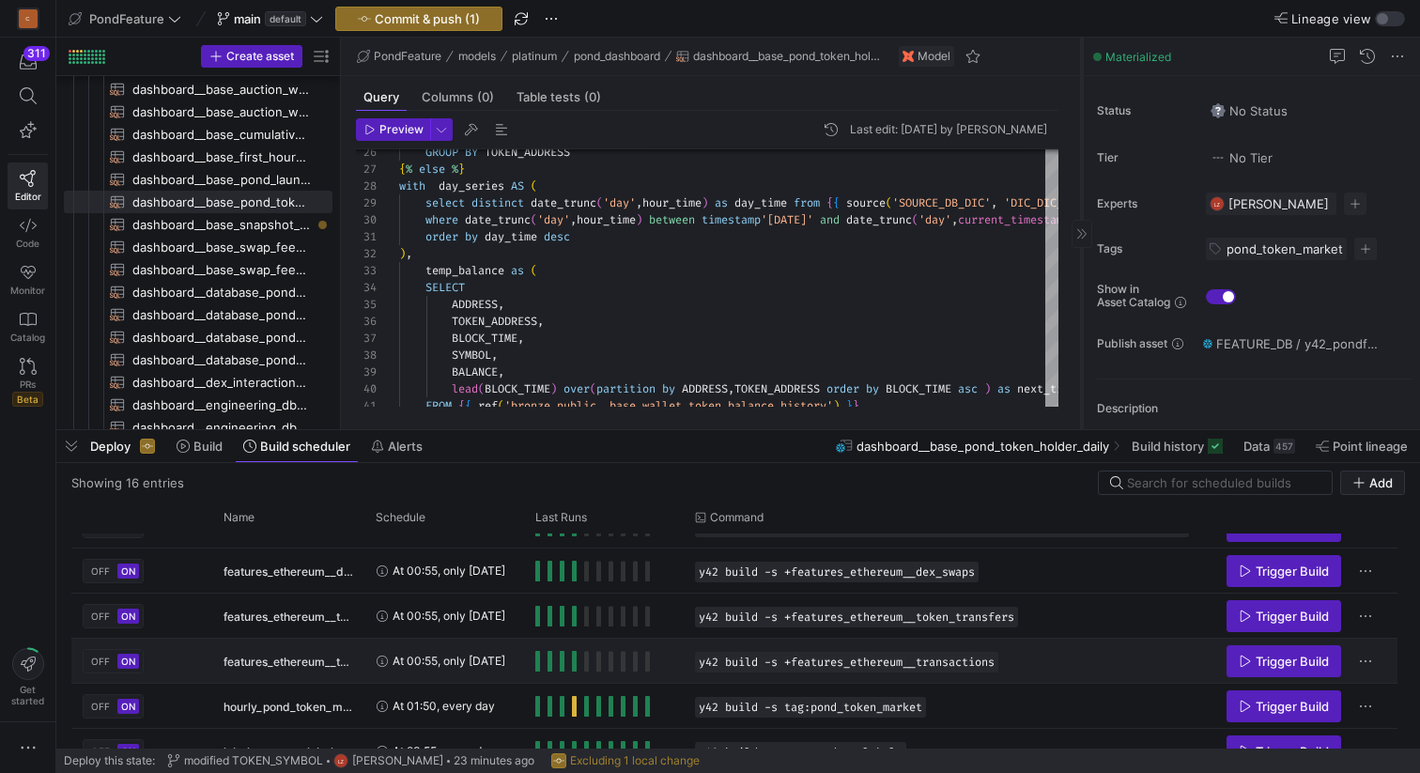
scroll to position [400, 0]
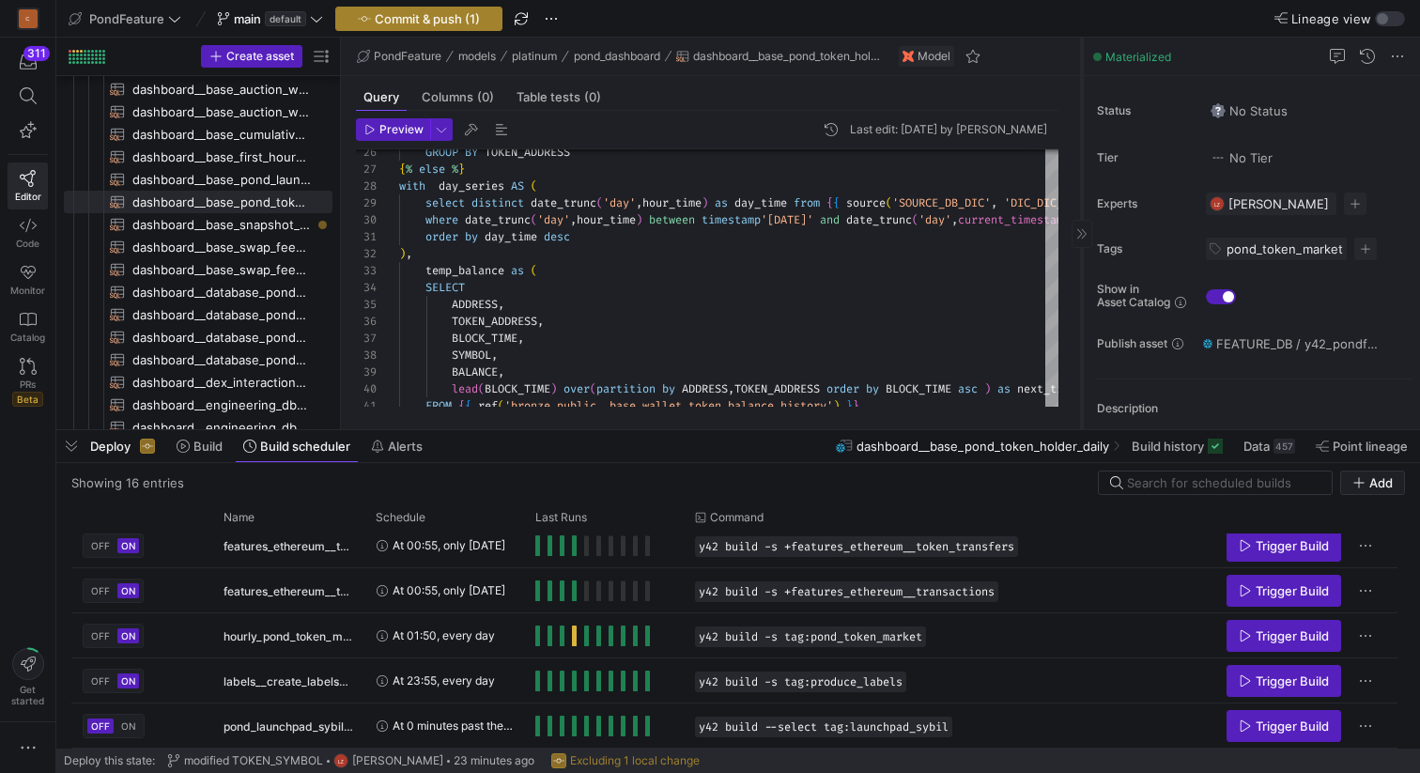
click at [413, 22] on span "Commit & push (1)" at bounding box center [427, 18] width 105 height 15
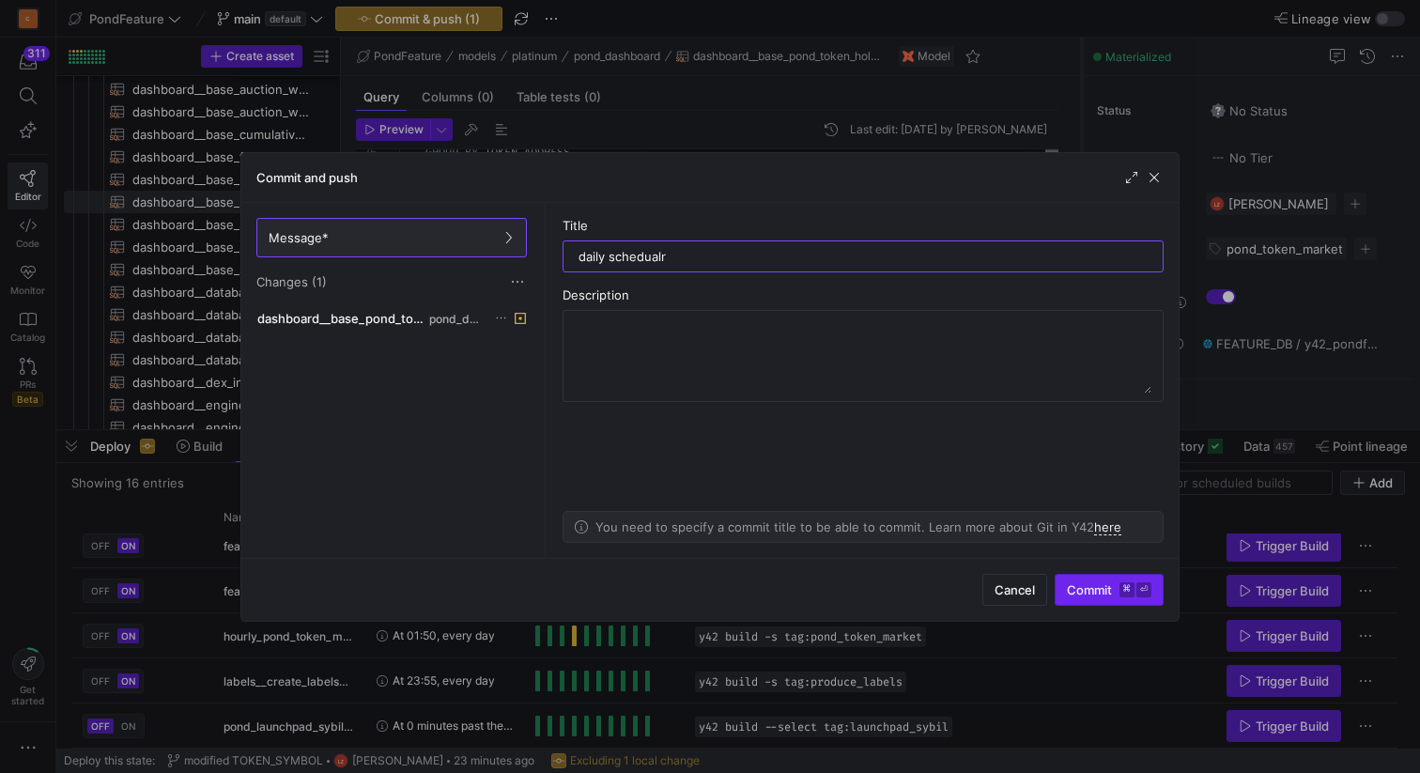
type input "daily schedualr"
click at [1117, 584] on span "Commit ⌘ ⏎" at bounding box center [1109, 589] width 85 height 15
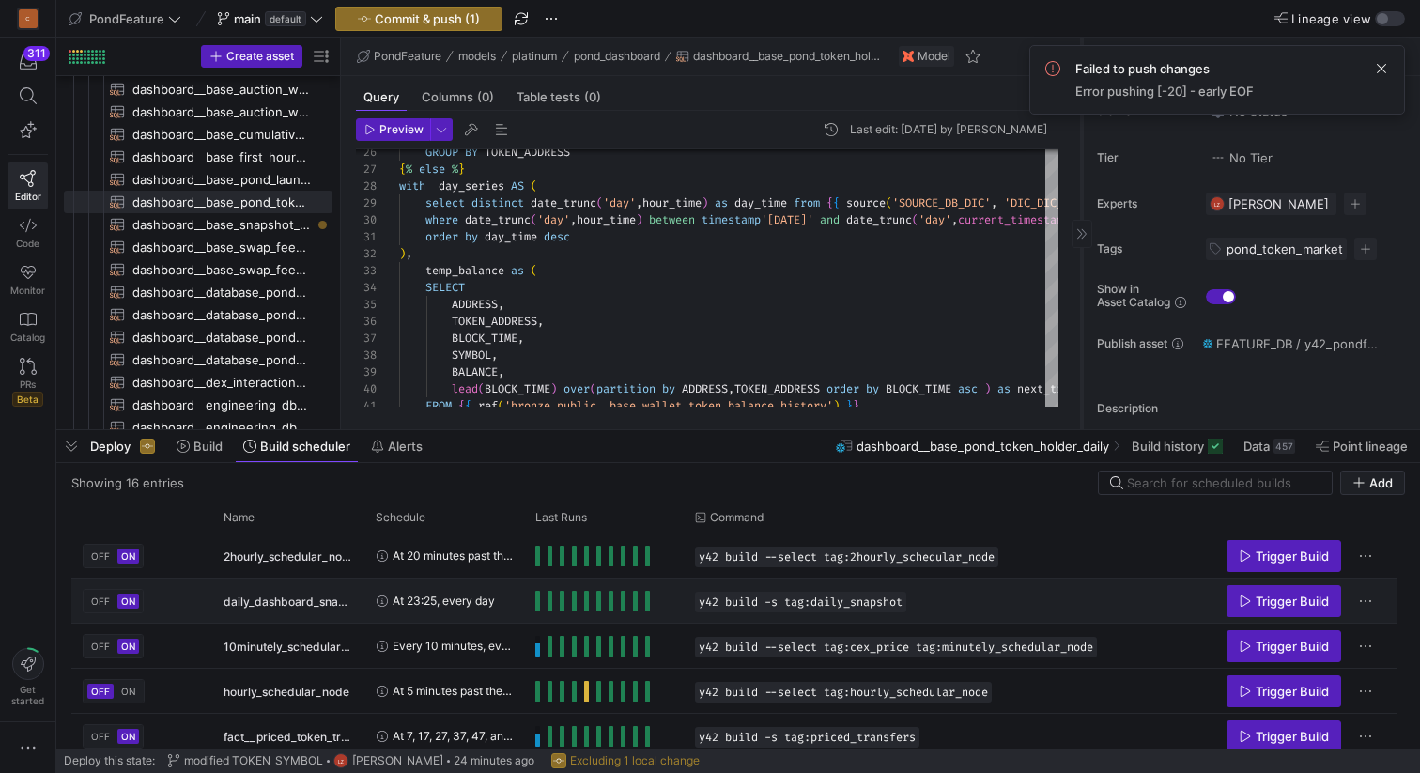
scroll to position [506, 0]
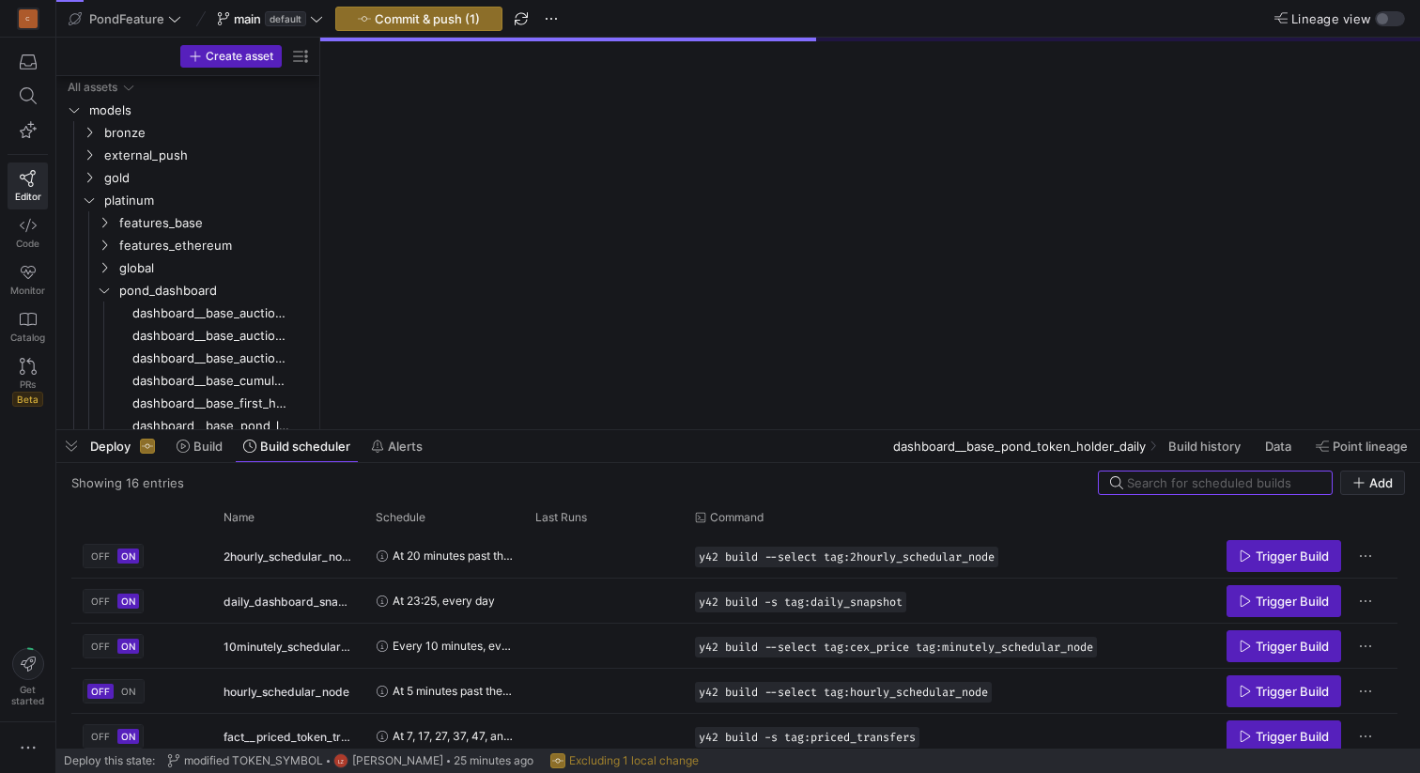
scroll to position [30, 0]
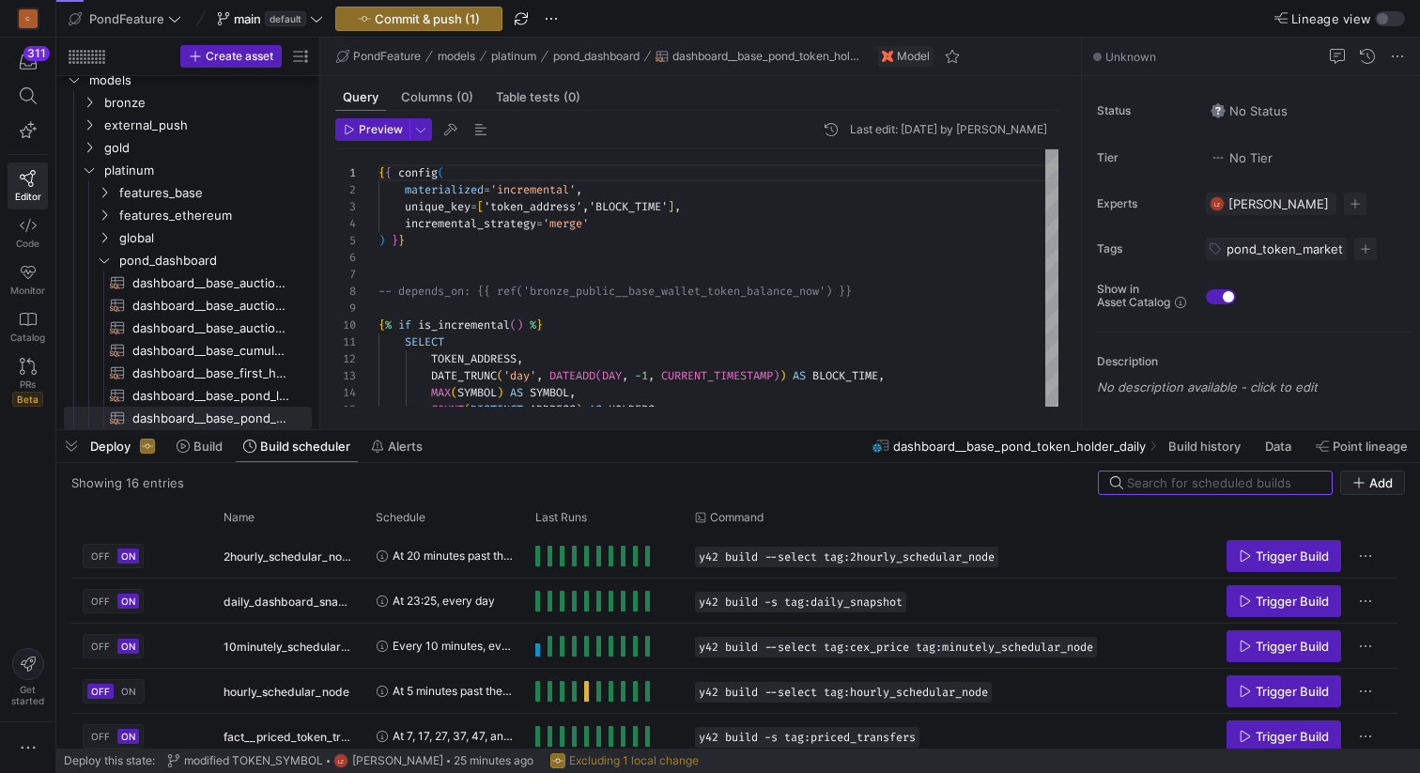
scroll to position [169, 0]
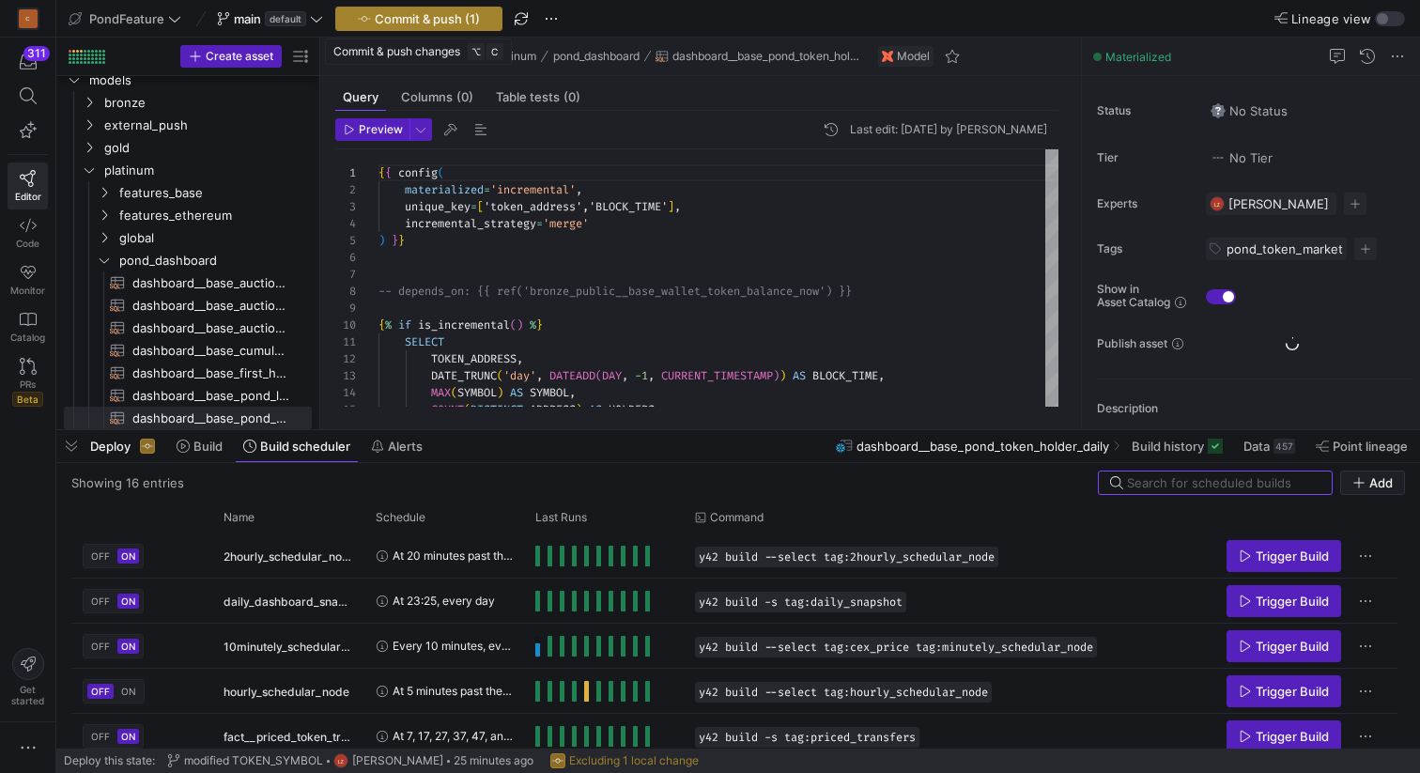
click at [402, 12] on span "Commit & push (1)" at bounding box center [427, 18] width 105 height 15
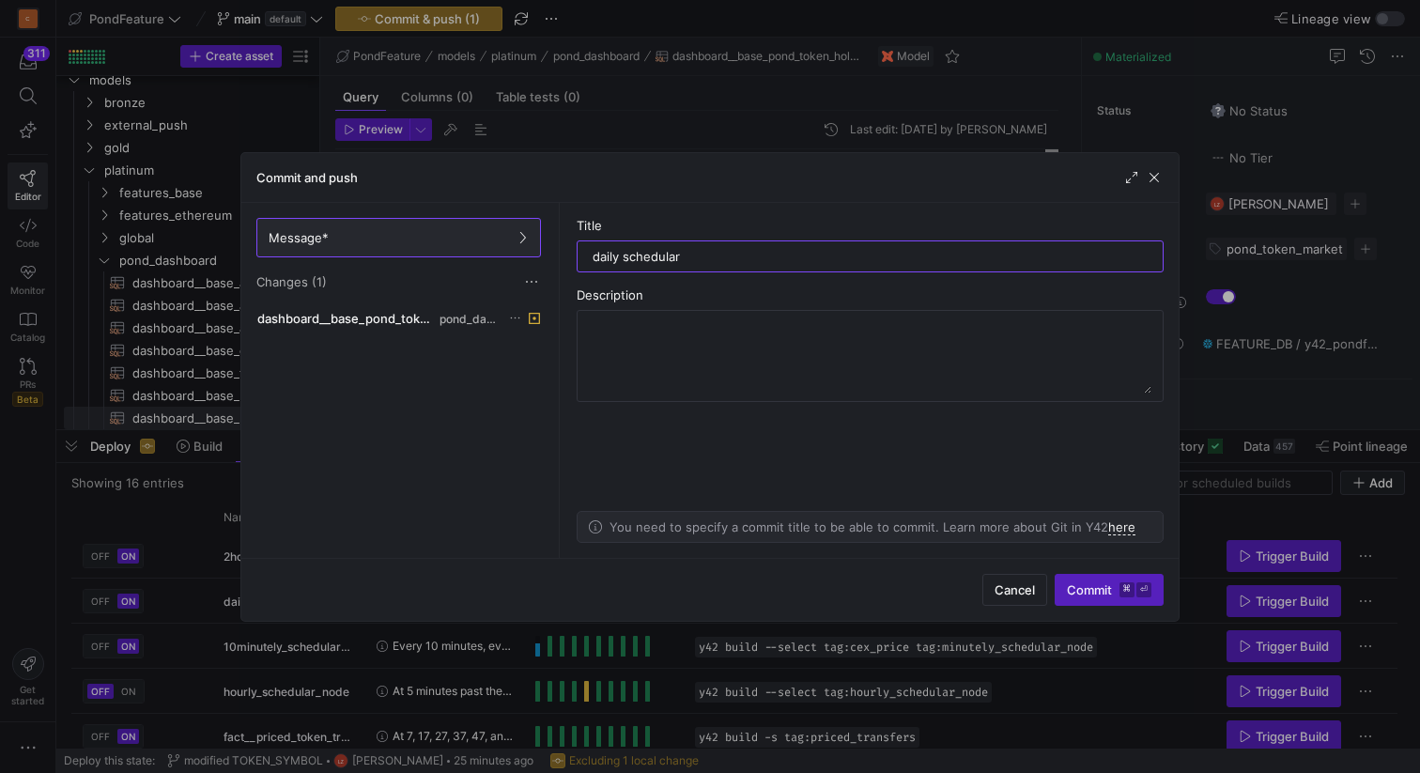
drag, startPoint x: 540, startPoint y: 321, endPoint x: 554, endPoint y: 336, distance: 20.6
type input "daily schedular"
click at [1081, 594] on span "Commit ⌘ ⏎" at bounding box center [1109, 589] width 85 height 15
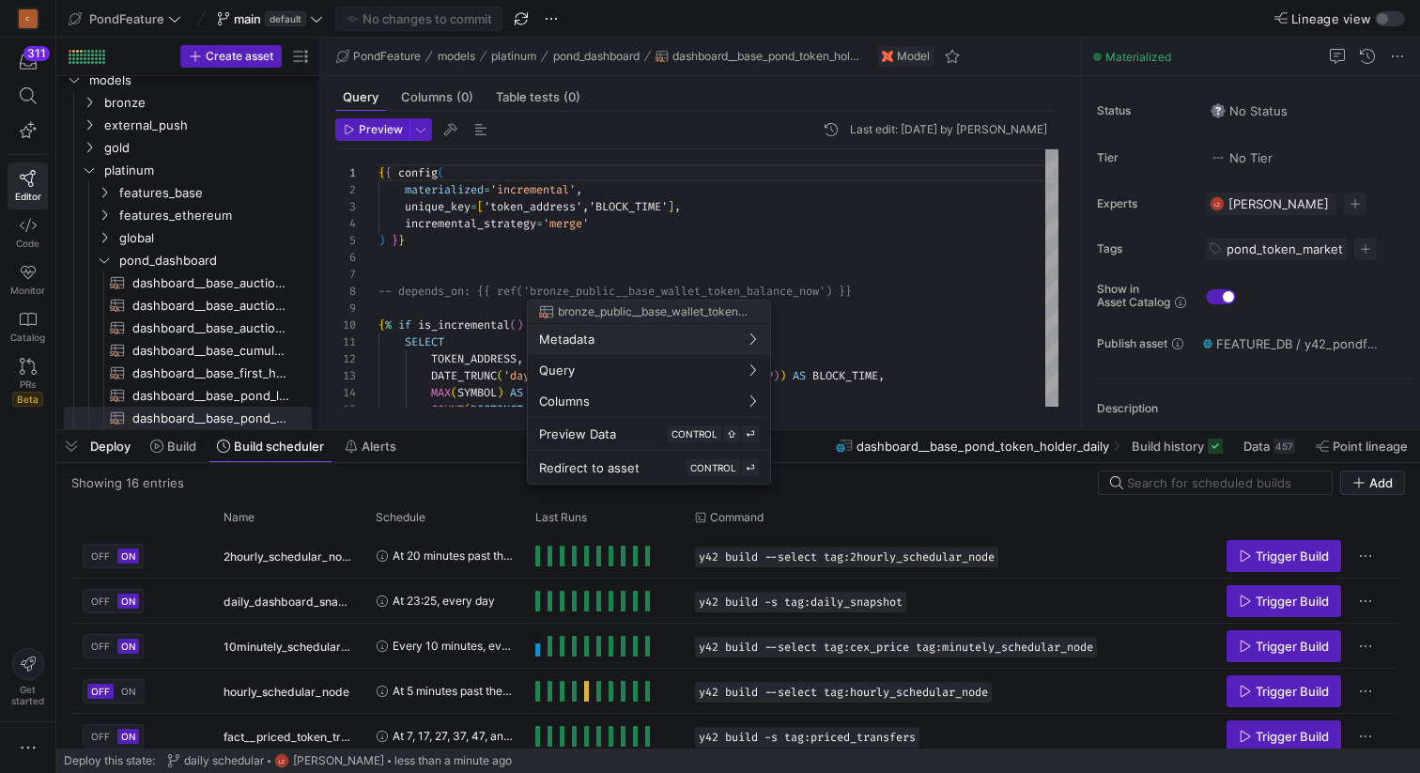
click at [1037, 8] on div at bounding box center [710, 386] width 1420 height 773
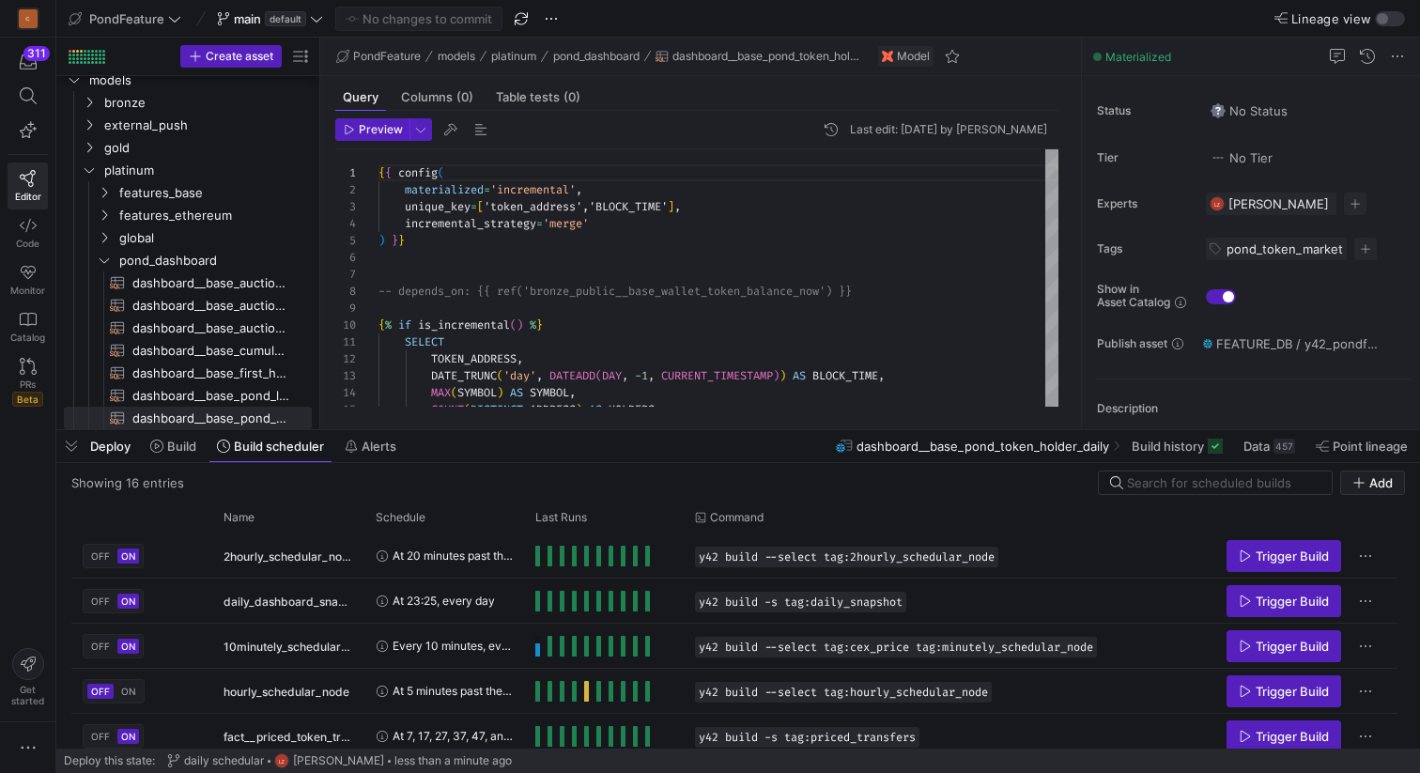
click at [1021, 15] on div "Lineage view" at bounding box center [1199, 18] width 414 height 16
click at [169, 444] on span "Build" at bounding box center [181, 446] width 29 height 15
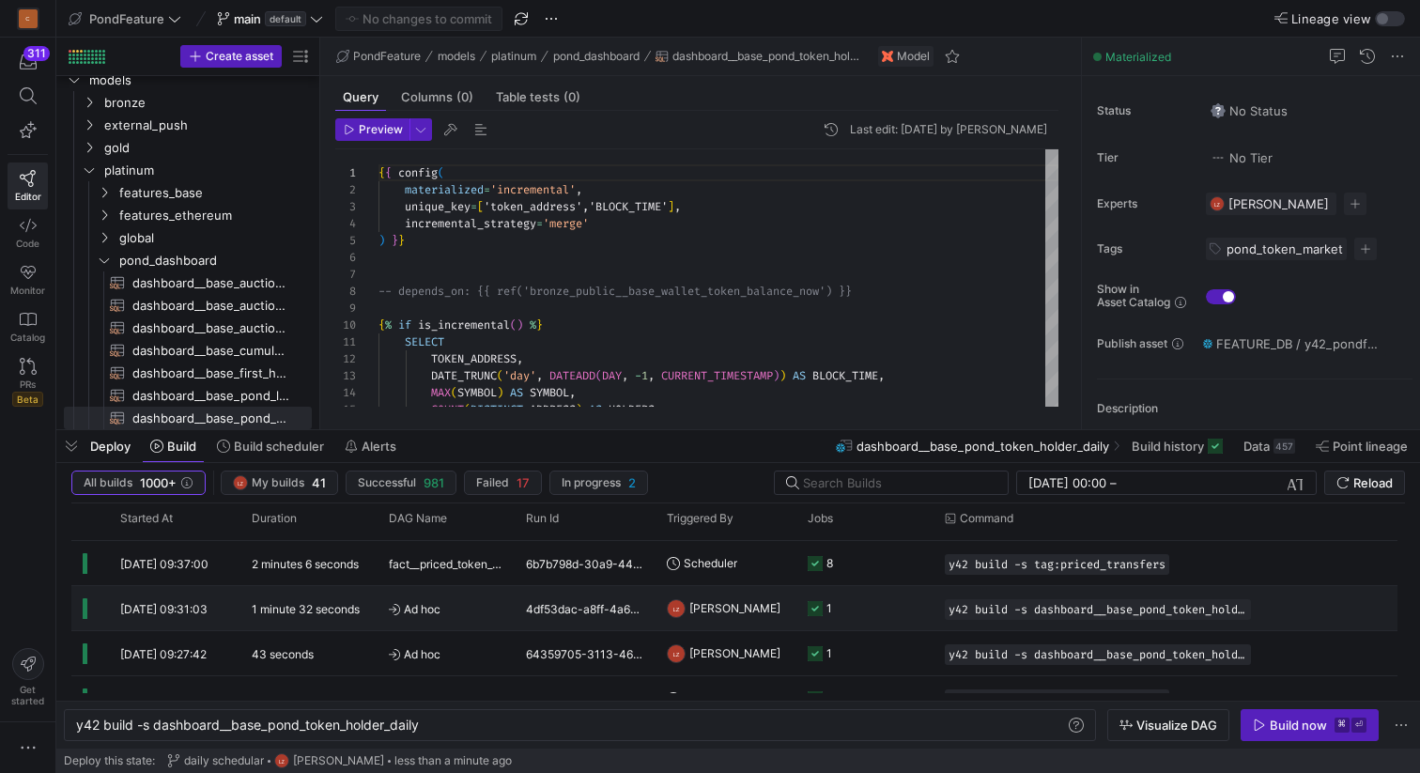
click at [741, 618] on y42-orchestration-triggered-by "LZ Leon z" at bounding box center [726, 608] width 118 height 42
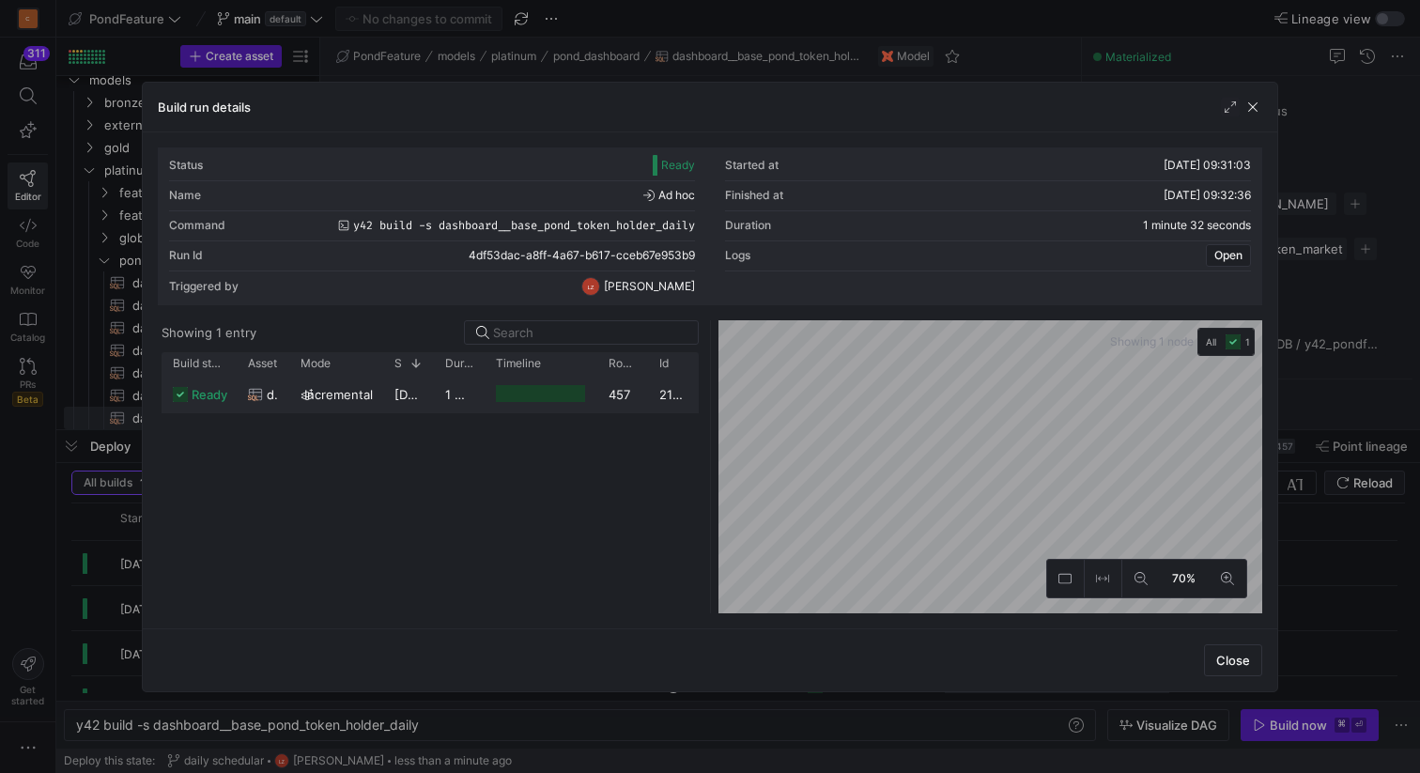
click at [475, 387] on y42-duration "1 minute 31 seconds" at bounding box center [505, 394] width 120 height 15
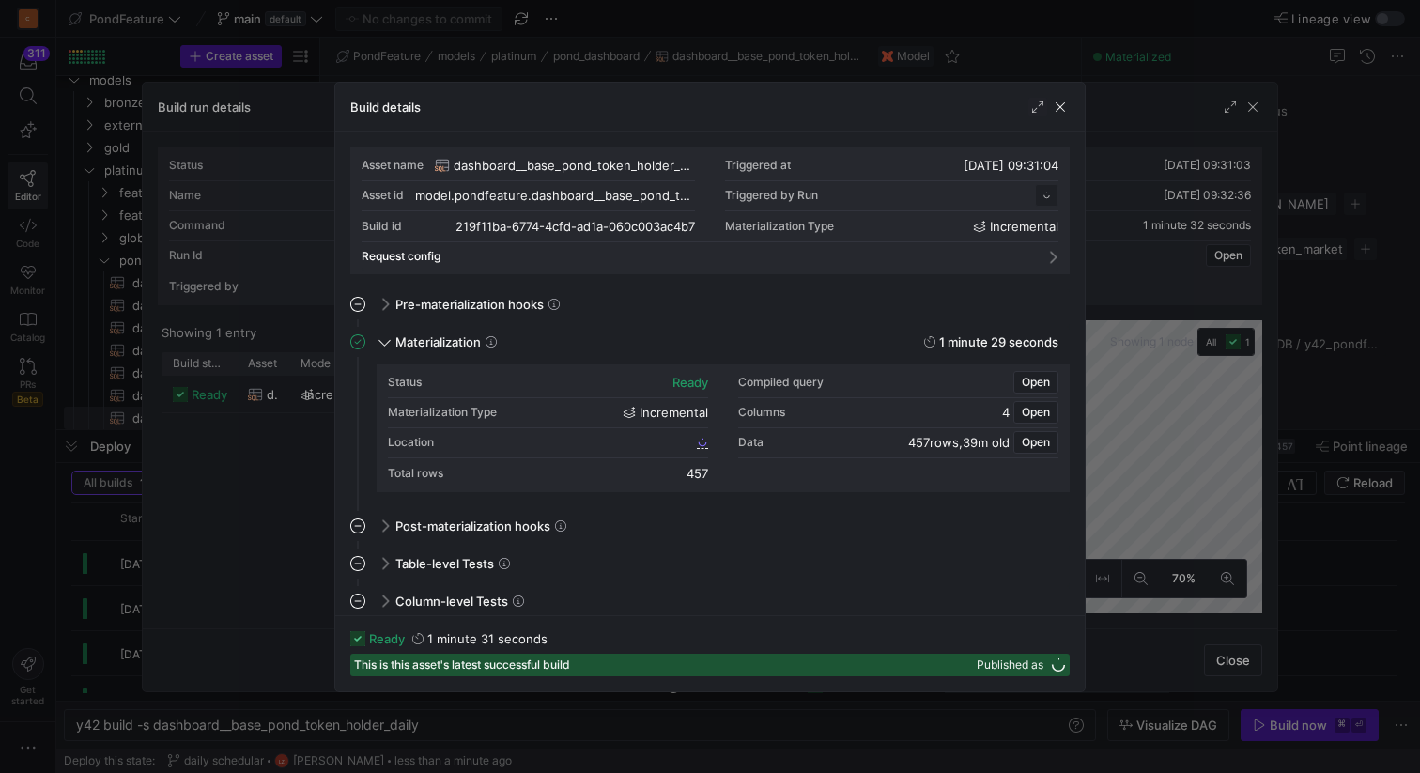
scroll to position [169, 0]
click at [1025, 382] on span "Open" at bounding box center [1036, 382] width 28 height 13
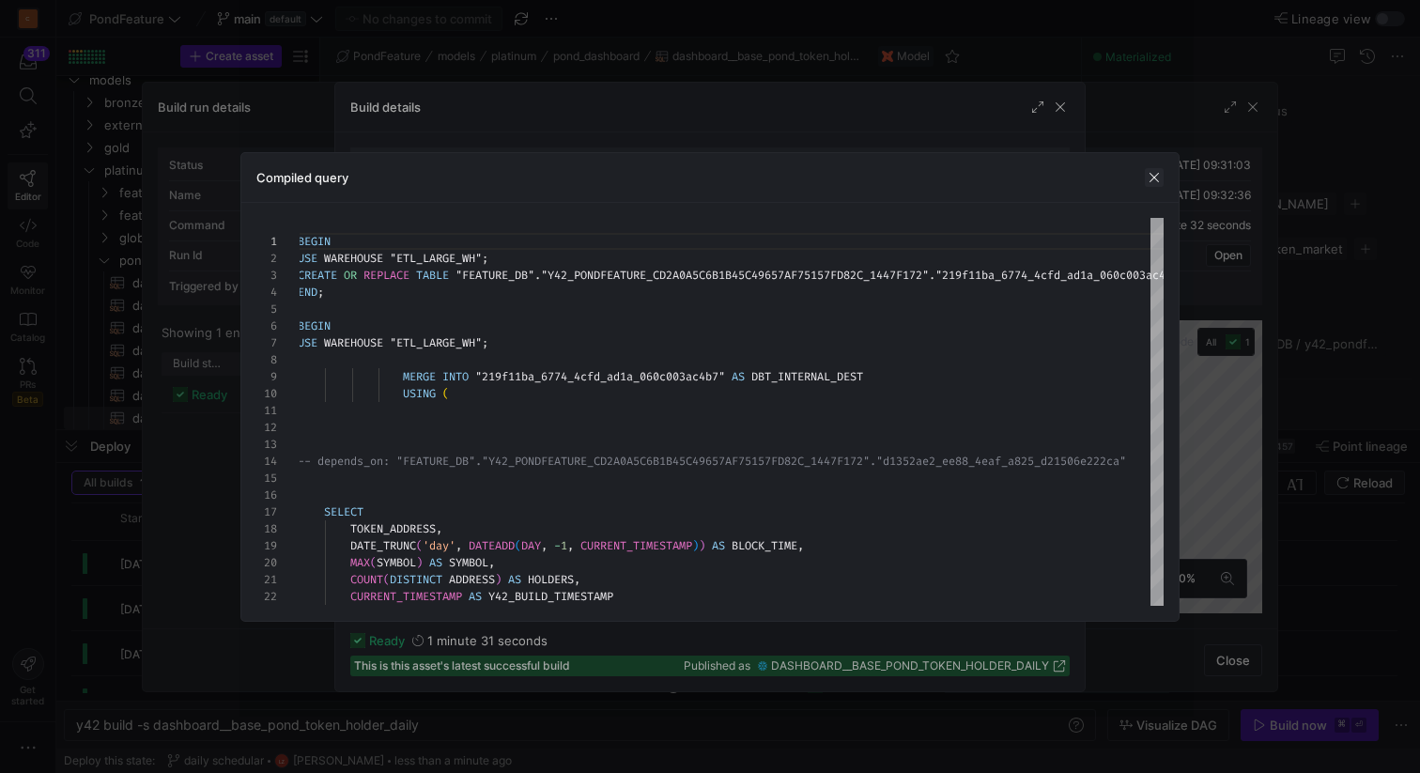
click at [1154, 177] on span "button" at bounding box center [1154, 177] width 19 height 19
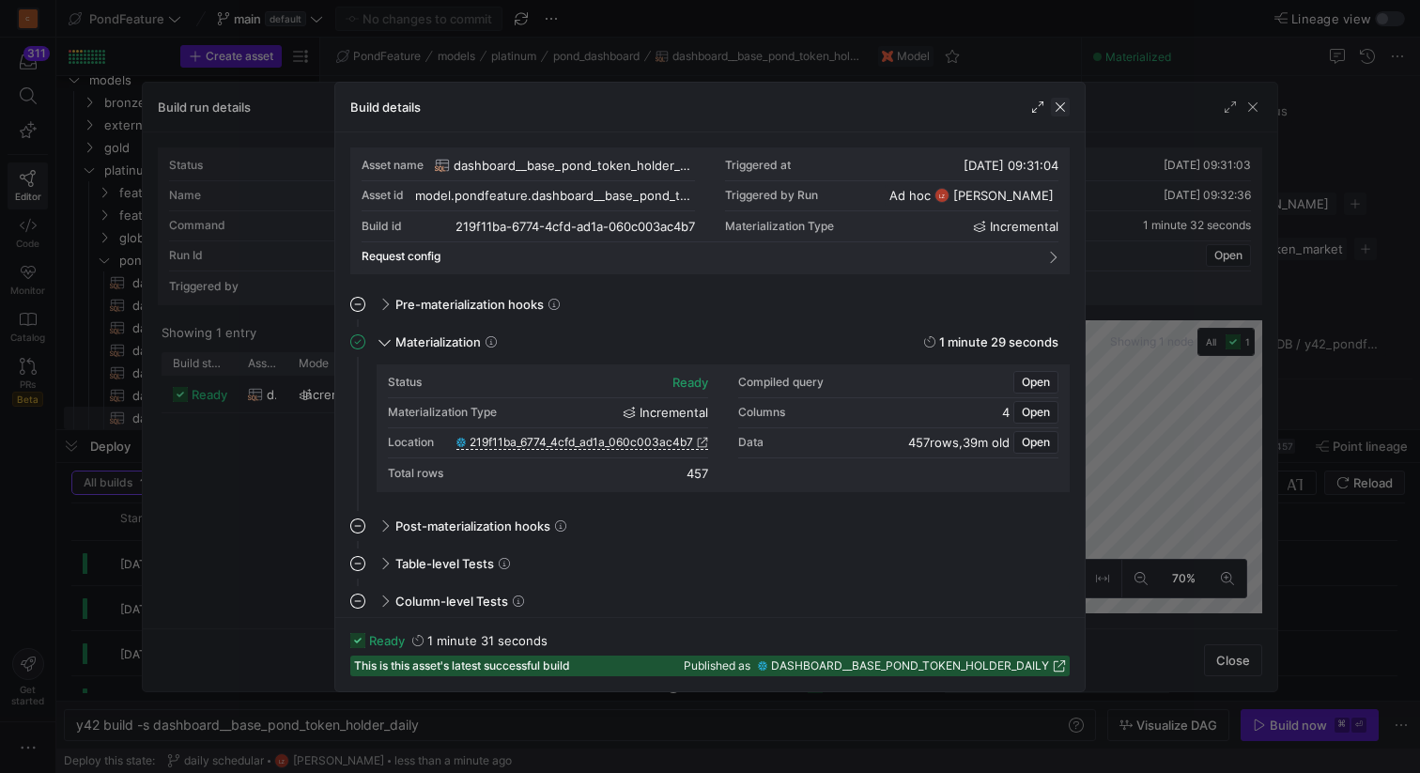
click at [1057, 110] on span "button" at bounding box center [1060, 107] width 19 height 19
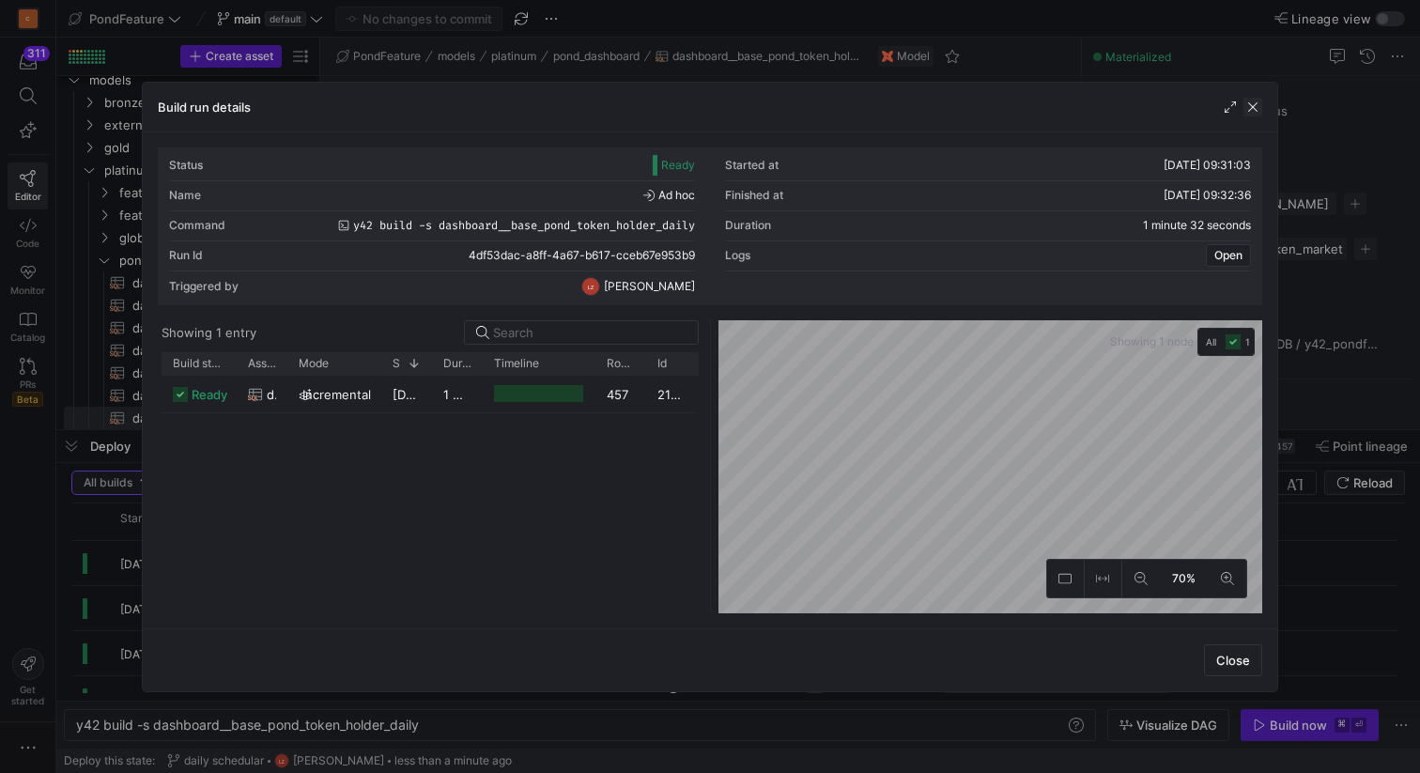
click at [1255, 105] on span "button" at bounding box center [1252, 107] width 19 height 19
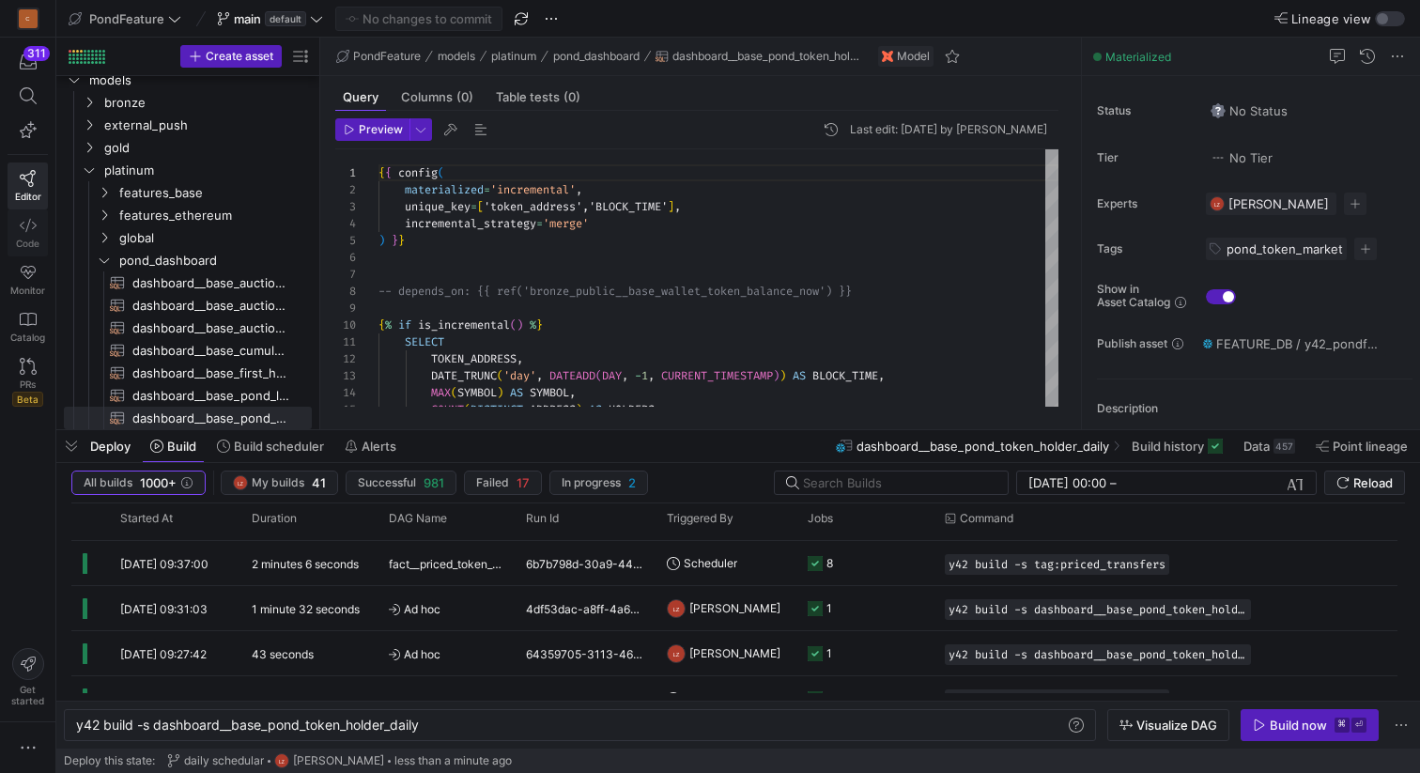
click at [30, 220] on icon at bounding box center [28, 225] width 17 height 17
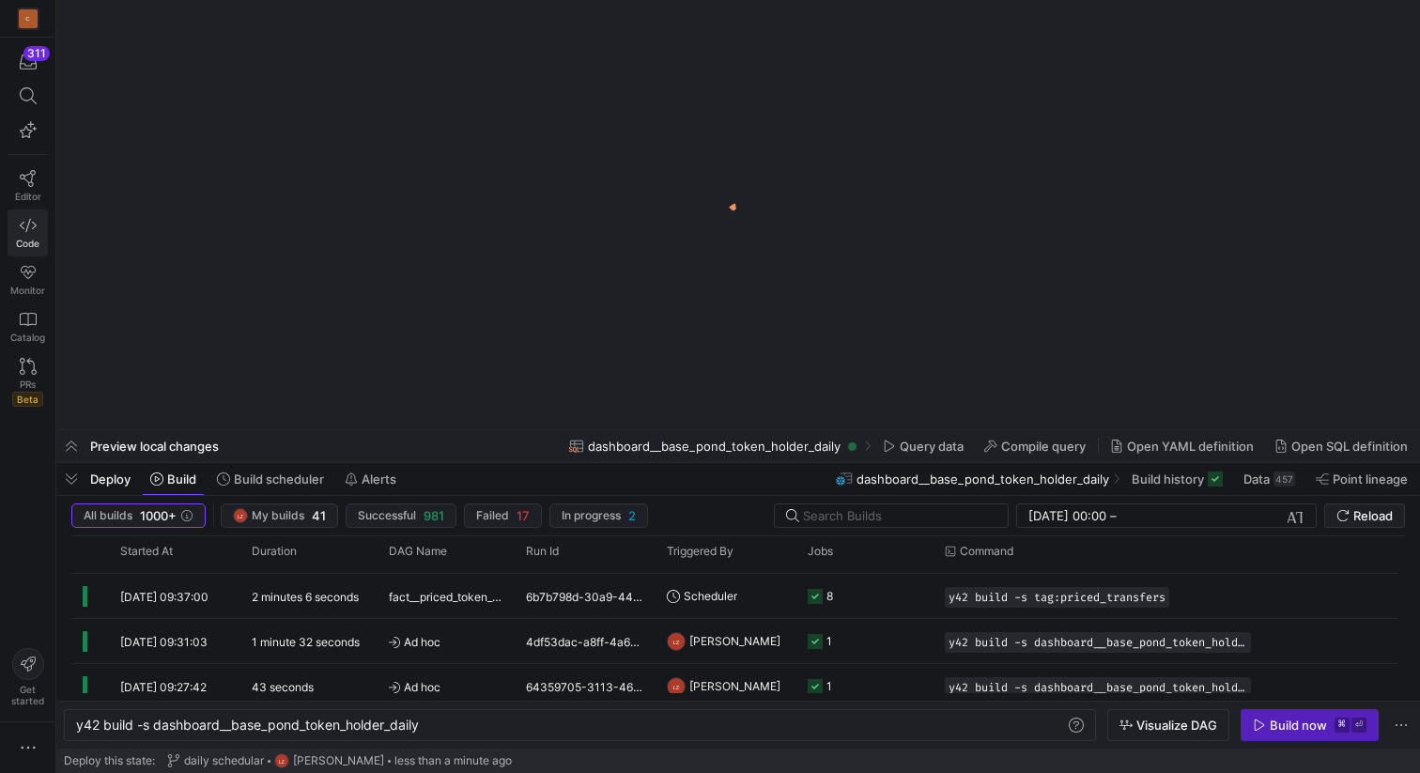
click at [28, 231] on icon at bounding box center [28, 225] width 17 height 17
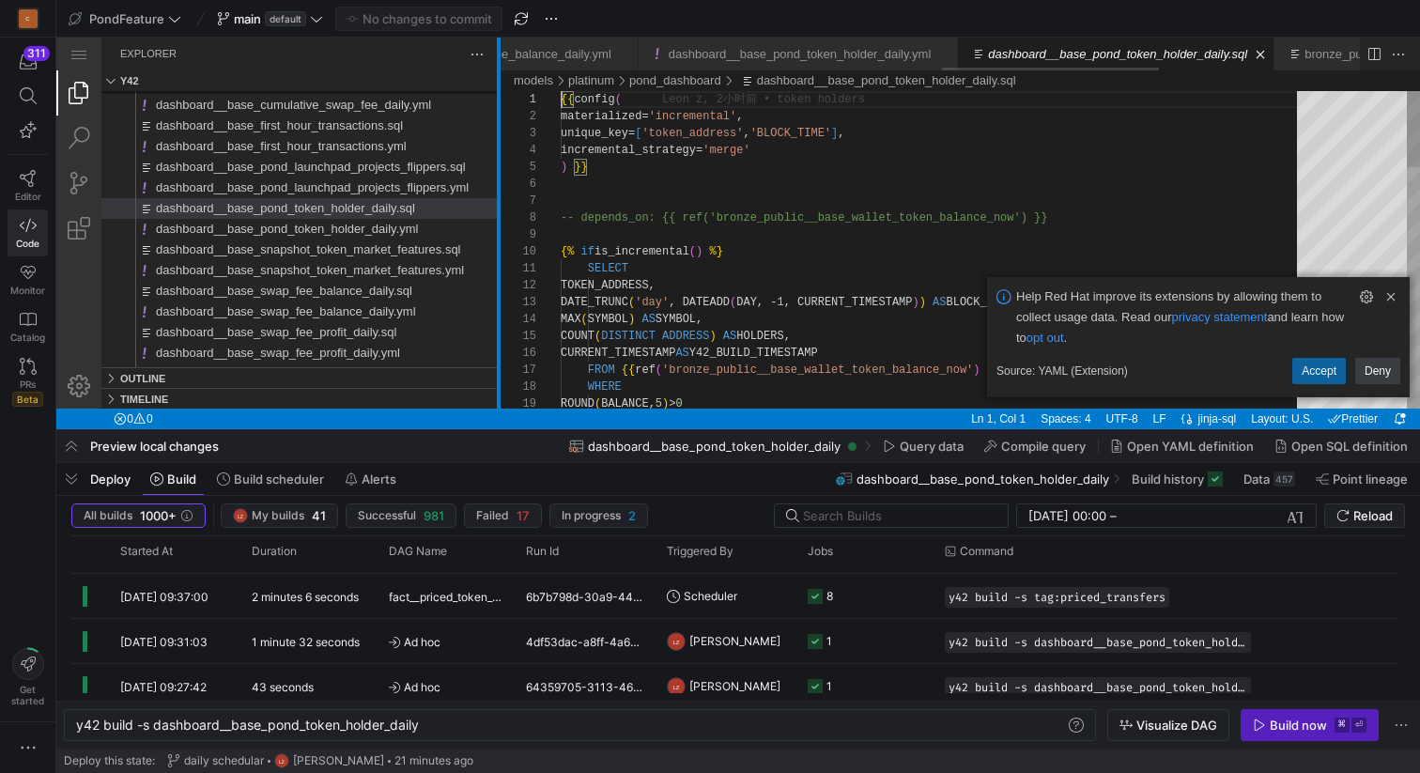
drag, startPoint x: 381, startPoint y: 222, endPoint x: 501, endPoint y: 218, distance: 119.3
click at [501, 218] on div at bounding box center [499, 223] width 4 height 371
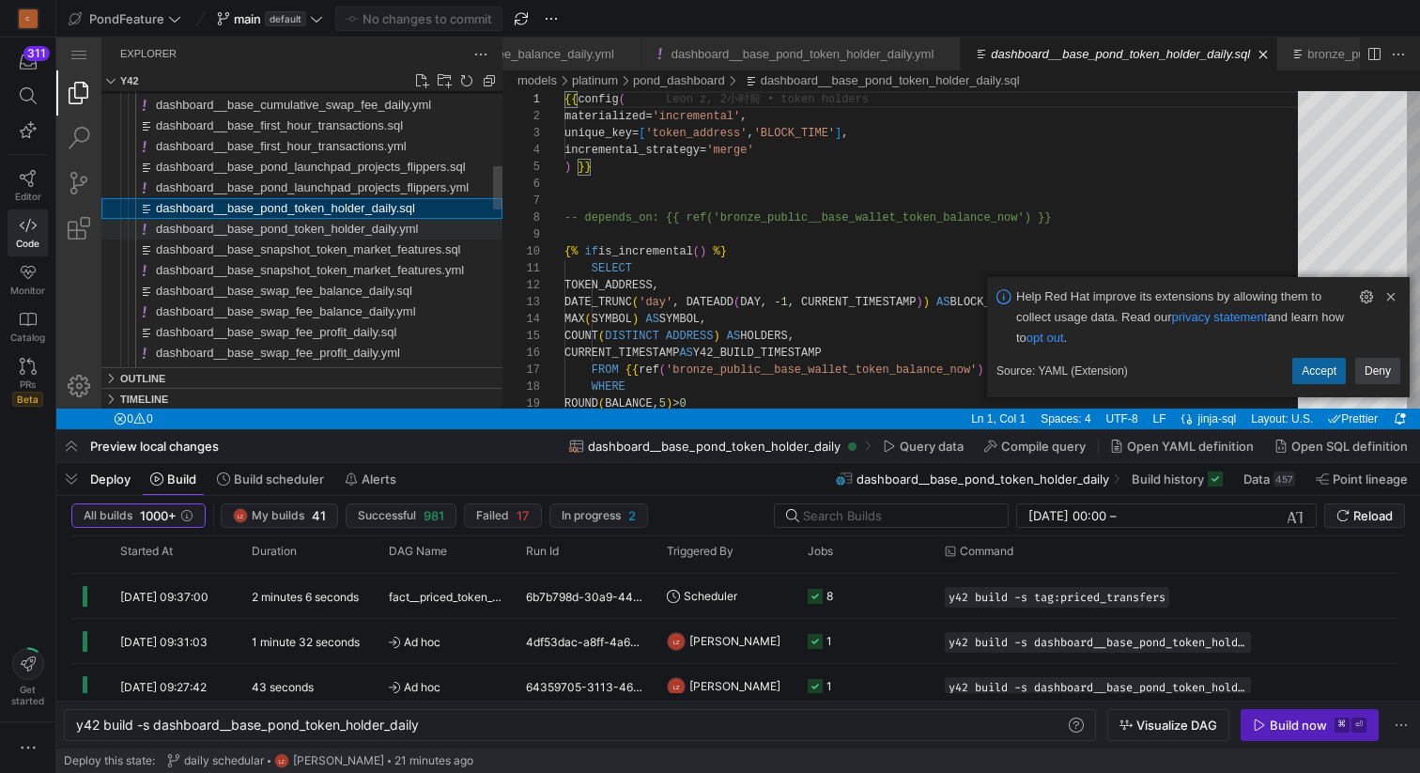
click at [418, 226] on span "dashboard__base_pond_token_holder_daily.yml" at bounding box center [287, 229] width 262 height 14
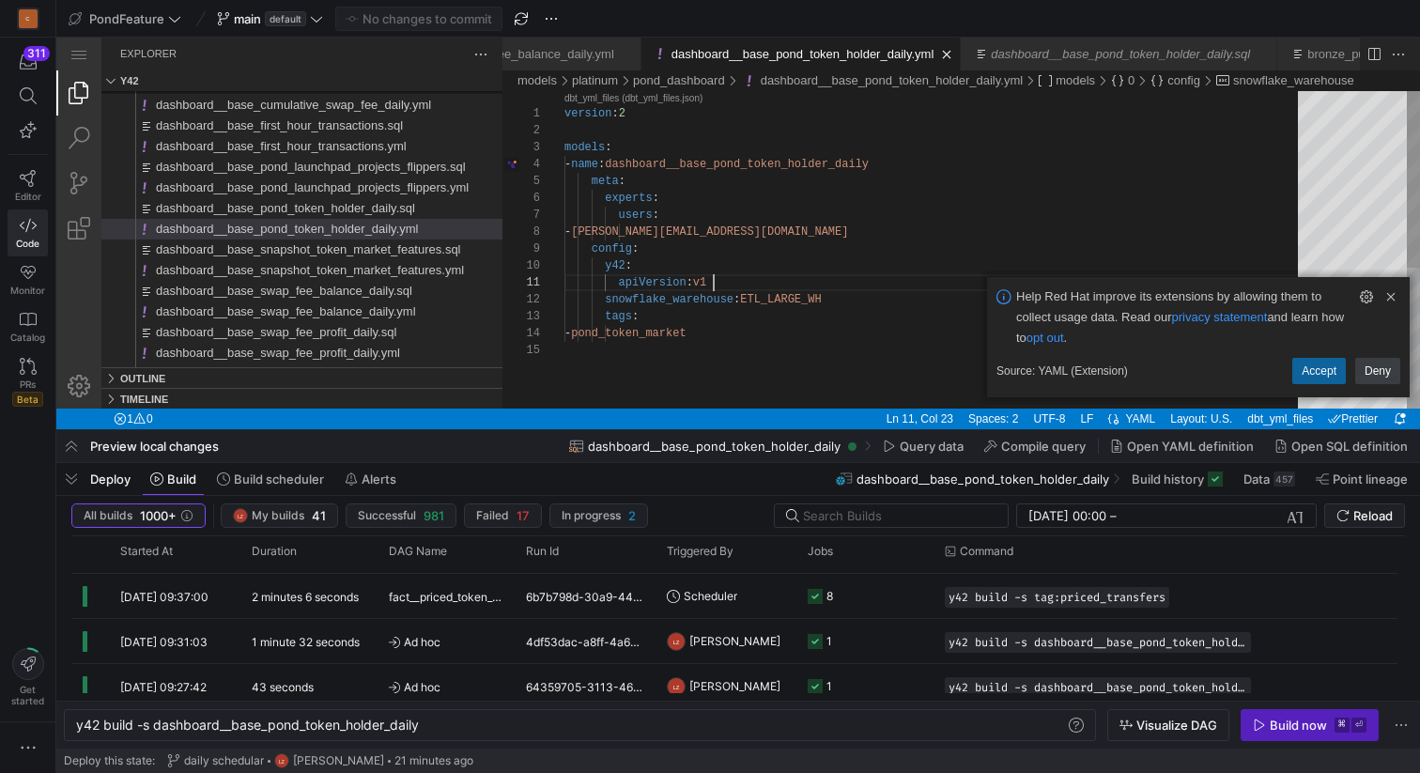
scroll to position [0, 149]
click at [809, 281] on div "version : 2 models : - name : dashboard__base_pond_token_holder_daily meta : ex…" at bounding box center [937, 375] width 747 height 568
click at [808, 300] on div "version : 2 models : - name : dashboard__base_pond_token_holder_daily meta : ex…" at bounding box center [937, 375] width 747 height 568
type textarea "apiVersion: v1 snowflake_warehouse: ETL_WH tags: - pond_token_market"
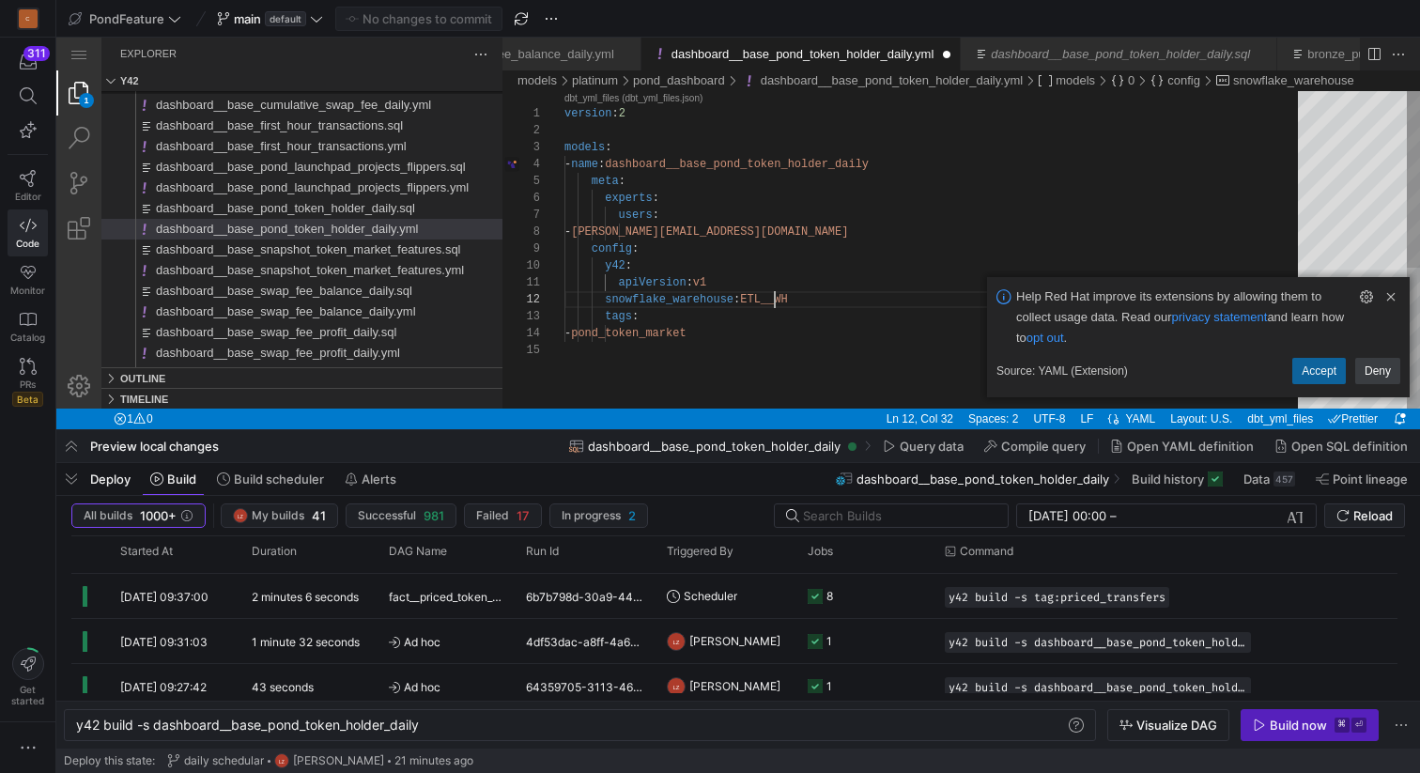
scroll to position [17, 204]
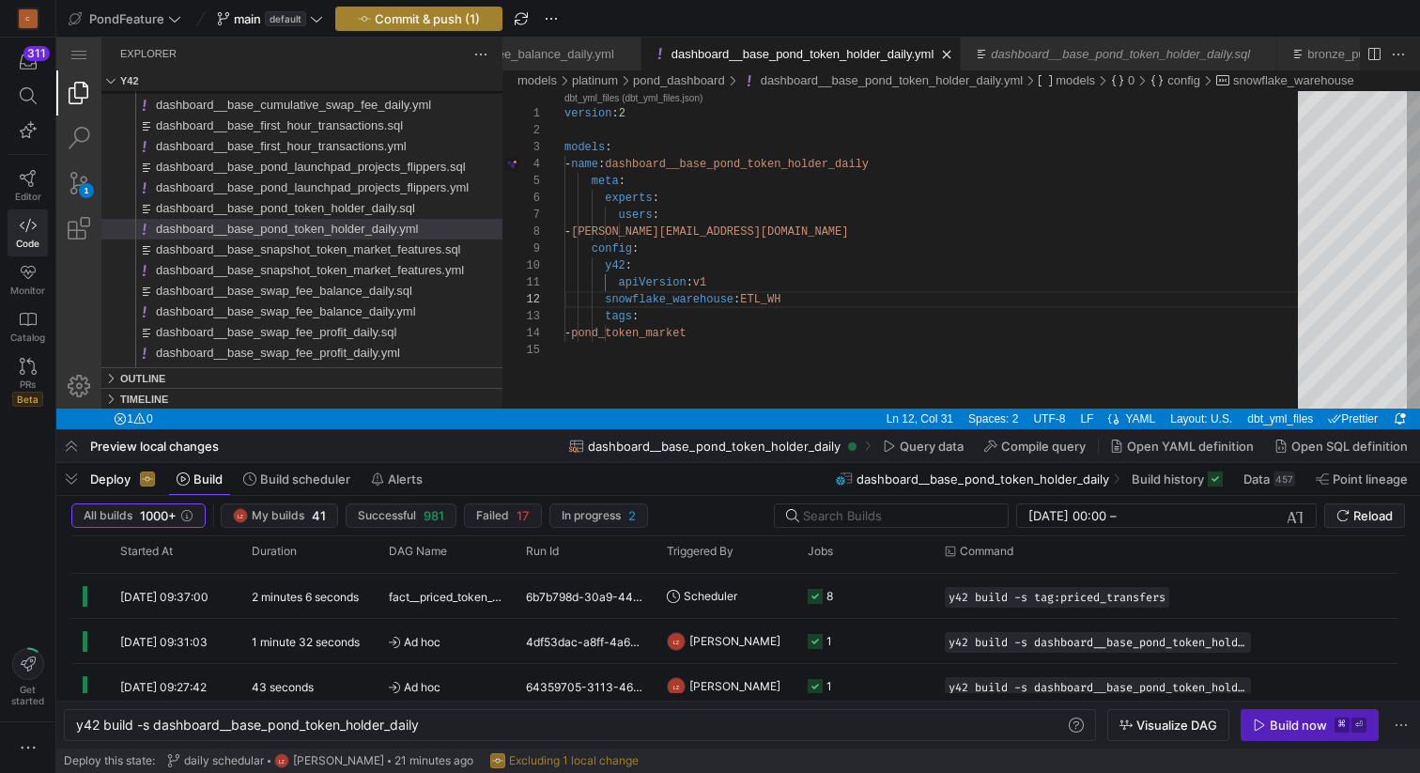
click at [445, 18] on span "Commit & push (1)" at bounding box center [427, 18] width 105 height 15
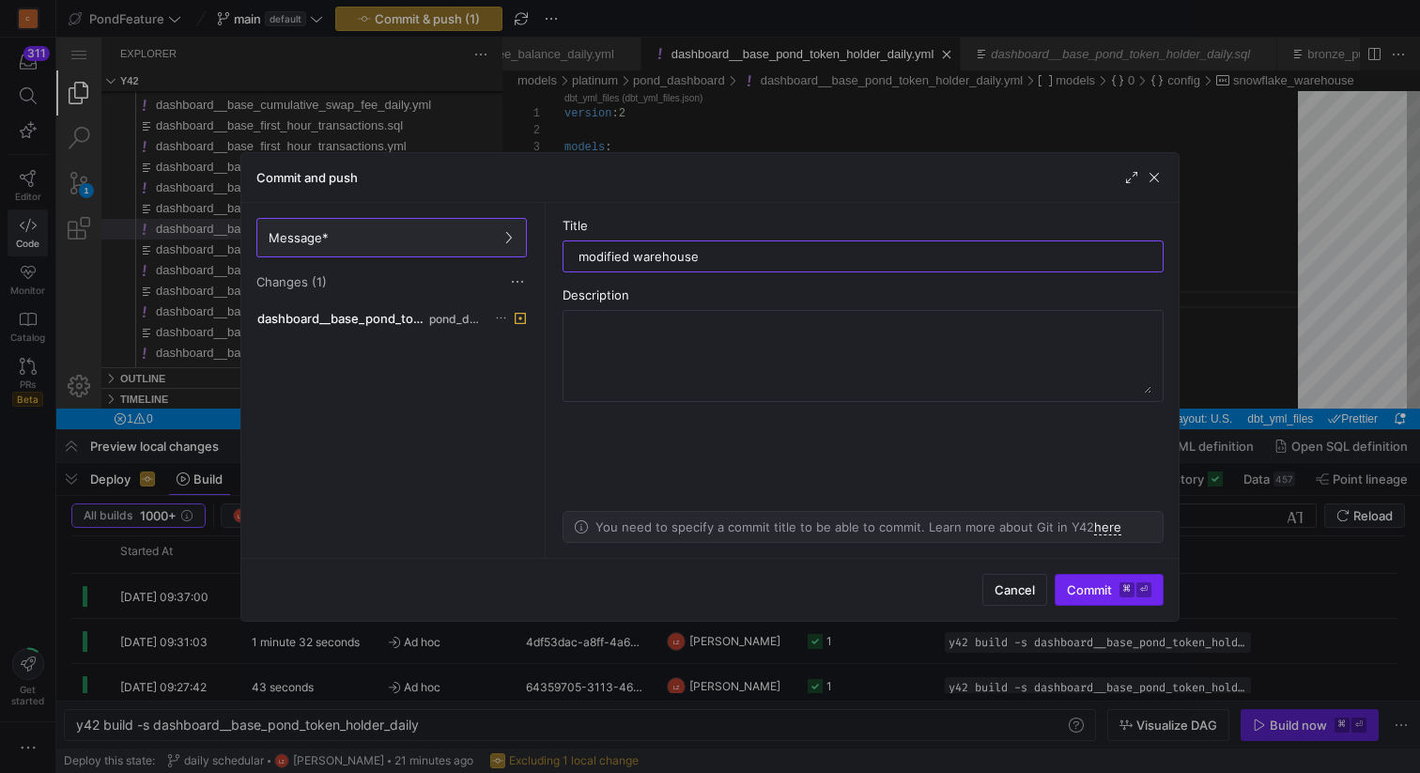
type input "modified warehouse"
click at [1063, 591] on span "submit" at bounding box center [1109, 590] width 107 height 30
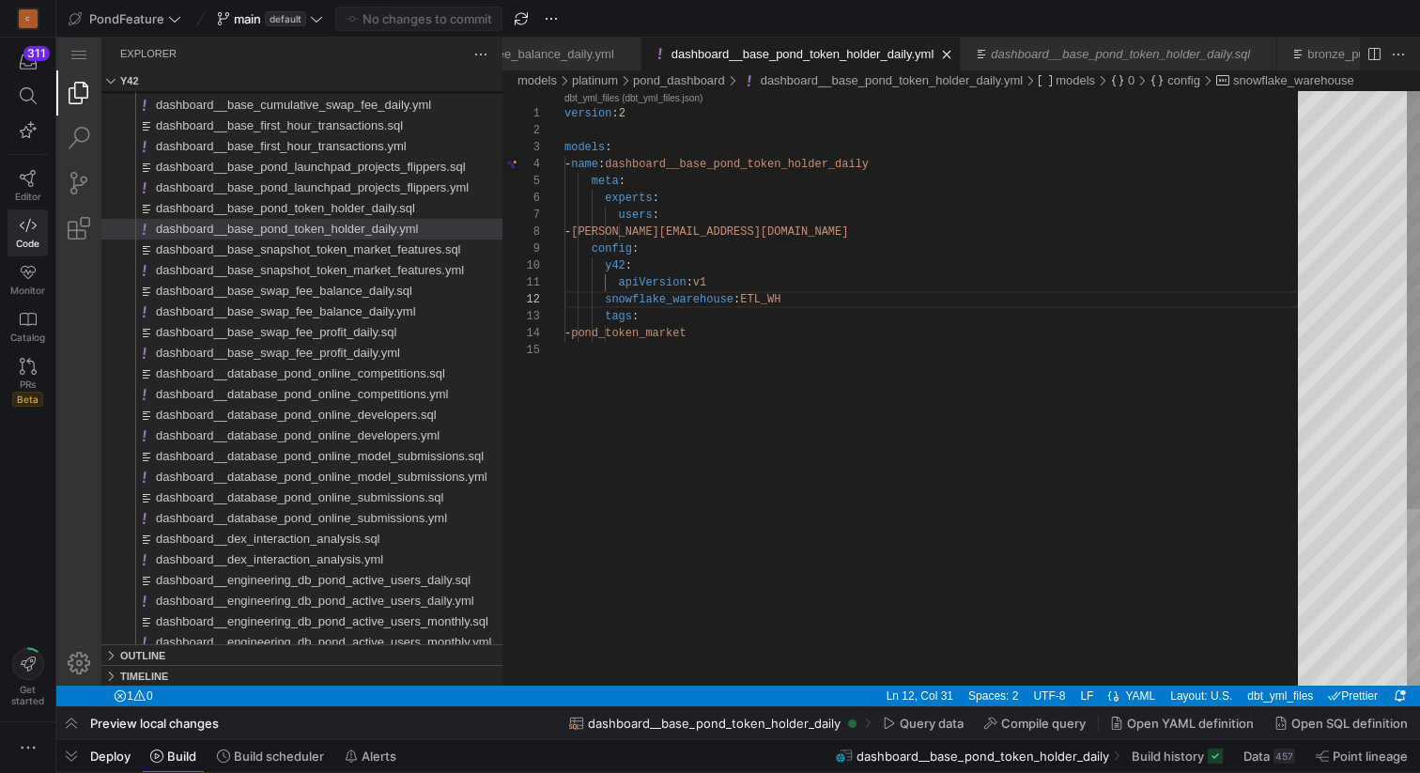
scroll to position [0, 346]
